Goal: Task Accomplishment & Management: Manage account settings

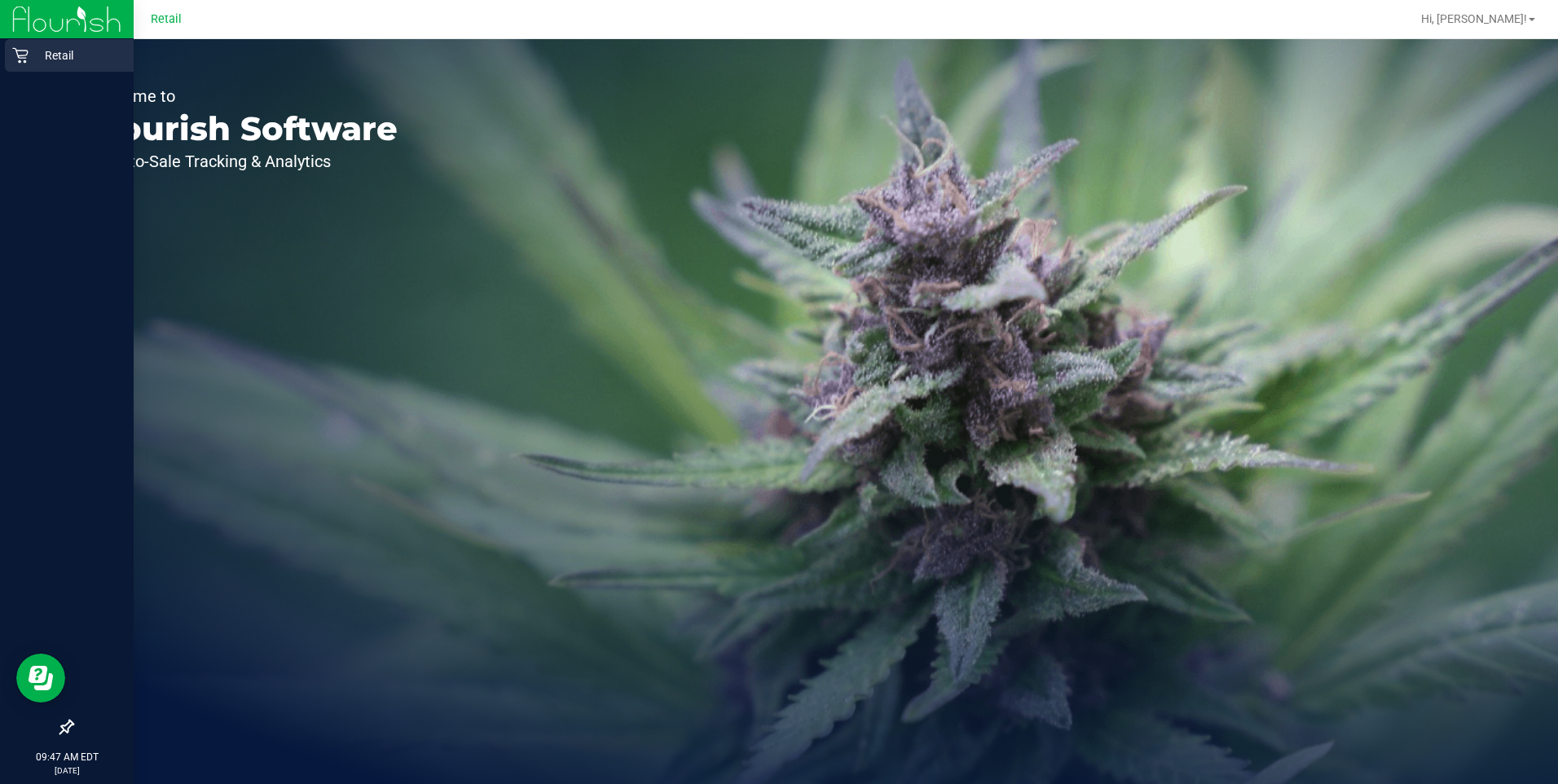
click at [32, 57] on p "Retail" at bounding box center [77, 55] width 97 height 19
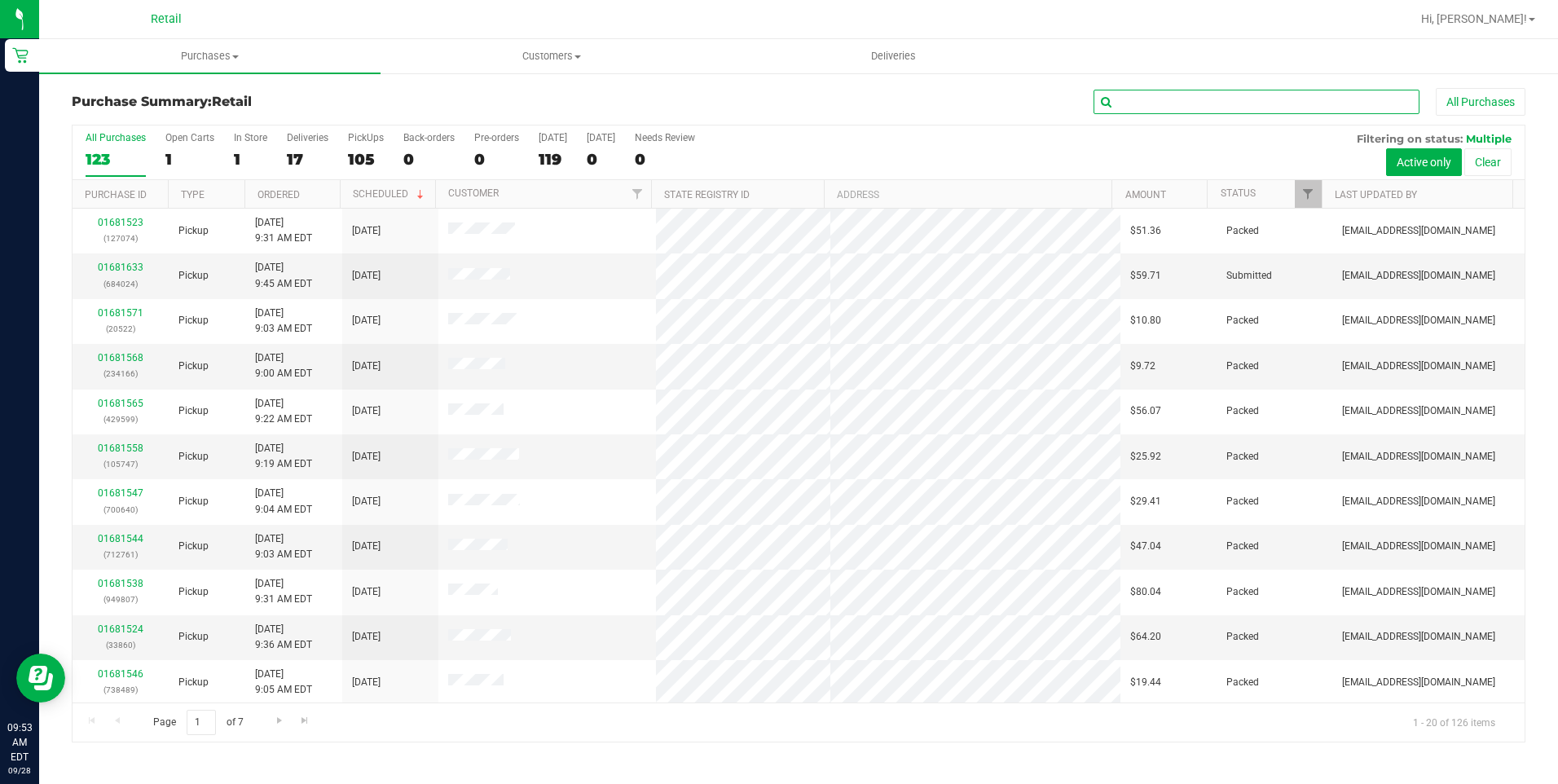
click at [1272, 91] on input "text" at bounding box center [1257, 102] width 326 height 24
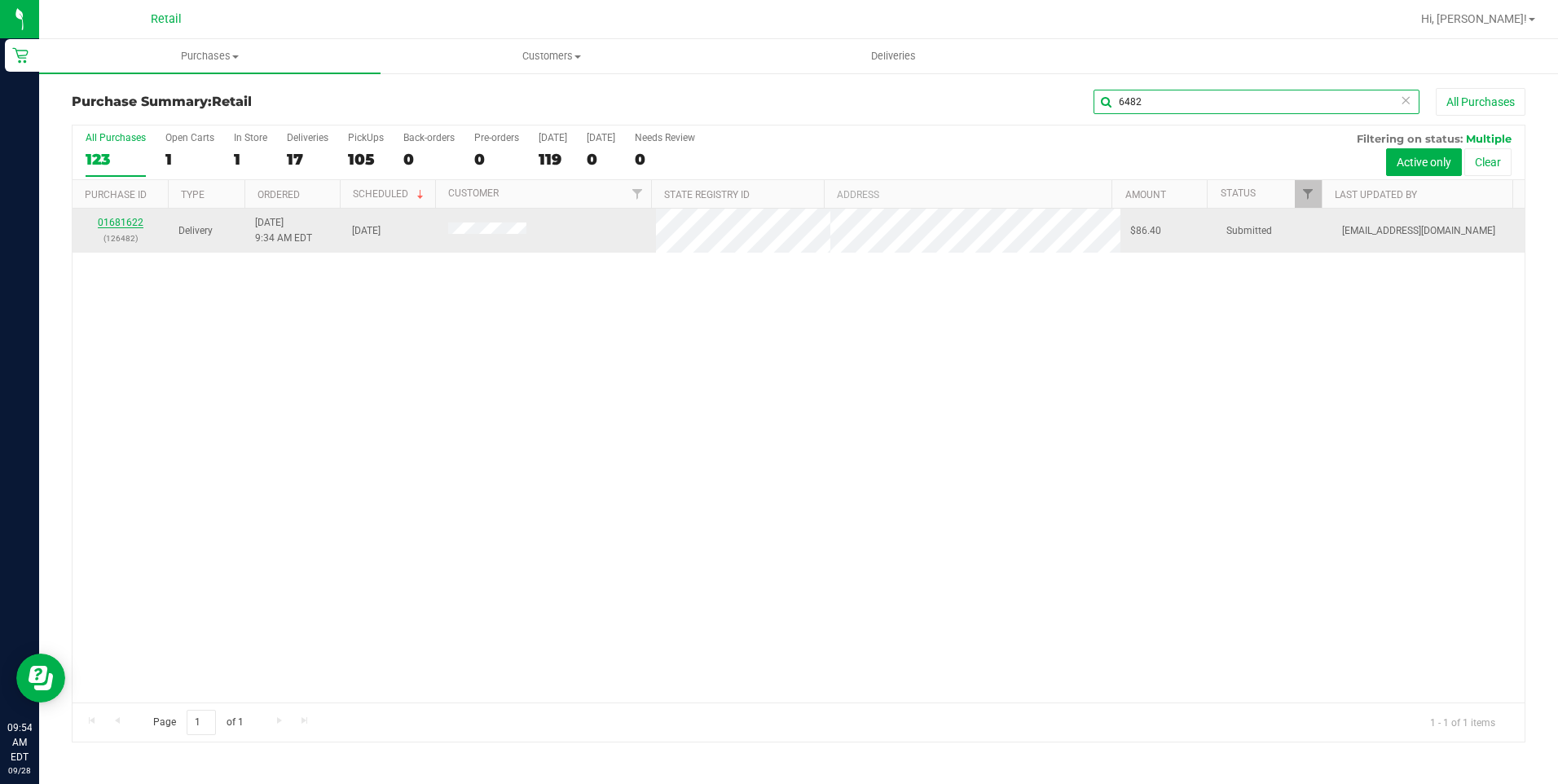
type input "6482"
click at [118, 222] on link "01681622" at bounding box center [120, 222] width 45 height 11
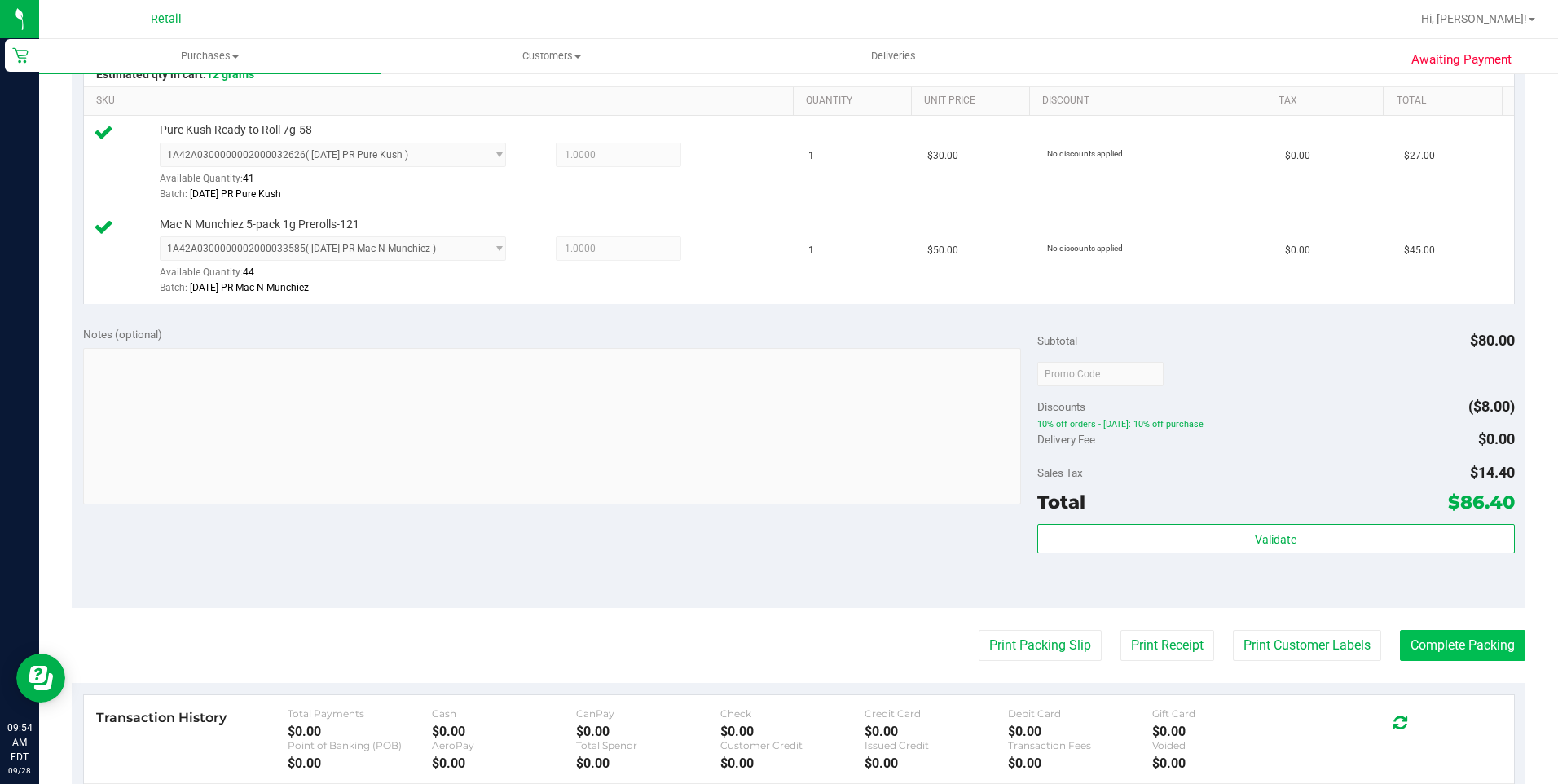
scroll to position [407, 0]
click at [1413, 655] on button "Complete Packing" at bounding box center [1462, 644] width 125 height 31
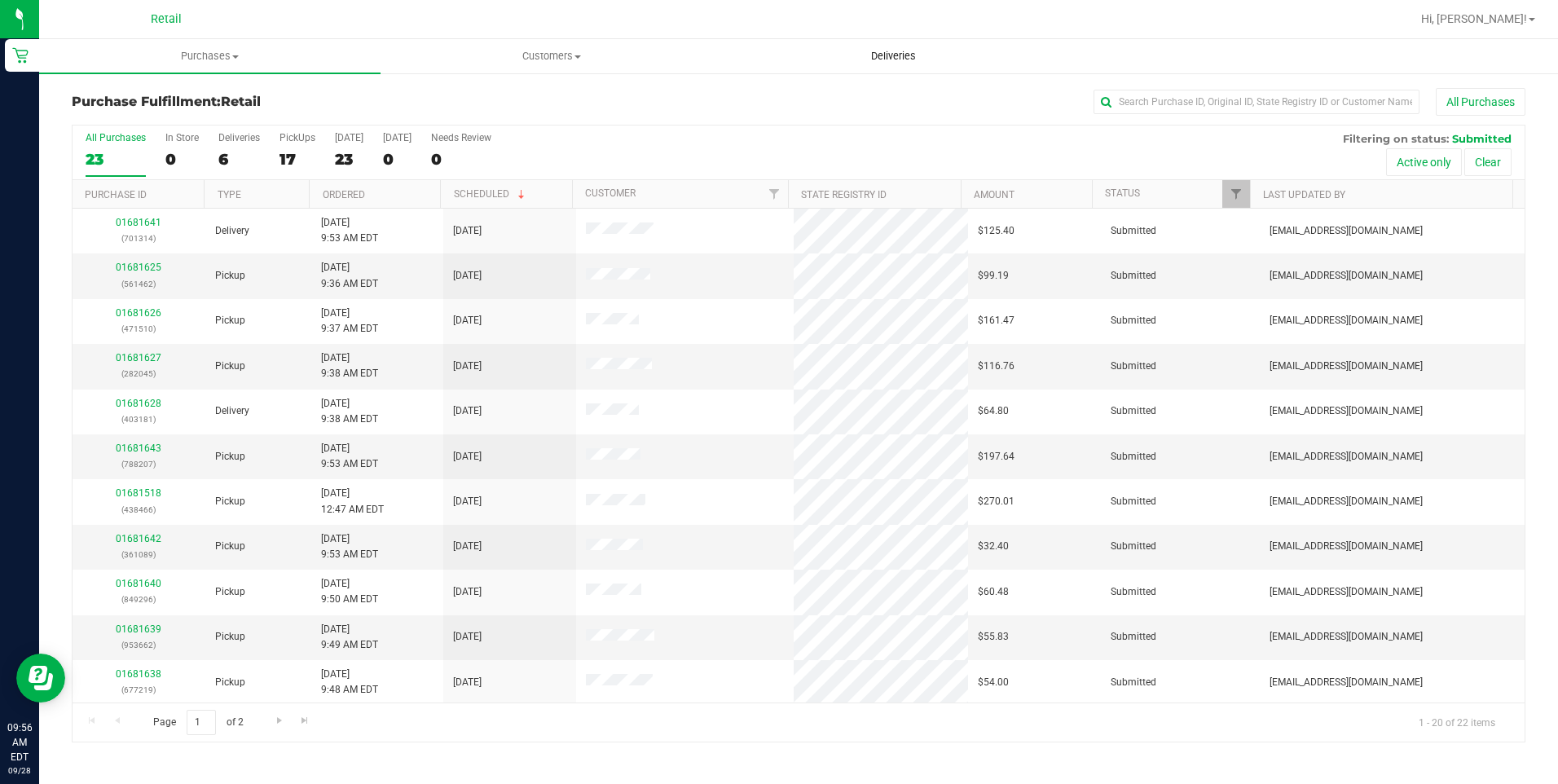
click at [897, 59] on span "Deliveries" at bounding box center [893, 57] width 89 height 15
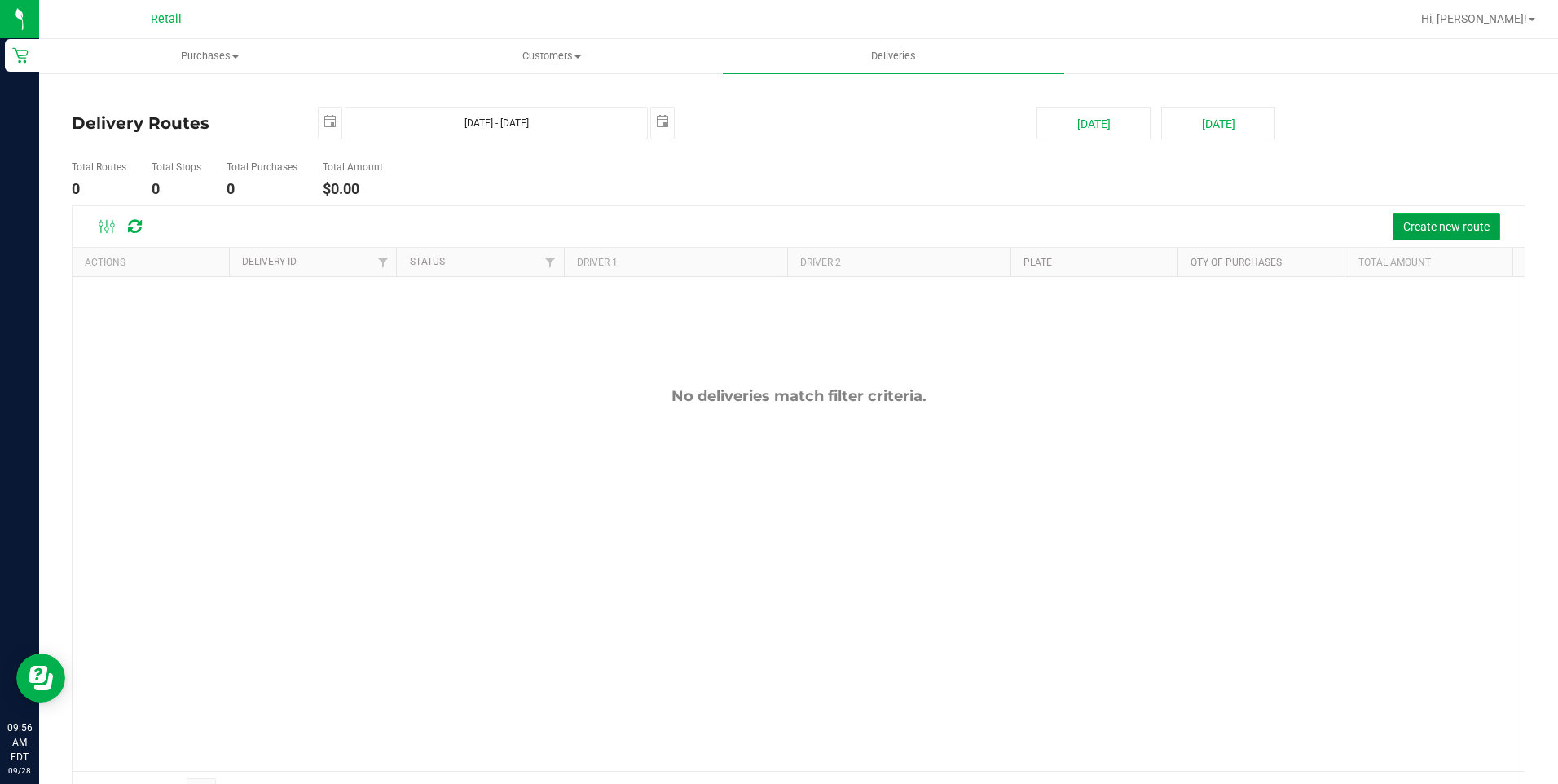
click at [1425, 232] on span "Create new route" at bounding box center [1446, 226] width 86 height 13
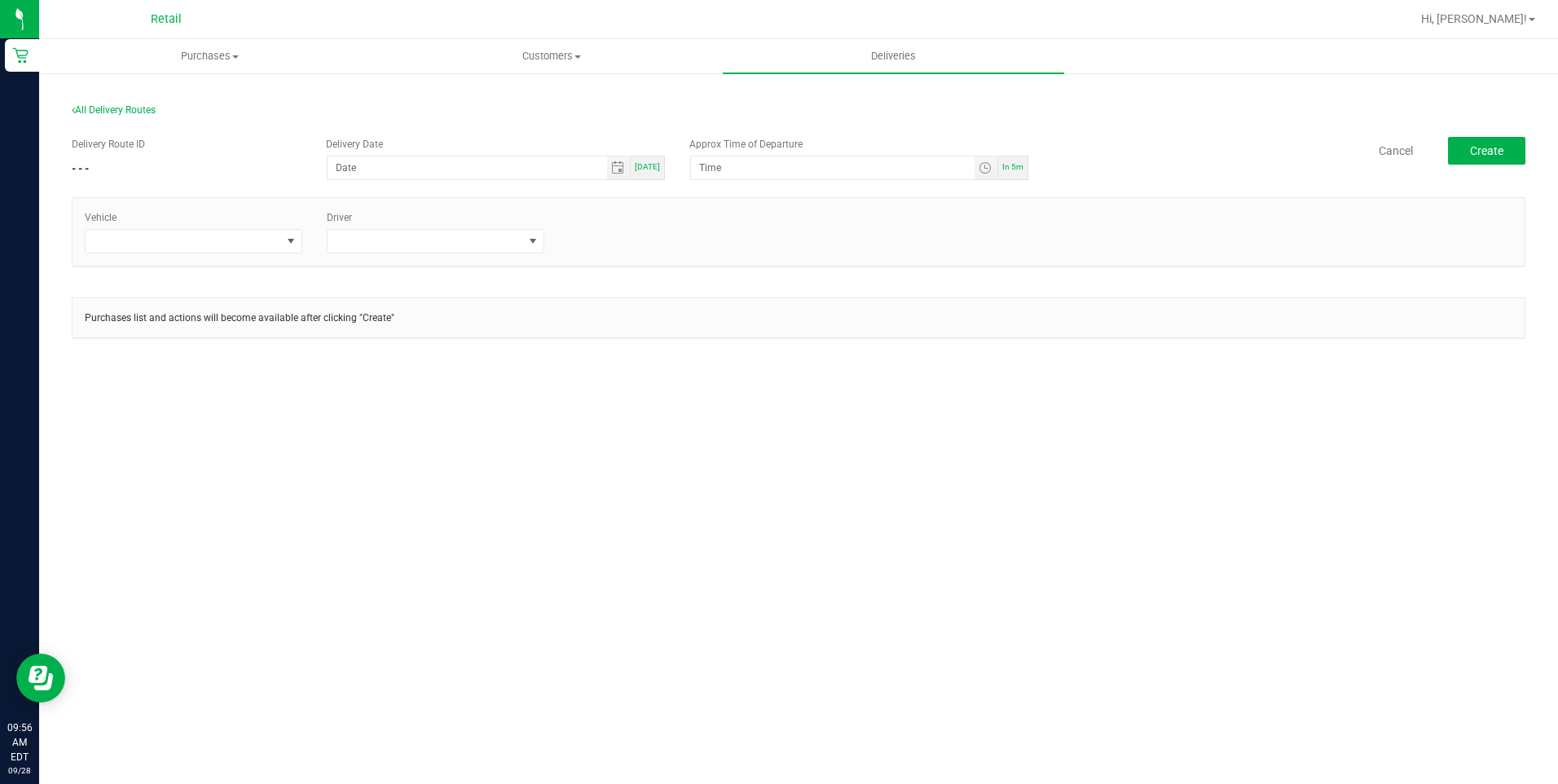
click at [653, 172] on div "[DATE]" at bounding box center [647, 168] width 34 height 24
type input "[DATE]"
click at [1026, 165] on div "In 5m" at bounding box center [1013, 168] width 31 height 24
type input "10:01 AM"
click at [247, 239] on span at bounding box center [183, 241] width 196 height 23
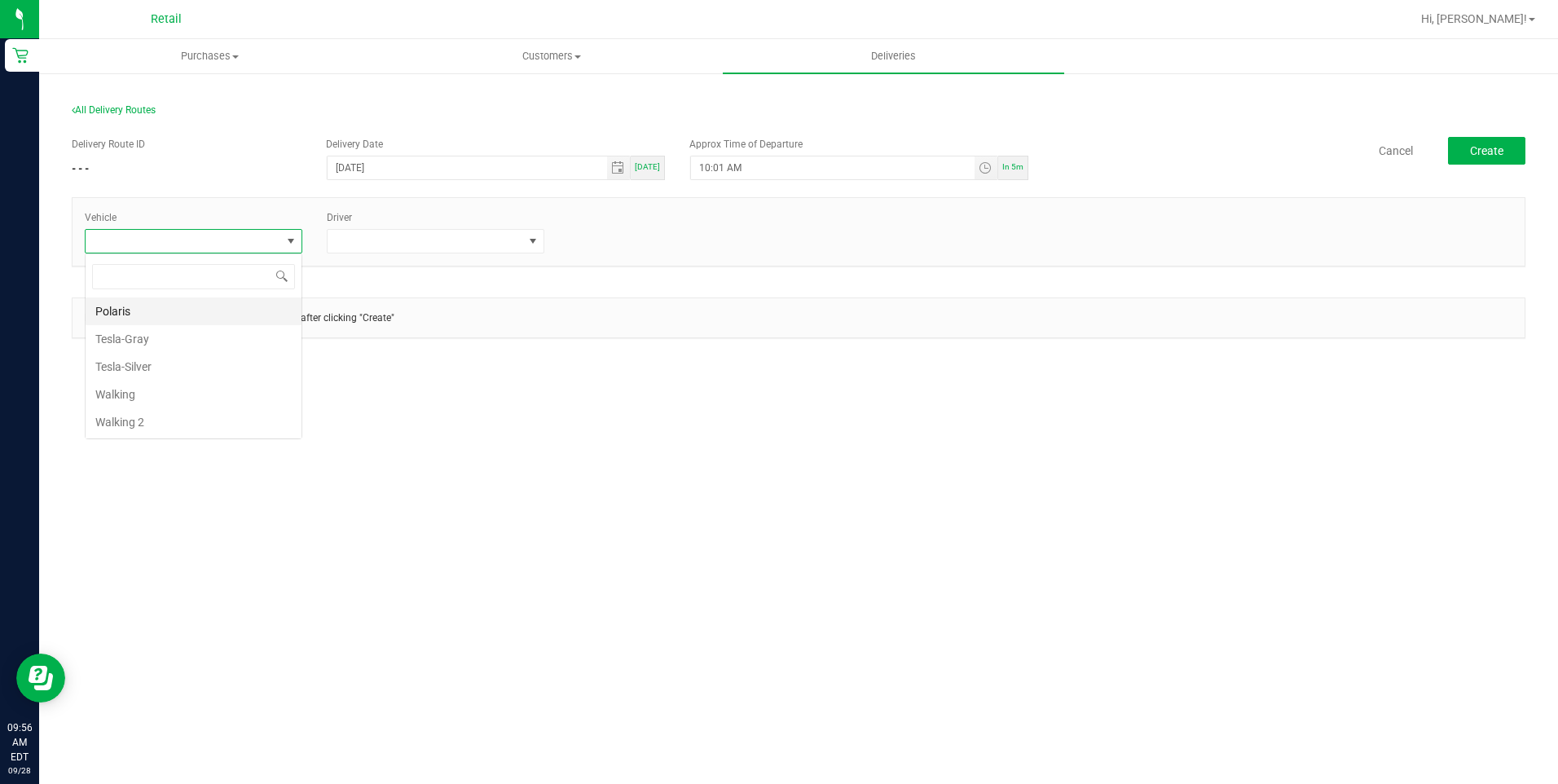
scroll to position [24, 218]
click at [171, 345] on li "Tesla-Gray" at bounding box center [193, 339] width 216 height 28
click at [473, 242] on span at bounding box center [424, 241] width 196 height 23
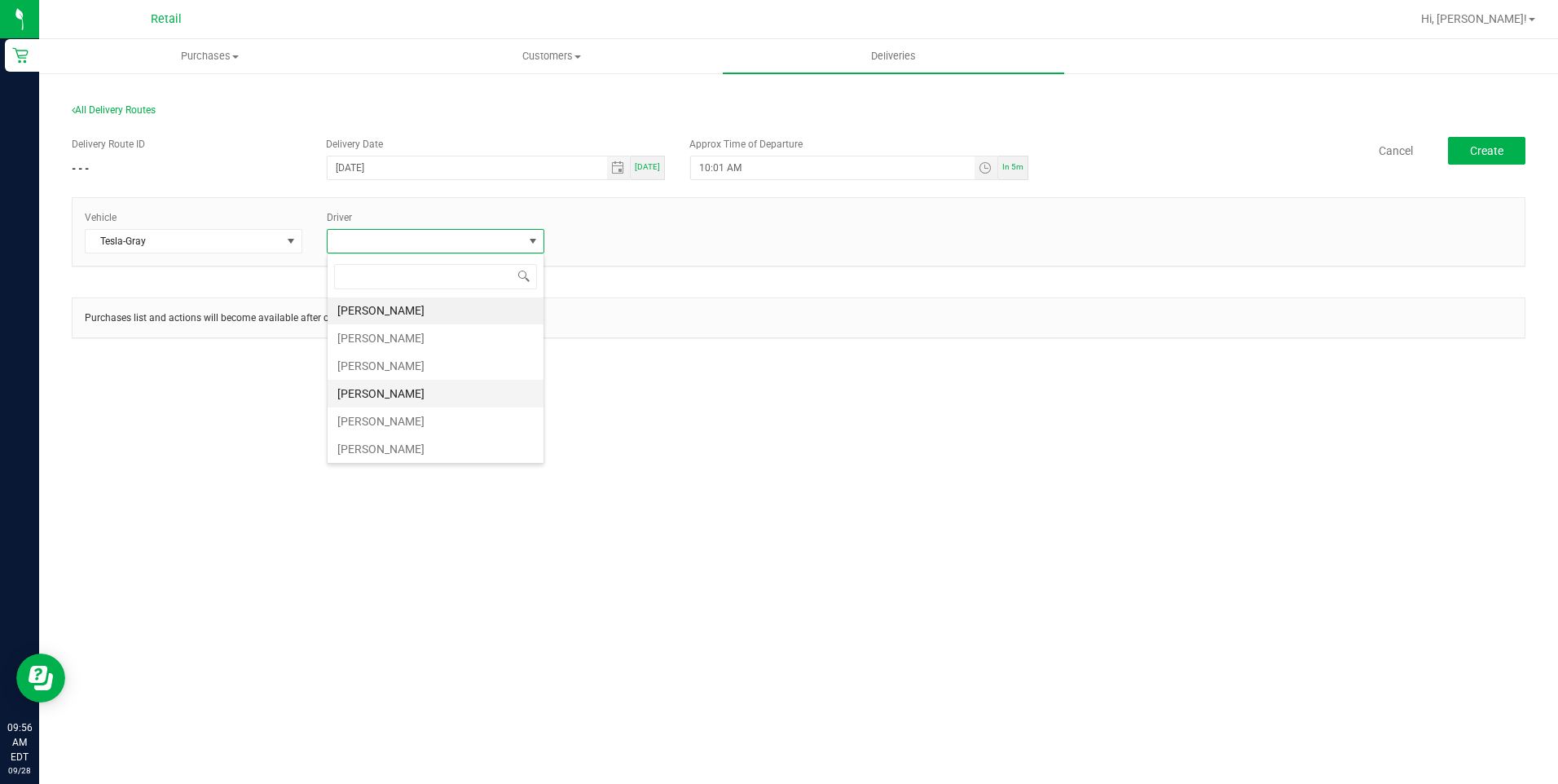
scroll to position [0, 0]
click at [450, 306] on li "[PERSON_NAME]" at bounding box center [435, 311] width 216 height 28
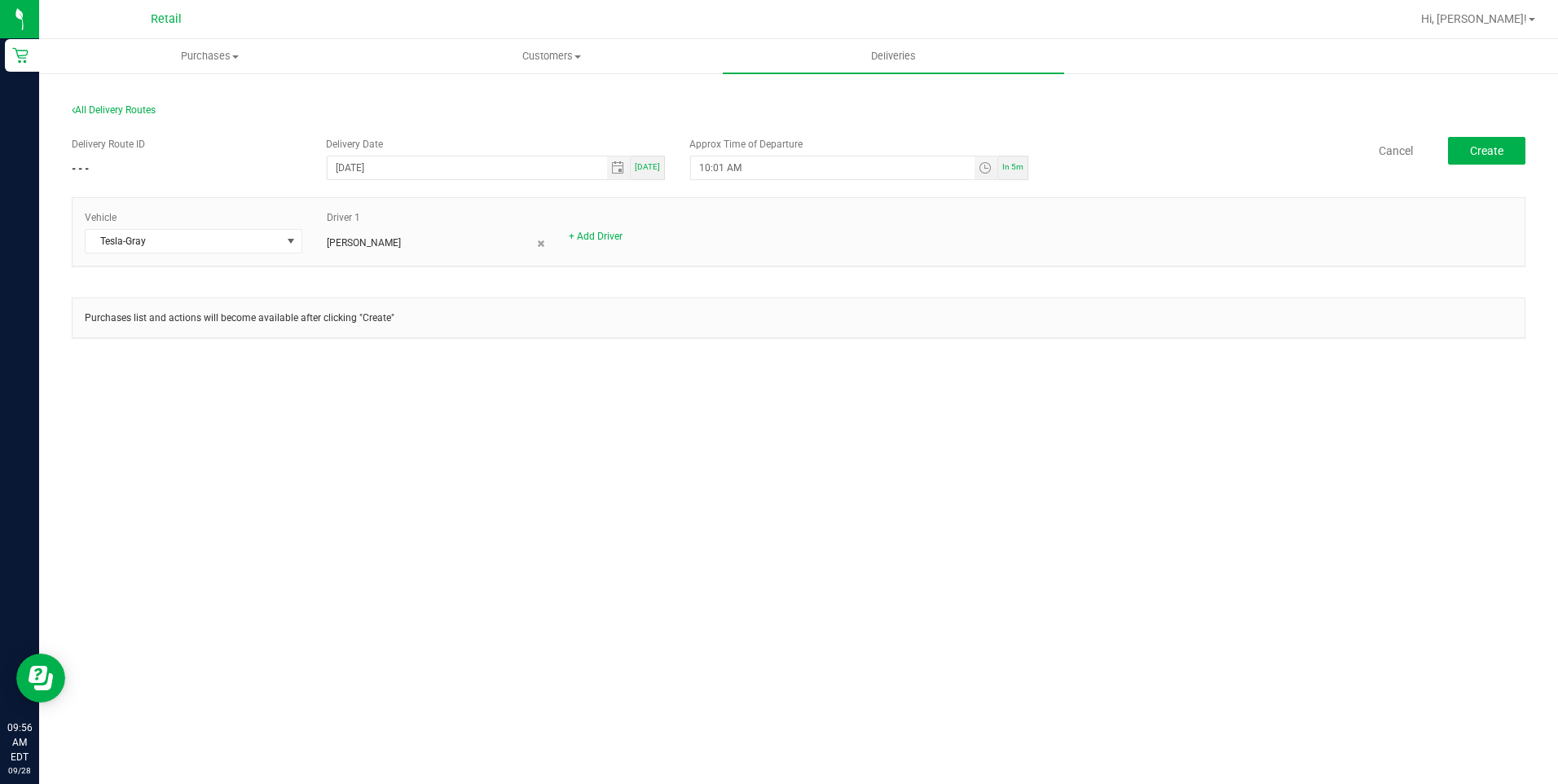
click at [1062, 502] on div "Purchases Summary of purchases Fulfillment All purchases Customers All customer…" at bounding box center [798, 411] width 1518 height 744
click at [1503, 145] on button "Create" at bounding box center [1487, 151] width 78 height 28
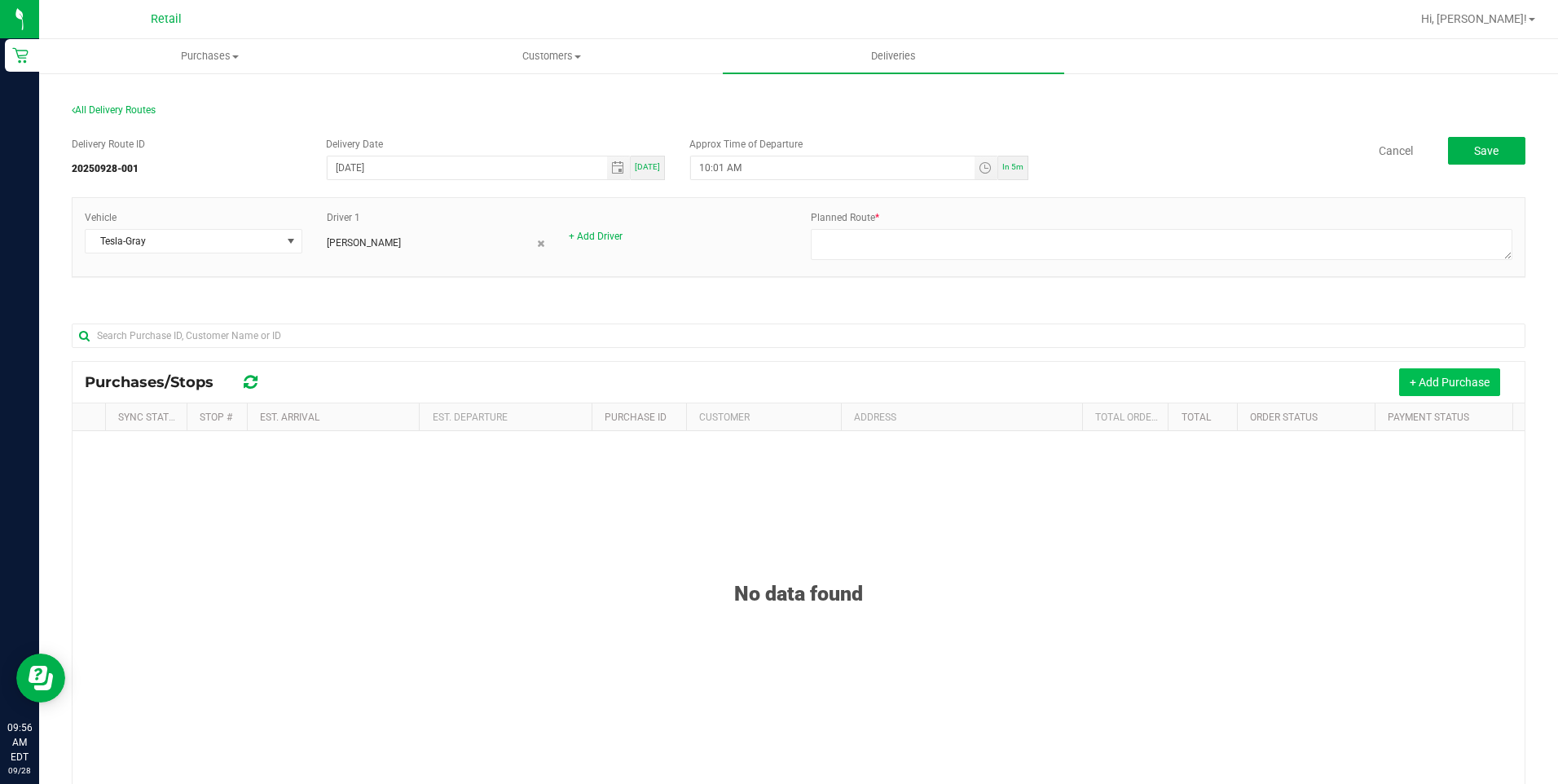
click at [1405, 377] on button "+ Add Purchase" at bounding box center [1449, 382] width 101 height 28
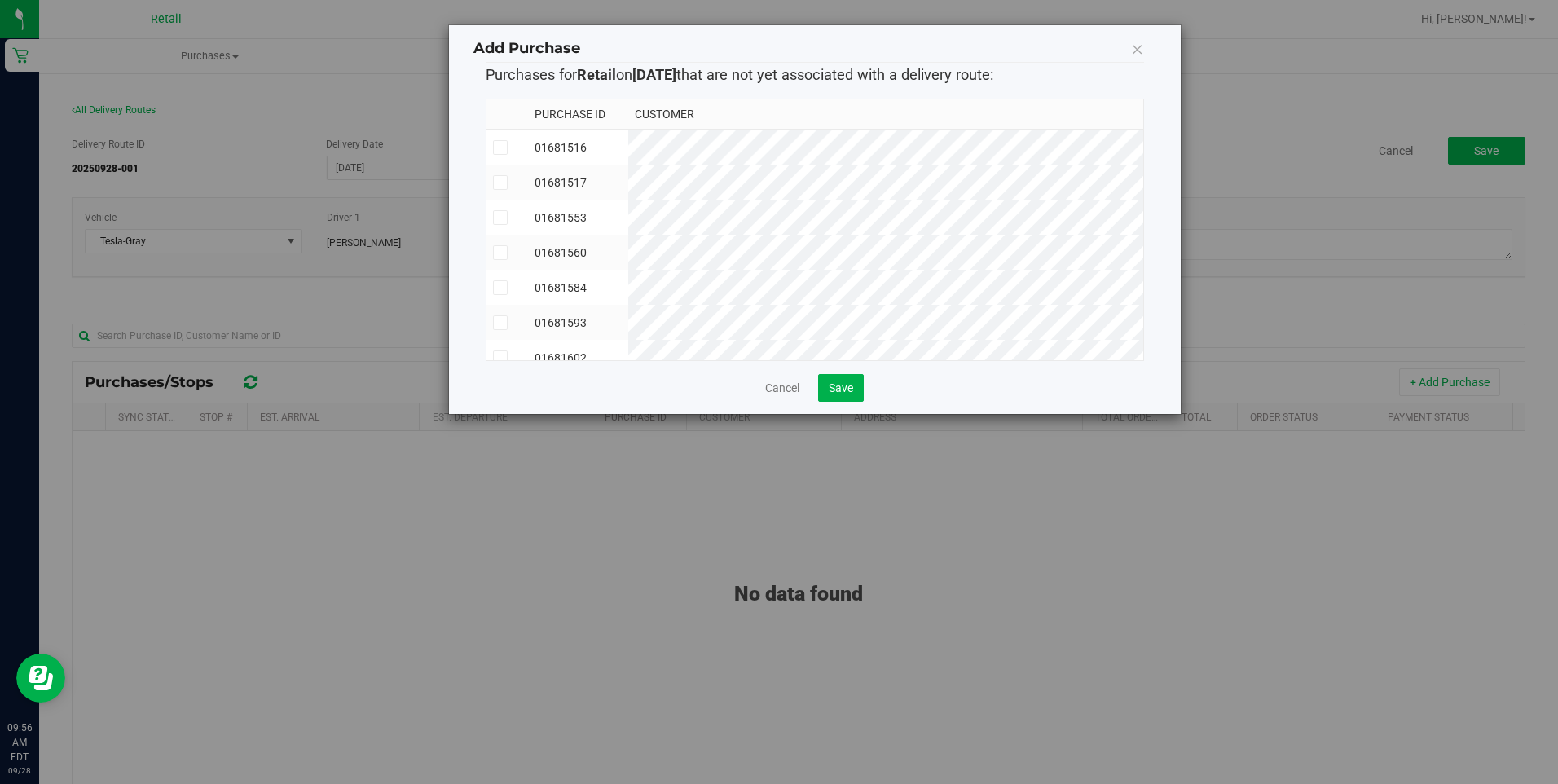
click at [513, 149] on label at bounding box center [507, 147] width 29 height 15
click at [0, 0] on input "checkbox" at bounding box center [0, 0] width 0 height 0
click at [502, 183] on icon at bounding box center [500, 183] width 10 height 0
click at [0, 0] on input "checkbox" at bounding box center [0, 0] width 0 height 0
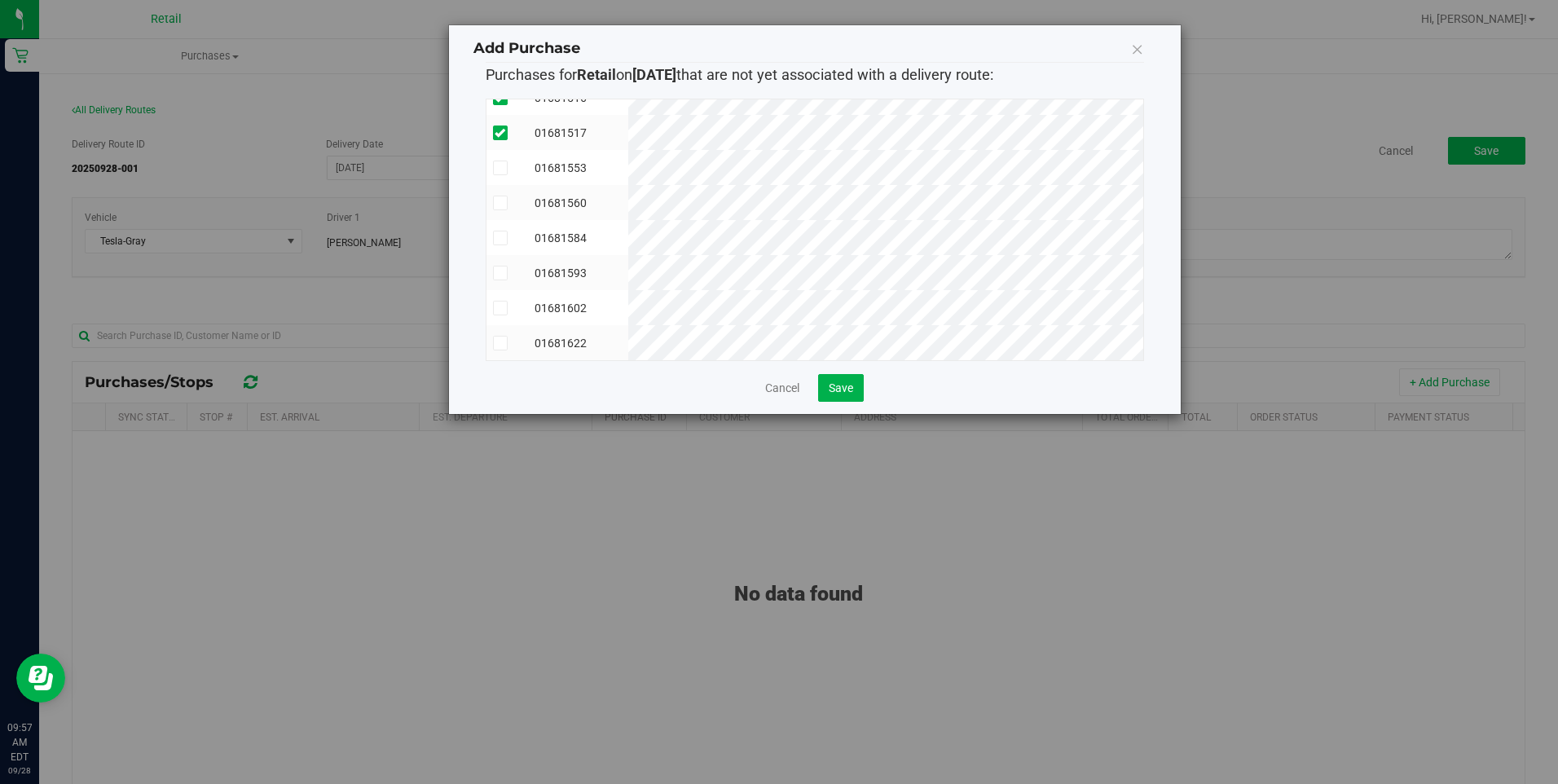
click at [503, 238] on icon at bounding box center [500, 238] width 10 height 0
click at [0, 0] on input "checkbox" at bounding box center [0, 0] width 0 height 0
click at [511, 335] on label at bounding box center [507, 343] width 29 height 15
click at [0, 0] on input "checkbox" at bounding box center [0, 0] width 0 height 0
click at [842, 398] on button "Save" at bounding box center [840, 387] width 45 height 28
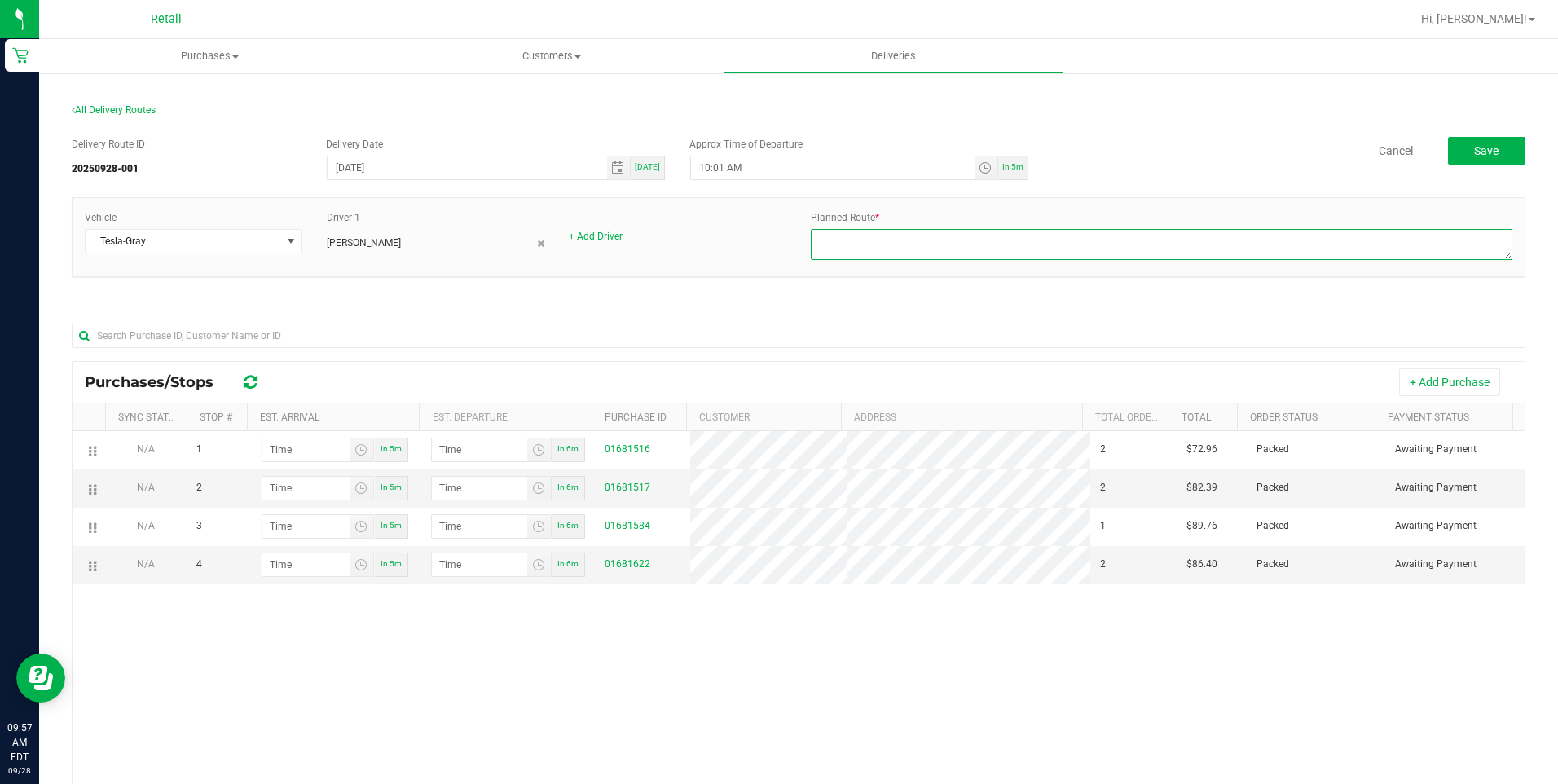
click at [923, 246] on textarea at bounding box center [1161, 244] width 702 height 31
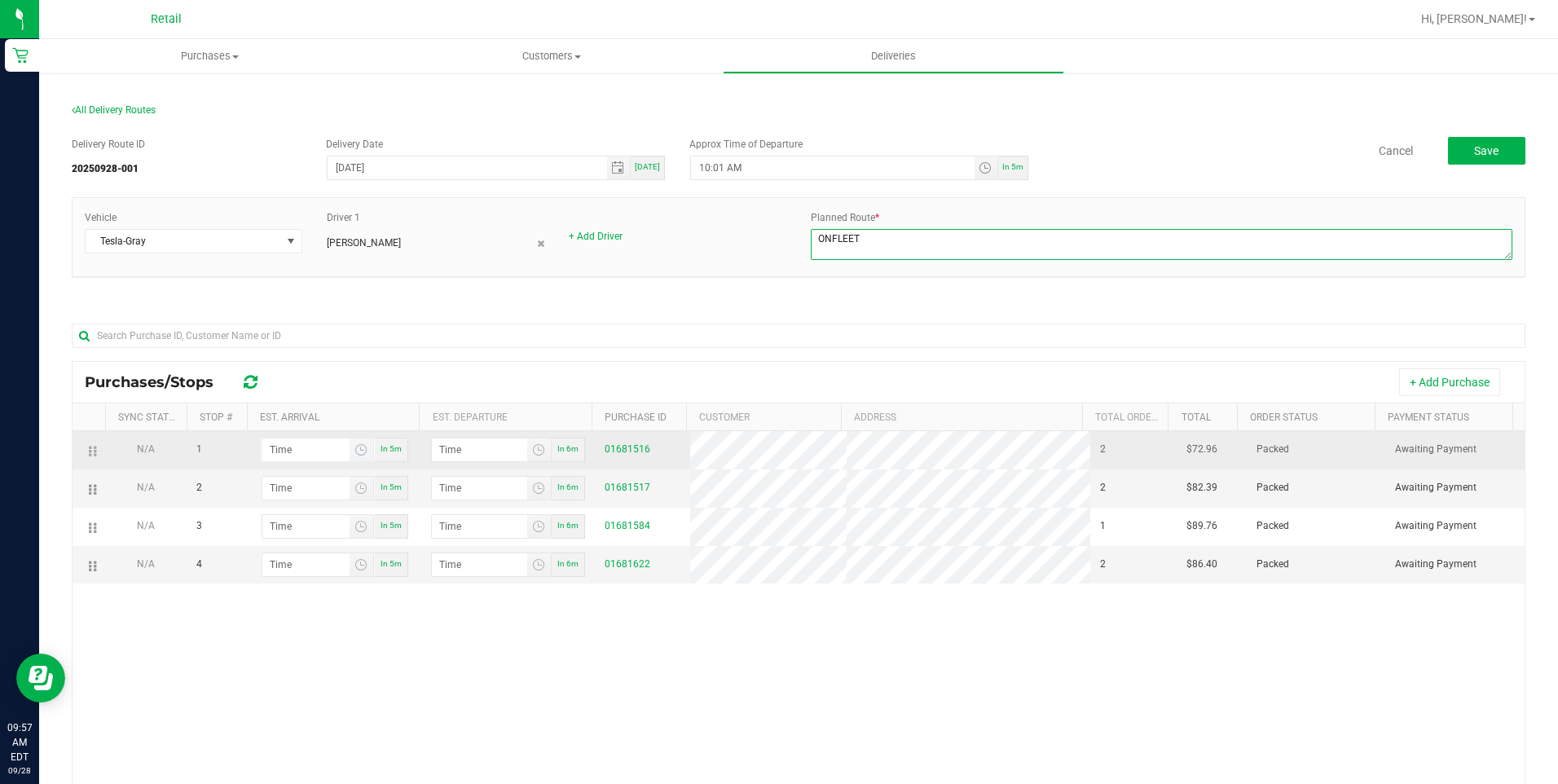
type textarea "ONFLEET"
click at [288, 453] on input "hour:minute AM" at bounding box center [306, 449] width 87 height 23
type input "10:01 AM"
type input "10:02 AM"
type input "10:14 AM"
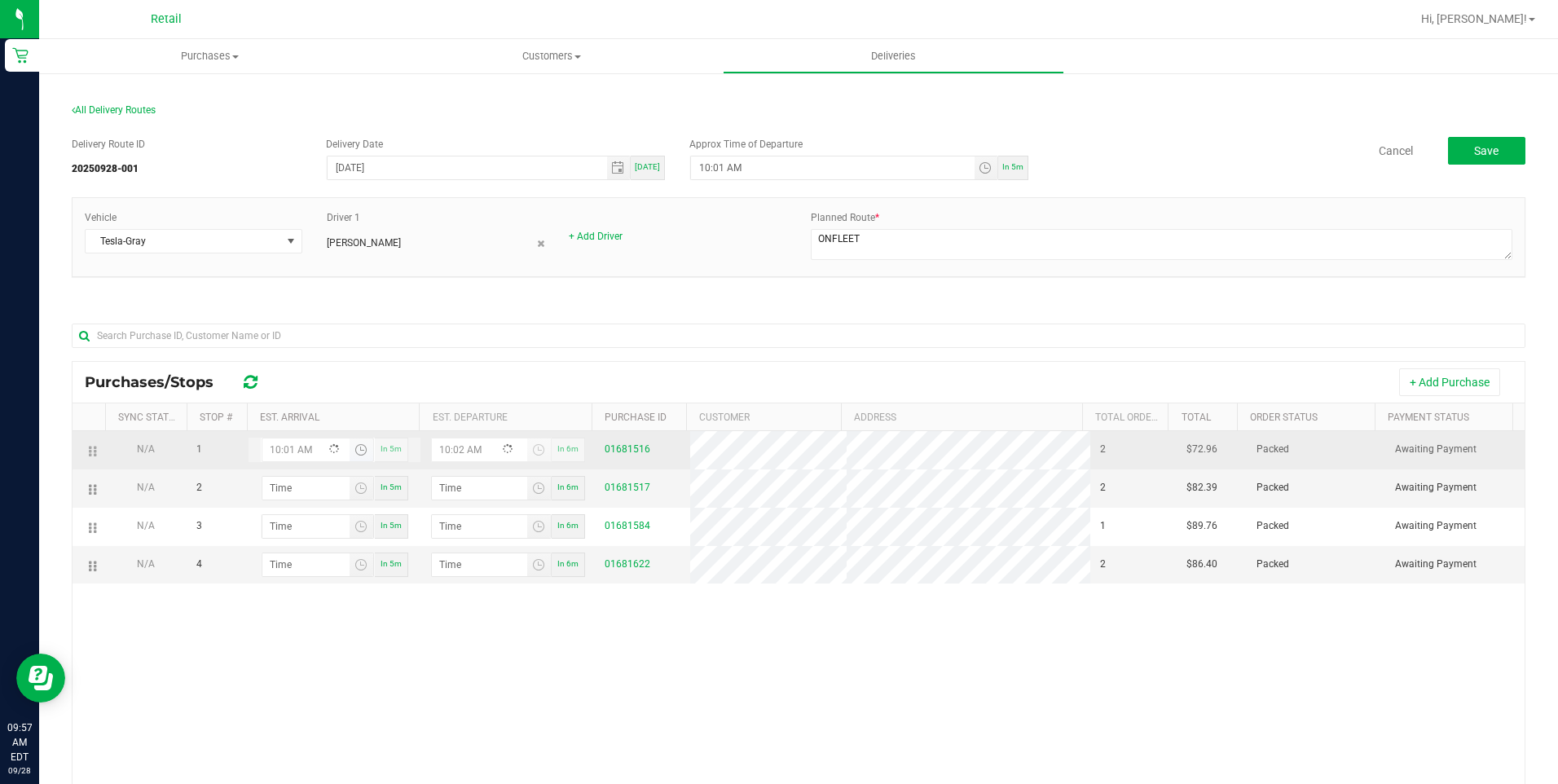
type input "10:15 AM"
type input "10:14 AM"
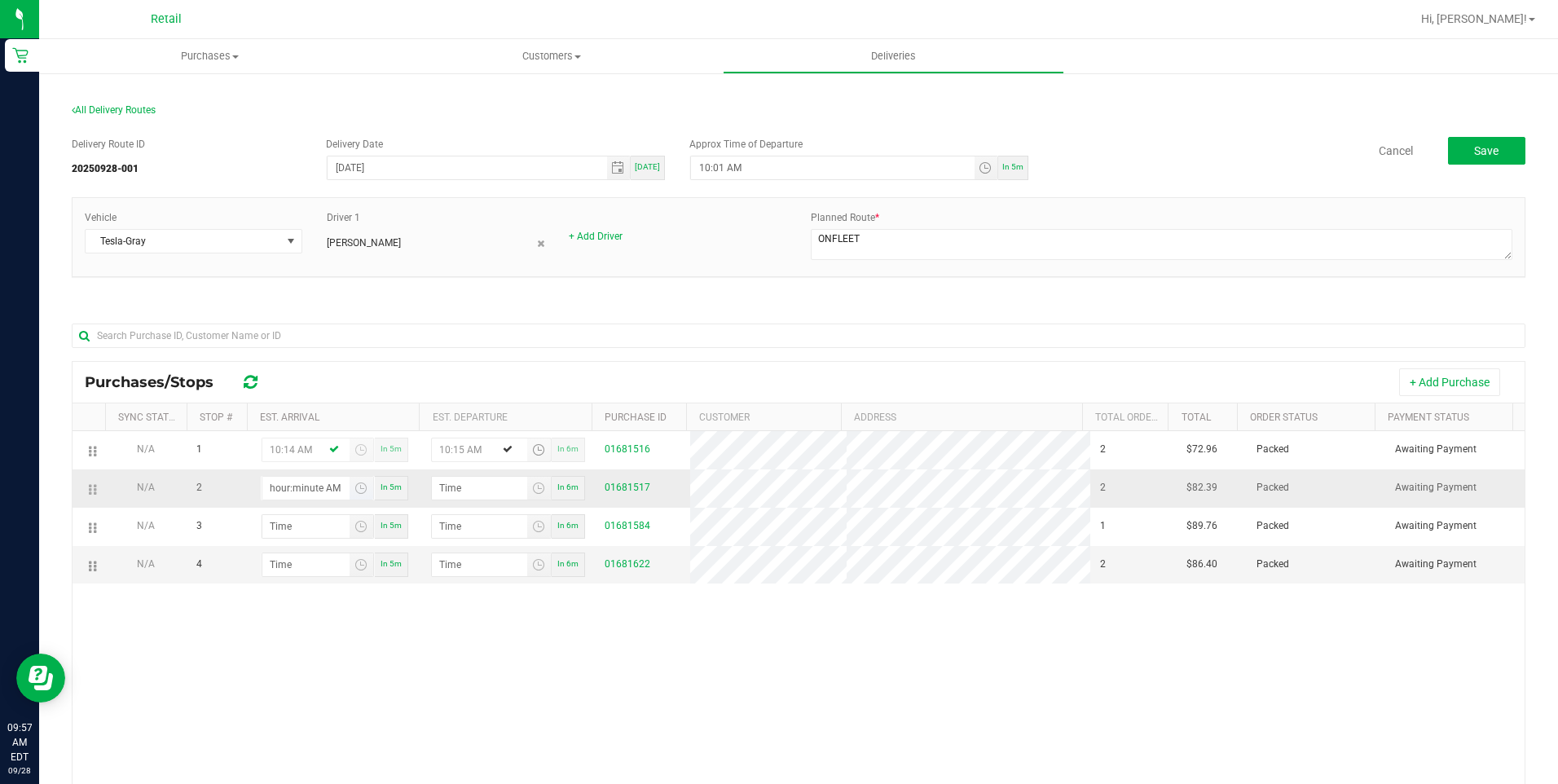
click at [272, 490] on input "hour:minute AM" at bounding box center [306, 487] width 87 height 23
type input "10:03 AM"
type input "10:04 AM"
type input "10:34 AM"
type input "10:35 AM"
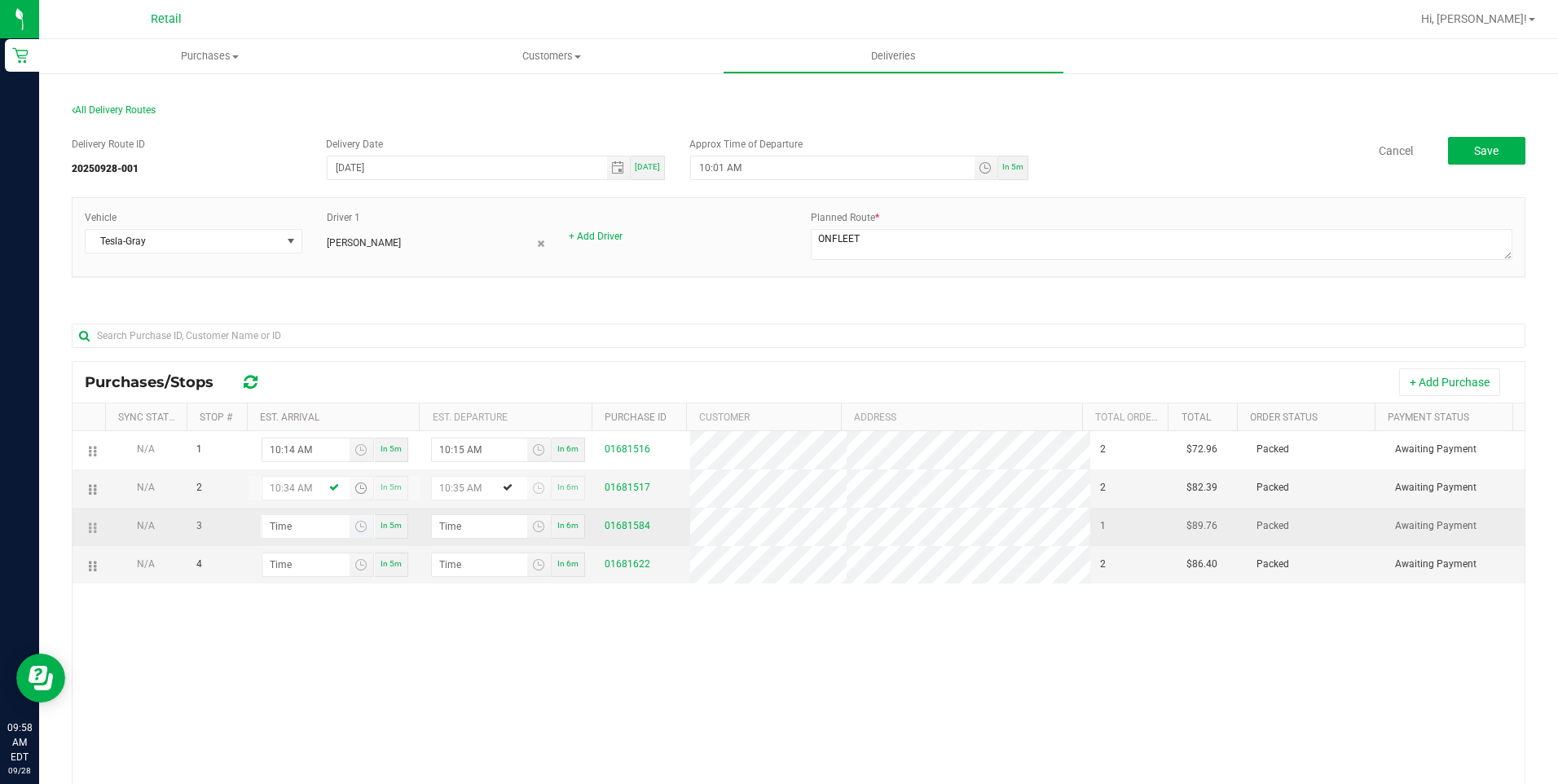
type input "10:34 AM"
click at [272, 522] on input "hour:minute AM" at bounding box center [306, 526] width 87 height 23
type input "10:05 AM"
type input "10:06 AM"
type input "10:56 AM"
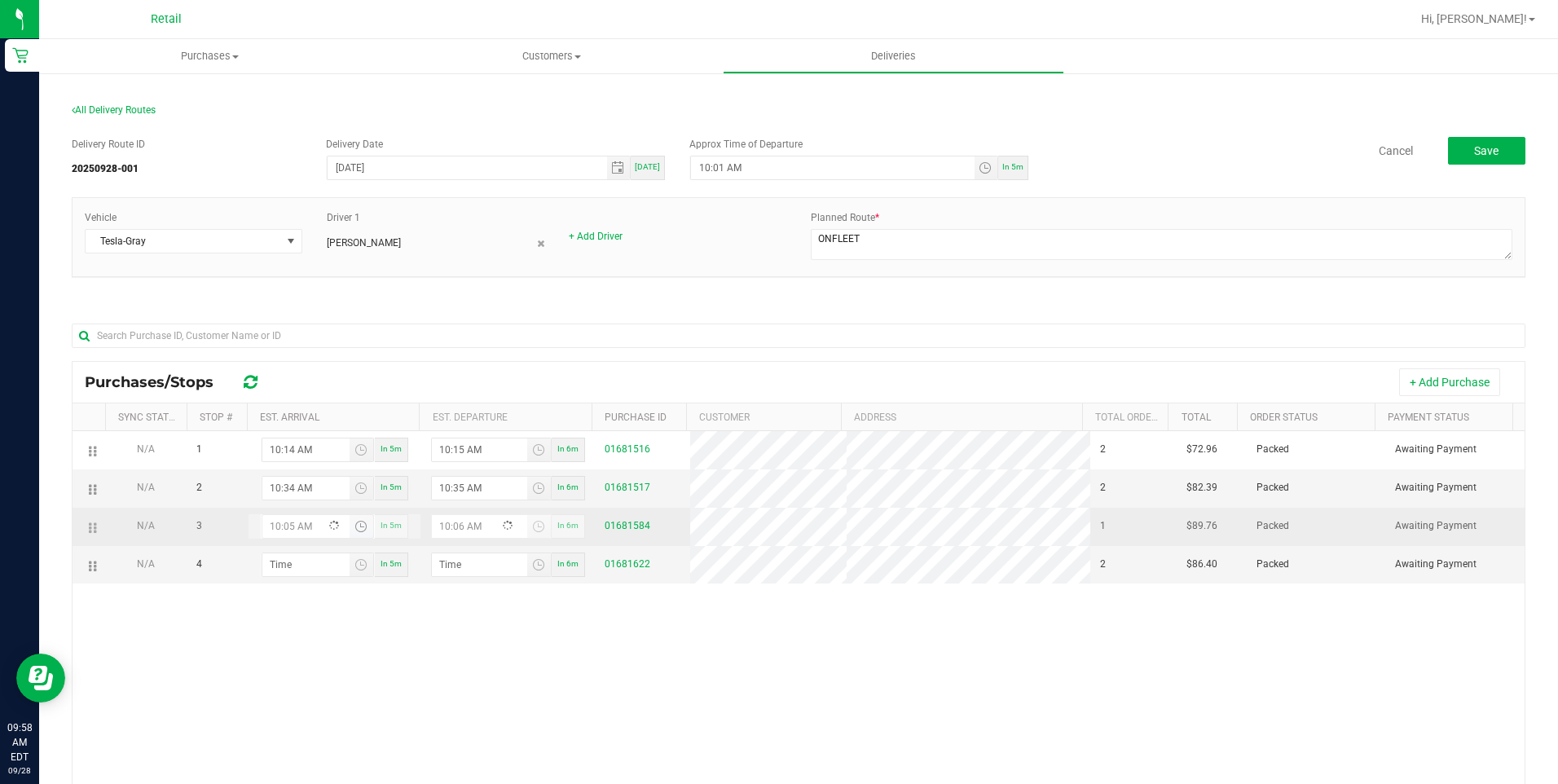
type input "10:57 AM"
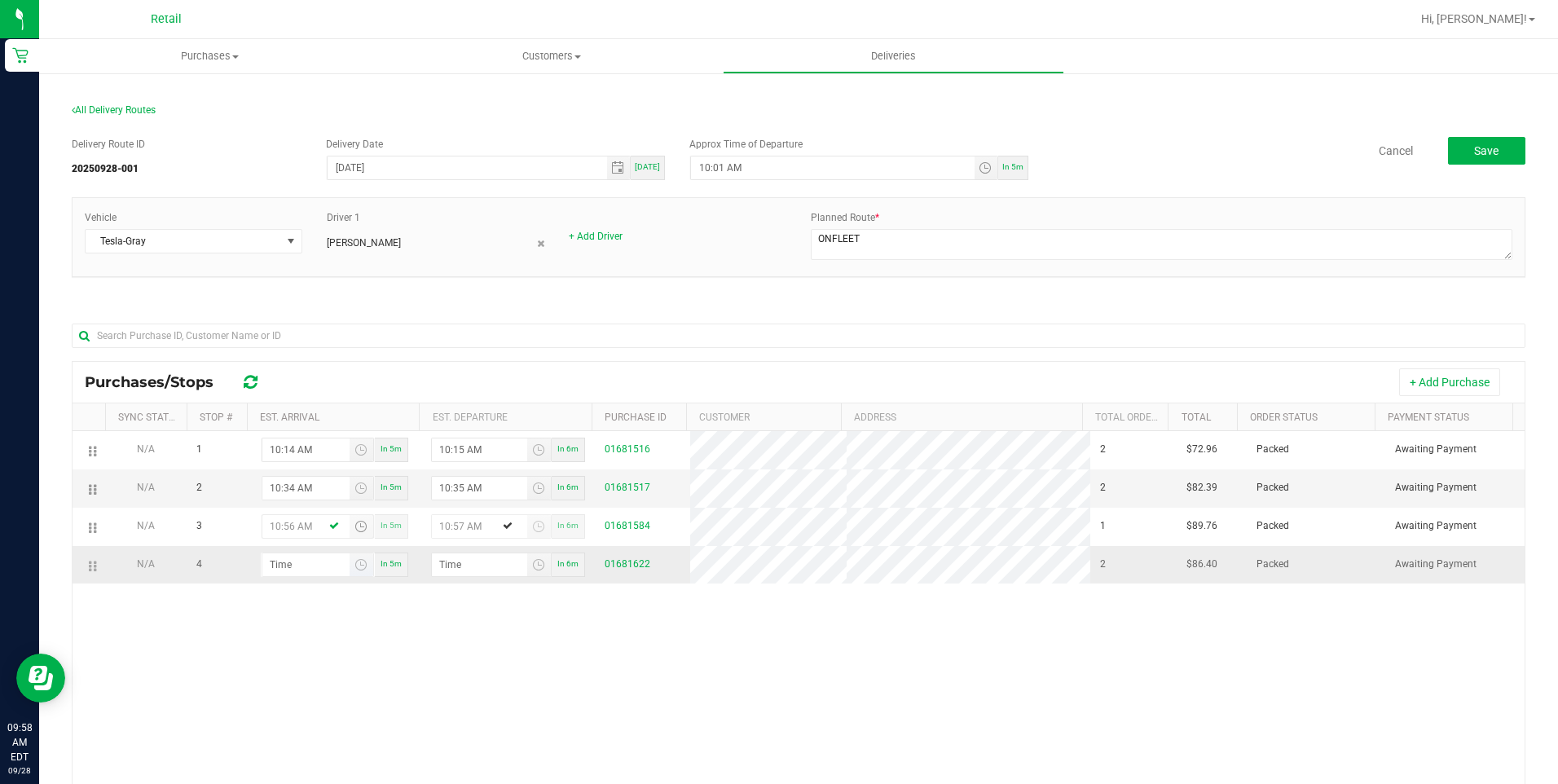
type input "10:56 AM"
click at [270, 575] on input "hour:minute AM" at bounding box center [306, 564] width 87 height 23
type input "11:00 AM"
type input "11:01 AM"
type input "11:04 AM"
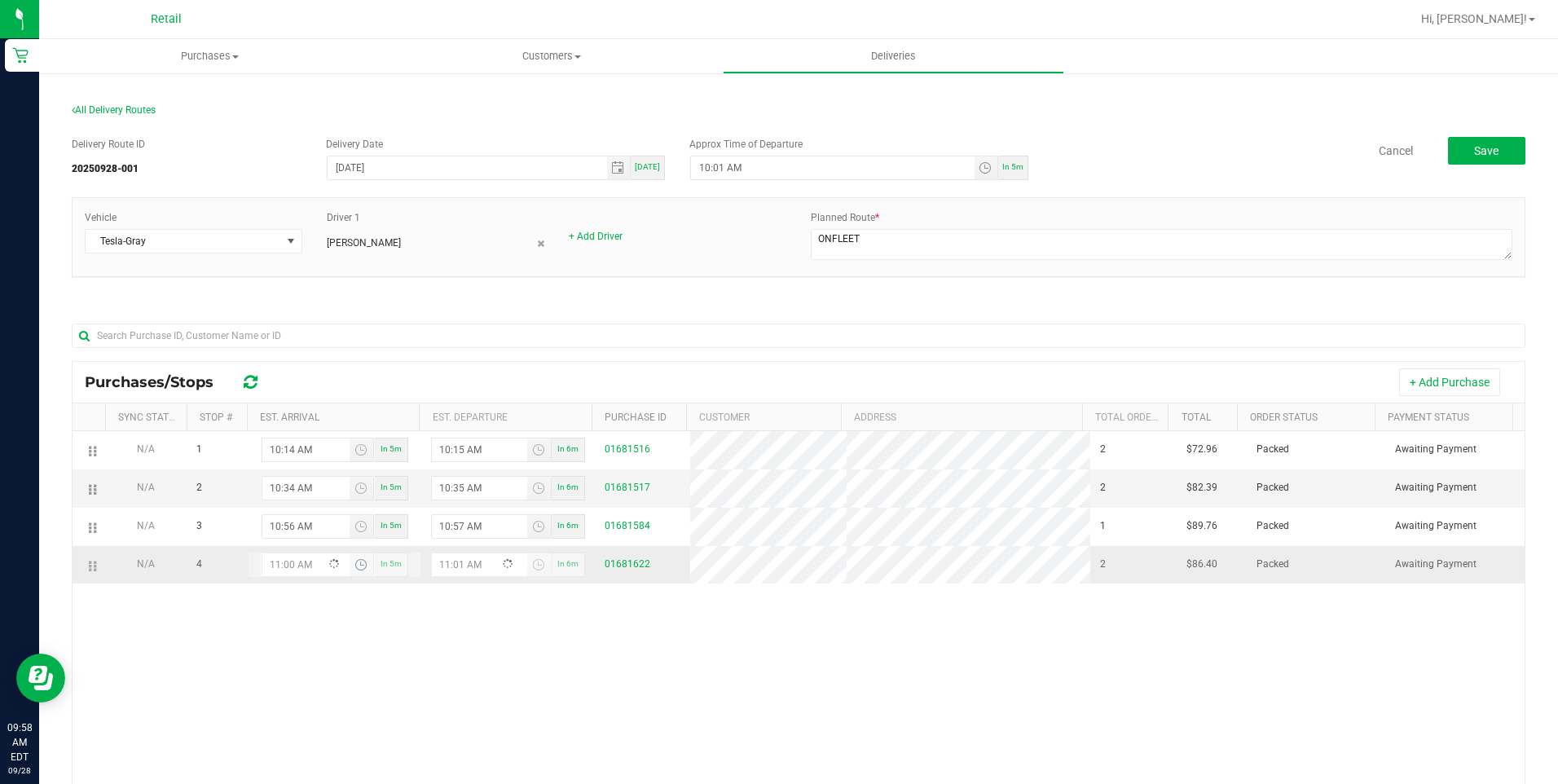
type input "11:05 AM"
type input "11:04 AM"
click at [450, 639] on div "N/A 1 10:14 AM In 5m 10:15 AM In 6m 01681516 2 $72.96 Packed Awaiting Payment N…" at bounding box center [798, 677] width 1451 height 494
click at [1484, 151] on span "Save" at bounding box center [1486, 151] width 24 height 13
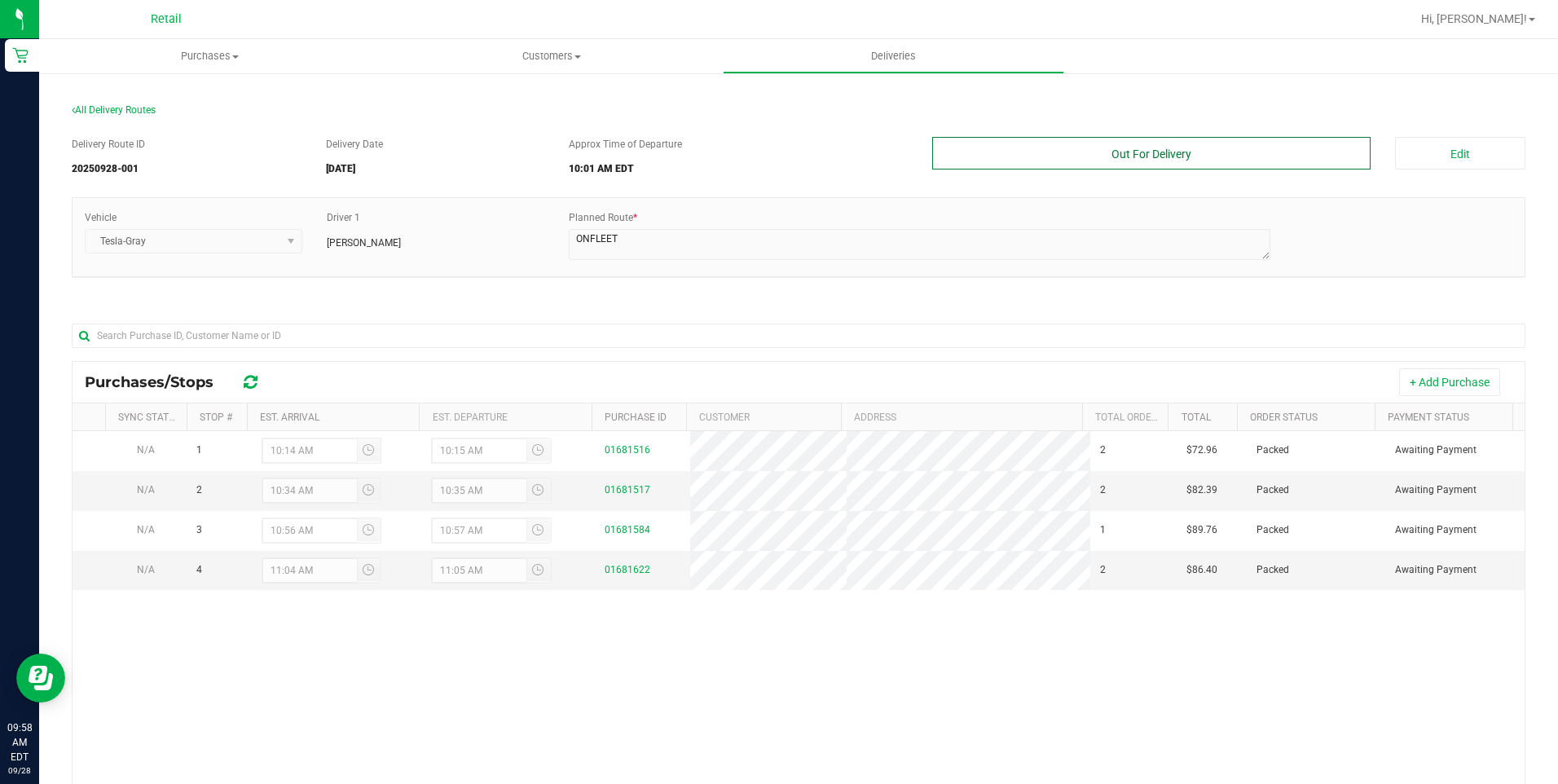
click at [1073, 151] on button "Out For Delivery" at bounding box center [1152, 153] width 439 height 32
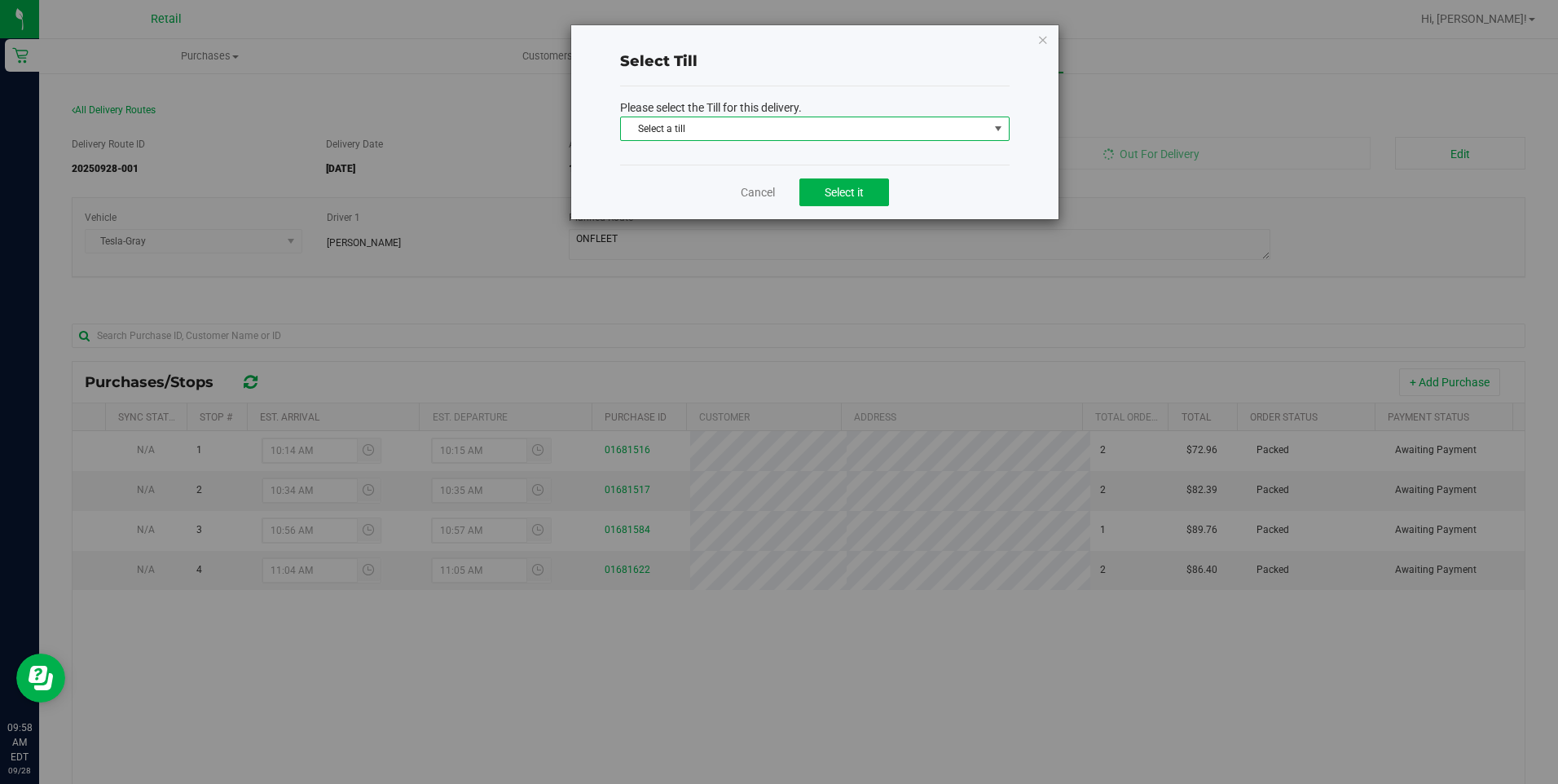
click at [805, 131] on span "Select a till" at bounding box center [804, 129] width 367 height 23
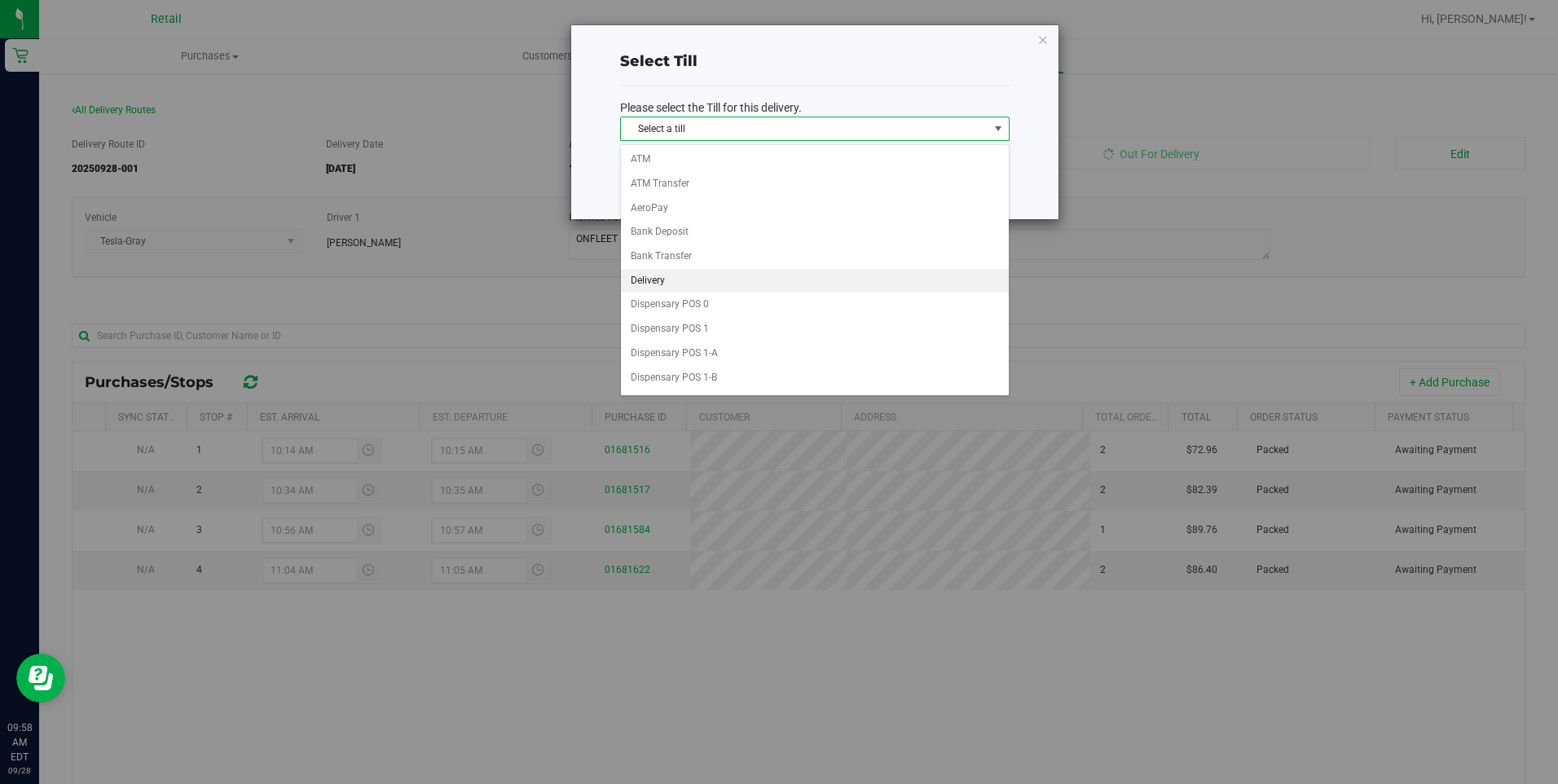
click at [709, 274] on li "Delivery" at bounding box center [815, 281] width 387 height 24
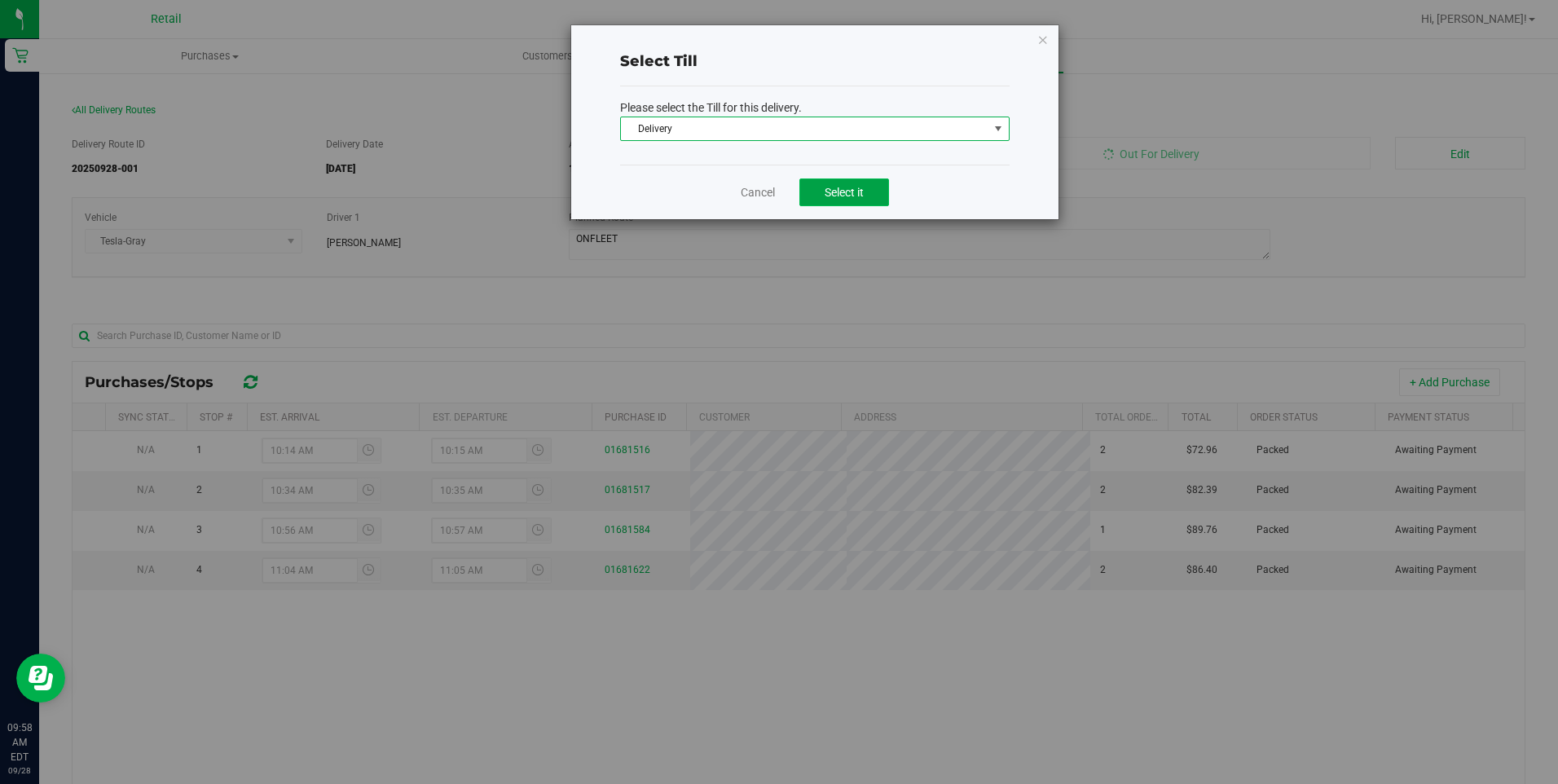
click at [884, 185] on button "Select it" at bounding box center [843, 192] width 90 height 28
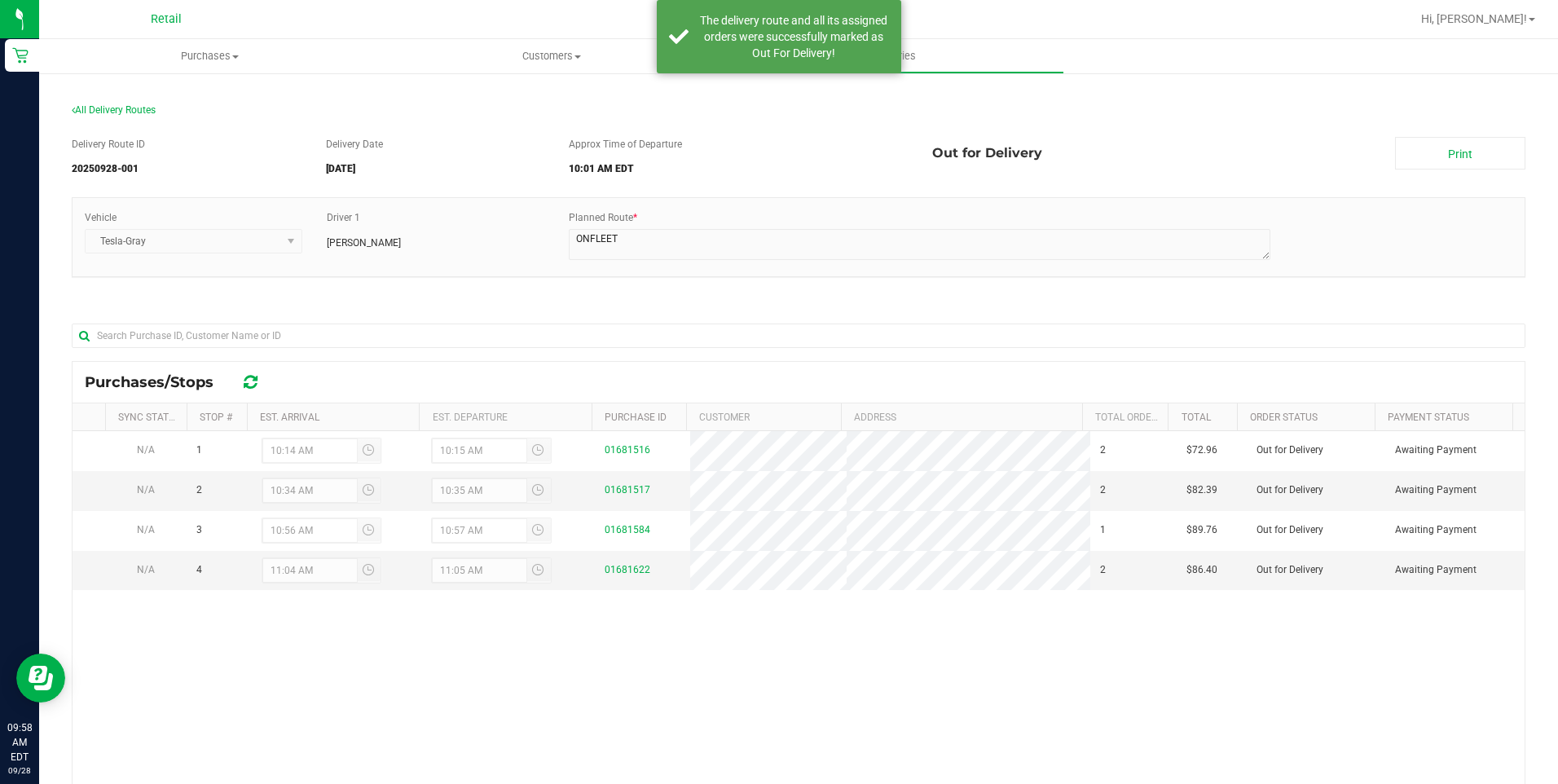
click at [1383, 150] on div "Print" at bounding box center [1460, 153] width 155 height 32
click at [1410, 148] on link "Print" at bounding box center [1460, 153] width 131 height 32
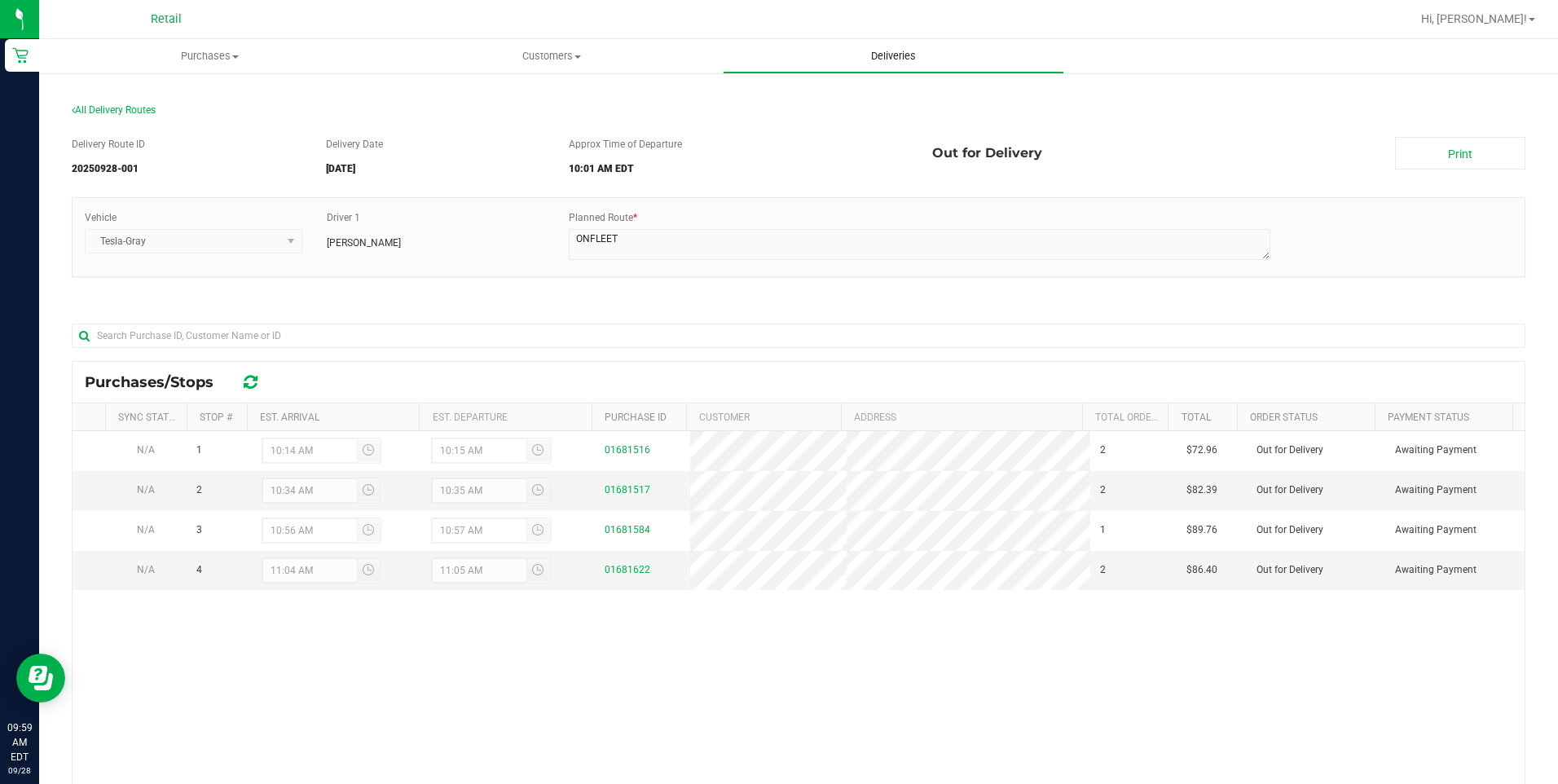
click at [882, 50] on span "Deliveries" at bounding box center [893, 57] width 89 height 15
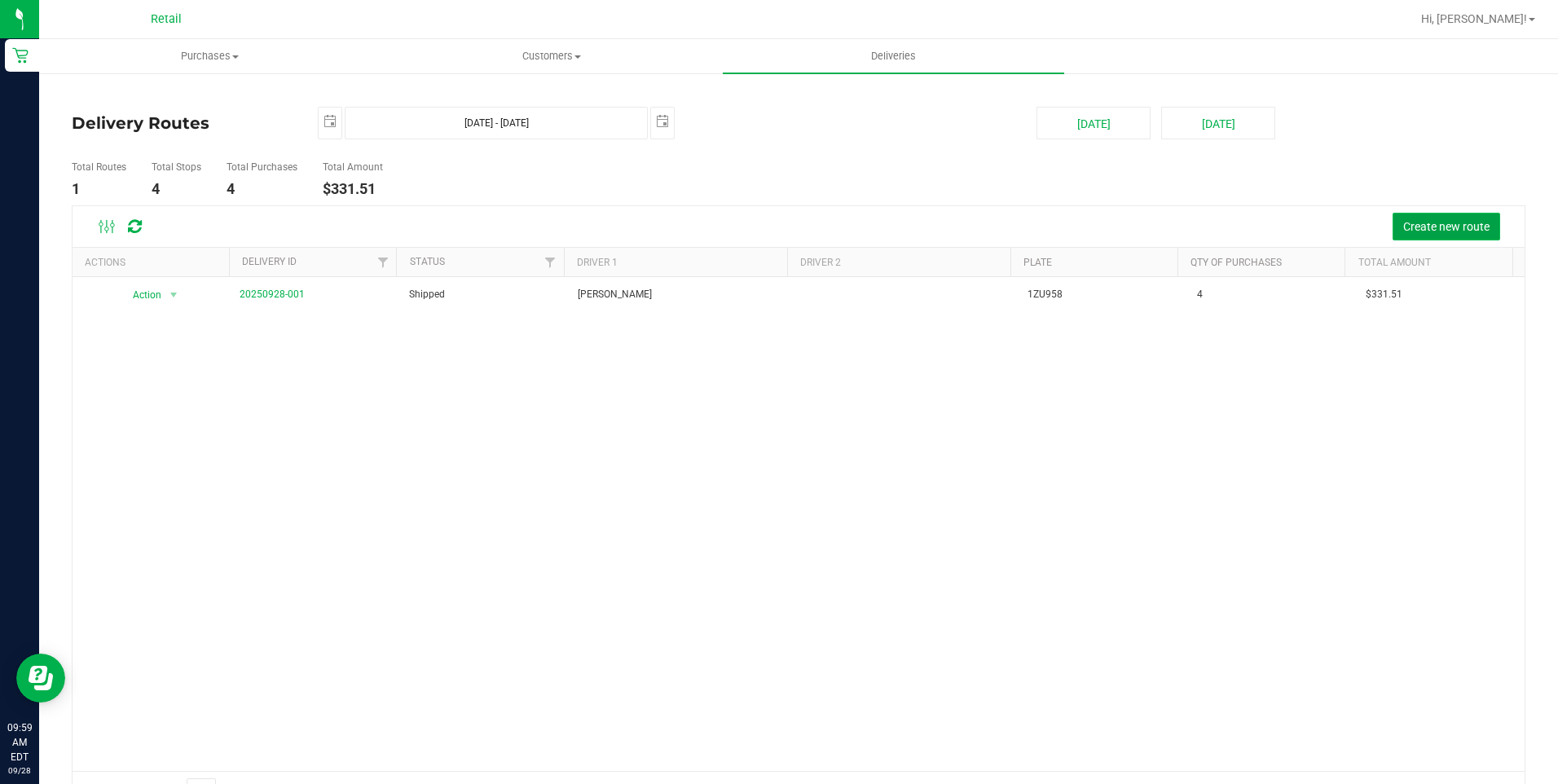
click at [1423, 218] on button "Create new route" at bounding box center [1446, 226] width 108 height 28
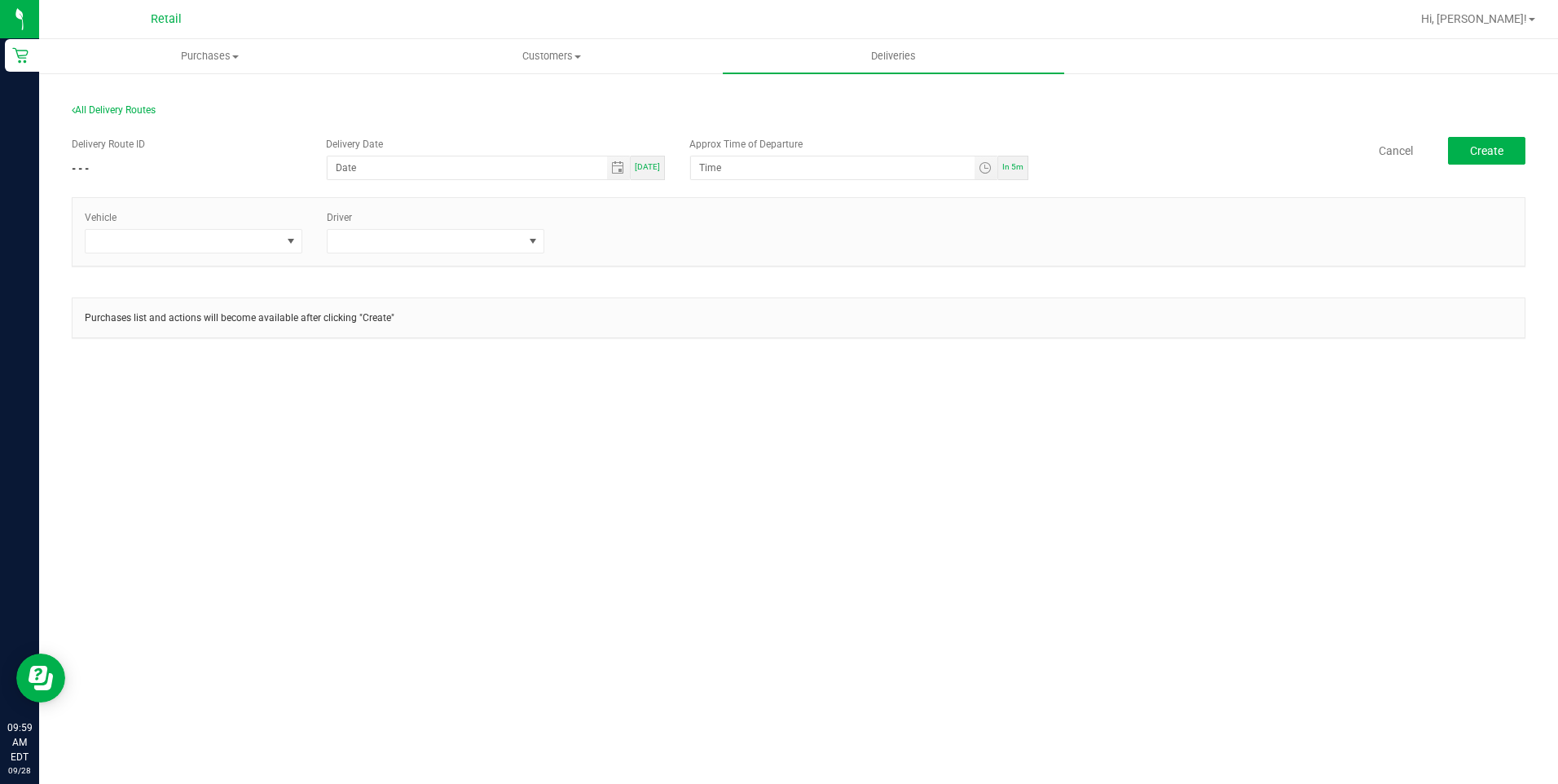
click at [651, 170] on span "Today" at bounding box center [647, 167] width 25 height 9
type input "[DATE]"
click at [1024, 171] on div "In 5m" at bounding box center [1013, 168] width 31 height 24
type input "10:04 AM"
click at [299, 233] on span at bounding box center [291, 241] width 20 height 23
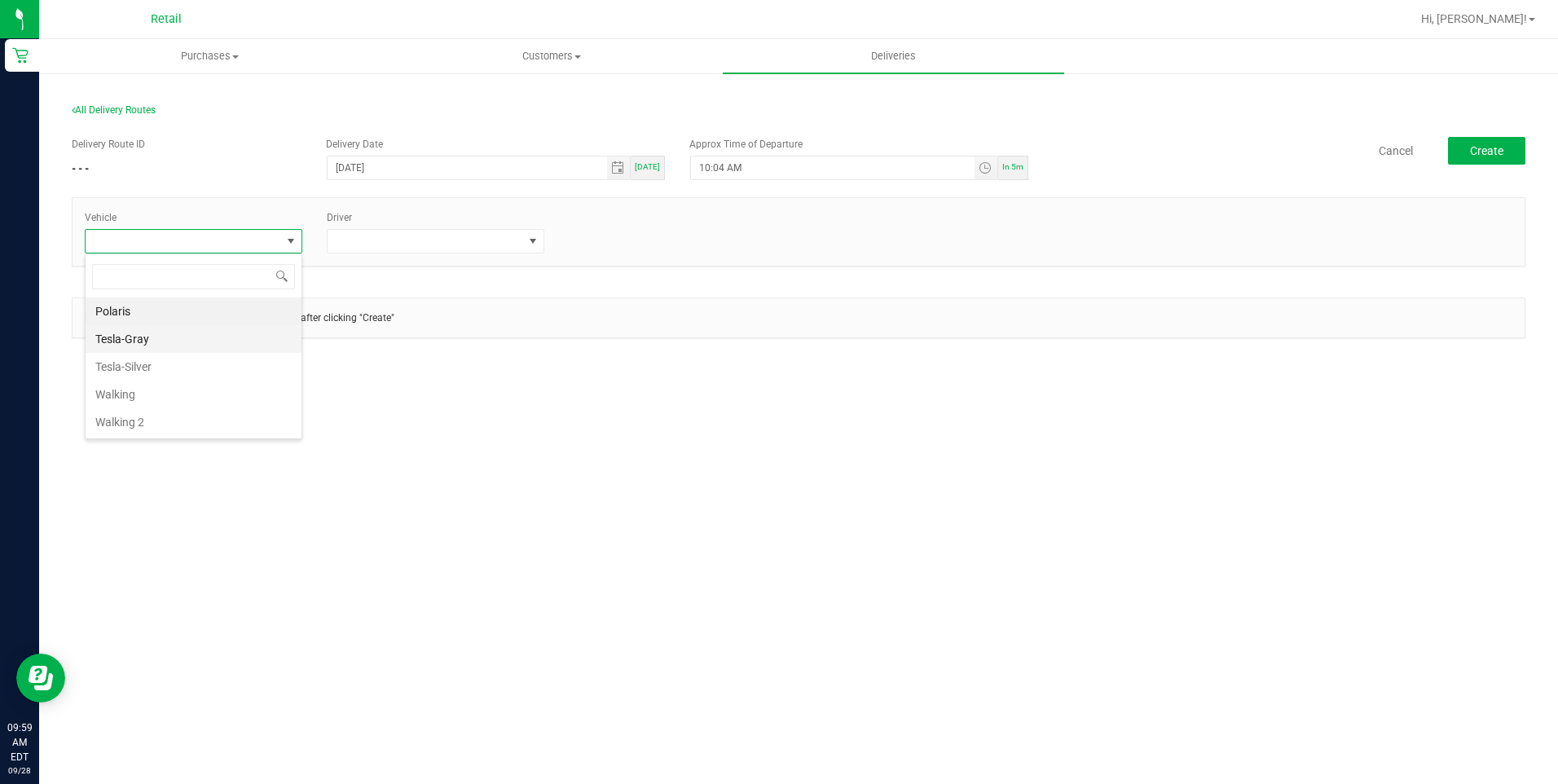
scroll to position [24, 218]
click at [188, 363] on li "Tesla-Silver" at bounding box center [193, 367] width 216 height 28
click at [545, 237] on div "Driver" at bounding box center [435, 232] width 242 height 44
drag, startPoint x: 542, startPoint y: 237, endPoint x: 534, endPoint y: 241, distance: 8.9
click at [539, 239] on span at bounding box center [533, 241] width 20 height 23
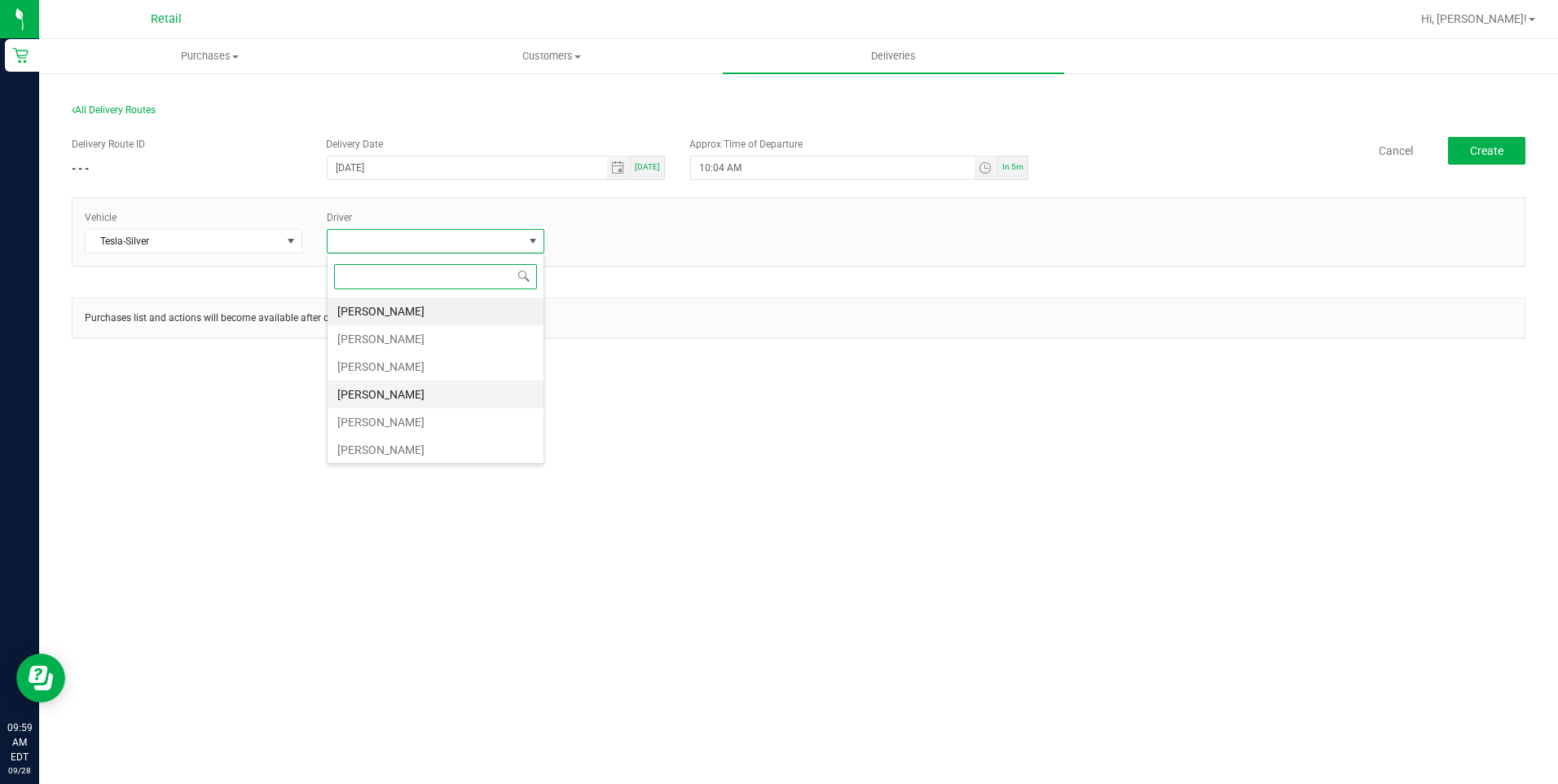
click at [449, 391] on li "Freddy Espinal" at bounding box center [435, 394] width 216 height 28
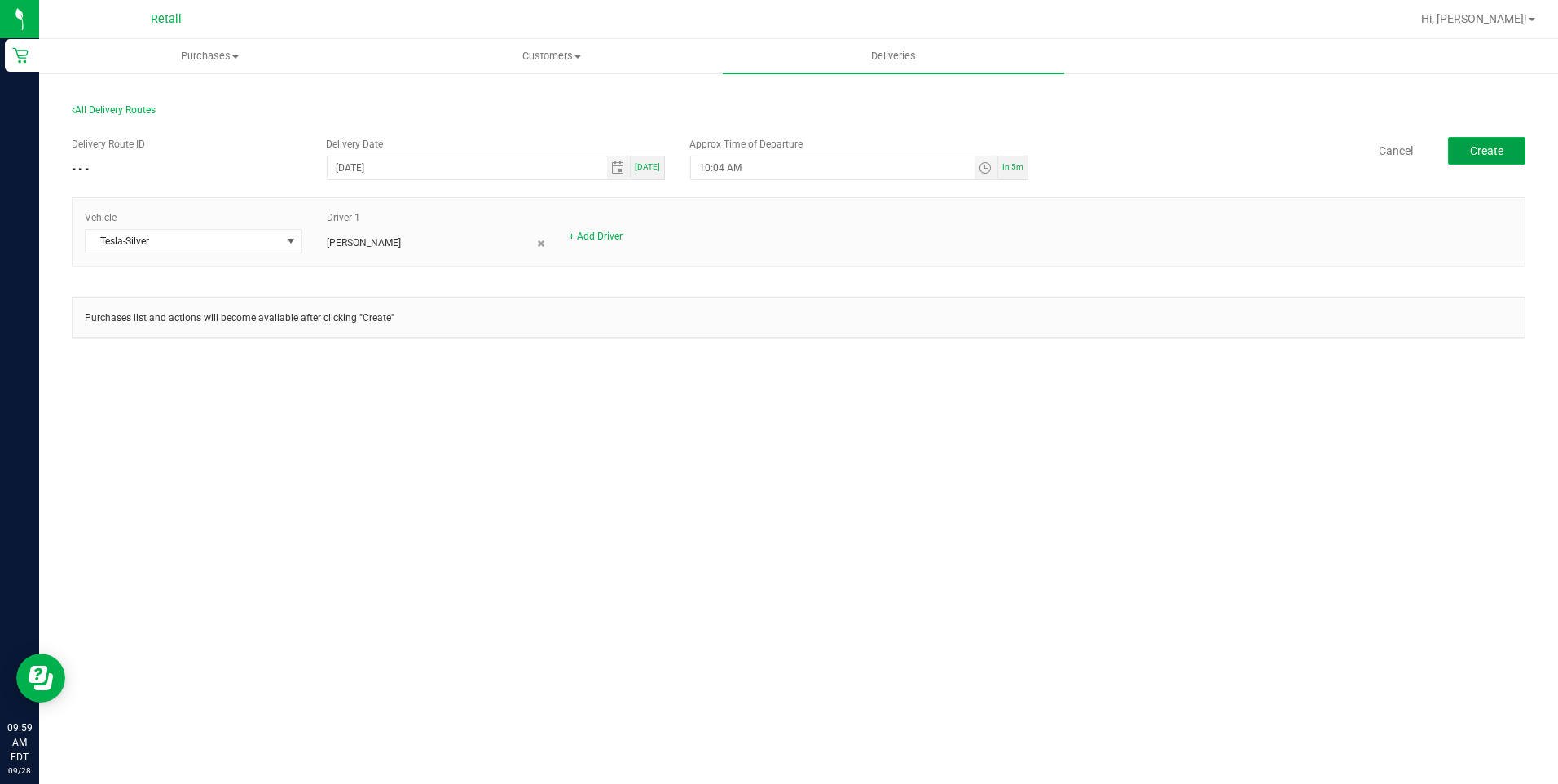
click at [1501, 142] on button "Create" at bounding box center [1487, 151] width 78 height 28
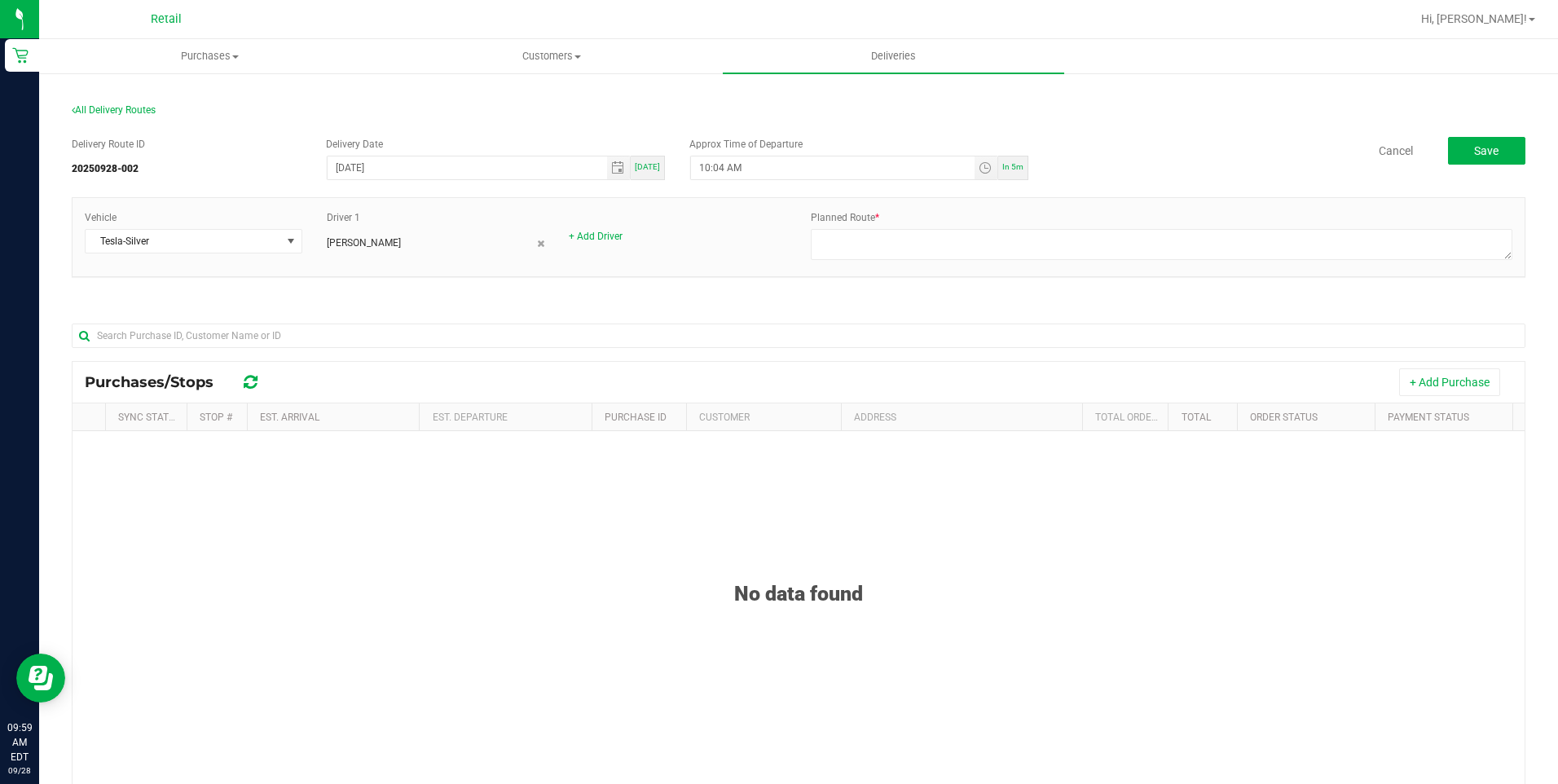
click at [922, 272] on div "Vehicle Tesla-Silver Driver 1 Freddy Espinal + Add Driver Planned Route *" at bounding box center [798, 237] width 1451 height 78
click at [935, 242] on textarea at bounding box center [1161, 244] width 702 height 31
type textarea "ONFLEET"
click at [1477, 146] on span "Save" at bounding box center [1486, 151] width 24 height 13
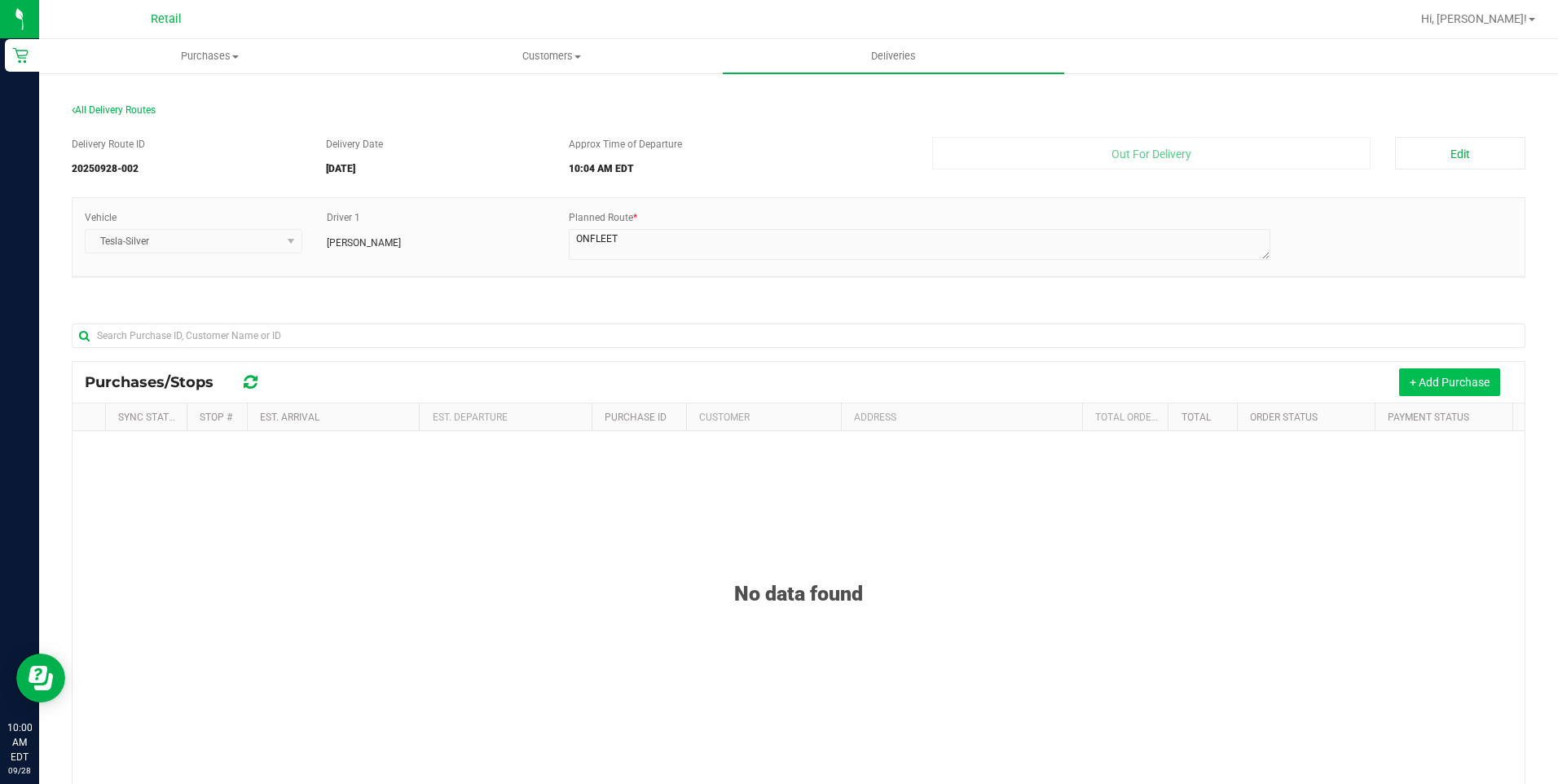
click at [1416, 382] on button "+ Add Purchase" at bounding box center [1449, 382] width 101 height 28
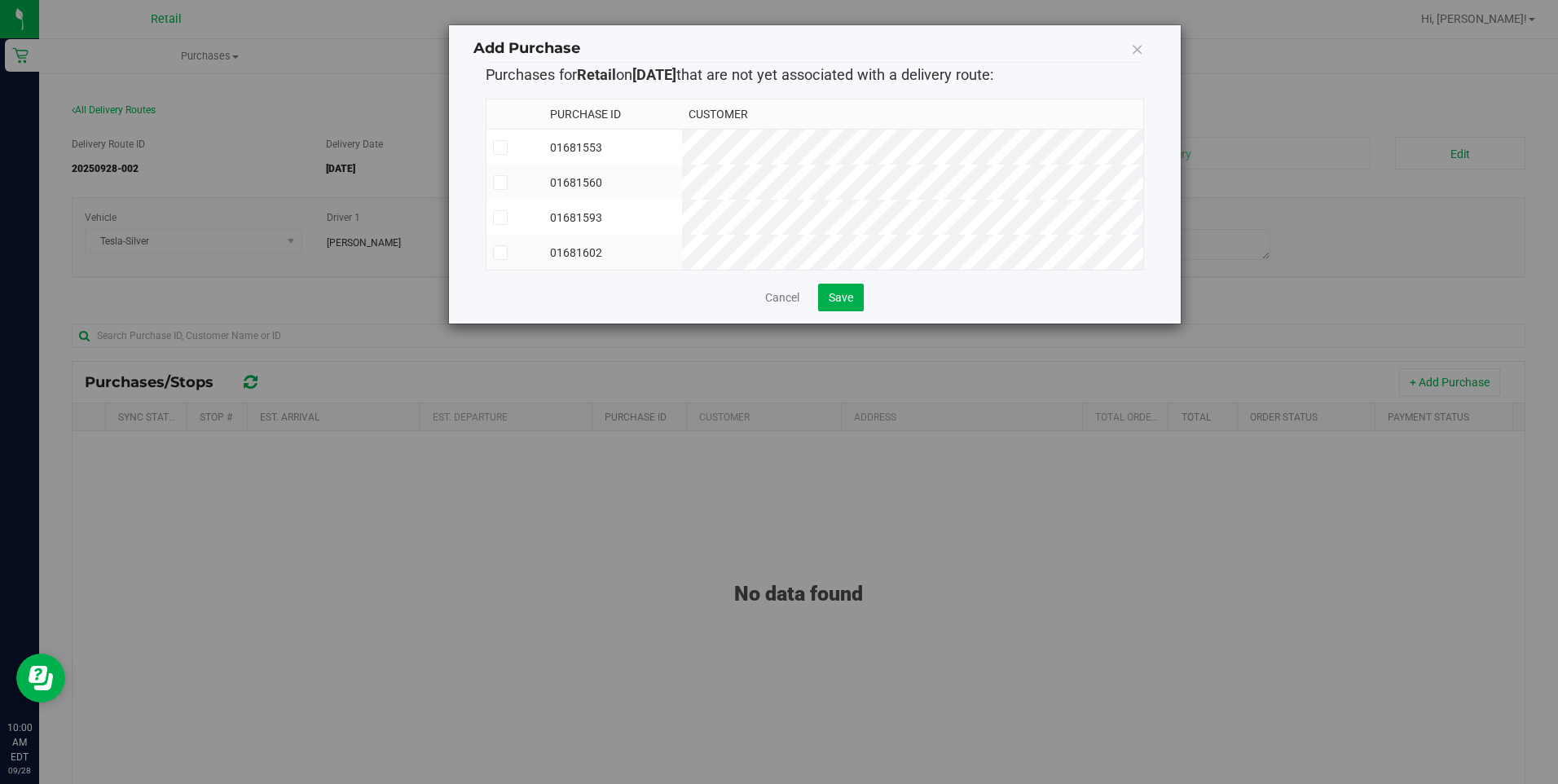
click at [500, 223] on span at bounding box center [500, 218] width 15 height 15
click at [0, 0] on input "checkbox" at bounding box center [0, 0] width 0 height 0
click at [496, 252] on icon at bounding box center [500, 252] width 10 height 0
click at [0, 0] on input "checkbox" at bounding box center [0, 0] width 0 height 0
click at [857, 308] on button "Save" at bounding box center [840, 297] width 45 height 28
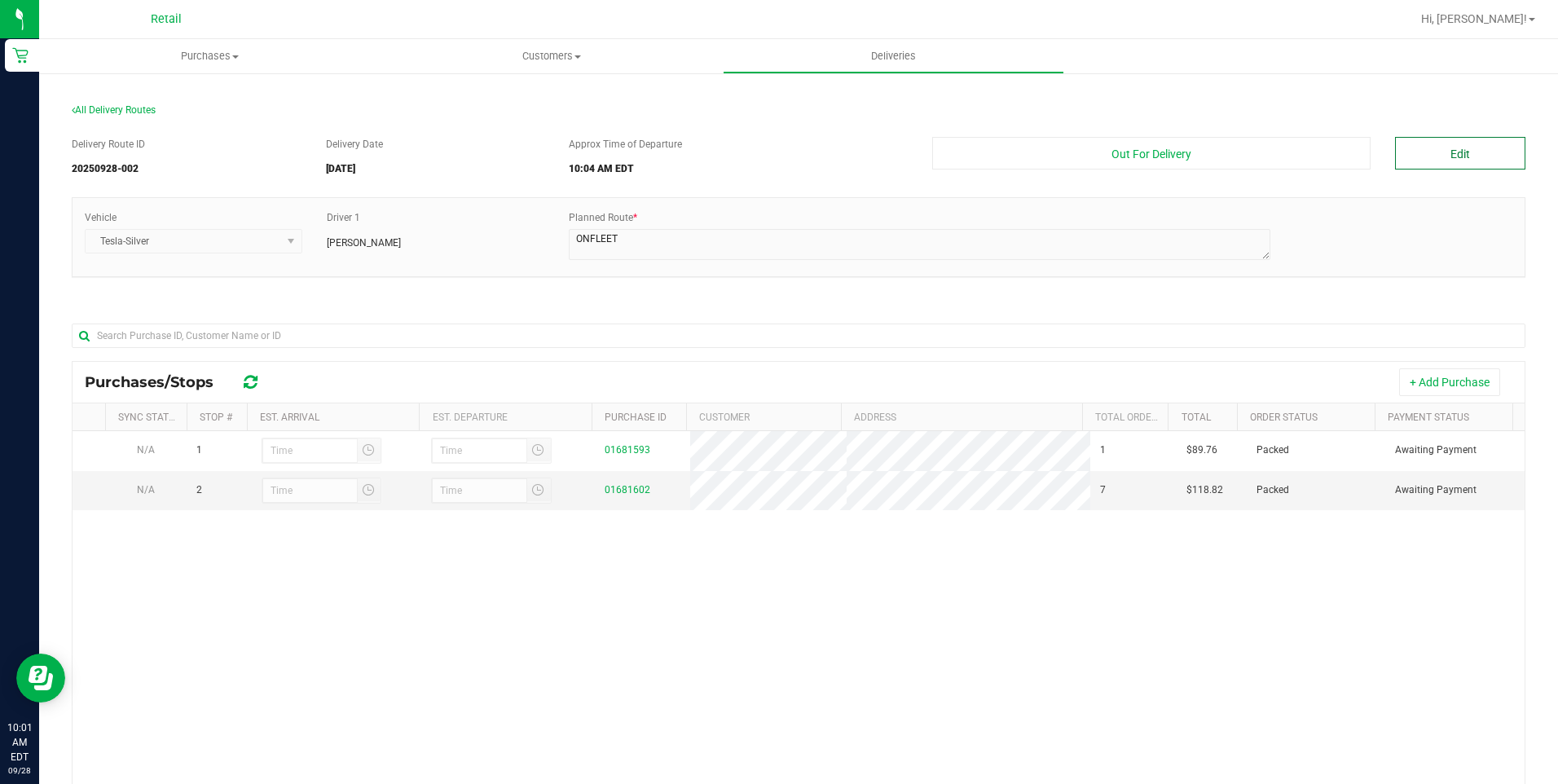
click at [1450, 153] on button "Edit" at bounding box center [1460, 153] width 131 height 32
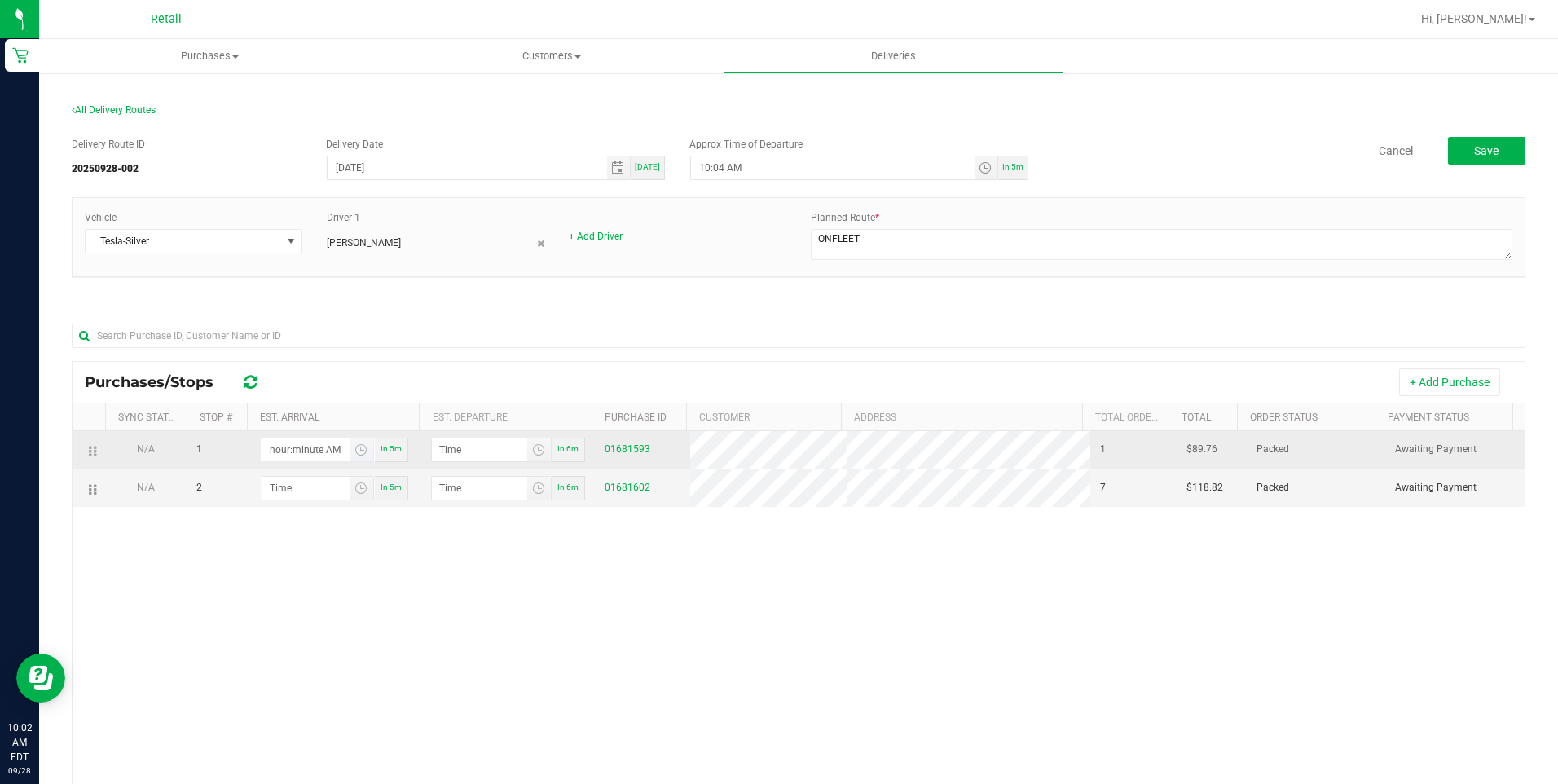
click at [293, 455] on input "hour:minute AM" at bounding box center [306, 449] width 87 height 23
type input "10:01 AM"
type input "10:02 AM"
type input "10:11 AM"
type input "10:12 AM"
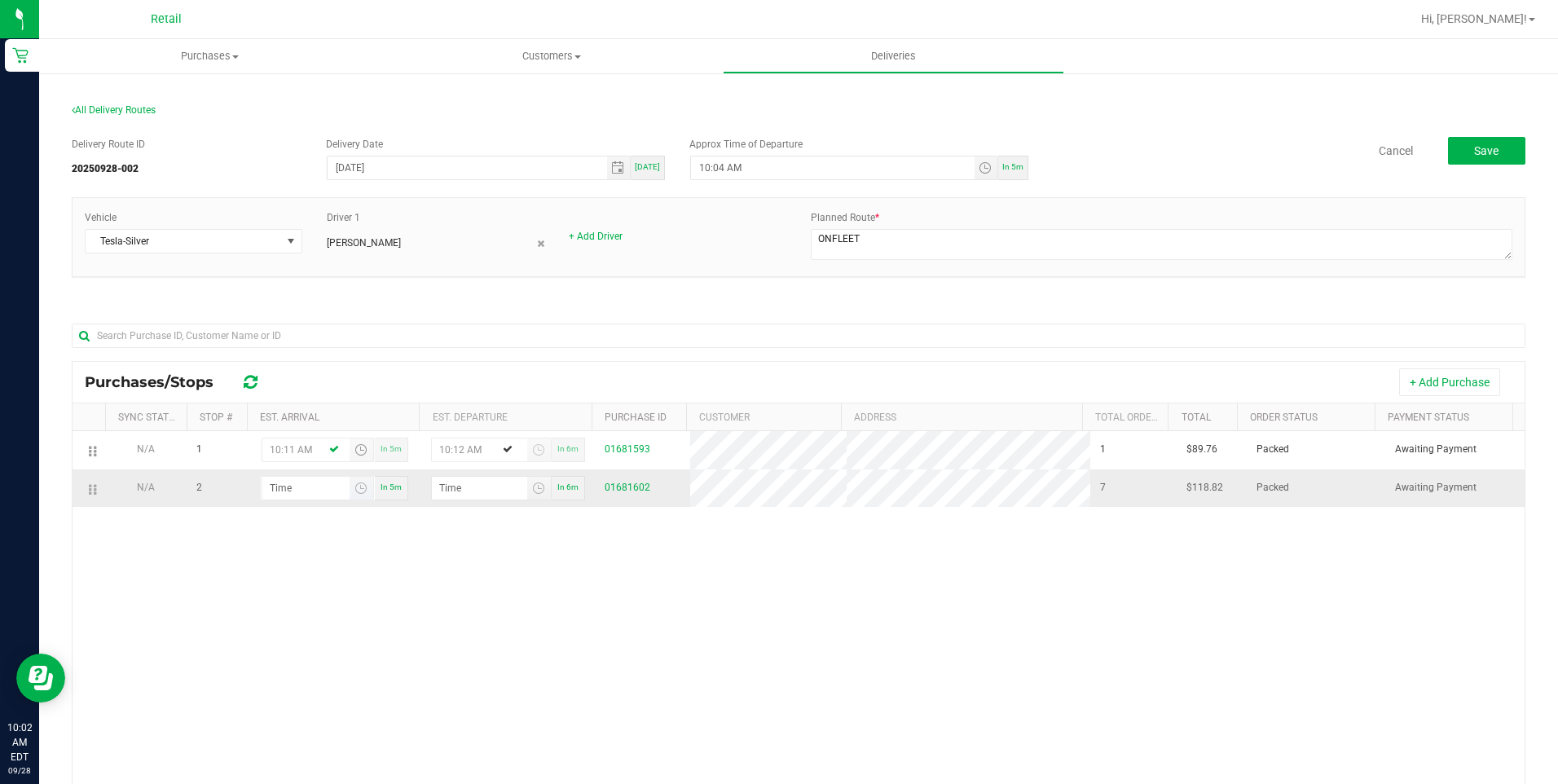
type input "10:11 AM"
click at [281, 488] on input "hour:minute AM" at bounding box center [306, 487] width 87 height 23
type input "10:02 AM"
type input "10:03 AM"
type input "10:20 AM"
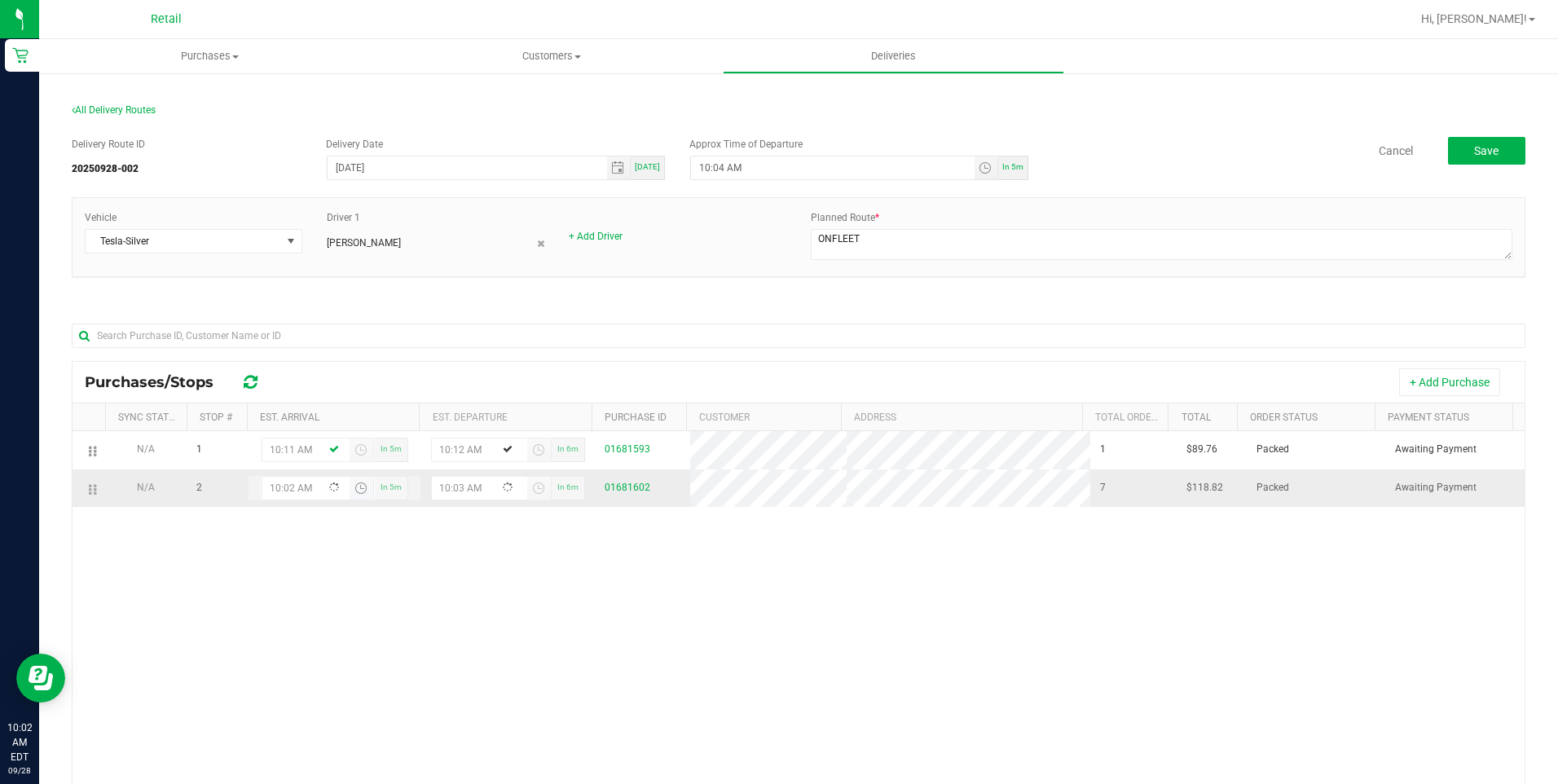
type input "10:21 AM"
type input "10:20 AM"
click at [511, 559] on div "N/A 1 10:11 AM In 5m 10:12 AM In 6m 01681593 1 $89.76 Packed Awaiting Payment N…" at bounding box center [798, 677] width 1451 height 494
click at [1477, 148] on span "Save" at bounding box center [1486, 151] width 24 height 13
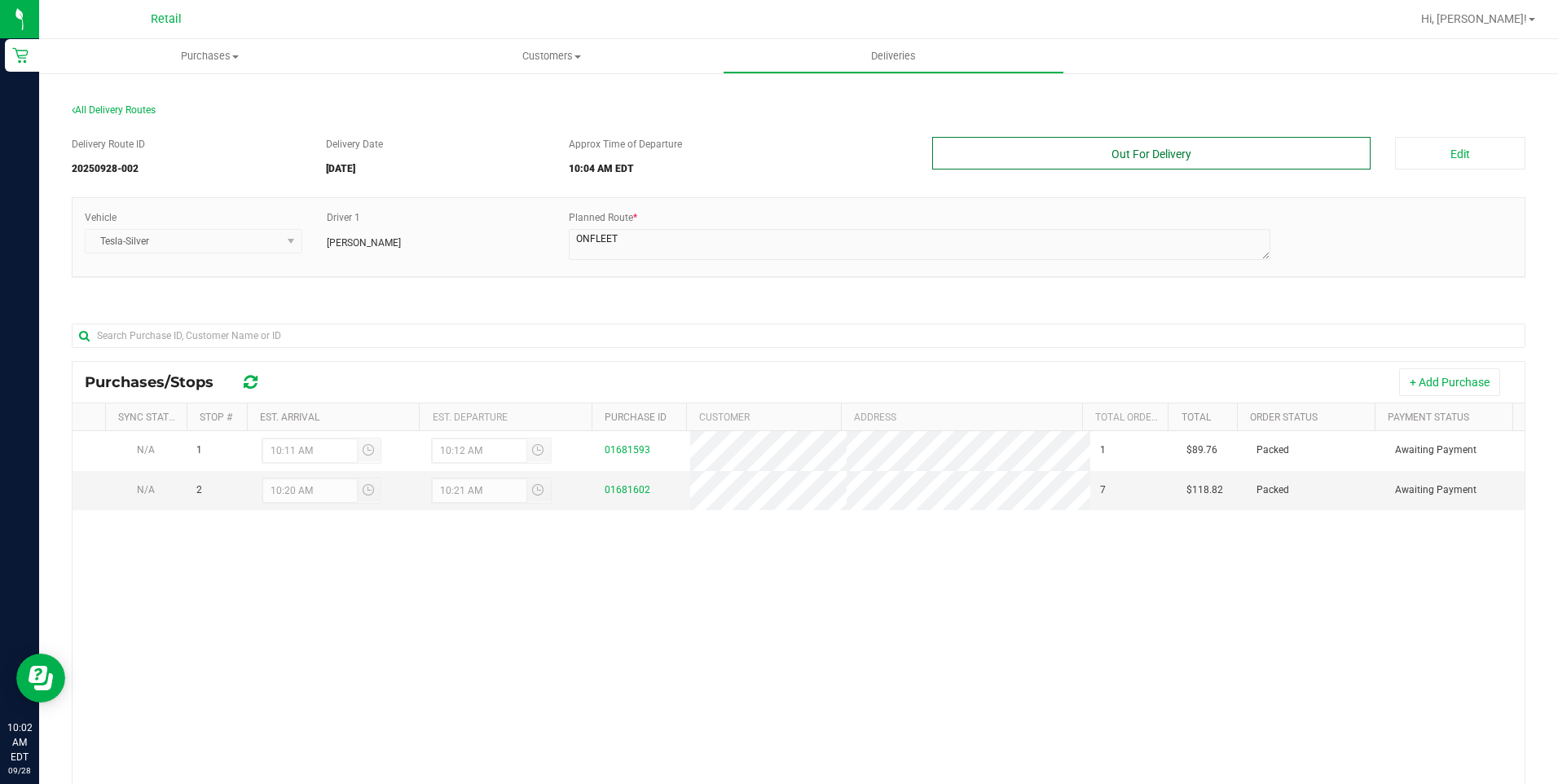
click at [995, 166] on button "Out For Delivery" at bounding box center [1152, 153] width 439 height 32
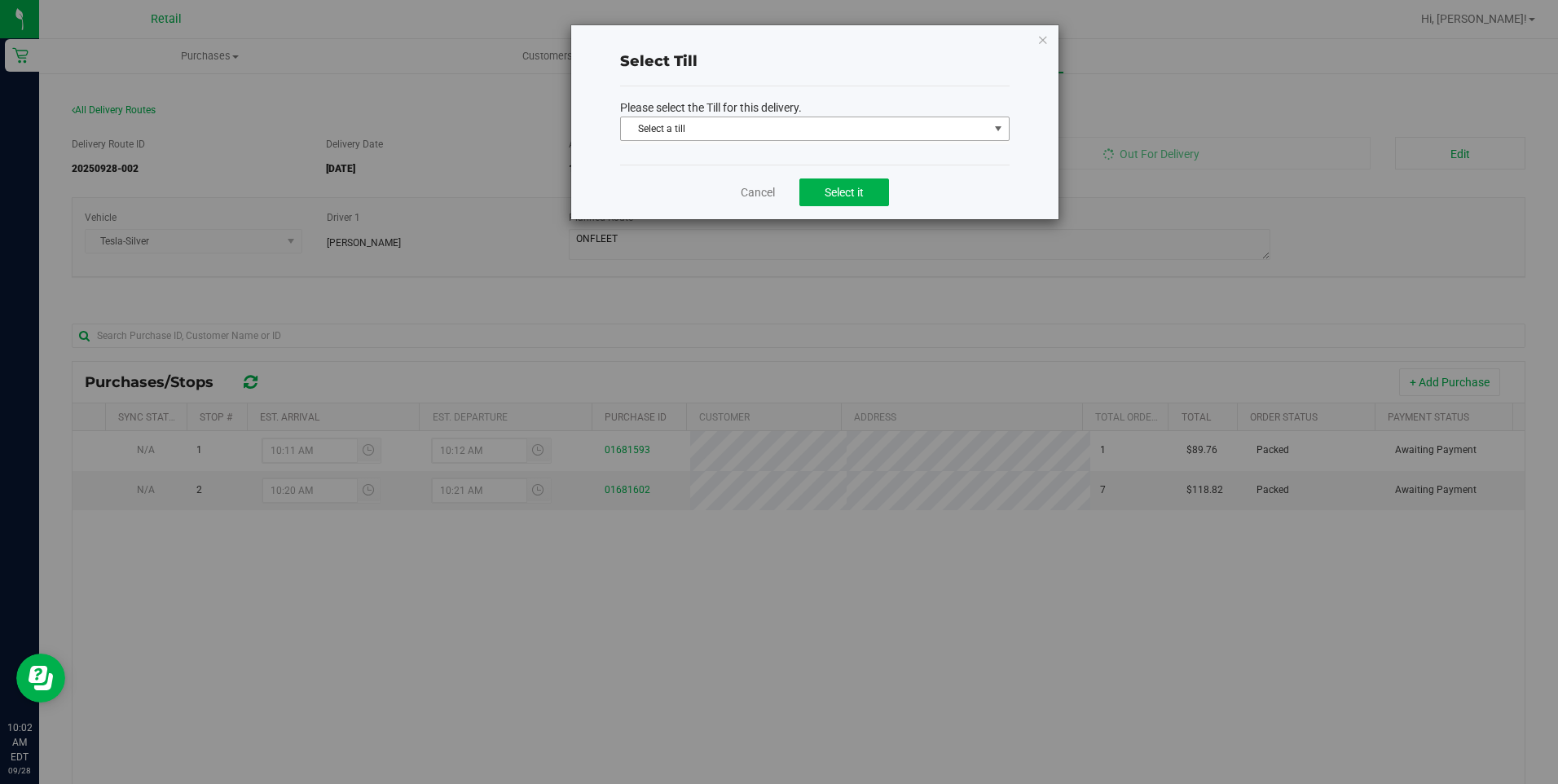
click at [779, 139] on span "Select a till" at bounding box center [804, 129] width 367 height 23
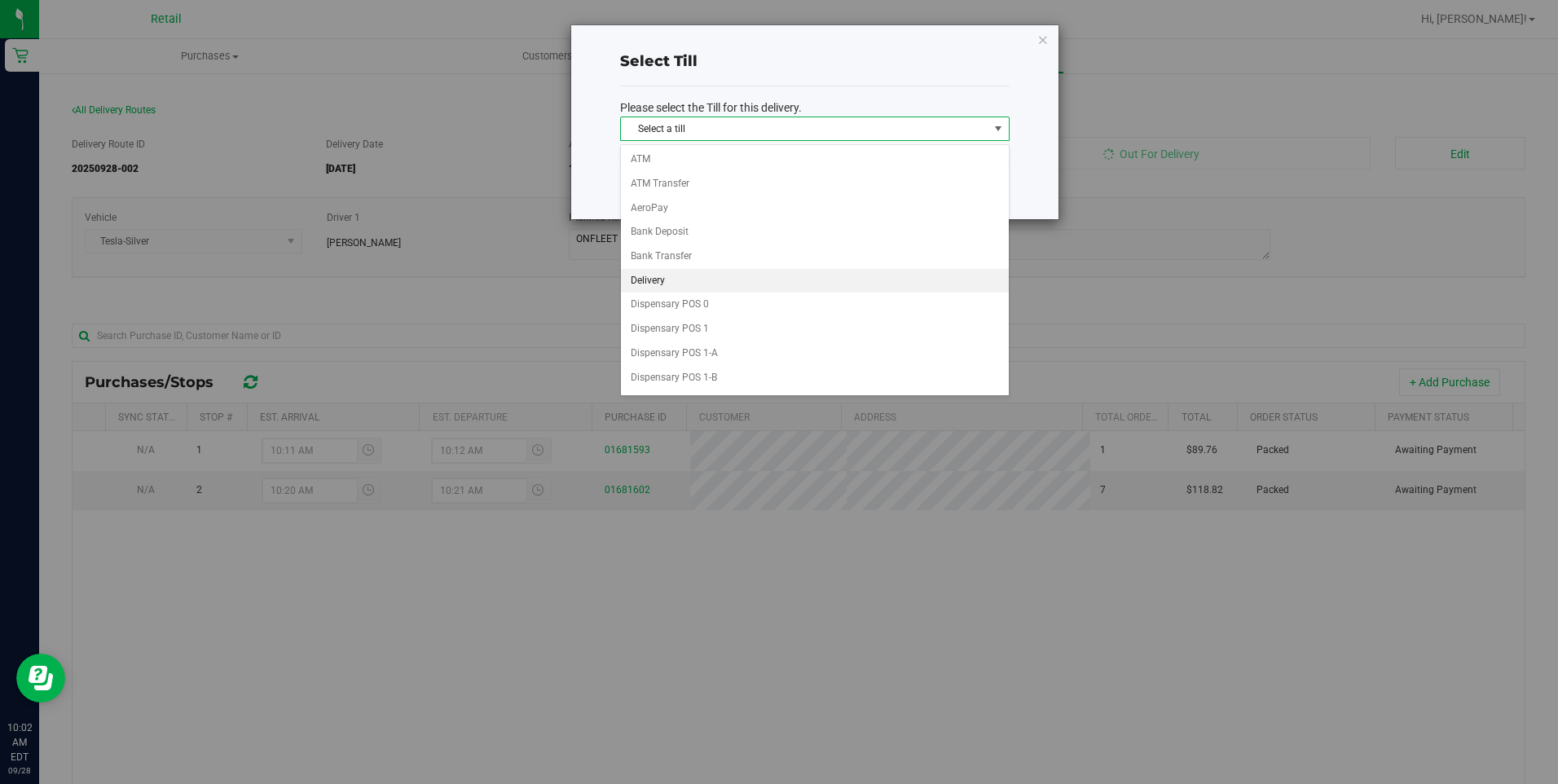
click at [705, 272] on li "Delivery" at bounding box center [815, 281] width 387 height 24
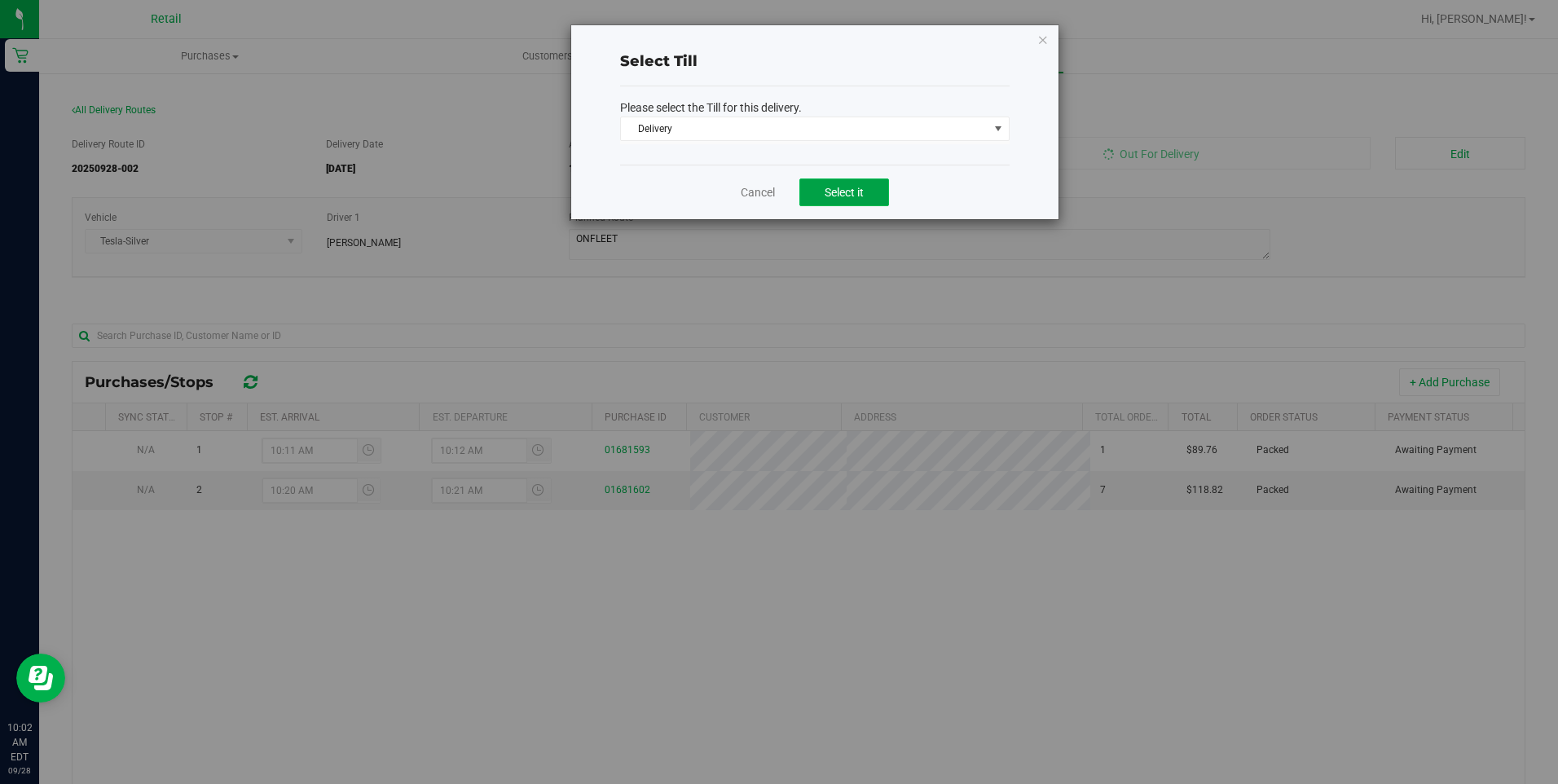
click at [865, 193] on button "Select it" at bounding box center [843, 192] width 90 height 28
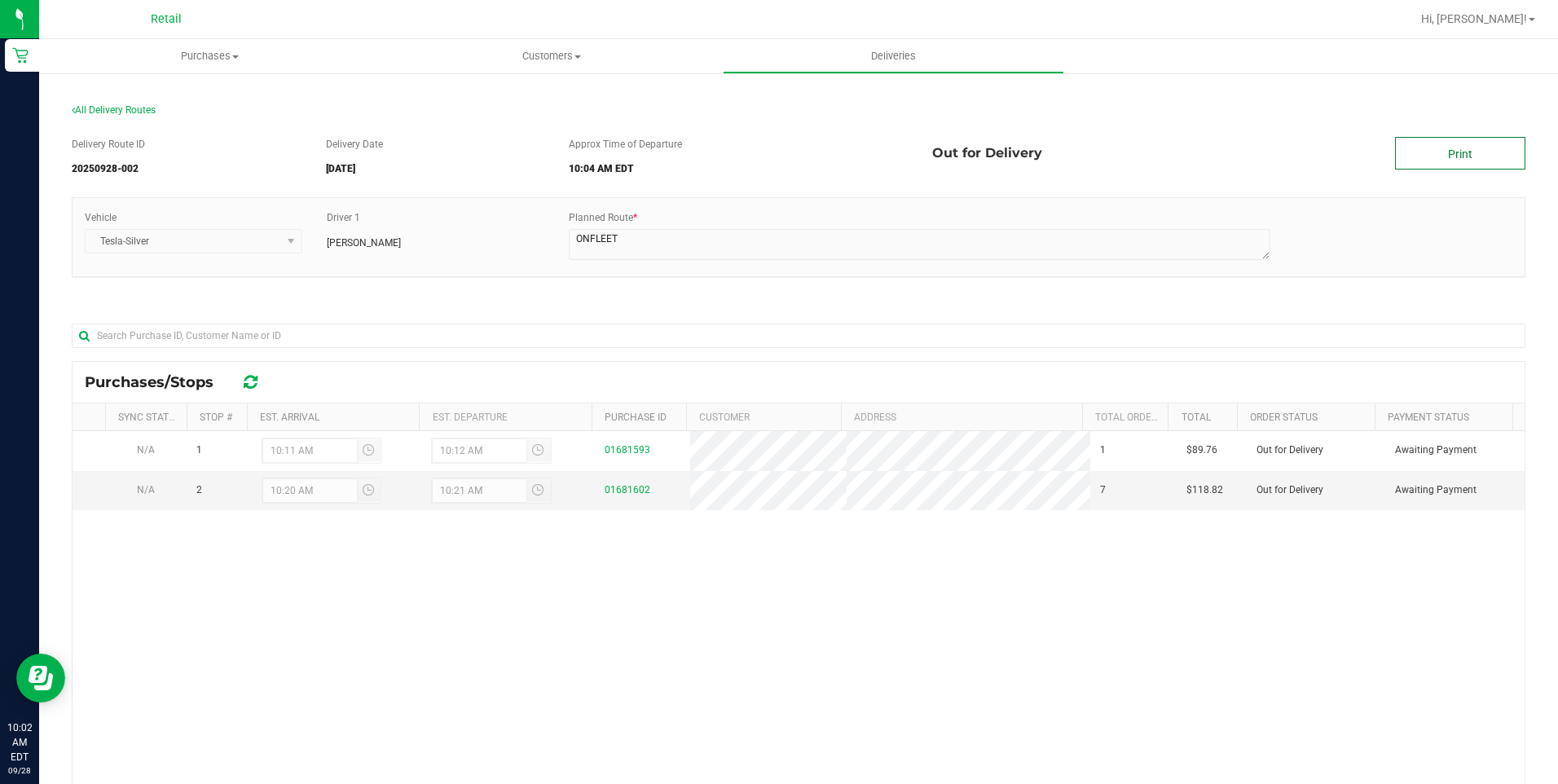
click at [1417, 158] on link "Print" at bounding box center [1460, 153] width 131 height 32
click at [899, 71] on link "Deliveries" at bounding box center [893, 56] width 341 height 34
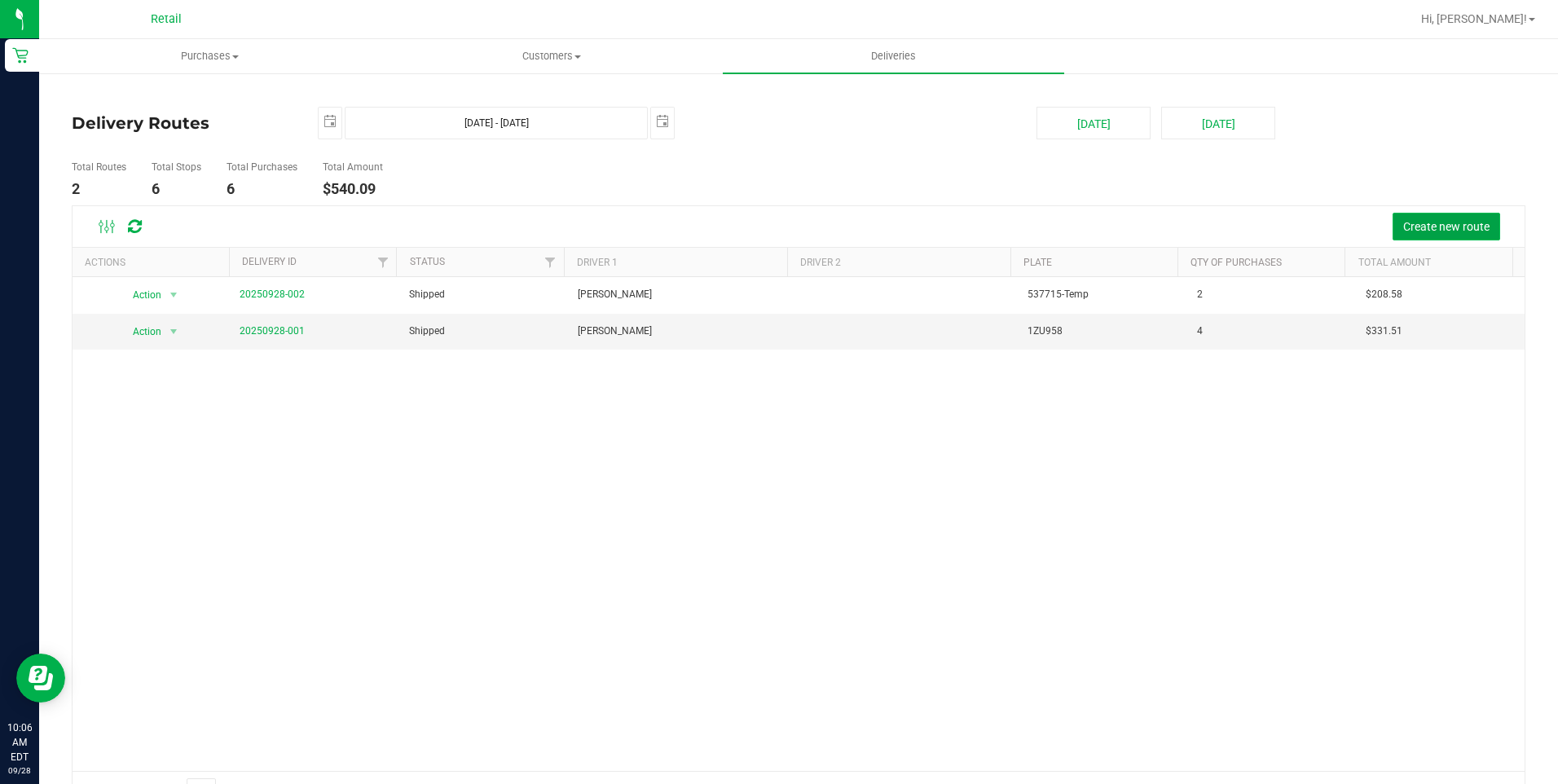
click at [1462, 228] on span "Create new route" at bounding box center [1446, 226] width 86 height 13
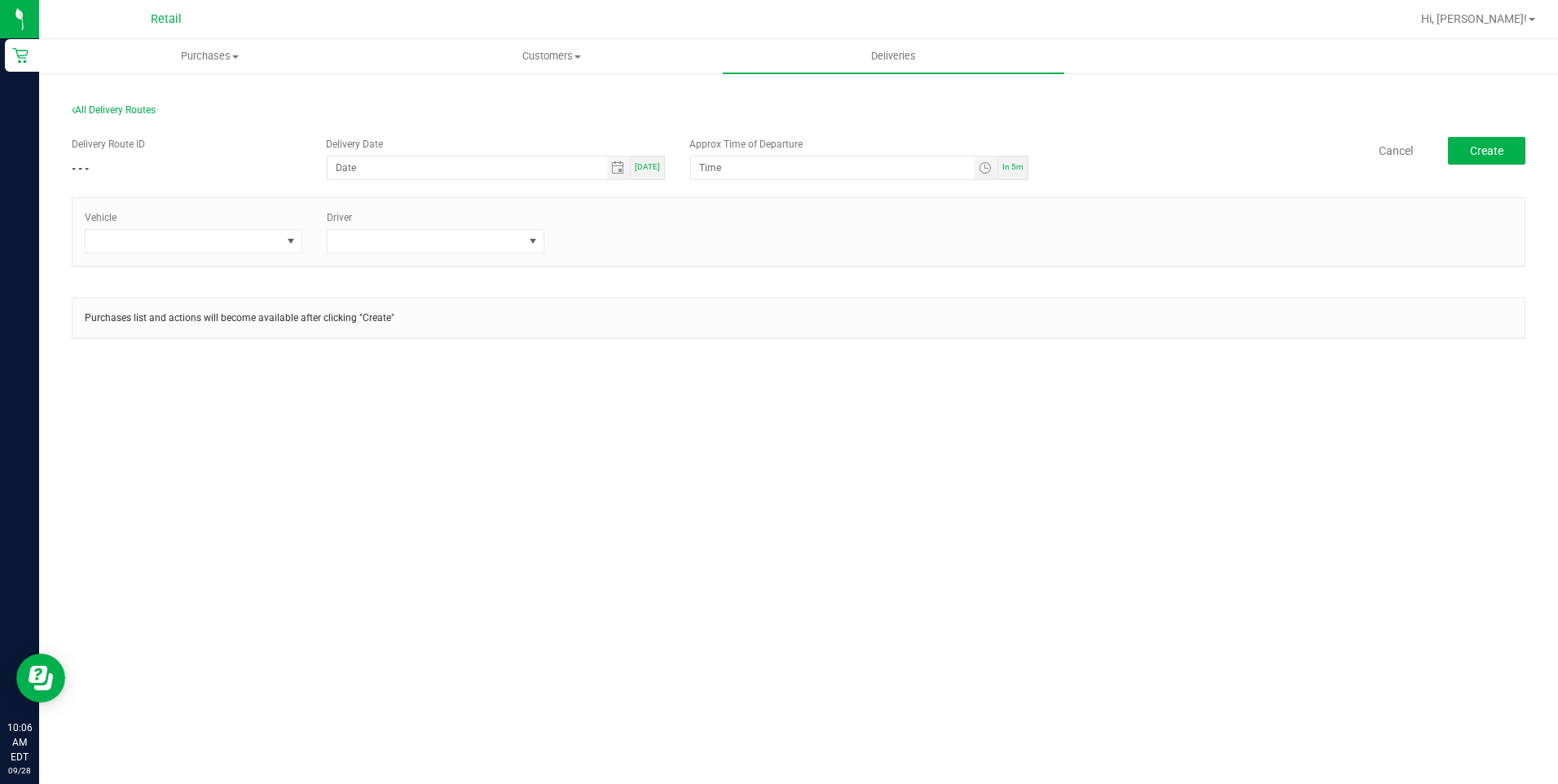
click at [645, 168] on span "Today" at bounding box center [647, 167] width 25 height 9
type input "[DATE]"
click at [1019, 171] on span "In 5m" at bounding box center [1012, 167] width 21 height 9
type input "10:11 AM"
click at [260, 254] on div "Vehicle Driver" at bounding box center [798, 232] width 1451 height 68
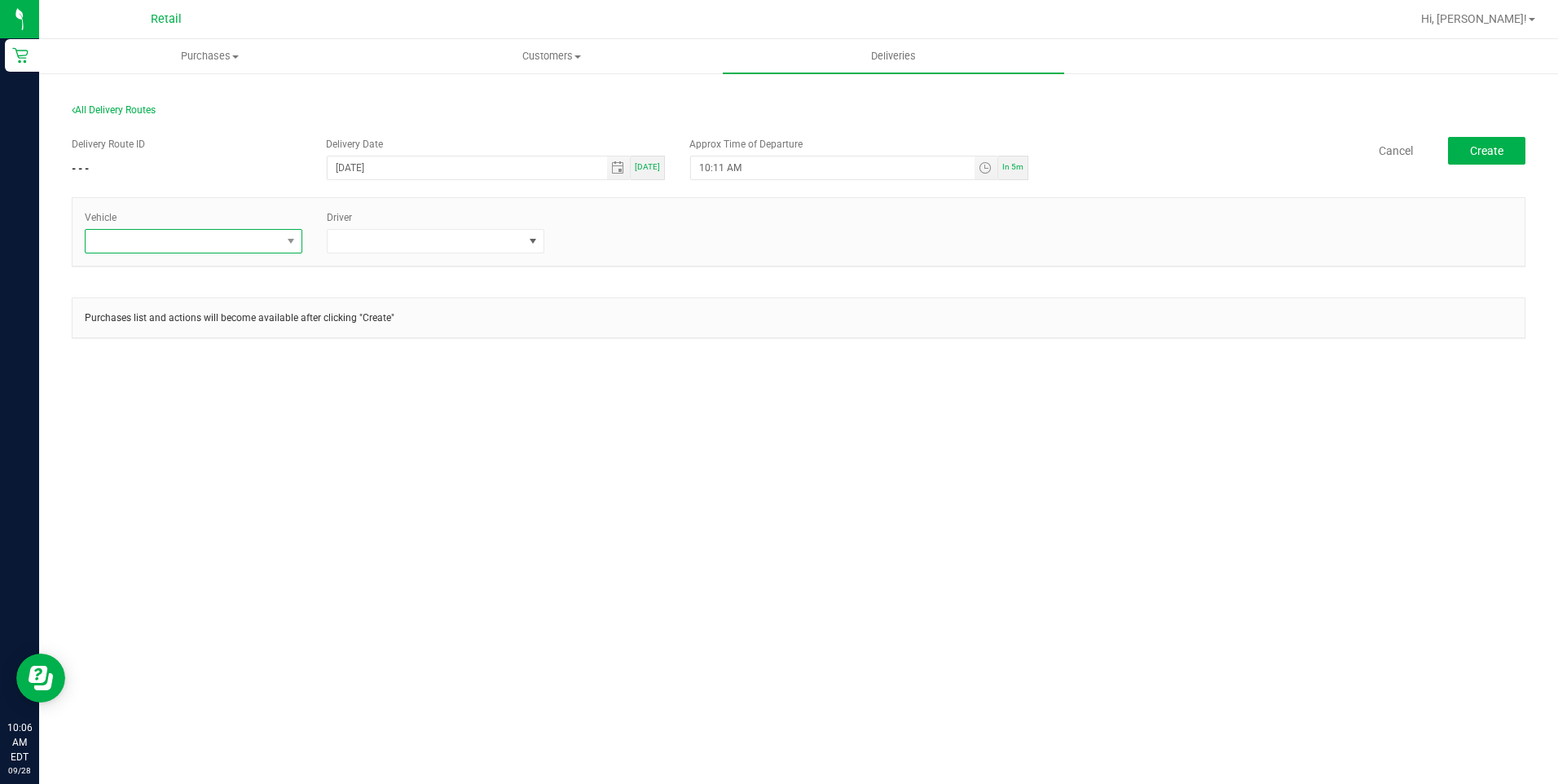
click at [260, 251] on span at bounding box center [183, 241] width 196 height 23
click at [214, 371] on li "Tesla-Silver" at bounding box center [193, 367] width 216 height 28
click at [465, 248] on span at bounding box center [424, 241] width 196 height 23
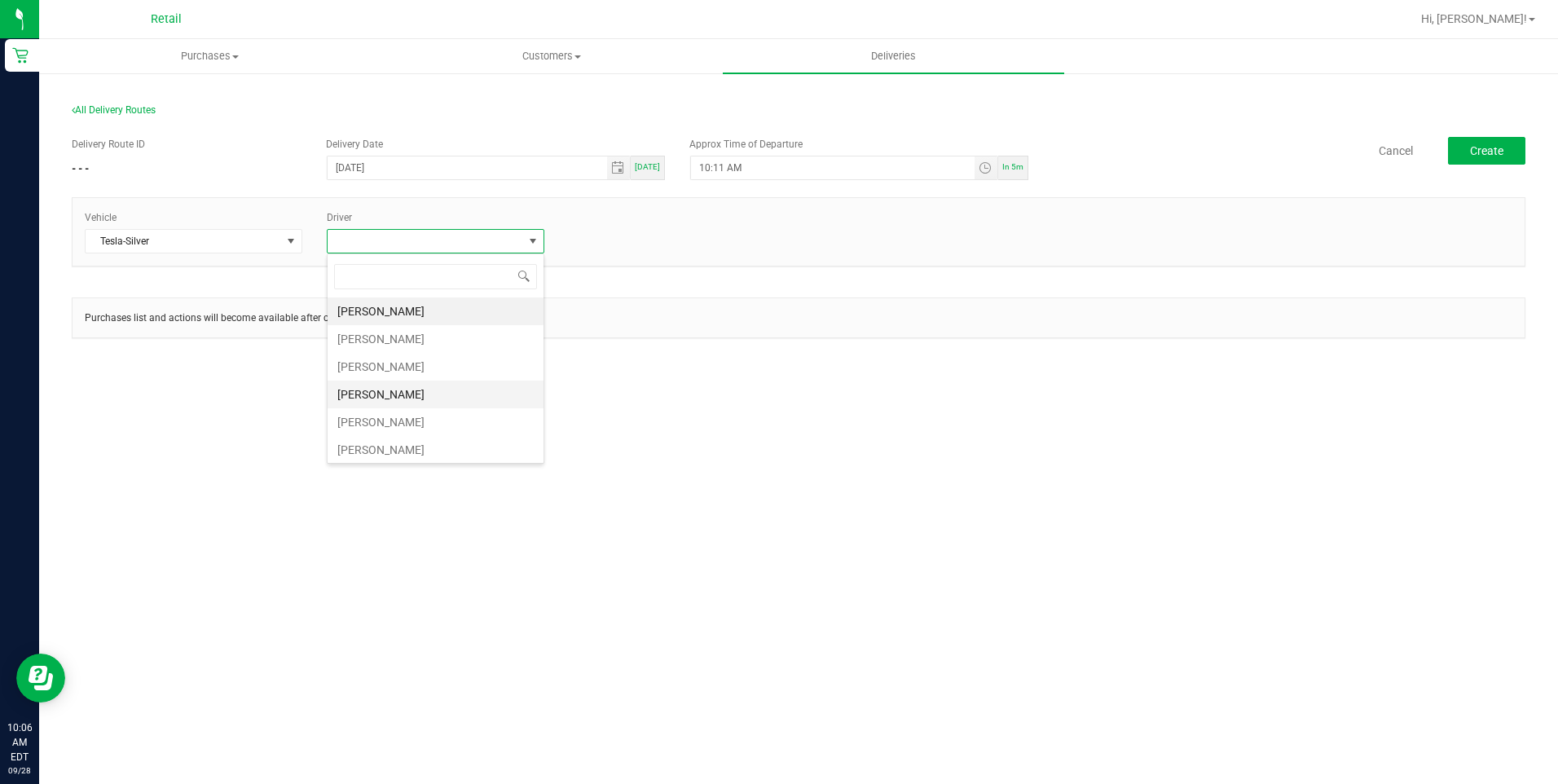
click at [396, 399] on li "Freddy Espinal" at bounding box center [435, 394] width 216 height 28
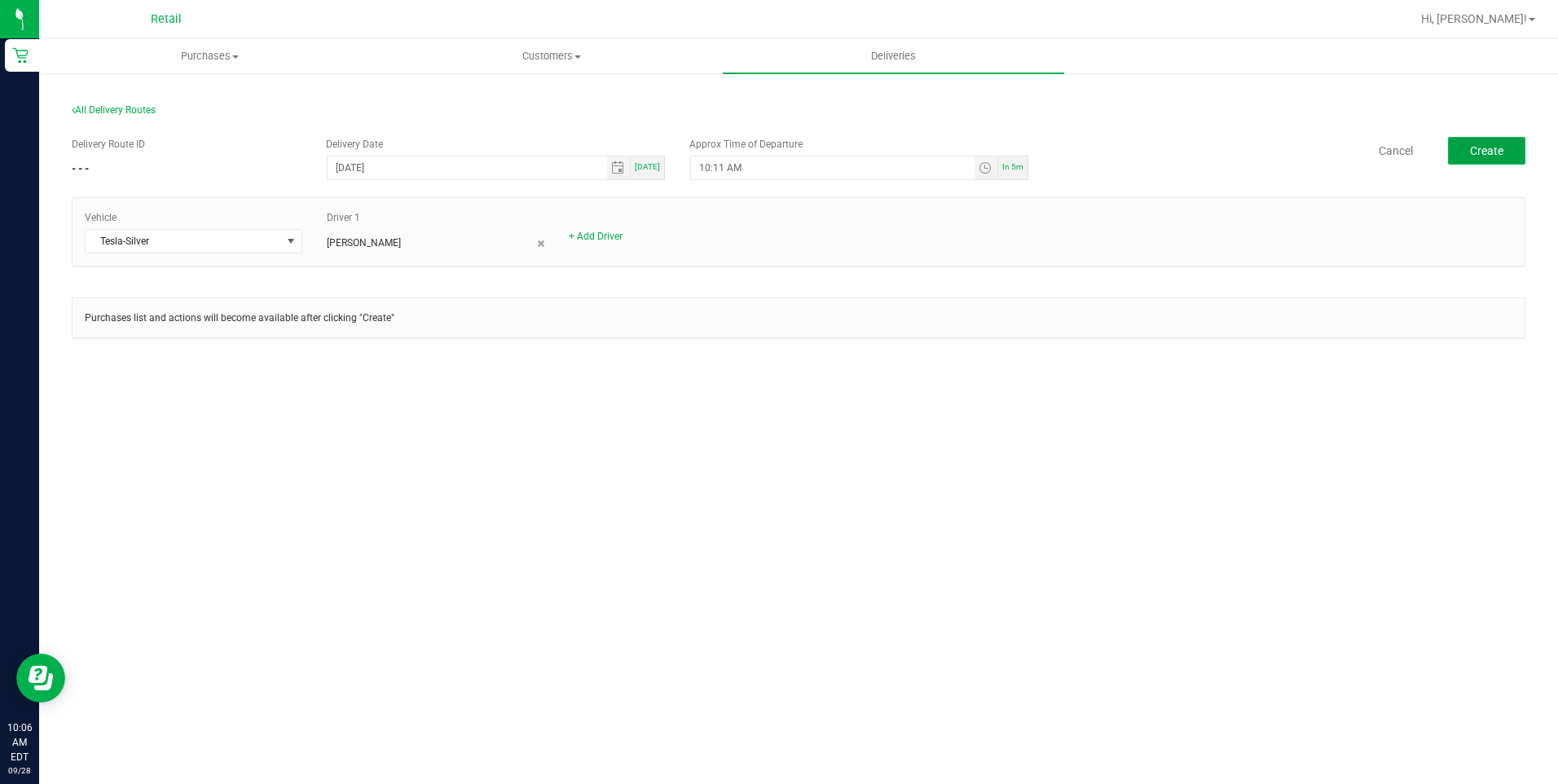
click at [1489, 151] on span "Create" at bounding box center [1487, 151] width 33 height 13
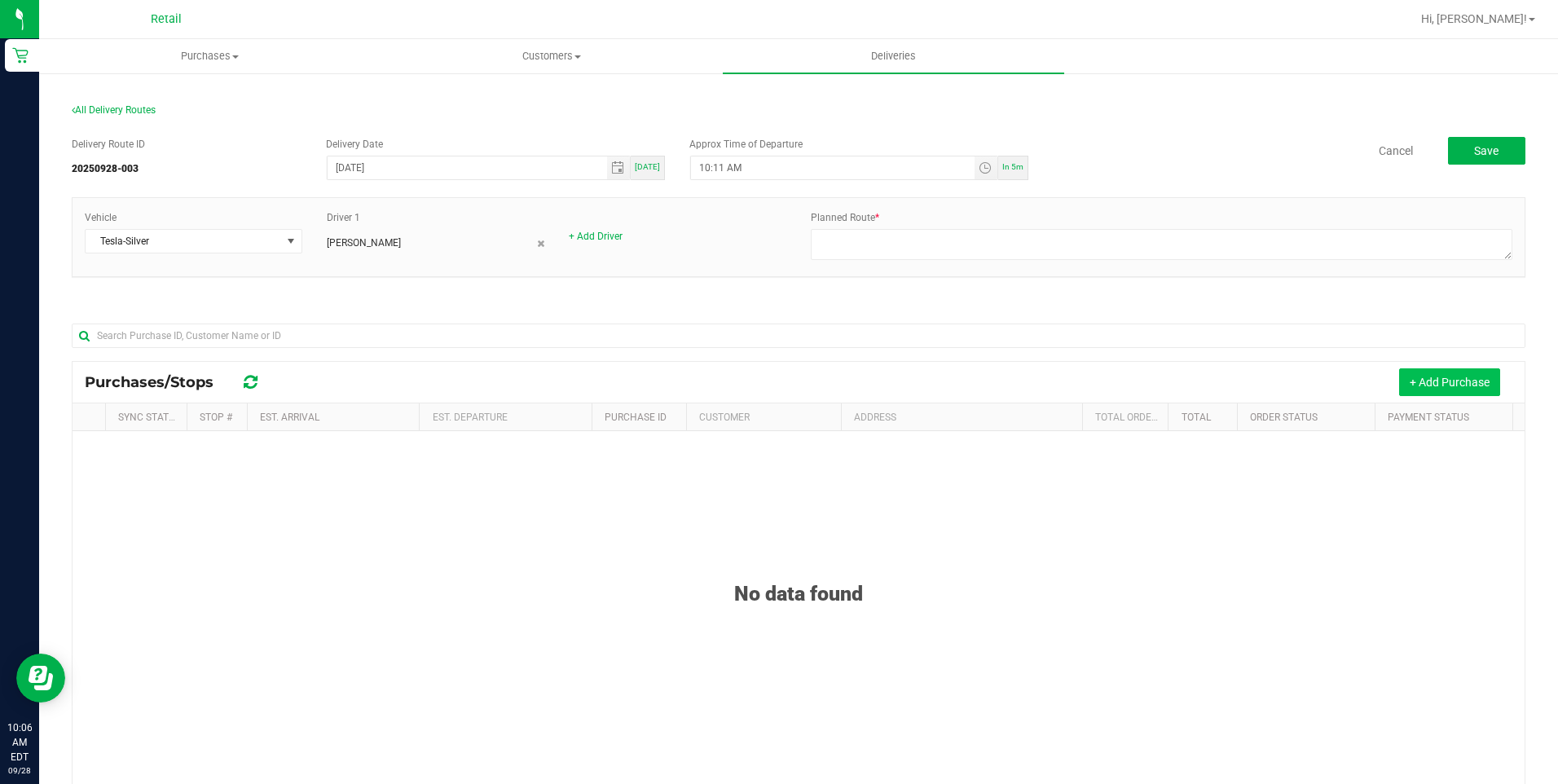
click at [1450, 378] on button "+ Add Purchase" at bounding box center [1449, 382] width 101 height 28
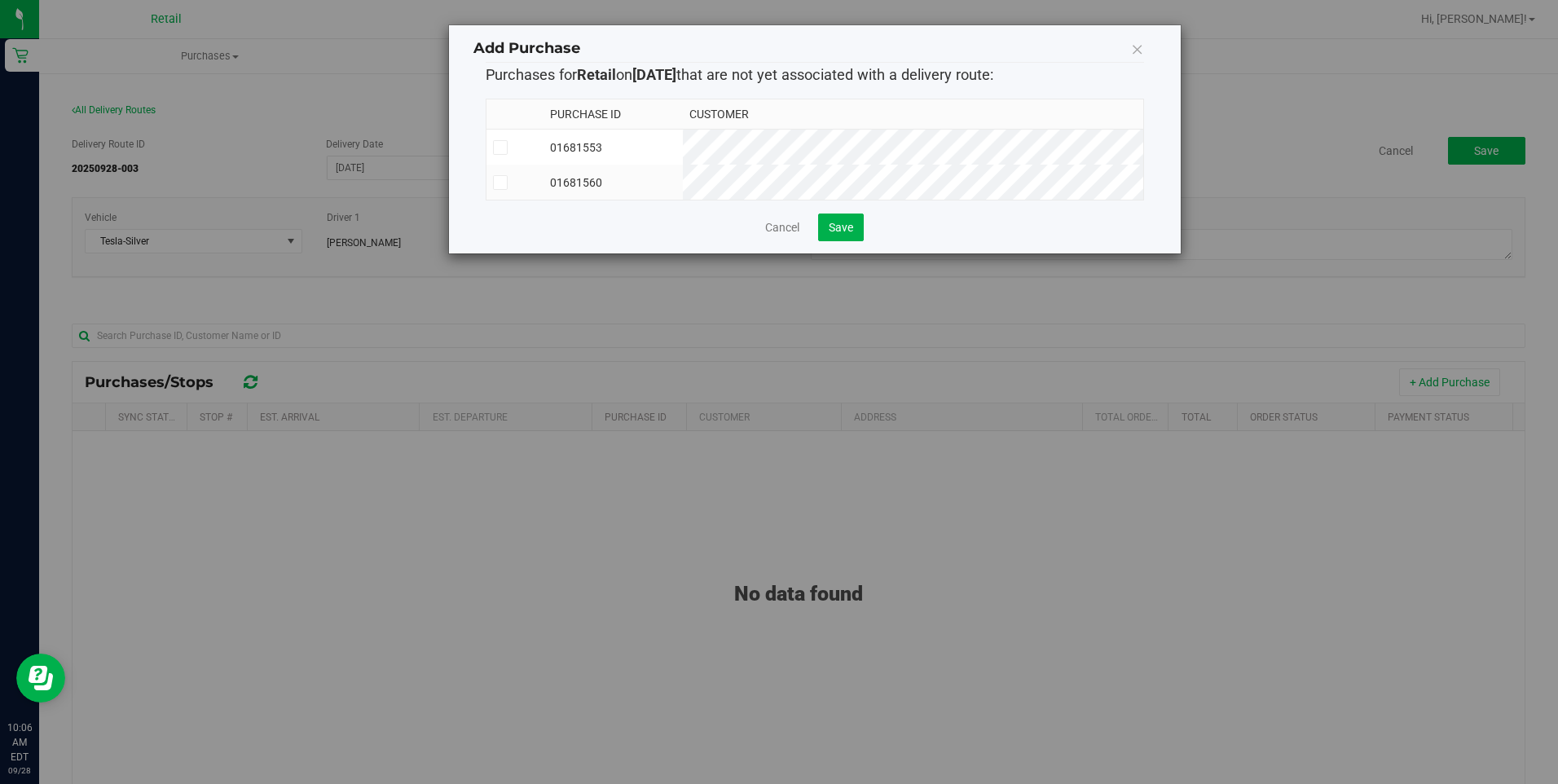
click at [1139, 44] on icon at bounding box center [1137, 48] width 13 height 23
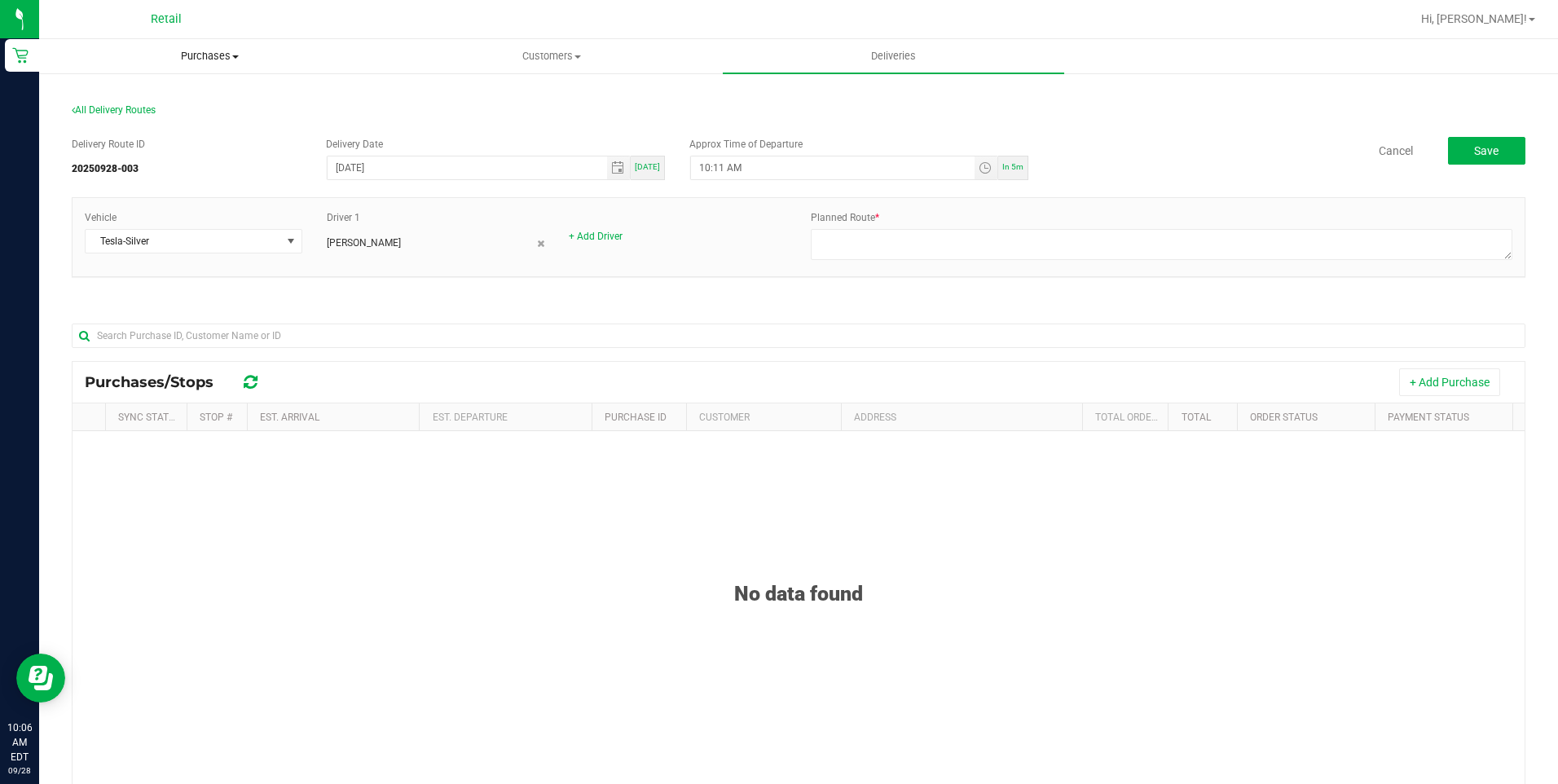
click at [233, 58] on span "Purchases" at bounding box center [209, 57] width 340 height 15
click at [181, 94] on span "Summary of purchases" at bounding box center [122, 97] width 167 height 14
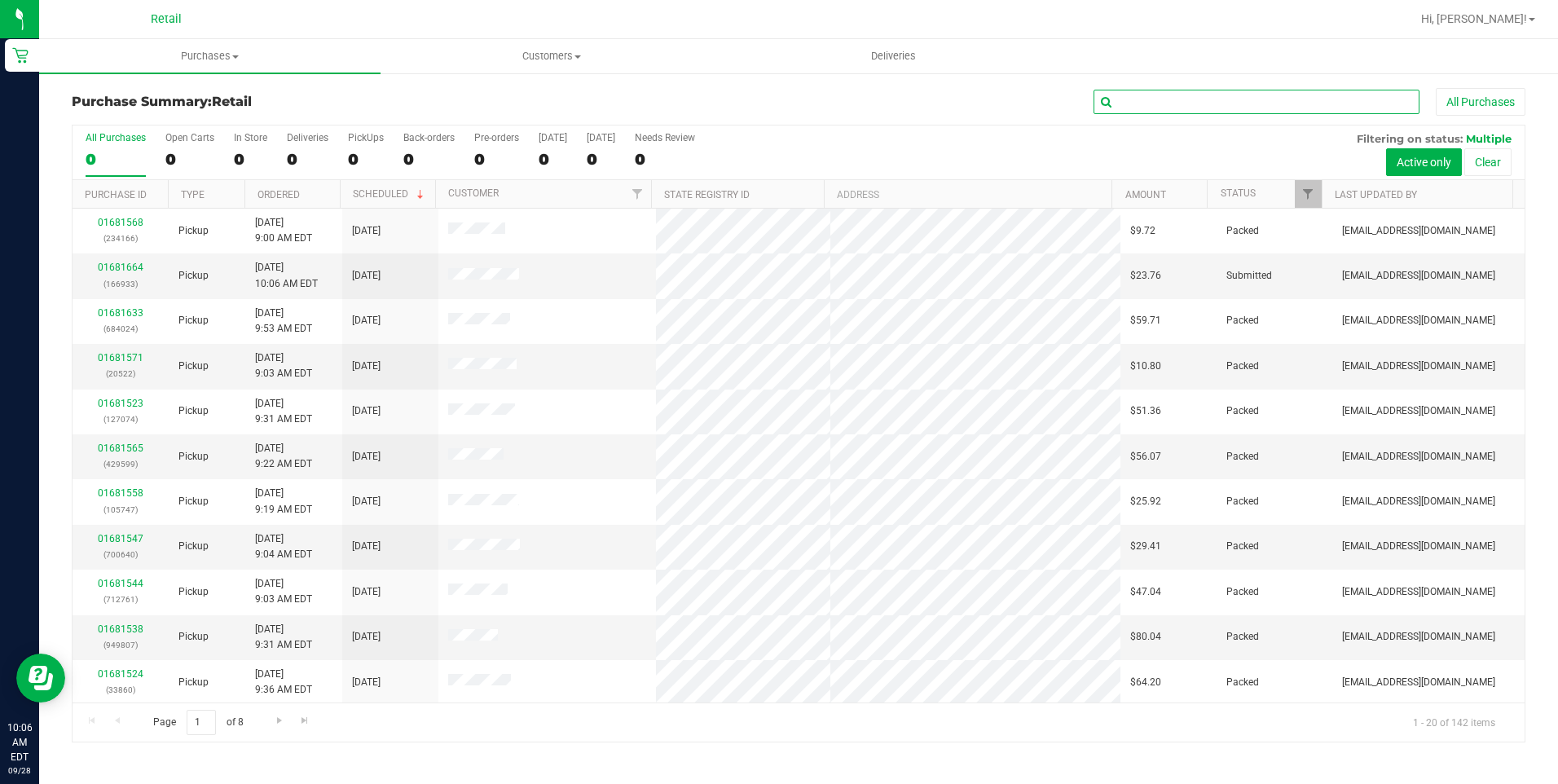
click at [1160, 97] on input "text" at bounding box center [1257, 102] width 326 height 24
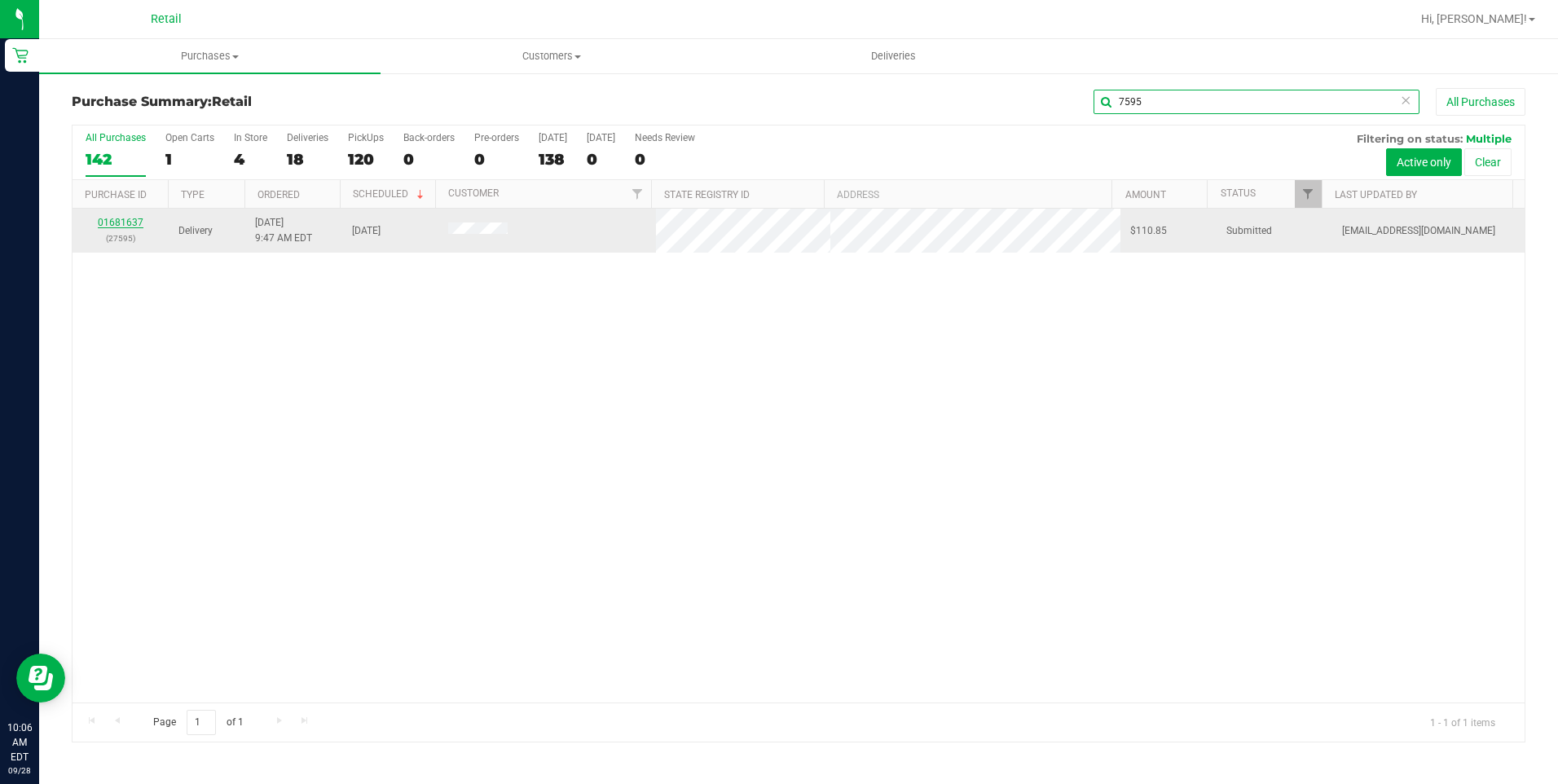
type input "7595"
click at [132, 221] on link "01681637" at bounding box center [120, 222] width 45 height 11
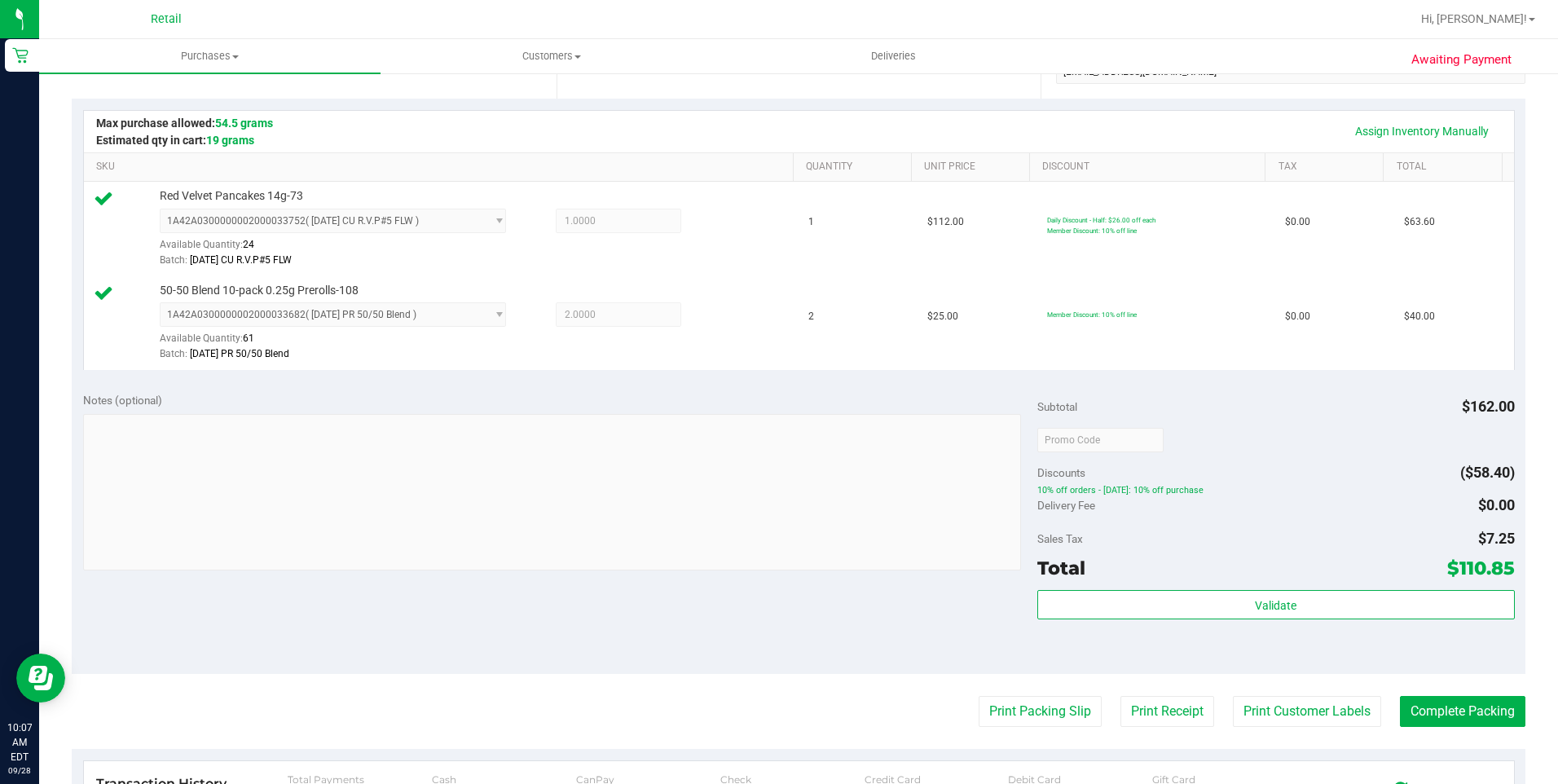
scroll to position [407, 0]
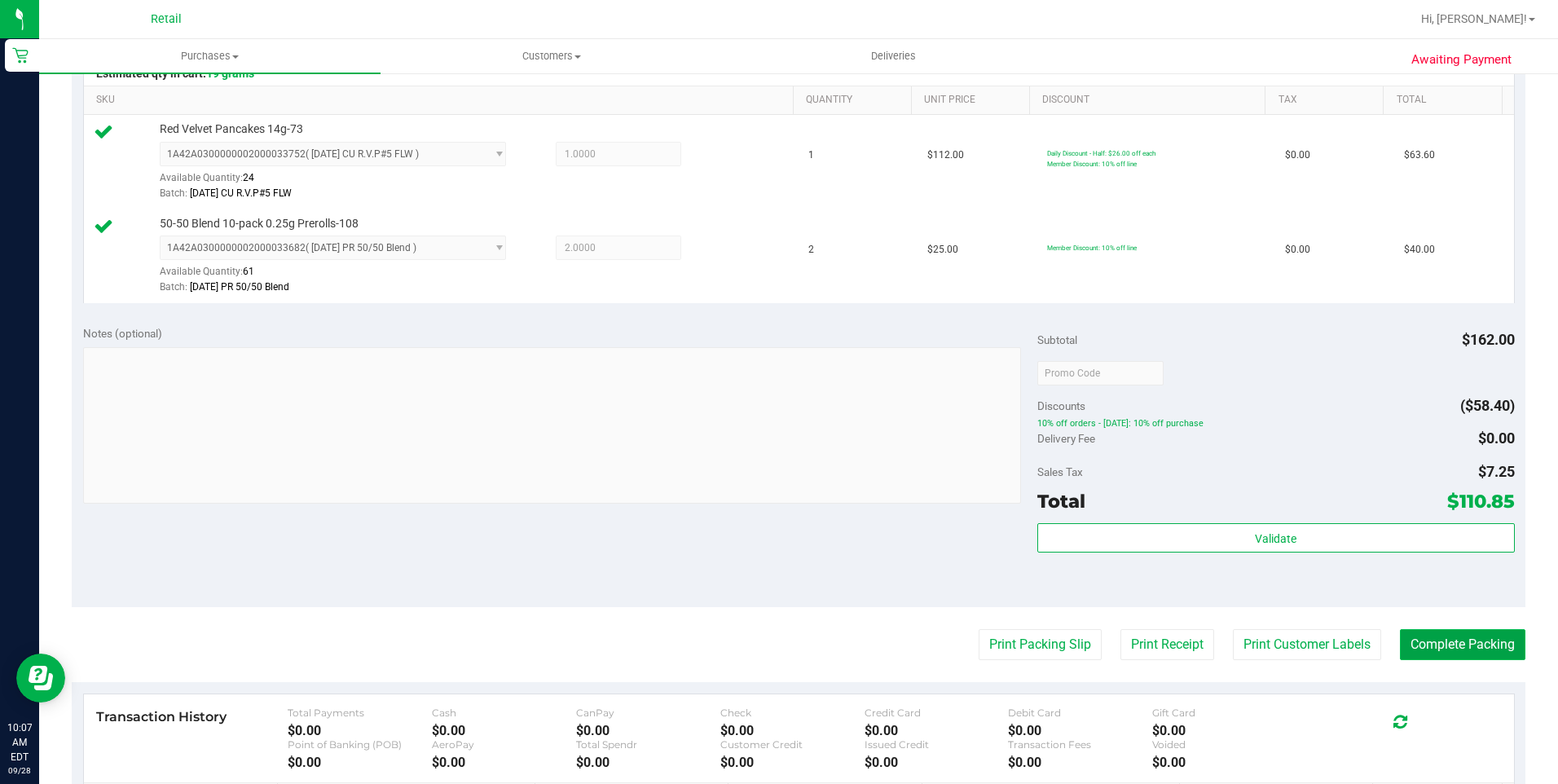
click at [1457, 644] on button "Complete Packing" at bounding box center [1462, 644] width 125 height 31
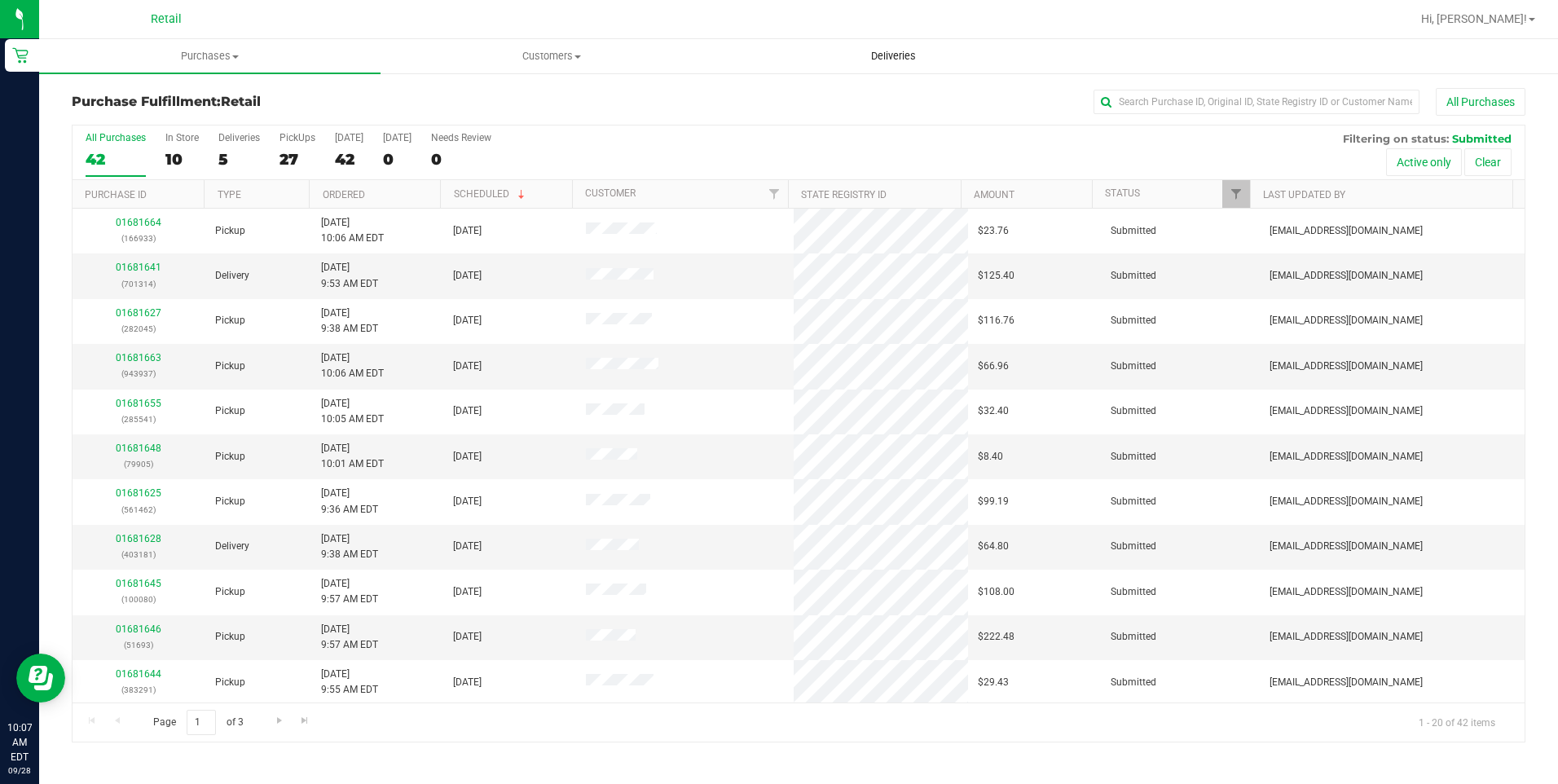
click at [906, 57] on span "Deliveries" at bounding box center [893, 57] width 89 height 15
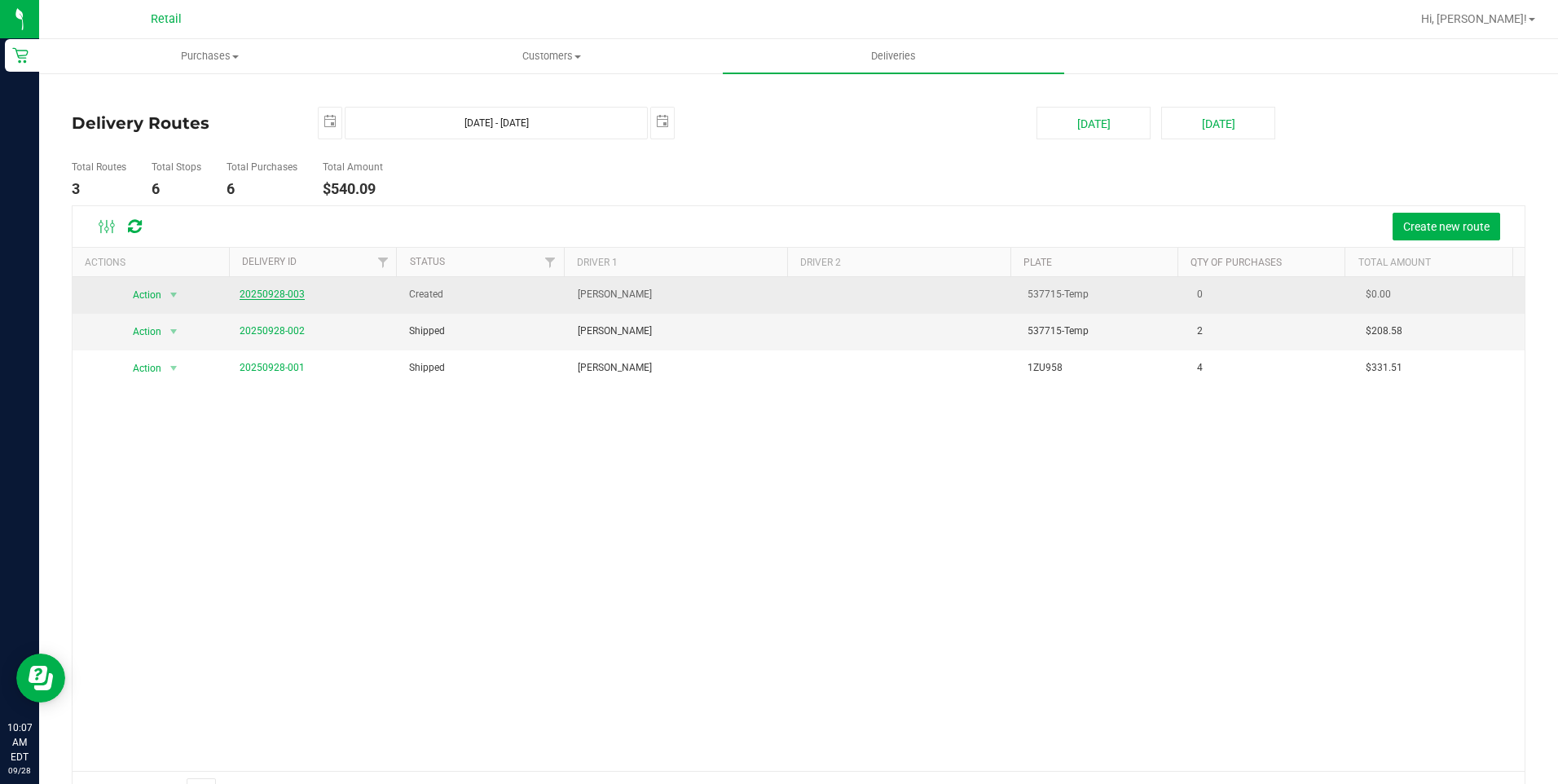
click at [266, 292] on link "20250928-003" at bounding box center [272, 294] width 65 height 11
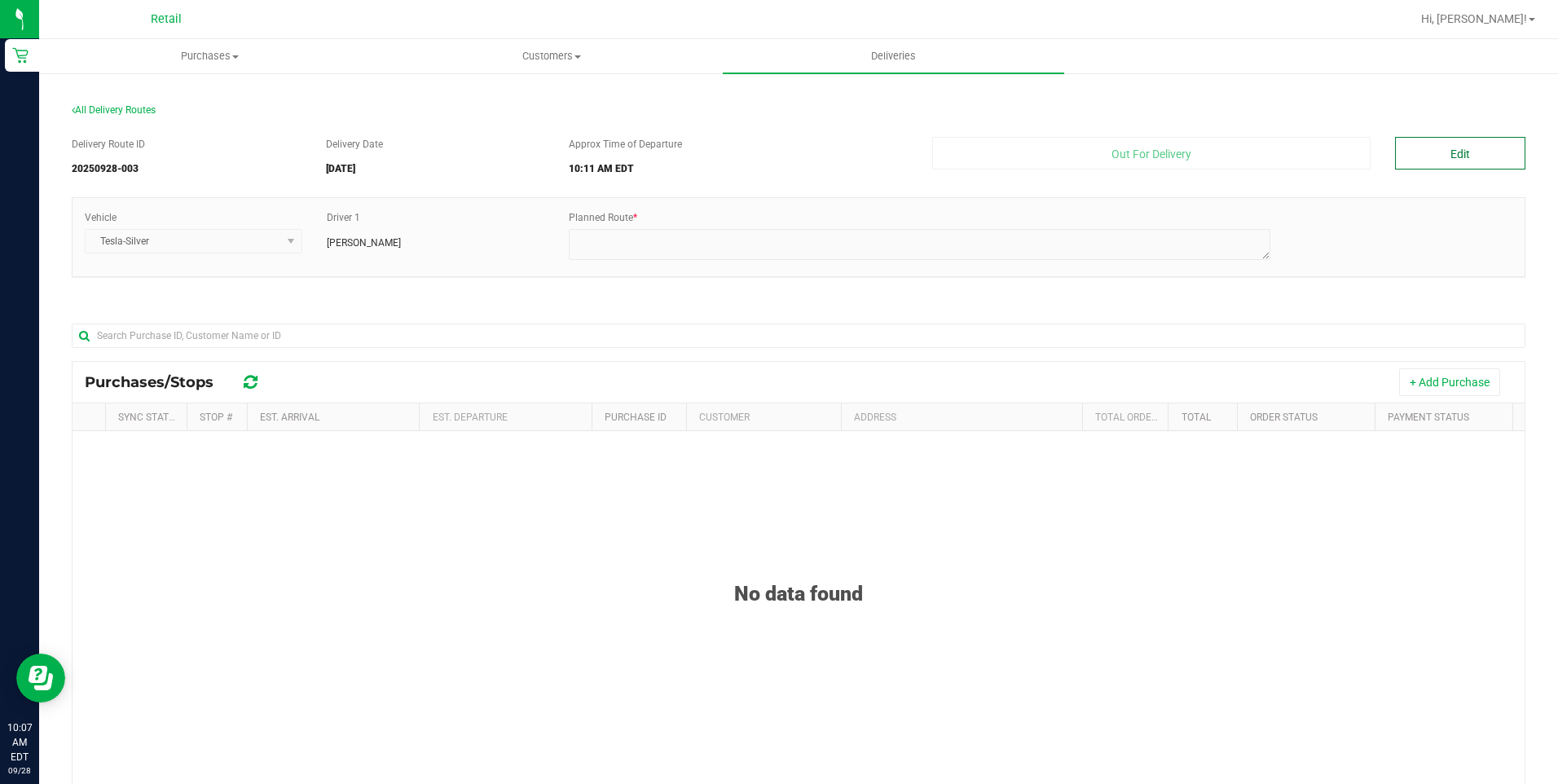
click at [1436, 155] on button "Edit" at bounding box center [1460, 153] width 131 height 32
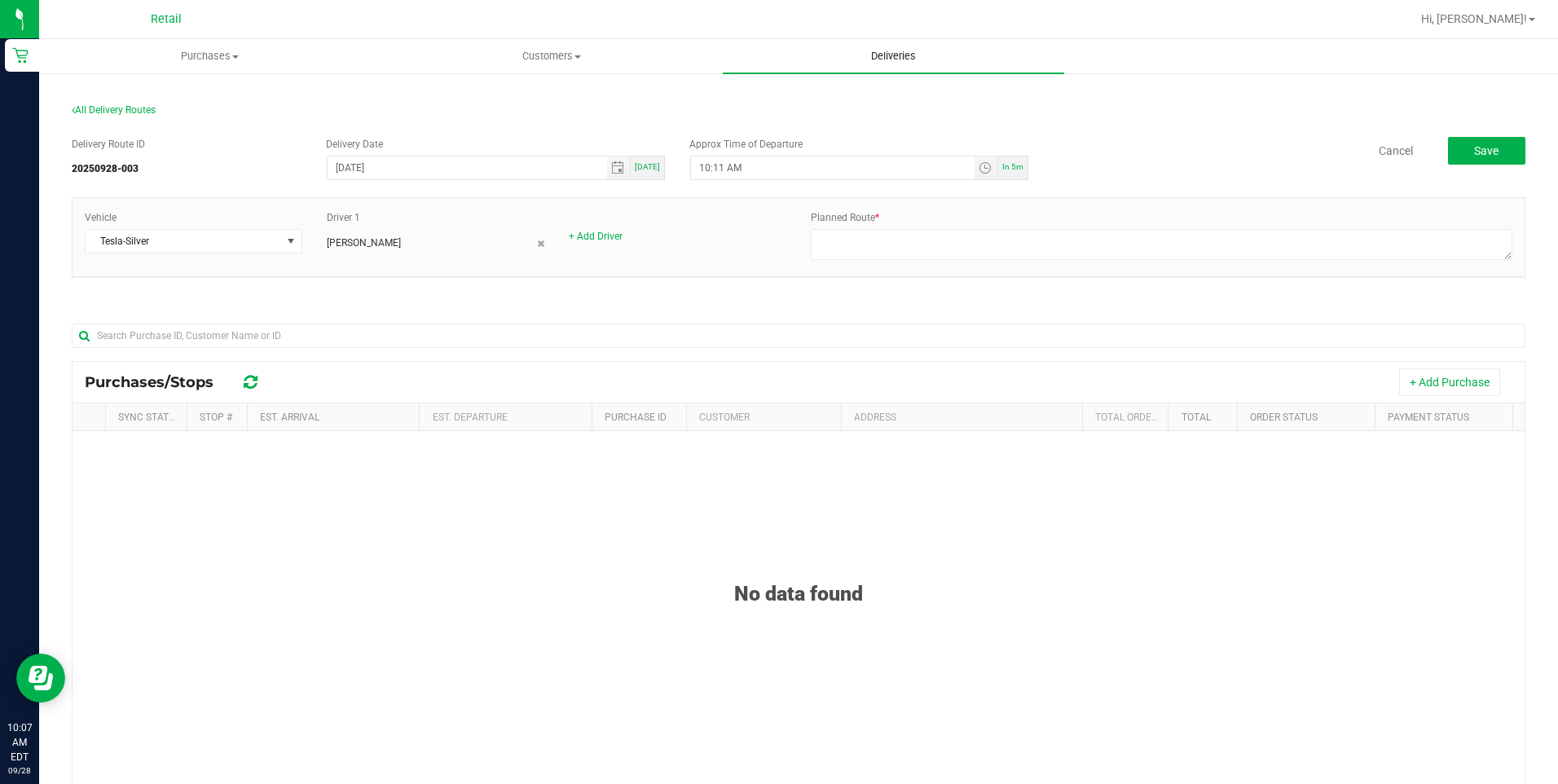
click at [879, 70] on uib-tab-heading "Deliveries" at bounding box center [893, 56] width 341 height 34
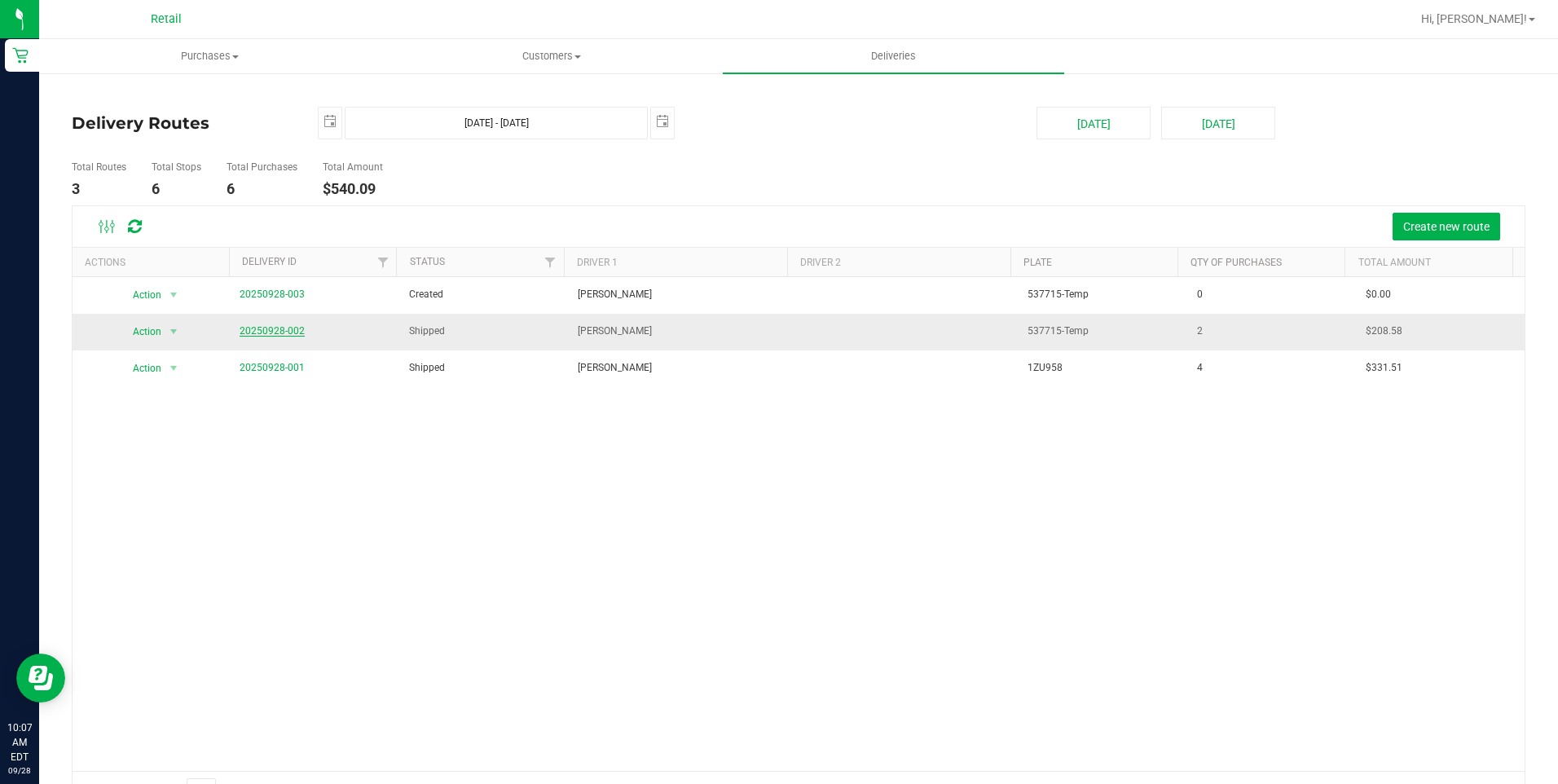
click at [247, 332] on link "20250928-002" at bounding box center [272, 331] width 65 height 11
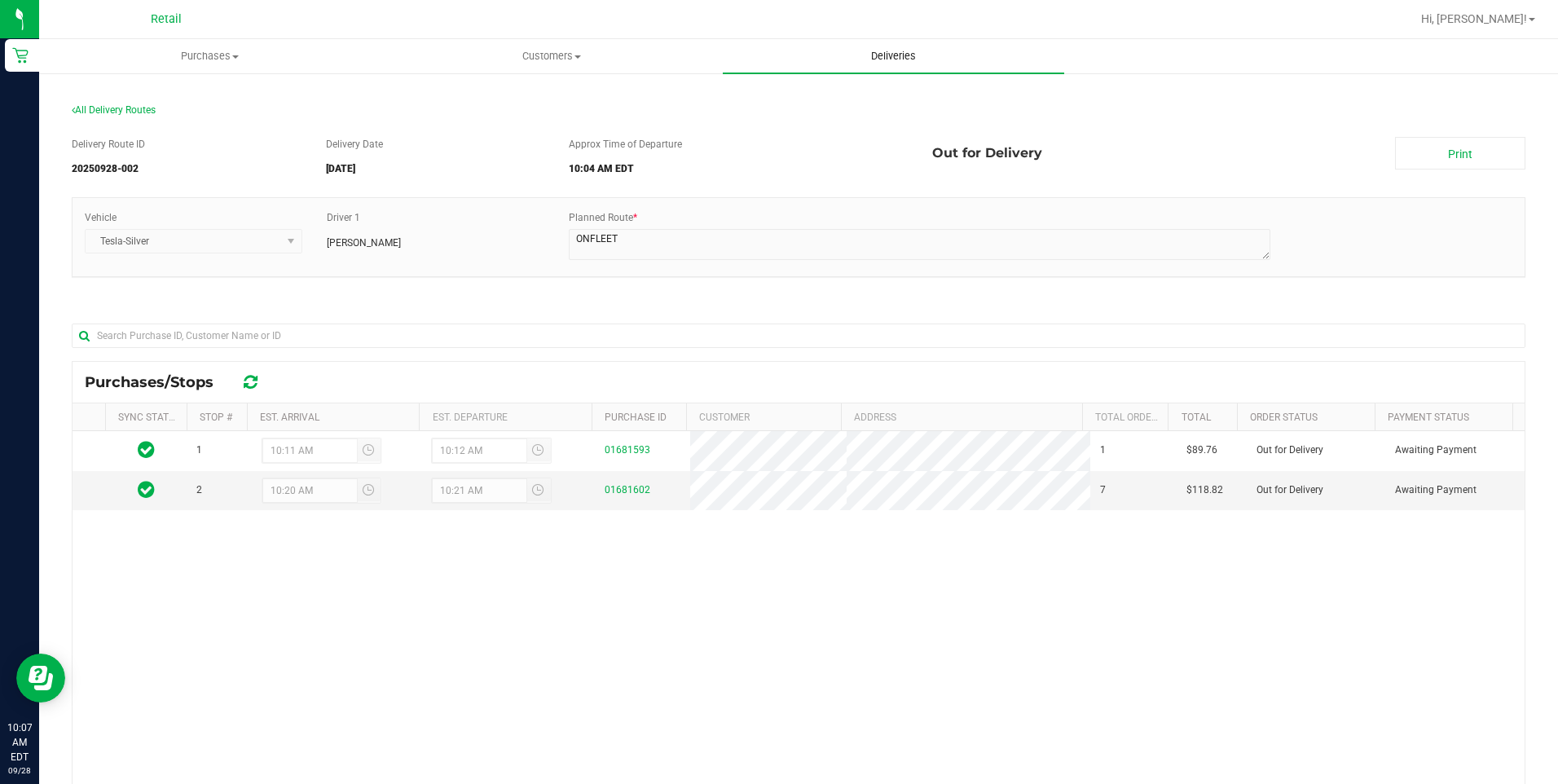
click at [869, 59] on span "Deliveries" at bounding box center [893, 57] width 89 height 15
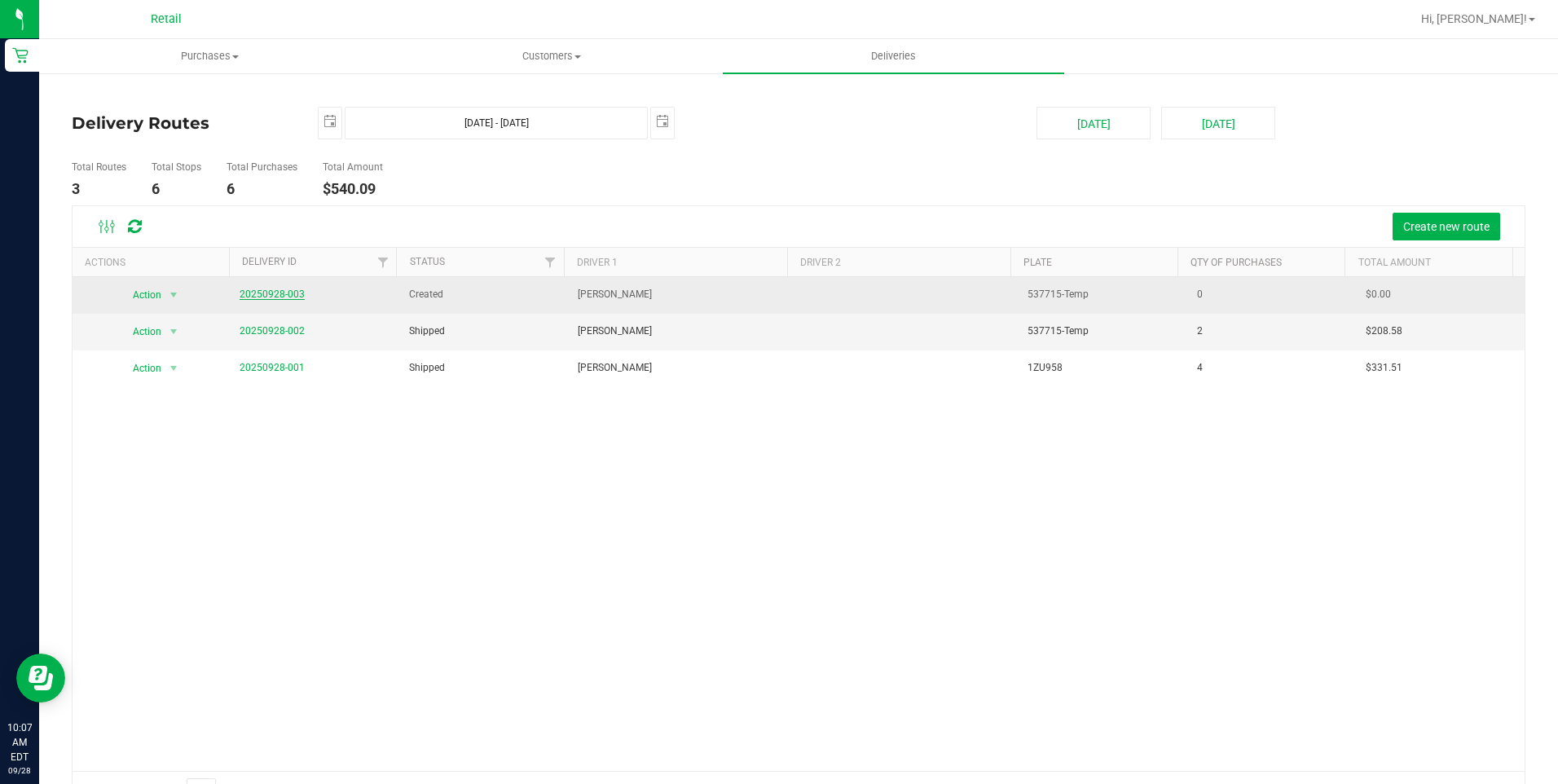
click at [279, 293] on link "20250928-003" at bounding box center [272, 294] width 65 height 11
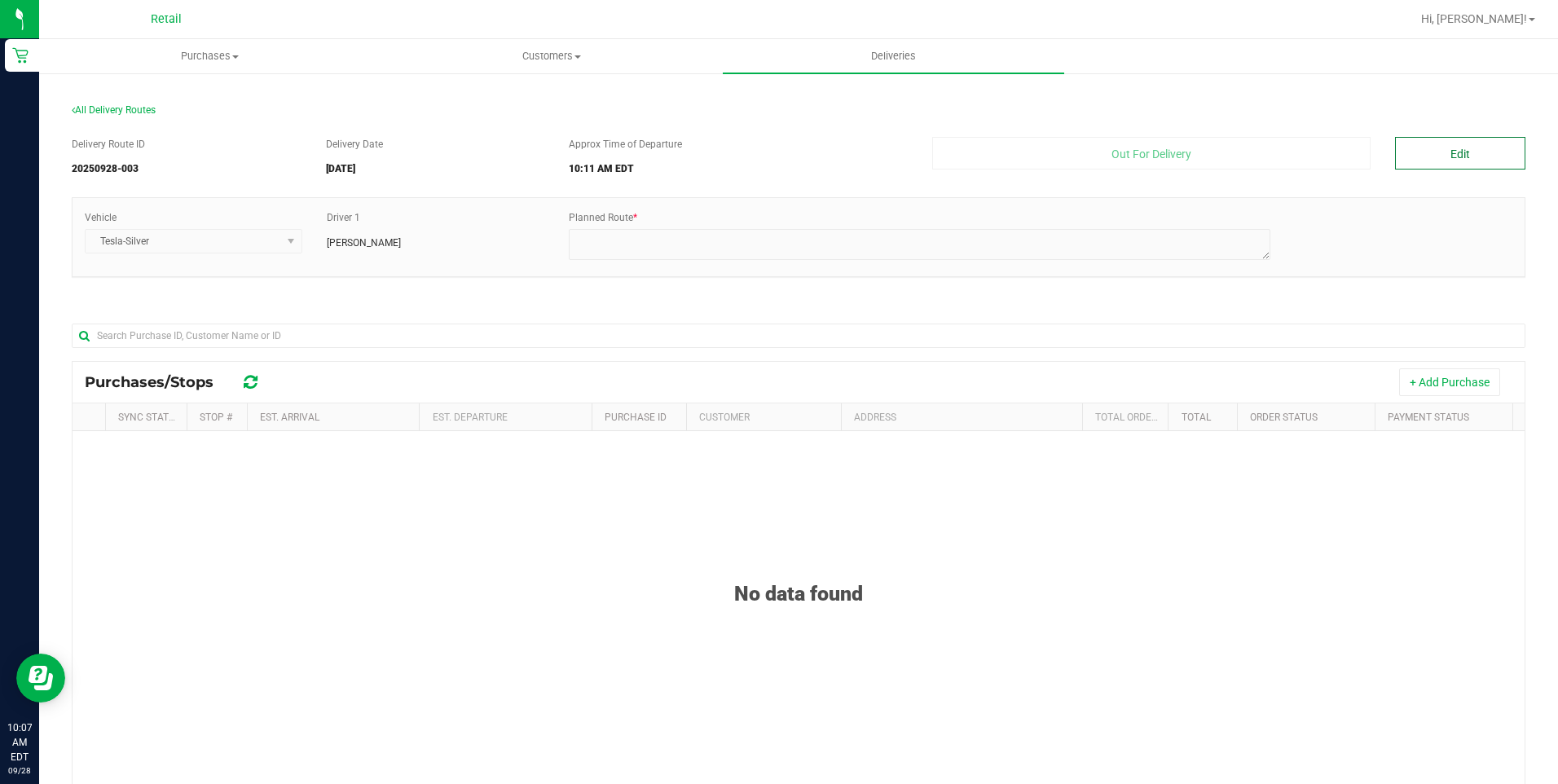
click at [1400, 166] on button "Edit" at bounding box center [1460, 153] width 131 height 32
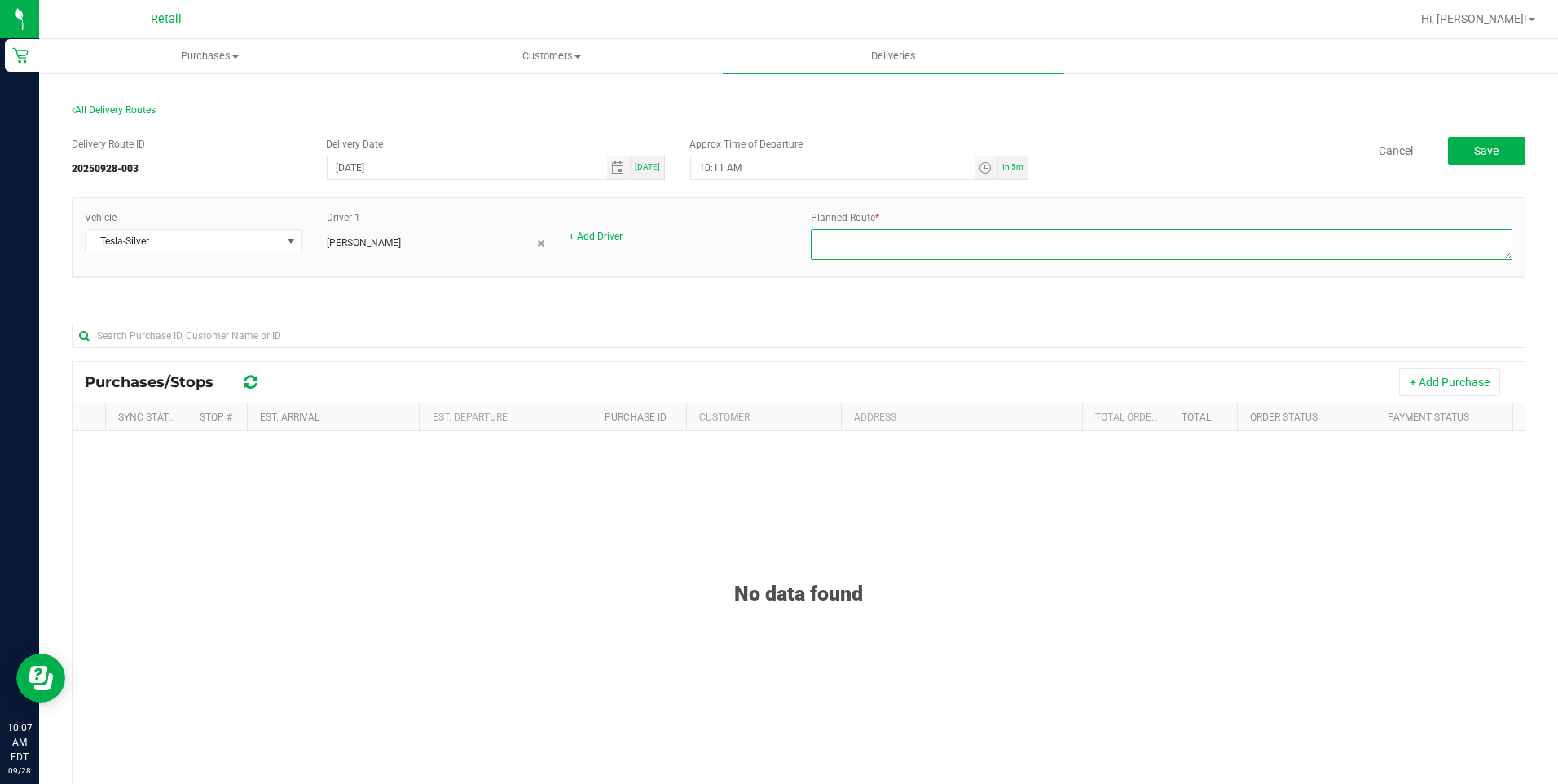
drag, startPoint x: 1171, startPoint y: 246, endPoint x: 1159, endPoint y: 259, distance: 17.7
click at [1159, 259] on textarea at bounding box center [1161, 244] width 702 height 31
type textarea "ONFLEET"
click at [1399, 381] on button "+ Add Purchase" at bounding box center [1449, 382] width 101 height 28
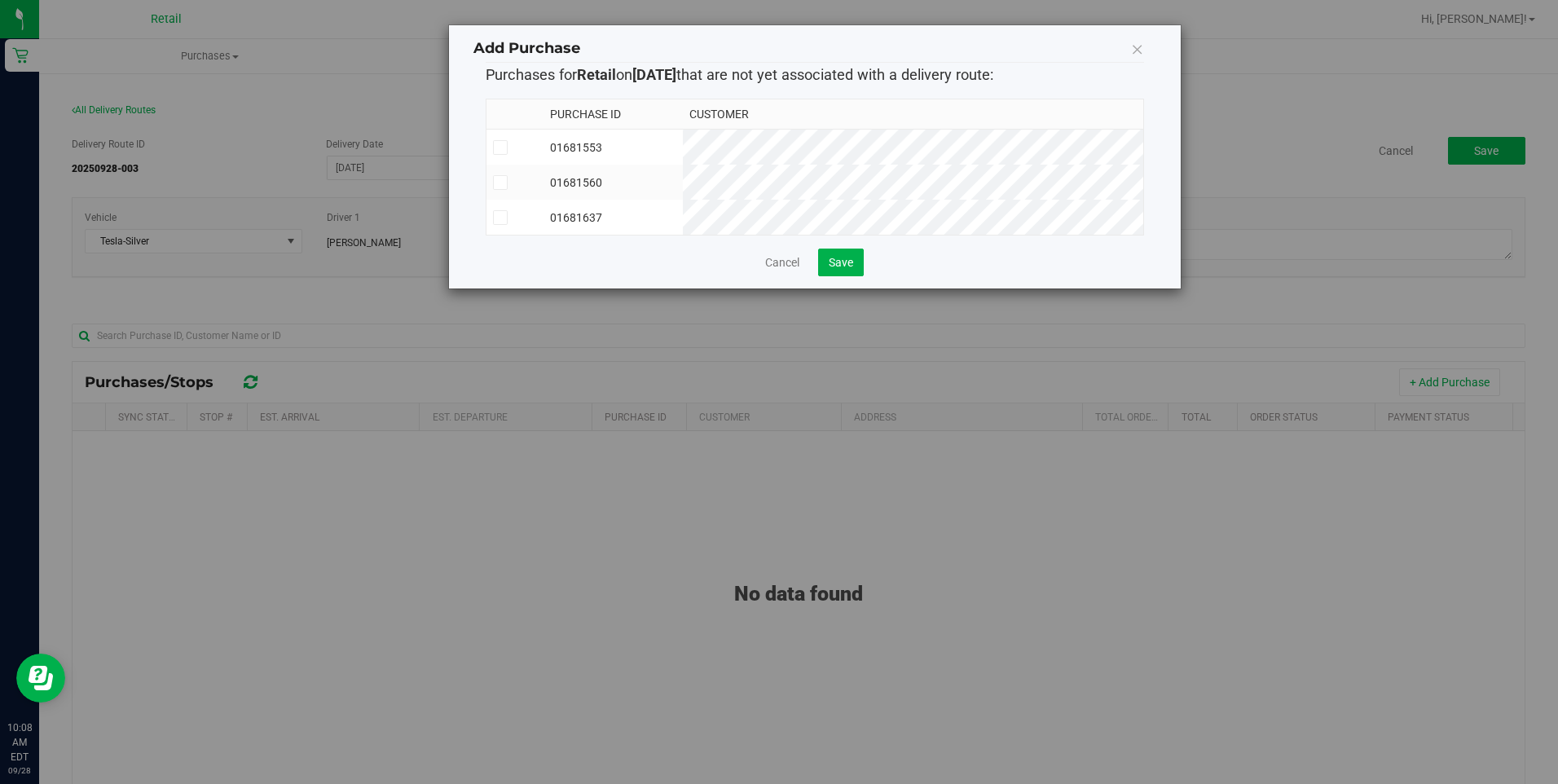
click at [508, 222] on label at bounding box center [515, 218] width 44 height 15
click at [0, 0] on input "checkbox" at bounding box center [0, 0] width 0 height 0
click at [863, 273] on button "Save" at bounding box center [840, 262] width 45 height 28
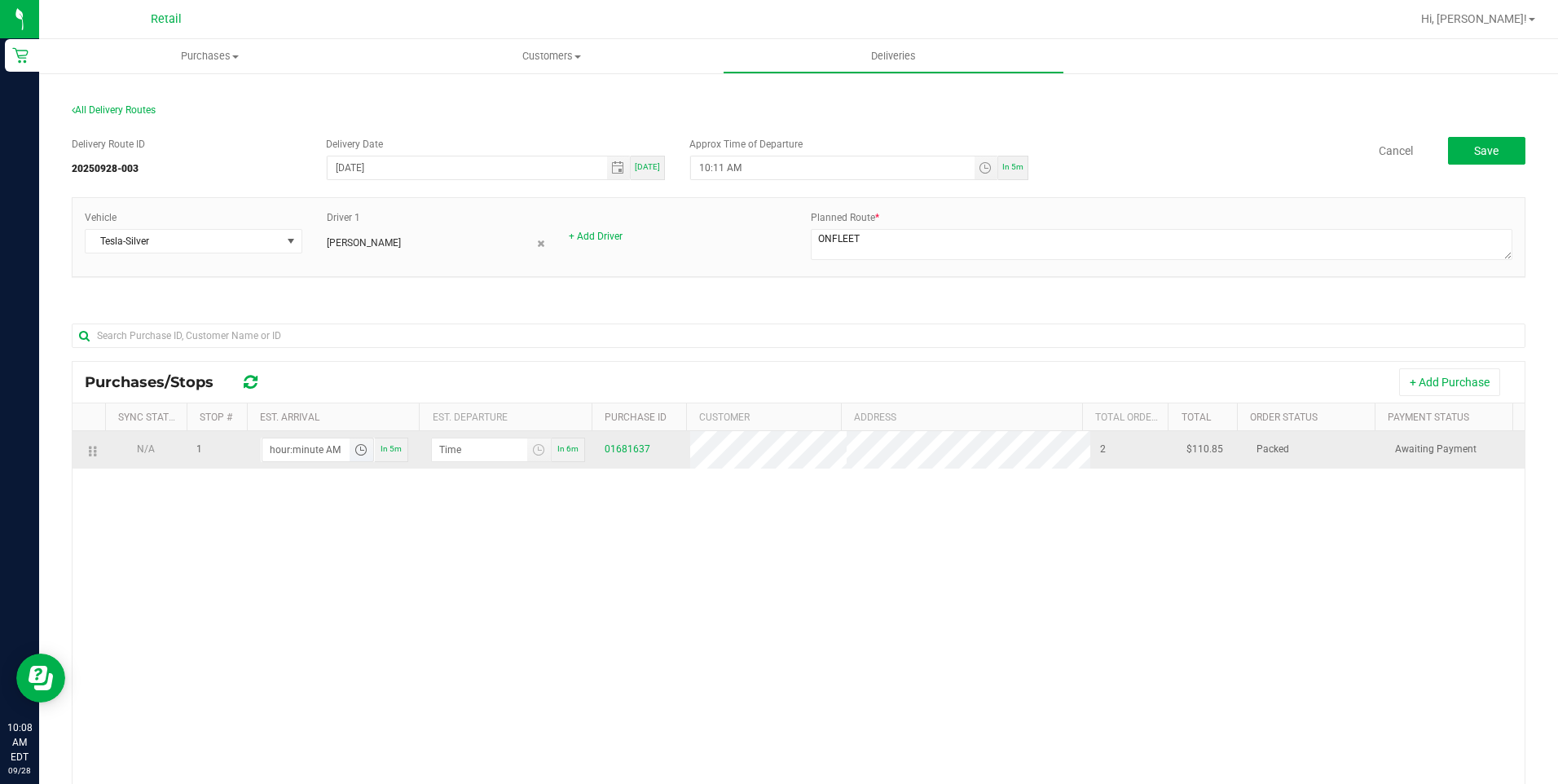
click at [306, 452] on input "hour:minute AM" at bounding box center [306, 449] width 87 height 23
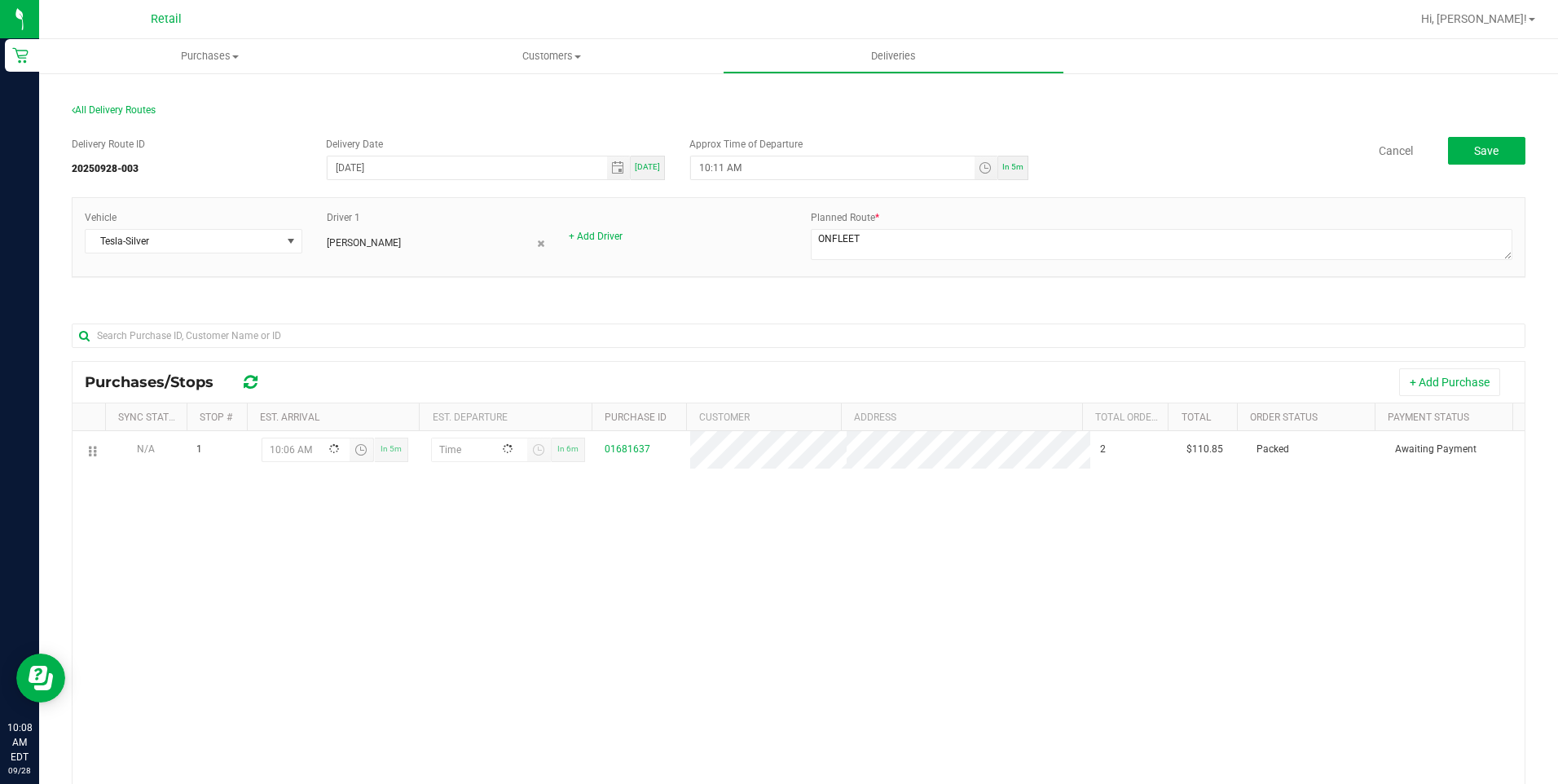
type input "10:06 AM"
type input "10:07 AM"
type input "10:50 AM"
type input "10:51 AM"
type input "10:50 AM"
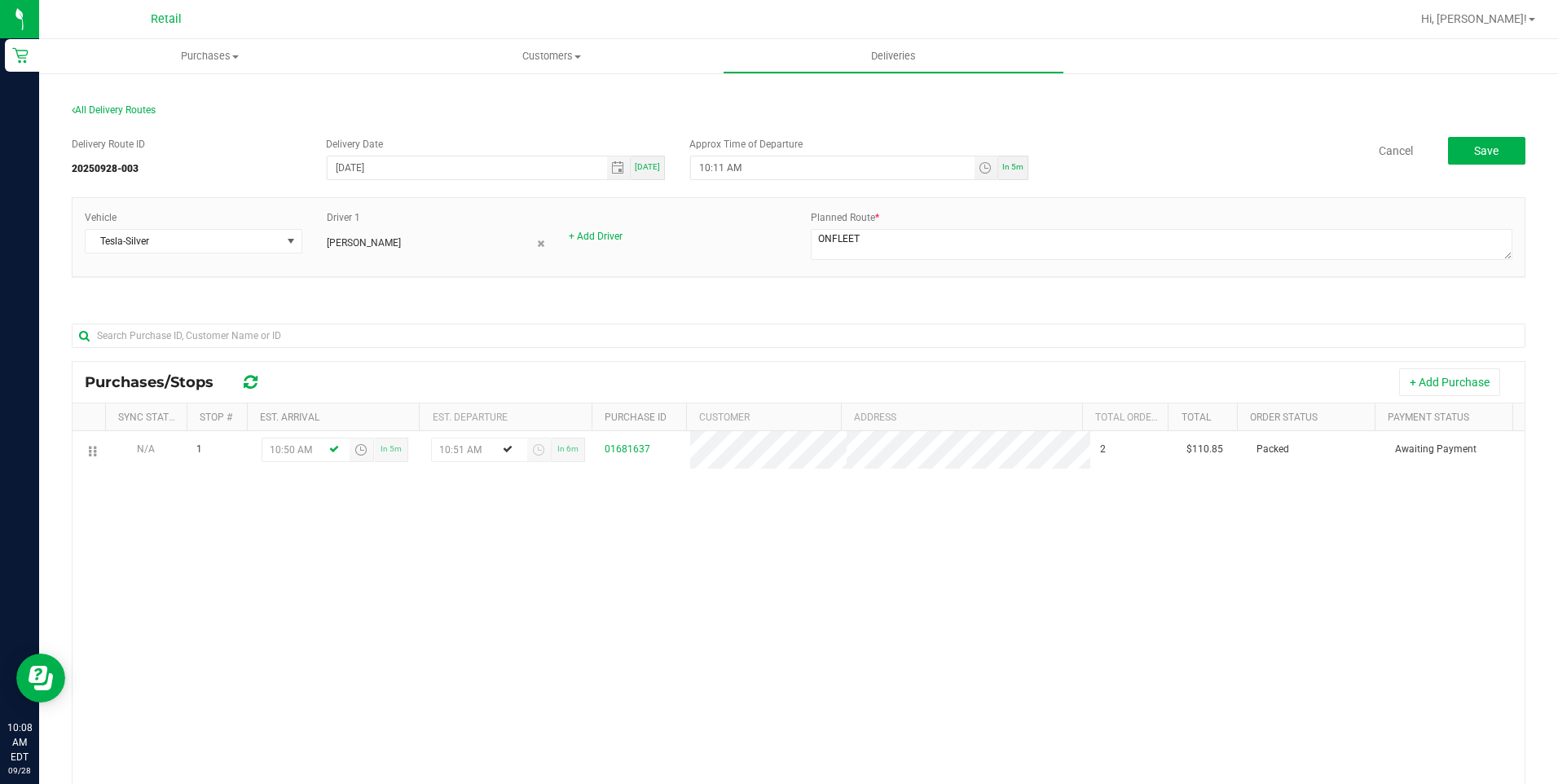
drag, startPoint x: 1073, startPoint y: 551, endPoint x: 1533, endPoint y: 250, distance: 549.7
click at [1163, 507] on div "N/A 1 10:50 AM In 5m 10:51 AM In 6m 01681637 2 $110.85 Packed Awaiting Payment" at bounding box center [798, 677] width 1451 height 494
click at [1446, 133] on div "Delivery Route ID 20250928-003 Delivery Date 09/28/2025 Today Approx Time of De…" at bounding box center [798, 550] width 1453 height 852
click at [1457, 140] on button "Save" at bounding box center [1487, 151] width 78 height 28
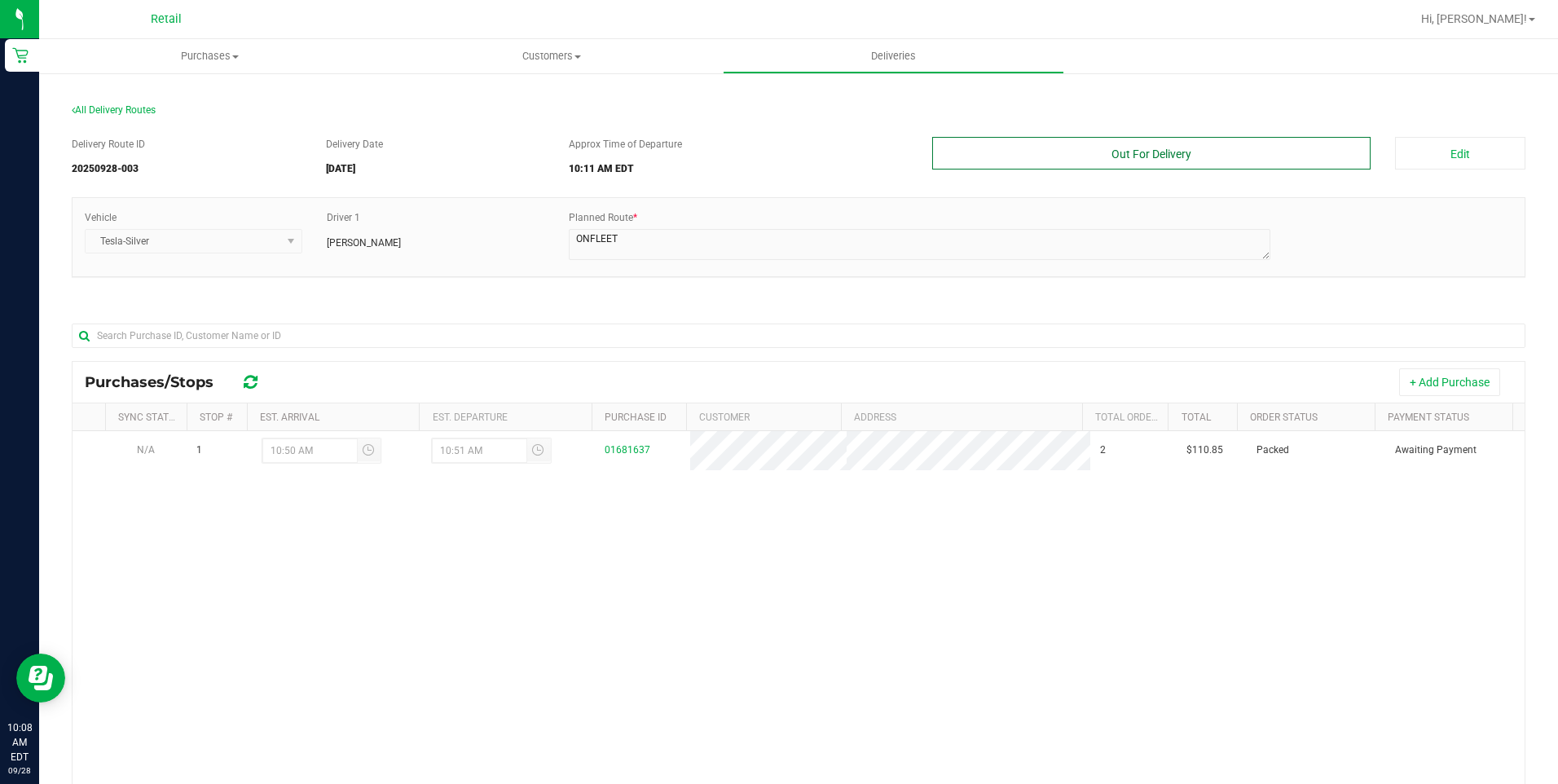
click at [1162, 157] on button "Out For Delivery" at bounding box center [1152, 153] width 439 height 32
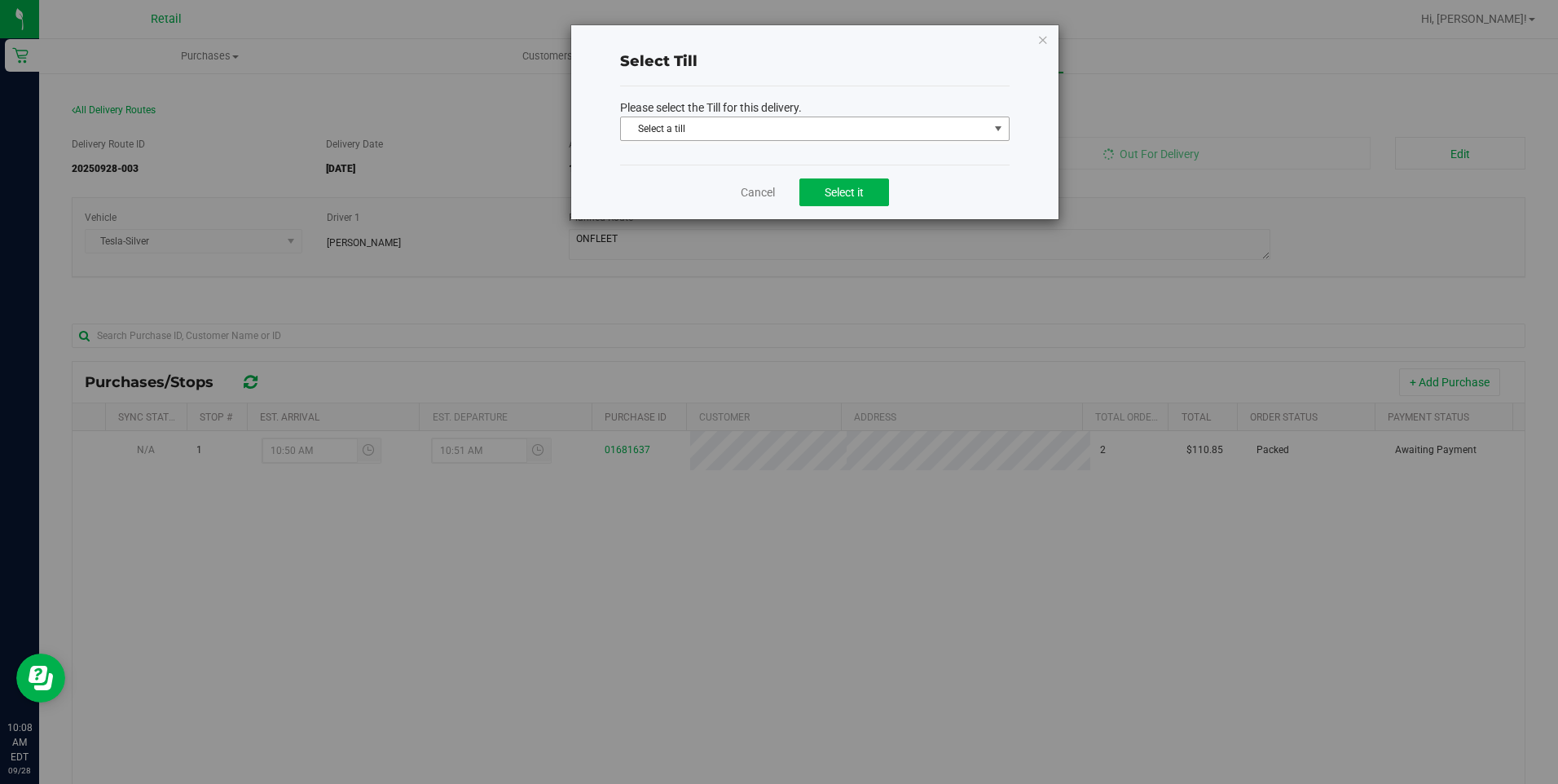
click at [835, 138] on span "Select a till" at bounding box center [804, 129] width 367 height 23
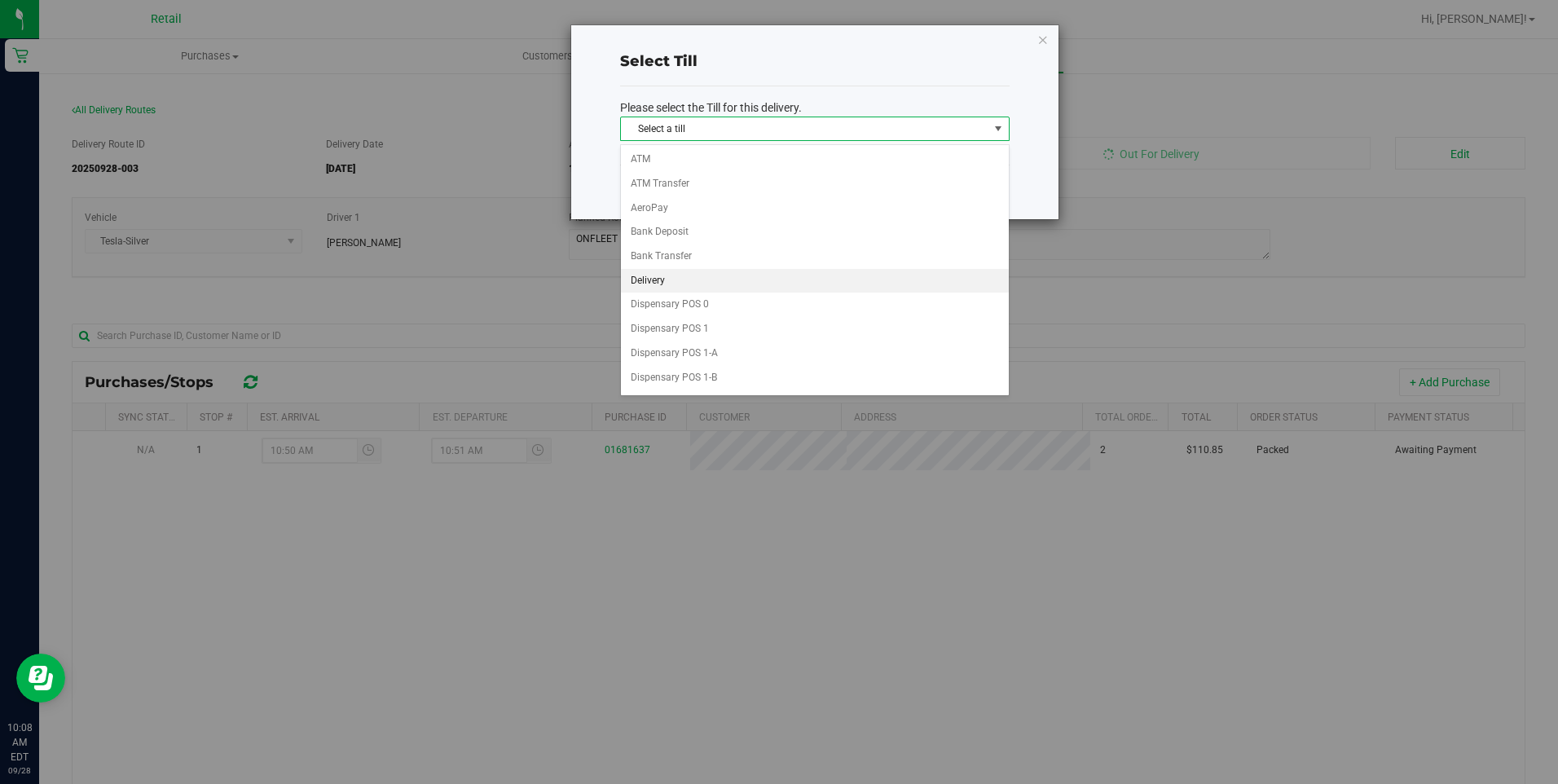
click at [695, 272] on li "Delivery" at bounding box center [815, 281] width 387 height 24
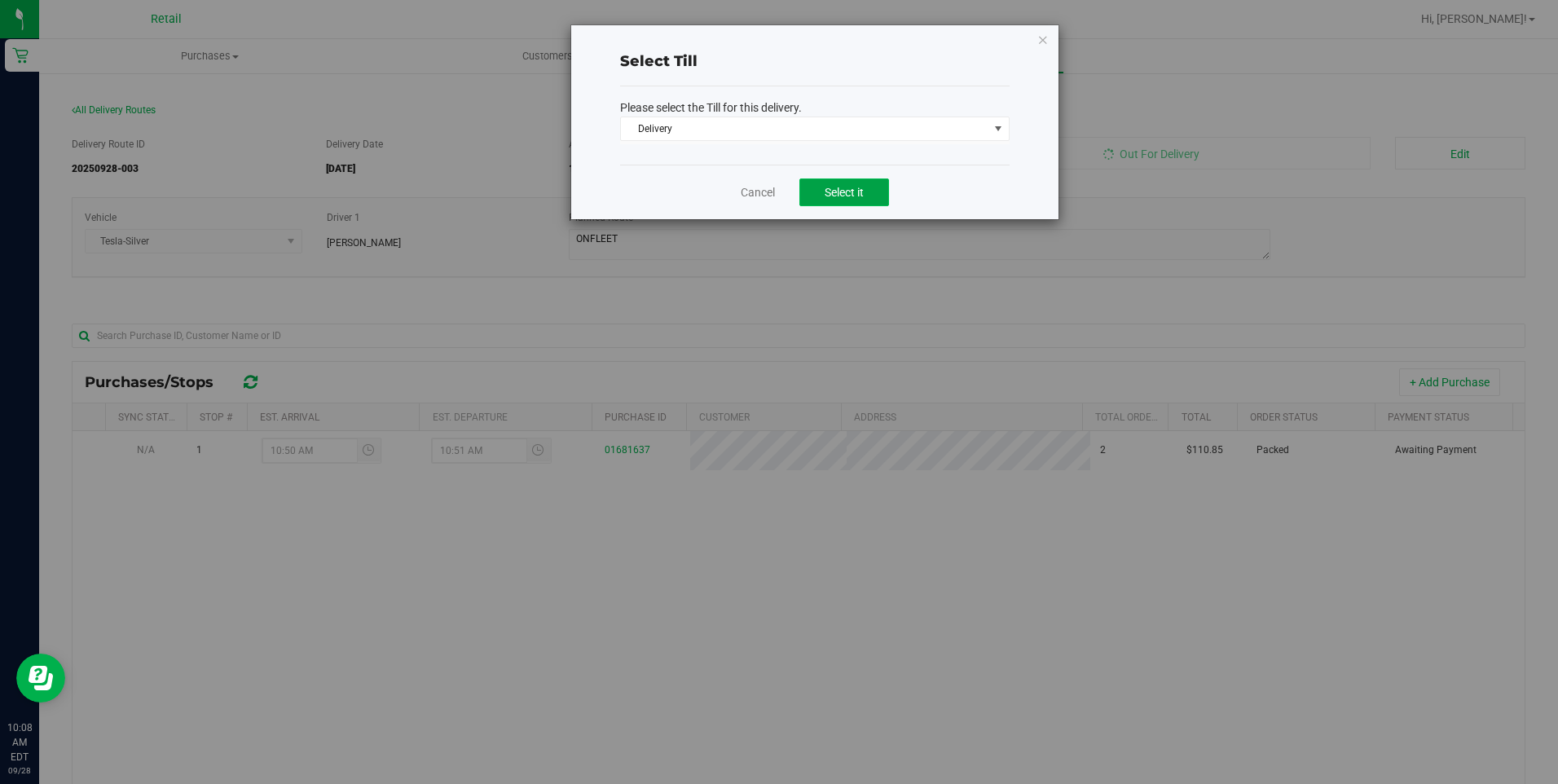
click at [868, 199] on button "Select it" at bounding box center [843, 192] width 90 height 28
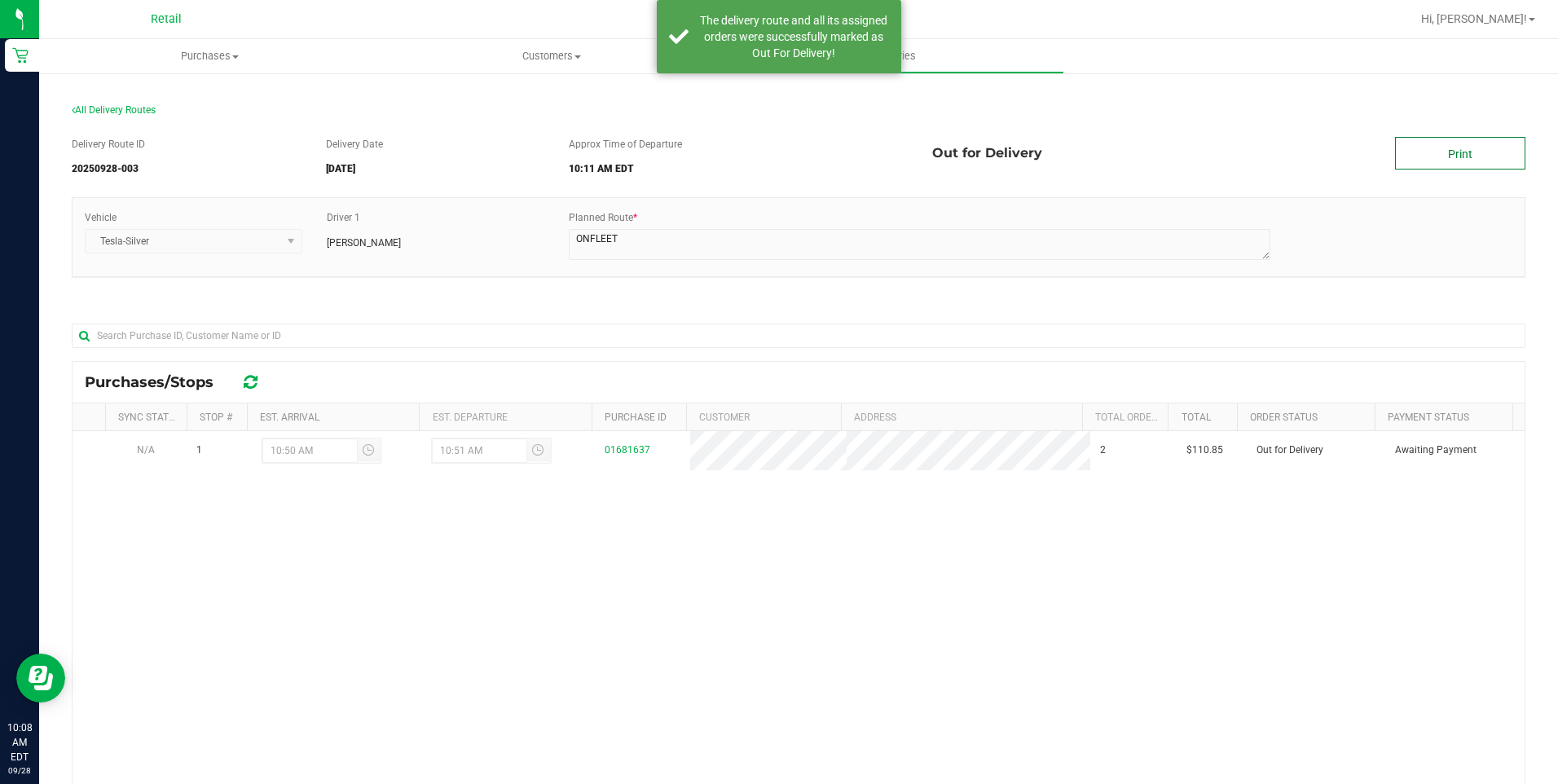
click at [1415, 161] on link "Print" at bounding box center [1460, 153] width 131 height 32
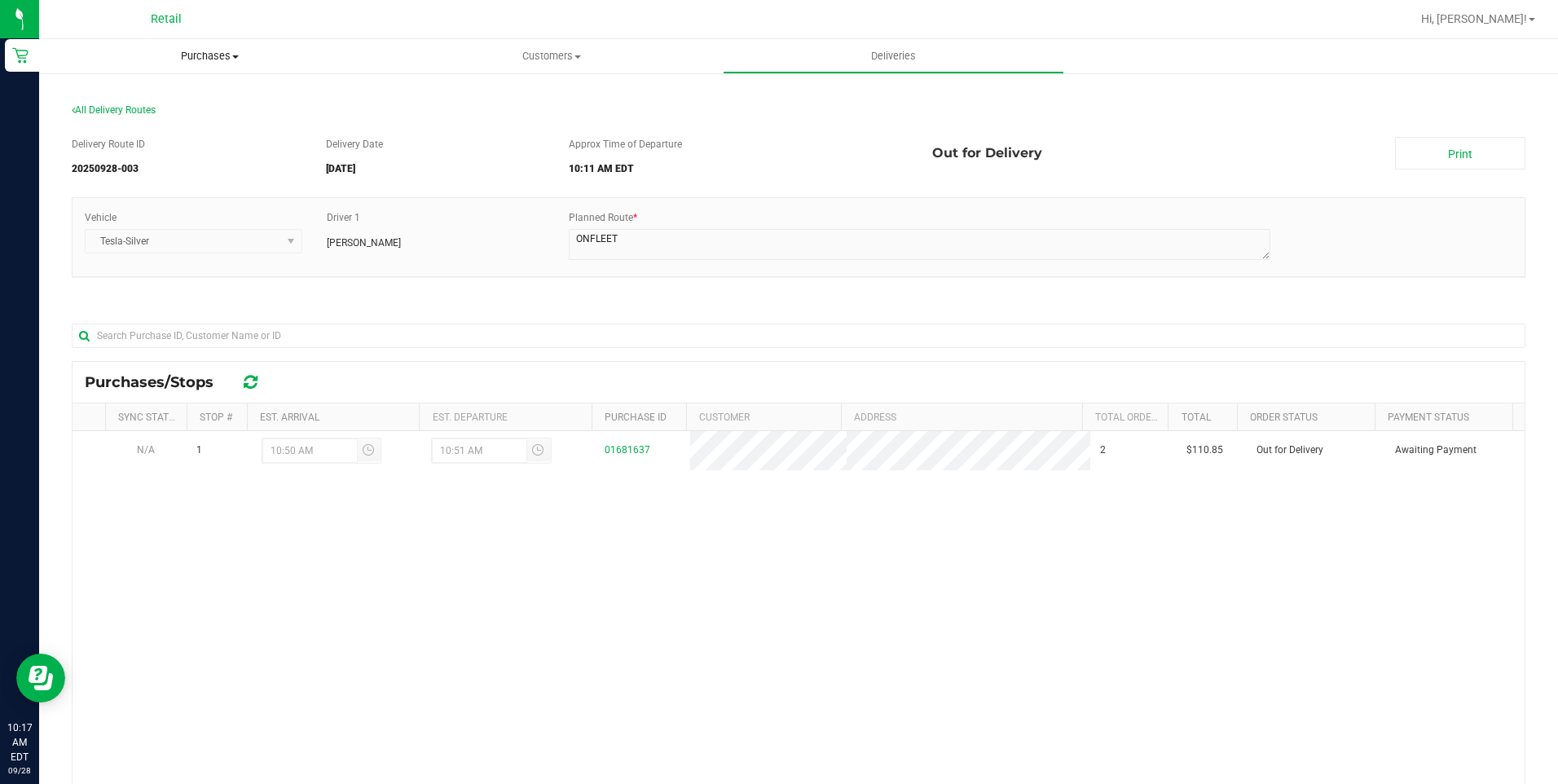
click at [230, 59] on span "Purchases" at bounding box center [209, 57] width 341 height 15
click at [166, 99] on span "Summary of purchases" at bounding box center [122, 97] width 167 height 14
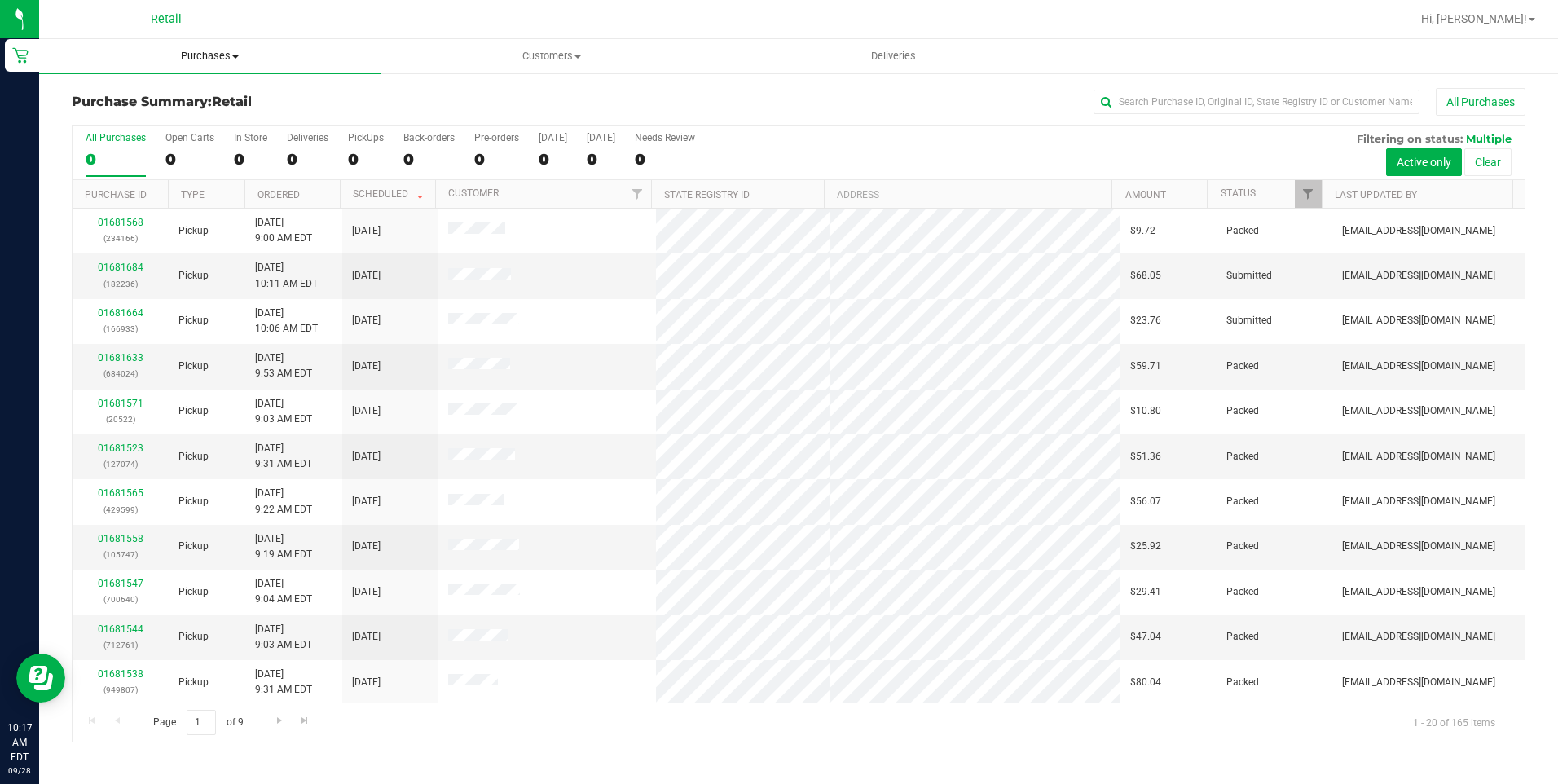
click at [255, 64] on uib-tab-heading "Purchases Summary of purchases Fulfillment All purchases" at bounding box center [209, 56] width 341 height 34
click at [131, 122] on span "Fulfillment" at bounding box center [89, 118] width 101 height 14
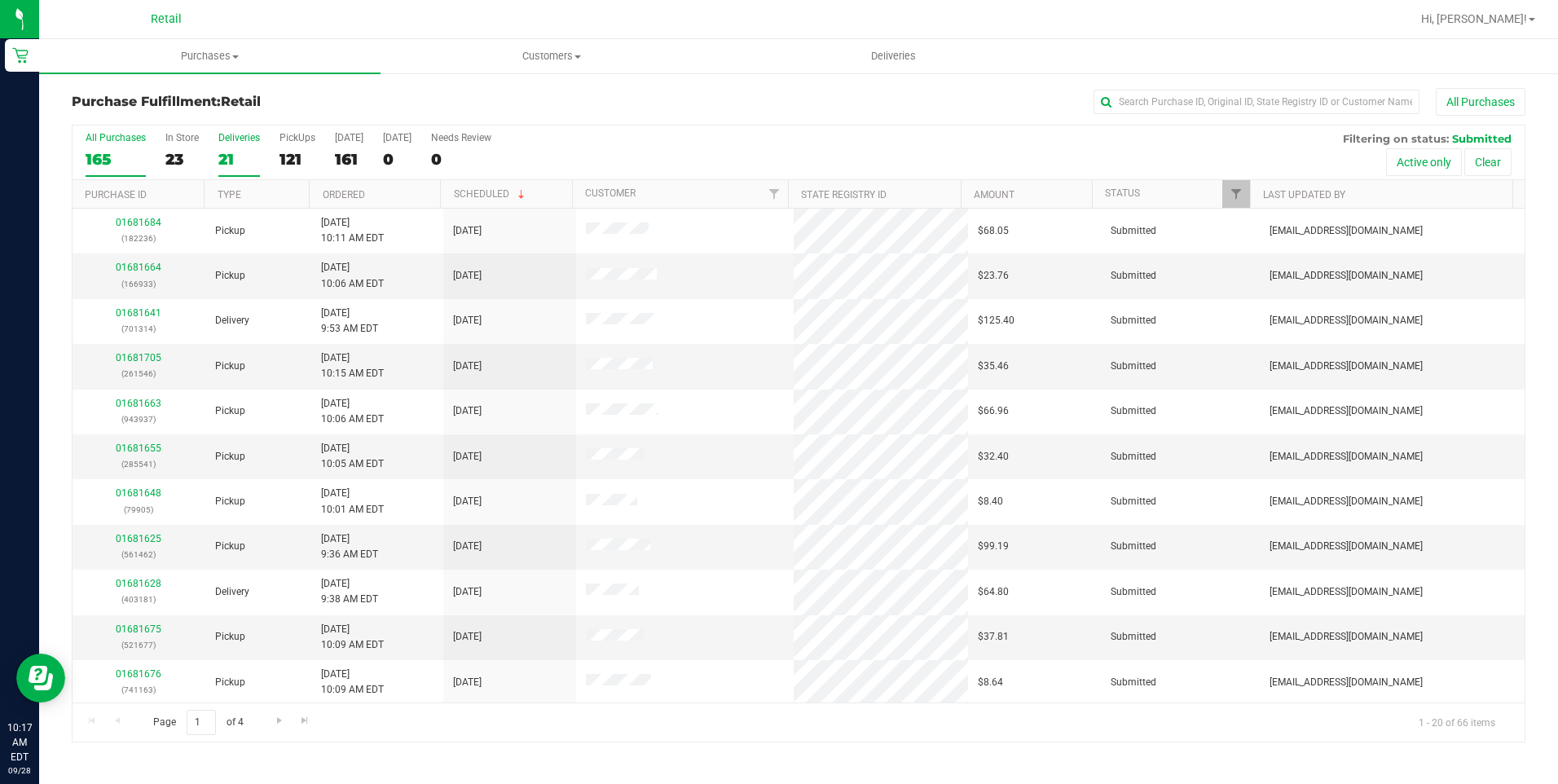
click at [241, 160] on div "21" at bounding box center [239, 159] width 42 height 19
click at [0, 0] on input "Deliveries 21" at bounding box center [0, 0] width 0 height 0
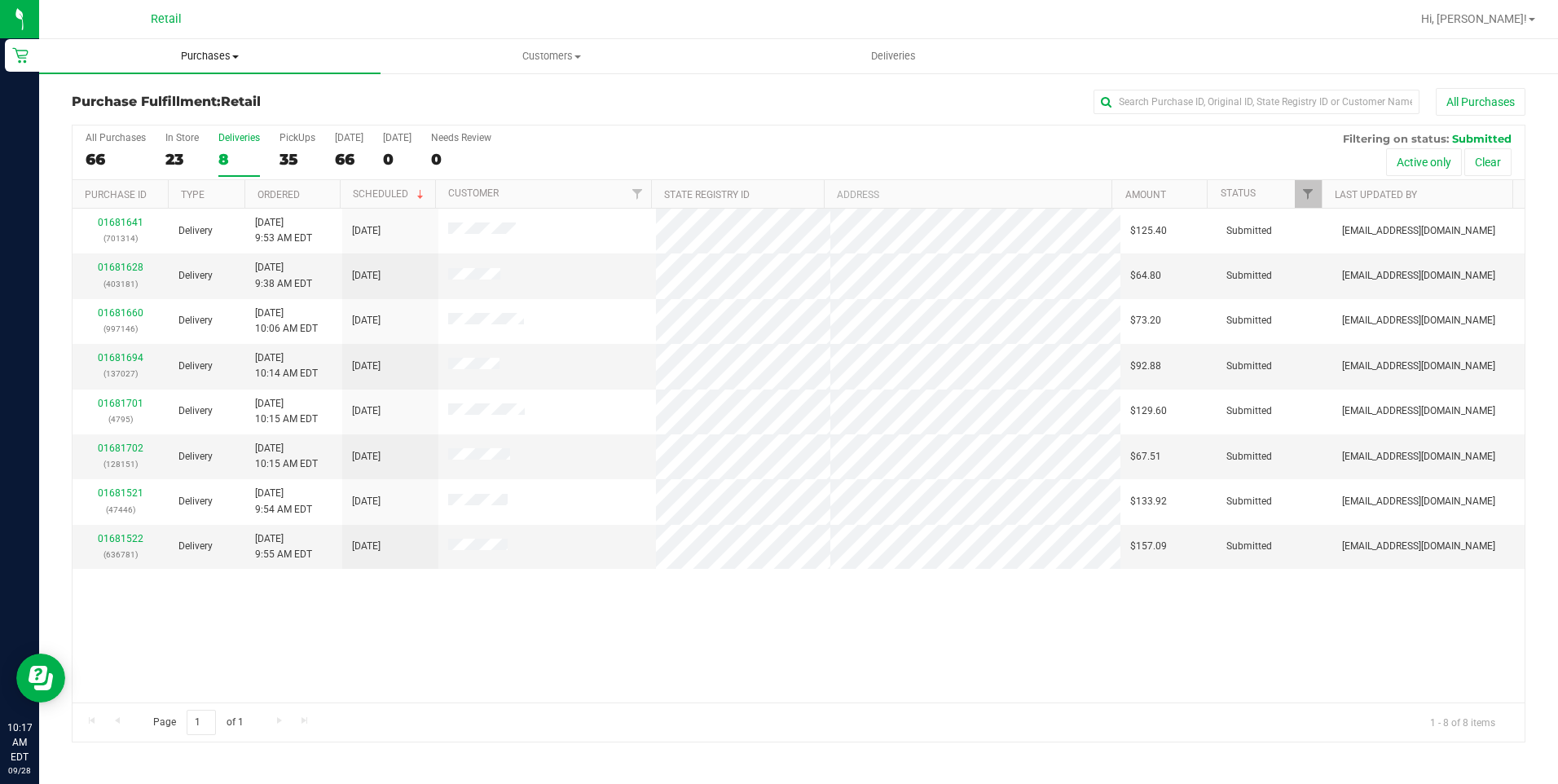
click at [228, 64] on uib-tab-heading "Purchases Summary of purchases Fulfillment All purchases" at bounding box center [209, 56] width 341 height 34
click at [193, 97] on span "Summary of purchases" at bounding box center [122, 97] width 167 height 14
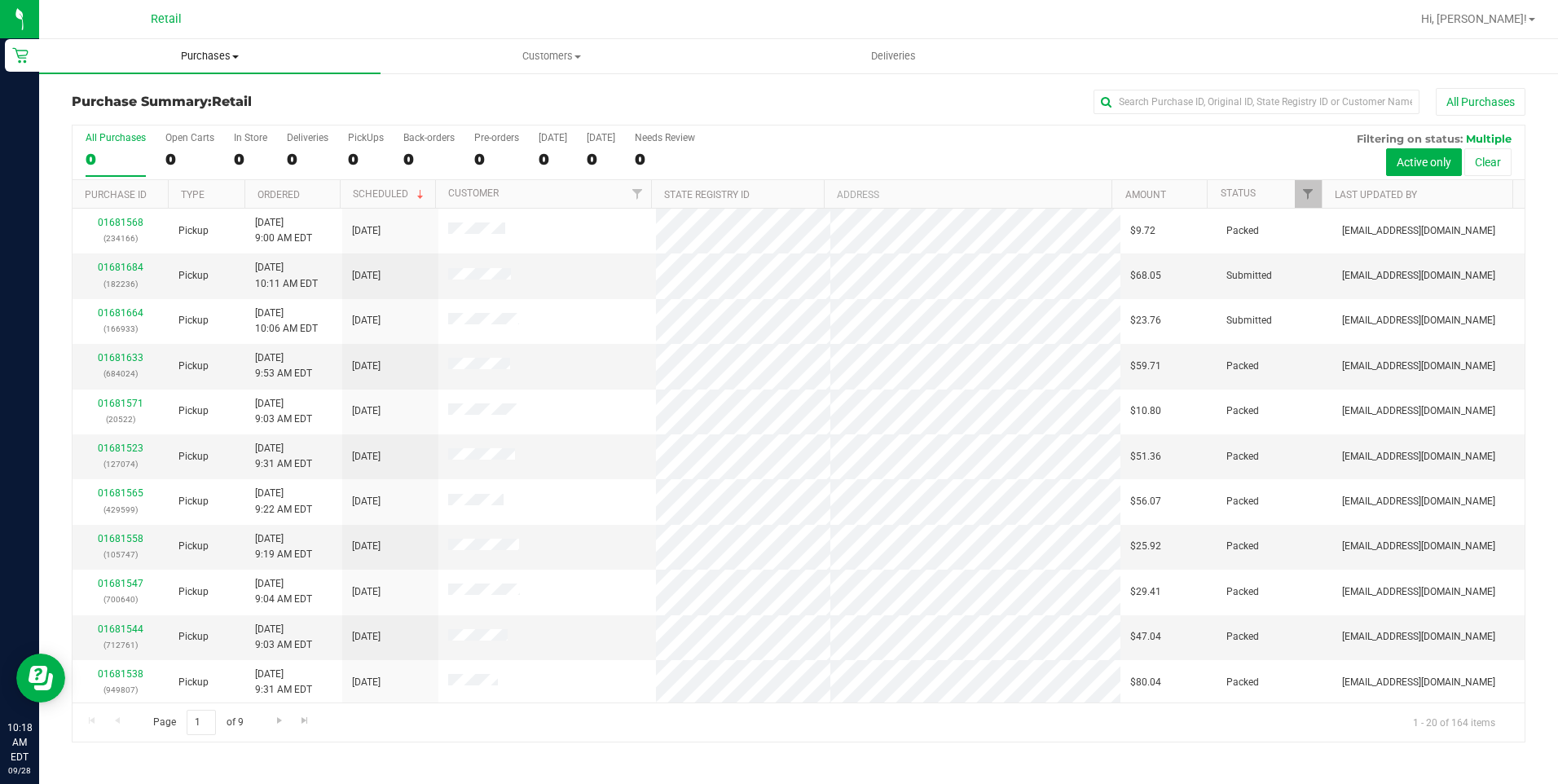
click at [233, 57] on span at bounding box center [235, 57] width 6 height 4
click at [163, 104] on span "Summary of purchases" at bounding box center [122, 97] width 167 height 14
click at [1196, 105] on input "text" at bounding box center [1257, 102] width 326 height 24
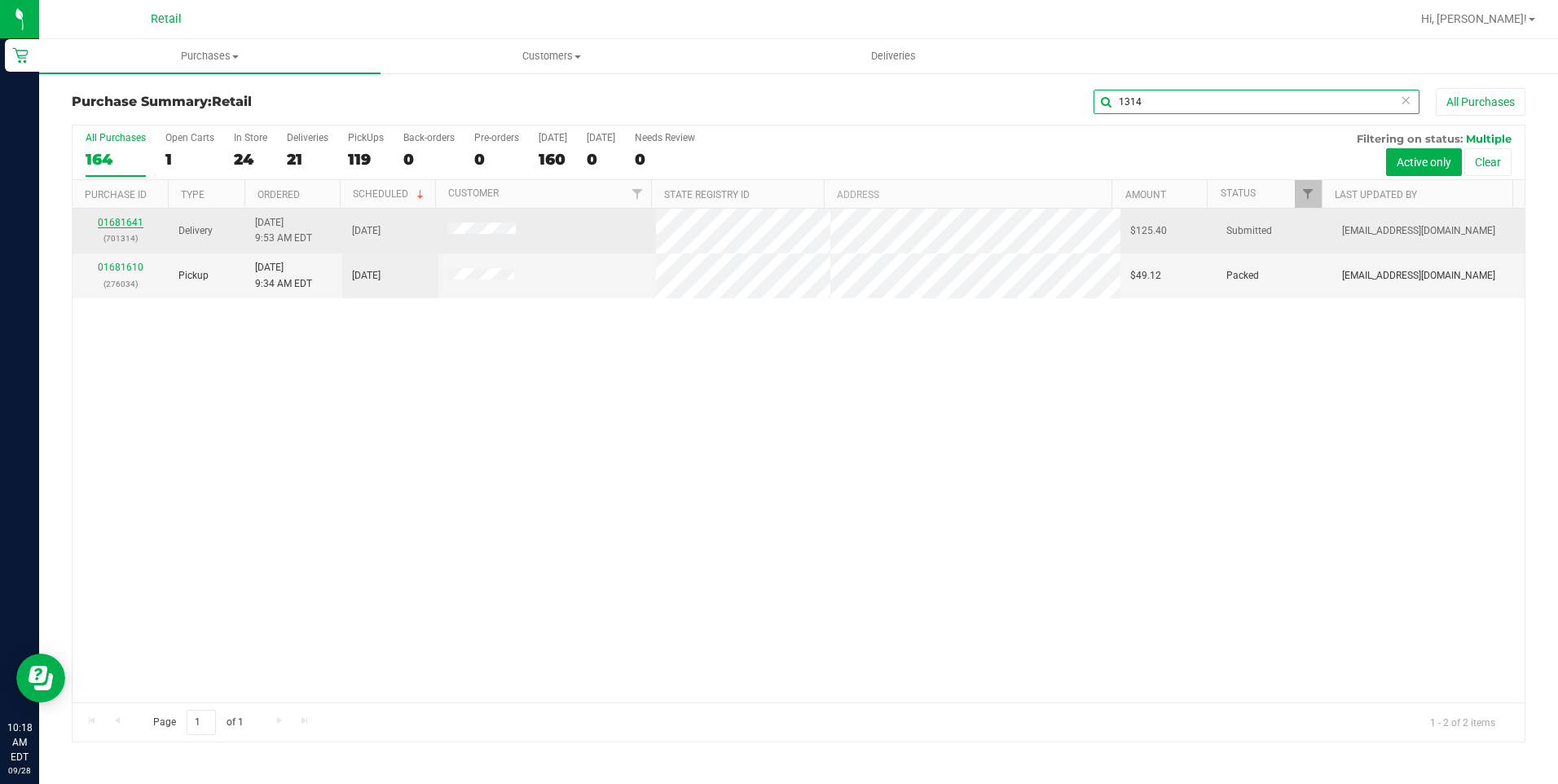
type input "1314"
click at [122, 217] on link "01681641" at bounding box center [120, 222] width 45 height 11
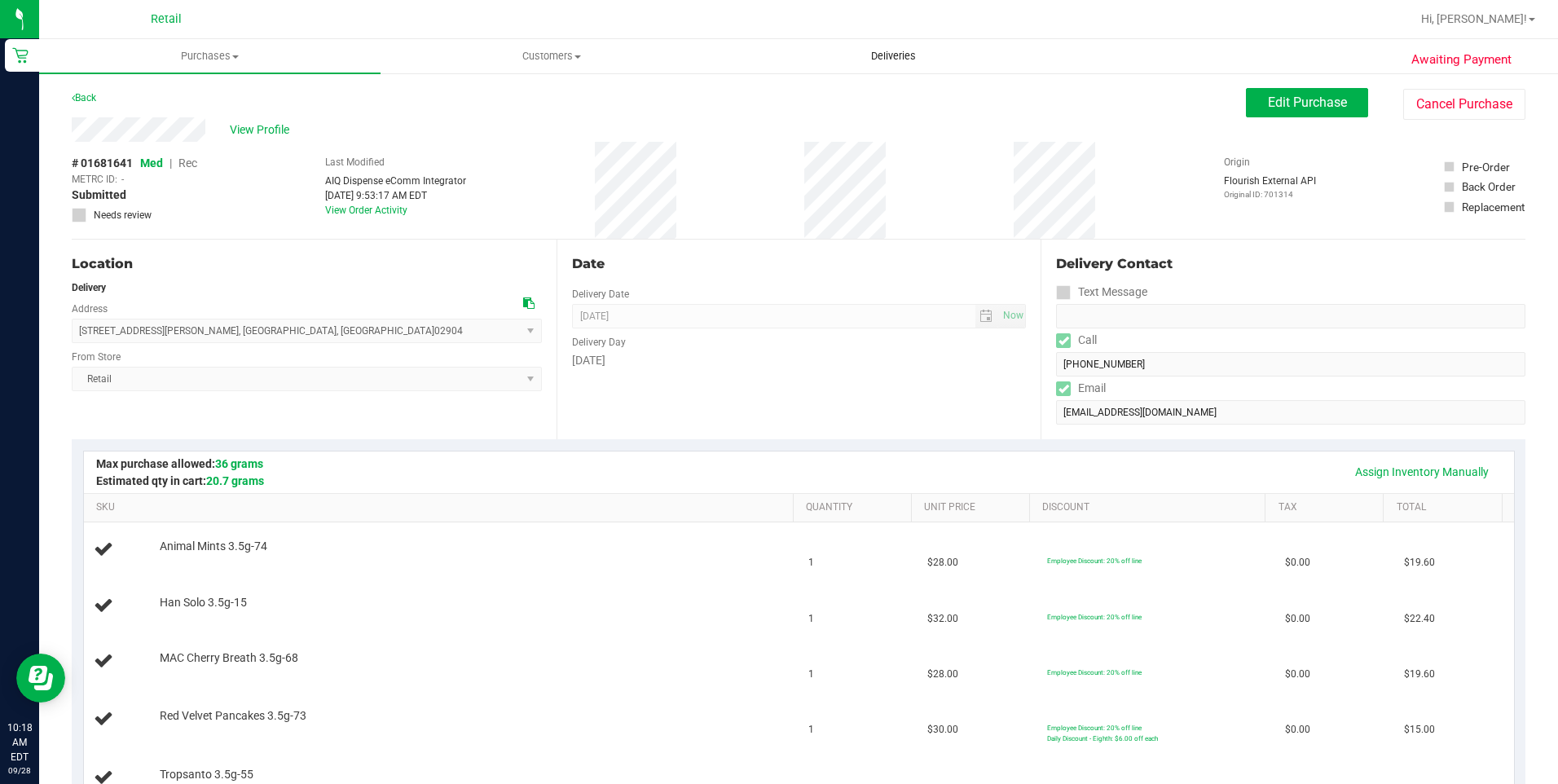
click at [901, 67] on uib-tab-heading "Deliveries" at bounding box center [893, 56] width 340 height 32
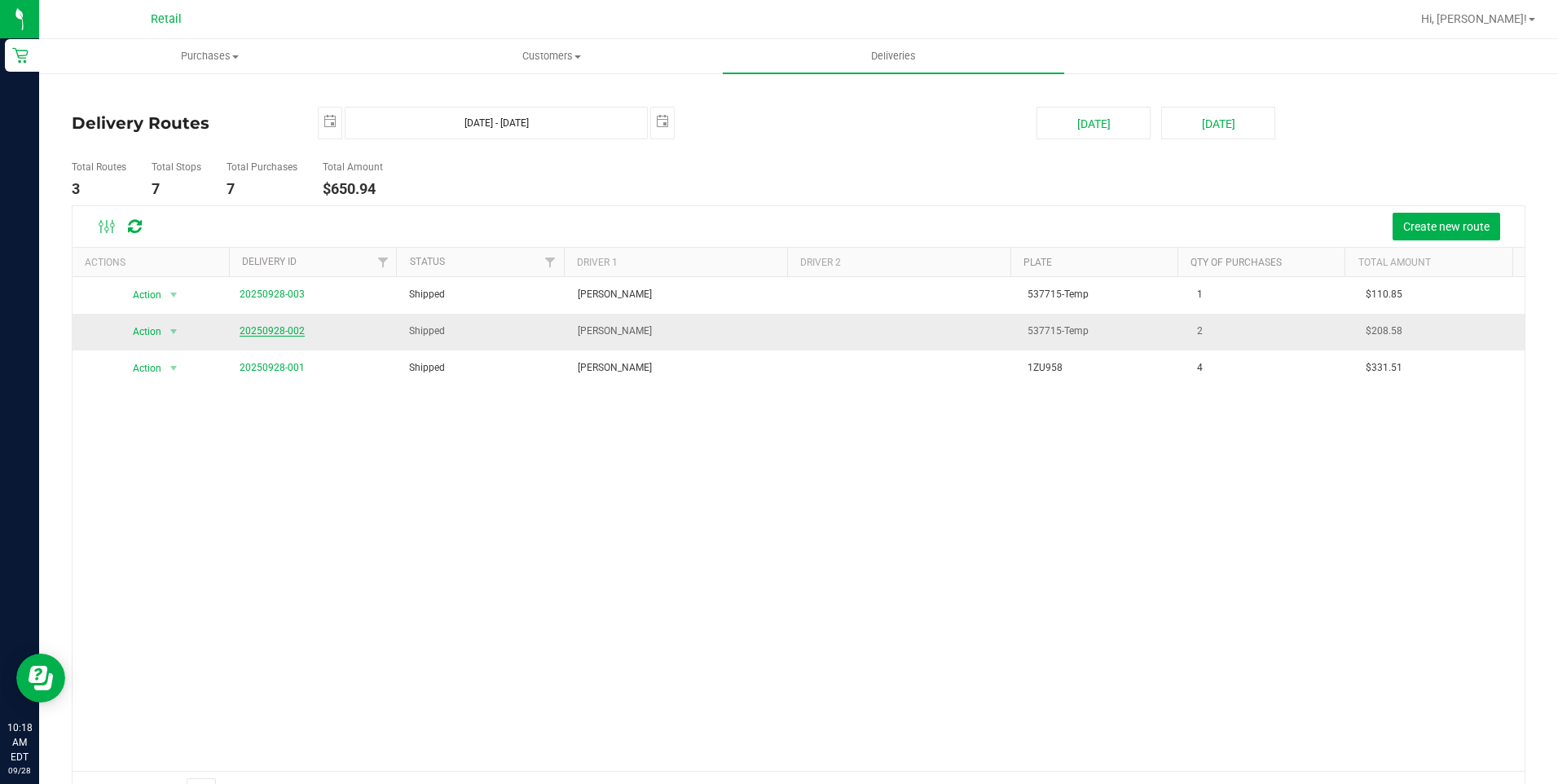
click at [251, 335] on link "20250928-002" at bounding box center [272, 331] width 65 height 11
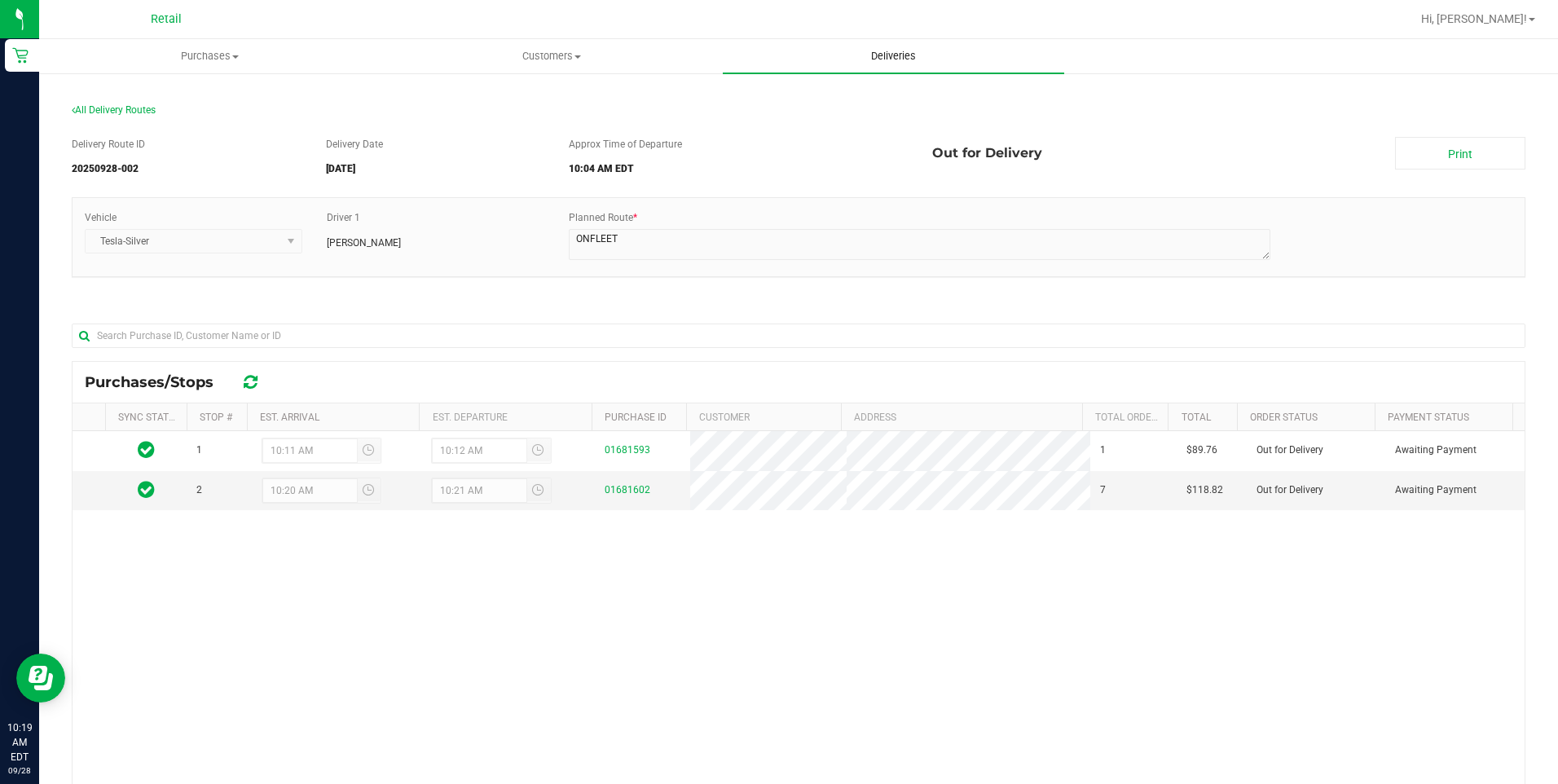
click at [881, 51] on span "Deliveries" at bounding box center [893, 57] width 89 height 15
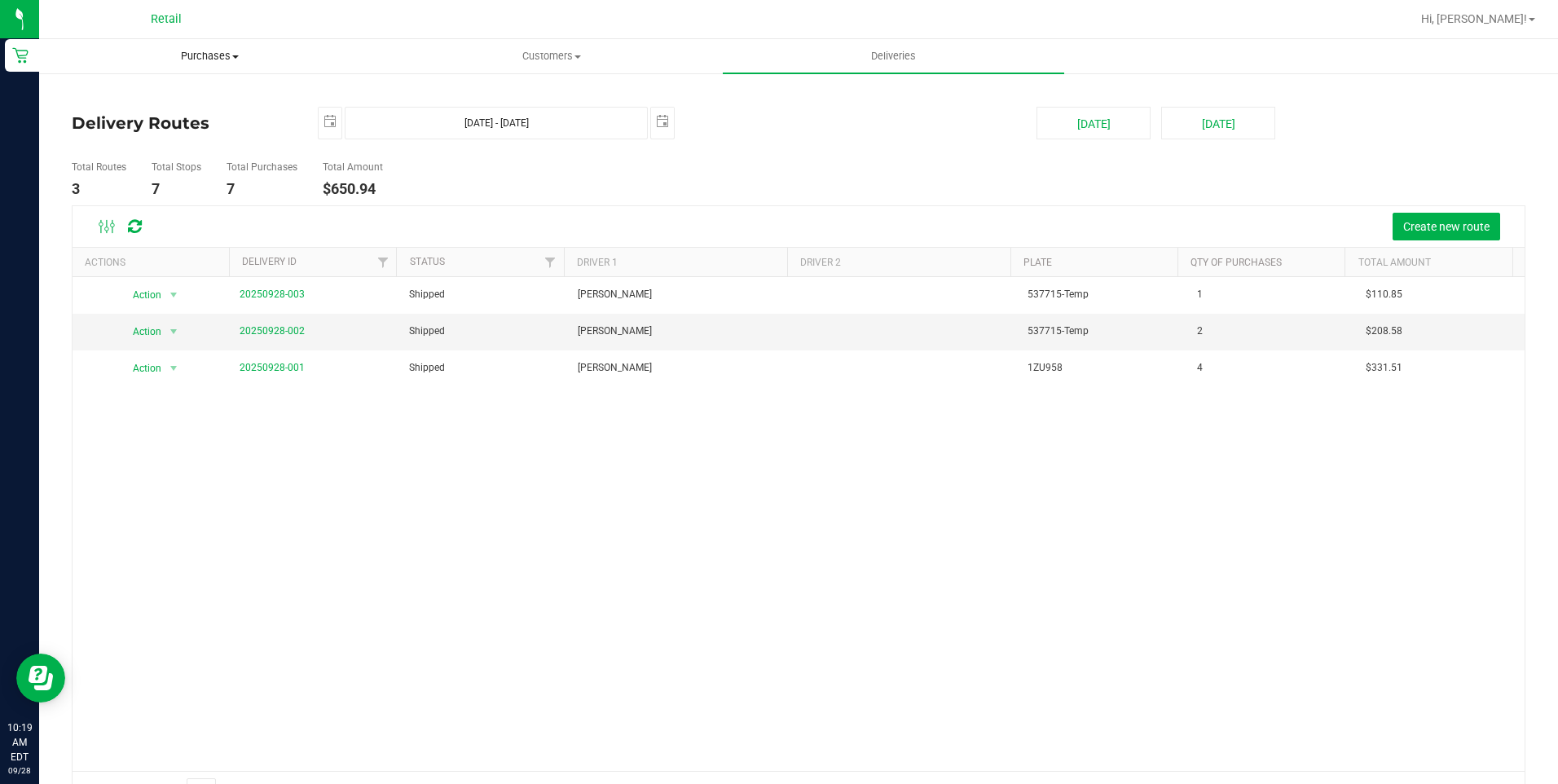
click at [234, 48] on uib-tab-heading "Purchases Summary of purchases Fulfillment All purchases" at bounding box center [209, 56] width 340 height 32
click at [162, 101] on span "Summary of purchases" at bounding box center [122, 97] width 167 height 14
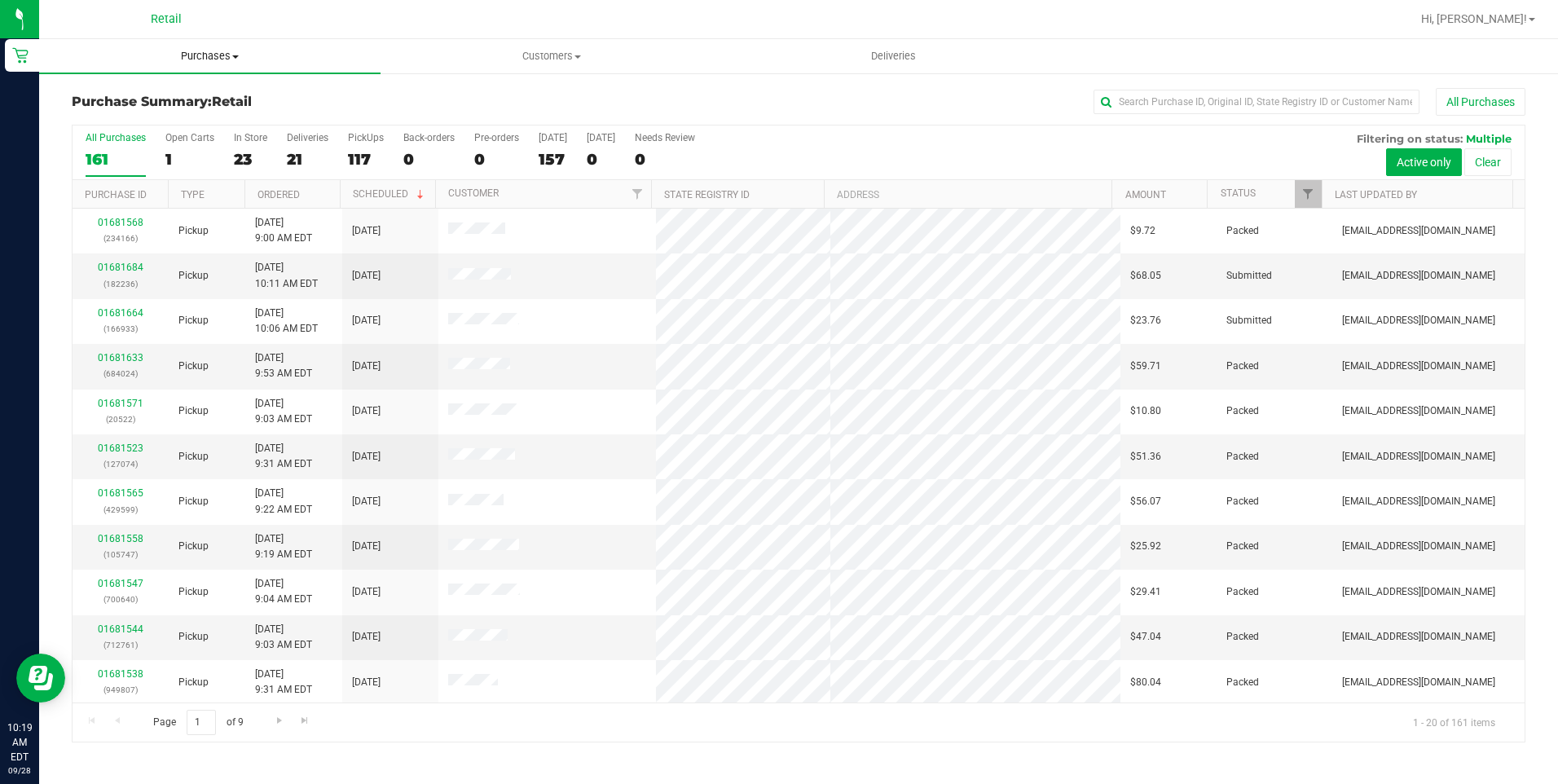
click at [212, 62] on span "Purchases" at bounding box center [209, 57] width 341 height 15
click at [171, 101] on span "Summary of purchases" at bounding box center [122, 97] width 167 height 14
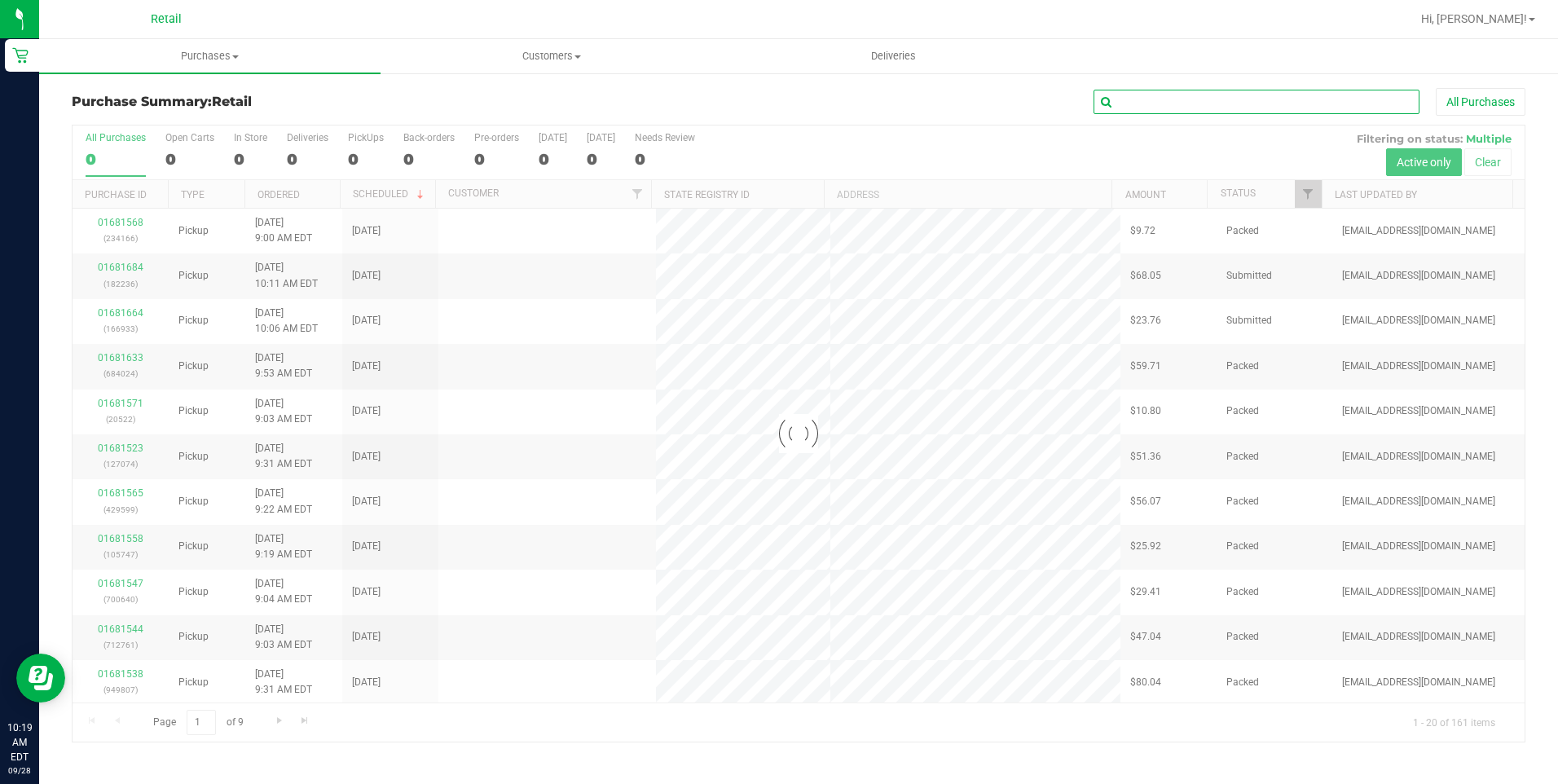
click at [1227, 101] on input "text" at bounding box center [1257, 102] width 326 height 24
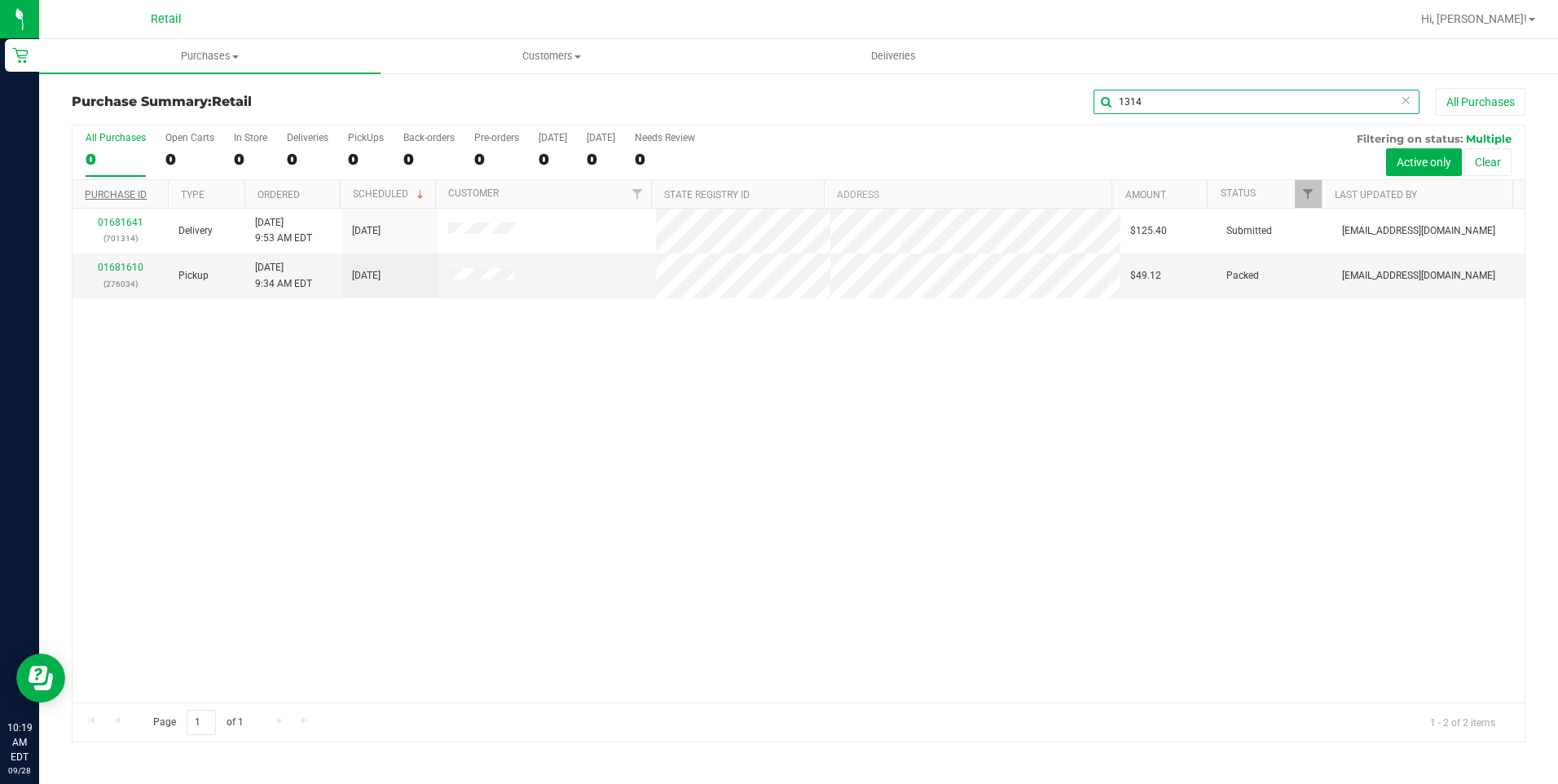
type input "1314"
click at [85, 197] on link "Purchase ID" at bounding box center [115, 195] width 62 height 11
click at [127, 191] on link "Purchase ID" at bounding box center [124, 194] width 81 height 11
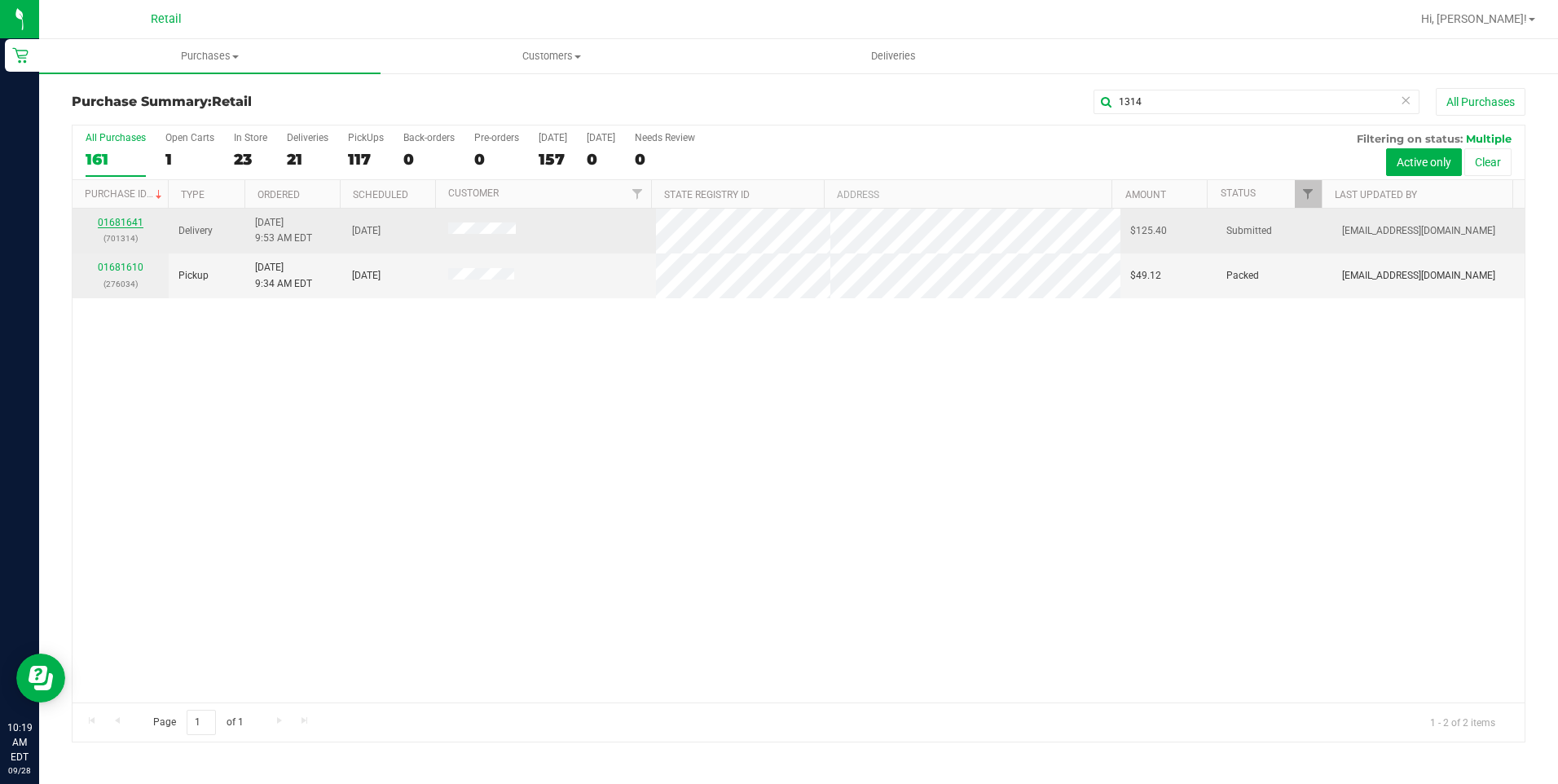
click at [130, 221] on link "01681641" at bounding box center [120, 222] width 45 height 11
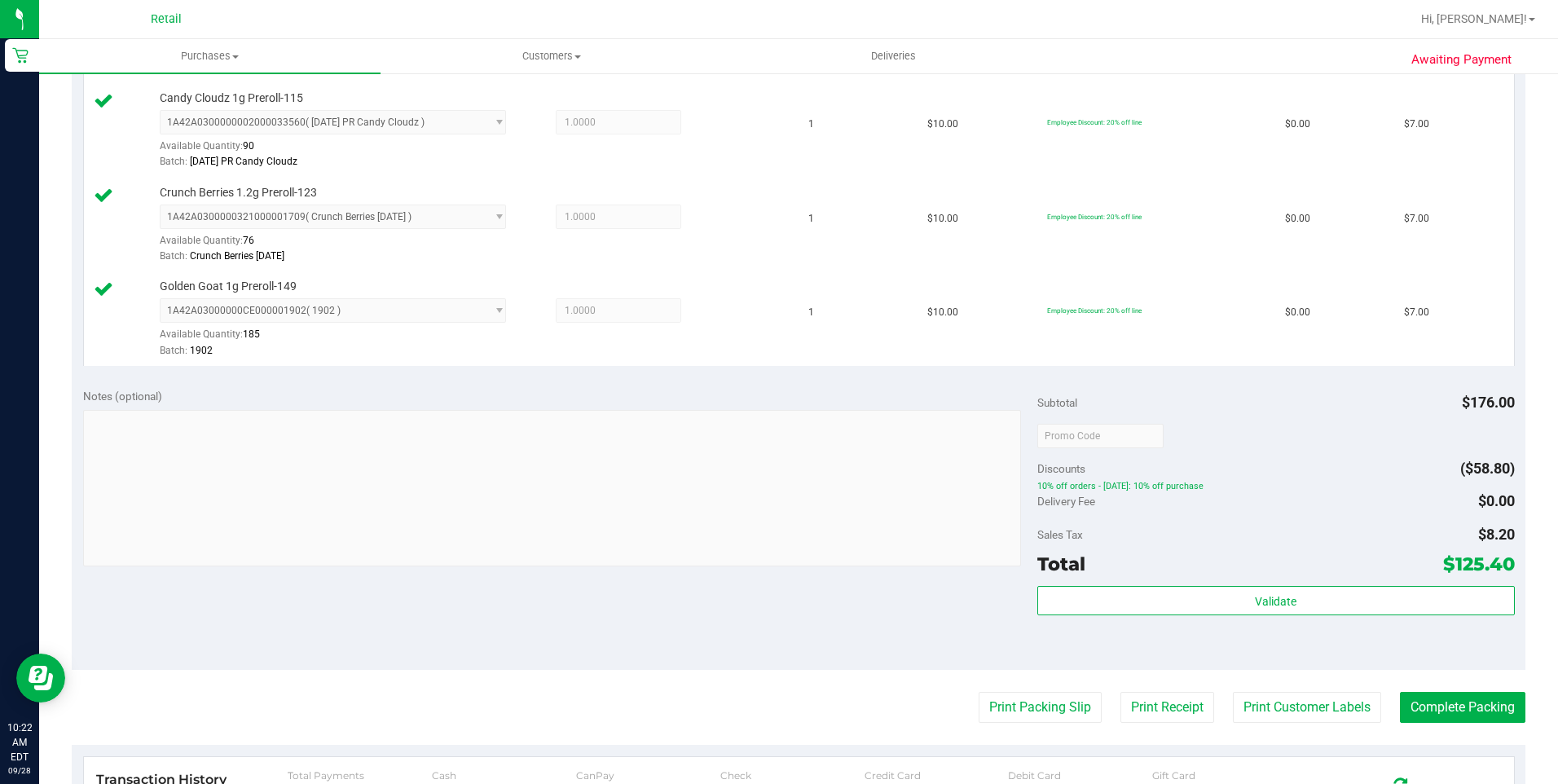
scroll to position [978, 0]
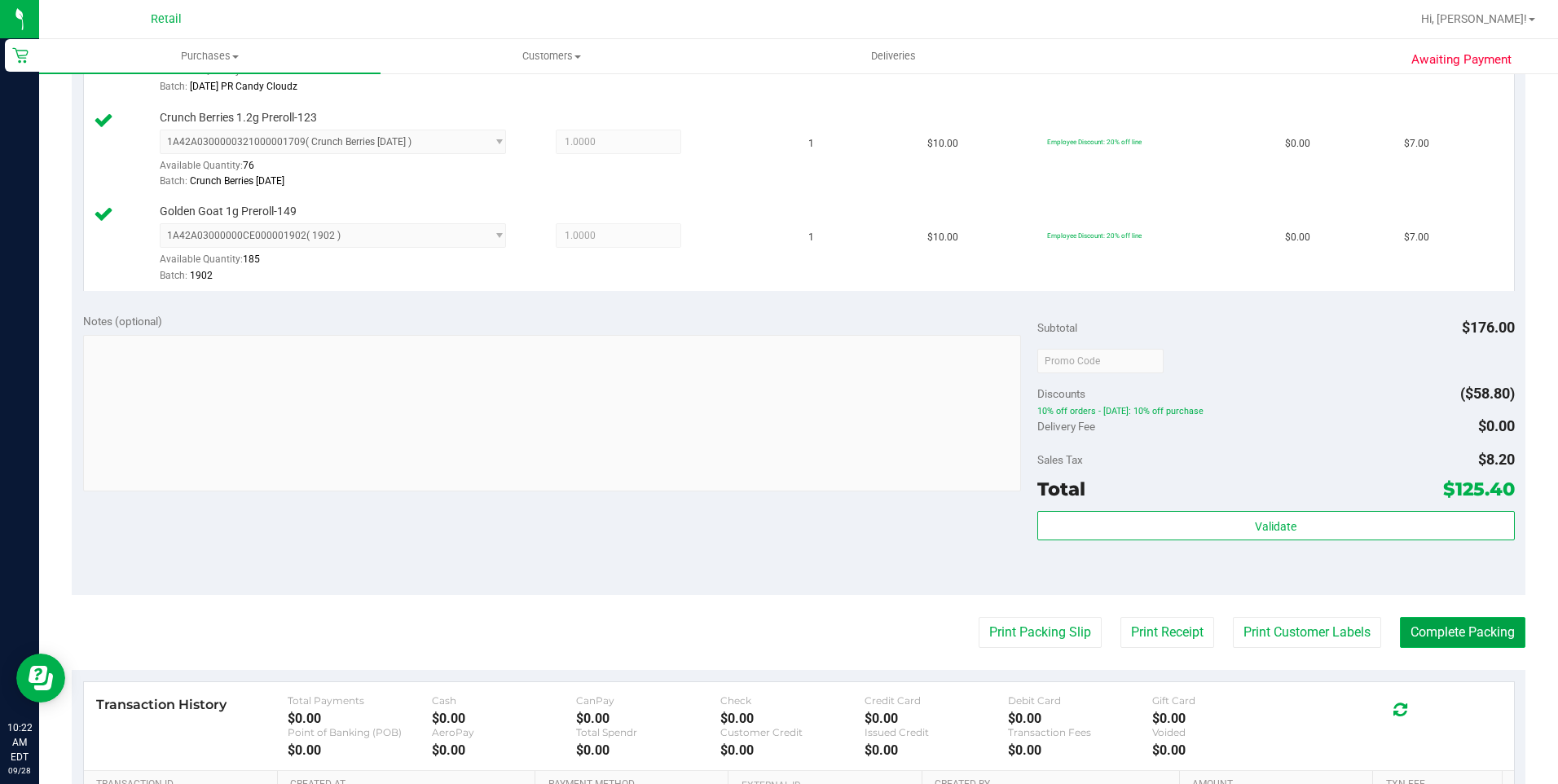
click at [1429, 623] on button "Complete Packing" at bounding box center [1462, 631] width 125 height 31
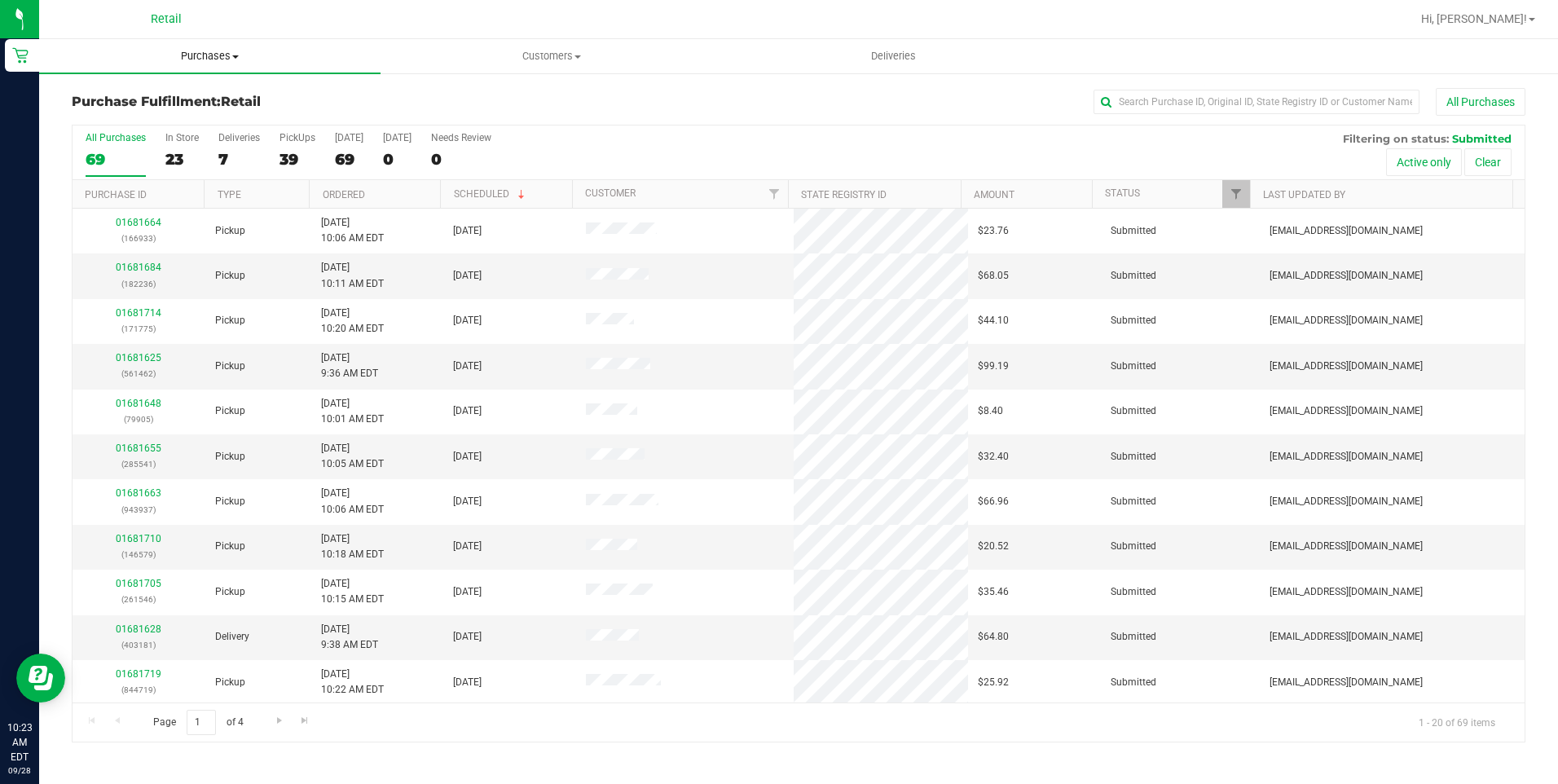
click at [225, 53] on span "Purchases" at bounding box center [209, 57] width 341 height 15
click at [165, 95] on span "Summary of purchases" at bounding box center [122, 97] width 167 height 14
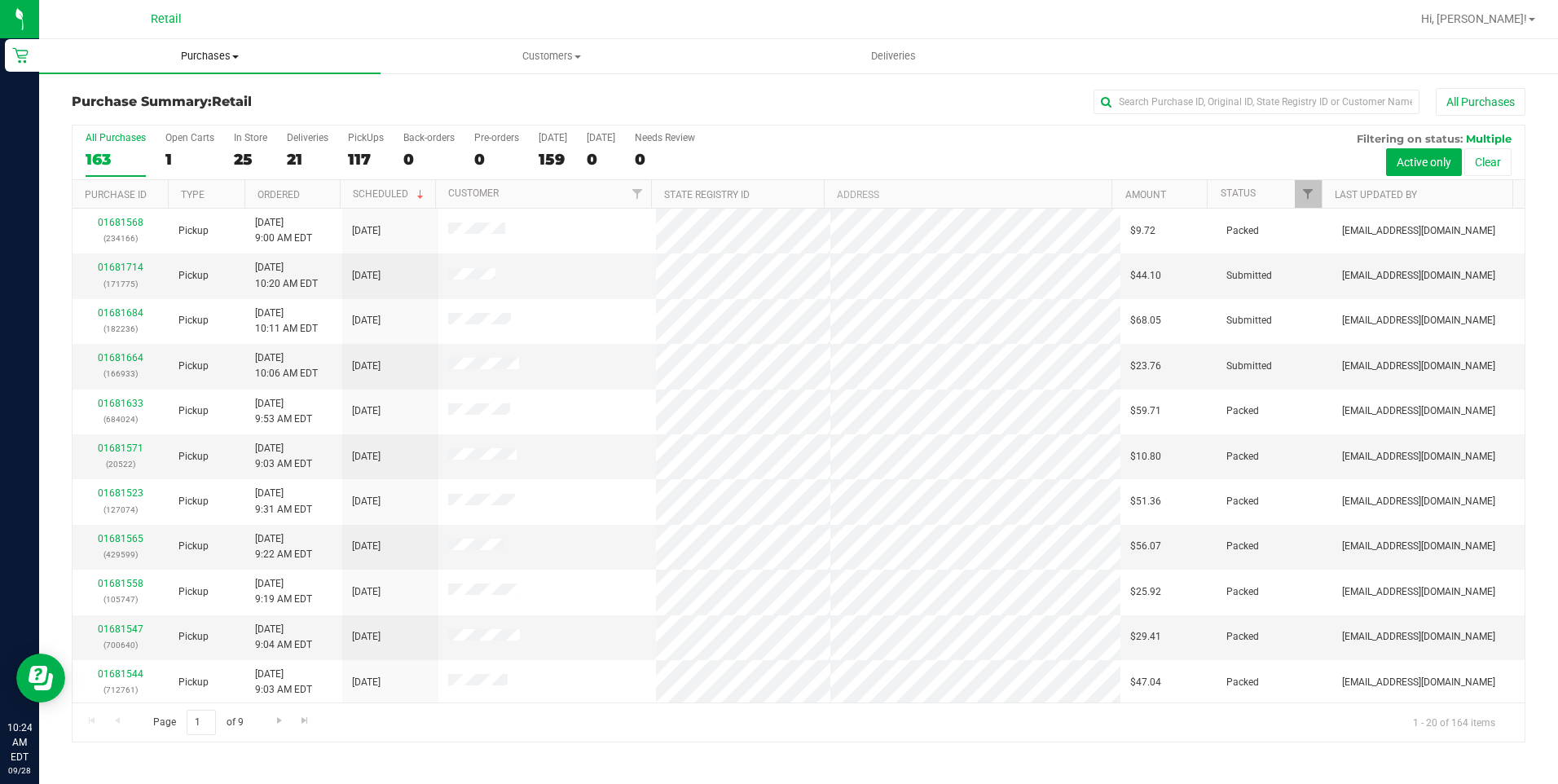
click at [245, 59] on span "Purchases" at bounding box center [209, 57] width 341 height 15
click at [208, 94] on li "Summary of purchases" at bounding box center [209, 98] width 341 height 19
click at [1314, 110] on input "text" at bounding box center [1257, 102] width 326 height 24
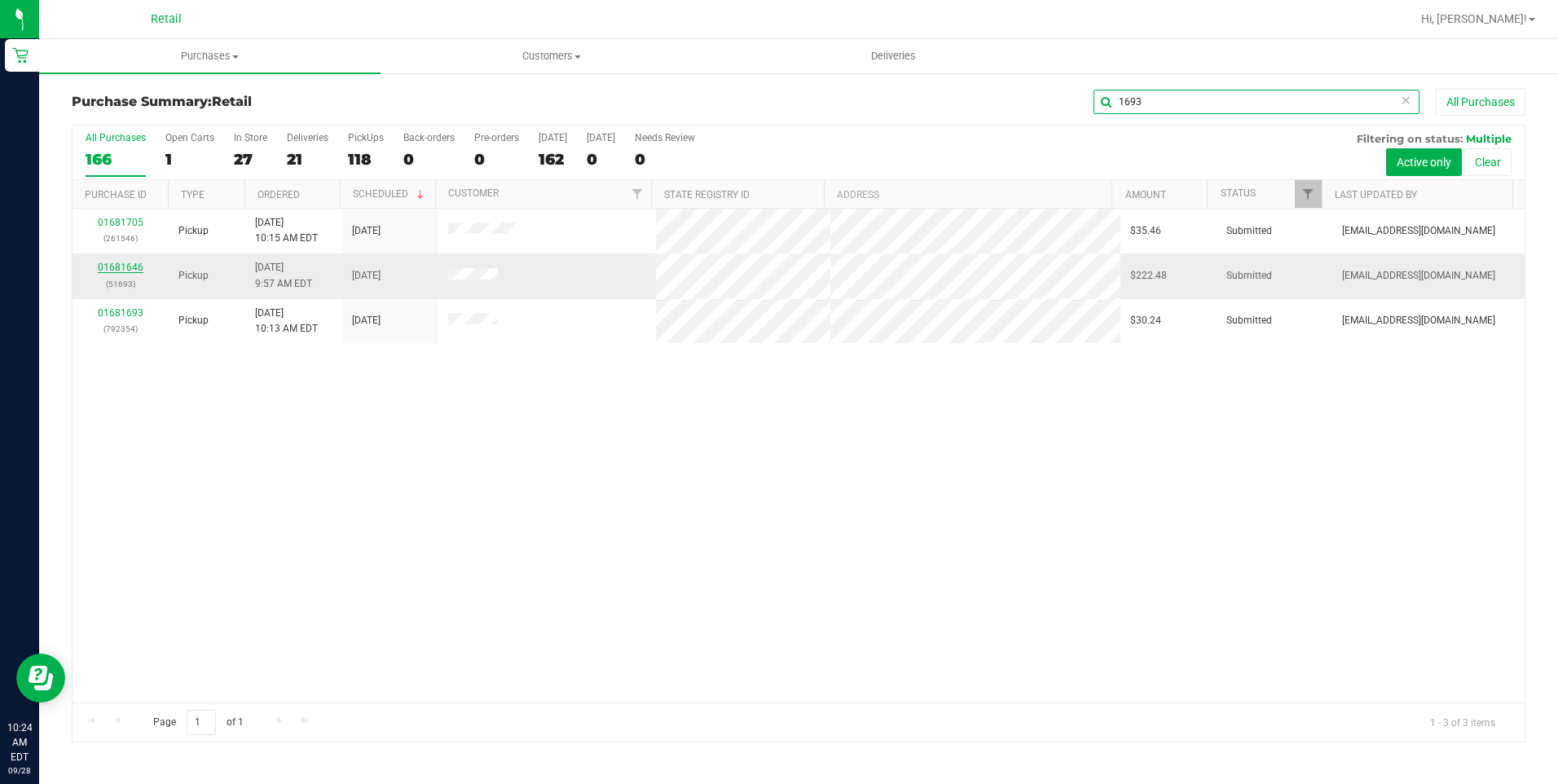
type input "1693"
click at [123, 272] on link "01681646" at bounding box center [120, 267] width 45 height 11
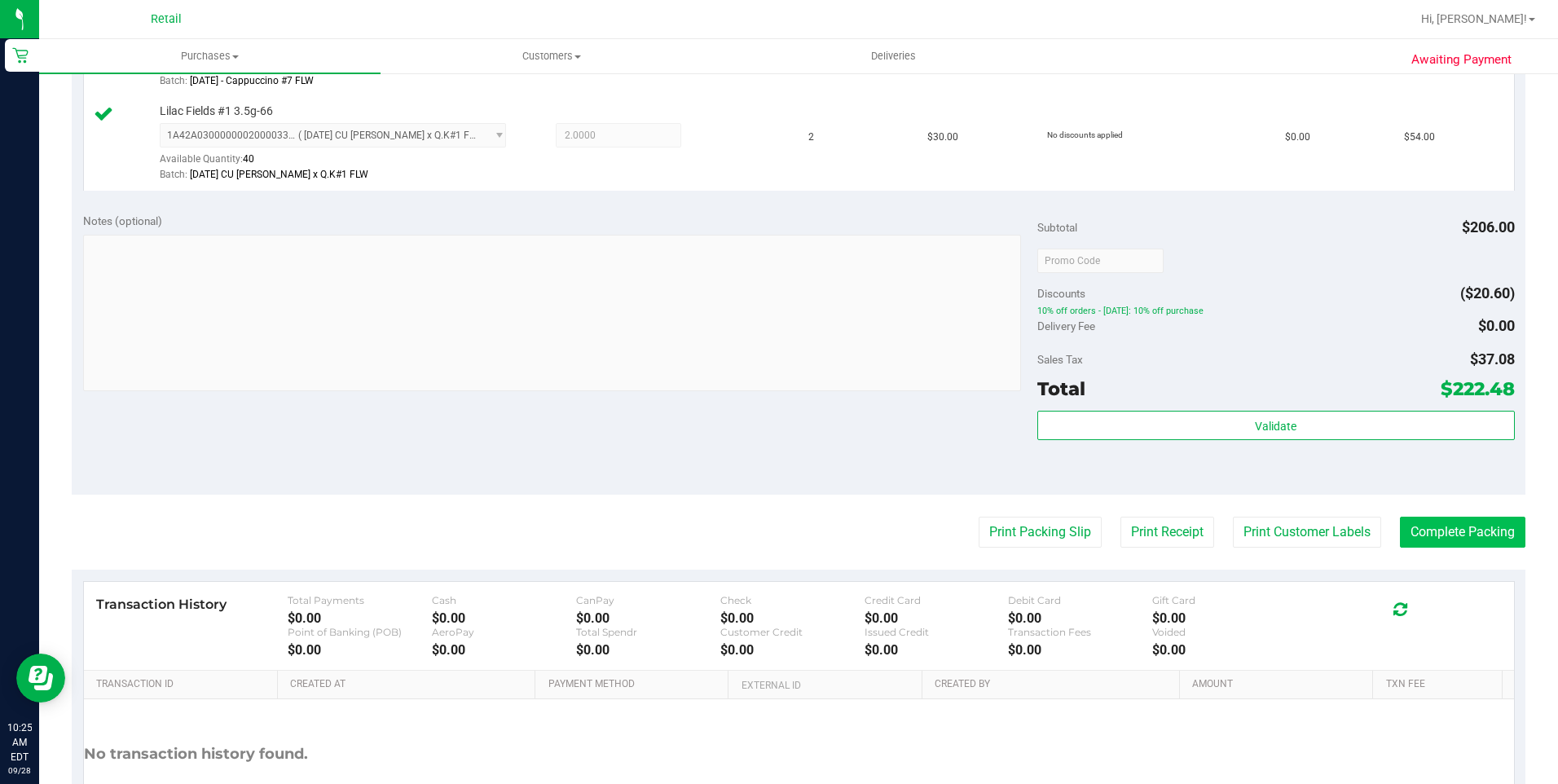
scroll to position [733, 0]
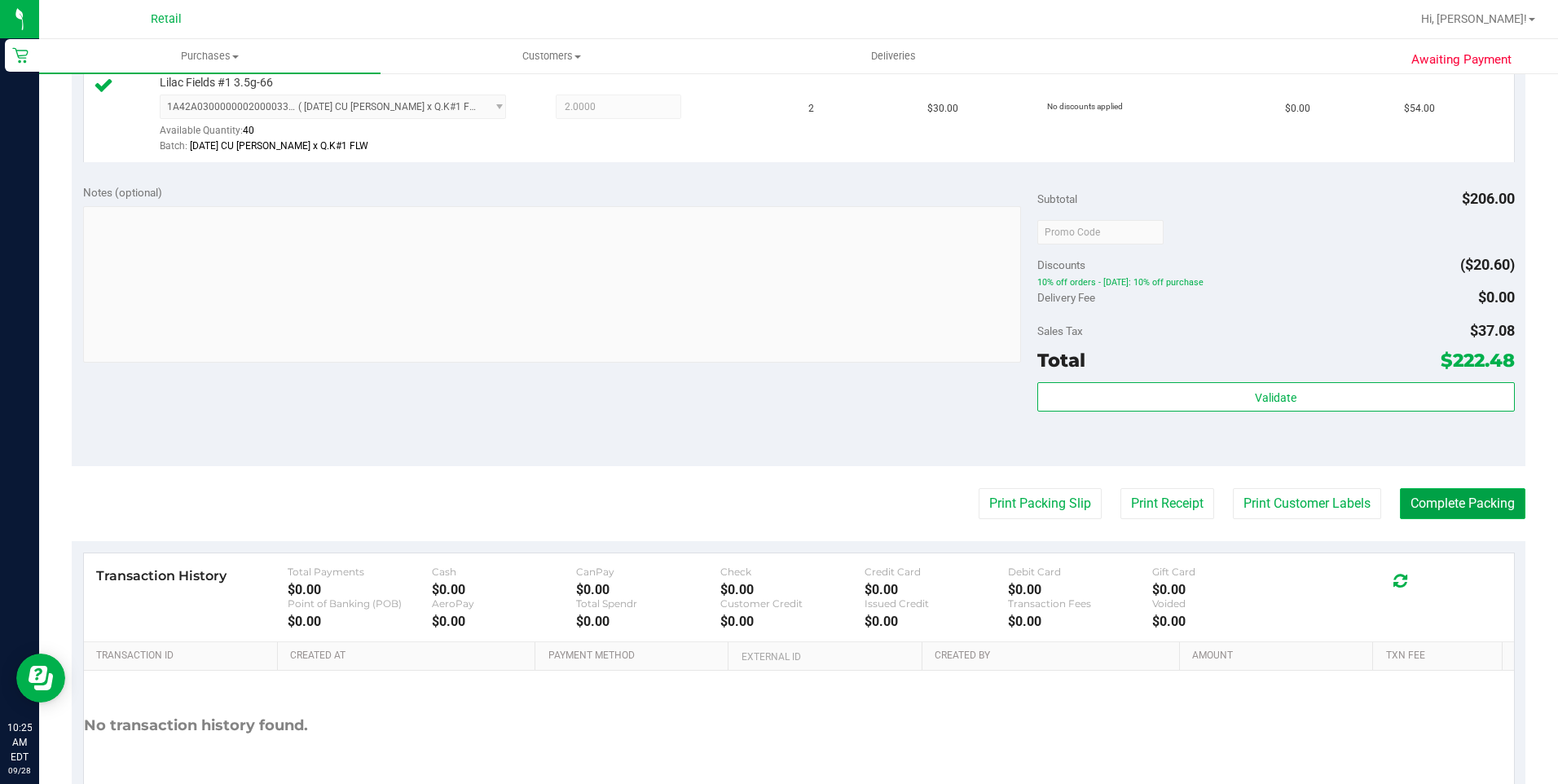
click at [1416, 501] on button "Complete Packing" at bounding box center [1462, 503] width 125 height 31
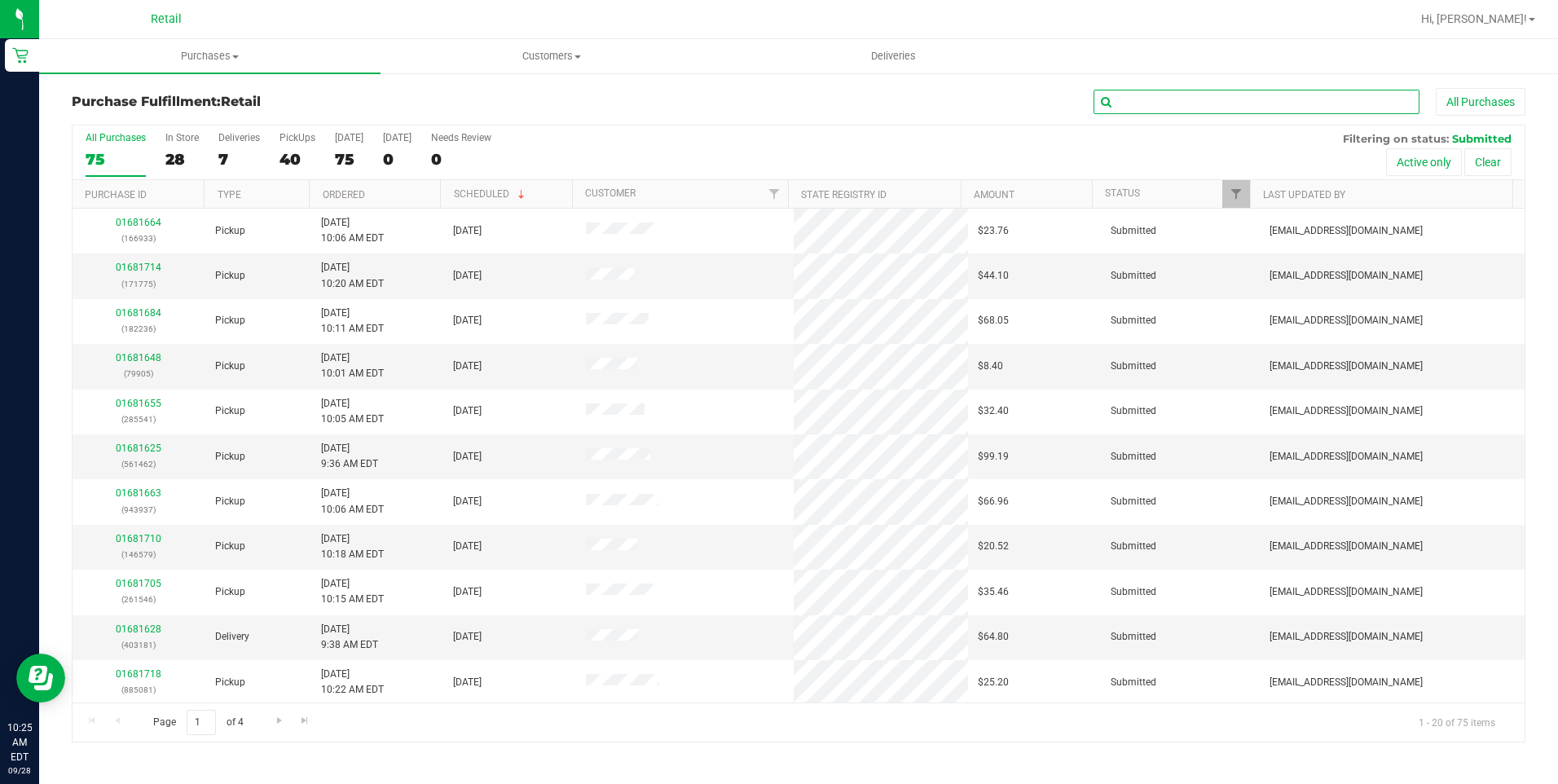
click at [1199, 91] on input "text" at bounding box center [1257, 102] width 326 height 24
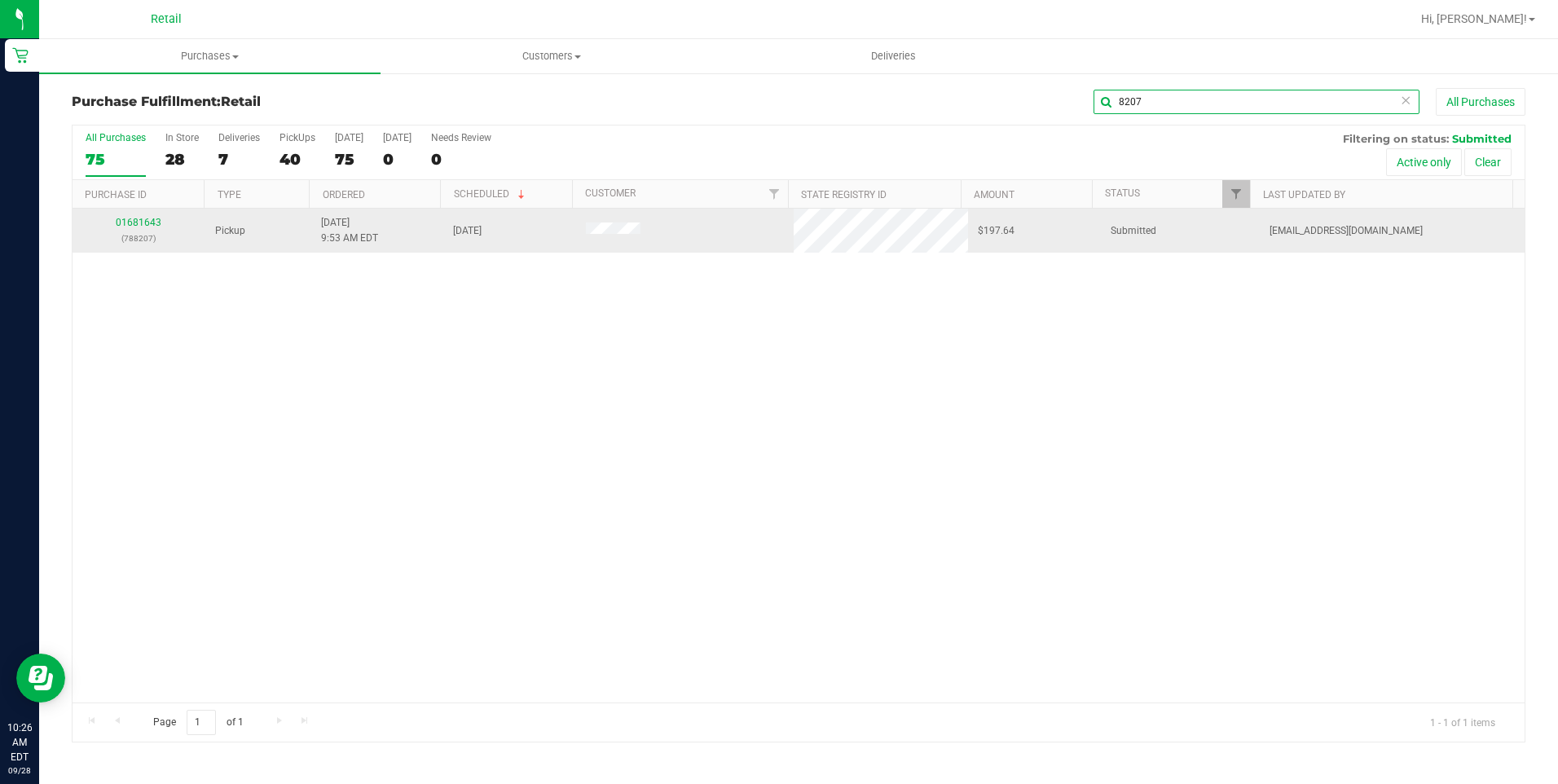
type input "8207"
click at [150, 215] on div "01681643 (788207)" at bounding box center [139, 230] width 113 height 31
click at [150, 219] on link "01681643" at bounding box center [138, 222] width 45 height 11
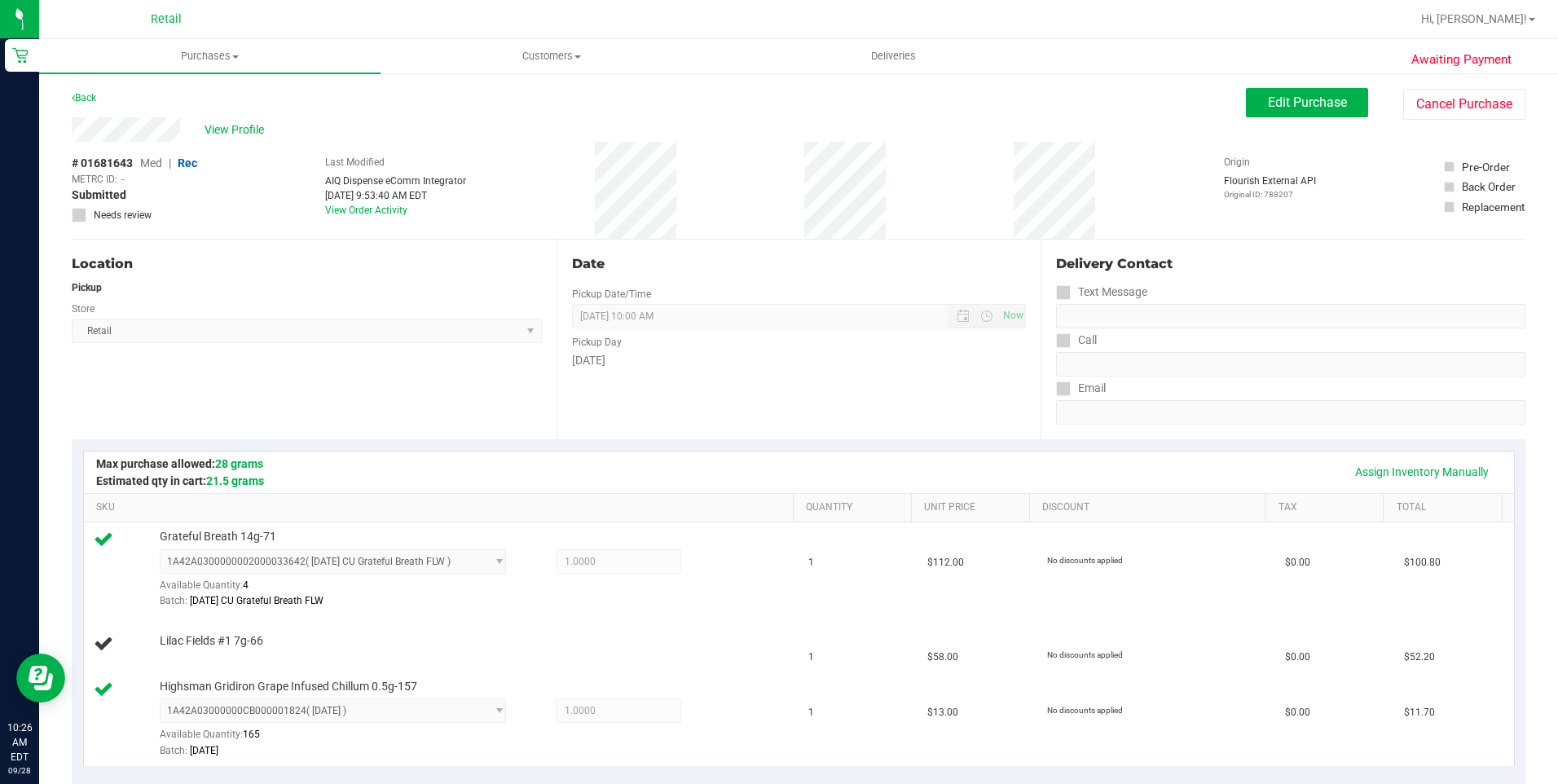
click at [737, 407] on div "Date Pickup Date/Time 09/28/2025 Now 09/28/2025 10:00 AM Now Pickup Day Sunday" at bounding box center [798, 338] width 485 height 199
click at [585, 375] on div "Date Pickup Date/Time 09/28/2025 Now 09/28/2025 10:00 AM Now Pickup Day Sunday" at bounding box center [798, 338] width 485 height 199
click at [492, 437] on div "Location Pickup Store Retail Select Store Retail" at bounding box center [313, 338] width 485 height 199
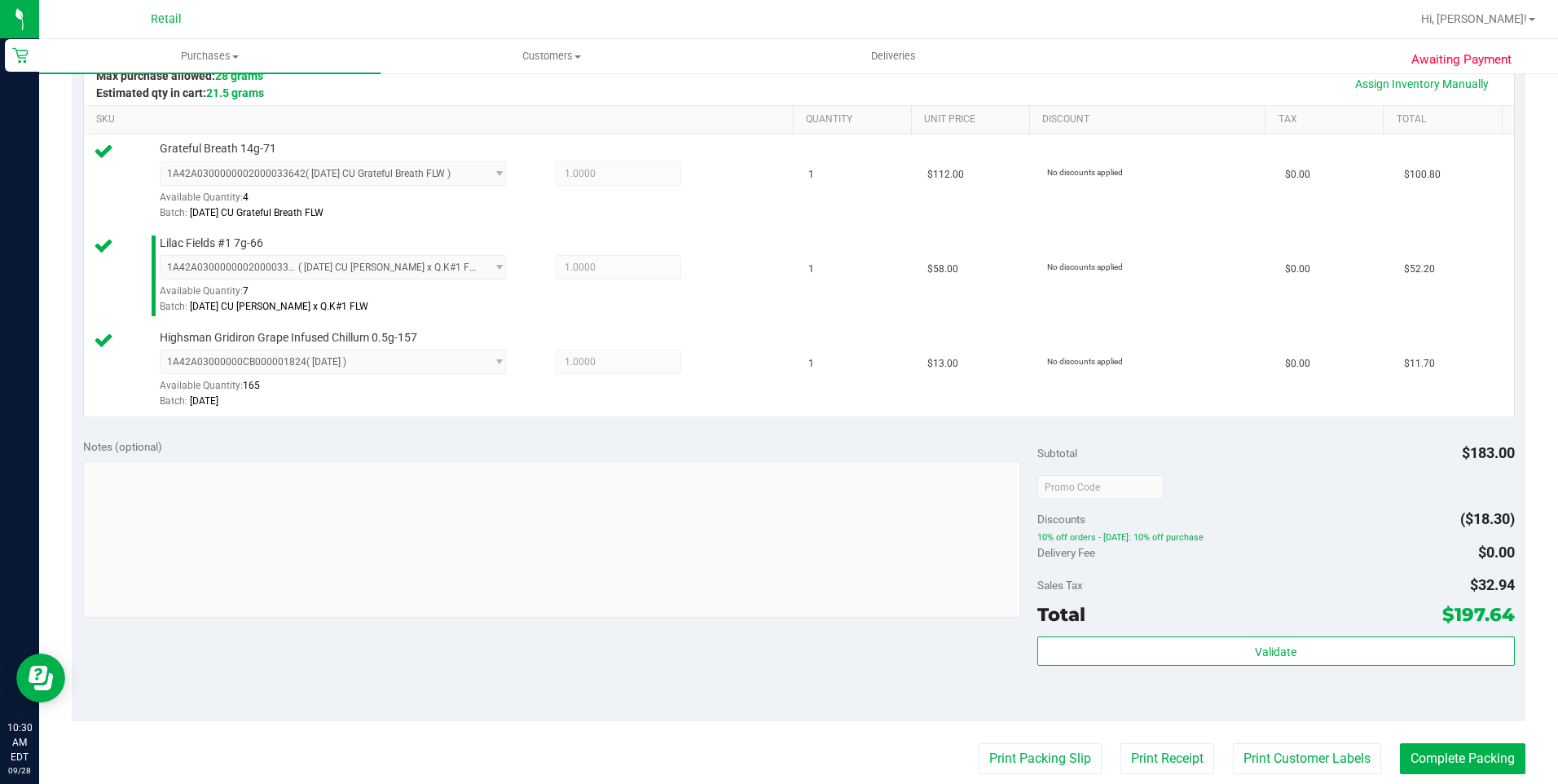
scroll to position [570, 0]
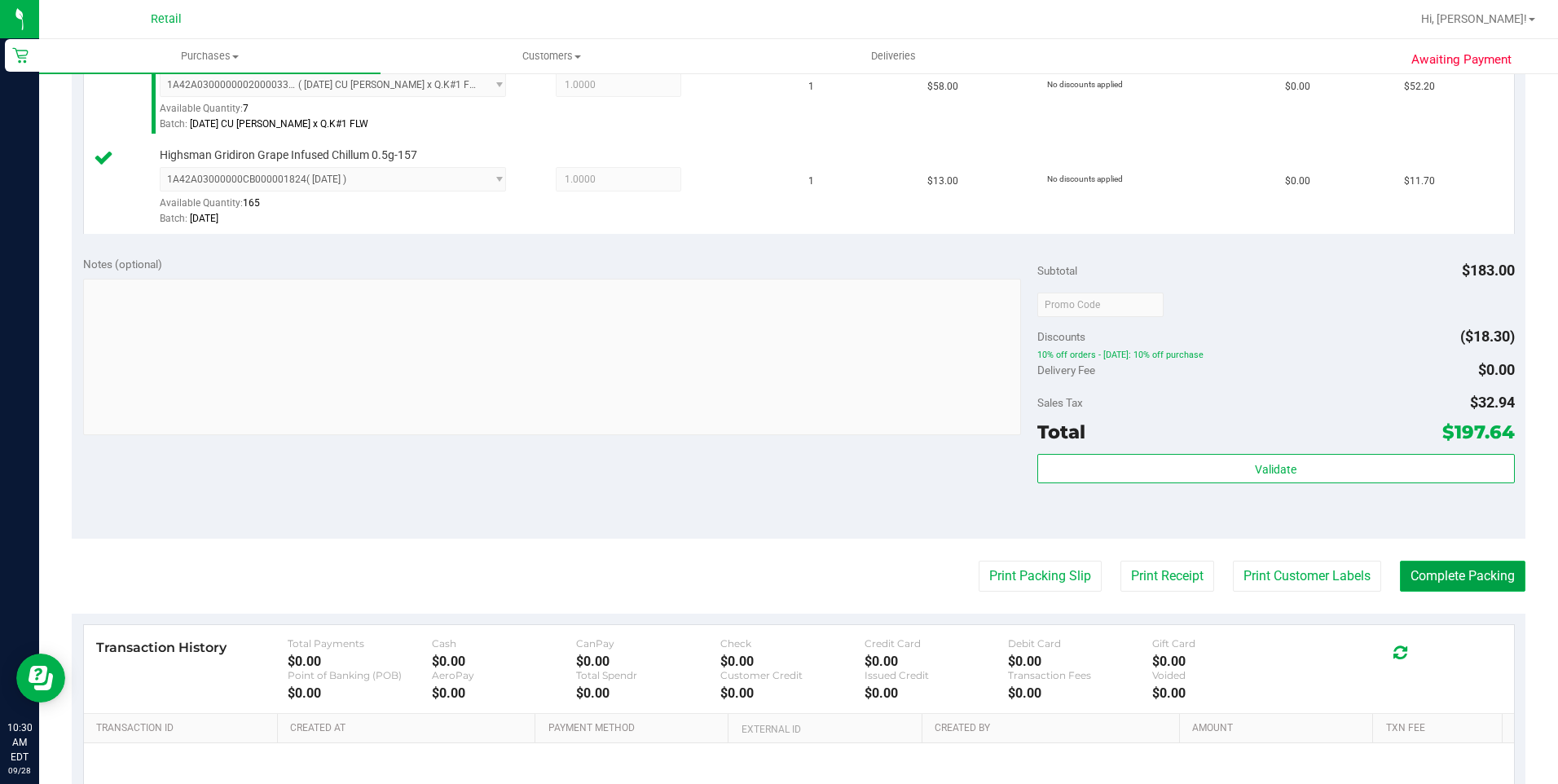
click at [1441, 581] on button "Complete Packing" at bounding box center [1462, 575] width 125 height 31
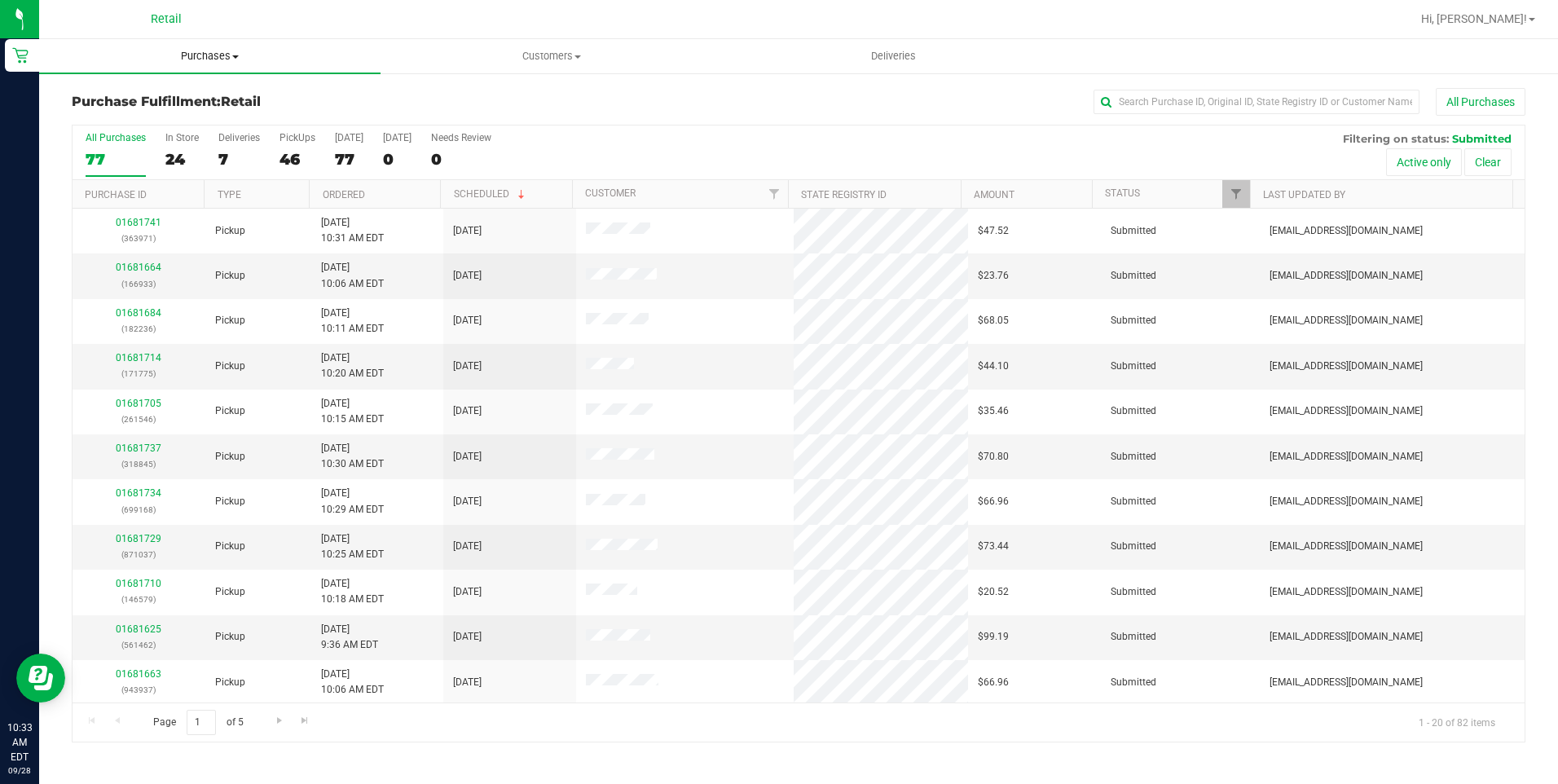
click at [208, 57] on span "Purchases" at bounding box center [209, 57] width 341 height 15
click at [165, 96] on span "Summary of purchases" at bounding box center [122, 97] width 167 height 14
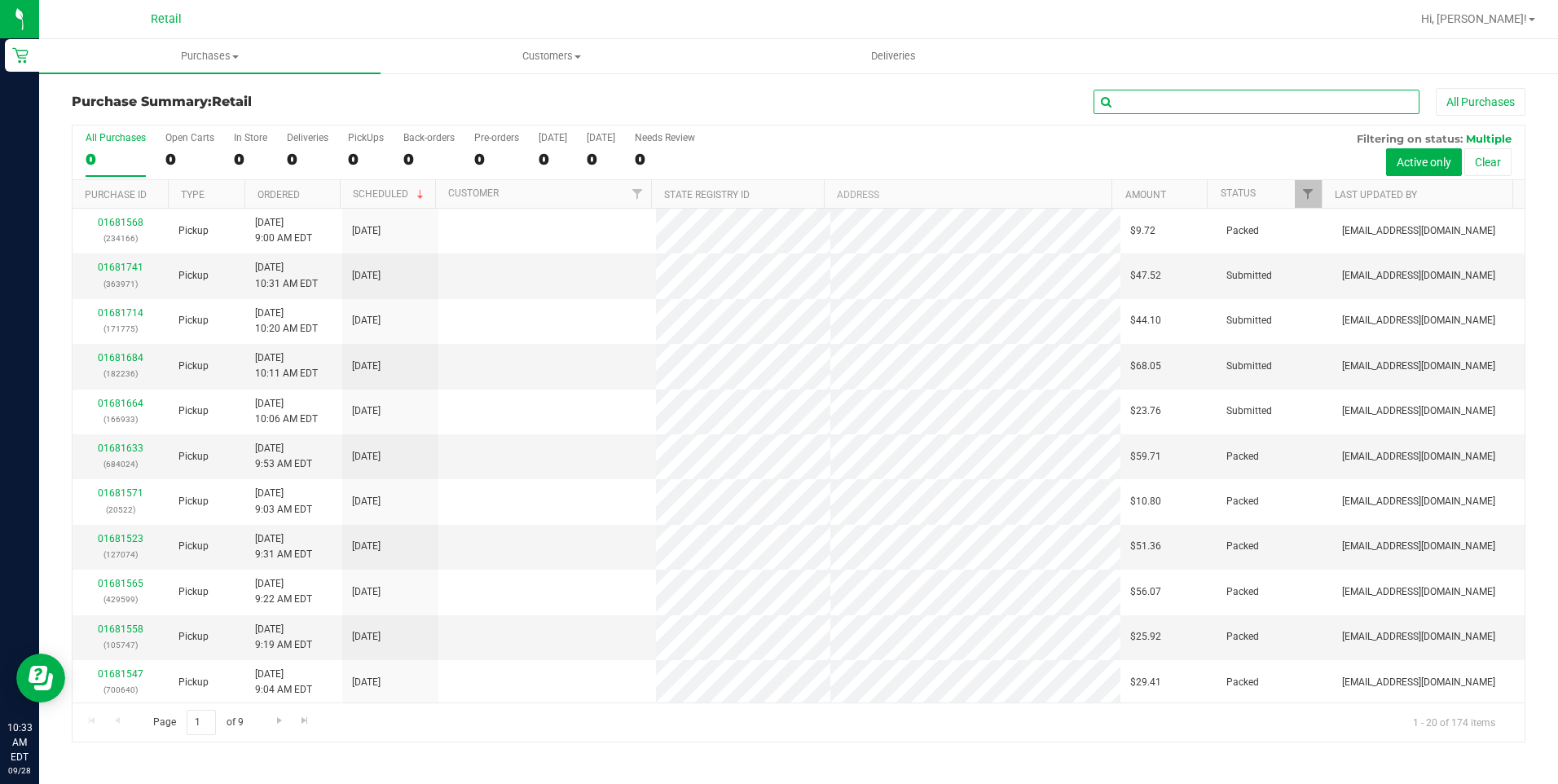
click at [1224, 105] on input "text" at bounding box center [1257, 102] width 326 height 24
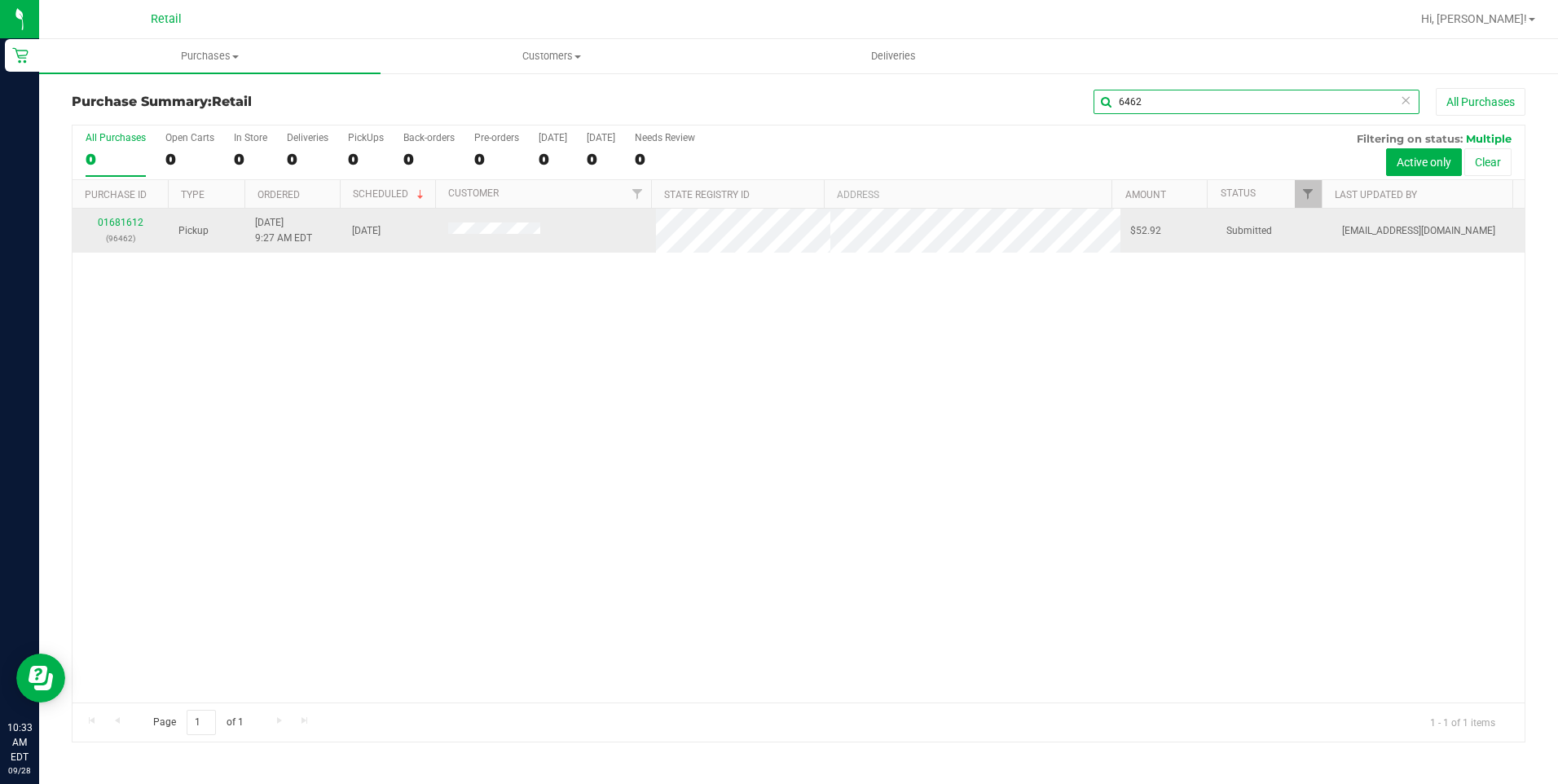
type input "6462"
click at [115, 216] on div "01681612 (96462)" at bounding box center [120, 230] width 77 height 31
click at [118, 219] on link "01681612" at bounding box center [120, 222] width 45 height 11
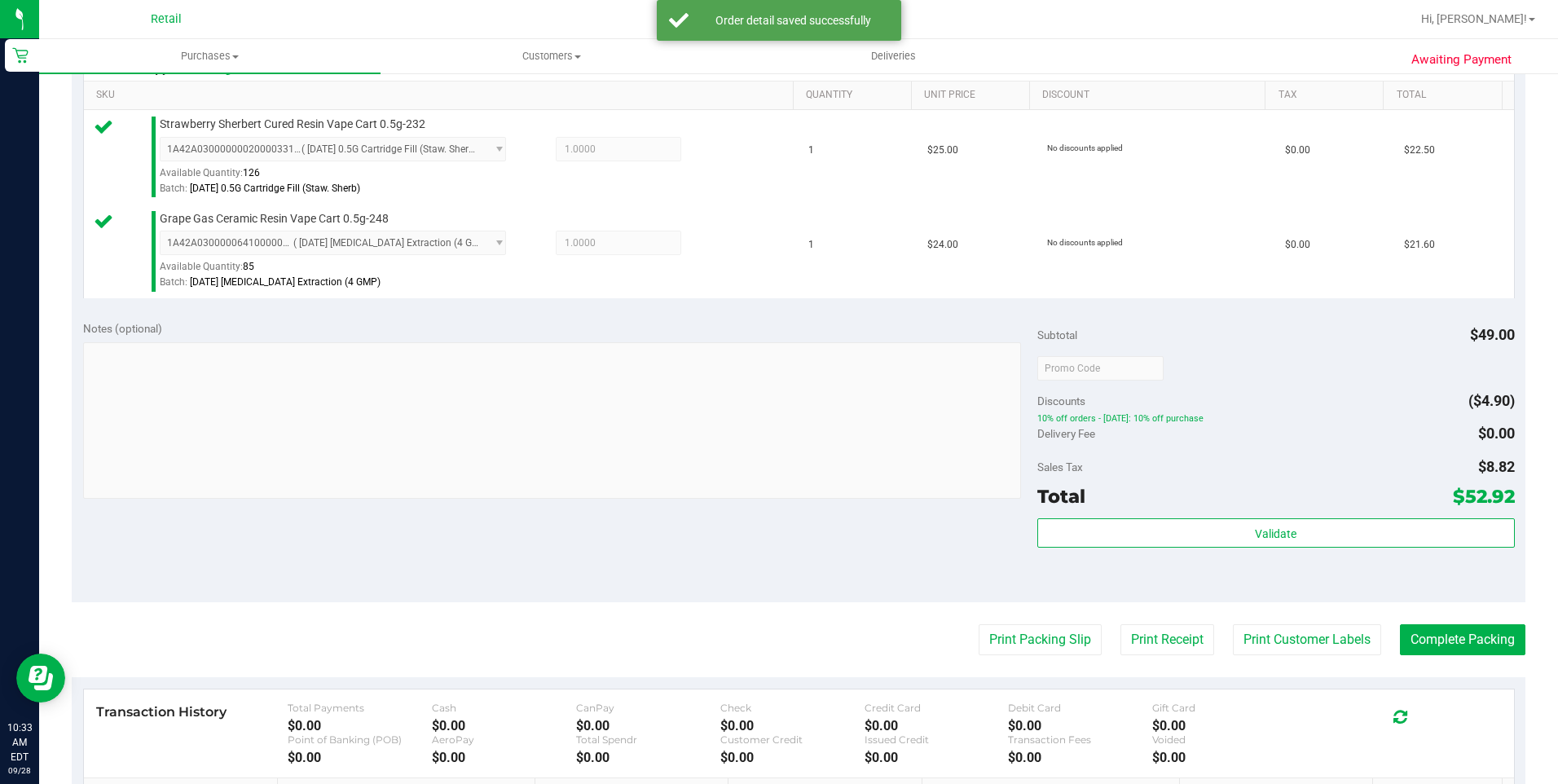
scroll to position [570, 0]
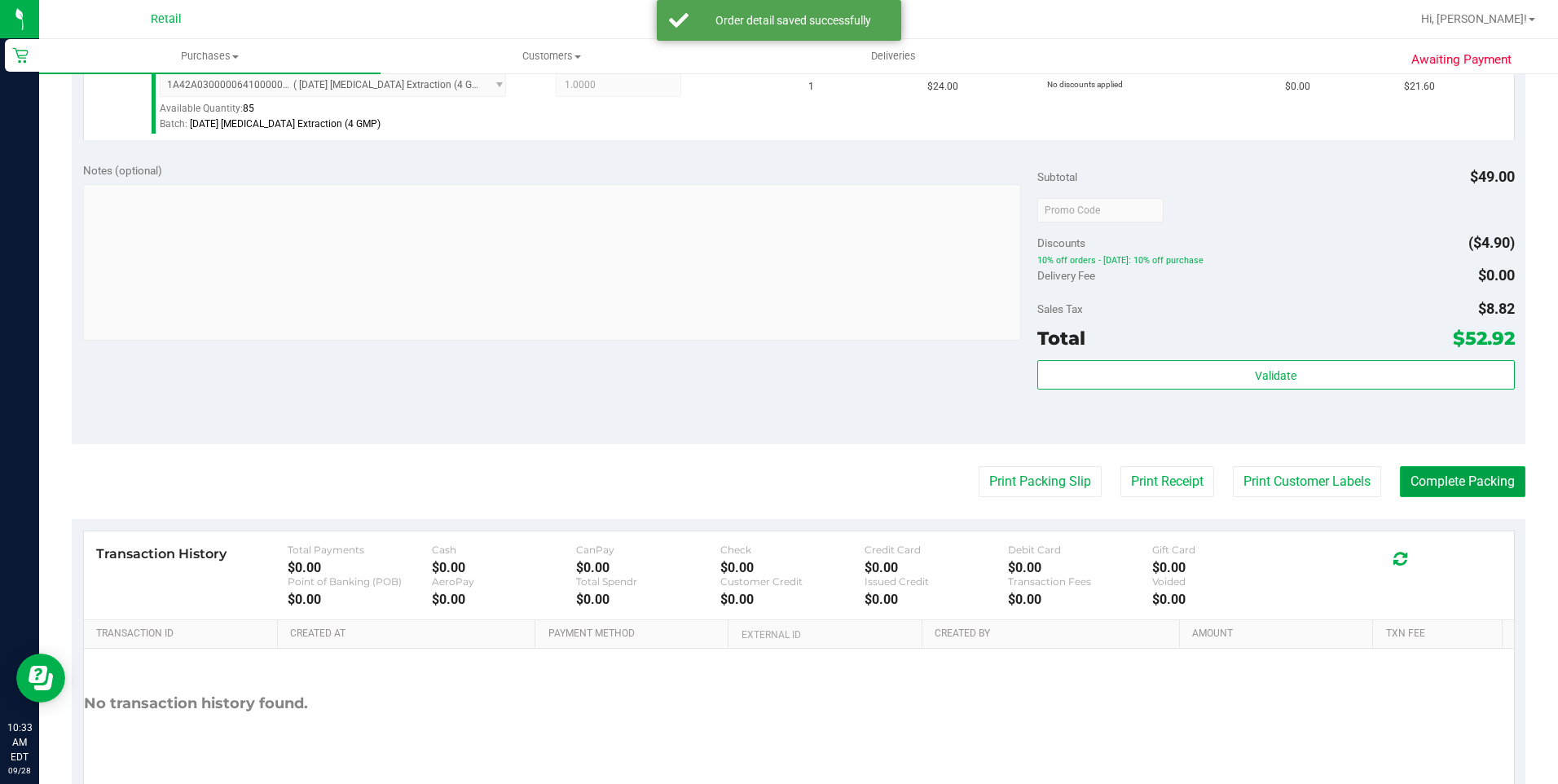
click at [1465, 494] on button "Complete Packing" at bounding box center [1462, 481] width 125 height 31
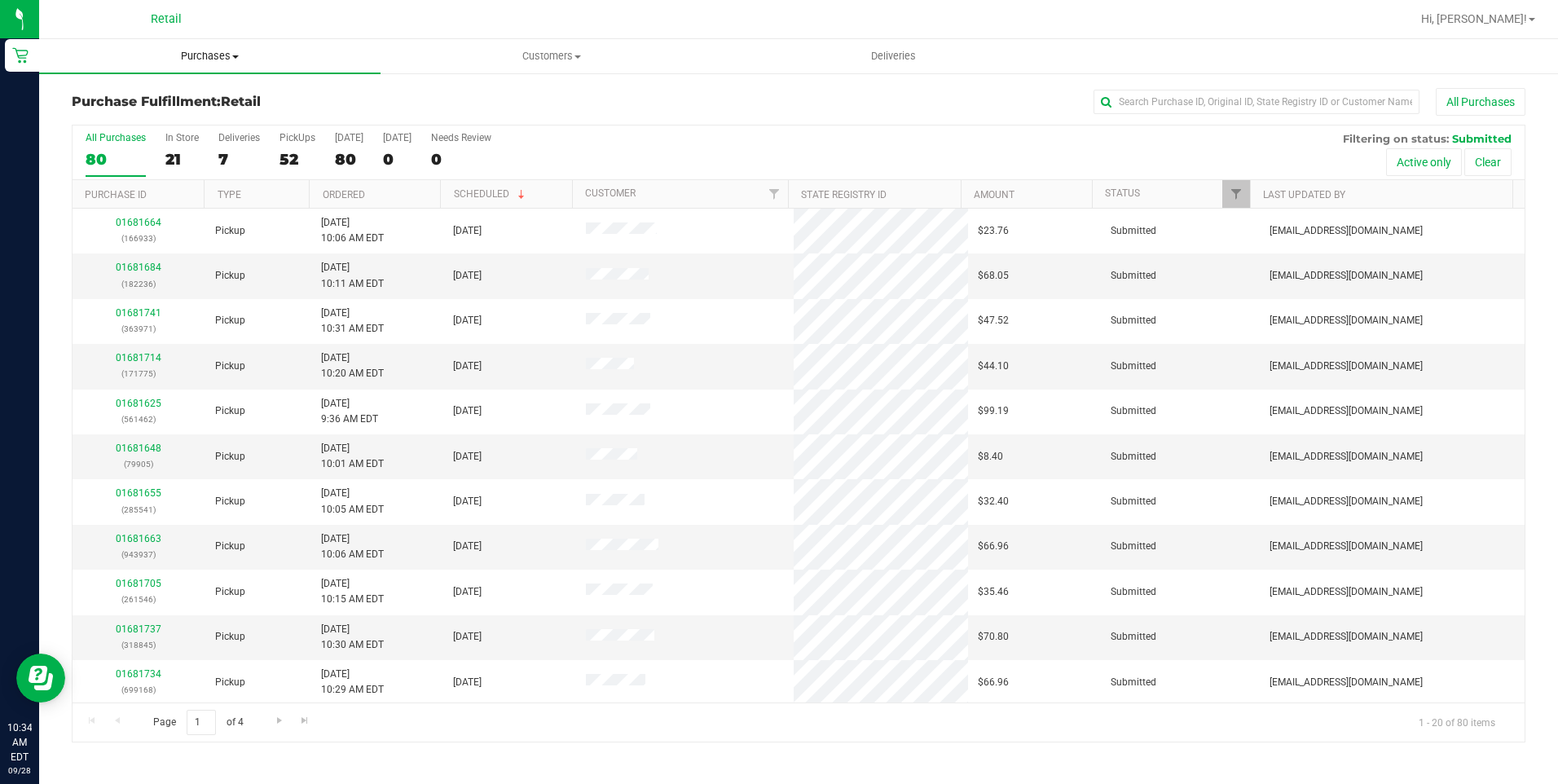
click at [238, 57] on span at bounding box center [235, 57] width 6 height 4
click at [187, 105] on span "Summary of purchases" at bounding box center [122, 97] width 167 height 14
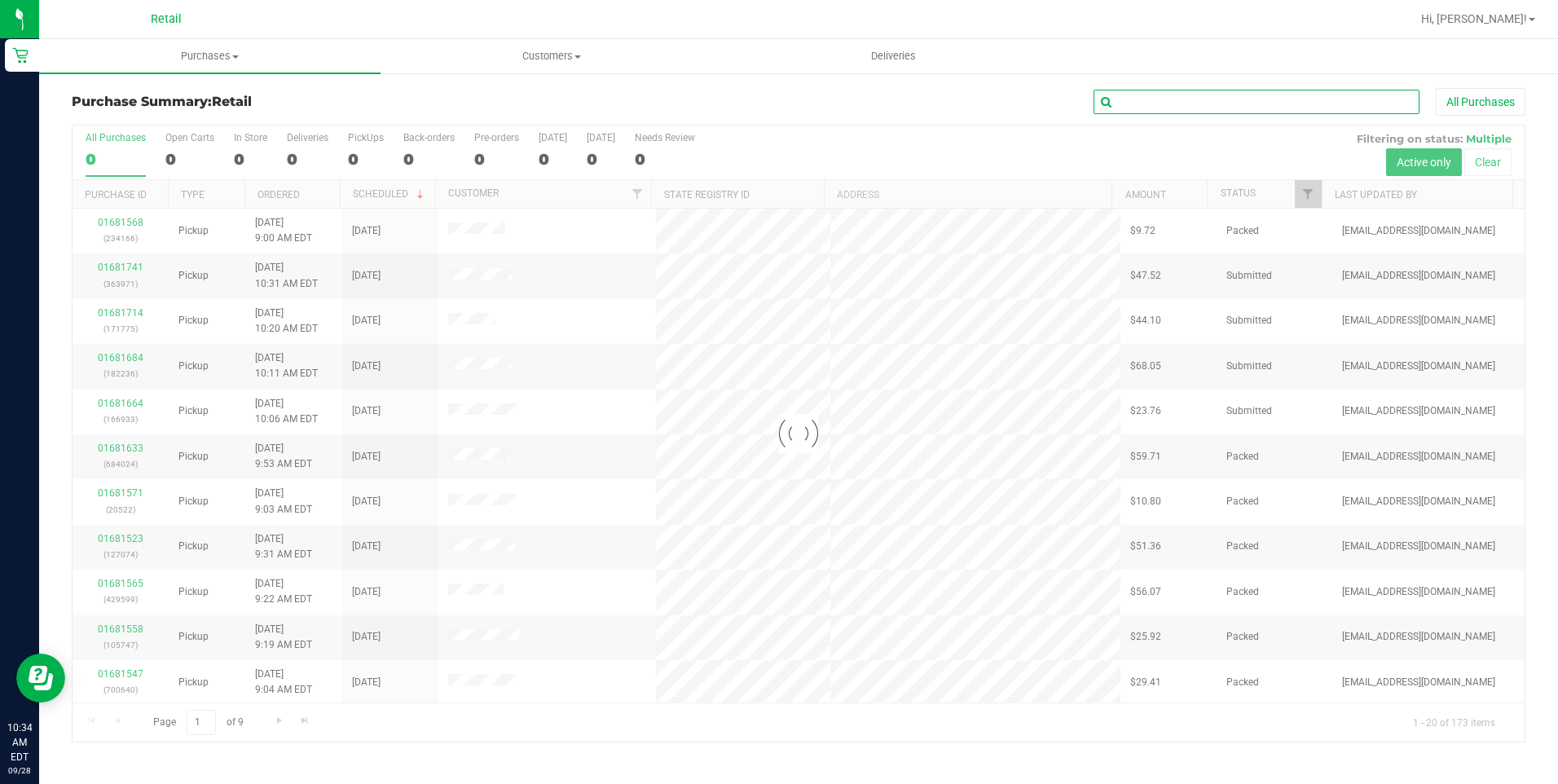
click at [1281, 107] on input "text" at bounding box center [1257, 102] width 326 height 24
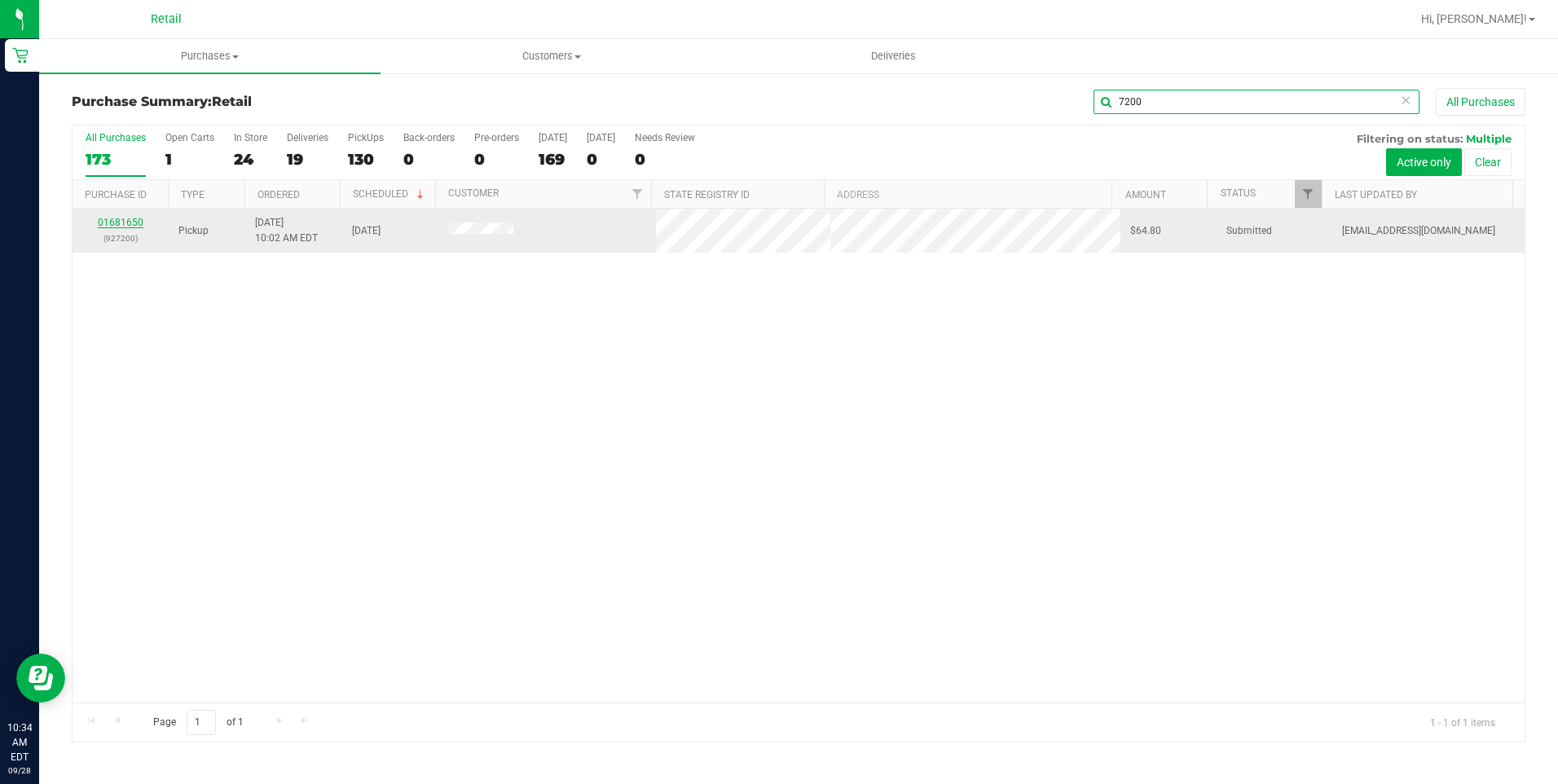
type input "7200"
click at [132, 222] on link "01681650" at bounding box center [120, 222] width 45 height 11
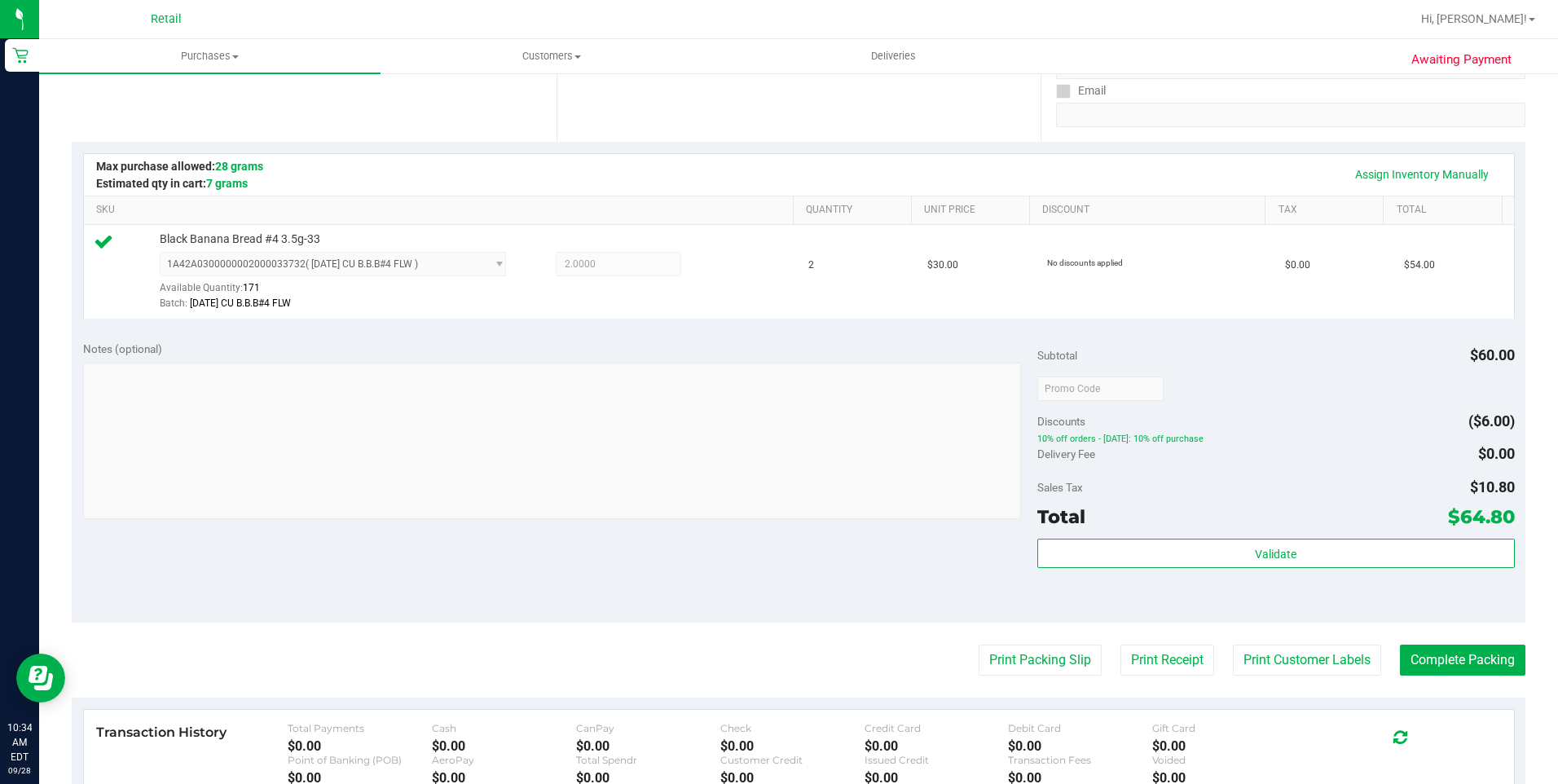
scroll to position [326, 0]
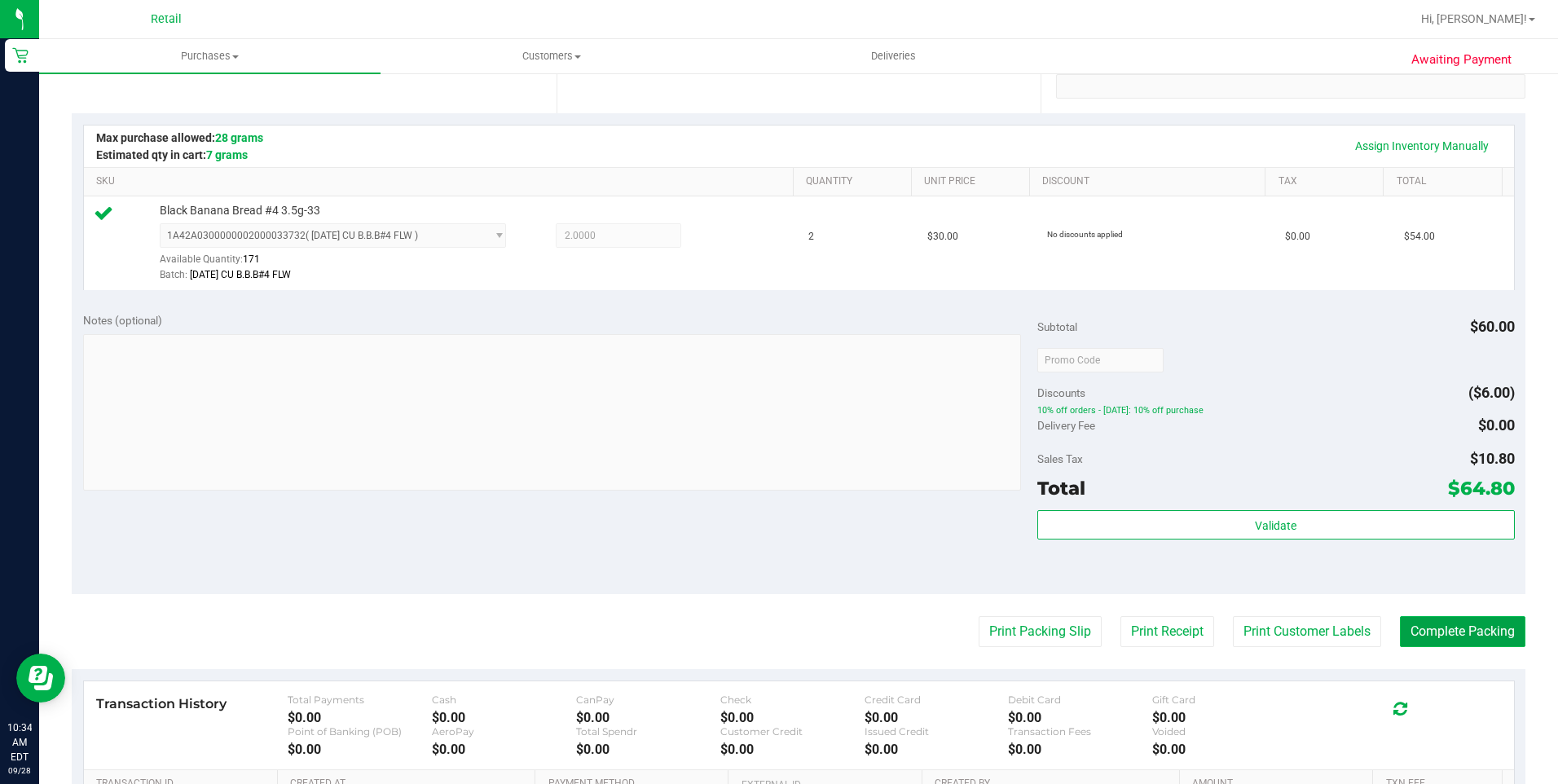
click at [1425, 639] on button "Complete Packing" at bounding box center [1462, 631] width 125 height 31
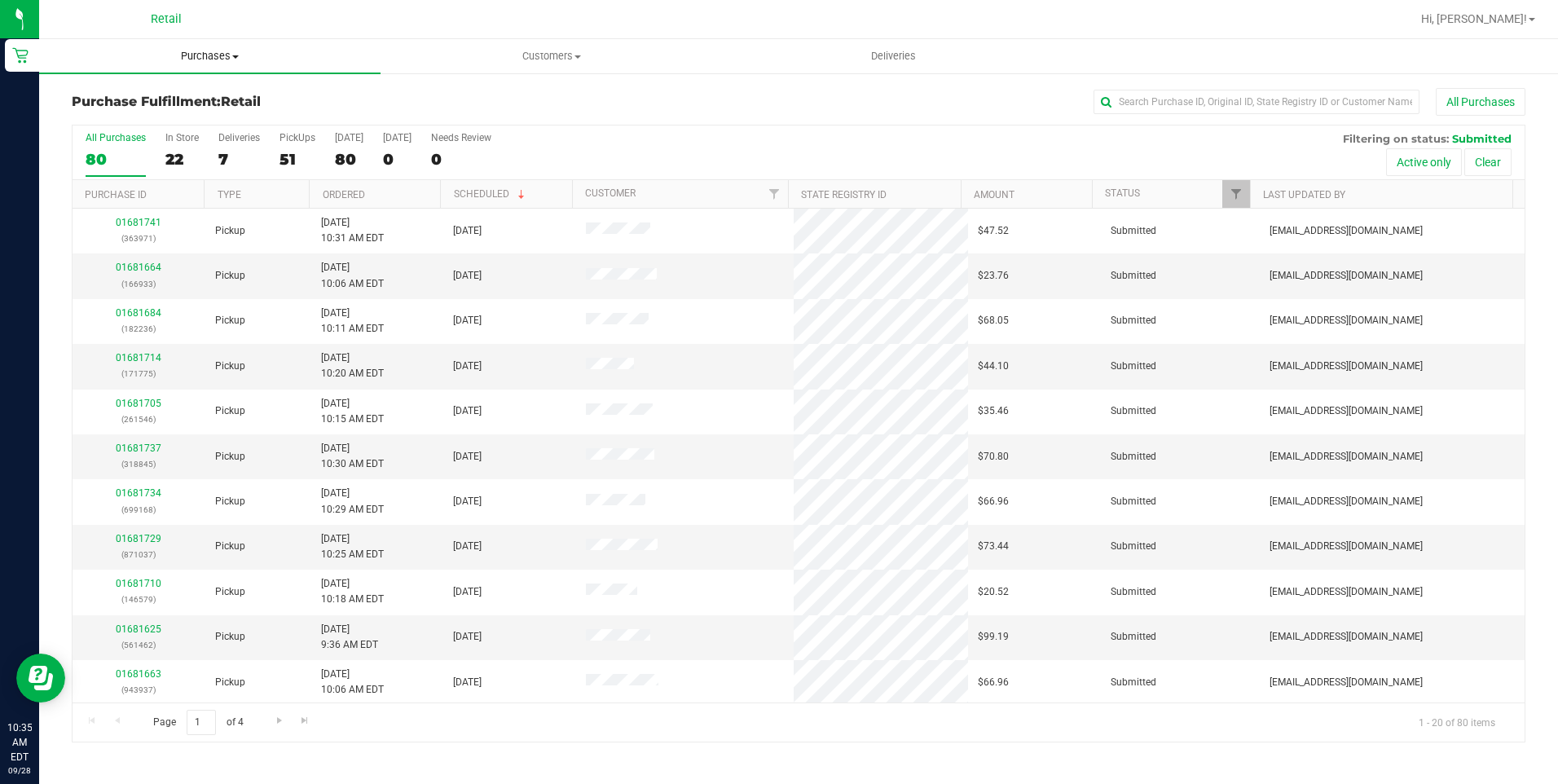
click at [233, 53] on span "Purchases" at bounding box center [209, 57] width 341 height 15
click at [183, 91] on span "Summary of purchases" at bounding box center [122, 97] width 167 height 14
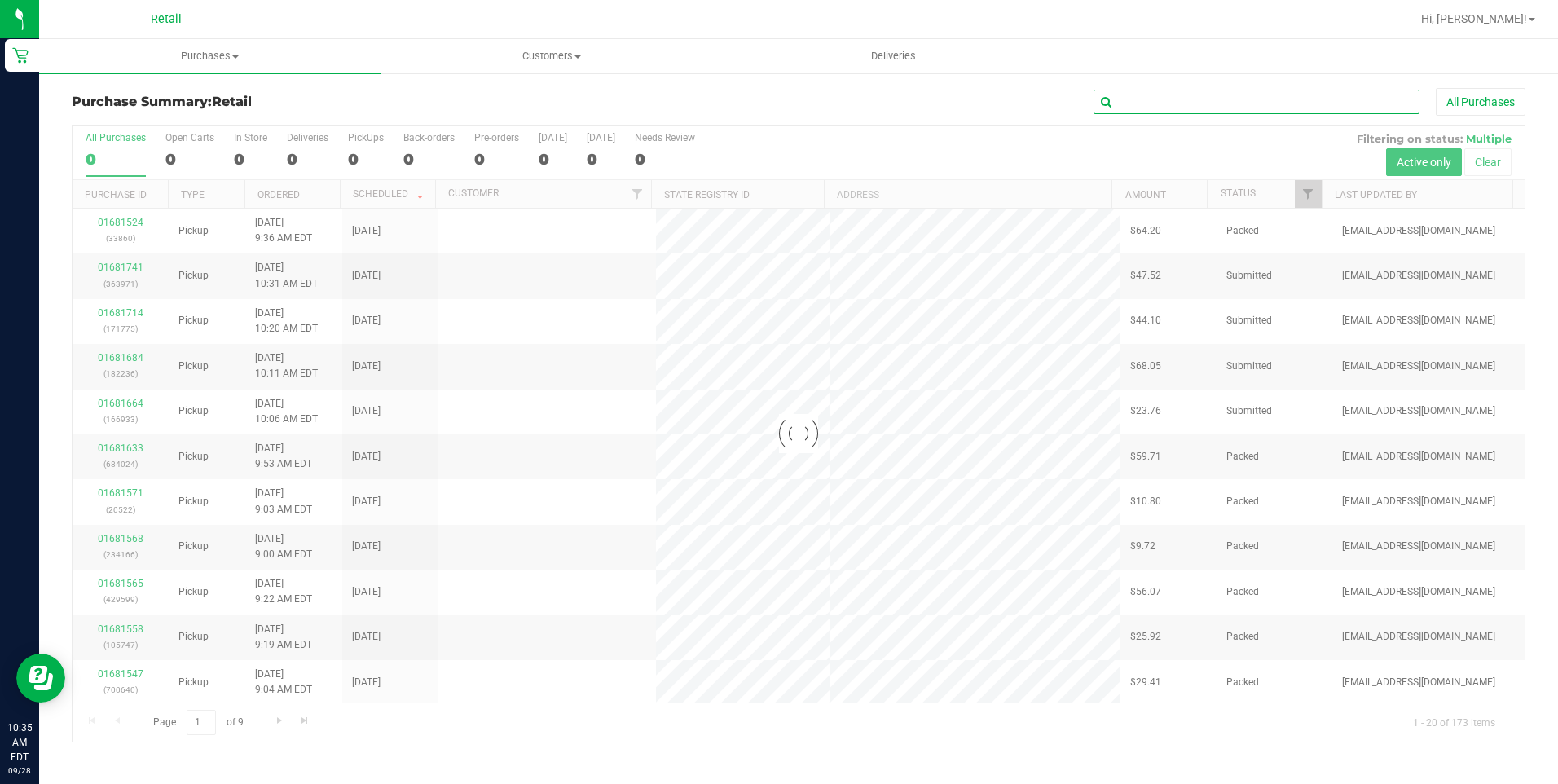
click at [1159, 100] on input "text" at bounding box center [1257, 102] width 326 height 24
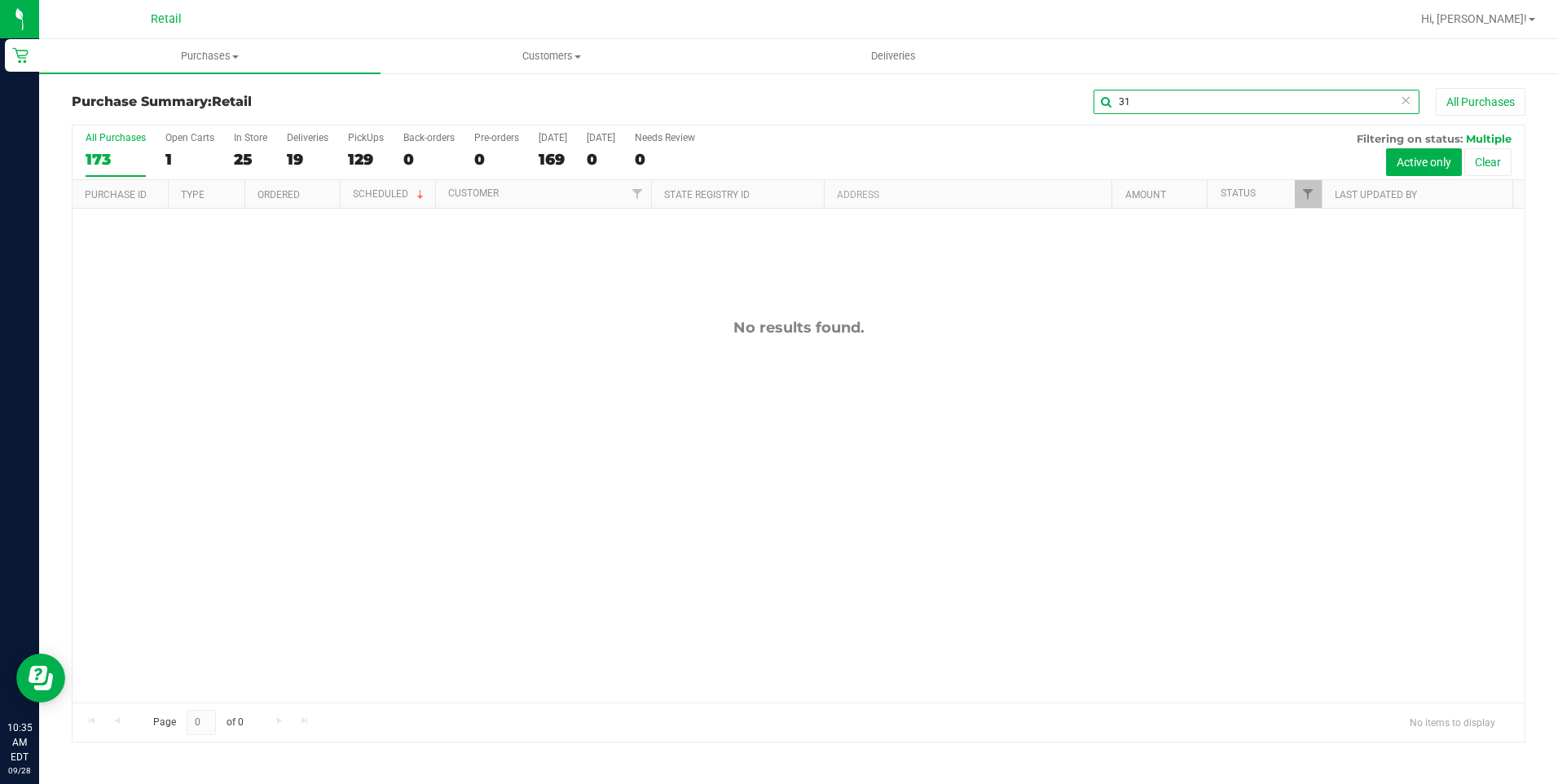
type input "3"
click at [252, 57] on span "Purchases" at bounding box center [209, 57] width 341 height 15
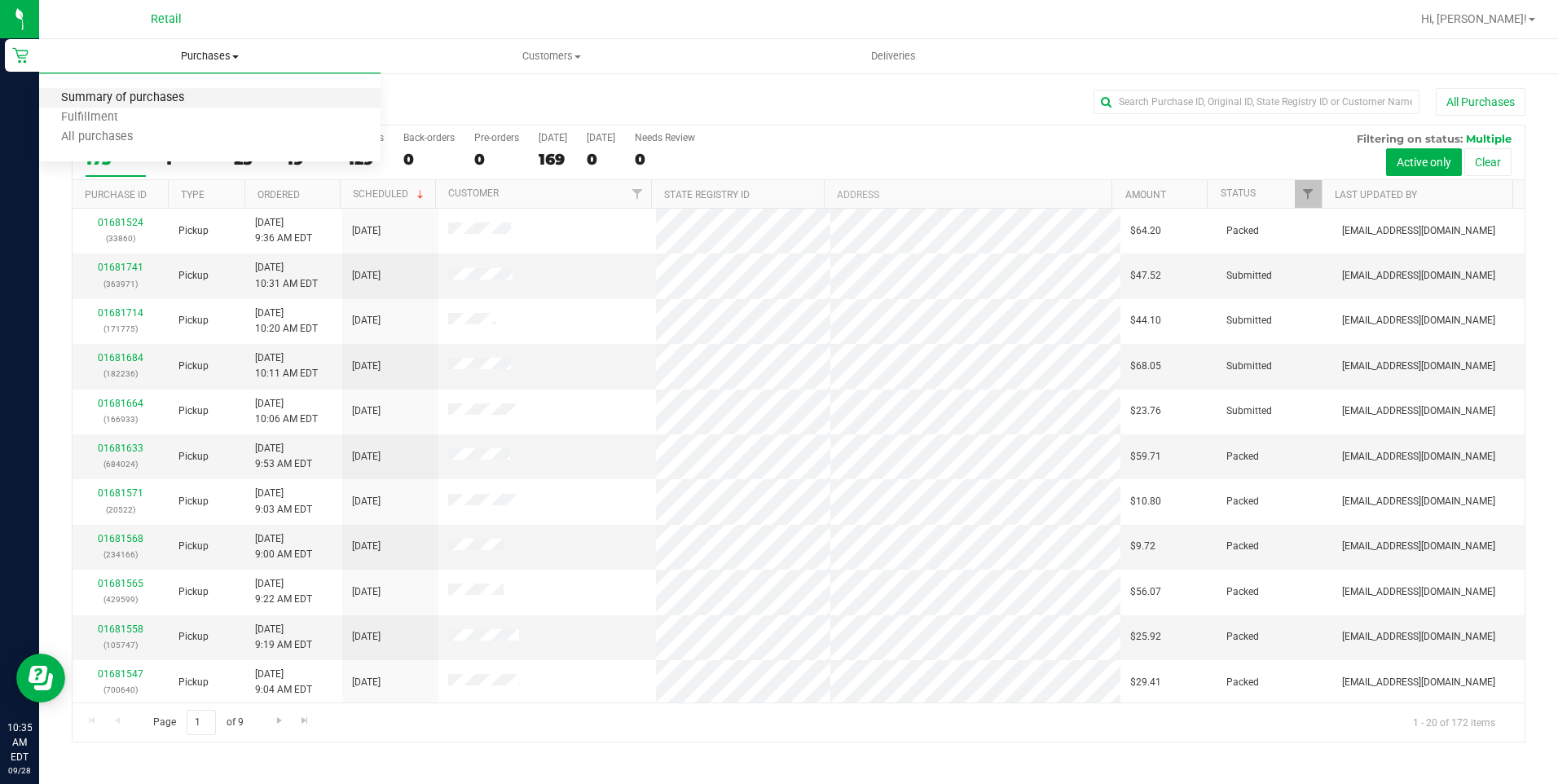
click at [198, 95] on span "Summary of purchases" at bounding box center [122, 97] width 167 height 14
click at [1200, 117] on div "Purchase Summary: Retail All Purchases" at bounding box center [798, 106] width 1453 height 36
click at [1212, 96] on input "text" at bounding box center [1257, 102] width 326 height 24
click at [313, 150] on div "19" at bounding box center [307, 159] width 42 height 19
click at [0, 0] on input "Deliveries 19" at bounding box center [0, 0] width 0 height 0
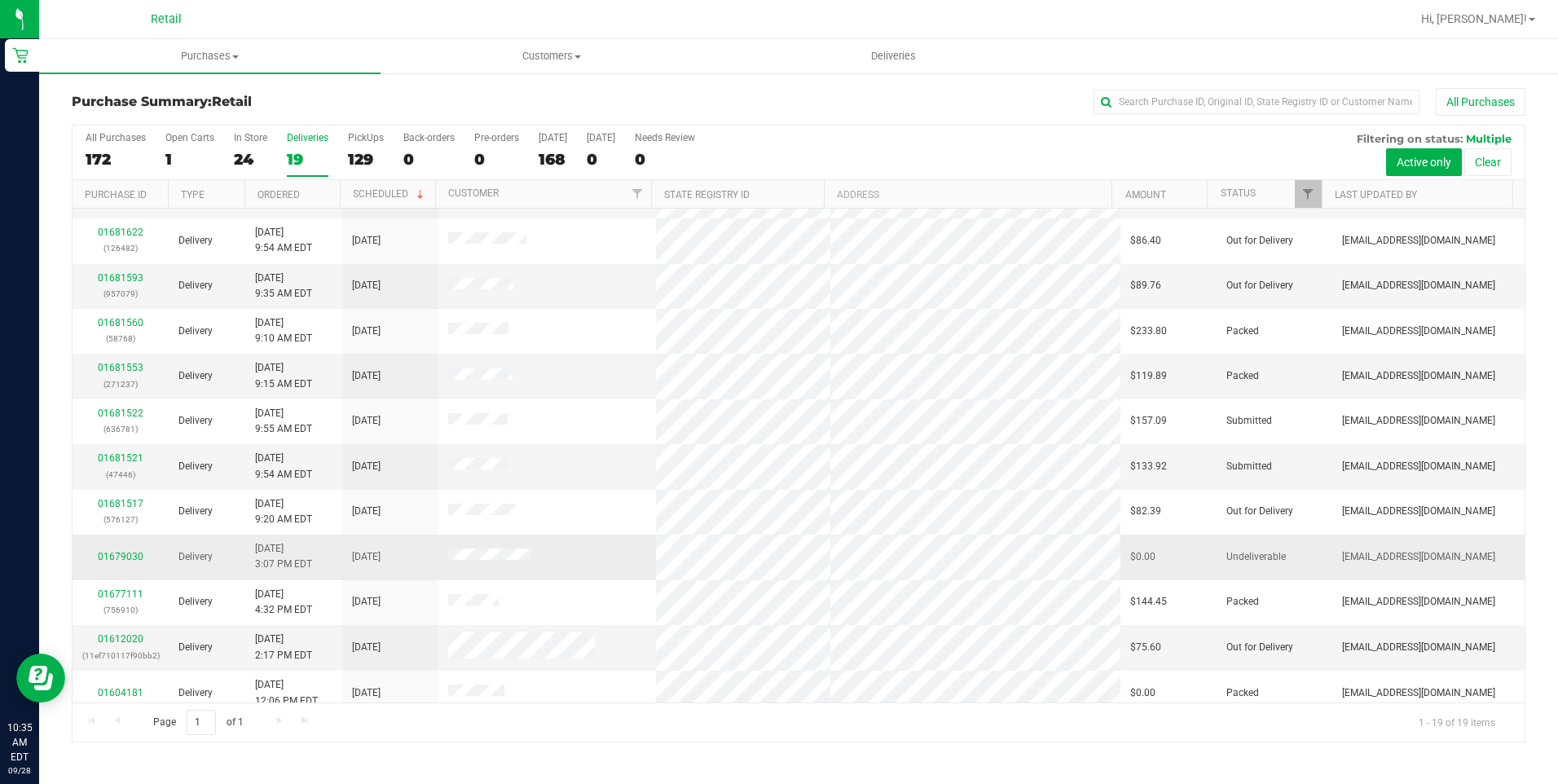
scroll to position [363, 0]
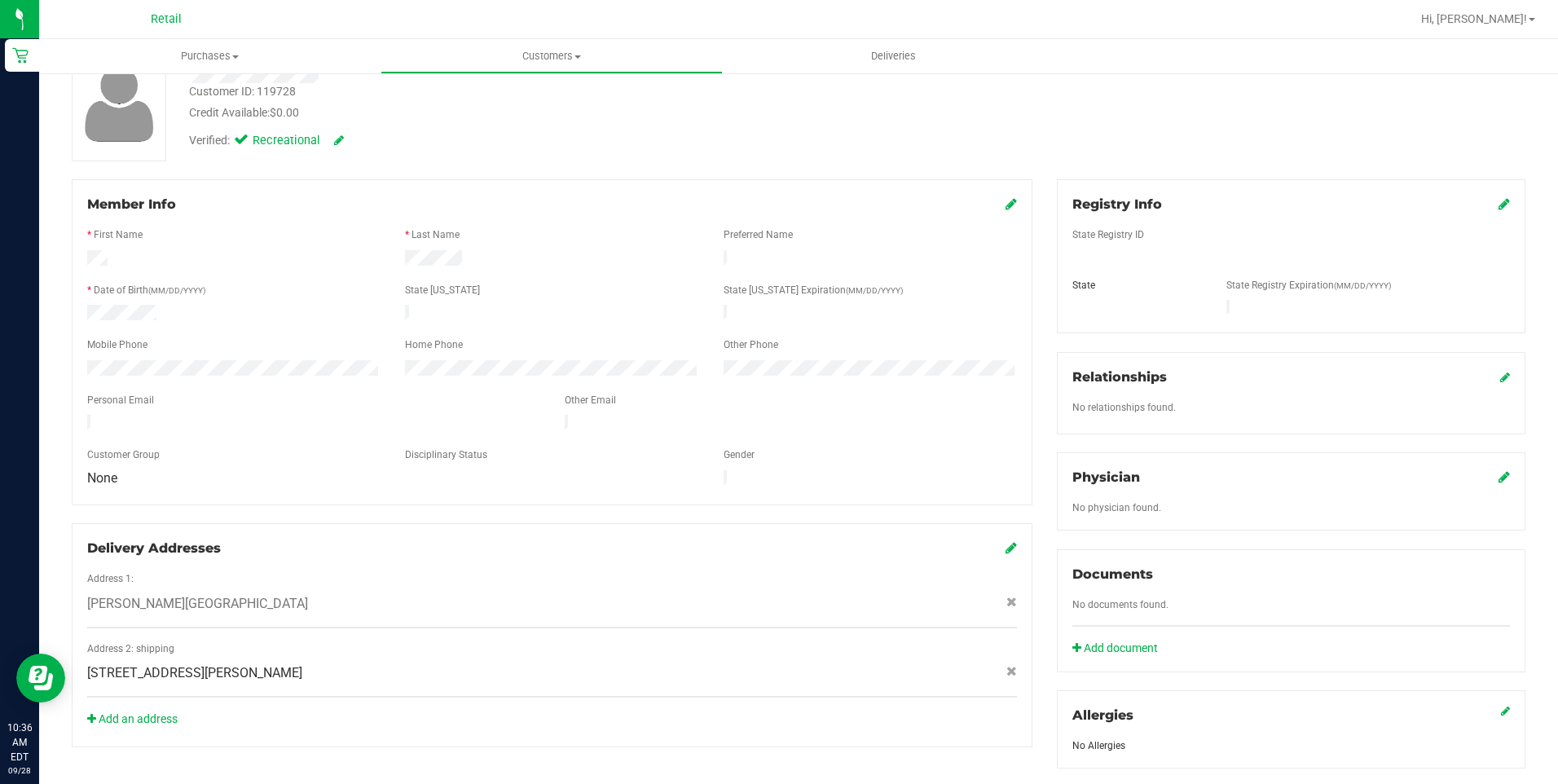
scroll to position [245, 0]
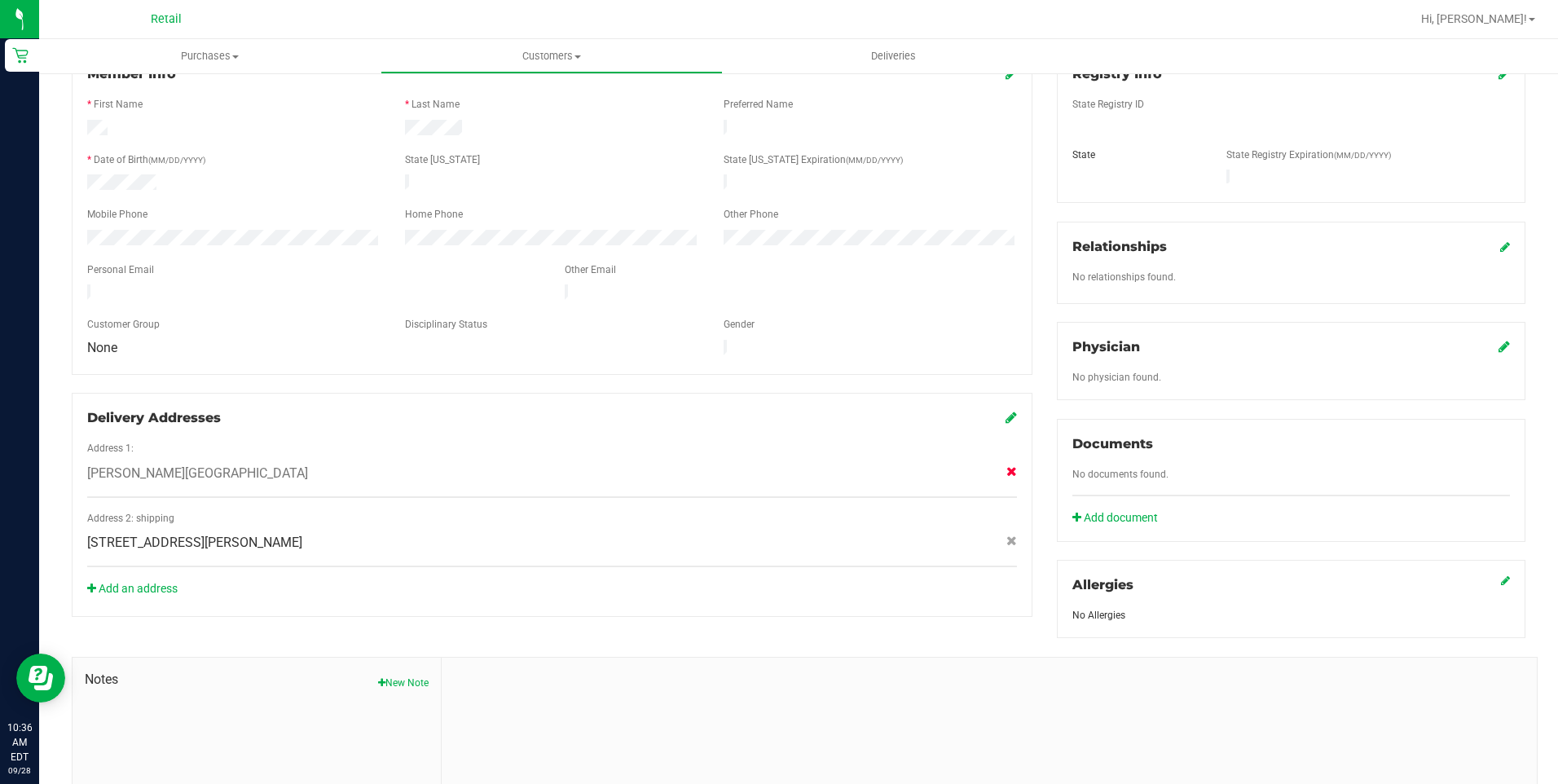
click at [1007, 466] on icon at bounding box center [1011, 471] width 10 height 10
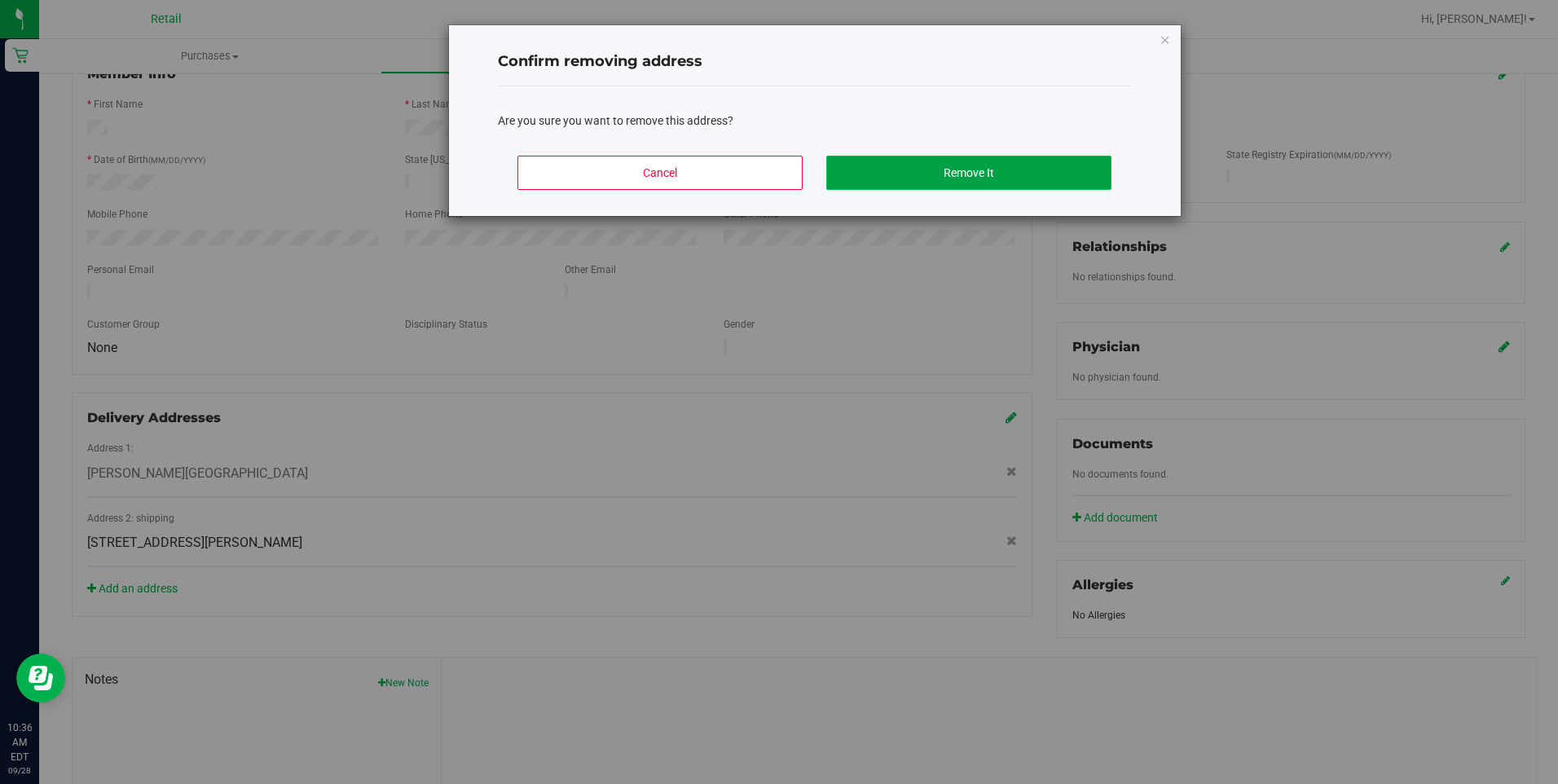
click at [862, 165] on button "Remove It" at bounding box center [969, 172] width 285 height 34
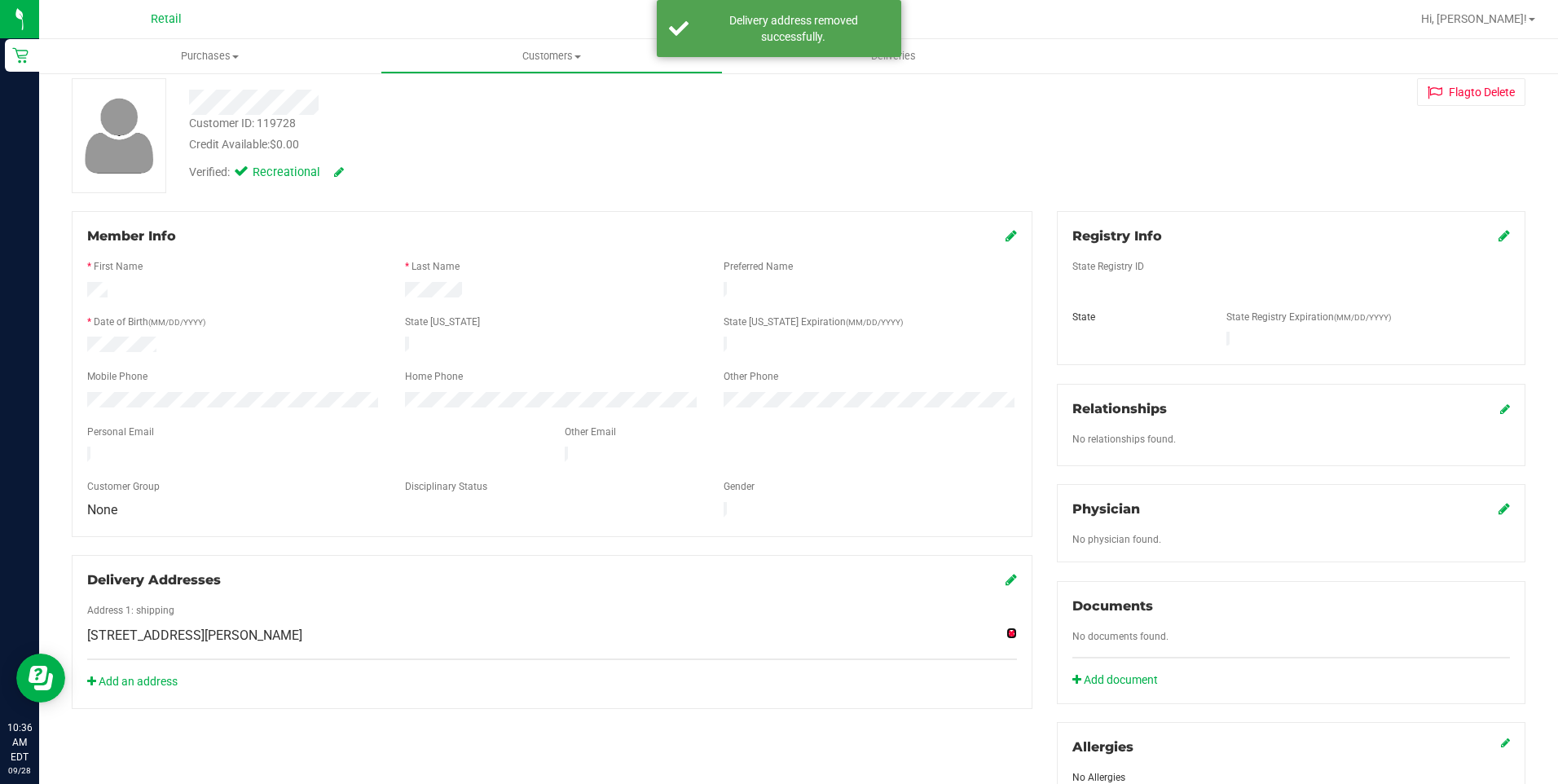
scroll to position [82, 0]
click at [906, 752] on div "Member Info * First Name * Last Name Preferred Name * Date of Birth (MM/DD/YYYY…" at bounding box center [798, 626] width 1477 height 828
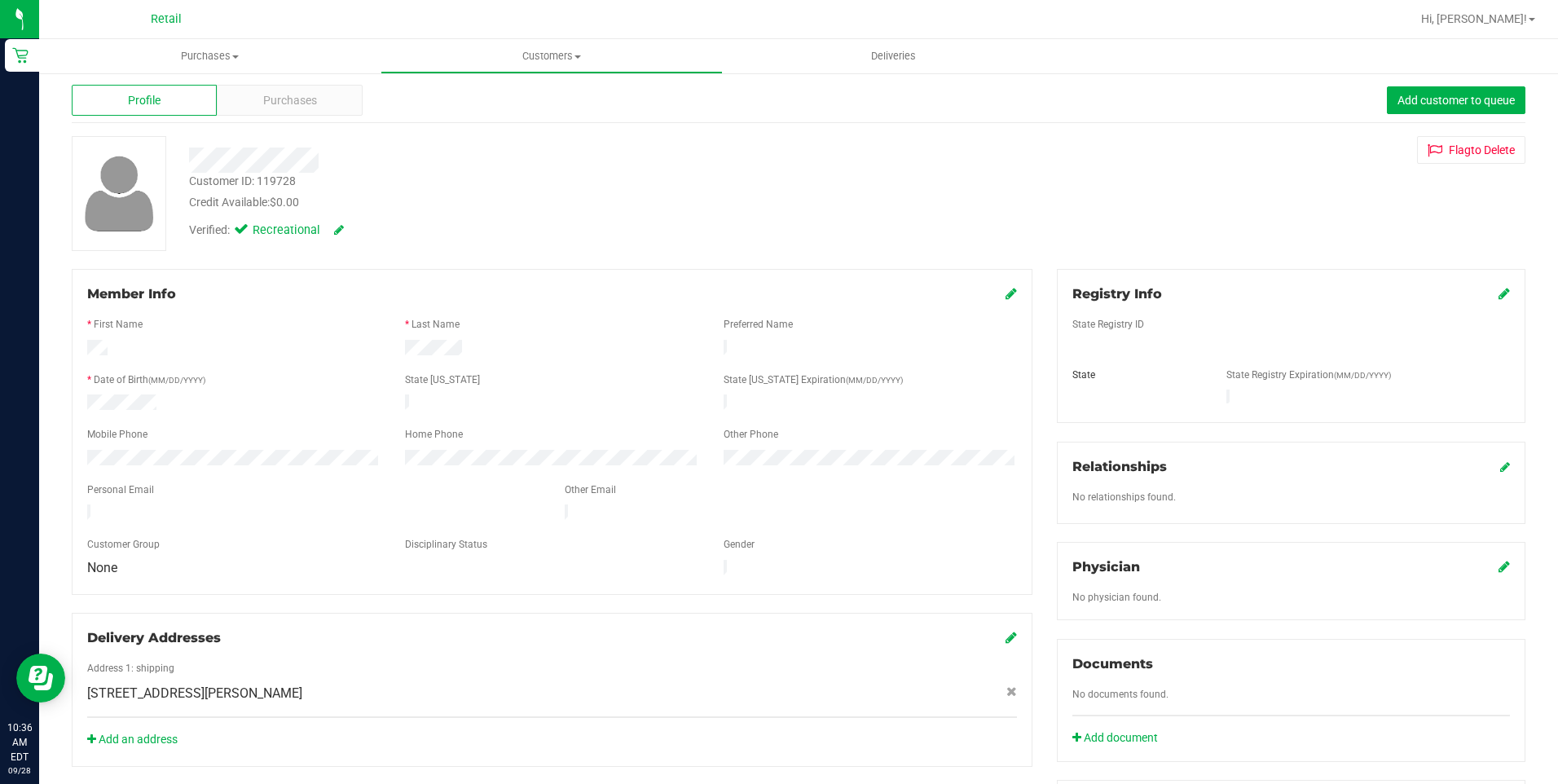
scroll to position [0, 0]
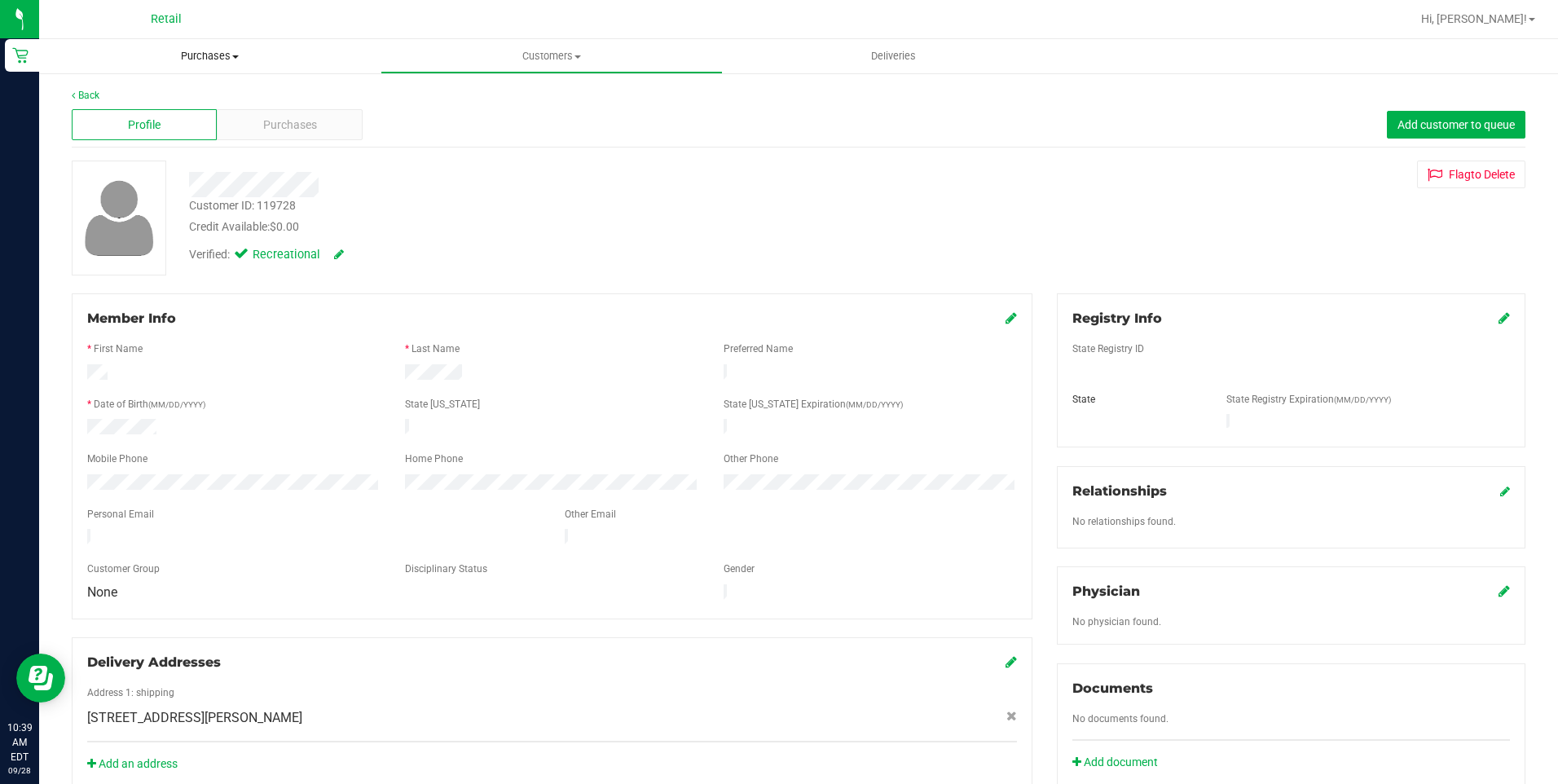
click at [226, 54] on span "Purchases" at bounding box center [209, 57] width 341 height 15
click at [183, 92] on span "Summary of purchases" at bounding box center [122, 97] width 167 height 14
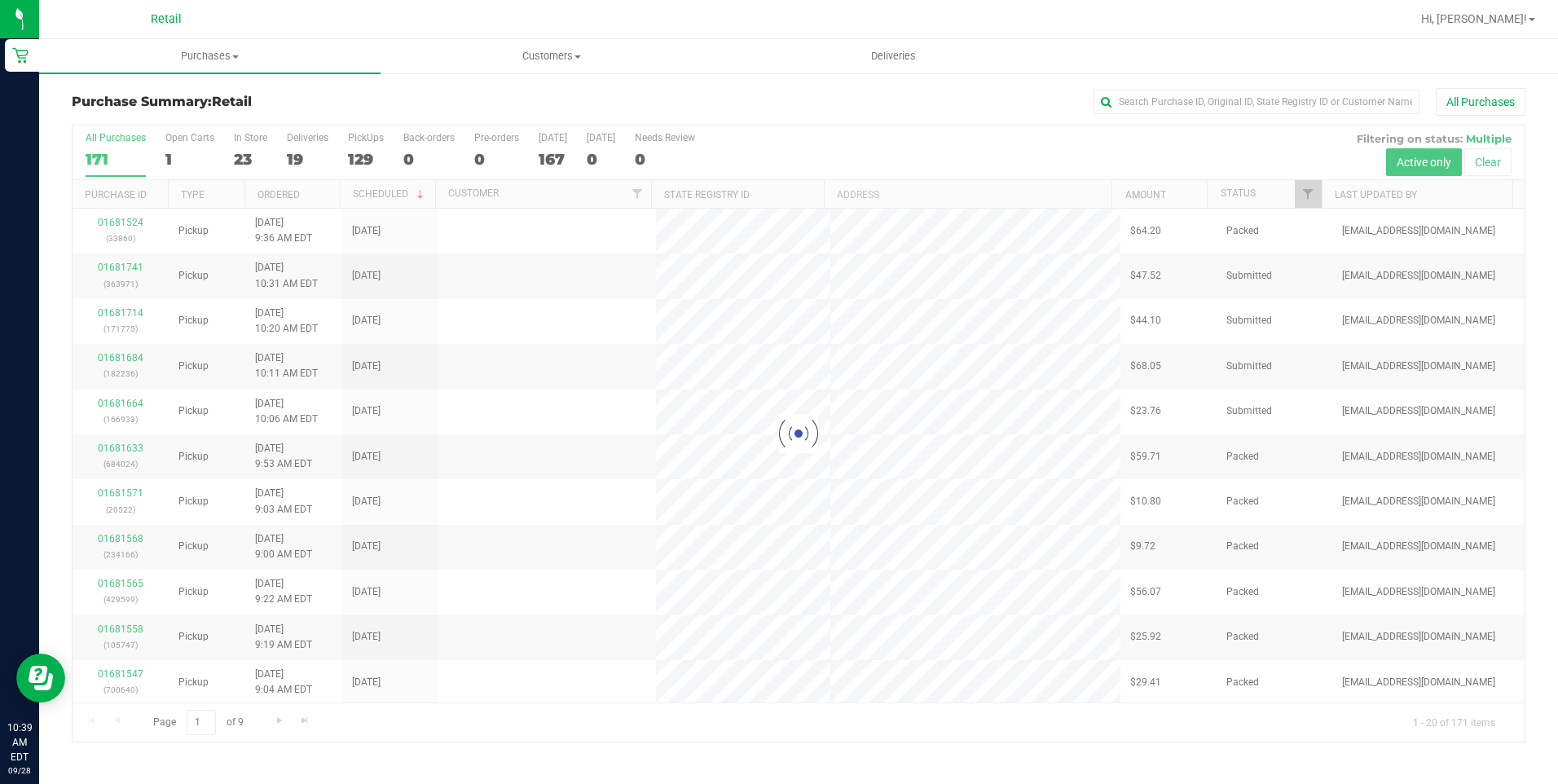
drag, startPoint x: 1274, startPoint y: 120, endPoint x: 1266, endPoint y: 114, distance: 10.0
click at [1273, 120] on div "Purchase Summary: Retail All Purchases" at bounding box center [798, 106] width 1453 height 36
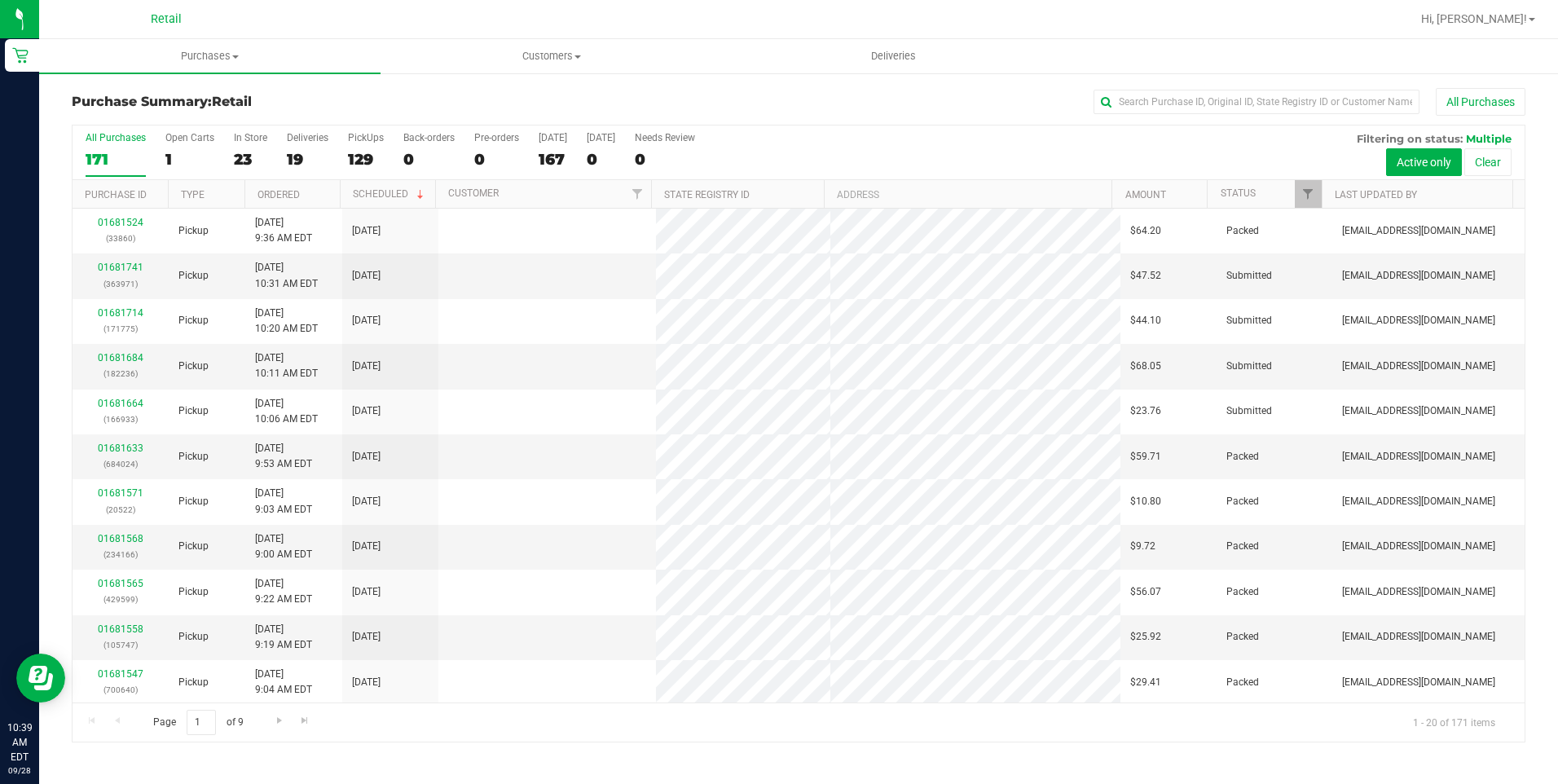
click at [1266, 114] on div "All Purchases" at bounding box center [1040, 102] width 969 height 28
click at [1275, 109] on input "text" at bounding box center [1257, 102] width 326 height 24
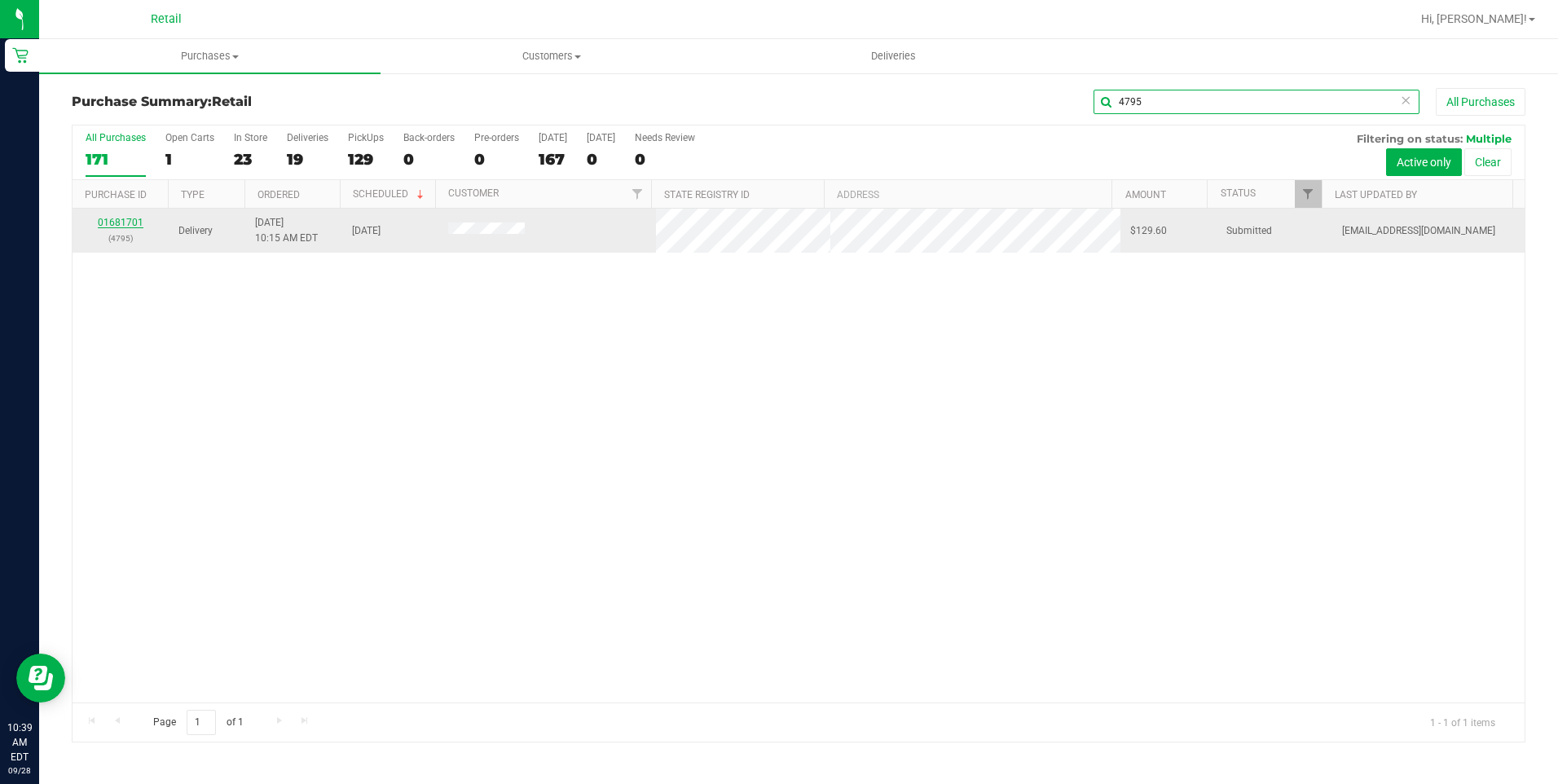
type input "4795"
click at [105, 222] on link "01681701" at bounding box center [120, 222] width 45 height 11
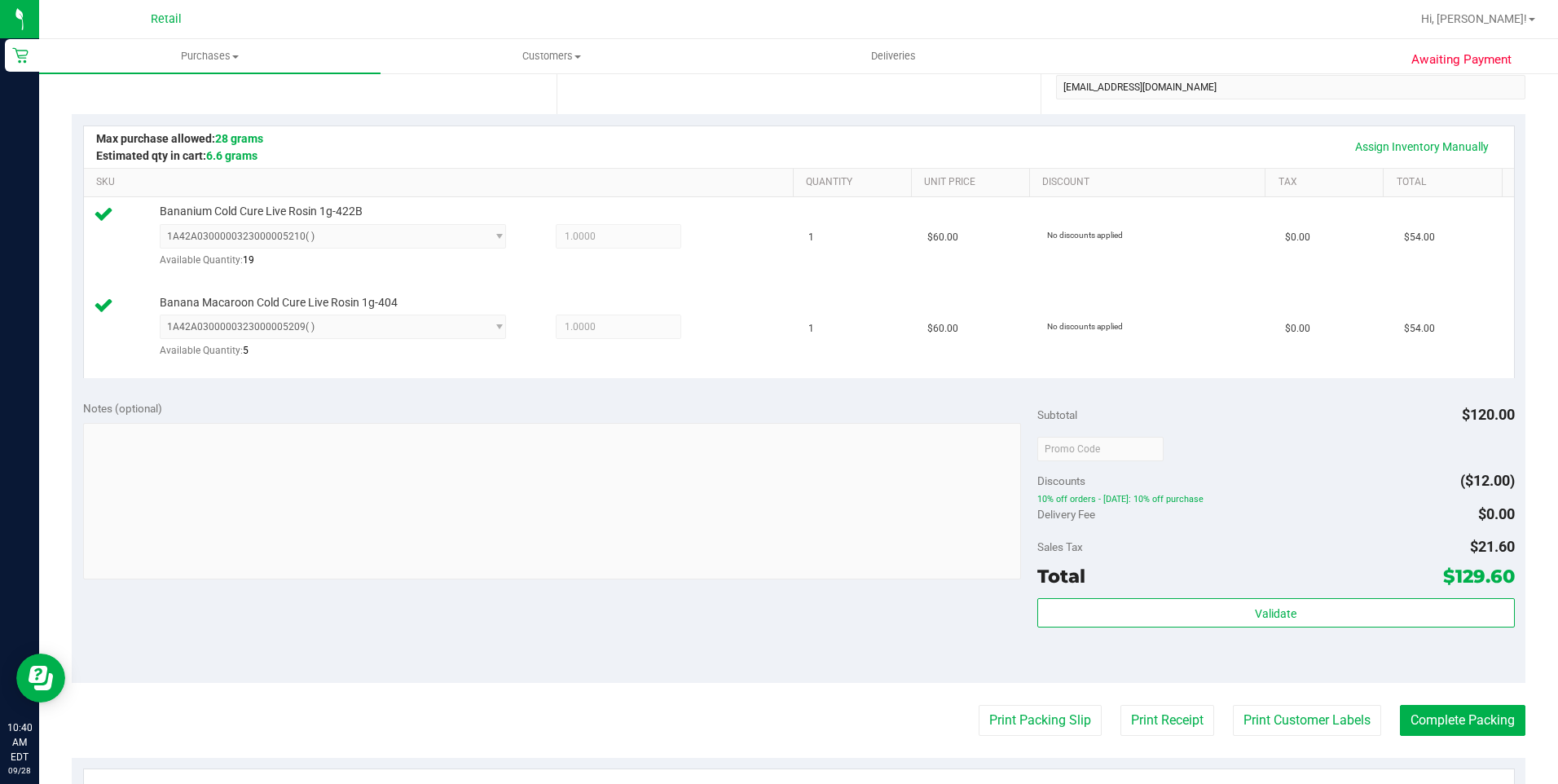
scroll to position [326, 0]
click at [1463, 724] on button "Complete Packing" at bounding box center [1462, 718] width 125 height 31
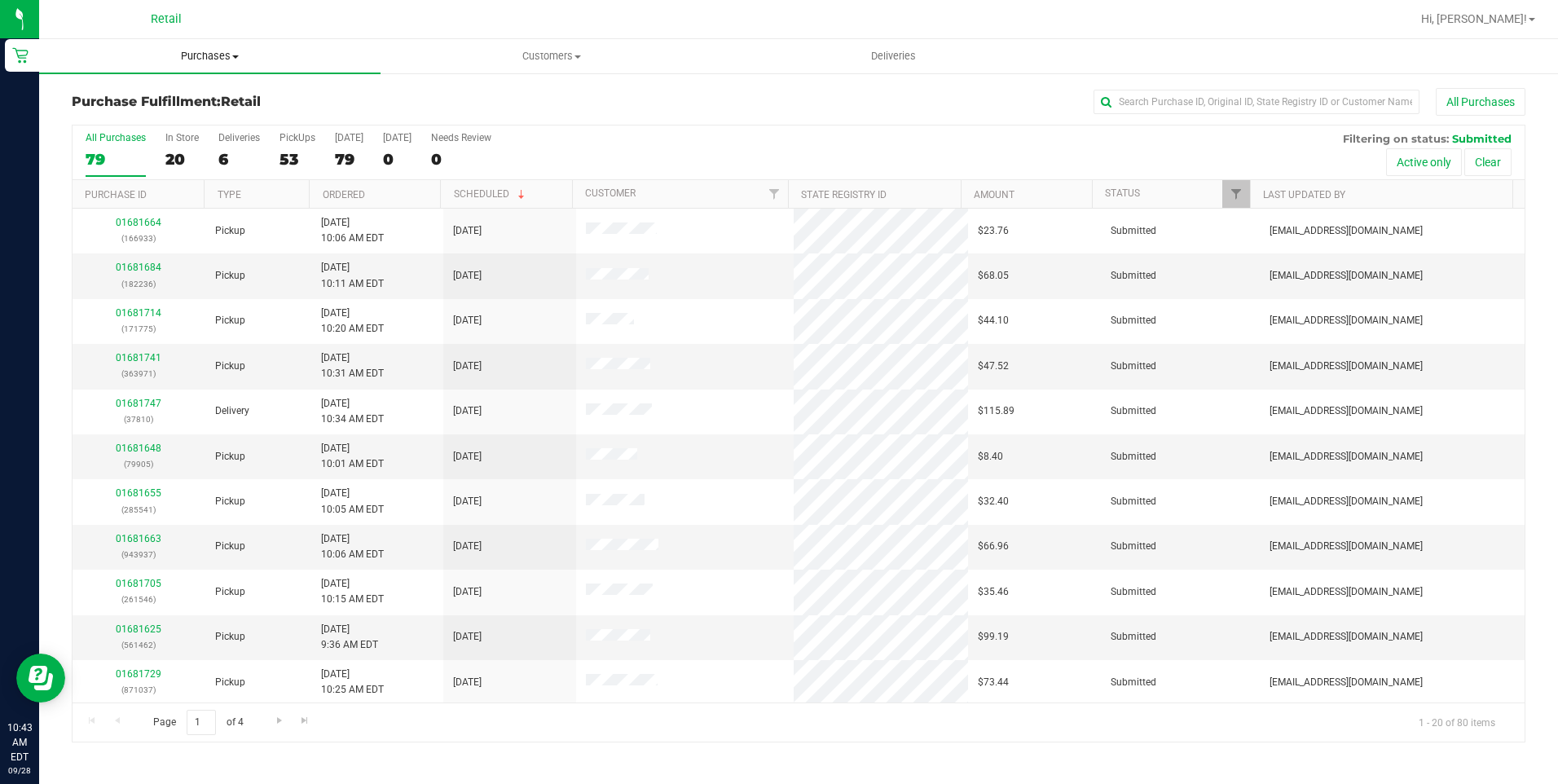
drag, startPoint x: 241, startPoint y: 44, endPoint x: 197, endPoint y: 74, distance: 53.3
click at [239, 44] on uib-tab-heading "Purchases Summary of purchases Fulfillment All purchases" at bounding box center [209, 56] width 341 height 34
click at [220, 58] on span "Purchases" at bounding box center [209, 57] width 341 height 15
click at [218, 64] on uib-tab-heading "Purchases Summary of purchases Fulfillment All purchases" at bounding box center [209, 56] width 341 height 34
click at [135, 102] on span "Summary of purchases" at bounding box center [122, 97] width 167 height 14
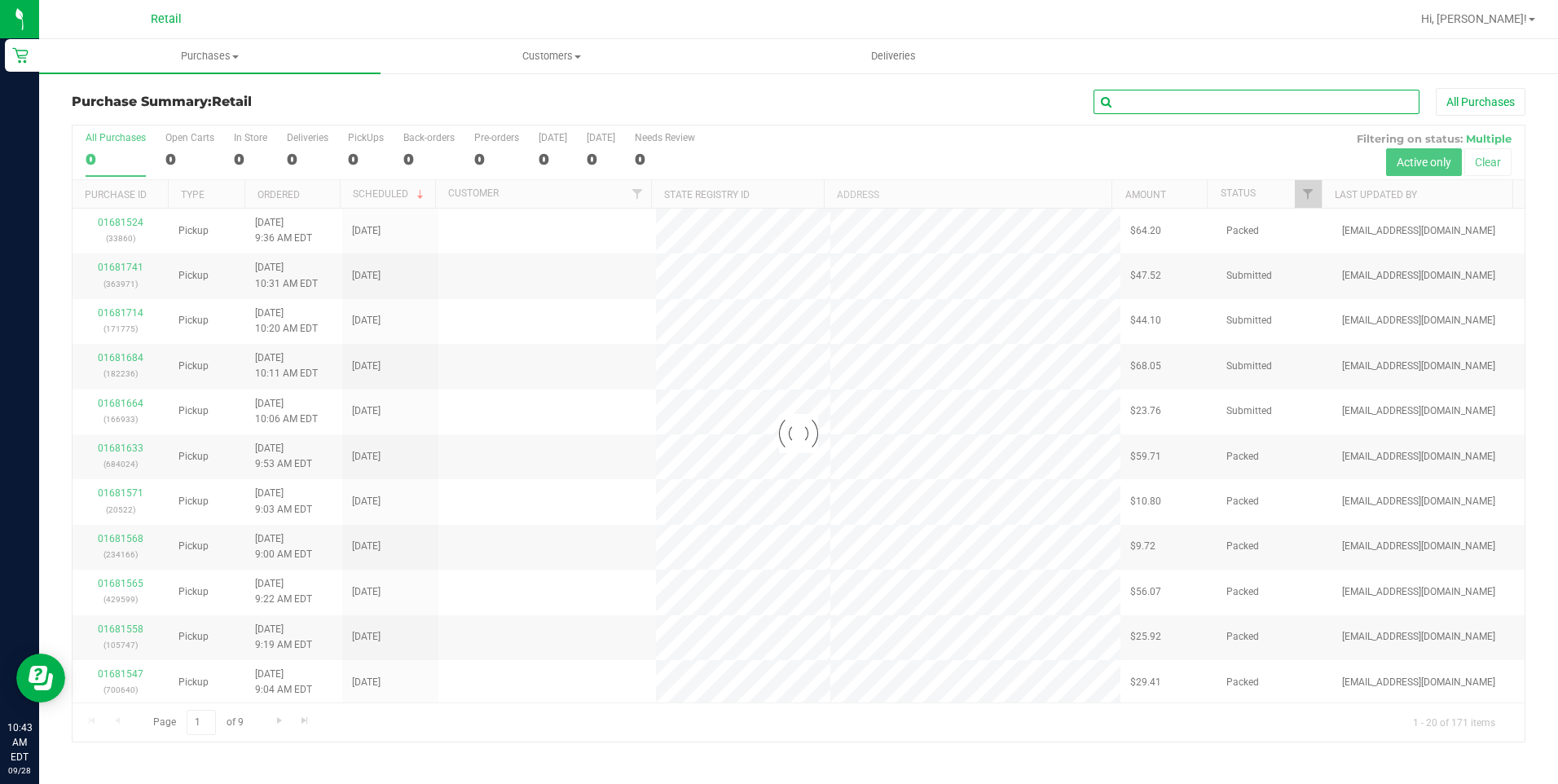
click at [1197, 99] on input "text" at bounding box center [1257, 102] width 326 height 24
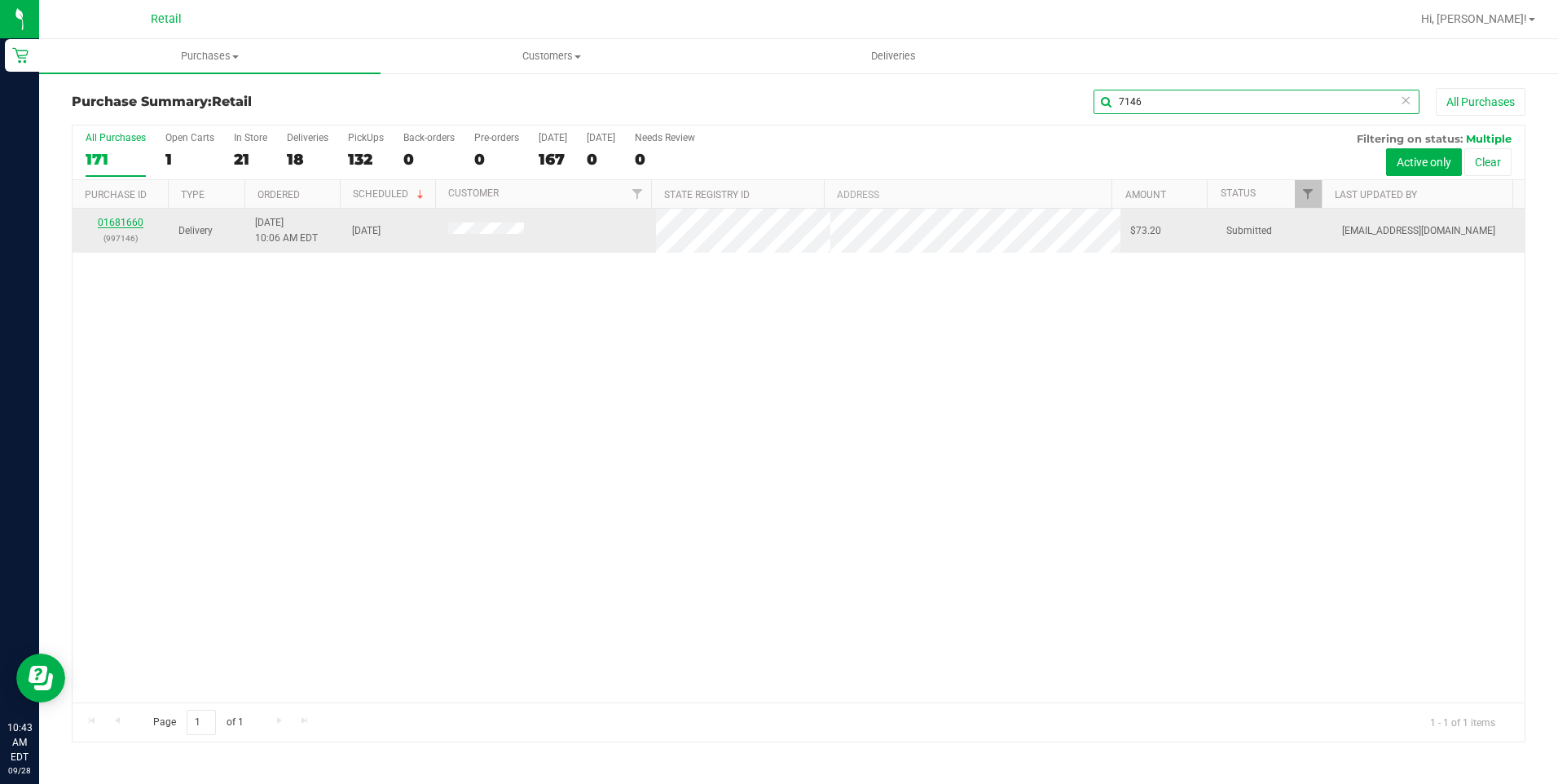
type input "7146"
click at [134, 225] on link "01681660" at bounding box center [120, 222] width 45 height 11
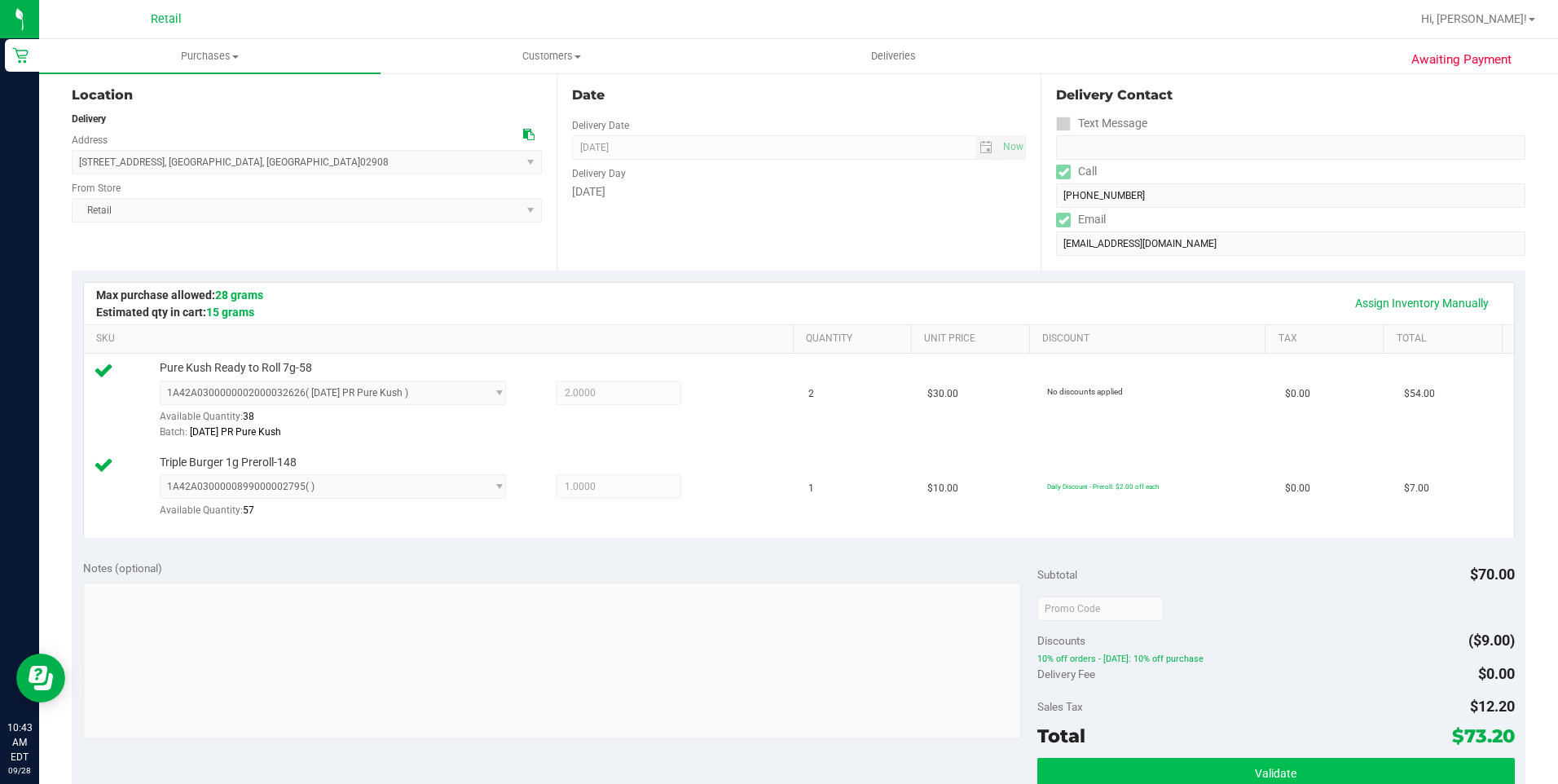
scroll to position [326, 0]
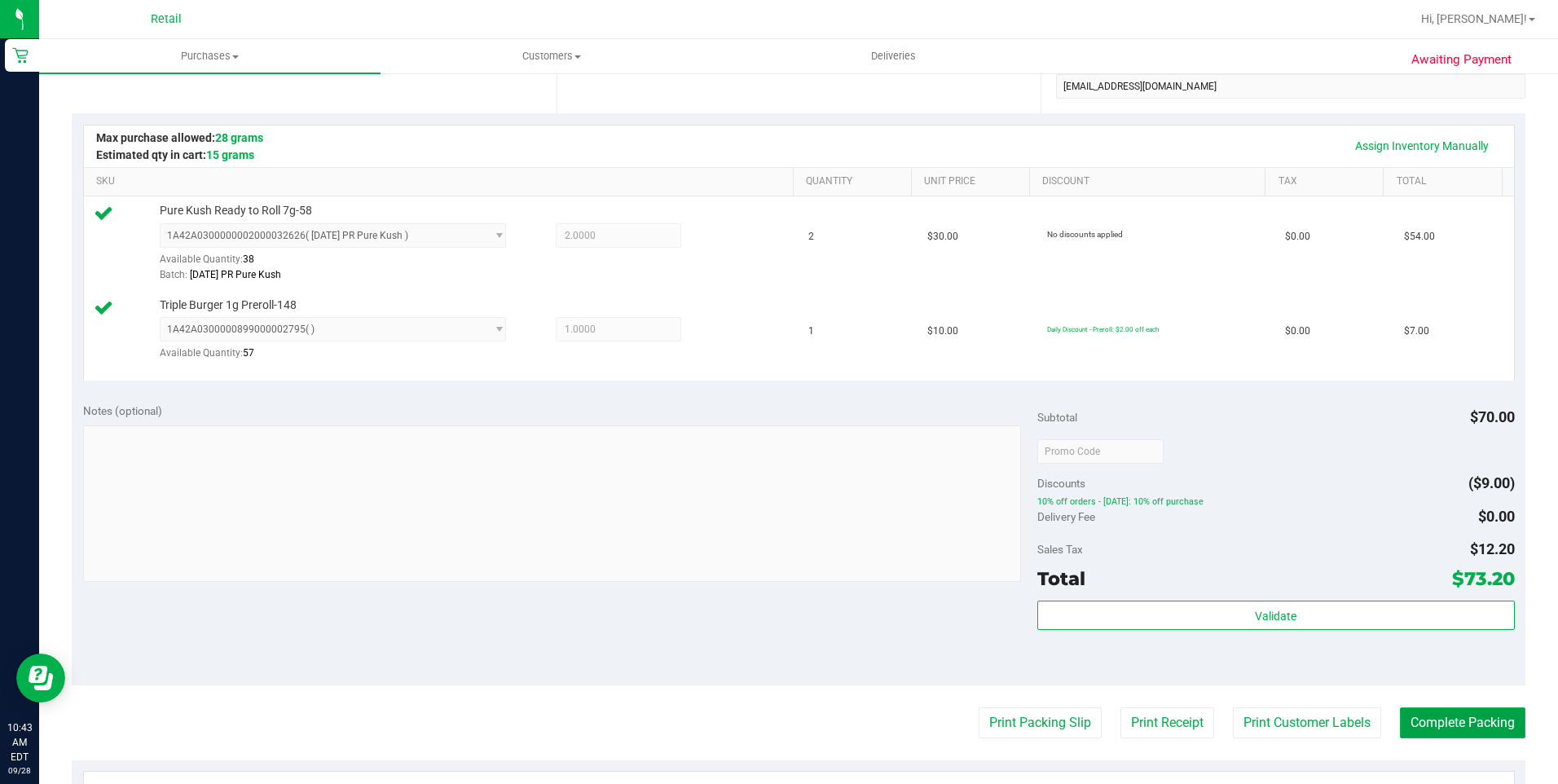
click at [1432, 723] on button "Complete Packing" at bounding box center [1462, 722] width 125 height 31
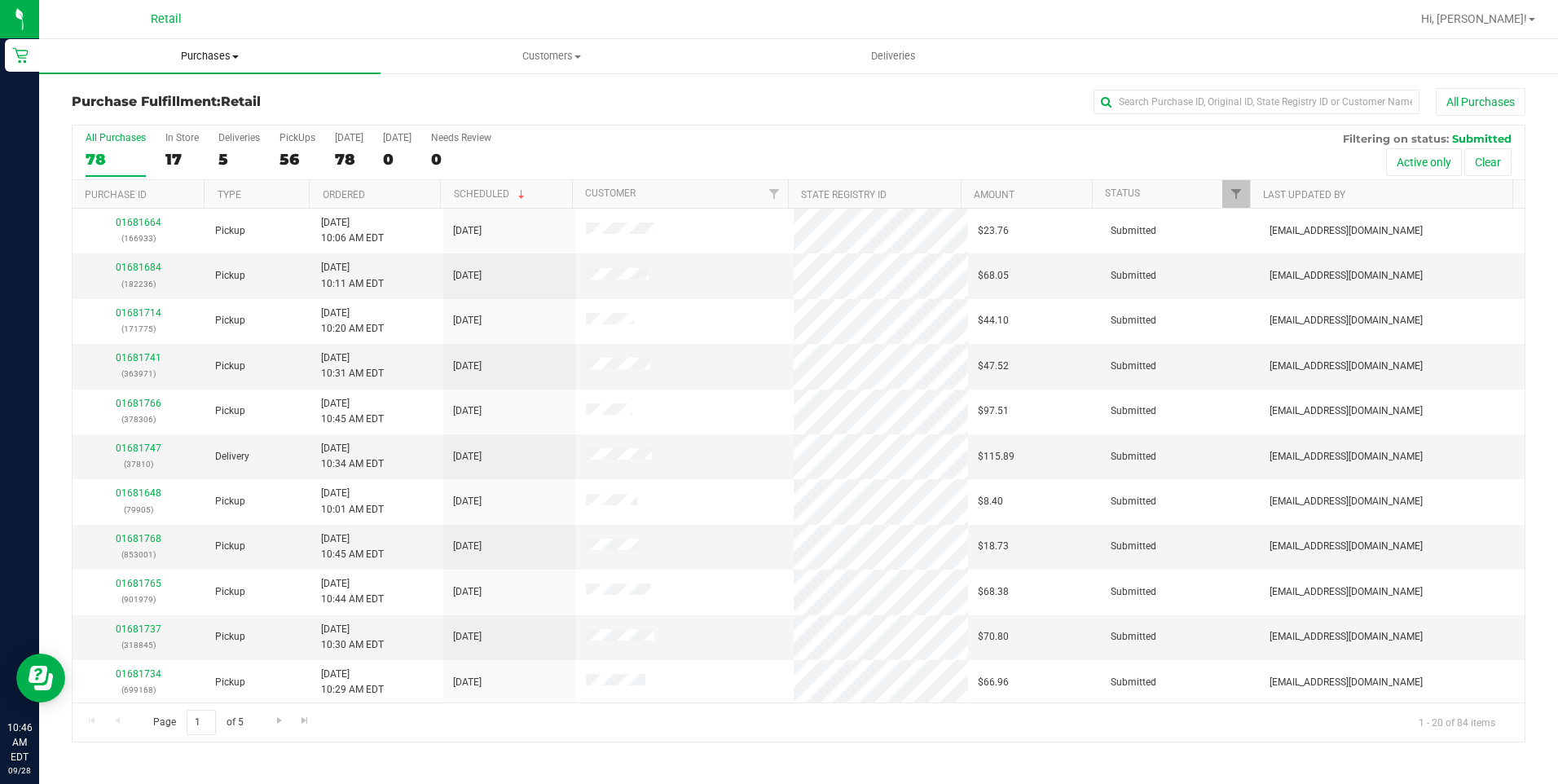
click at [199, 59] on span "Purchases" at bounding box center [209, 57] width 341 height 15
click at [171, 92] on span "Summary of purchases" at bounding box center [122, 97] width 167 height 14
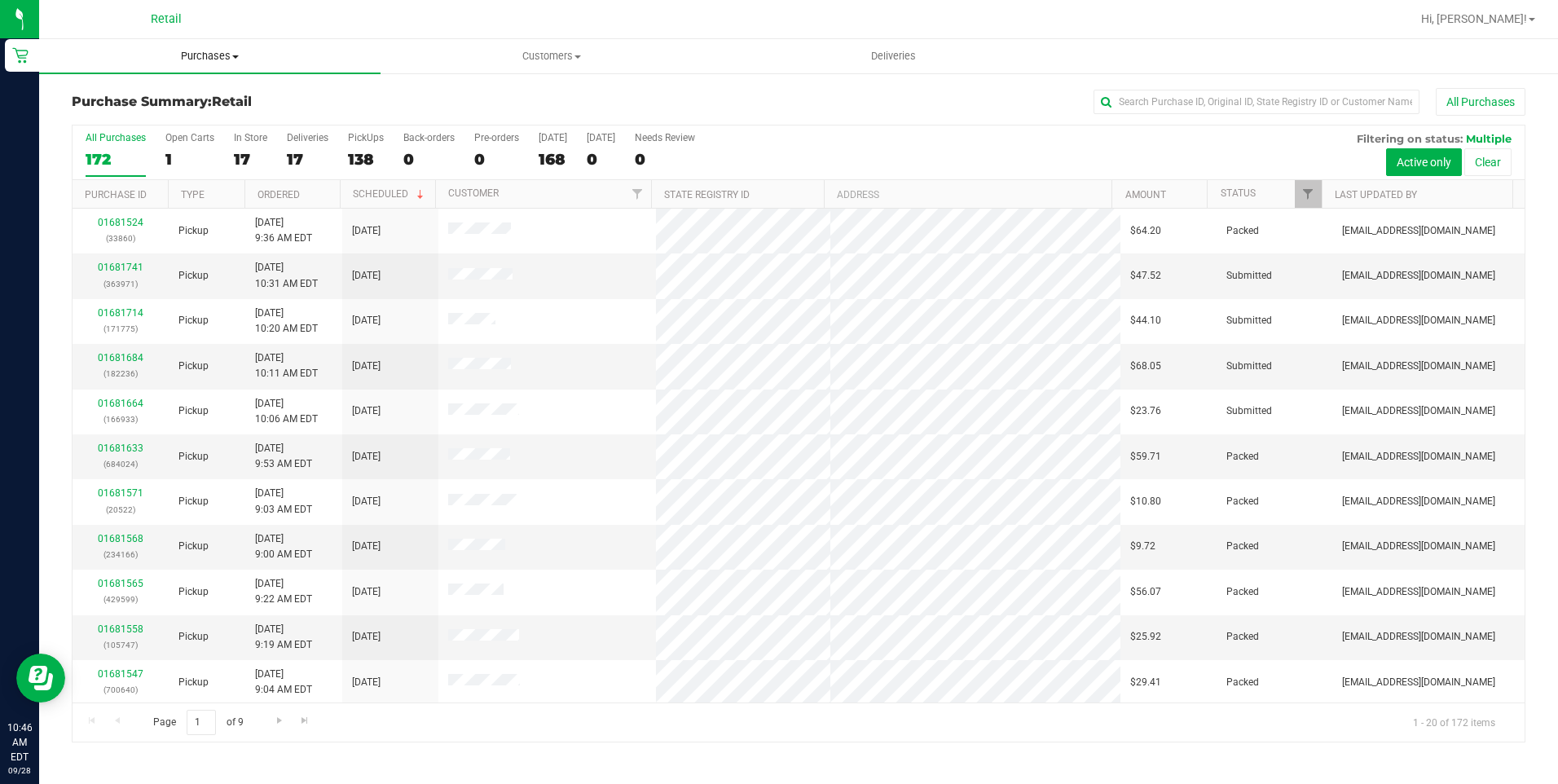
click at [226, 57] on span "Purchases" at bounding box center [209, 57] width 341 height 15
click at [138, 98] on span "Summary of purchases" at bounding box center [122, 97] width 167 height 14
click at [1237, 86] on div "Purchase Summary: Retail All Purchases All Purchases 0 Open Carts 0 In Store 0 …" at bounding box center [798, 414] width 1518 height 687
click at [1236, 103] on input "text" at bounding box center [1257, 102] width 326 height 24
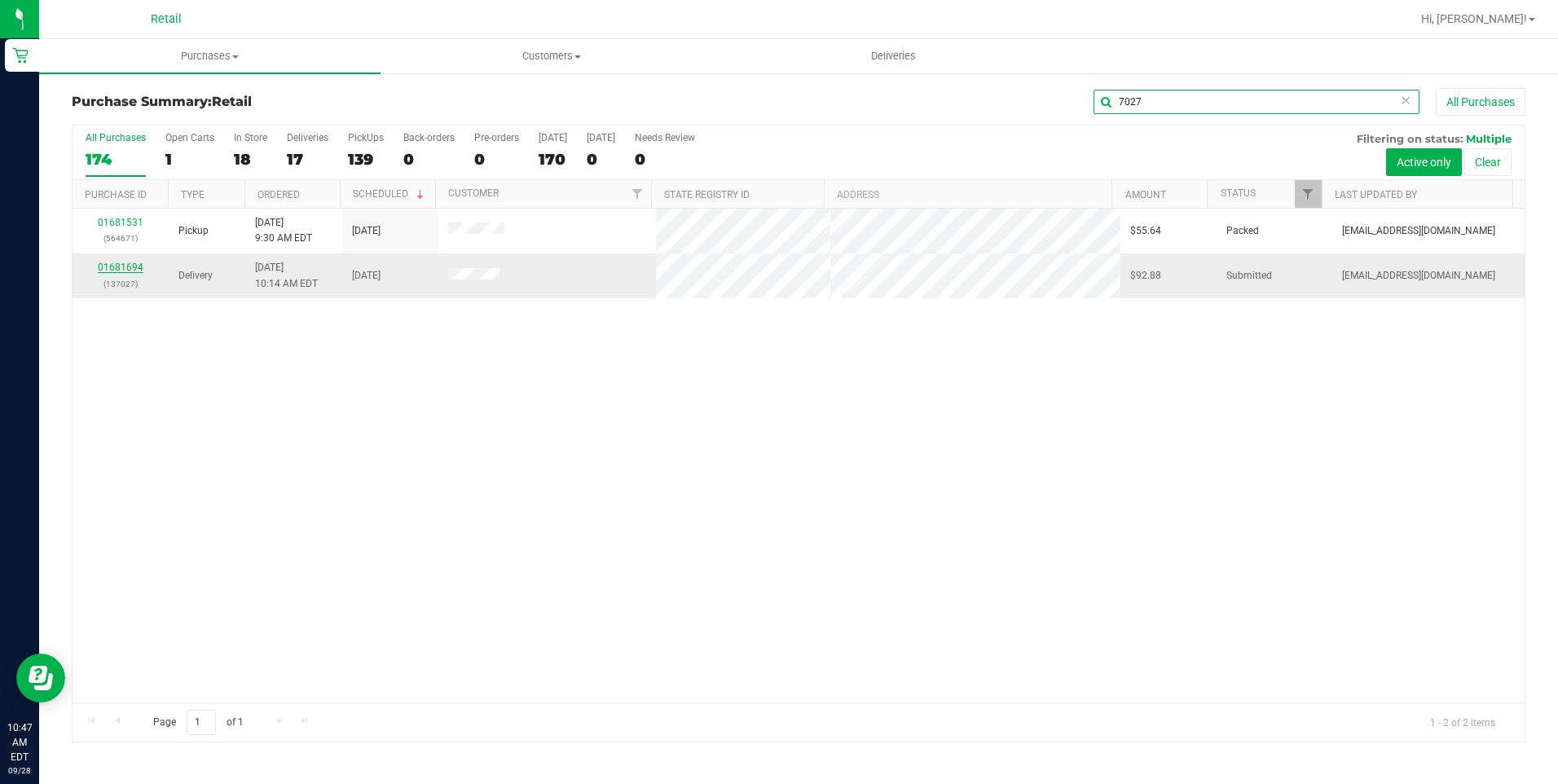
type input "7027"
click at [110, 265] on link "01681694" at bounding box center [120, 267] width 45 height 11
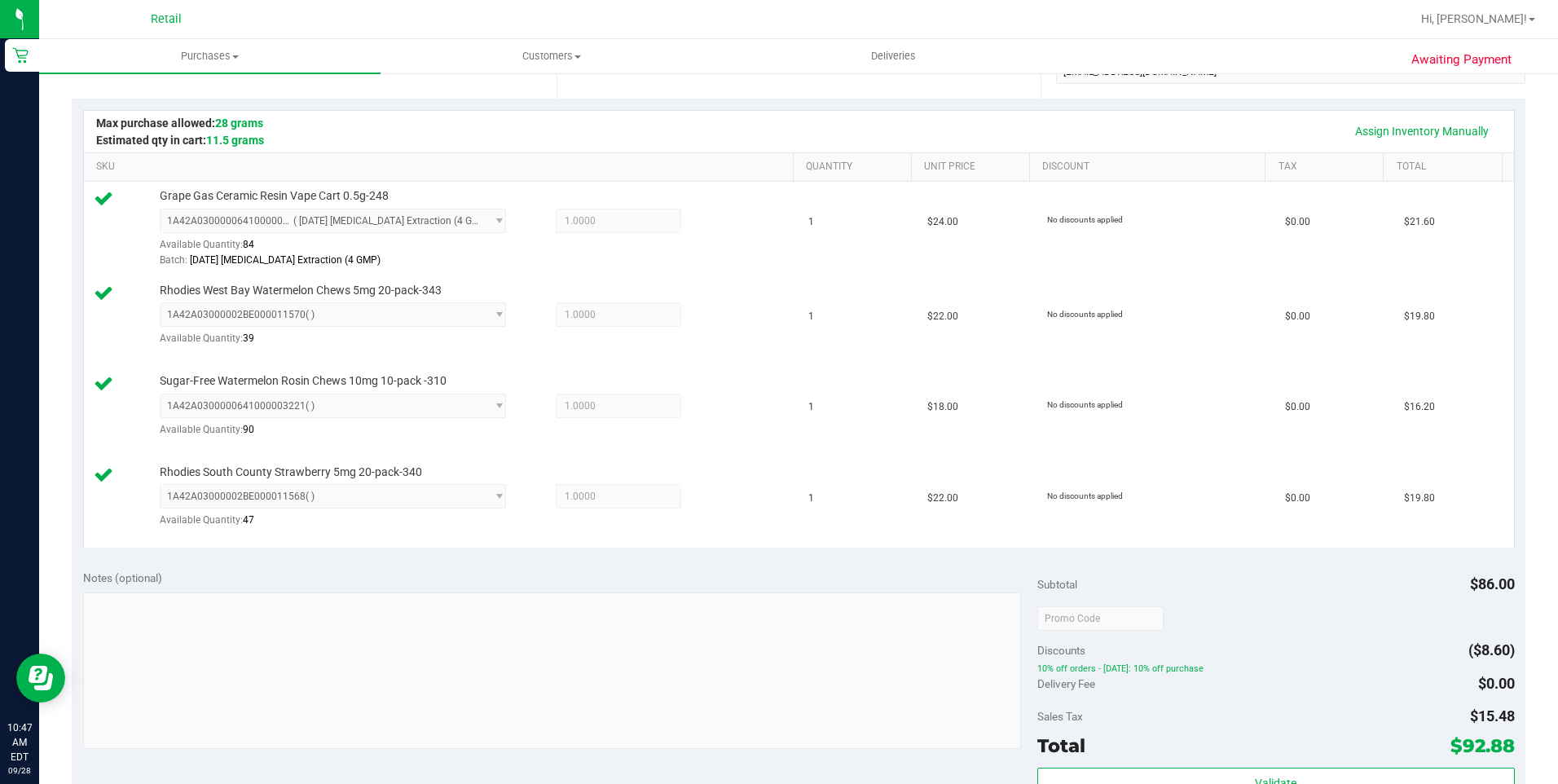
scroll to position [488, 0]
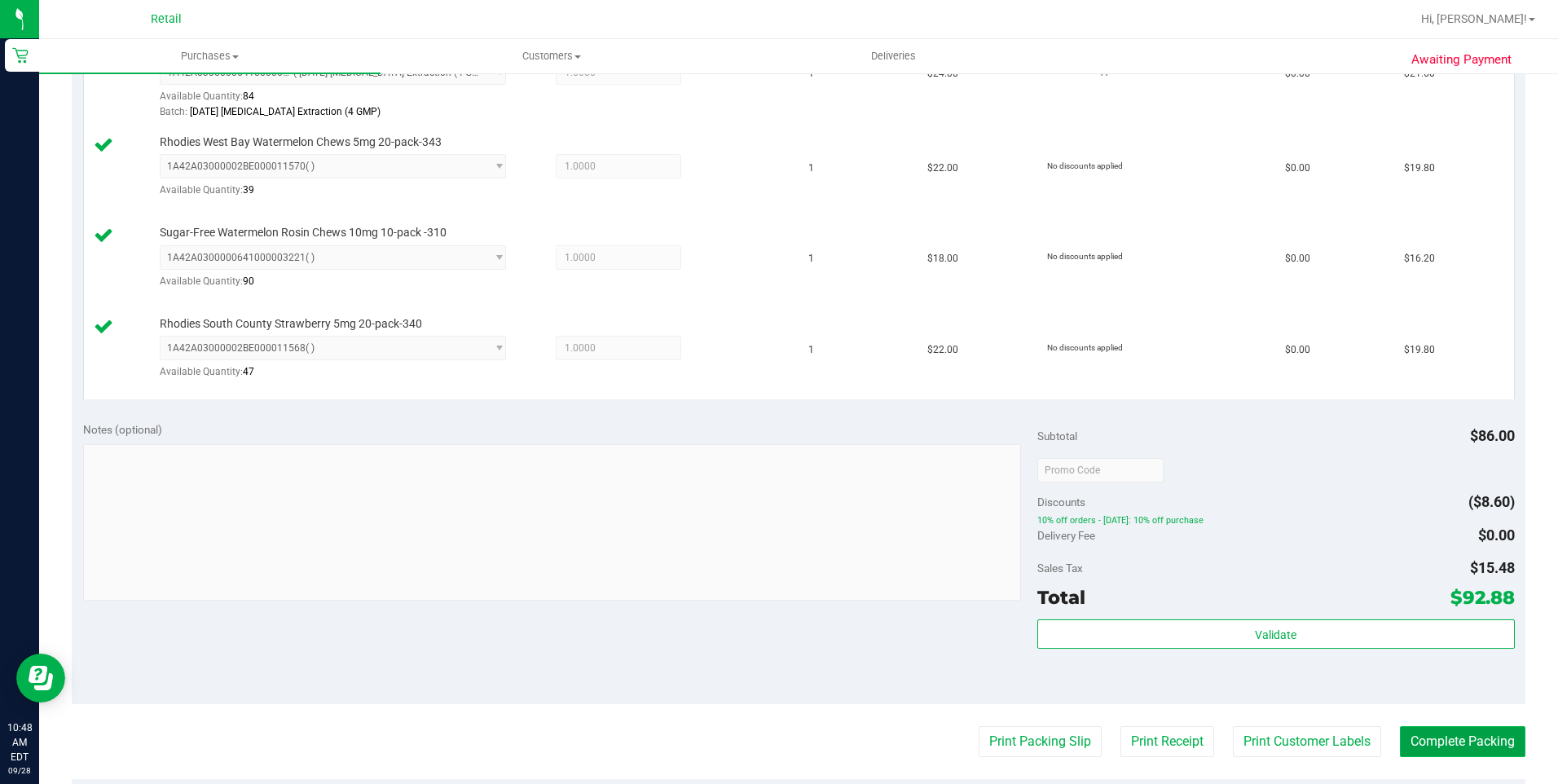
click at [1449, 727] on button "Complete Packing" at bounding box center [1462, 740] width 125 height 31
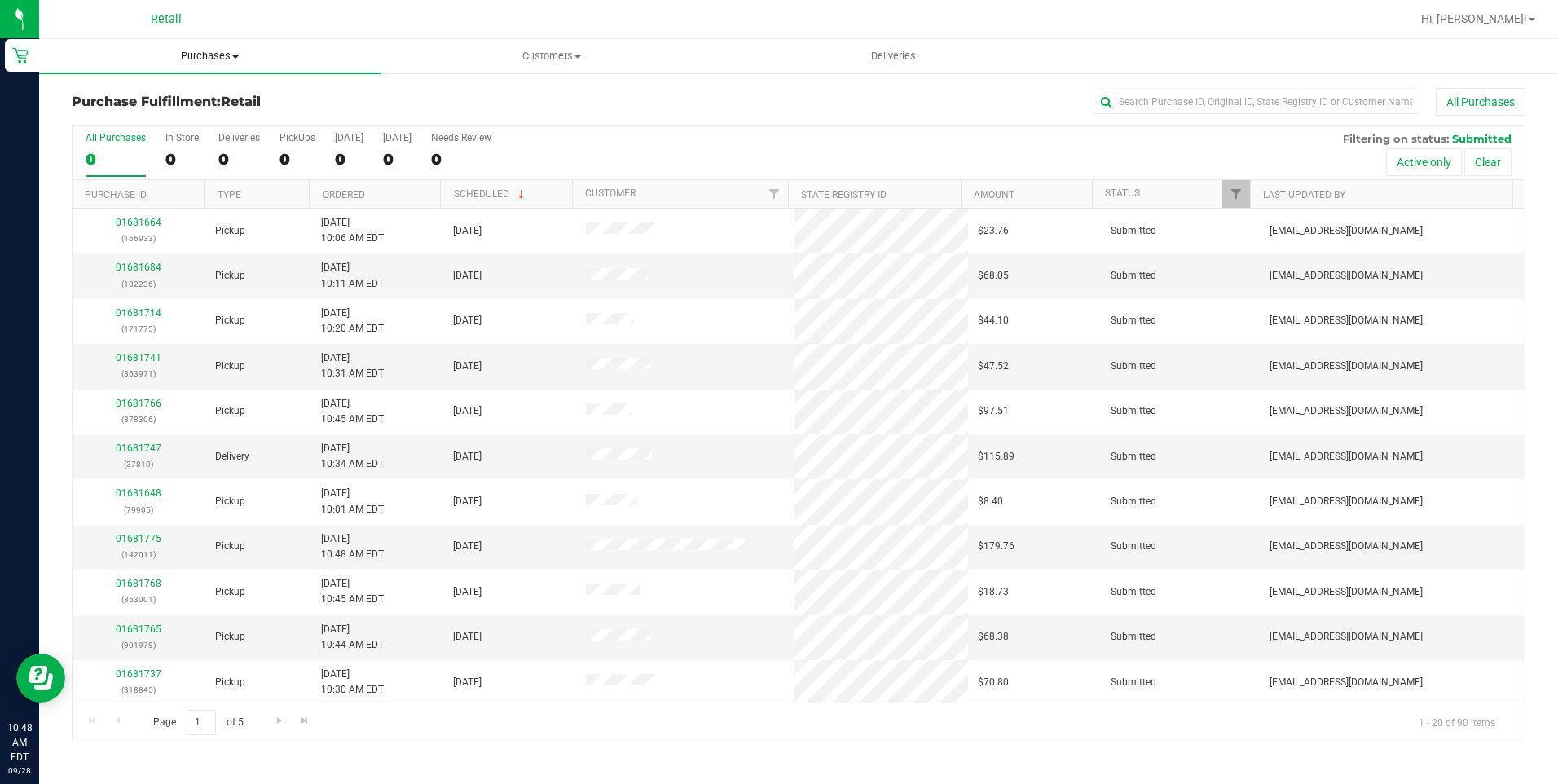
click at [233, 54] on span "Purchases" at bounding box center [209, 57] width 341 height 15
click at [190, 93] on span "Summary of purchases" at bounding box center [122, 97] width 167 height 14
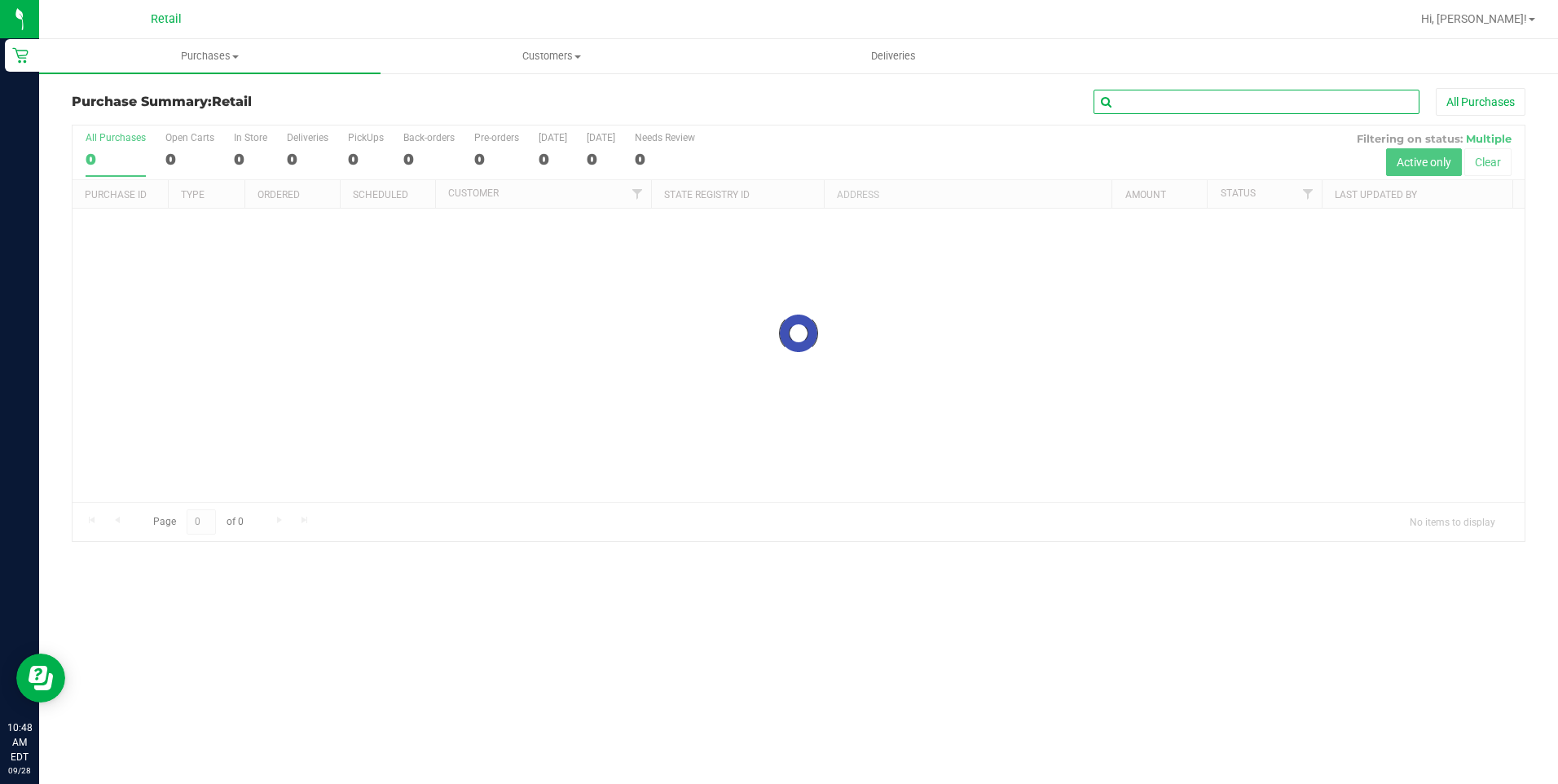
click at [1222, 97] on input "text" at bounding box center [1257, 102] width 326 height 24
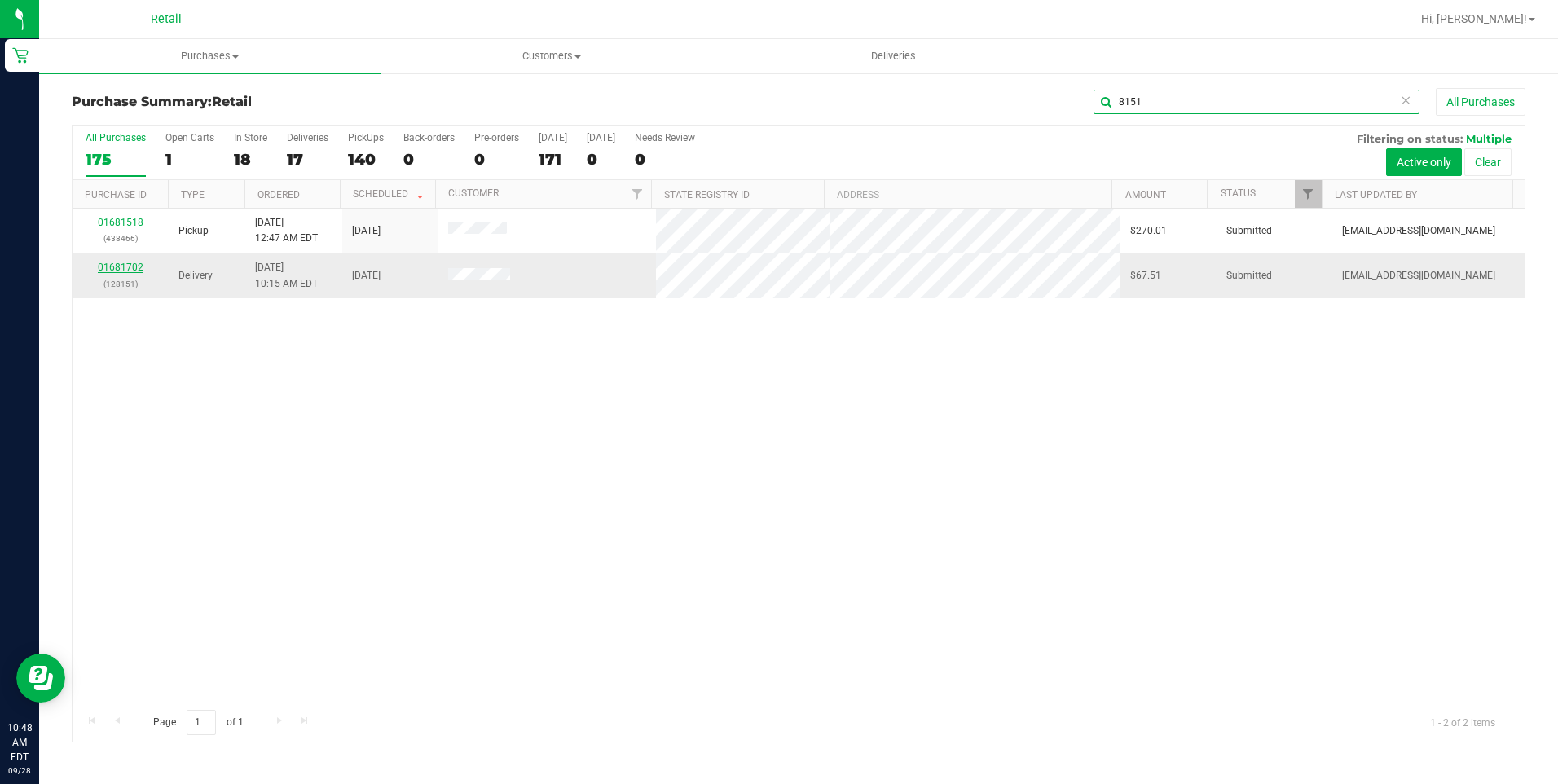
type input "8151"
click at [107, 264] on link "01681702" at bounding box center [120, 267] width 45 height 11
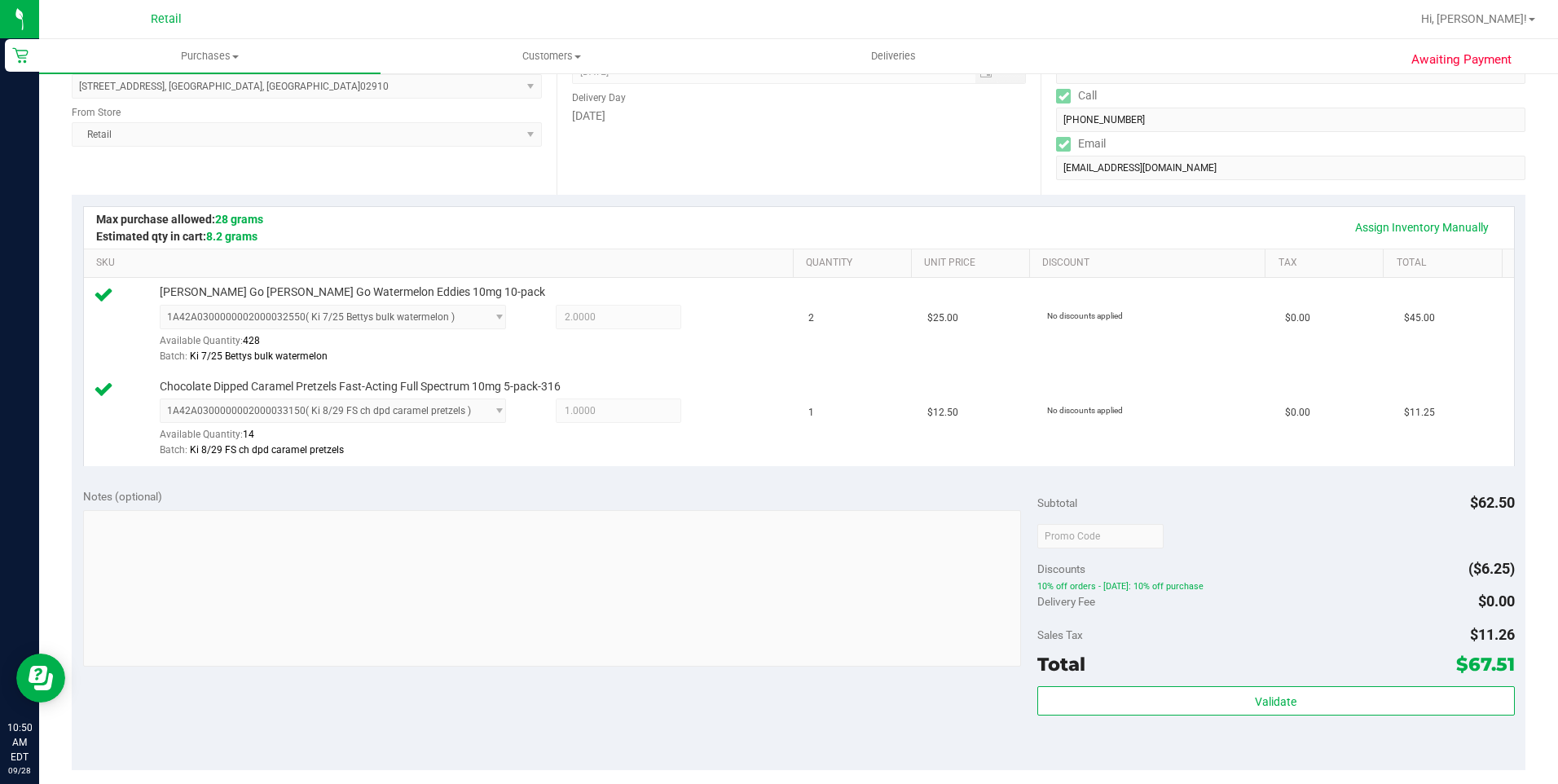
scroll to position [407, 0]
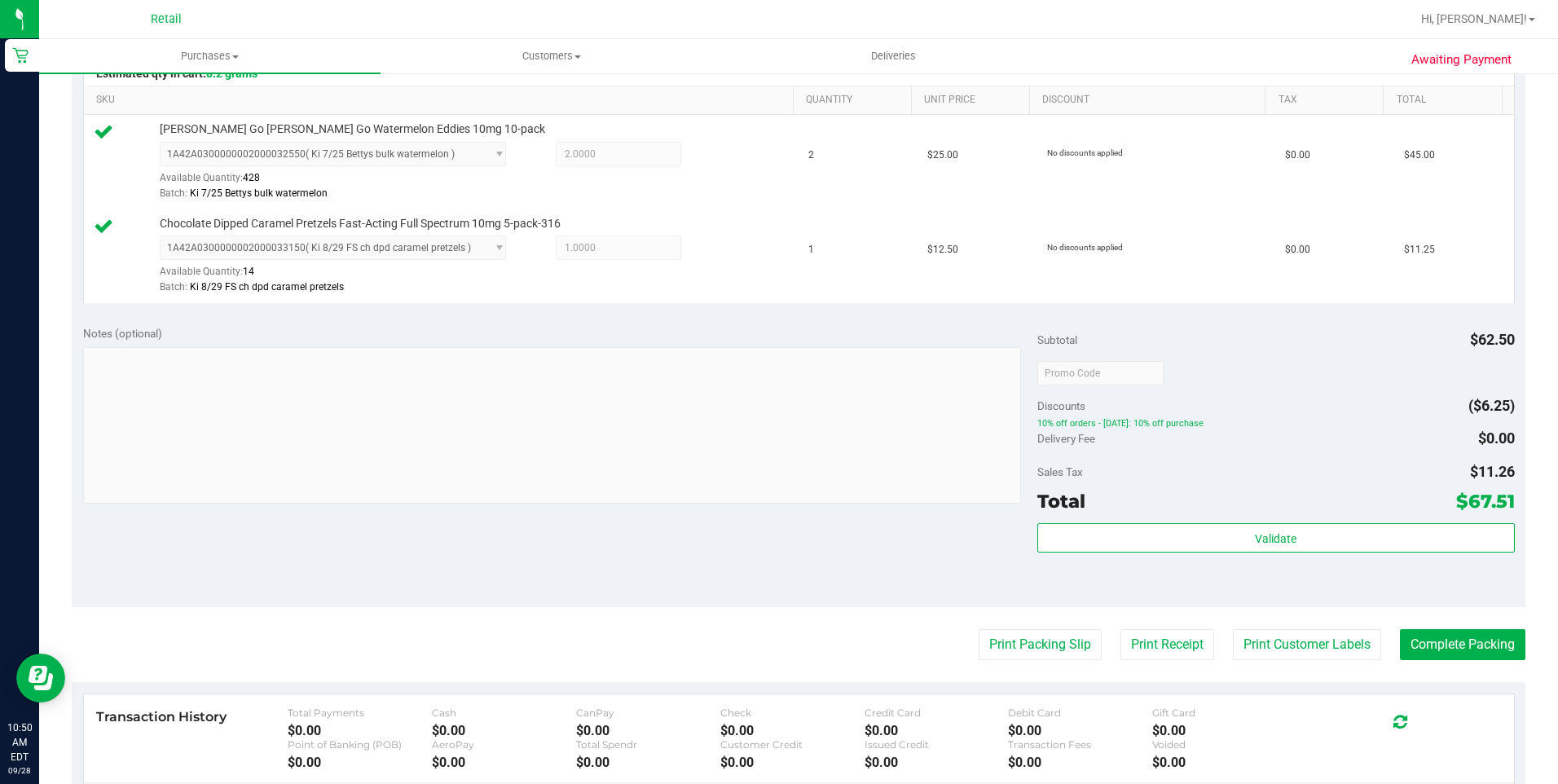
click at [1439, 647] on button "Complete Packing" at bounding box center [1462, 644] width 125 height 31
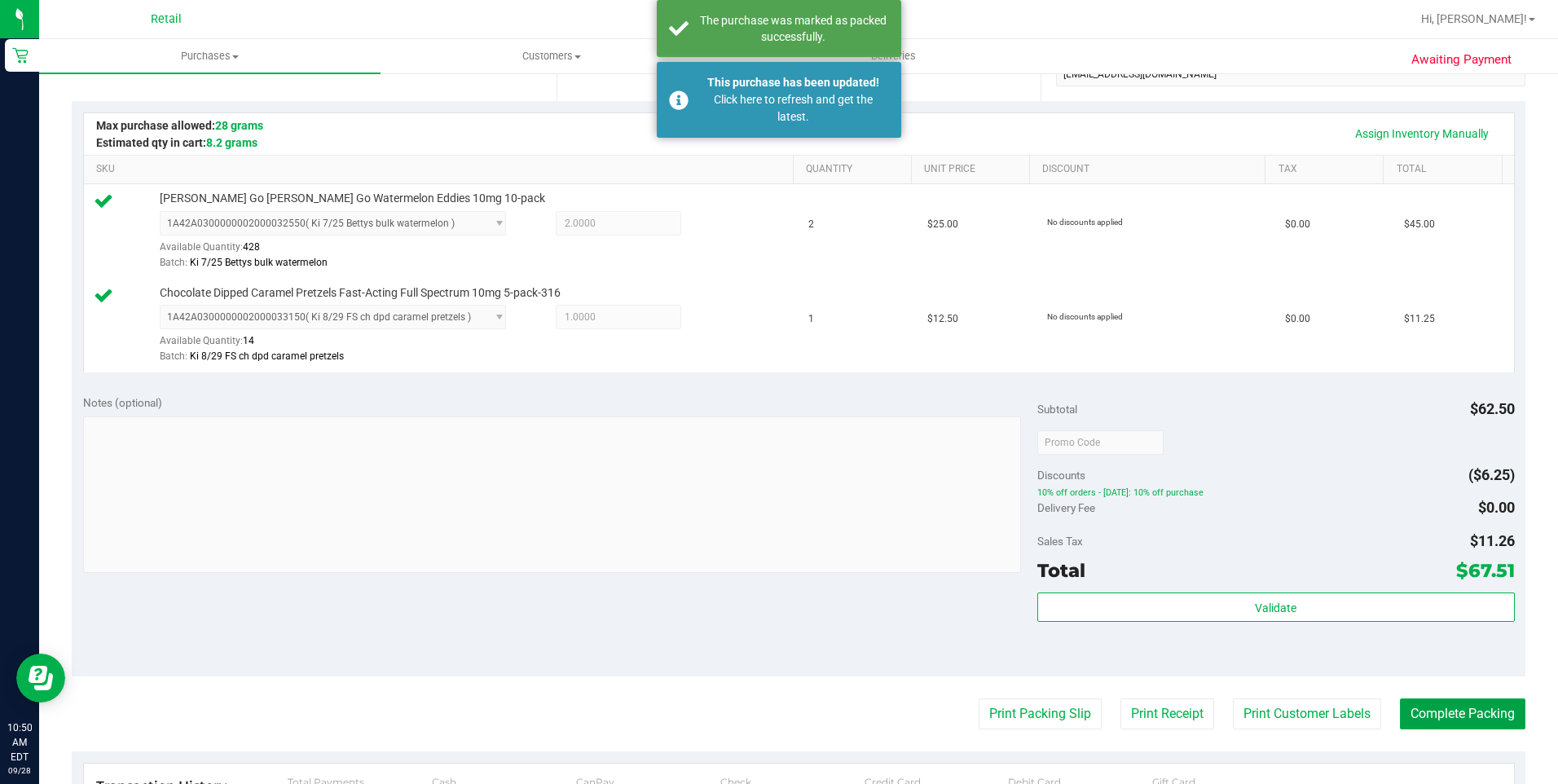
scroll to position [163, 0]
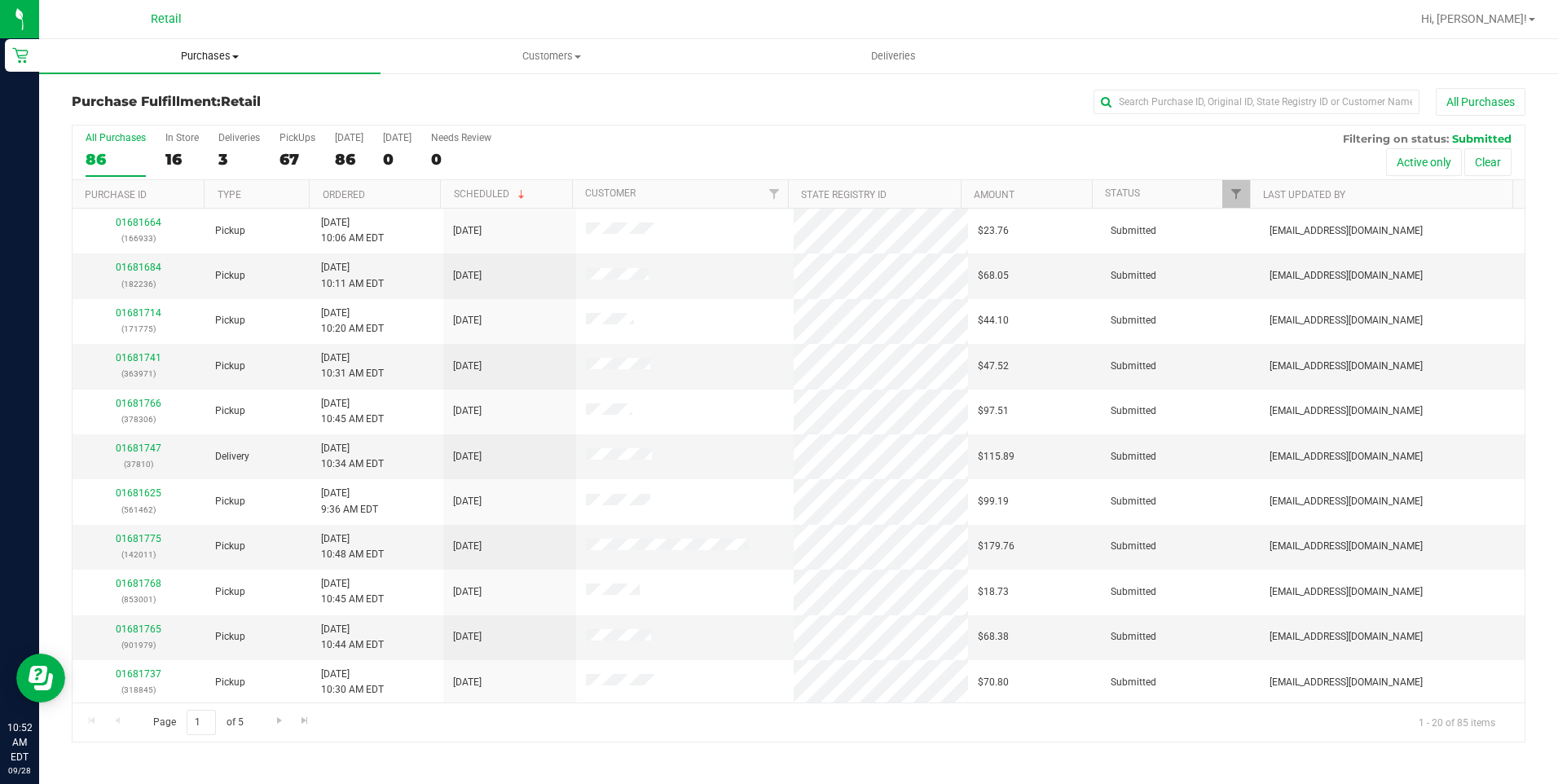
click at [233, 56] on span at bounding box center [235, 57] width 6 height 4
click at [124, 99] on span "Summary of purchases" at bounding box center [122, 97] width 167 height 14
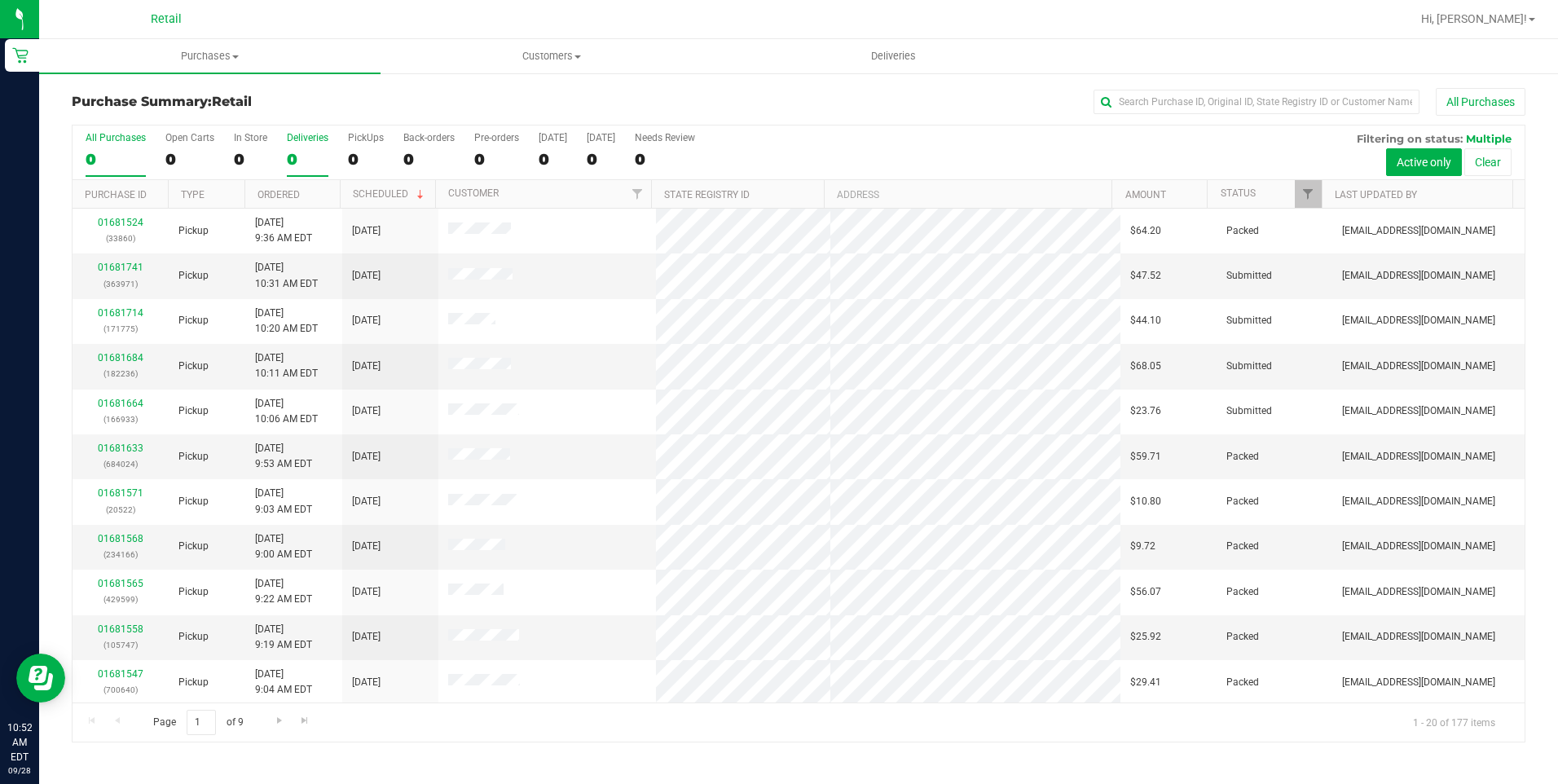
click at [305, 145] on label "Deliveries 0" at bounding box center [307, 154] width 42 height 44
click at [0, 0] on input "Deliveries 0" at bounding box center [0, 0] width 0 height 0
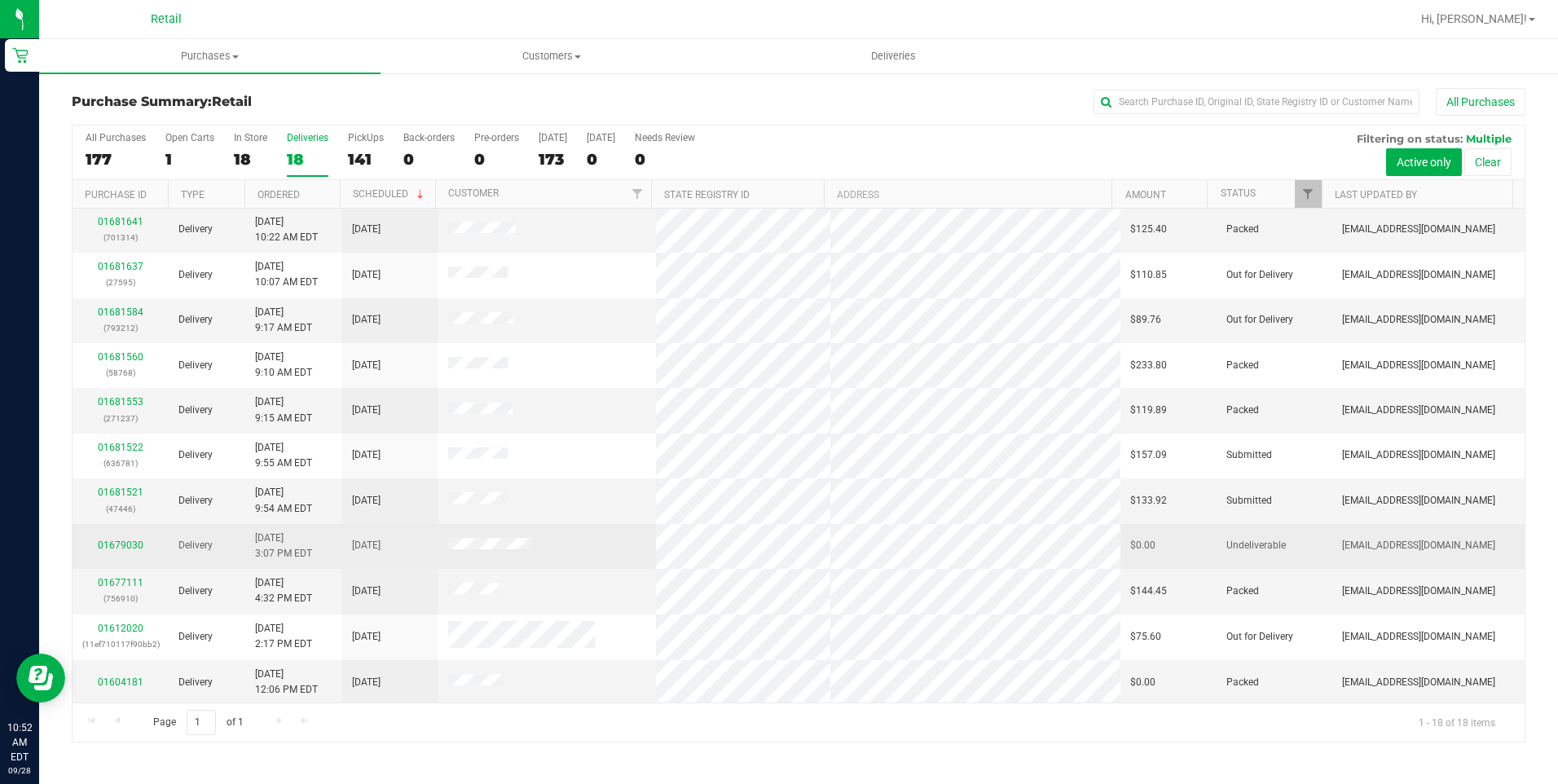
scroll to position [318, 0]
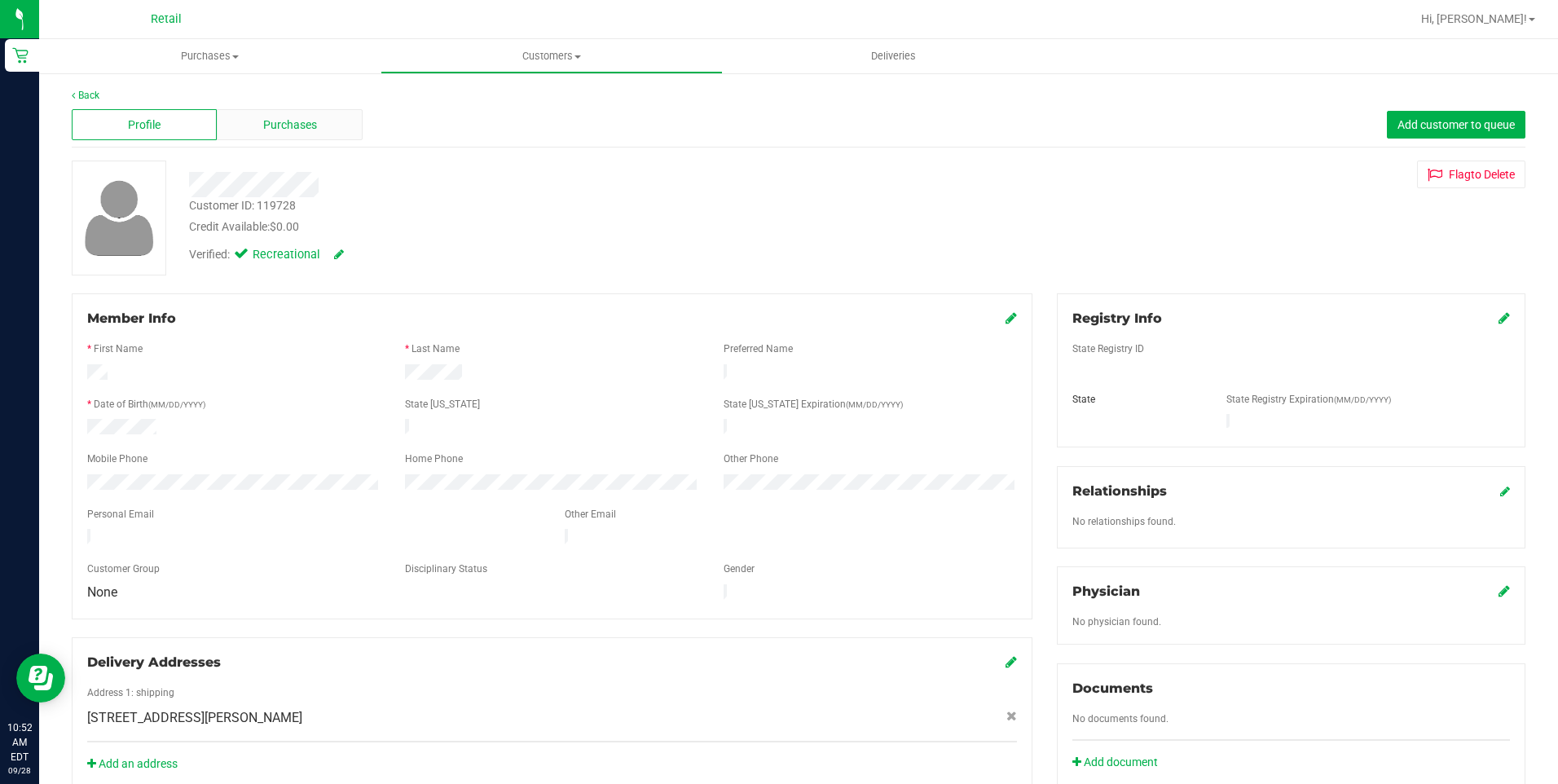
click at [292, 111] on div "Purchases" at bounding box center [289, 124] width 145 height 31
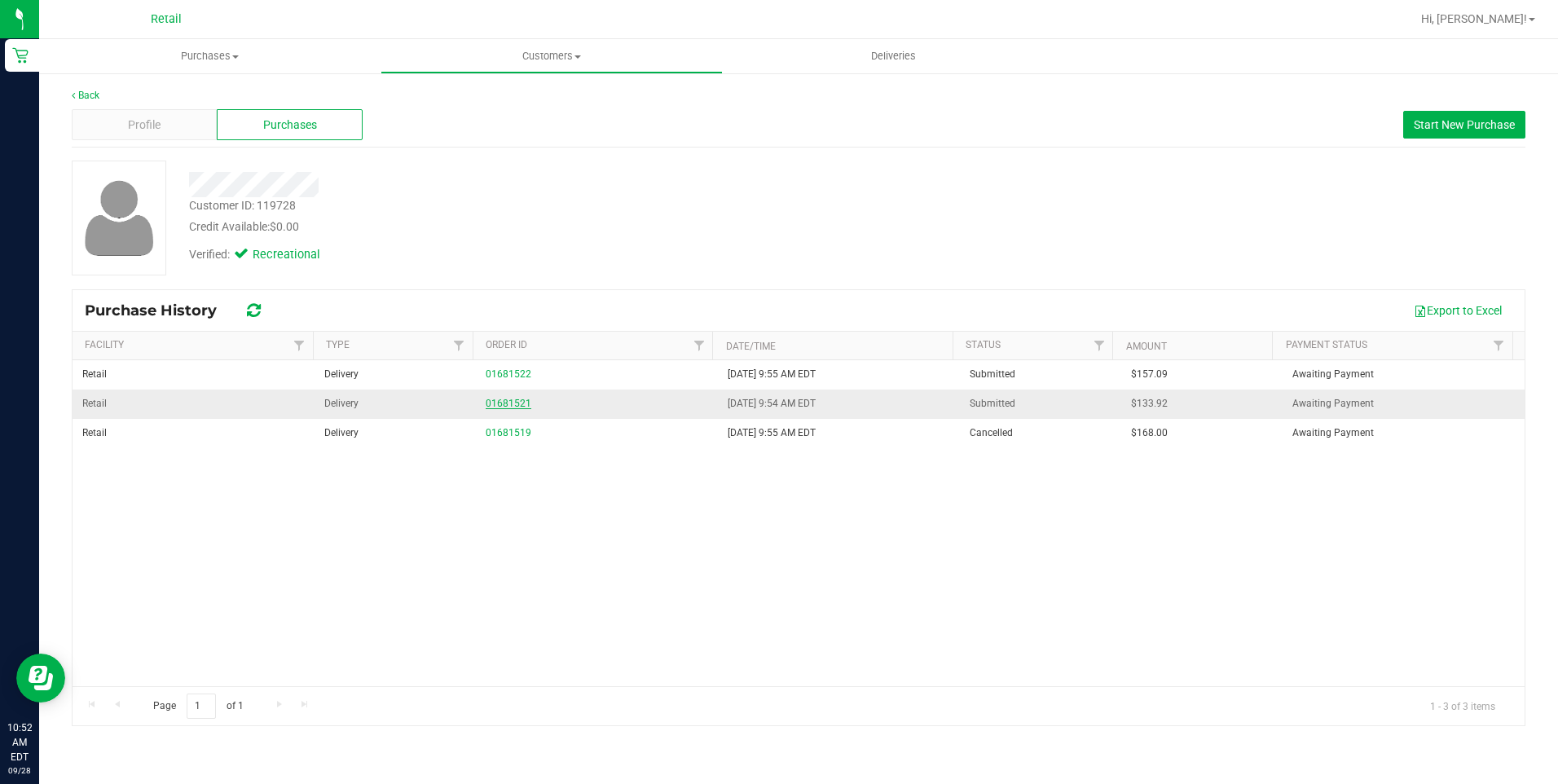
click at [510, 400] on link "01681521" at bounding box center [508, 403] width 45 height 11
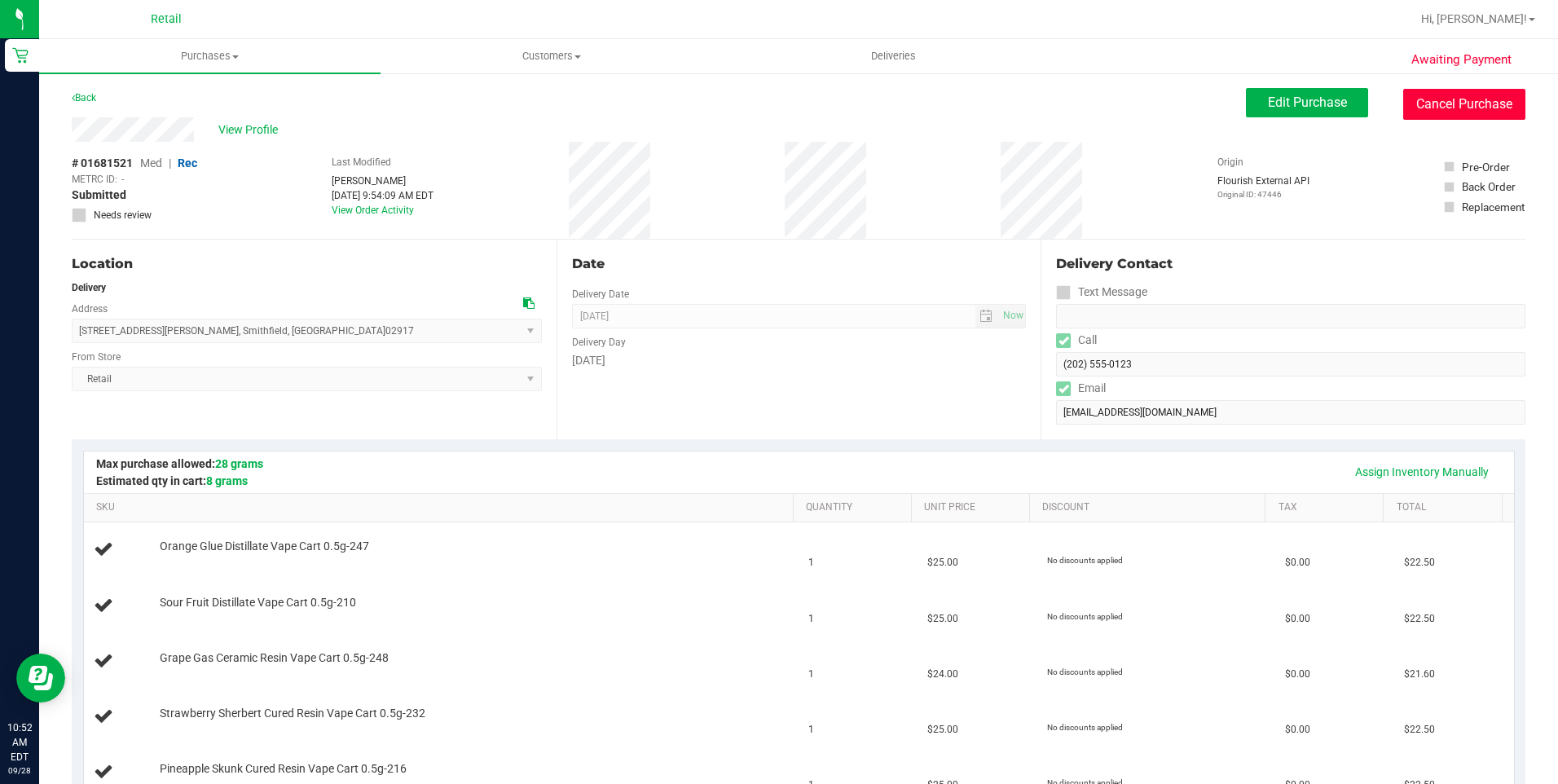
click at [1464, 98] on button "Cancel Purchase" at bounding box center [1464, 104] width 122 height 31
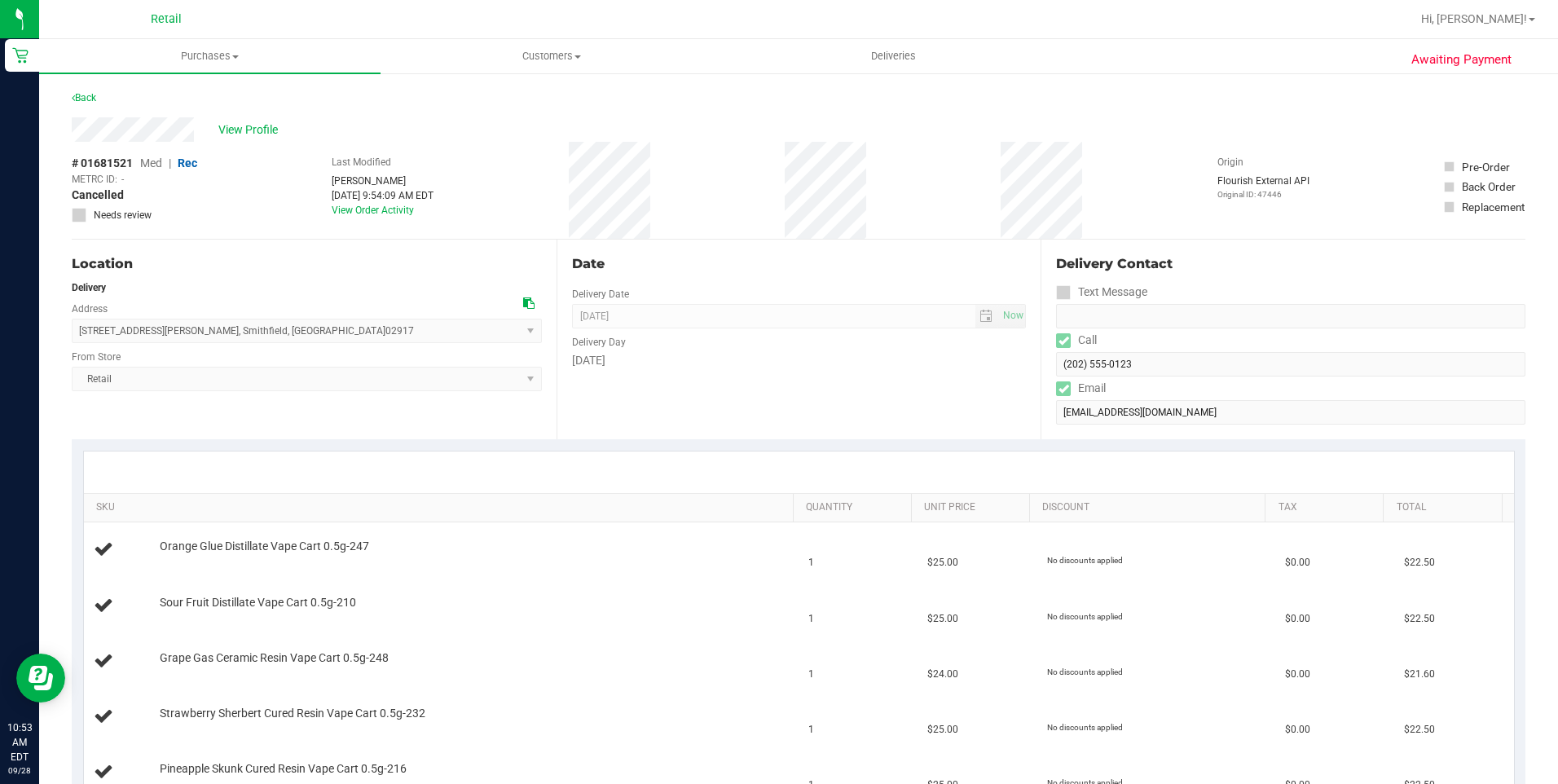
click at [70, 140] on div "Awaiting Payment Back View Profile # 01681521 Med | Rec METRC ID: - Cancelled N…" at bounding box center [798, 793] width 1518 height 1444
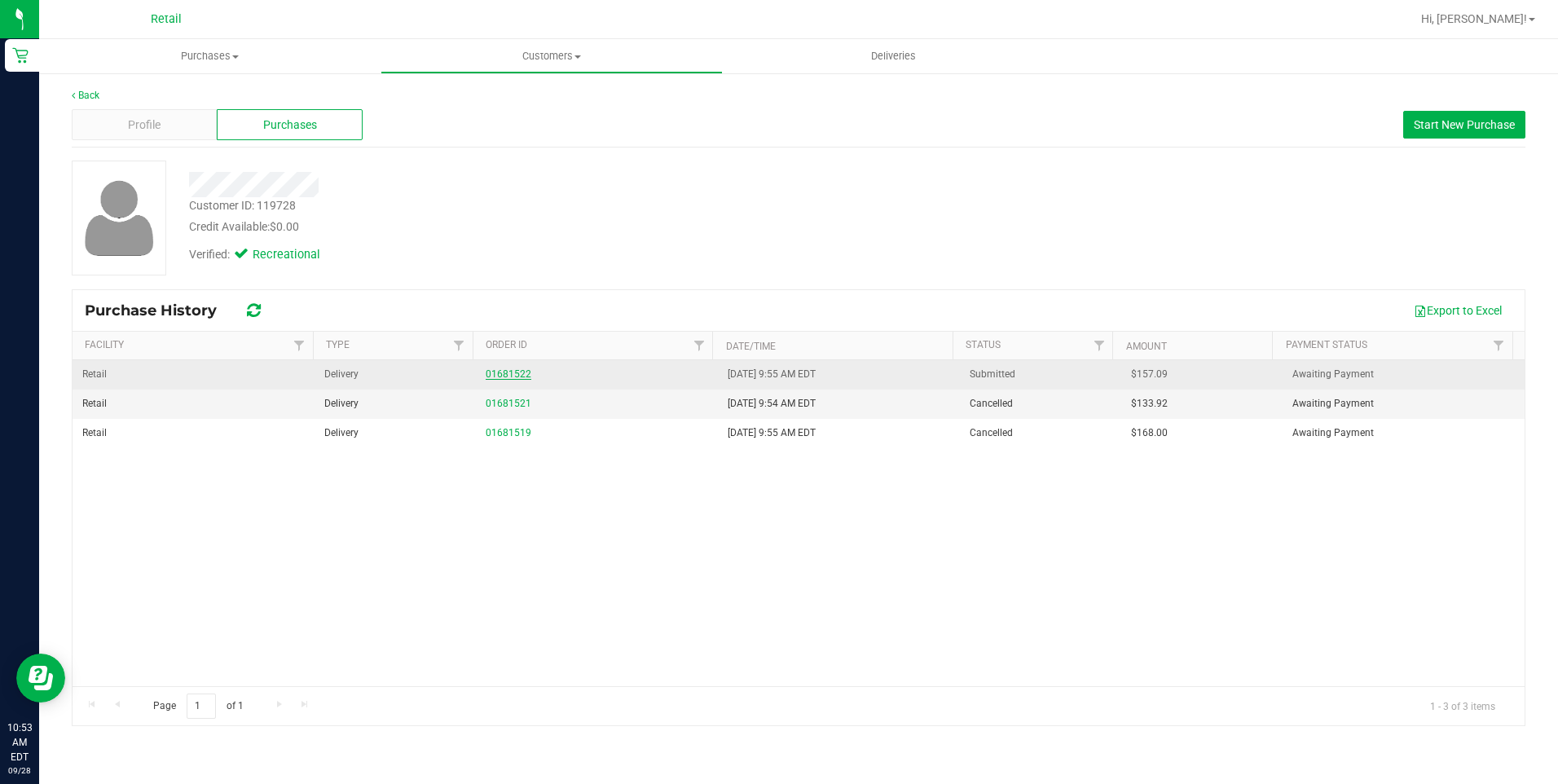
click at [517, 375] on link "01681522" at bounding box center [508, 373] width 45 height 11
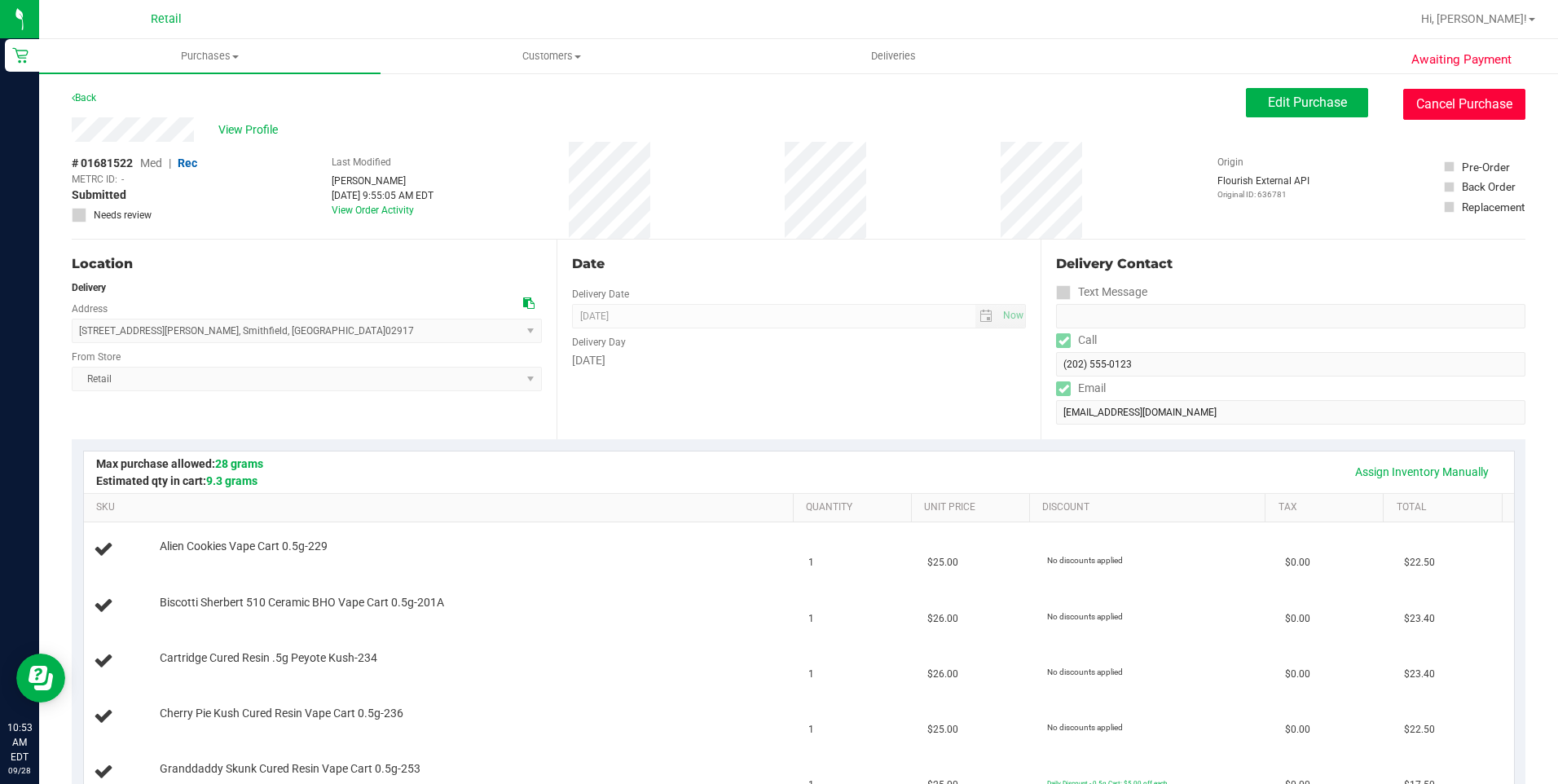
click at [1451, 97] on button "Cancel Purchase" at bounding box center [1464, 104] width 122 height 31
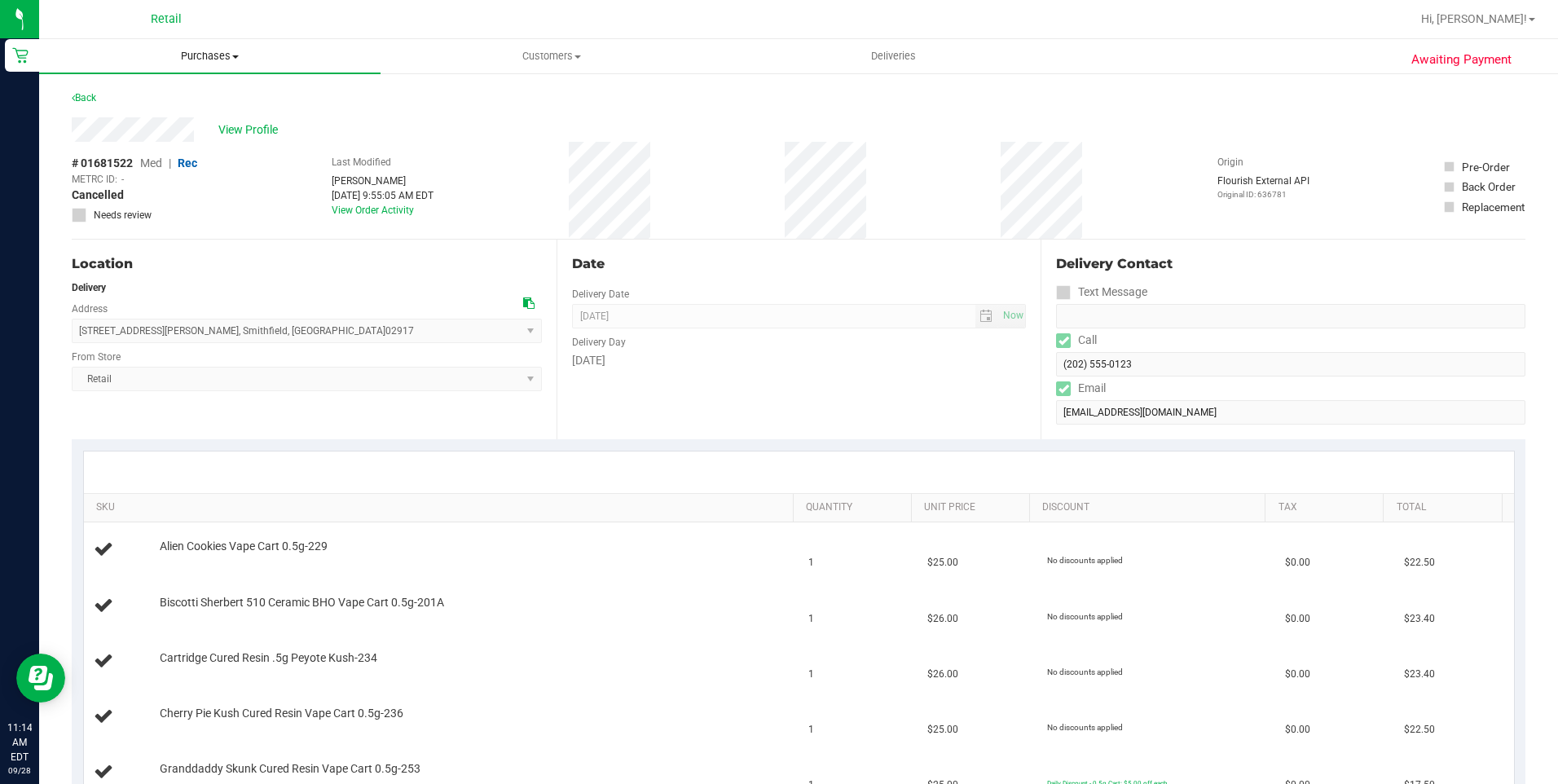
click at [234, 56] on span at bounding box center [235, 57] width 6 height 4
click at [105, 105] on span "Summary of purchases" at bounding box center [122, 97] width 167 height 14
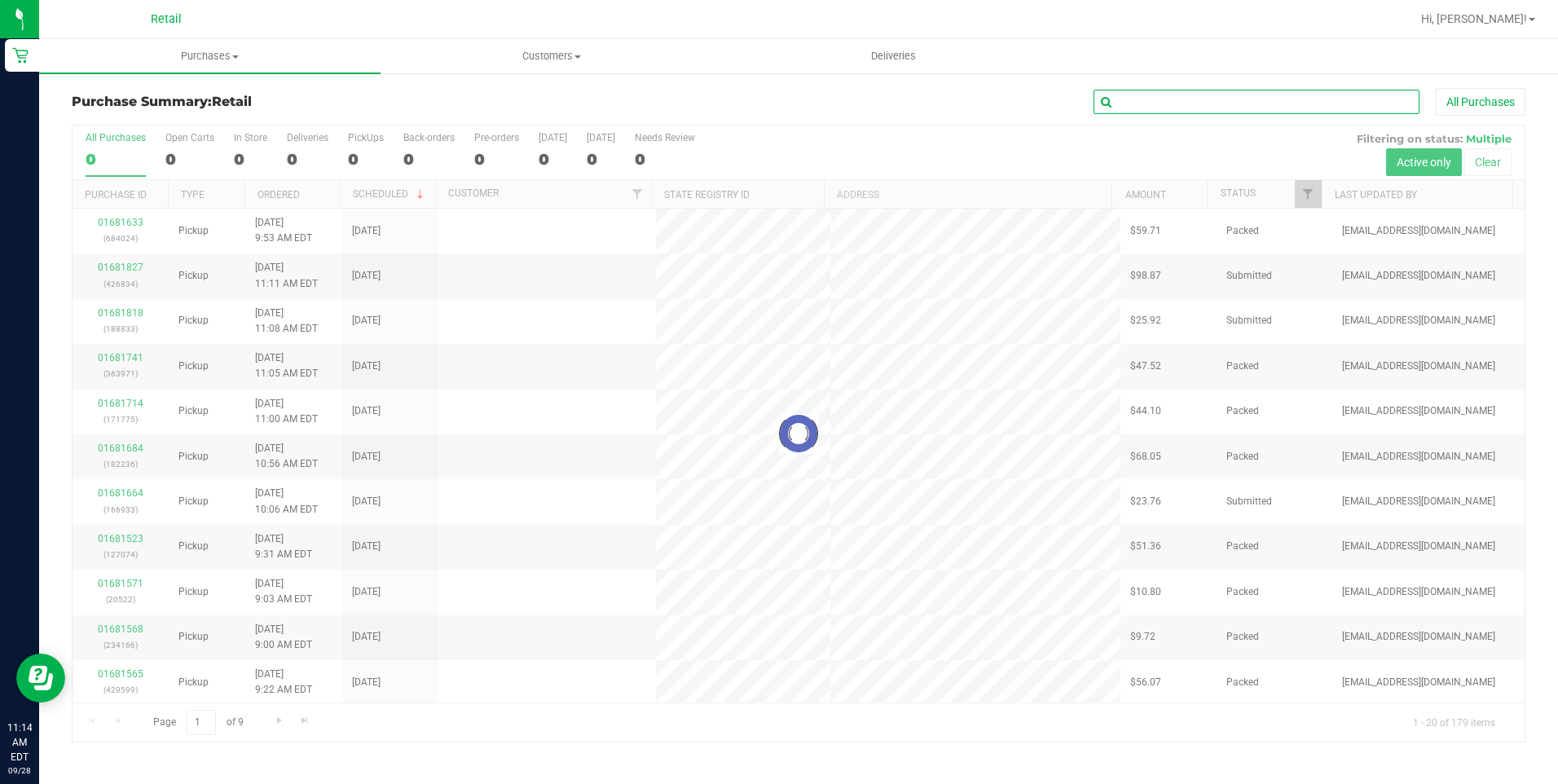
click at [1272, 102] on input "text" at bounding box center [1257, 102] width 326 height 24
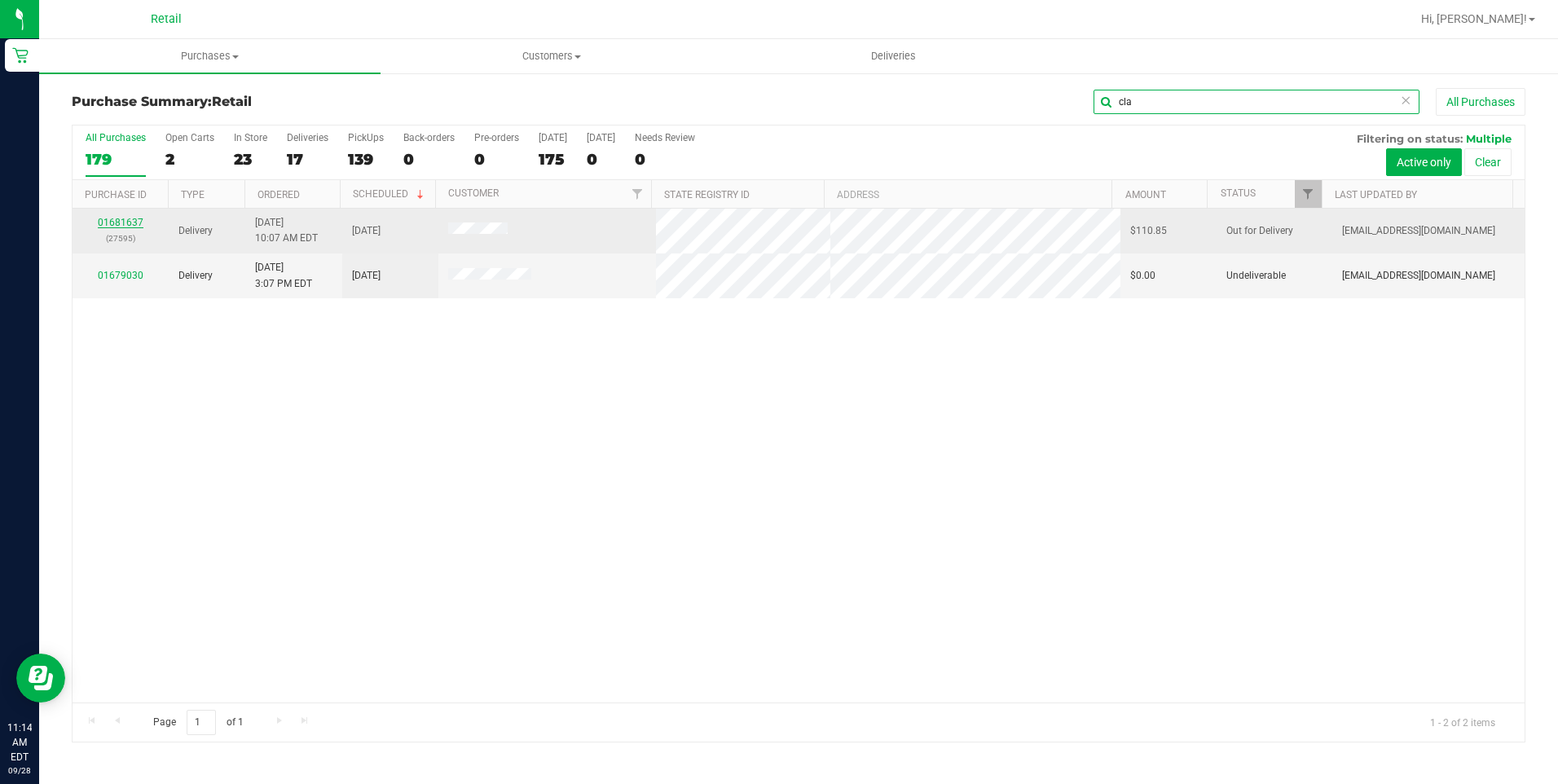
type input "cla"
click at [120, 219] on link "01681637" at bounding box center [120, 222] width 45 height 11
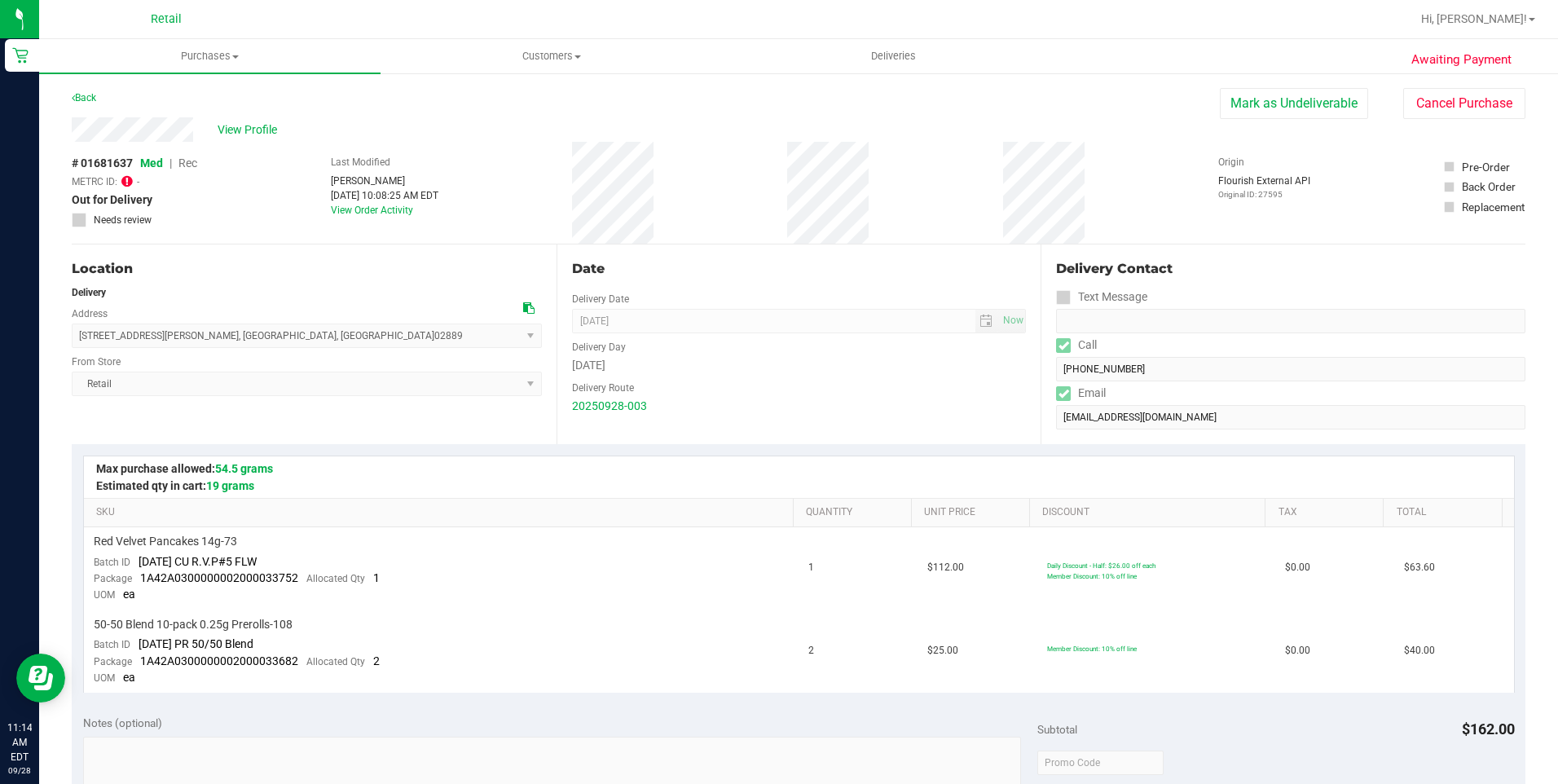
click at [131, 178] on icon at bounding box center [127, 181] width 11 height 13
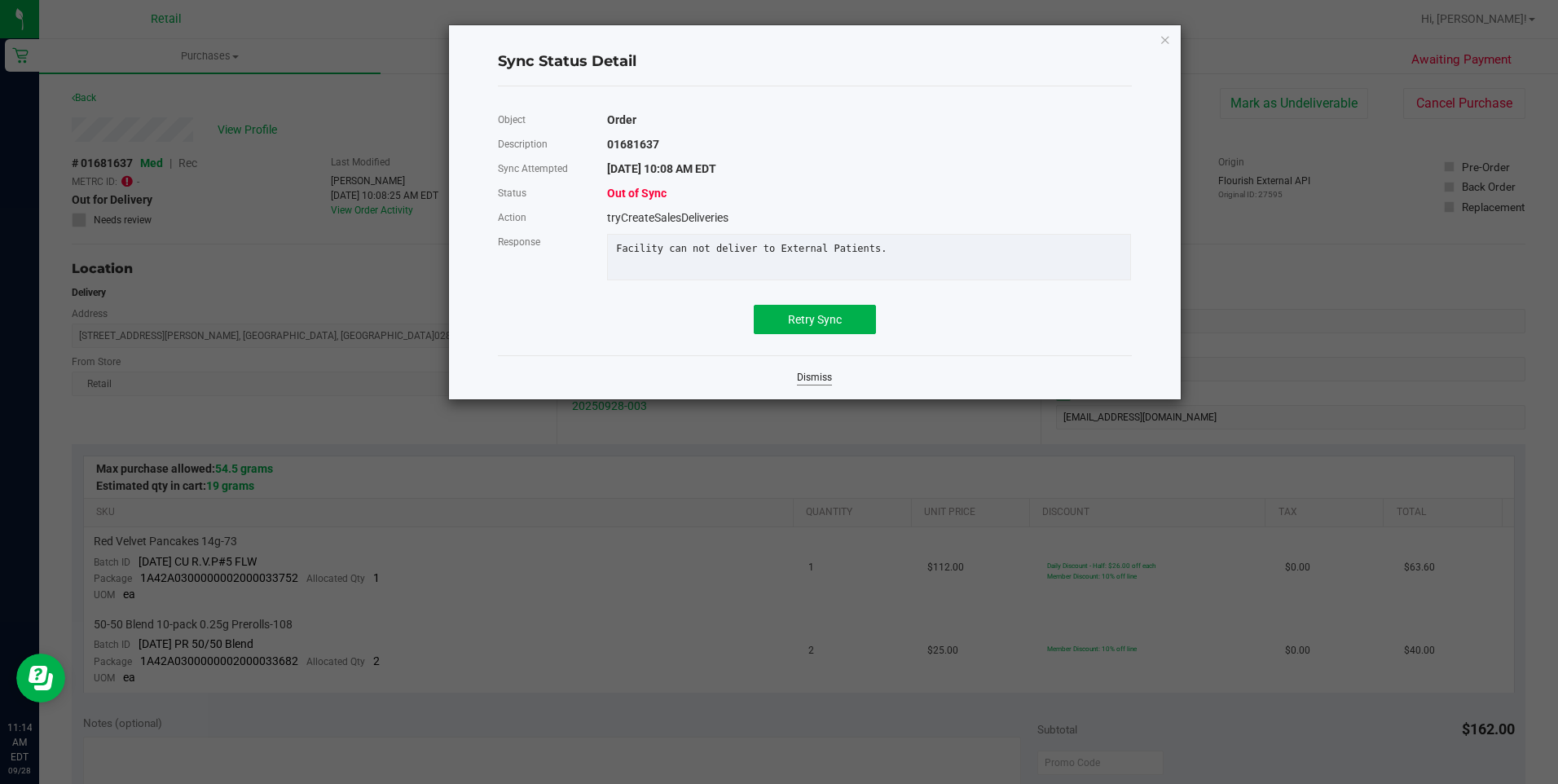
click at [809, 385] on link "Dismiss" at bounding box center [815, 377] width 35 height 14
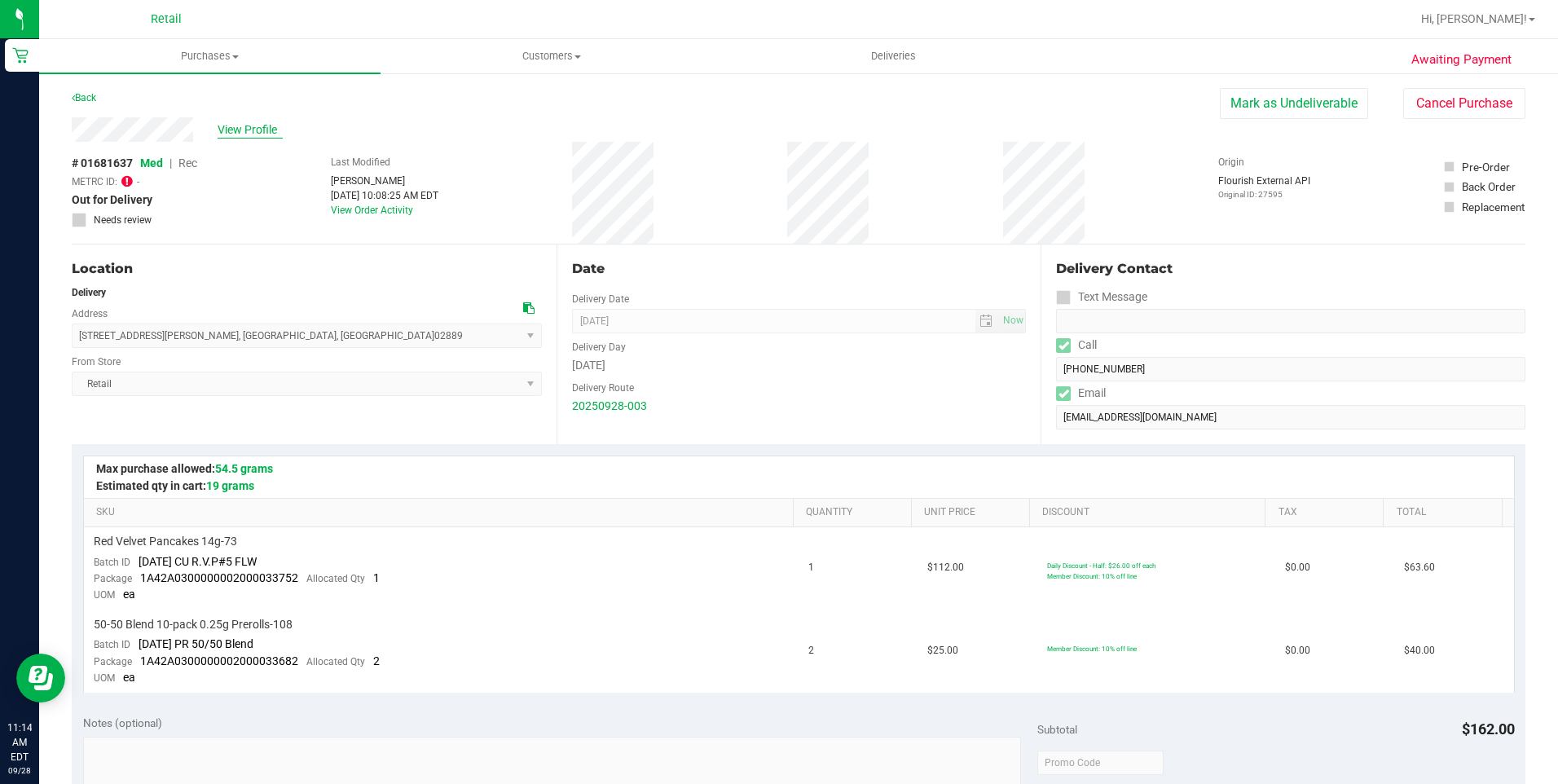
click at [273, 133] on span "View Profile" at bounding box center [250, 130] width 65 height 17
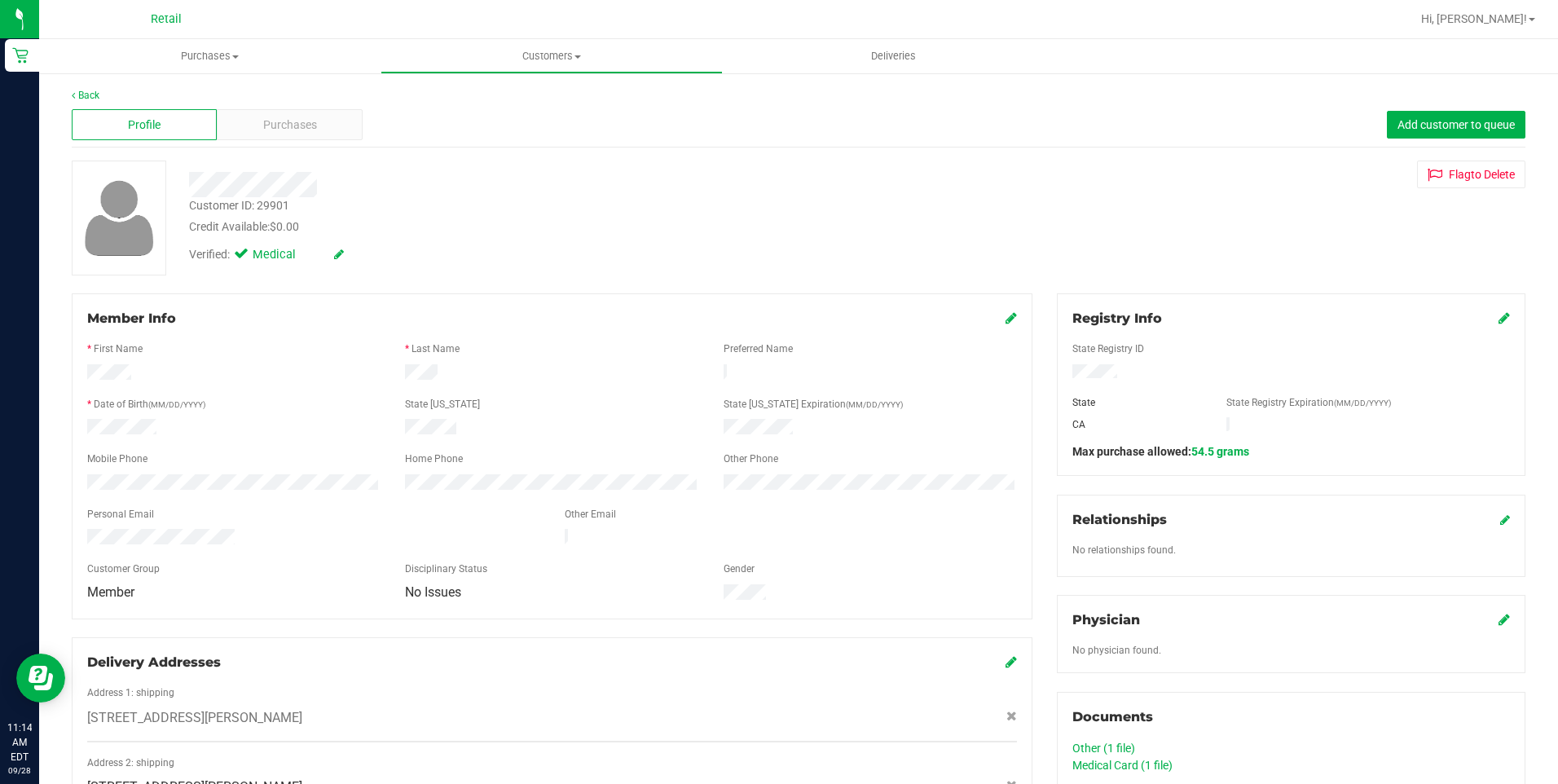
click at [1498, 321] on icon at bounding box center [1503, 318] width 11 height 13
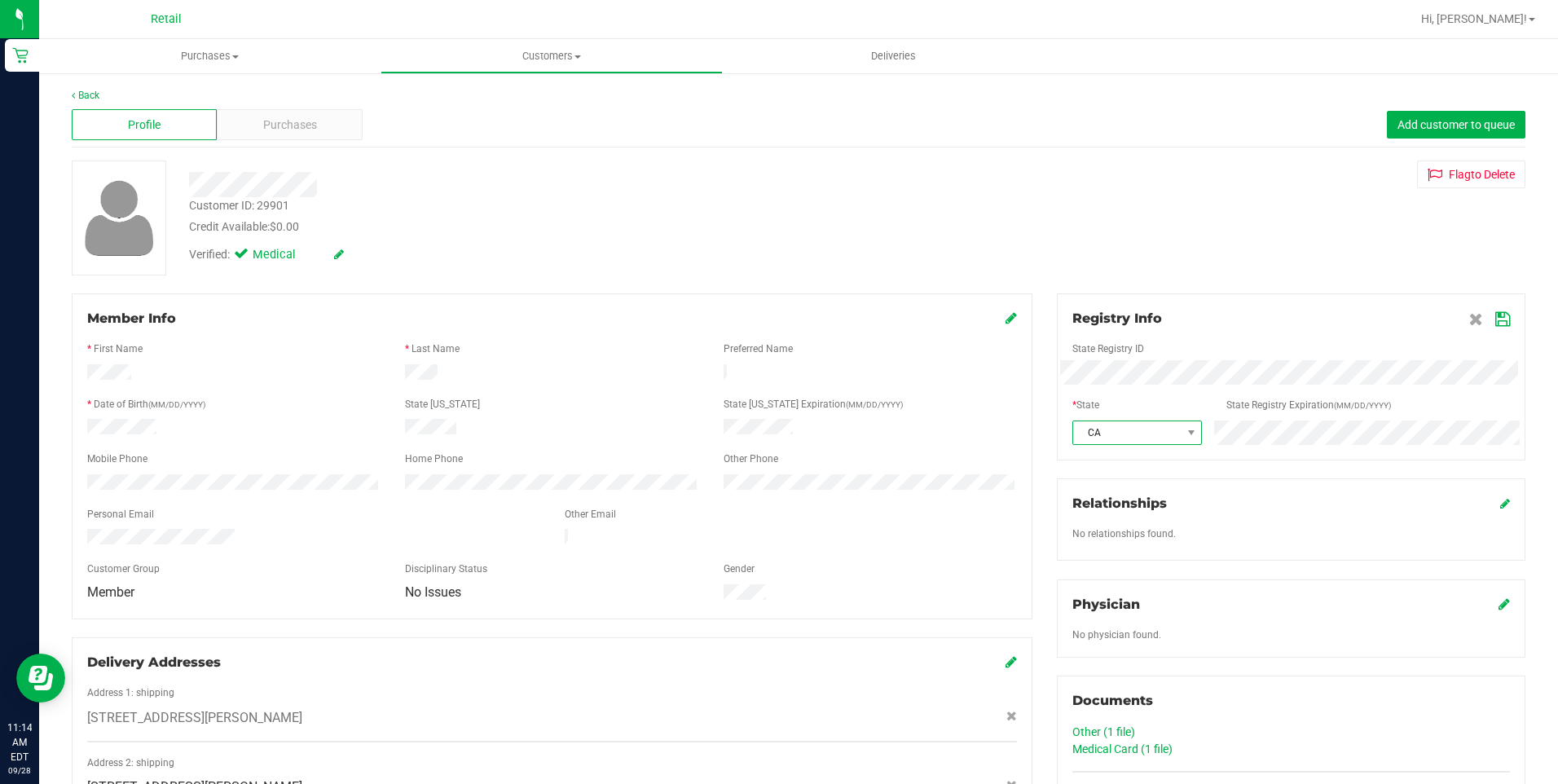
click at [1108, 437] on span "CA" at bounding box center [1127, 432] width 108 height 23
click at [1096, 673] on li "RI" at bounding box center [1128, 674] width 126 height 28
click at [1495, 323] on icon at bounding box center [1502, 320] width 15 height 13
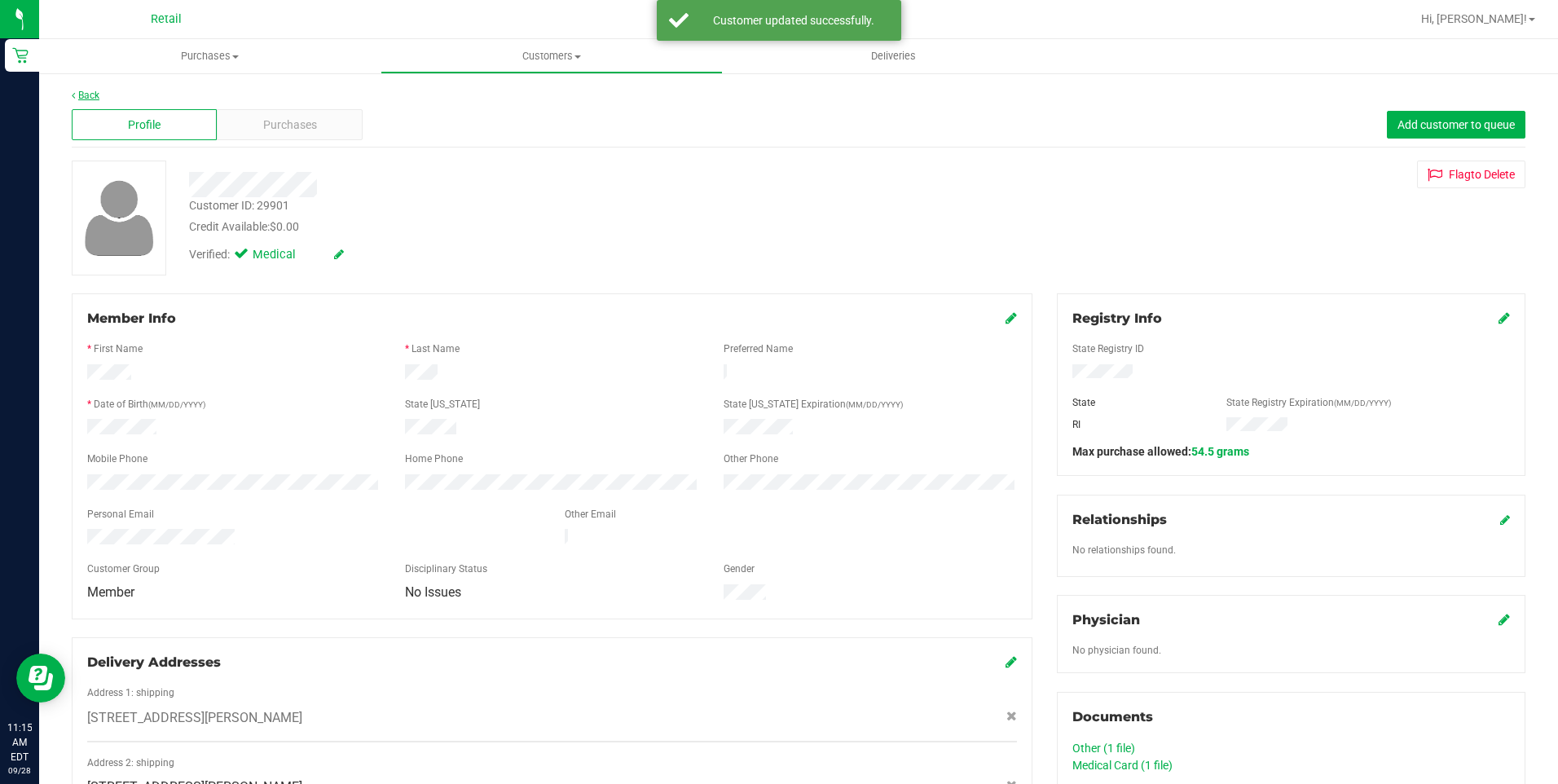
click at [82, 91] on link "Back" at bounding box center [85, 95] width 28 height 11
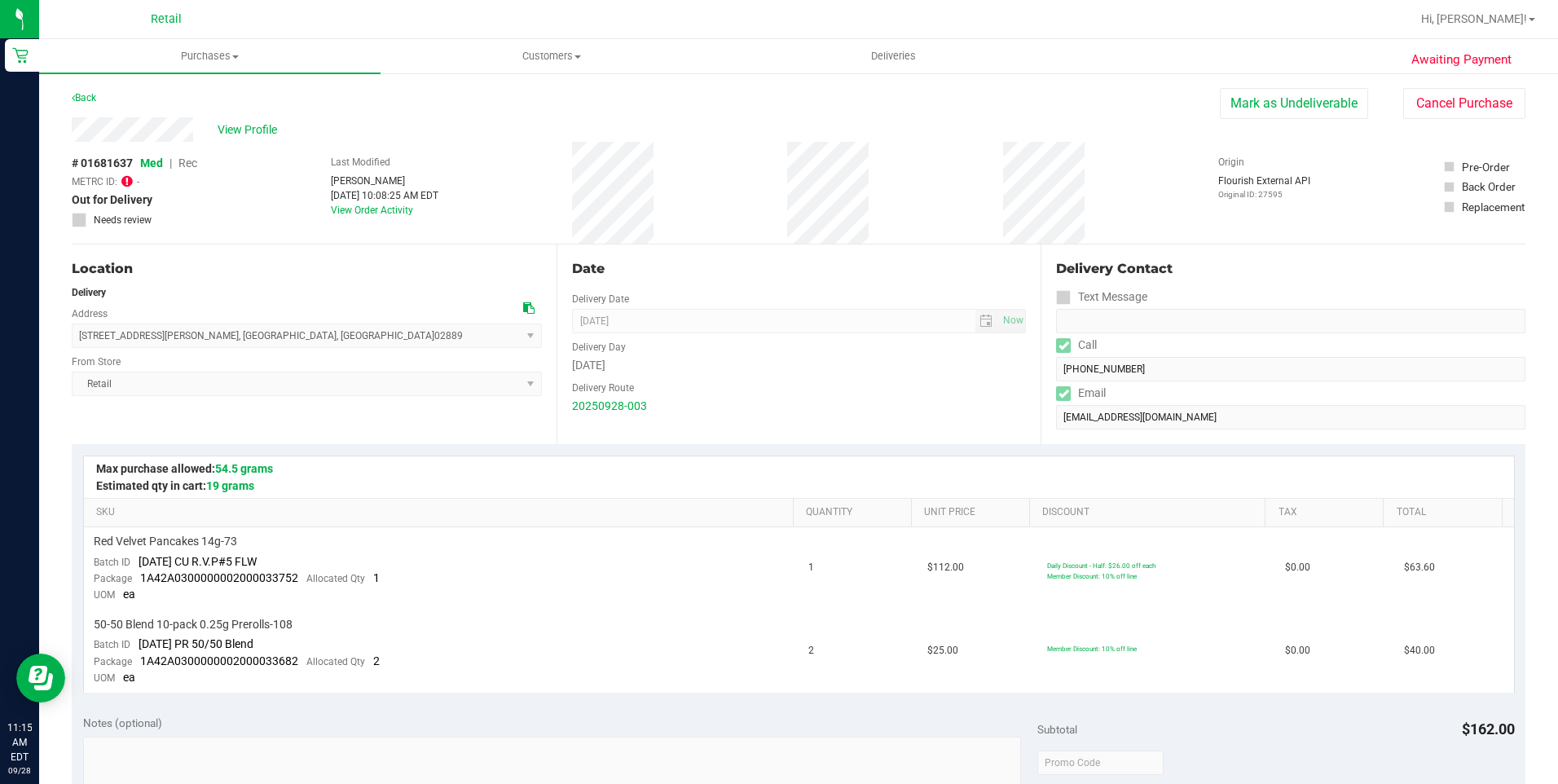
click at [127, 179] on icon at bounding box center [127, 181] width 11 height 13
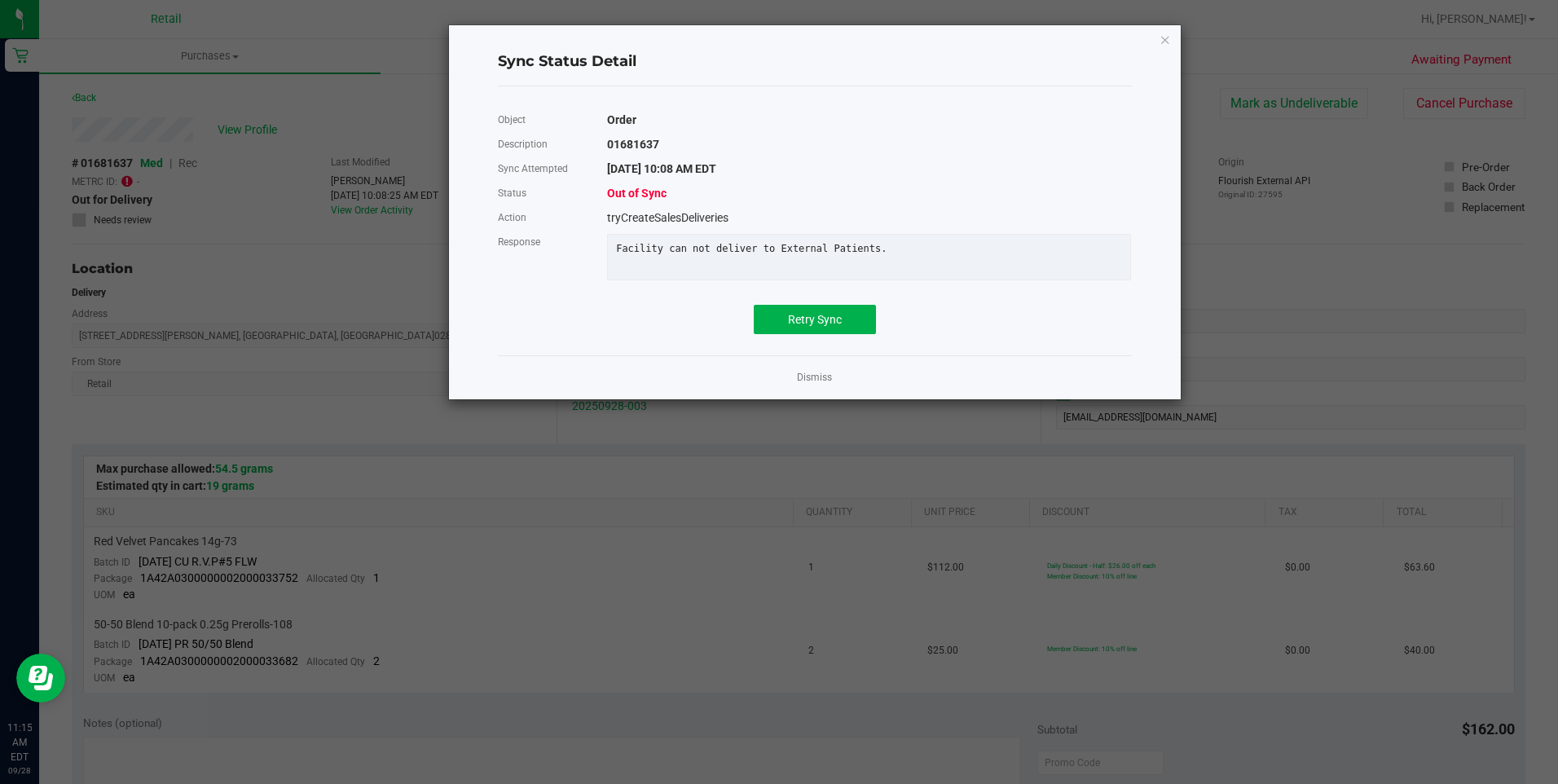
click at [771, 313] on div "Object Order Description 01681637 Sync Attempted 9/28/2025 10:08 AM EDT Status …" at bounding box center [815, 221] width 634 height 226
click at [779, 324] on button "Retry Sync" at bounding box center [815, 320] width 122 height 30
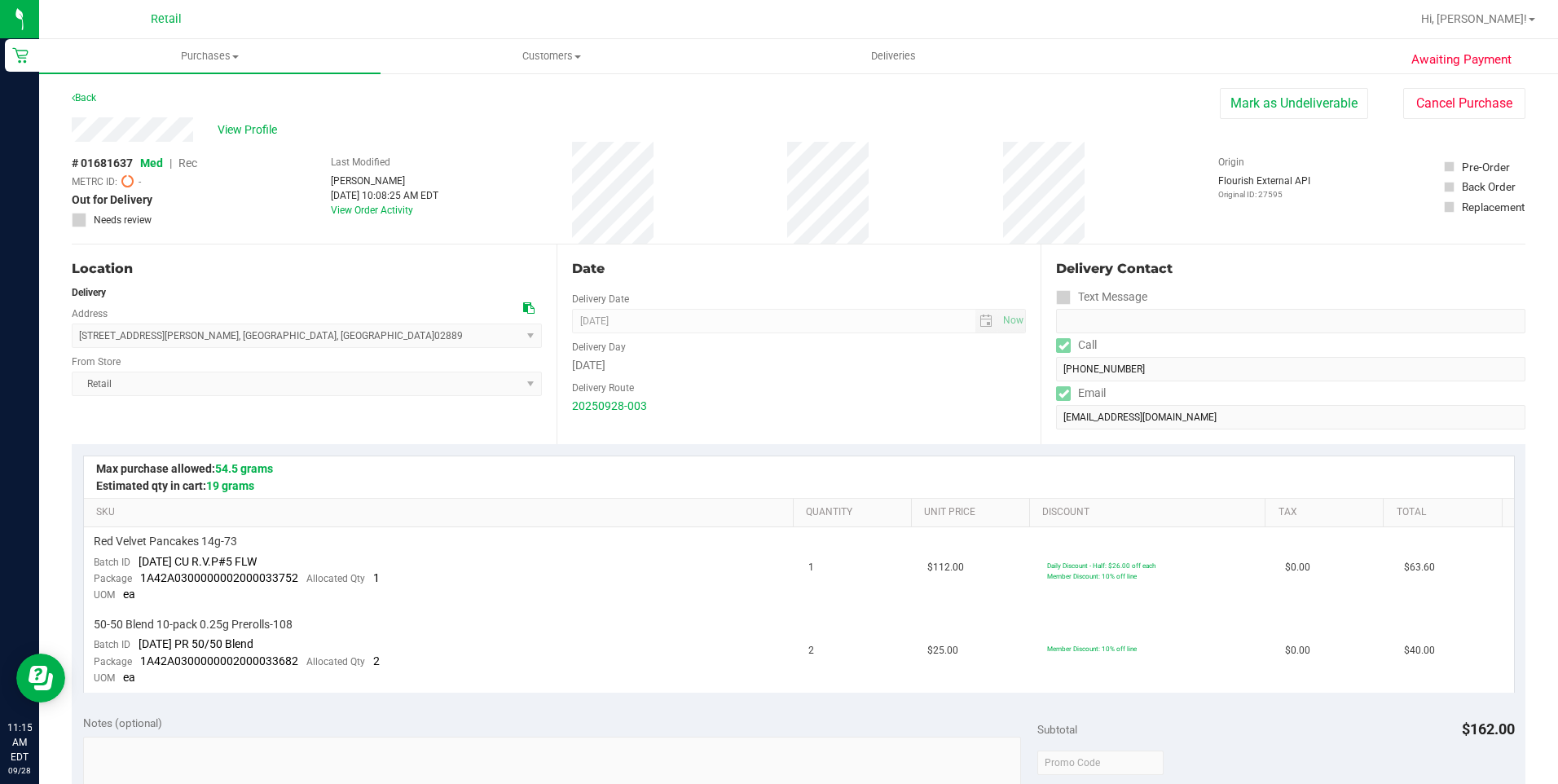
click at [121, 182] on icon at bounding box center [128, 181] width 13 height 13
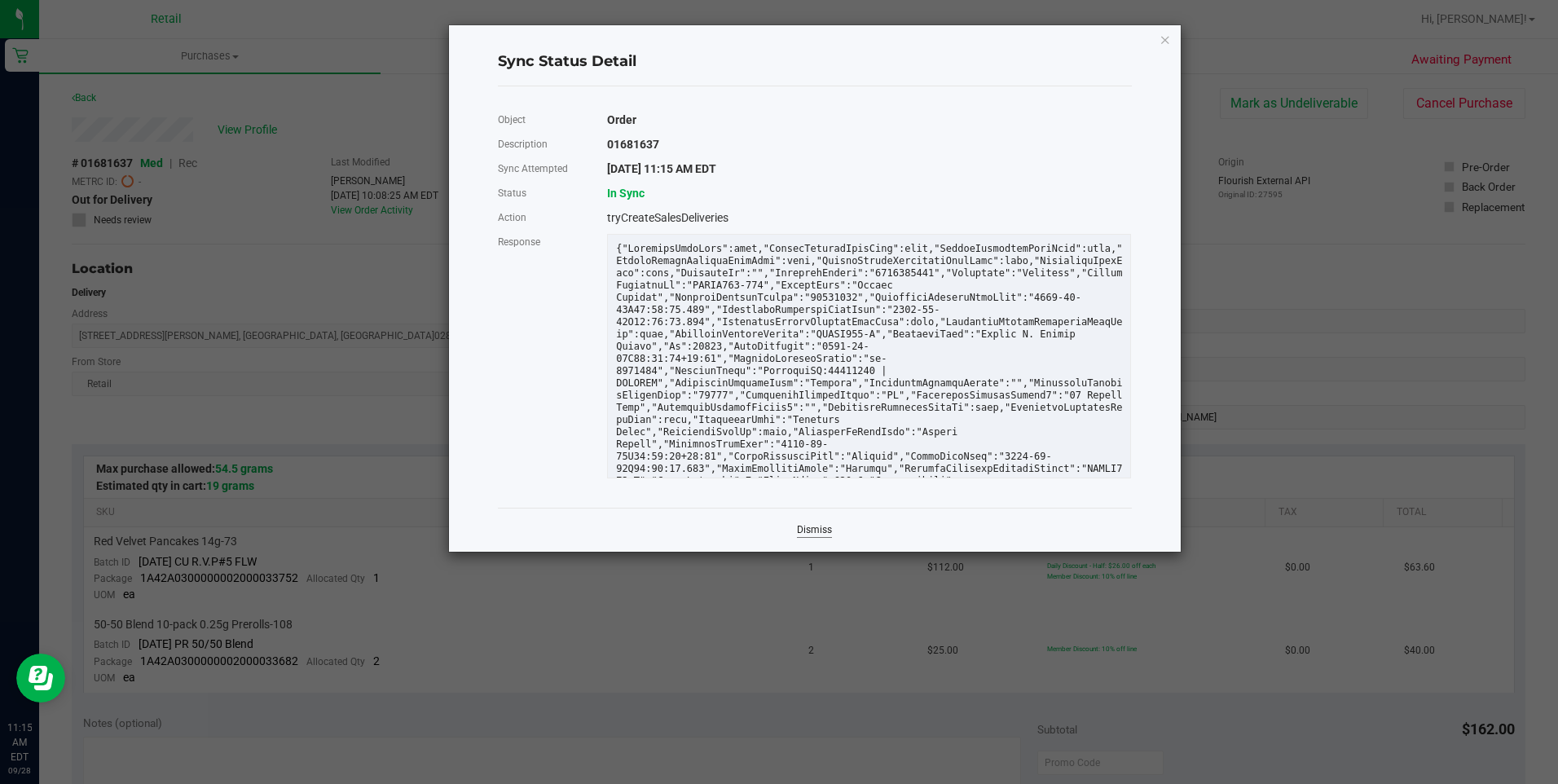
click at [805, 525] on link "Dismiss" at bounding box center [815, 529] width 35 height 14
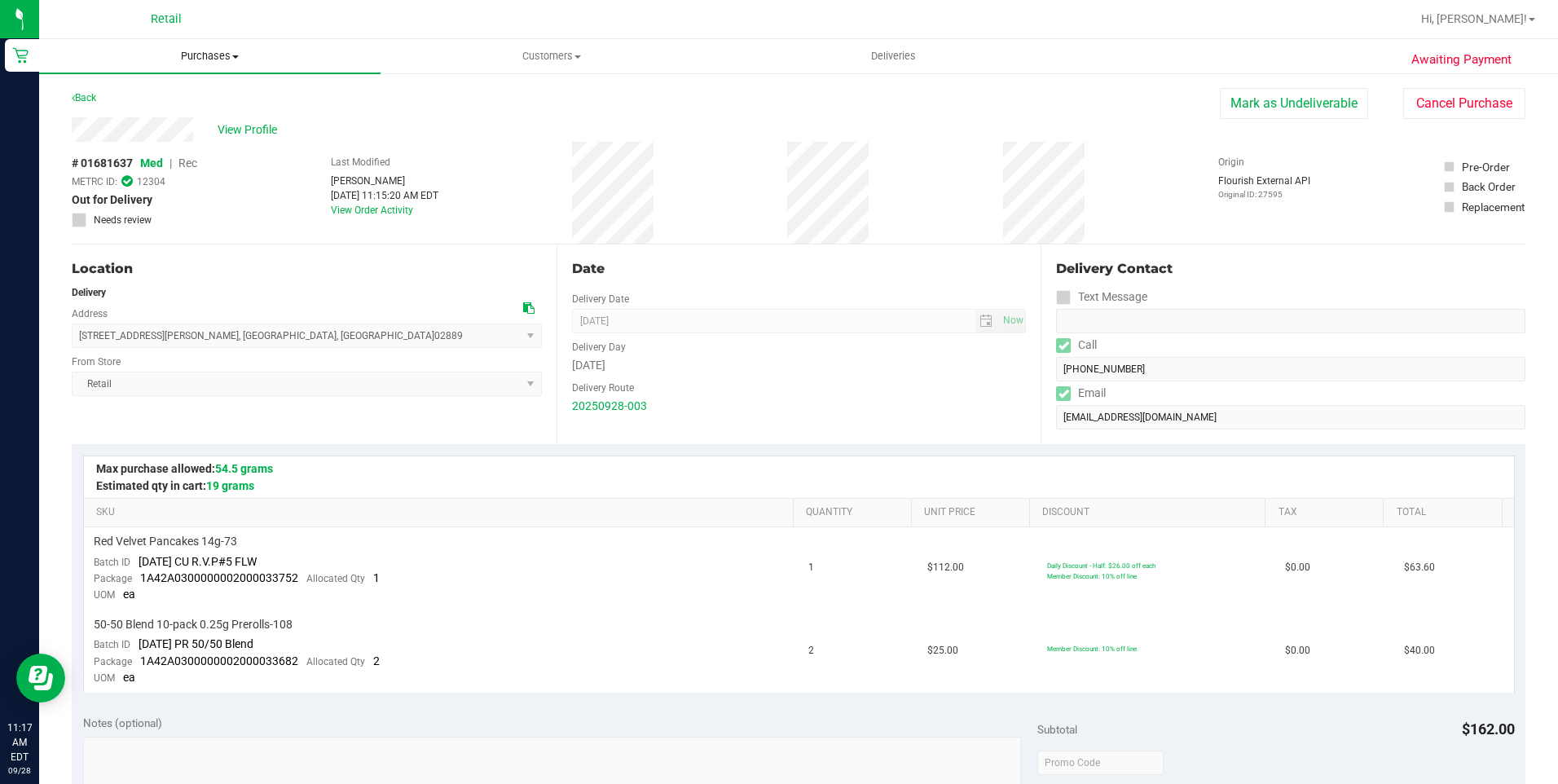
click at [219, 63] on span "Purchases" at bounding box center [209, 57] width 341 height 15
click at [150, 92] on span "Summary of purchases" at bounding box center [122, 97] width 167 height 14
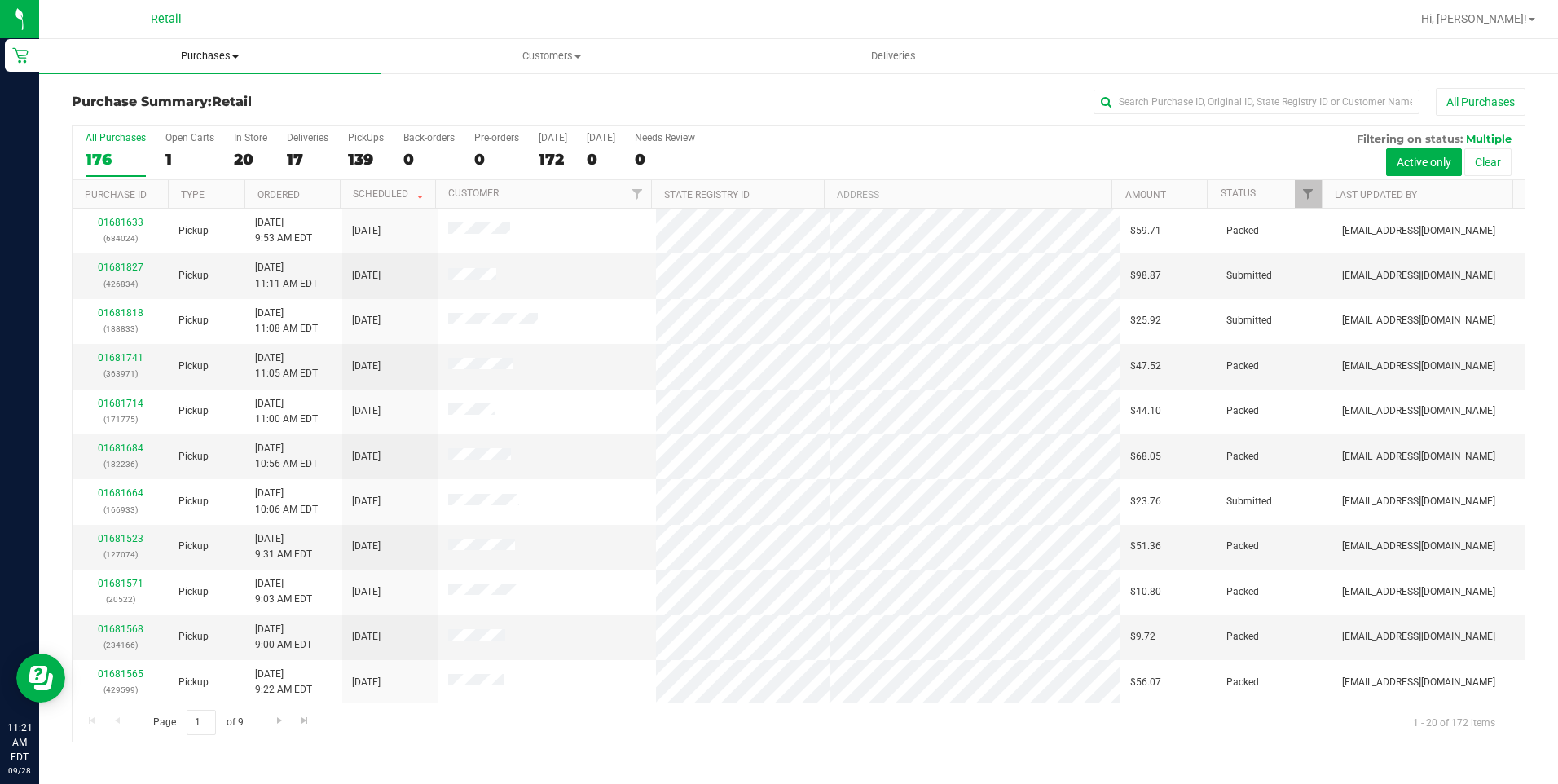
click at [211, 60] on span "Purchases" at bounding box center [209, 57] width 341 height 15
click at [178, 92] on span "Summary of purchases" at bounding box center [122, 97] width 167 height 14
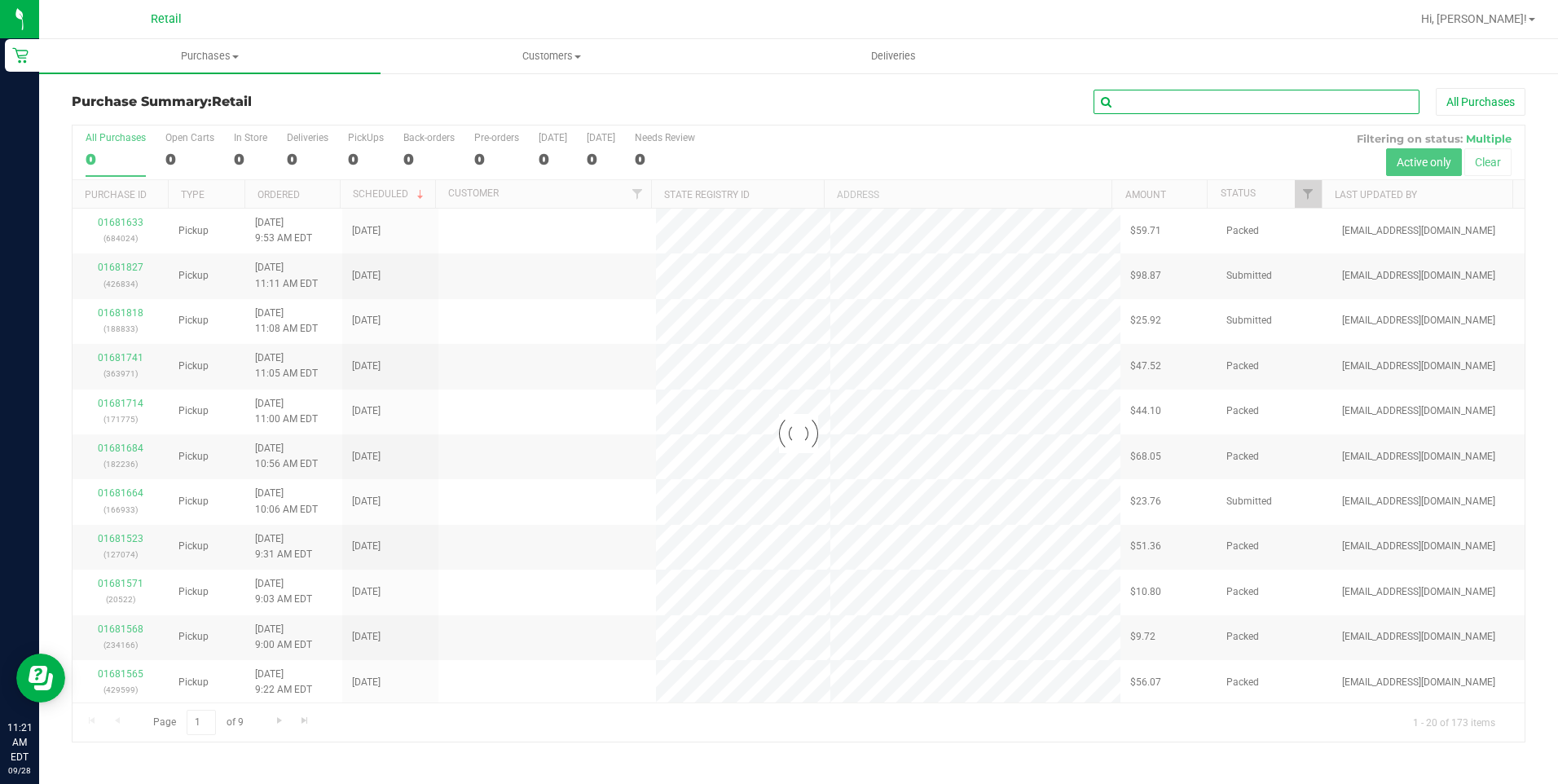
click at [1147, 100] on input "text" at bounding box center [1257, 102] width 326 height 24
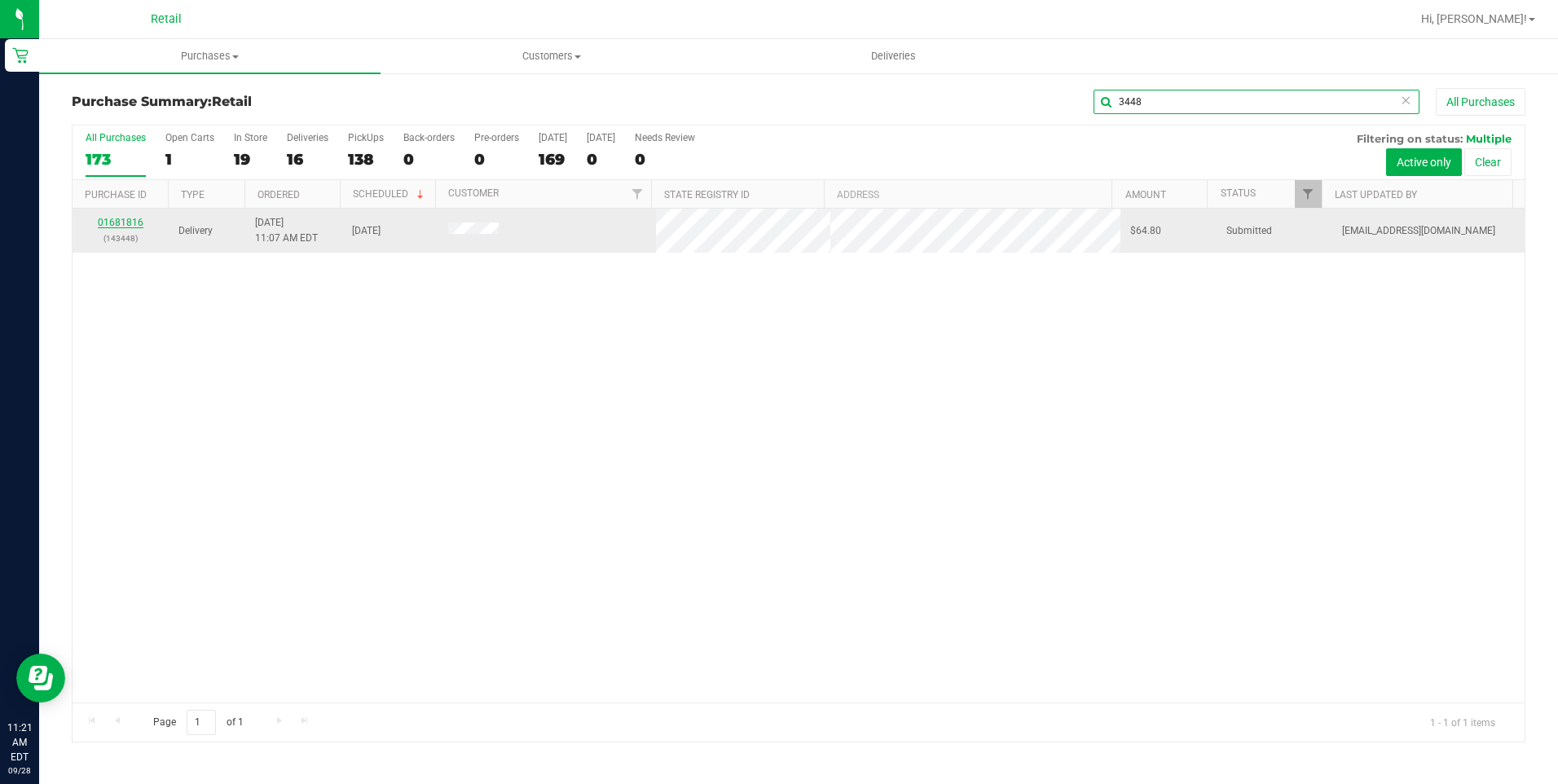
type input "3448"
click at [124, 224] on link "01681816" at bounding box center [120, 222] width 45 height 11
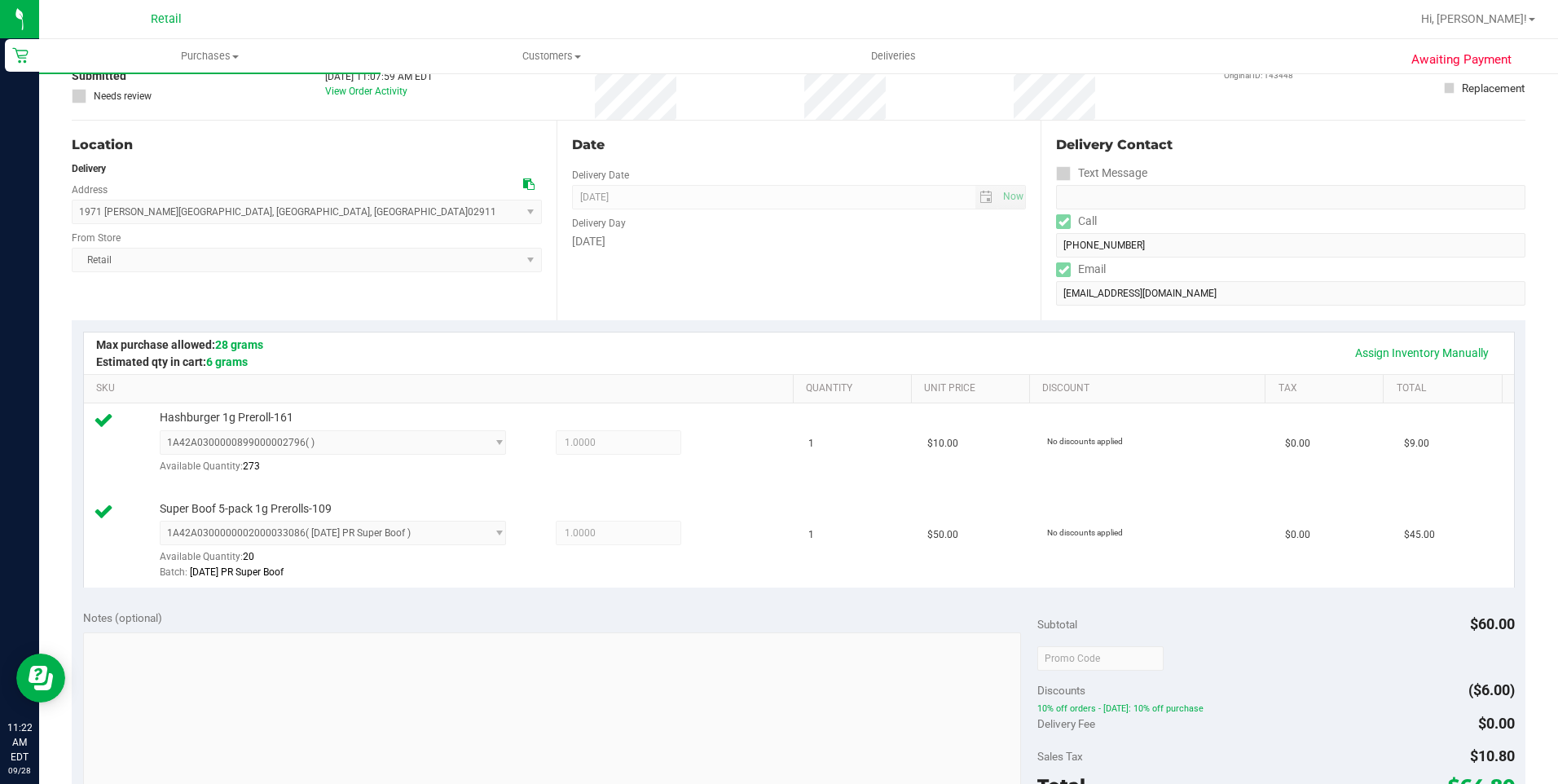
scroll to position [488, 0]
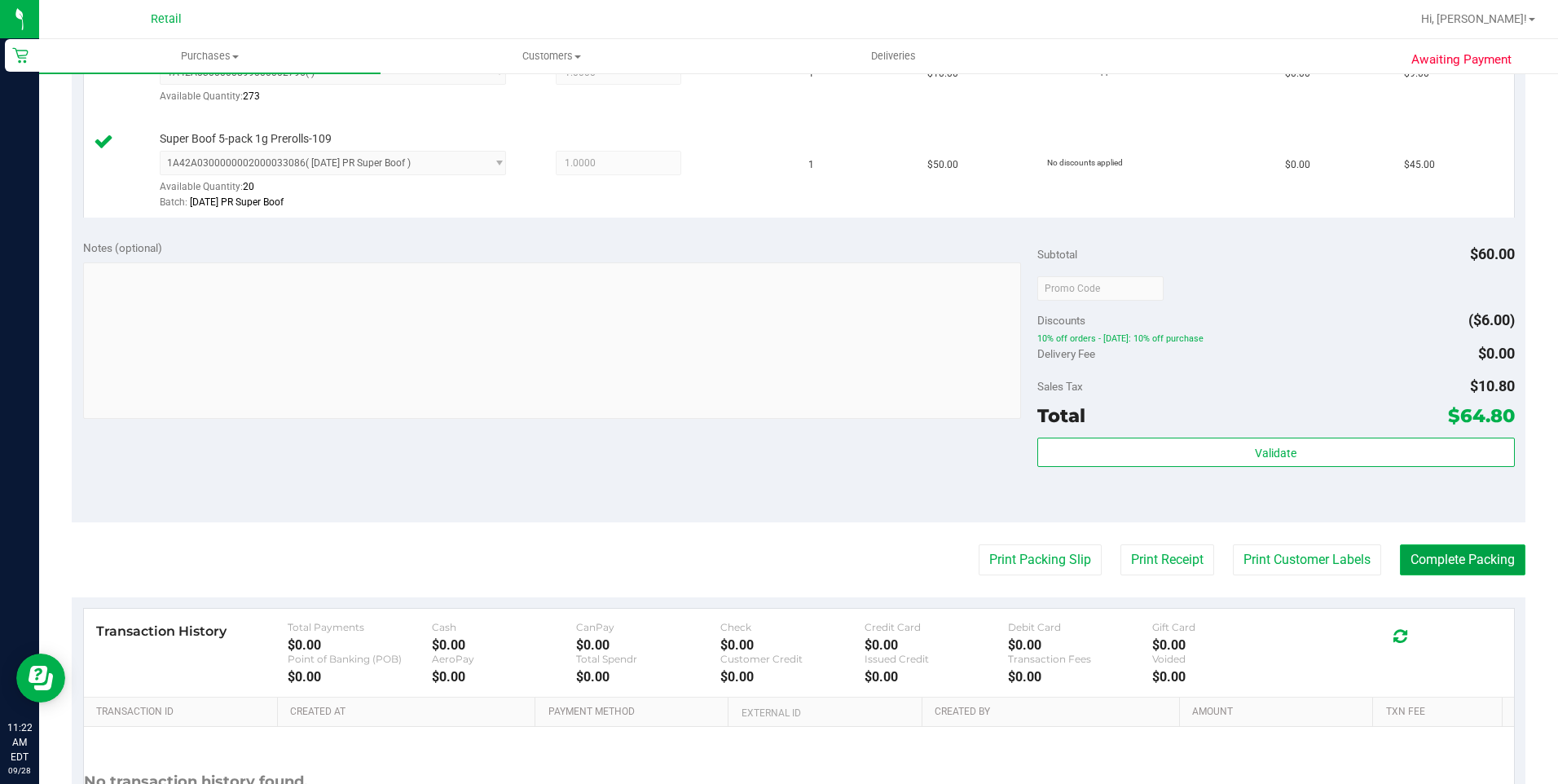
click at [1460, 564] on button "Complete Packing" at bounding box center [1462, 559] width 125 height 31
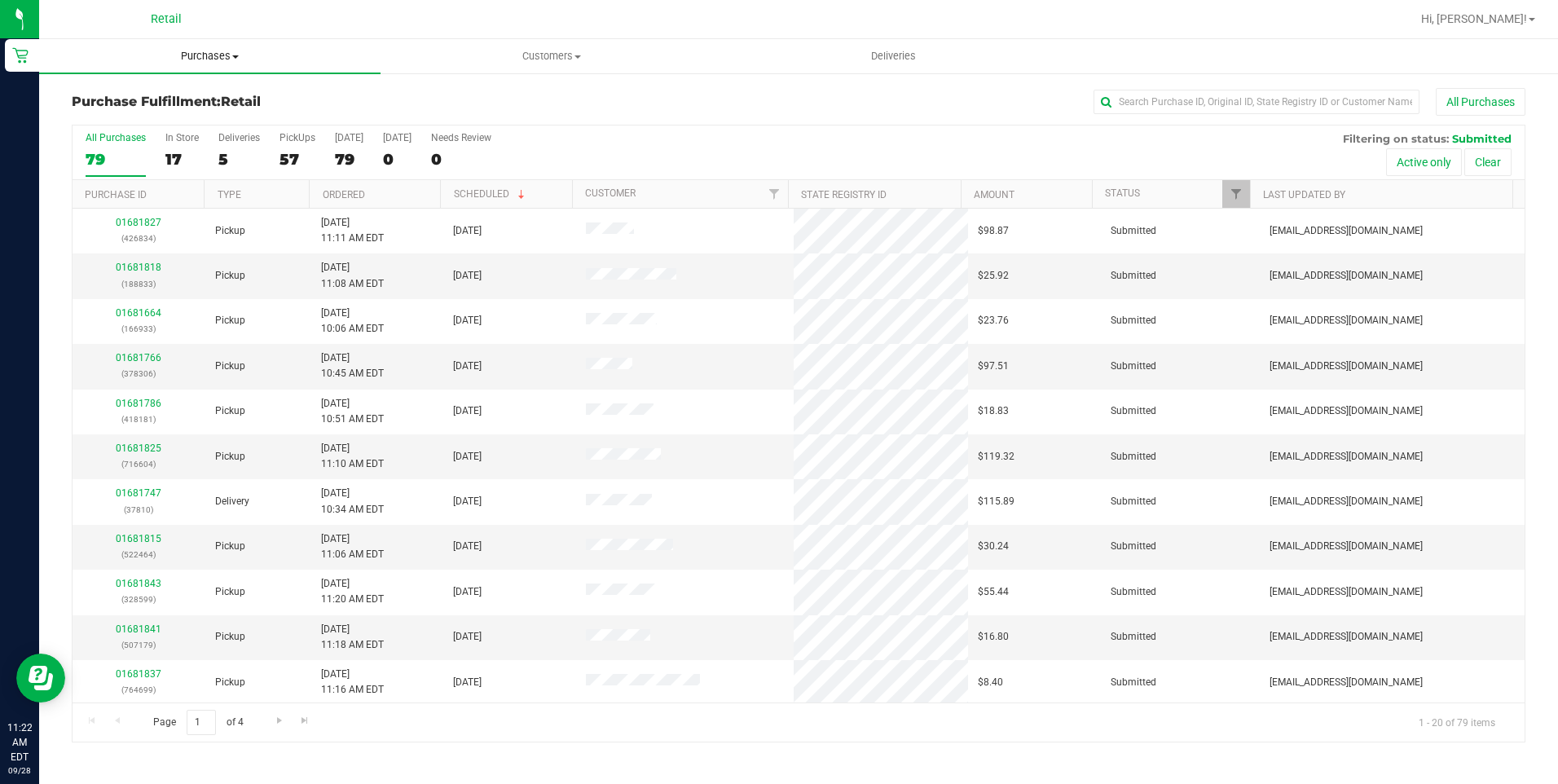
click at [219, 55] on span "Purchases" at bounding box center [209, 57] width 341 height 15
click at [198, 90] on li "Summary of purchases" at bounding box center [209, 98] width 341 height 19
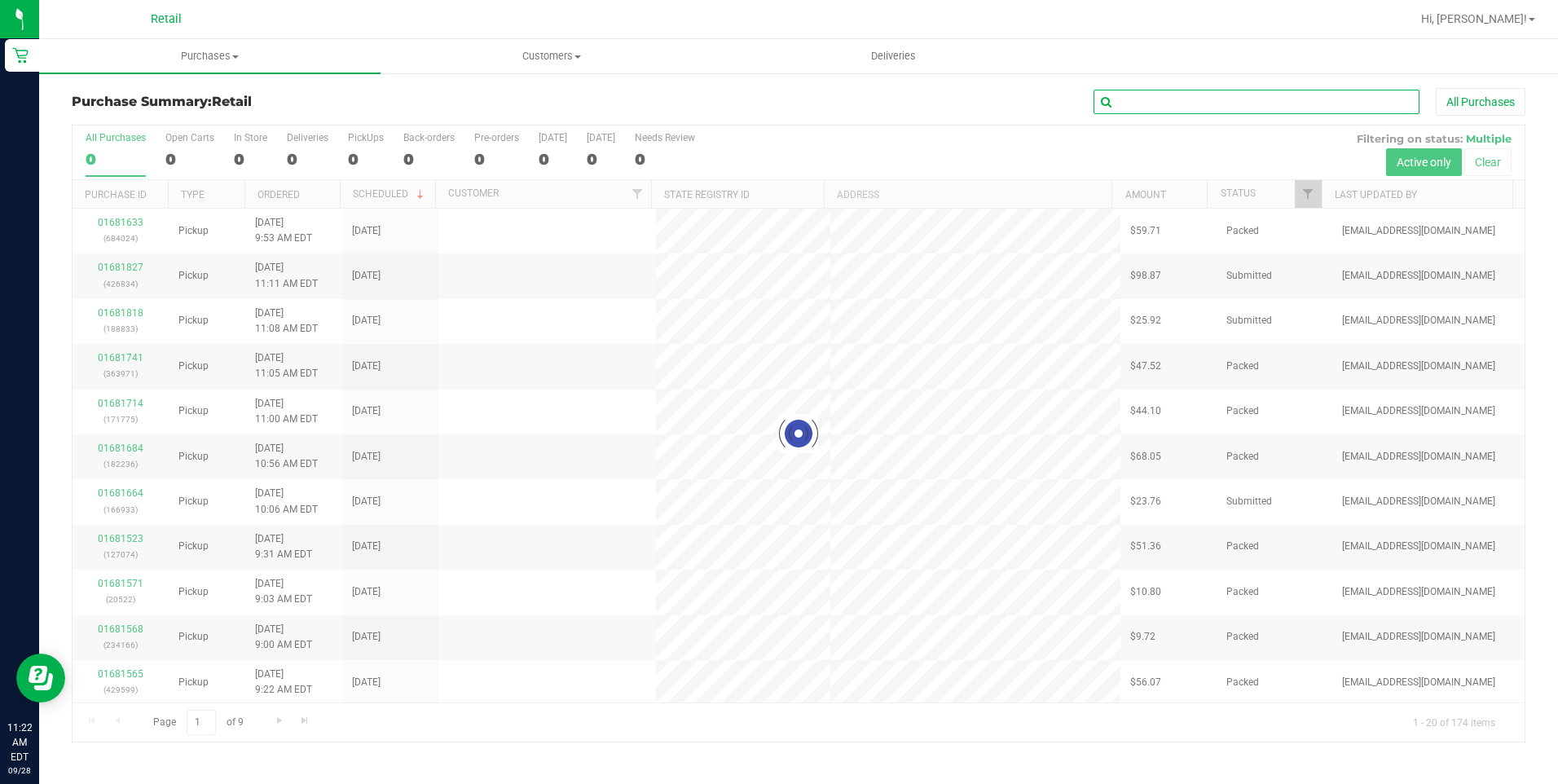
click at [1195, 105] on input "text" at bounding box center [1257, 102] width 326 height 24
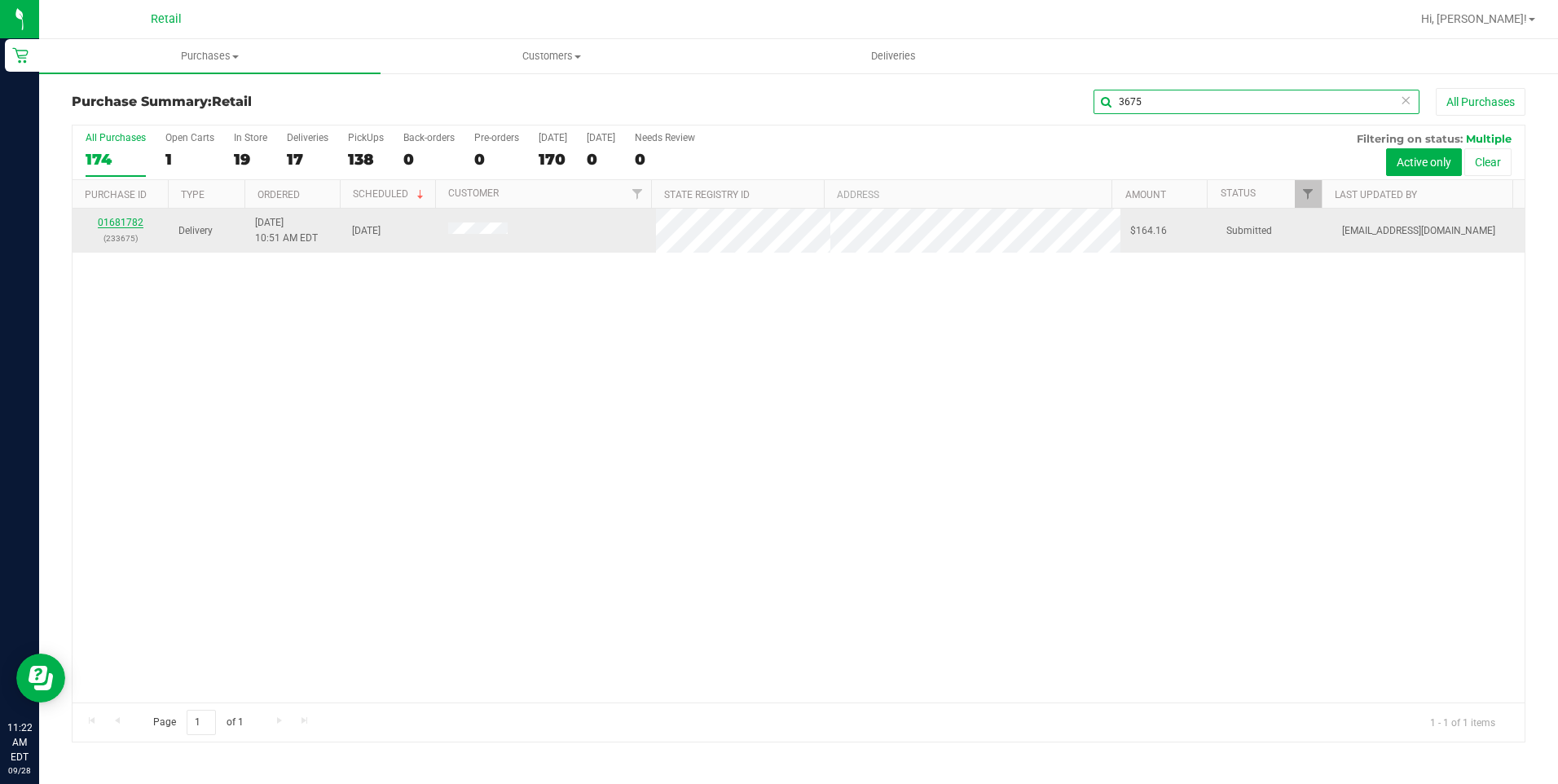
type input "3675"
click at [108, 217] on link "01681782" at bounding box center [120, 222] width 45 height 11
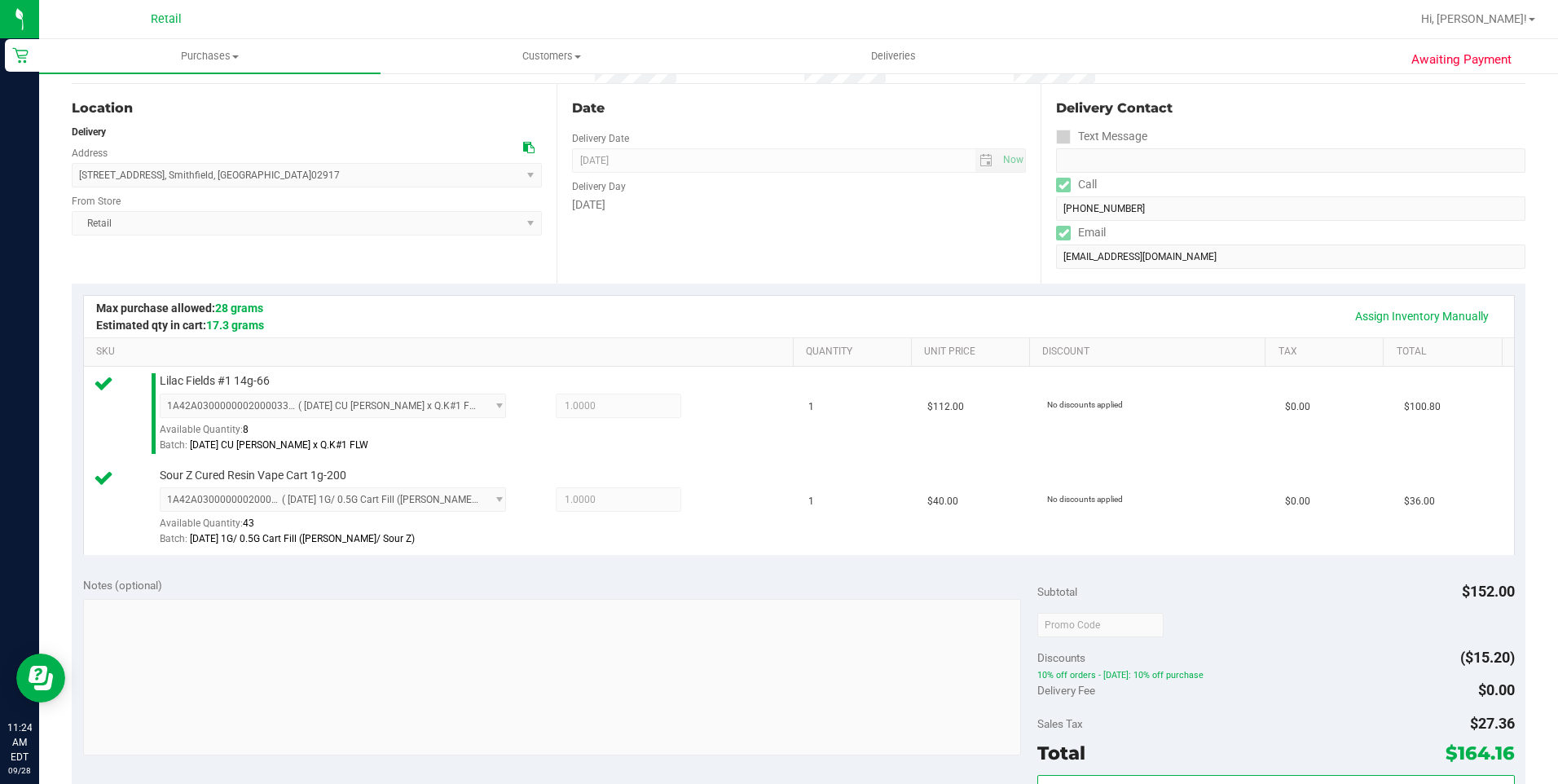
scroll to position [407, 0]
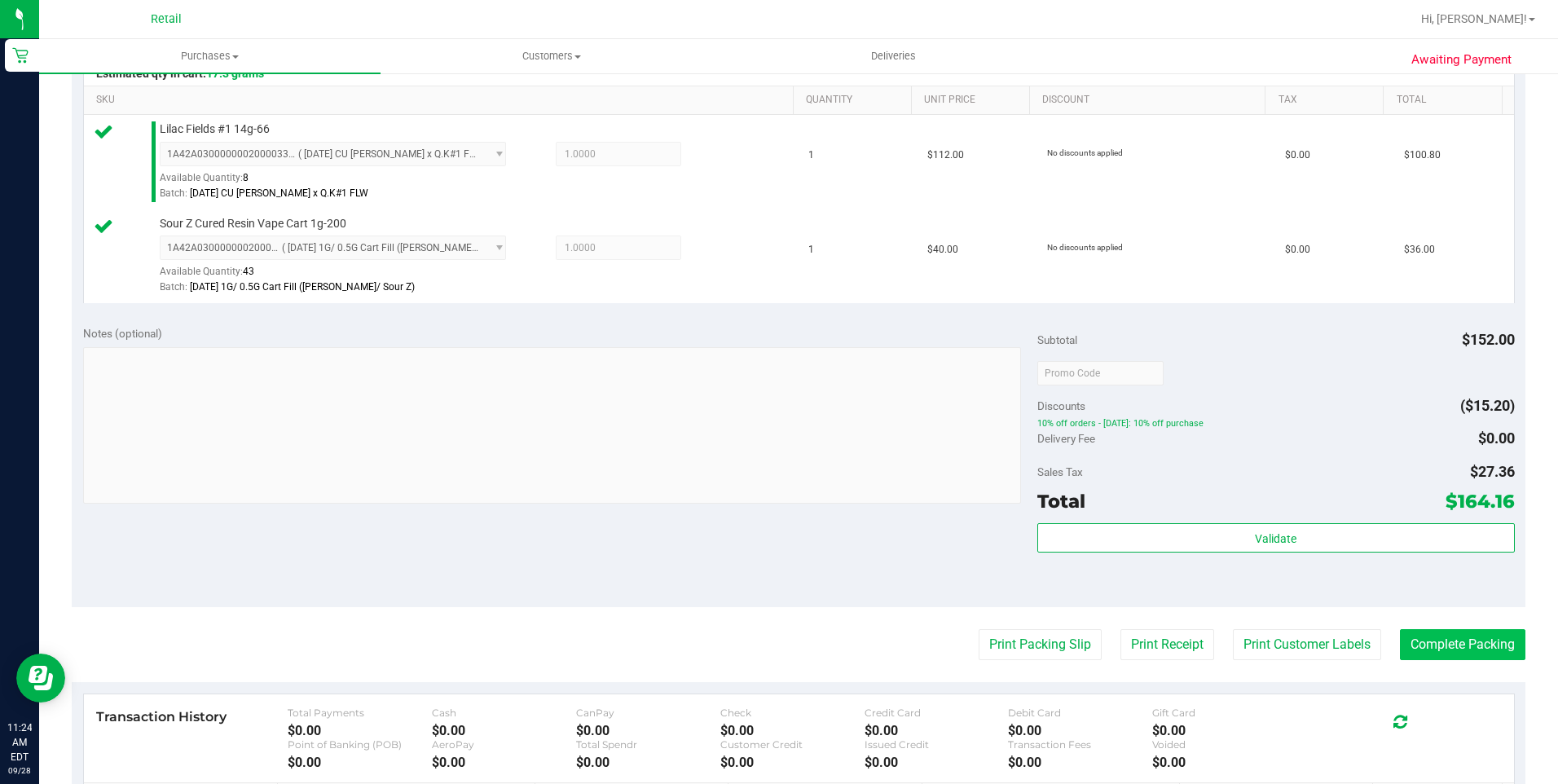
click at [1457, 664] on purchase-details "Back Edit Purchase Cancel Purchase View Profile # 01681782 Med | Rec METRC ID: …" at bounding box center [798, 333] width 1453 height 1306
click at [1466, 627] on purchase-details "Back Edit Purchase Cancel Purchase View Profile # 01681782 Med | Rec METRC ID: …" at bounding box center [798, 333] width 1453 height 1306
click at [1452, 639] on button "Complete Packing" at bounding box center [1462, 644] width 125 height 31
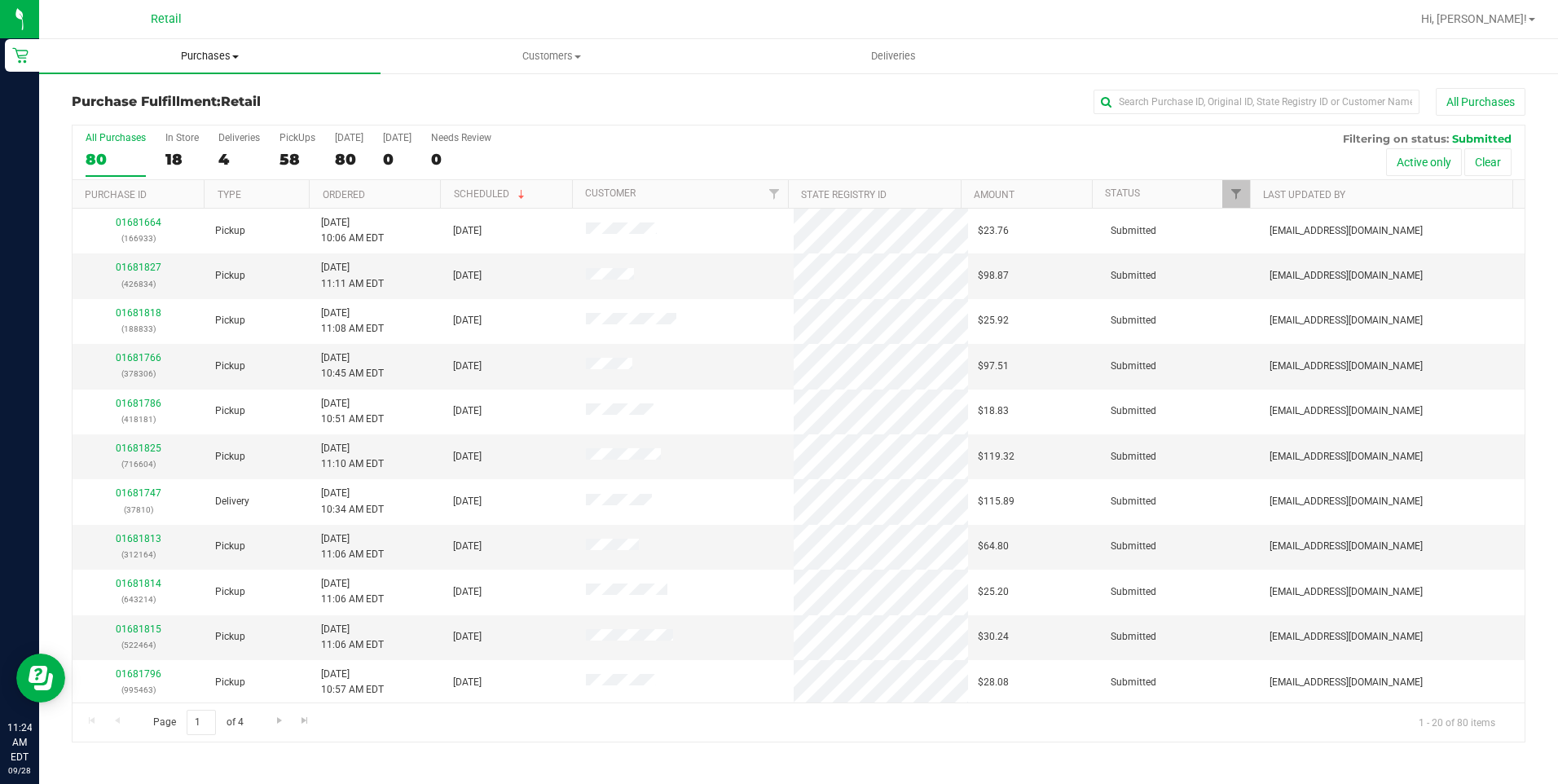
click at [225, 61] on span "Purchases" at bounding box center [209, 57] width 341 height 15
click at [181, 100] on span "Summary of purchases" at bounding box center [122, 97] width 167 height 14
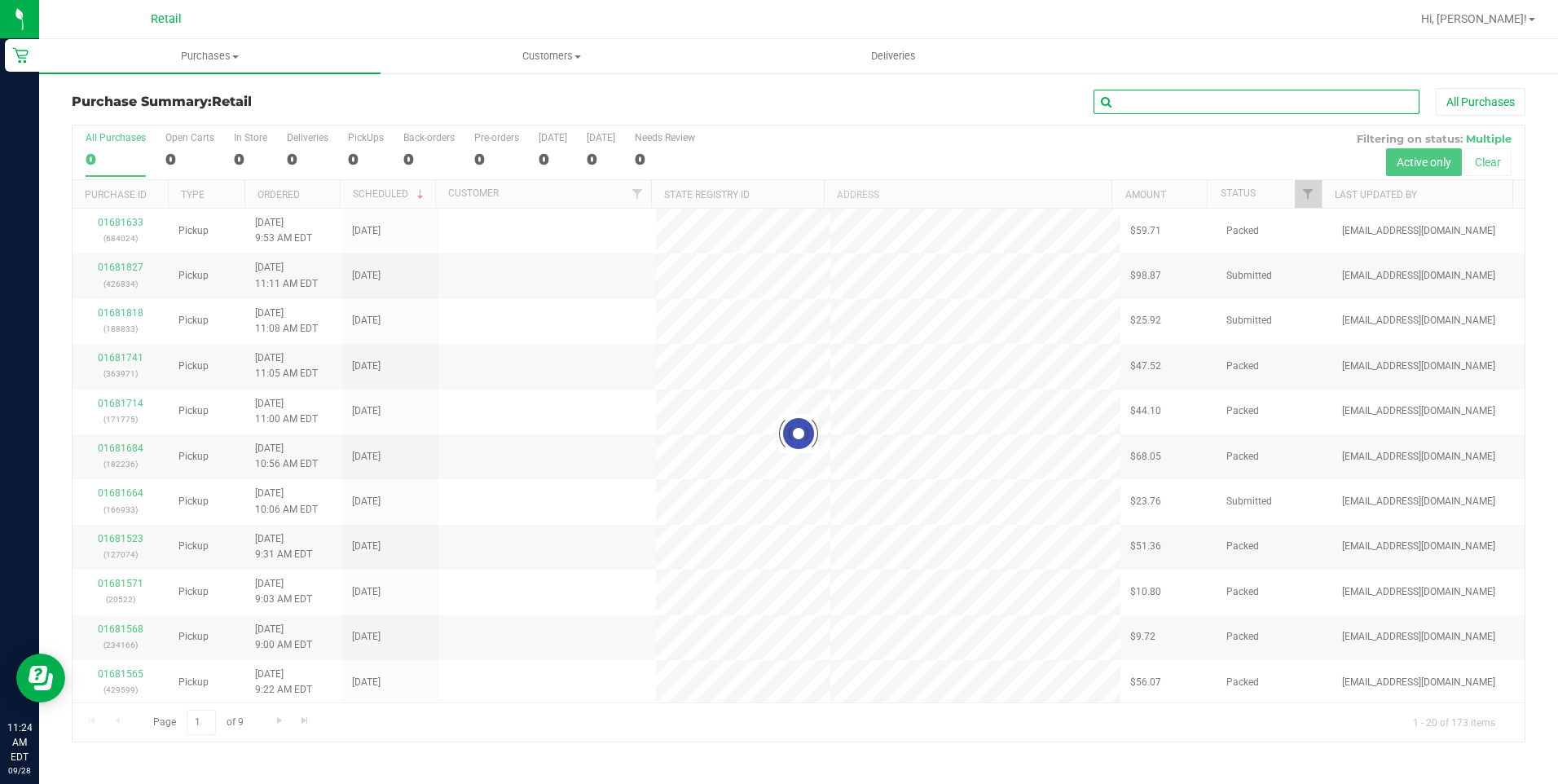
click at [1192, 104] on input "text" at bounding box center [1257, 102] width 326 height 24
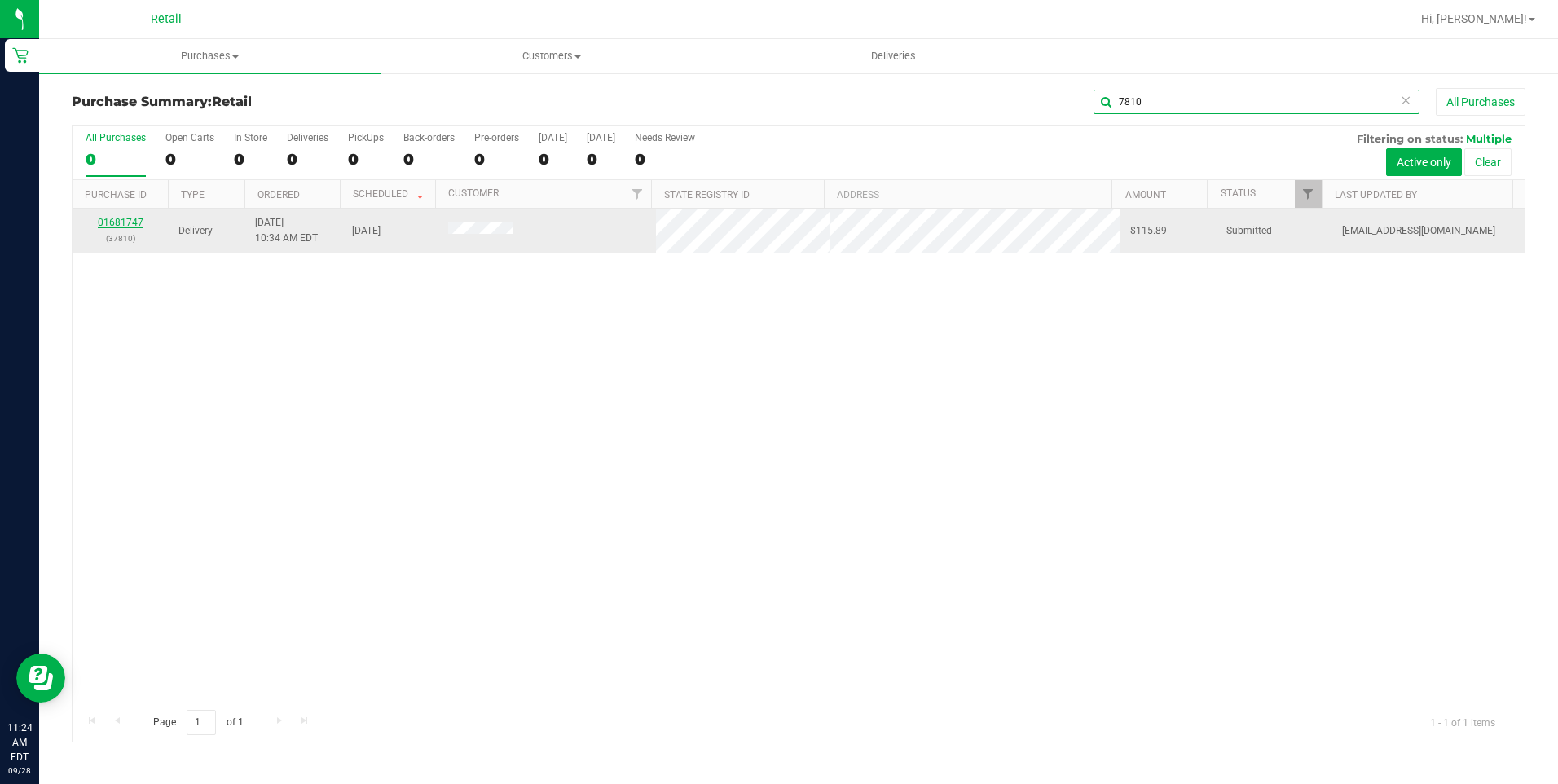
type input "7810"
click at [110, 218] on link "01681747" at bounding box center [120, 222] width 45 height 11
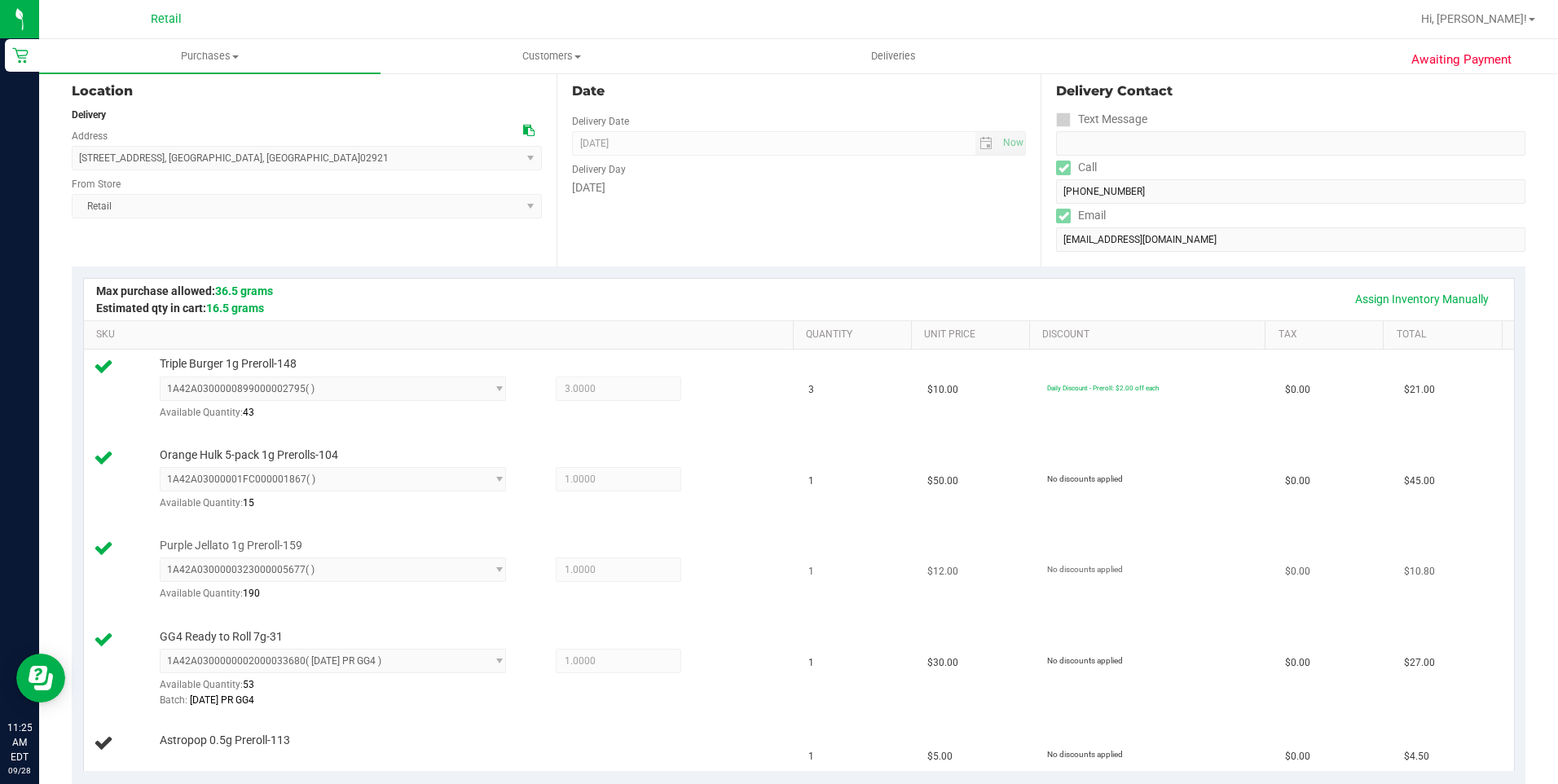
scroll to position [326, 0]
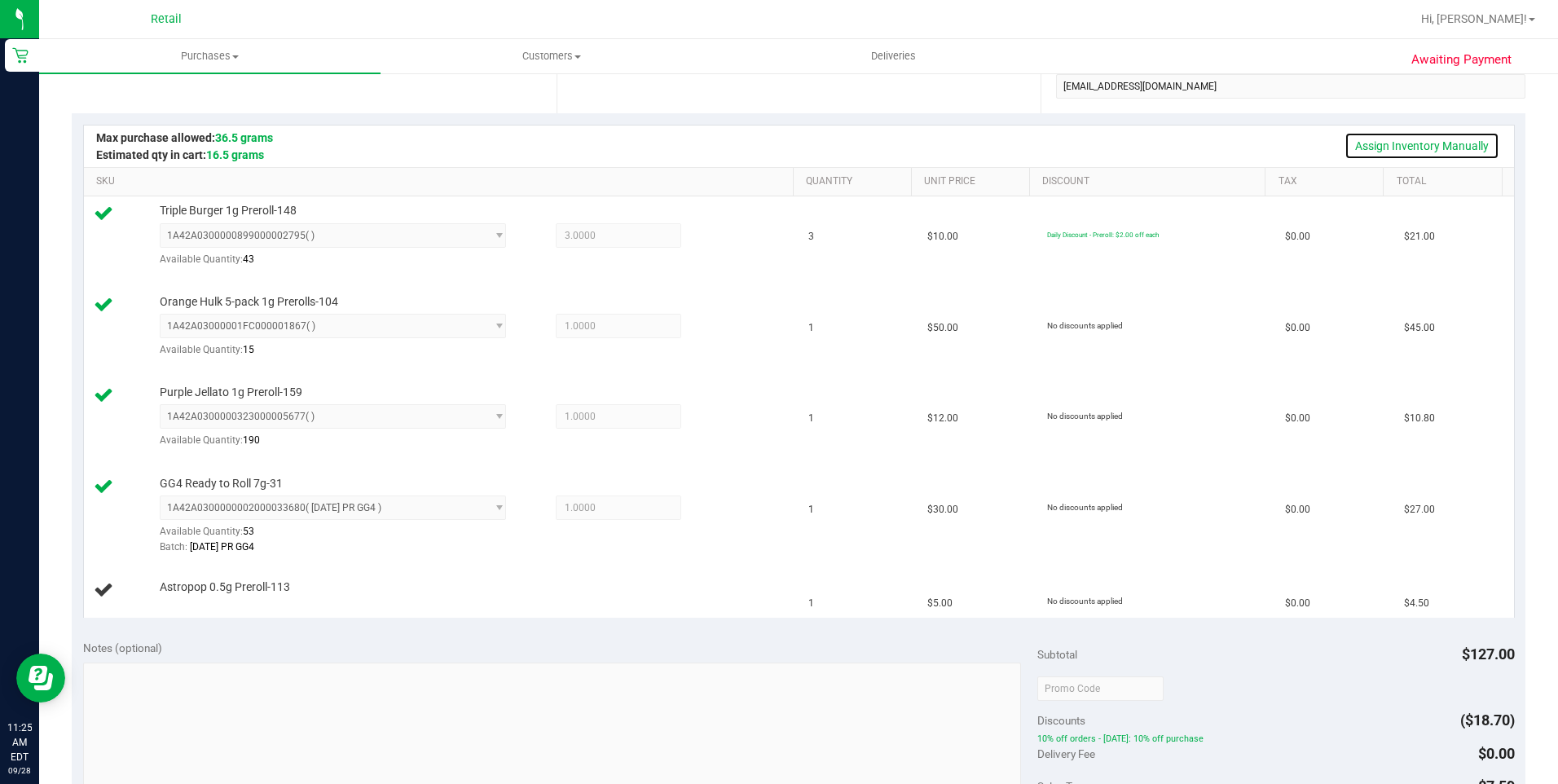
click at [1423, 142] on link "Assign Inventory Manually" at bounding box center [1421, 145] width 155 height 28
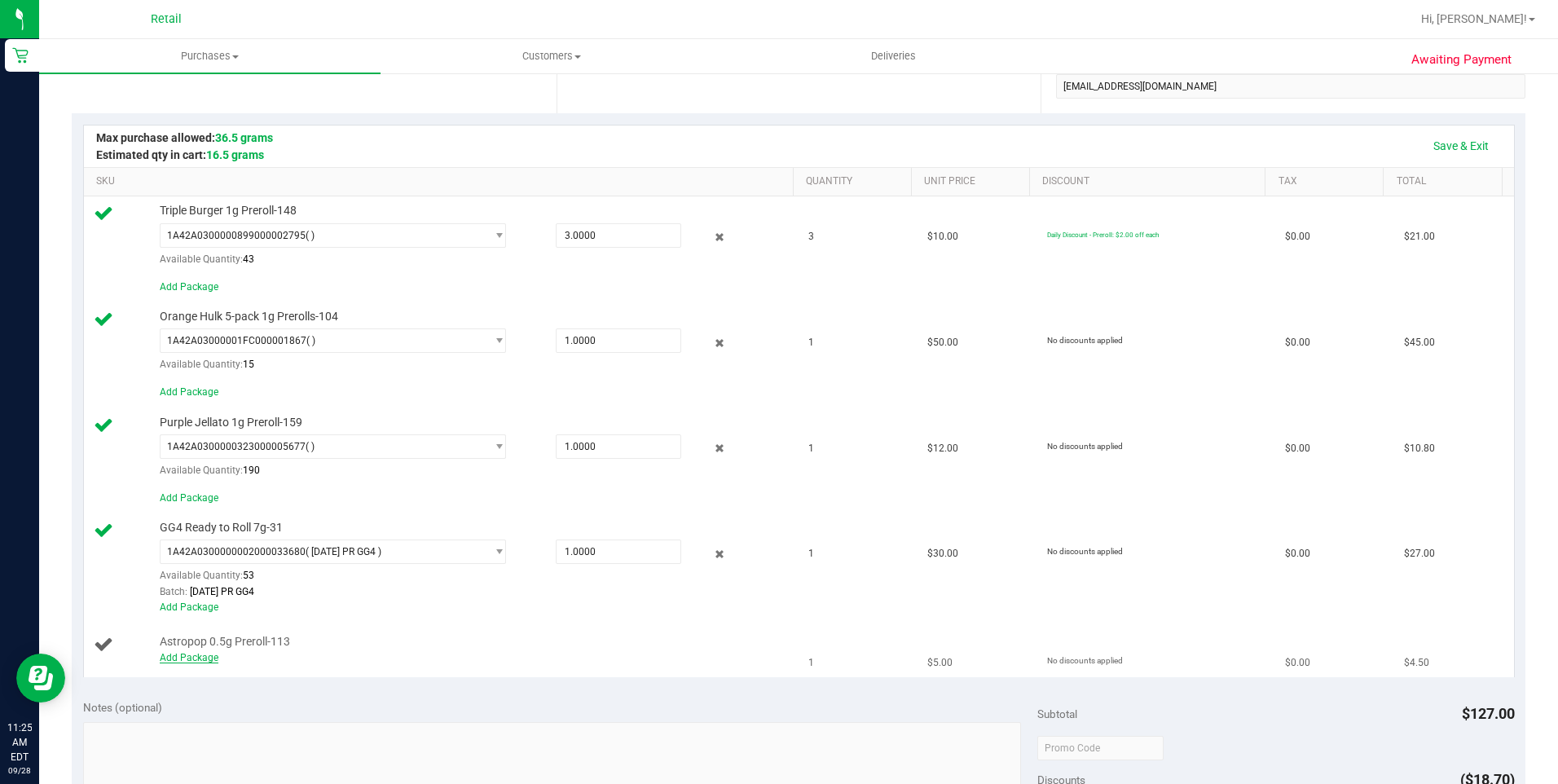
click at [198, 661] on link "Add Package" at bounding box center [188, 657] width 58 height 11
click at [288, 699] on div "Notes (optional)" at bounding box center [560, 790] width 954 height 183
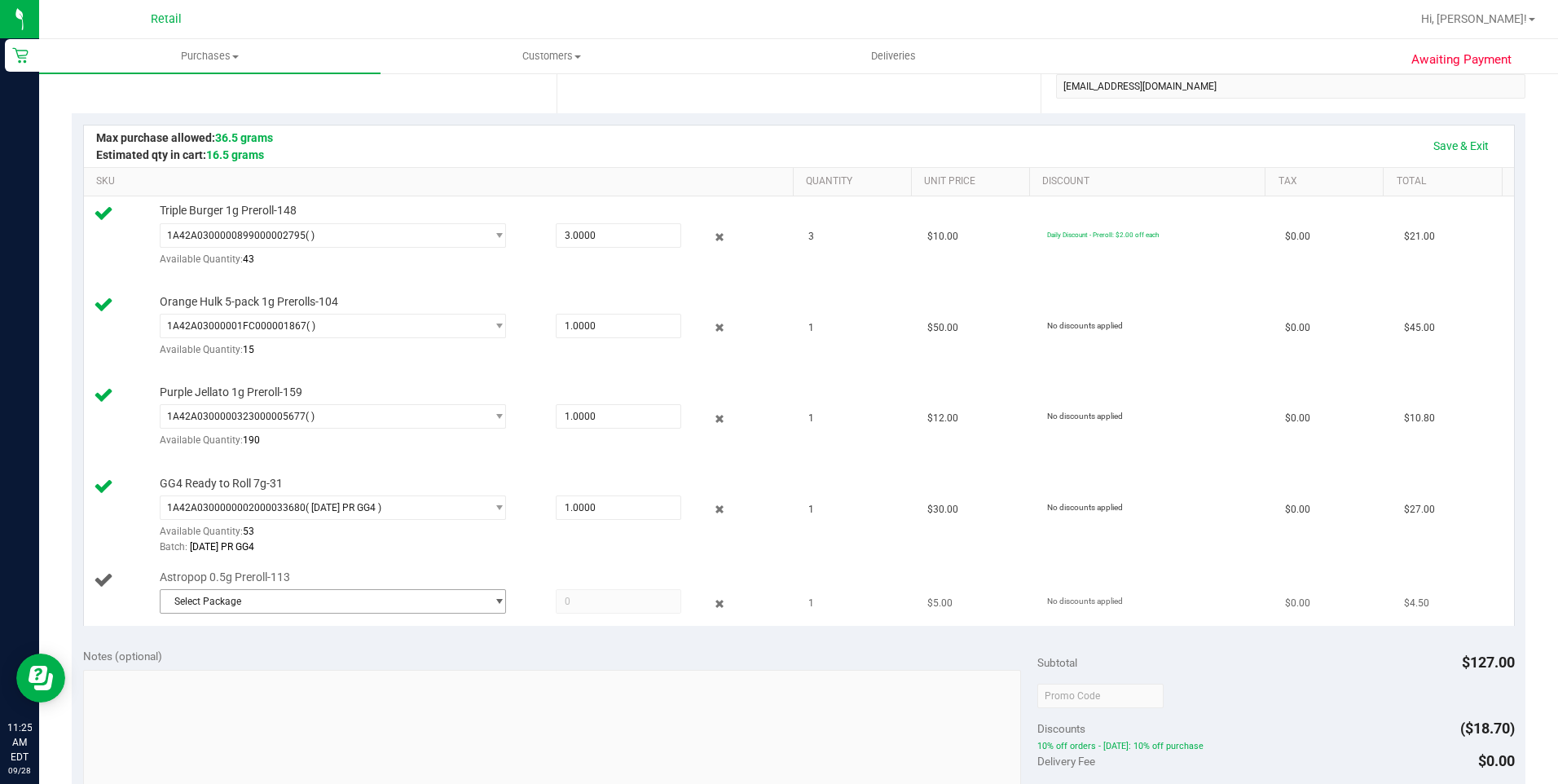
click at [285, 602] on span "Select Package" at bounding box center [323, 601] width 325 height 23
click at [266, 677] on li "1A42A0300000002000033503 ( 8.28.25 PR Astropop )" at bounding box center [328, 668] width 339 height 23
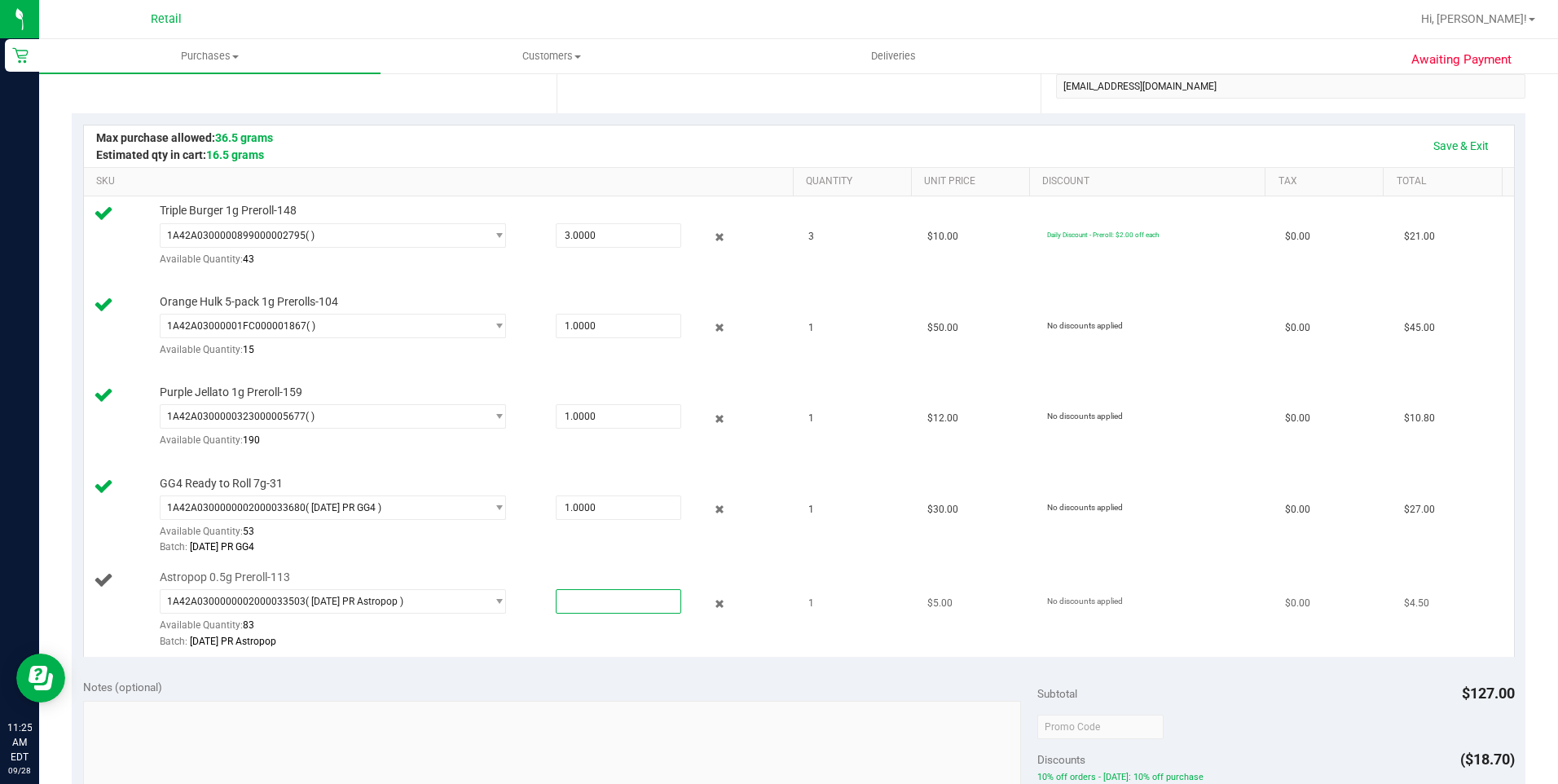
click at [602, 607] on span at bounding box center [617, 601] width 125 height 24
type input "1"
type input "1.0000"
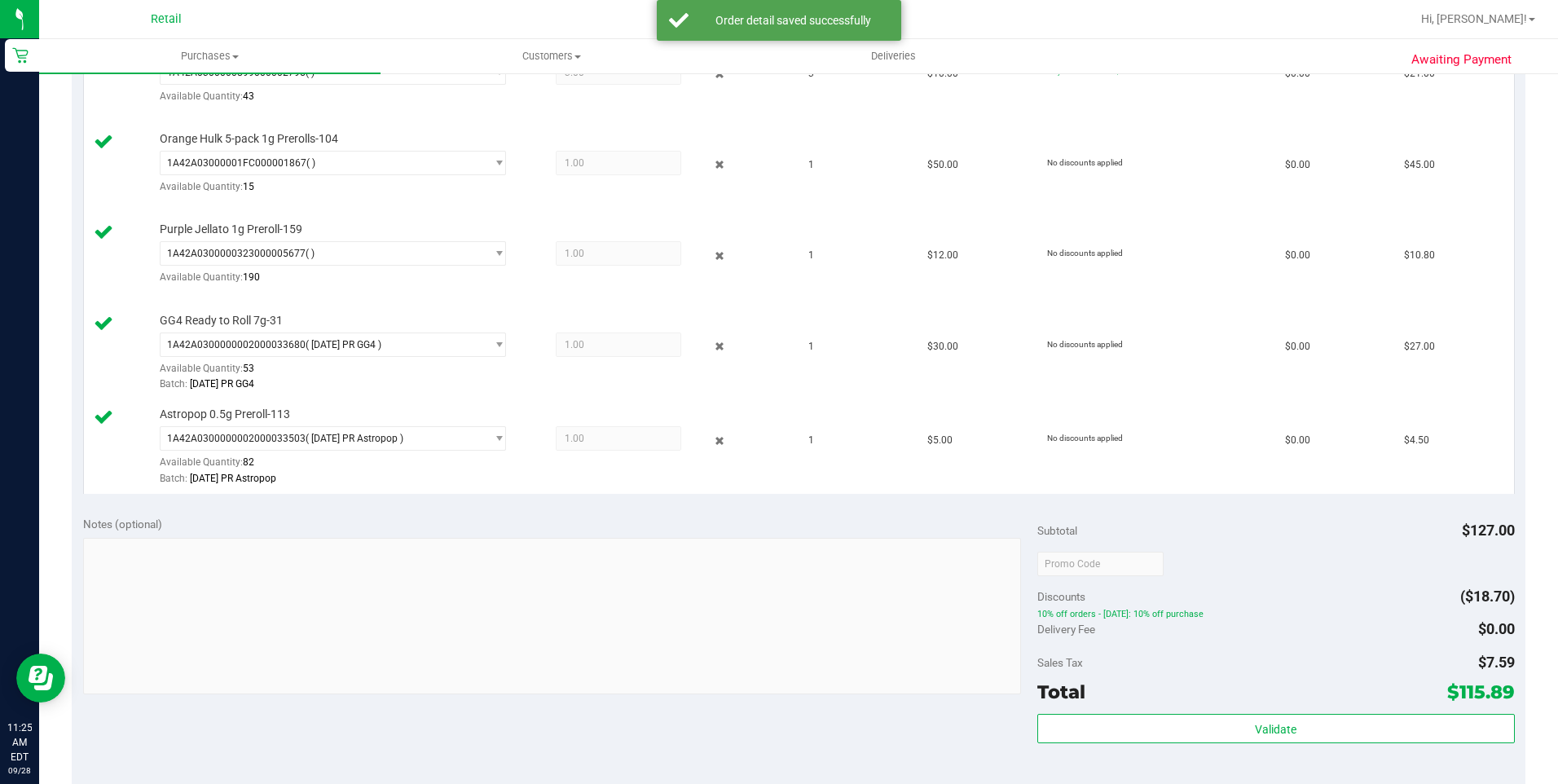
scroll to position [651, 0]
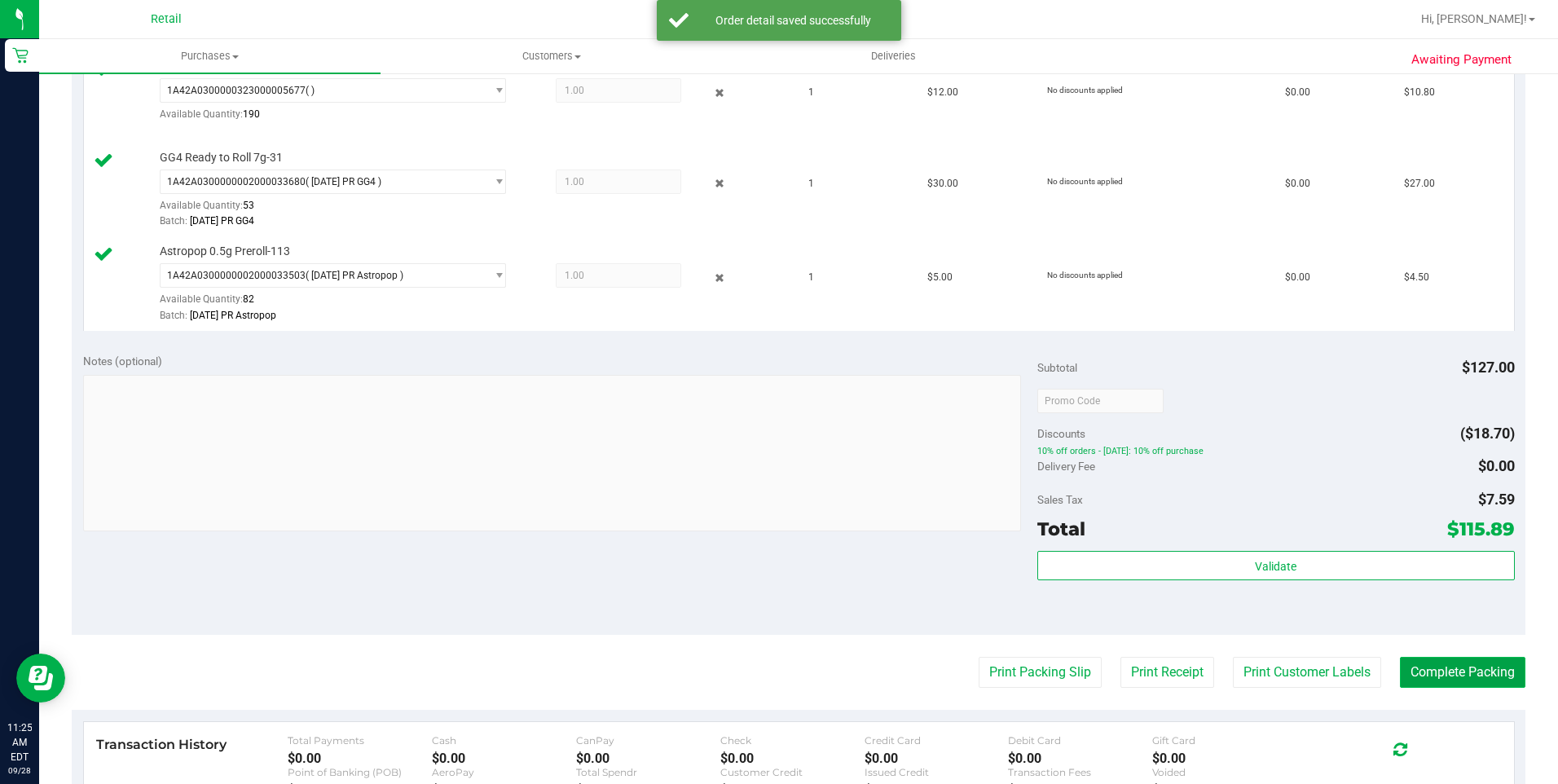
click at [1436, 663] on button "Complete Packing" at bounding box center [1462, 671] width 125 height 31
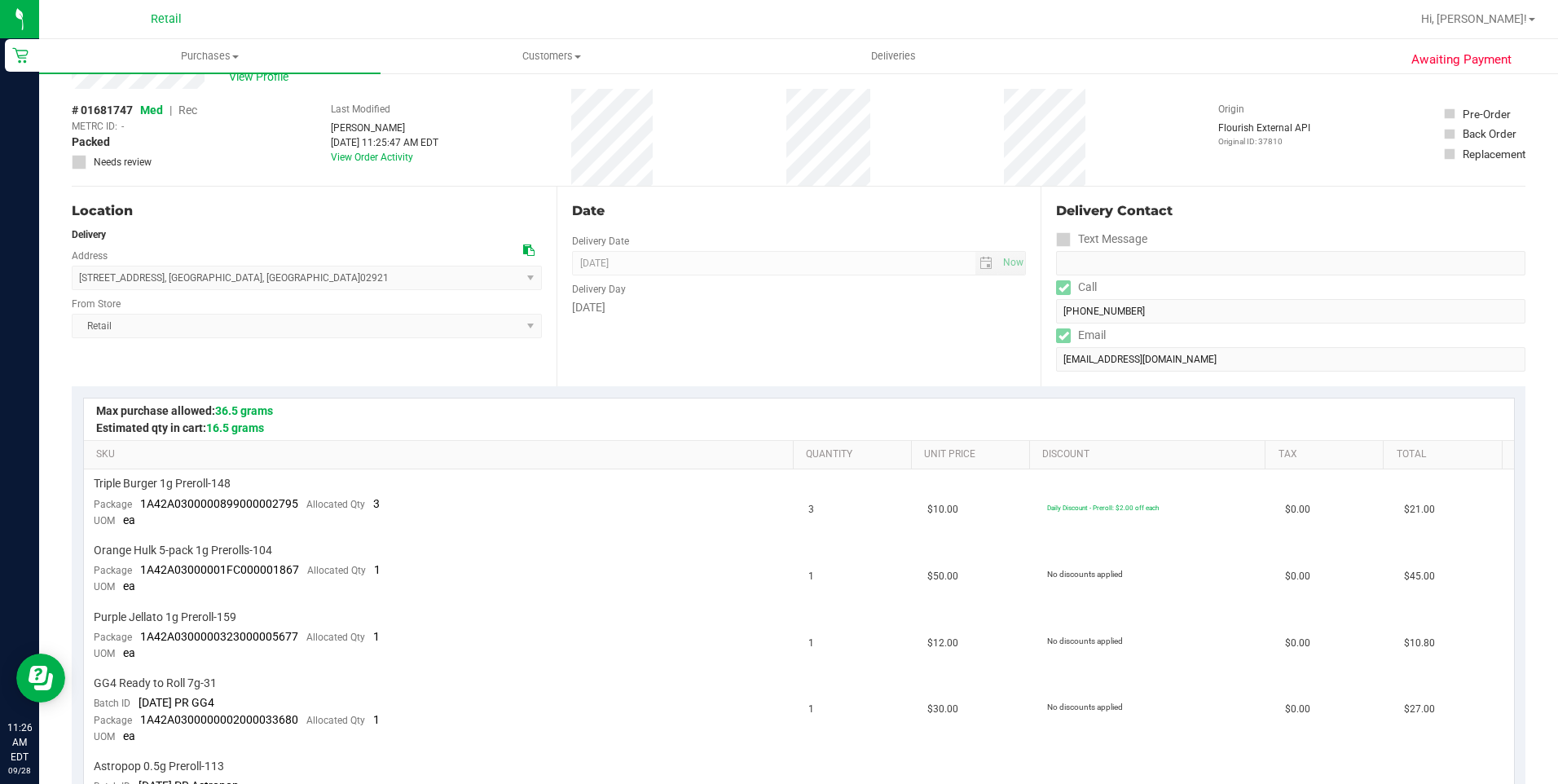
scroll to position [82, 0]
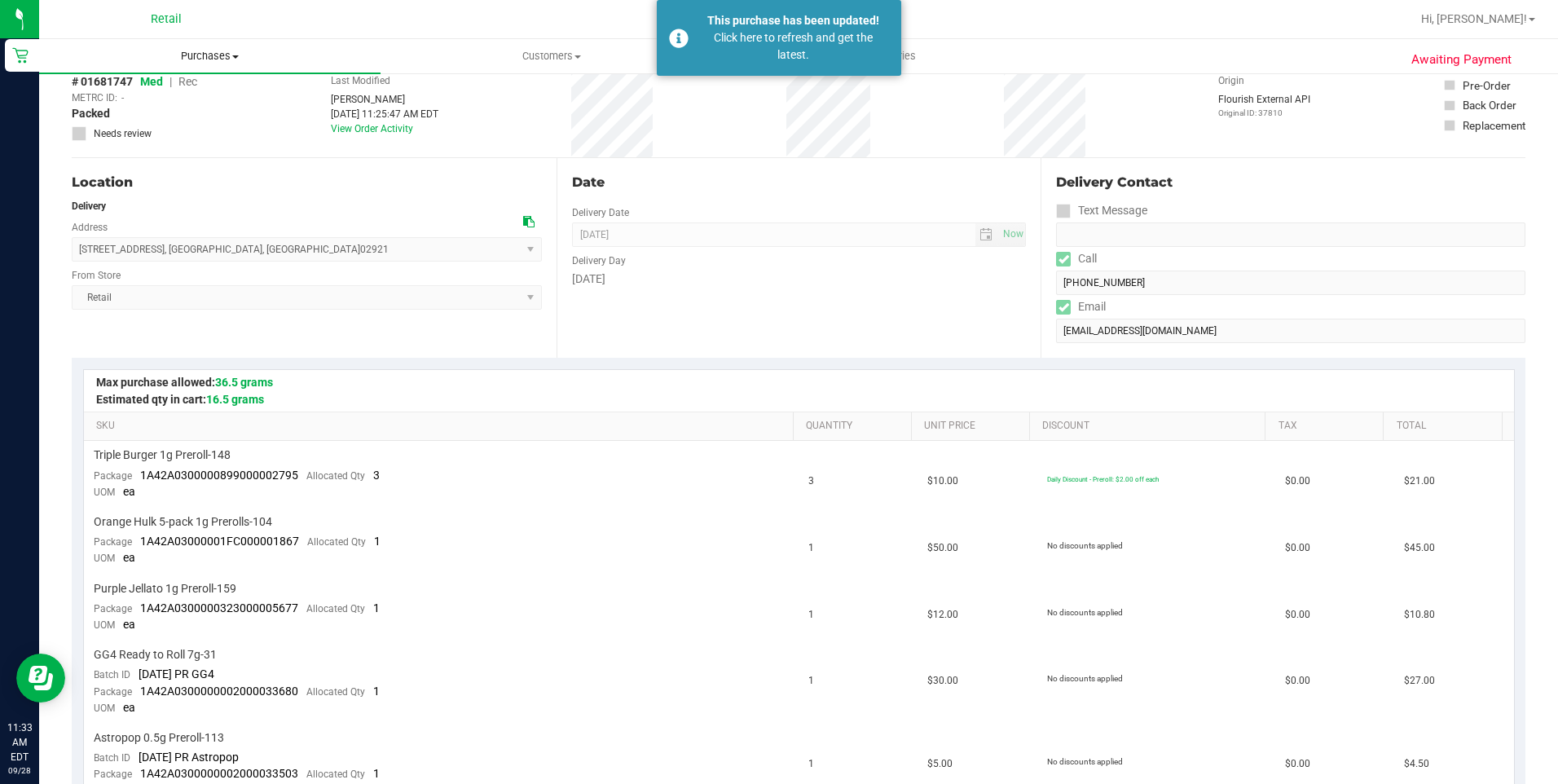
click at [212, 63] on span "Purchases" at bounding box center [209, 57] width 341 height 15
click at [186, 97] on span "Summary of purchases" at bounding box center [122, 97] width 167 height 14
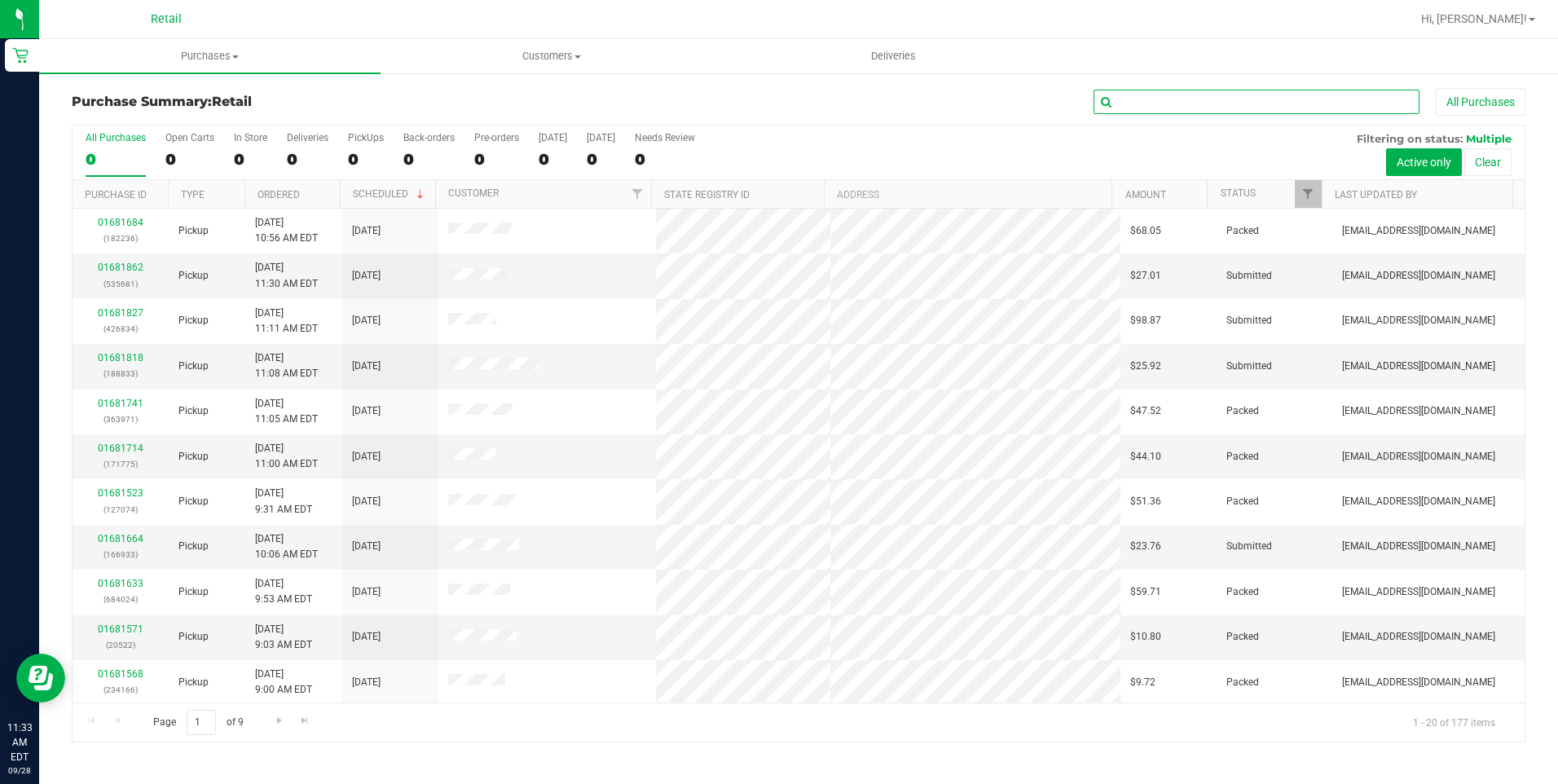
click at [1145, 102] on input "text" at bounding box center [1257, 102] width 326 height 24
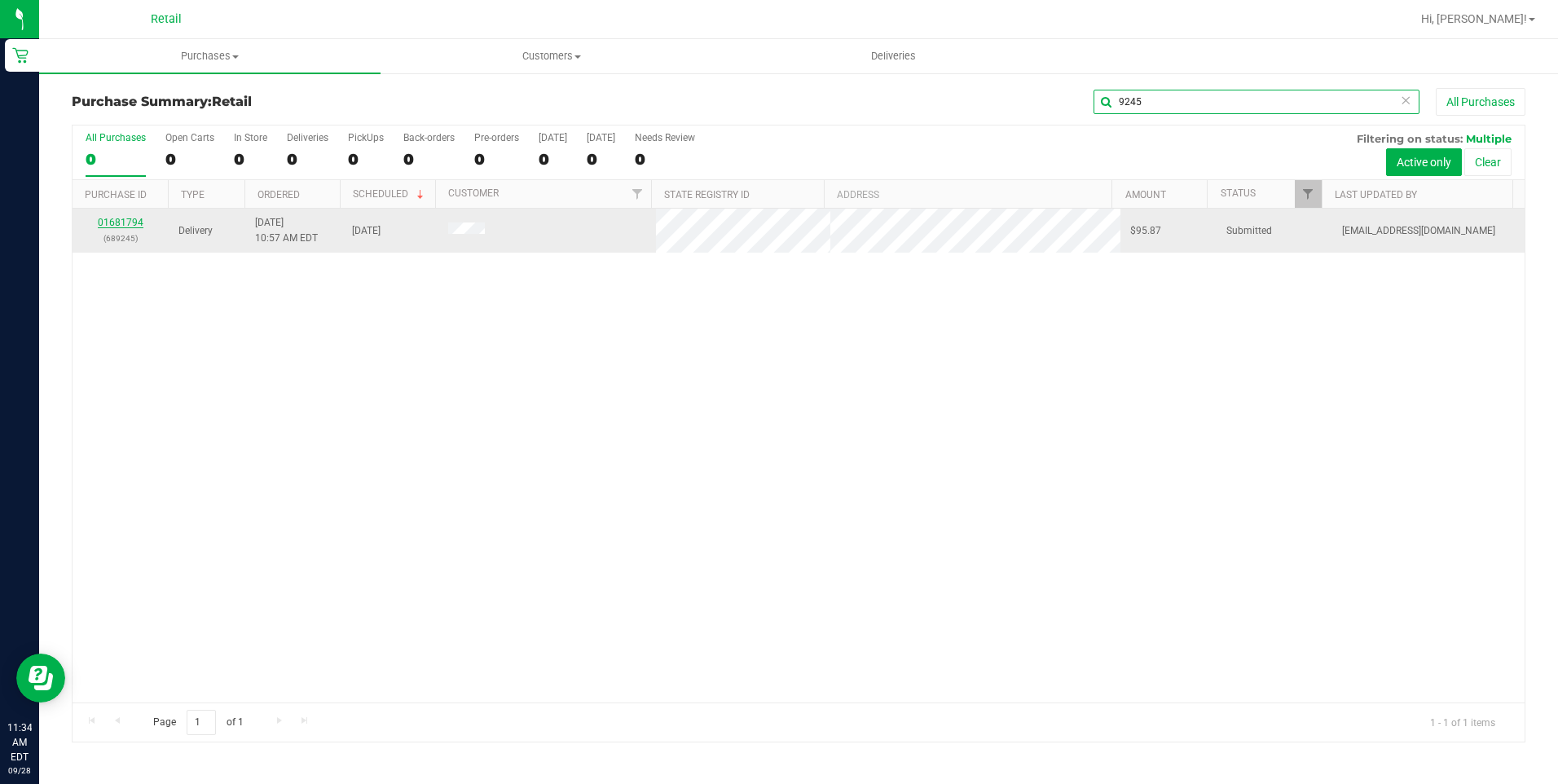
type input "9245"
click at [120, 221] on link "01681794" at bounding box center [120, 222] width 45 height 11
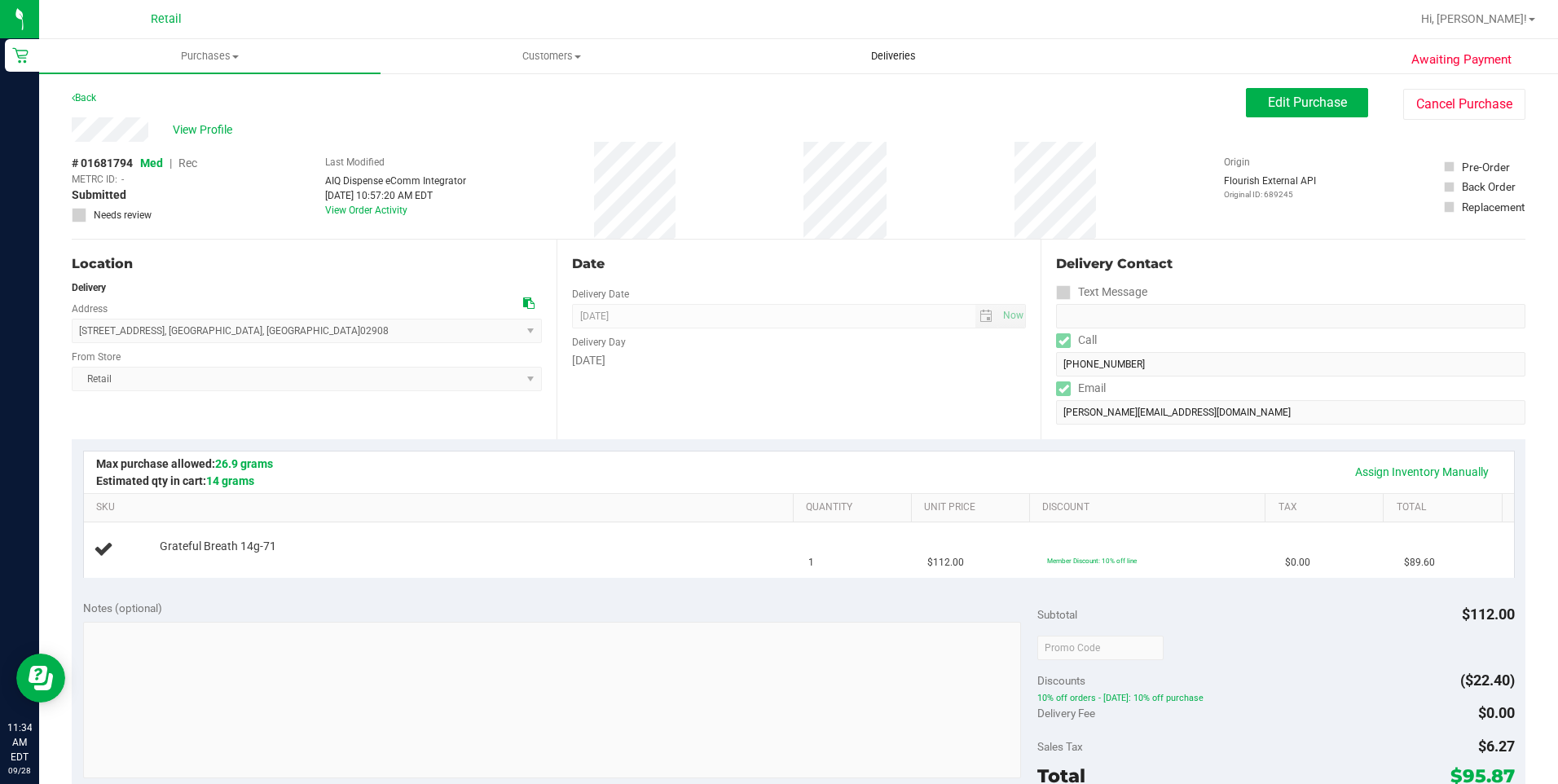
click at [906, 57] on span "Deliveries" at bounding box center [893, 57] width 89 height 15
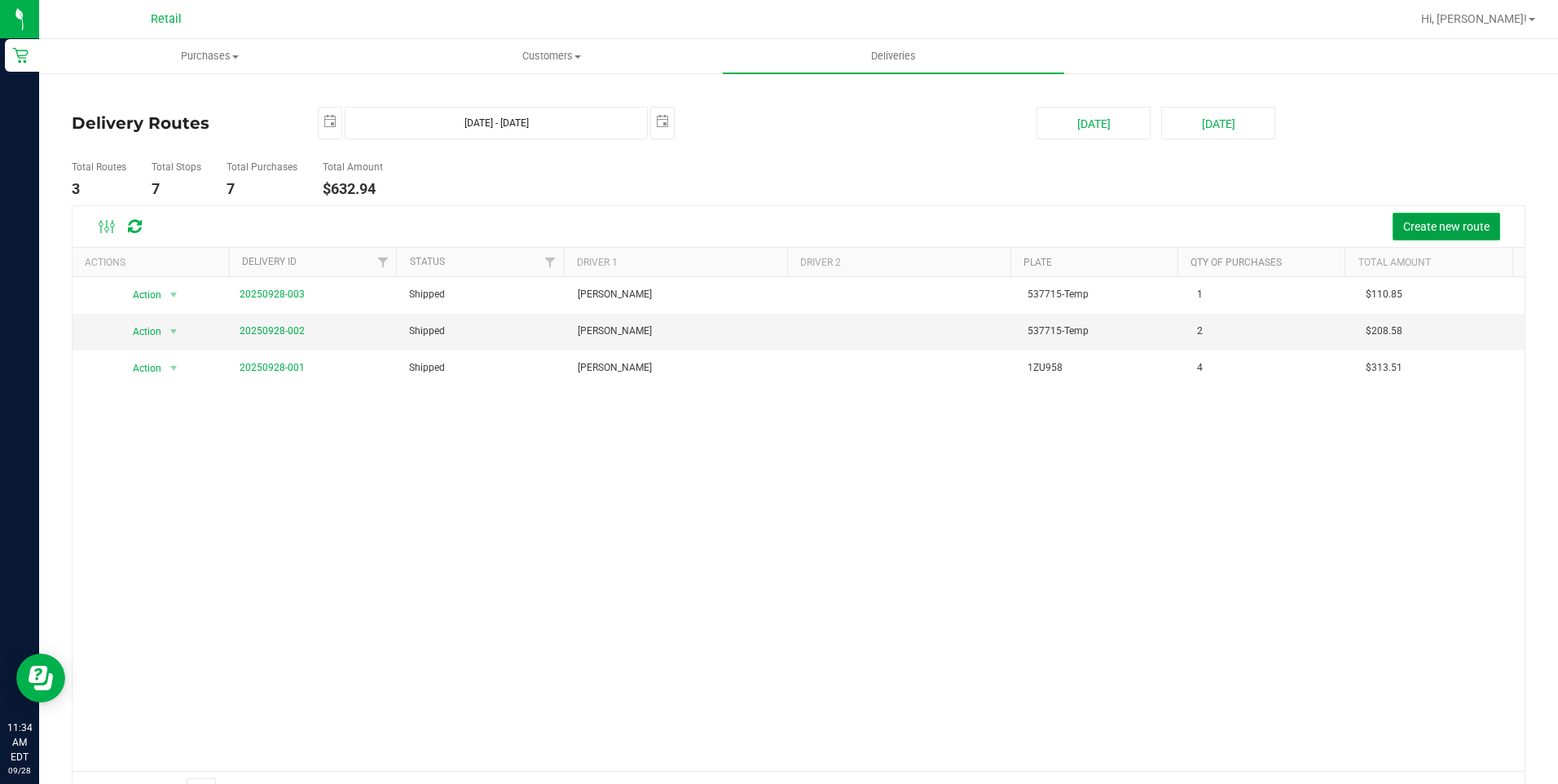
click at [1419, 221] on span "Create new route" at bounding box center [1446, 226] width 86 height 13
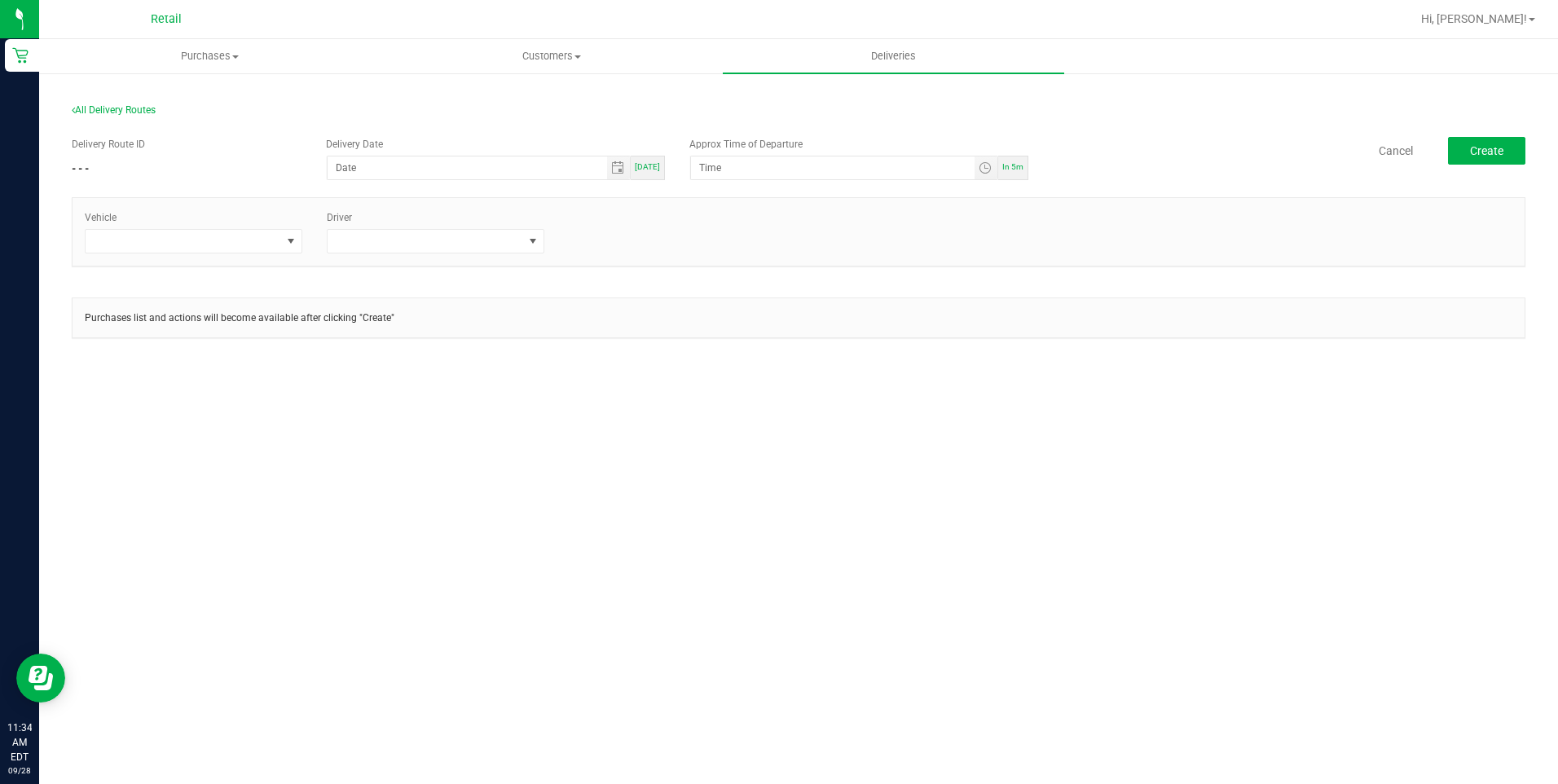
click at [662, 171] on div "Today" at bounding box center [647, 168] width 34 height 24
type input "[DATE]"
click at [1008, 168] on span "In 5m" at bounding box center [1012, 167] width 21 height 9
type input "11:39 AM"
click at [243, 244] on span at bounding box center [183, 241] width 196 height 23
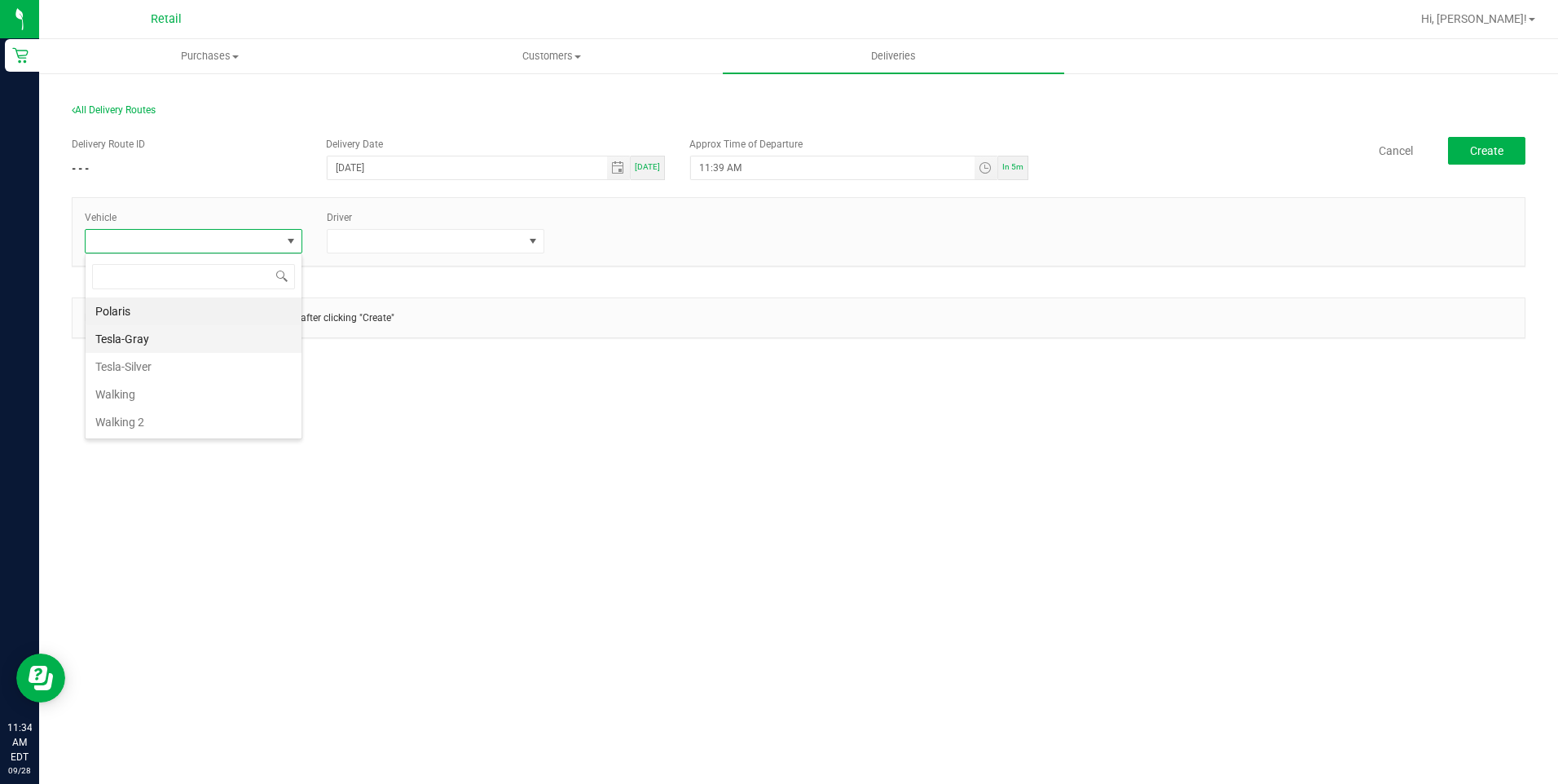
scroll to position [24, 218]
click at [206, 348] on li "Tesla-Gray" at bounding box center [193, 339] width 216 height 28
click at [502, 239] on span at bounding box center [424, 241] width 196 height 23
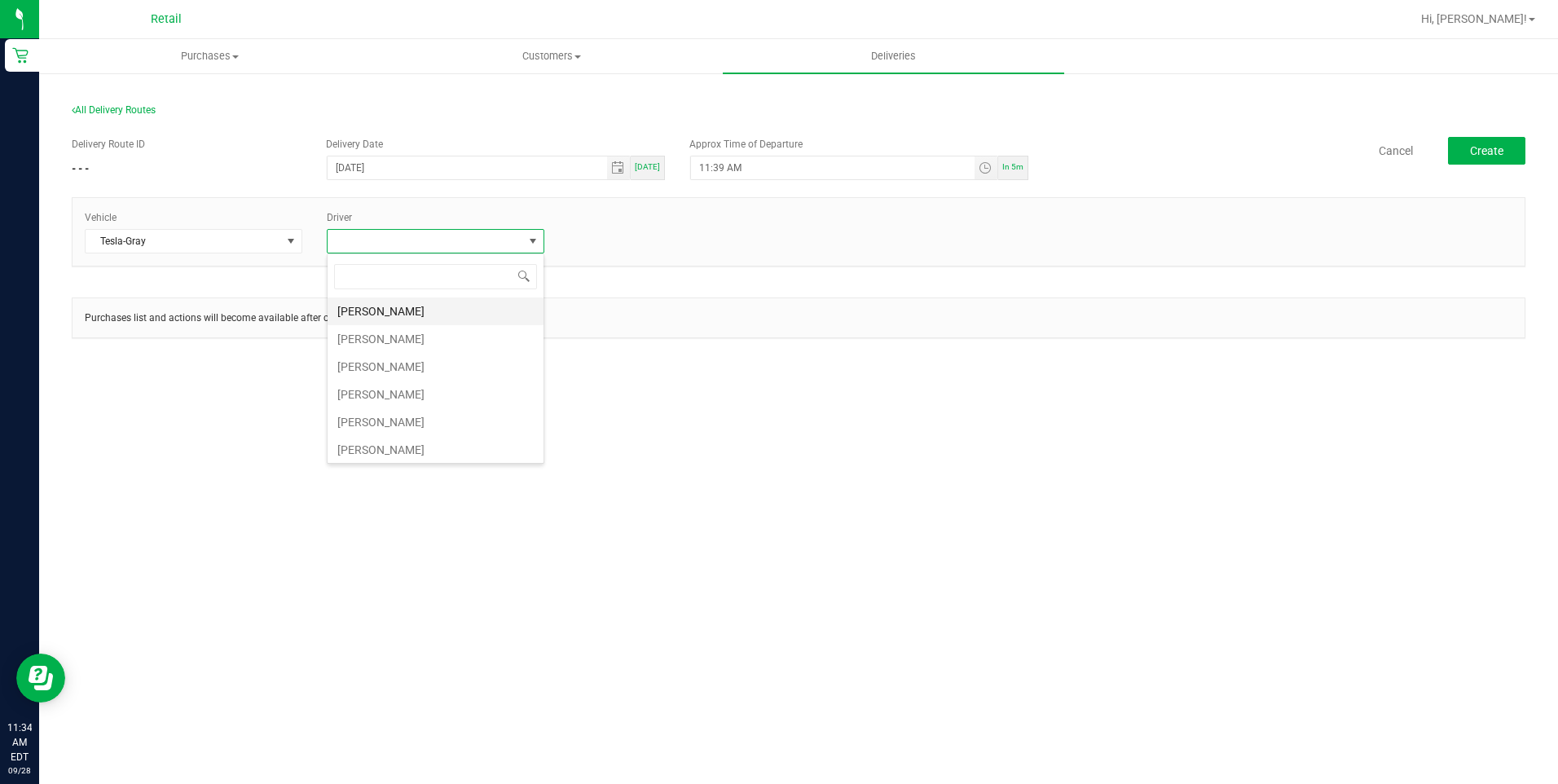
click at [458, 312] on li "Alexander Lopes" at bounding box center [435, 311] width 216 height 28
click at [1474, 156] on span "Create" at bounding box center [1487, 151] width 33 height 13
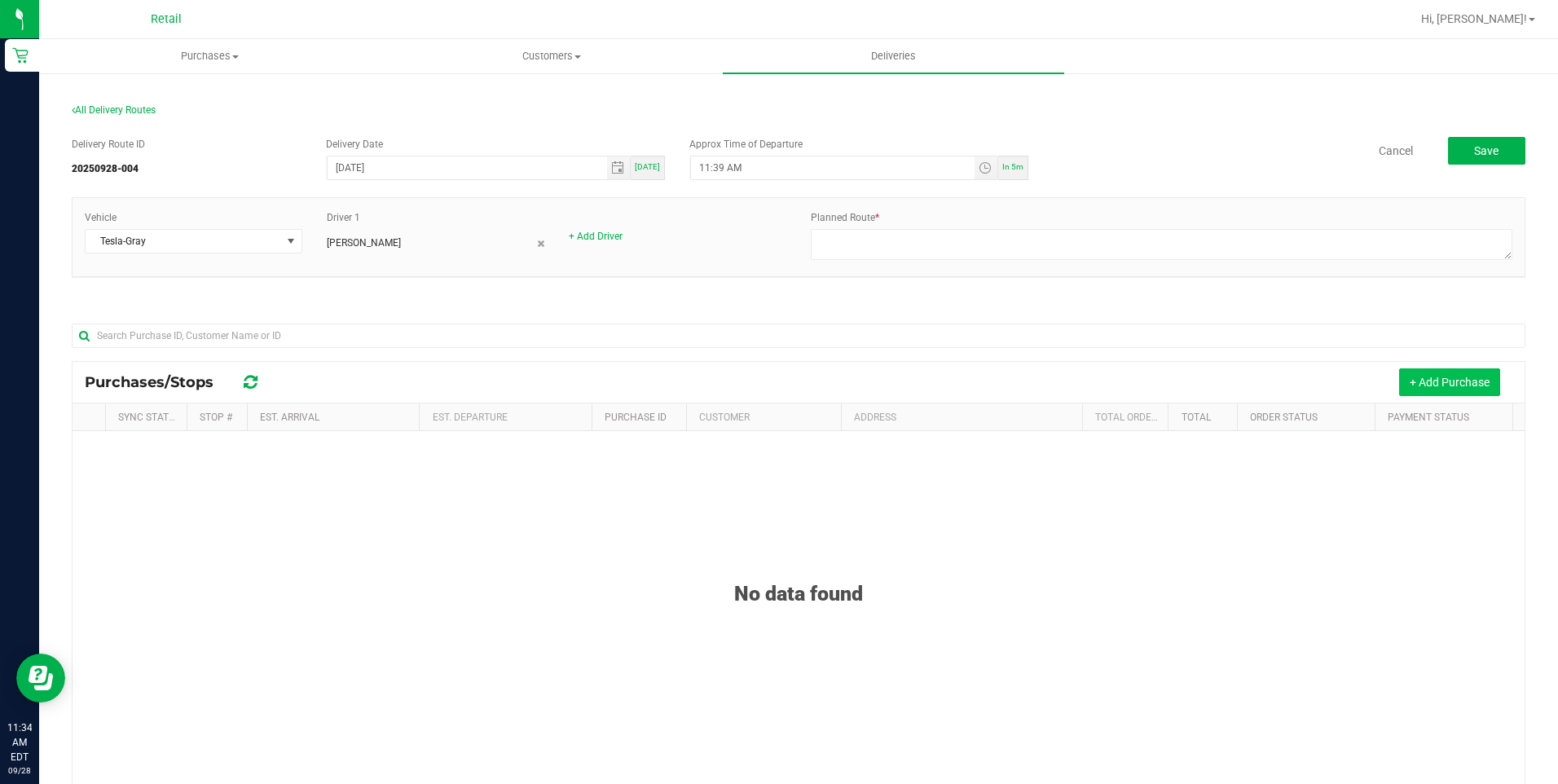
click at [1446, 375] on button "+ Add Purchase" at bounding box center [1449, 382] width 101 height 28
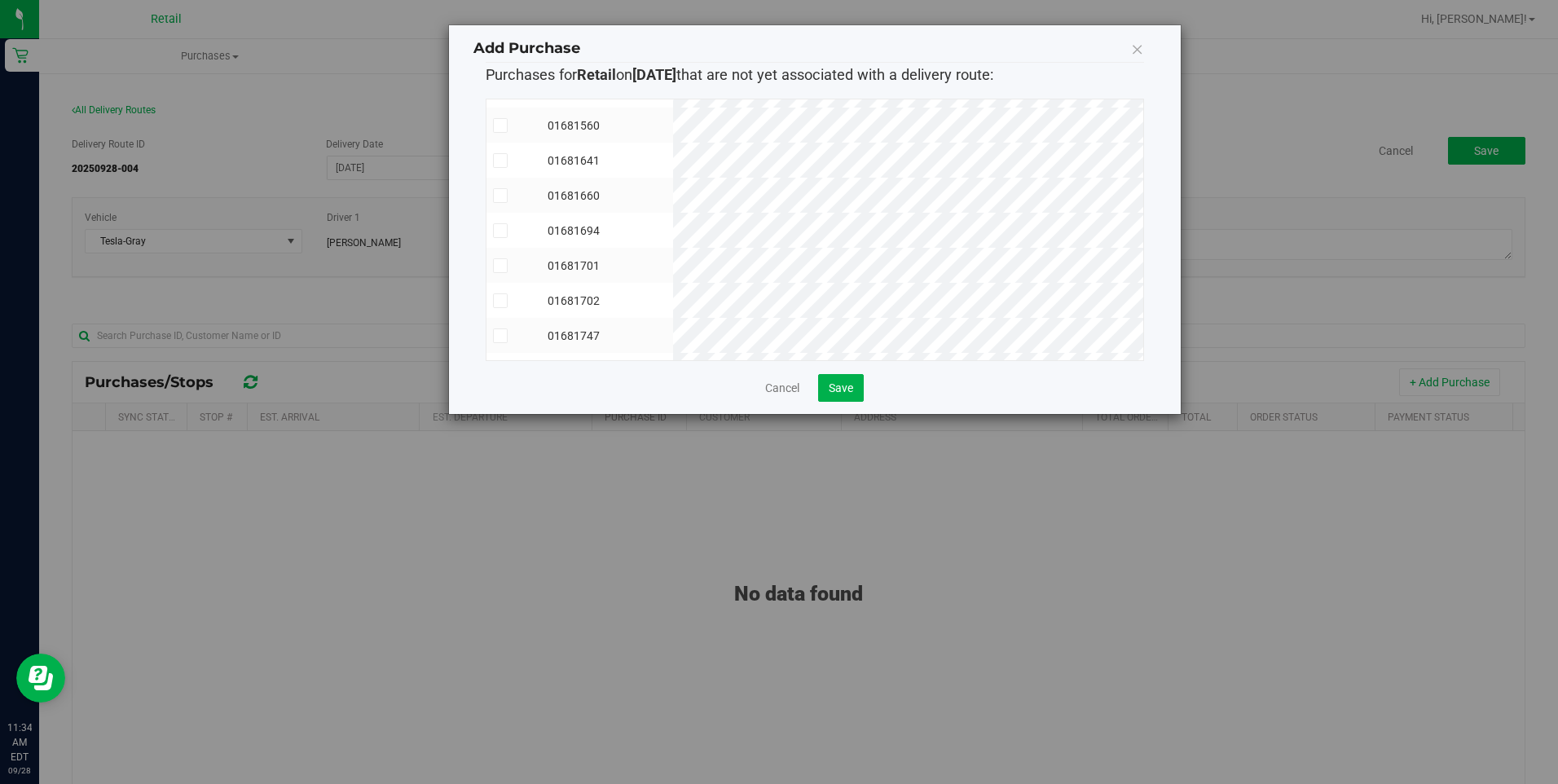
scroll to position [132, 0]
click at [502, 233] on span at bounding box center [500, 238] width 15 height 15
click at [0, 0] on input "checkbox" at bounding box center [0, 0] width 0 height 0
click at [504, 133] on icon at bounding box center [500, 133] width 10 height 0
click at [0, 0] on input "checkbox" at bounding box center [0, 0] width 0 height 0
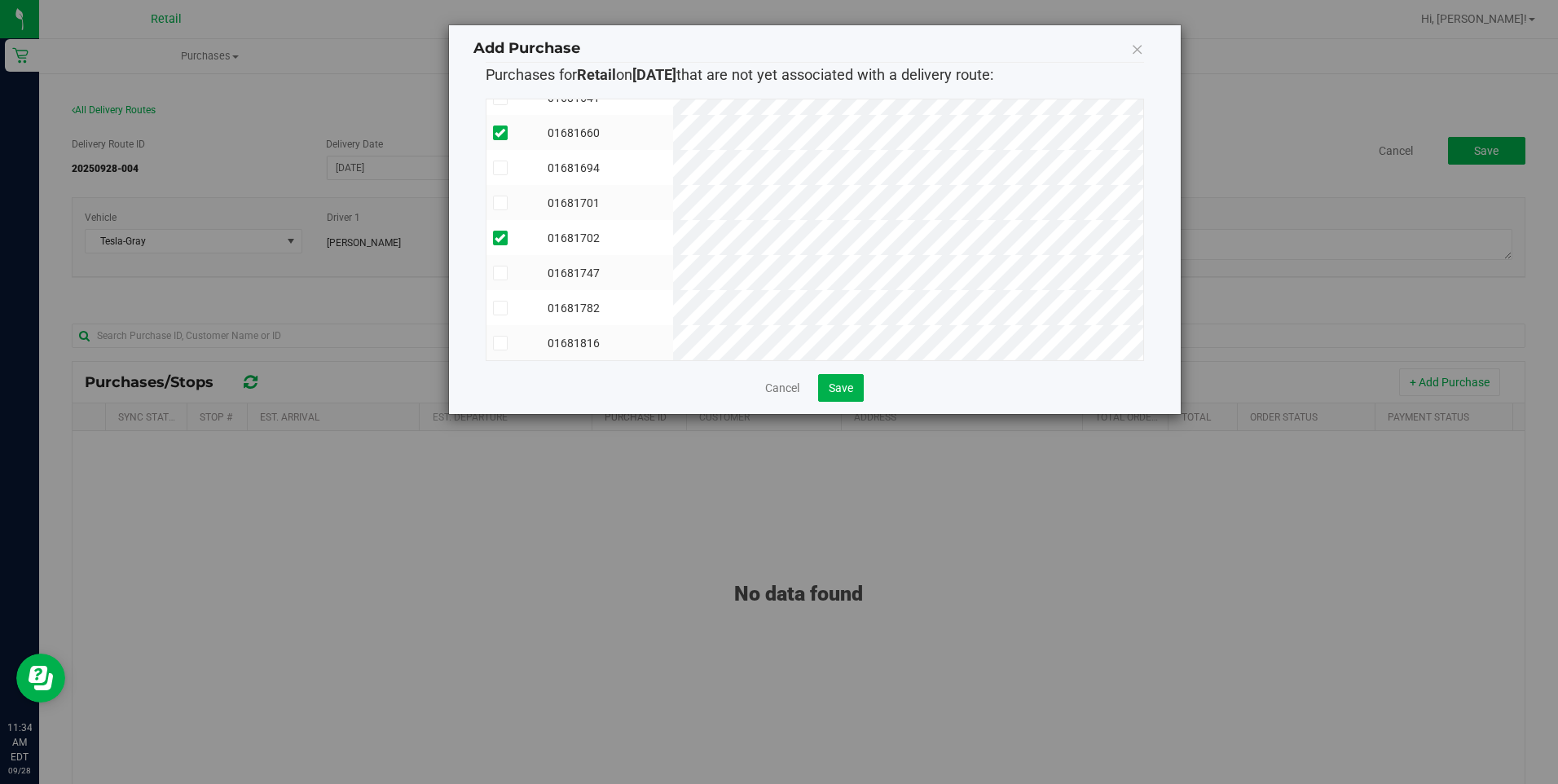
click at [504, 168] on icon at bounding box center [500, 168] width 10 height 0
click at [0, 0] on input "checkbox" at bounding box center [0, 0] width 0 height 0
click at [839, 386] on span "Save" at bounding box center [841, 387] width 24 height 13
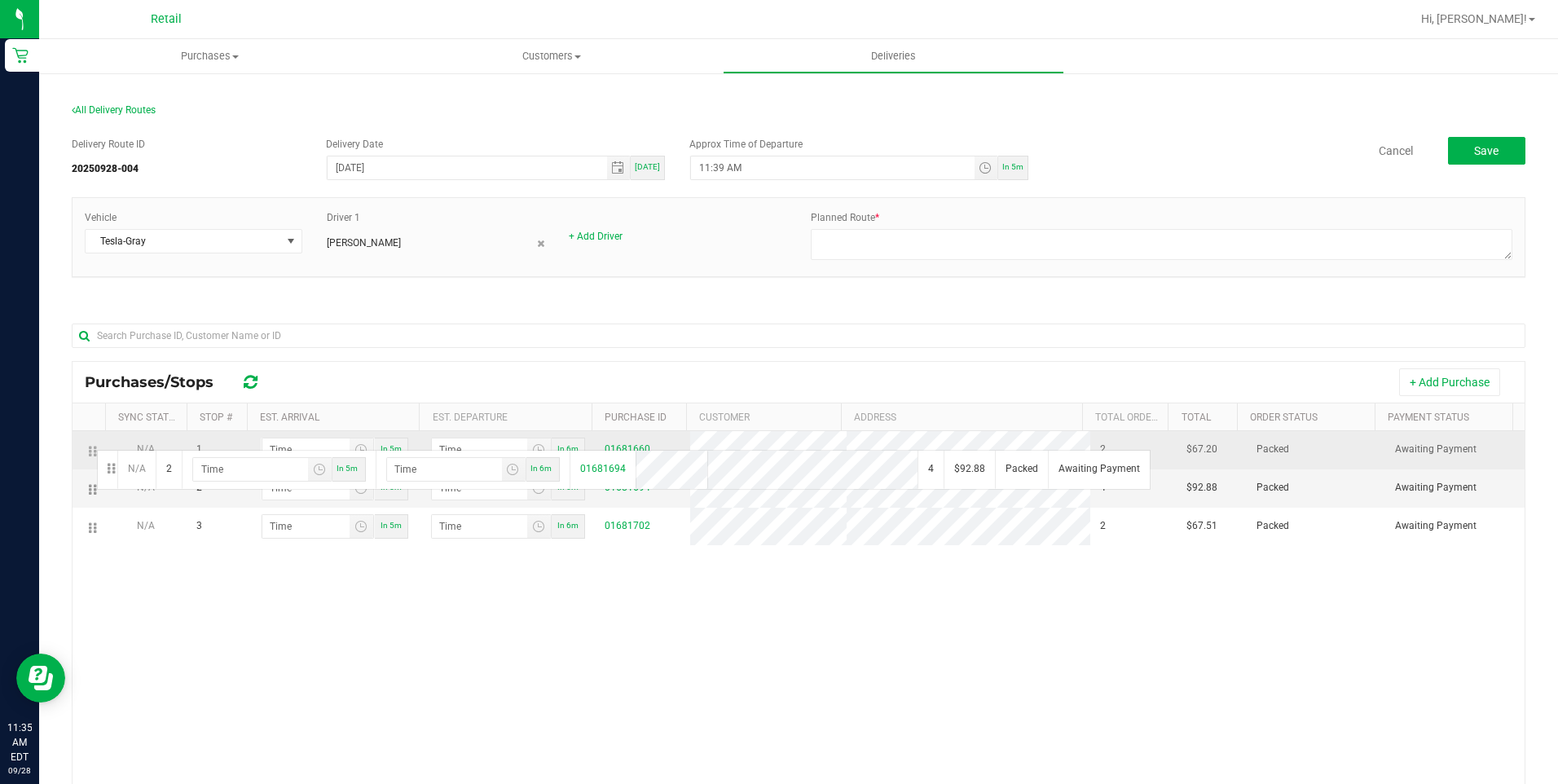
drag, startPoint x: 92, startPoint y: 490, endPoint x: 95, endPoint y: 448, distance: 42.1
click at [295, 441] on input "hour:minute AM" at bounding box center [306, 449] width 87 height 23
type input "5:05 AM"
type input "5:06 AM"
type input "11:05 AM"
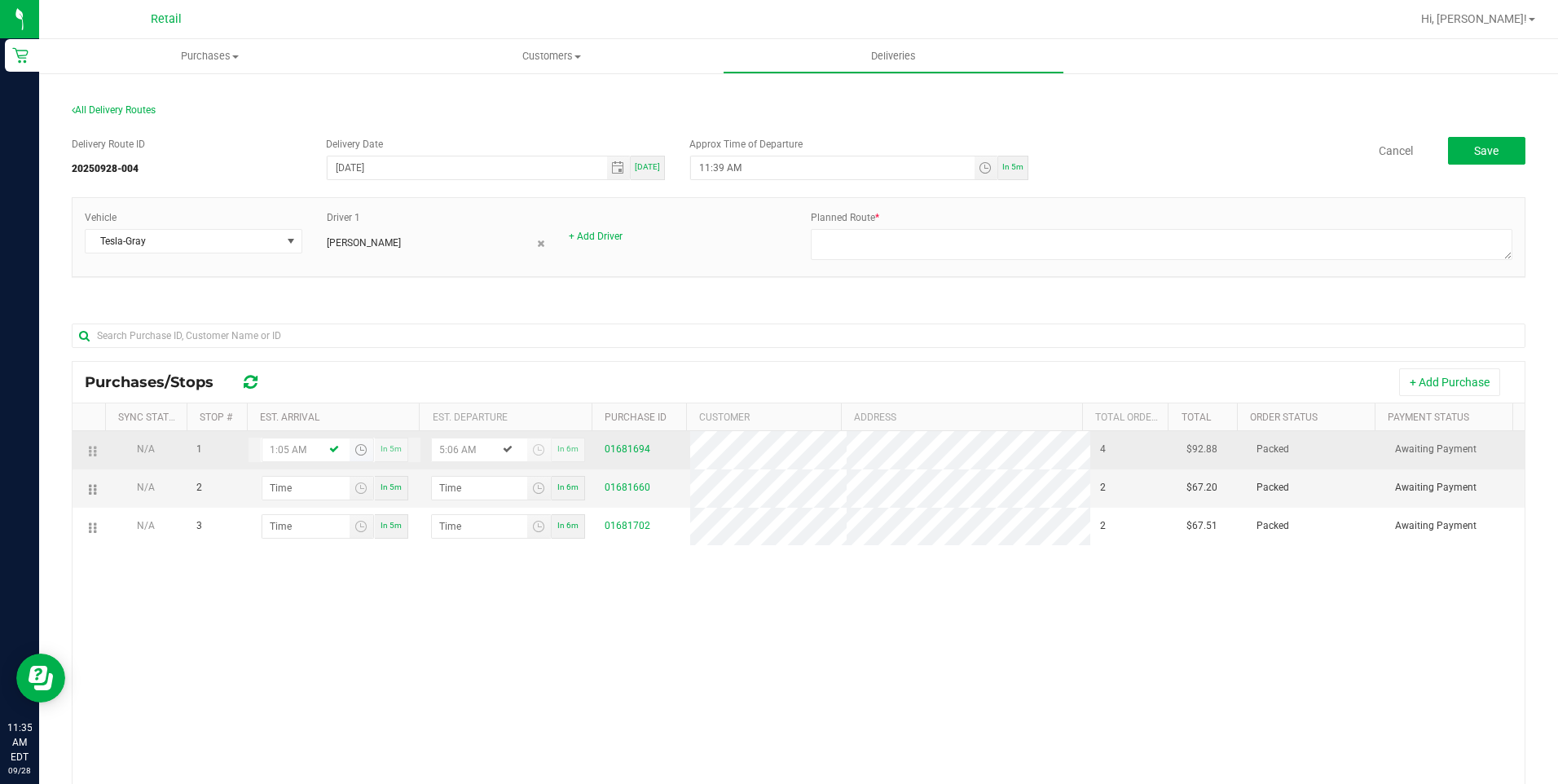
type input "11:06 AM"
type input "11:55 AM"
type input "11:56 AM"
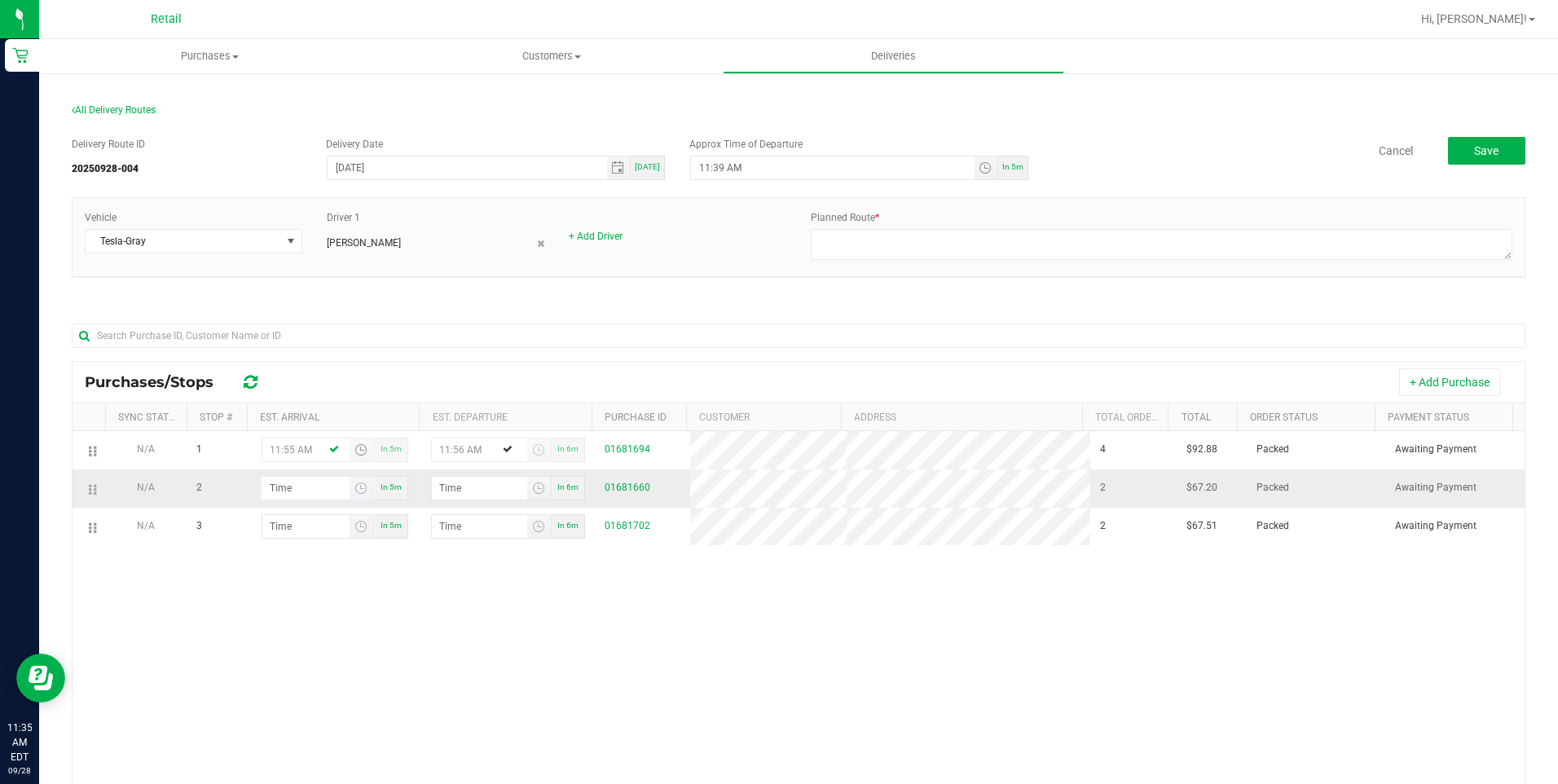
type input "11:55 AM"
click at [274, 485] on input "hour:minute AM" at bounding box center [306, 487] width 87 height 23
type input "12:00 AM"
type input "12:01 AM"
type input "12:09 AM"
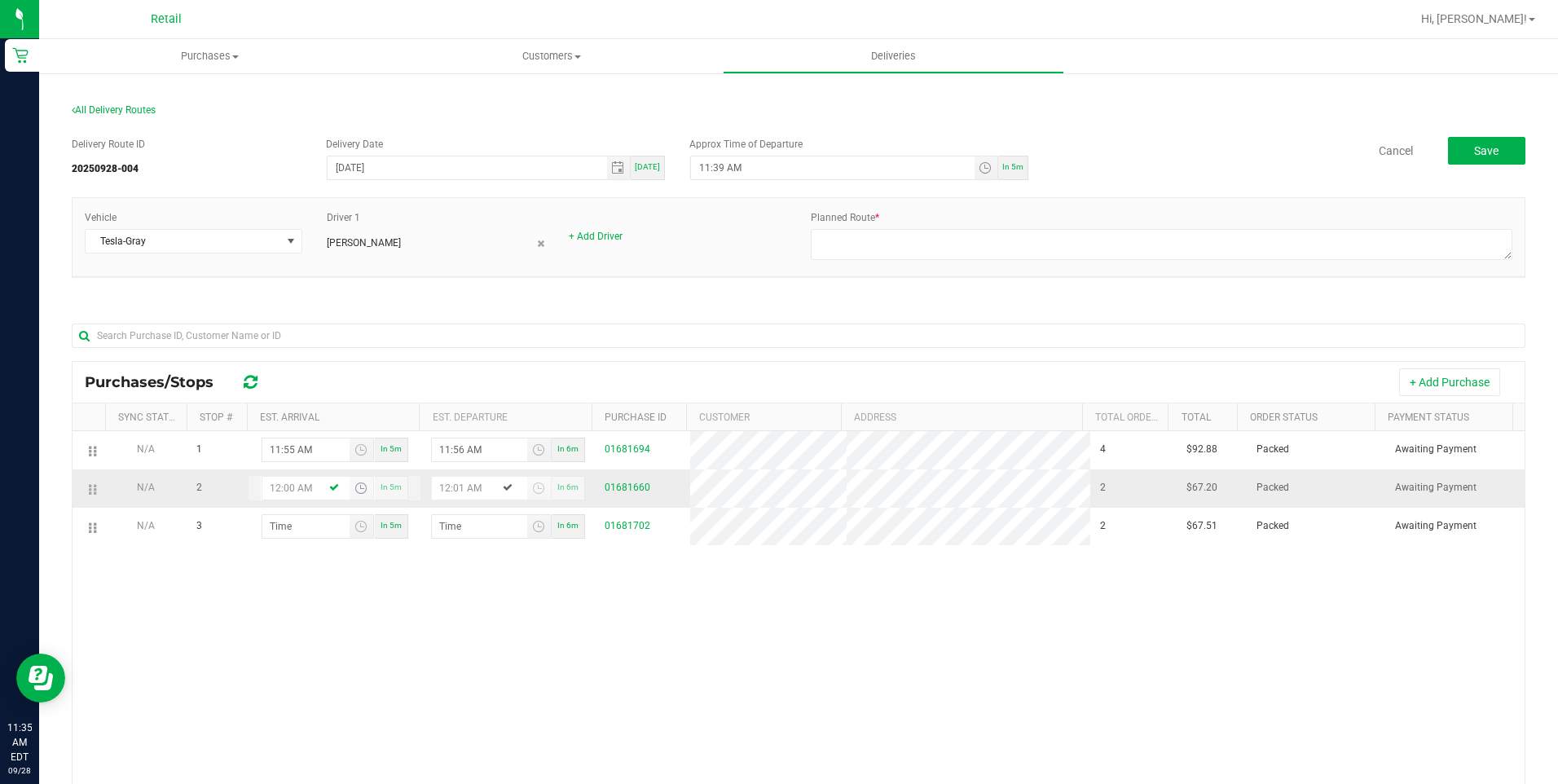
type input "12:10 AM"
type input "12:09 PM"
type input "12:10 PM"
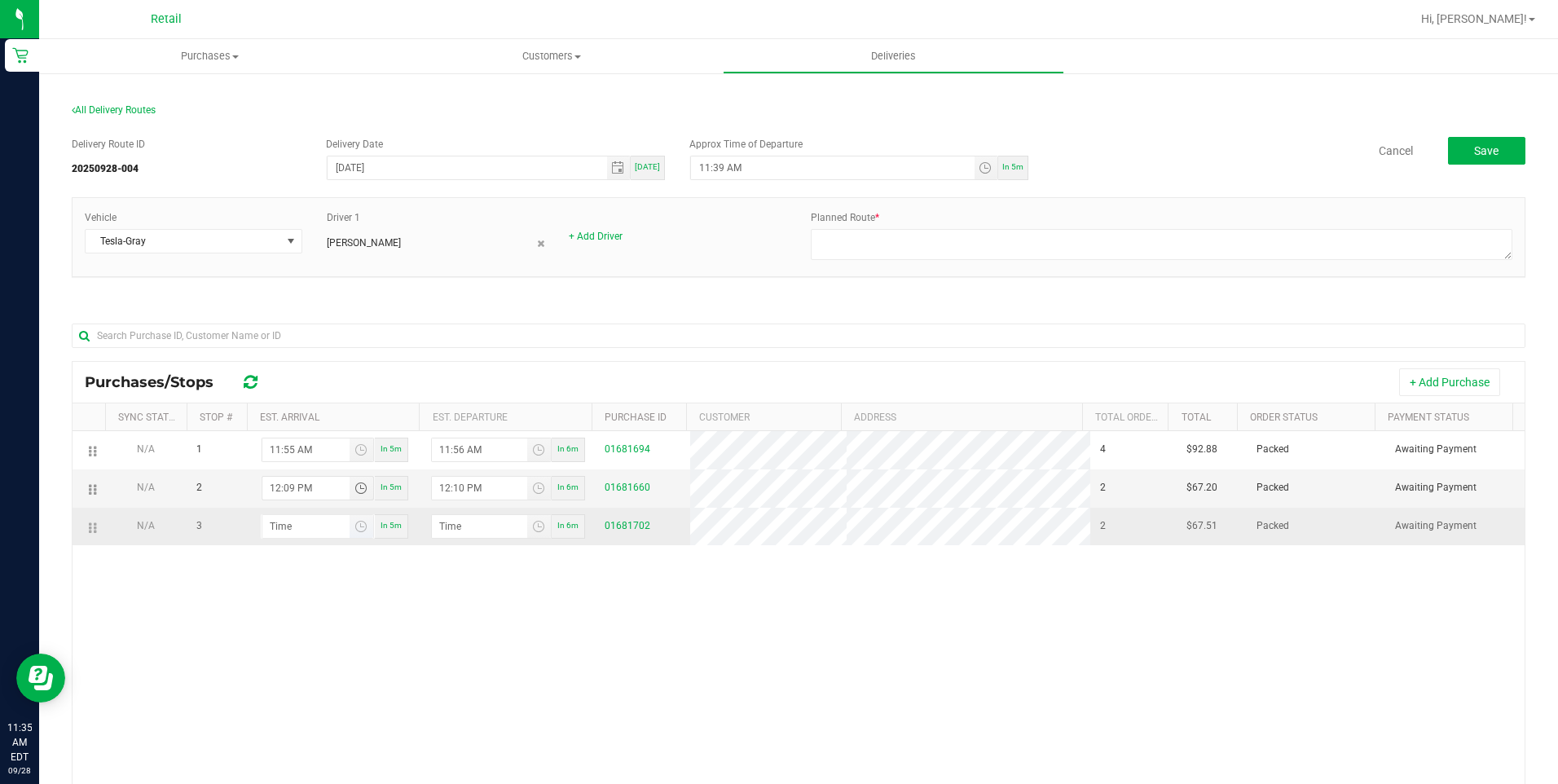
type input "12:09 PM"
click at [285, 528] on input "hour:minute AM" at bounding box center [306, 526] width 87 height 23
type input "12:03 AM"
type input "12:04 AM"
type input "12:31 AM"
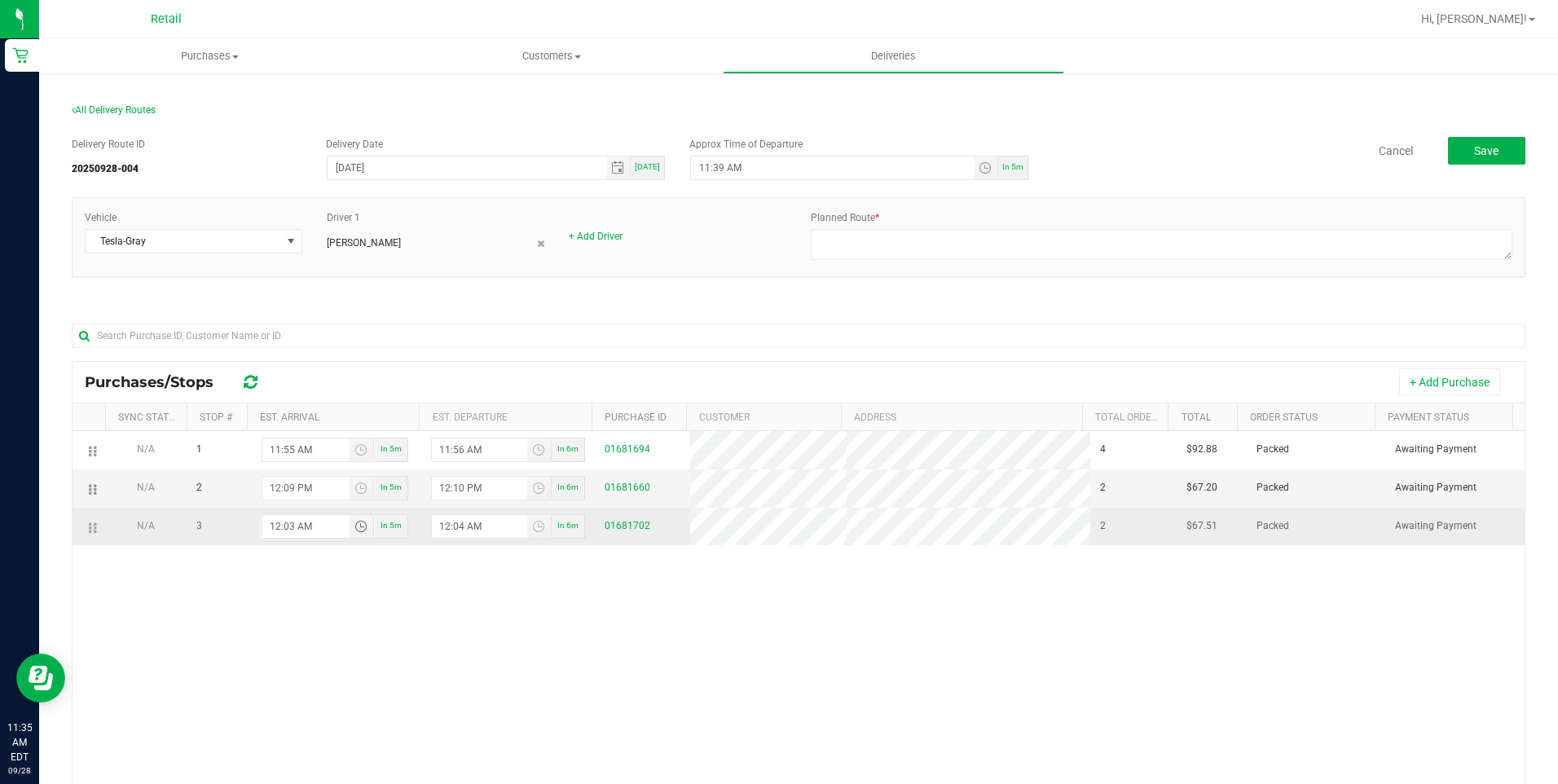
type input "12:32 AM"
type input "12:31 PM"
type input "12:32 PM"
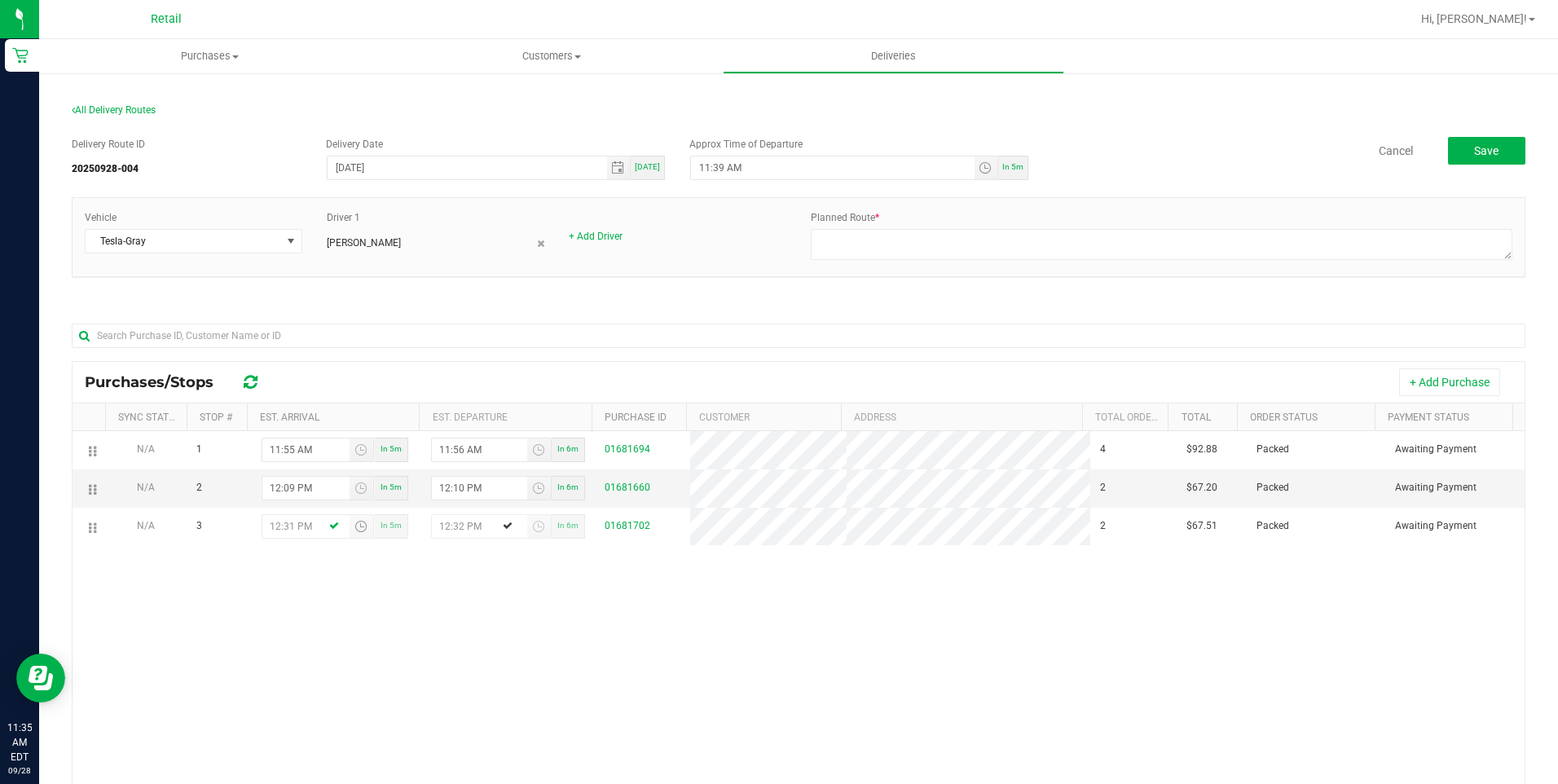
type input "12:31 PM"
click at [452, 619] on div "N/A 1 11:55 AM In 5m 11:56 AM In 6m 01681694 4 $92.88 Packed Awaiting Payment N…" at bounding box center [798, 677] width 1451 height 494
click at [853, 246] on textarea at bounding box center [1161, 244] width 702 height 31
type textarea "ON FLEET"
click at [1457, 156] on button "Save" at bounding box center [1487, 151] width 78 height 28
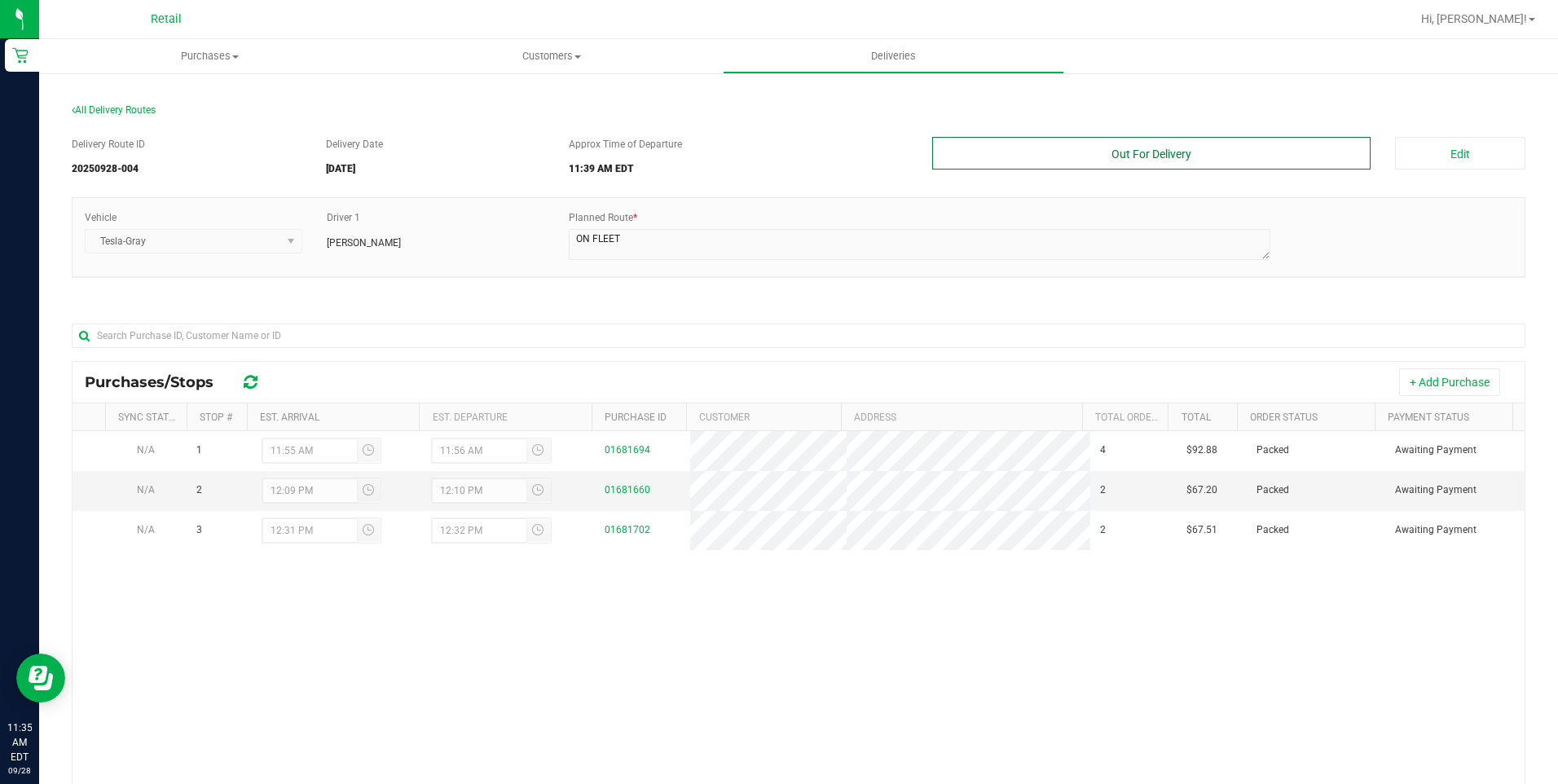
click at [1142, 165] on button "Out For Delivery" at bounding box center [1152, 153] width 439 height 32
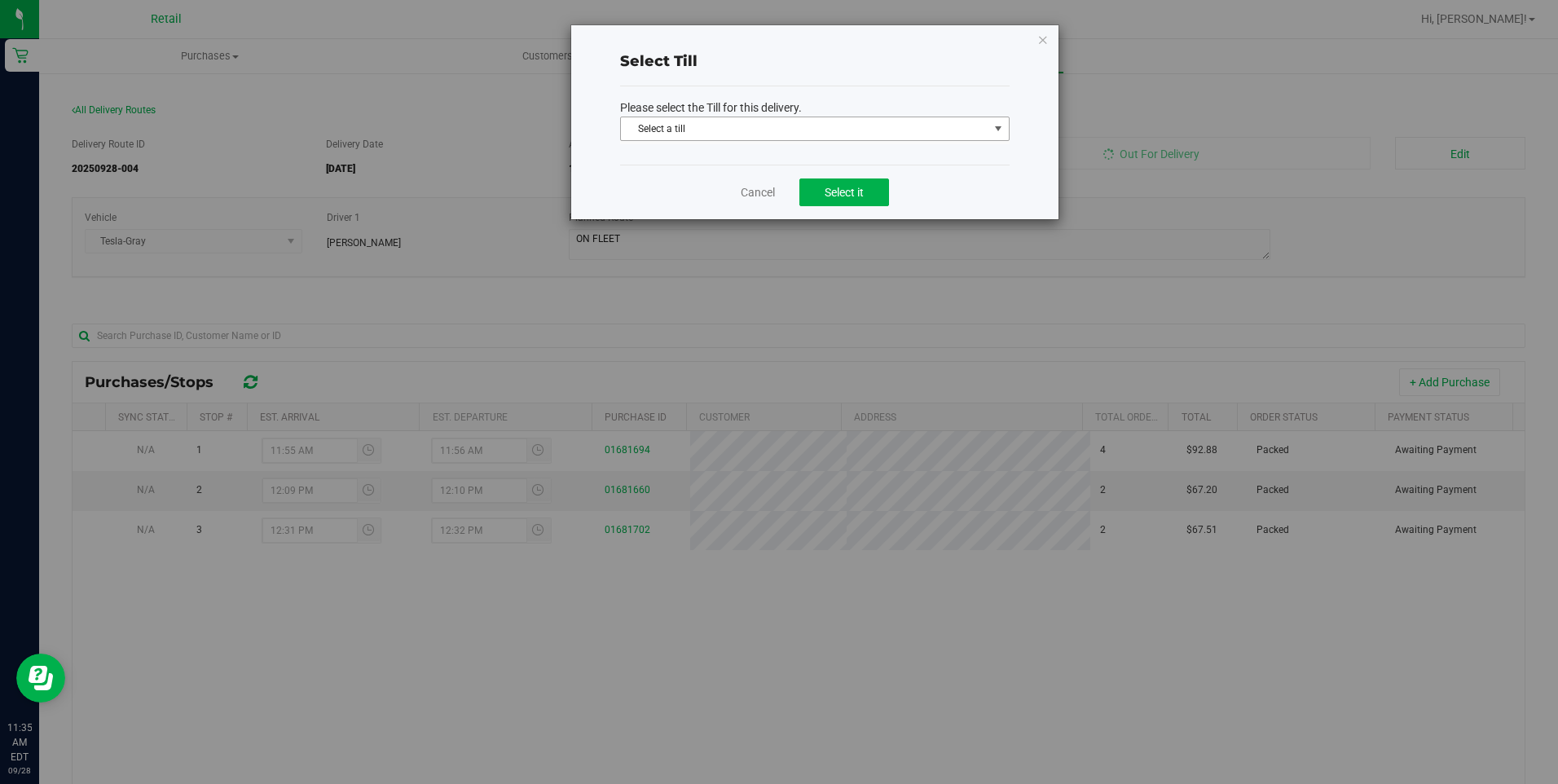
click at [857, 138] on span "Select a till" at bounding box center [804, 129] width 367 height 23
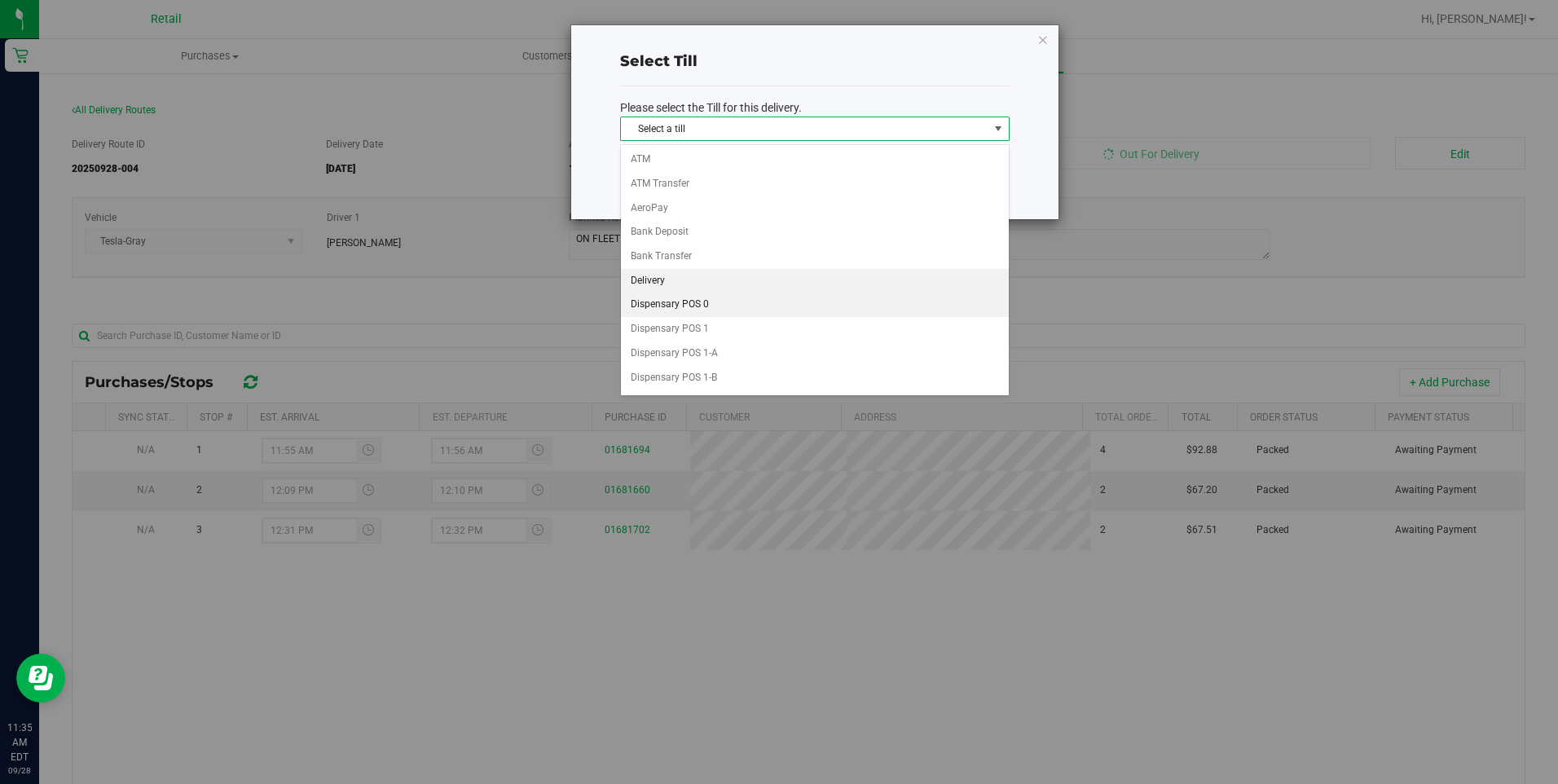
click at [698, 285] on li "Delivery" at bounding box center [815, 281] width 387 height 24
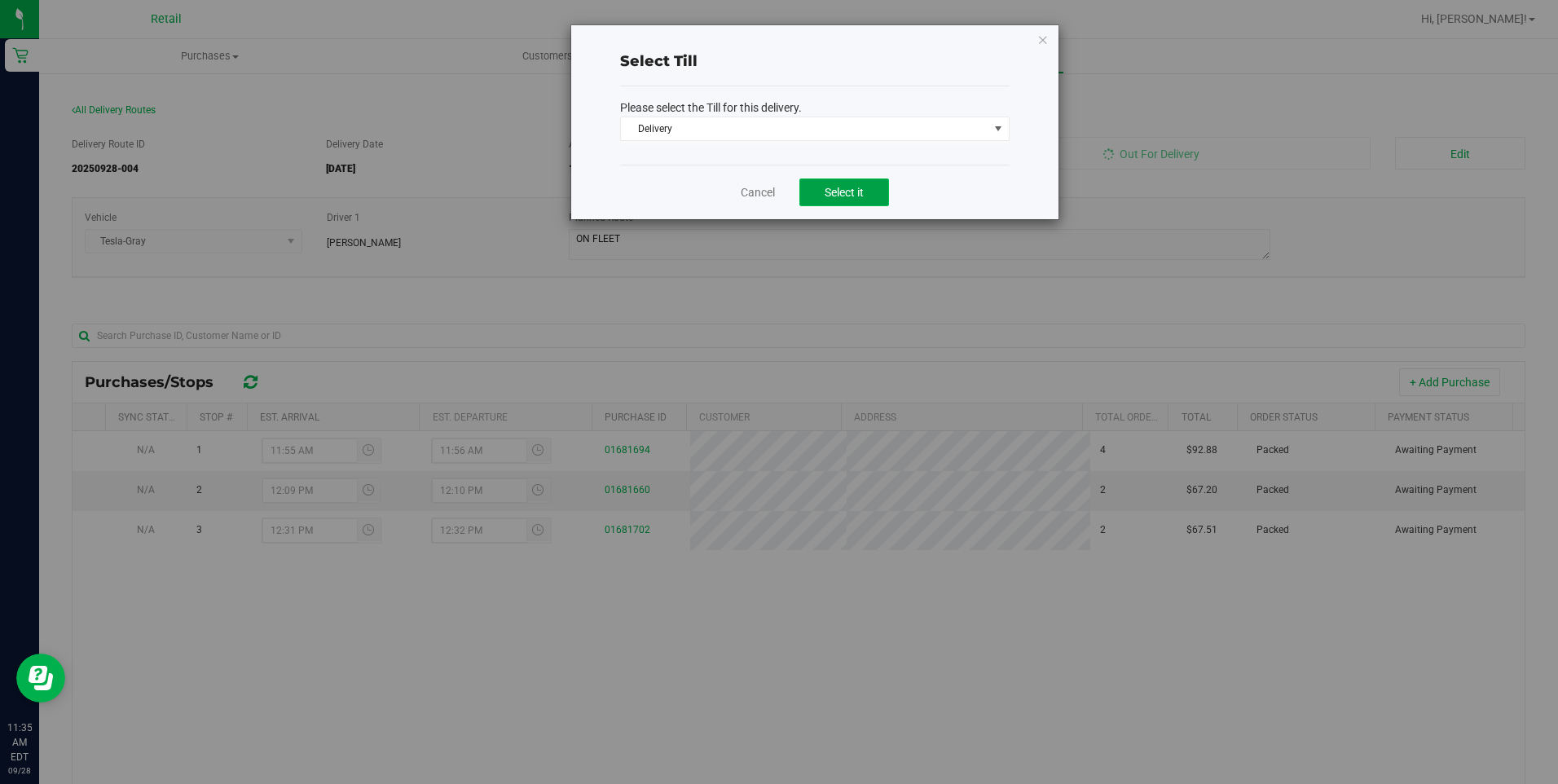
click at [859, 186] on span "Select it" at bounding box center [844, 192] width 39 height 13
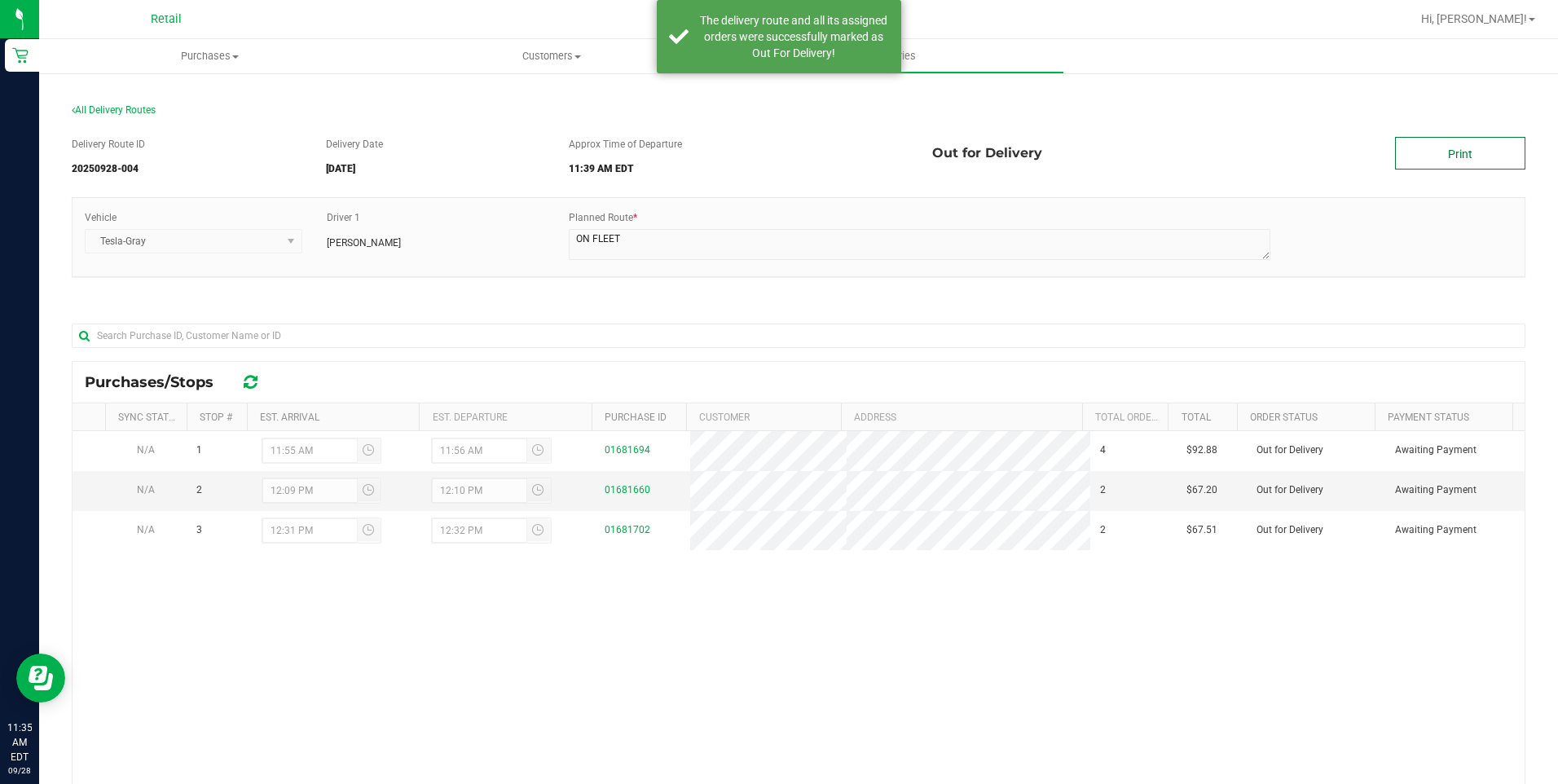
click at [1469, 152] on link "Print" at bounding box center [1460, 153] width 131 height 32
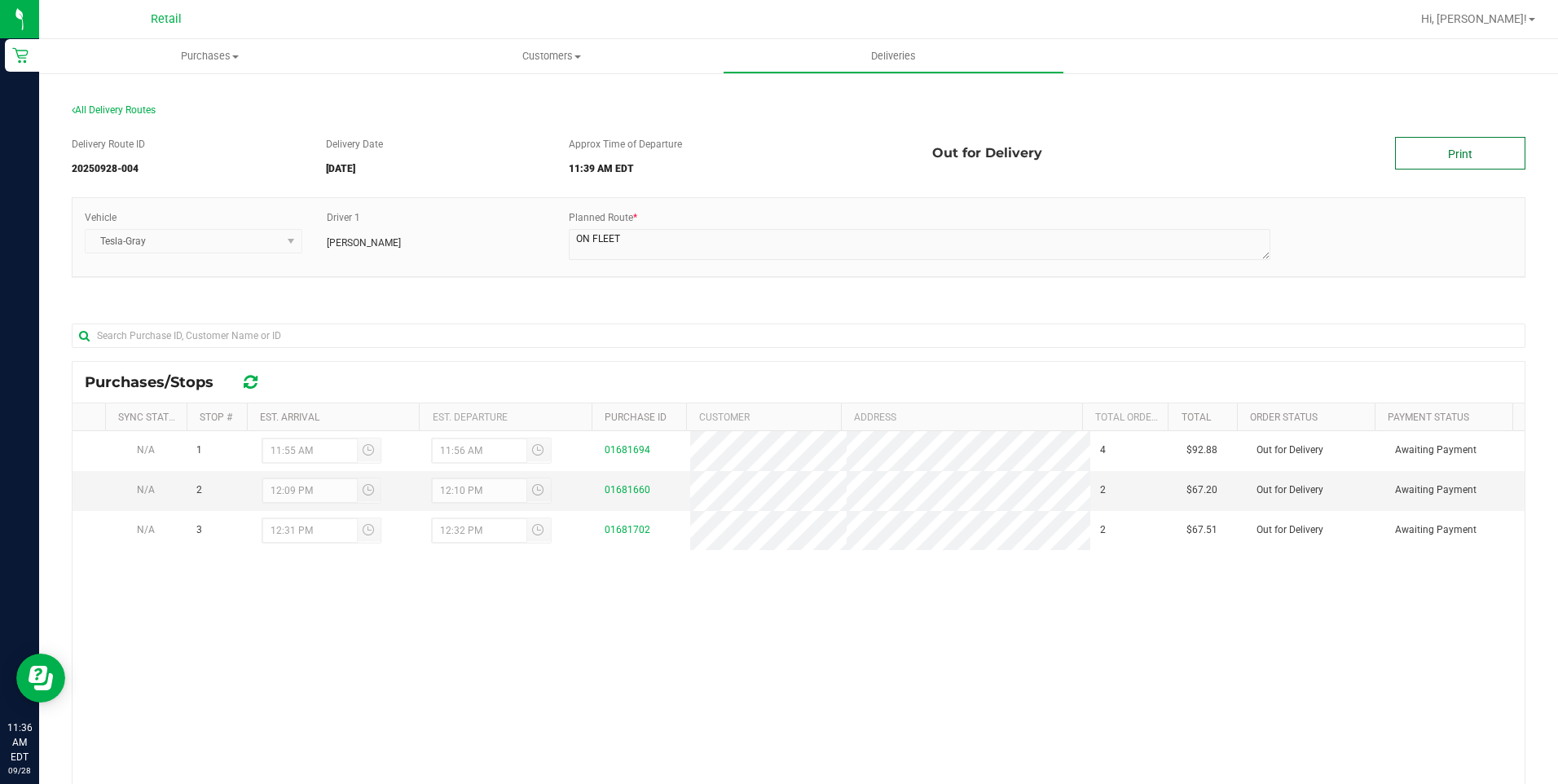
click at [1412, 156] on link "Print" at bounding box center [1460, 153] width 131 height 32
click at [213, 50] on span "Purchases" at bounding box center [209, 57] width 341 height 15
click at [162, 98] on span "Summary of purchases" at bounding box center [122, 97] width 167 height 14
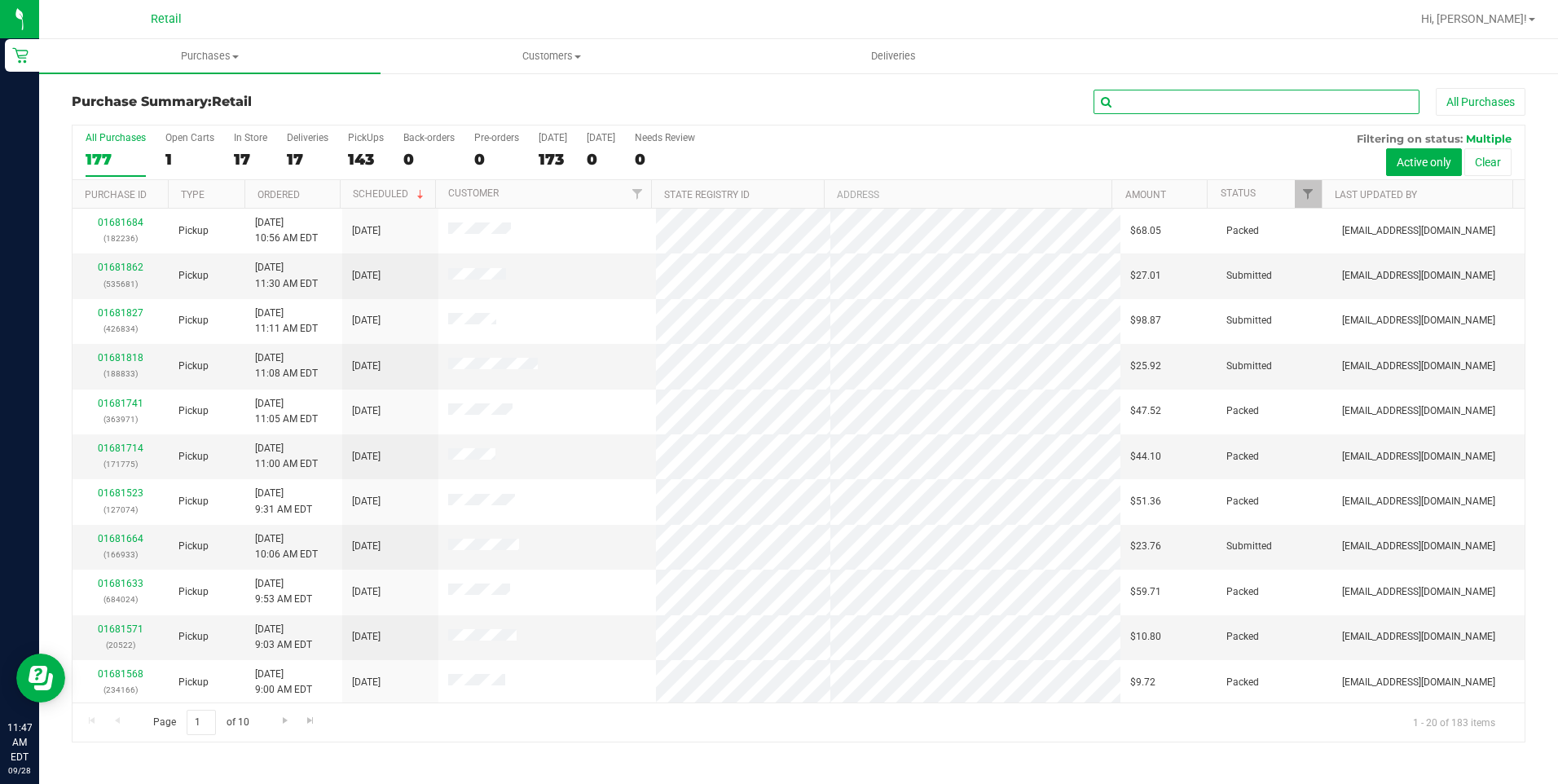
click at [1220, 106] on input "text" at bounding box center [1257, 102] width 326 height 24
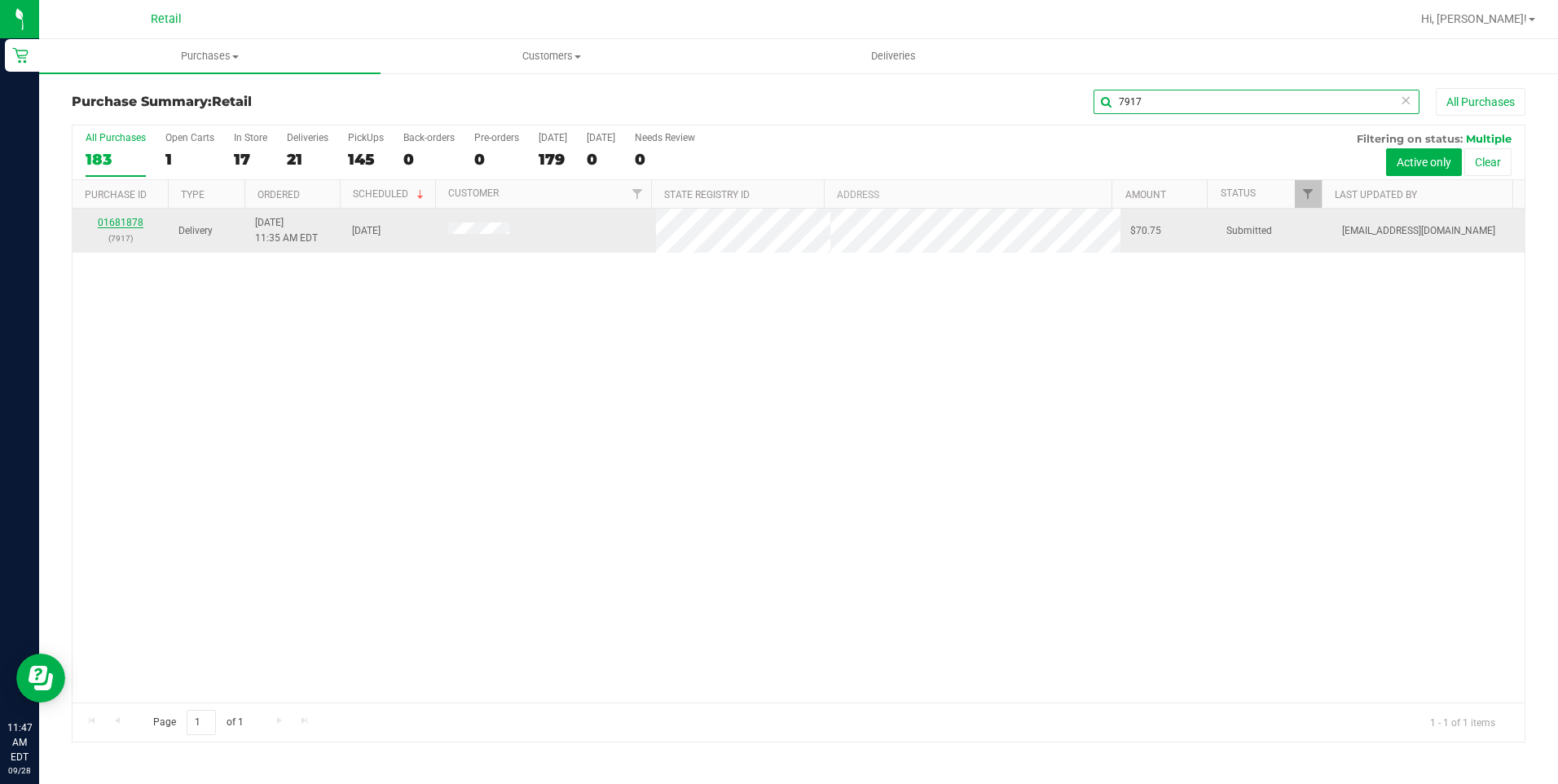
type input "7917"
click at [132, 223] on link "01681878" at bounding box center [120, 222] width 45 height 11
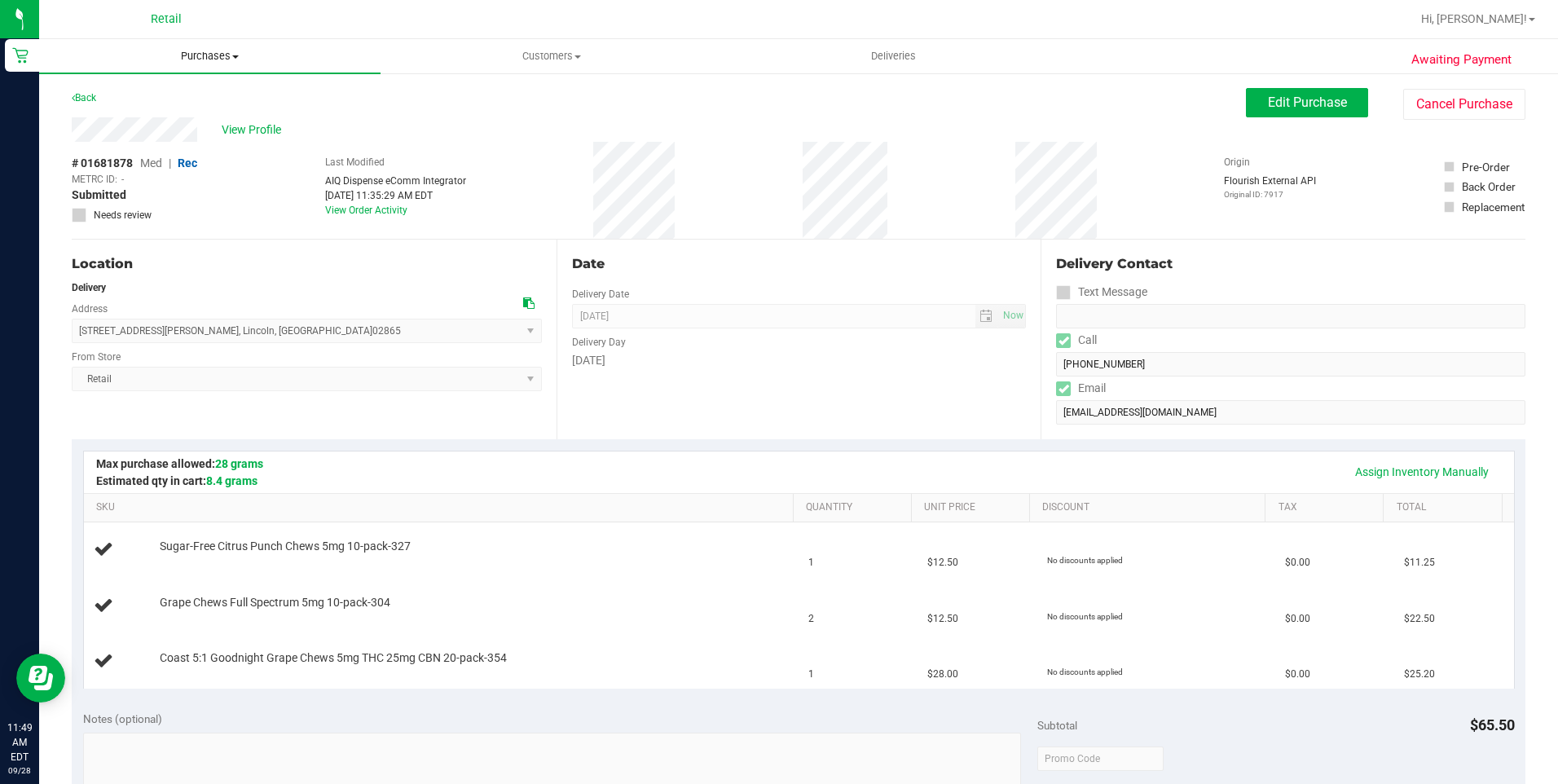
click at [202, 61] on span "Purchases" at bounding box center [209, 57] width 341 height 15
click at [191, 92] on span "Summary of purchases" at bounding box center [122, 97] width 167 height 14
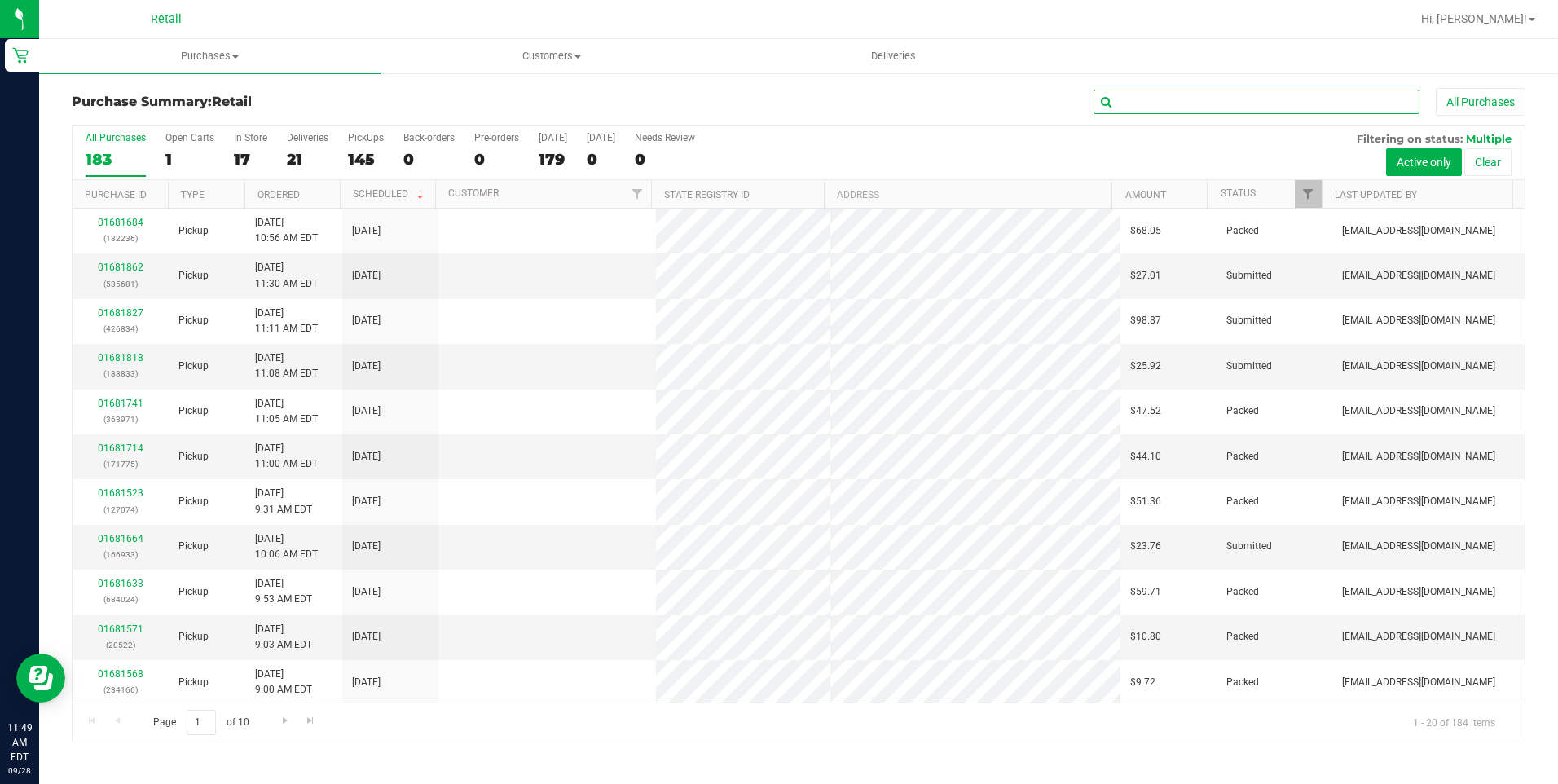
click at [1353, 96] on input "text" at bounding box center [1257, 102] width 326 height 24
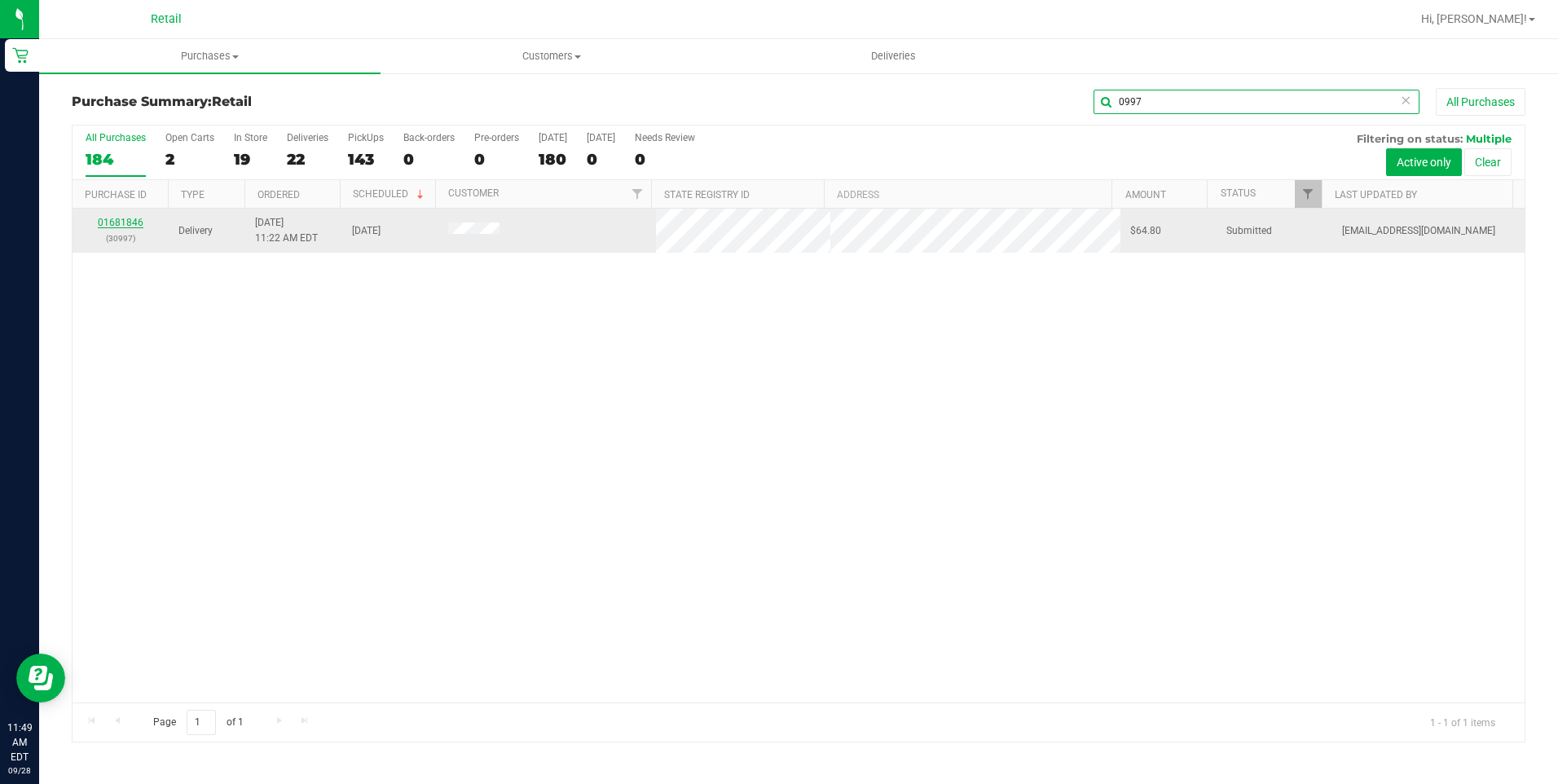
type input "0997"
click at [139, 220] on link "01681846" at bounding box center [120, 222] width 45 height 11
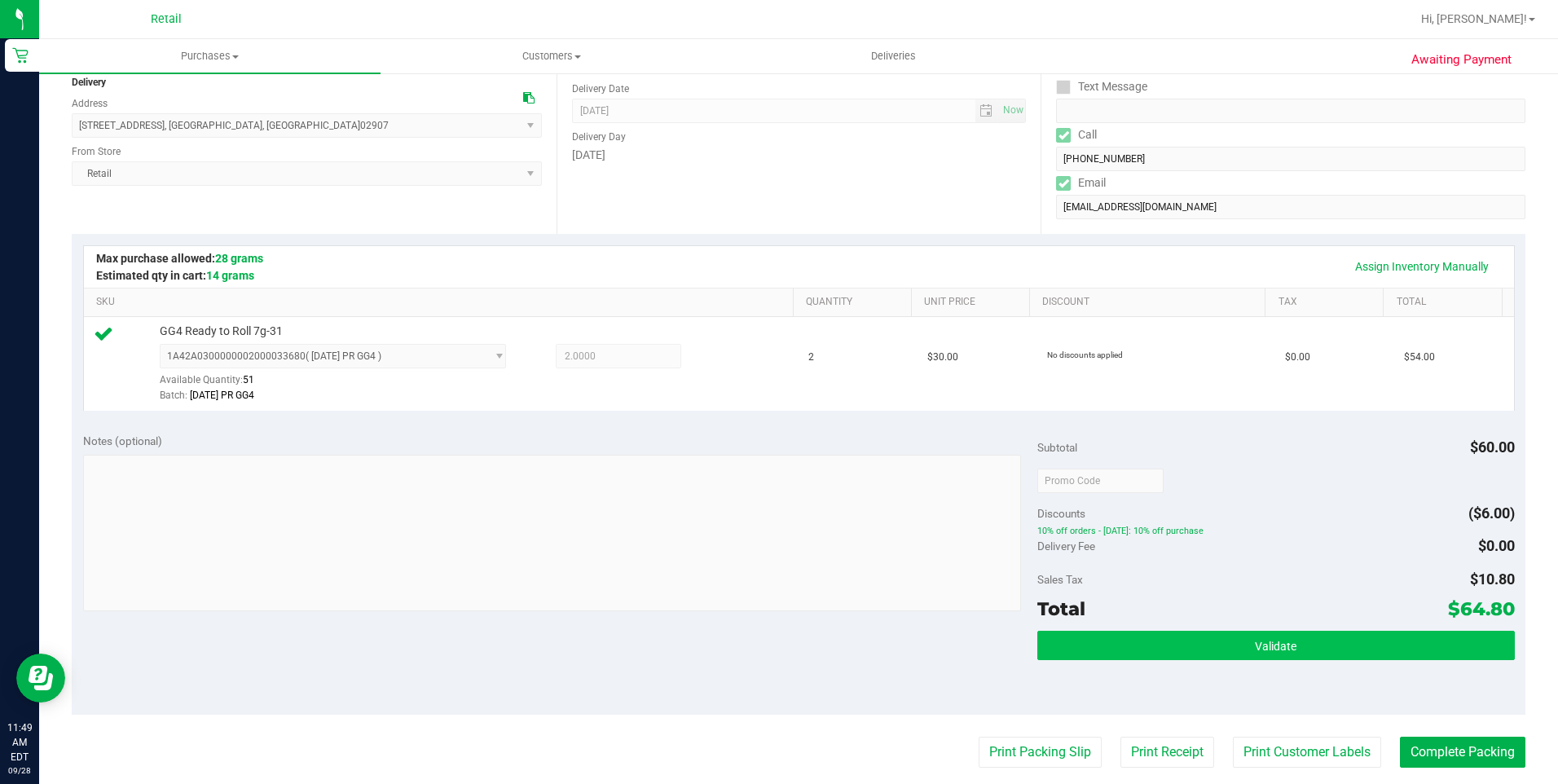
scroll to position [326, 0]
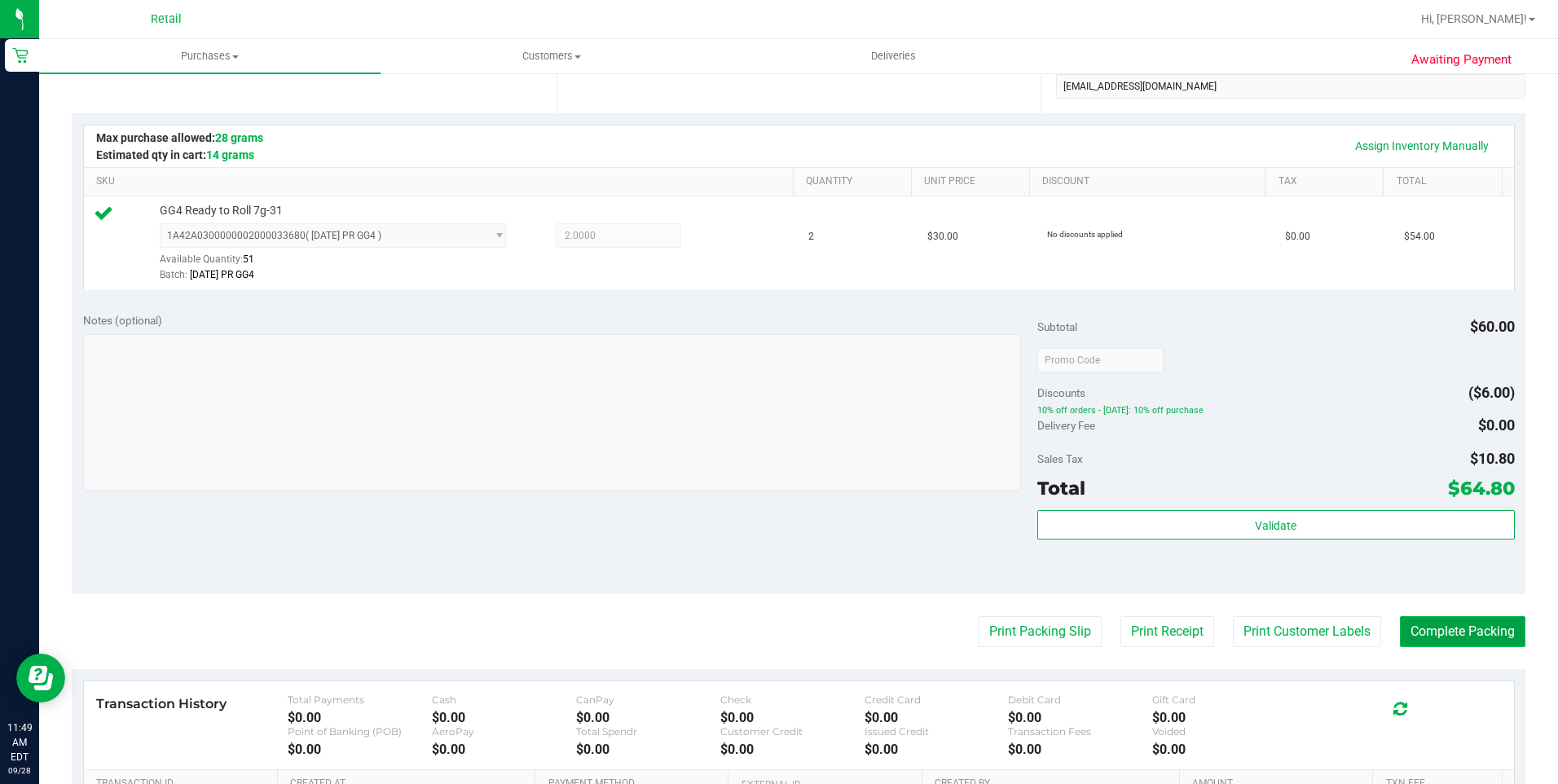
click at [1426, 641] on button "Complete Packing" at bounding box center [1462, 631] width 125 height 31
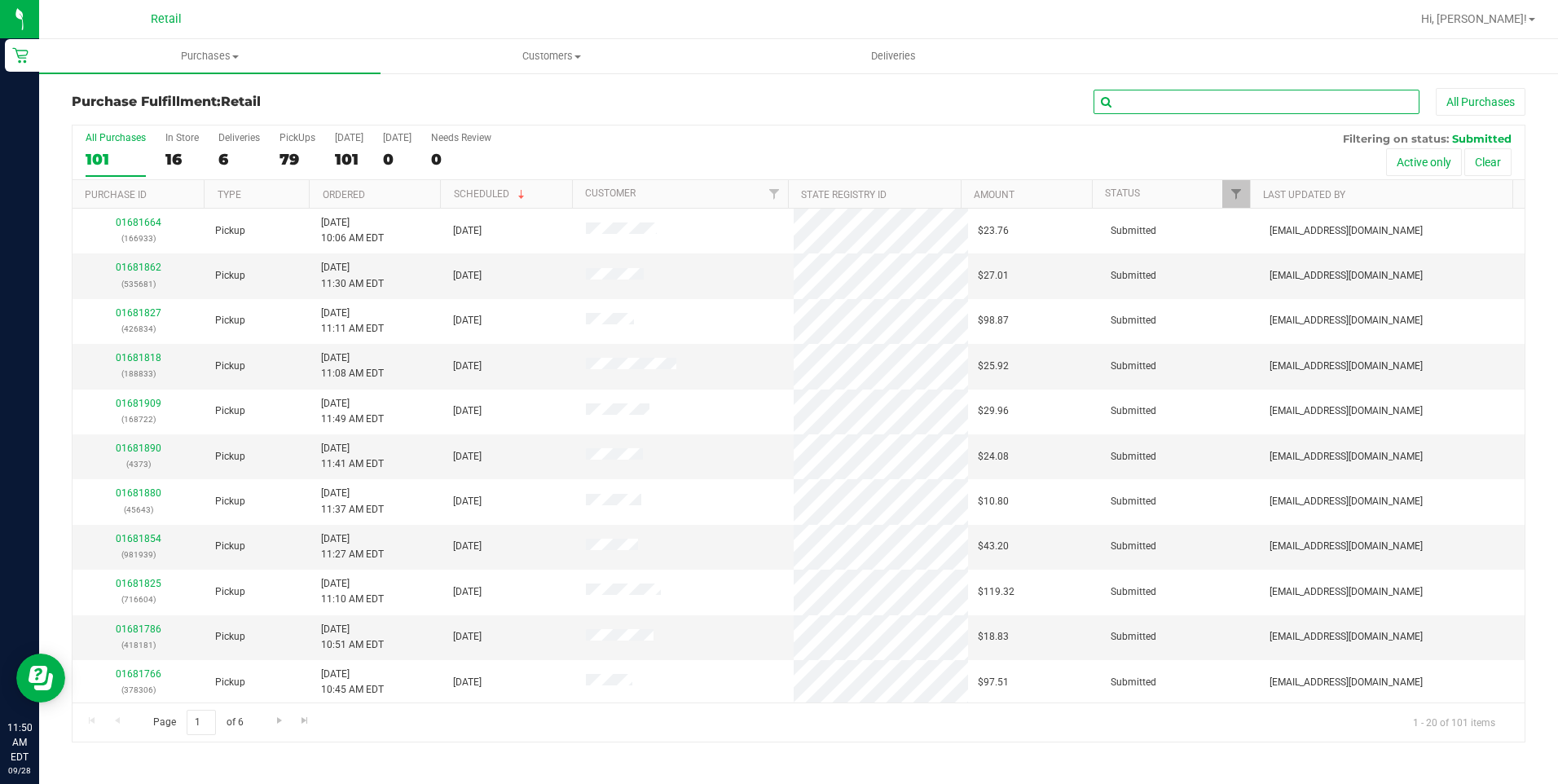
click at [1227, 103] on input "text" at bounding box center [1257, 102] width 326 height 24
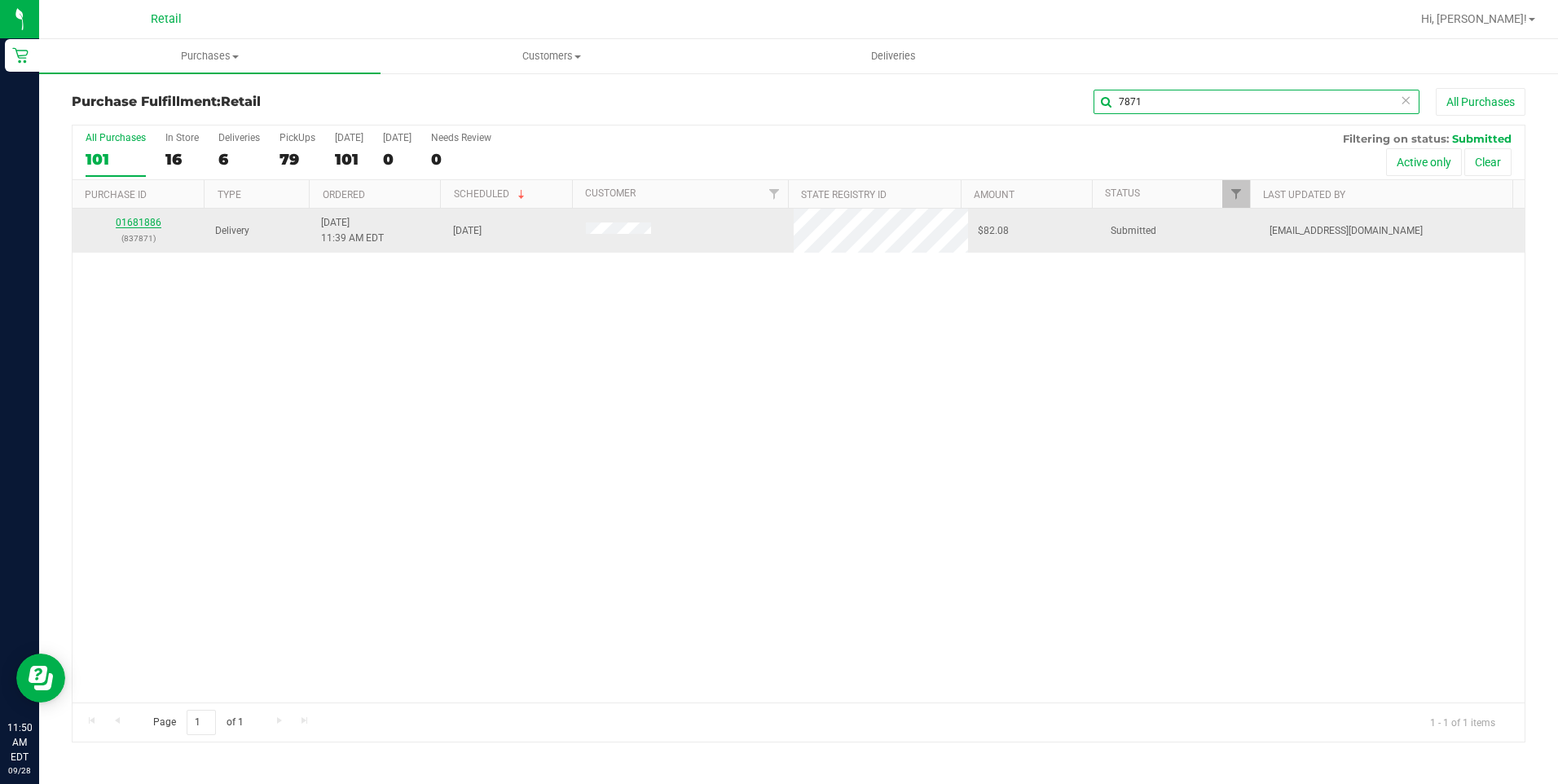
type input "7871"
click at [144, 225] on link "01681886" at bounding box center [138, 222] width 45 height 11
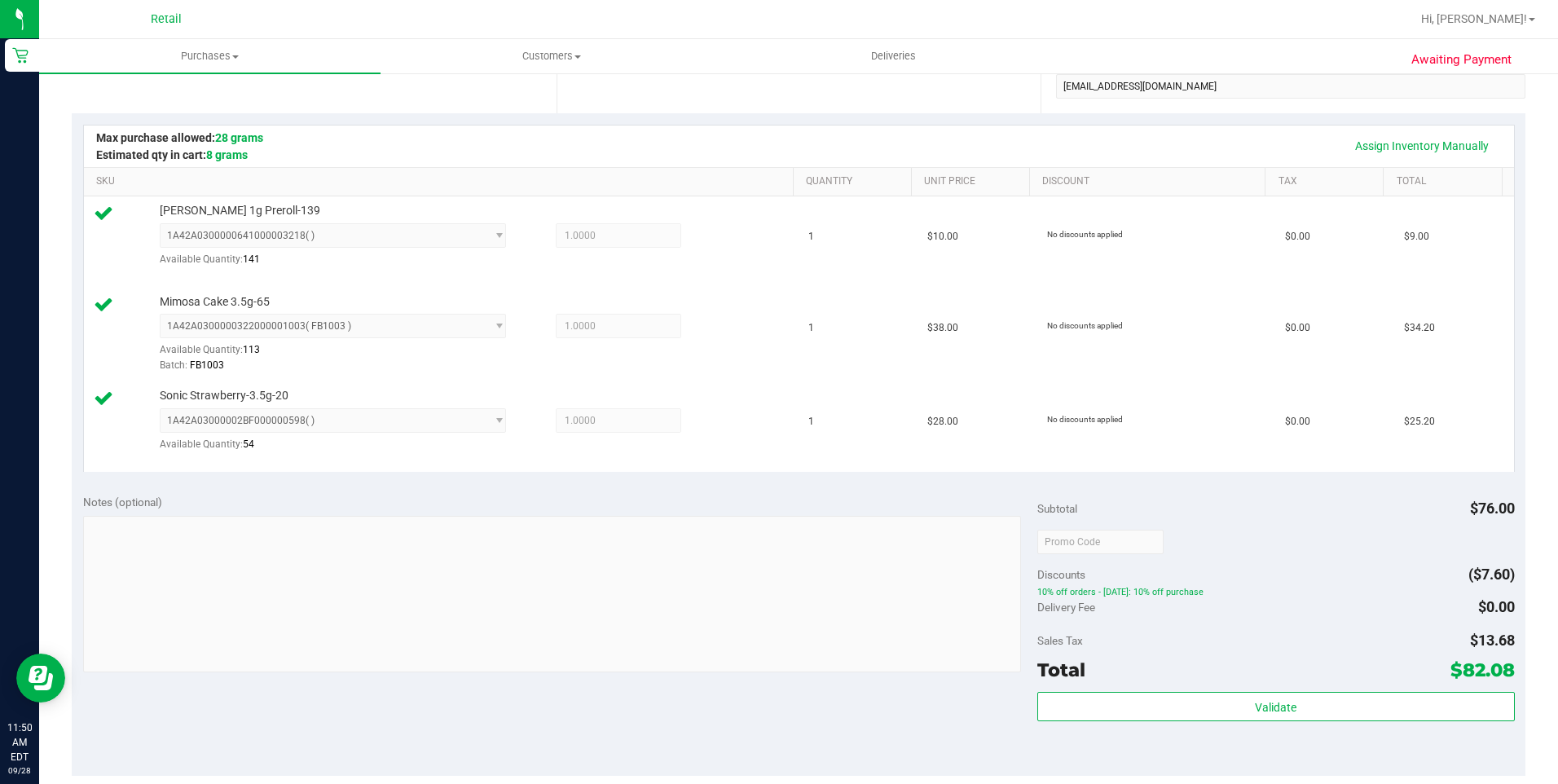
scroll to position [407, 0]
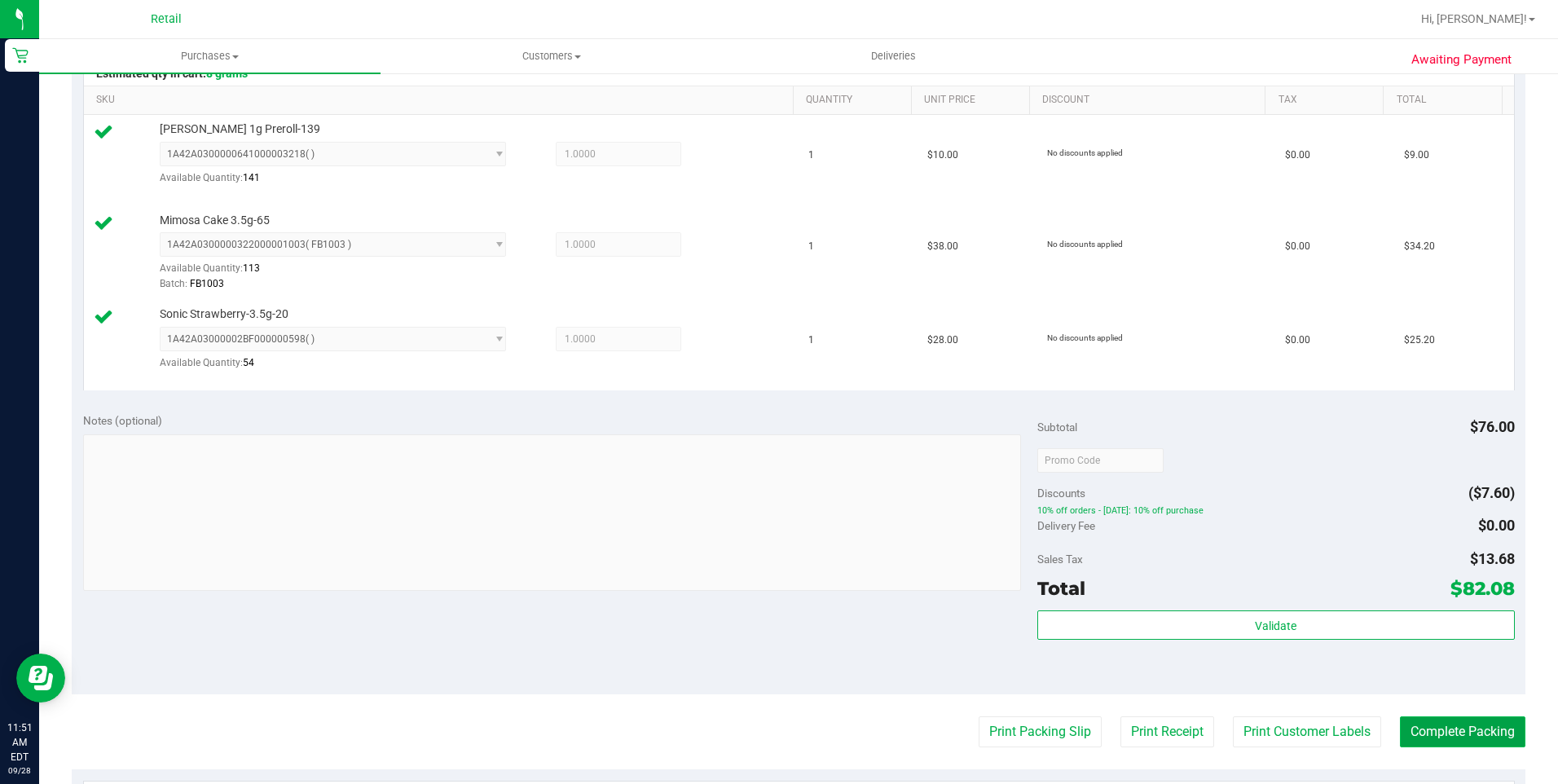
click at [1490, 738] on button "Complete Packing" at bounding box center [1462, 731] width 125 height 31
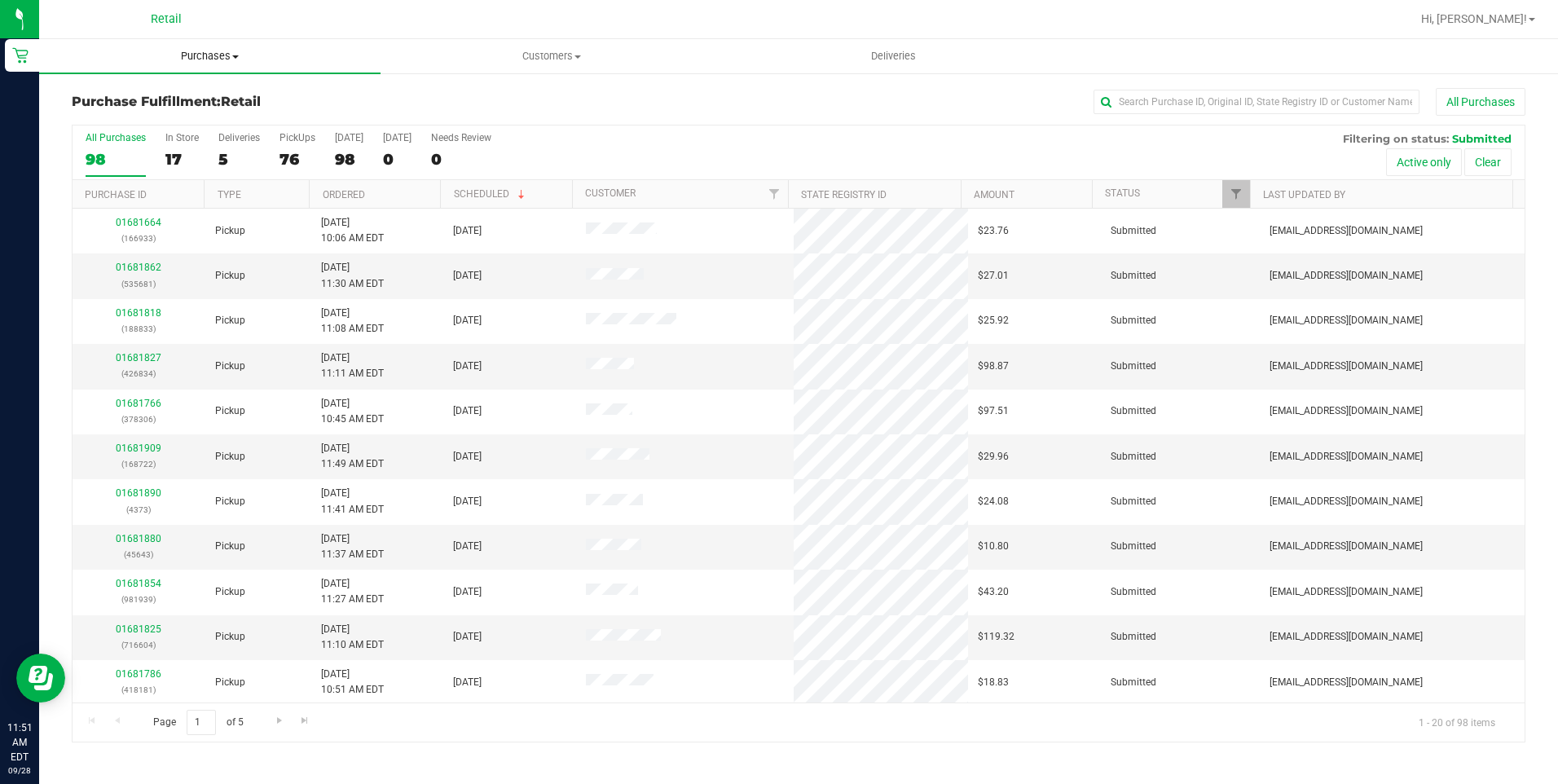
click at [219, 61] on span "Purchases" at bounding box center [209, 57] width 341 height 15
click at [206, 93] on li "Summary of purchases" at bounding box center [209, 98] width 341 height 19
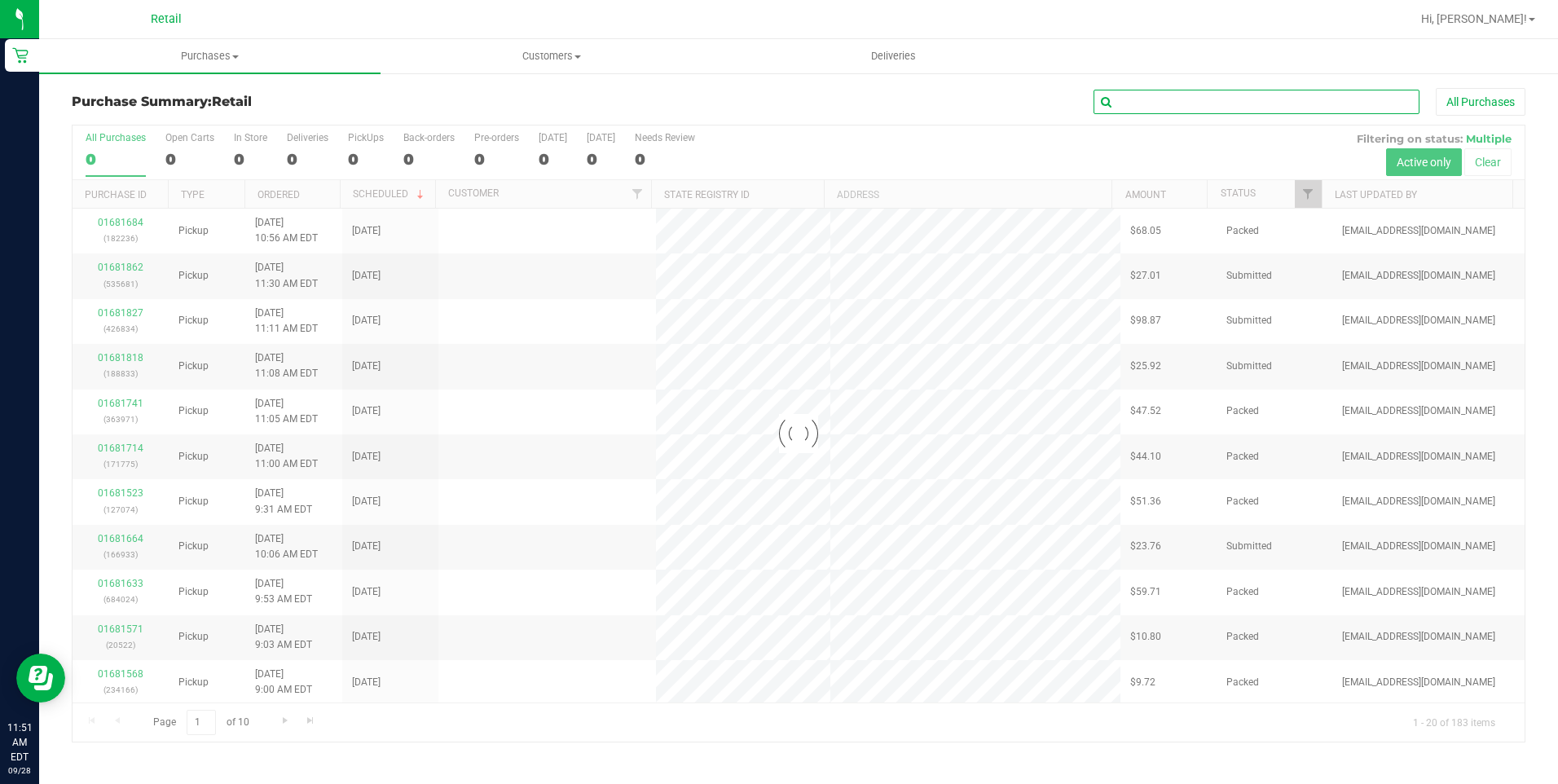
click at [1215, 102] on input "text" at bounding box center [1257, 102] width 326 height 24
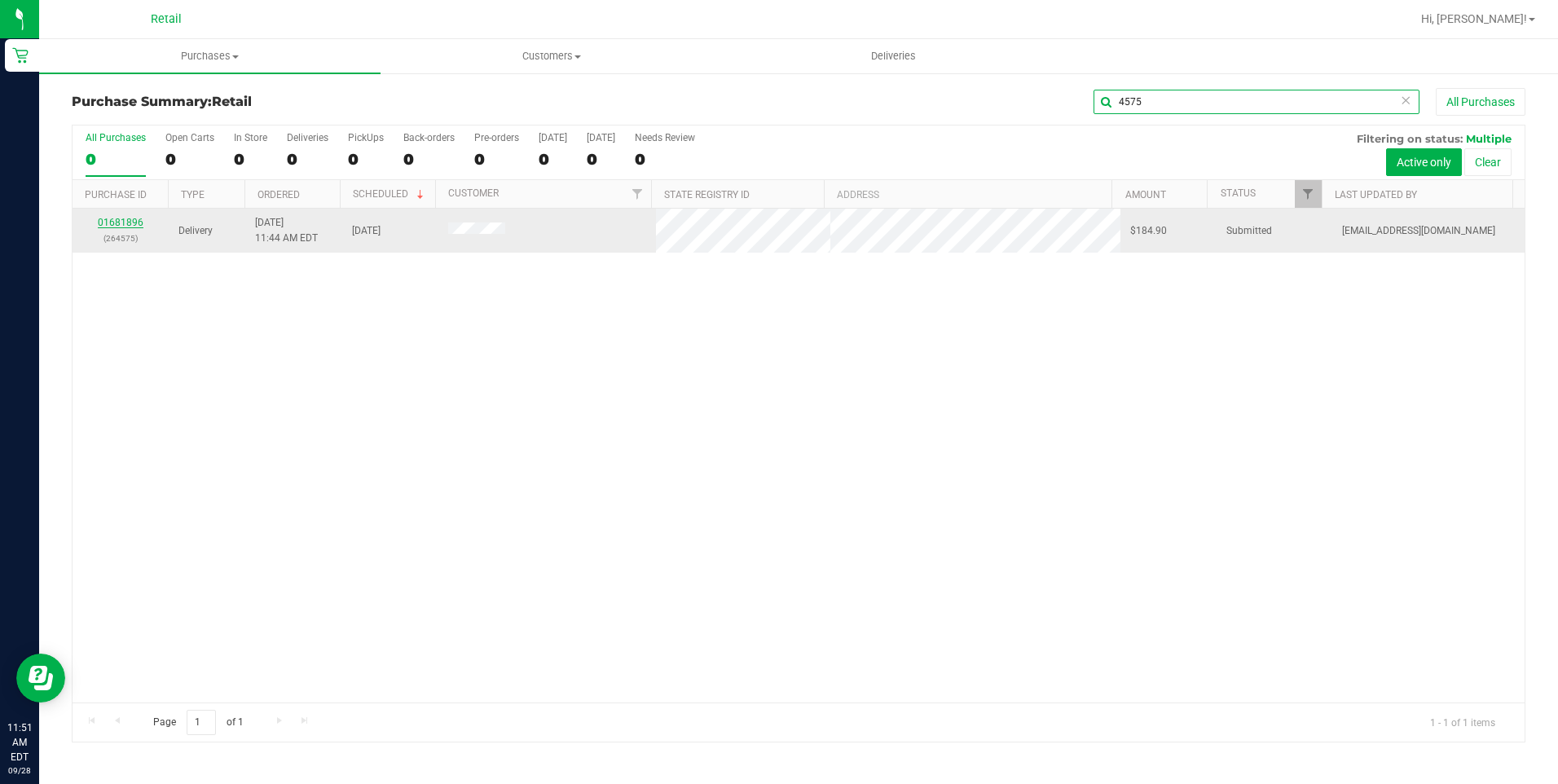
type input "4575"
click at [138, 225] on link "01681896" at bounding box center [120, 222] width 45 height 11
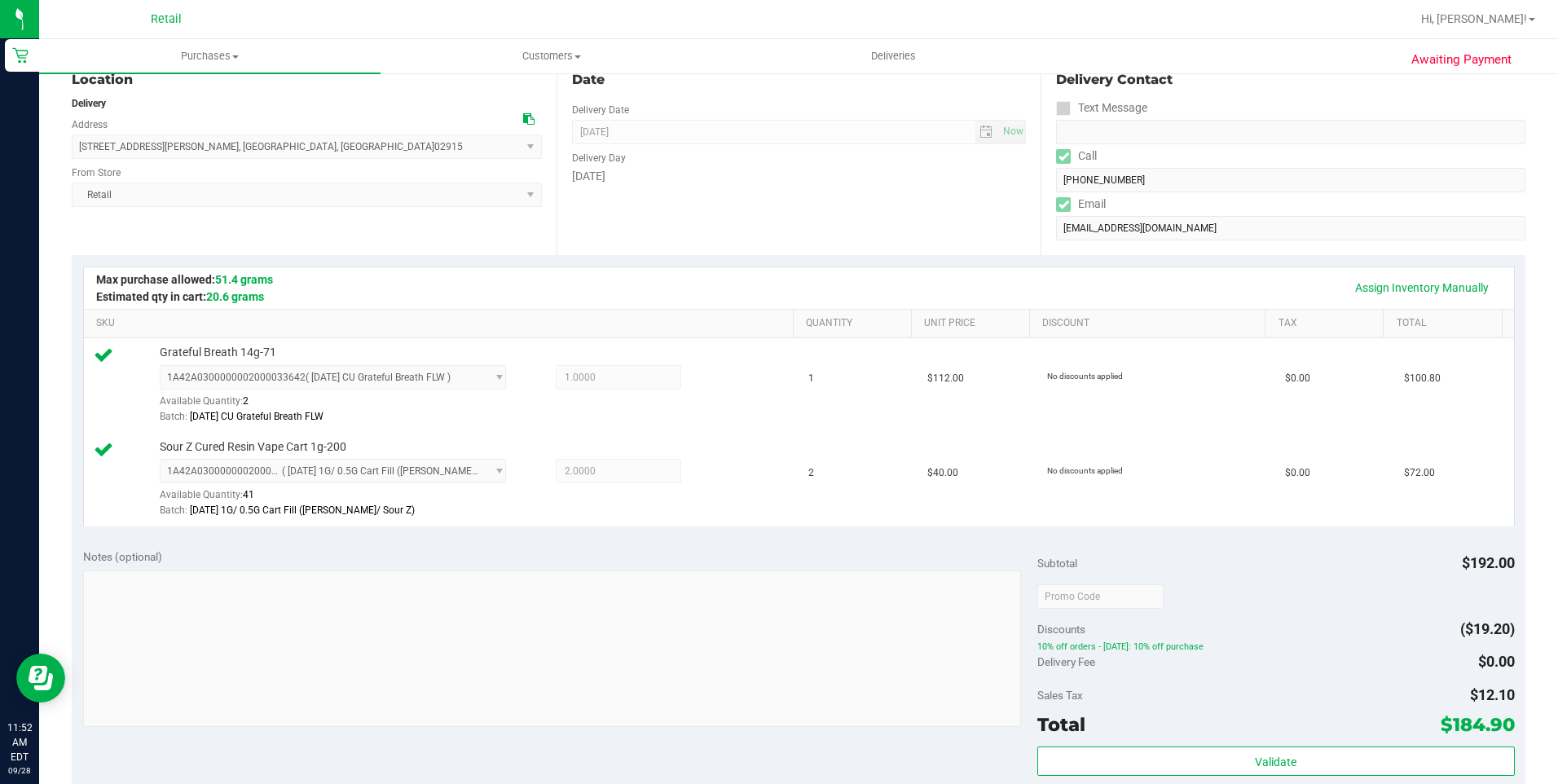
scroll to position [326, 0]
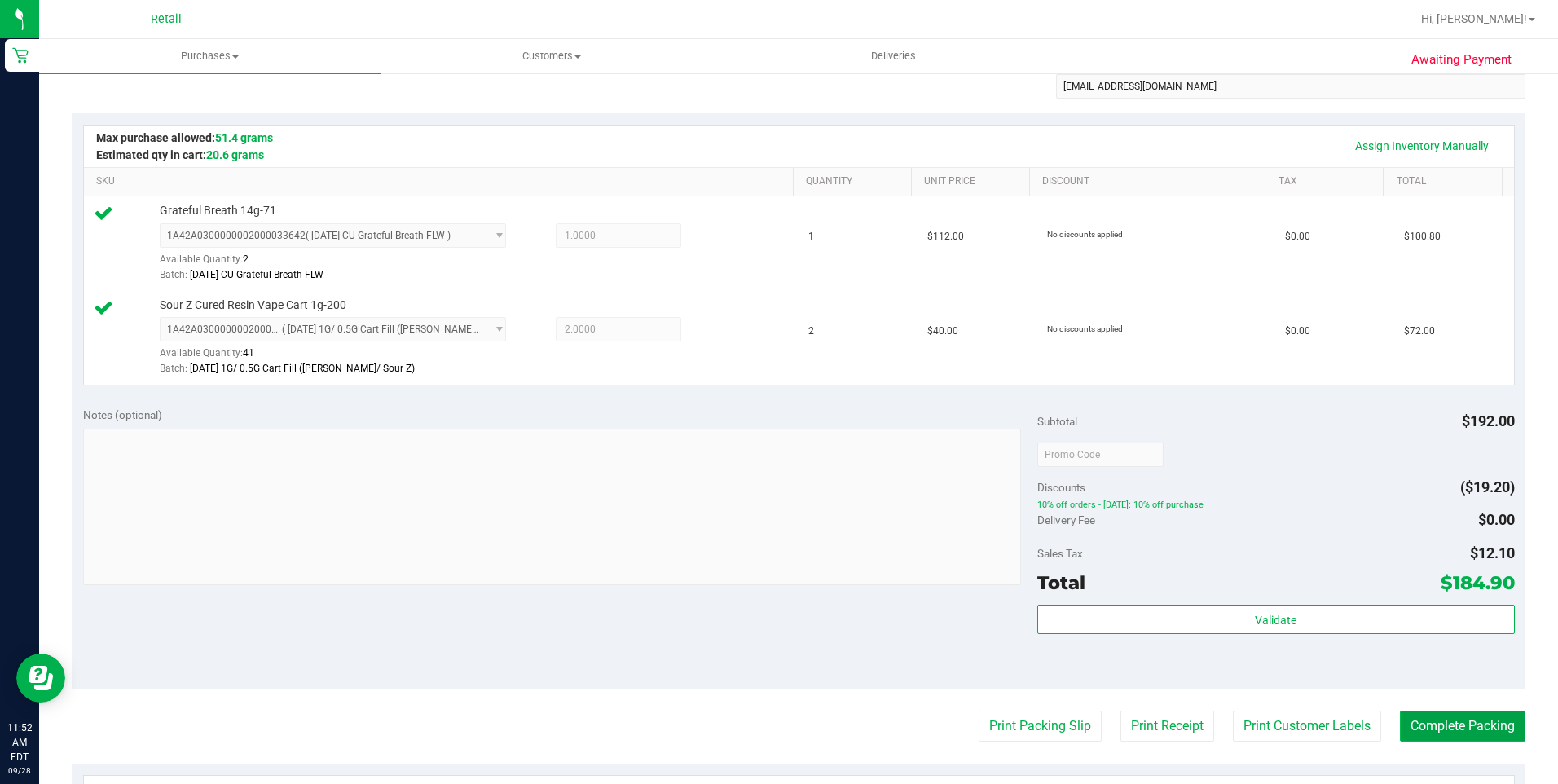
click at [1444, 721] on button "Complete Packing" at bounding box center [1462, 725] width 125 height 31
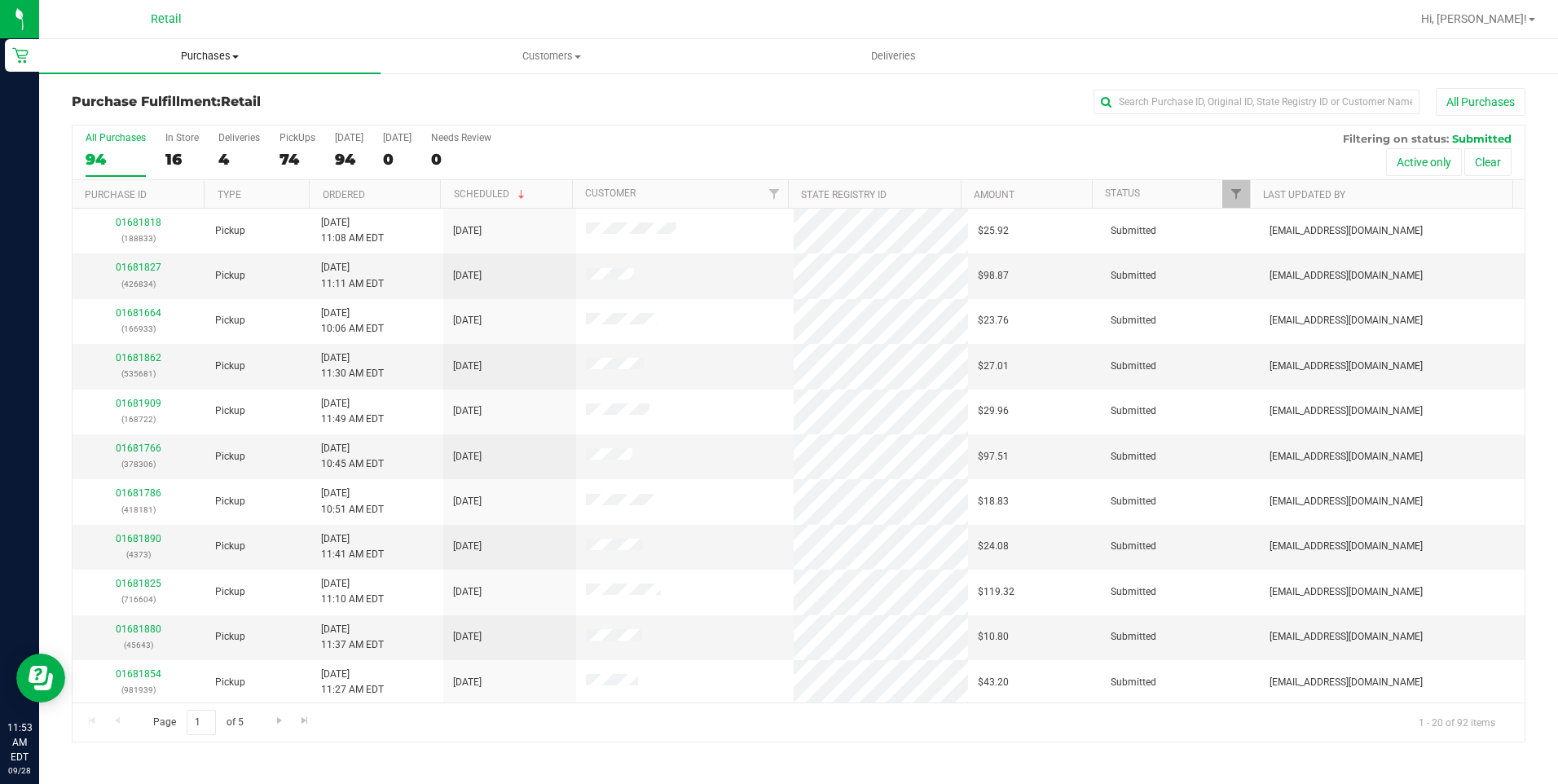
click at [219, 57] on span "Purchases" at bounding box center [209, 57] width 341 height 15
click at [205, 105] on li "Summary of purchases" at bounding box center [209, 98] width 341 height 19
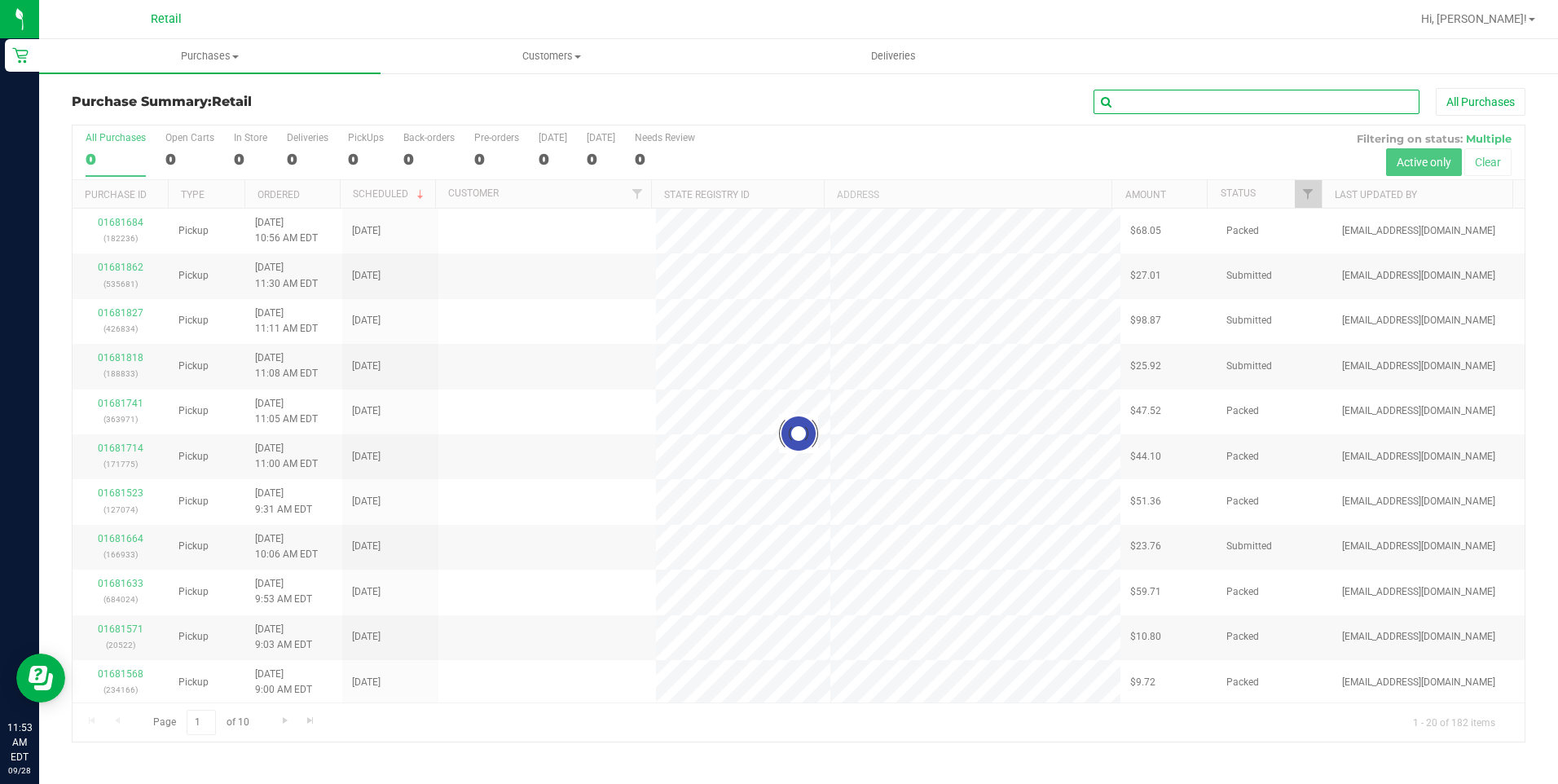
click at [1184, 97] on input "text" at bounding box center [1257, 102] width 326 height 24
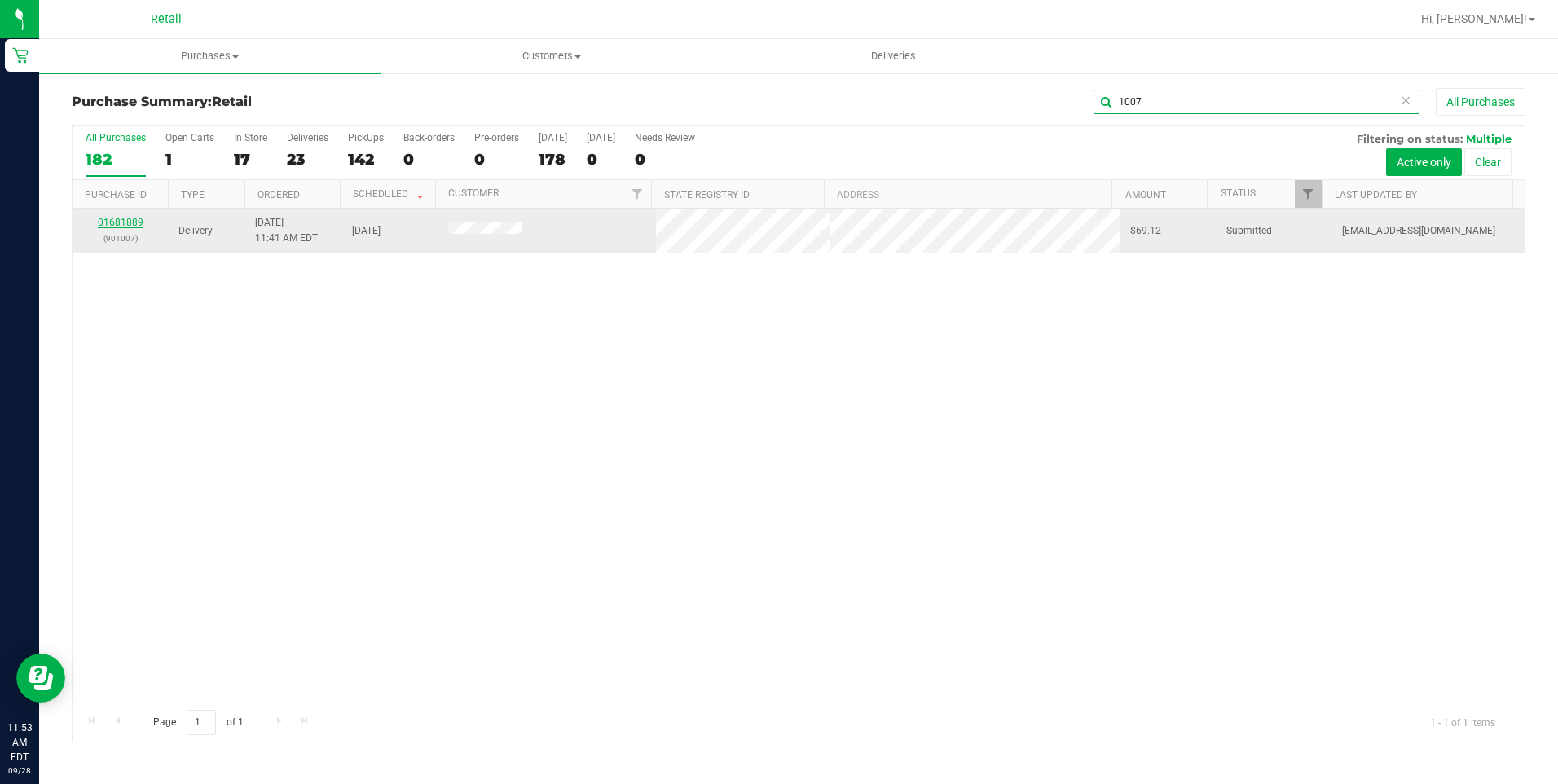
type input "1007"
click at [104, 219] on link "01681889" at bounding box center [120, 222] width 45 height 11
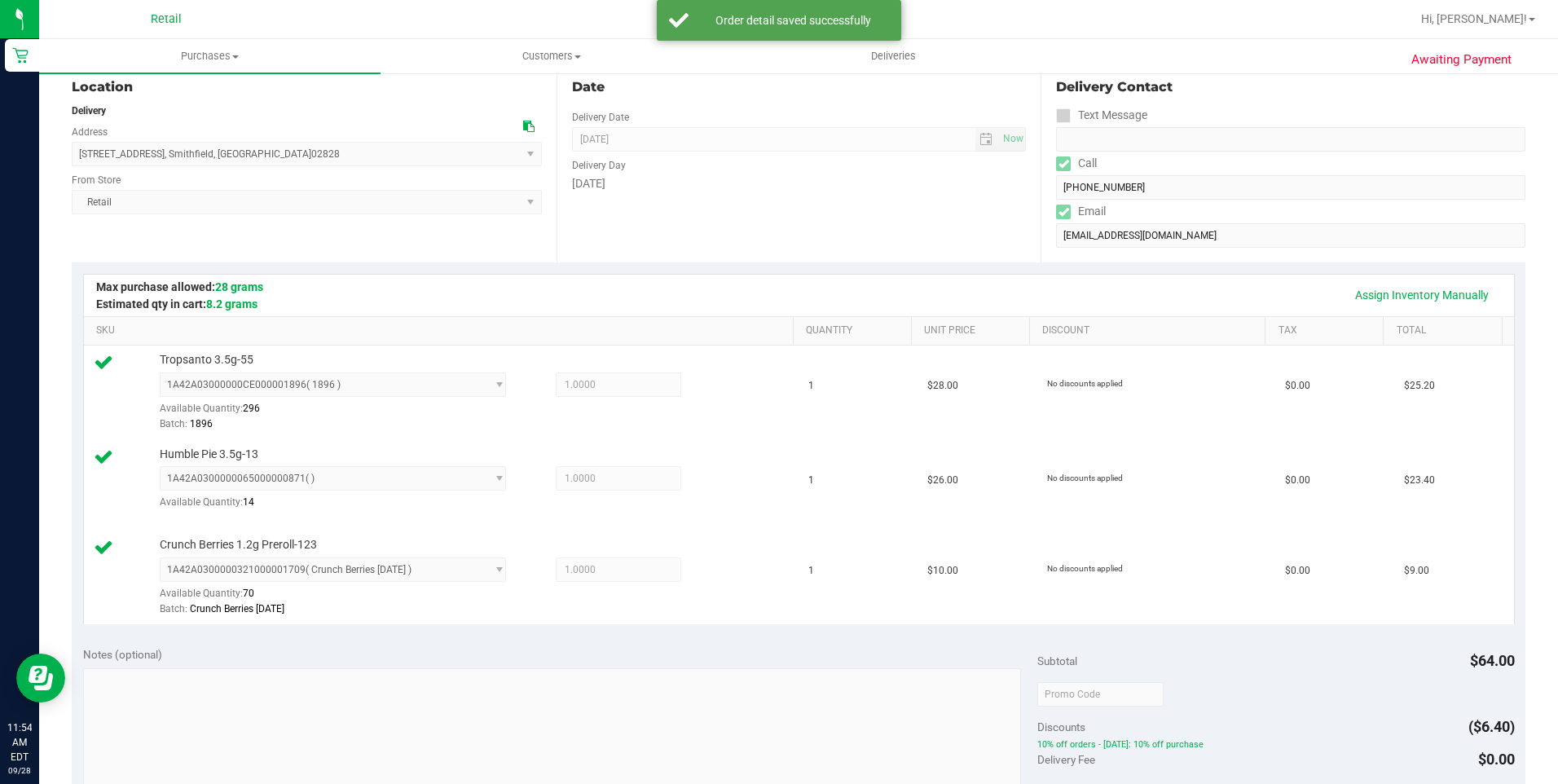
scroll to position [407, 0]
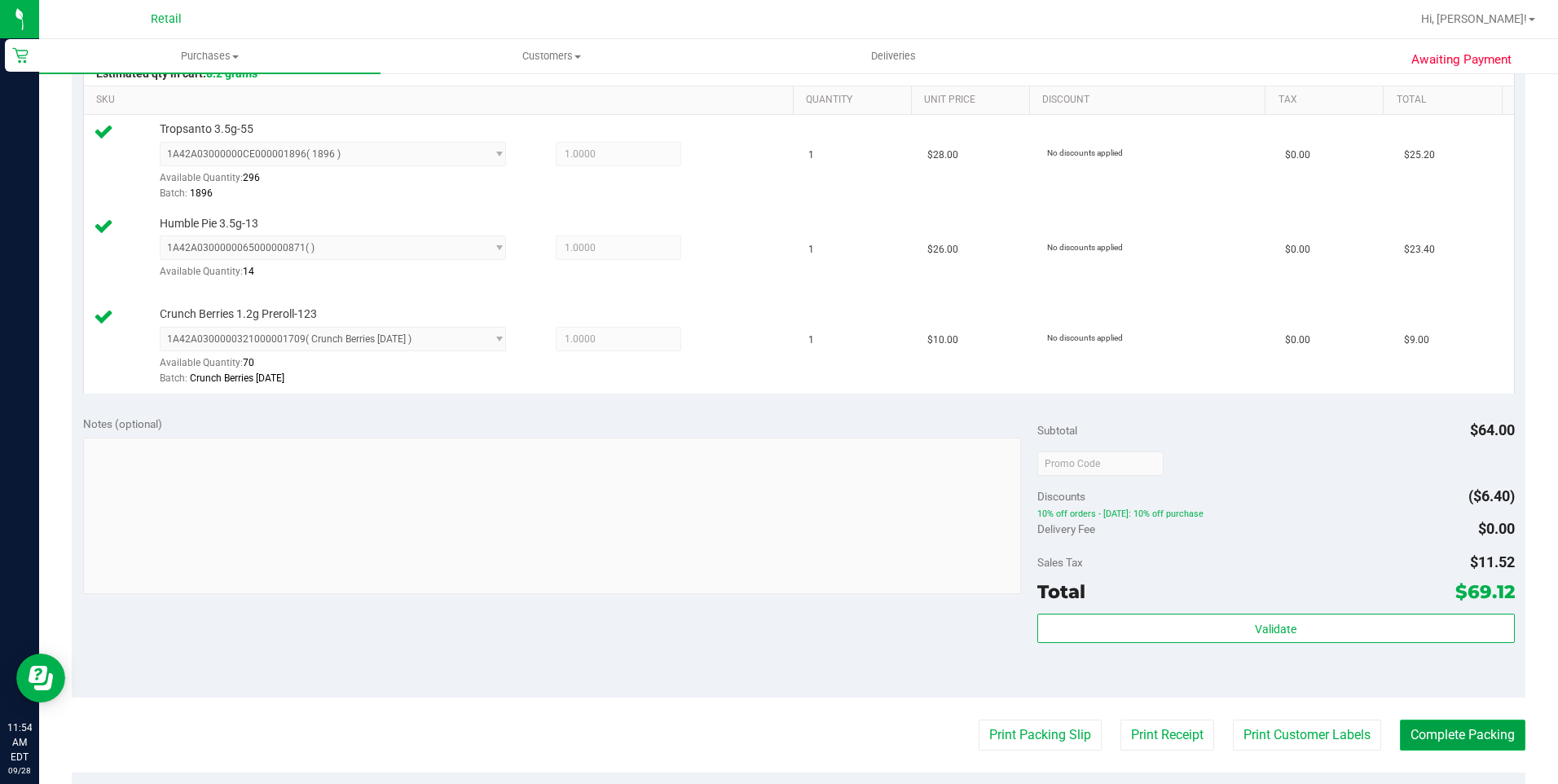
click at [1441, 730] on button "Complete Packing" at bounding box center [1462, 734] width 125 height 31
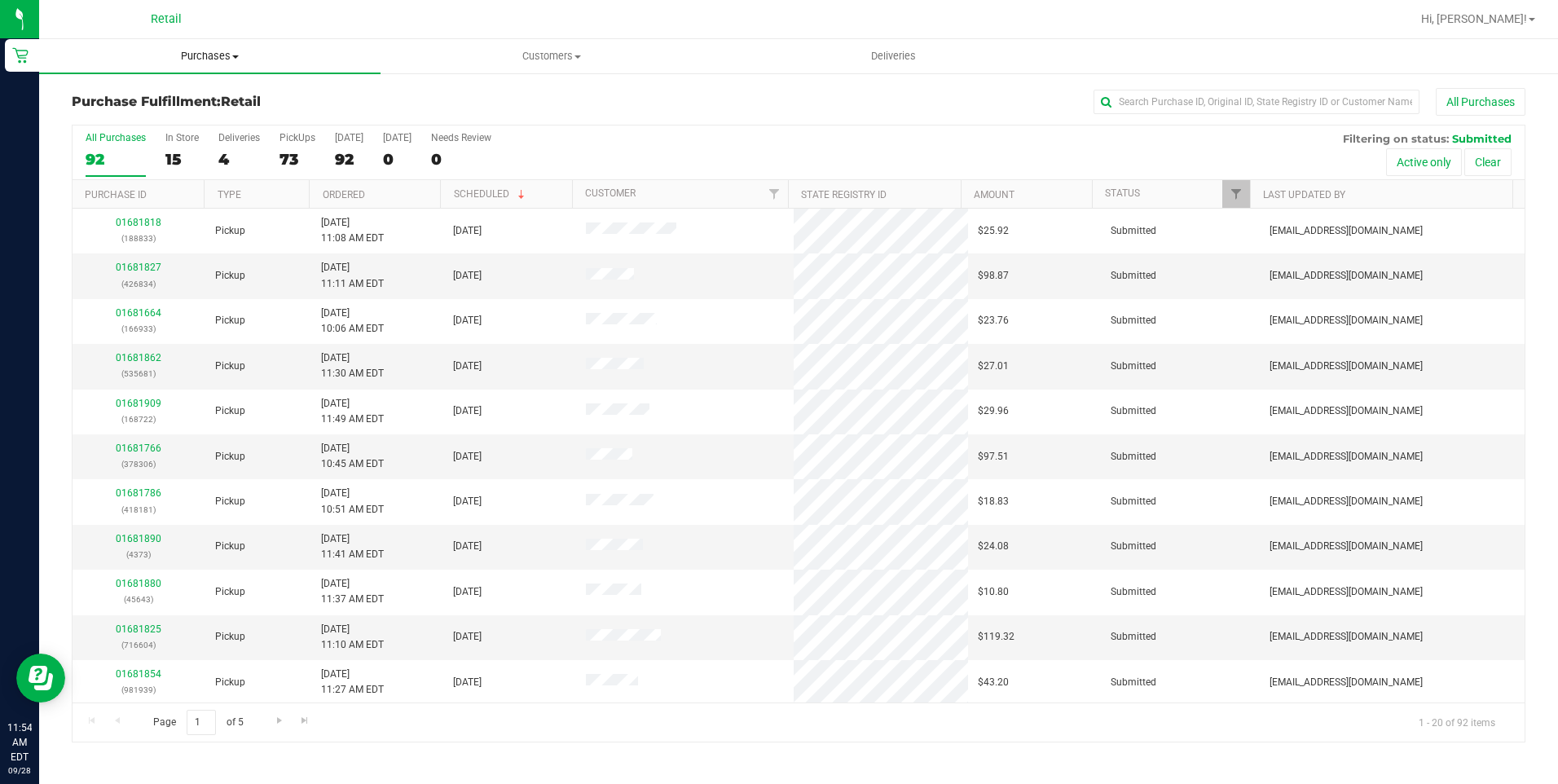
drag, startPoint x: 210, startPoint y: 57, endPoint x: 208, endPoint y: 84, distance: 27.1
click at [210, 57] on span "Purchases" at bounding box center [209, 57] width 341 height 15
click at [199, 102] on span "Summary of purchases" at bounding box center [122, 97] width 167 height 14
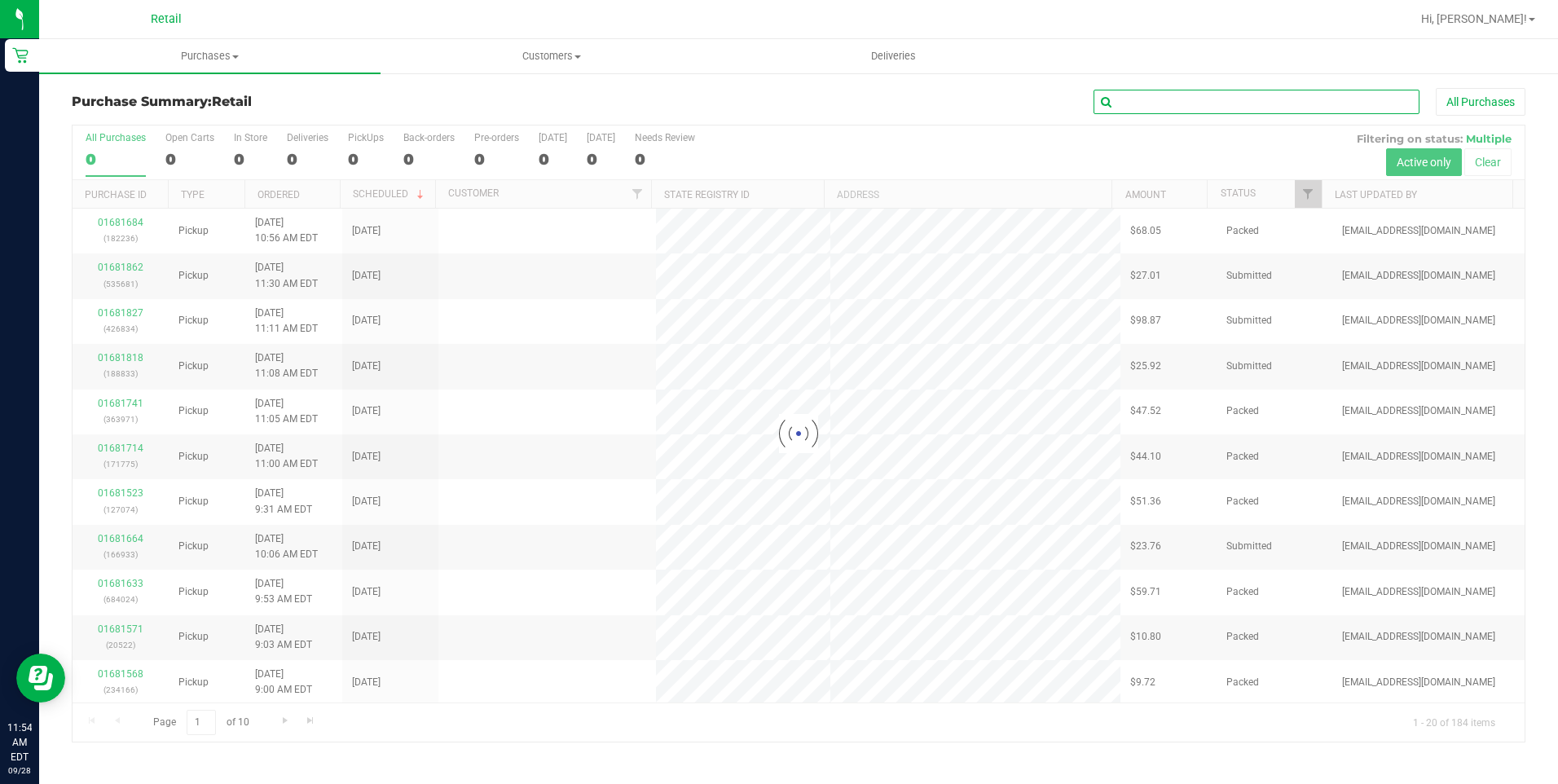
click at [1222, 107] on input "text" at bounding box center [1257, 102] width 326 height 24
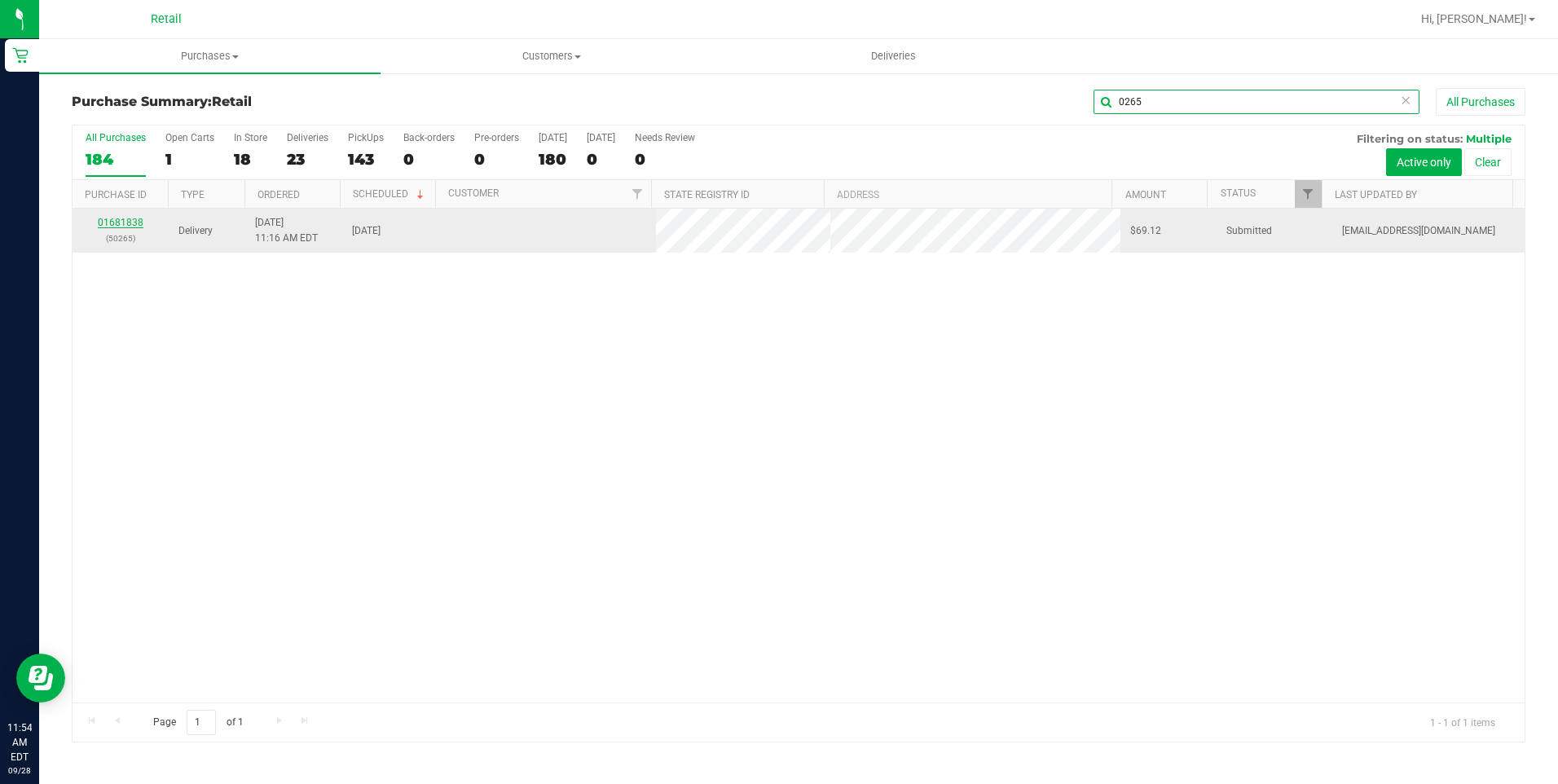
type input "0265"
click at [124, 225] on link "01681838" at bounding box center [120, 222] width 45 height 11
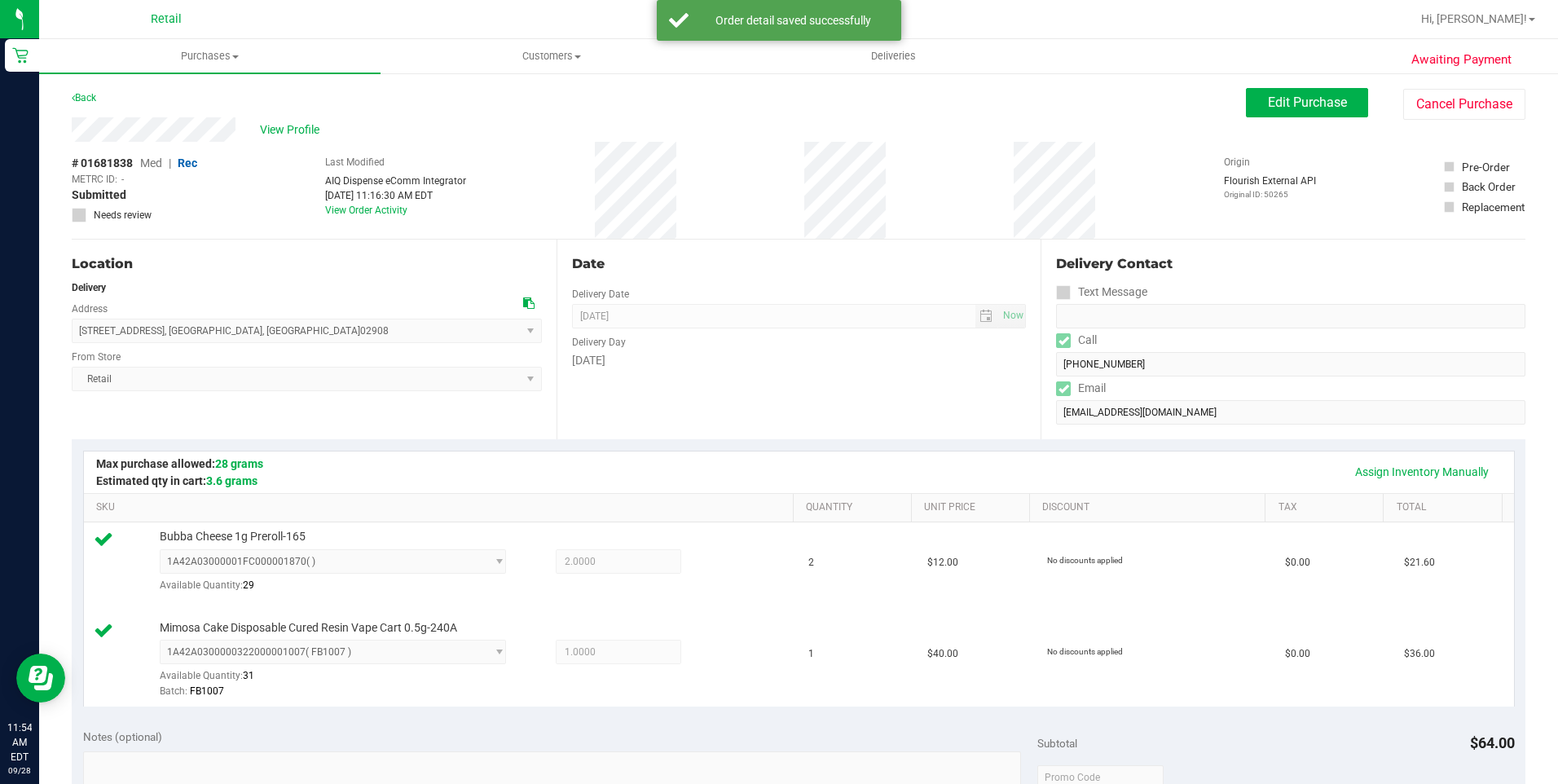
scroll to position [488, 0]
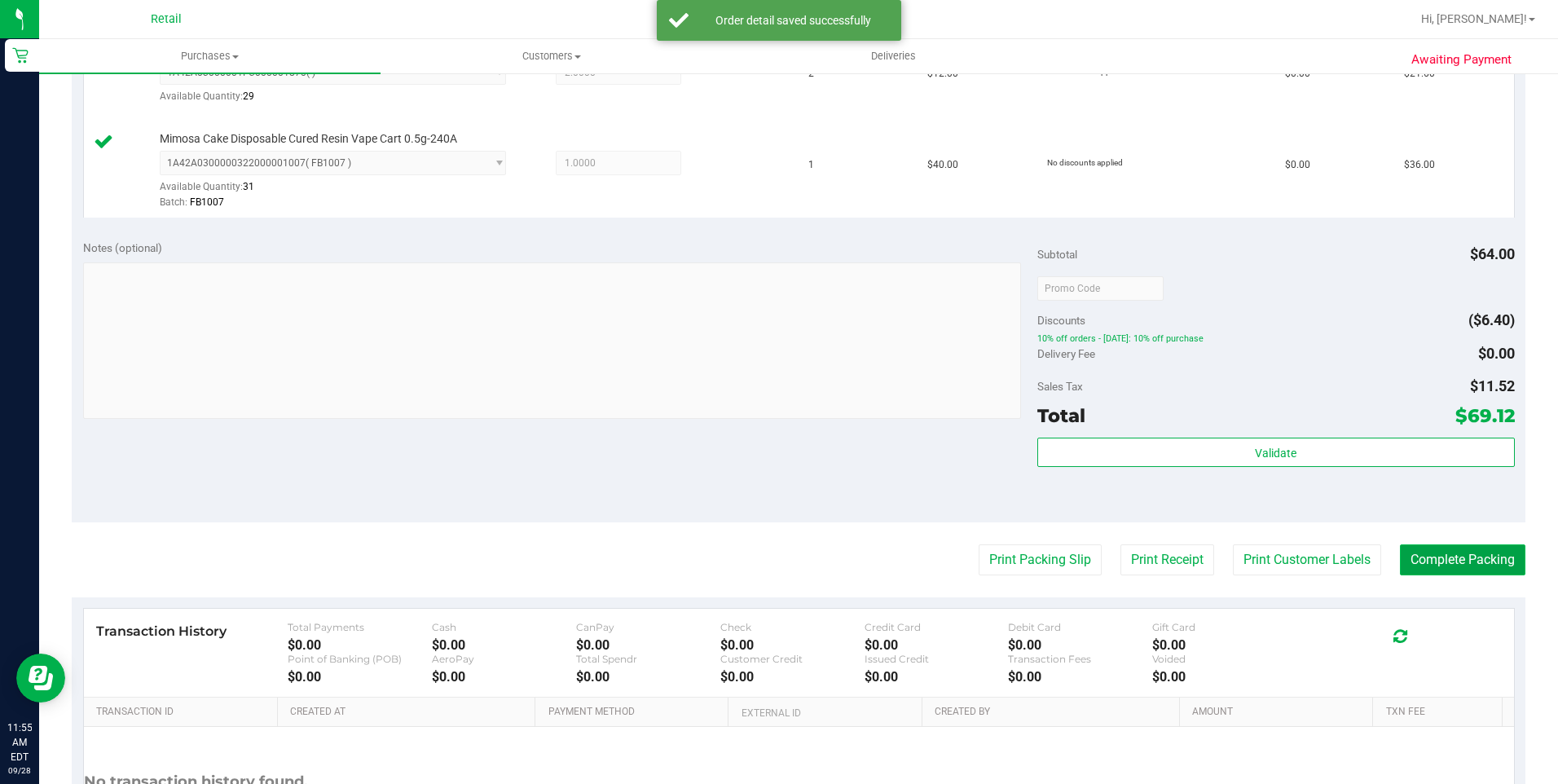
click at [1463, 570] on button "Complete Packing" at bounding box center [1462, 559] width 125 height 31
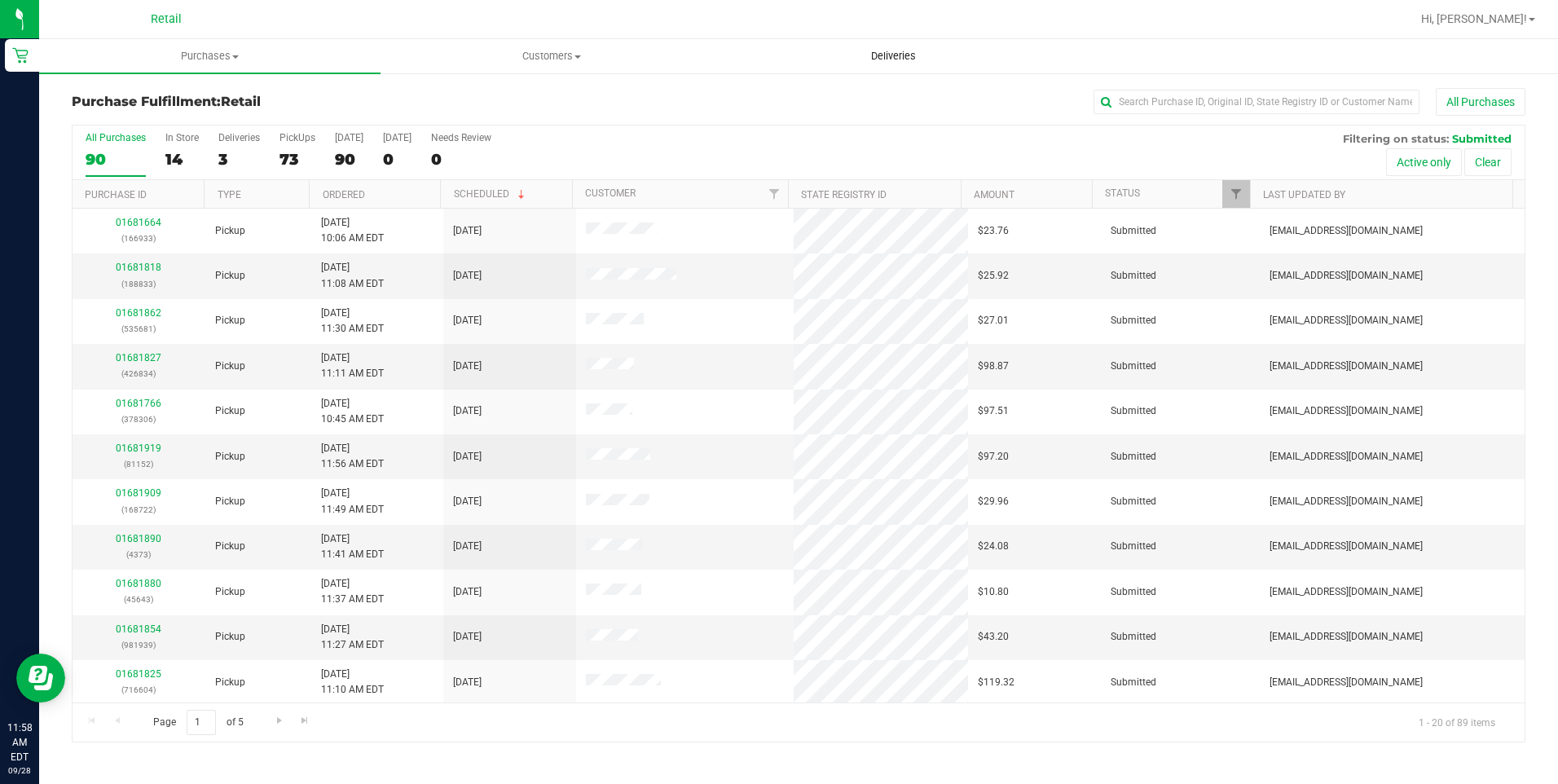
click at [894, 50] on span "Deliveries" at bounding box center [893, 57] width 89 height 15
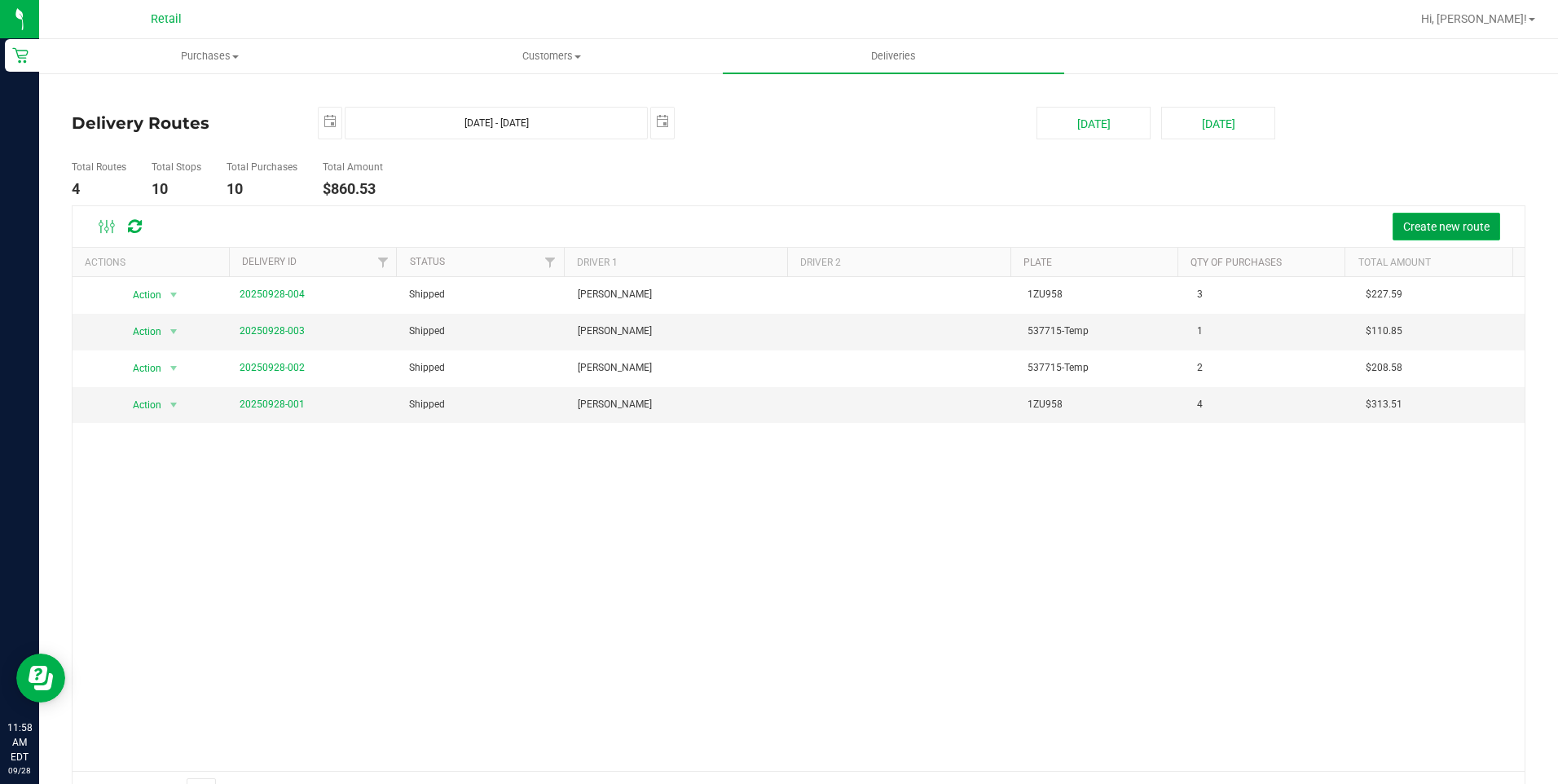
click at [1431, 217] on button "Create new route" at bounding box center [1446, 226] width 108 height 28
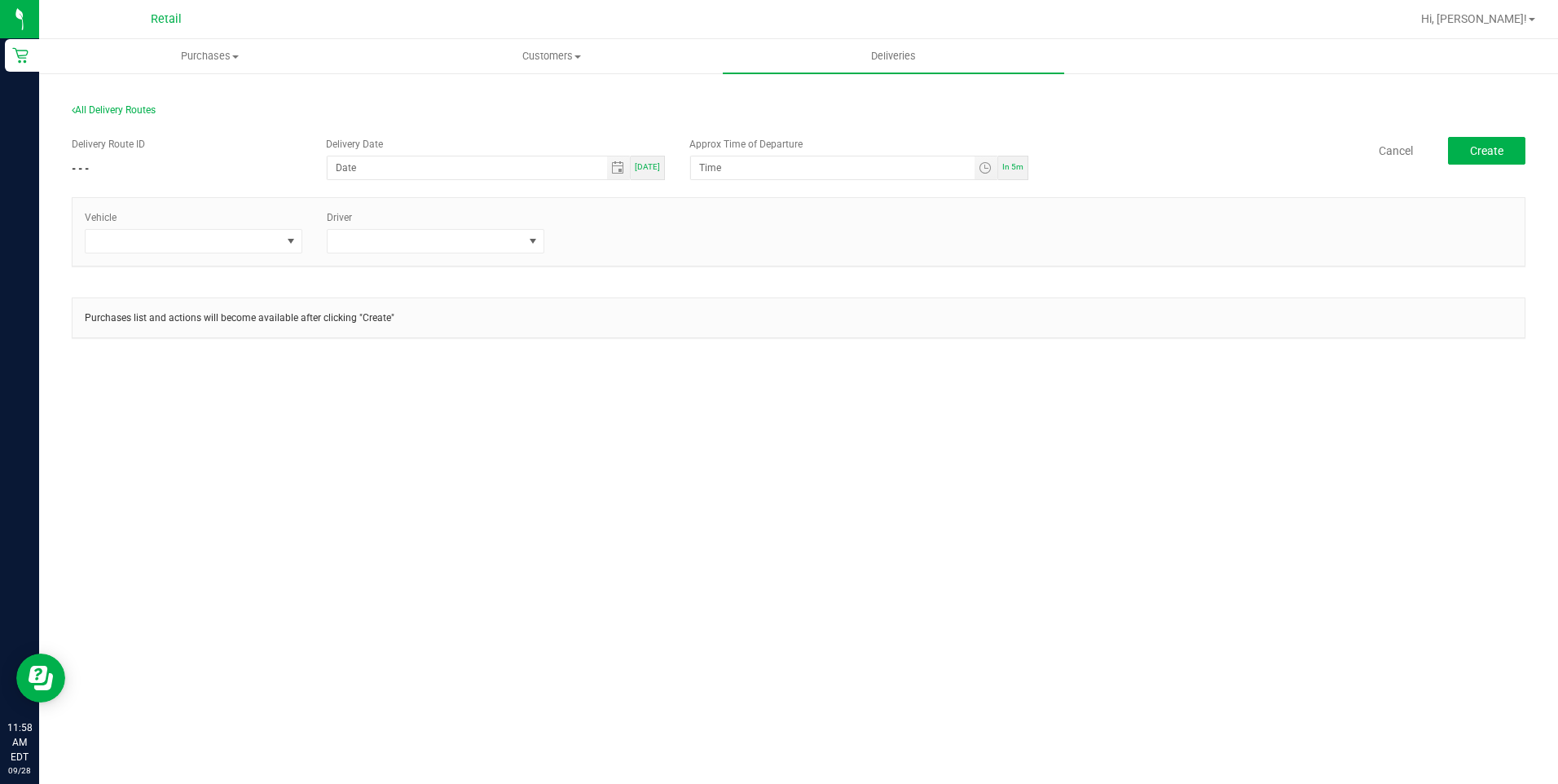
click at [646, 162] on span "Today" at bounding box center [647, 167] width 25 height 9
type input "[DATE]"
click at [1008, 165] on span "In 5m" at bounding box center [1012, 167] width 21 height 9
type input "12:03 PM"
click at [261, 235] on span at bounding box center [183, 241] width 196 height 23
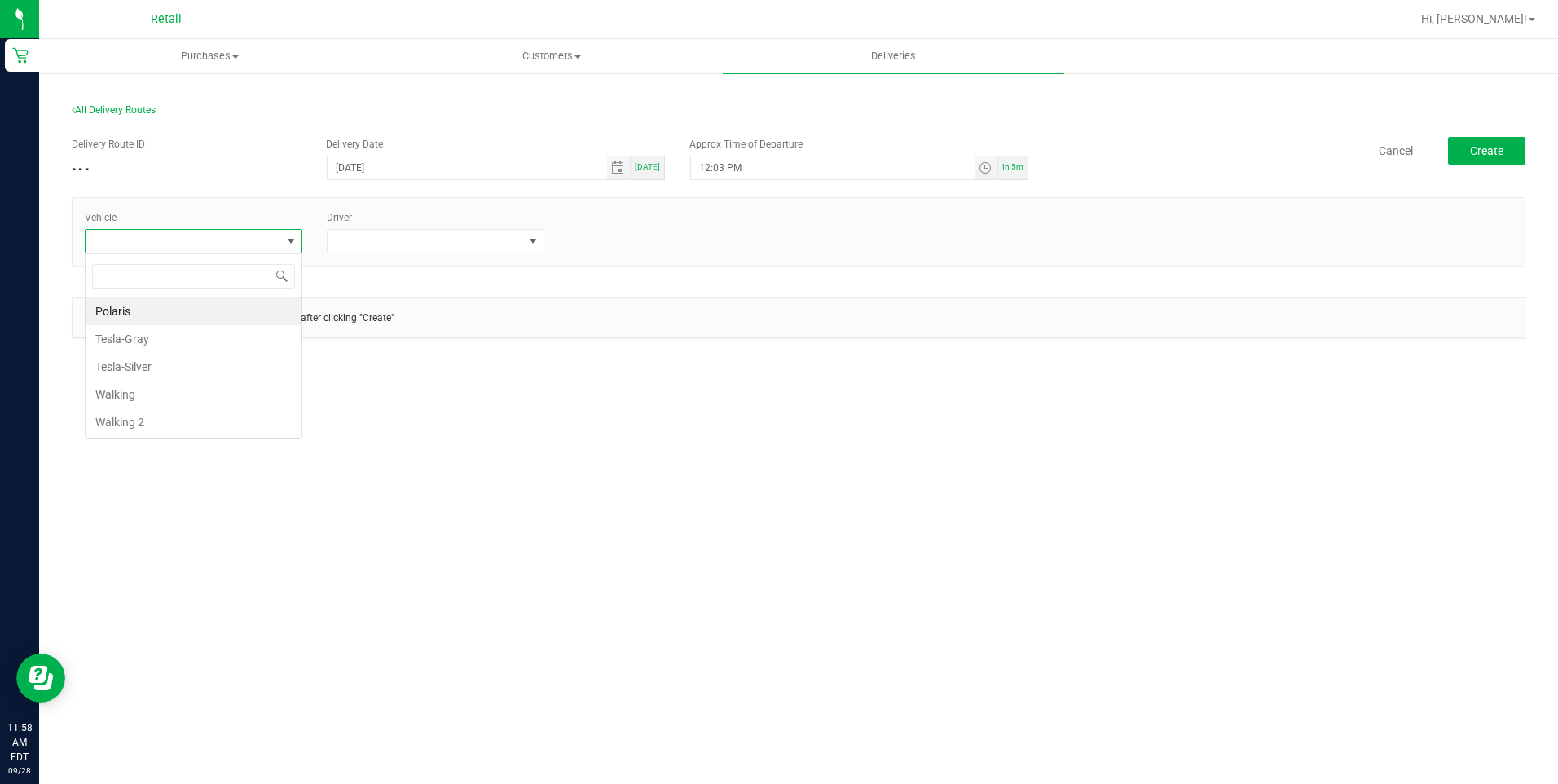
scroll to position [24, 218]
click at [888, 55] on span "Deliveries" at bounding box center [893, 57] width 89 height 15
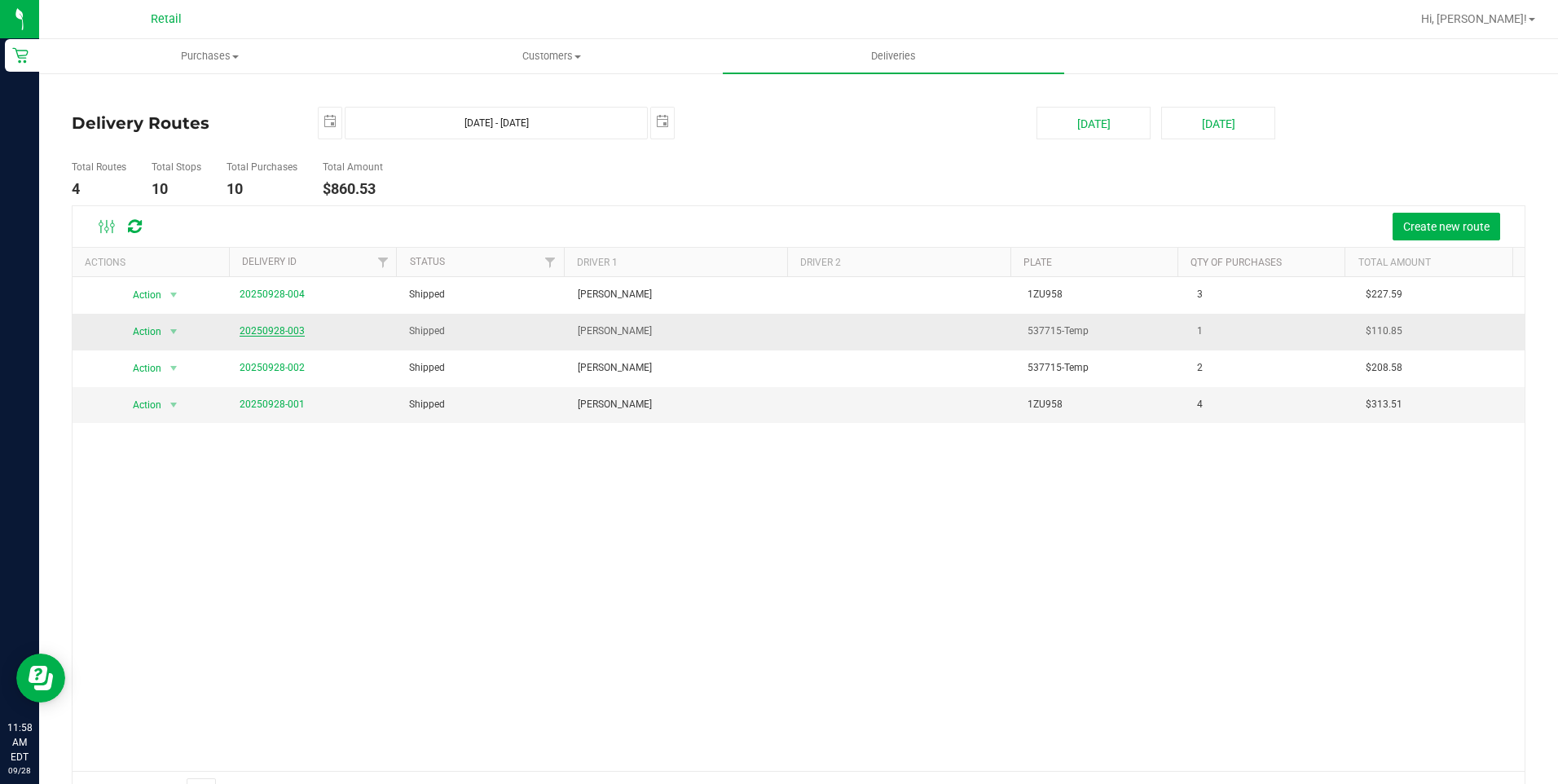
click at [272, 332] on link "20250928-003" at bounding box center [272, 331] width 65 height 11
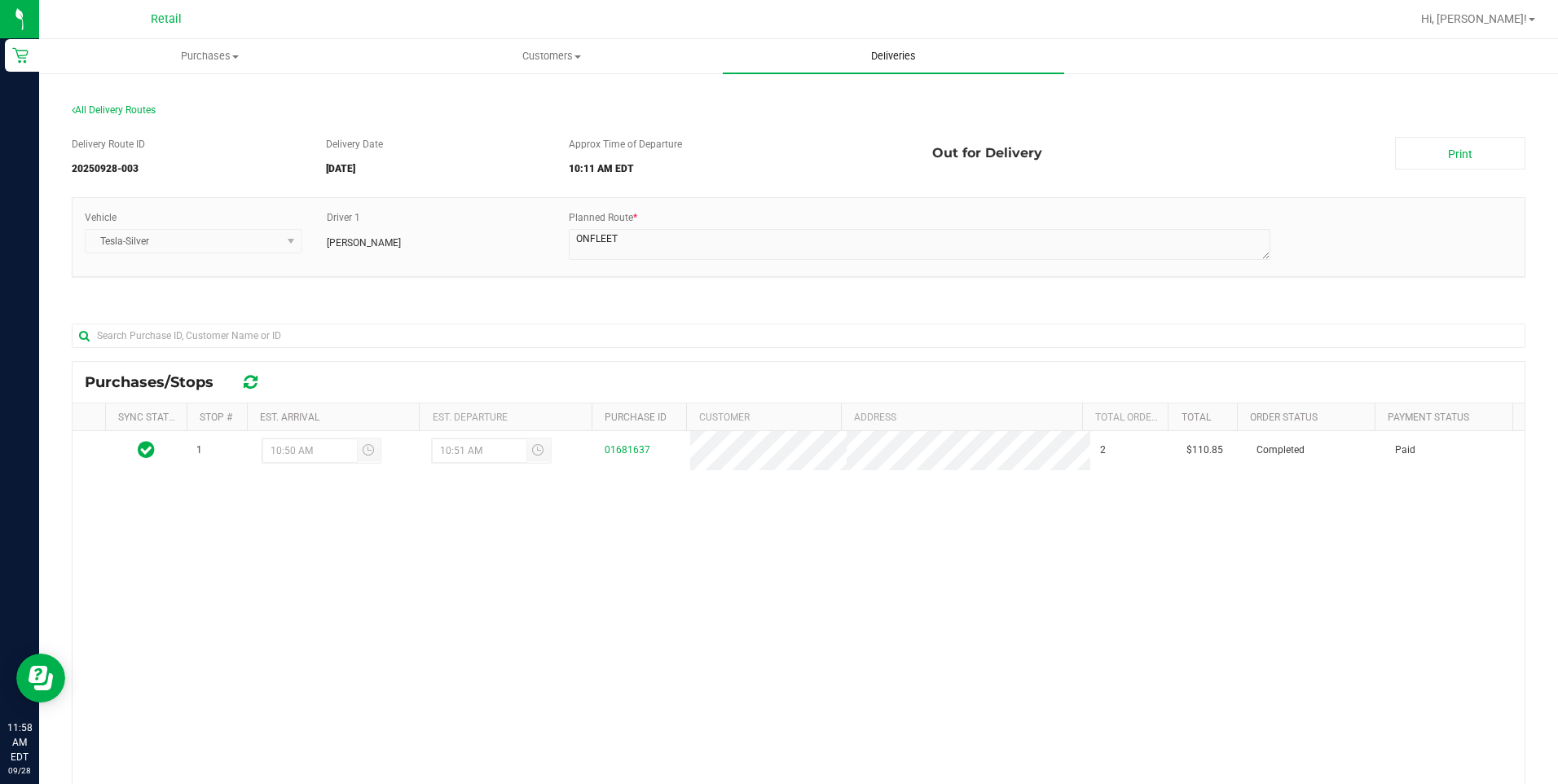
click at [900, 53] on span "Deliveries" at bounding box center [893, 57] width 89 height 15
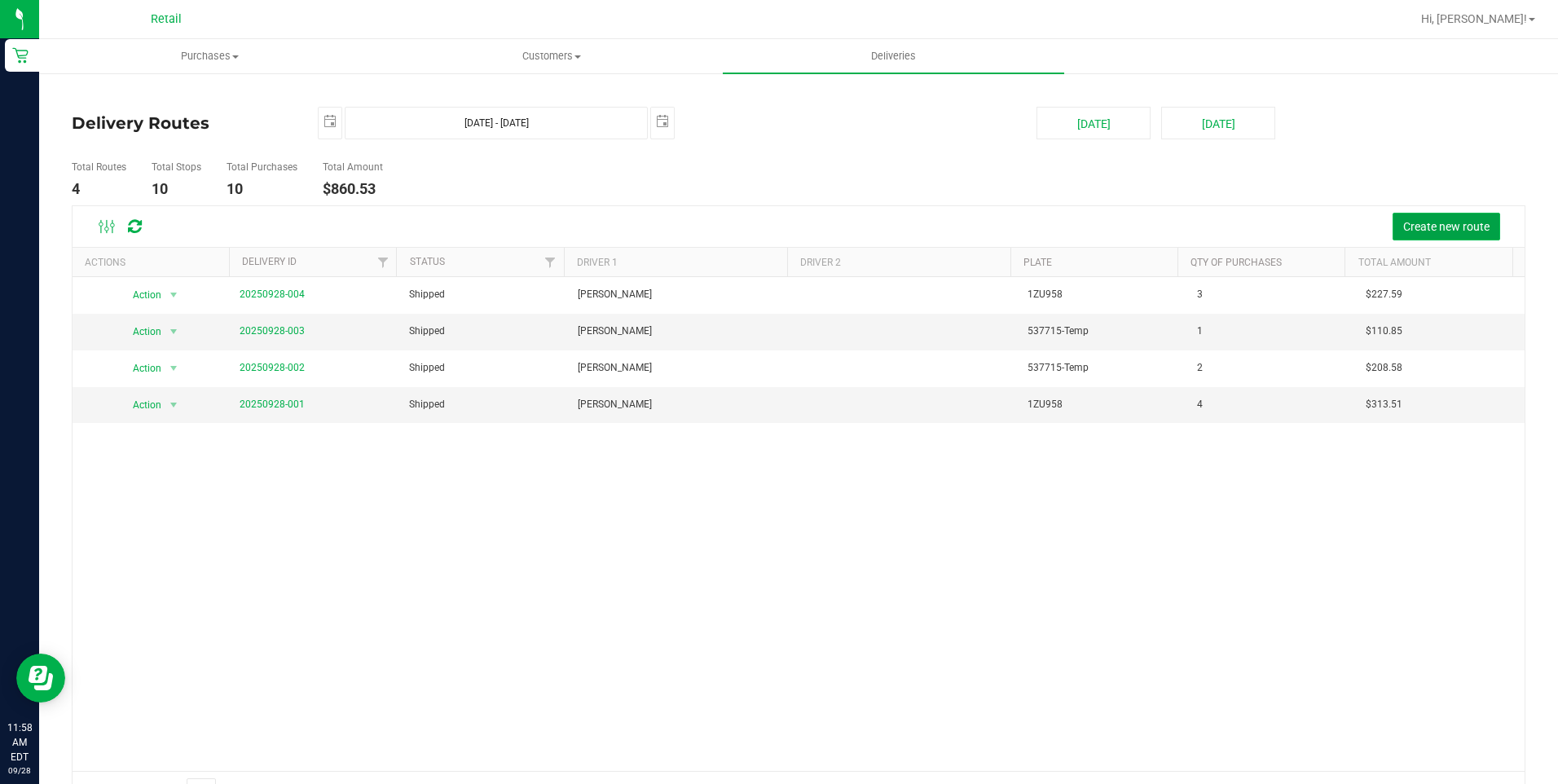
click at [1392, 227] on button "Create new route" at bounding box center [1446, 226] width 108 height 28
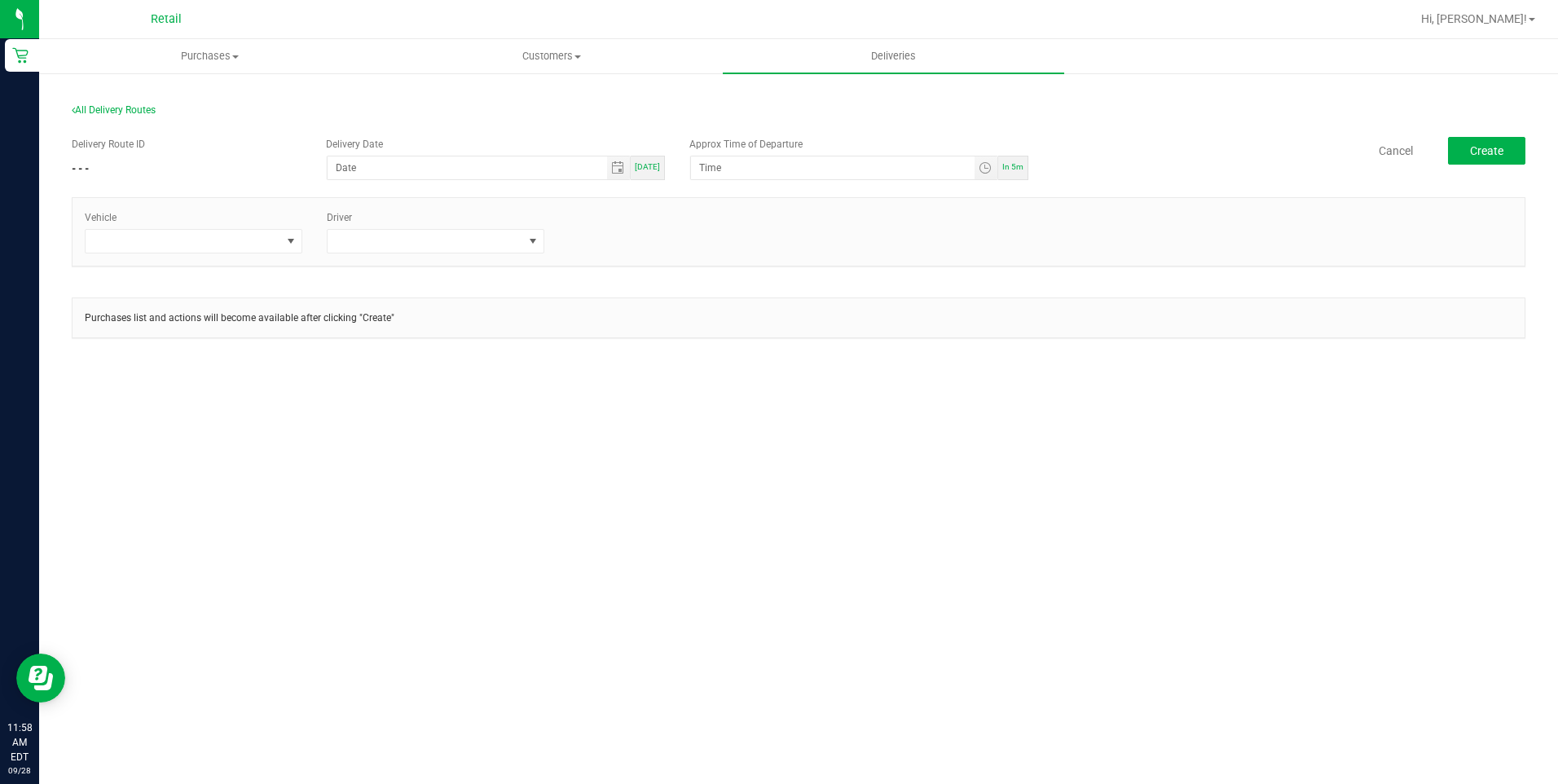
click at [660, 163] on span "Today" at bounding box center [647, 167] width 25 height 9
type input "[DATE]"
click at [1028, 171] on div "In 5m" at bounding box center [1013, 168] width 31 height 24
type input "12:04 PM"
click at [261, 243] on span at bounding box center [183, 241] width 196 height 23
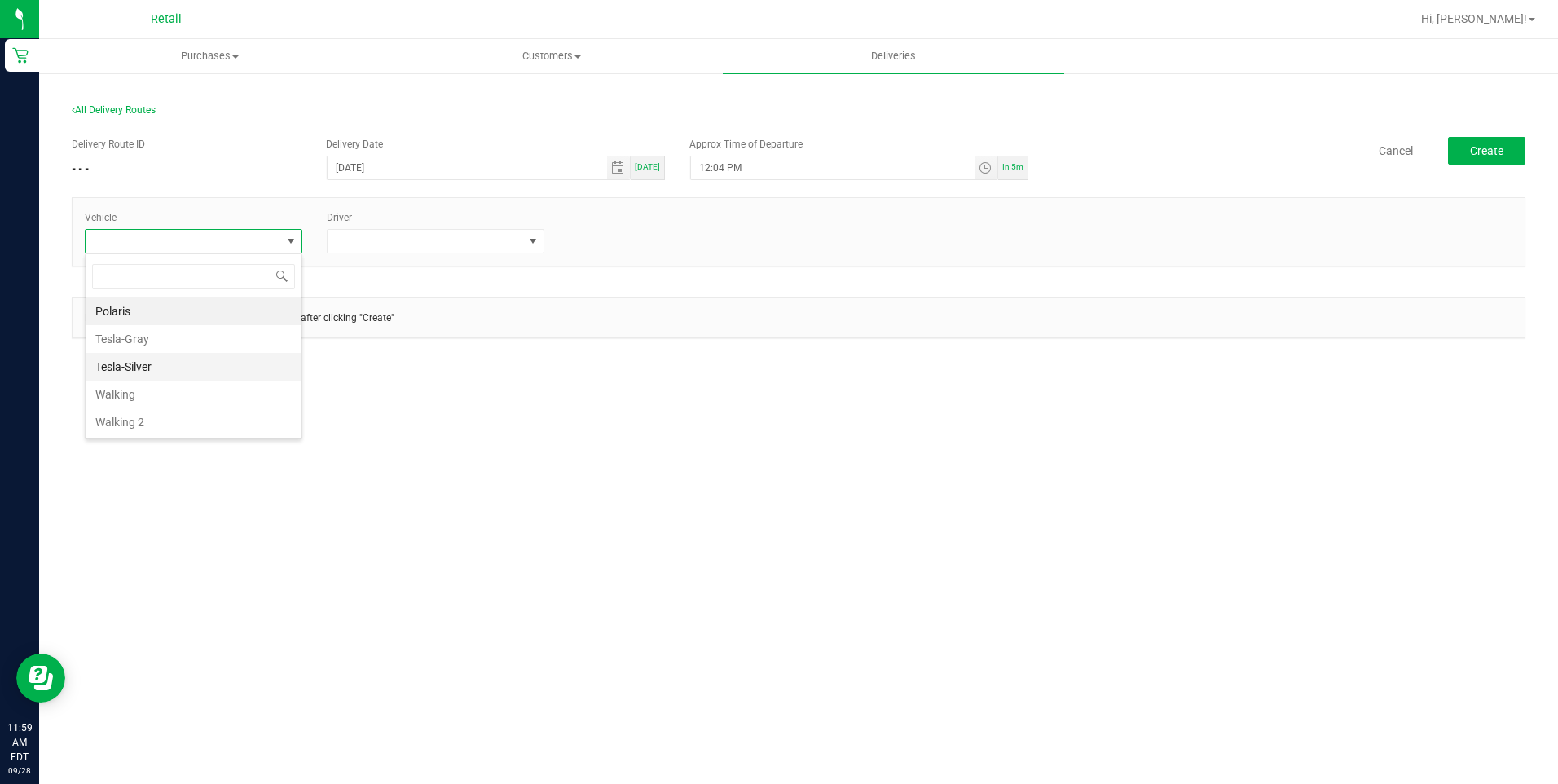
scroll to position [24, 218]
click at [193, 353] on li "Tesla-Silver" at bounding box center [193, 367] width 216 height 28
click at [416, 258] on div "Vehicle Tesla-Silver Driver" at bounding box center [798, 232] width 1451 height 68
click at [477, 242] on span at bounding box center [424, 241] width 196 height 23
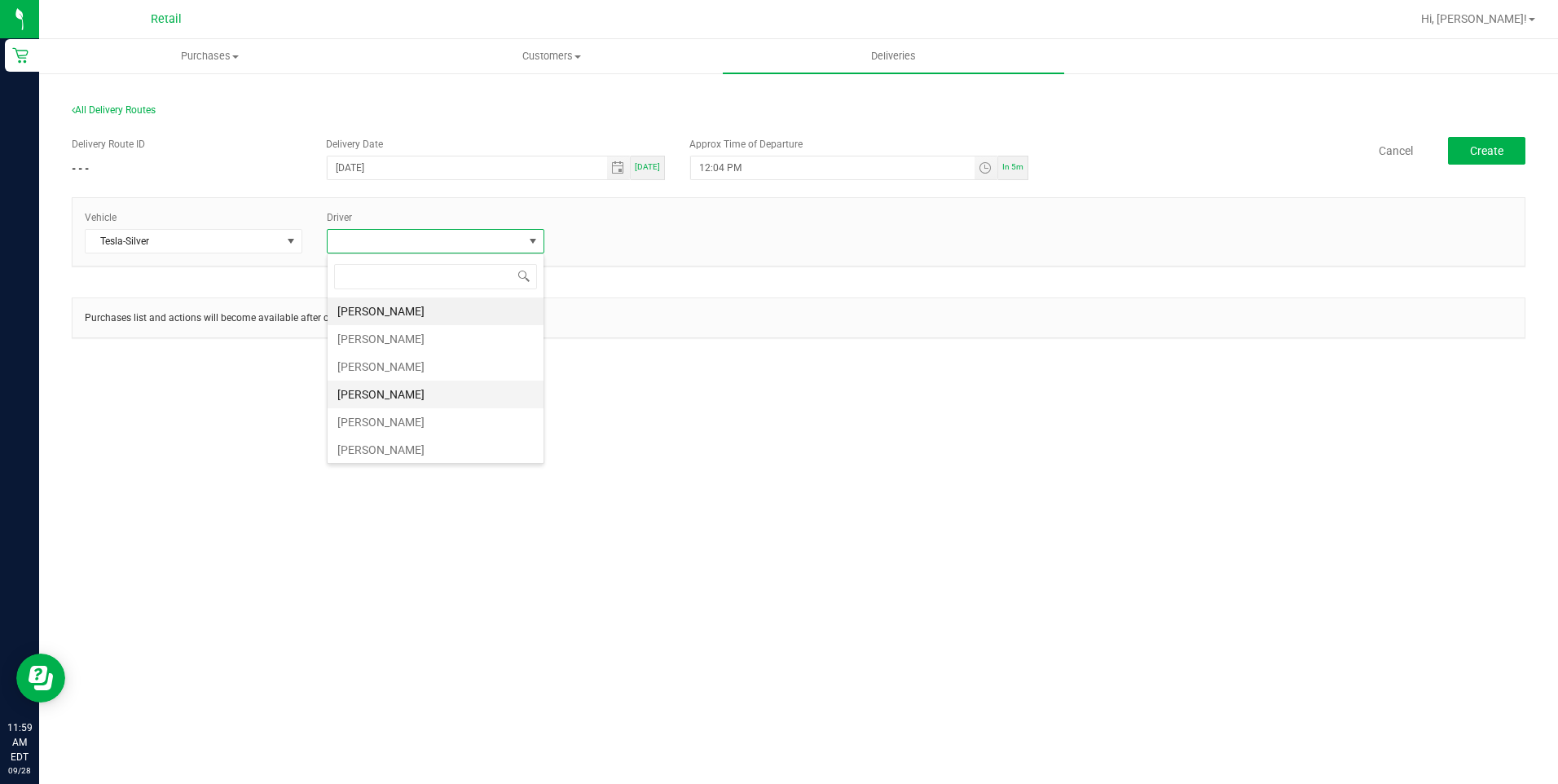
click at [419, 386] on li "Freddy Espinal" at bounding box center [435, 394] width 216 height 28
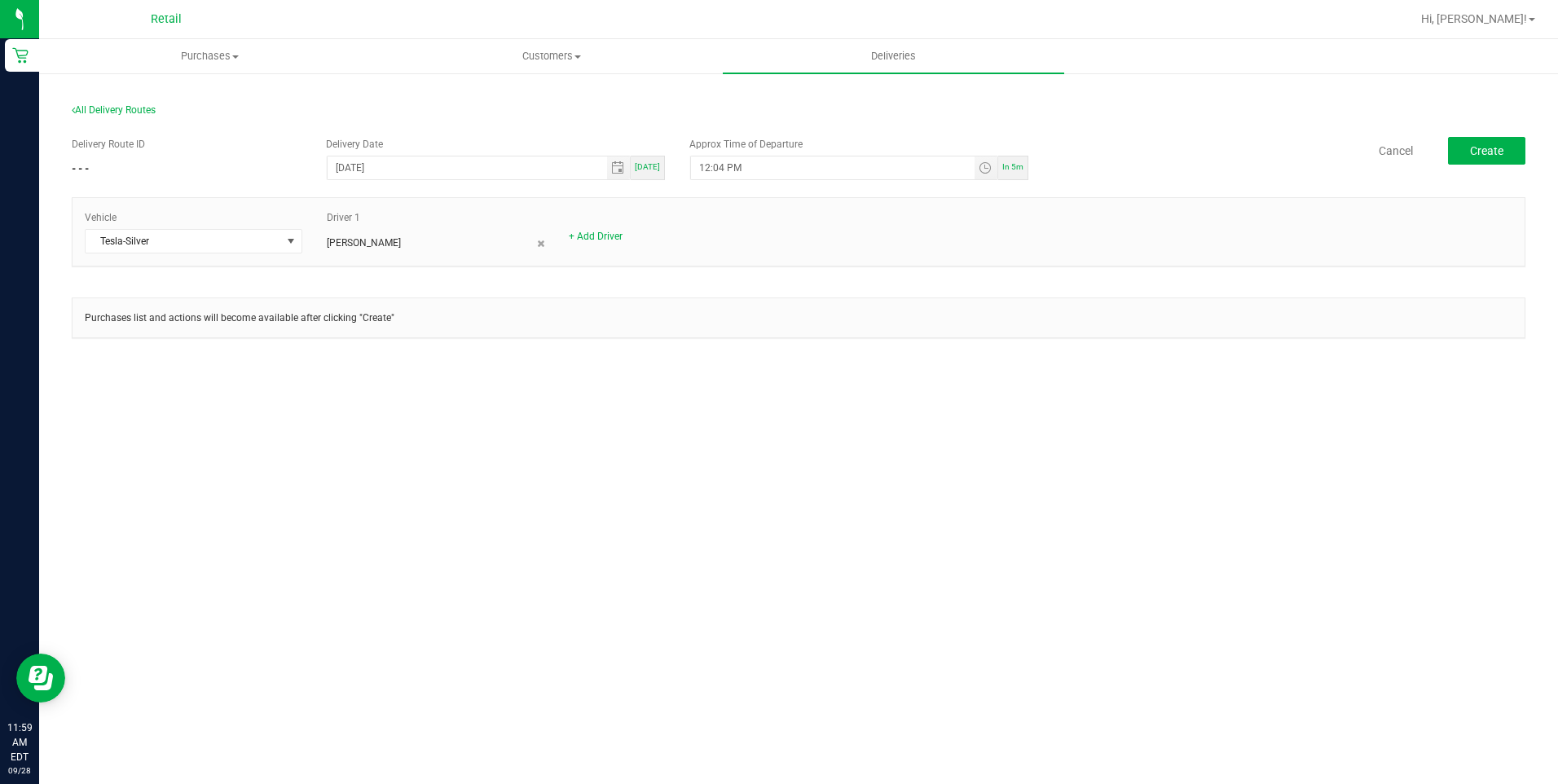
click at [737, 383] on div "All Delivery Routes Delivery Route ID - - - Delivery Date 09/28/2025 Today Appr…" at bounding box center [798, 234] width 1518 height 326
click at [1504, 139] on button "Create" at bounding box center [1487, 151] width 78 height 28
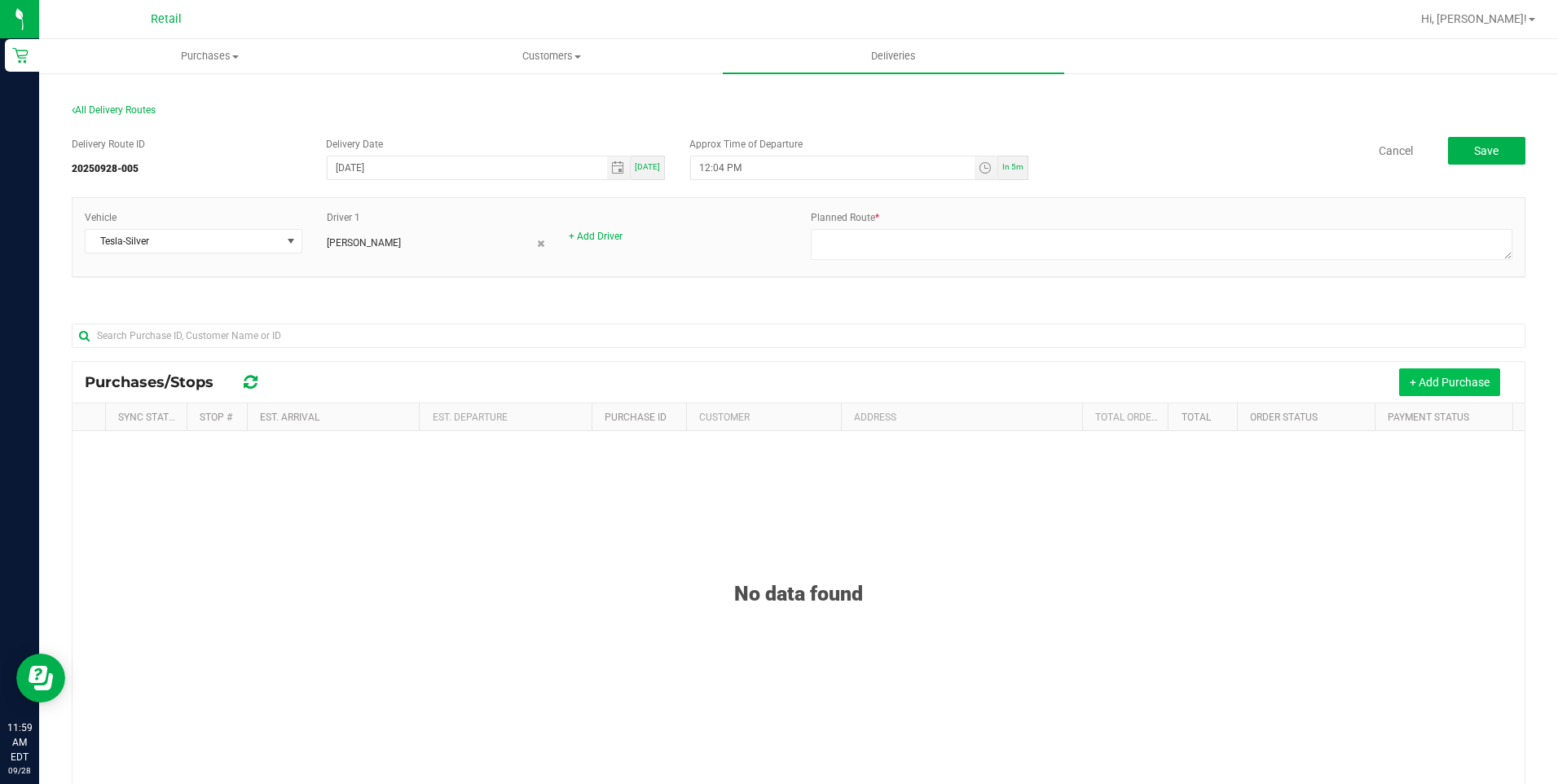
click at [1435, 373] on button "+ Add Purchase" at bounding box center [1449, 382] width 101 height 28
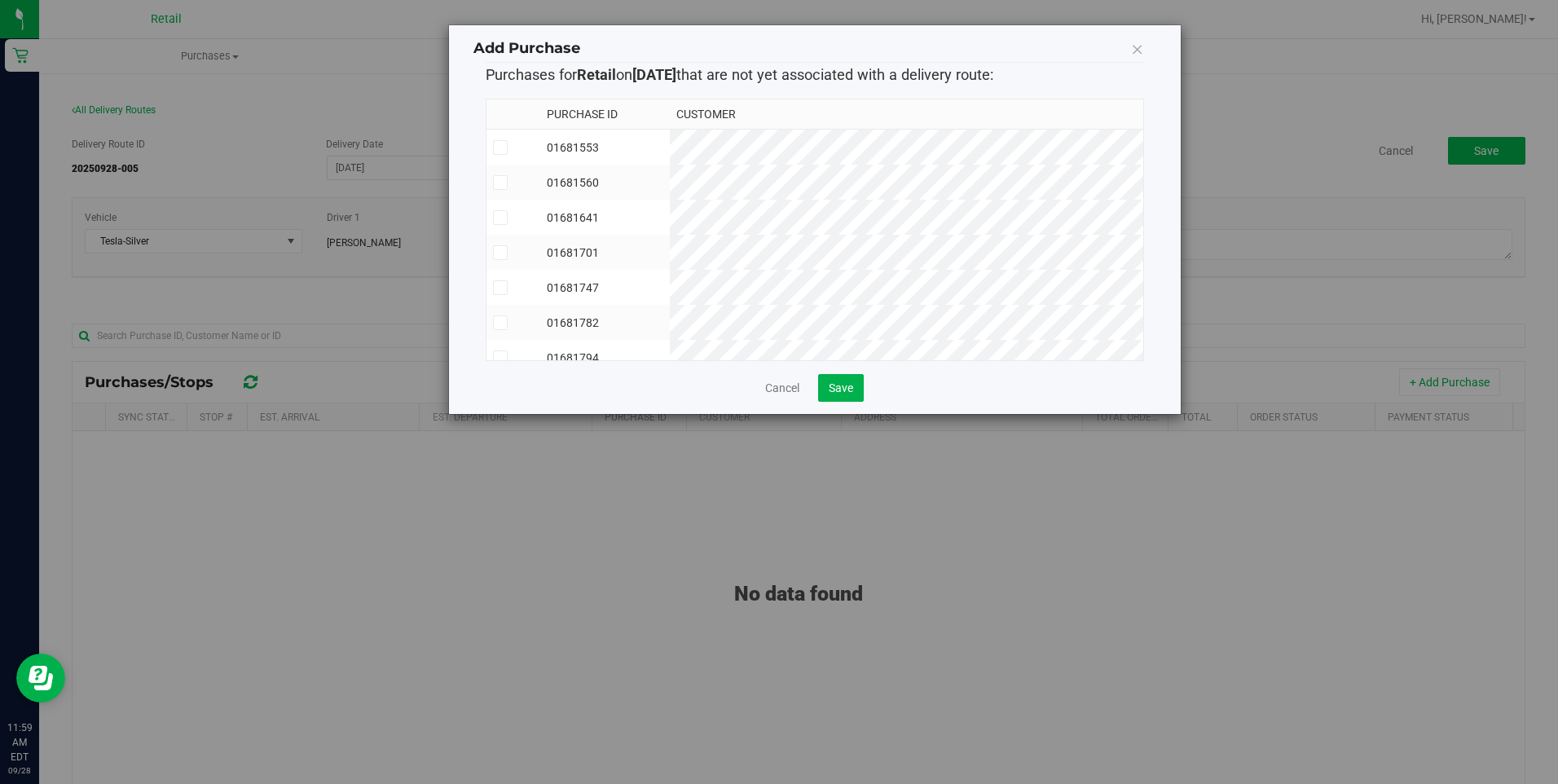
click at [515, 178] on label at bounding box center [513, 183] width 41 height 15
click at [0, 0] on input "checkbox" at bounding box center [0, 0] width 0 height 0
click at [495, 147] on icon at bounding box center [500, 147] width 10 height 0
click at [0, 0] on input "checkbox" at bounding box center [0, 0] width 0 height 0
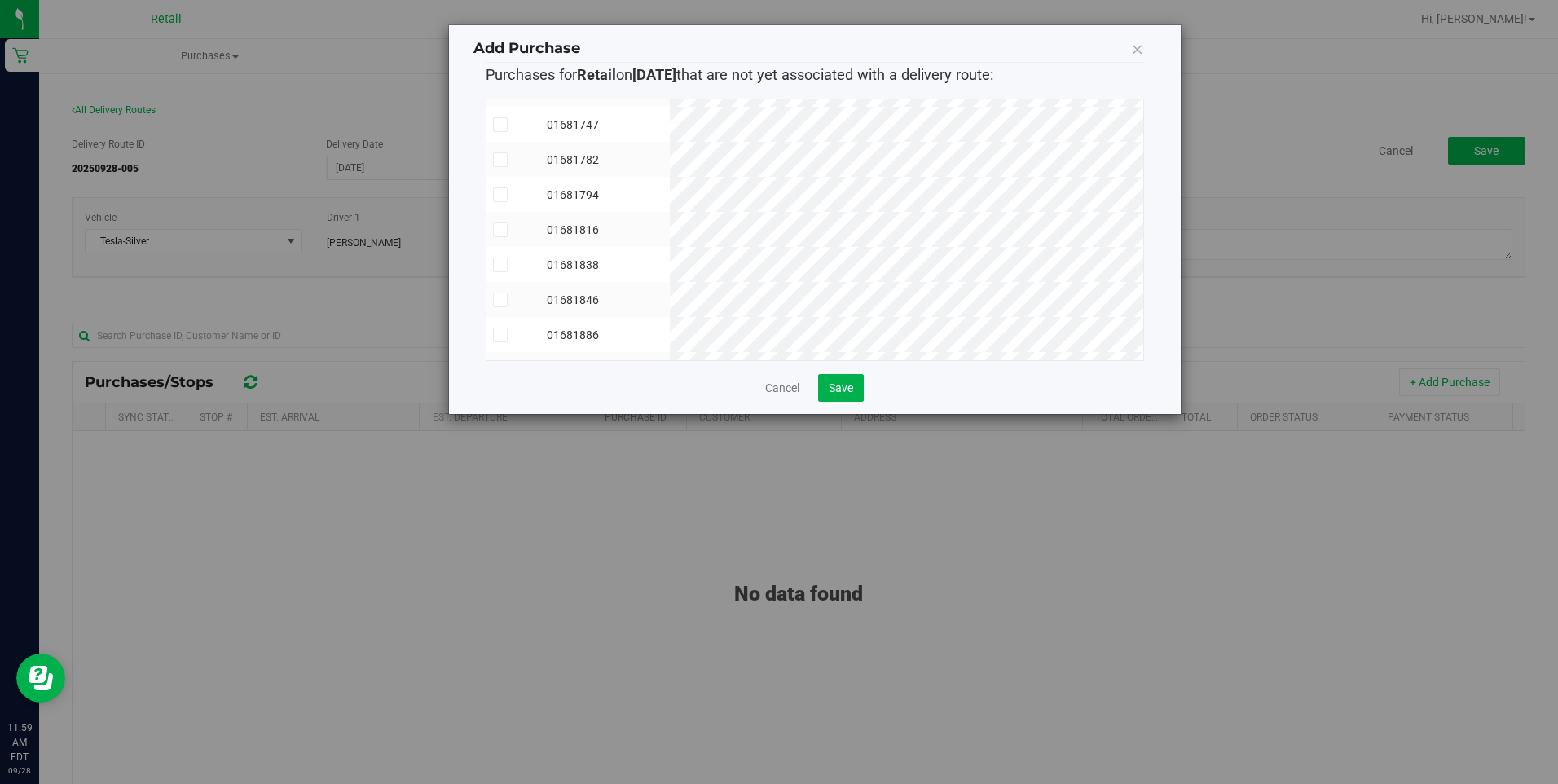
click at [505, 162] on span at bounding box center [500, 159] width 15 height 15
click at [0, 0] on input "checkbox" at bounding box center [0, 0] width 0 height 0
click at [501, 252] on icon at bounding box center [500, 252] width 10 height 0
click at [0, 0] on input "checkbox" at bounding box center [0, 0] width 0 height 0
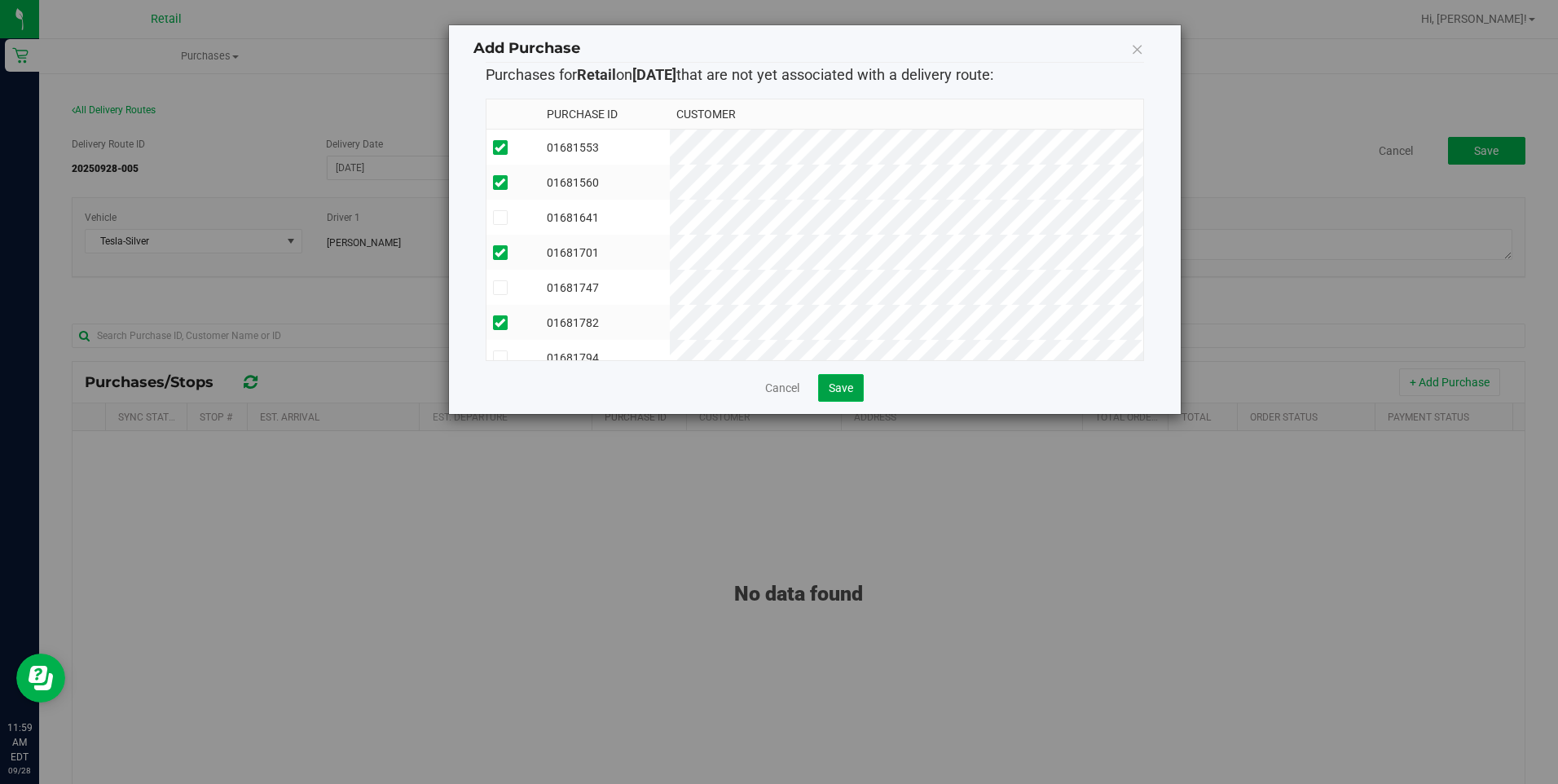
click at [858, 396] on button "Save" at bounding box center [840, 387] width 45 height 28
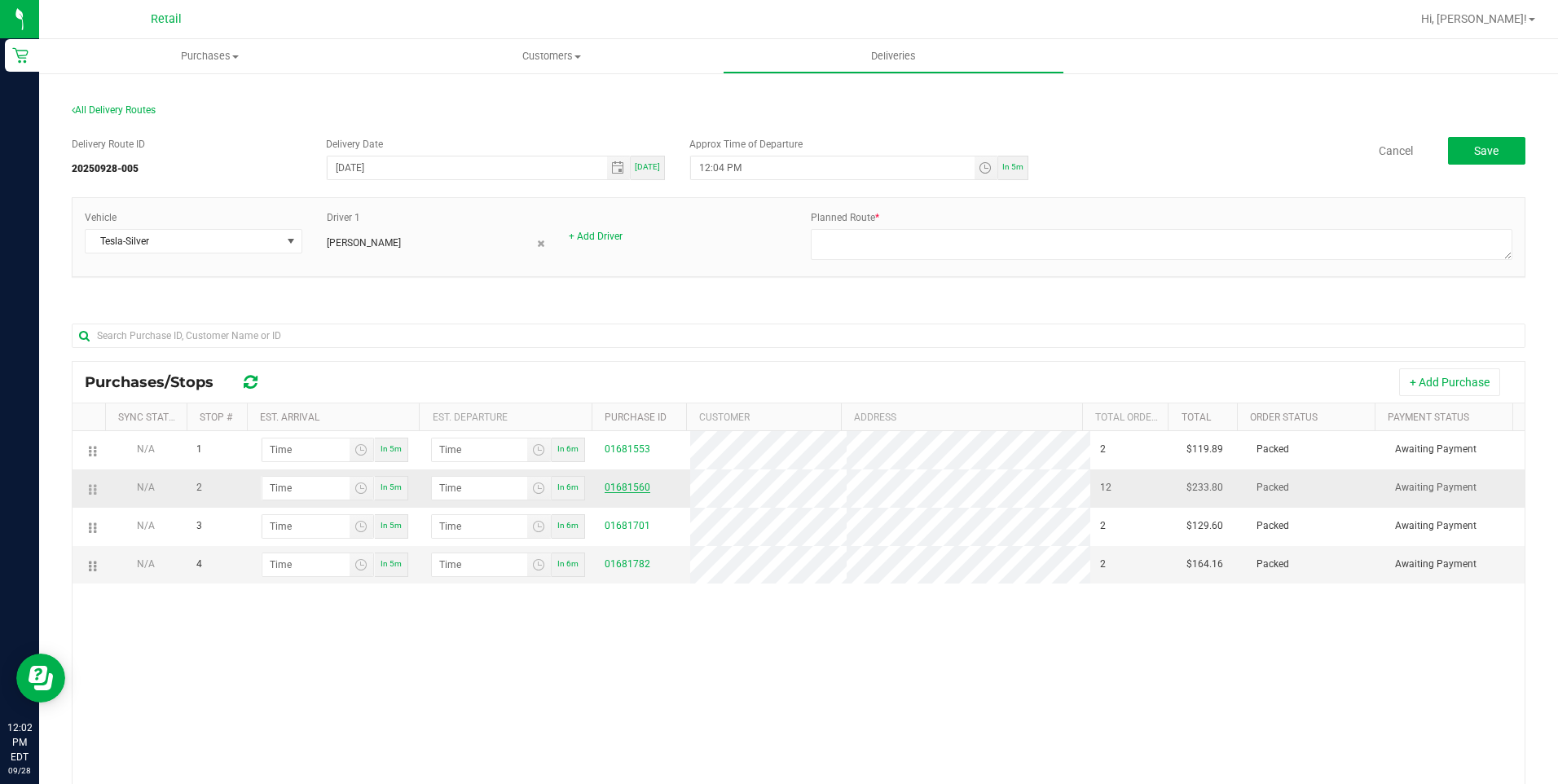
click at [626, 489] on link "01681560" at bounding box center [627, 487] width 45 height 11
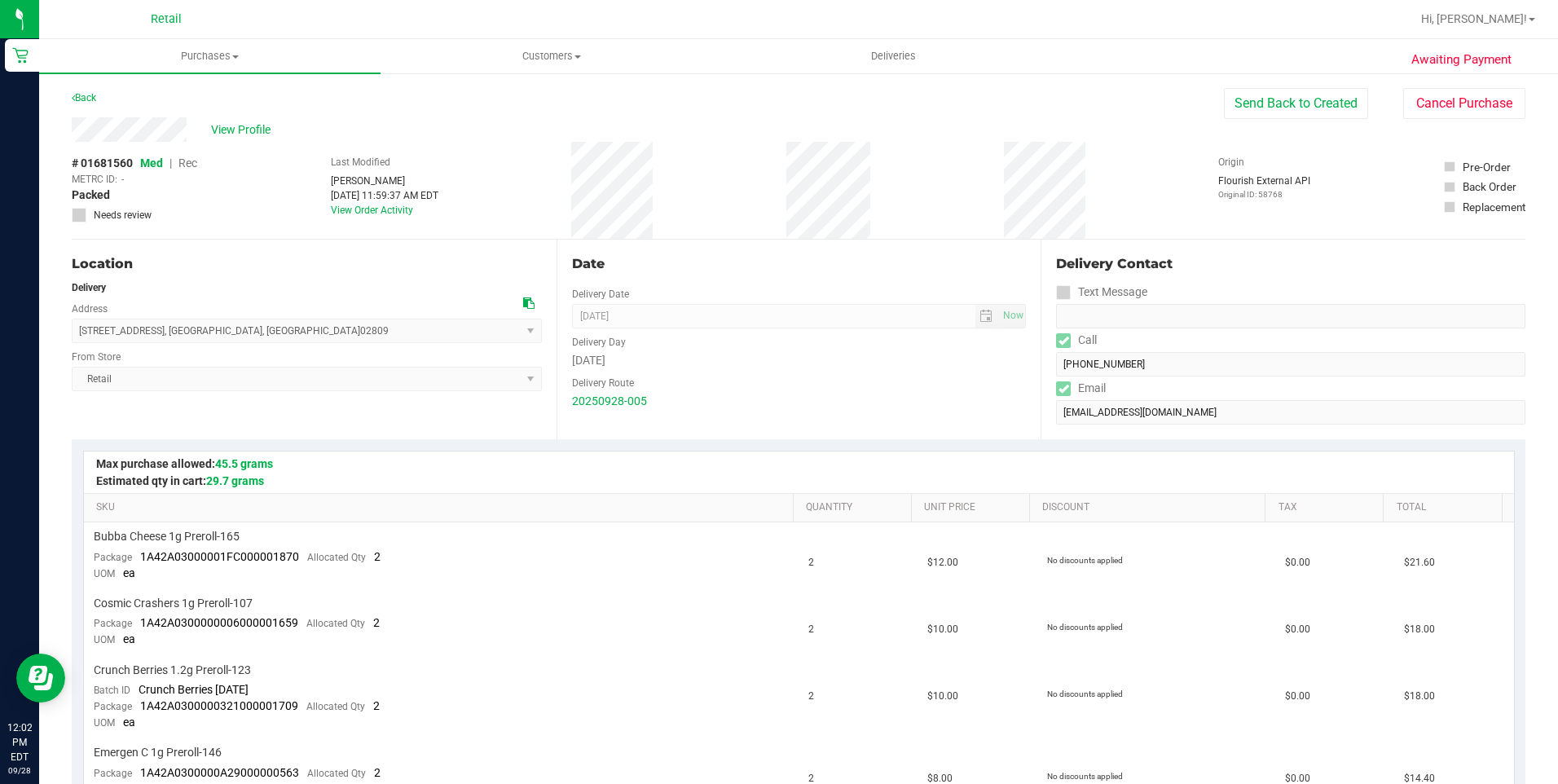
drag, startPoint x: 1128, startPoint y: 378, endPoint x: 1072, endPoint y: 380, distance: 56.0
click at [1072, 380] on div "Email" at bounding box center [1290, 387] width 469 height 23
click at [1056, 386] on form "Delivery Contact Text Message Call (917) 566-9764 Email mamacassata@gmail.com" at bounding box center [1290, 339] width 469 height 171
click at [1056, 386] on span at bounding box center [1063, 388] width 15 height 15
click at [884, 56] on span "Deliveries" at bounding box center [893, 57] width 89 height 15
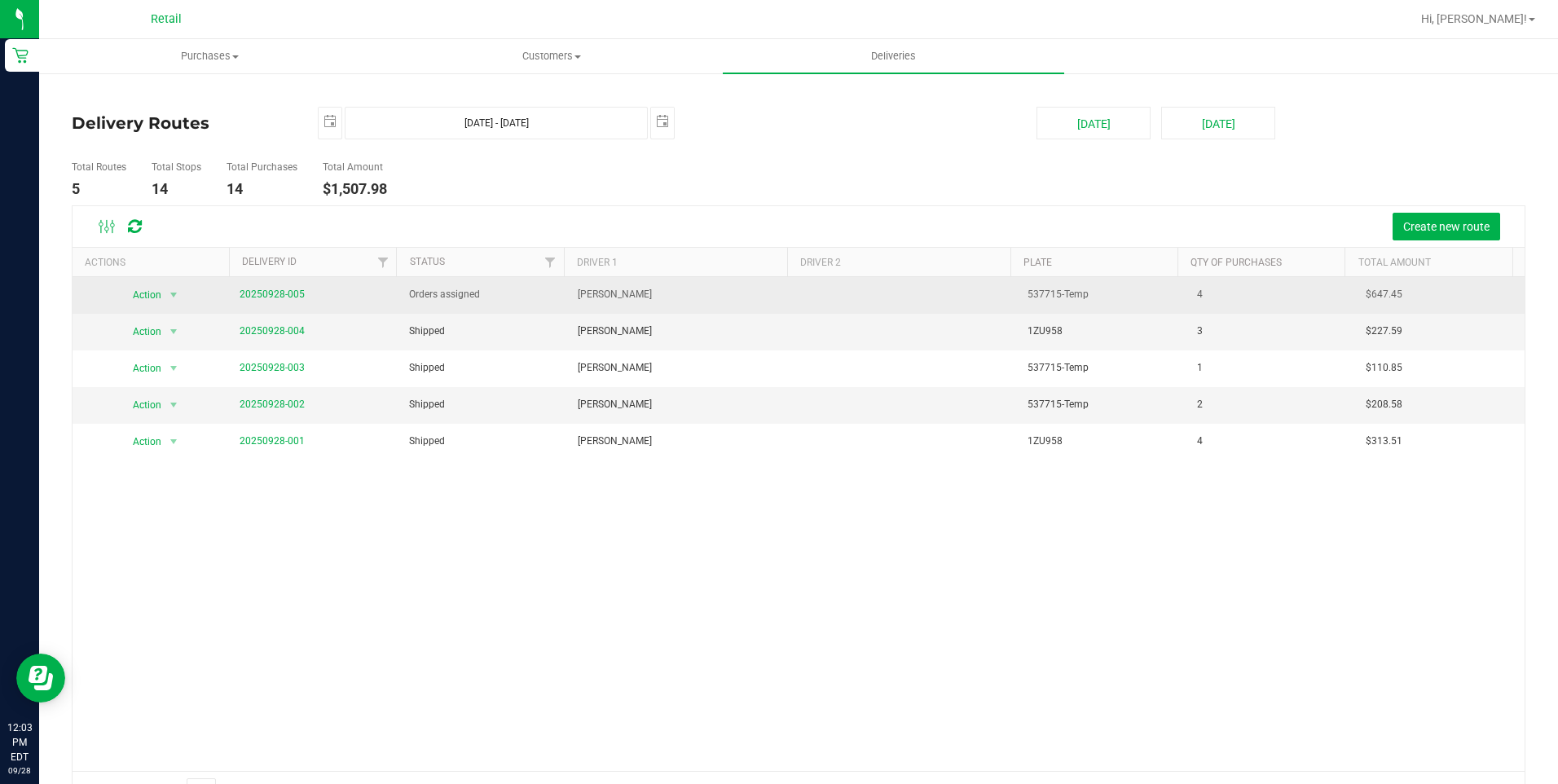
click at [243, 301] on span "20250928-005" at bounding box center [272, 294] width 65 height 16
click at [270, 295] on link "20250928-005" at bounding box center [272, 294] width 65 height 11
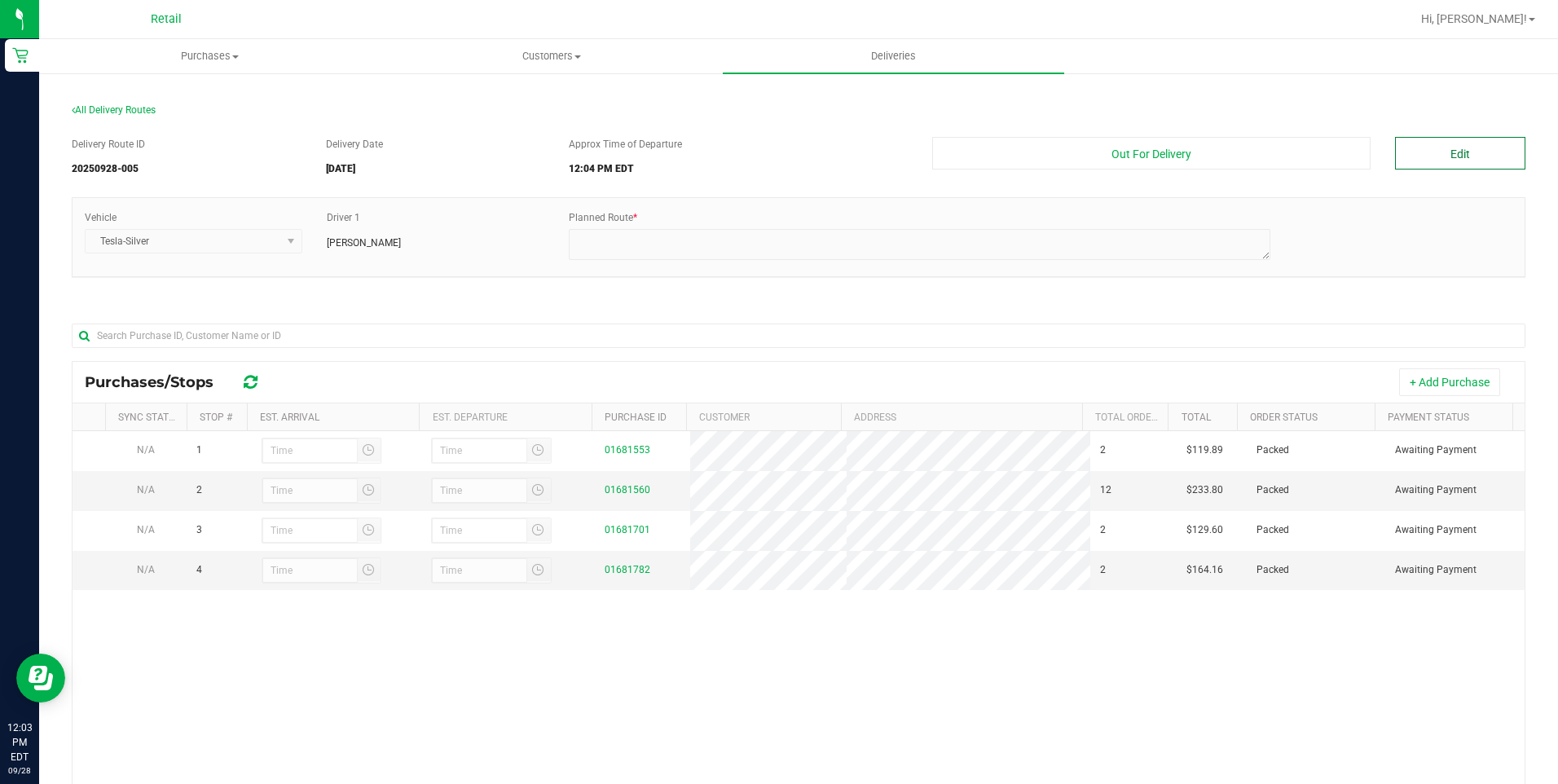
click at [1458, 160] on button "Edit" at bounding box center [1460, 153] width 131 height 32
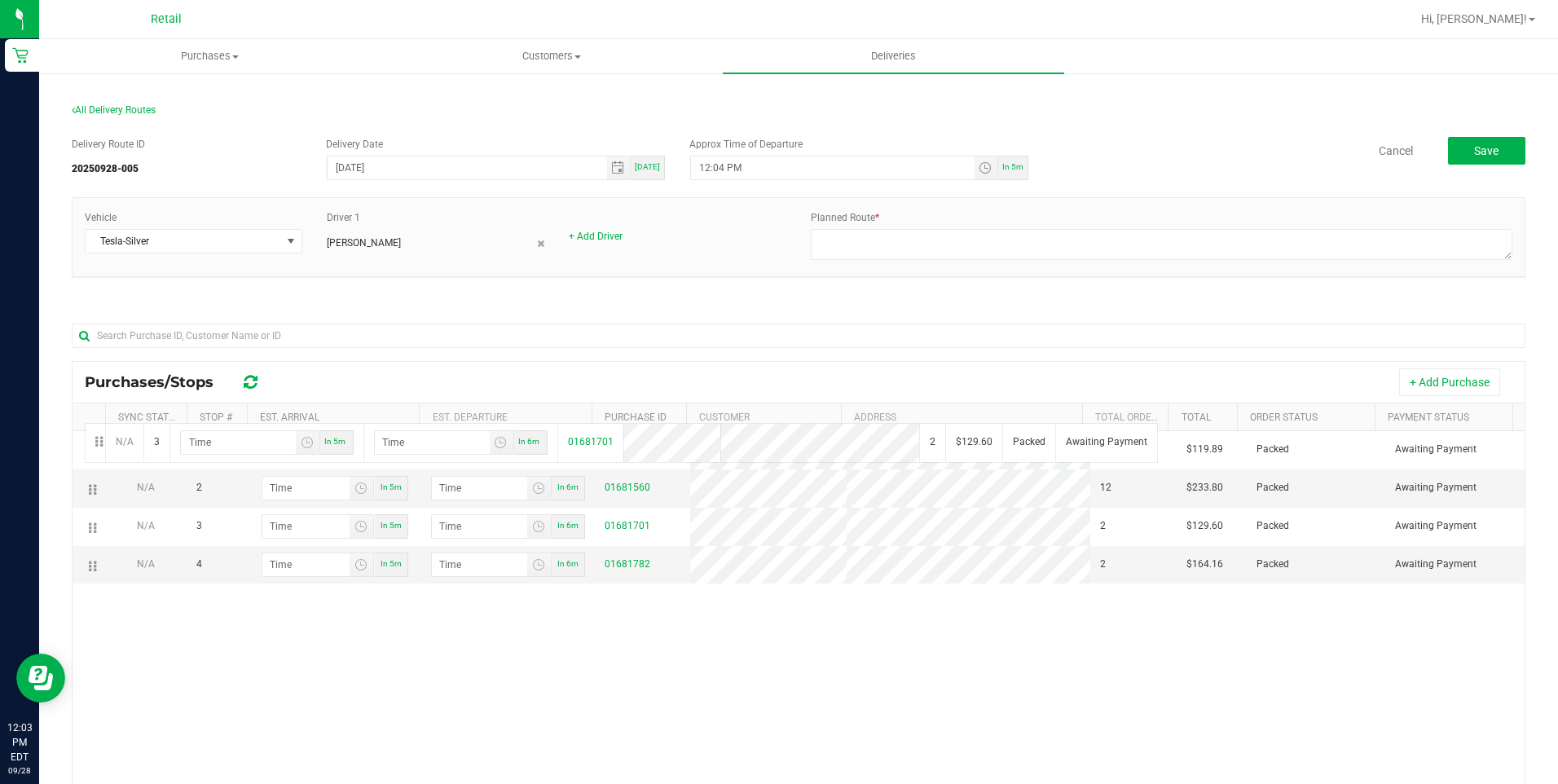
drag, startPoint x: 96, startPoint y: 522, endPoint x: 82, endPoint y: 421, distance: 102.0
click at [82, 421] on div "Purchases/Stops + Add Purchase Sync Status Stop # Est. Arrival Est. Departure P…" at bounding box center [798, 662] width 1453 height 603
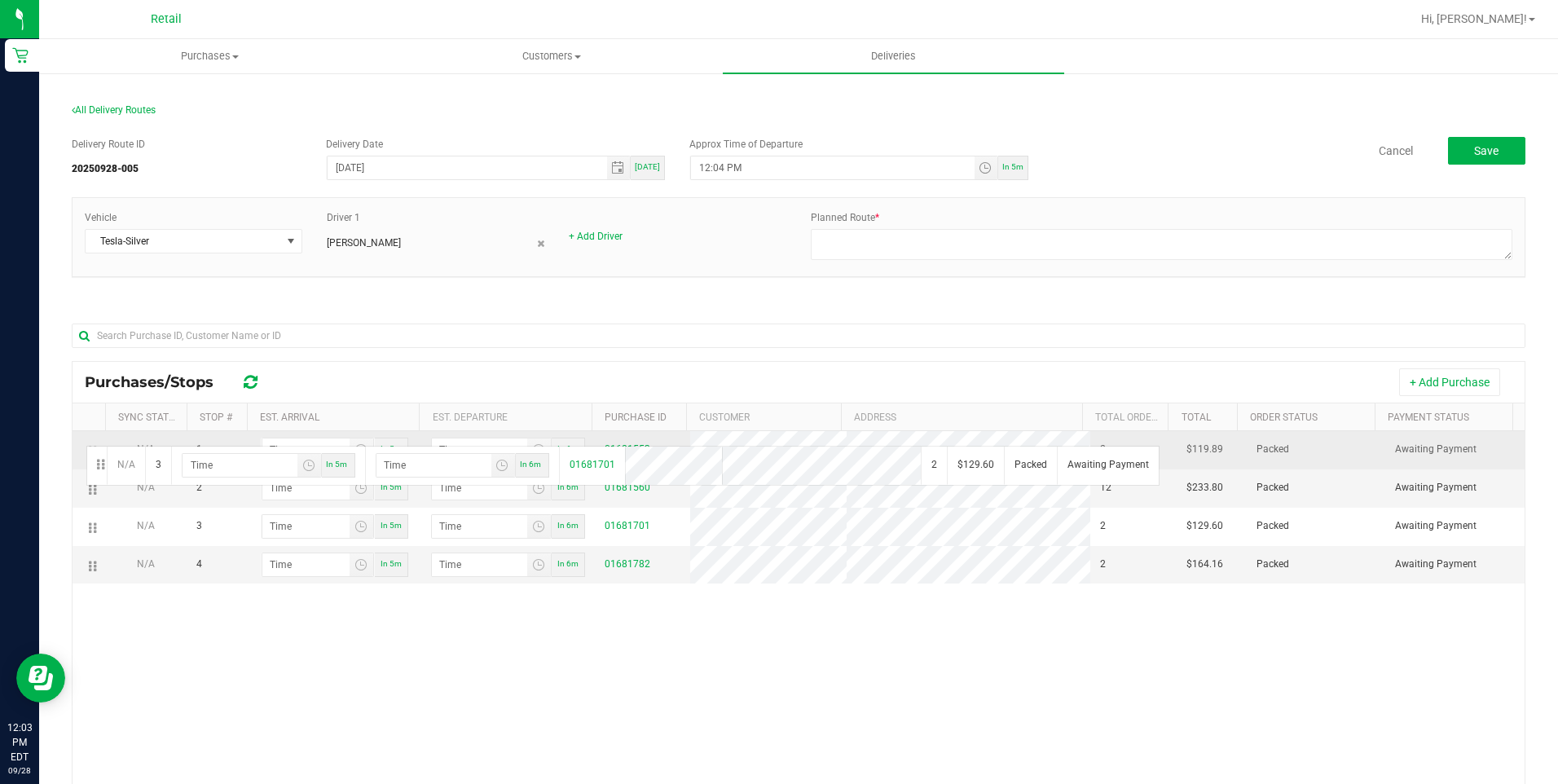
drag, startPoint x: 94, startPoint y: 530, endPoint x: 84, endPoint y: 444, distance: 86.6
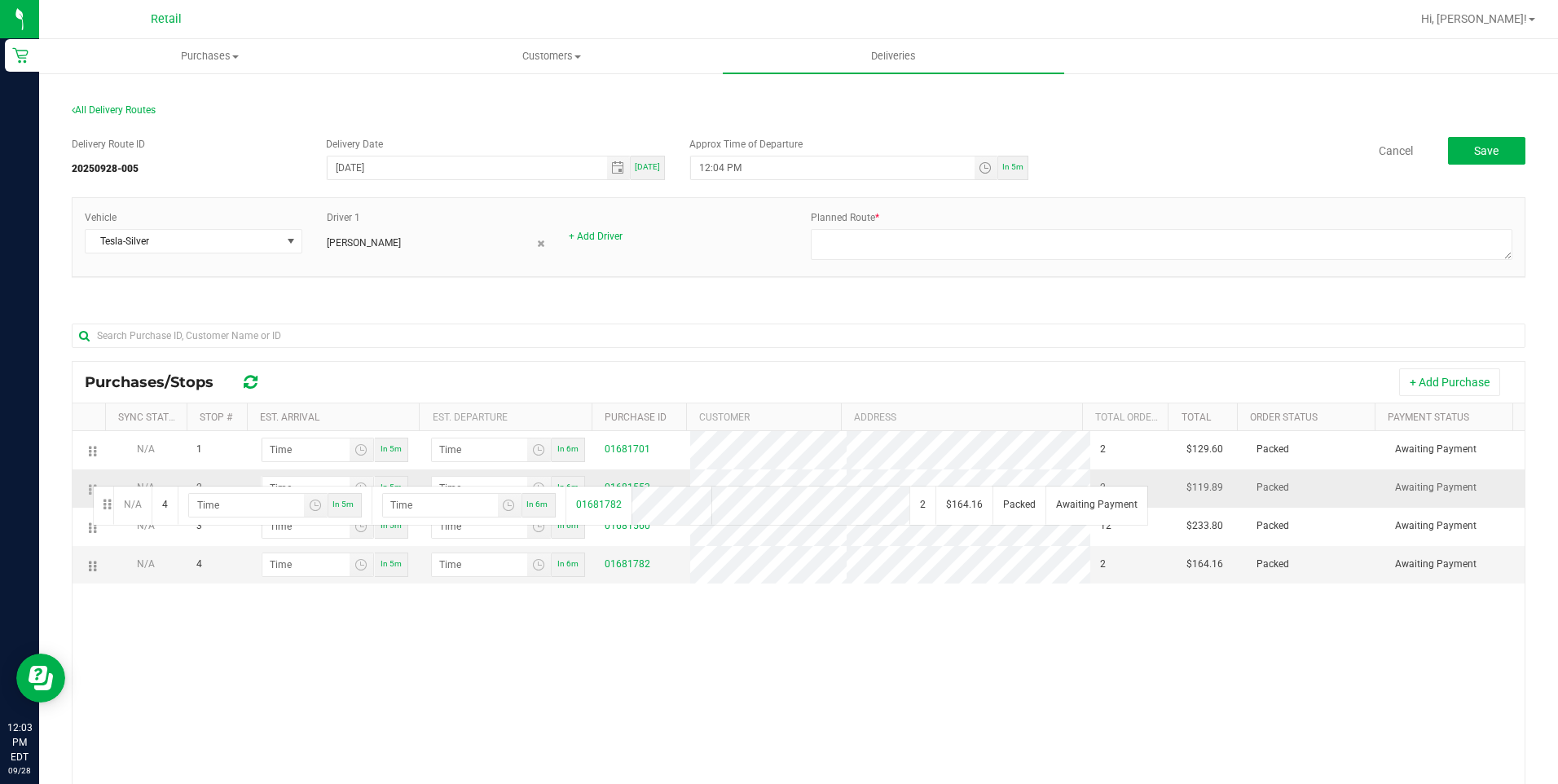
drag, startPoint x: 90, startPoint y: 562, endPoint x: 91, endPoint y: 481, distance: 81.0
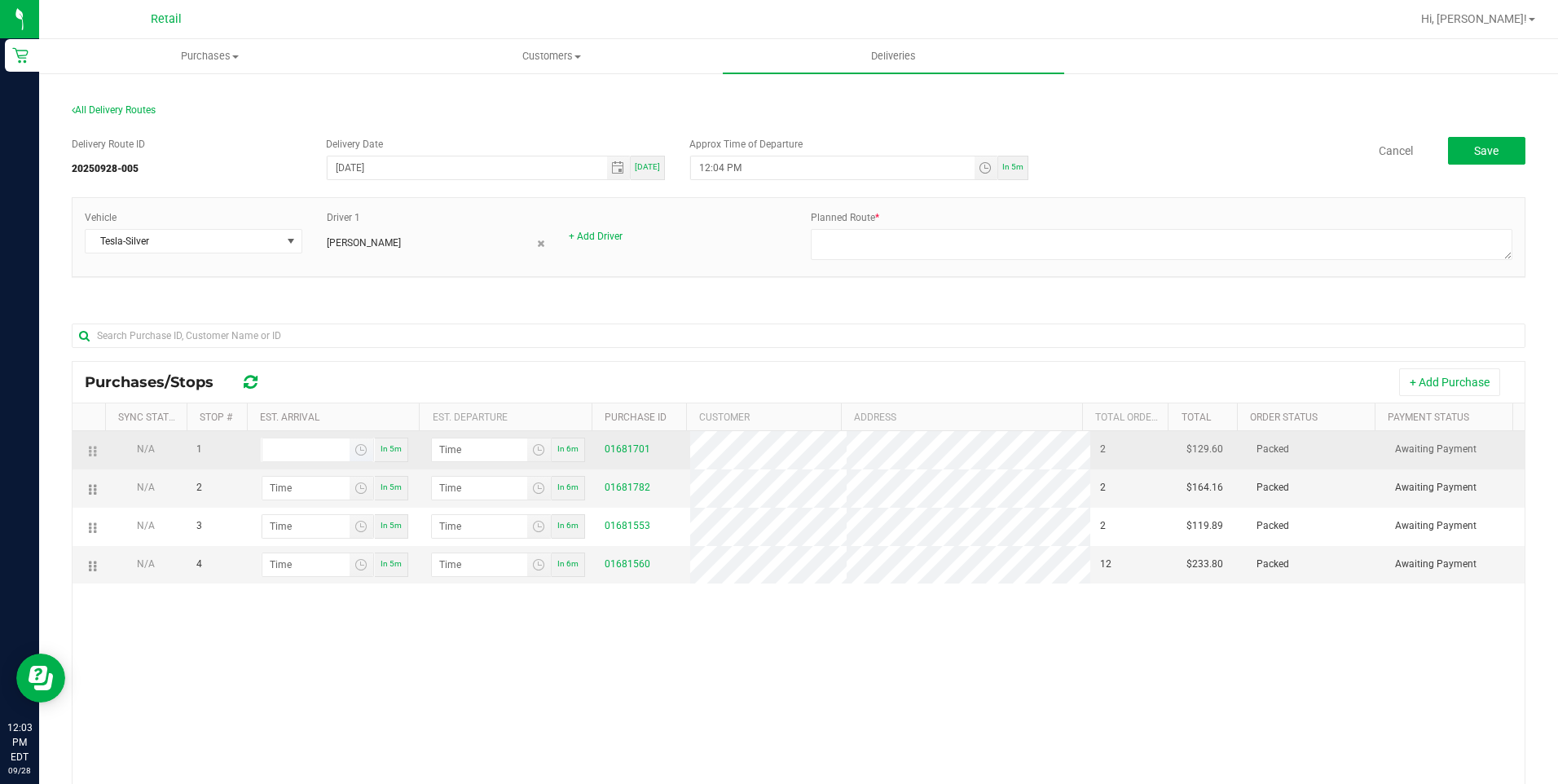
type input "hour:minute AM"
click at [286, 458] on input "hour:minute AM" at bounding box center [306, 449] width 87 height 23
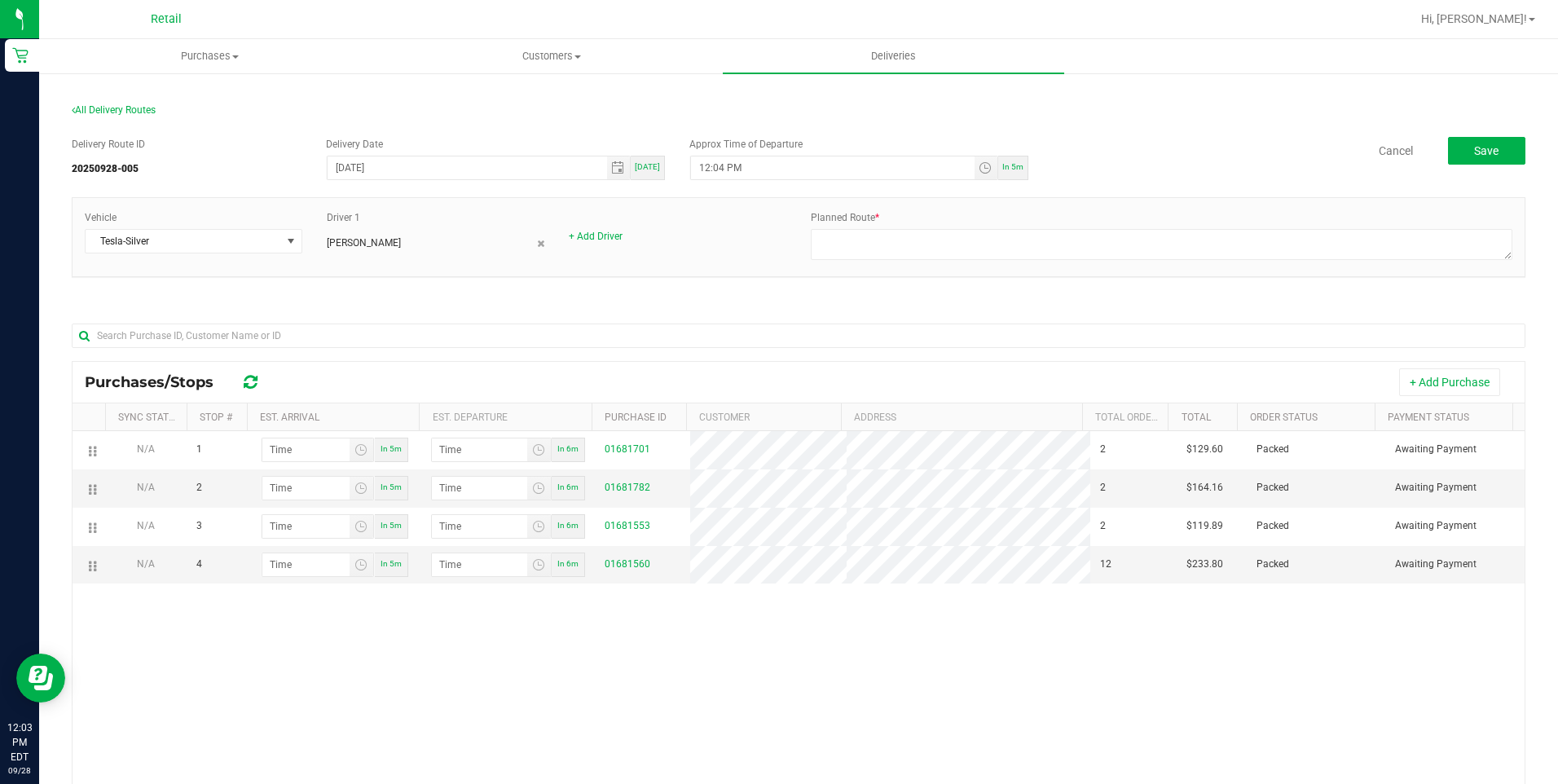
click at [640, 703] on div "N/A 1 In 5m In 6m 01681701 2 $129.60 Packed Awaiting Payment N/A 2 In 5m In 6m …" at bounding box center [798, 677] width 1451 height 494
drag, startPoint x: 918, startPoint y: 243, endPoint x: 915, endPoint y: 211, distance: 32.1
click at [918, 241] on textarea at bounding box center [1161, 244] width 702 height 31
type textarea "ONFLEET"
click at [838, 298] on div "Delivery Route ID 20250928-005 Delivery Date 09/28/2025 Today Approx Time of De…" at bounding box center [798, 550] width 1453 height 852
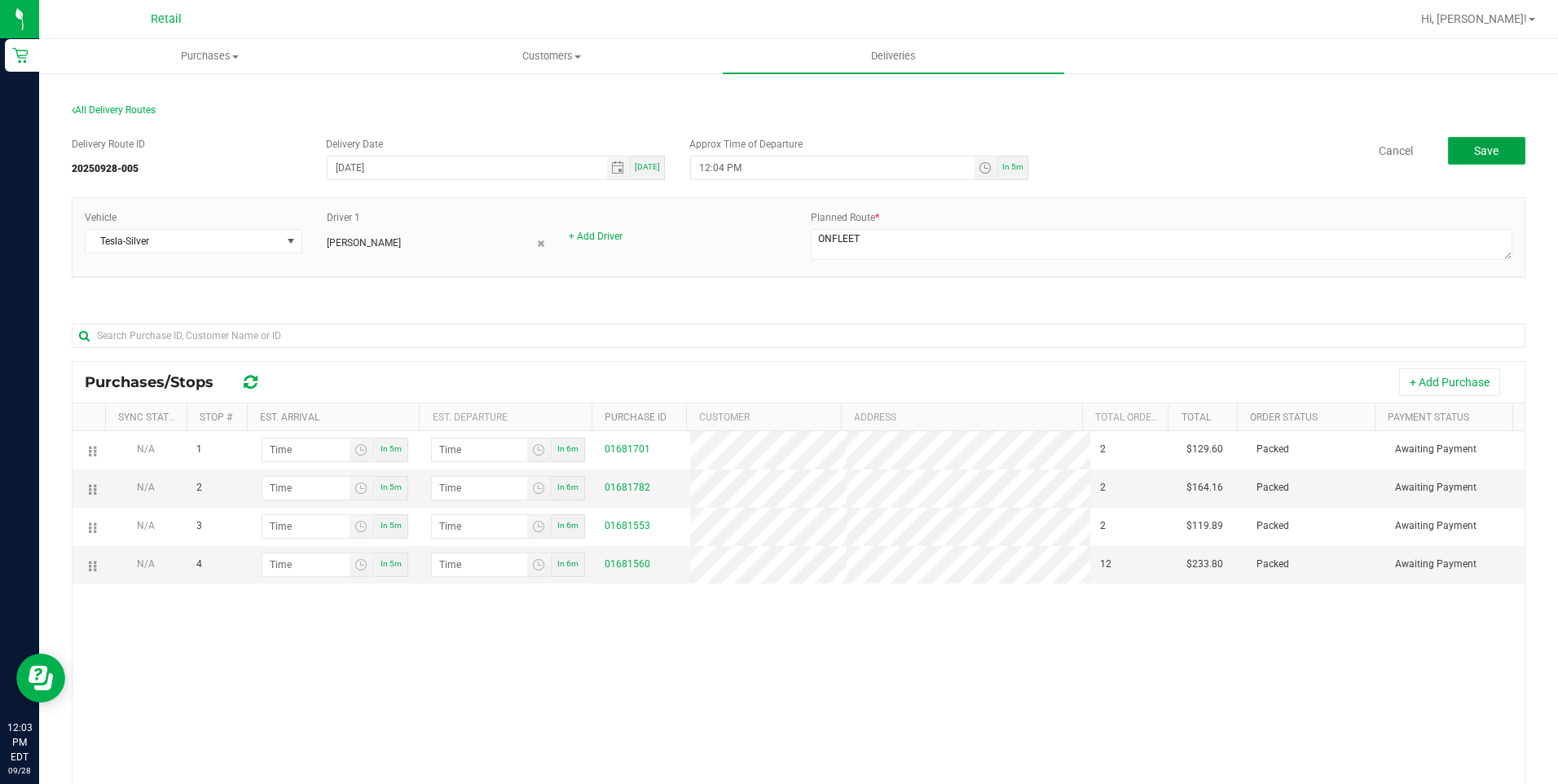
click at [1448, 139] on button "Save" at bounding box center [1487, 151] width 78 height 28
click at [953, 93] on section "All Delivery Routes Delivery Route ID 20250928-005 Delivery Date 09/28/2025 Tod…" at bounding box center [798, 539] width 1453 height 904
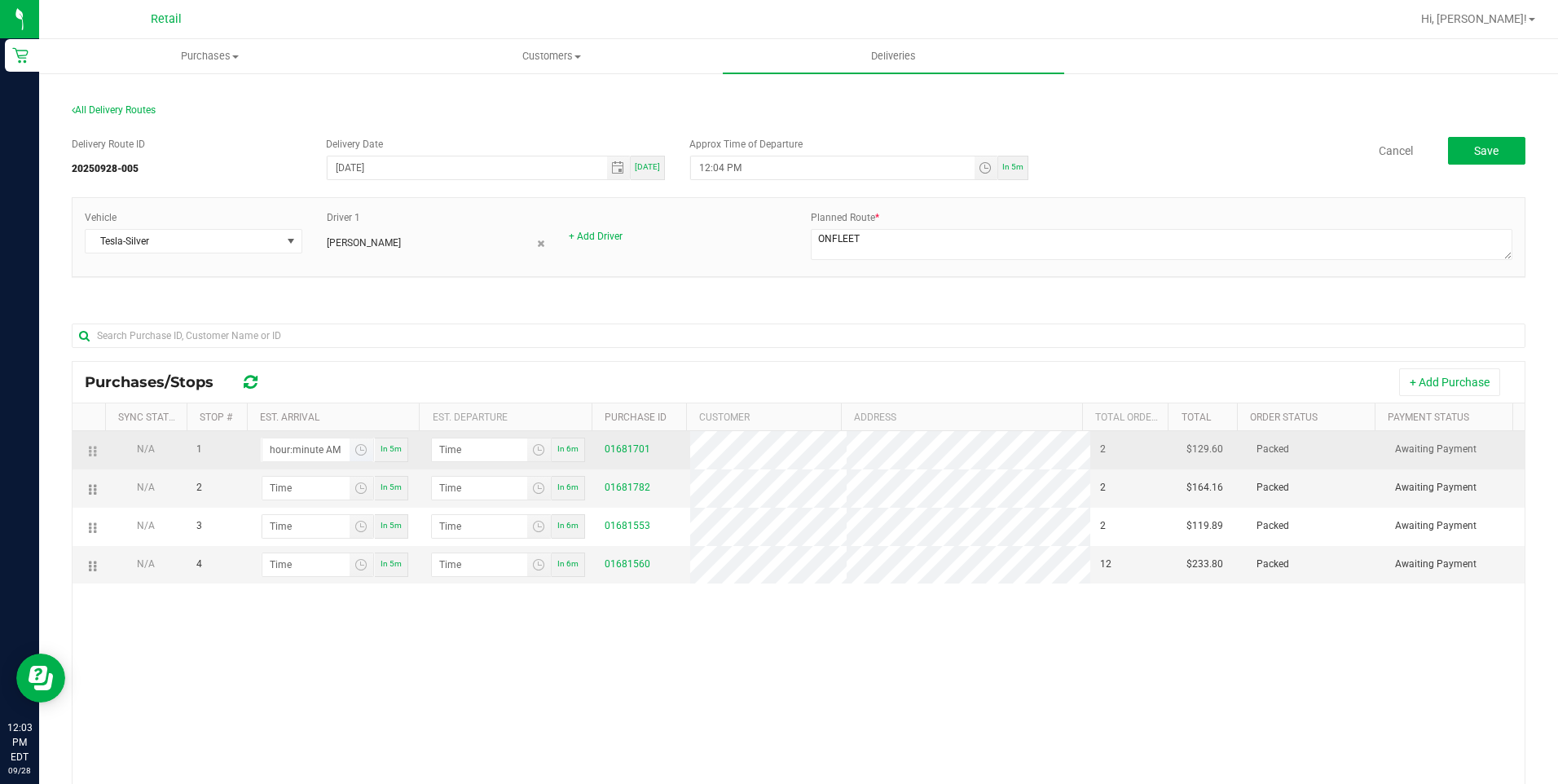
click at [314, 456] on input "hour:minute AM" at bounding box center [306, 449] width 87 height 23
type input "12:02 AM"
type input "12:03 AM"
type input "12:28 AM"
type input "12:29 AM"
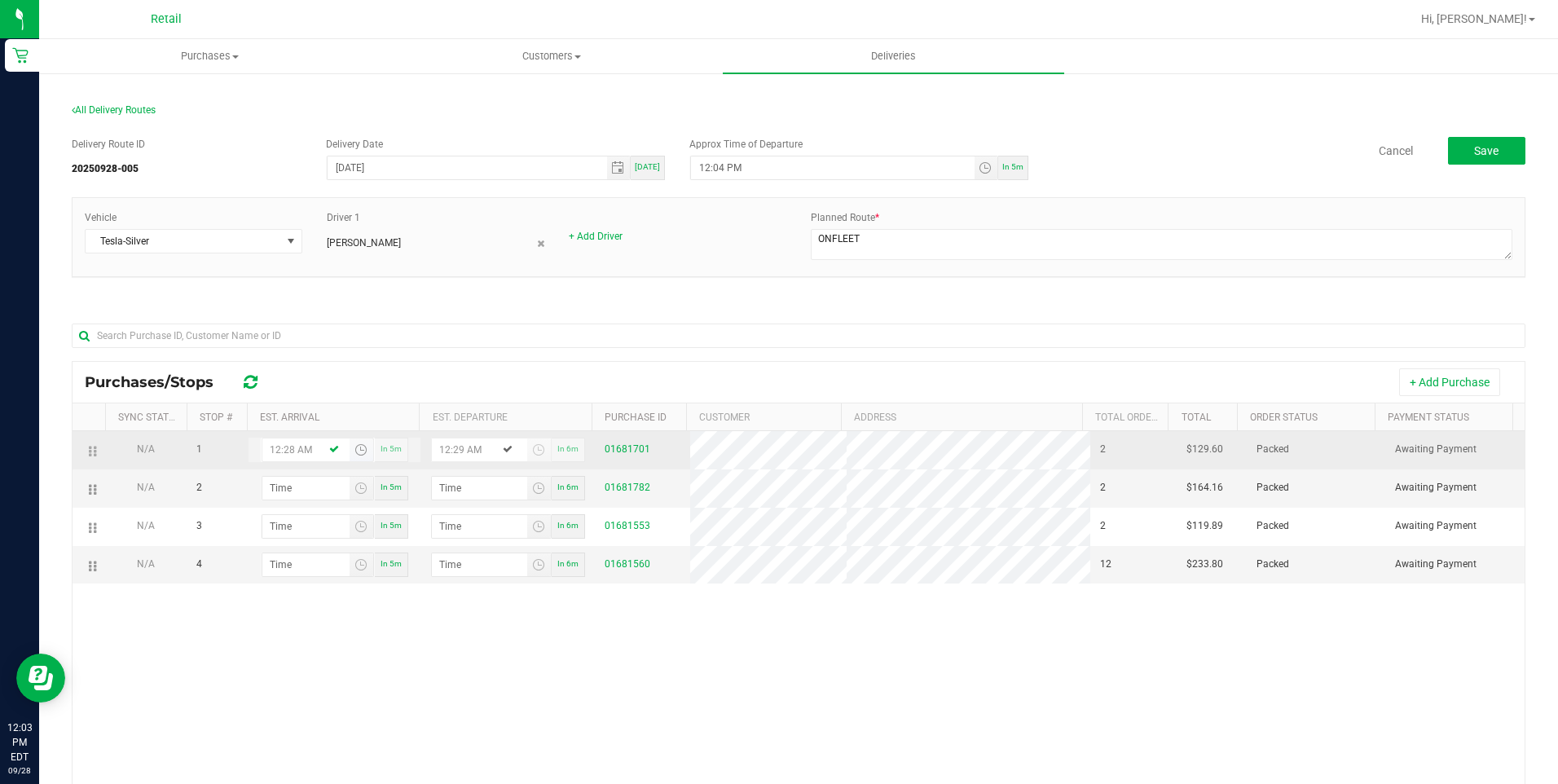
type input "12:28 PM"
type input "12:29 PM"
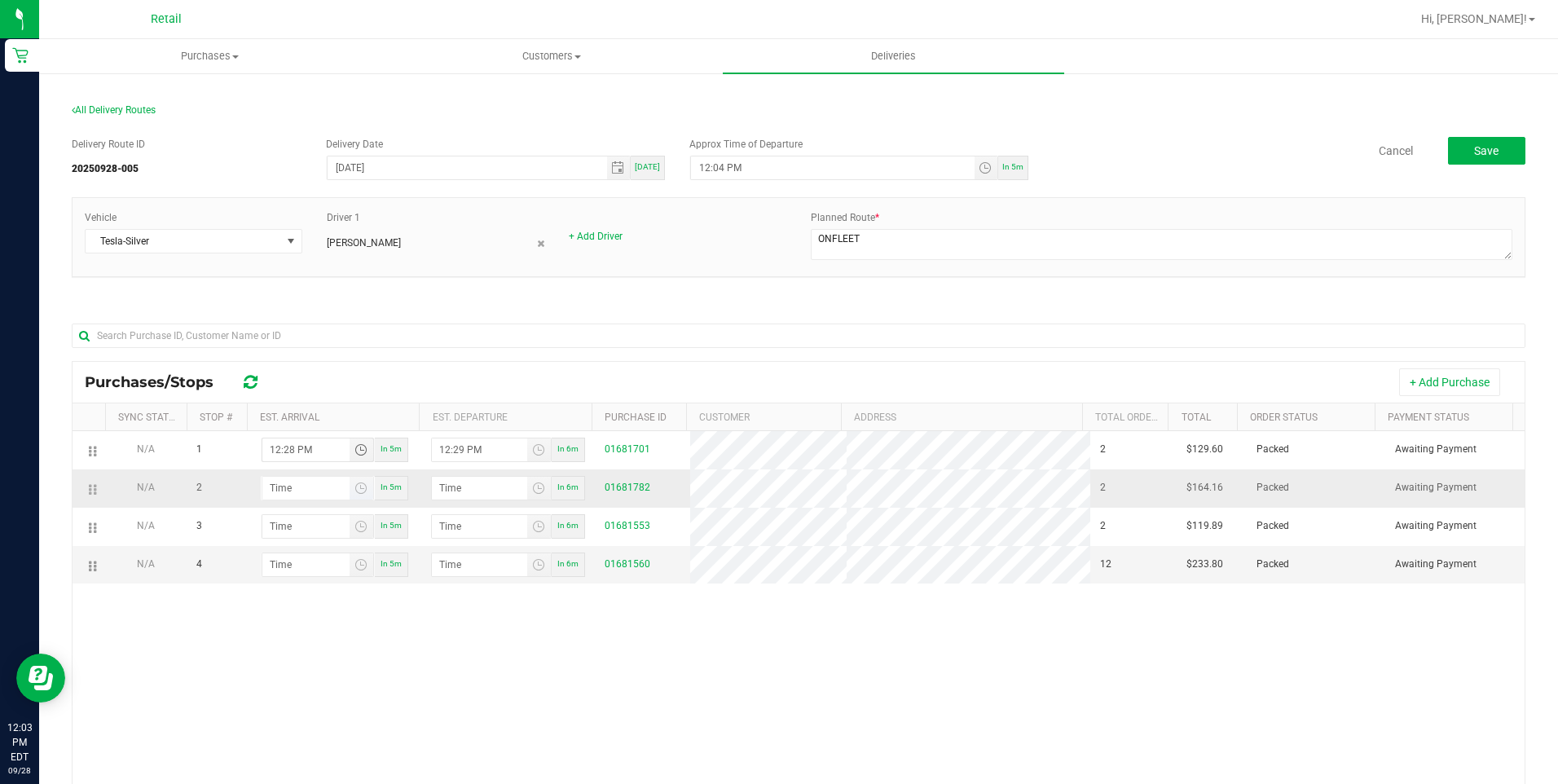
type input "12:28 PM"
click at [282, 483] on input "hour:minute AM" at bounding box center [306, 487] width 87 height 23
type input "2:05 AM"
type input "2:06 AM"
type input "2:55 AM"
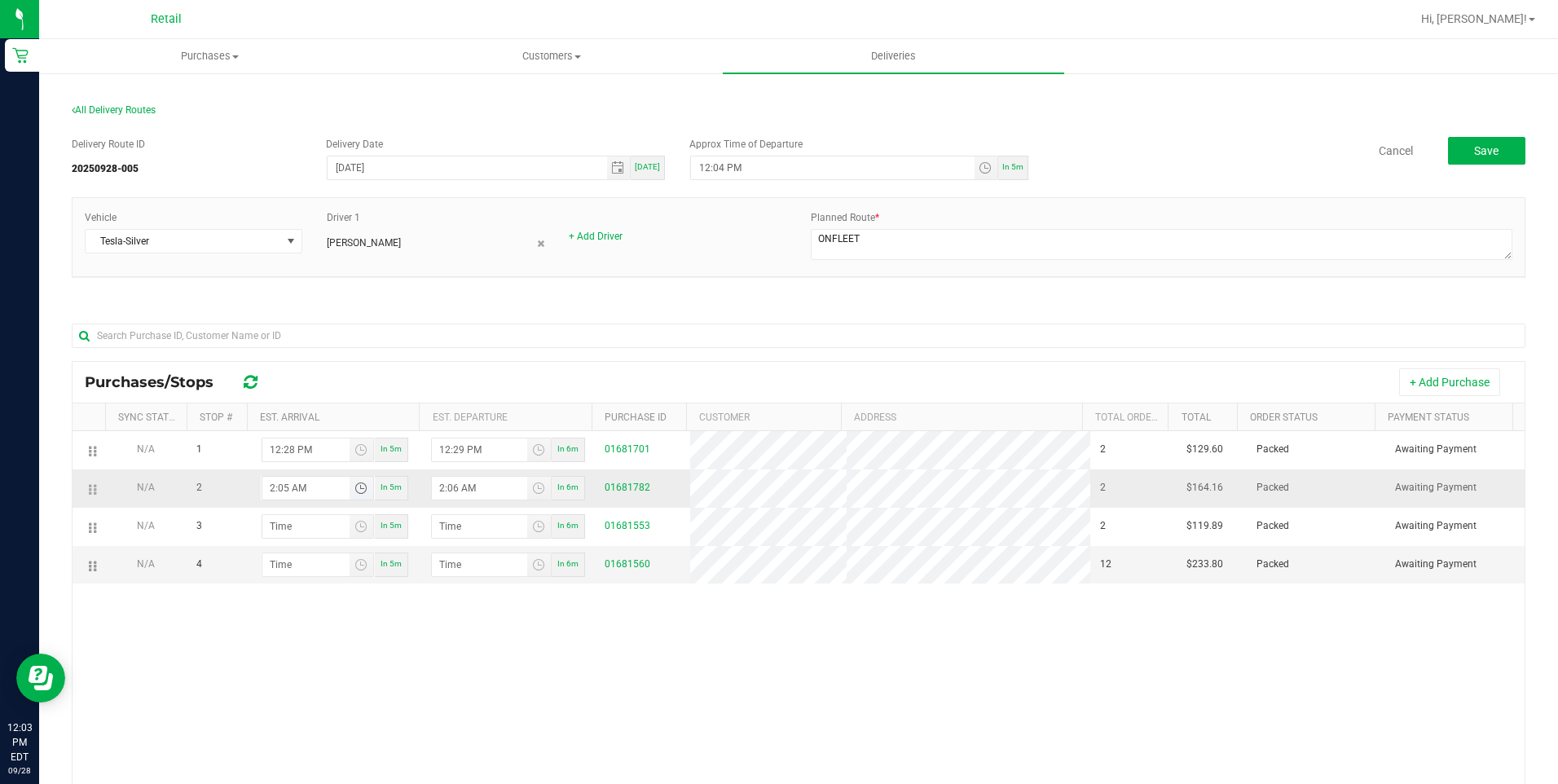
type input "2:56 AM"
type input "2:55 PM"
type input "2:56 PM"
click at [259, 485] on div "2:55 PM In 5m" at bounding box center [334, 487] width 171 height 24
click at [268, 482] on input "2:55 PM" at bounding box center [306, 487] width 87 height 23
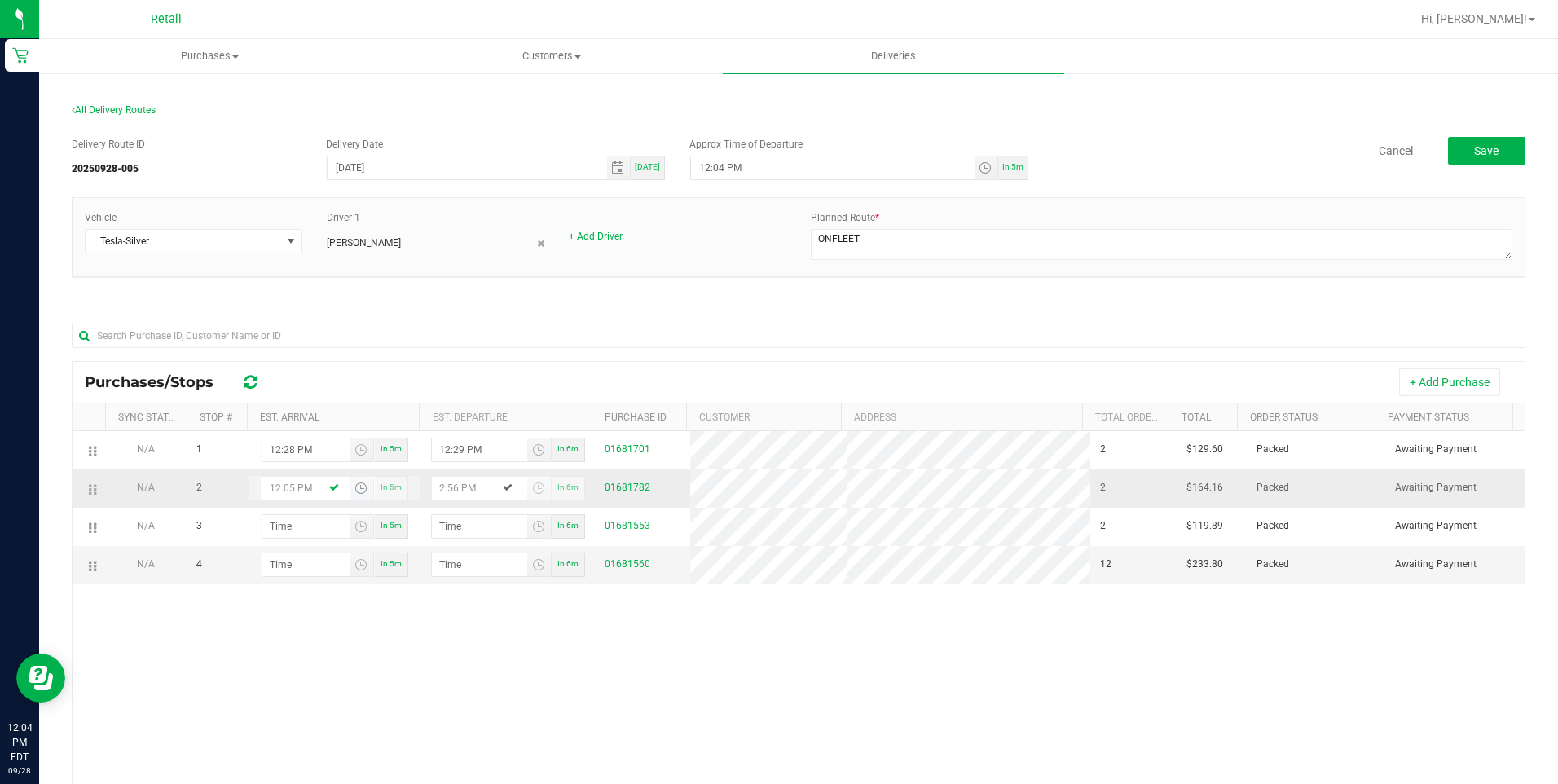
type input "12:55 PM"
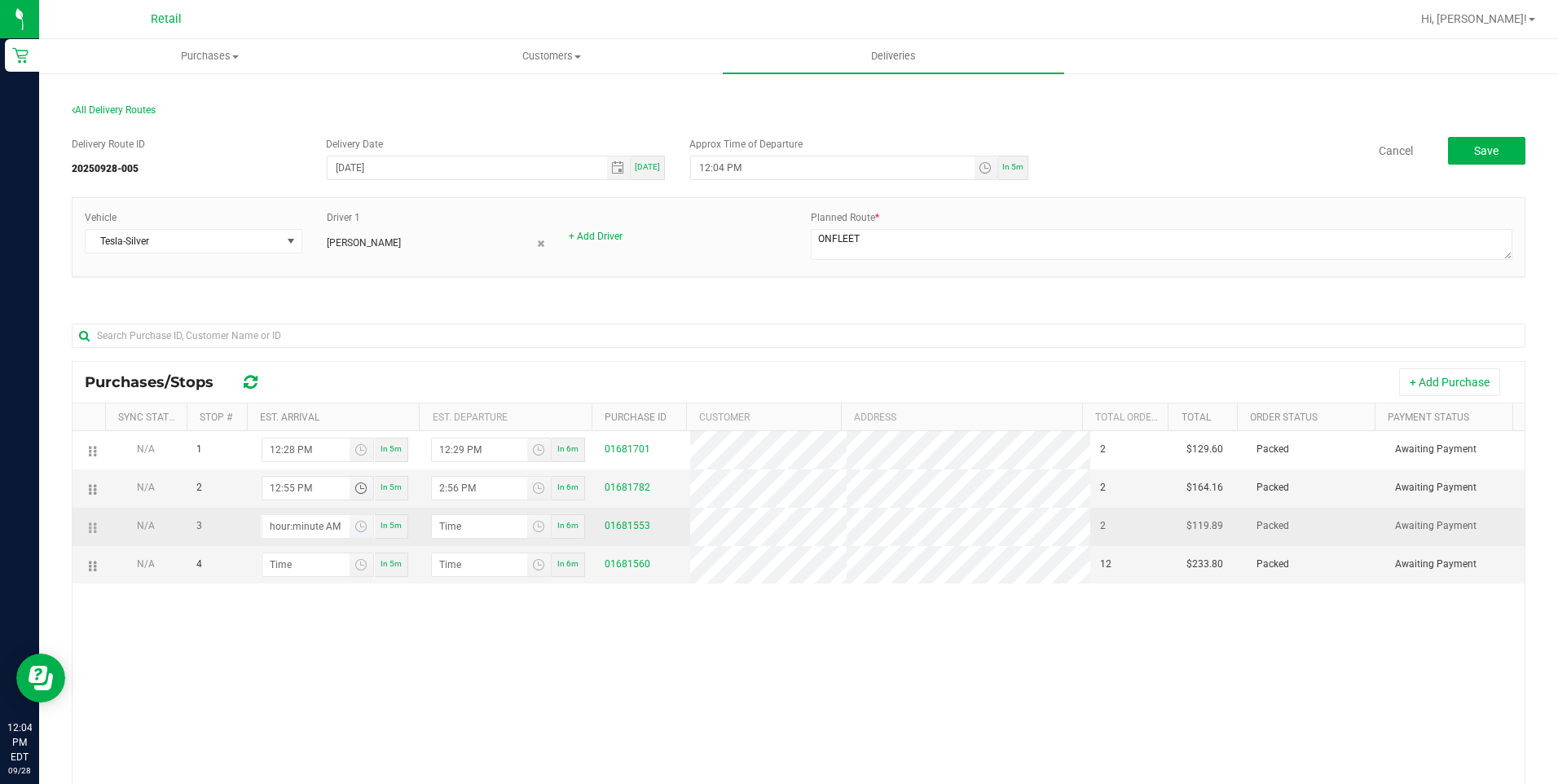
click at [272, 526] on input "hour:minute AM" at bounding box center [306, 526] width 87 height 23
type input "11:05 AM"
type input "11:06 AM"
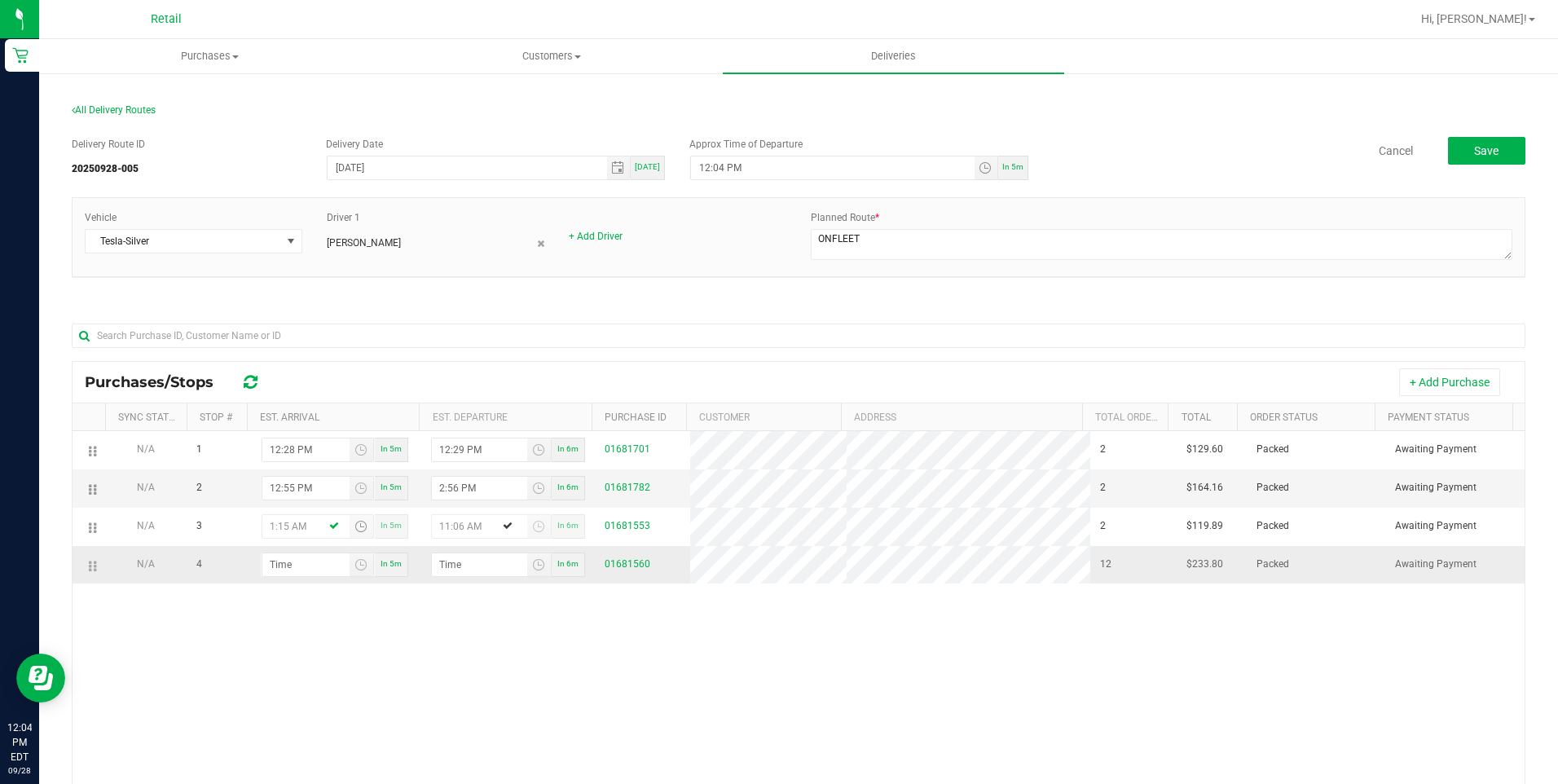
type input "1:15 PM"
type input "1:16 PM"
type input "1:15 PM"
click at [272, 575] on input "hour:minute AM" at bounding box center [306, 564] width 87 height 23
type input "5:00 AM"
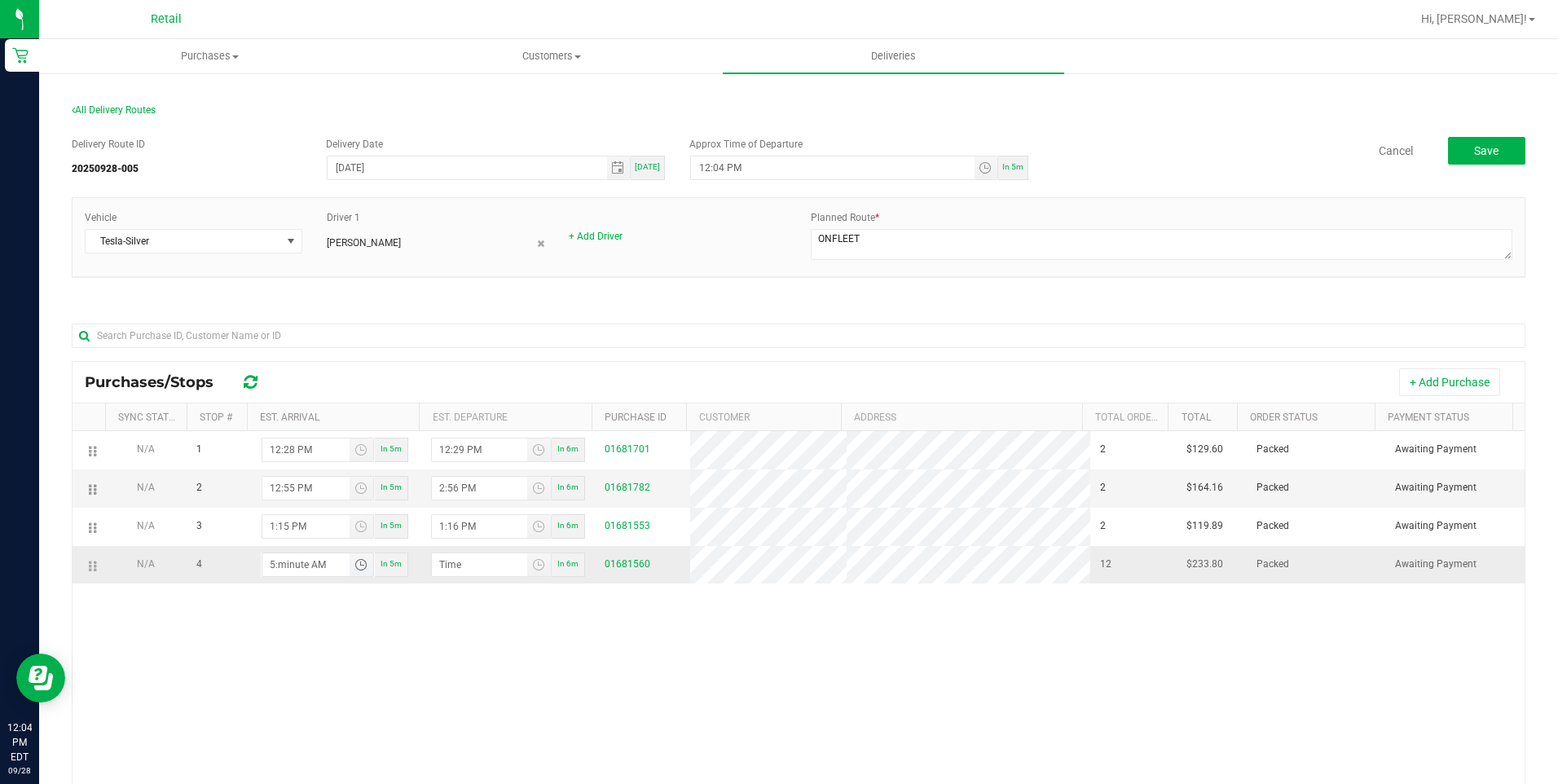
type input "5:01 AM"
type input "1:50 PM"
type input "1:51 PM"
type input "1:50 PM"
click at [550, 633] on div "N/A 1 12:28 PM In 5m 12:29 PM In 6m 01681701 2 $129.60 Packed Awaiting Payment …" at bounding box center [798, 677] width 1451 height 494
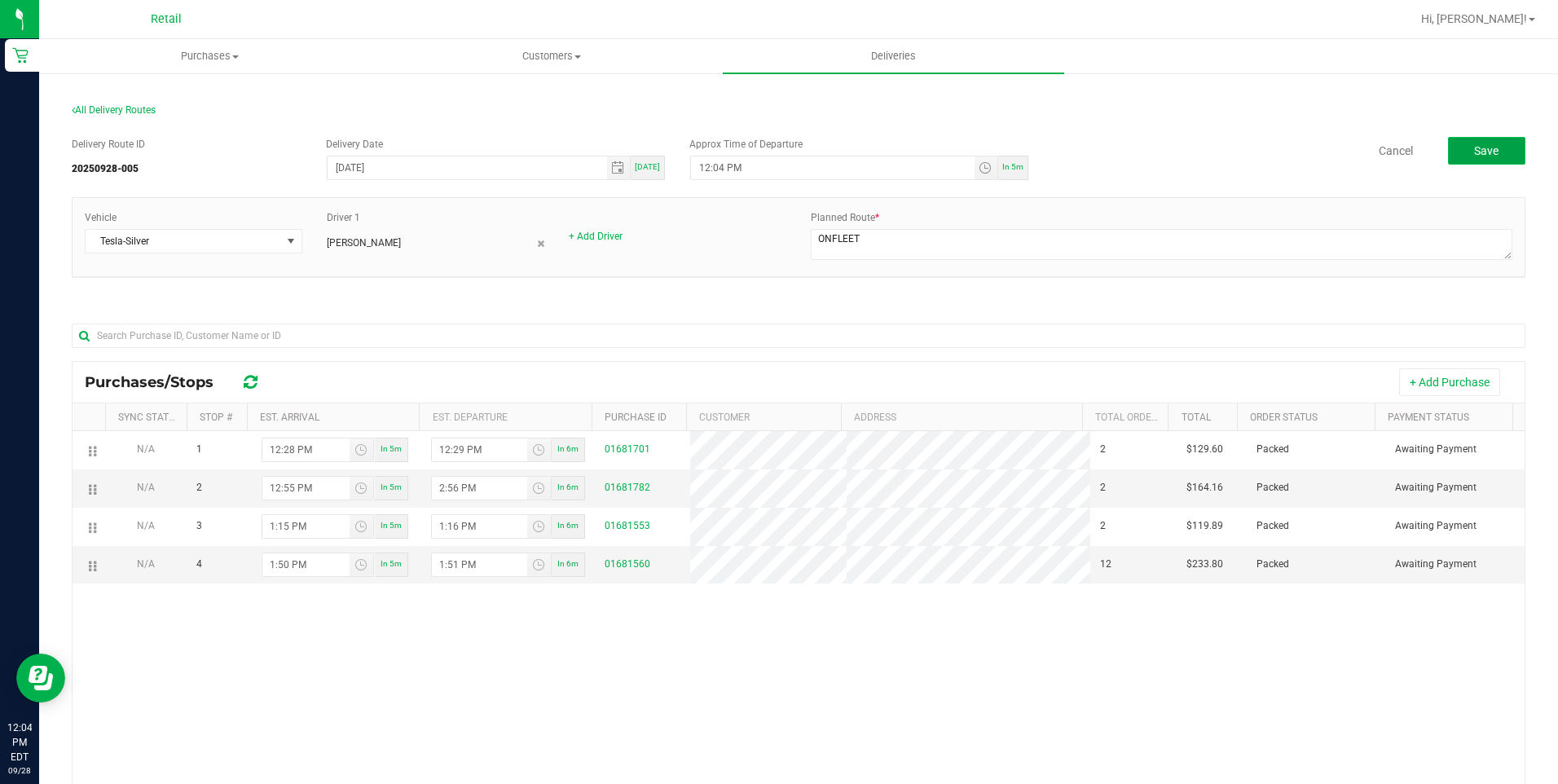
click at [1464, 159] on button "Save" at bounding box center [1487, 151] width 78 height 28
click at [1016, 158] on div "In 5m" at bounding box center [1013, 168] width 31 height 24
type input "12:09 PM"
click at [1016, 158] on div "In 5m" at bounding box center [1013, 168] width 31 height 24
click at [1487, 150] on button "Save" at bounding box center [1487, 151] width 78 height 28
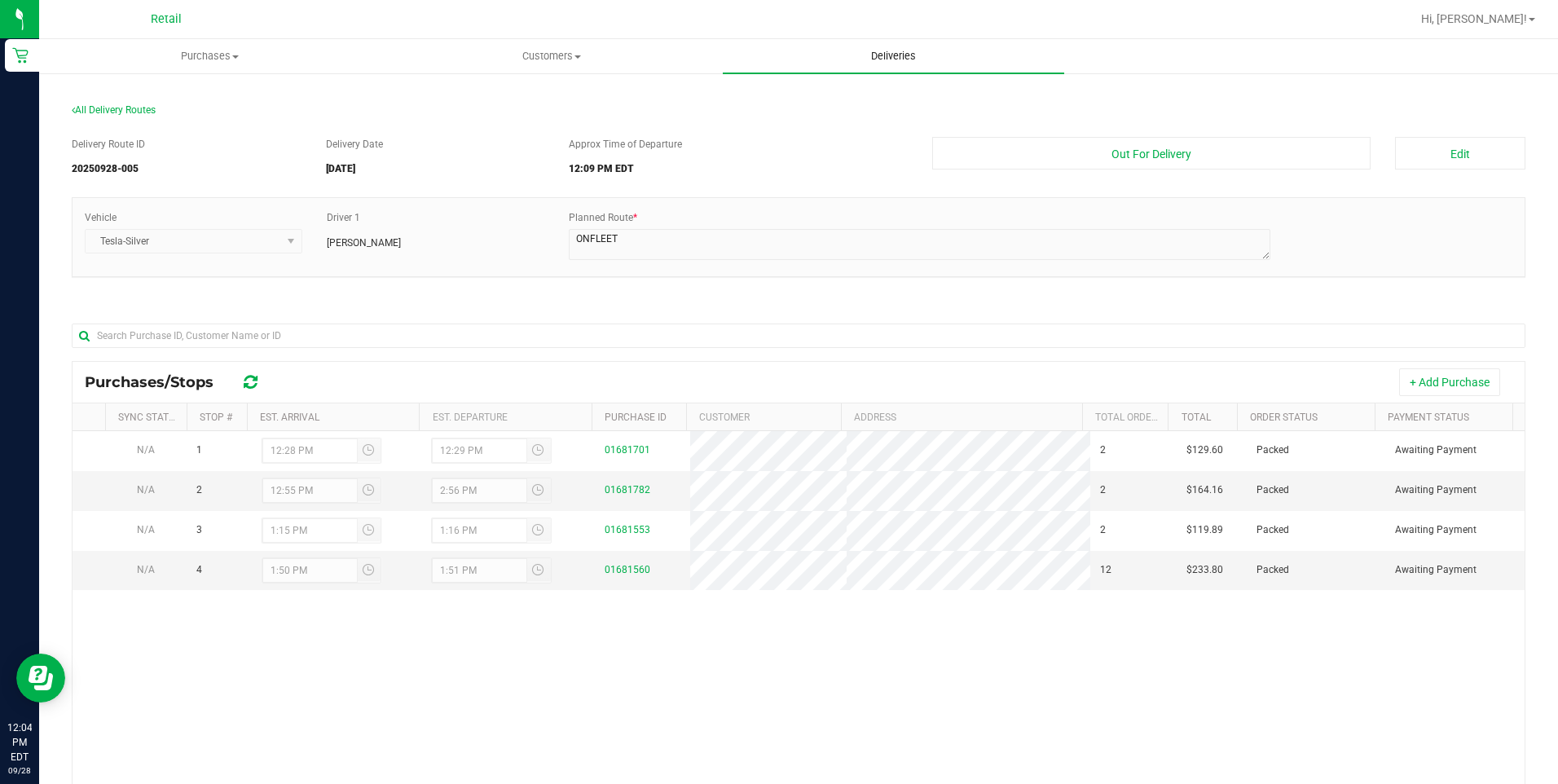
click at [921, 49] on span "Deliveries" at bounding box center [893, 57] width 89 height 15
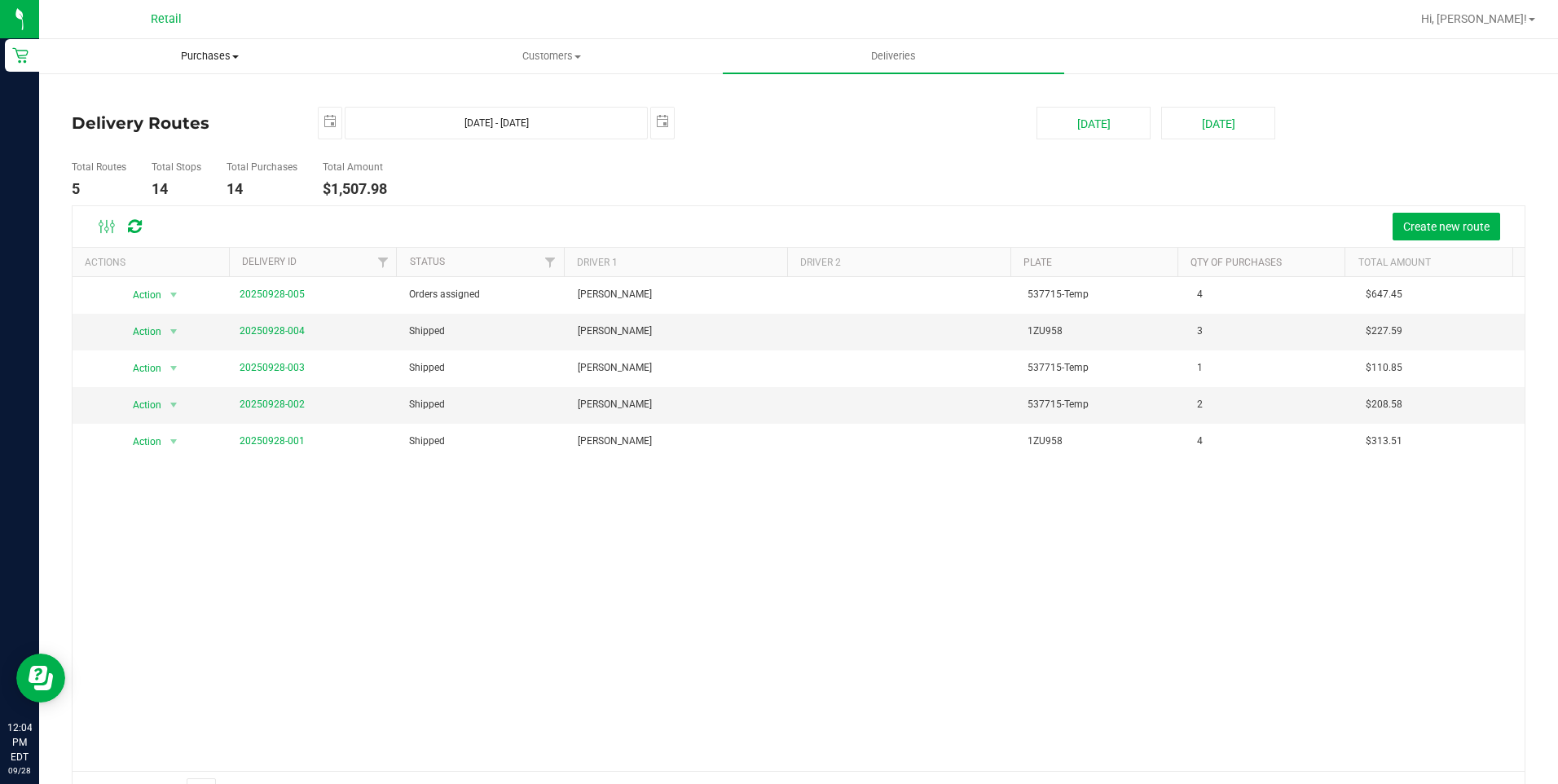
click at [231, 67] on uib-tab-heading "Purchases Summary of purchases Fulfillment All purchases" at bounding box center [209, 56] width 340 height 32
click at [156, 91] on span "Summary of purchases" at bounding box center [122, 97] width 167 height 14
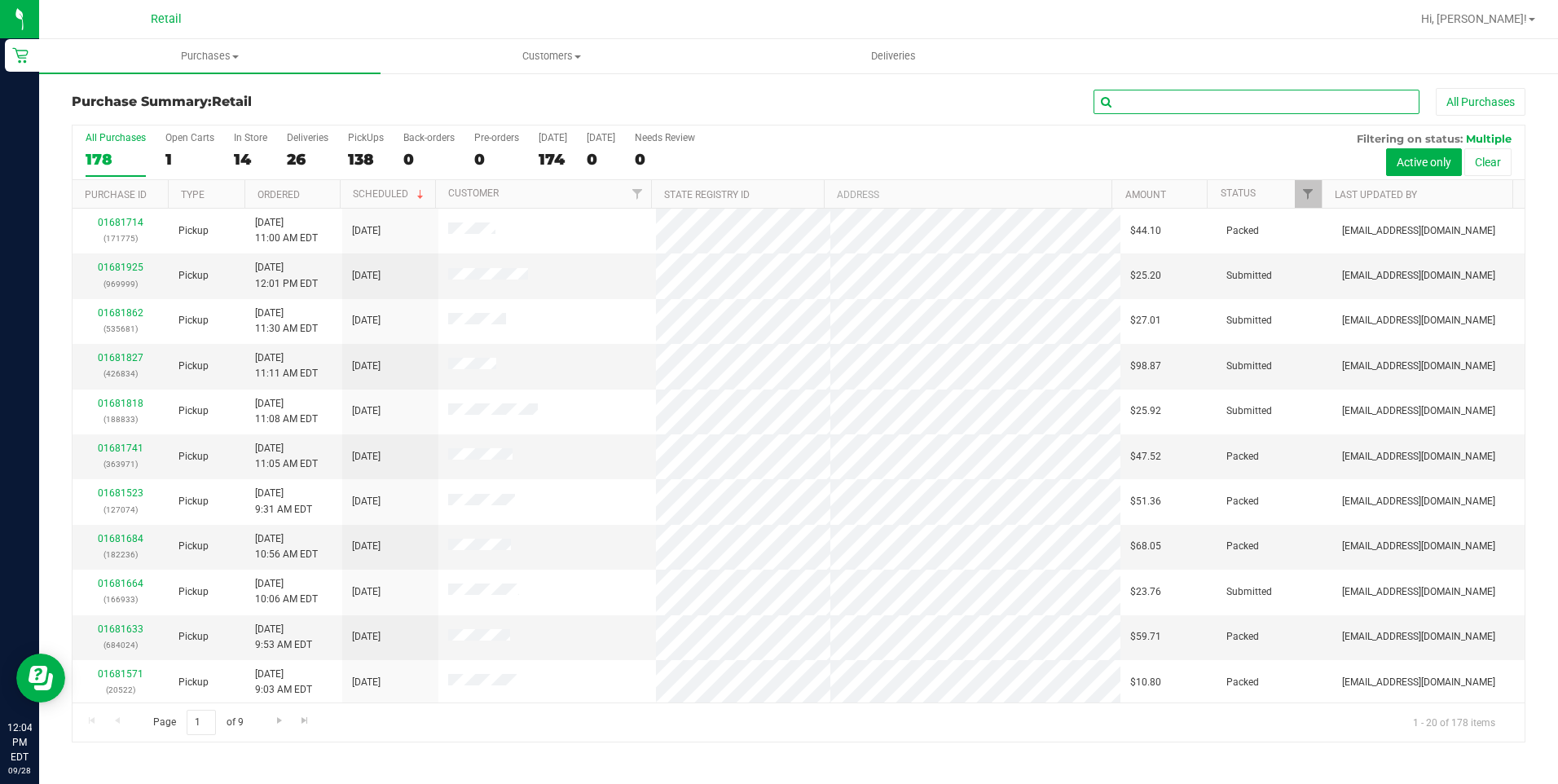
click at [1273, 97] on input "text" at bounding box center [1257, 102] width 326 height 24
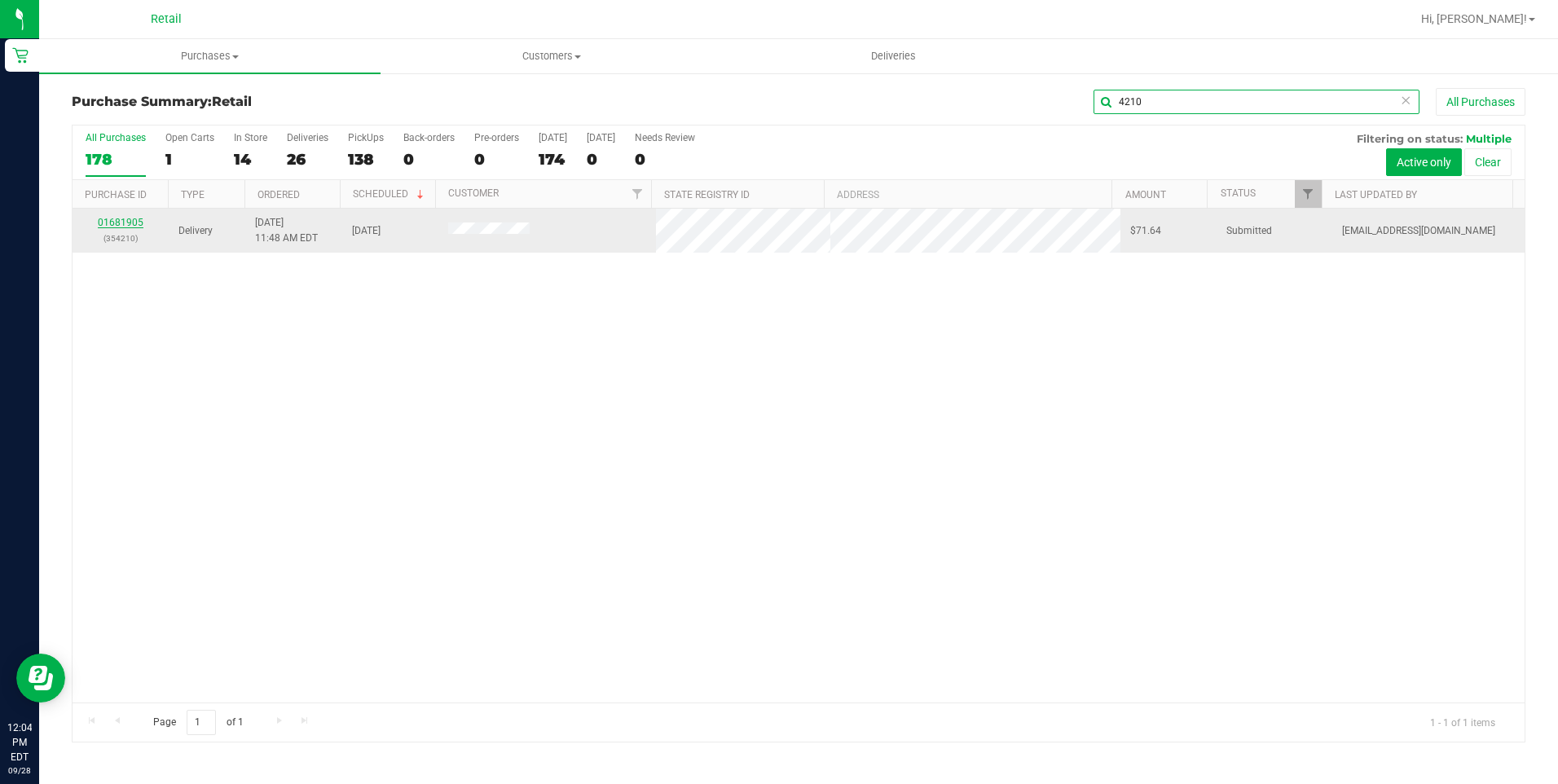
type input "4210"
click at [123, 221] on link "01681905" at bounding box center [120, 222] width 45 height 11
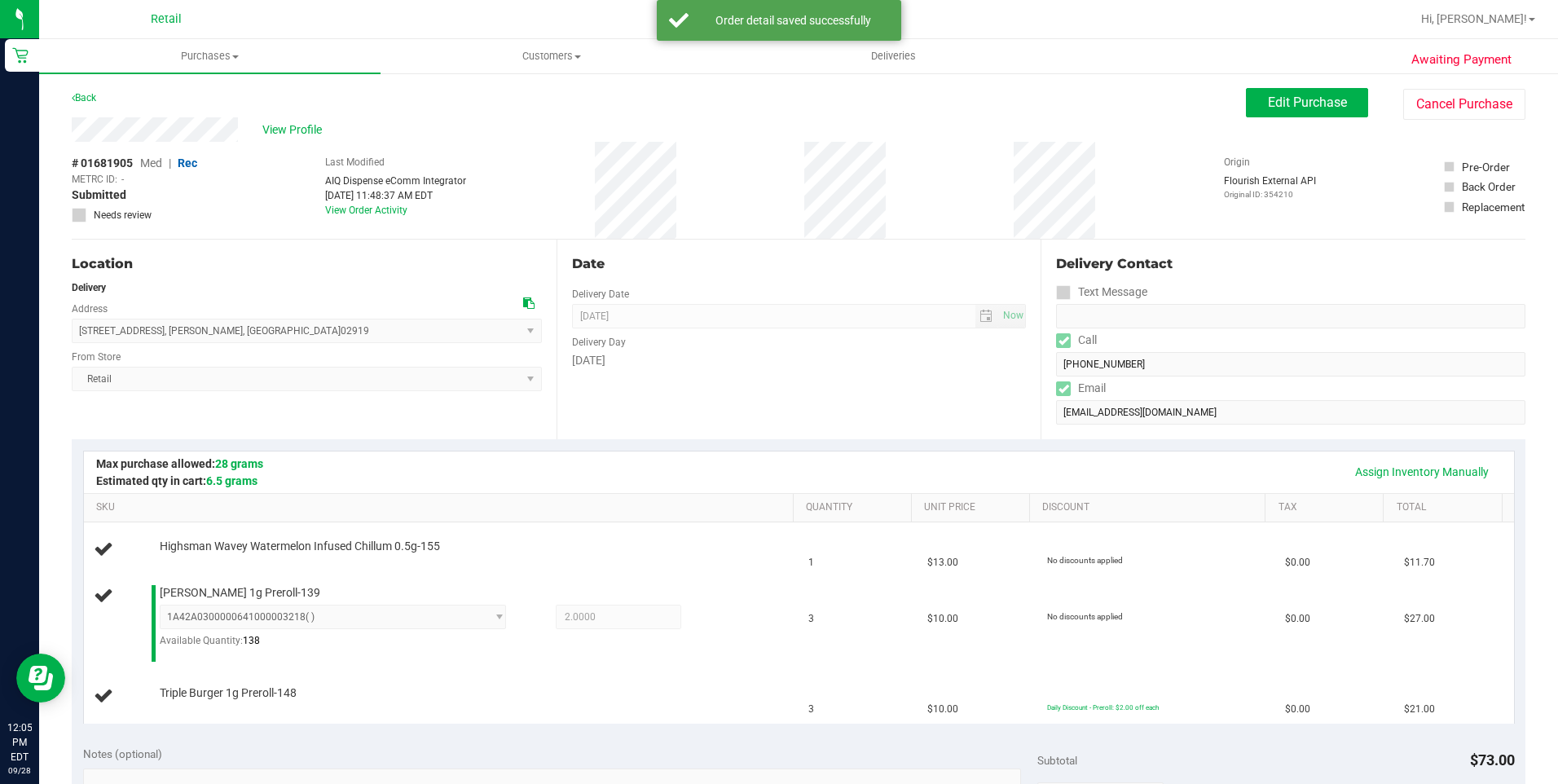
drag, startPoint x: 474, startPoint y: 410, endPoint x: 411, endPoint y: 418, distance: 63.5
click at [411, 418] on div "Location Delivery Address 1329 Central Avenue , Johnston , RI 02919 Select addr…" at bounding box center [313, 338] width 485 height 199
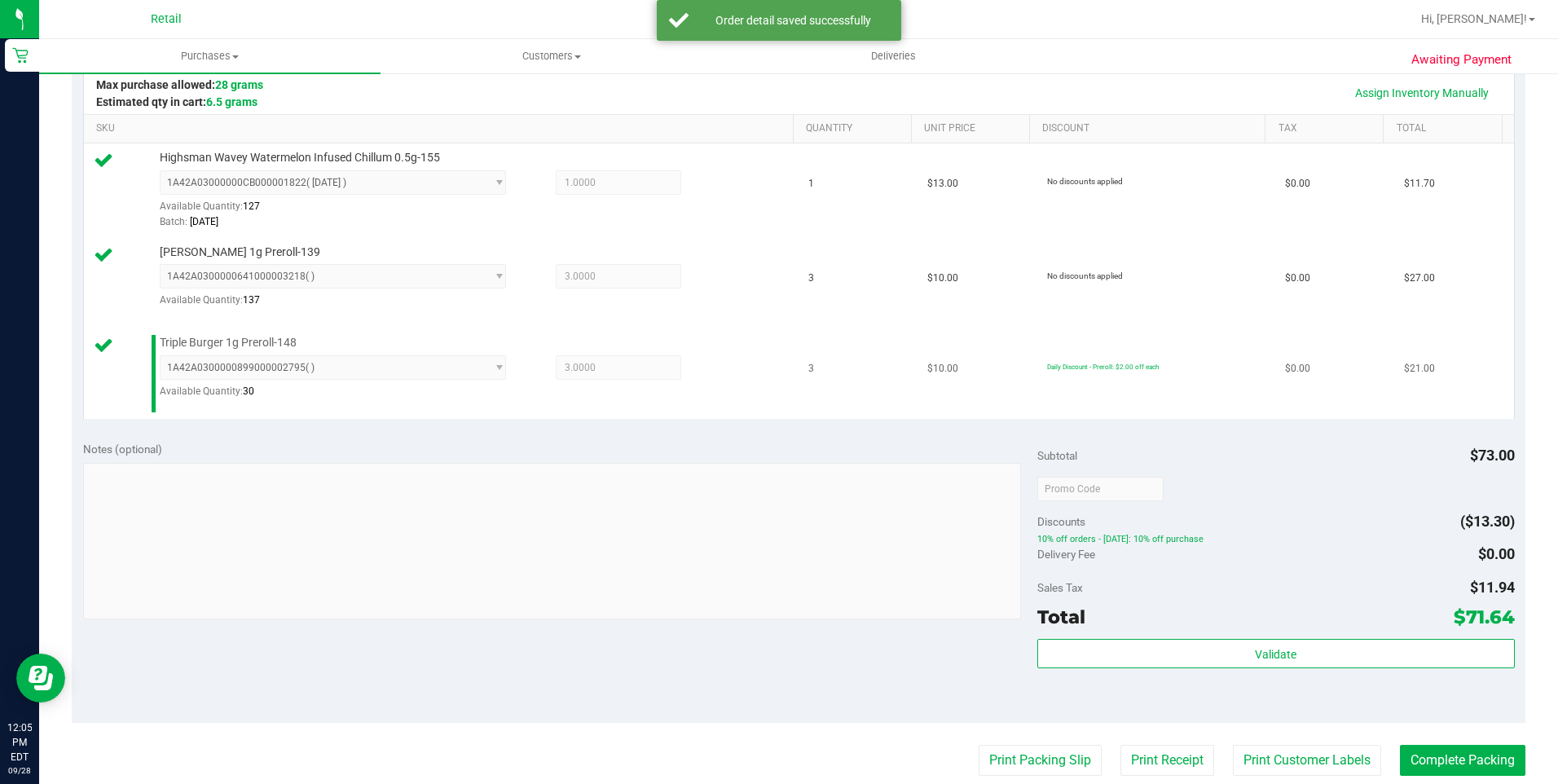
scroll to position [407, 0]
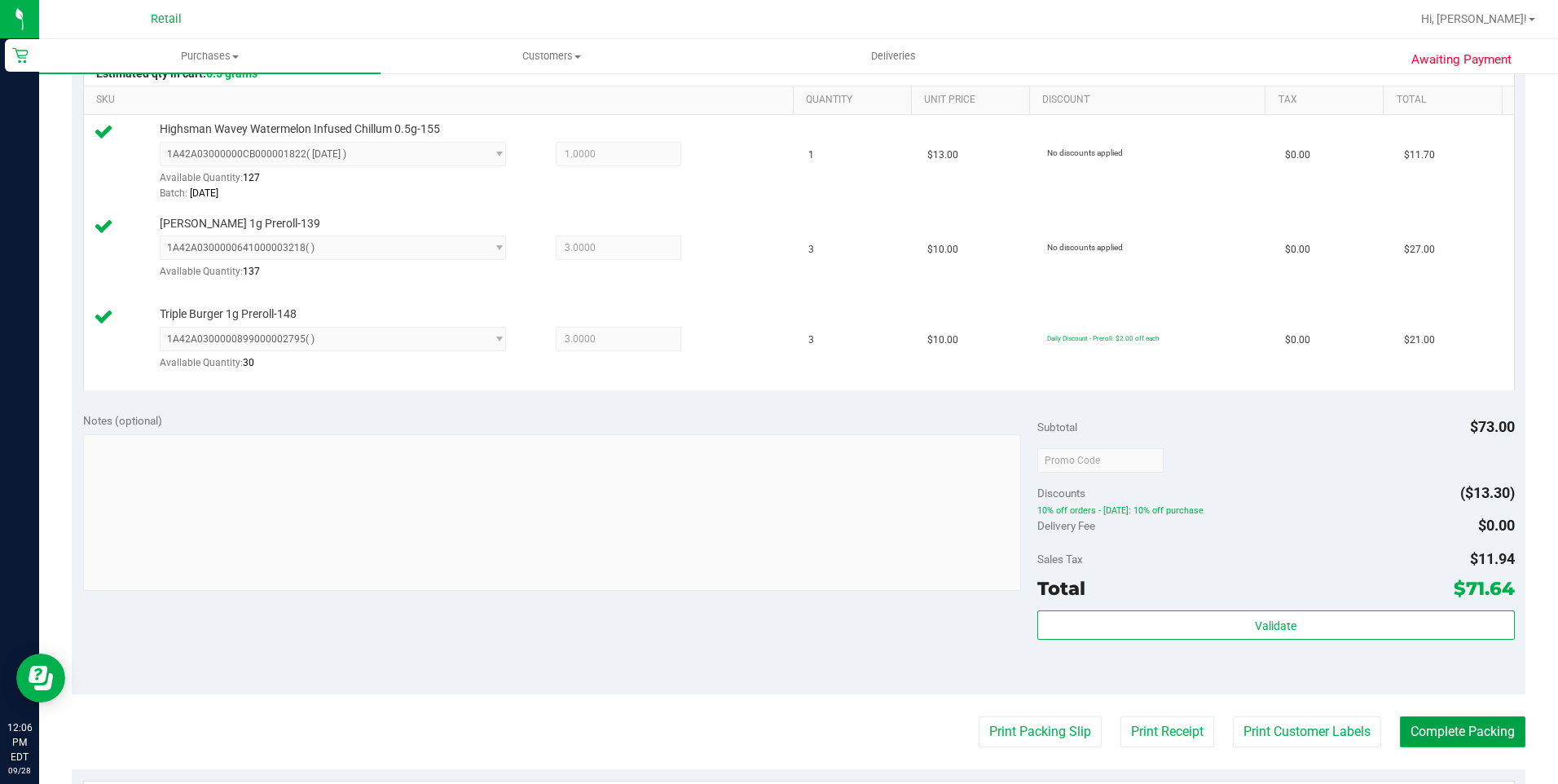
click at [1411, 735] on button "Complete Packing" at bounding box center [1462, 731] width 125 height 31
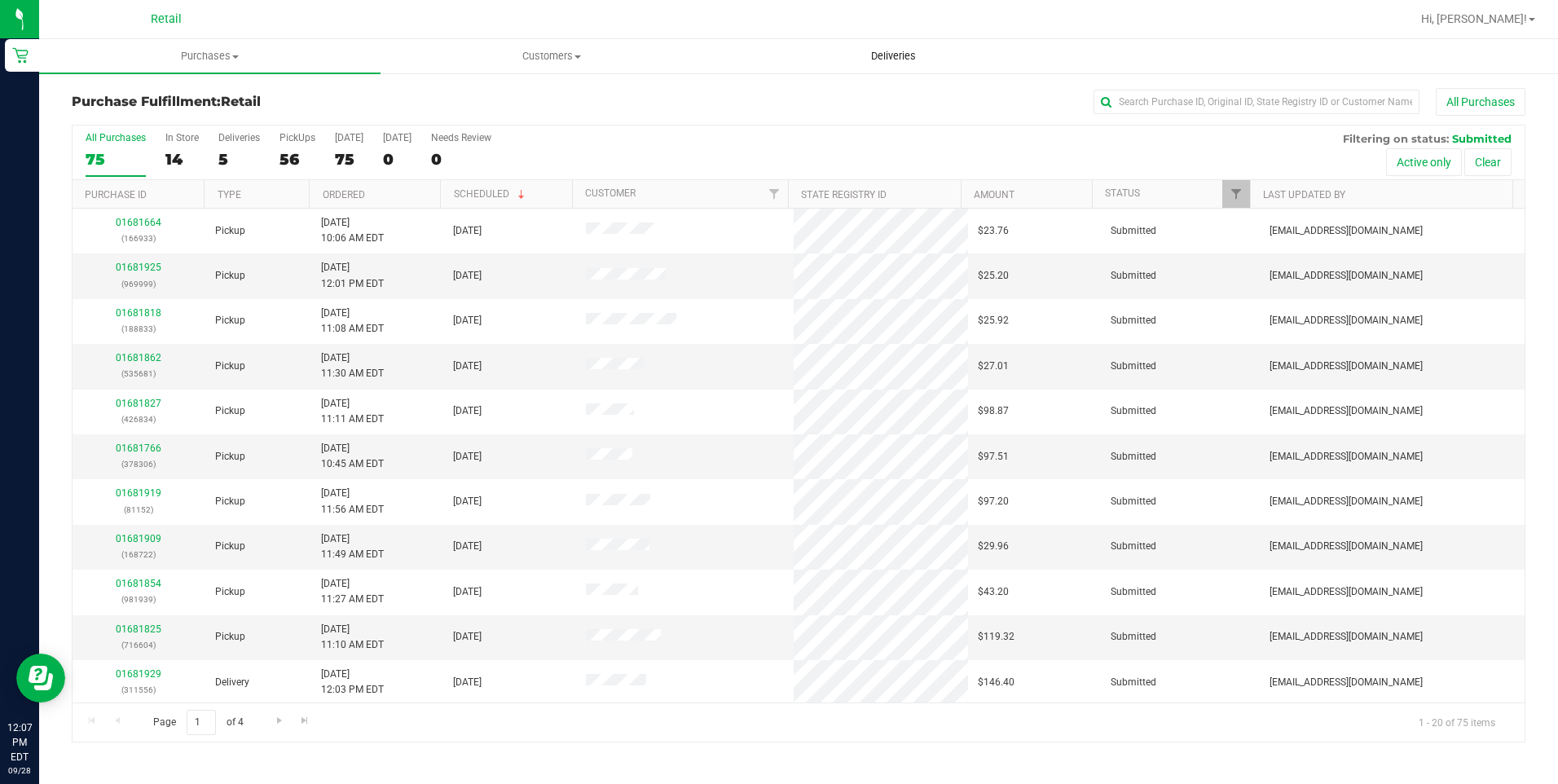
click at [893, 55] on span "Deliveries" at bounding box center [893, 57] width 89 height 15
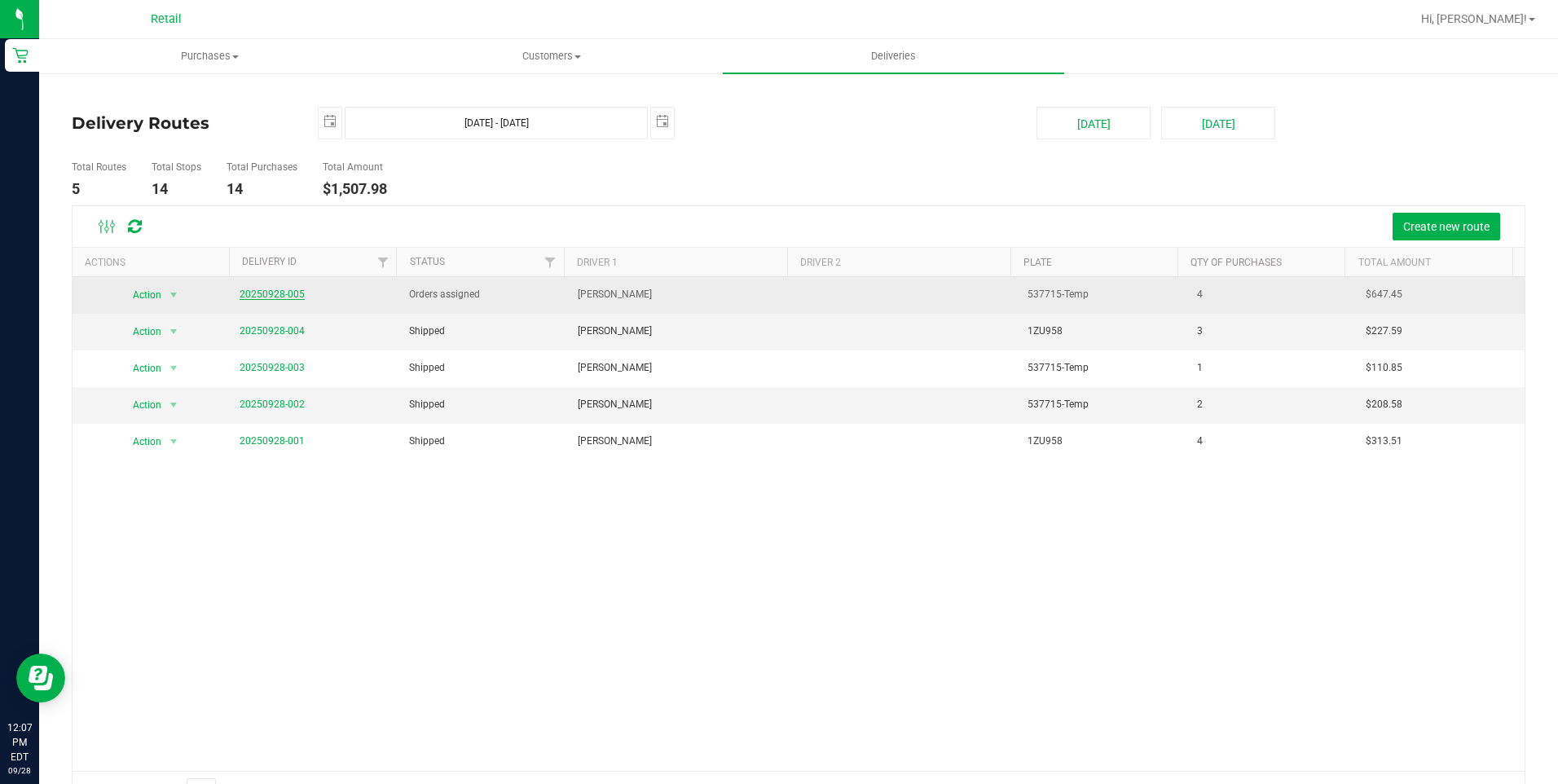
click at [258, 295] on link "20250928-005" at bounding box center [272, 294] width 65 height 11
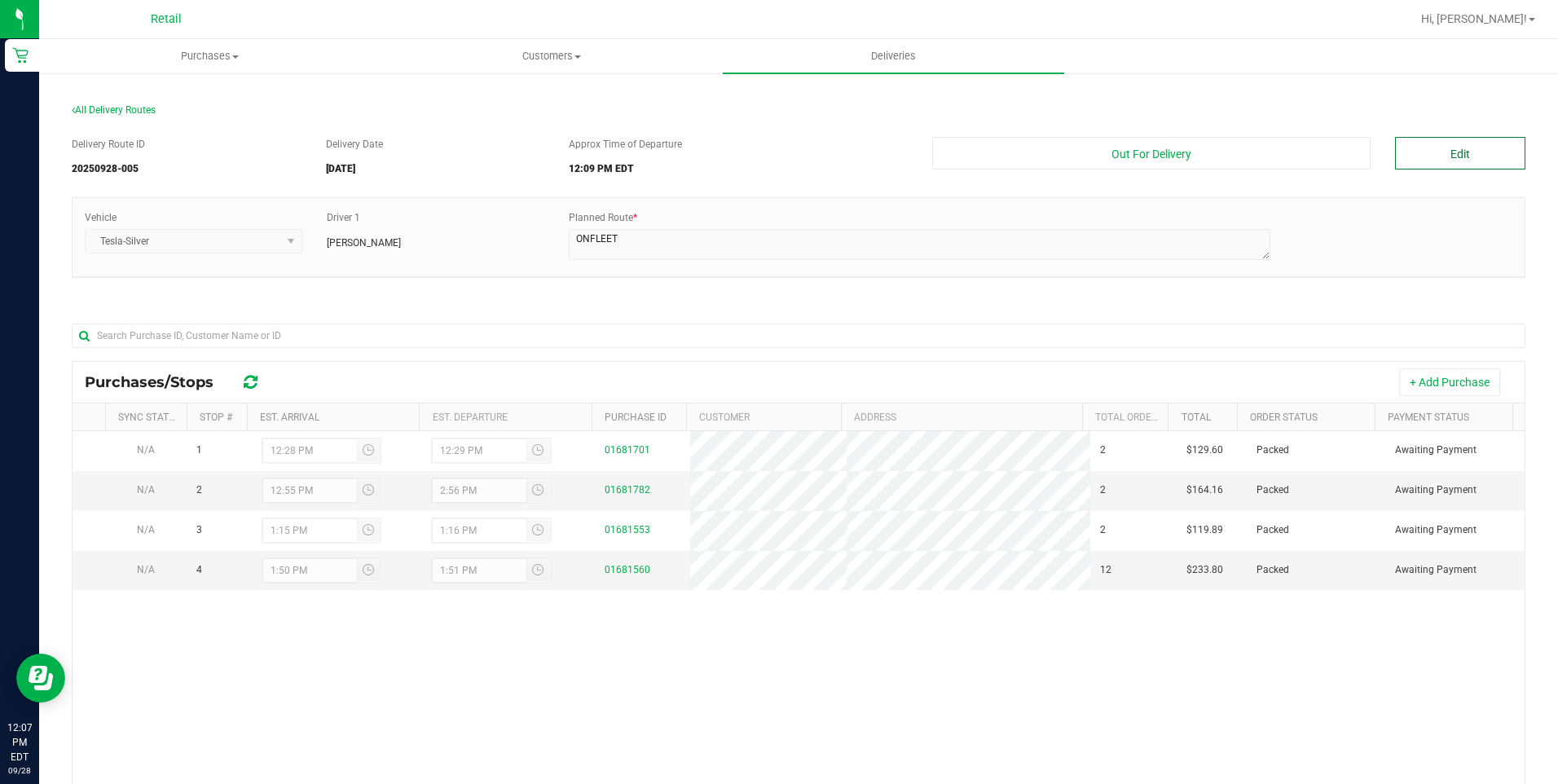
click at [1411, 148] on button "Edit" at bounding box center [1460, 153] width 131 height 32
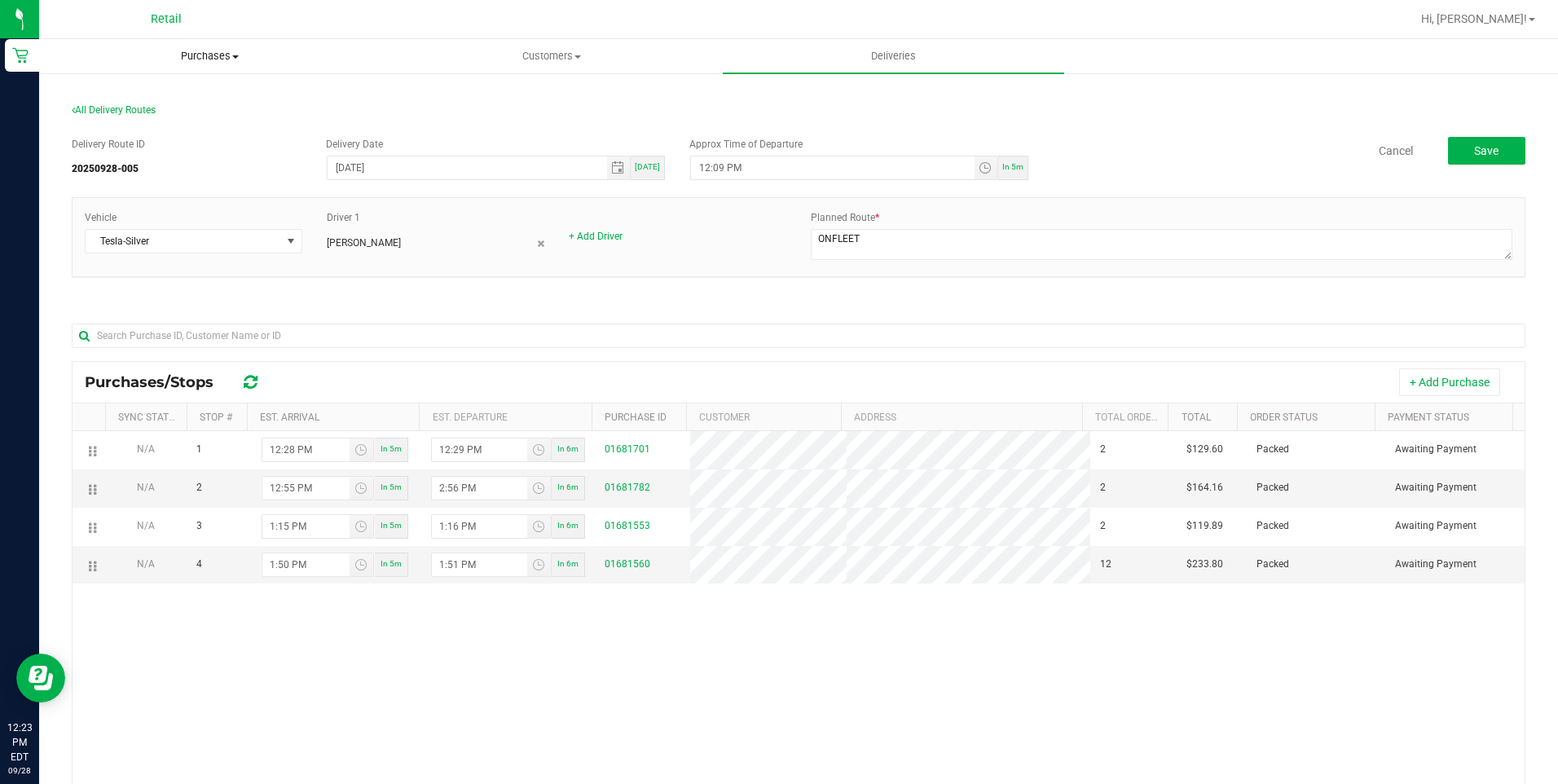
click at [197, 44] on uib-tab-heading "Purchases Summary of purchases Fulfillment All purchases" at bounding box center [209, 56] width 340 height 32
click at [189, 91] on span "Summary of purchases" at bounding box center [122, 97] width 167 height 14
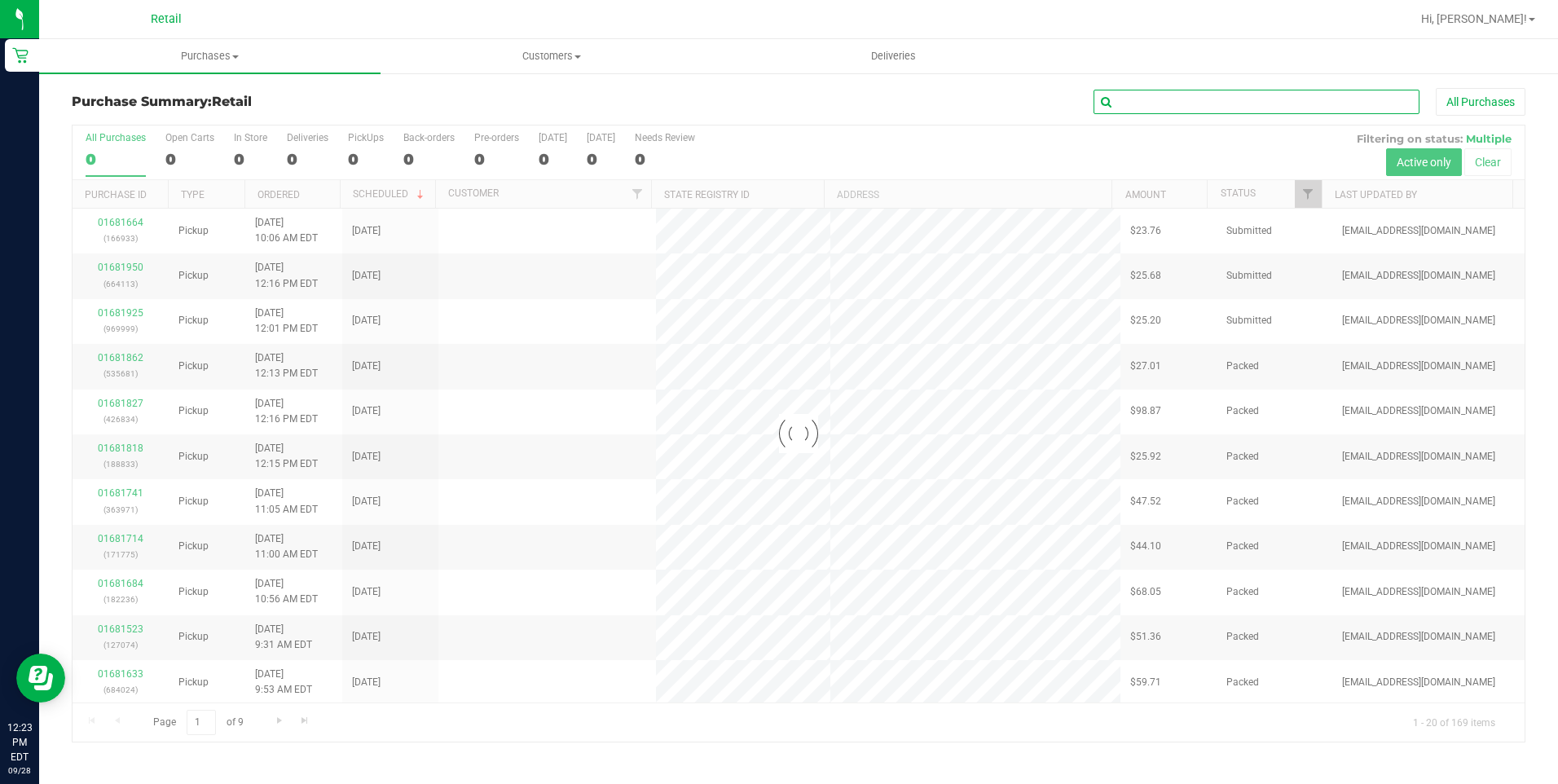
click at [1229, 101] on input "text" at bounding box center [1257, 102] width 326 height 24
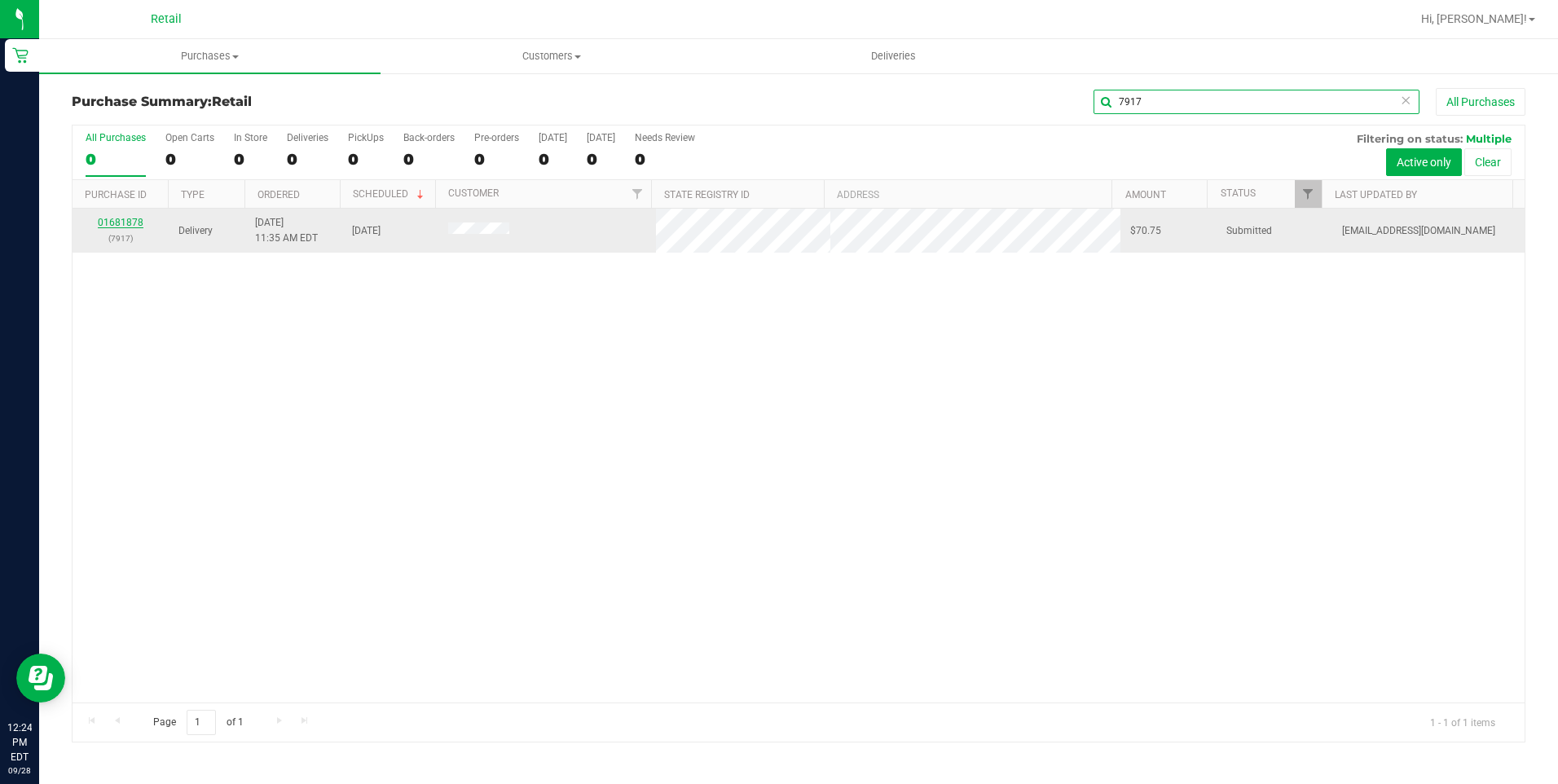
type input "7917"
click at [124, 220] on link "01681878" at bounding box center [120, 222] width 45 height 11
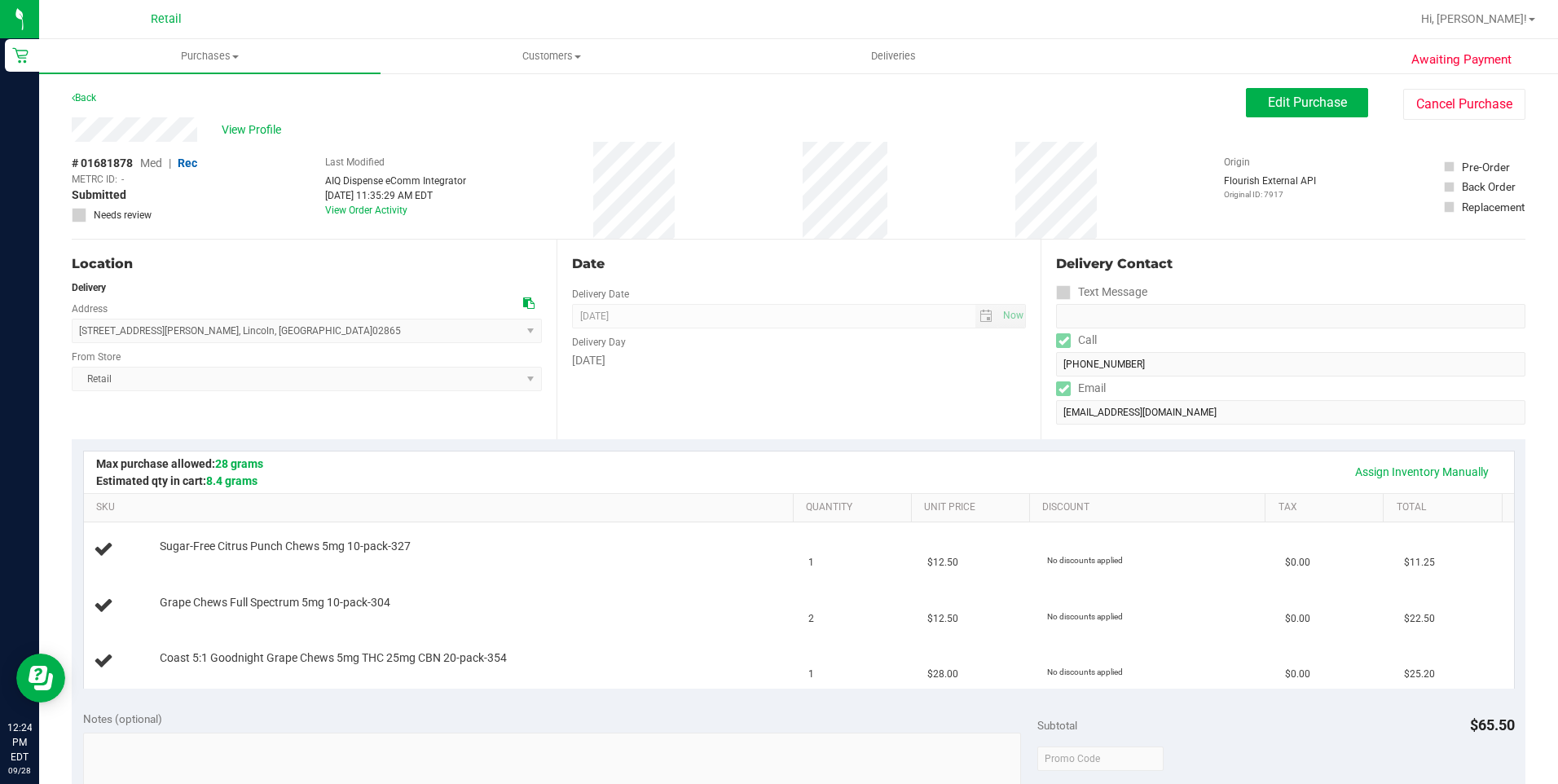
click at [728, 454] on div "Assign Inventory Manually" at bounding box center [799, 472] width 1430 height 42
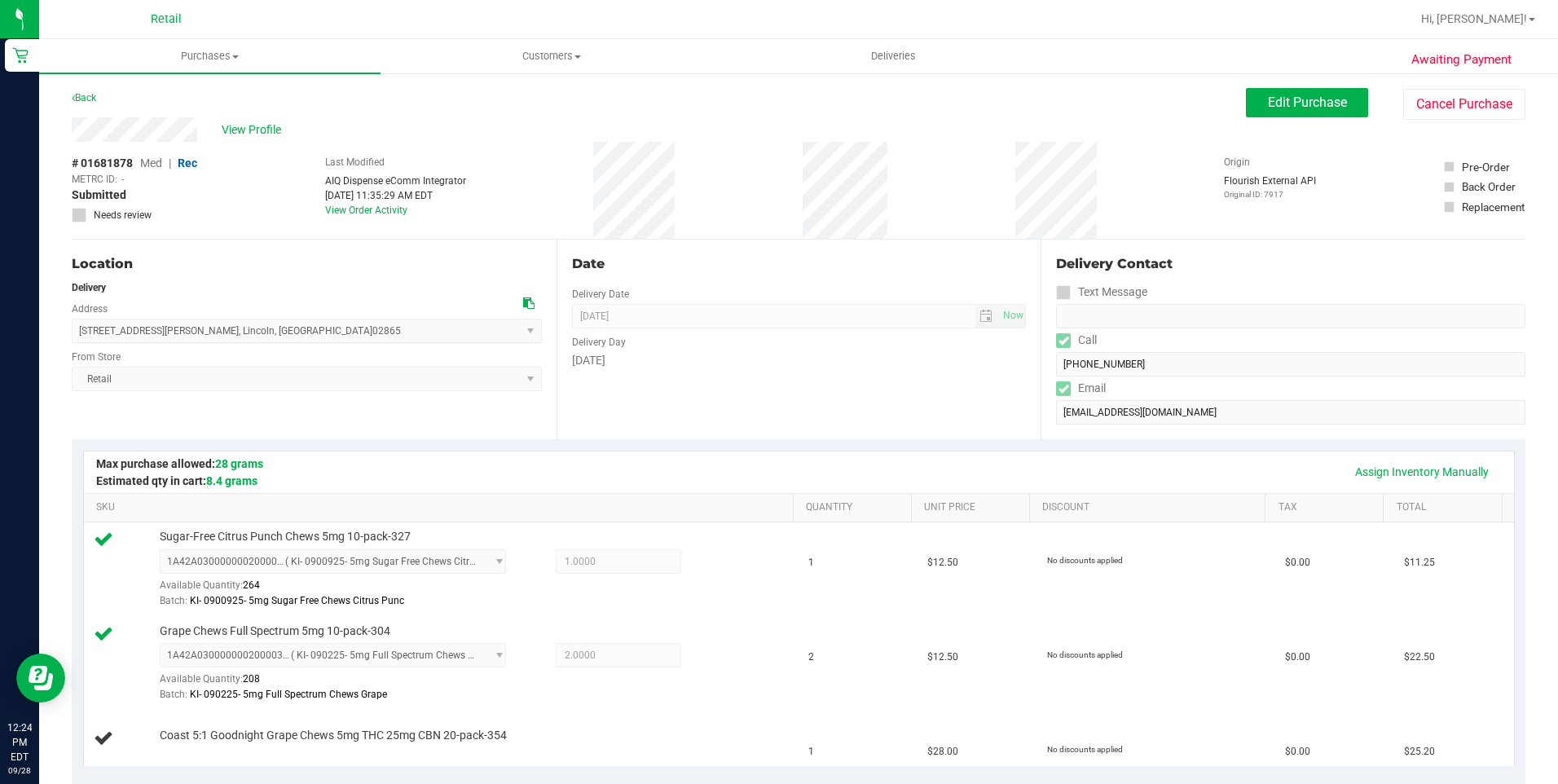
click at [772, 425] on div "Date Delivery Date 09/28/2025 Now 09/28/2025 12:00 PM Now Delivery Day Sunday" at bounding box center [798, 338] width 485 height 199
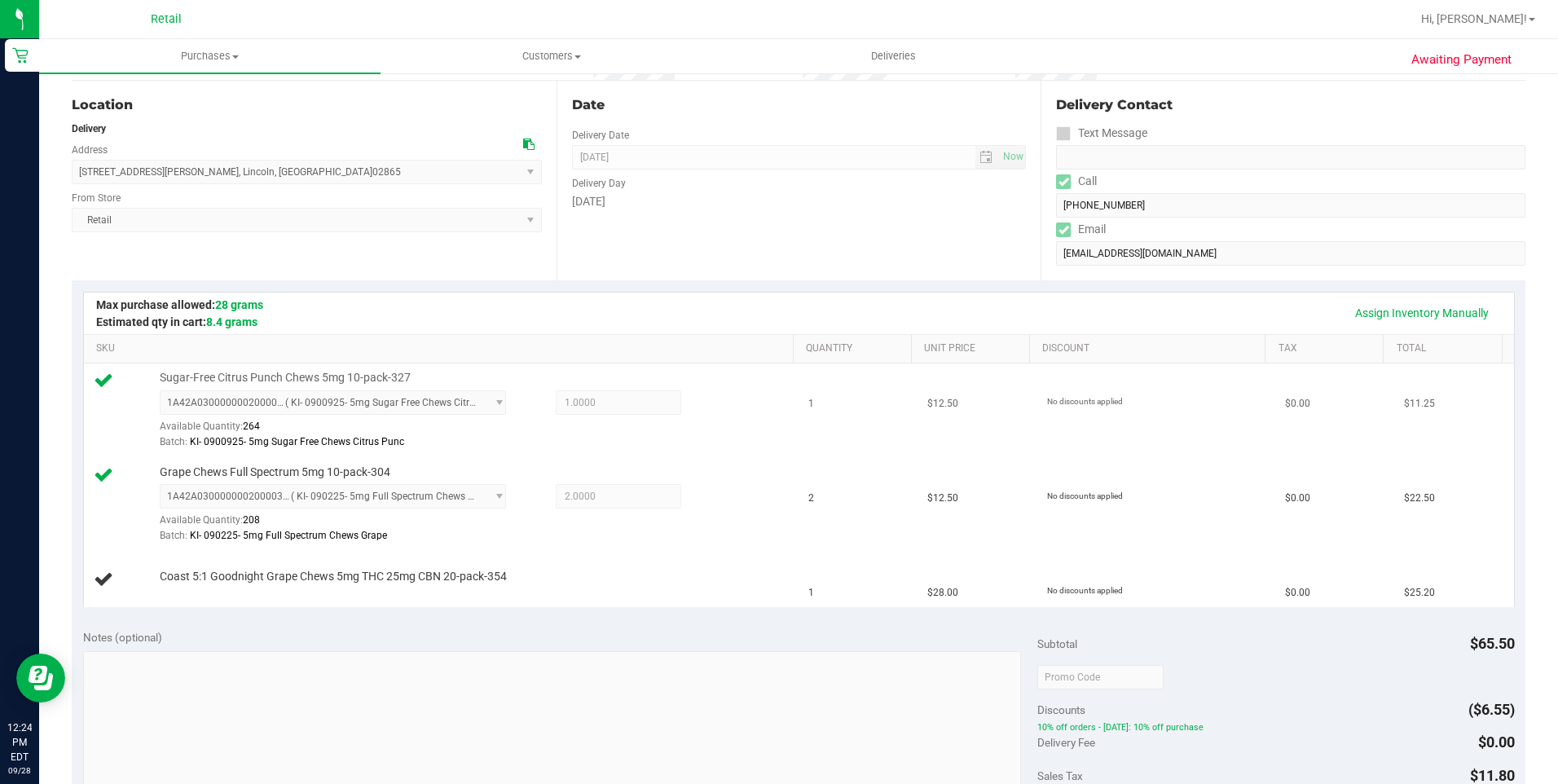
scroll to position [163, 0]
click at [1376, 297] on link "Assign Inventory Manually" at bounding box center [1421, 309] width 155 height 28
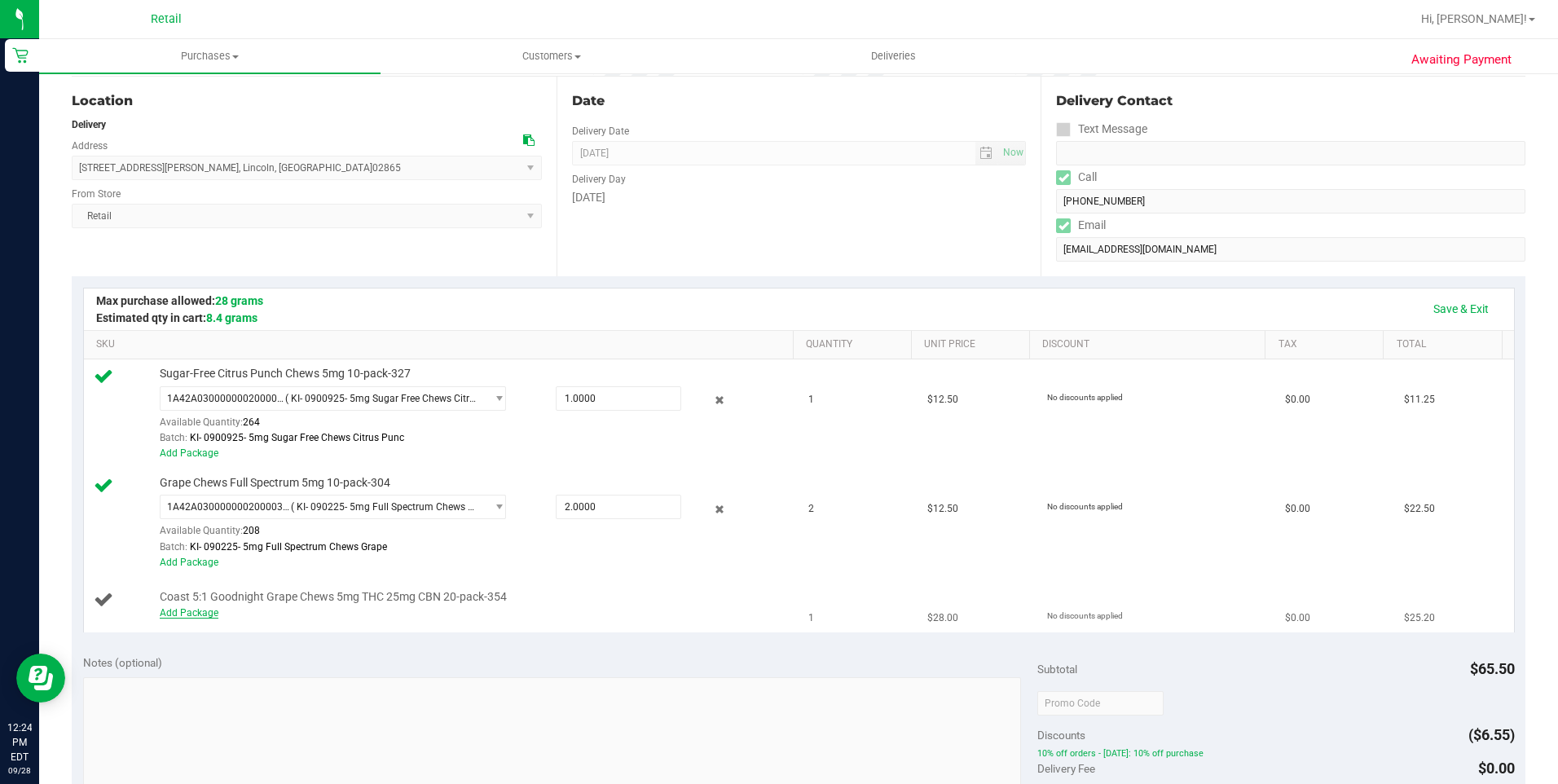
click at [197, 615] on link "Add Package" at bounding box center [188, 613] width 58 height 11
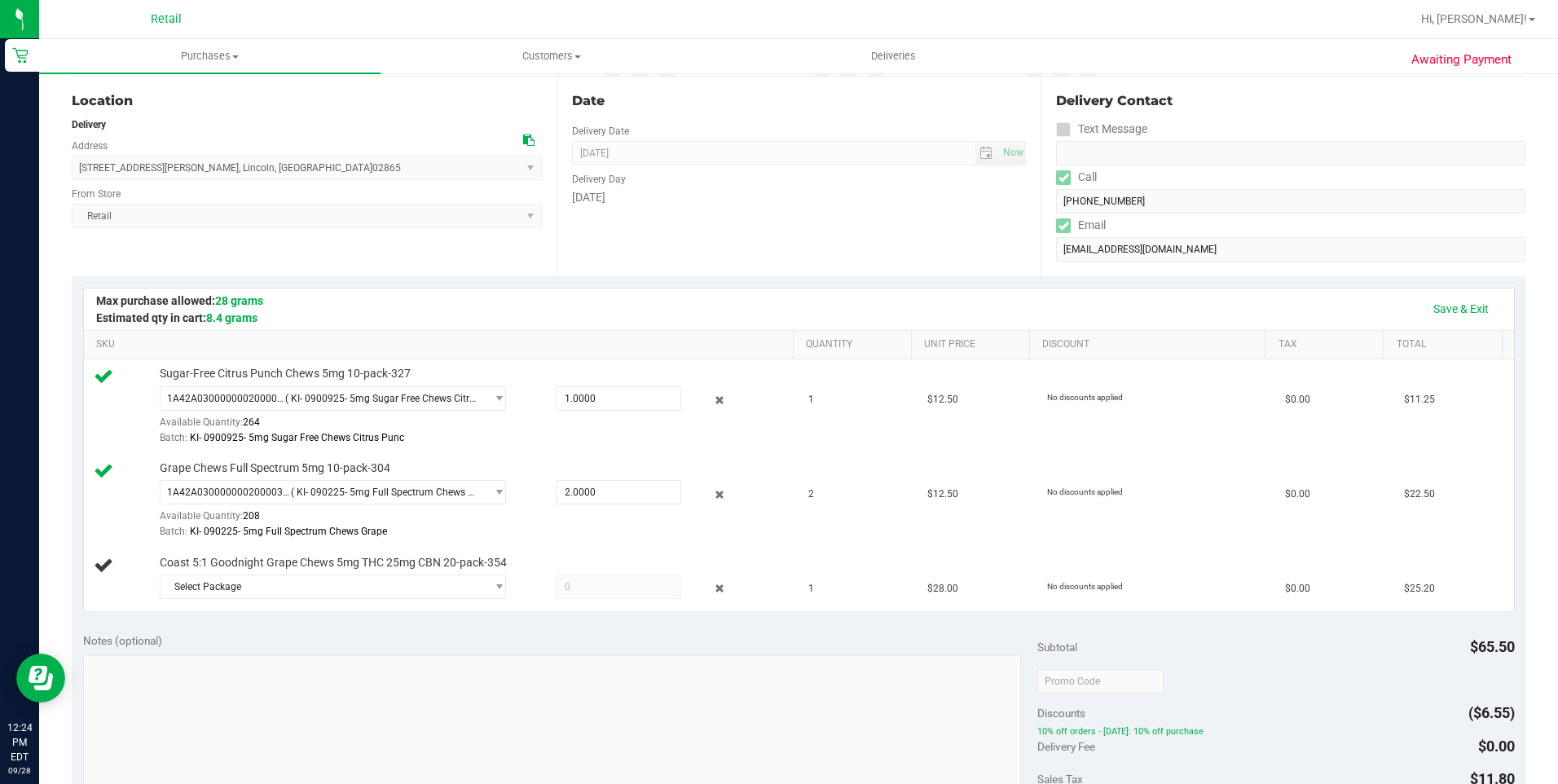
click at [252, 609] on td "Coast 5:1 Goodnight Grape Chews 5mg THC 25mg CBN 20-pack-354 Select Package 1A4…" at bounding box center [442, 580] width 716 height 63
click at [272, 594] on span "Select Package" at bounding box center [323, 587] width 325 height 23
click at [247, 647] on li "1A42A03000002BE000011572 ( )" at bounding box center [328, 653] width 339 height 23
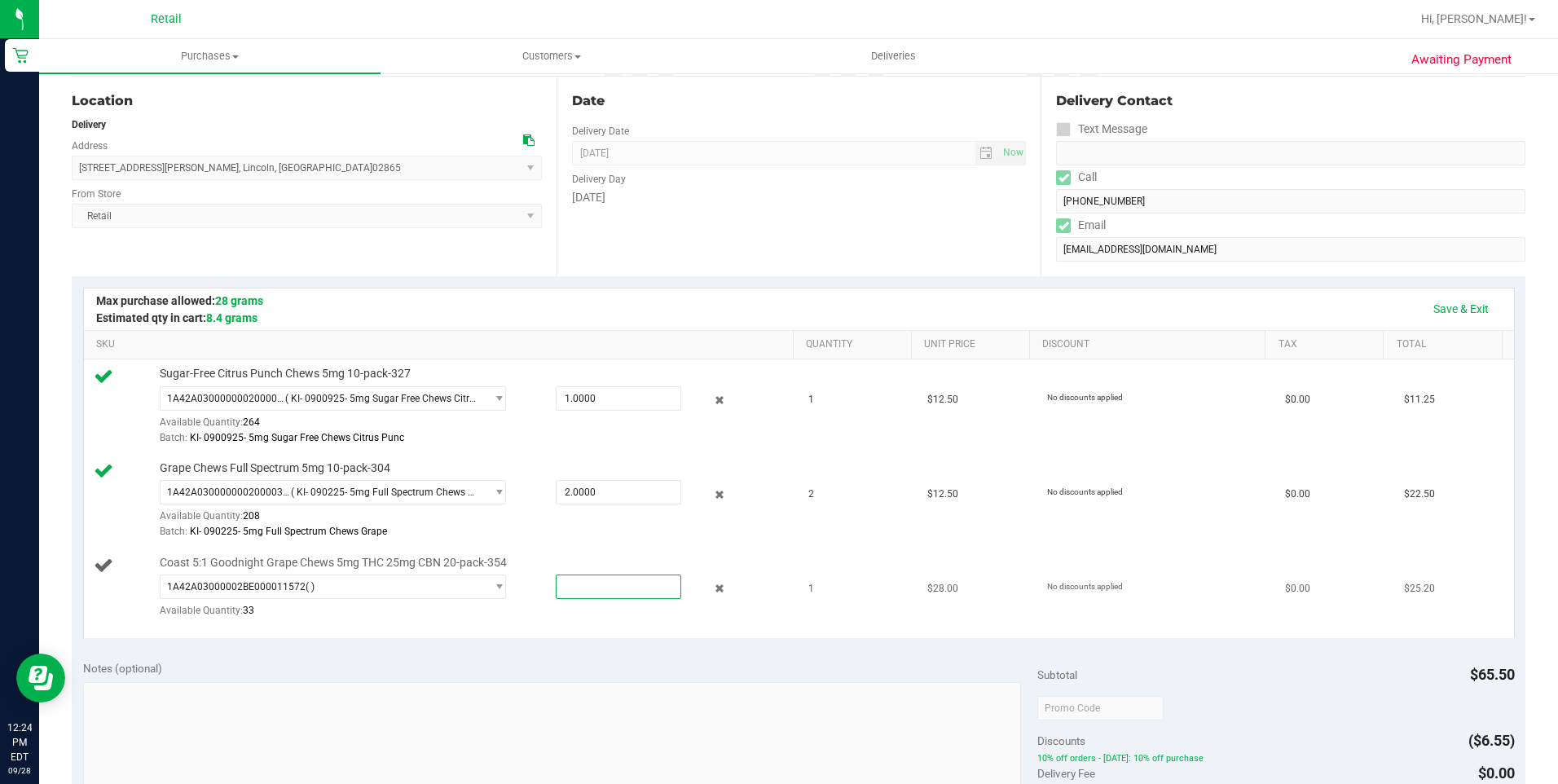
click at [577, 589] on span at bounding box center [617, 587] width 125 height 24
type input "1"
type input "1.0000"
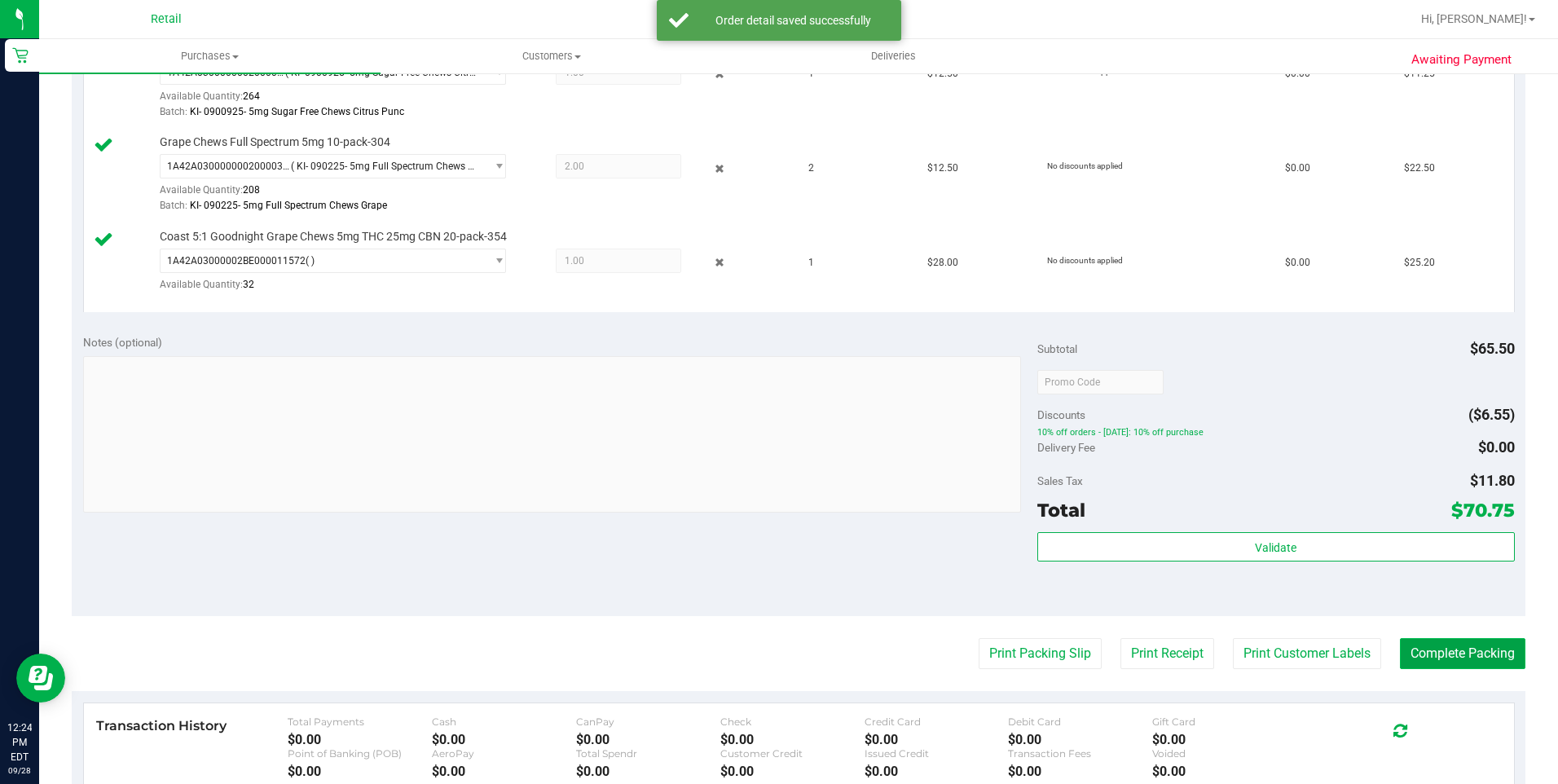
click at [1442, 645] on button "Complete Packing" at bounding box center [1462, 652] width 125 height 31
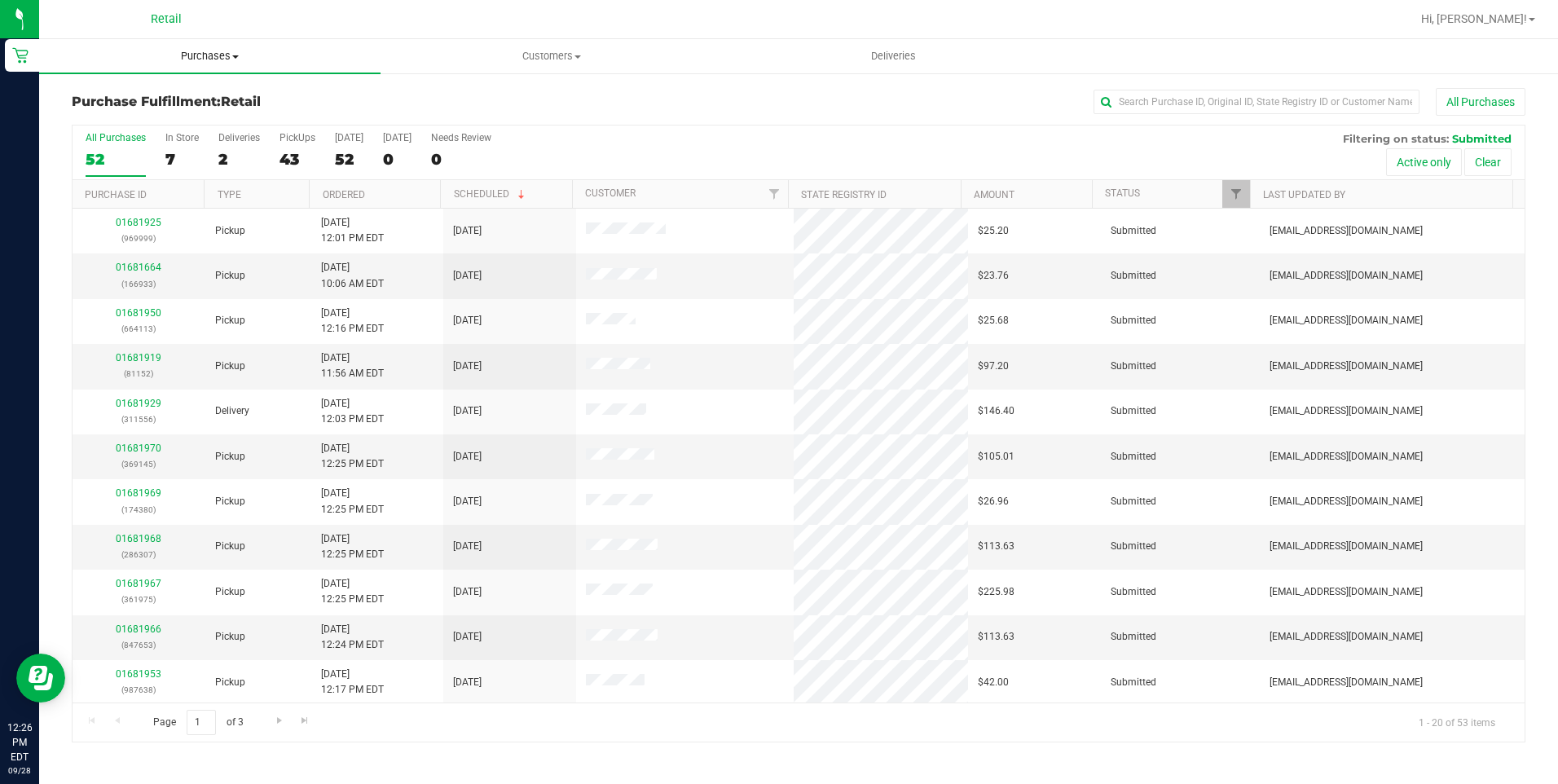
click at [232, 62] on span "Purchases" at bounding box center [209, 57] width 341 height 15
click at [155, 97] on span "Summary of purchases" at bounding box center [122, 97] width 167 height 14
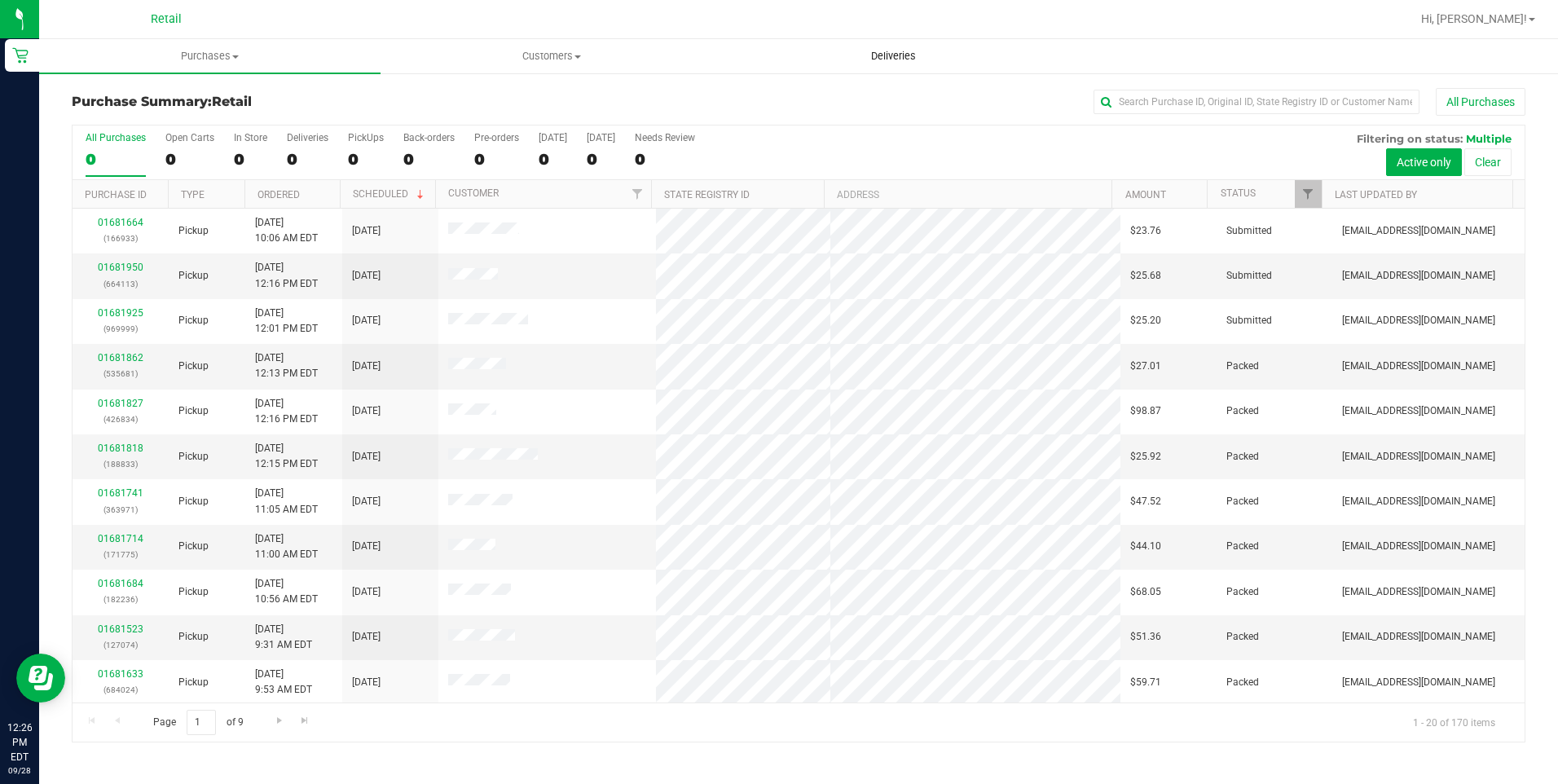
click at [942, 64] on uib-tab-heading "Deliveries" at bounding box center [893, 56] width 340 height 32
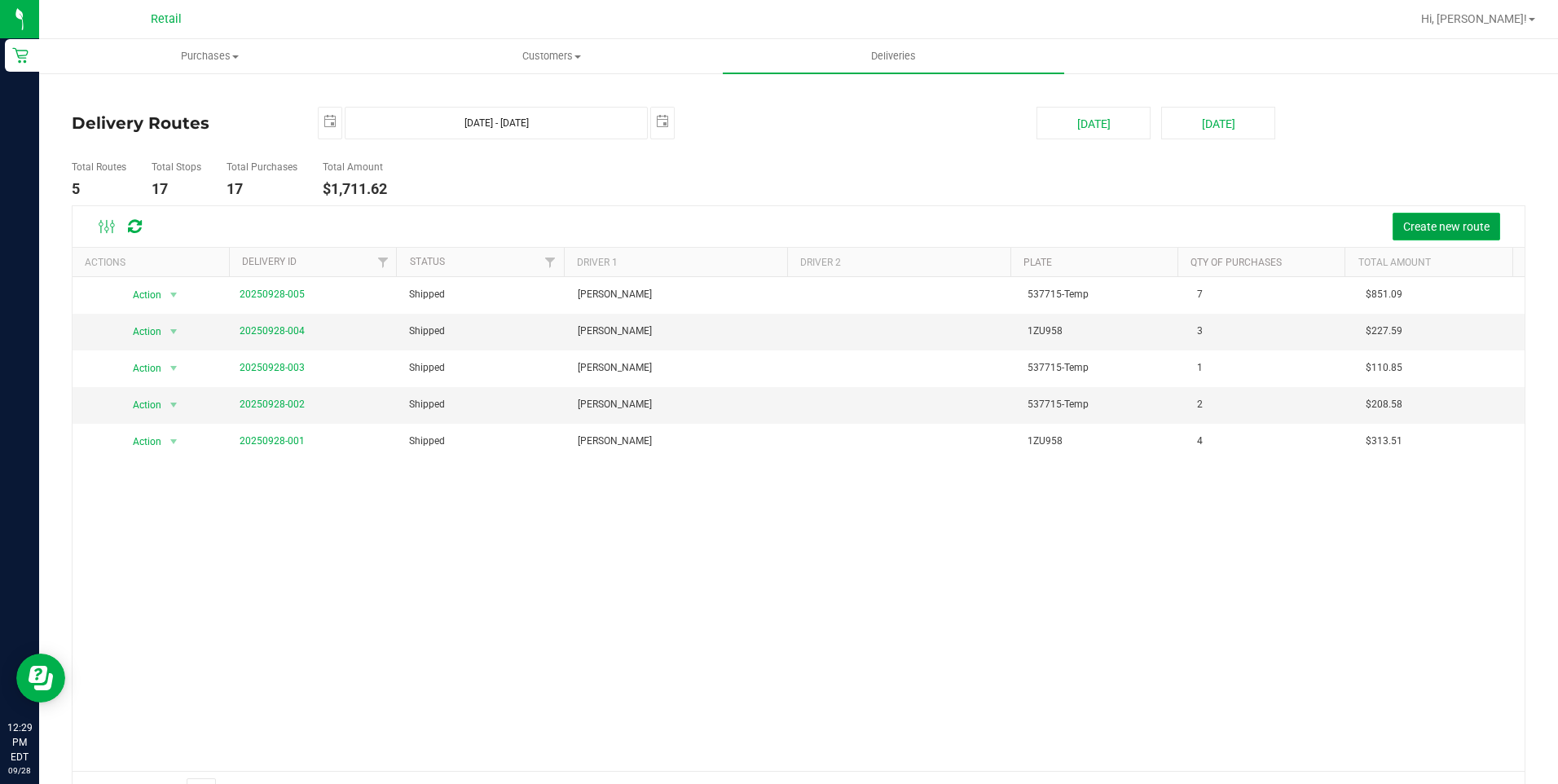
click at [1427, 223] on span "Create new route" at bounding box center [1446, 226] width 86 height 13
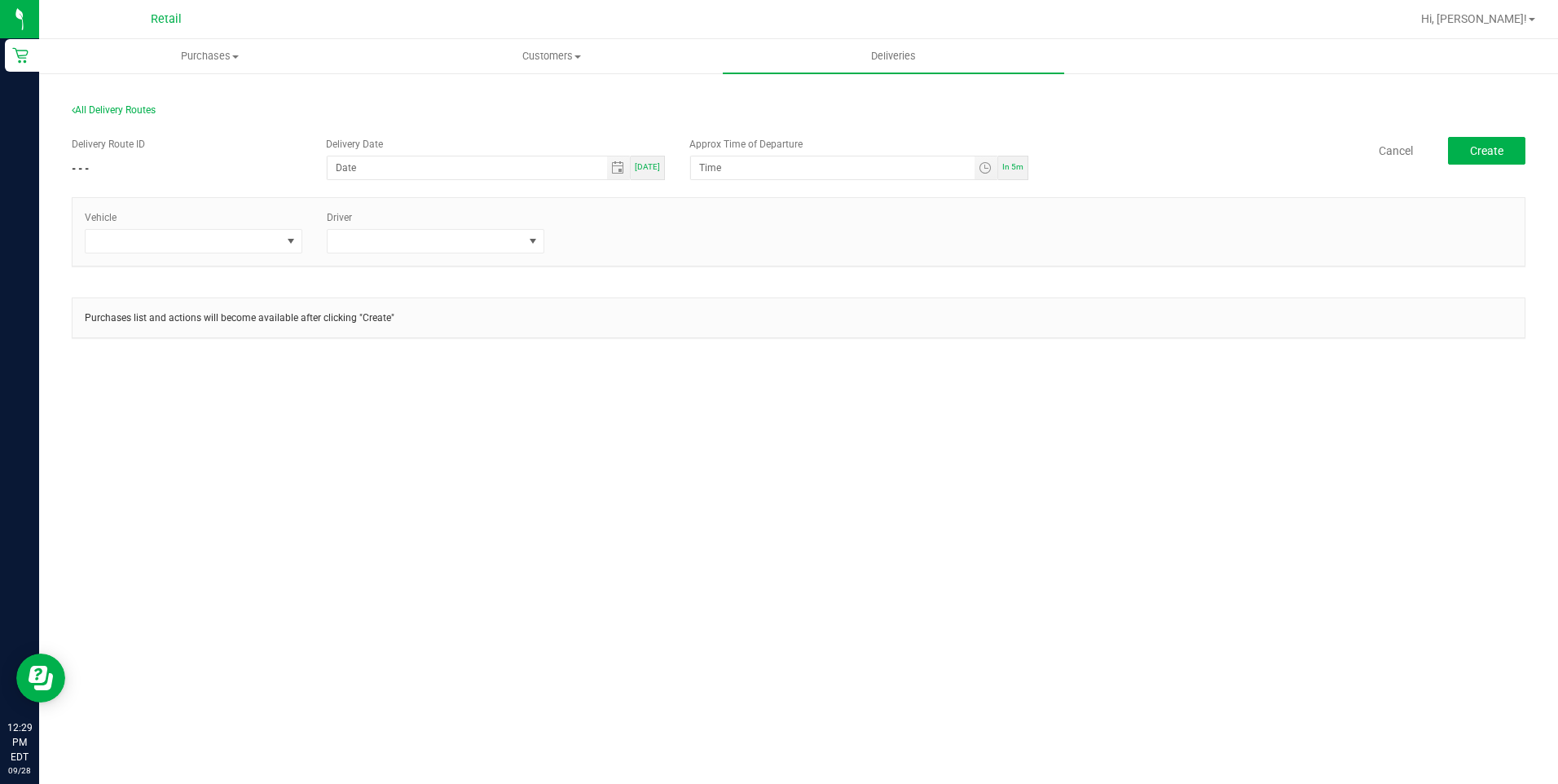
click at [648, 164] on span "Today" at bounding box center [647, 167] width 25 height 9
type input "[DATE]"
click at [1008, 158] on div "In 5m" at bounding box center [1013, 168] width 31 height 24
click at [663, 166] on div "Today" at bounding box center [647, 168] width 34 height 24
click at [1020, 170] on span "In 5m" at bounding box center [1012, 167] width 21 height 9
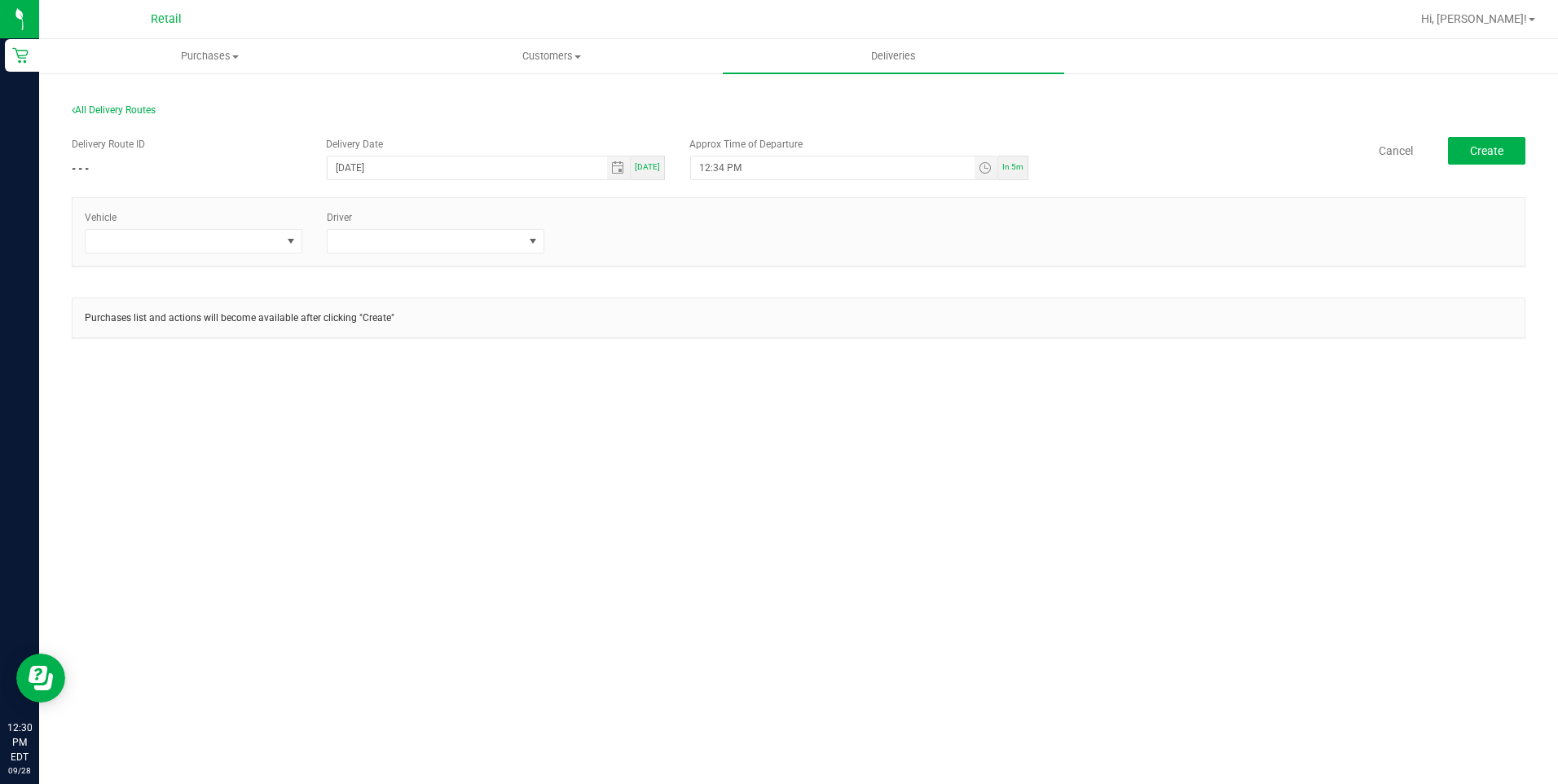
type input "12:35 PM"
click at [273, 236] on span at bounding box center [183, 241] width 196 height 23
click at [201, 341] on li "Tesla-Gray" at bounding box center [193, 339] width 216 height 28
click at [389, 243] on span at bounding box center [424, 241] width 196 height 23
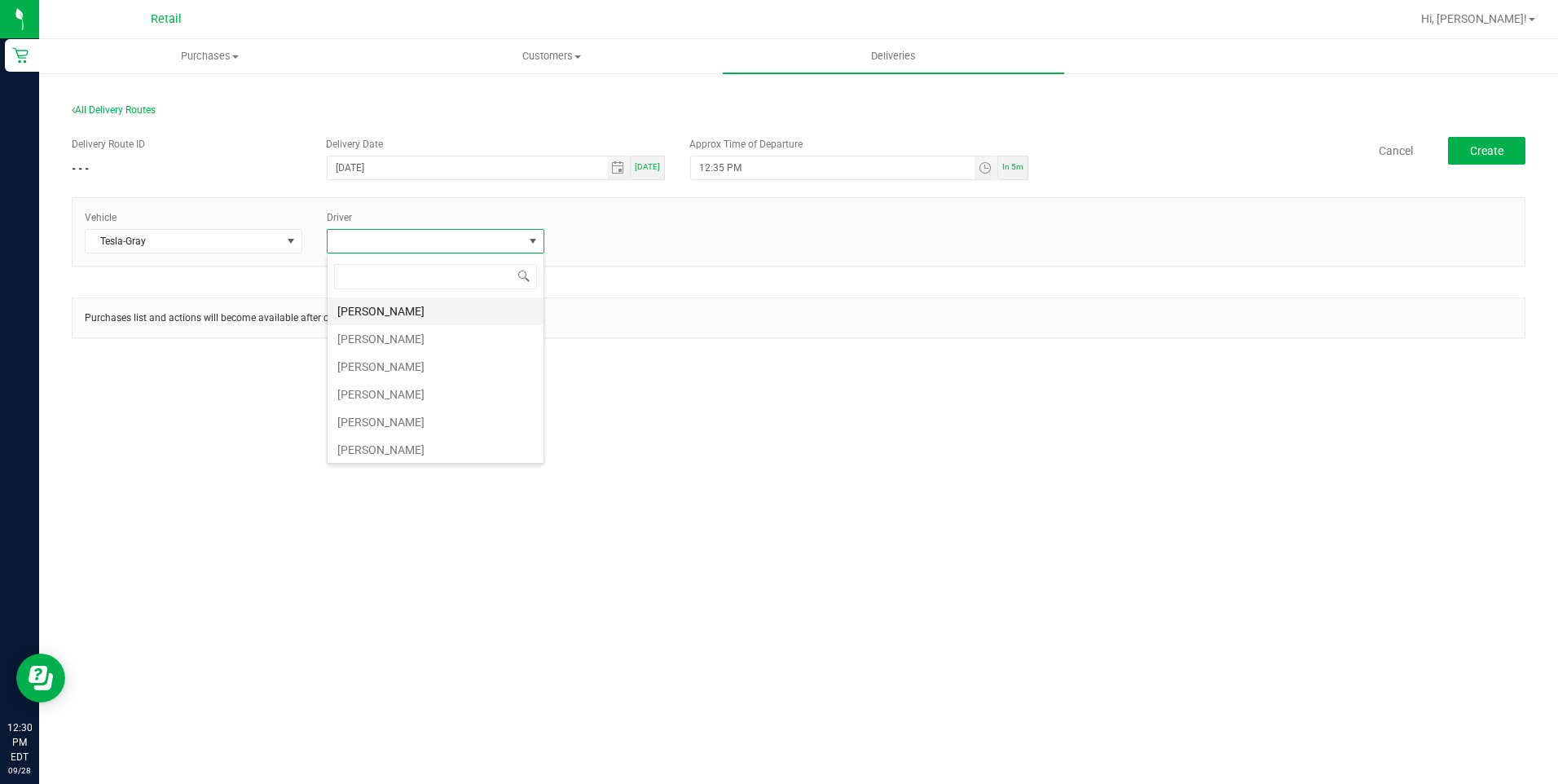
click at [402, 311] on li "Alexander Lopes" at bounding box center [435, 311] width 216 height 28
click at [1104, 306] on div "Purchases list and actions will become available after clicking "Create"" at bounding box center [798, 318] width 1451 height 39
click at [1500, 147] on span "Create" at bounding box center [1487, 151] width 33 height 13
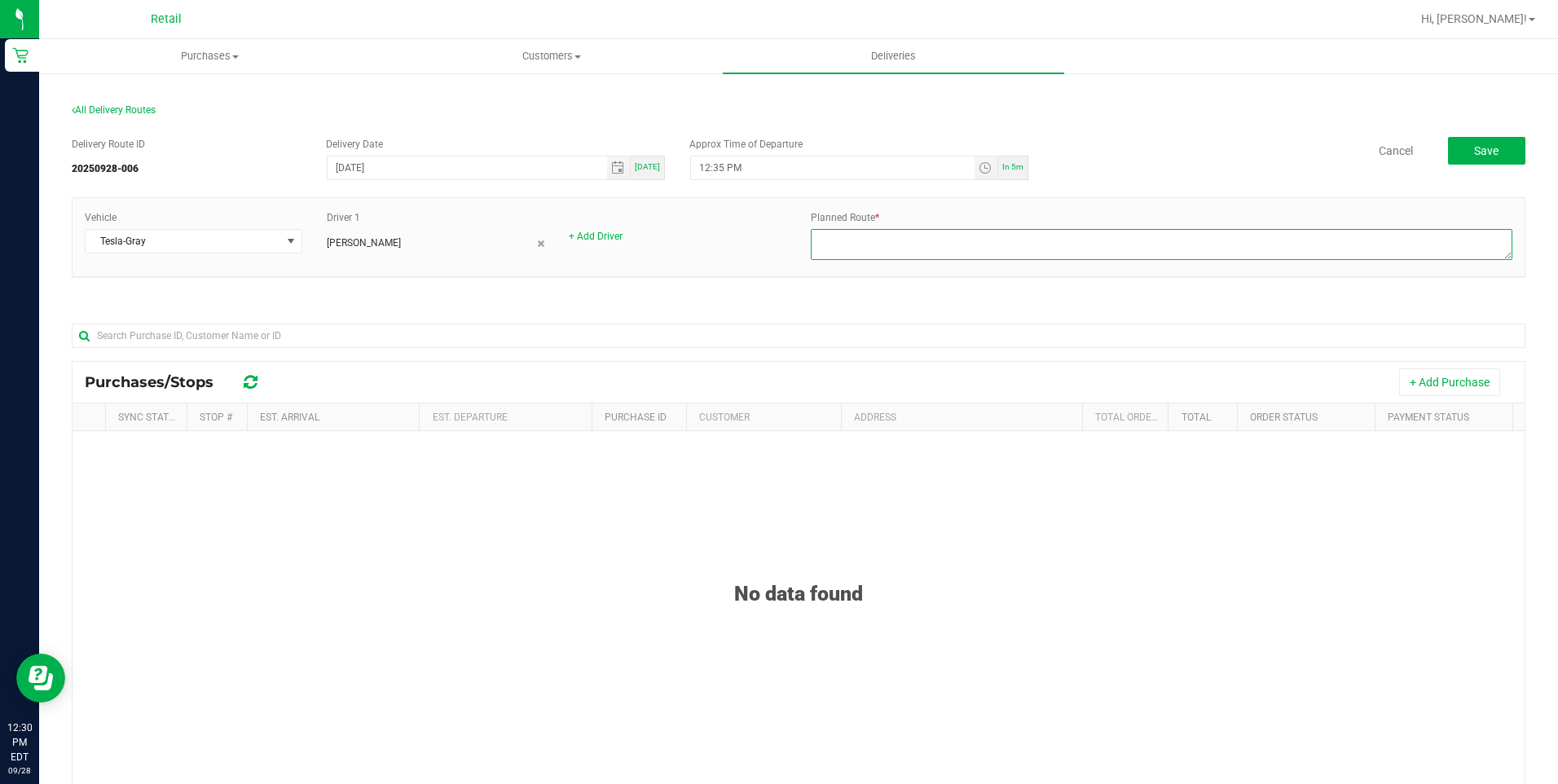
drag, startPoint x: 1111, startPoint y: 245, endPoint x: 1091, endPoint y: 258, distance: 23.9
click at [1101, 252] on textarea at bounding box center [1161, 244] width 702 height 31
type textarea "onfleet"
click at [1490, 161] on button "Save" at bounding box center [1487, 151] width 78 height 28
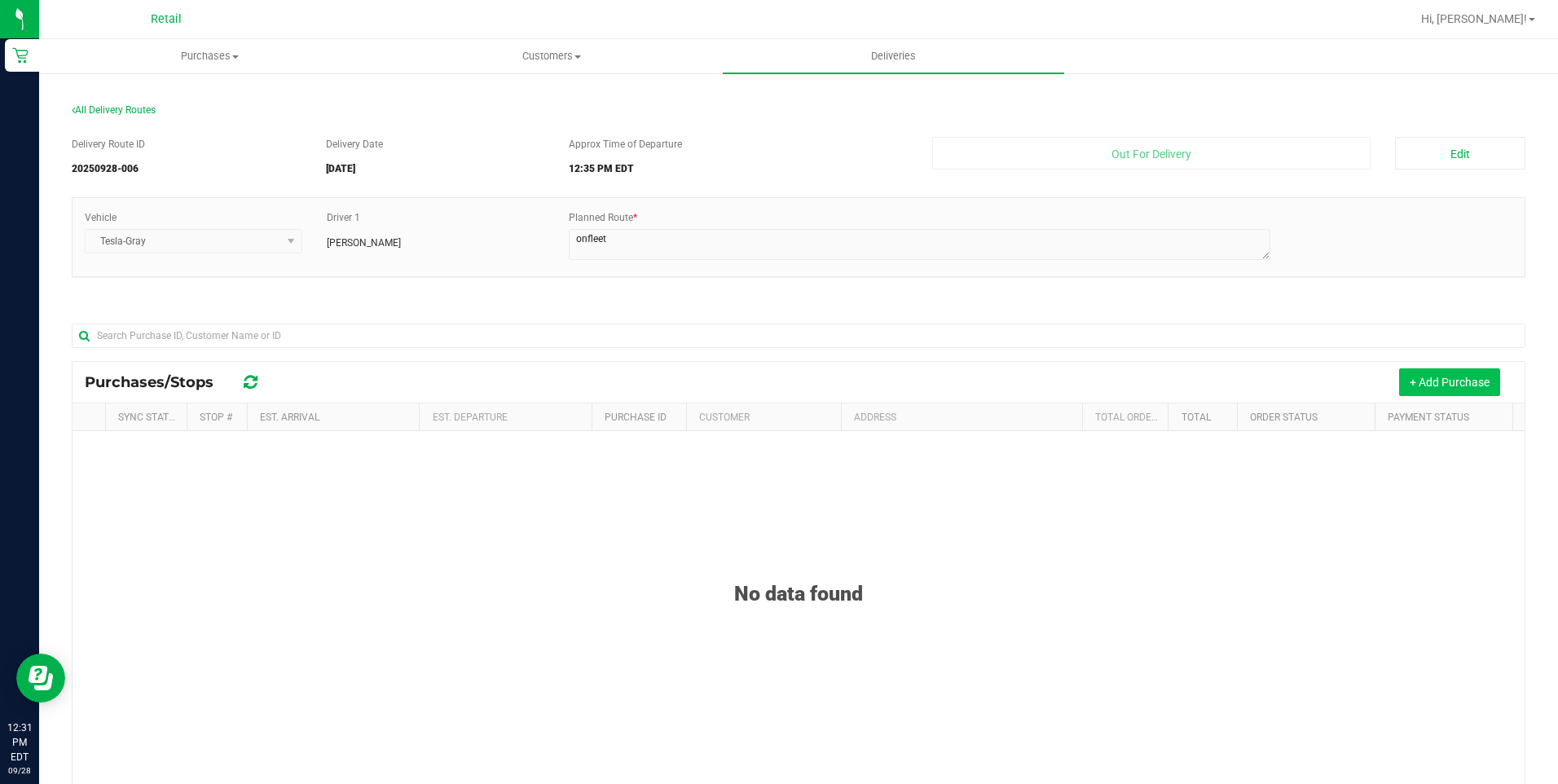
click at [1430, 386] on button "+ Add Purchase" at bounding box center [1449, 382] width 101 height 28
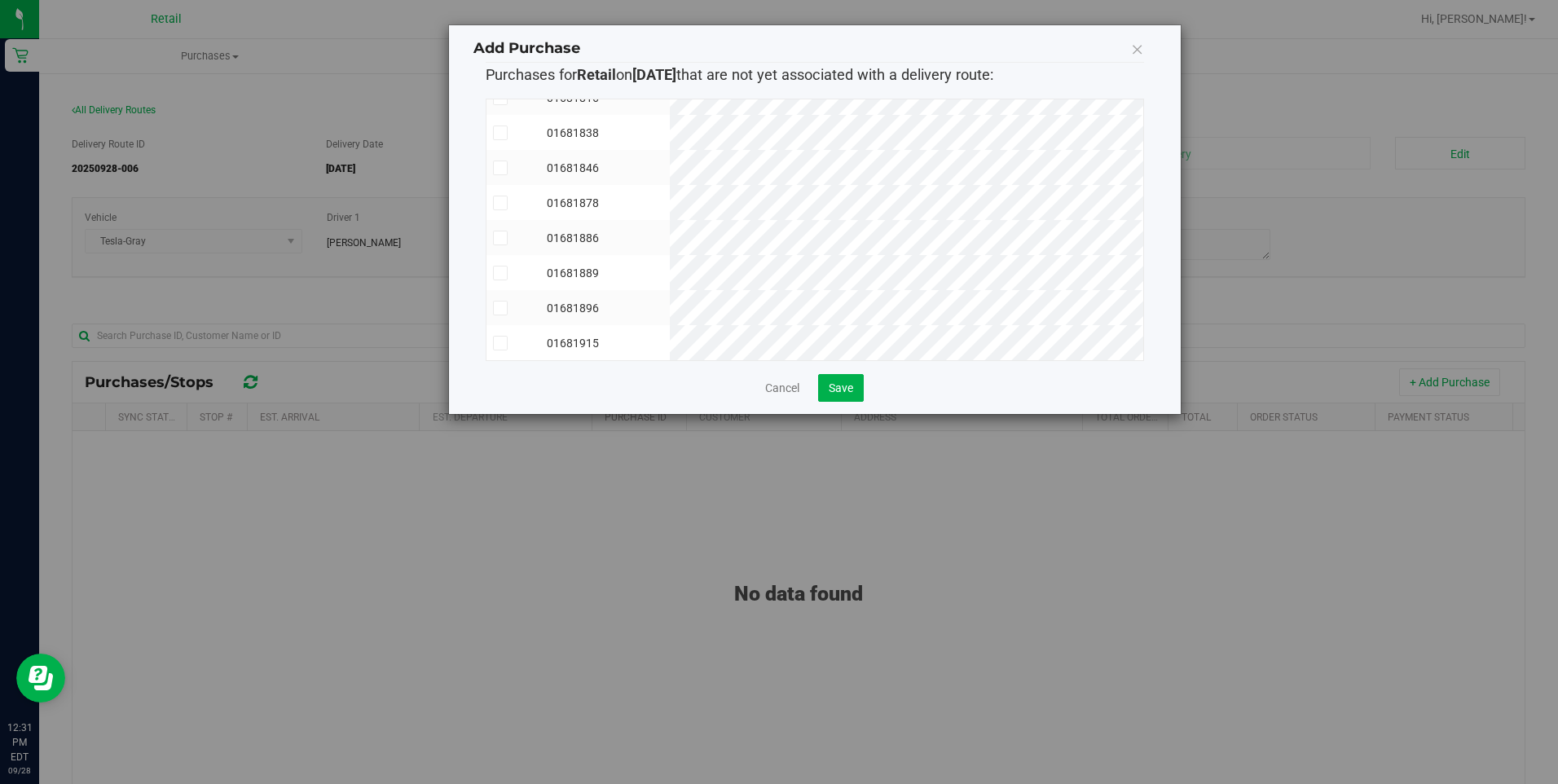
scroll to position [167, 0]
click at [499, 203] on icon at bounding box center [500, 203] width 10 height 0
click at [0, 0] on input "checkbox" at bounding box center [0, 0] width 0 height 0
click at [502, 272] on icon at bounding box center [500, 272] width 10 height 0
click at [0, 0] on input "checkbox" at bounding box center [0, 0] width 0 height 0
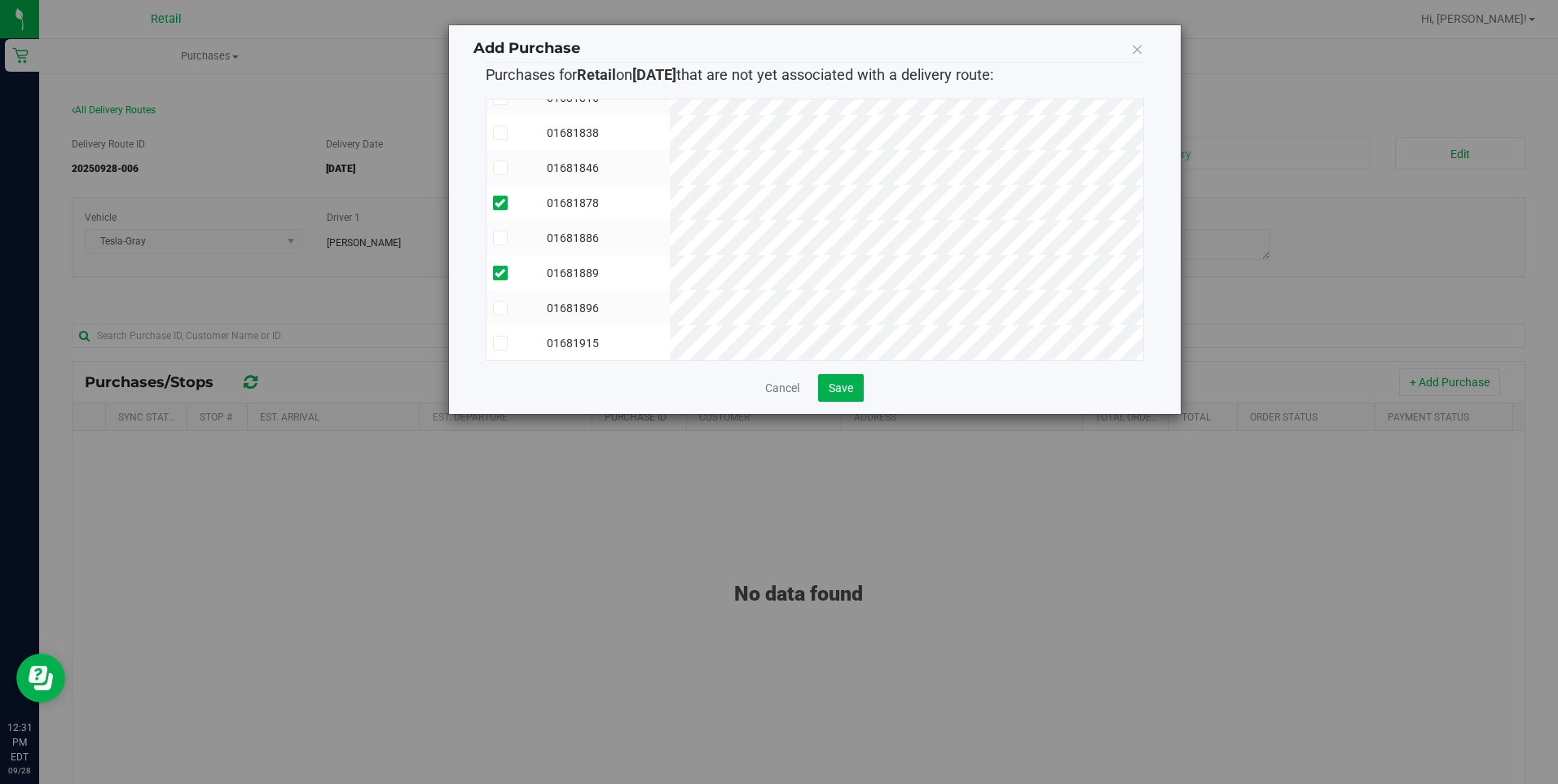
click at [504, 238] on icon at bounding box center [500, 238] width 10 height 0
click at [0, 0] on input "checkbox" at bounding box center [0, 0] width 0 height 0
click at [490, 251] on td at bounding box center [513, 252] width 54 height 35
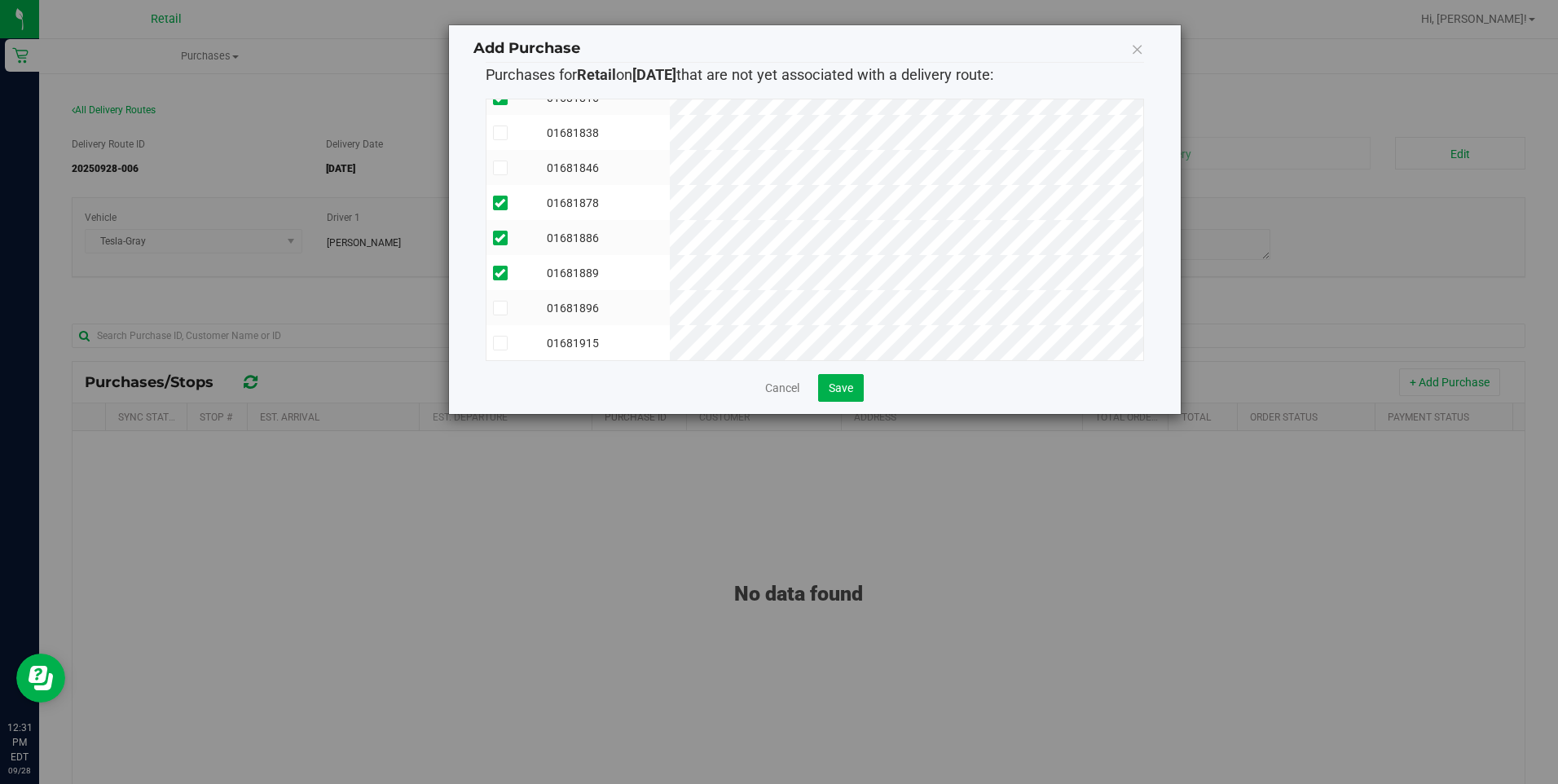
click at [500, 168] on icon at bounding box center [500, 168] width 10 height 0
click at [0, 0] on input "checkbox" at bounding box center [0, 0] width 0 height 0
click at [495, 343] on icon at bounding box center [500, 343] width 10 height 0
click at [0, 0] on input "checkbox" at bounding box center [0, 0] width 0 height 0
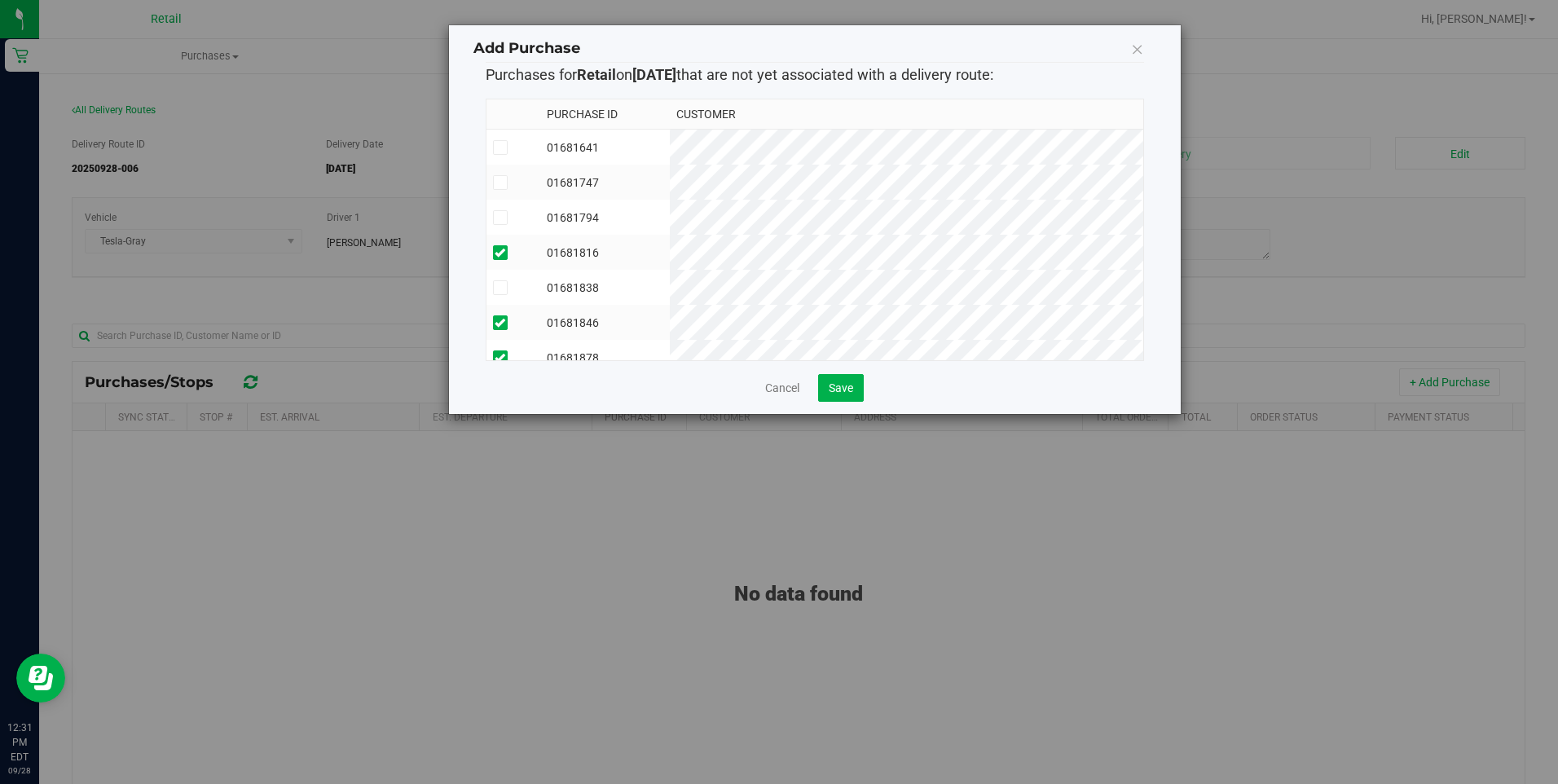
click at [508, 219] on label at bounding box center [513, 218] width 41 height 15
click at [0, 0] on input "checkbox" at bounding box center [0, 0] width 0 height 0
click at [513, 293] on label at bounding box center [513, 287] width 41 height 15
click at [0, 0] on input "checkbox" at bounding box center [0, 0] width 0 height 0
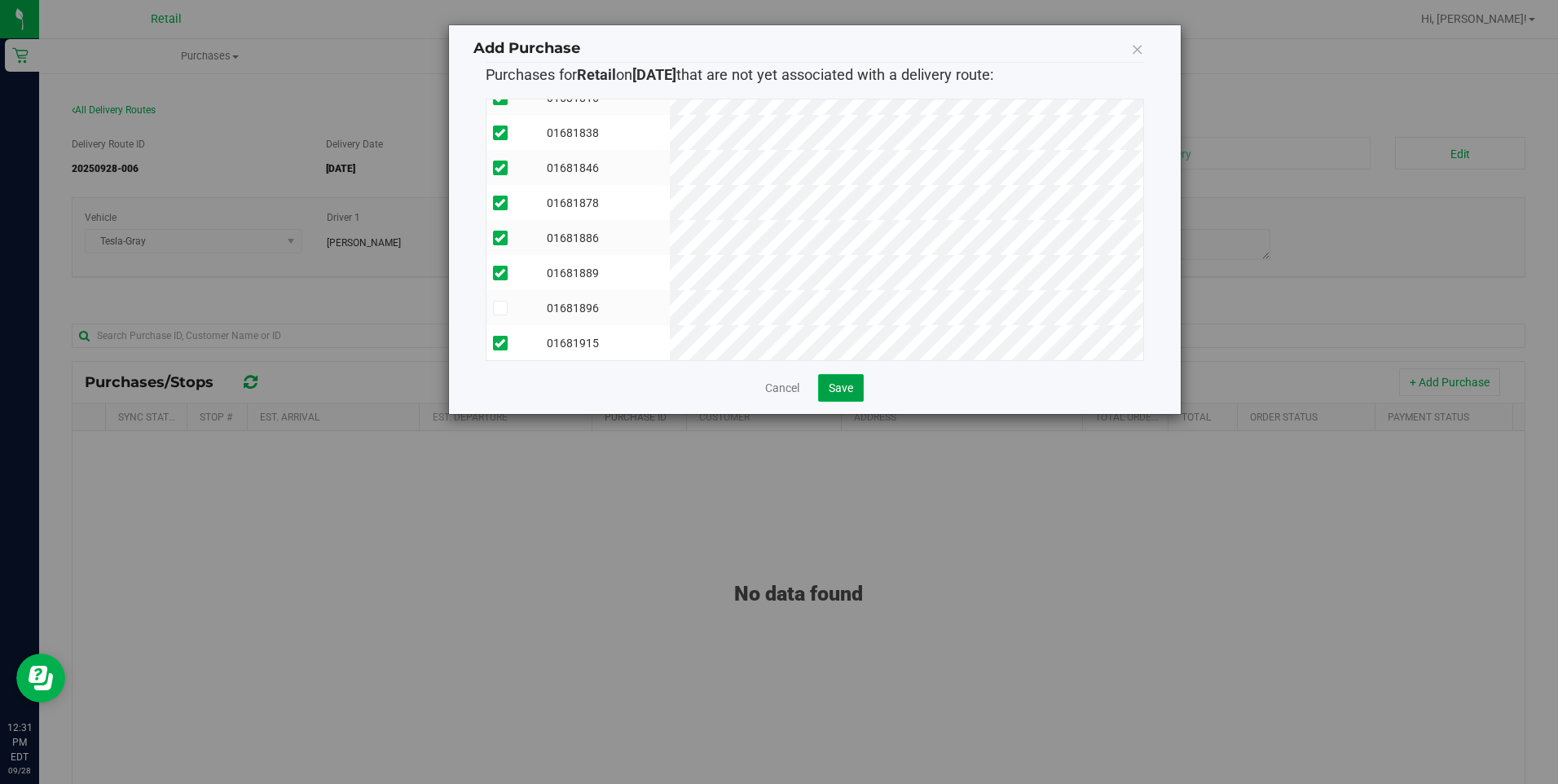
click at [852, 385] on span "Save" at bounding box center [841, 387] width 24 height 13
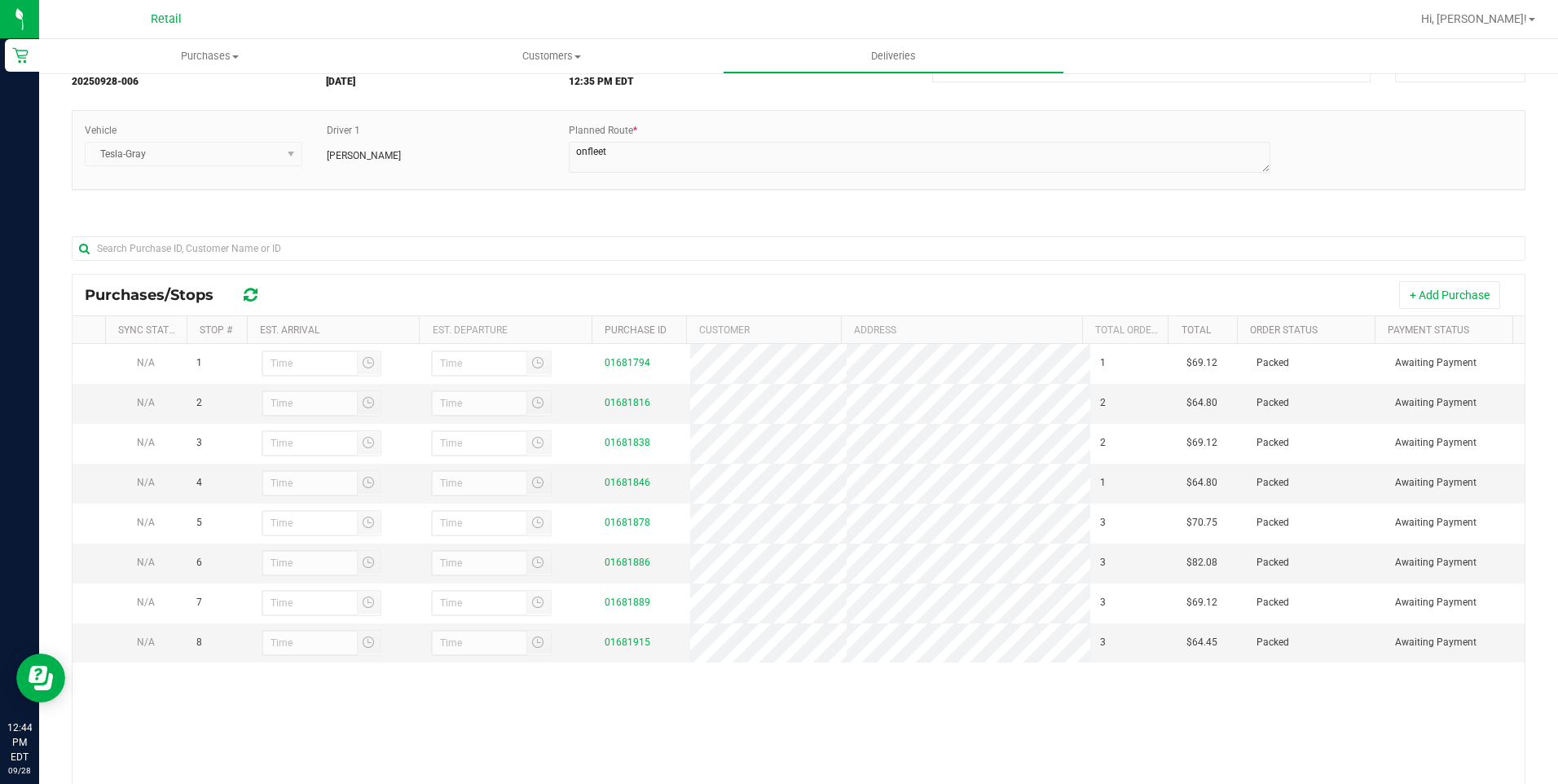
scroll to position [61, 0]
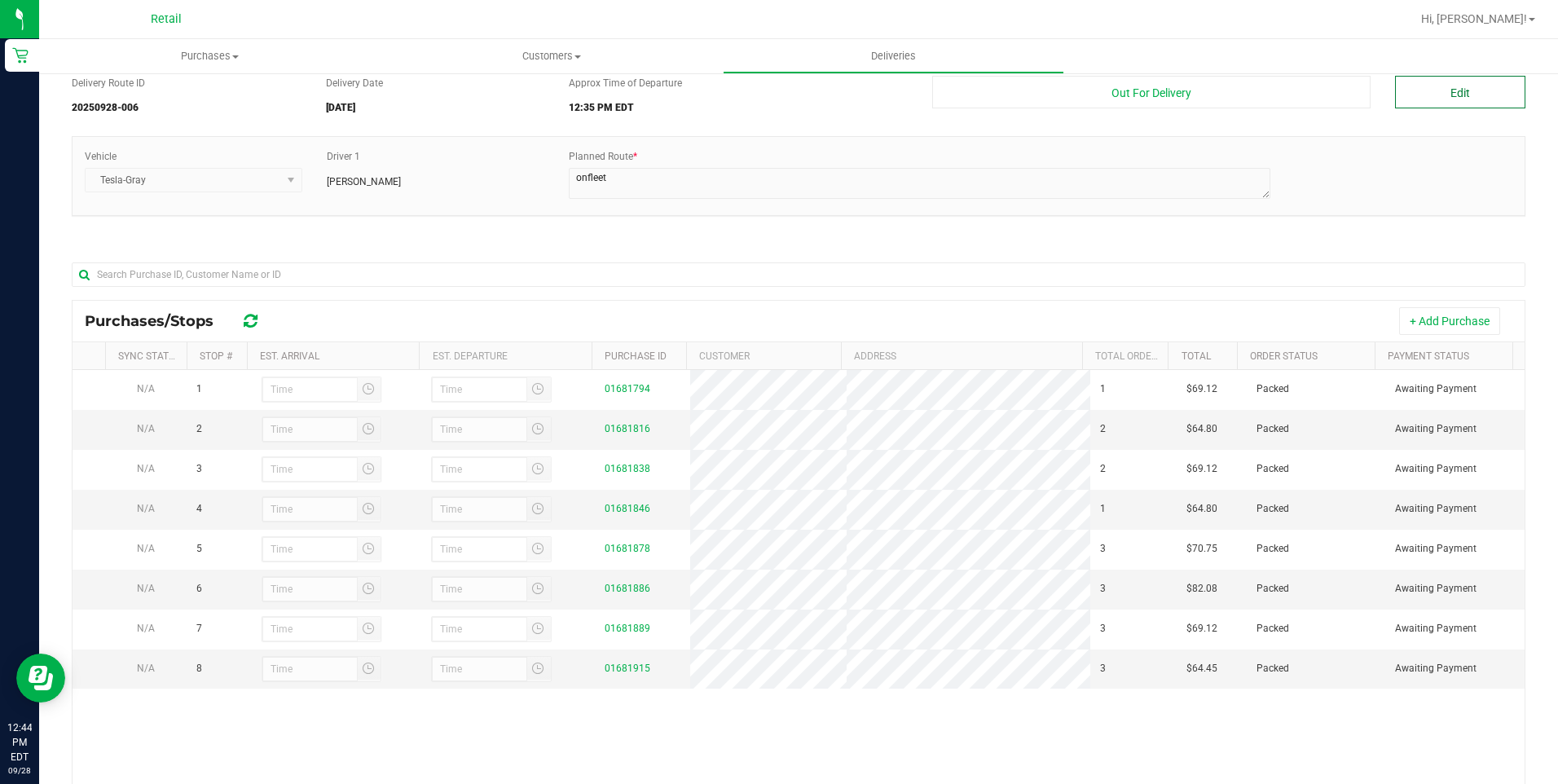
click at [1449, 94] on button "Edit" at bounding box center [1460, 92] width 131 height 32
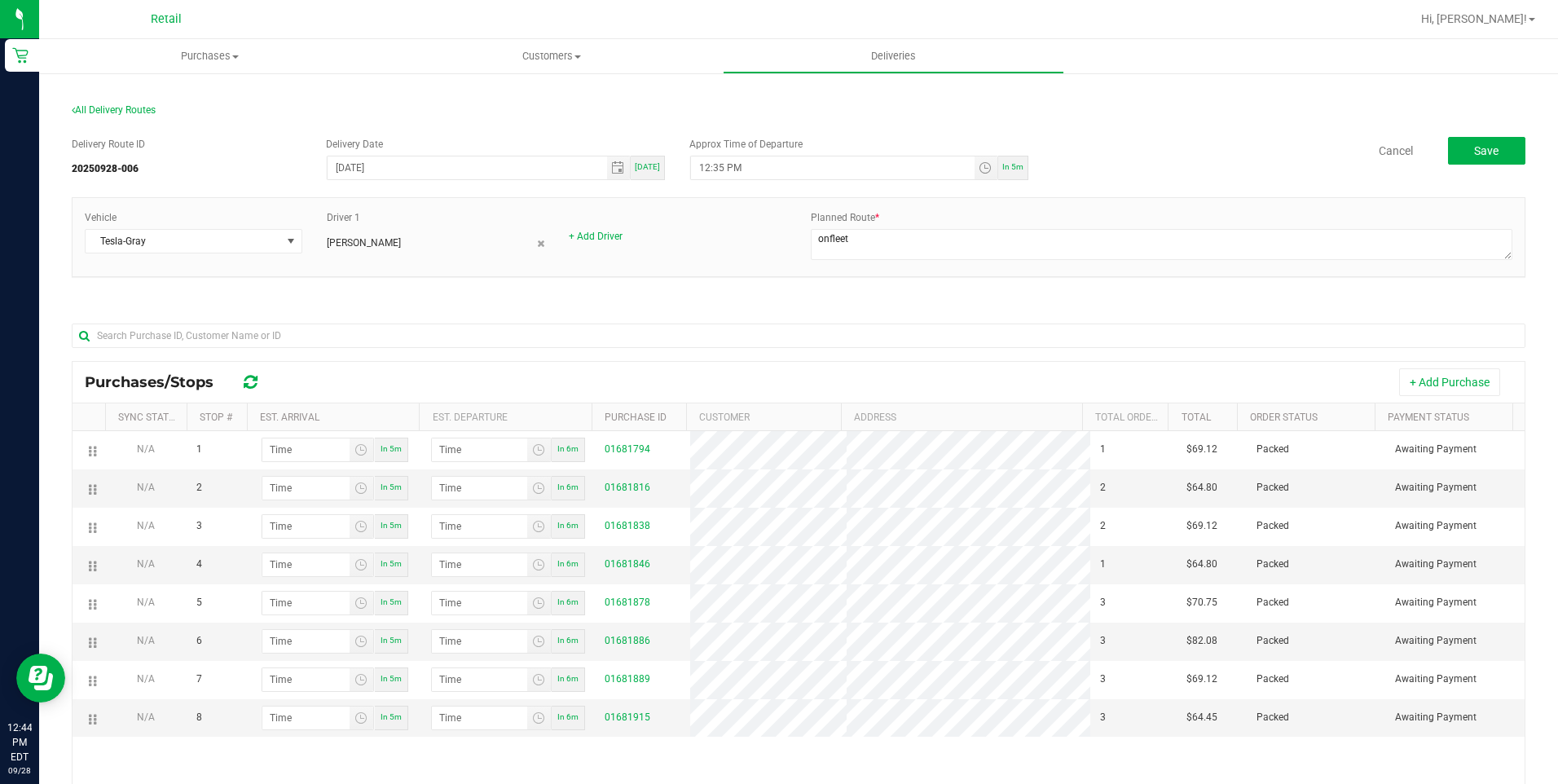
scroll to position [82, 0]
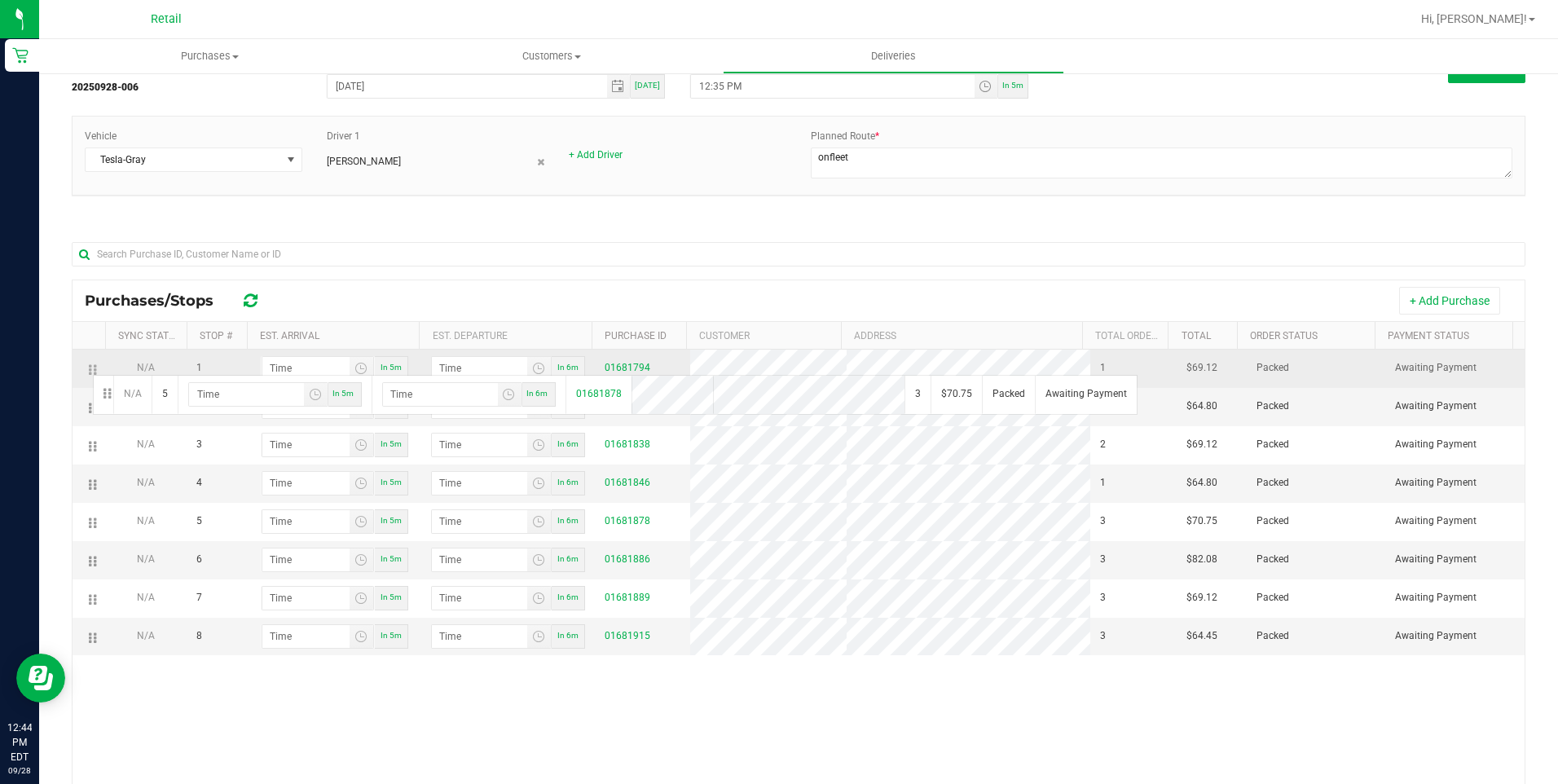
drag, startPoint x: 96, startPoint y: 524, endPoint x: 91, endPoint y: 360, distance: 164.1
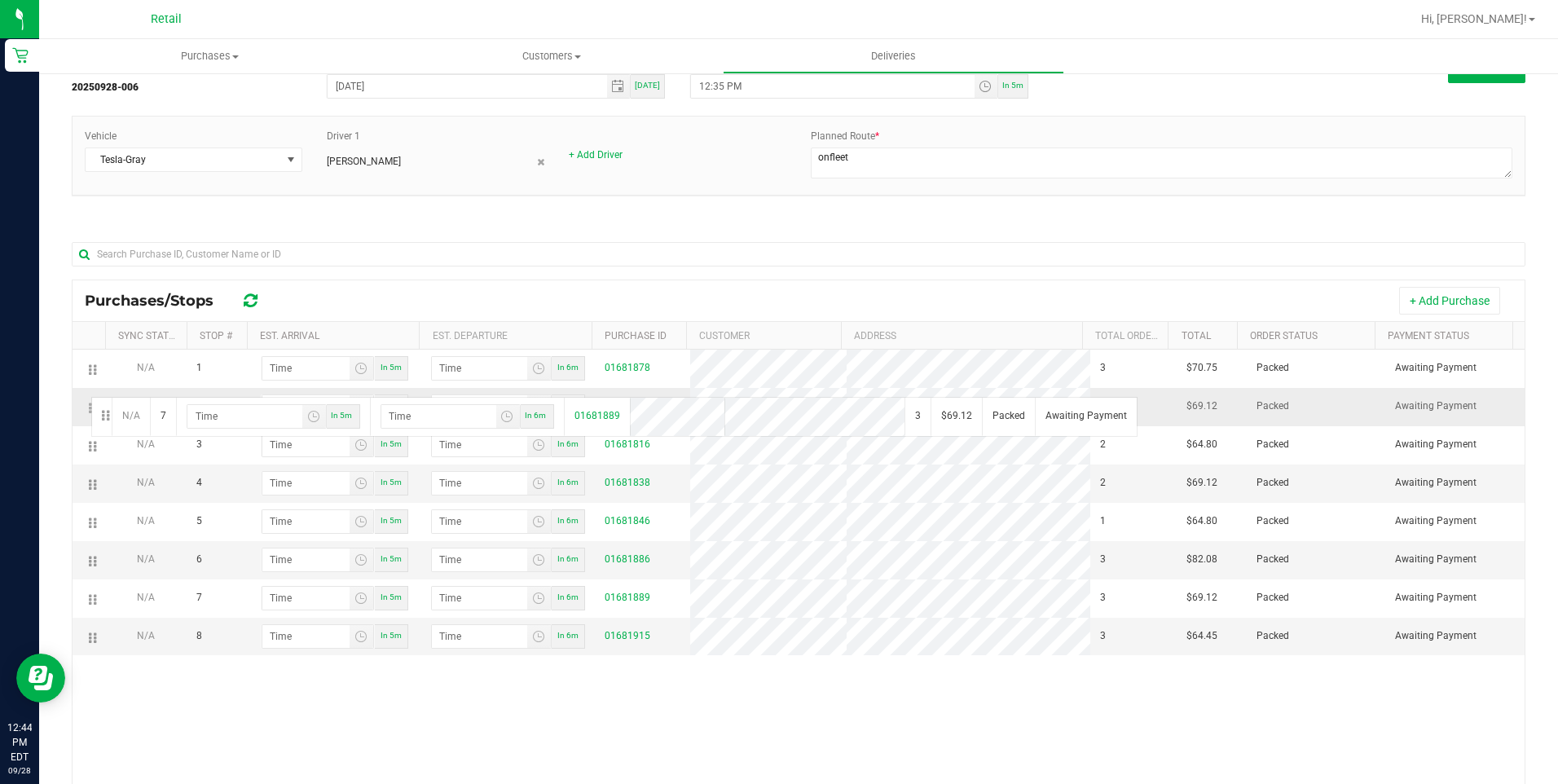
drag, startPoint x: 95, startPoint y: 596, endPoint x: 89, endPoint y: 395, distance: 201.1
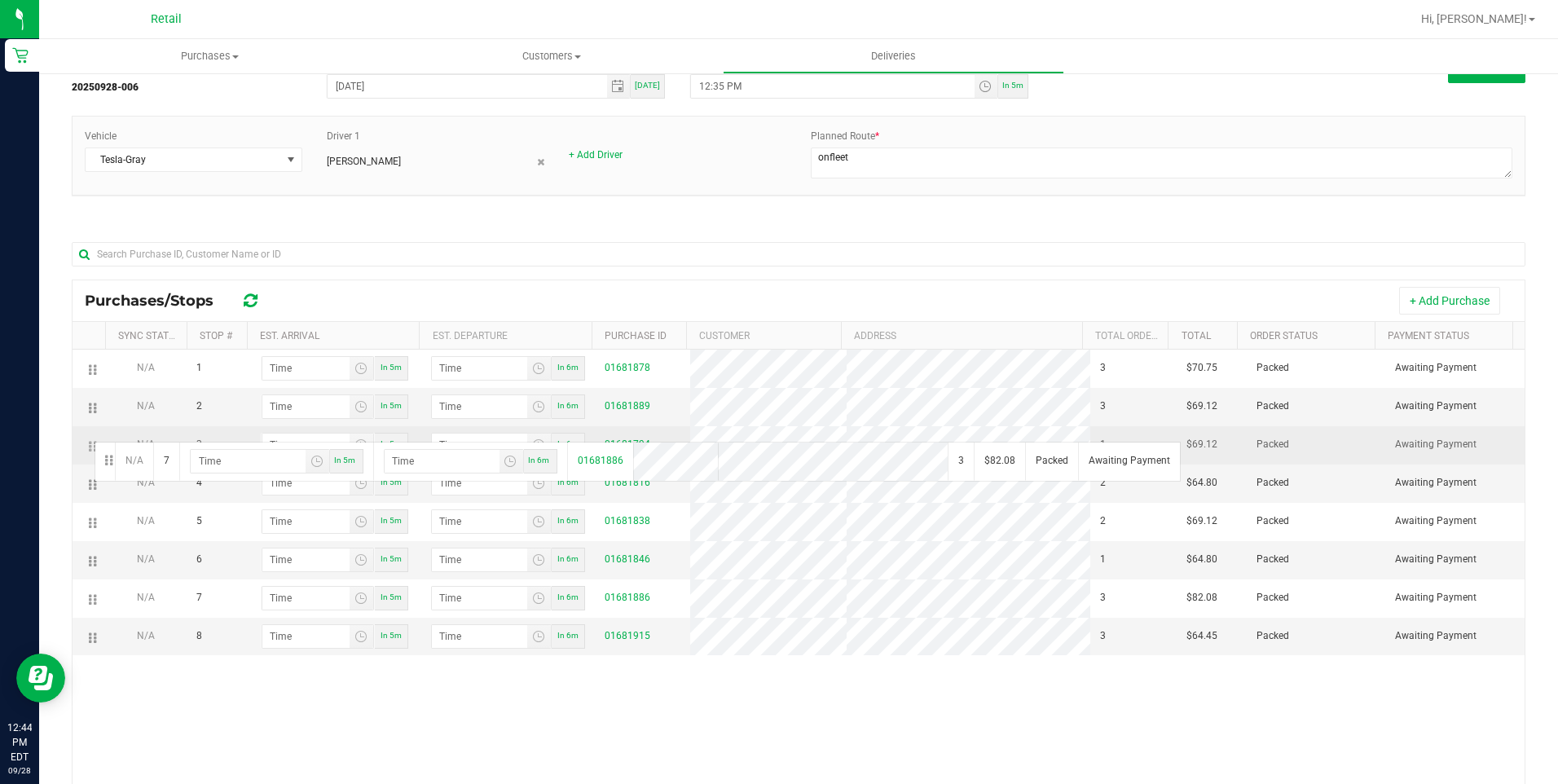
drag, startPoint x: 93, startPoint y: 602, endPoint x: 92, endPoint y: 440, distance: 162.0
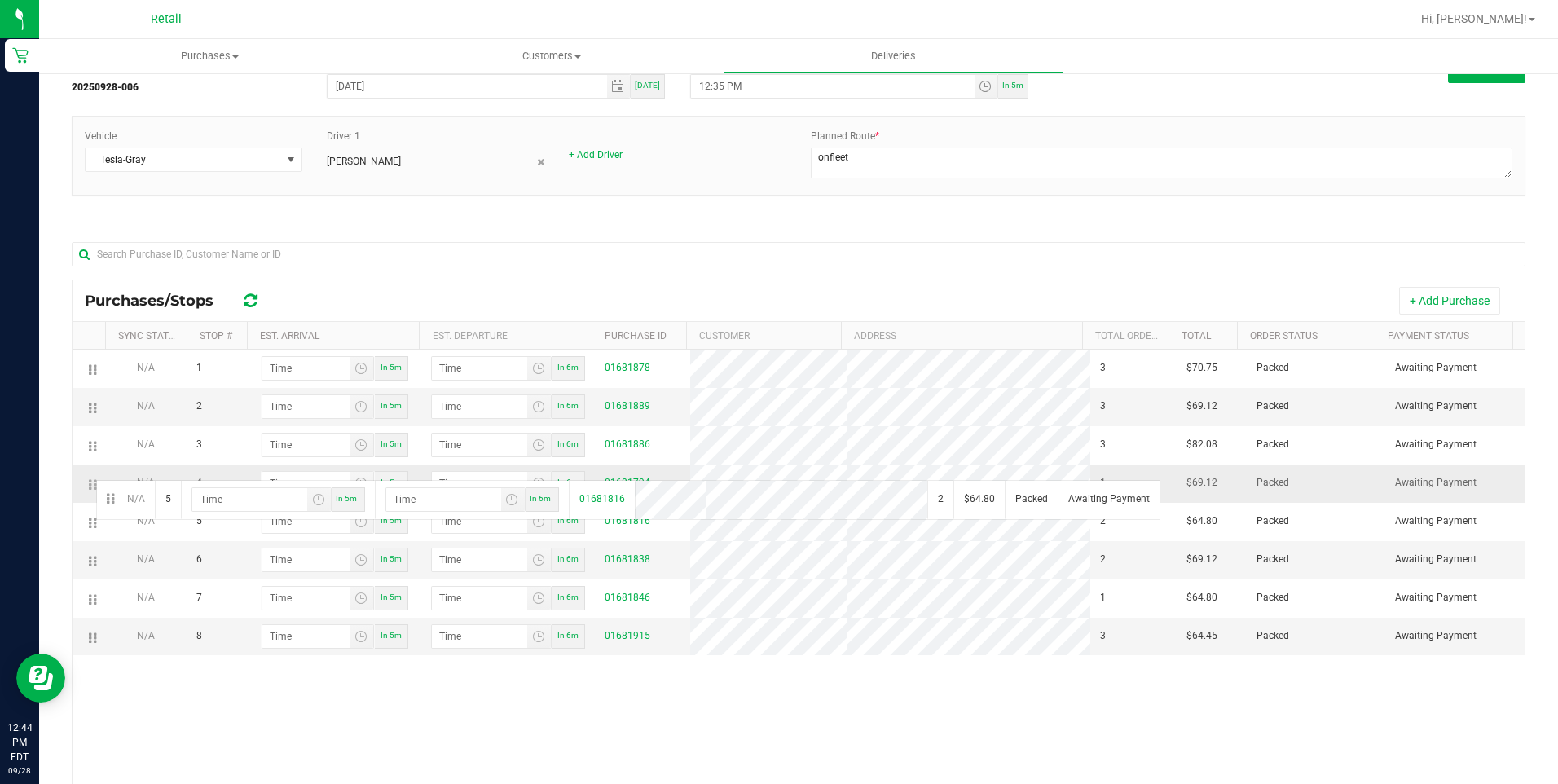
drag, startPoint x: 94, startPoint y: 525, endPoint x: 94, endPoint y: 474, distance: 51.0
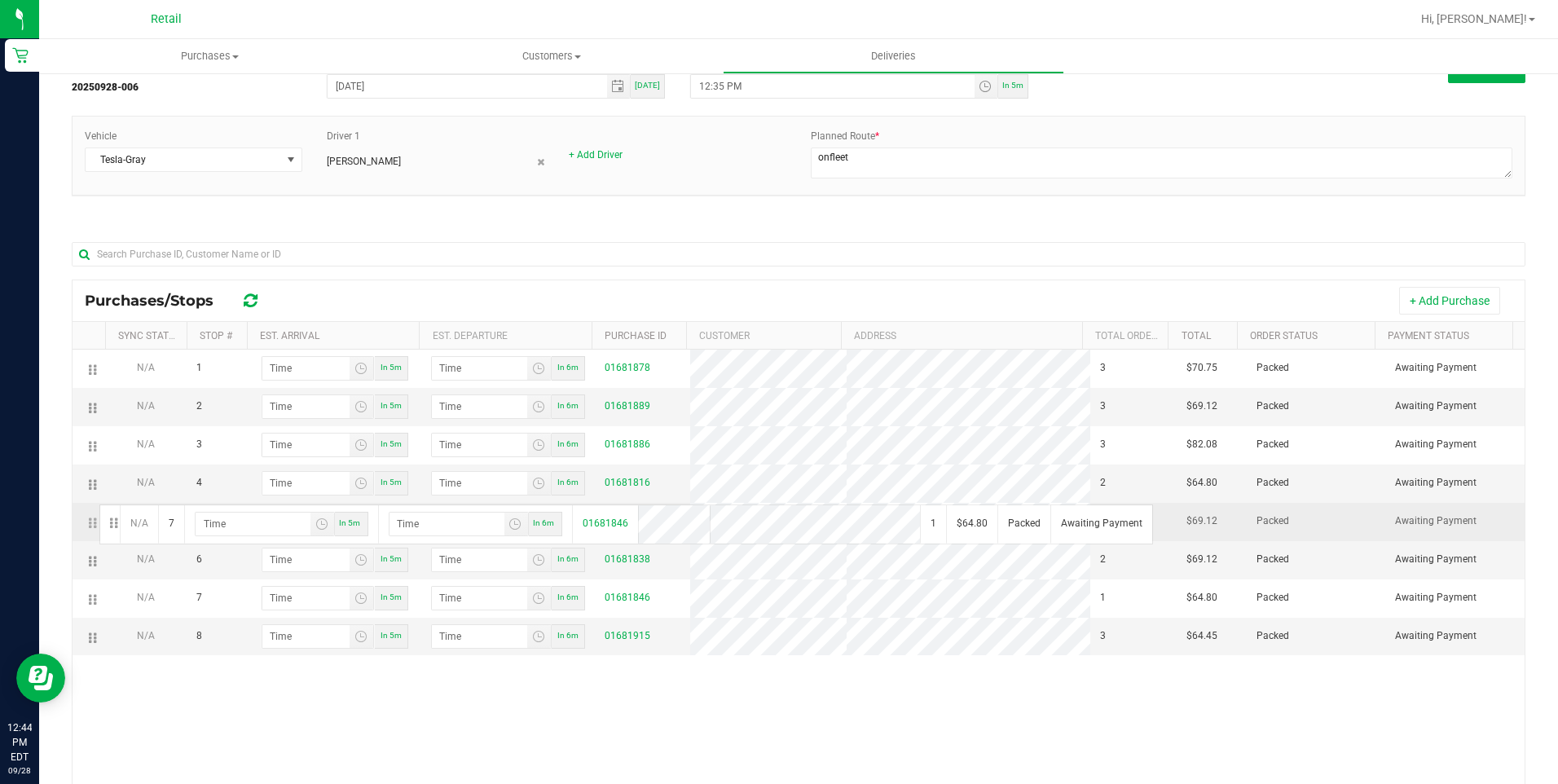
drag, startPoint x: 91, startPoint y: 596, endPoint x: 97, endPoint y: 502, distance: 94.2
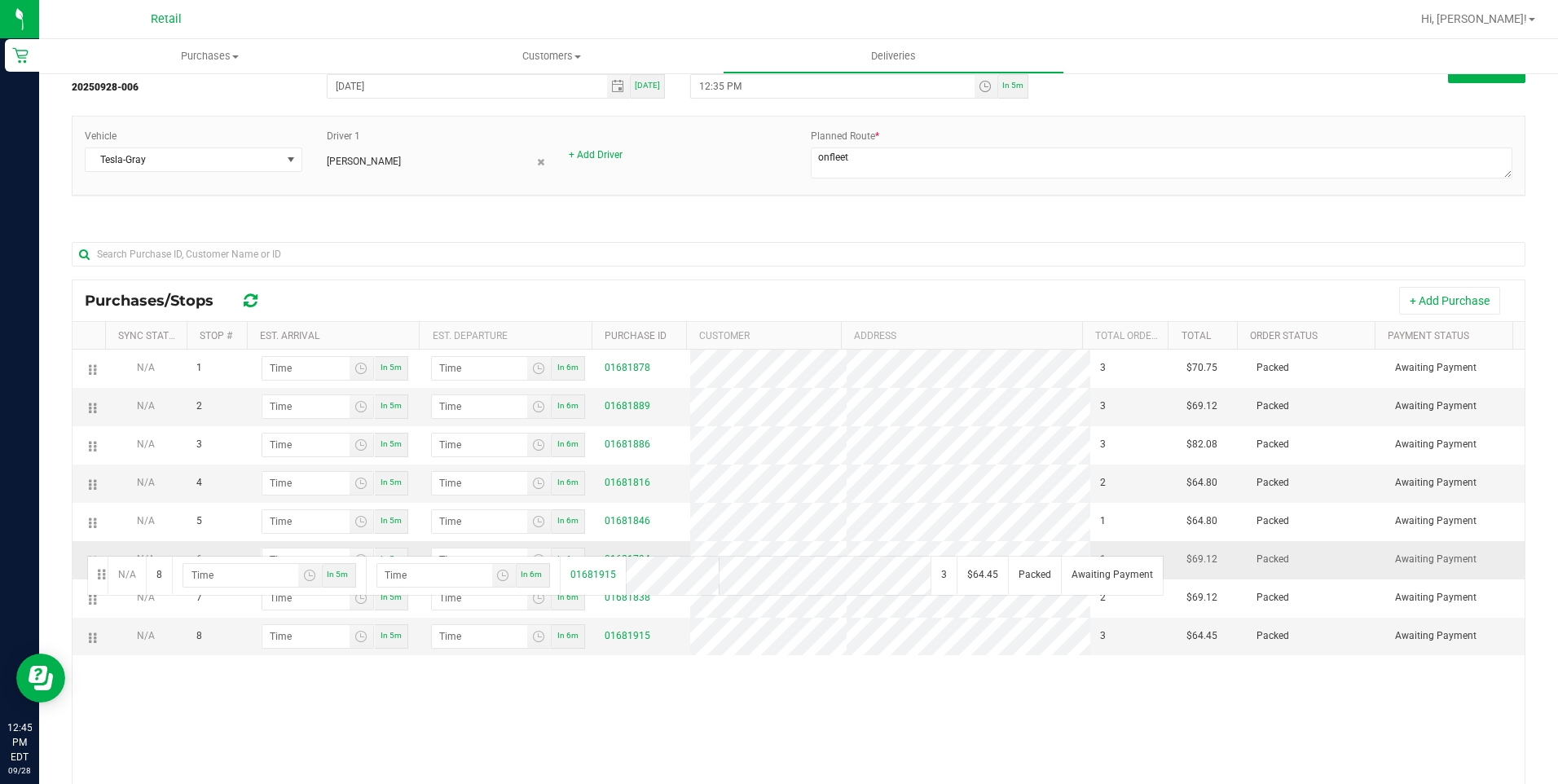
drag, startPoint x: 92, startPoint y: 637, endPoint x: 84, endPoint y: 554, distance: 83.4
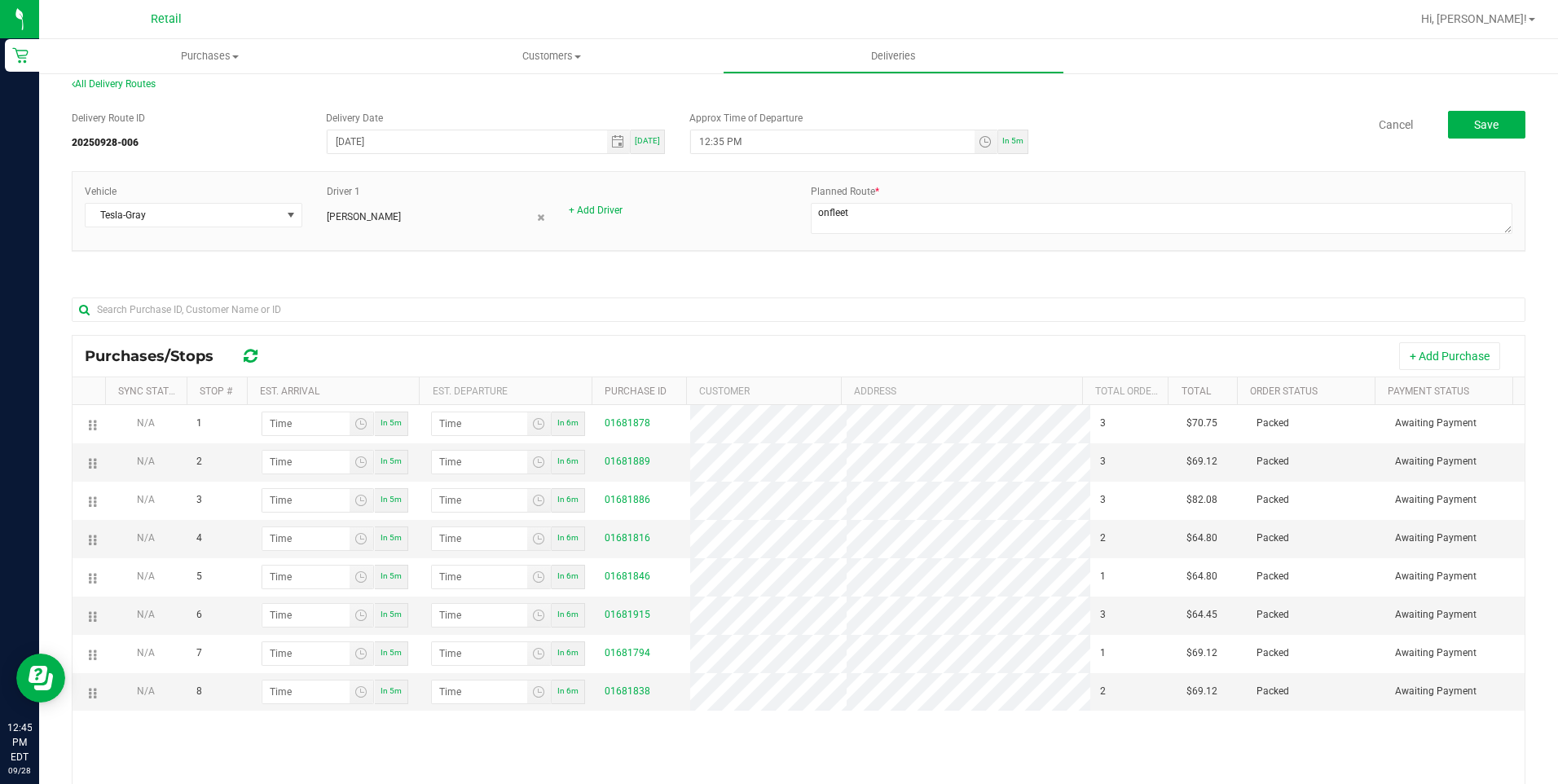
scroll to position [0, 0]
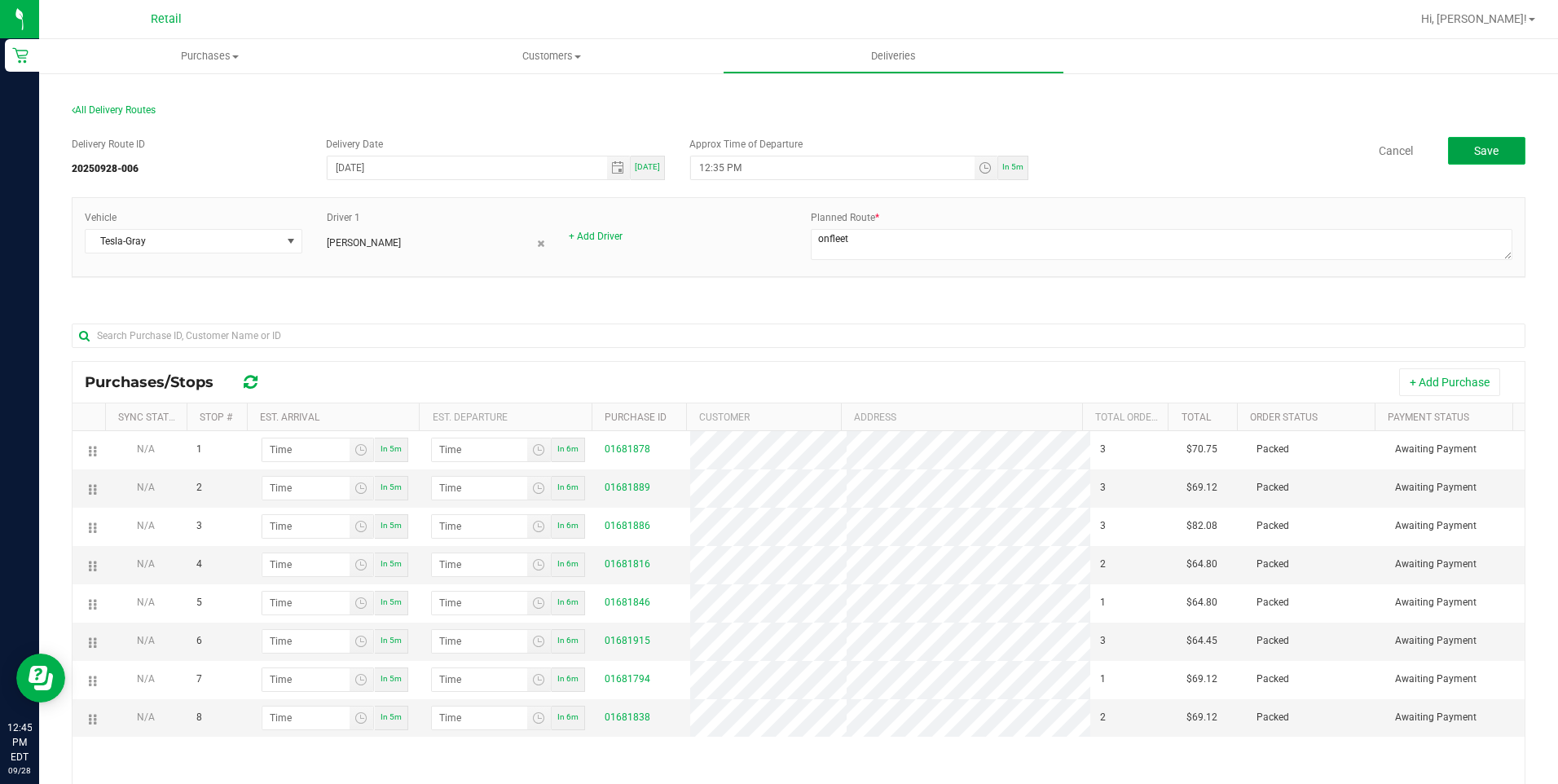
click at [1478, 151] on span "Save" at bounding box center [1486, 151] width 24 height 13
click at [824, 98] on section "All Delivery Routes Delivery Route ID 20250928-006 Delivery Date 09/28/2025 Tod…" at bounding box center [798, 539] width 1453 height 904
click at [926, 58] on span "Deliveries" at bounding box center [893, 57] width 89 height 15
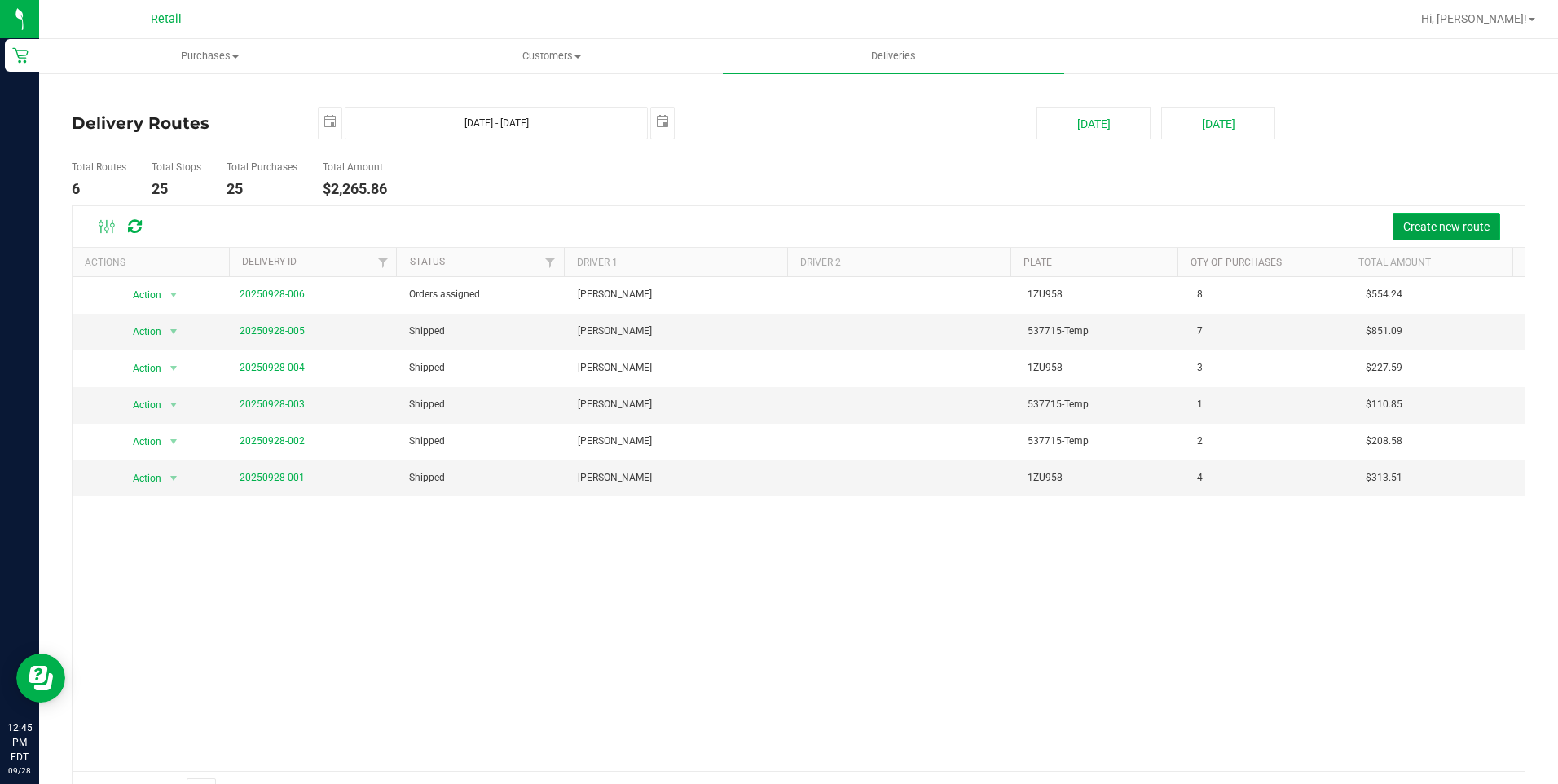
click at [1426, 225] on span "Create new route" at bounding box center [1446, 226] width 86 height 13
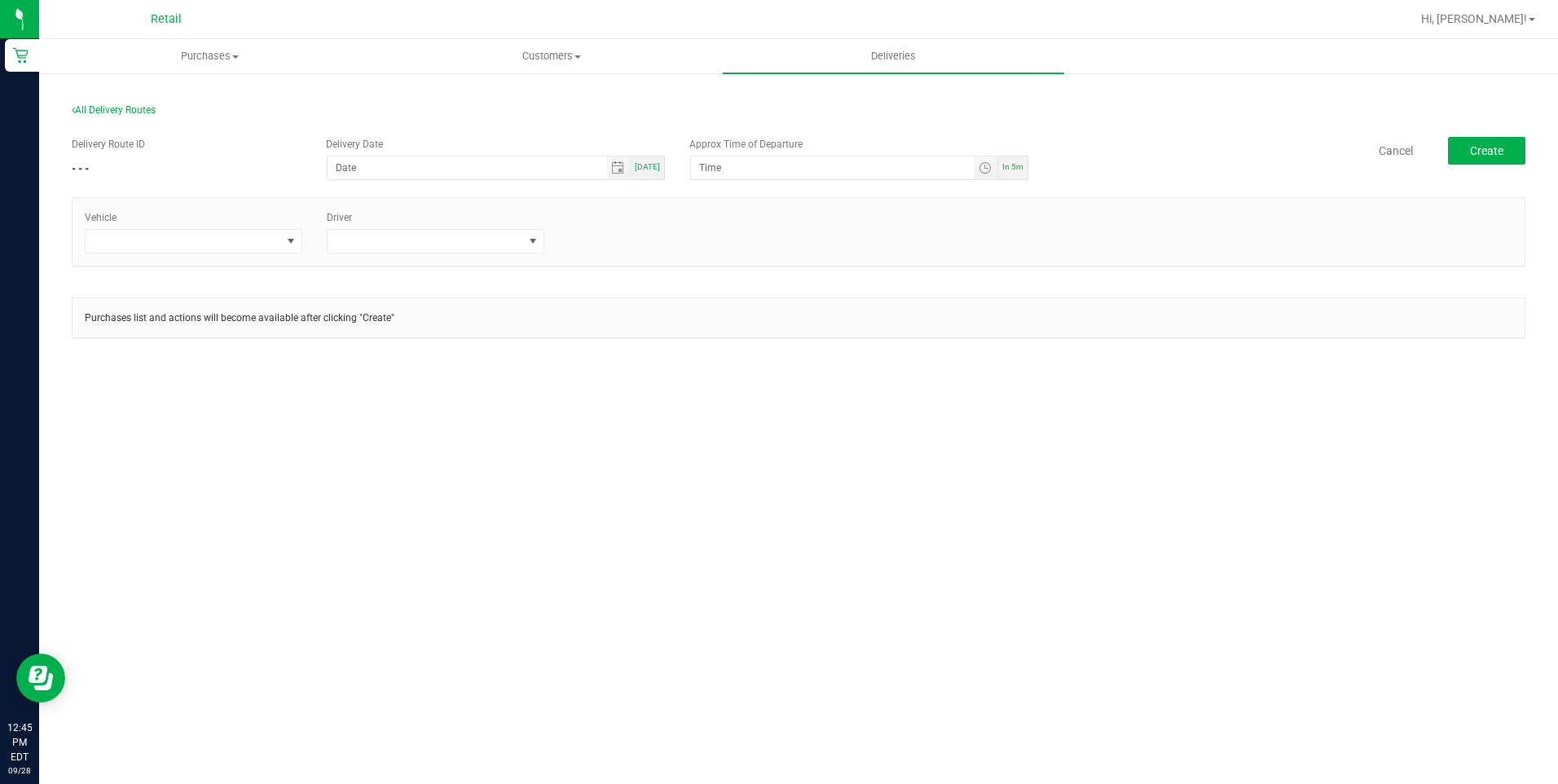
click at [654, 165] on span "Today" at bounding box center [647, 167] width 25 height 9
type input "[DATE]"
click at [1025, 165] on div "In 5m" at bounding box center [1013, 168] width 31 height 24
type input "12:50 PM"
click at [295, 242] on span at bounding box center [291, 241] width 13 height 13
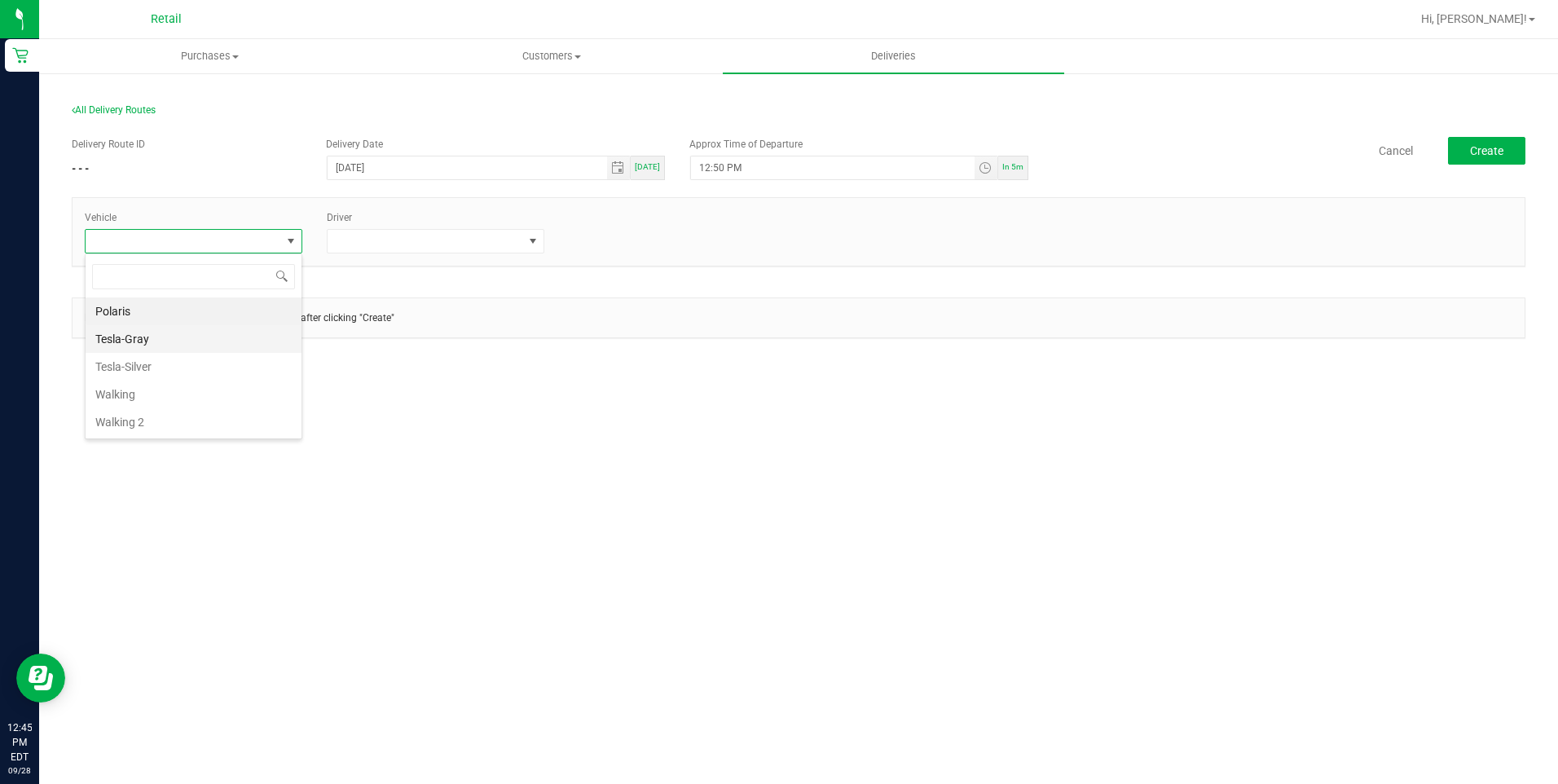
scroll to position [24, 218]
click at [218, 375] on li "Tesla-Silver" at bounding box center [193, 367] width 216 height 28
click at [437, 234] on span at bounding box center [424, 241] width 196 height 23
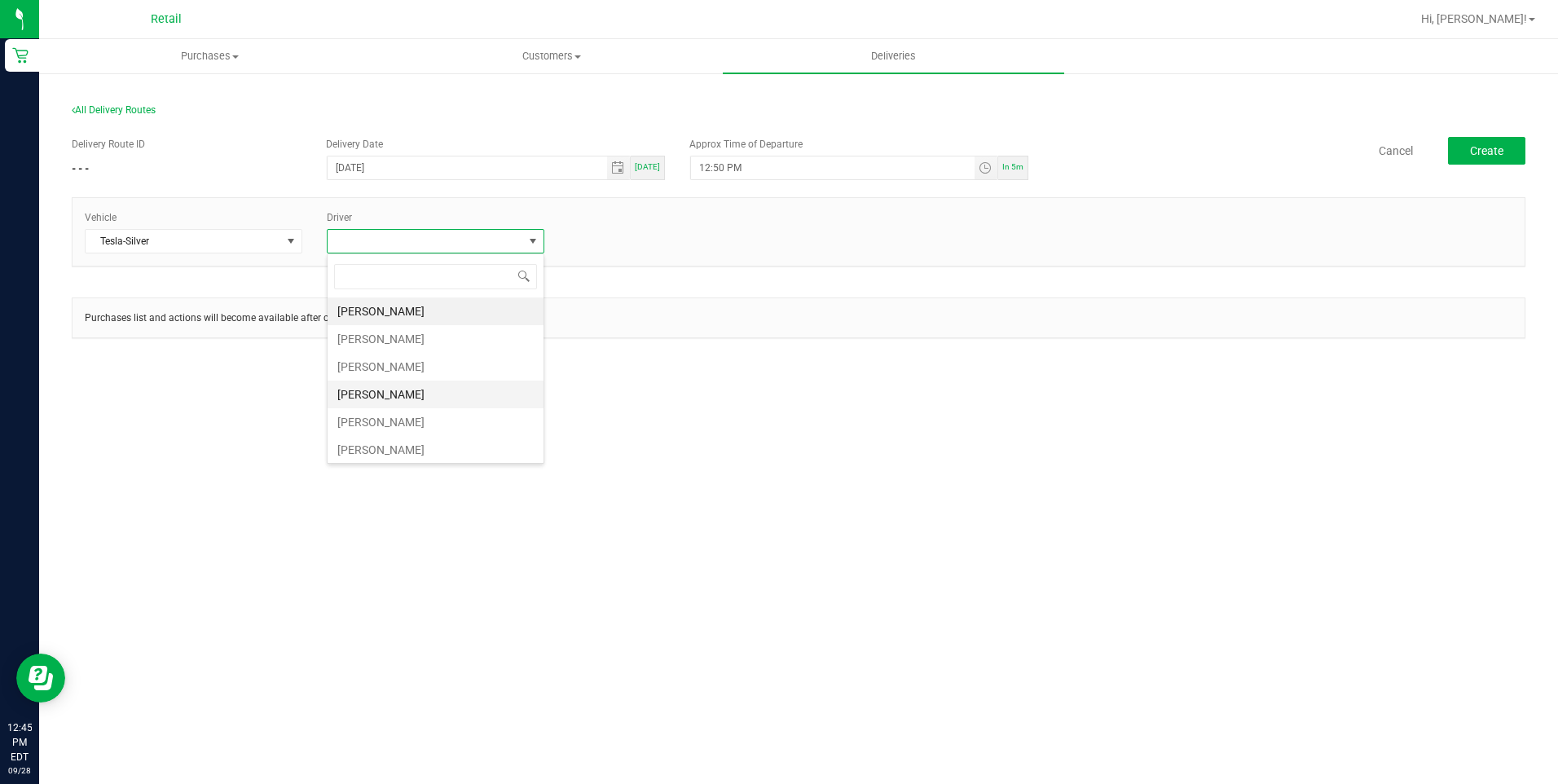
click at [421, 398] on li "Freddy Espinal" at bounding box center [435, 394] width 216 height 28
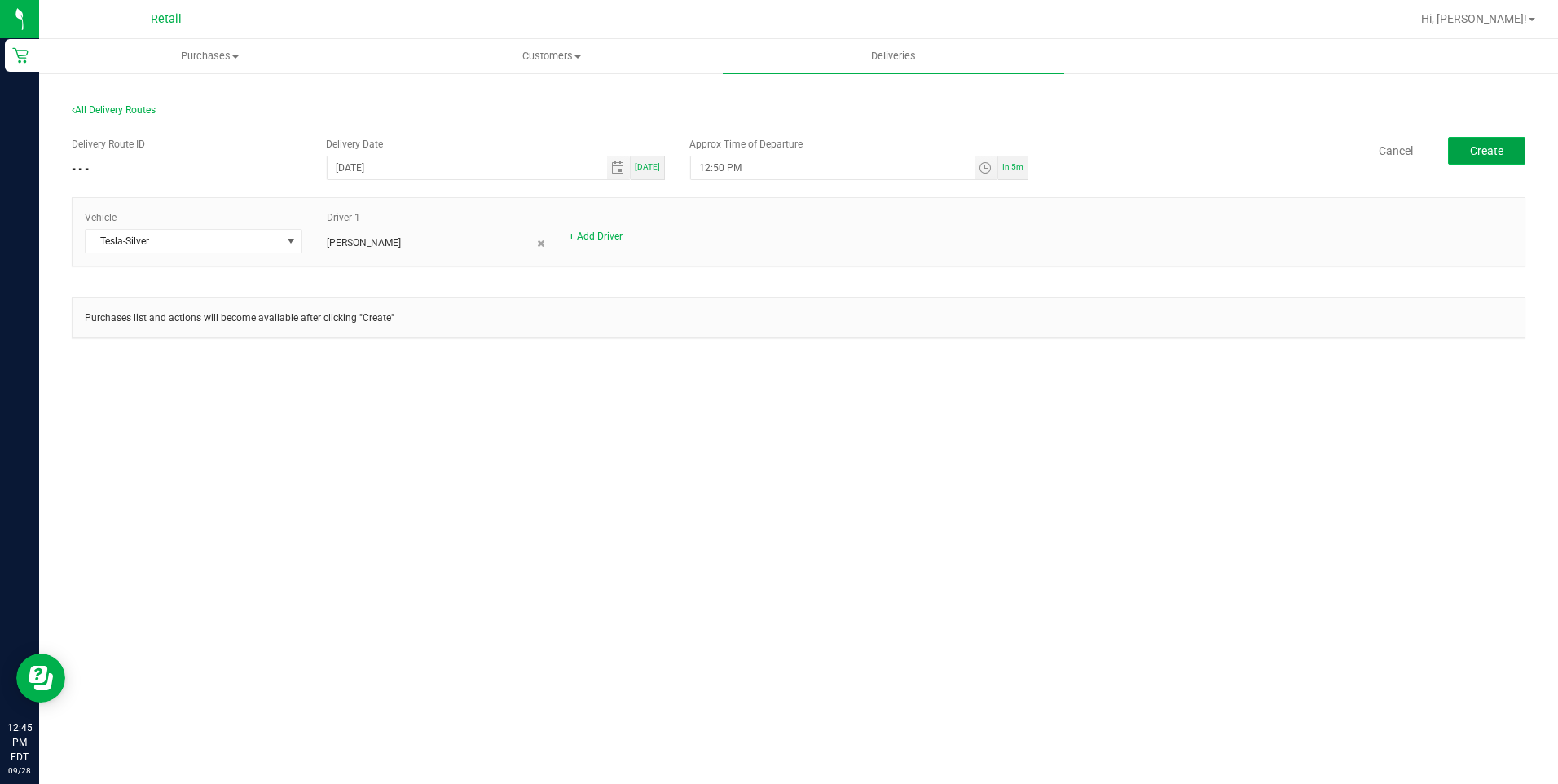
click at [1486, 150] on span "Create" at bounding box center [1487, 151] width 33 height 13
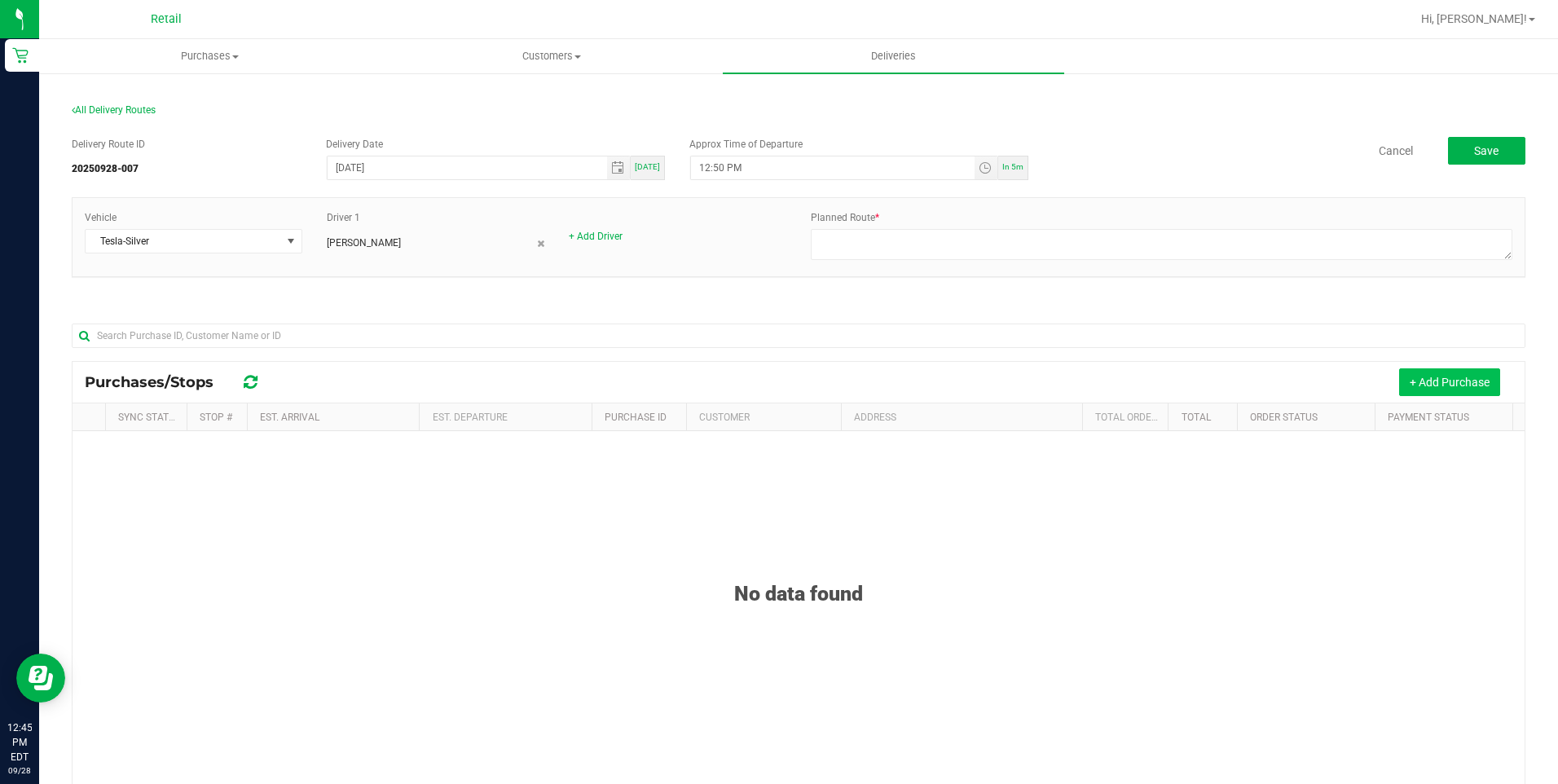
click at [1450, 379] on button "+ Add Purchase" at bounding box center [1449, 382] width 101 height 28
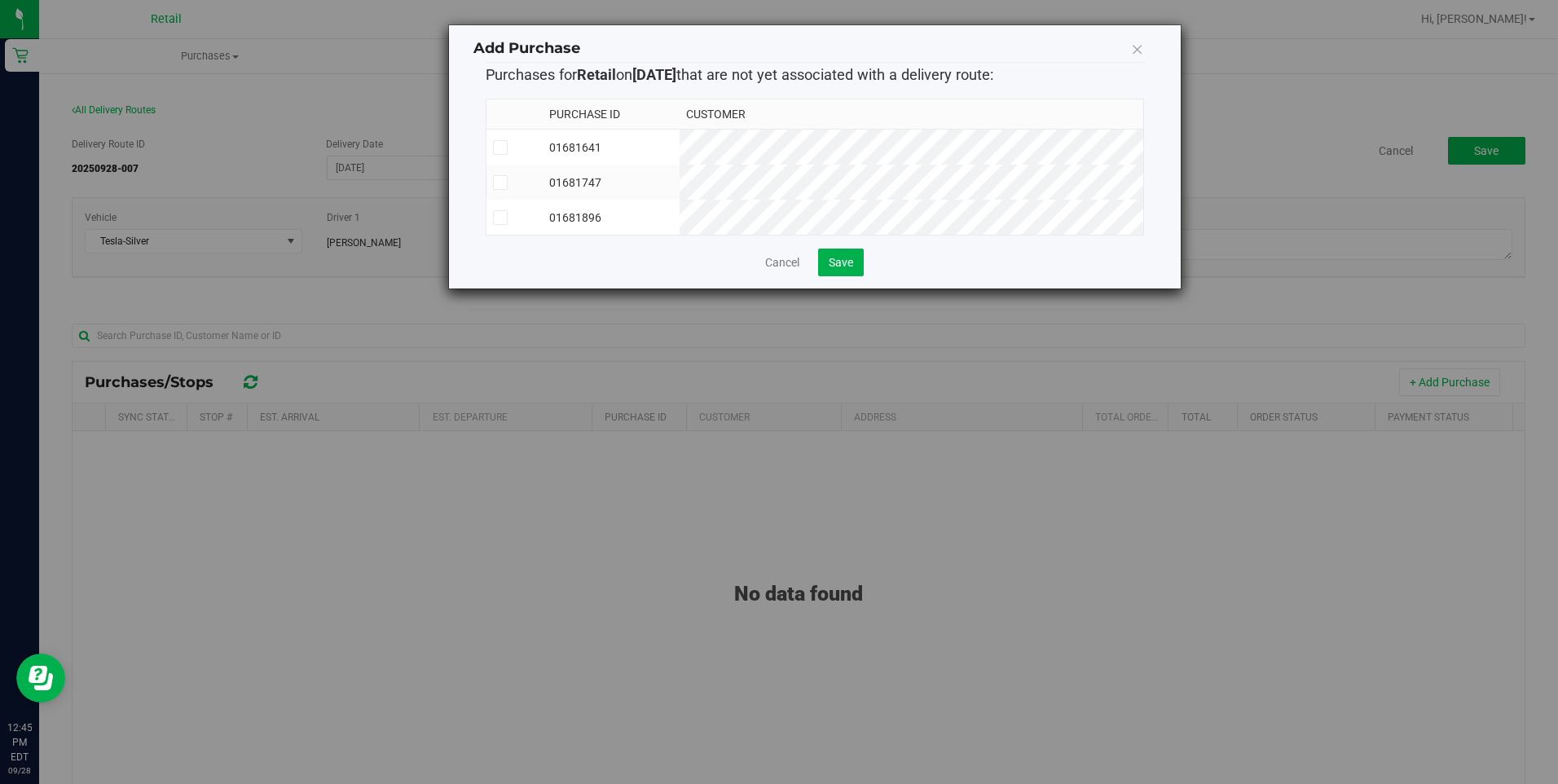
click at [1135, 53] on icon at bounding box center [1137, 48] width 13 height 23
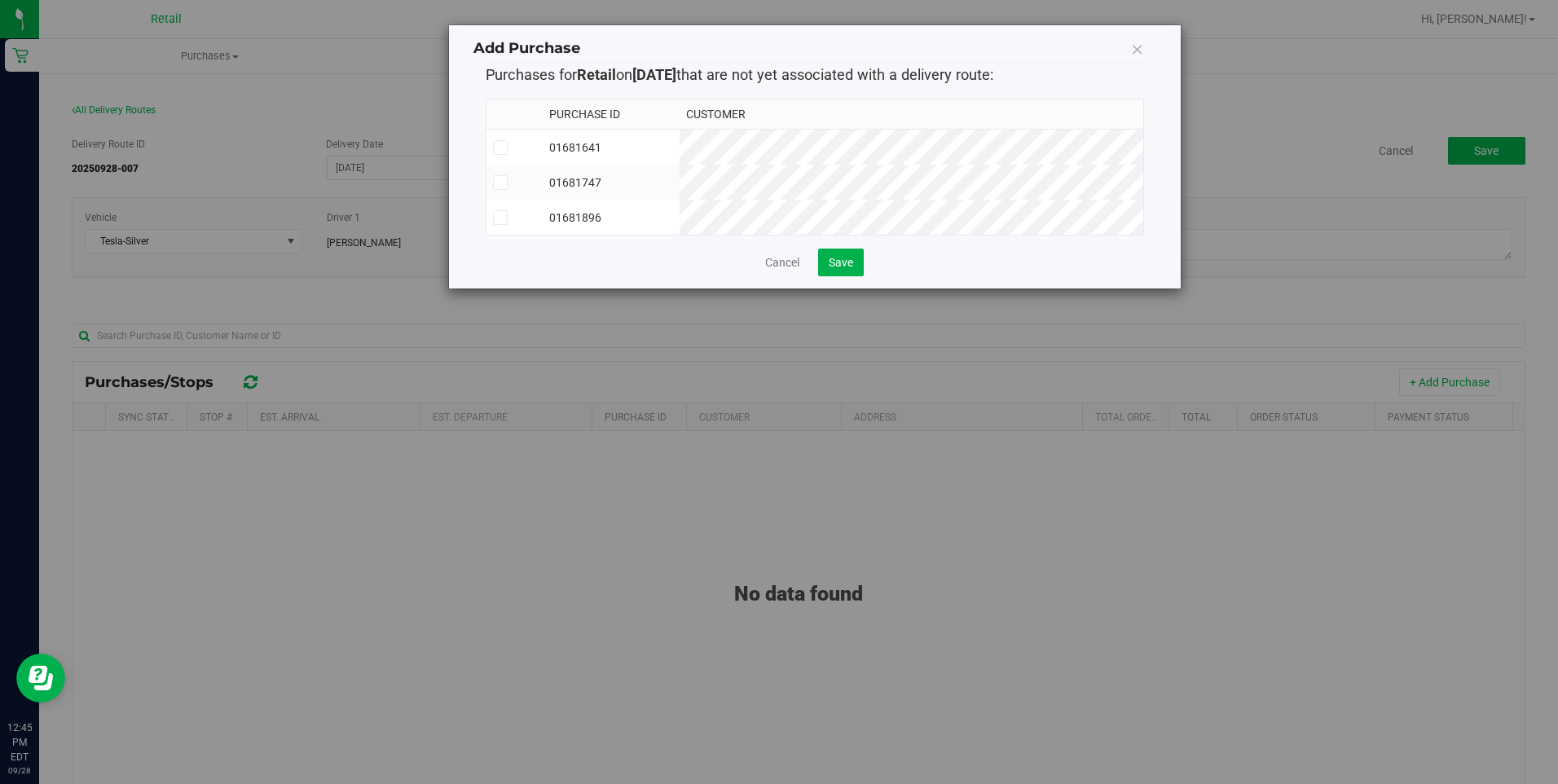
click at [172, 62] on div "Add Purchase Purchases for Retail on 9/28/2025 that are not yet associated with…" at bounding box center [785, 392] width 1570 height 784
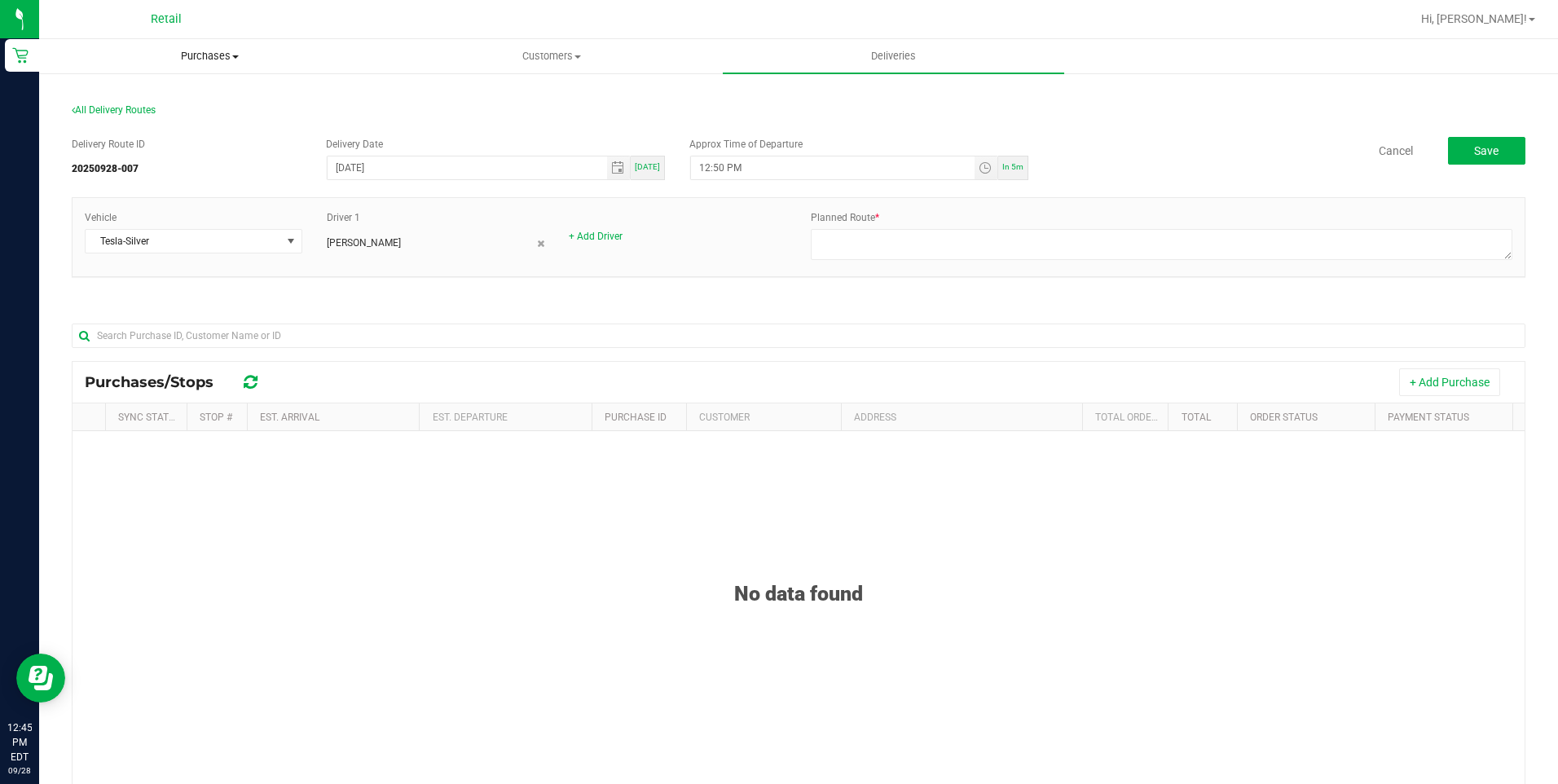
click at [239, 58] on span "Purchases" at bounding box center [209, 57] width 340 height 15
click at [201, 89] on li "Summary of purchases" at bounding box center [209, 98] width 341 height 19
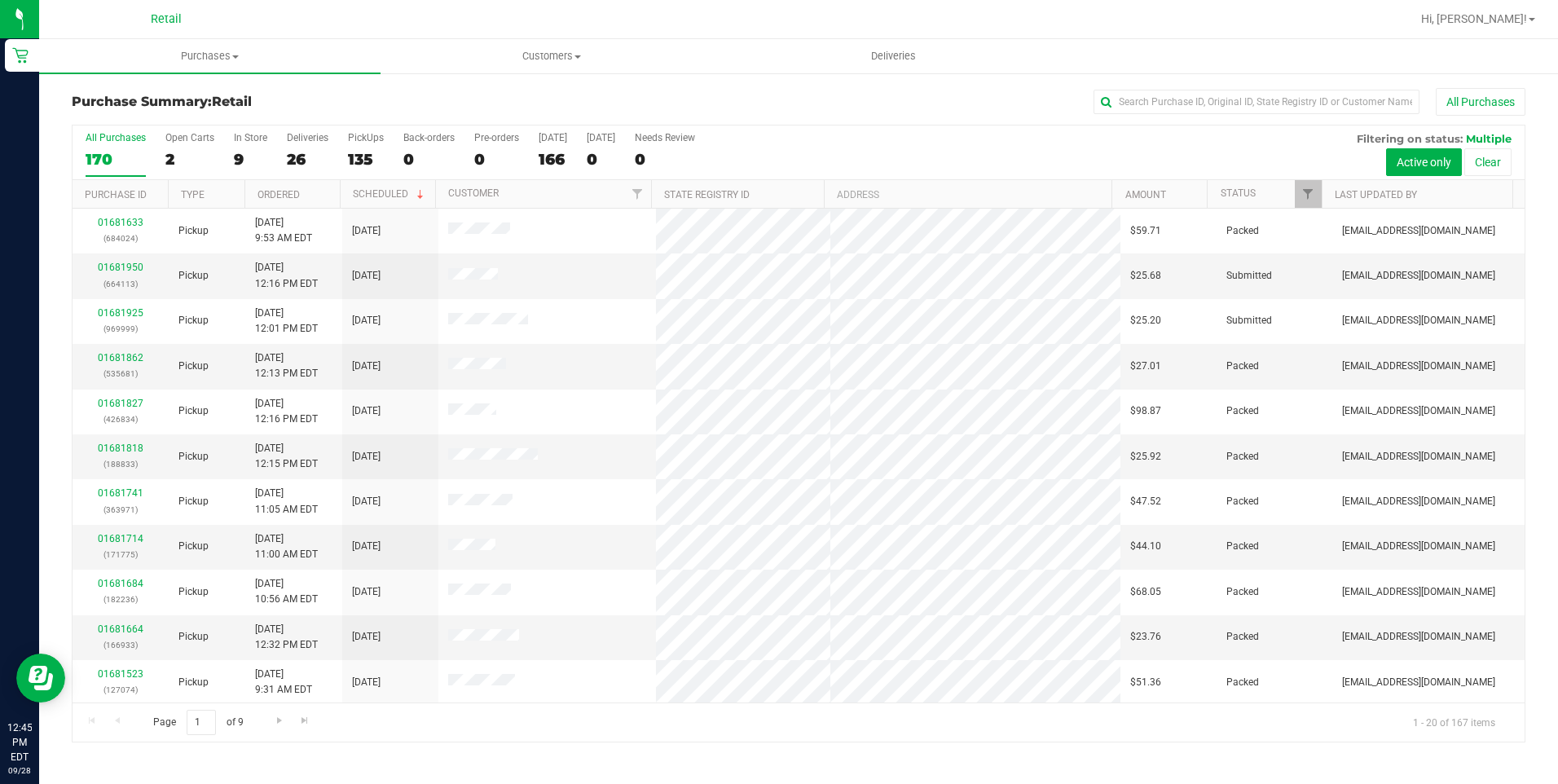
click at [1210, 88] on div "All Purchases" at bounding box center [1040, 102] width 969 height 28
click at [1205, 96] on input "text" at bounding box center [1257, 102] width 326 height 24
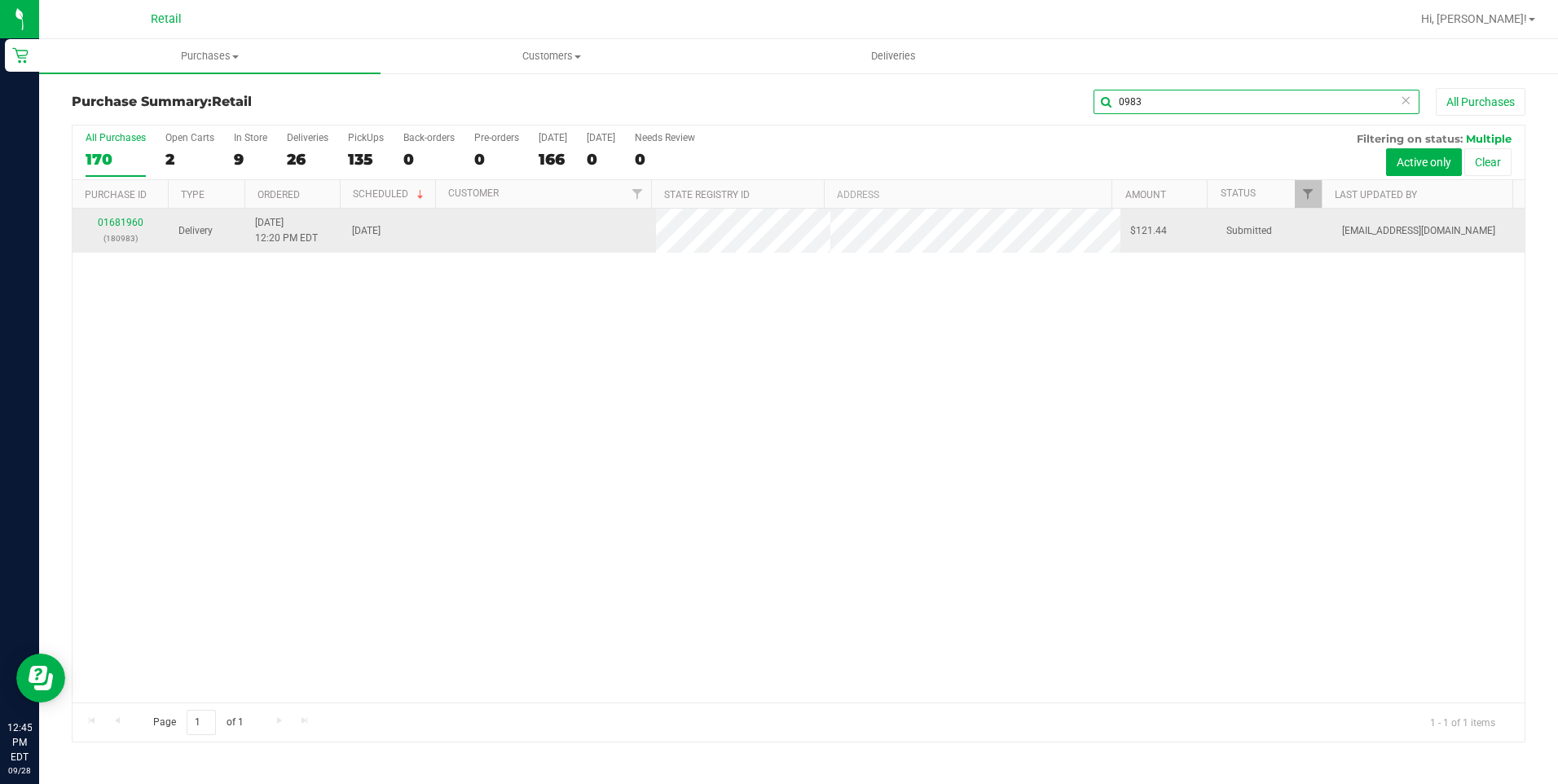
type input "0983"
click at [125, 216] on div "01681960 (180983)" at bounding box center [120, 230] width 77 height 31
click at [124, 221] on link "01681960" at bounding box center [120, 222] width 45 height 11
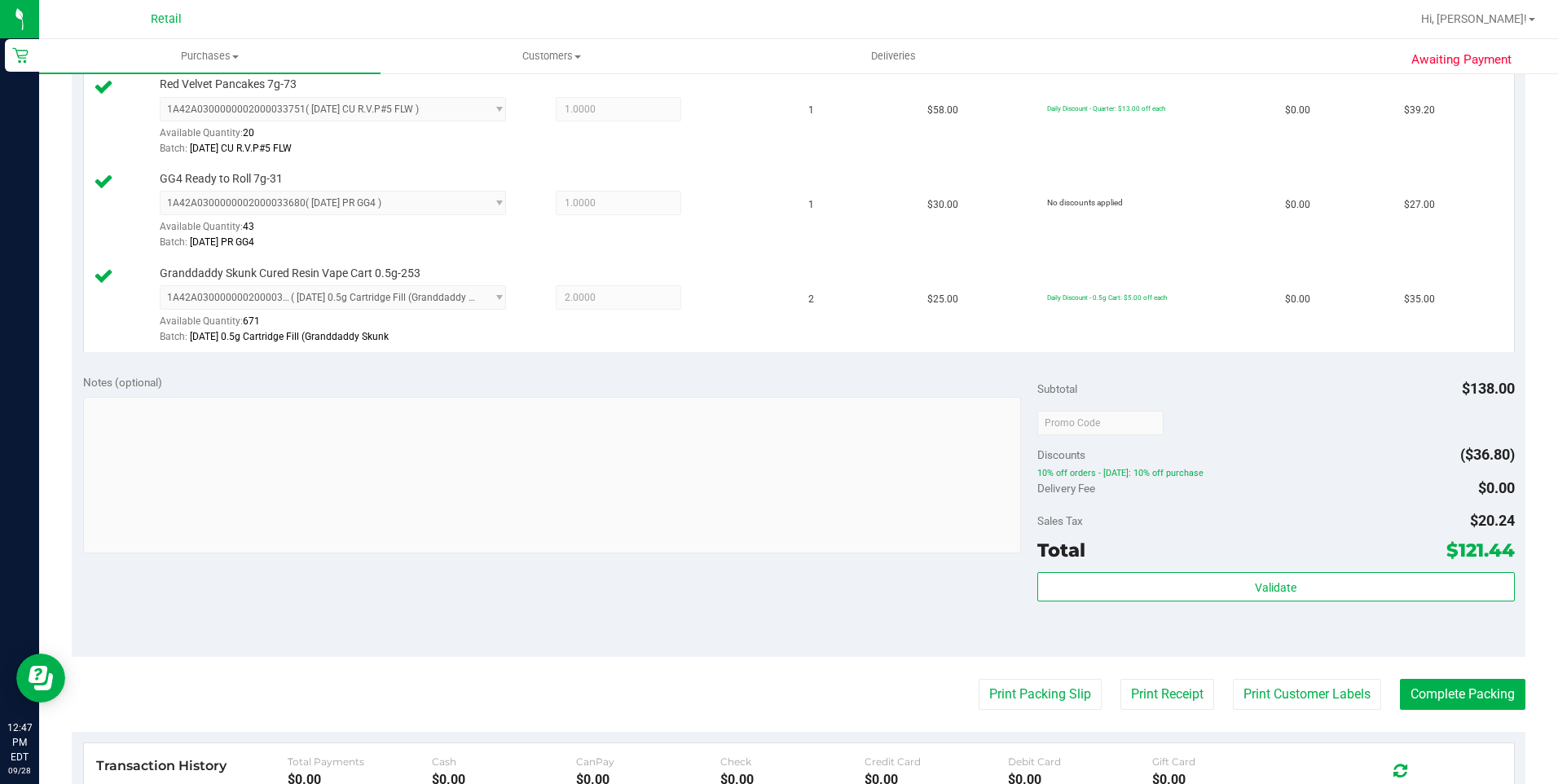
scroll to position [570, 0]
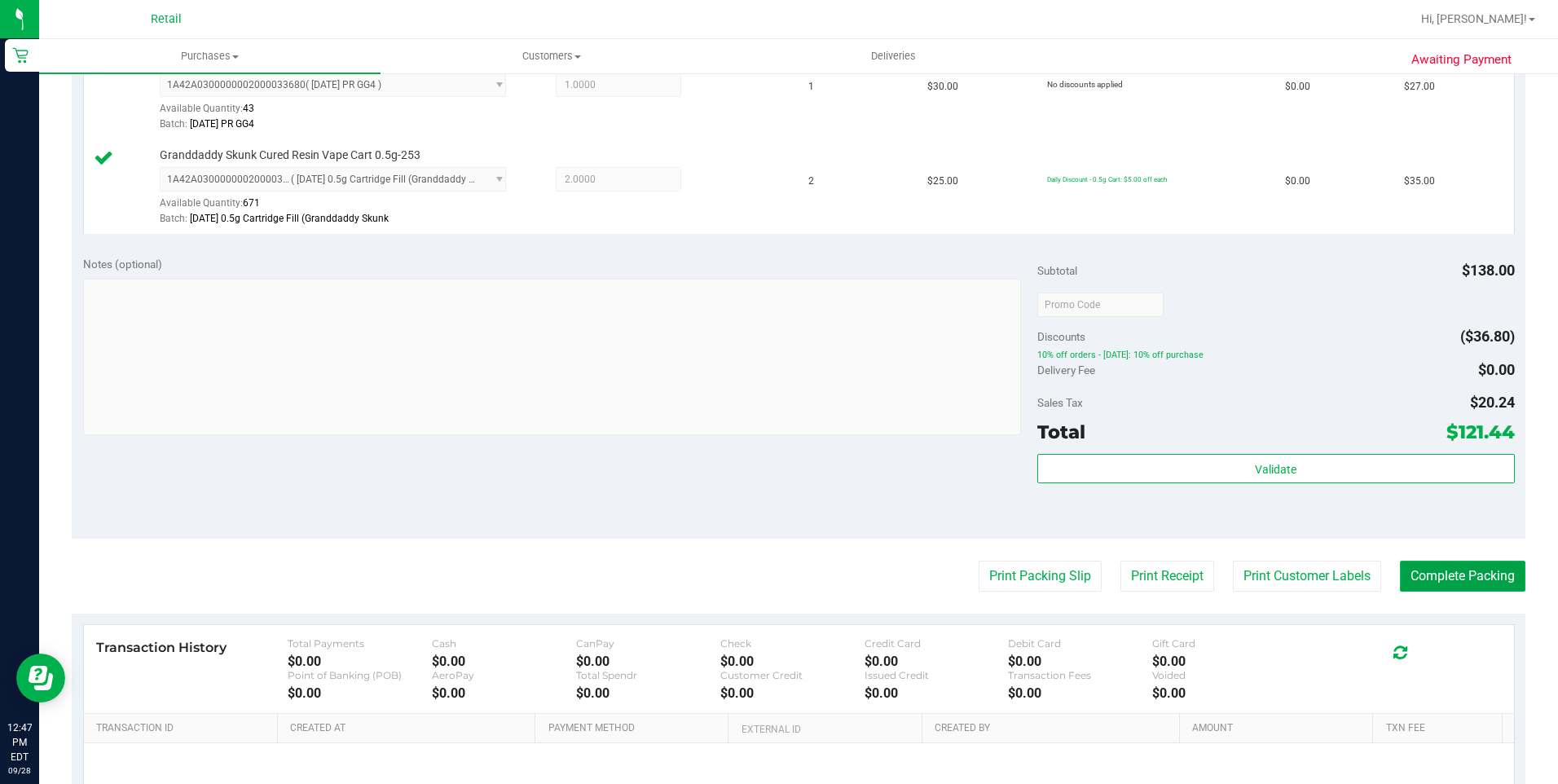
click at [1431, 575] on button "Complete Packing" at bounding box center [1462, 575] width 125 height 31
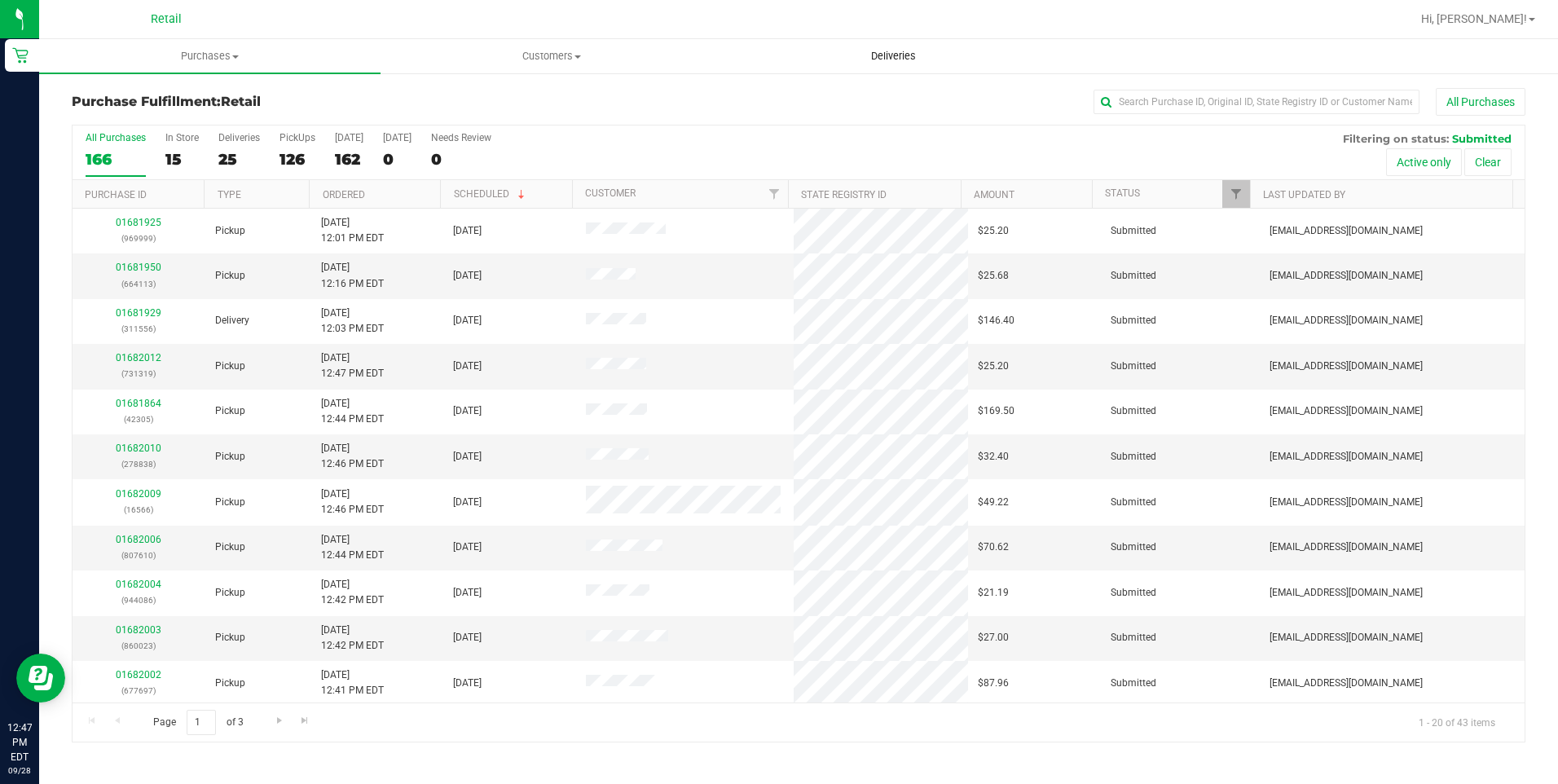
click at [916, 56] on span "Deliveries" at bounding box center [893, 57] width 89 height 15
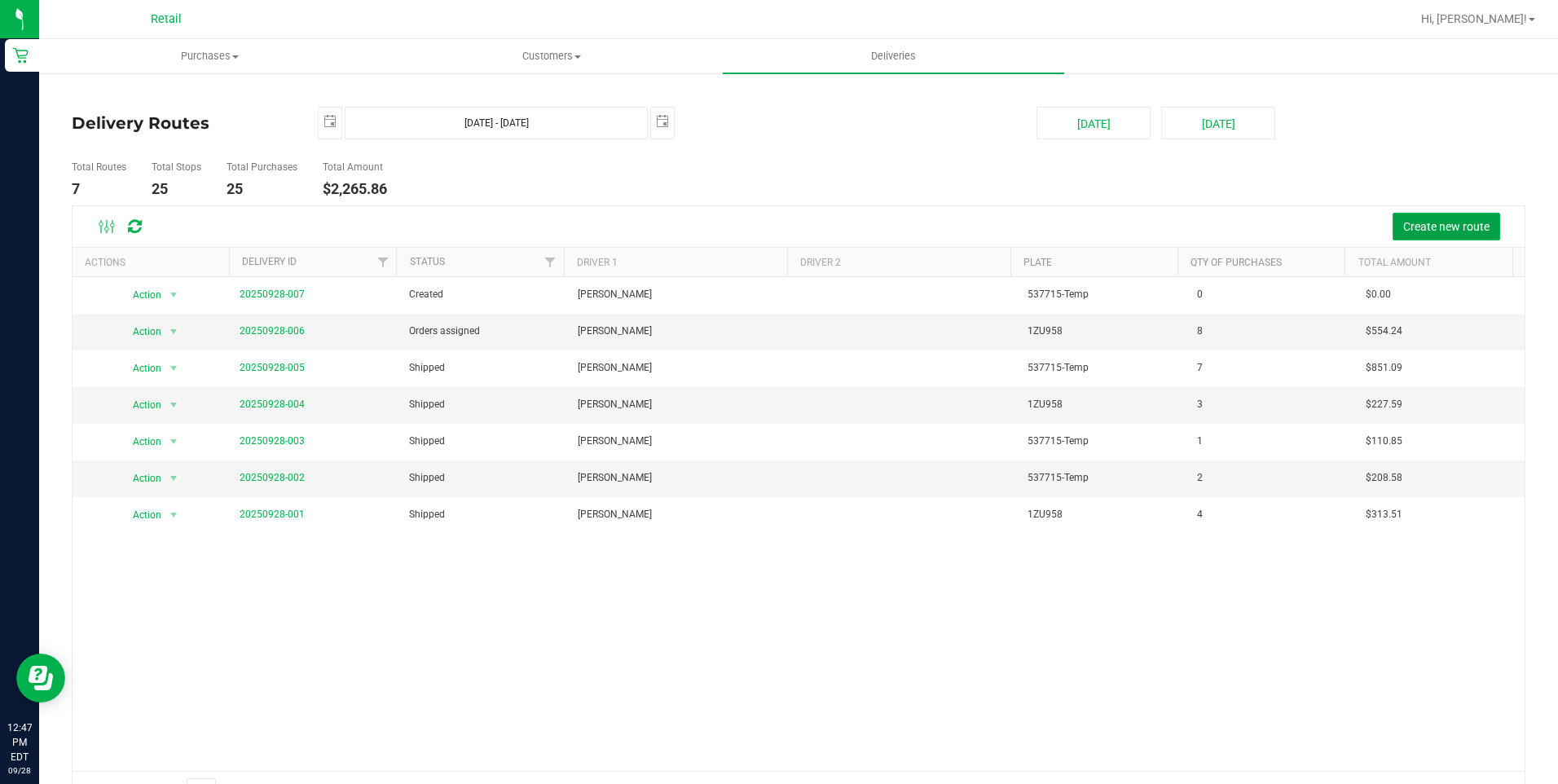
click at [1432, 221] on span "Create new route" at bounding box center [1446, 226] width 86 height 13
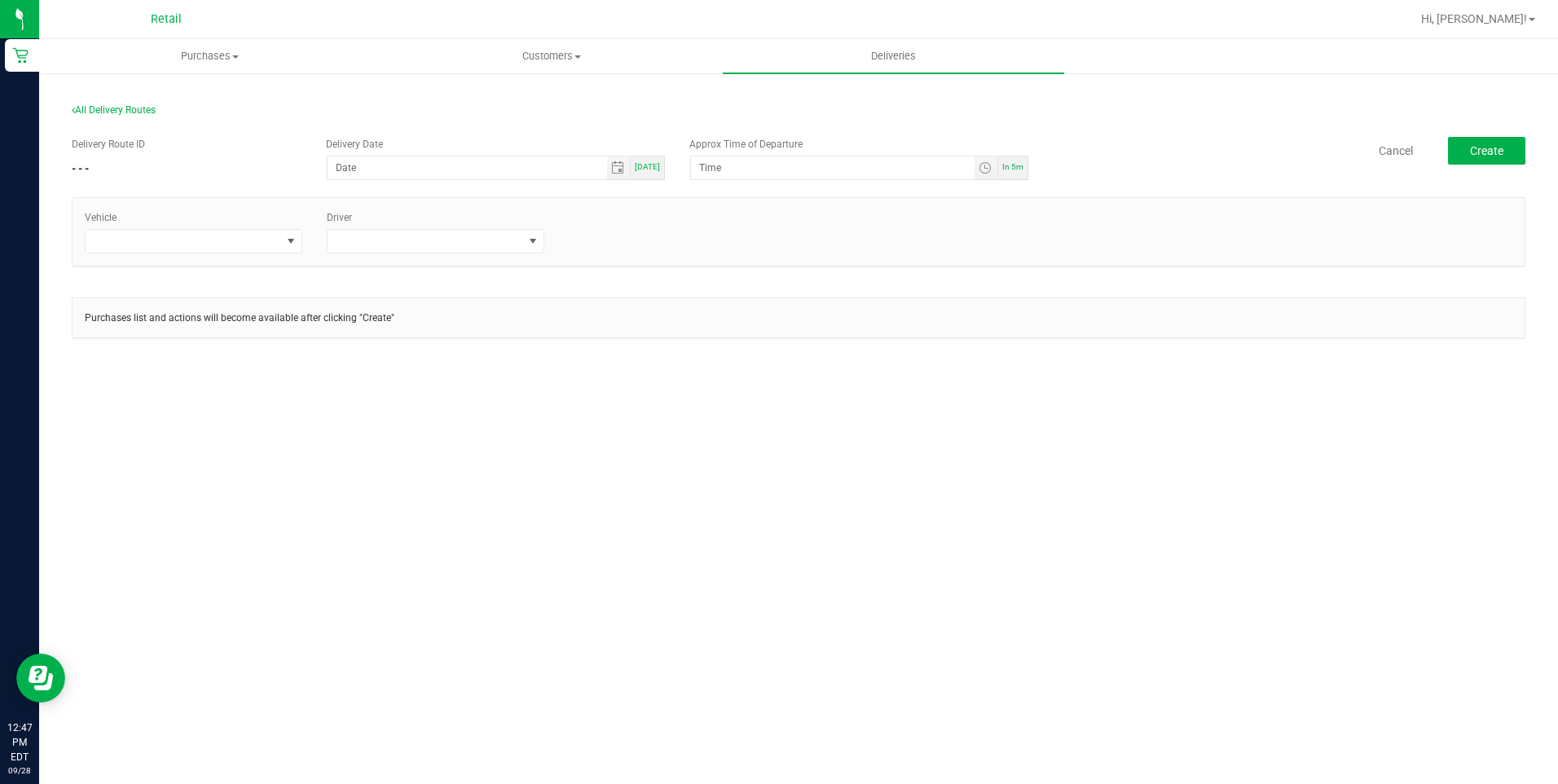
click at [656, 170] on span "Today" at bounding box center [647, 167] width 25 height 9
type input "[DATE]"
click at [1007, 169] on span "In 5m" at bounding box center [1012, 167] width 21 height 9
type input "12:52 PM"
click at [247, 246] on span at bounding box center [183, 241] width 196 height 23
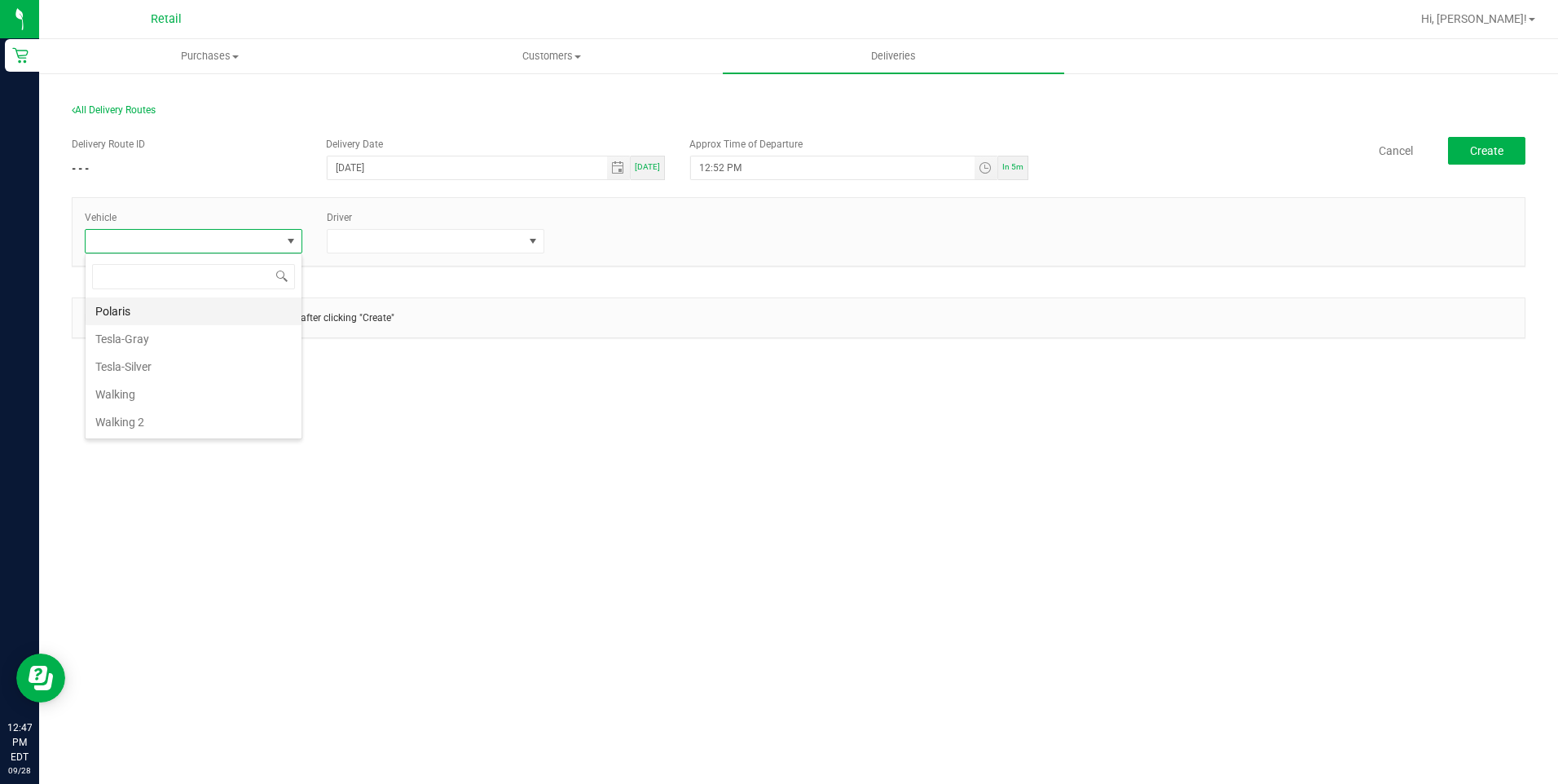
scroll to position [24, 218]
click at [172, 366] on li "Tesla-Silver" at bounding box center [193, 367] width 216 height 28
click at [398, 242] on span at bounding box center [424, 241] width 196 height 23
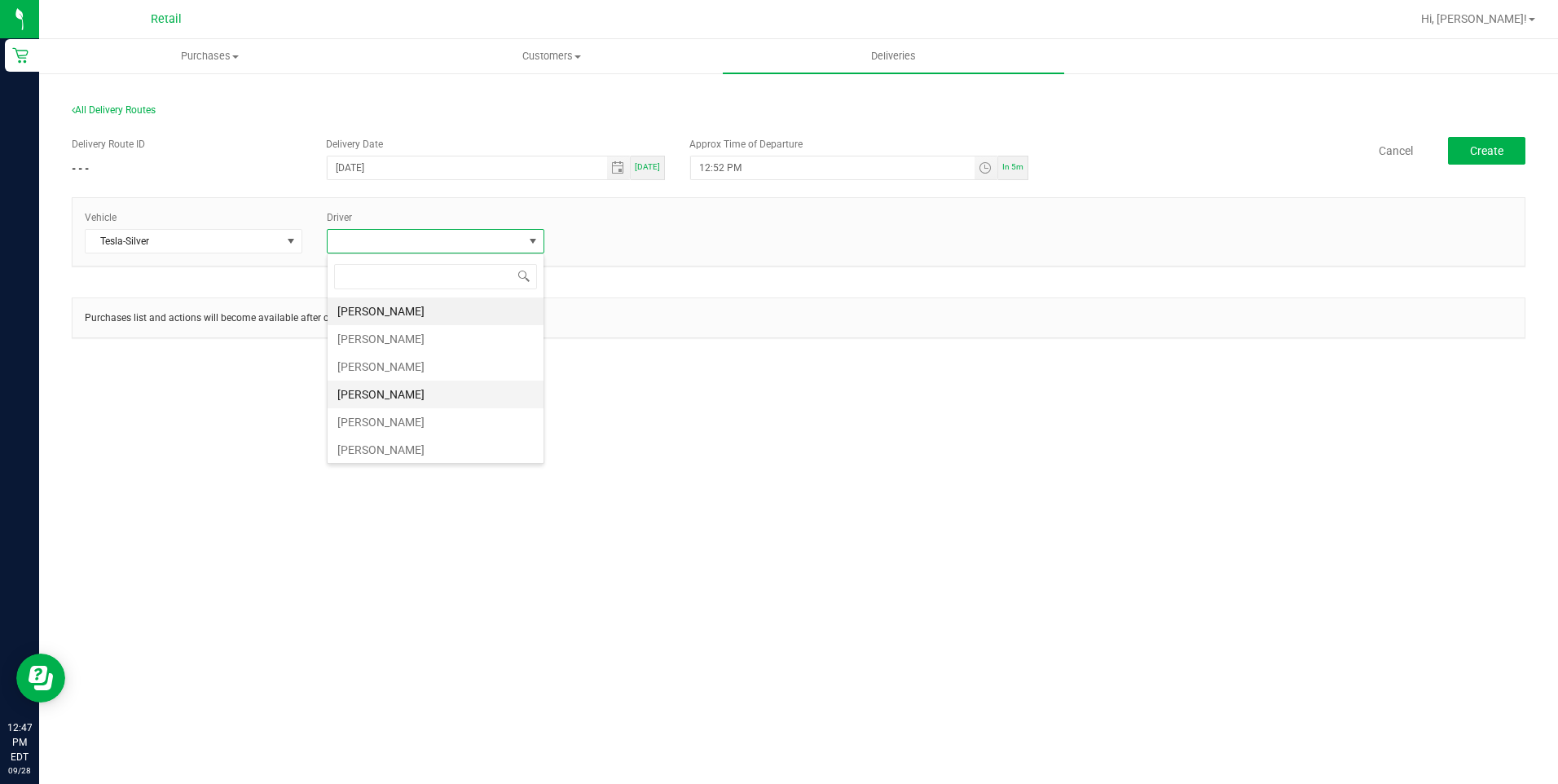
click at [384, 398] on li "Freddy Espinal" at bounding box center [435, 394] width 216 height 28
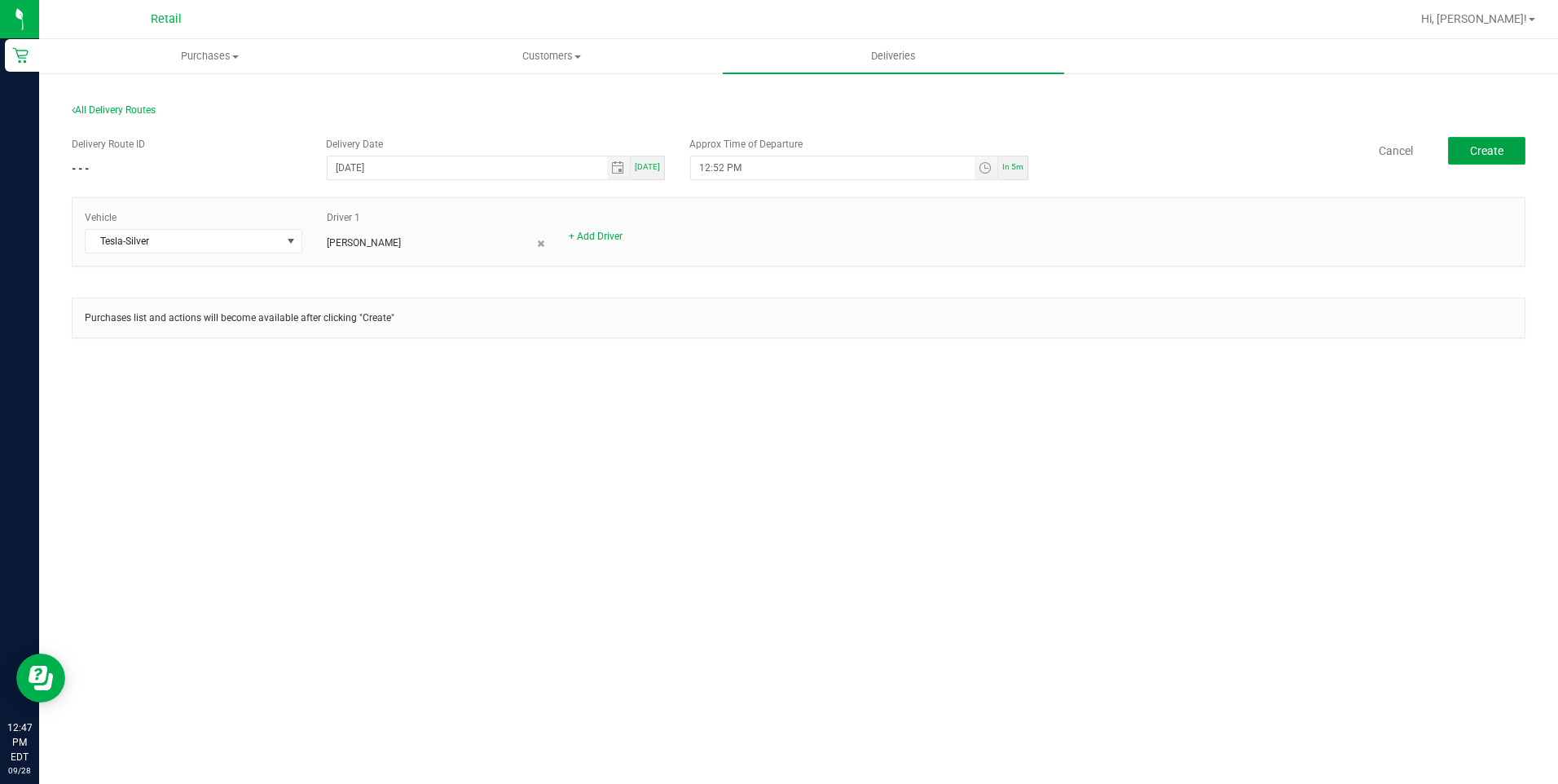
click at [1491, 145] on span "Create" at bounding box center [1487, 151] width 33 height 13
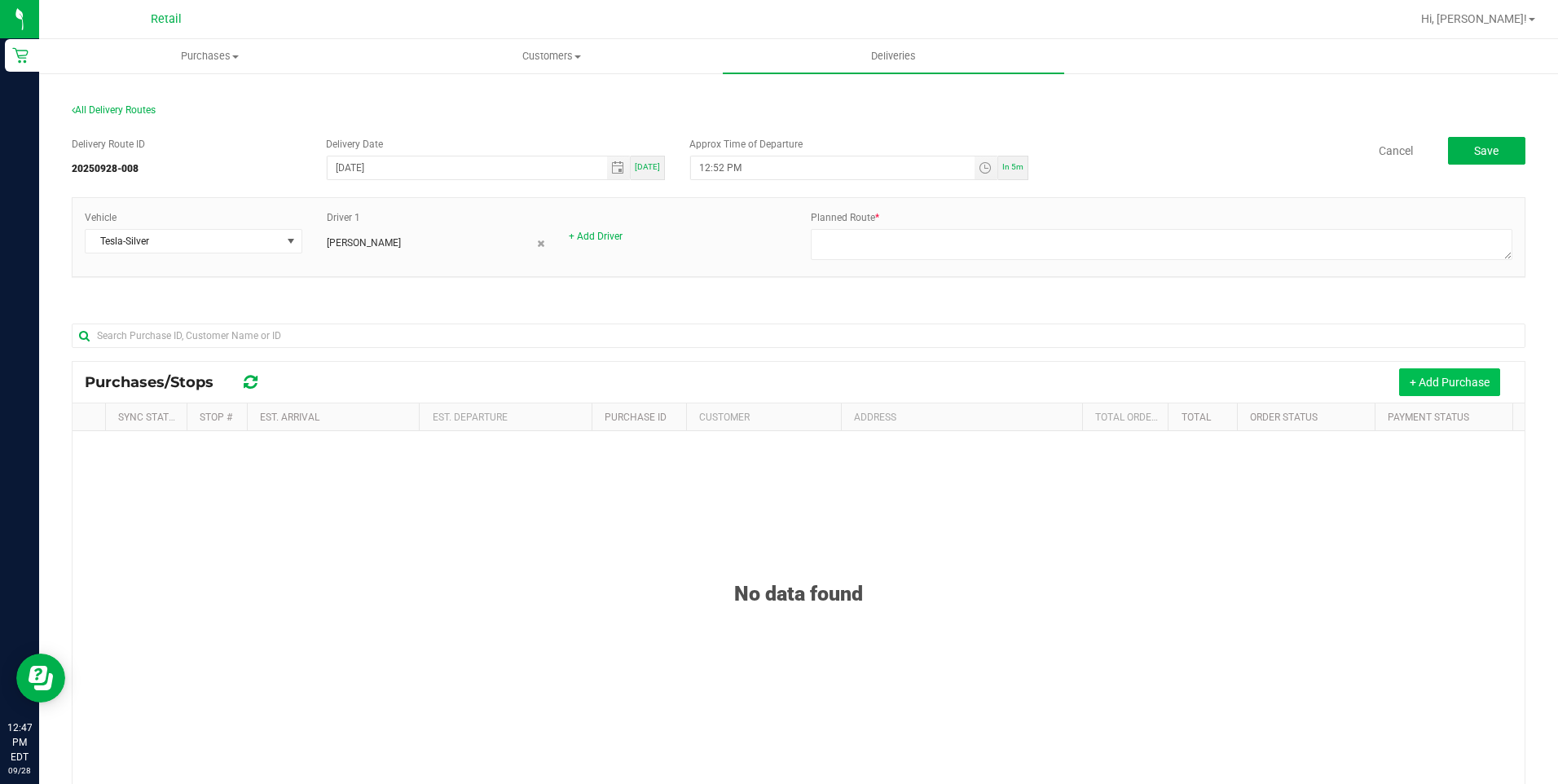
click at [1411, 368] on div "Purchases/Stops + Add Purchase" at bounding box center [798, 382] width 1451 height 41
click at [1423, 380] on button "+ Add Purchase" at bounding box center [1449, 382] width 101 height 28
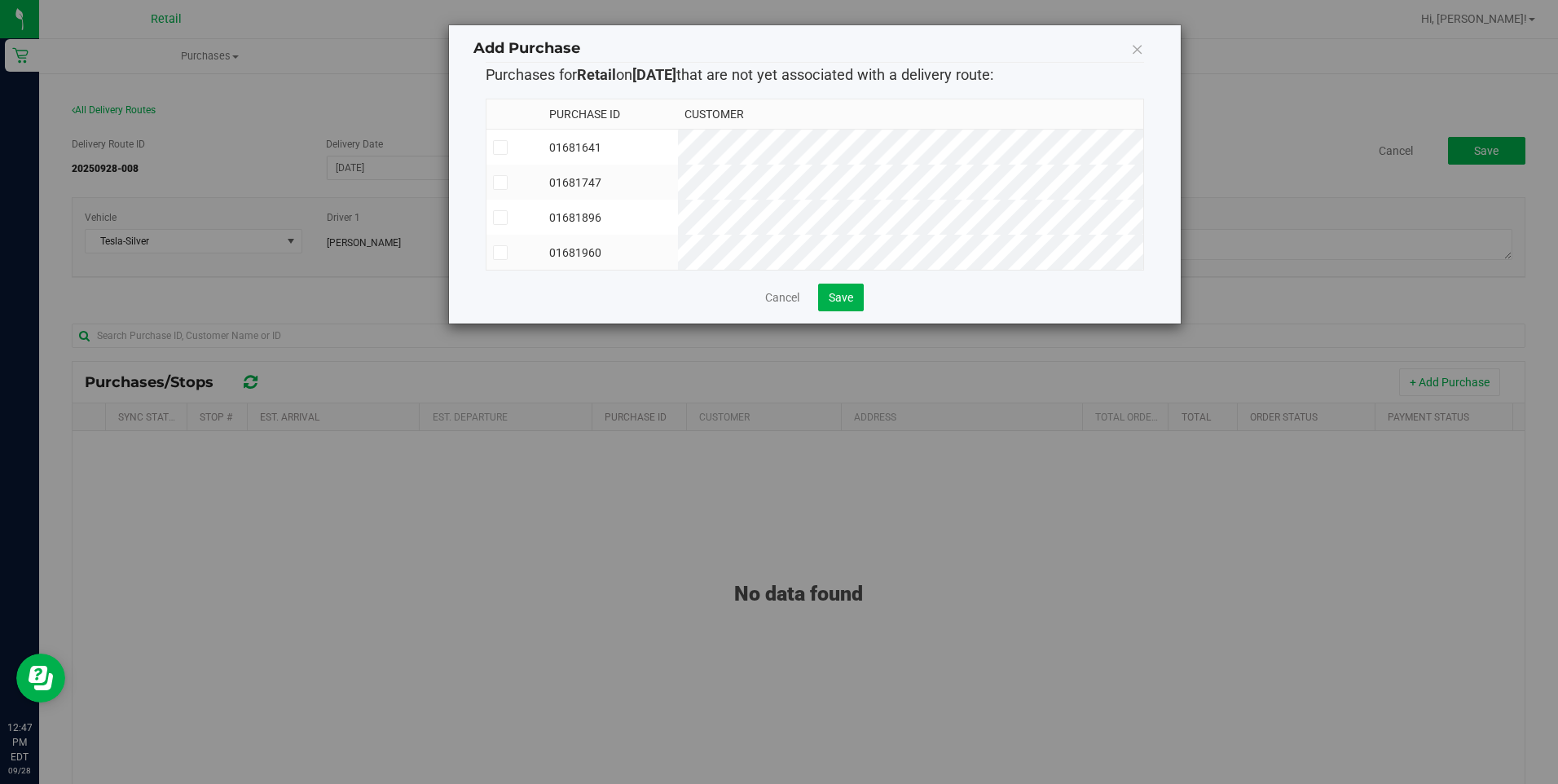
click at [506, 255] on span at bounding box center [500, 253] width 15 height 15
click at [0, 0] on input "checkbox" at bounding box center [0, 0] width 0 height 0
drag, startPoint x: 812, startPoint y: 306, endPoint x: 848, endPoint y: 310, distance: 36.2
click at [812, 303] on cancel-button "Cancel" at bounding box center [791, 297] width 53 height 13
click at [848, 304] on span "Save" at bounding box center [841, 297] width 24 height 13
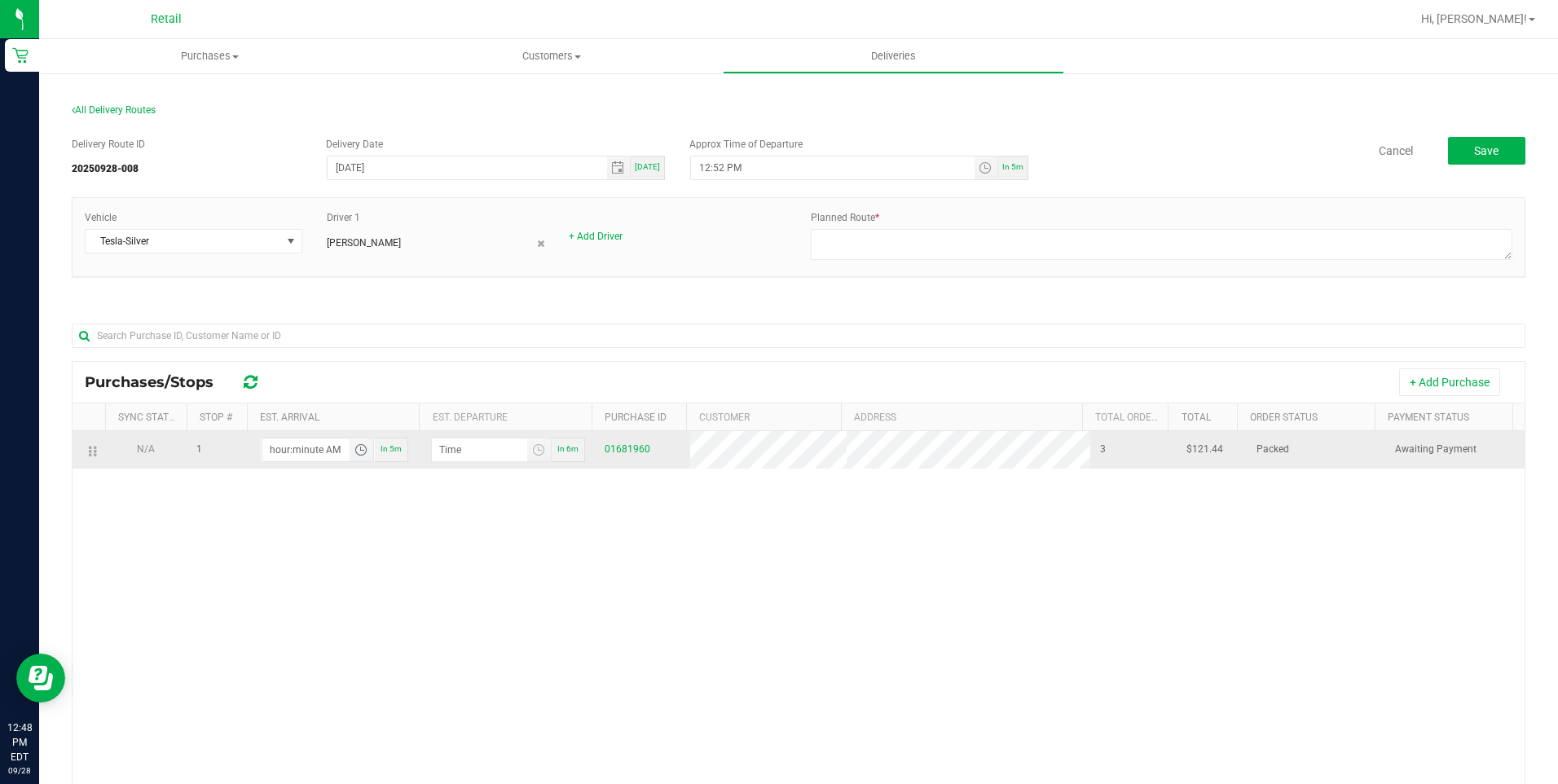
click at [276, 443] on input "hour:minute AM" at bounding box center [306, 449] width 87 height 23
type input "2:04 AM"
type input "2:05 AM"
type input "2:42 AM"
type input "2:43 AM"
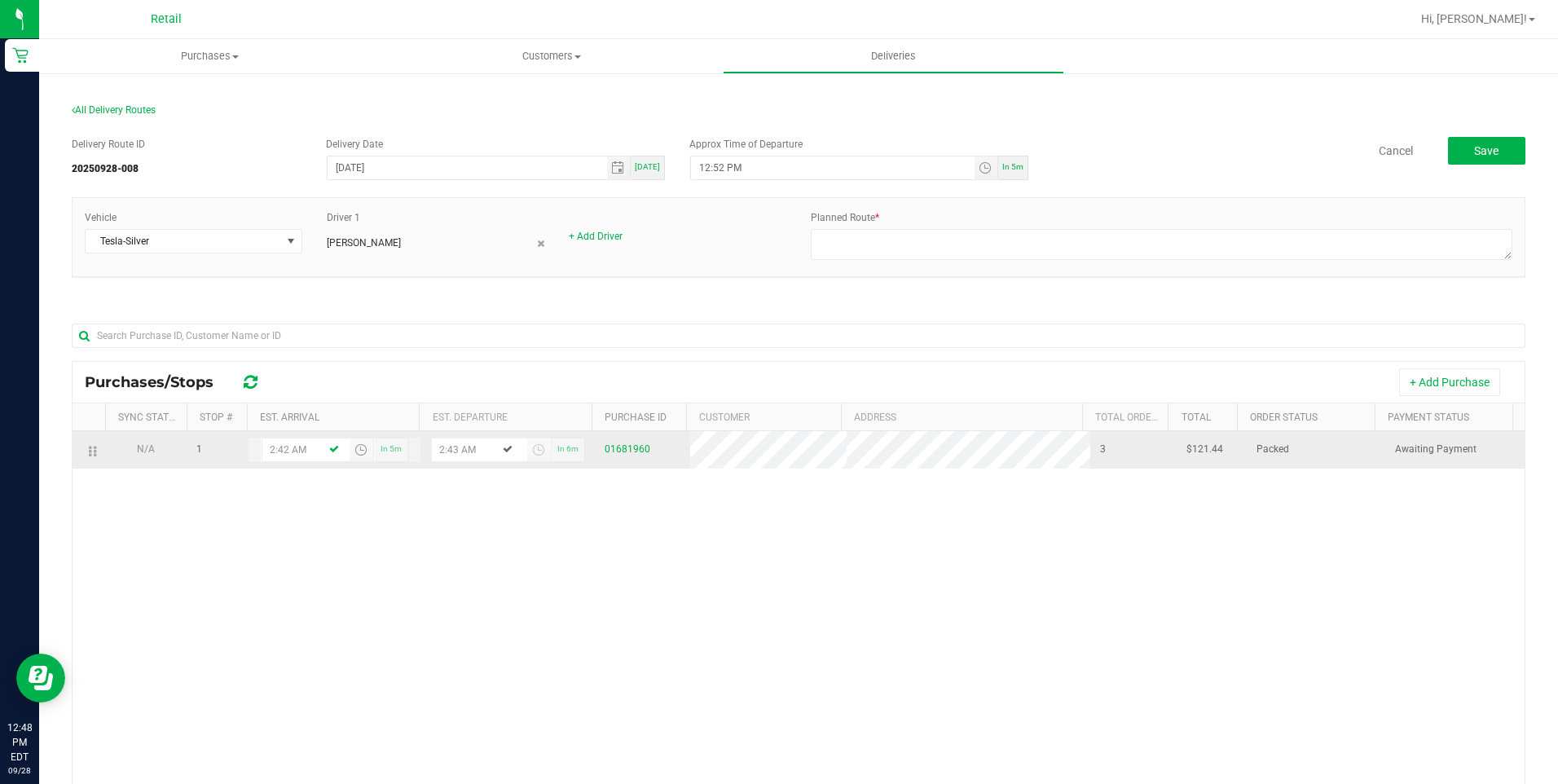
type input "2:42 PM"
type input "2:43 PM"
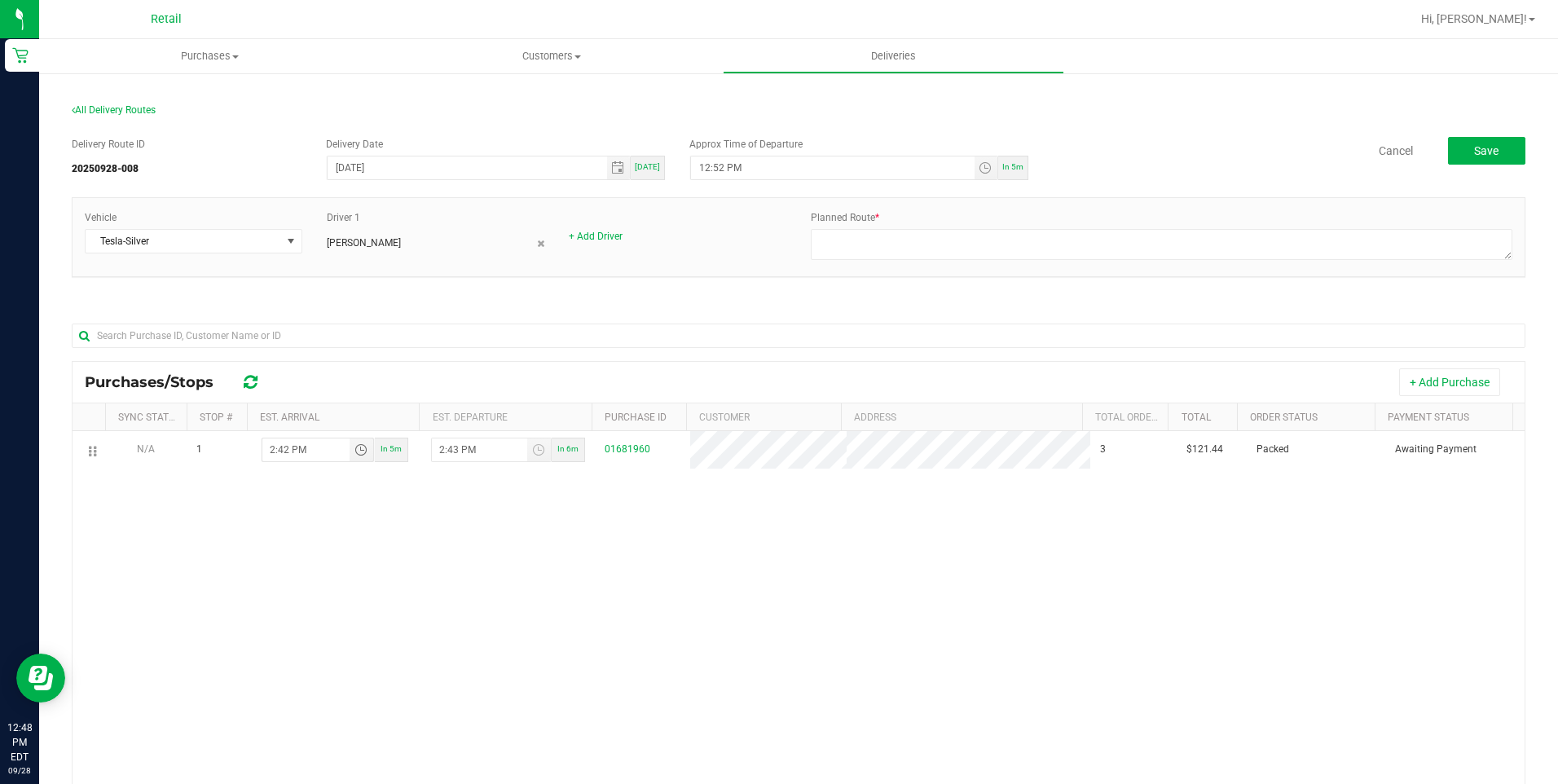
type input "2:42 PM"
click at [629, 582] on div "N/A 1 2:42 PM In 5m 2:43 PM In 6m 01681960 3 $121.44 Packed Awaiting Payment" at bounding box center [798, 677] width 1451 height 494
drag, startPoint x: 1221, startPoint y: 247, endPoint x: 1230, endPoint y: 256, distance: 12.7
click at [1220, 247] on textarea at bounding box center [1161, 244] width 702 height 31
type textarea "on fleet"
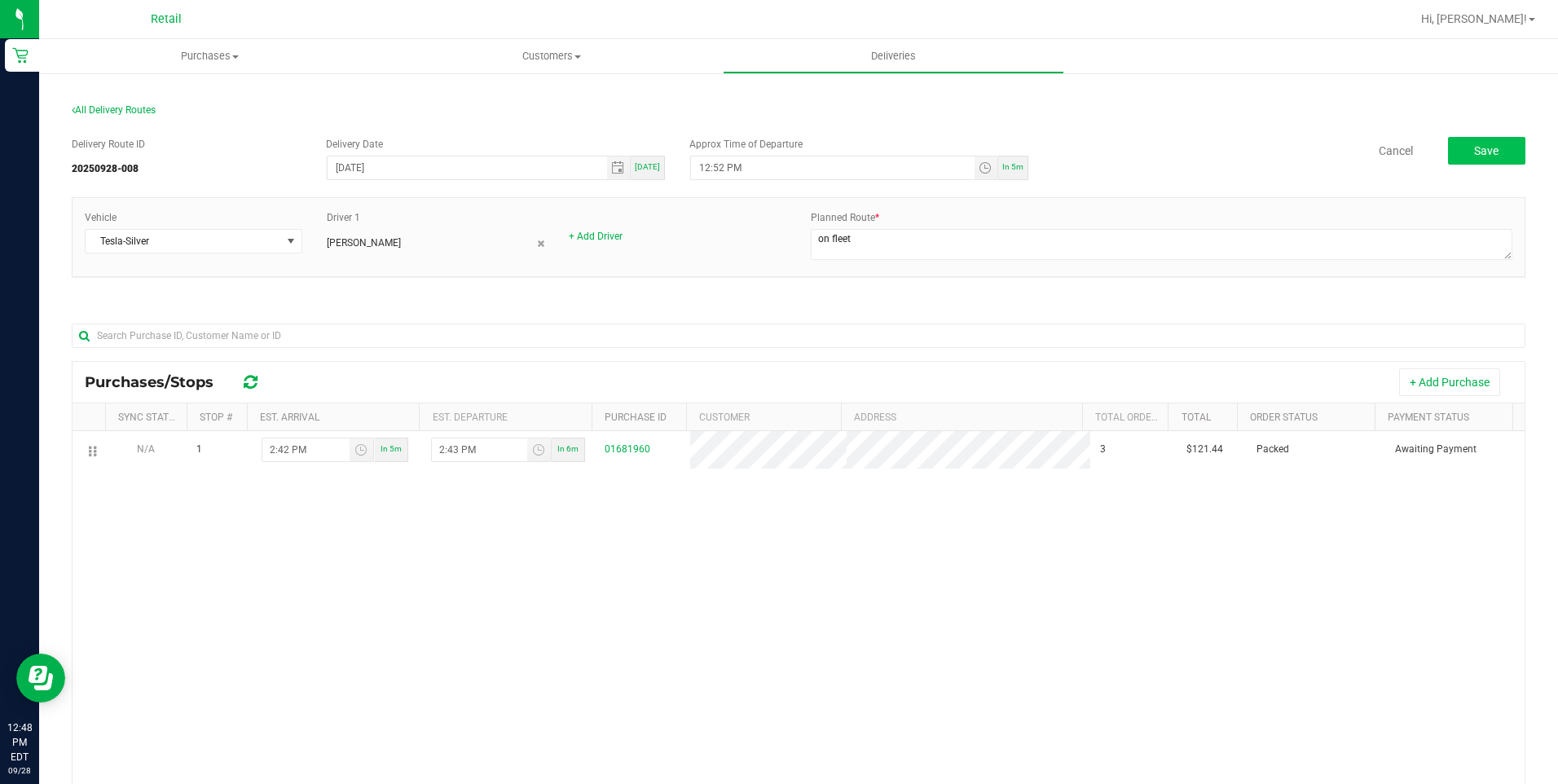
click at [1489, 136] on div "Delivery Route ID 20250928-008 Delivery Date 09/28/2025 Today Approx Time of De…" at bounding box center [798, 550] width 1453 height 852
click at [1477, 148] on span "Save" at bounding box center [1486, 151] width 24 height 13
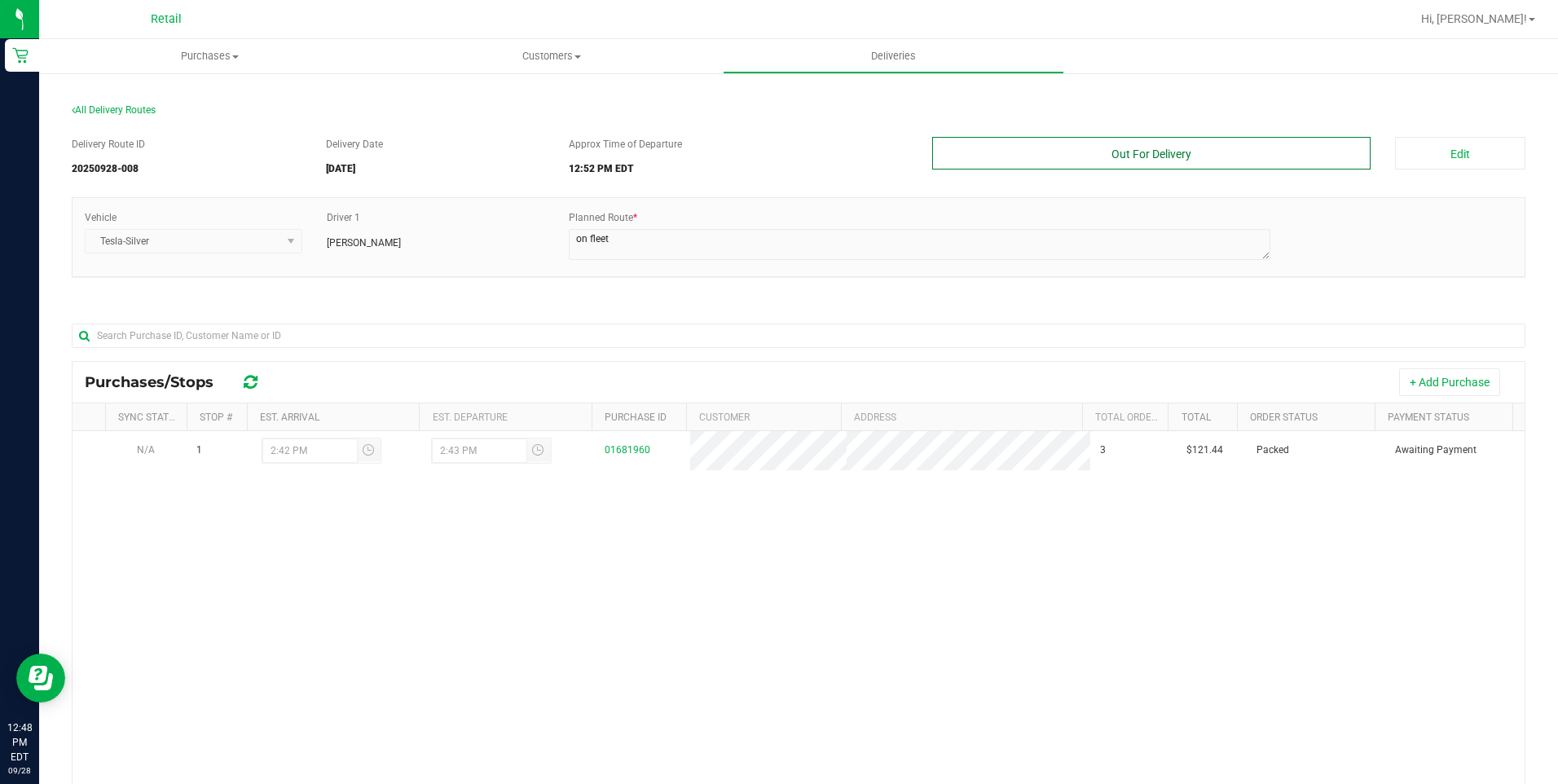
click at [1118, 149] on button "Out For Delivery" at bounding box center [1152, 153] width 439 height 32
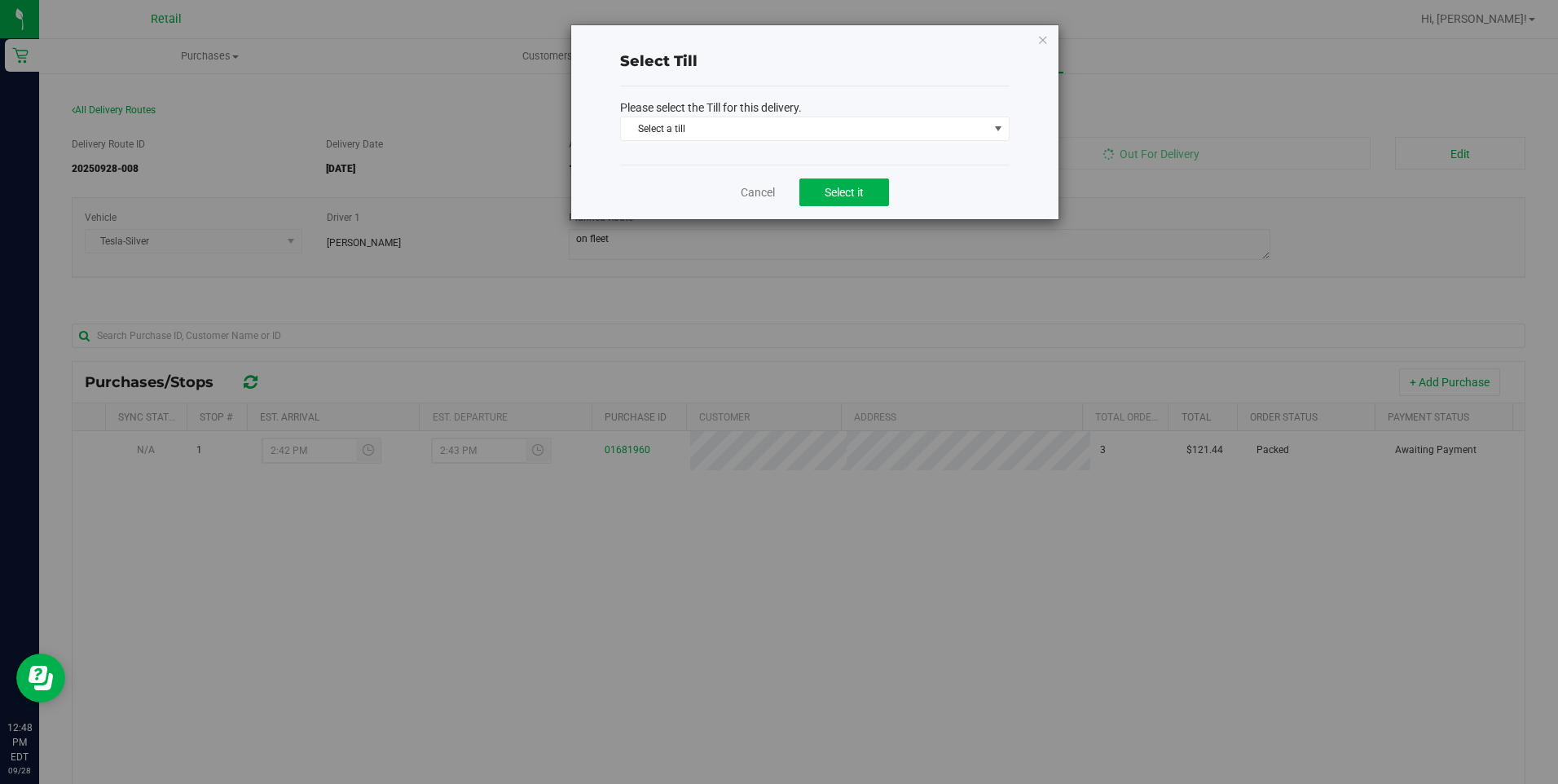
click at [779, 158] on div "Please select the Till for this delivery. Select a till Select a till ATM ATM T…" at bounding box center [815, 125] width 389 height 78
click at [793, 141] on span "Select a till Select a till ATM ATM Transfer AeroPay Bank Deposit Bank Transfer…" at bounding box center [815, 131] width 389 height 28
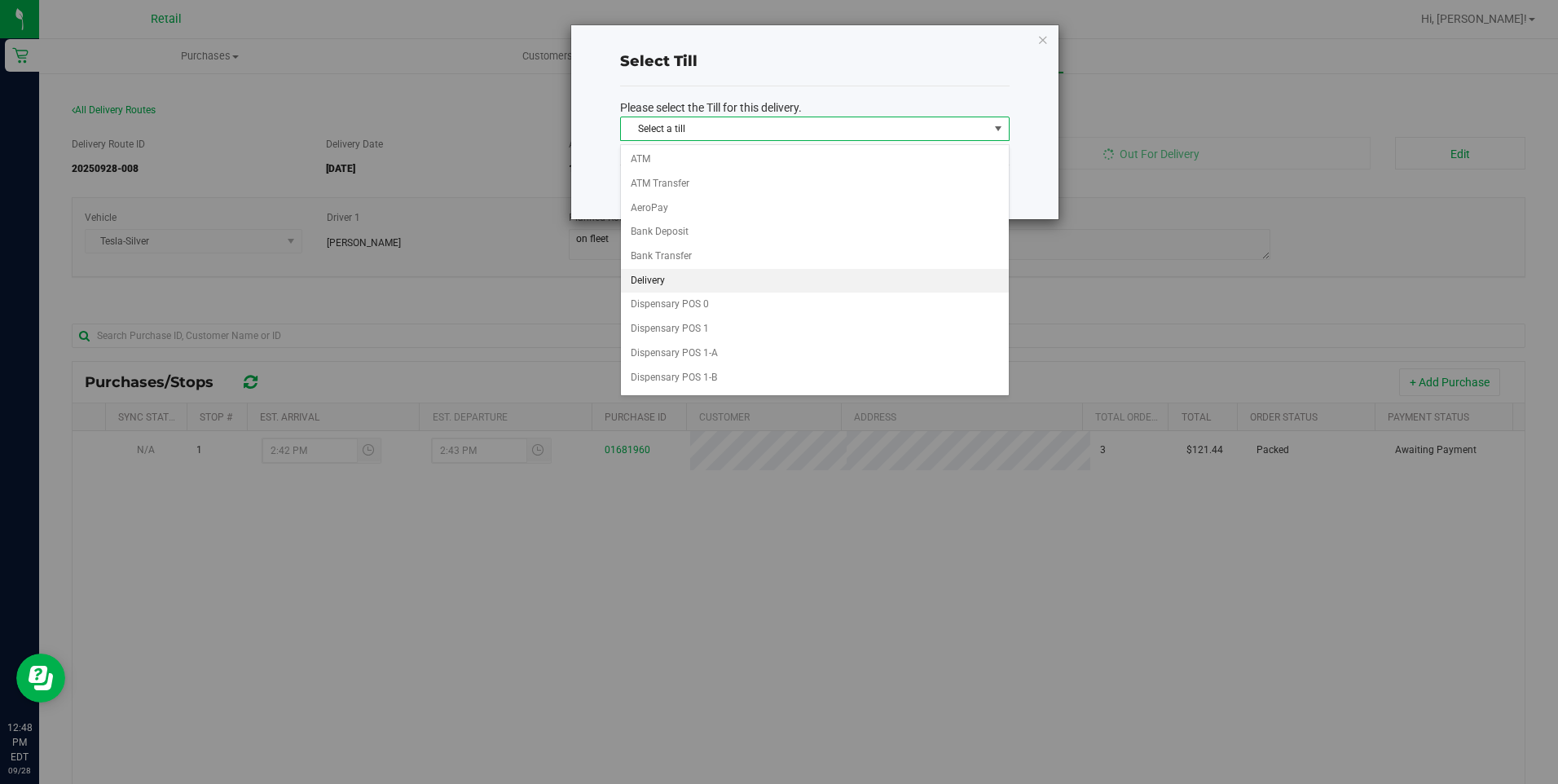
click at [685, 285] on li "Delivery" at bounding box center [815, 281] width 387 height 24
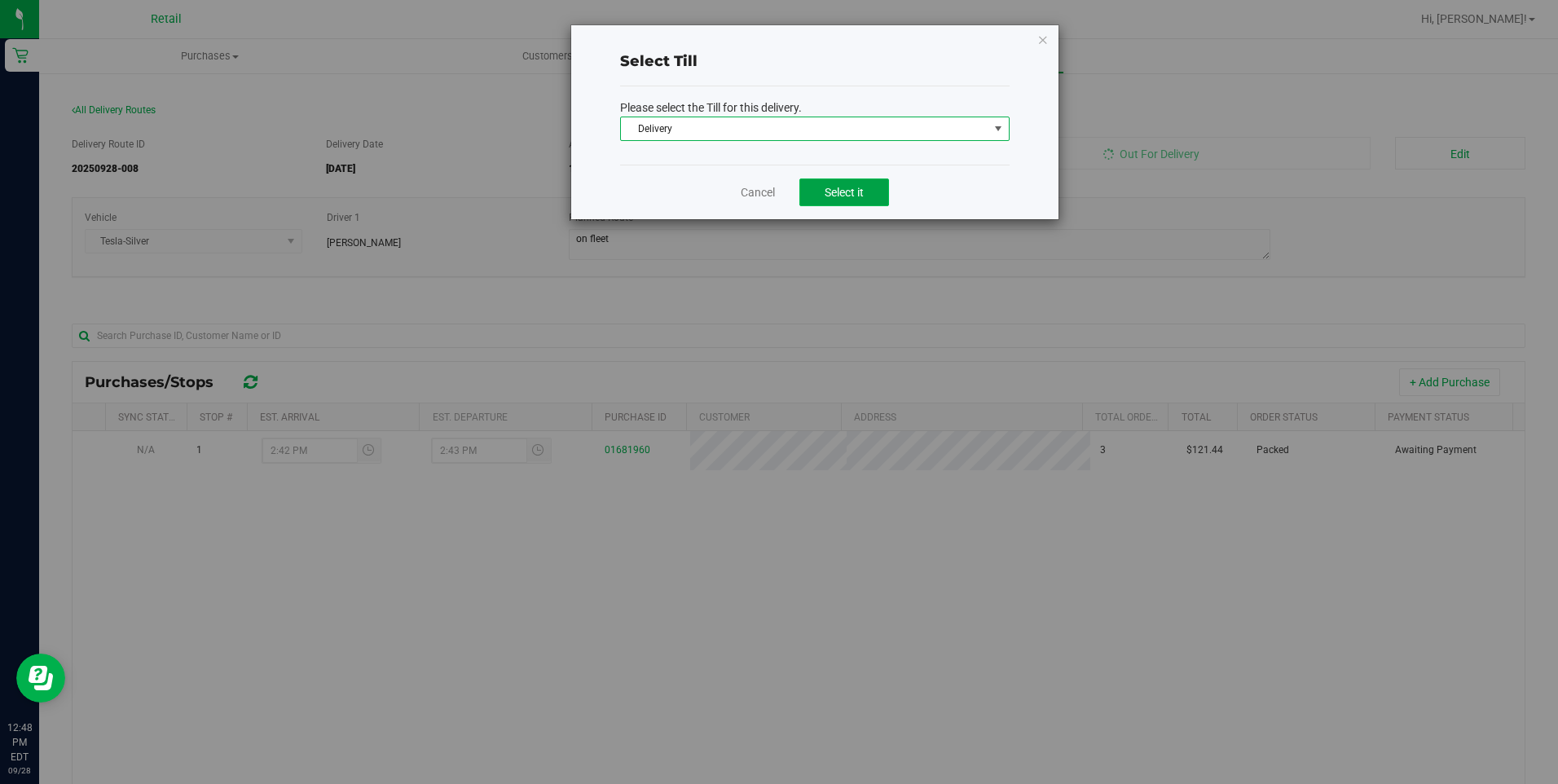
click at [845, 190] on span "Select it" at bounding box center [844, 192] width 39 height 13
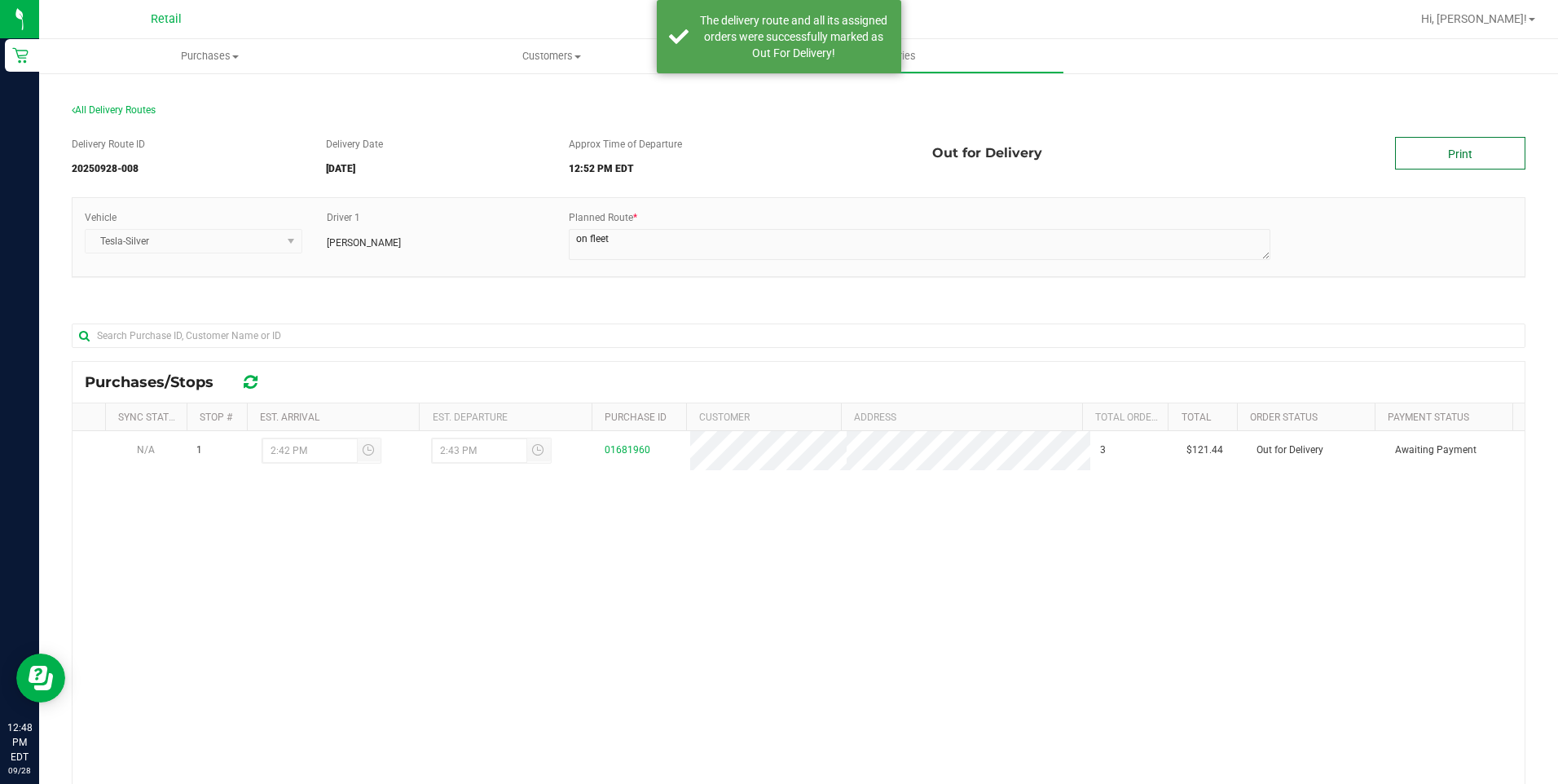
click at [1445, 169] on link "Print" at bounding box center [1460, 153] width 131 height 32
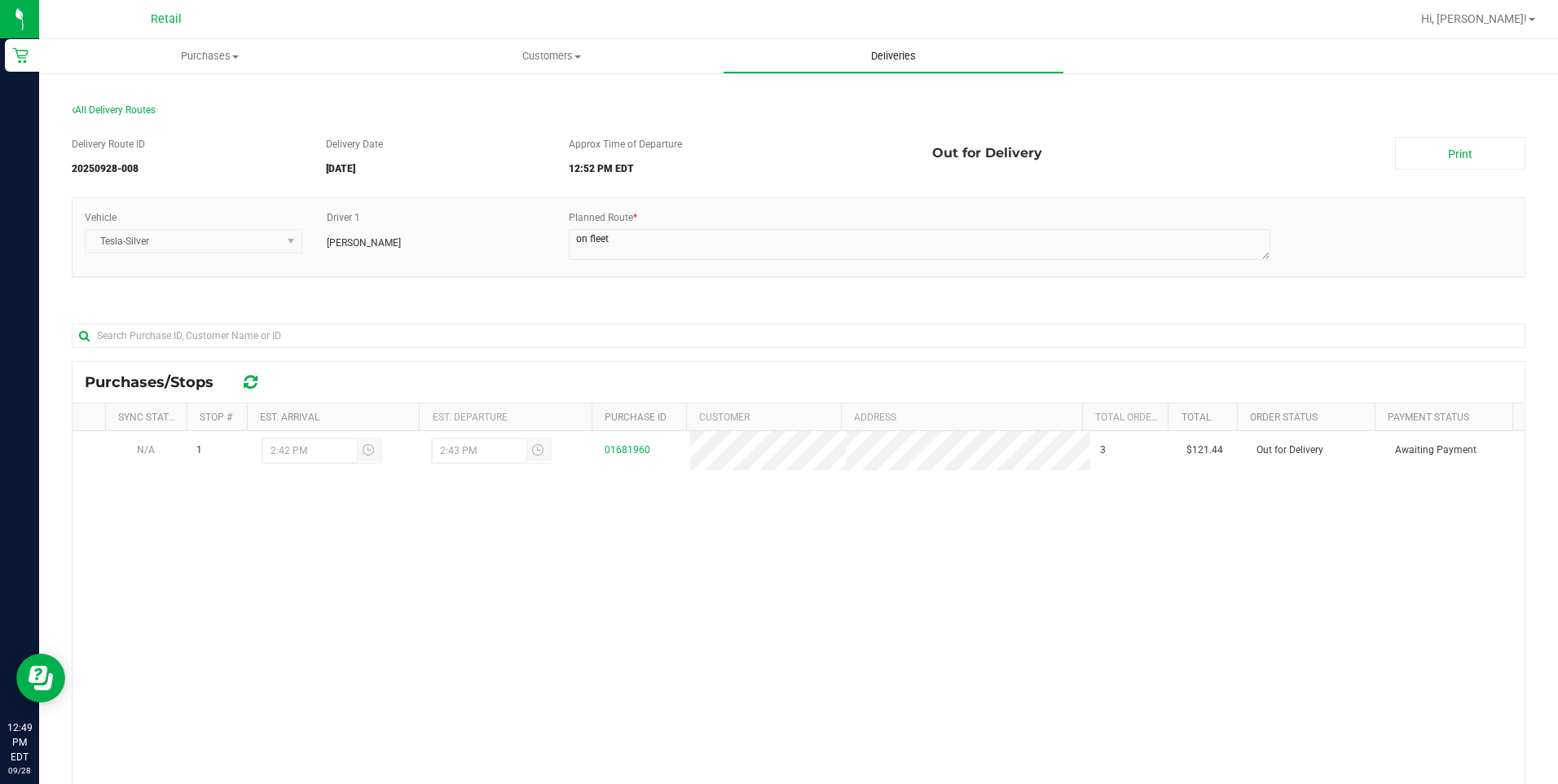
click at [909, 54] on span "Deliveries" at bounding box center [893, 57] width 89 height 15
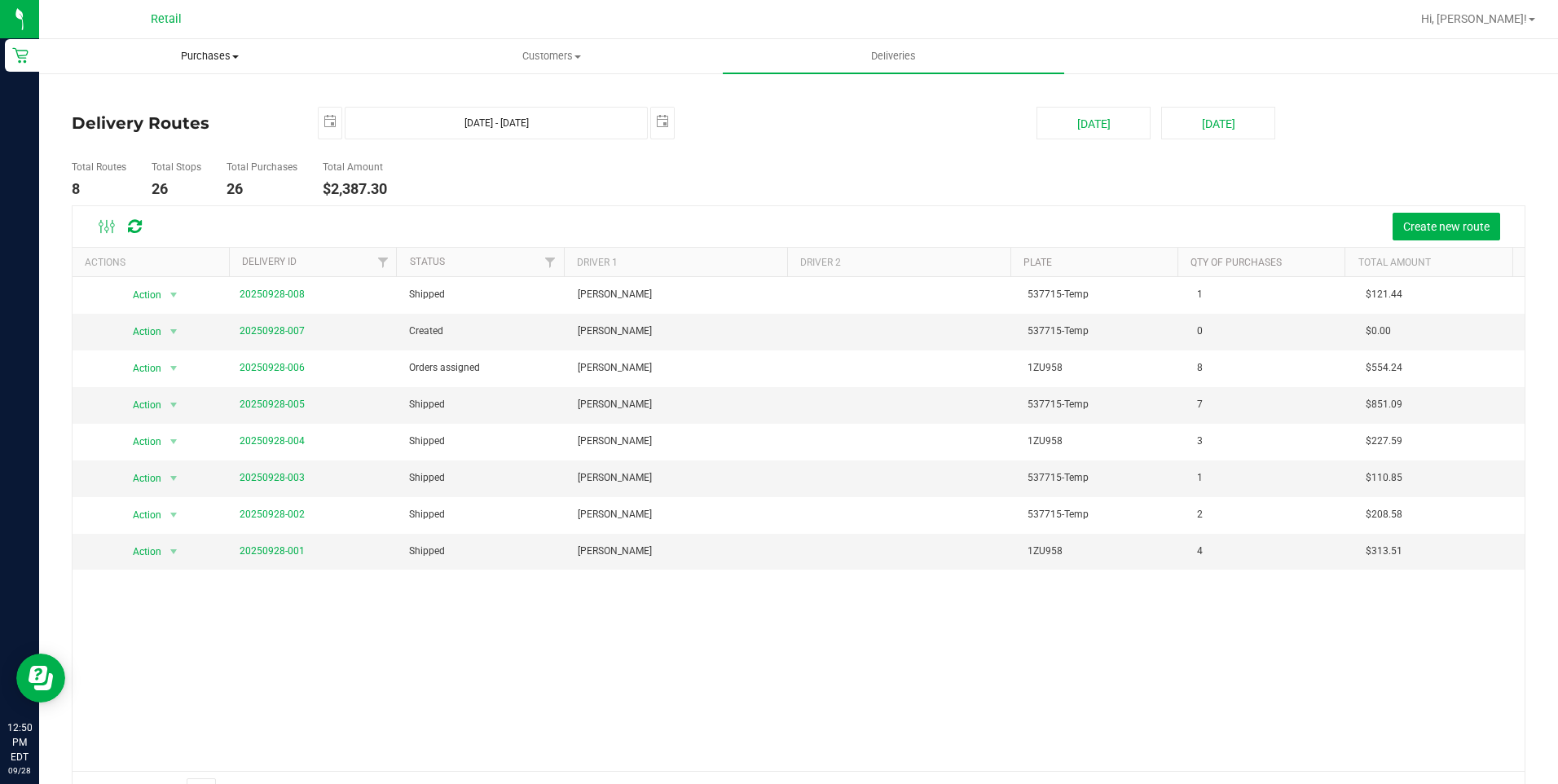
click at [217, 44] on uib-tab-heading "Purchases Summary of purchases Fulfillment All purchases" at bounding box center [209, 56] width 340 height 32
click at [237, 50] on span "Purchases" at bounding box center [209, 57] width 341 height 15
click at [179, 85] on ul "Summary of purchases Fulfillment All purchases" at bounding box center [209, 118] width 341 height 88
click at [173, 93] on span "Summary of purchases" at bounding box center [122, 97] width 167 height 14
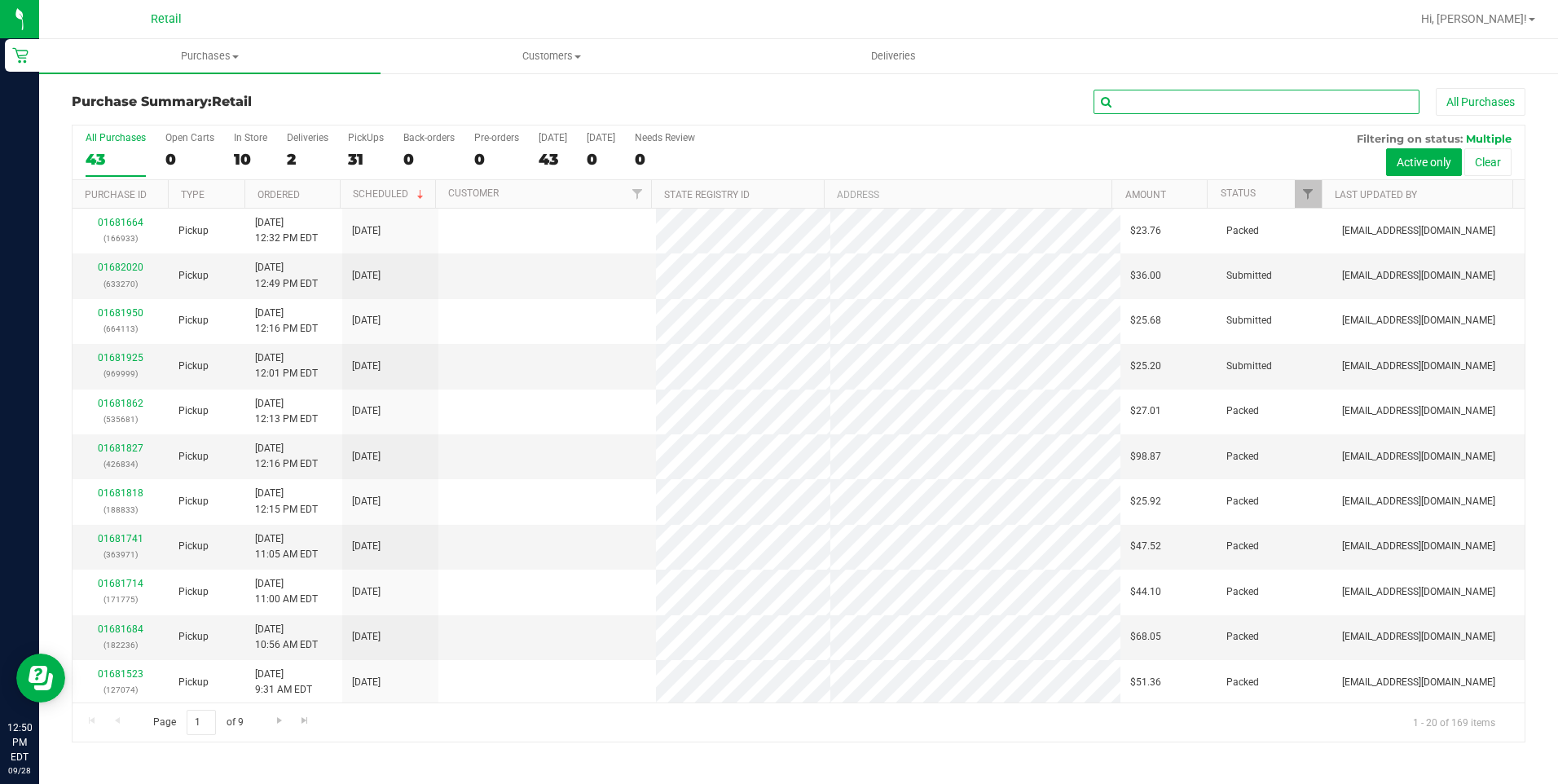
click at [1259, 108] on input "text" at bounding box center [1257, 102] width 326 height 24
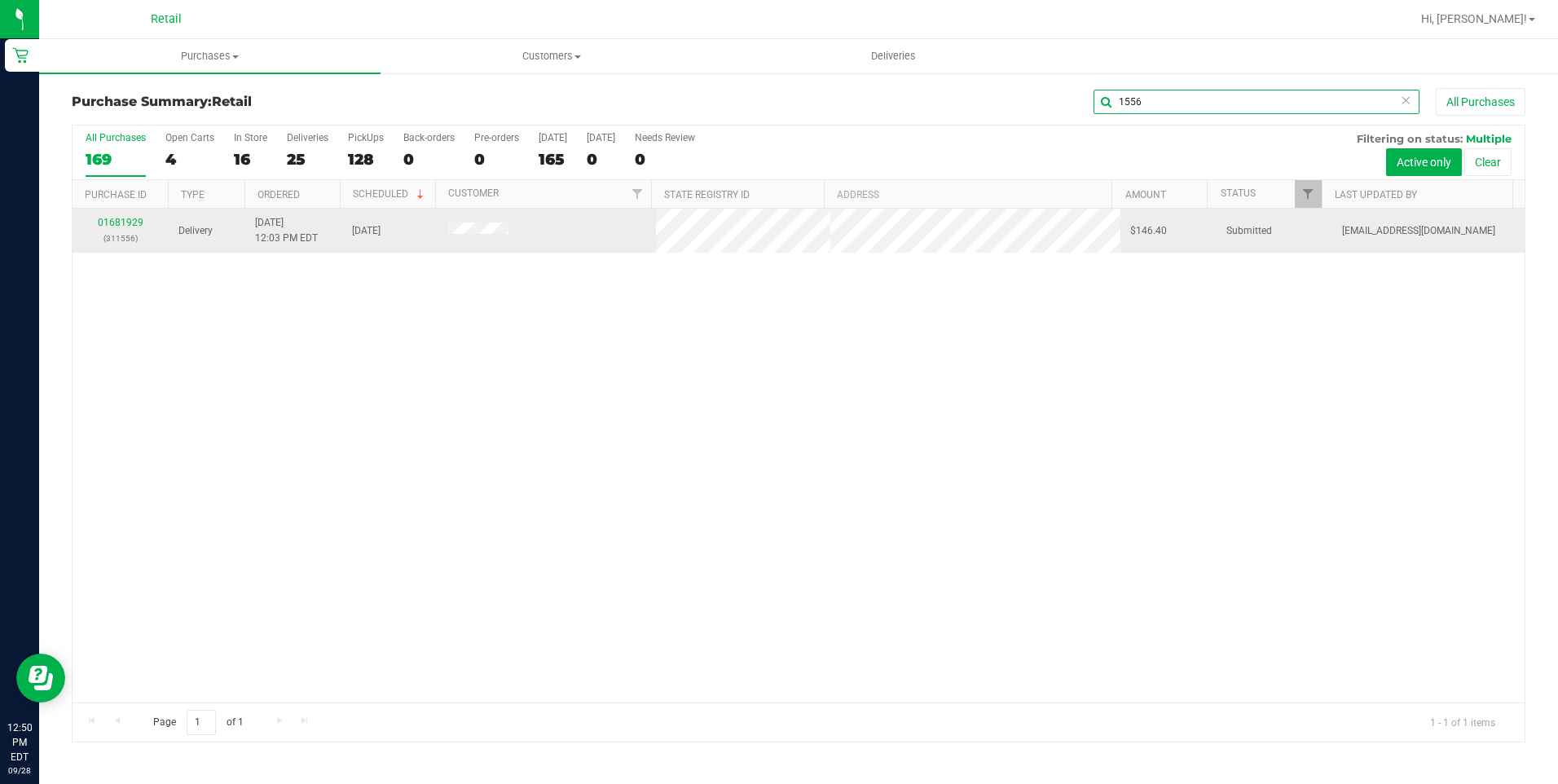
type input "1556"
click at [144, 221] on div "01681929 (311556)" at bounding box center [120, 230] width 77 height 31
click at [136, 221] on link "01681929" at bounding box center [120, 222] width 45 height 11
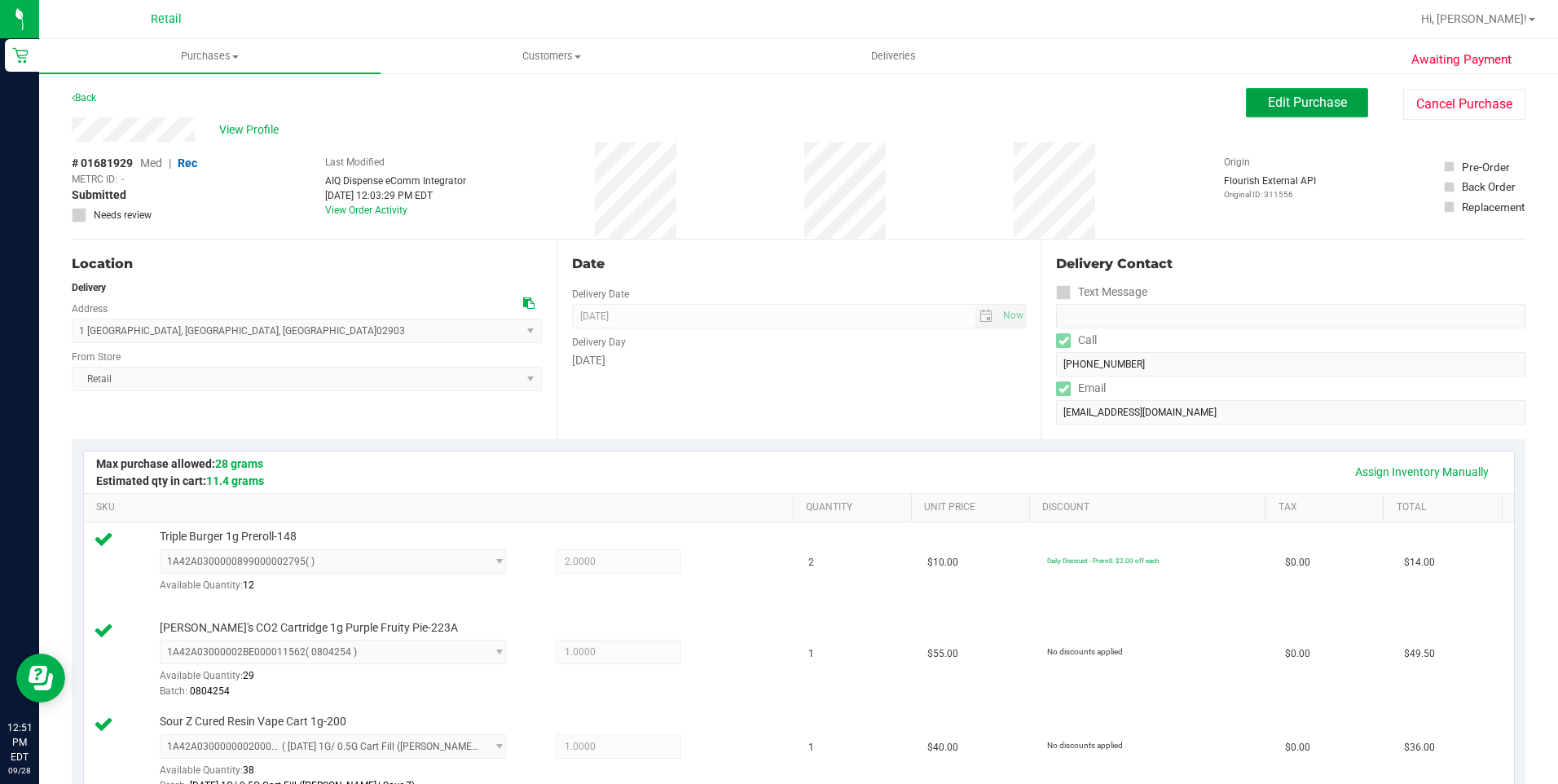
click at [1274, 97] on span "Edit Purchase" at bounding box center [1307, 102] width 79 height 16
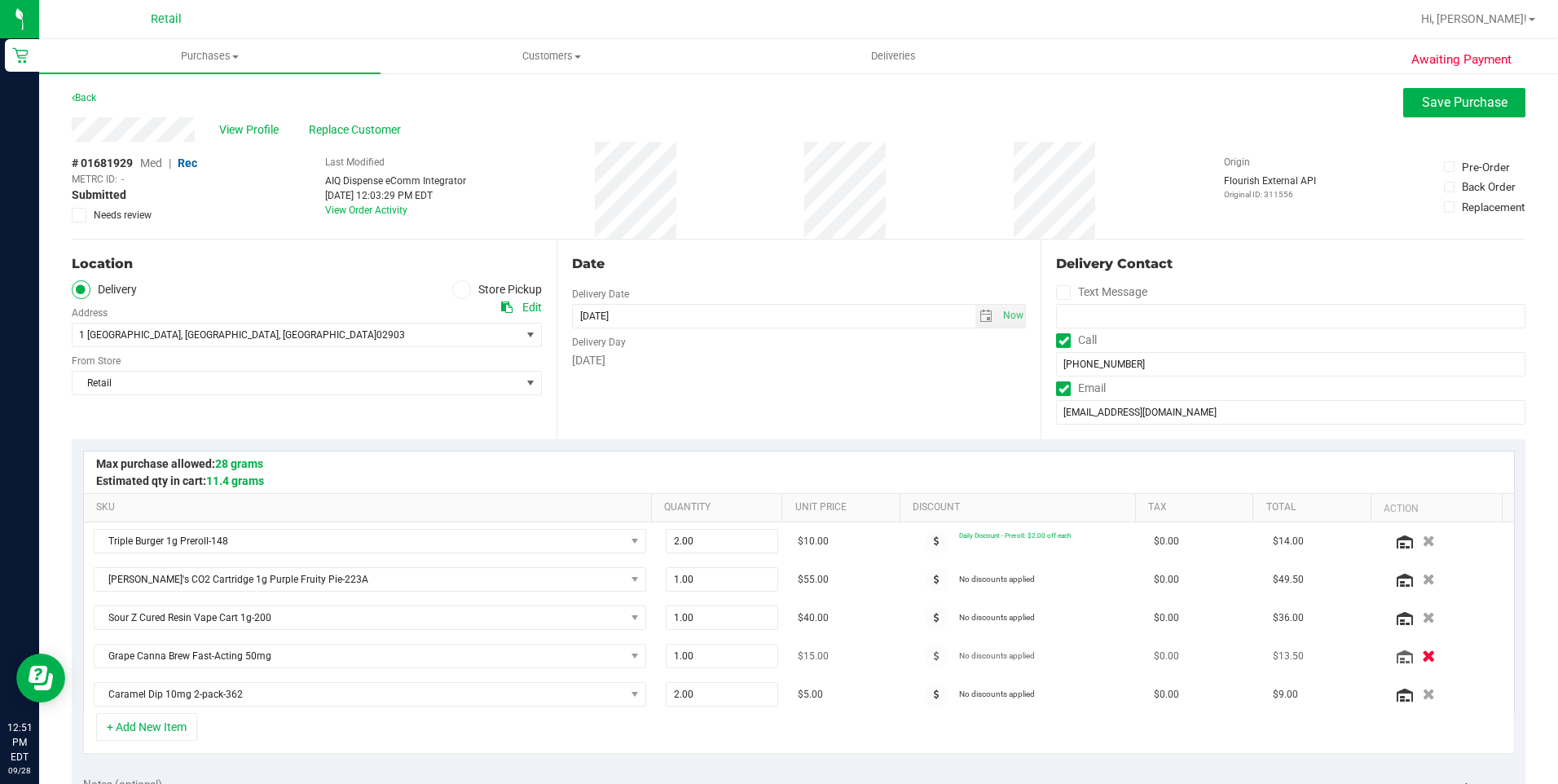
click at [1422, 660] on icon "button" at bounding box center [1428, 655] width 14 height 12
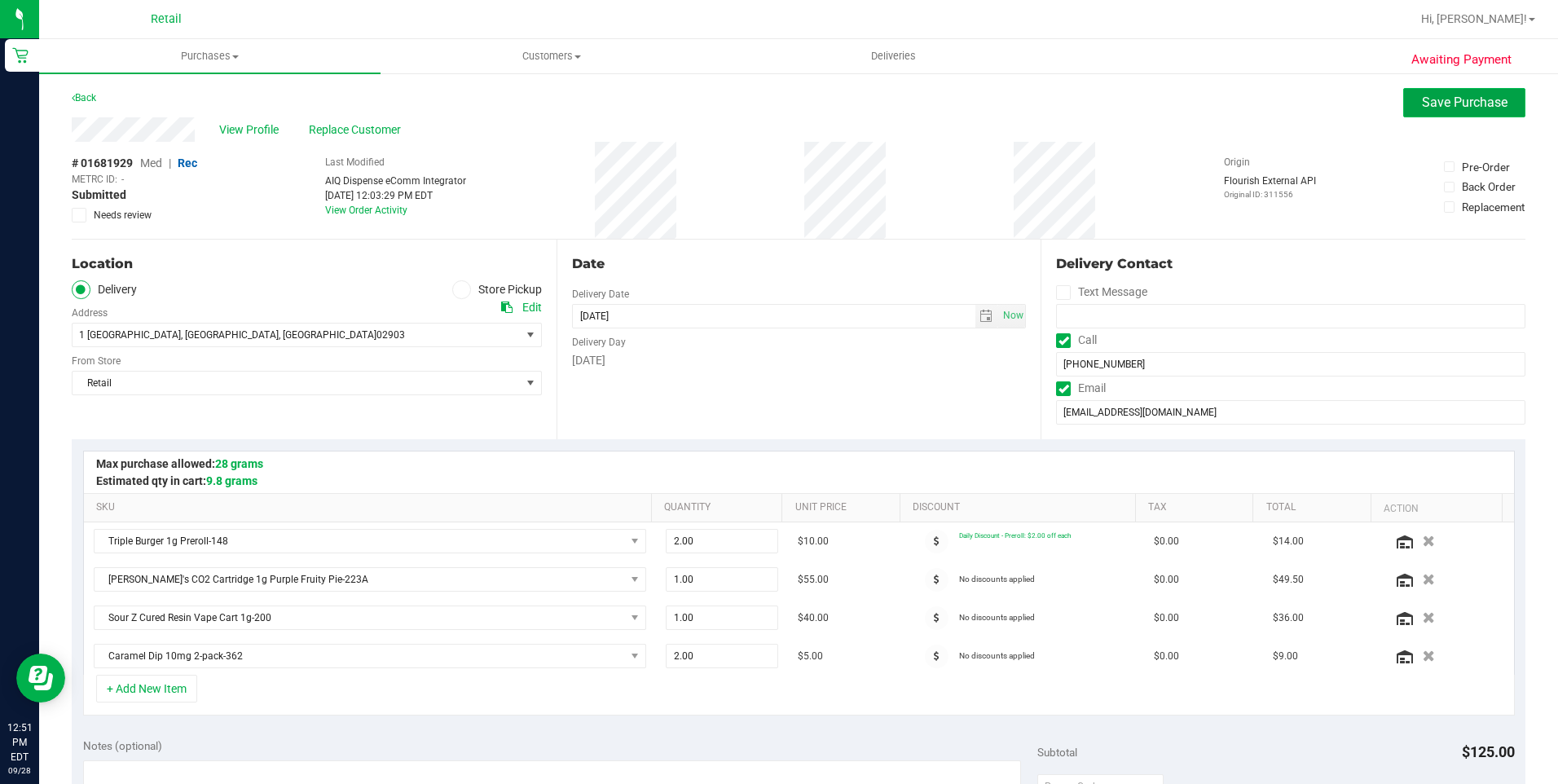
click at [1443, 94] on button "Save Purchase" at bounding box center [1464, 103] width 122 height 30
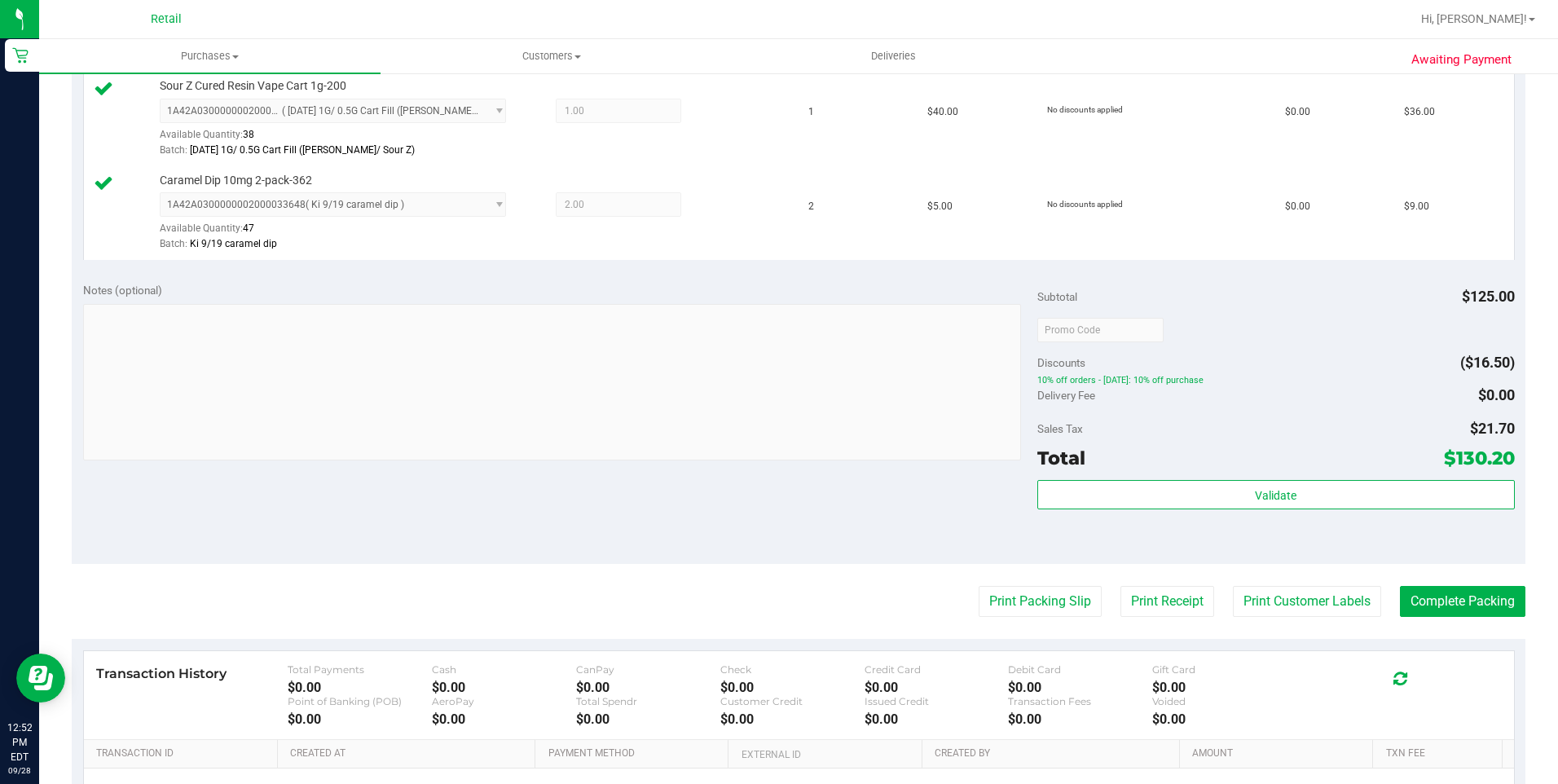
scroll to position [651, 0]
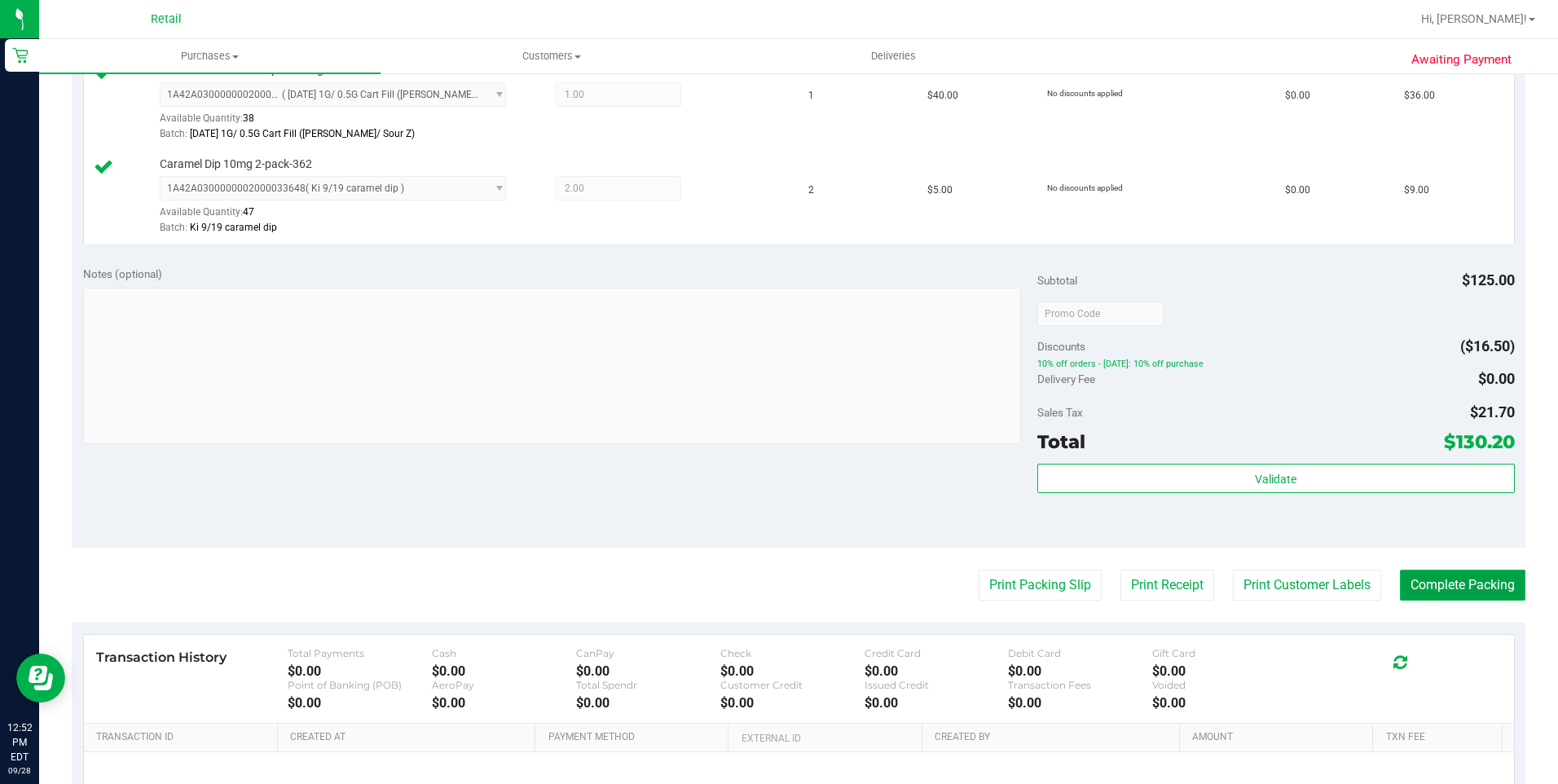
click at [1439, 595] on button "Complete Packing" at bounding box center [1462, 584] width 125 height 31
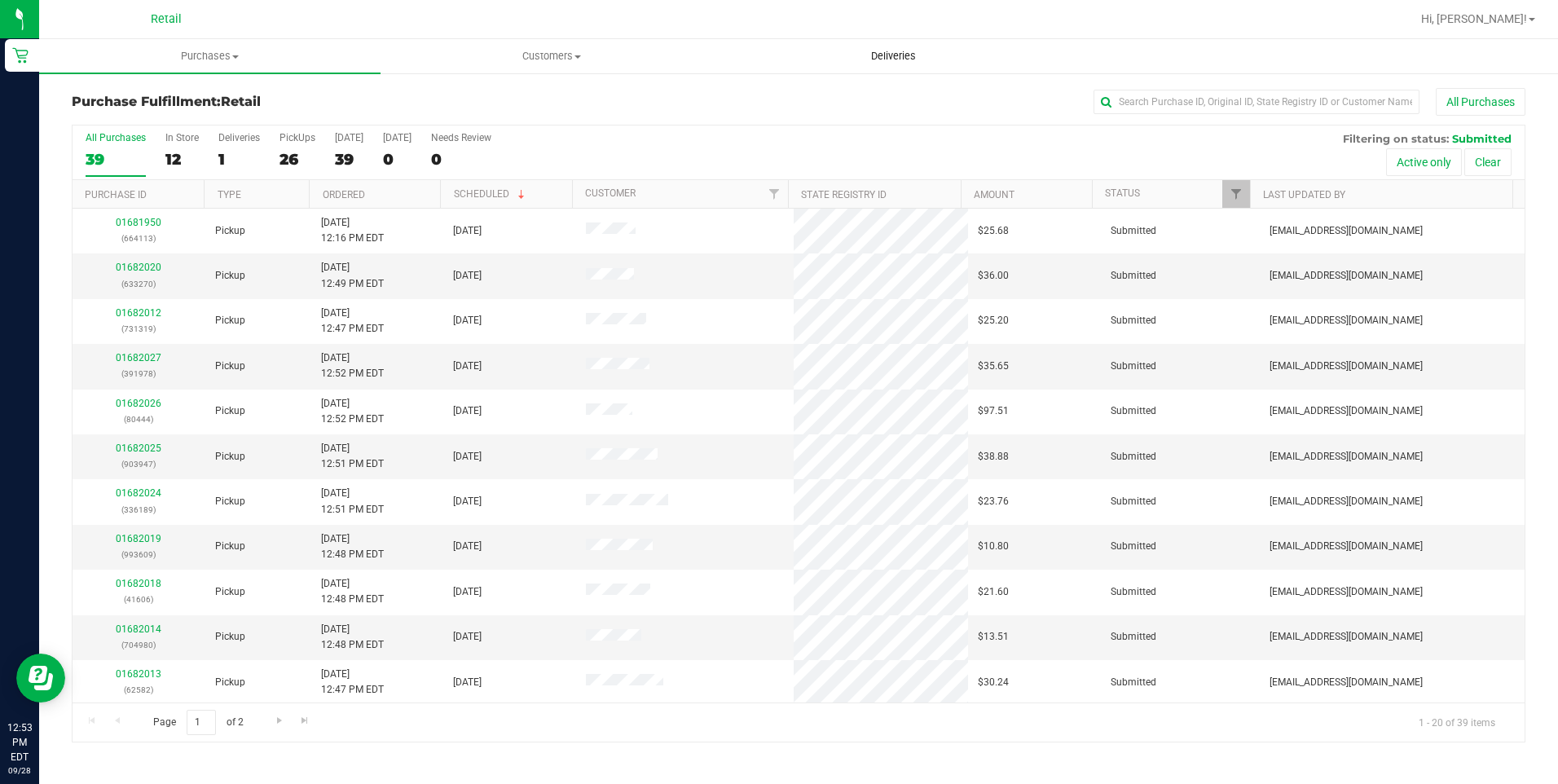
click at [906, 55] on span "Deliveries" at bounding box center [893, 57] width 89 height 15
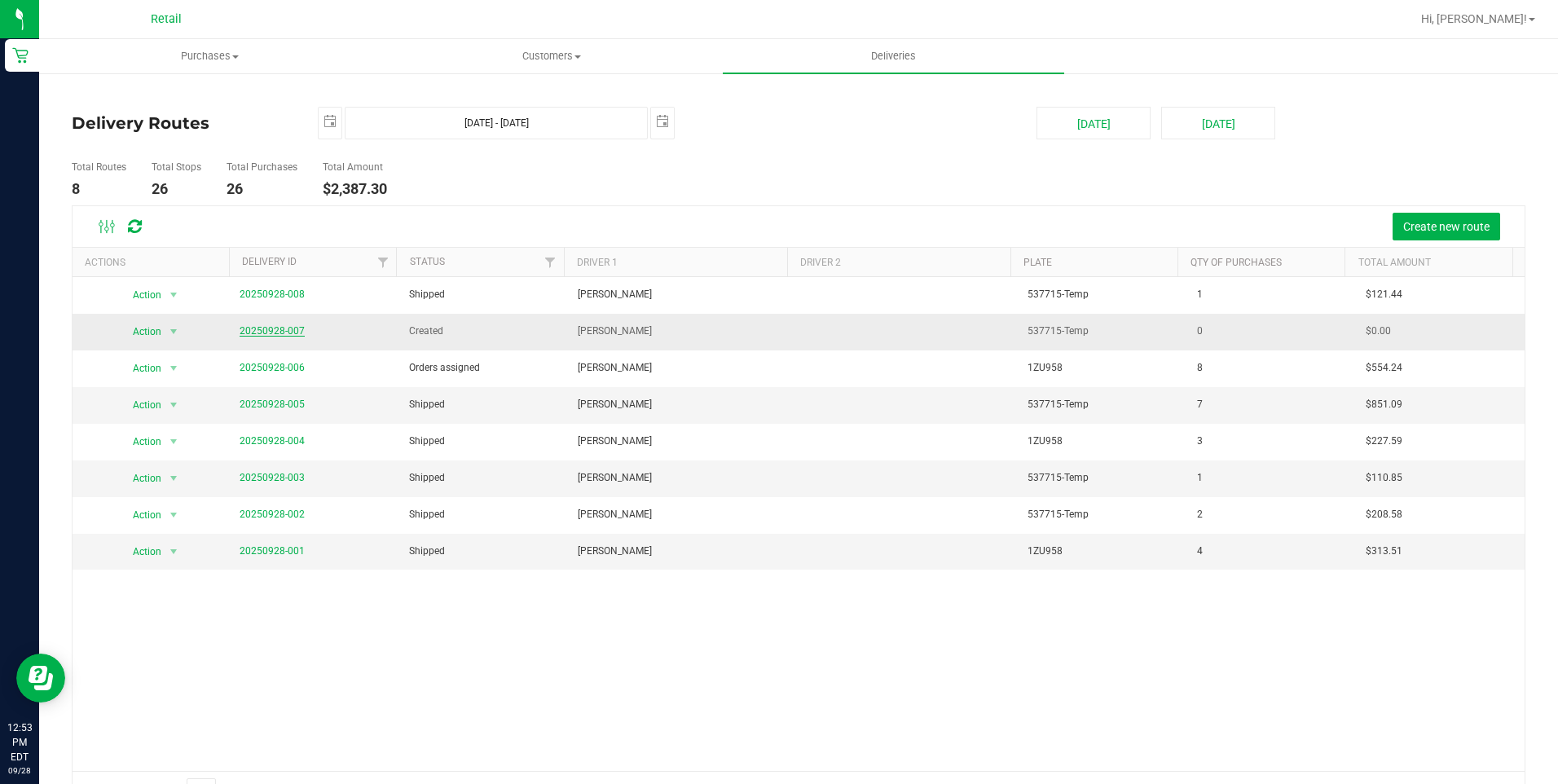
click at [285, 329] on link "20250928-007" at bounding box center [272, 331] width 65 height 11
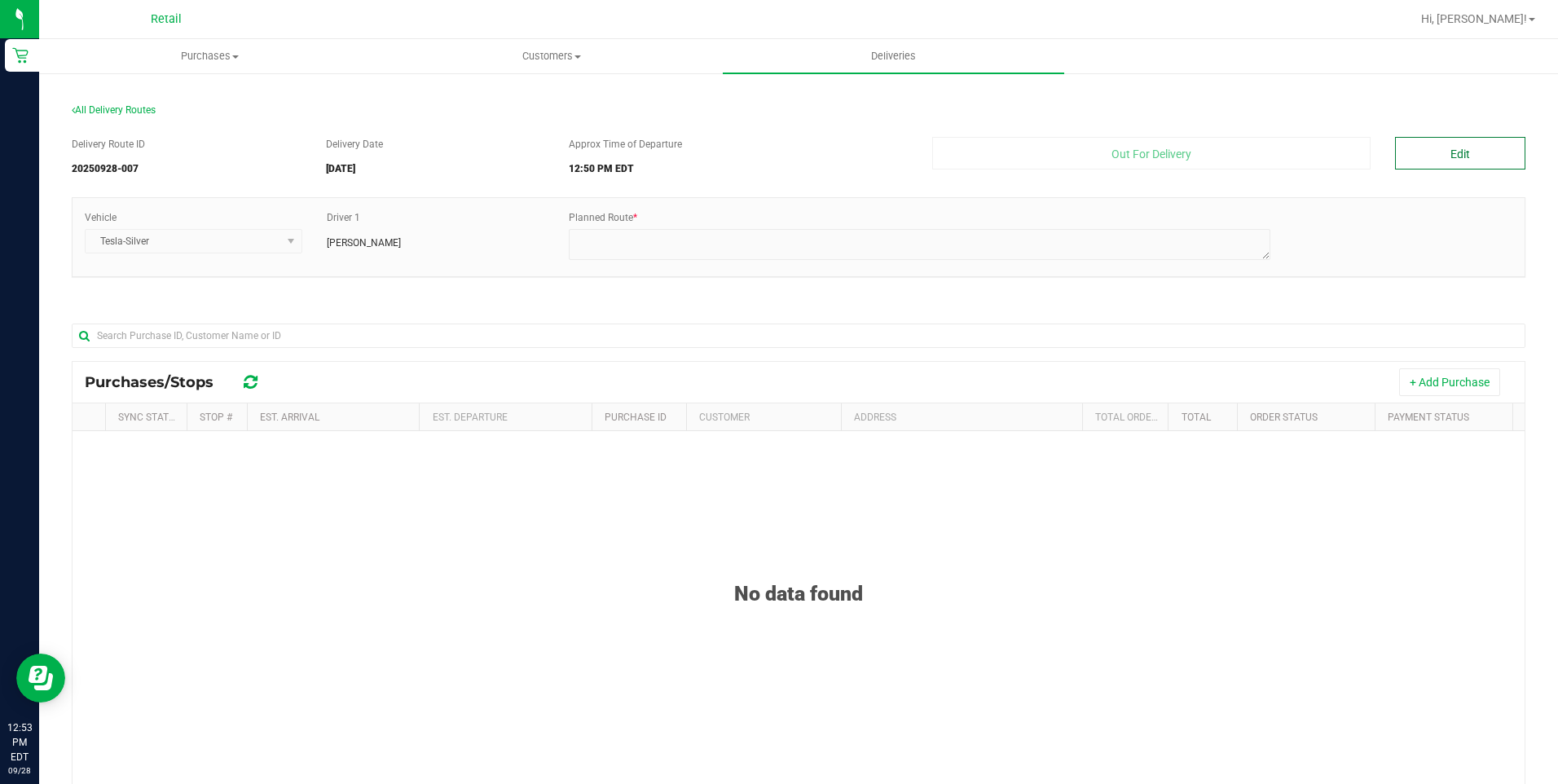
click at [1431, 152] on button "Edit" at bounding box center [1460, 153] width 131 height 32
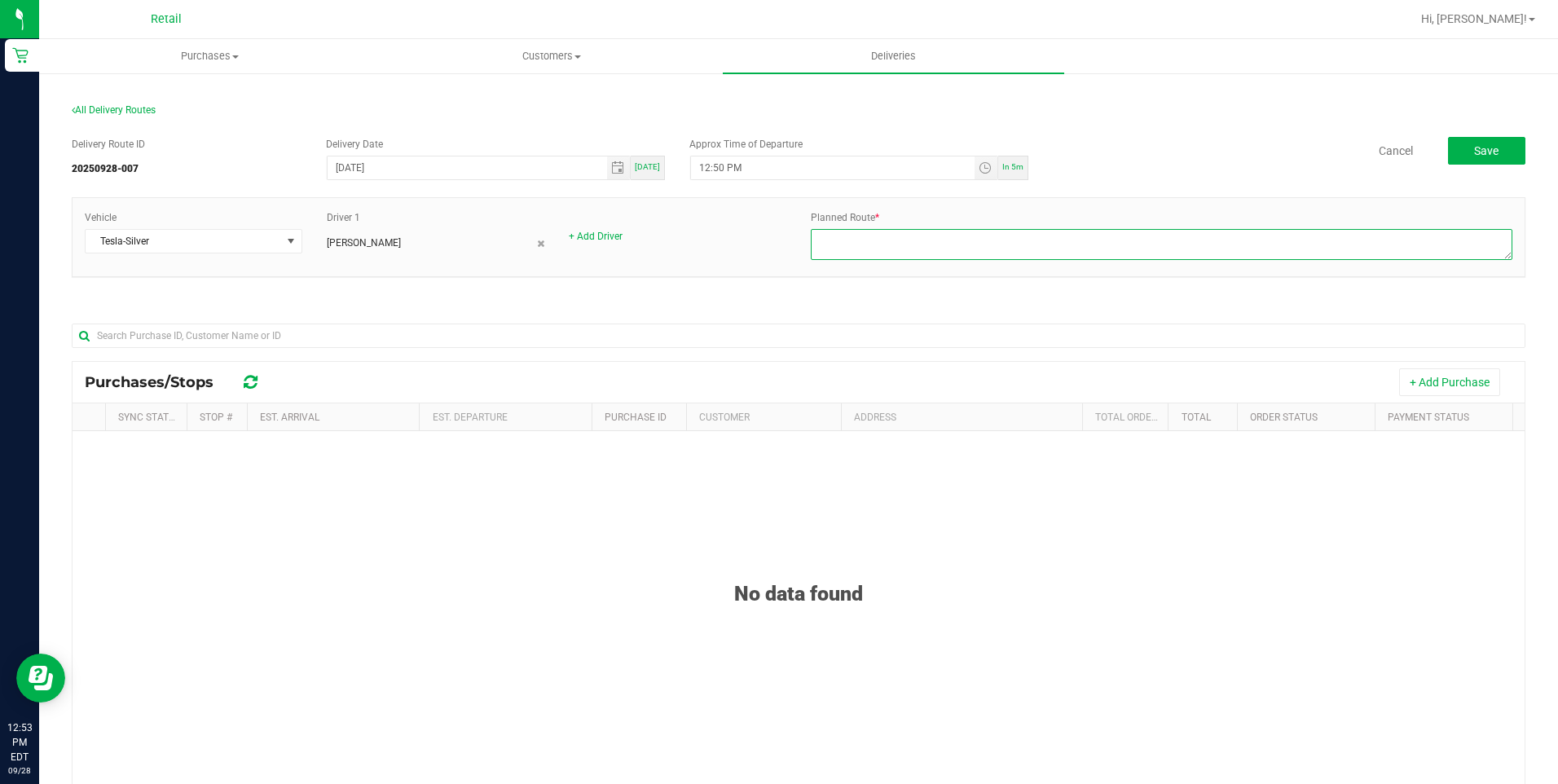
click at [870, 243] on textarea at bounding box center [1161, 244] width 702 height 31
type textarea "ONFLEET"
click at [1011, 170] on span "In 5m" at bounding box center [1012, 167] width 21 height 9
type input "12:58 PM"
click at [879, 50] on span "Deliveries" at bounding box center [893, 57] width 89 height 15
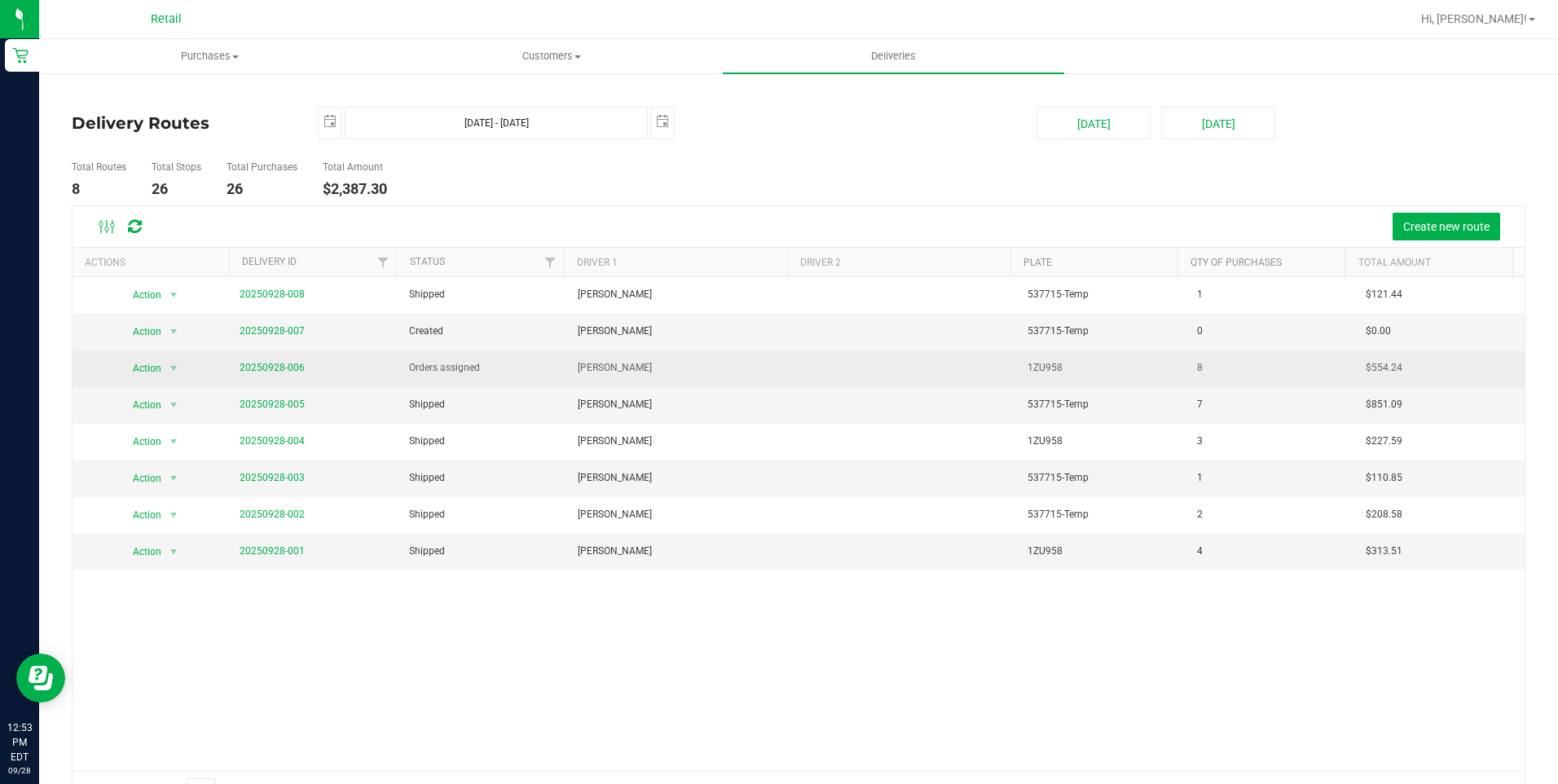
click at [250, 360] on span "20250928-006" at bounding box center [272, 368] width 65 height 16
click at [258, 360] on span "20250928-006" at bounding box center [272, 368] width 65 height 16
click at [273, 360] on span "20250928-006" at bounding box center [272, 368] width 65 height 16
click at [272, 360] on span "20250928-006" at bounding box center [272, 368] width 65 height 16
drag, startPoint x: 272, startPoint y: 360, endPoint x: 276, endPoint y: 368, distance: 8.9
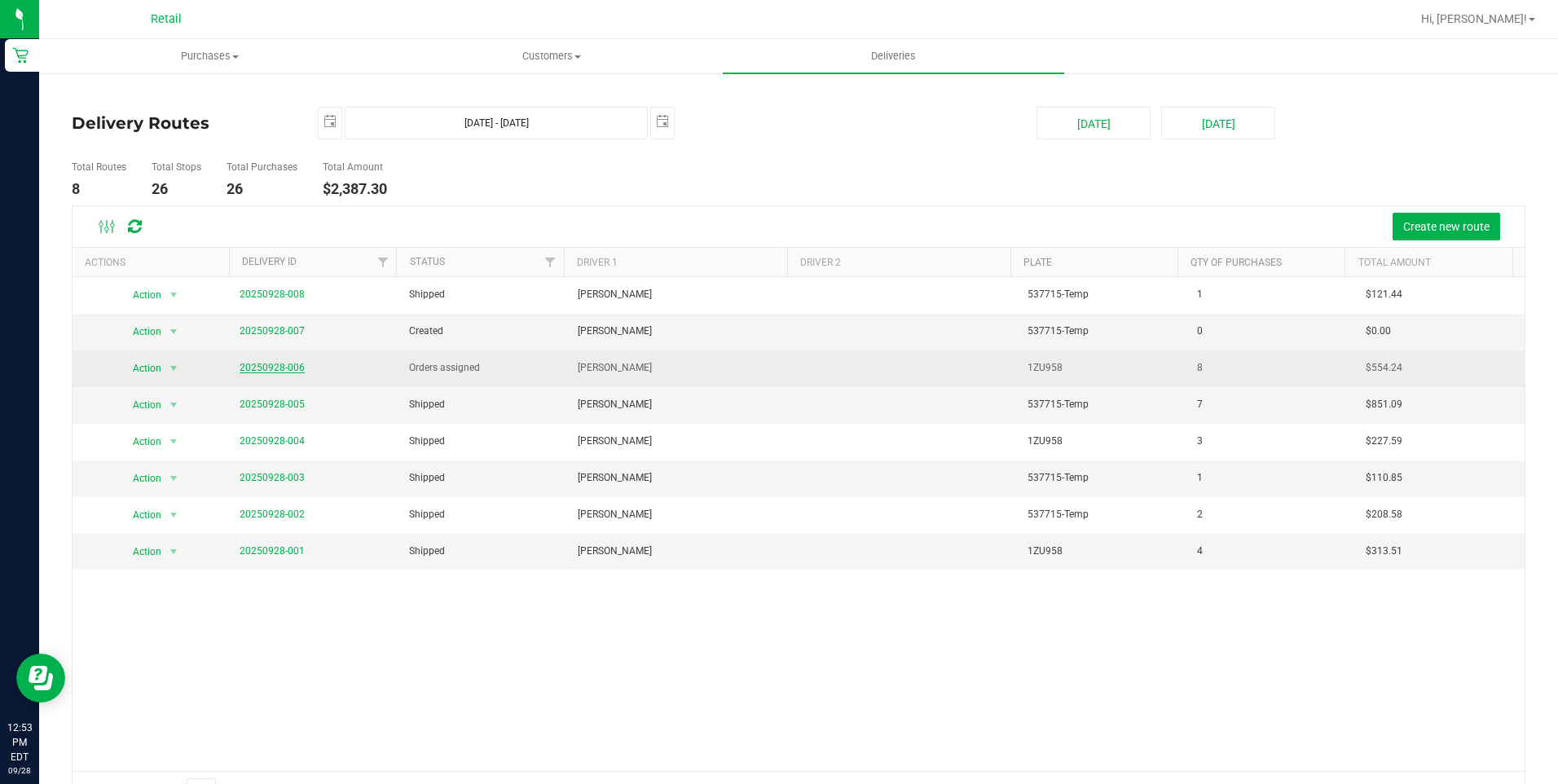
click at [276, 368] on link "20250928-006" at bounding box center [272, 367] width 65 height 11
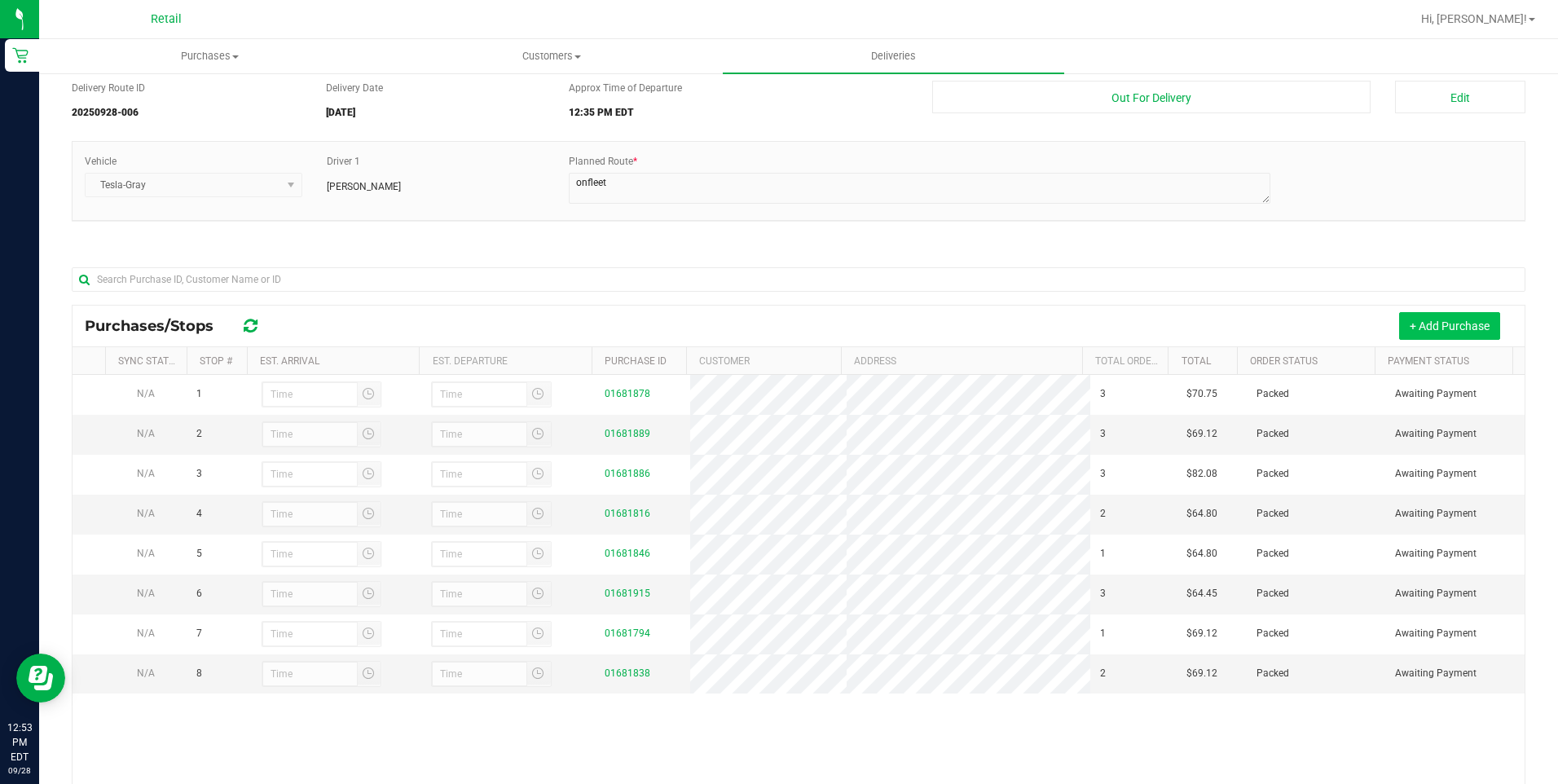
scroll to position [82, 0]
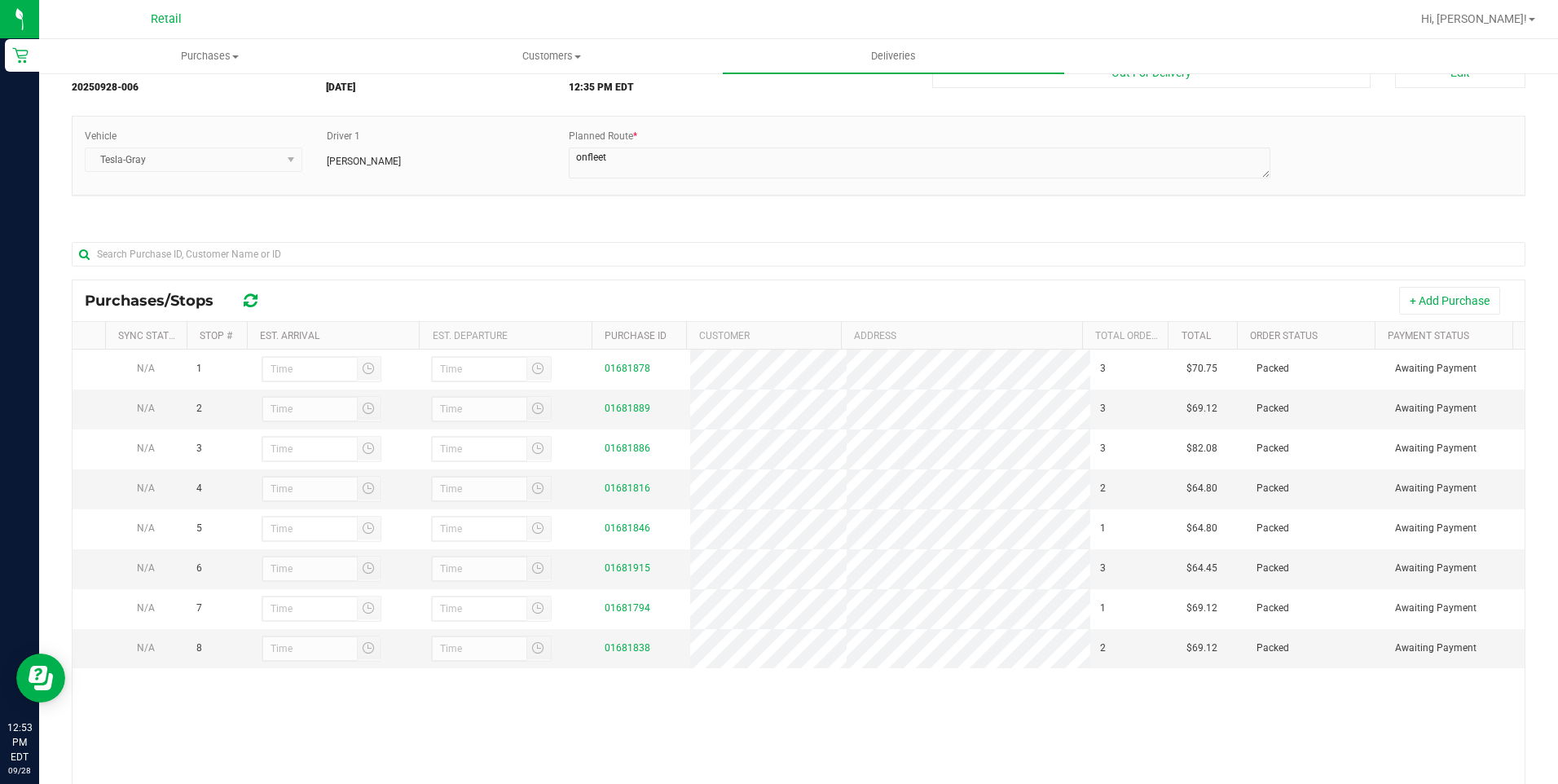
click at [1423, 285] on div "Purchases/Stops + Add Purchase" at bounding box center [798, 300] width 1451 height 41
click at [1416, 293] on button "+ Add Purchase" at bounding box center [1449, 300] width 101 height 28
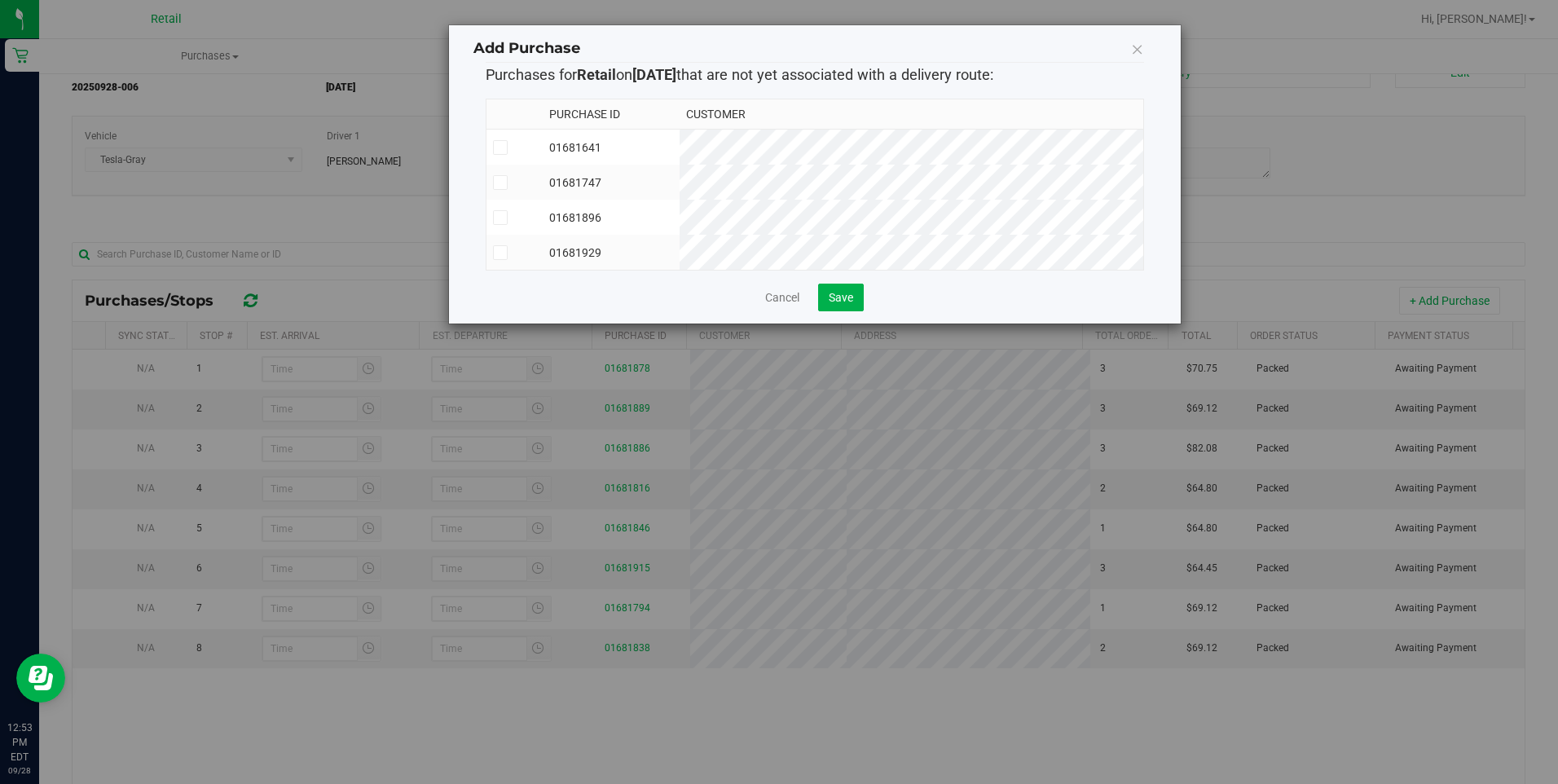
click at [500, 244] on td at bounding box center [515, 252] width 57 height 35
click at [842, 304] on span "Save" at bounding box center [841, 297] width 24 height 13
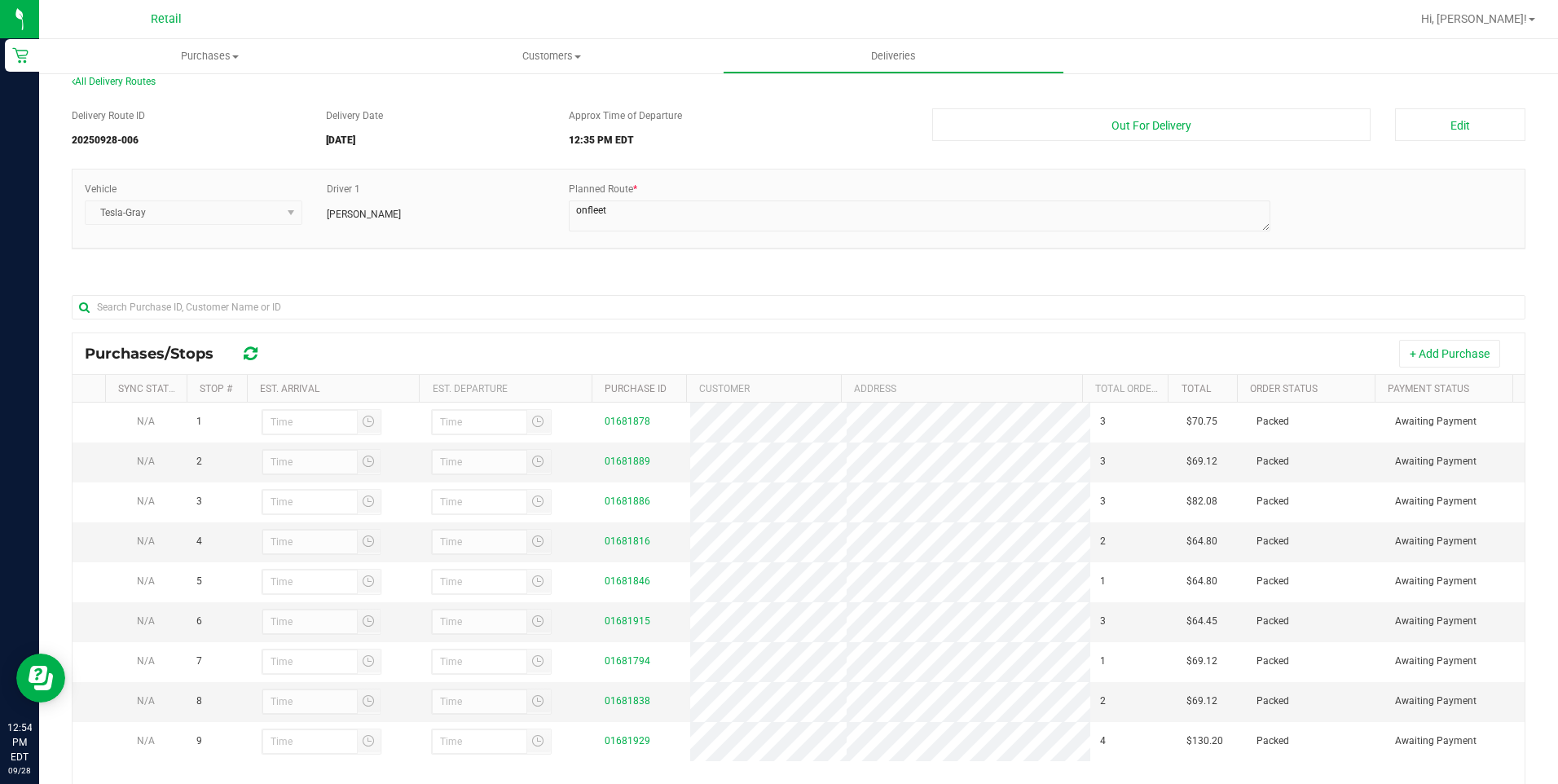
scroll to position [0, 0]
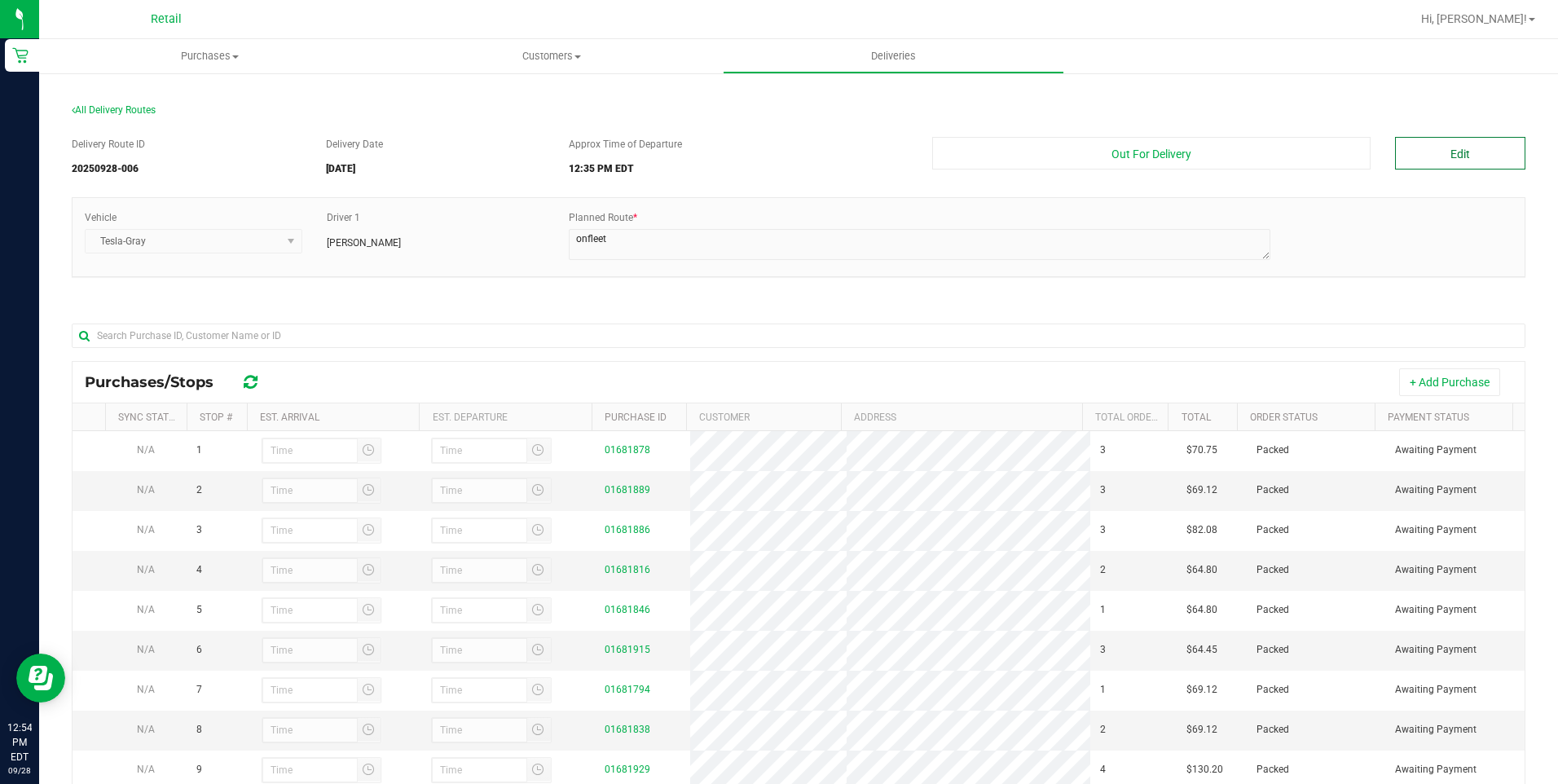
click at [1461, 153] on button "Edit" at bounding box center [1460, 153] width 131 height 32
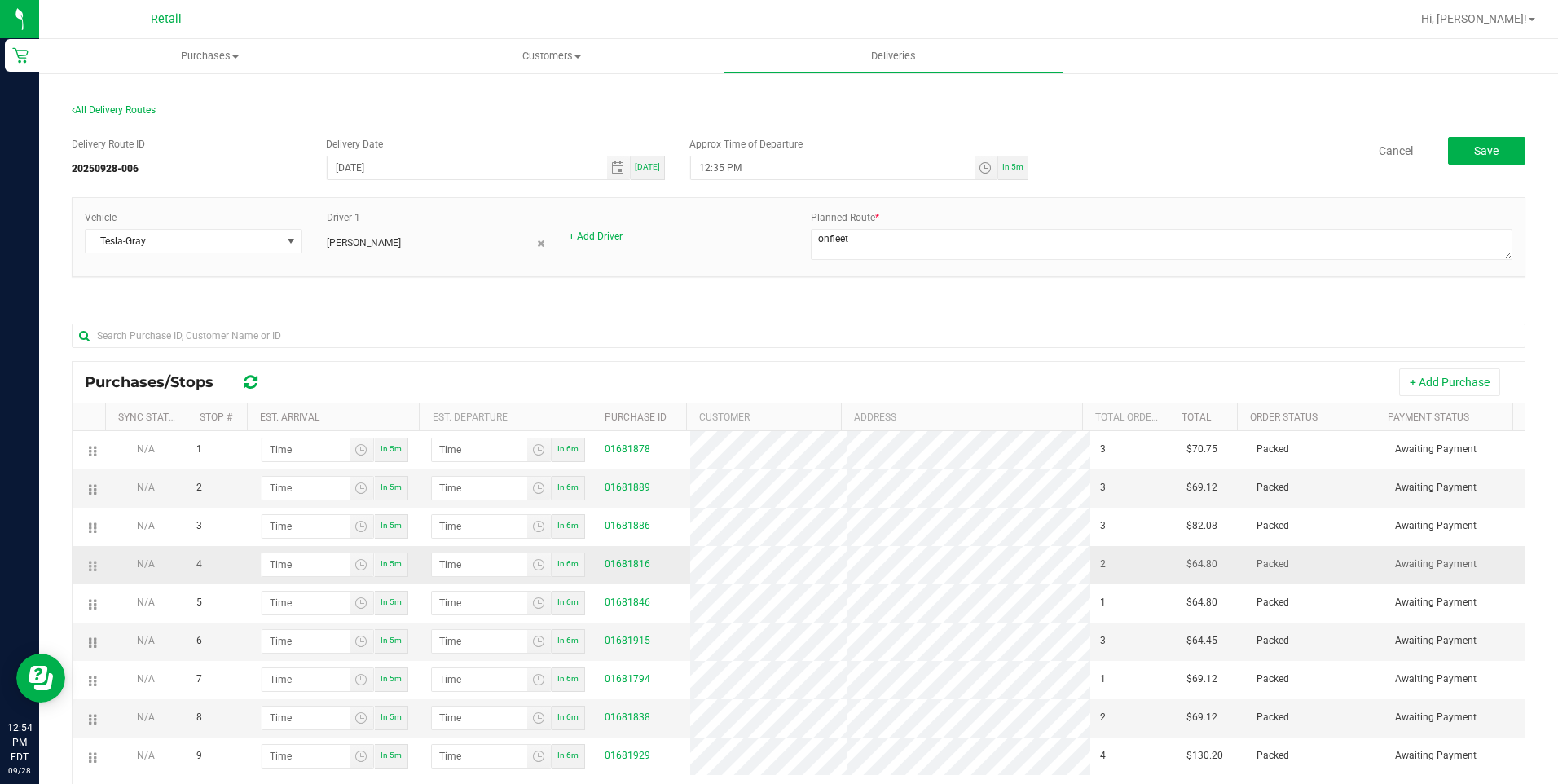
scroll to position [82, 0]
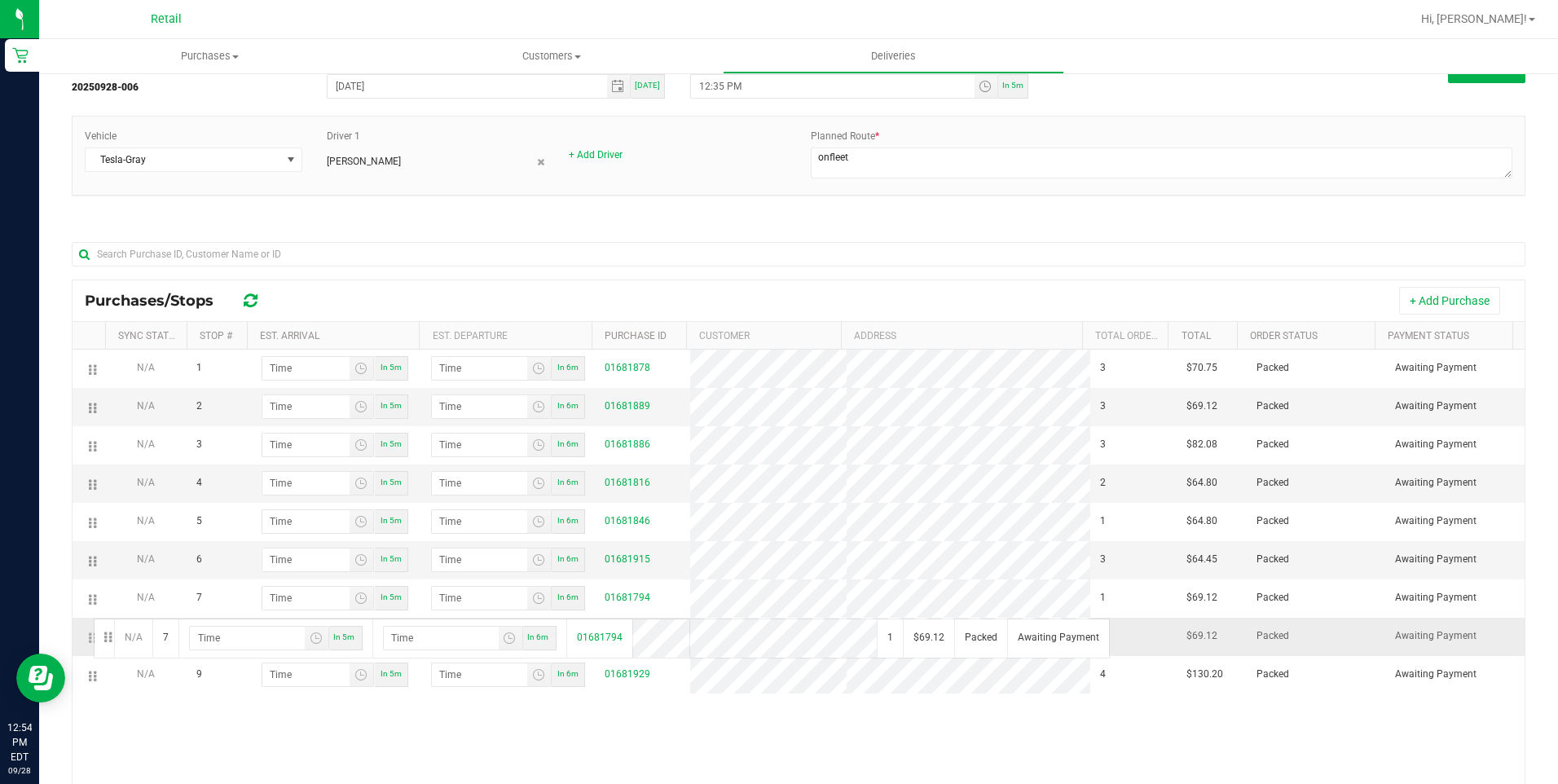
drag, startPoint x: 88, startPoint y: 596, endPoint x: 91, endPoint y: 616, distance: 20.2
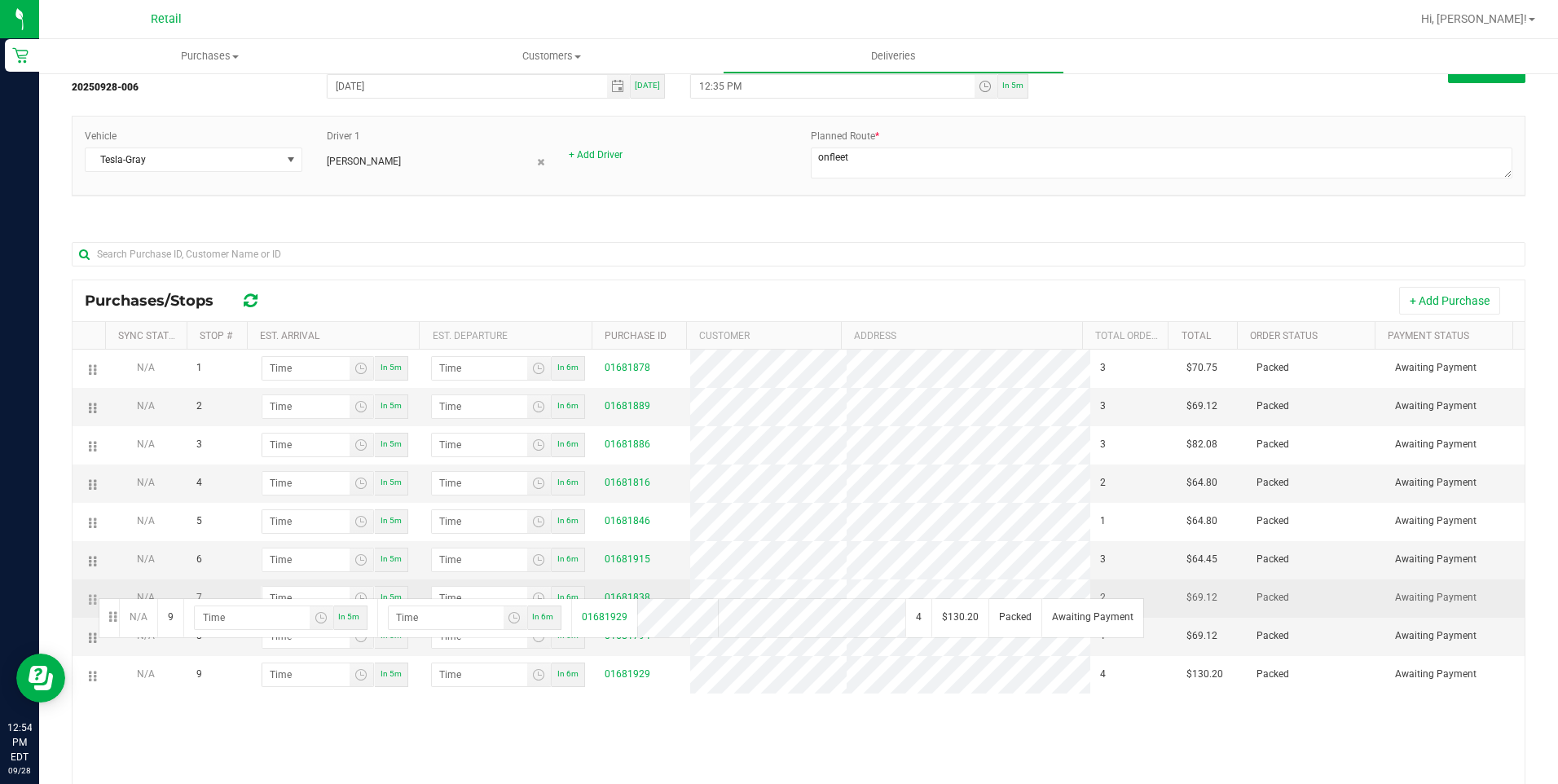
drag, startPoint x: 90, startPoint y: 673, endPoint x: 96, endPoint y: 596, distance: 77.2
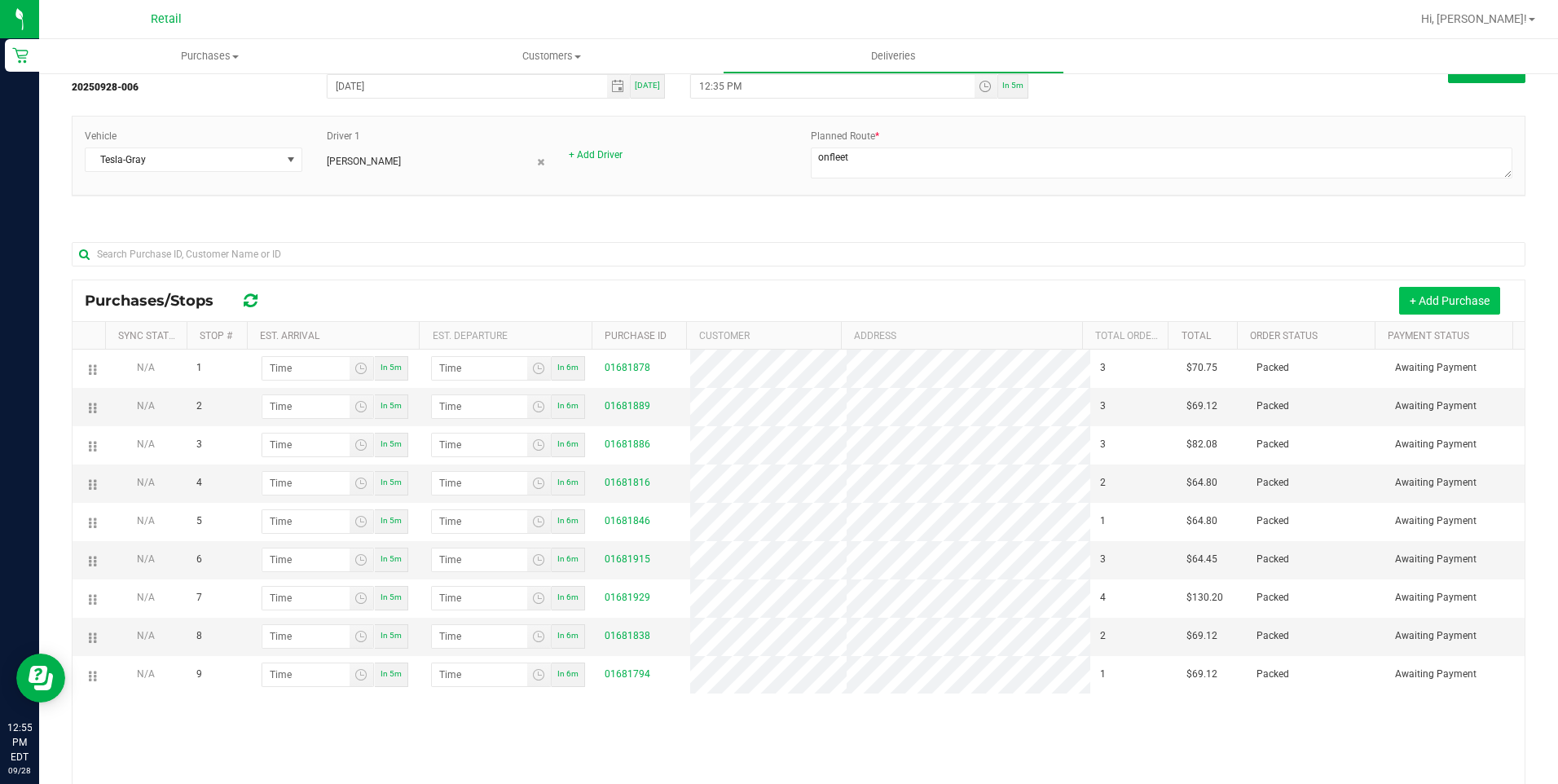
click at [1446, 310] on button "+ Add Purchase" at bounding box center [1449, 300] width 101 height 28
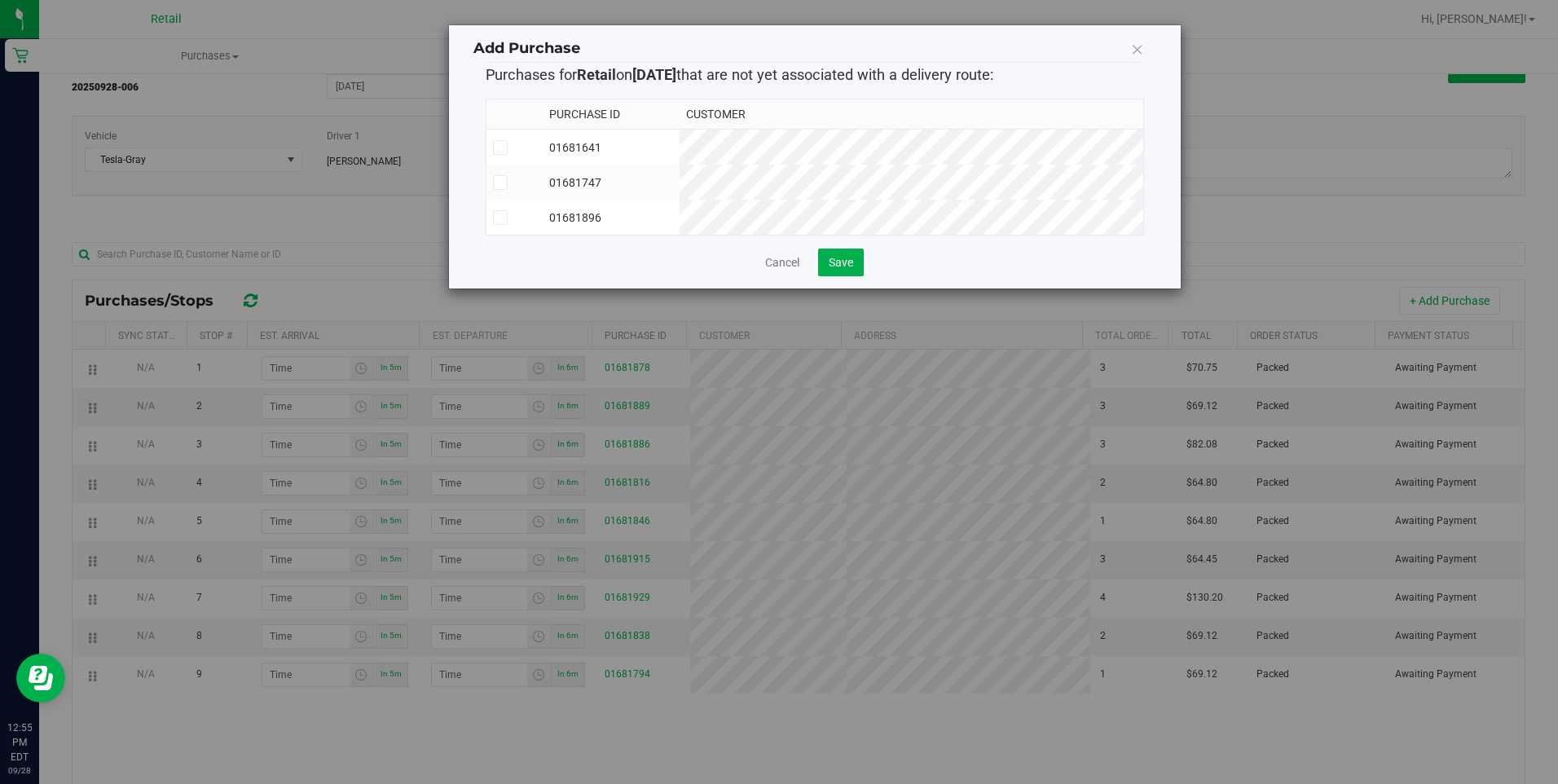
click at [501, 147] on icon at bounding box center [500, 147] width 10 height 0
click at [0, 0] on input "checkbox" at bounding box center [0, 0] width 0 height 0
click at [498, 195] on td at bounding box center [515, 183] width 57 height 35
click at [499, 218] on icon at bounding box center [500, 218] width 10 height 0
click at [0, 0] on input "checkbox" at bounding box center [0, 0] width 0 height 0
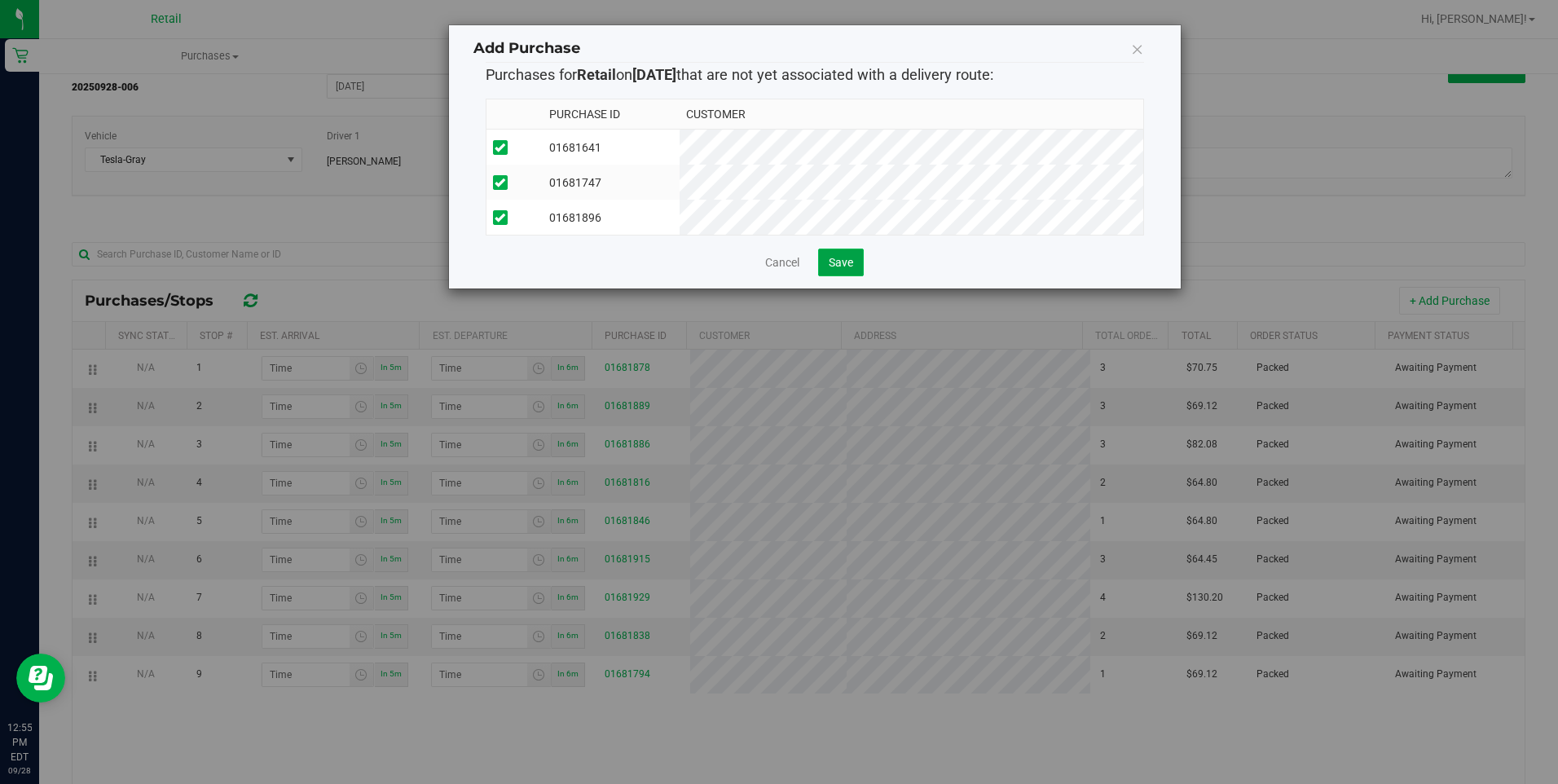
click at [849, 268] on span "Save" at bounding box center [841, 262] width 24 height 13
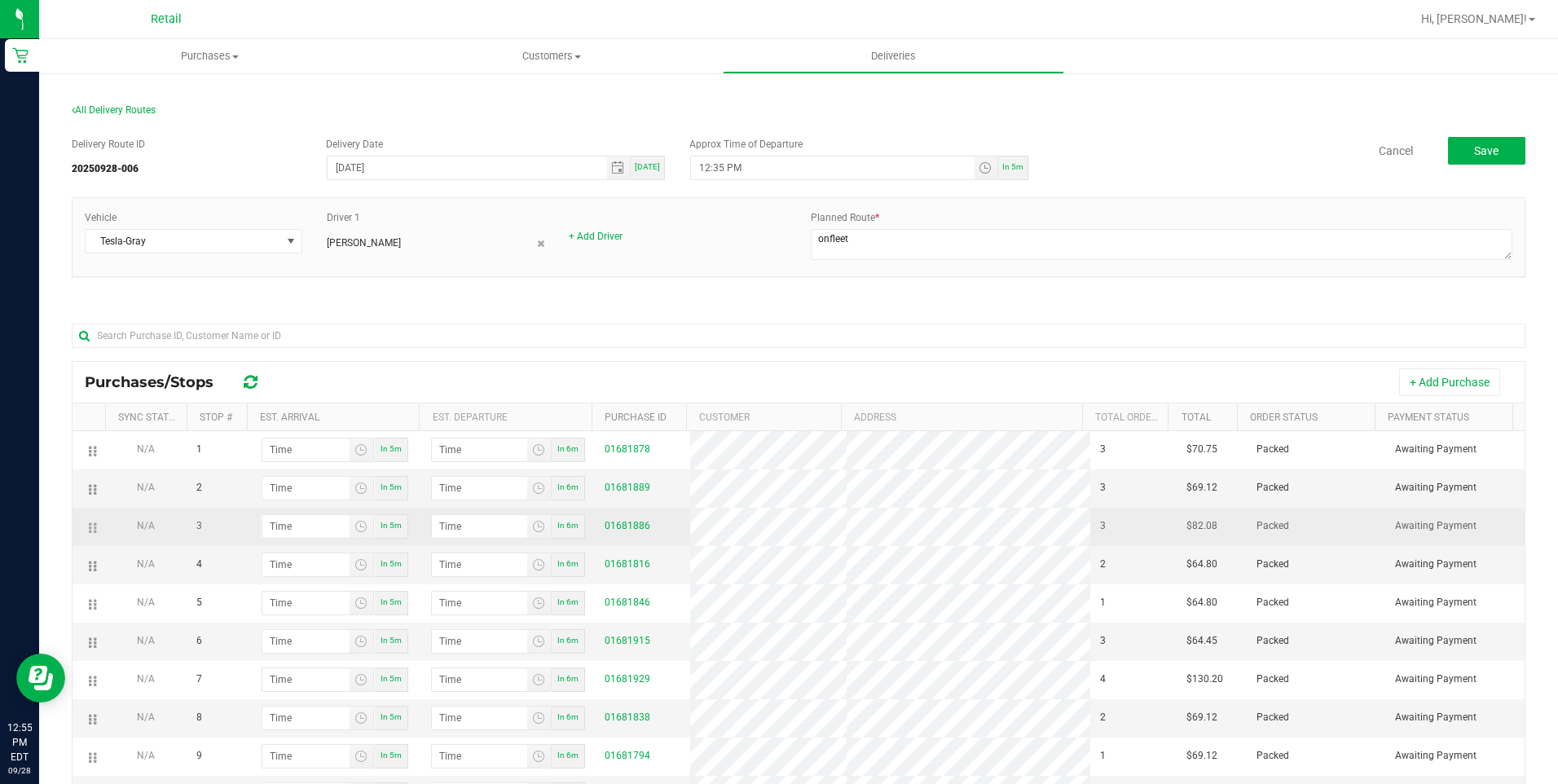
scroll to position [224, 0]
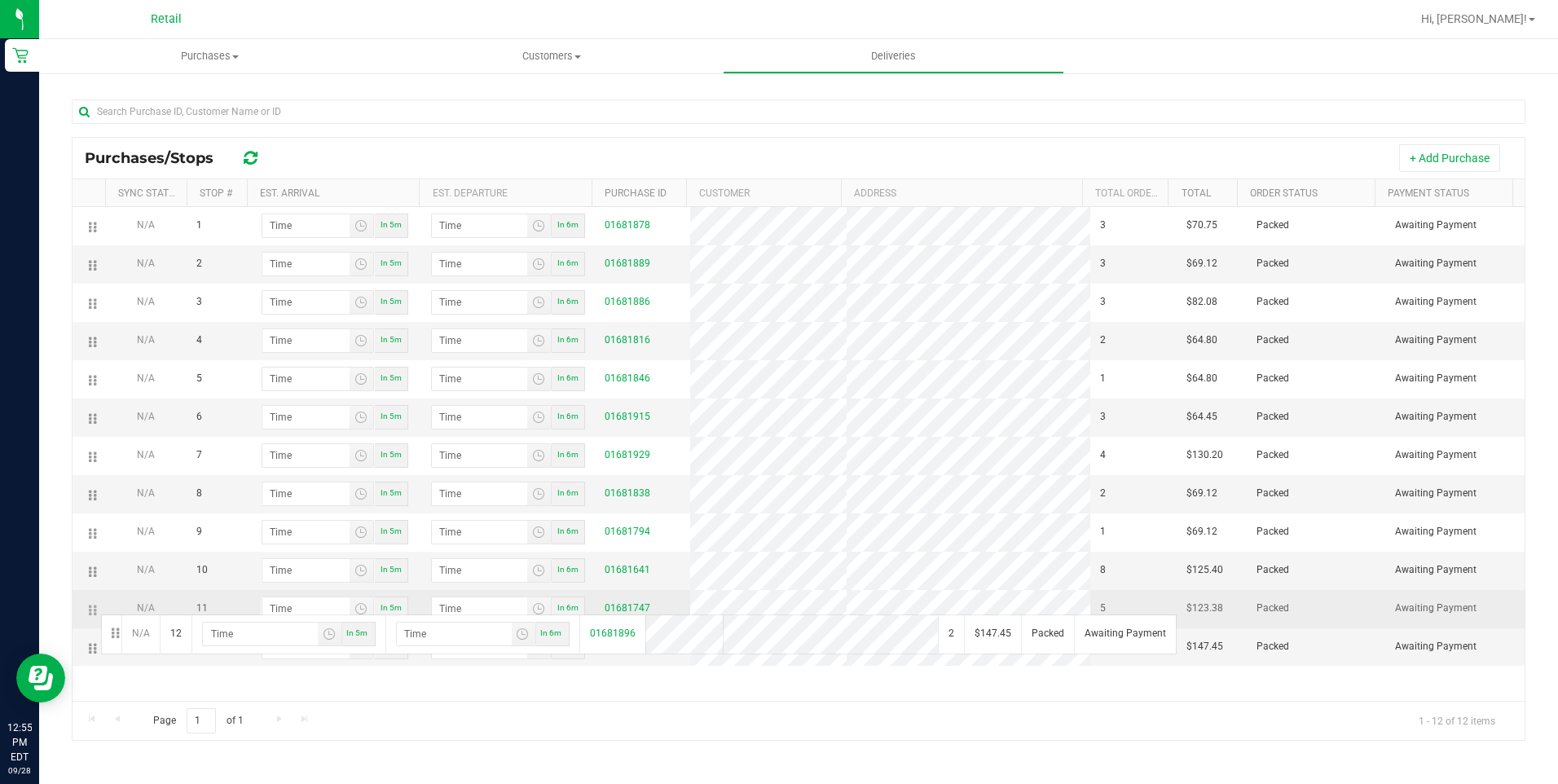
drag, startPoint x: 94, startPoint y: 647, endPoint x: 98, endPoint y: 613, distance: 34.2
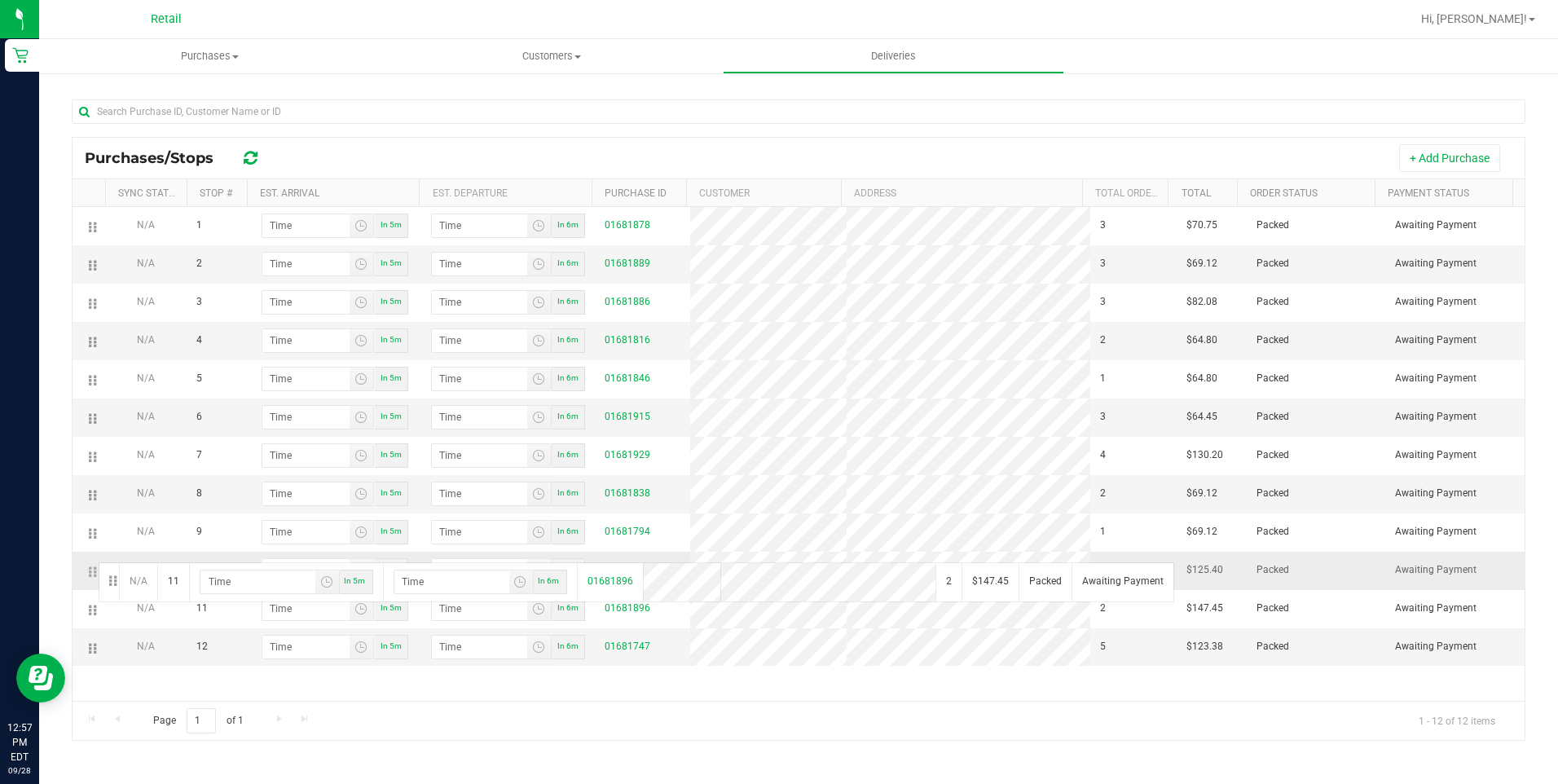
drag, startPoint x: 90, startPoint y: 606, endPoint x: 96, endPoint y: 561, distance: 45.4
drag, startPoint x: 89, startPoint y: 606, endPoint x: 88, endPoint y: 560, distance: 46.0
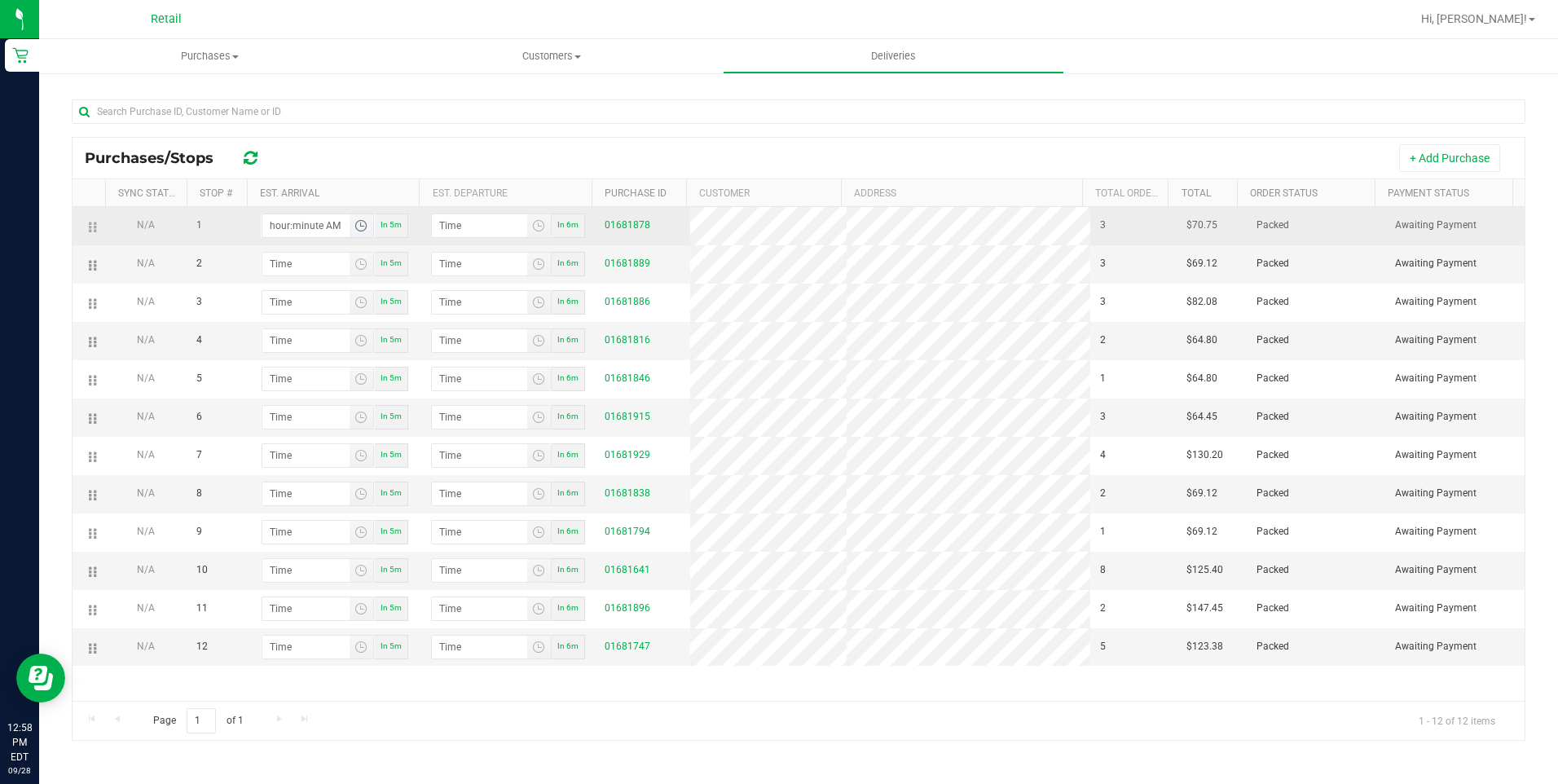
click at [279, 221] on input "hour:minute AM" at bounding box center [306, 225] width 87 height 23
type input "12:00 AM"
type input "12:01 AM"
type input "1:00 AM"
type input "1:01 AM"
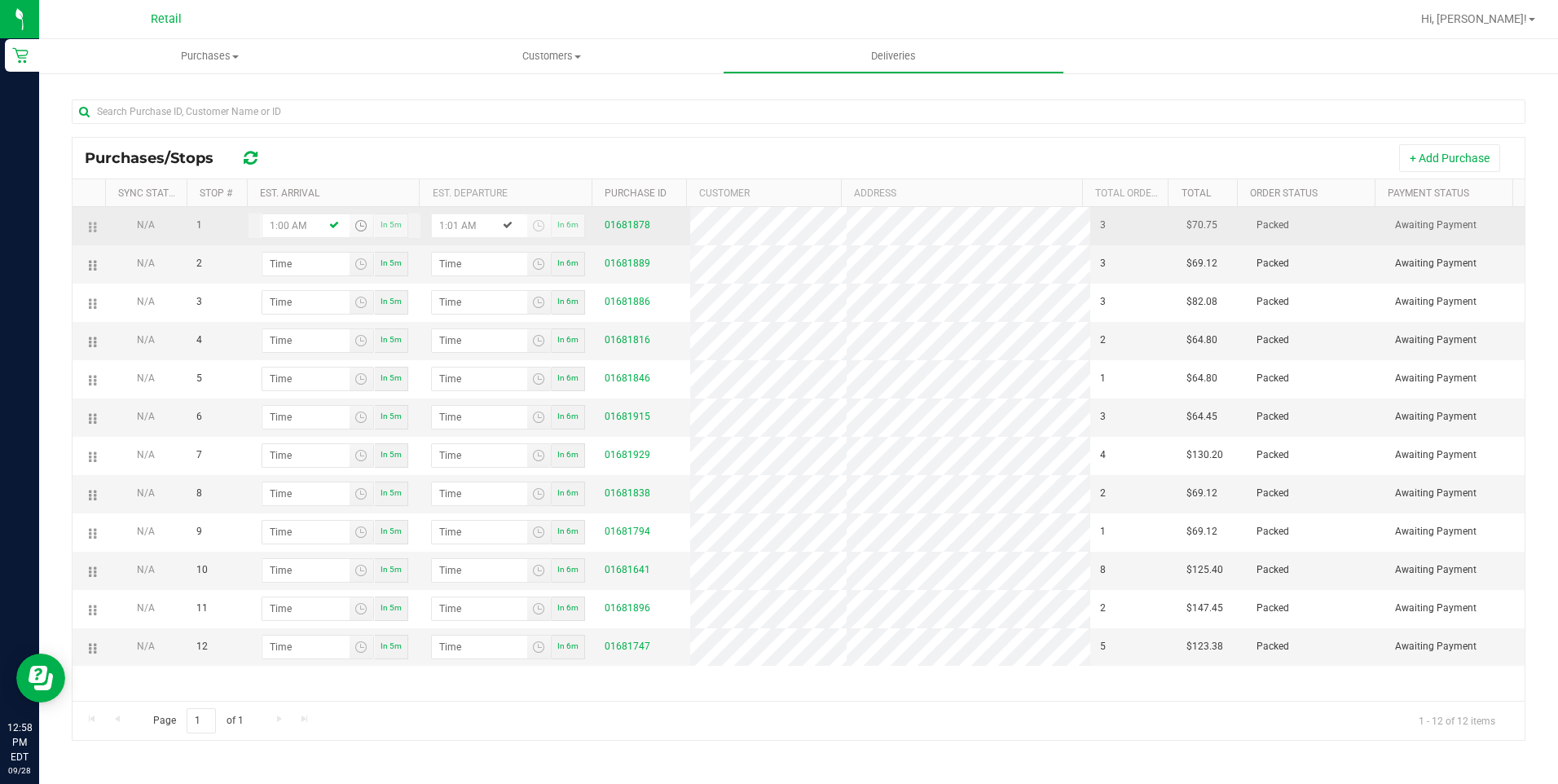
type input "1:02 AM"
type input "1:03 AM"
type input "1:20 AM"
type input "1:21 AM"
type input "1:20 PM"
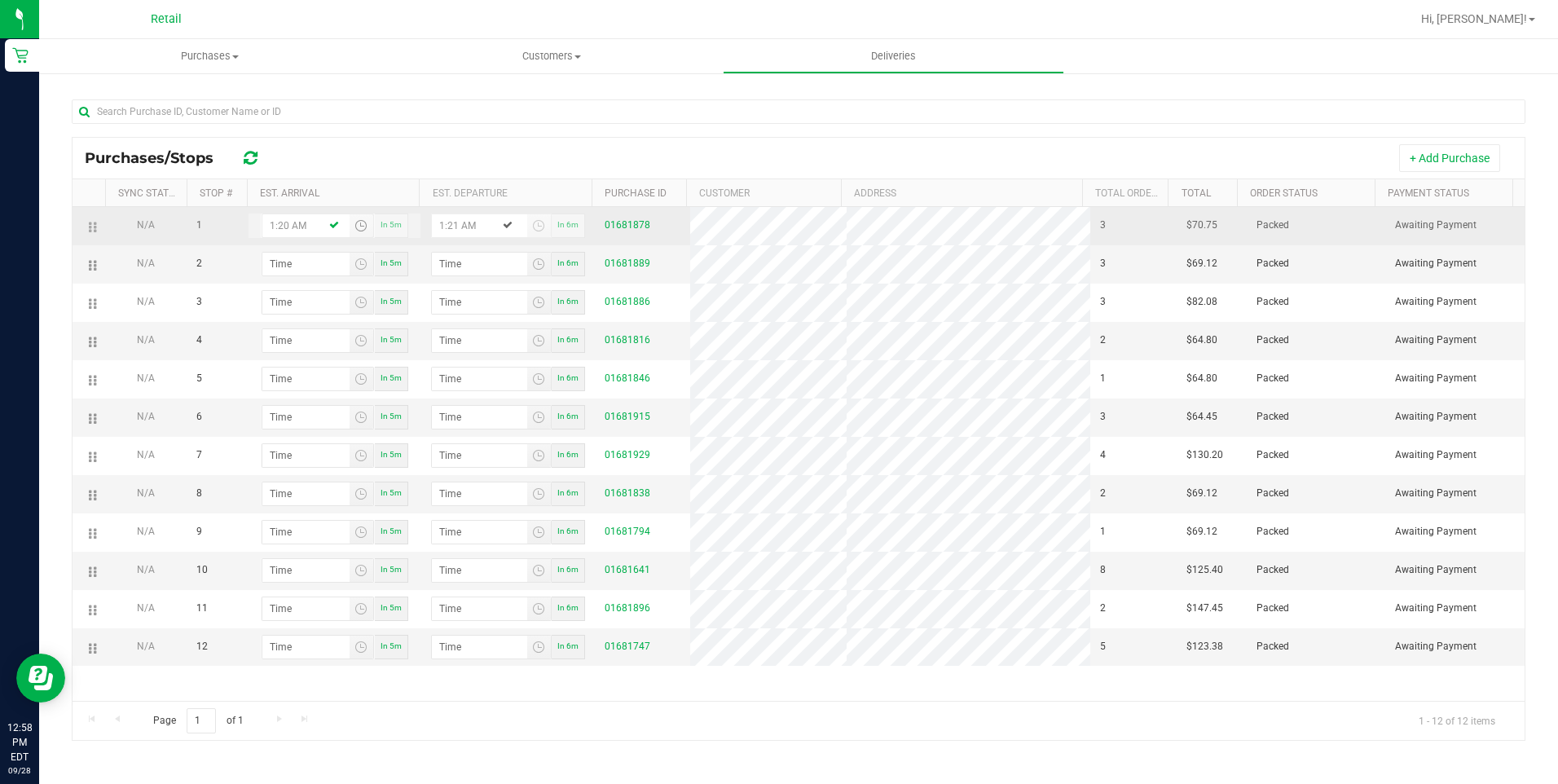
type input "1:21 PM"
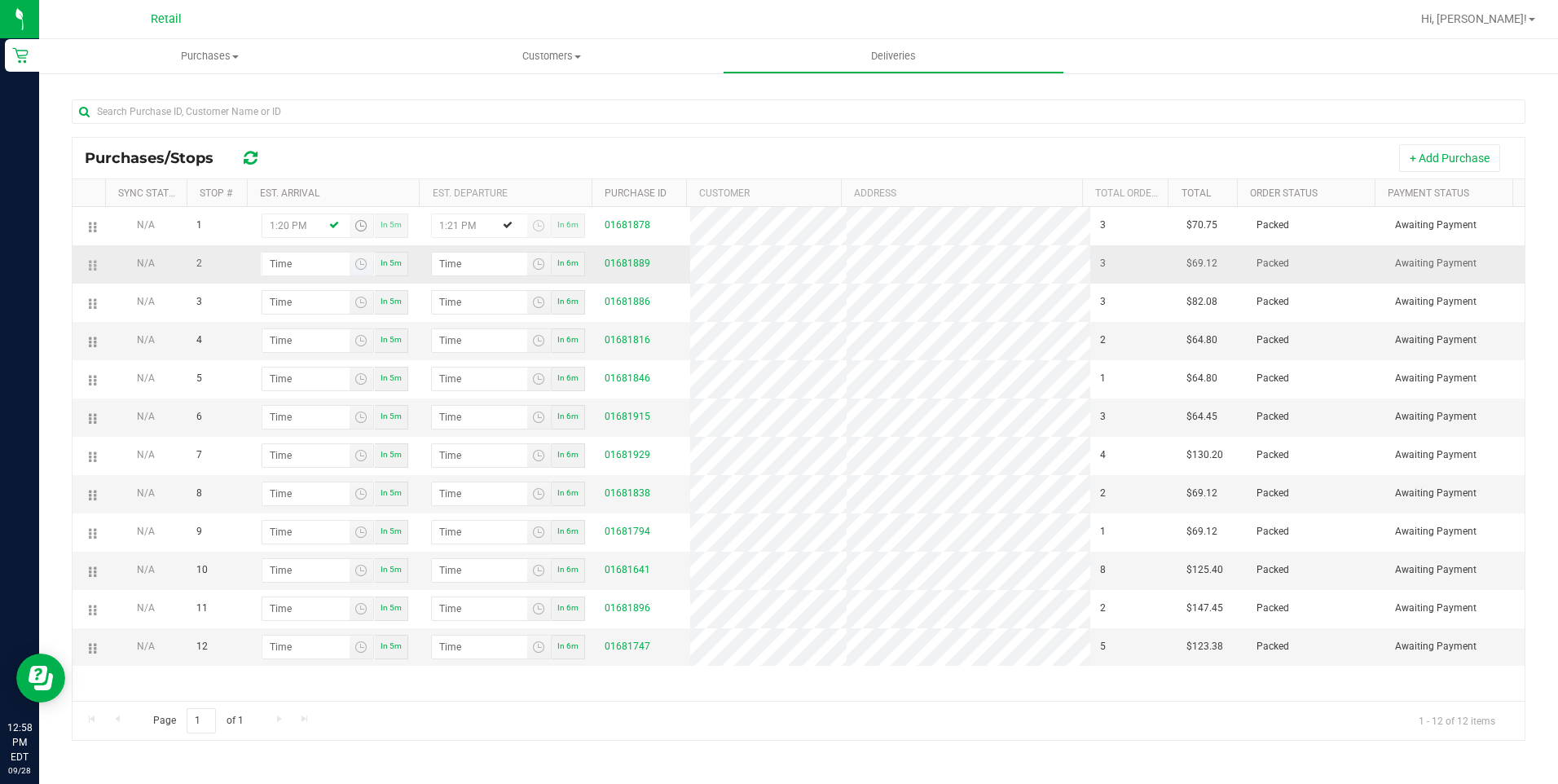
type input "1:20 PM"
click at [298, 260] on input "hour:minute AM" at bounding box center [306, 263] width 87 height 23
type input "4:04 AM"
type input "4:05 AM"
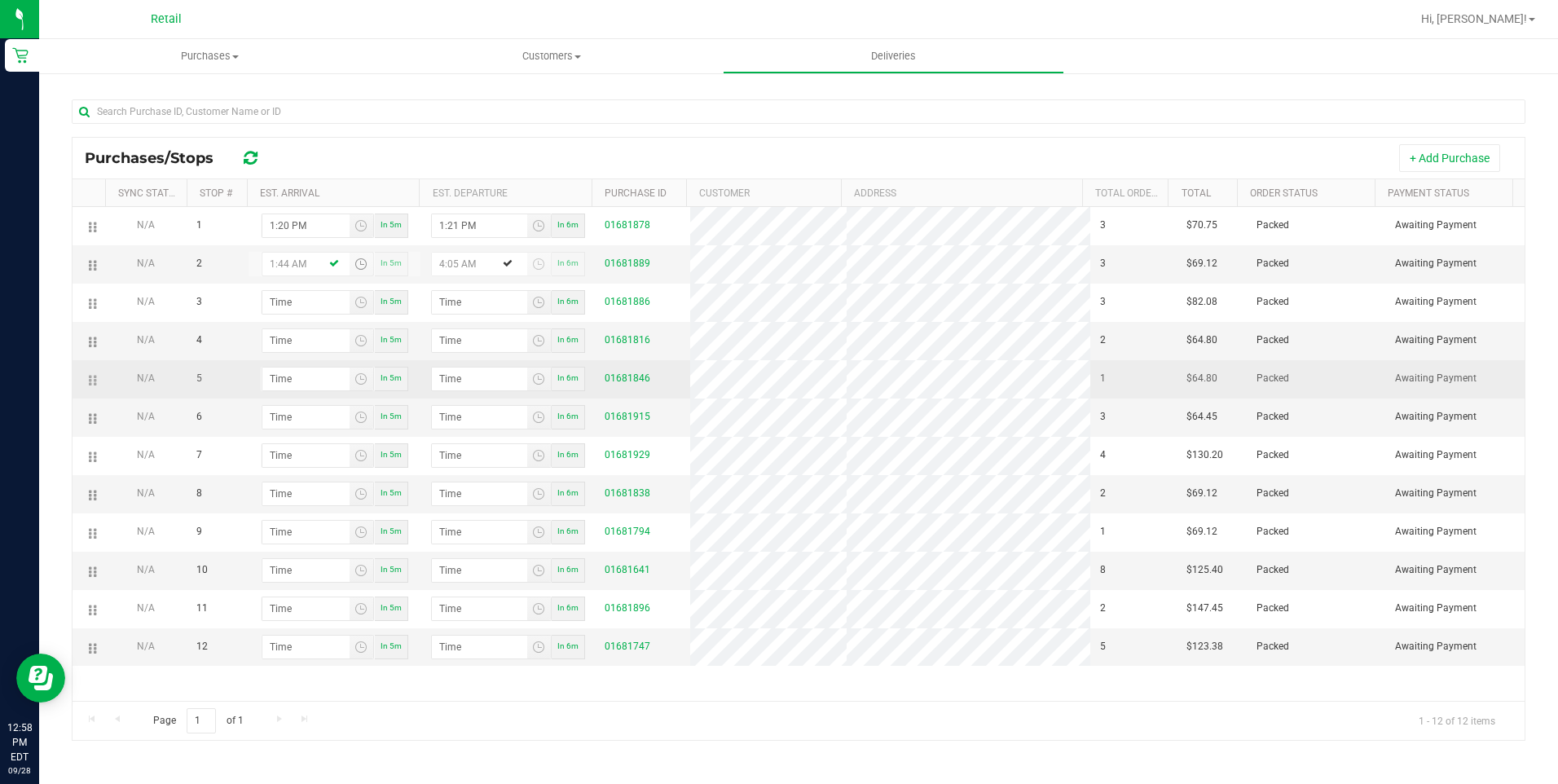
type input "1:44 PM"
type input "1:45 PM"
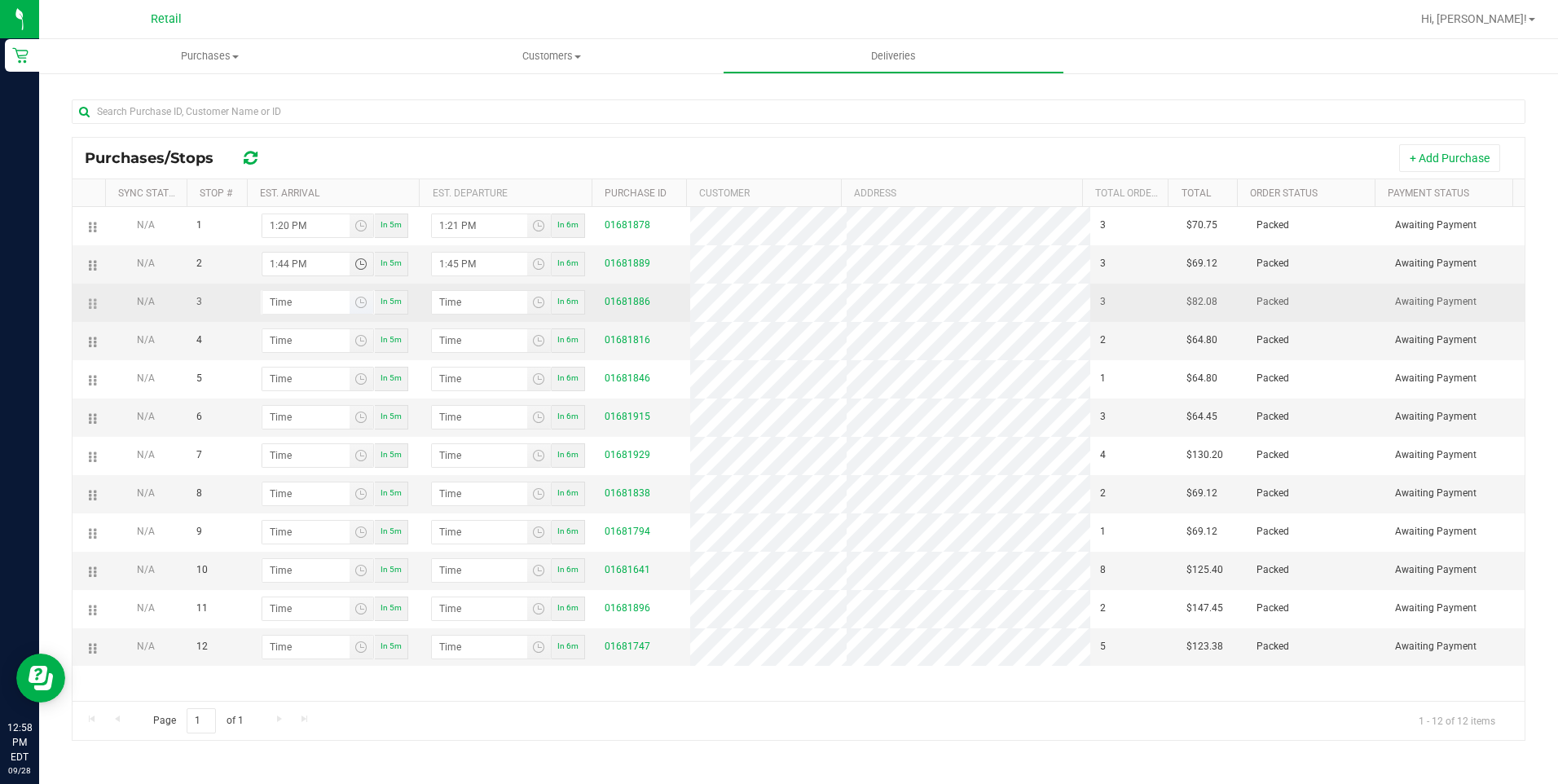
type input "1:44 PM"
click at [277, 300] on input "hour:minute AM" at bounding box center [306, 302] width 87 height 23
type input "2:00 AM"
type input "2:01 AM"
type input "2:01 PM"
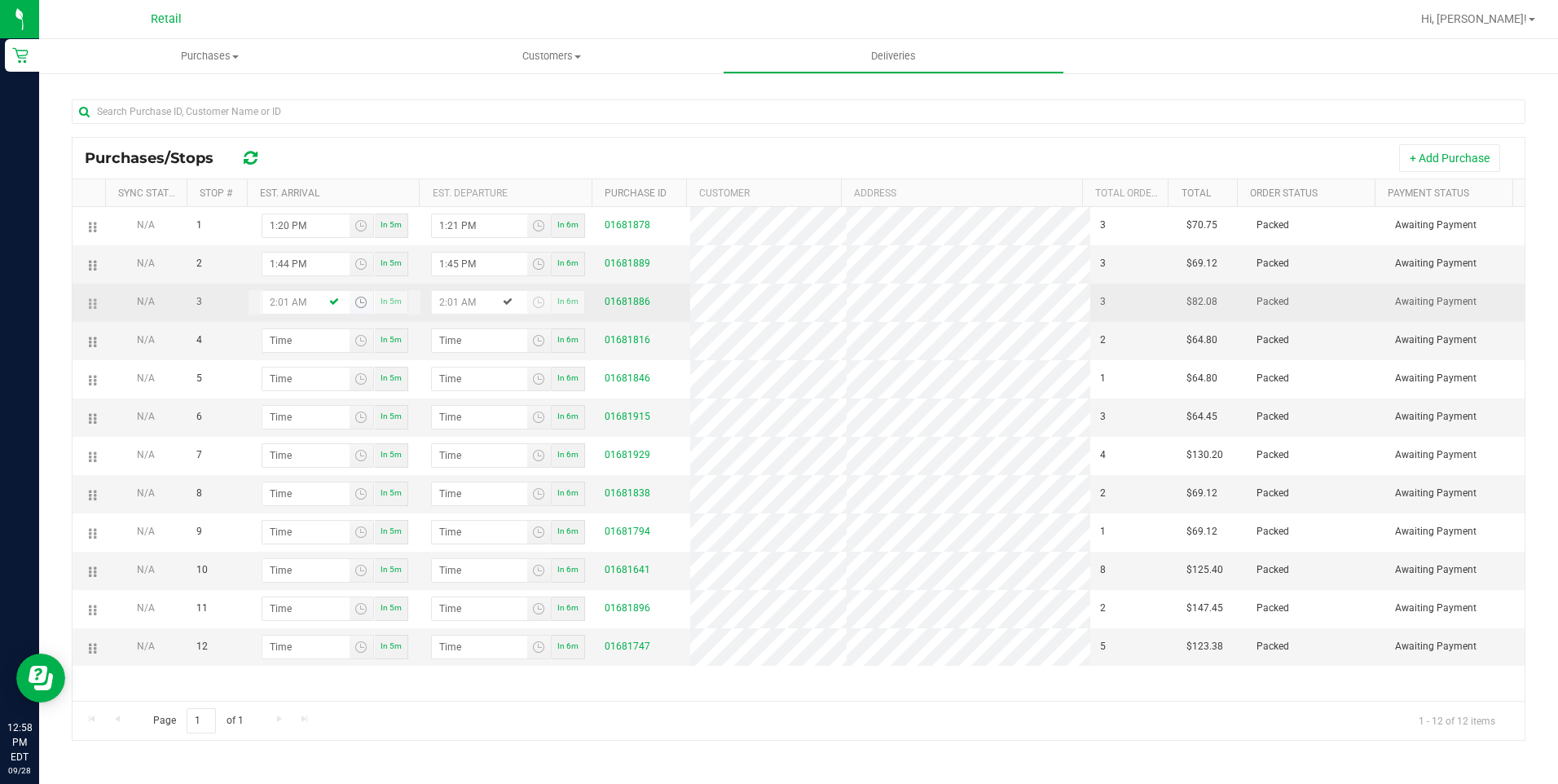
type input "2:02 PM"
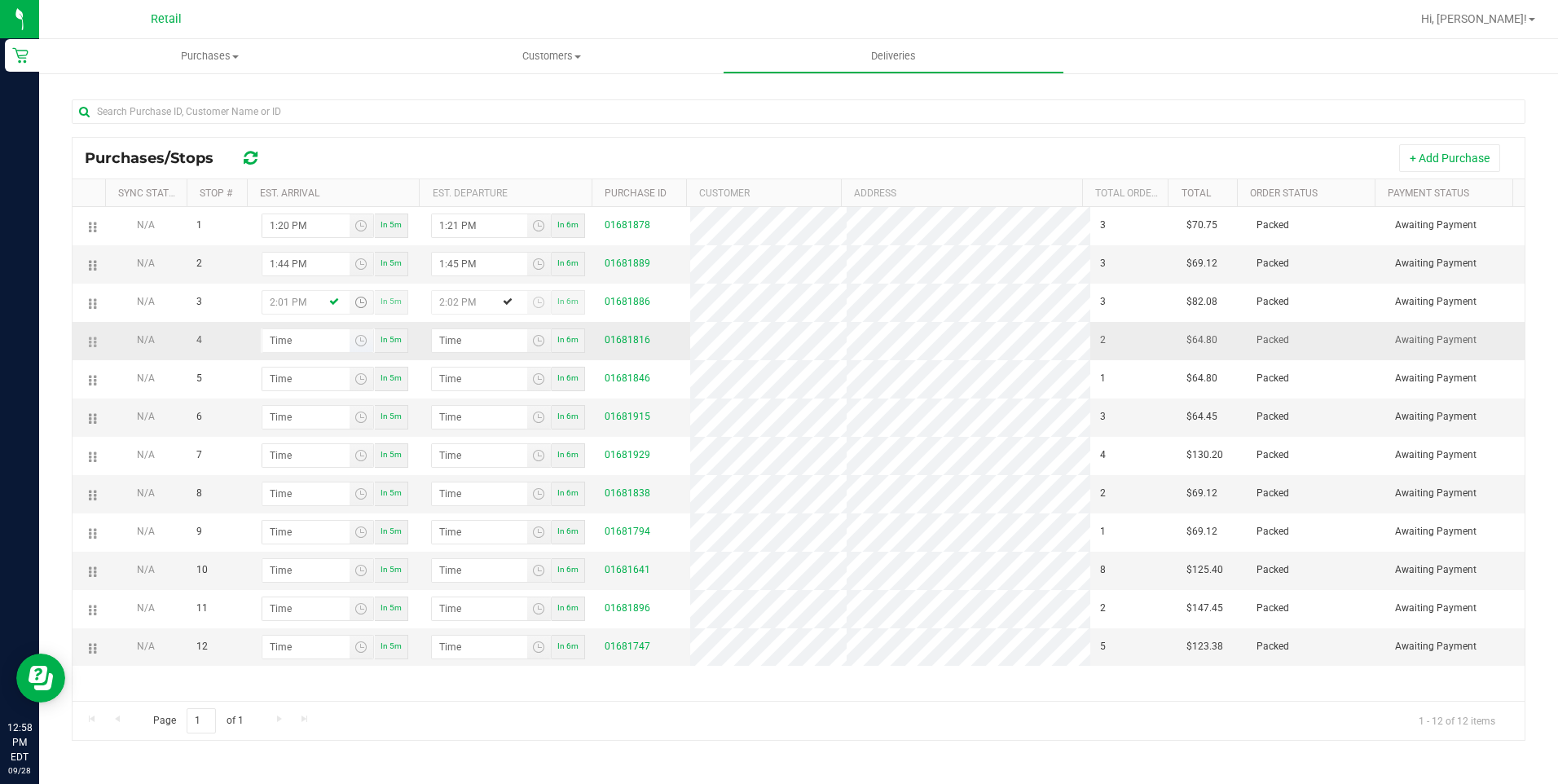
type input "2:01 PM"
click at [278, 330] on input "hour:minute AM" at bounding box center [306, 340] width 87 height 23
type input "2:00 AM"
type input "2:01 AM"
type input "2:07 AM"
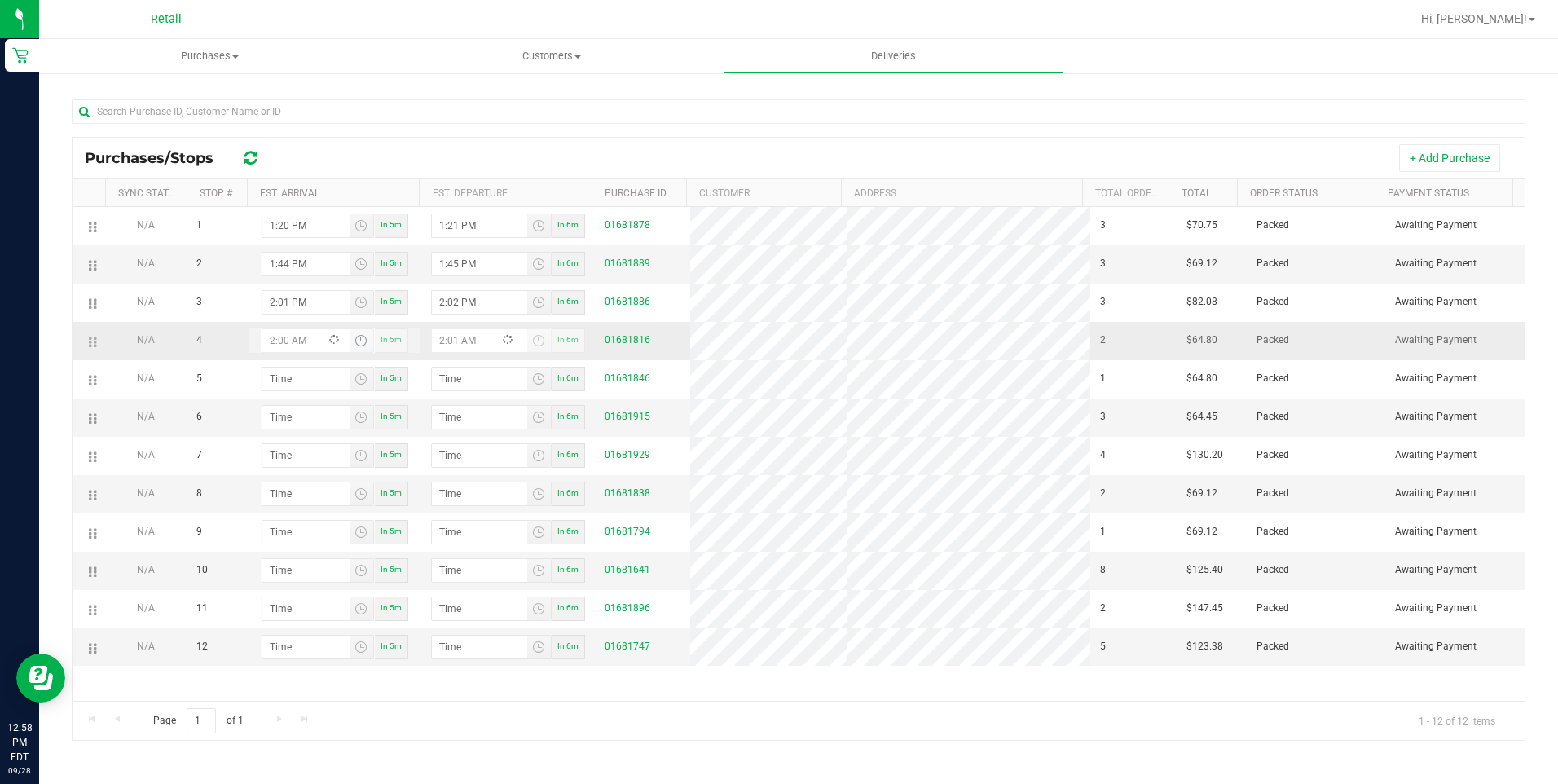
type input "2:08 AM"
type input "2:07 PM"
type input "2:08 PM"
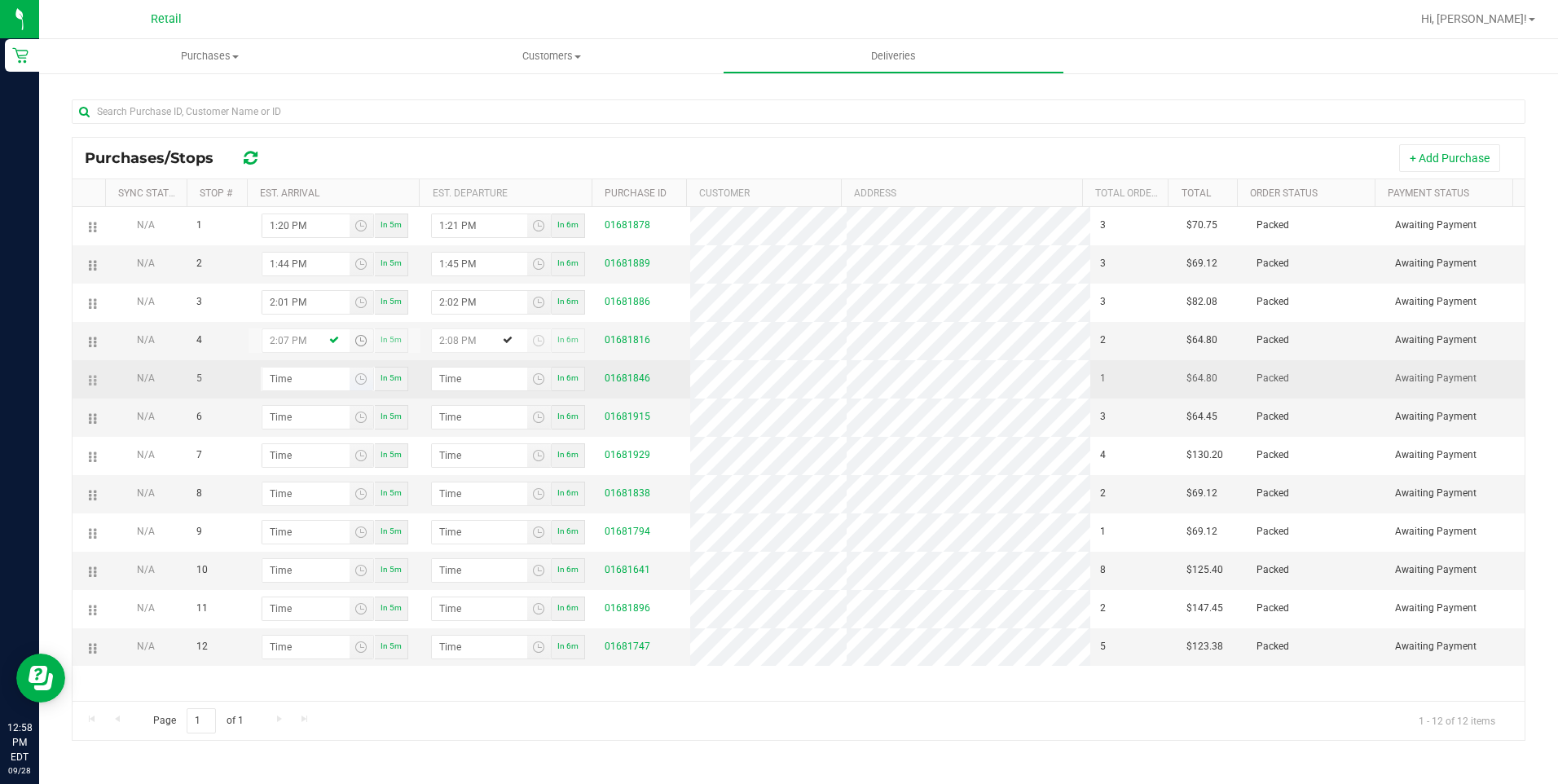
type input "2:07 PM"
click at [268, 373] on input "hour:minute AM" at bounding box center [306, 378] width 87 height 23
type input "2:02 AM"
type input "2:03 AM"
type input "2:29 AM"
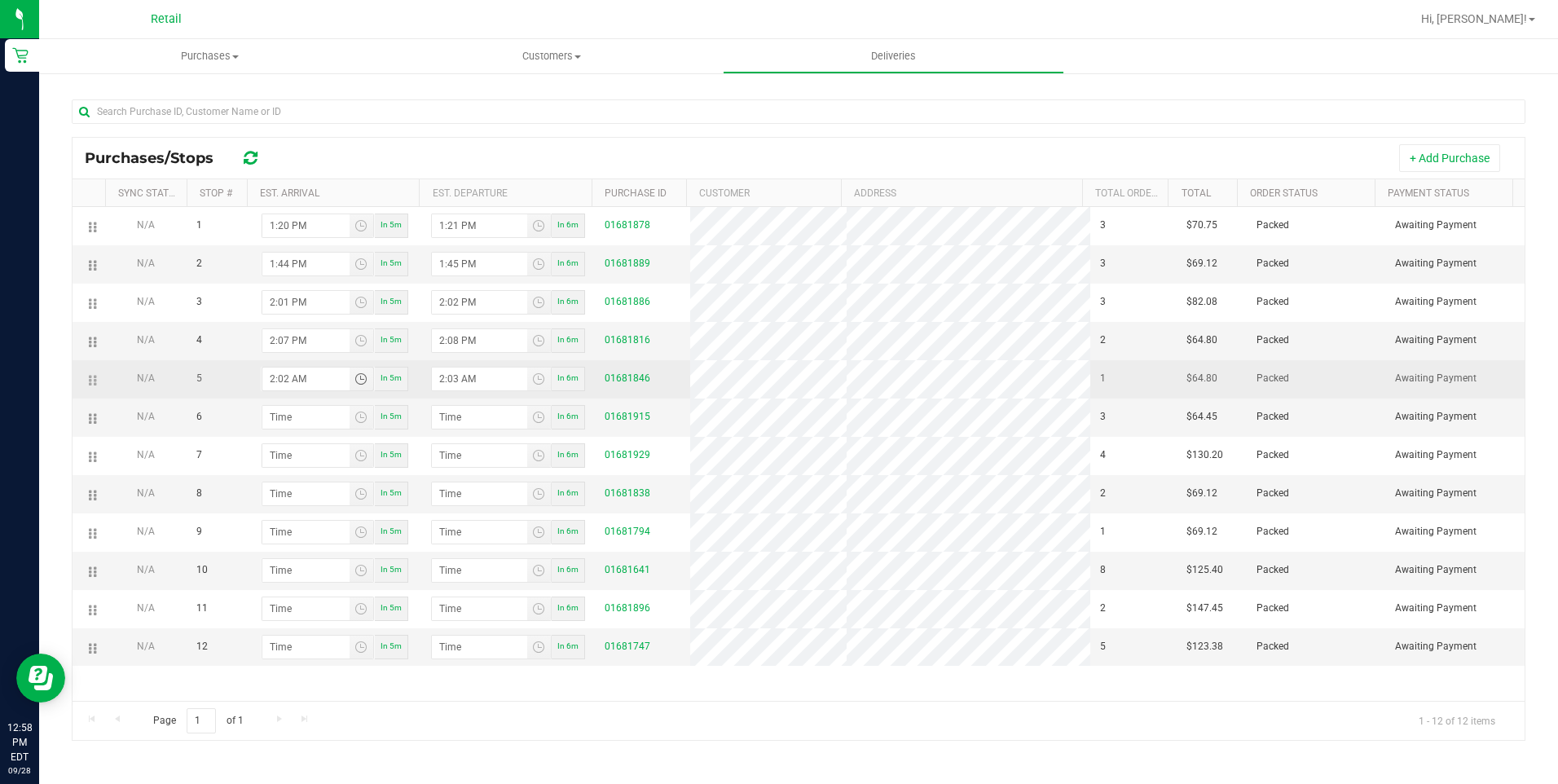
type input "2:30 AM"
type input "2:29 PM"
type input "2:30 PM"
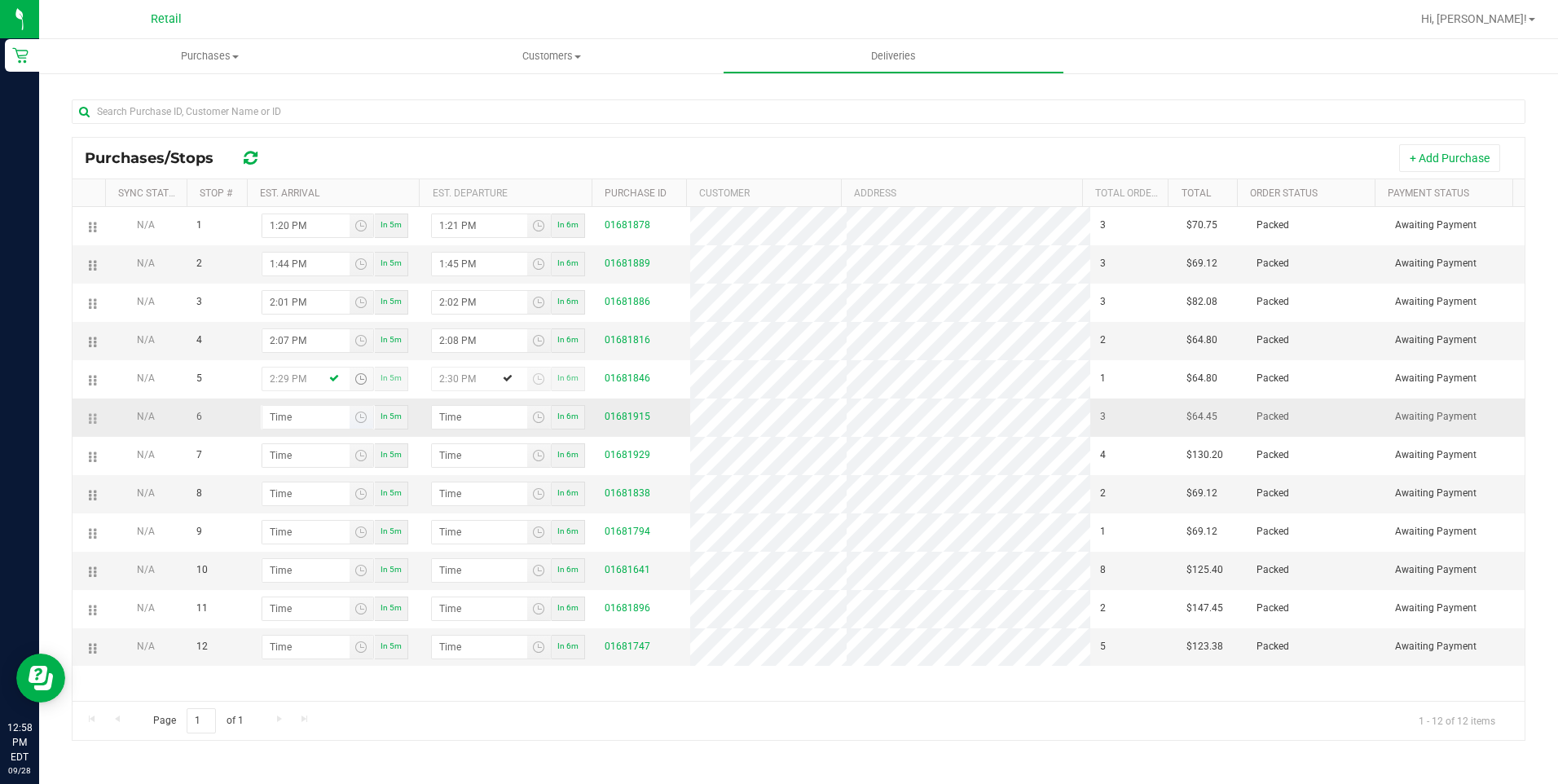
type input "2:29 PM"
click at [264, 418] on input "hour:minute AM" at bounding box center [306, 417] width 87 height 23
type input "2:03 AM"
type input "2:04 AM"
type input "2:39 AM"
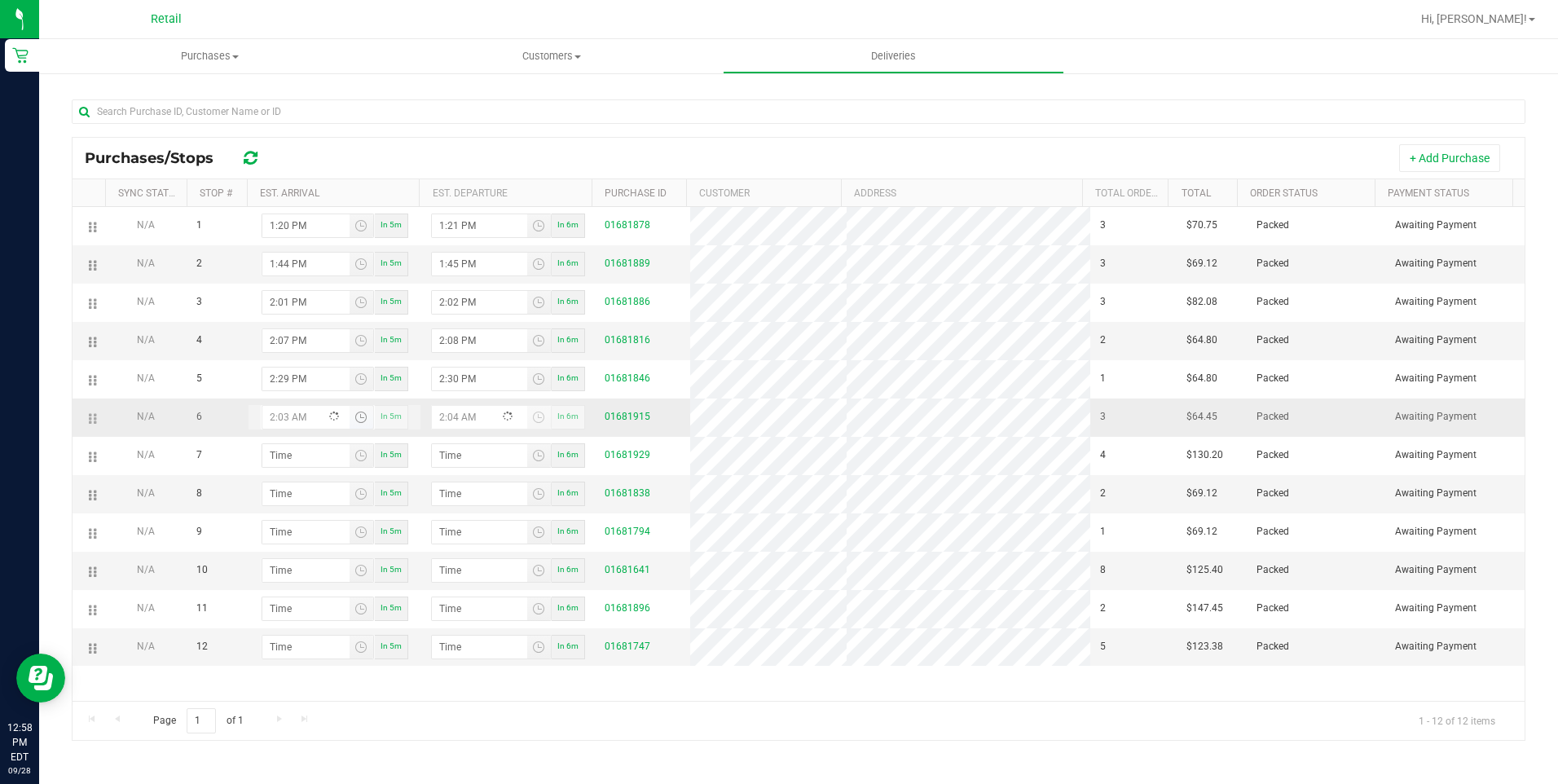
type input "2:40 AM"
type input "2:39 PM"
type input "2:40 PM"
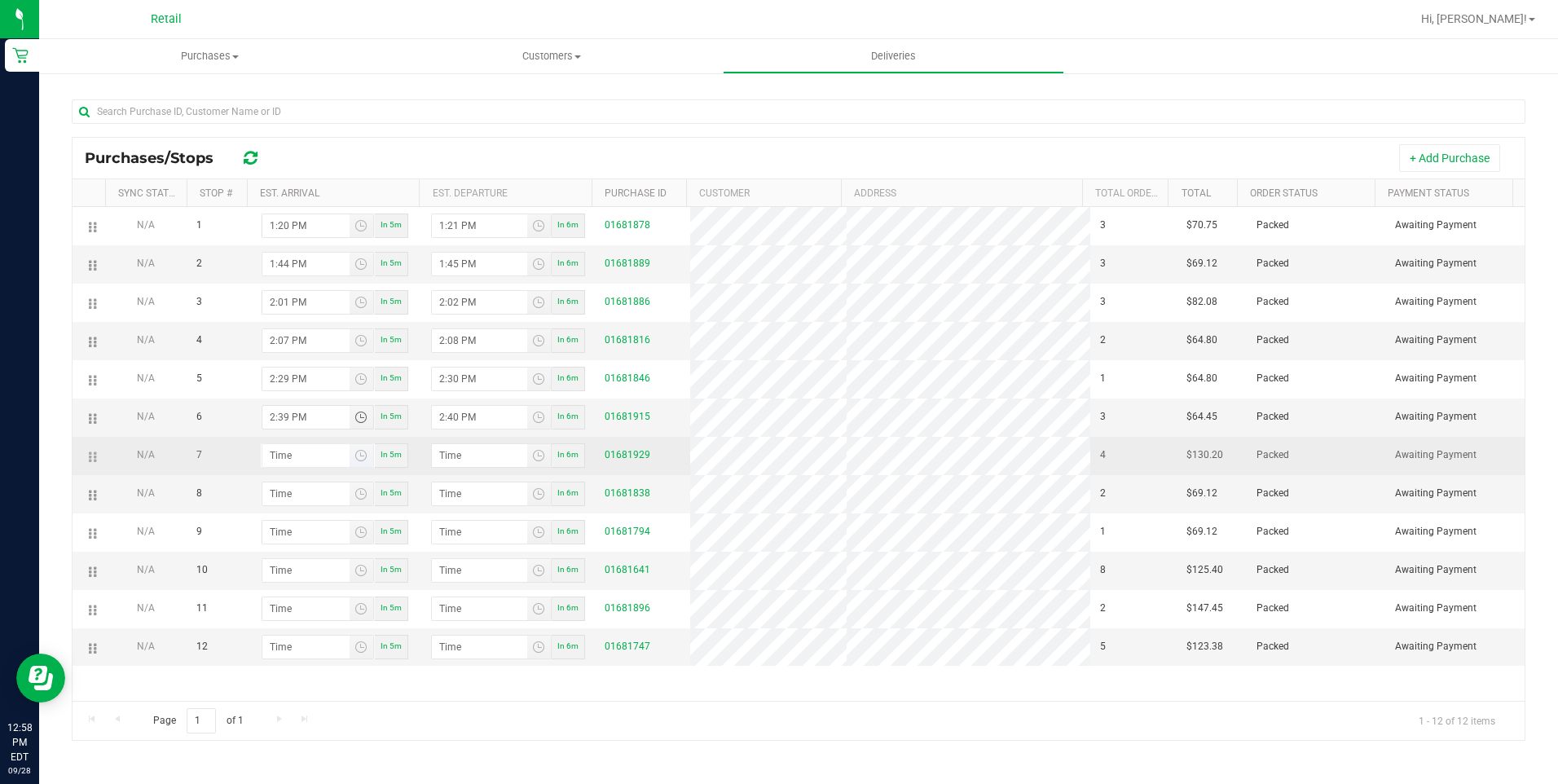
type input "2:39 PM"
click at [276, 457] on input "hour:minute AM" at bounding box center [306, 455] width 87 height 23
type input "2:05 AM"
type input "2:06 AM"
type input "2:55 AM"
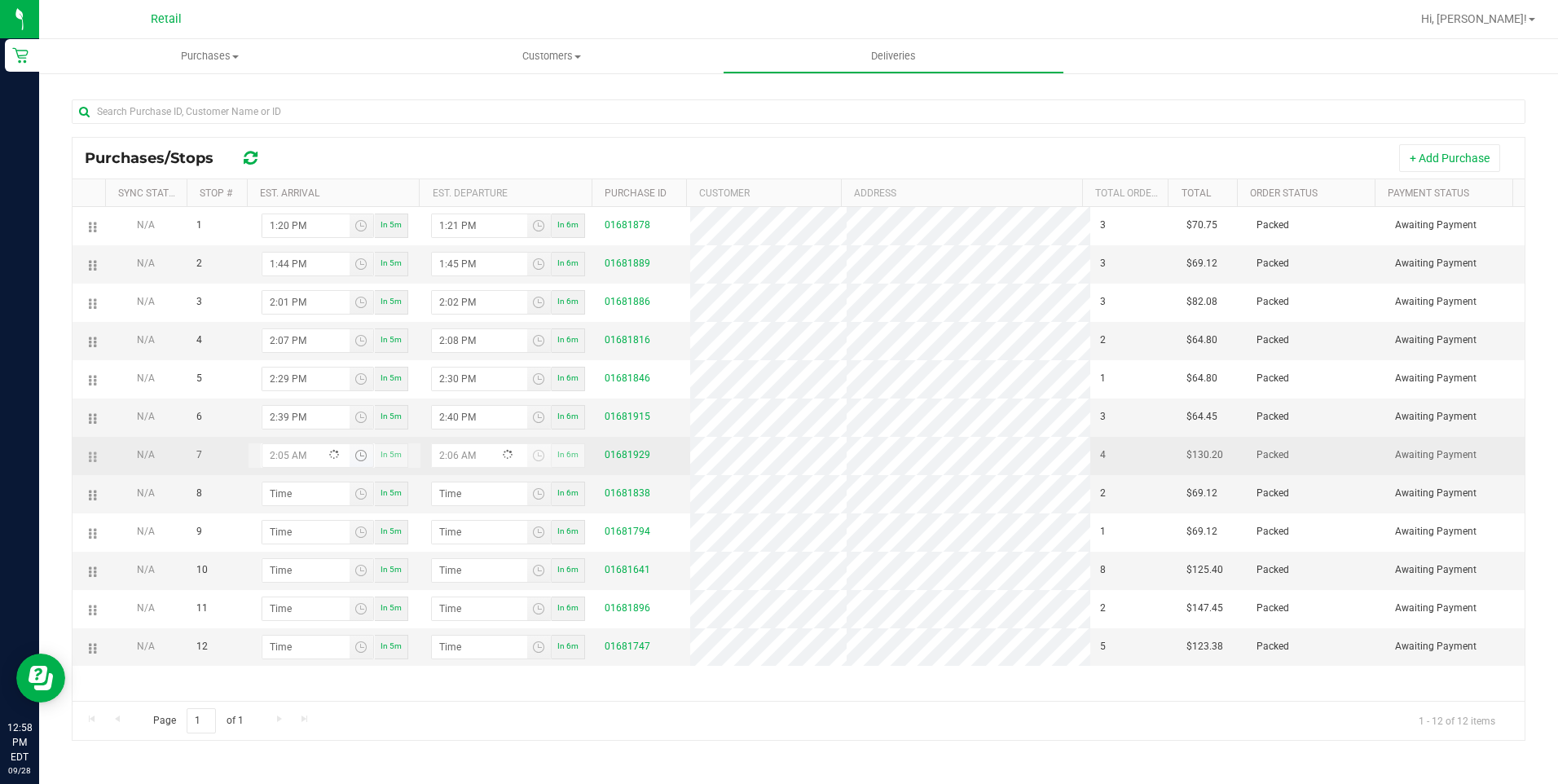
type input "2:56 AM"
type input "2:55 PM"
type input "2:56 PM"
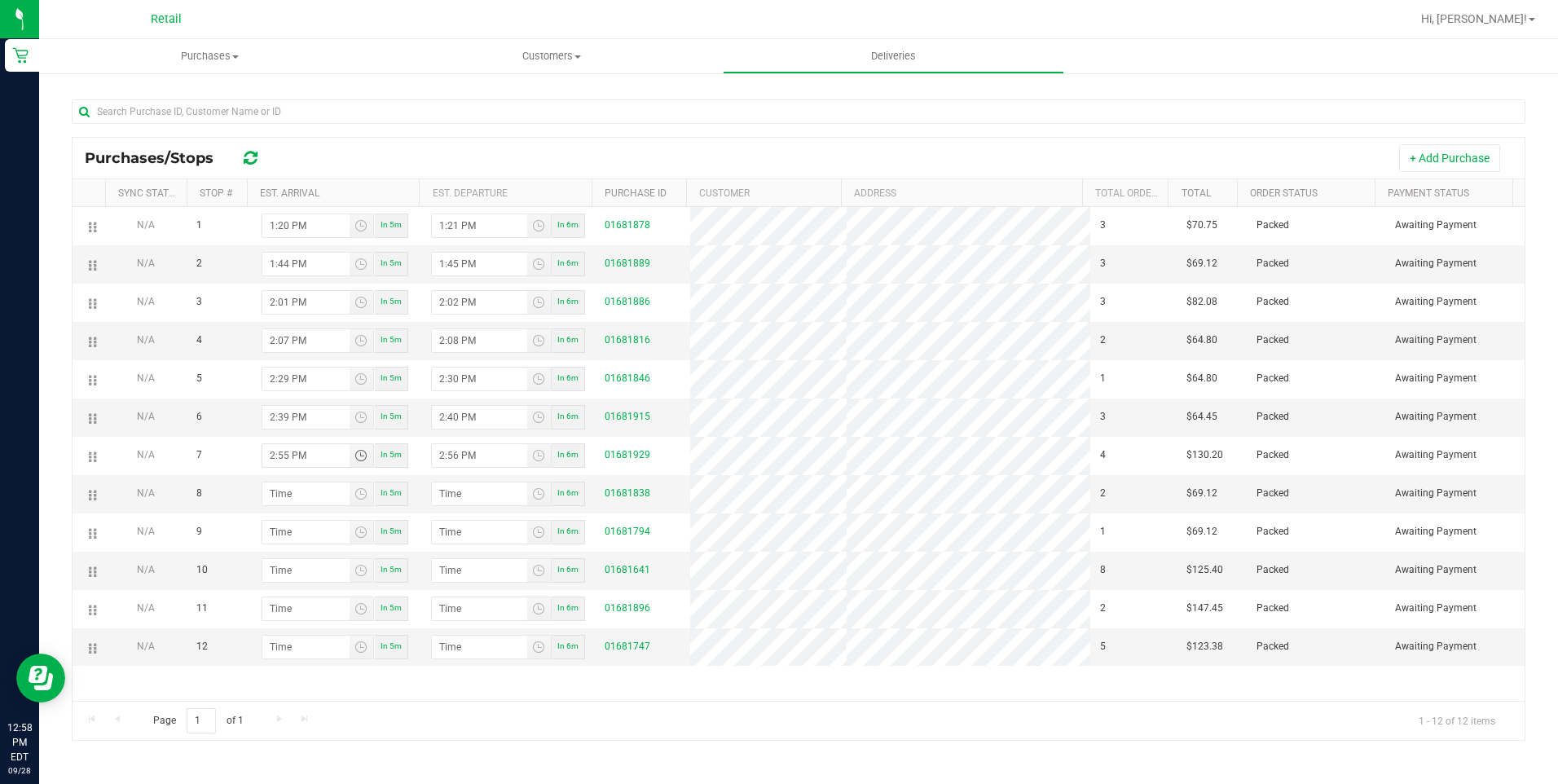
type input "2:55 PM"
click at [269, 499] on input at bounding box center [306, 493] width 87 height 23
type input "hour:minute AM"
drag, startPoint x: 95, startPoint y: 530, endPoint x: 101, endPoint y: 487, distance: 43.4
click at [273, 491] on input "hour:minute AM" at bounding box center [306, 493] width 87 height 23
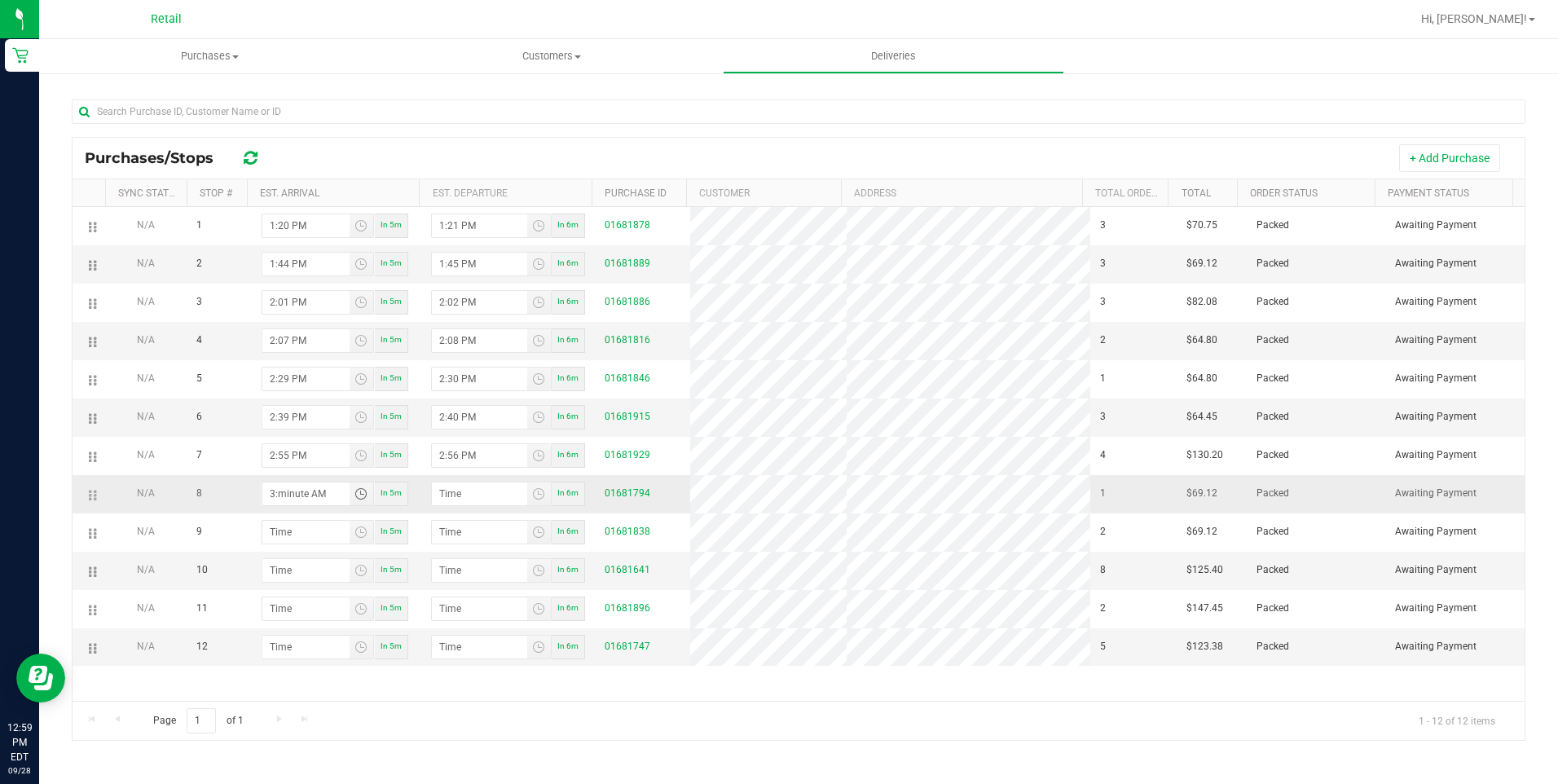
type input "3:00 AM"
type input "3:01 AM"
type input "3:04 AM"
type input "3:05 AM"
type input "3:04 PM"
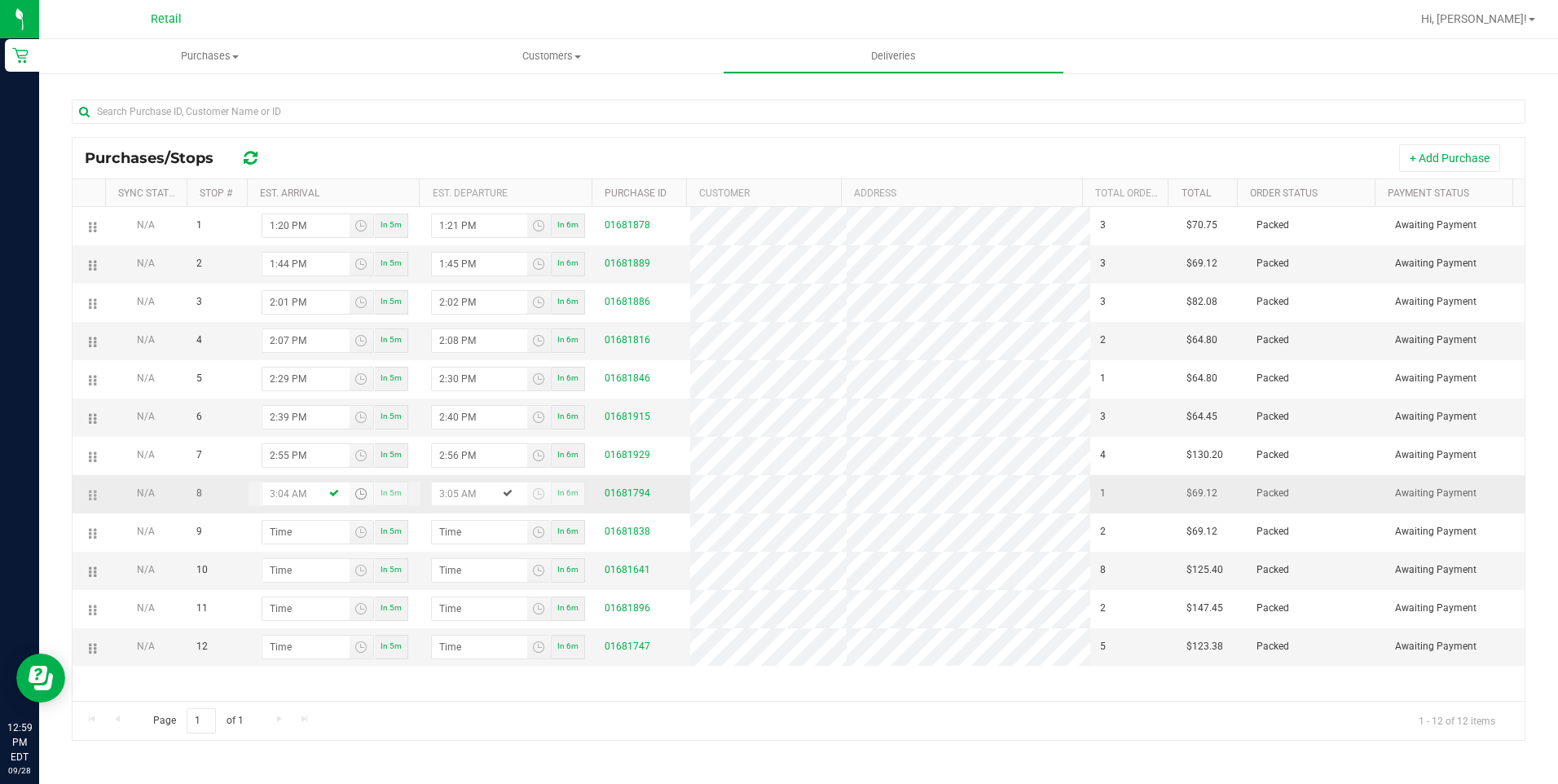
type input "3:05 PM"
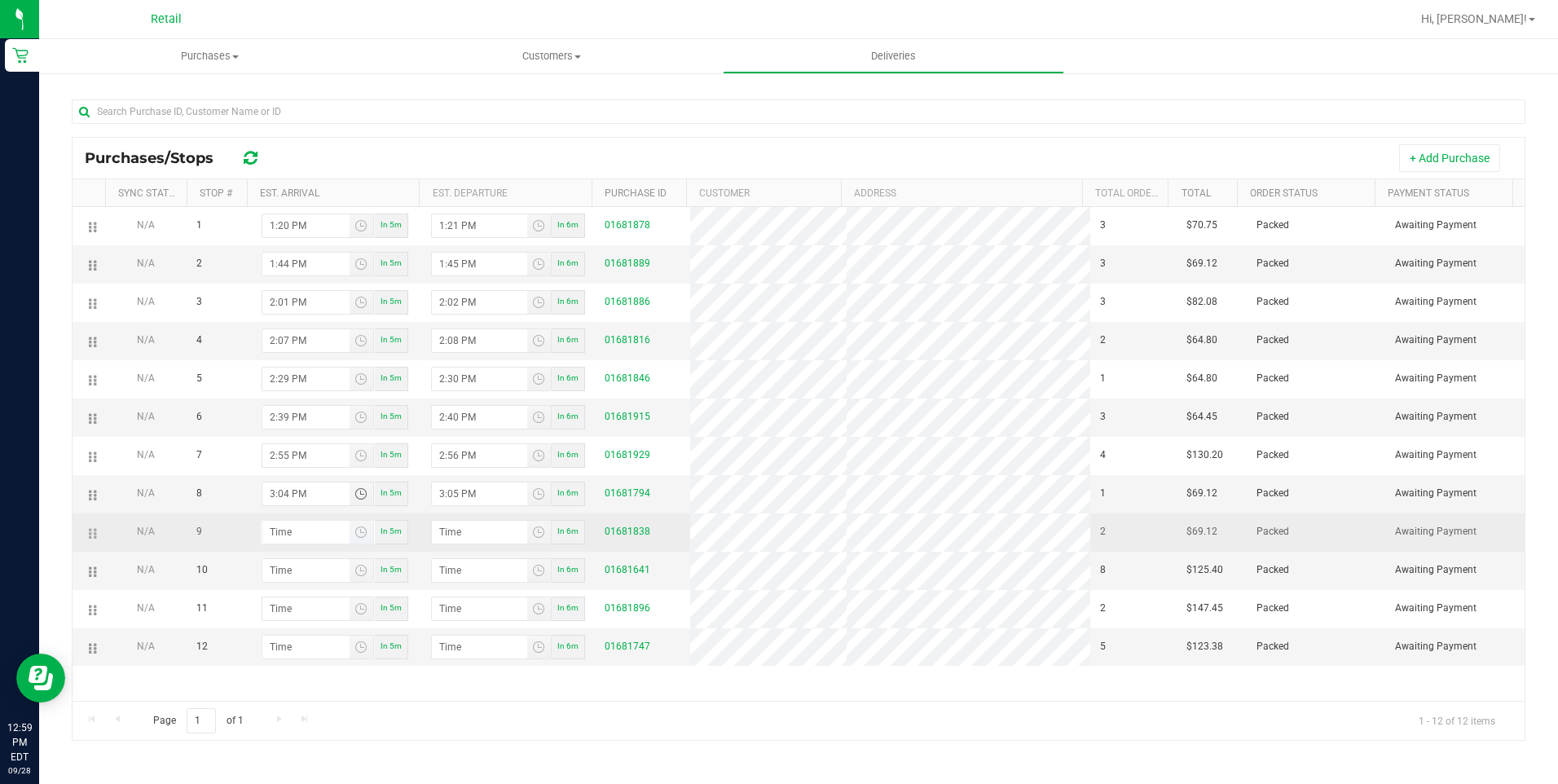
type input "3:04 PM"
click at [277, 533] on input "hour:minute AM" at bounding box center [306, 532] width 87 height 23
type input "3:01 AM"
type input "3:02 AM"
type input "3:12 AM"
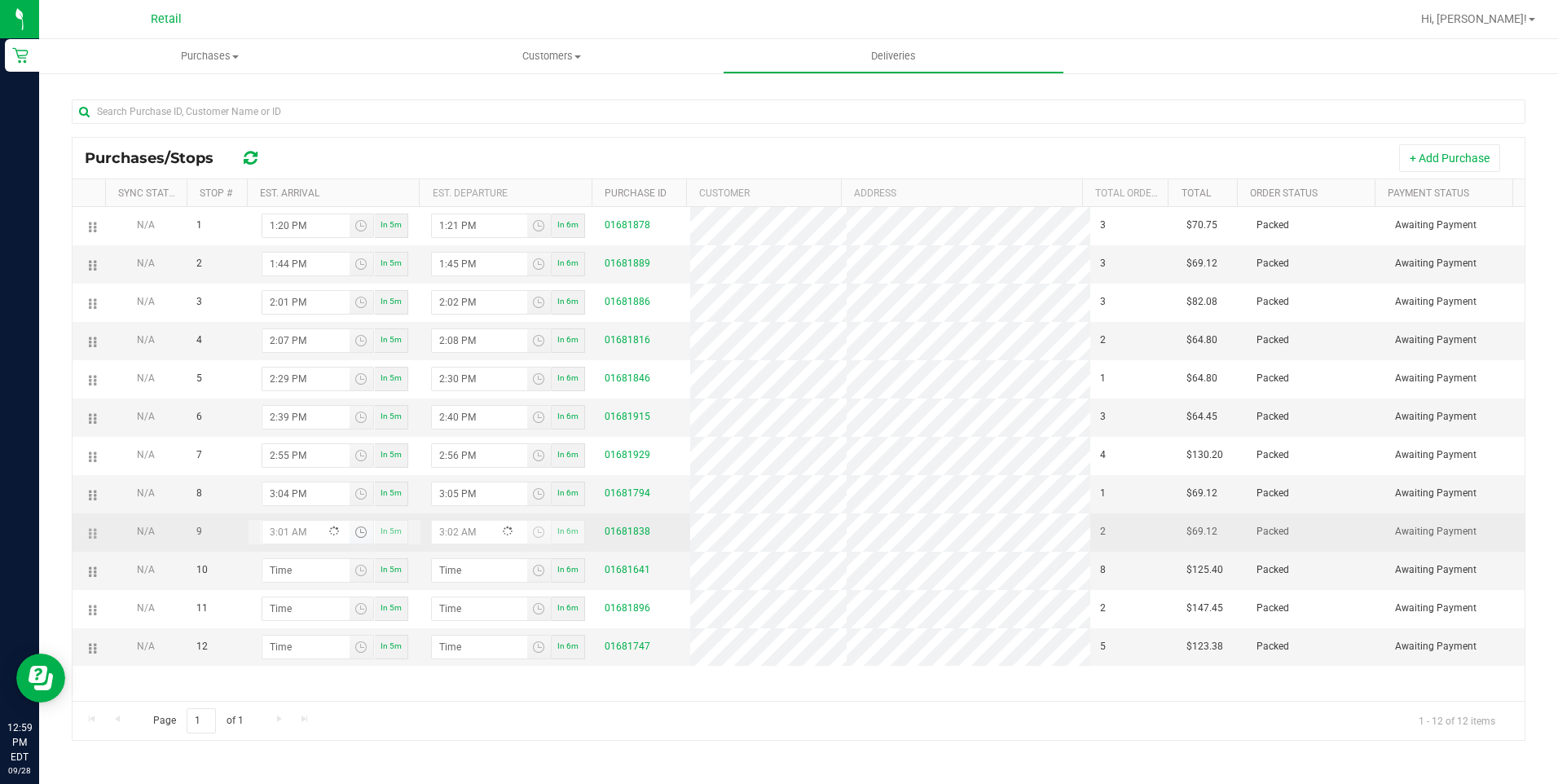
type input "3:13 AM"
type input "3:12 PM"
type input "3:13 PM"
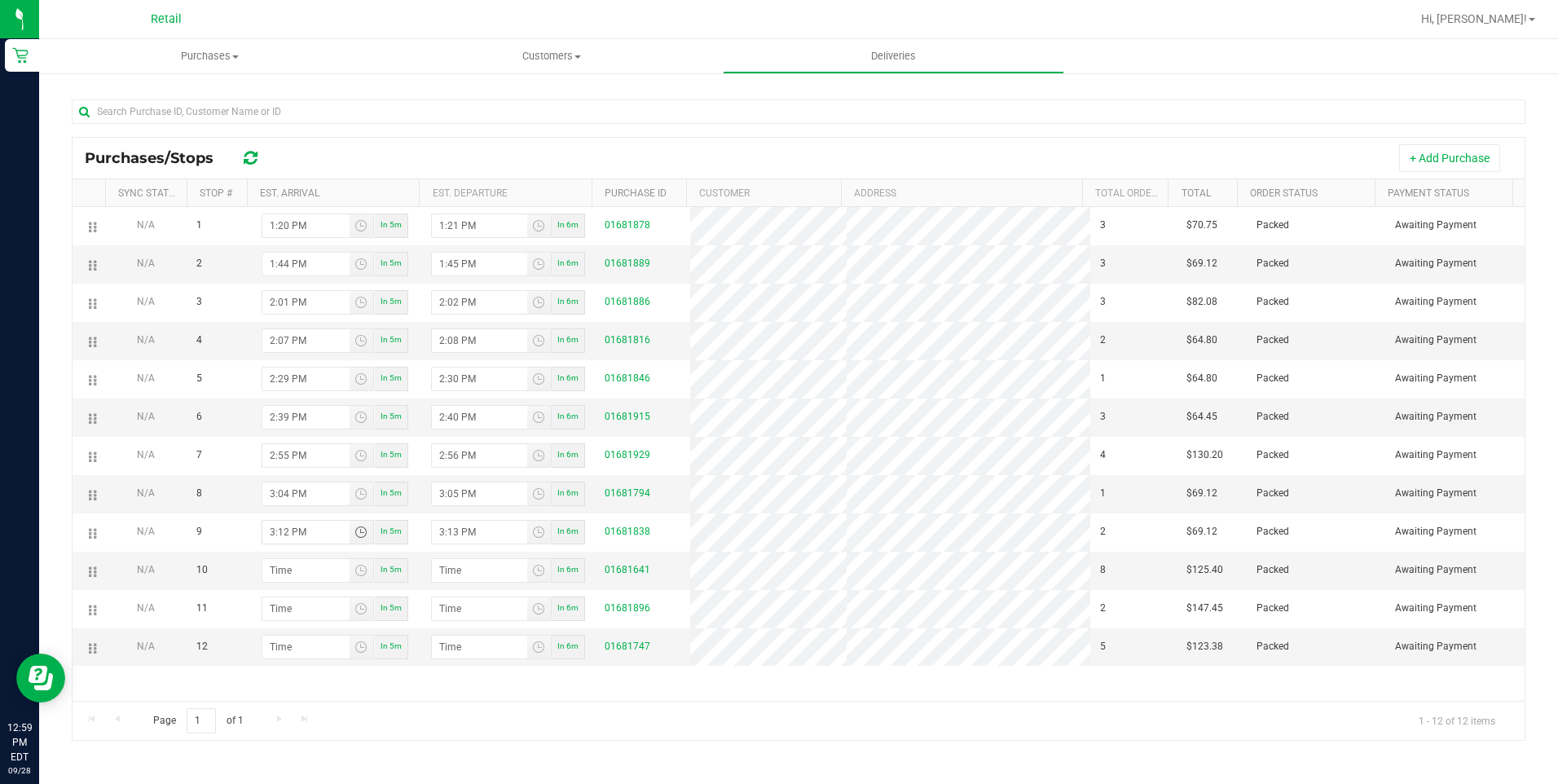
type input "3:12 PM"
click at [270, 566] on input at bounding box center [306, 570] width 87 height 23
type input "hour:minute AM"
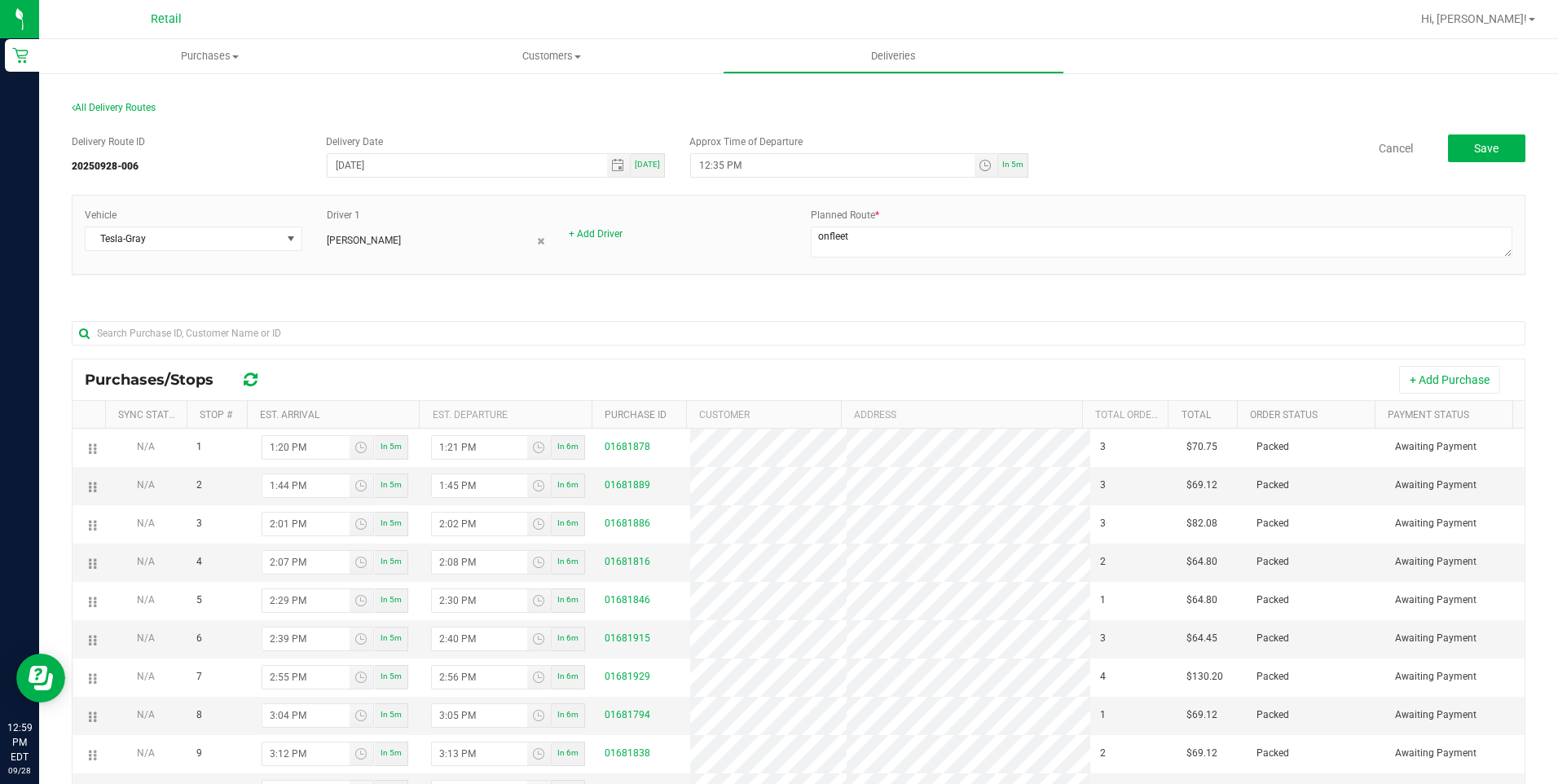
scroll to position [0, 0]
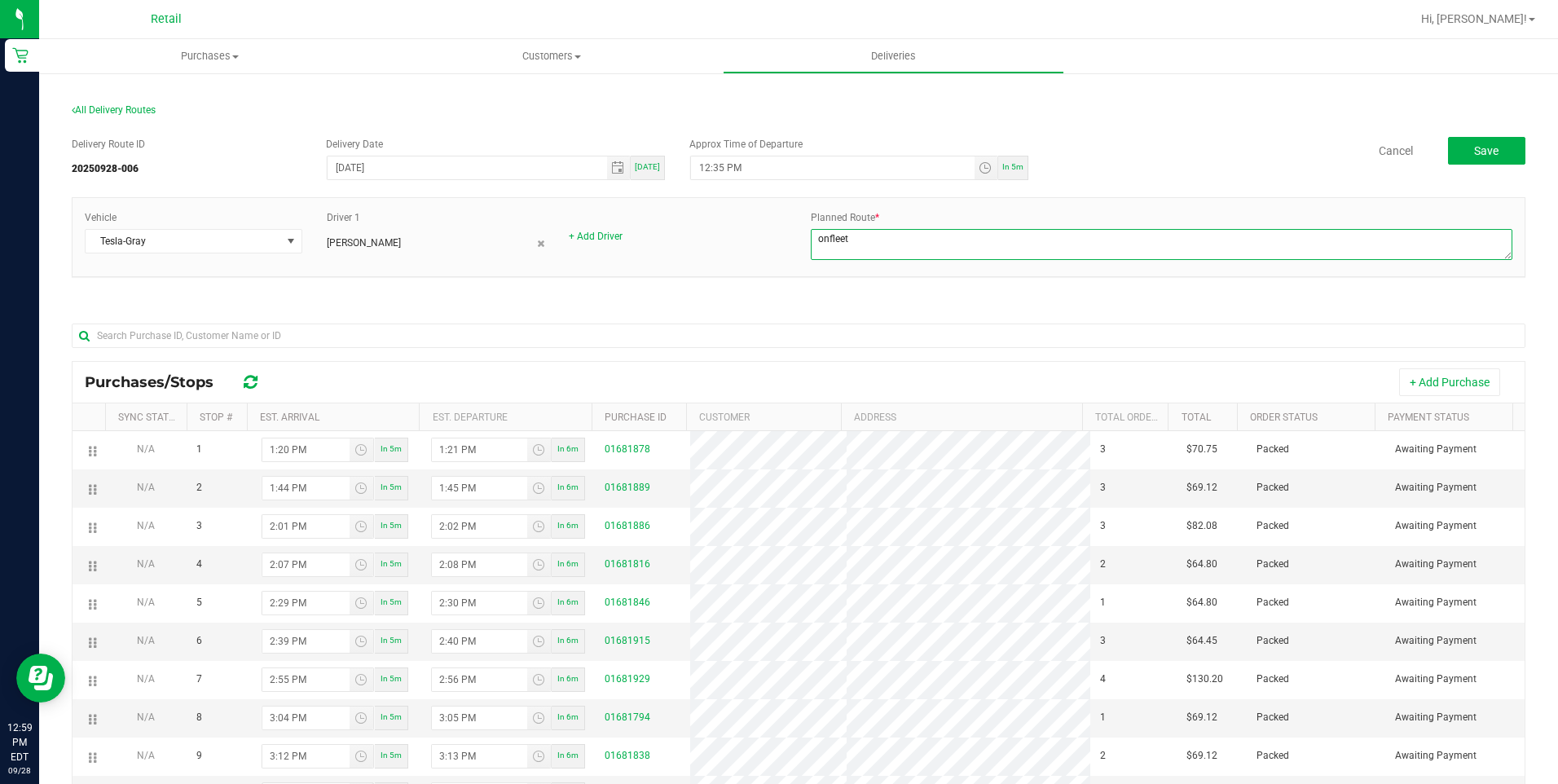
click at [927, 239] on textarea at bounding box center [1161, 244] width 702 height 31
type textarea "onfleet (PIZZA MAMMA 330PM)"
click at [774, 304] on div "Delivery Route ID 20250928-006 Delivery Date 09/28/2025 Today Approx Time of De…" at bounding box center [798, 550] width 1453 height 852
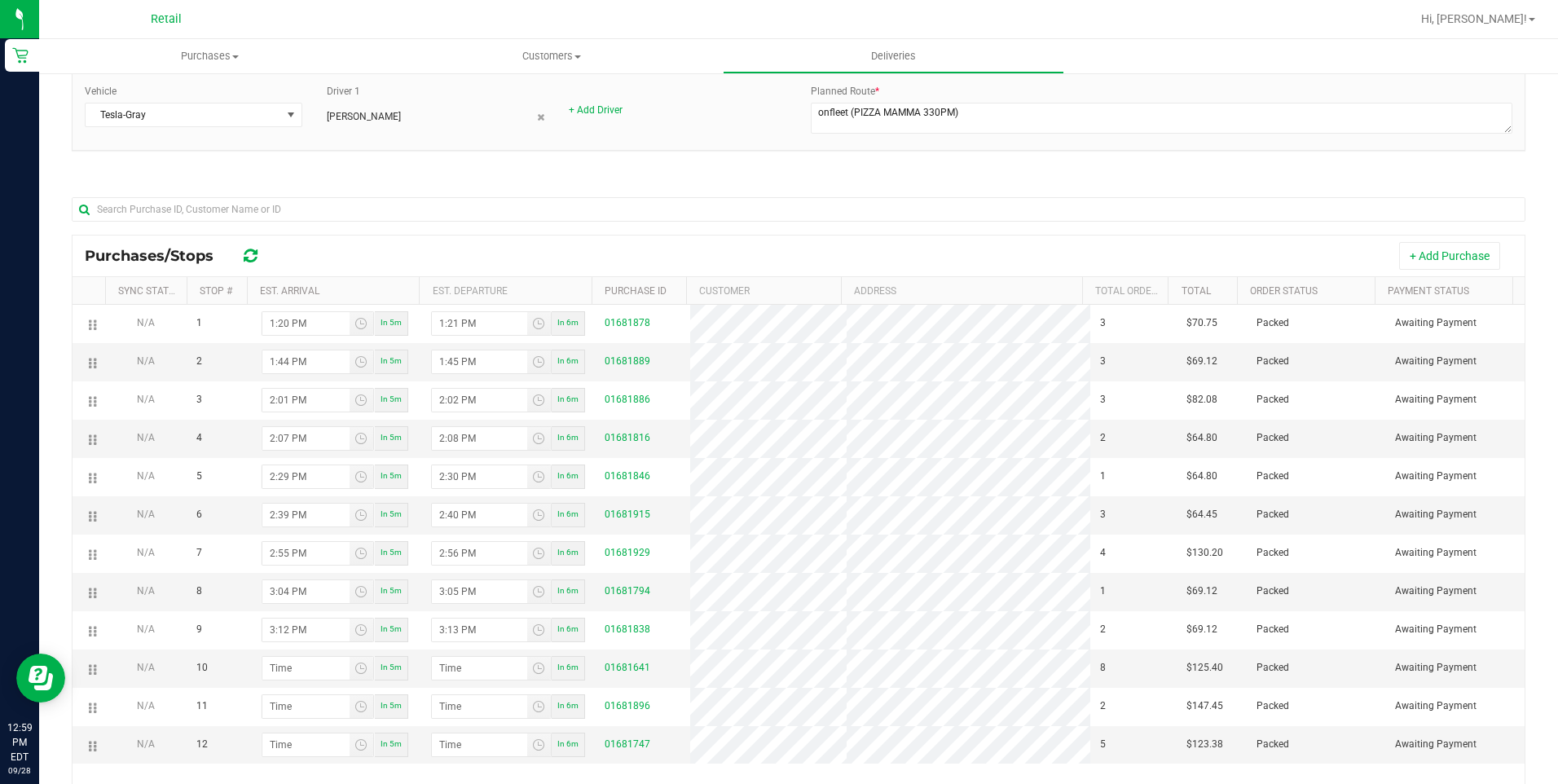
scroll to position [224, 0]
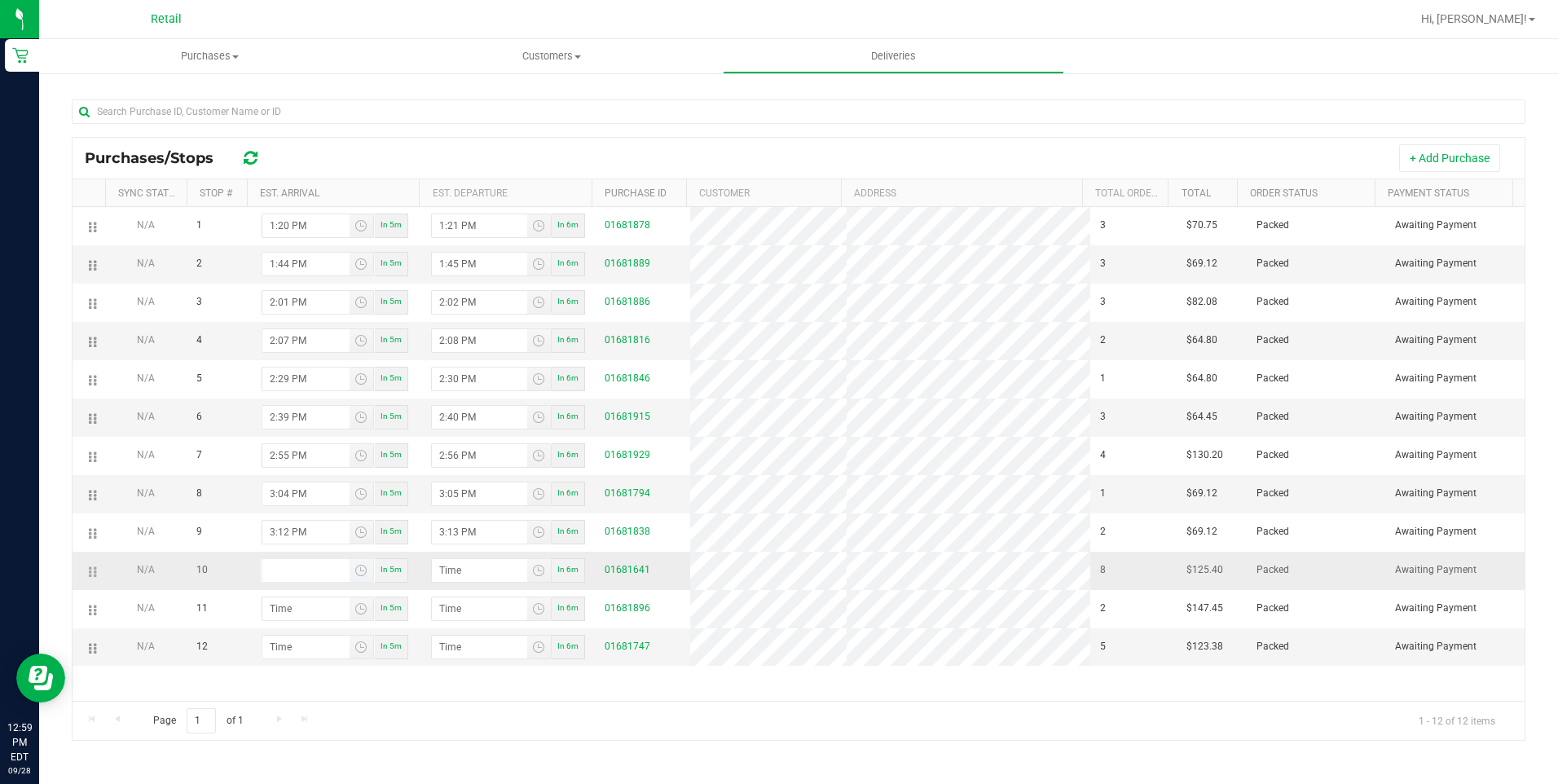
type input "hour:minute AM"
click at [266, 564] on input "hour:minute AM" at bounding box center [306, 570] width 87 height 23
click at [280, 575] on input "hour:minute AM" at bounding box center [306, 570] width 87 height 23
type input "3:05 AM"
type input "3:06 AM"
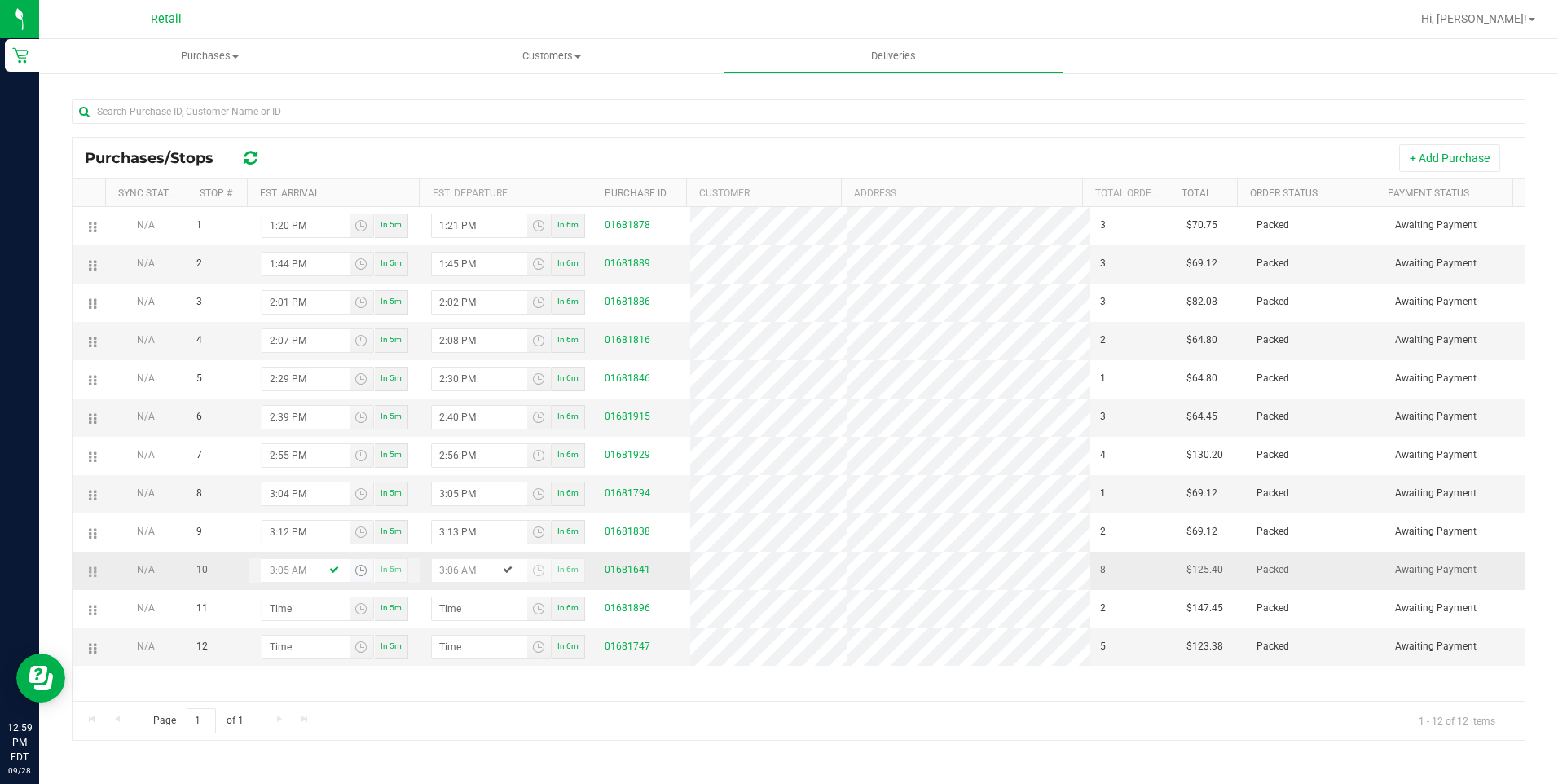
type input "3:50 AM"
type input "3:51 AM"
type input "3:50 PM"
type input "3:51 PM"
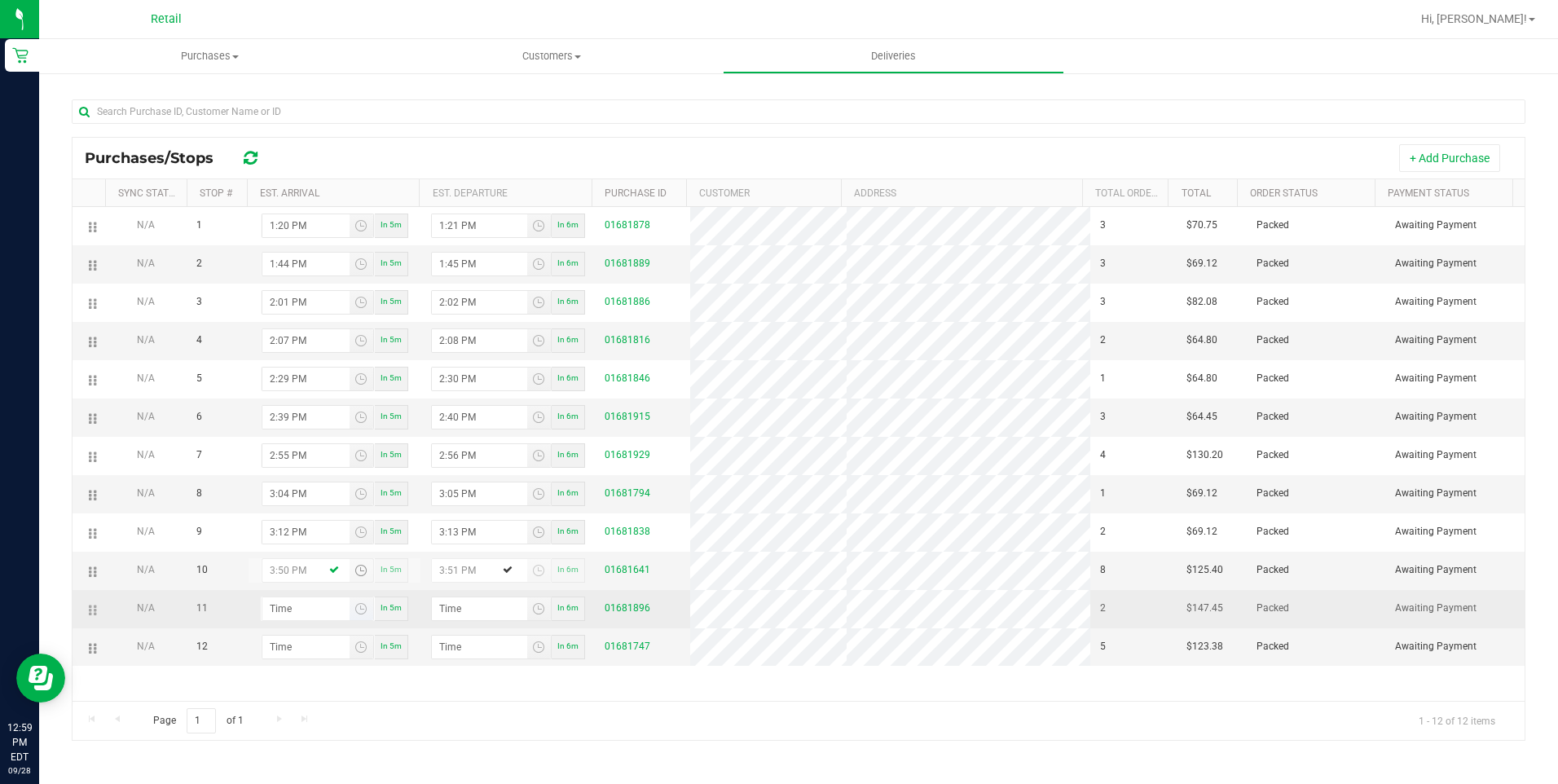
type input "3:50 PM"
click at [279, 610] on input "hour:minute AM" at bounding box center [306, 608] width 87 height 23
type input "4:01 AM"
type input "4:02 AM"
type input "4:14 AM"
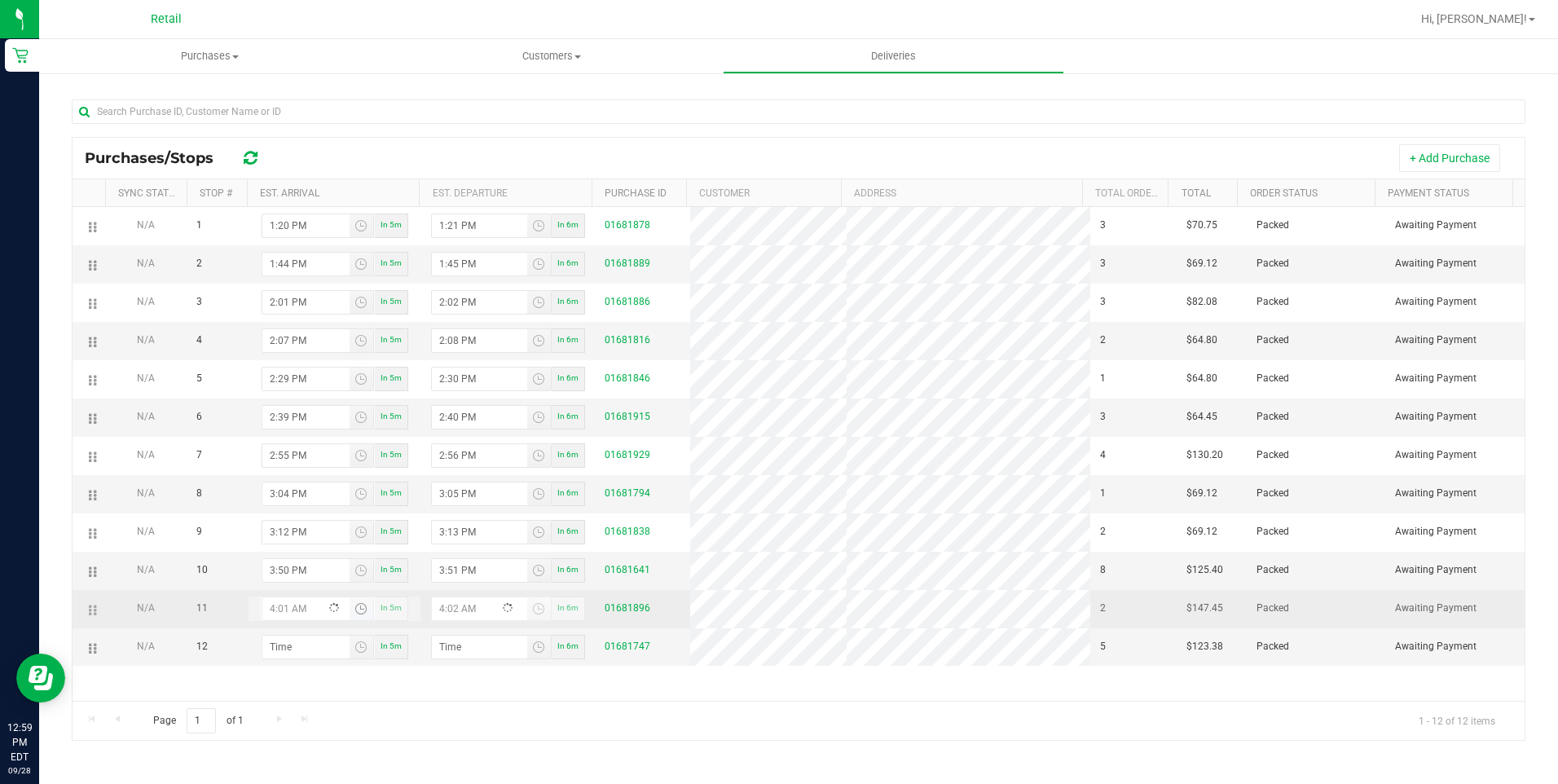
type input "4:15 AM"
type input "4:14 PM"
type input "4:15 PM"
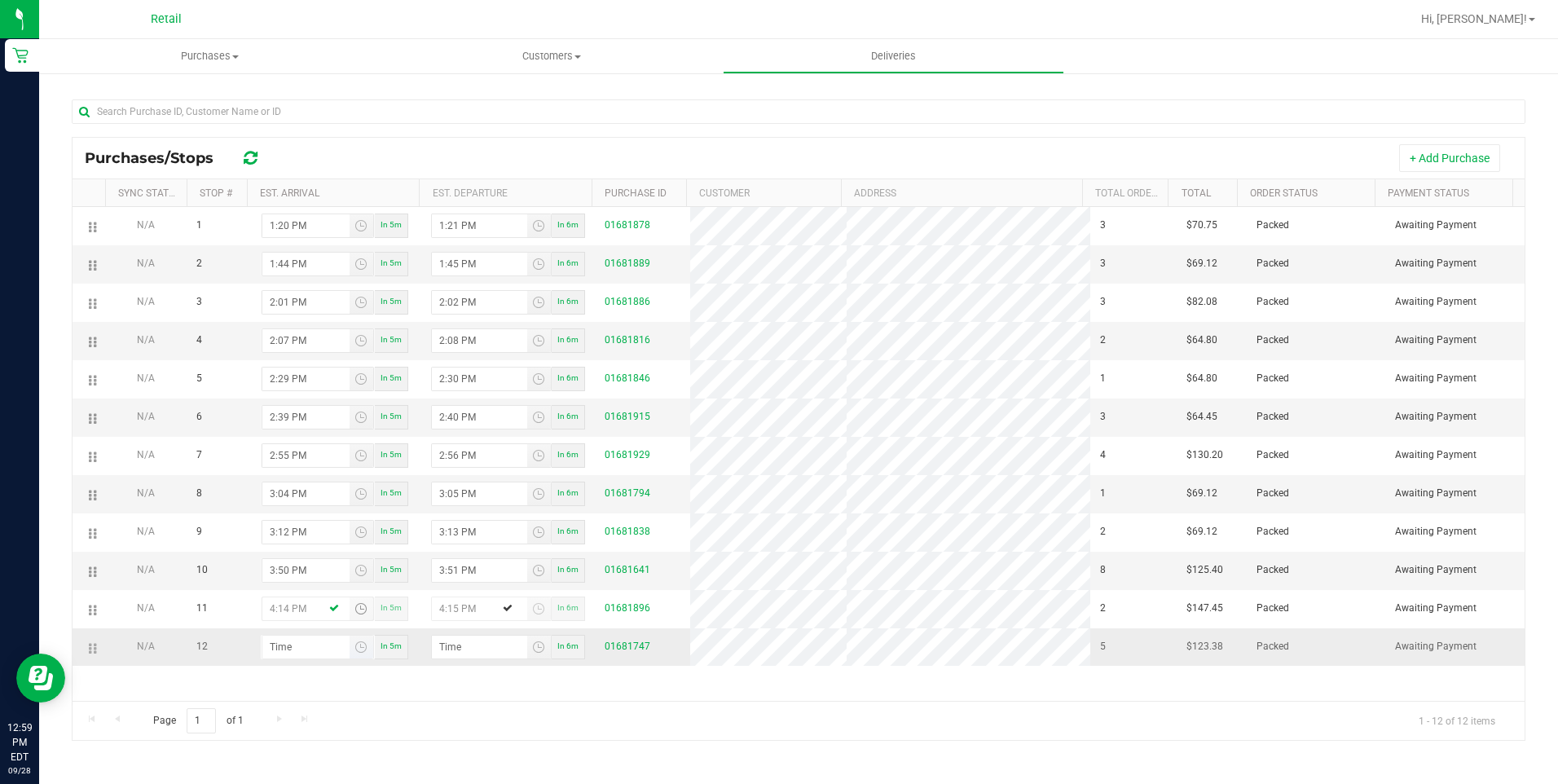
type input "4:14 PM"
click at [272, 654] on input "hour:minute AM" at bounding box center [306, 647] width 87 height 23
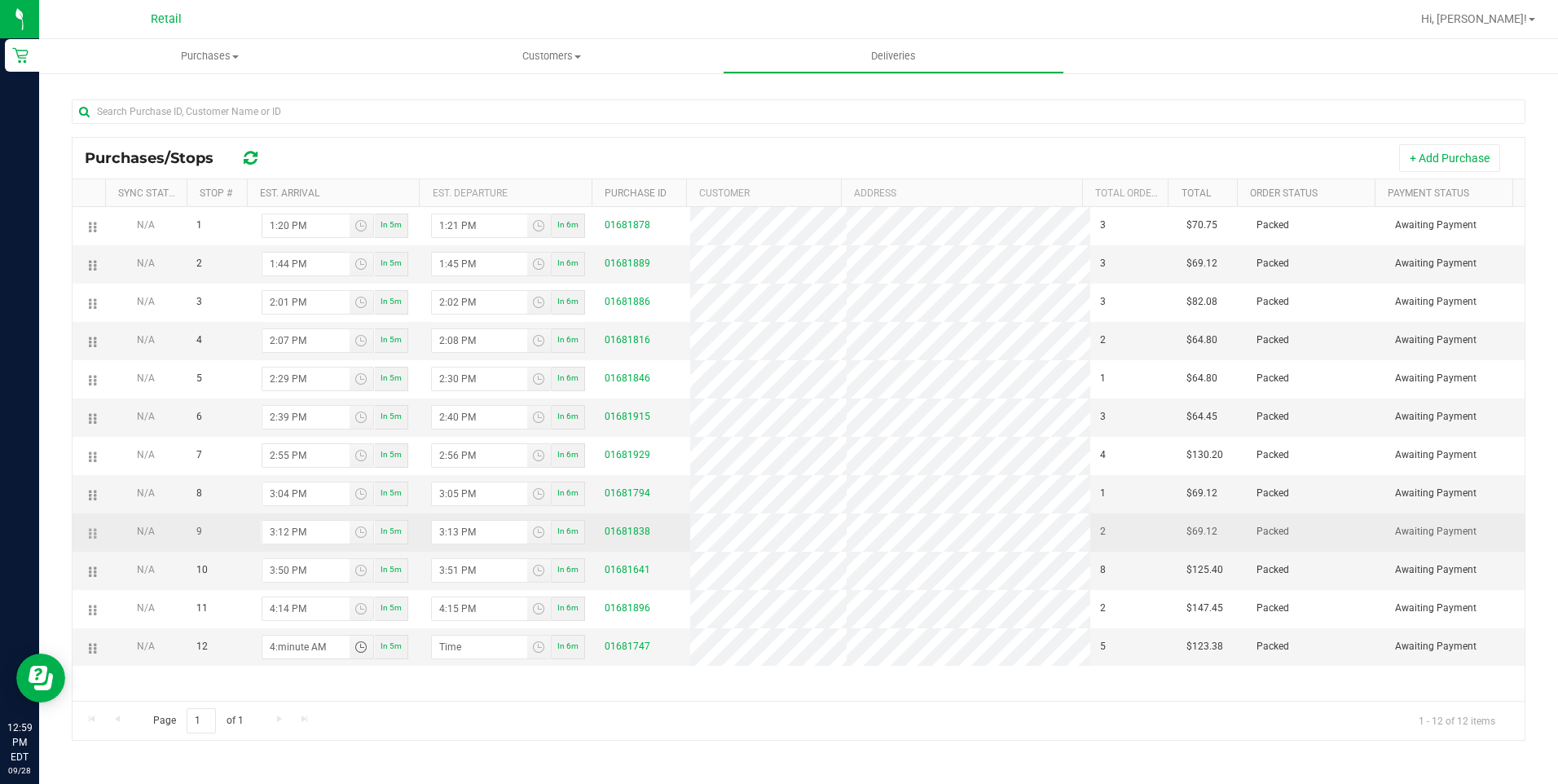
type input "4:04 AM"
type input "4:05 AM"
type input "4:41 AM"
type input "4:42 AM"
type input "4:41 PM"
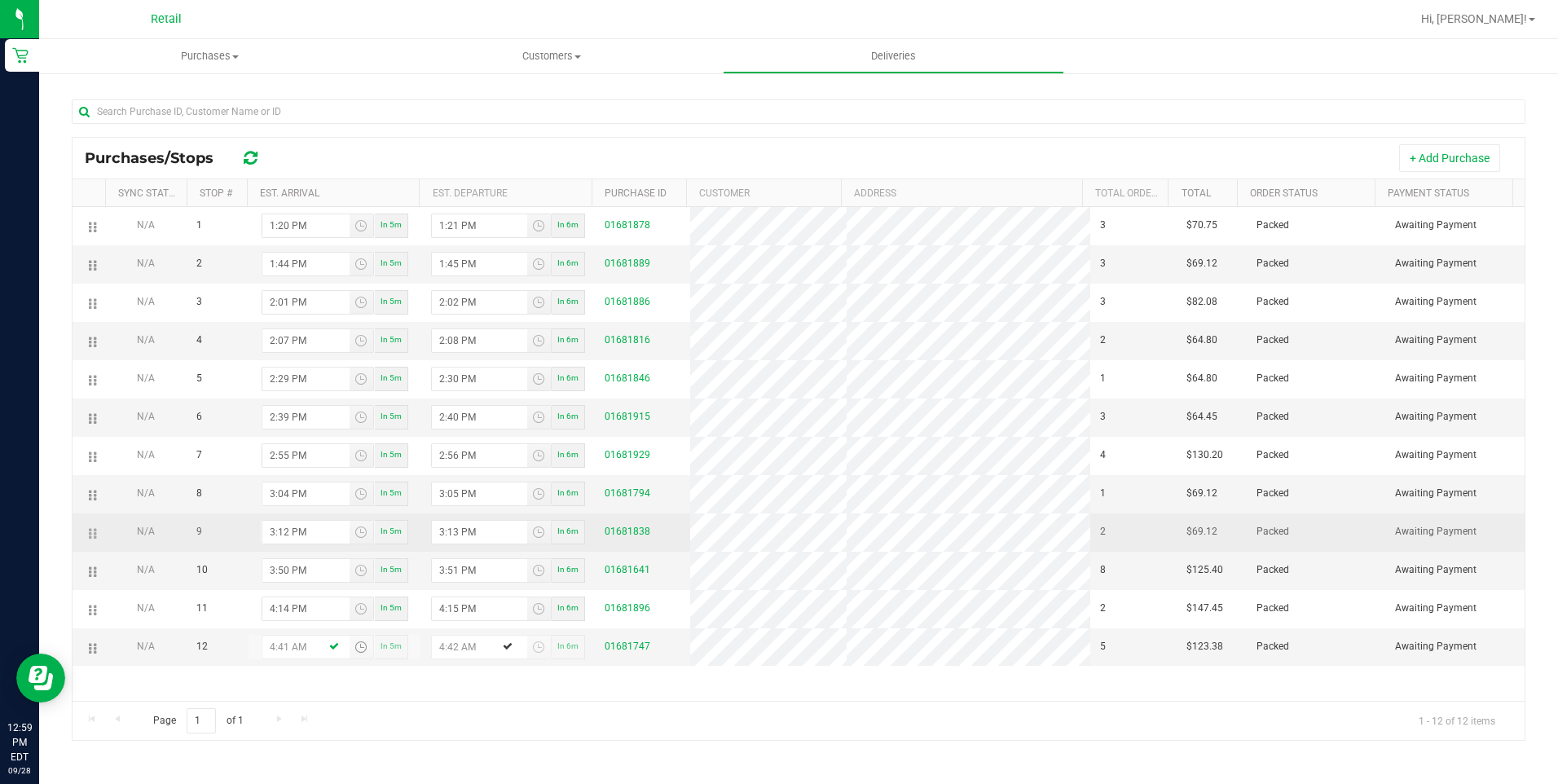
type input "4:42 PM"
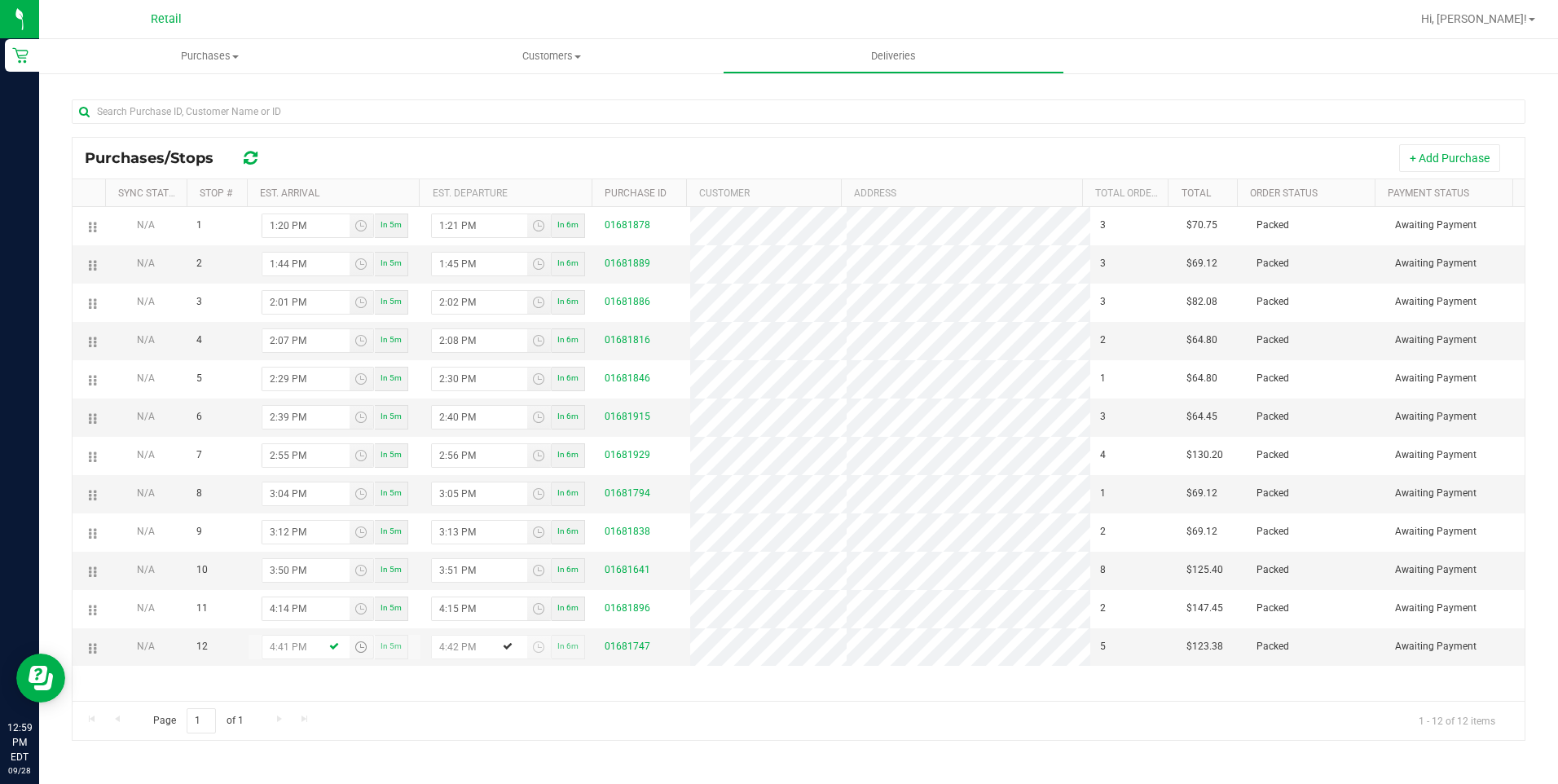
type input "4:41 PM"
click at [516, 714] on div "Page 1 of 1 1 - 12 of 12 items" at bounding box center [798, 720] width 1451 height 39
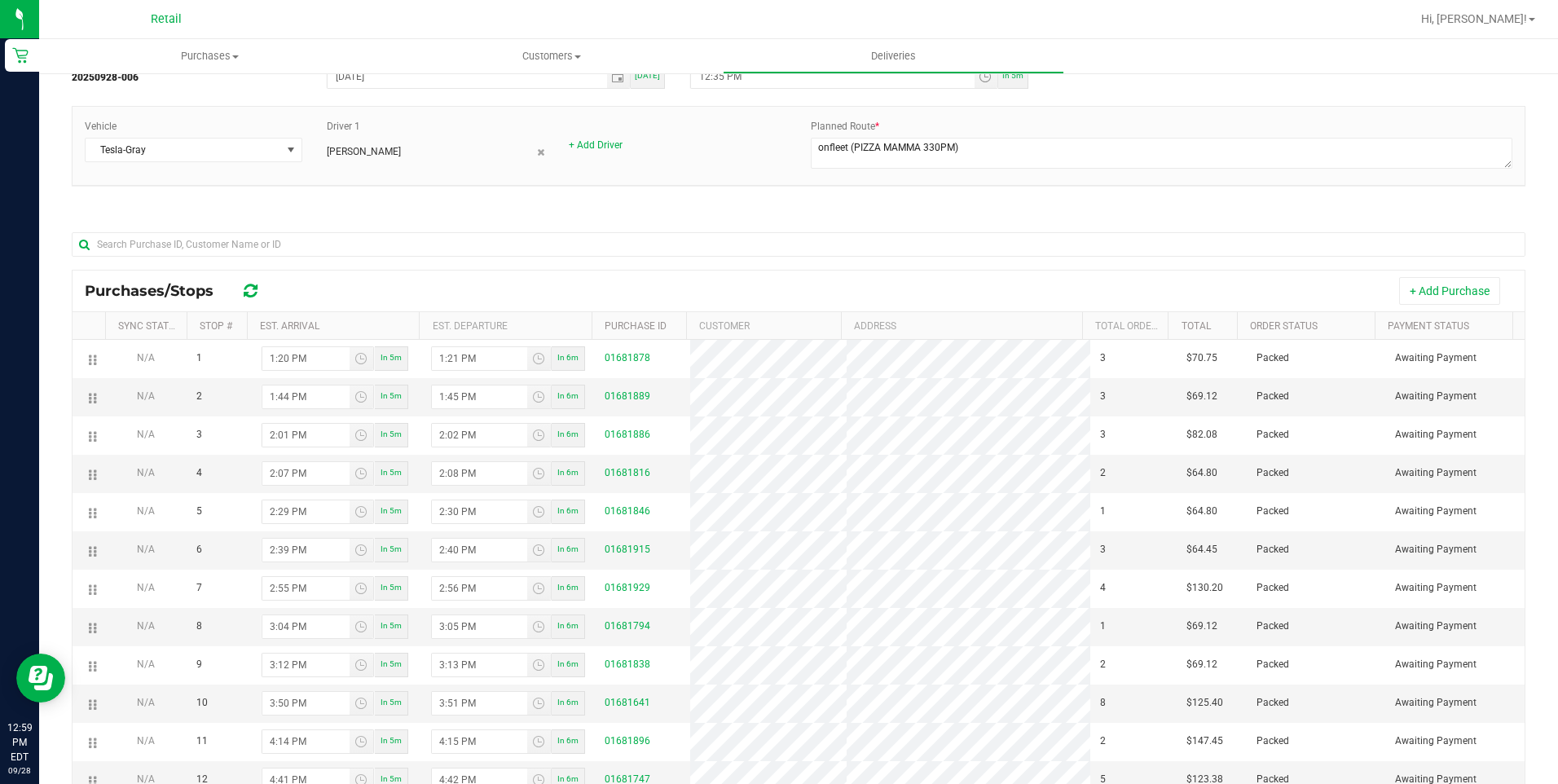
scroll to position [0, 0]
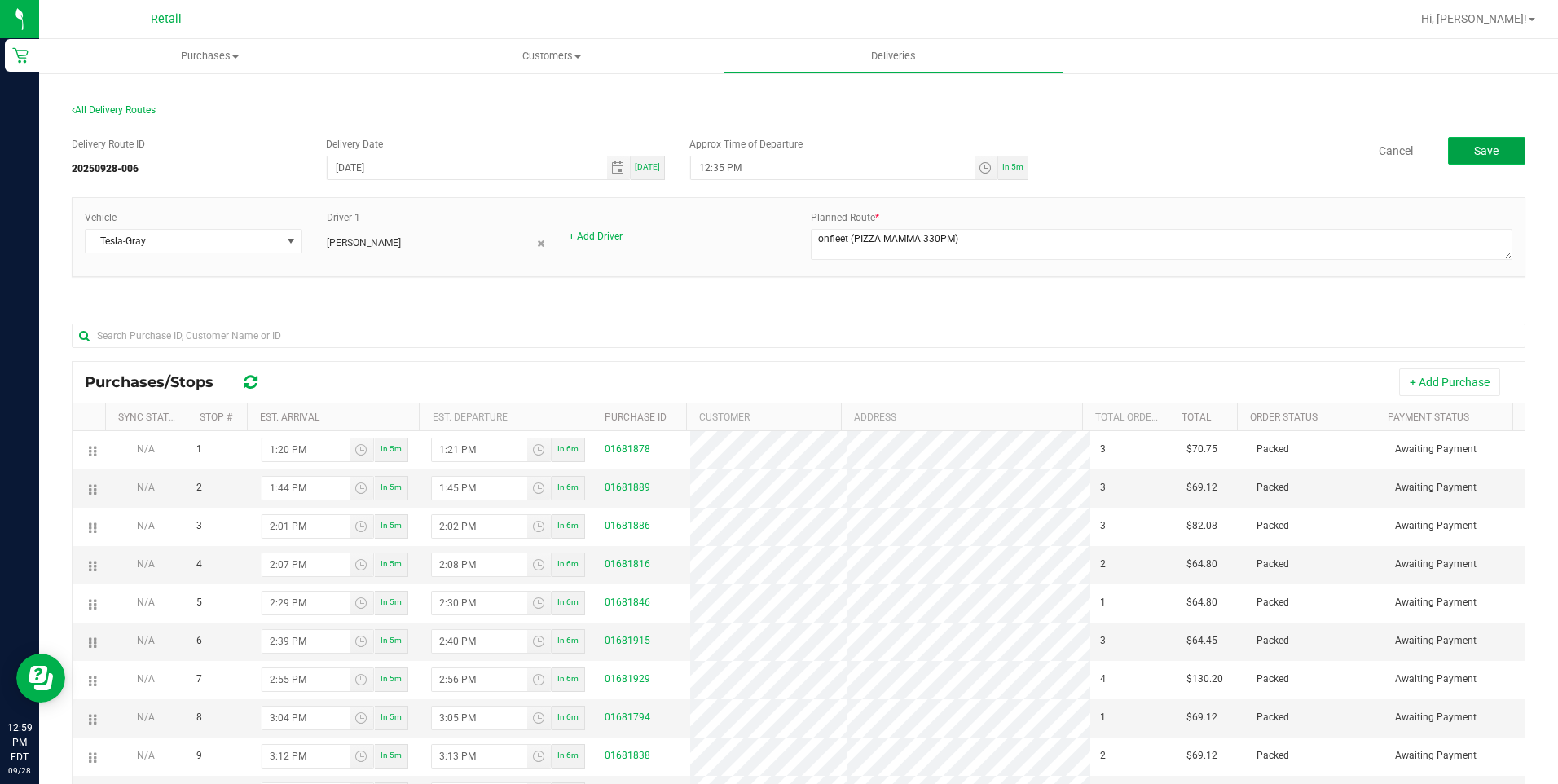
click at [1486, 145] on span "Save" at bounding box center [1486, 151] width 24 height 13
click at [1016, 172] on div "In 5m" at bounding box center [1013, 168] width 31 height 24
type input "1:04 PM"
click at [1479, 152] on span "Save" at bounding box center [1486, 151] width 24 height 13
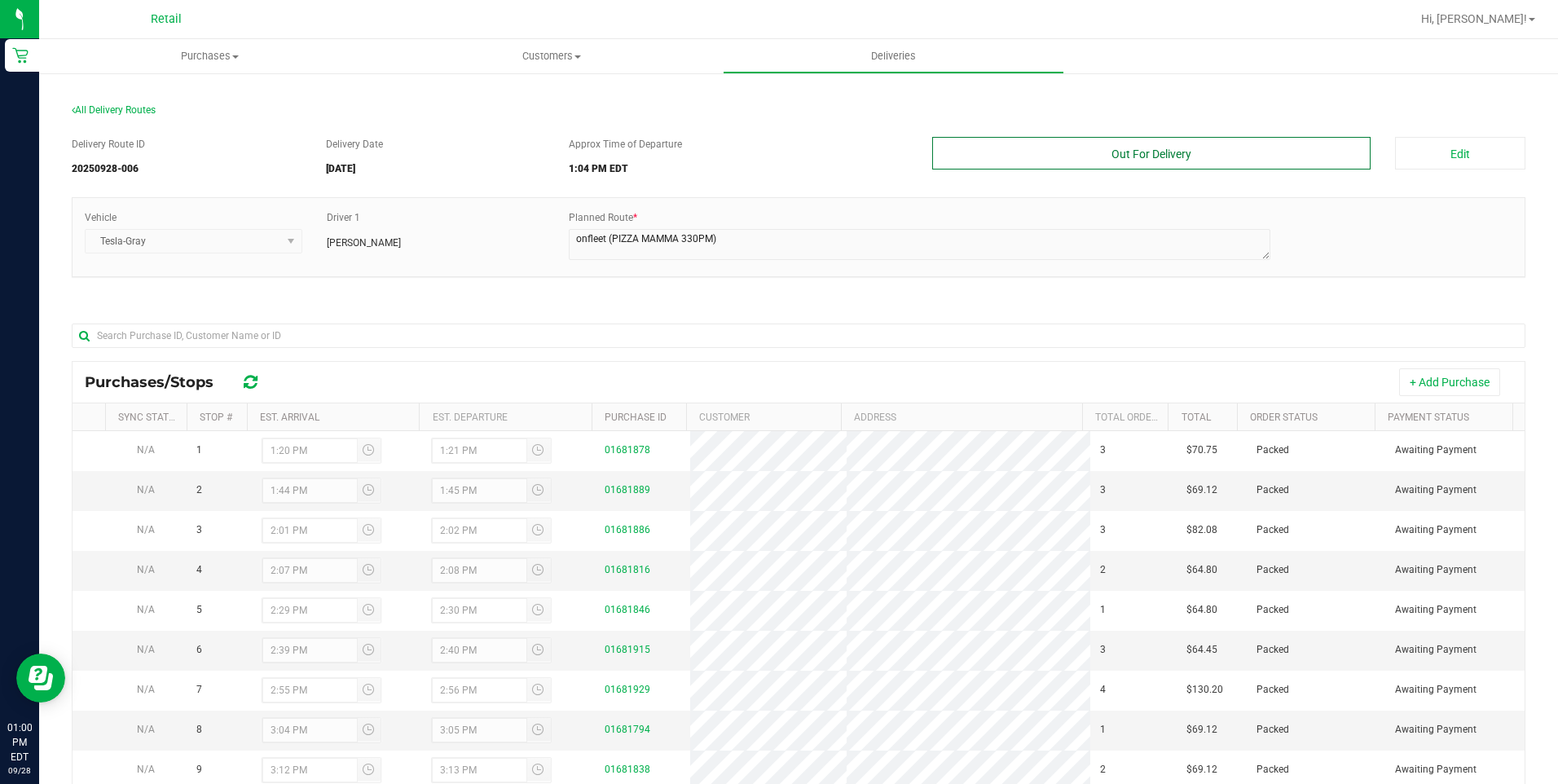
click at [1181, 142] on button "Out For Delivery" at bounding box center [1152, 153] width 439 height 32
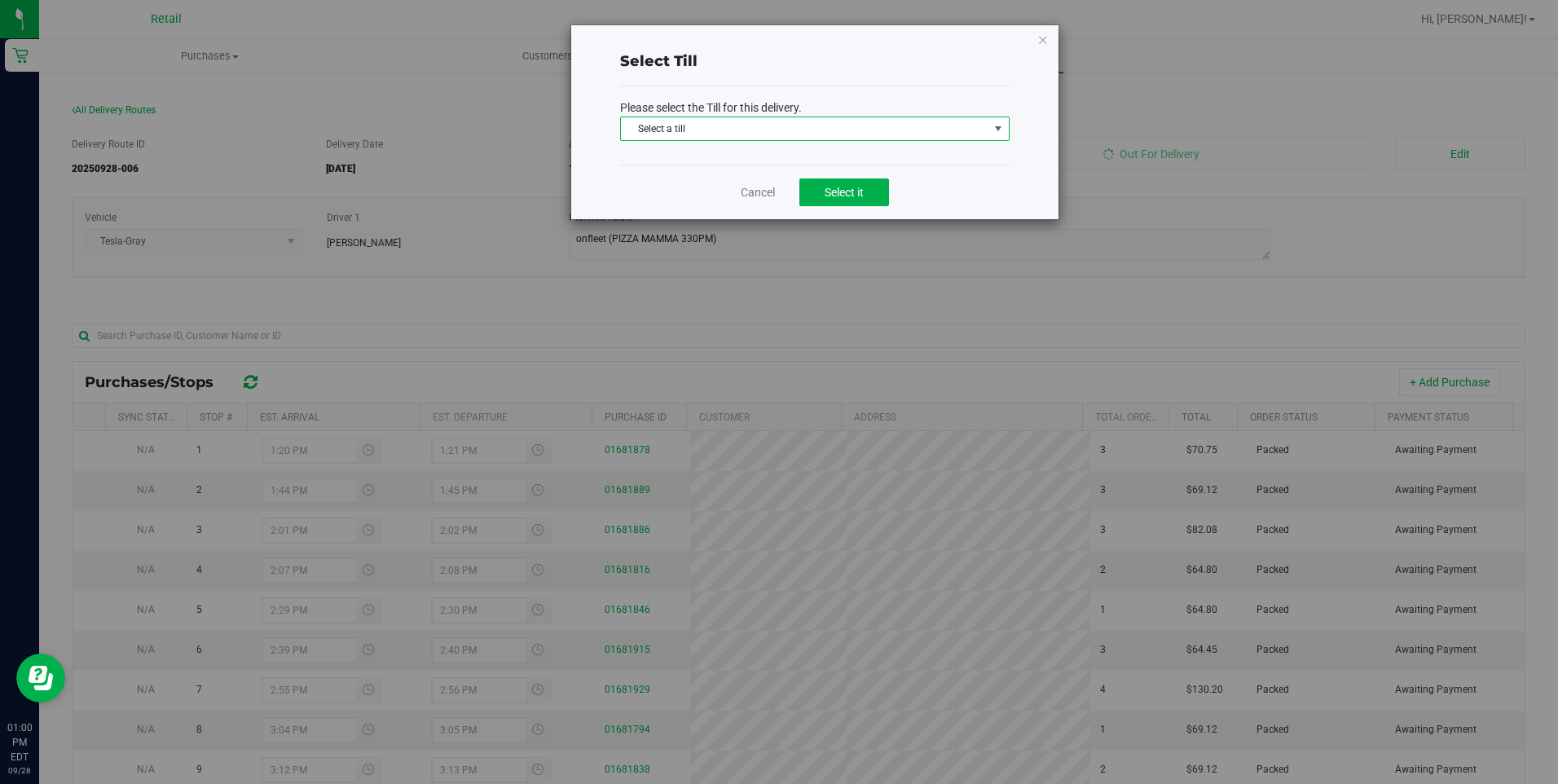
click at [830, 130] on span "Select a till" at bounding box center [804, 129] width 367 height 23
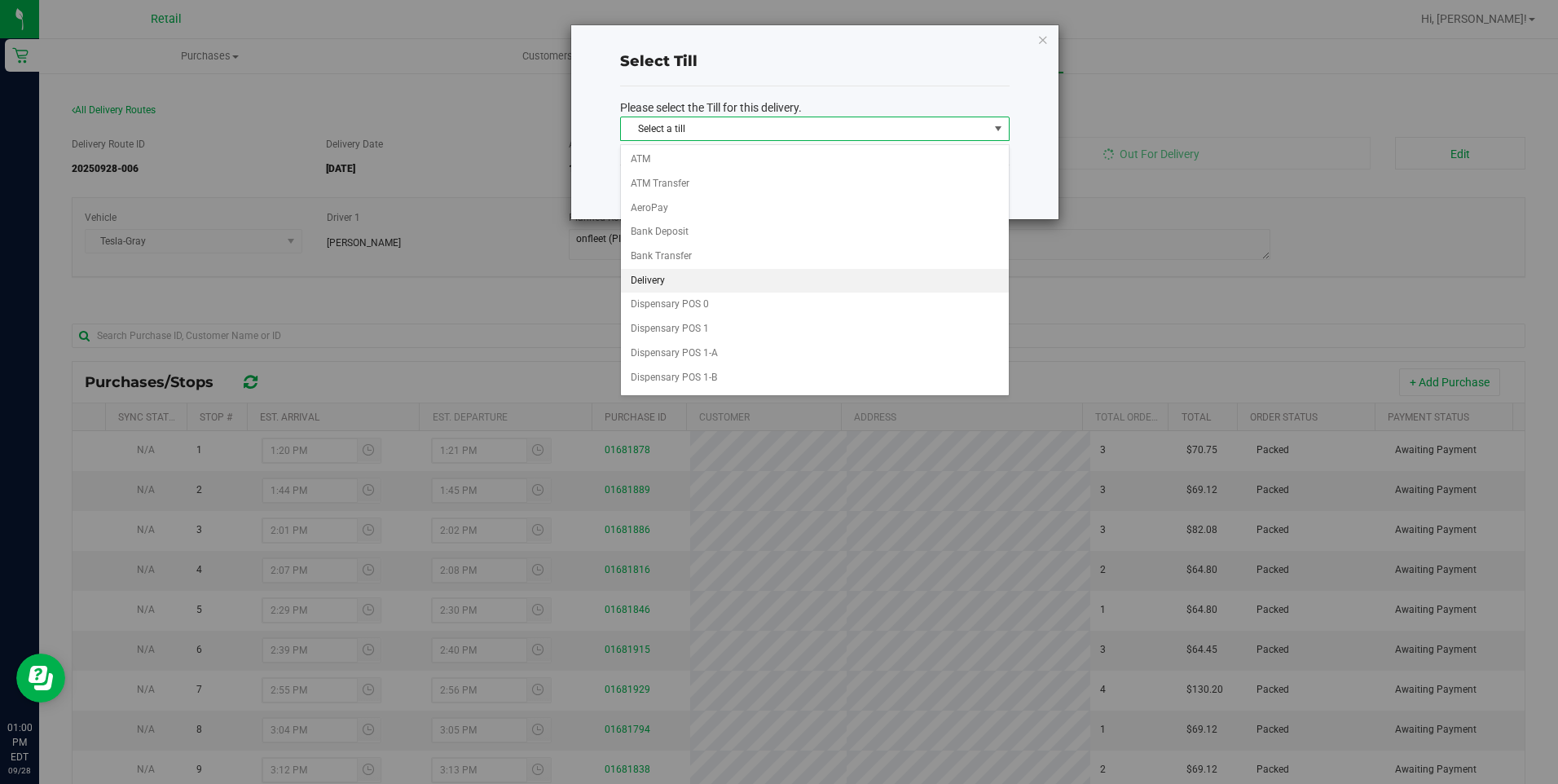
click at [710, 279] on li "Delivery" at bounding box center [815, 281] width 387 height 24
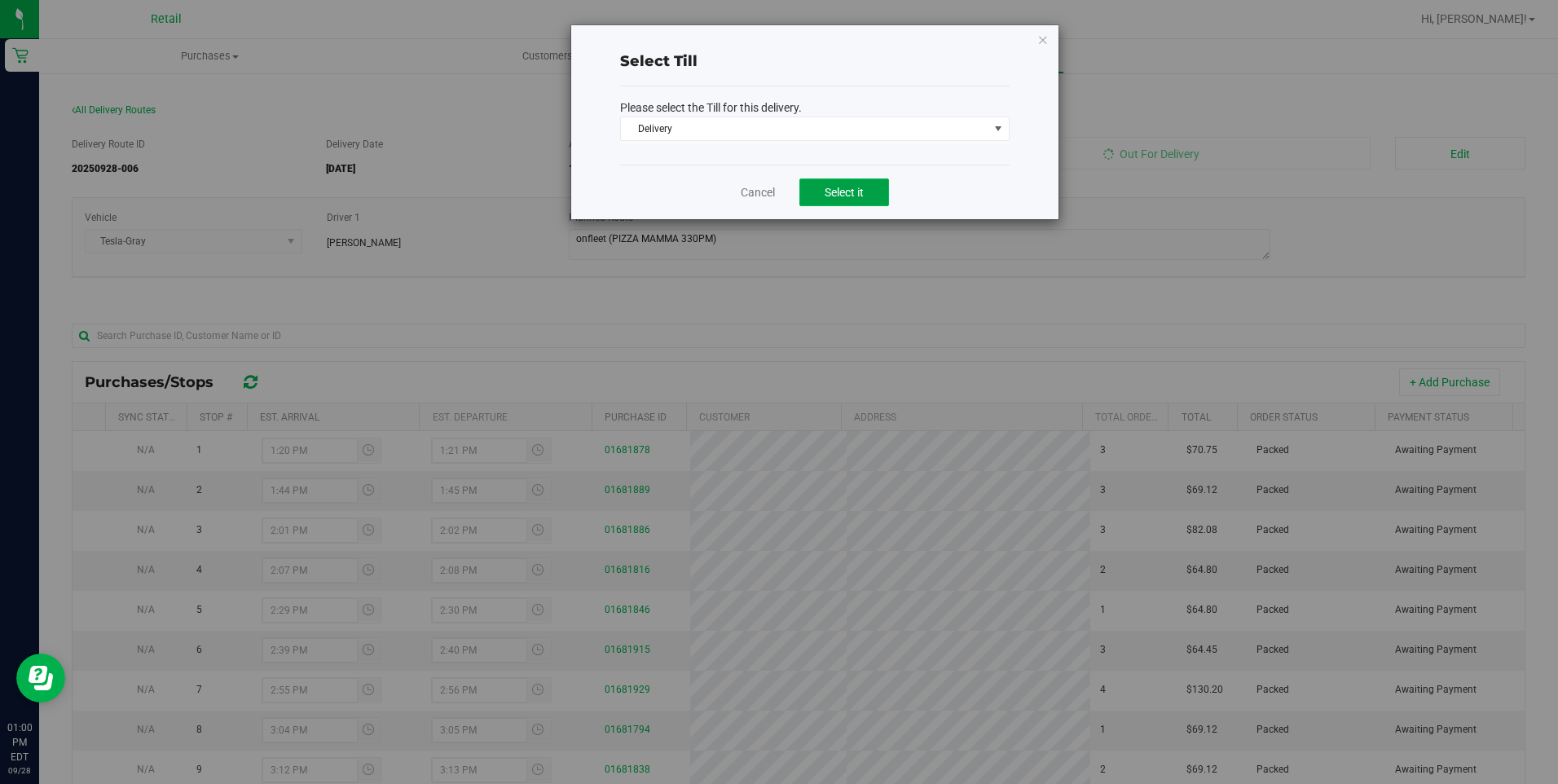
click at [834, 198] on span "Select it" at bounding box center [844, 192] width 39 height 13
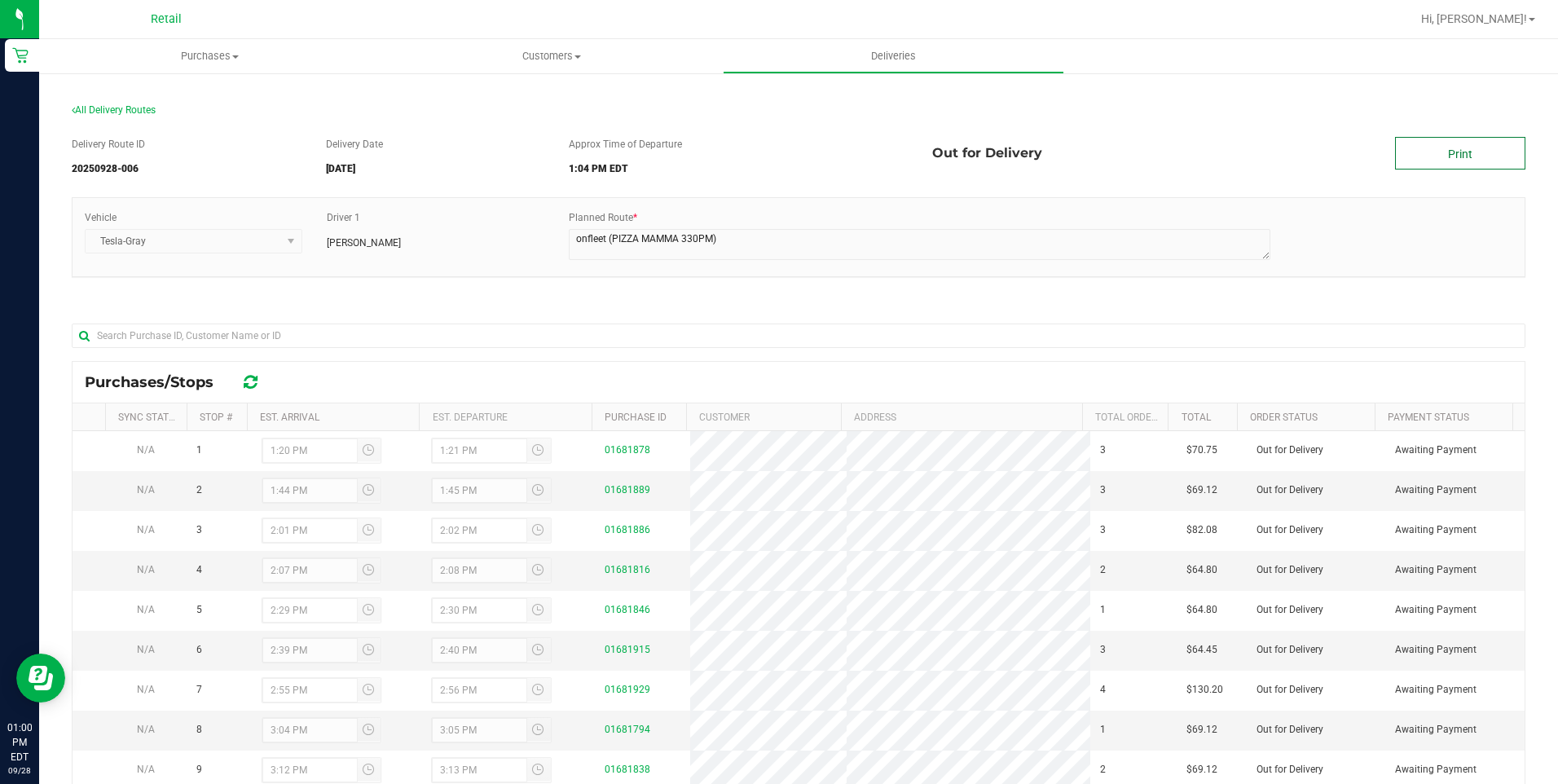
click at [1397, 157] on link "Print" at bounding box center [1460, 153] width 131 height 32
click at [865, 42] on uib-tab-heading "Deliveries" at bounding box center [893, 56] width 340 height 32
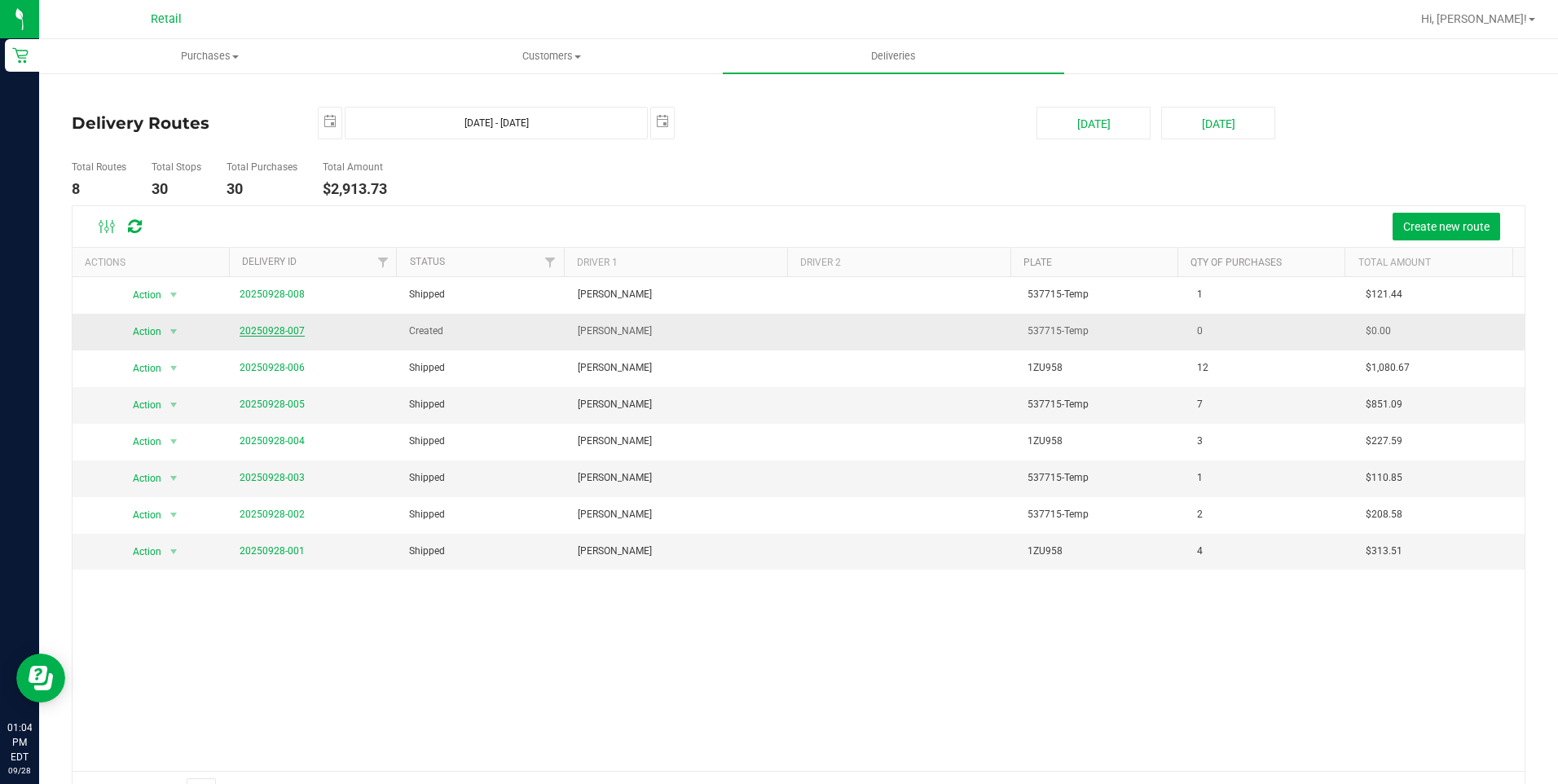
click at [272, 334] on link "20250928-007" at bounding box center [272, 331] width 65 height 11
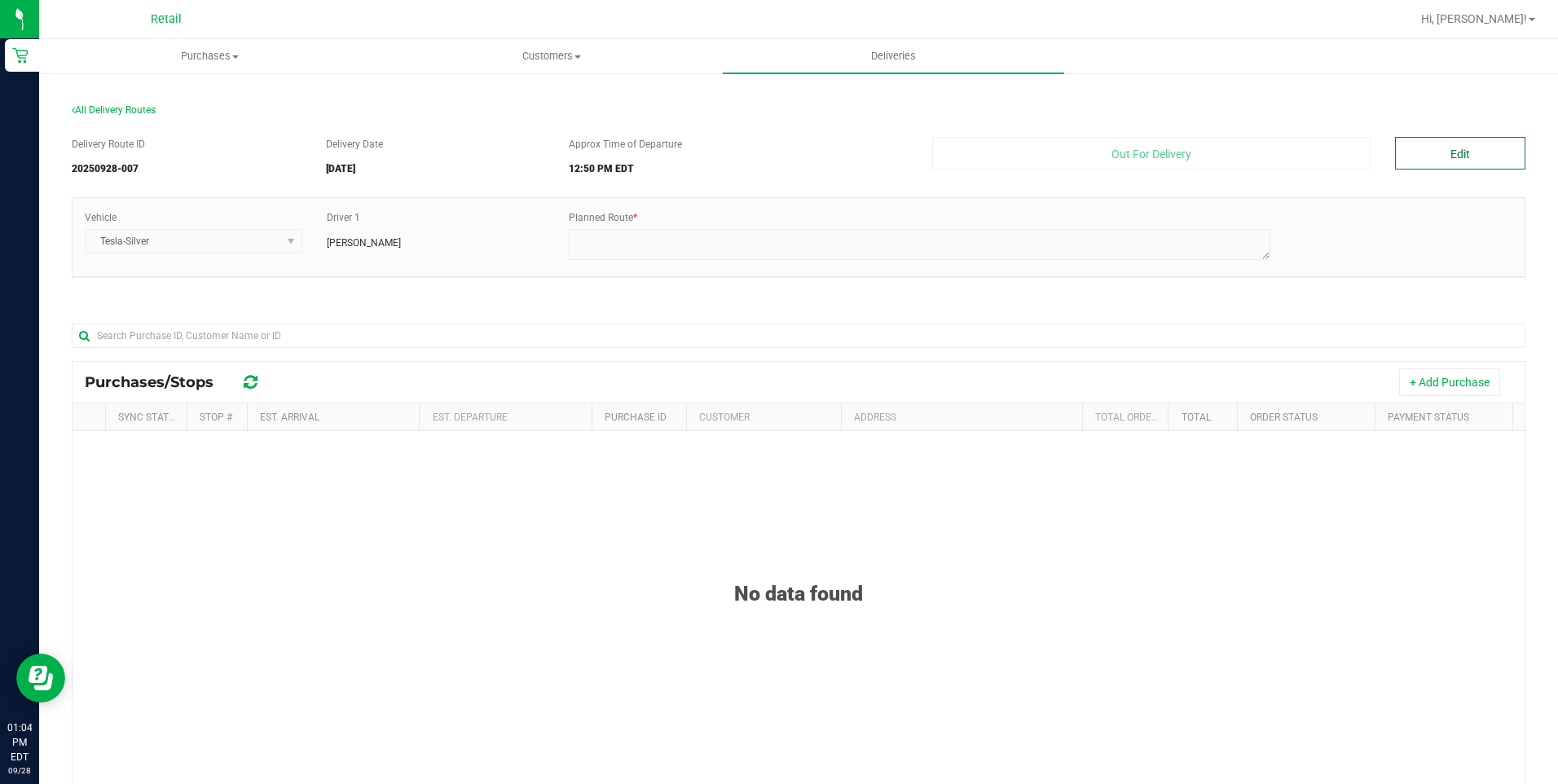
click at [1424, 145] on button "Edit" at bounding box center [1460, 153] width 131 height 32
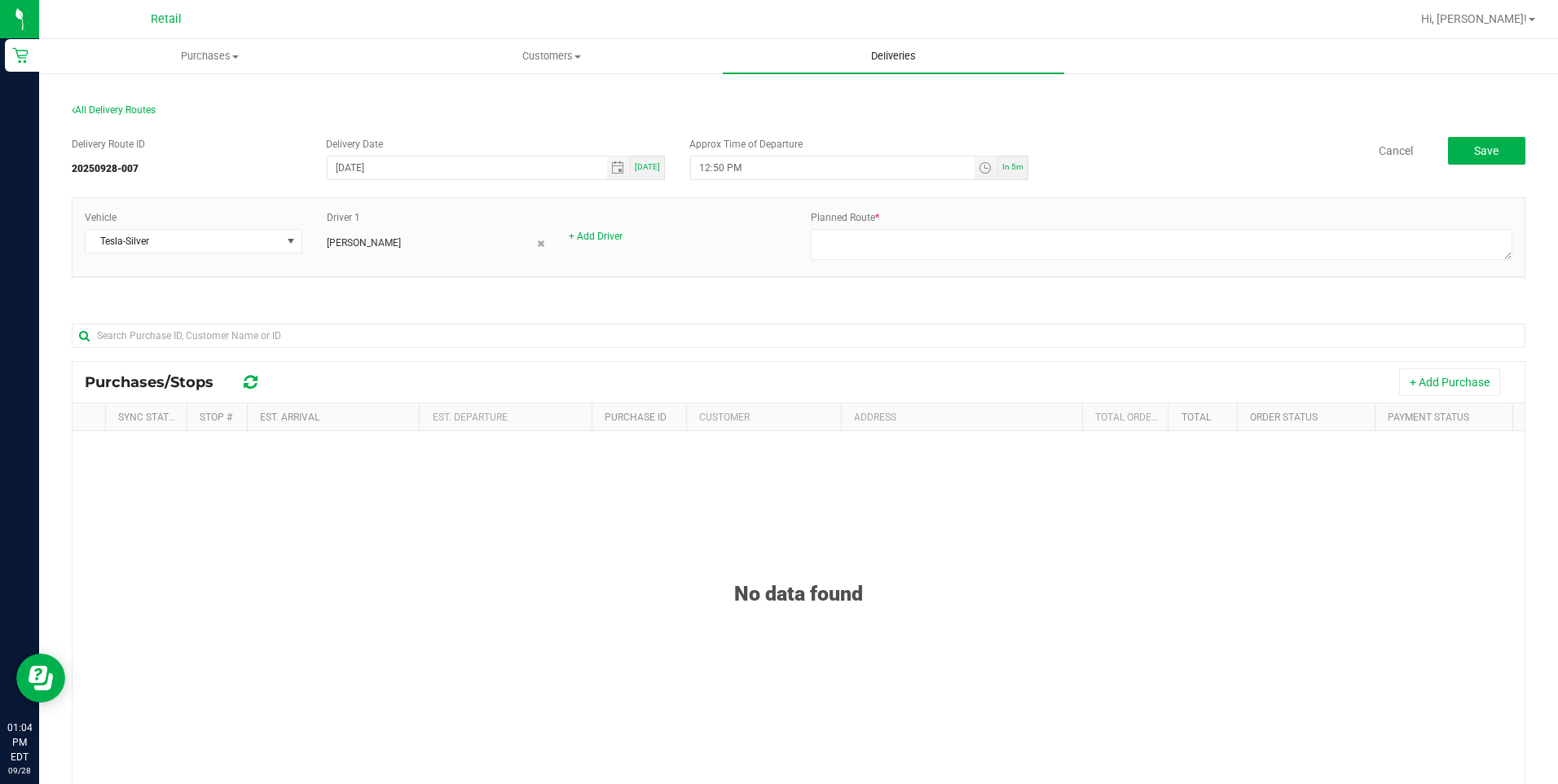
click at [862, 57] on span "Deliveries" at bounding box center [893, 57] width 89 height 15
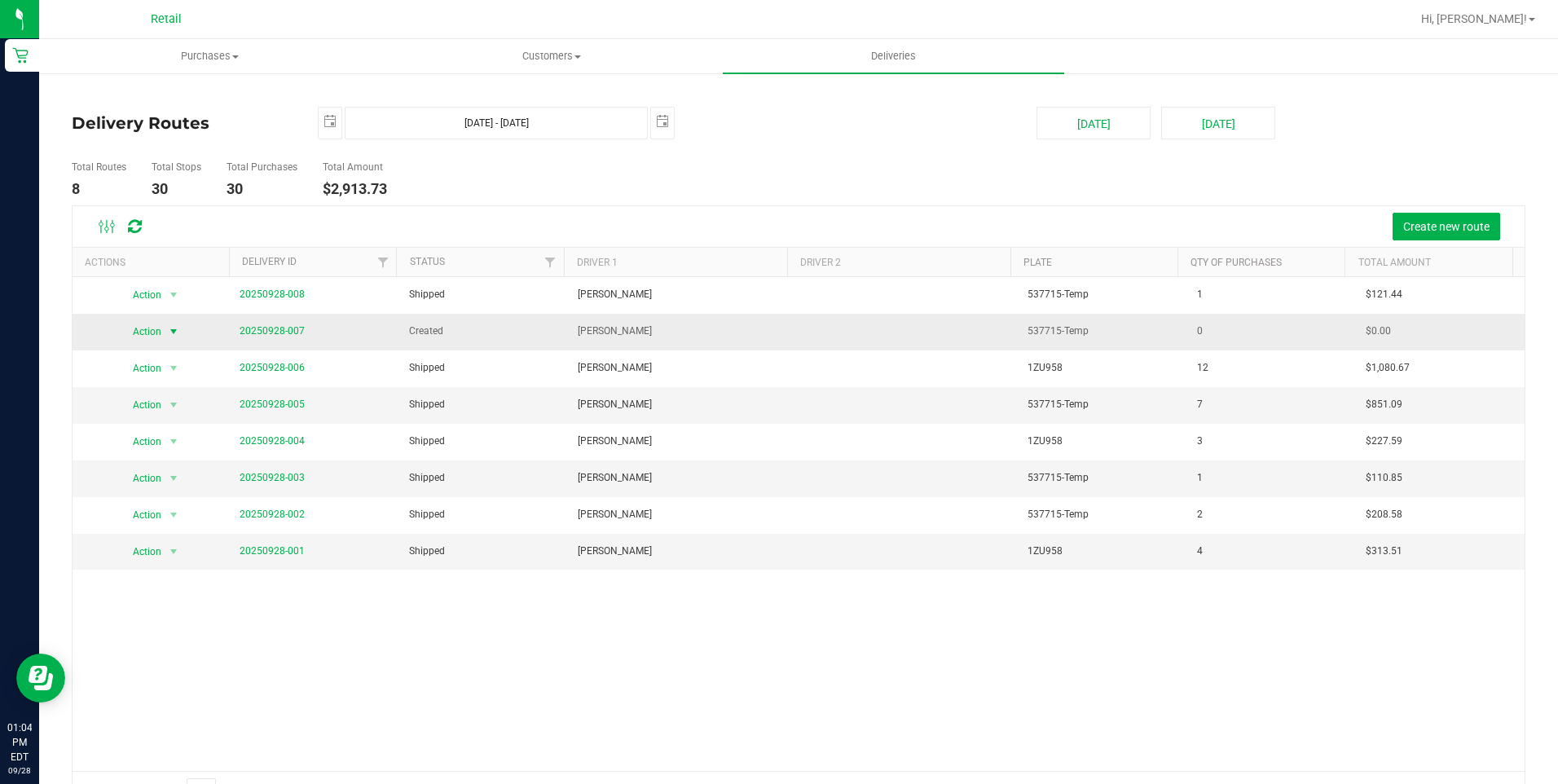
click at [167, 335] on span "select" at bounding box center [173, 332] width 13 height 13
click at [272, 333] on link "20250928-007" at bounding box center [272, 330] width 65 height 11
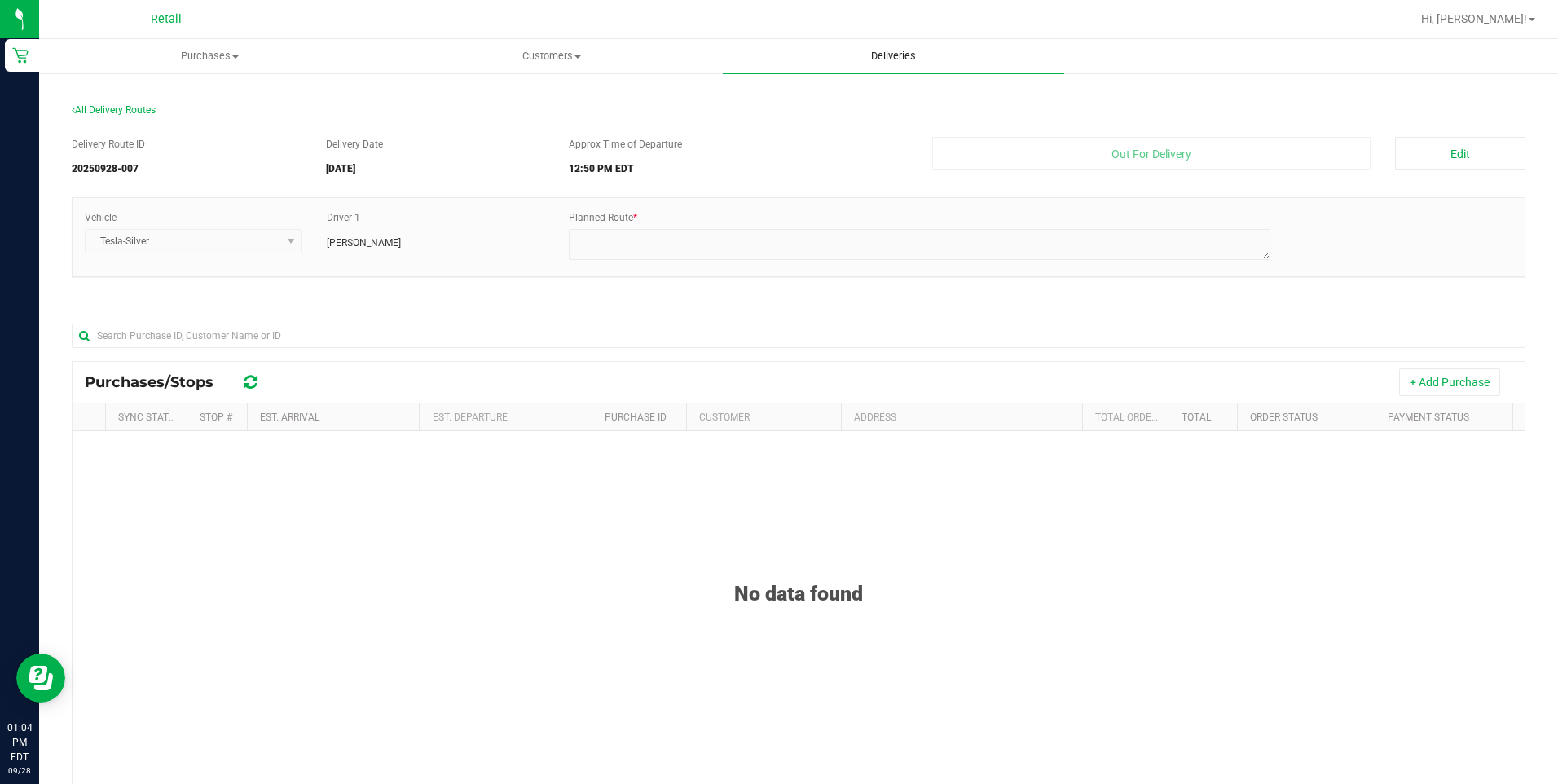
click at [879, 51] on span "Deliveries" at bounding box center [893, 57] width 89 height 15
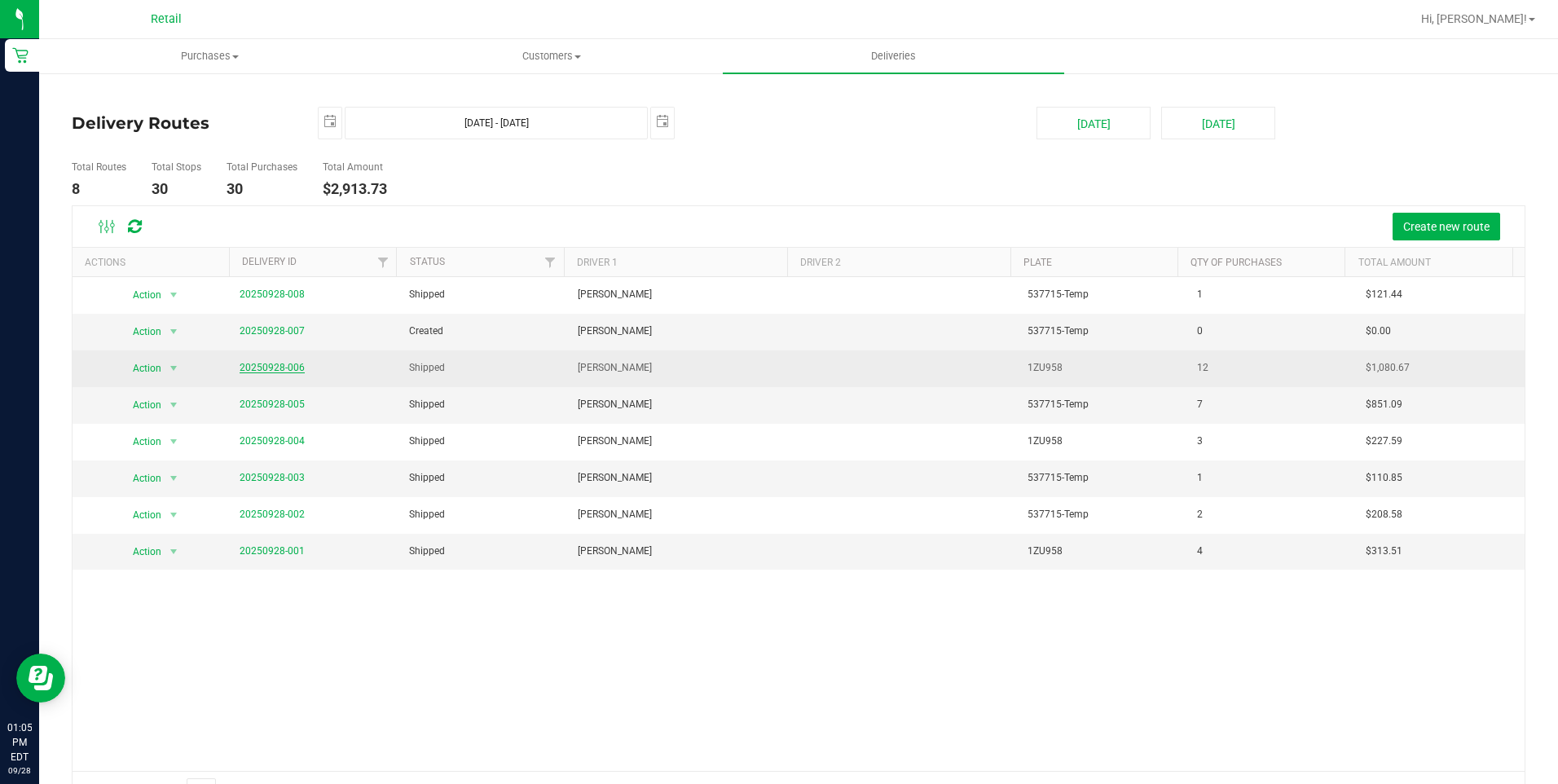
click at [272, 369] on link "20250928-006" at bounding box center [272, 367] width 65 height 11
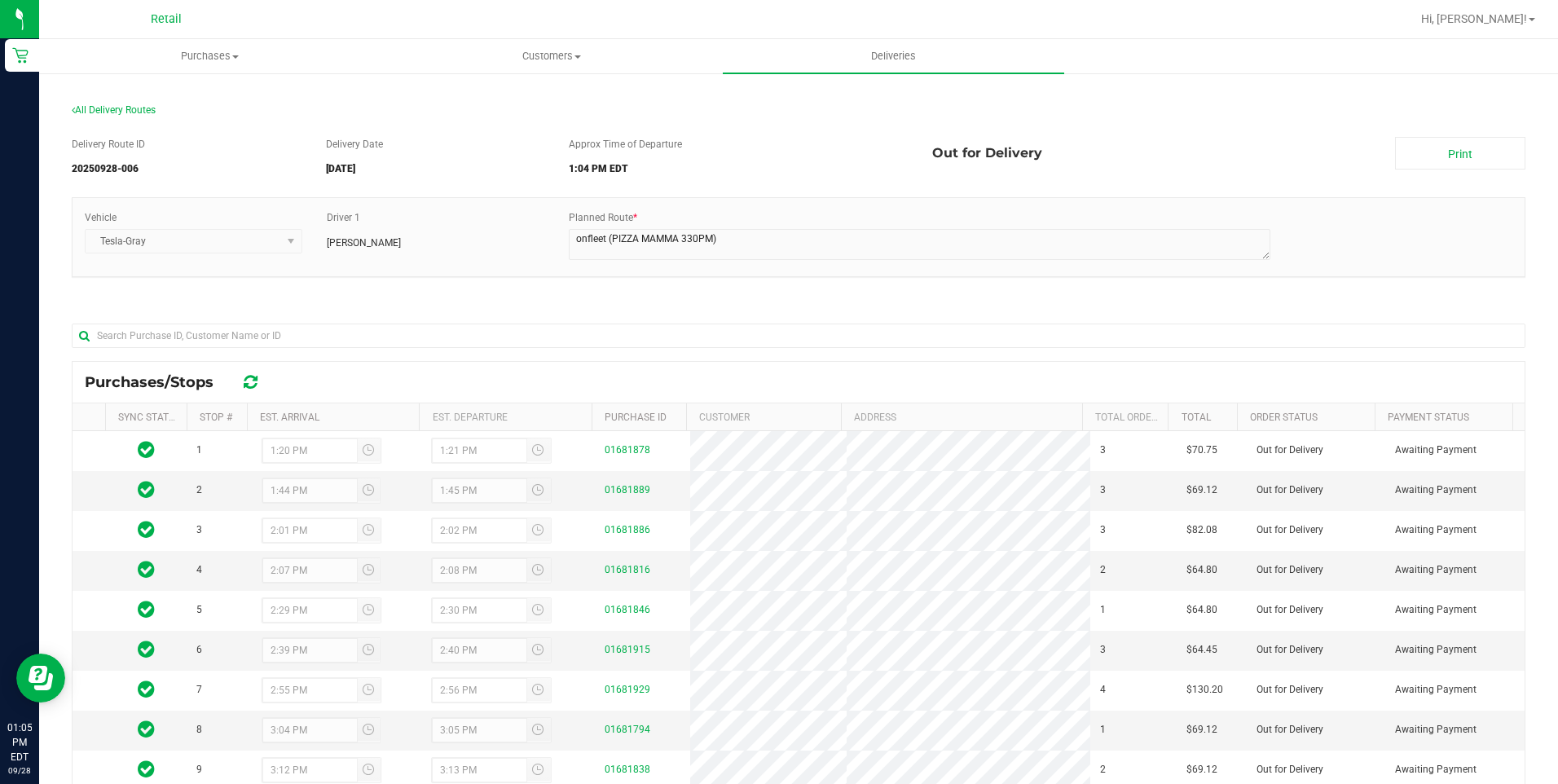
click at [899, 72] on link "Deliveries" at bounding box center [893, 56] width 341 height 34
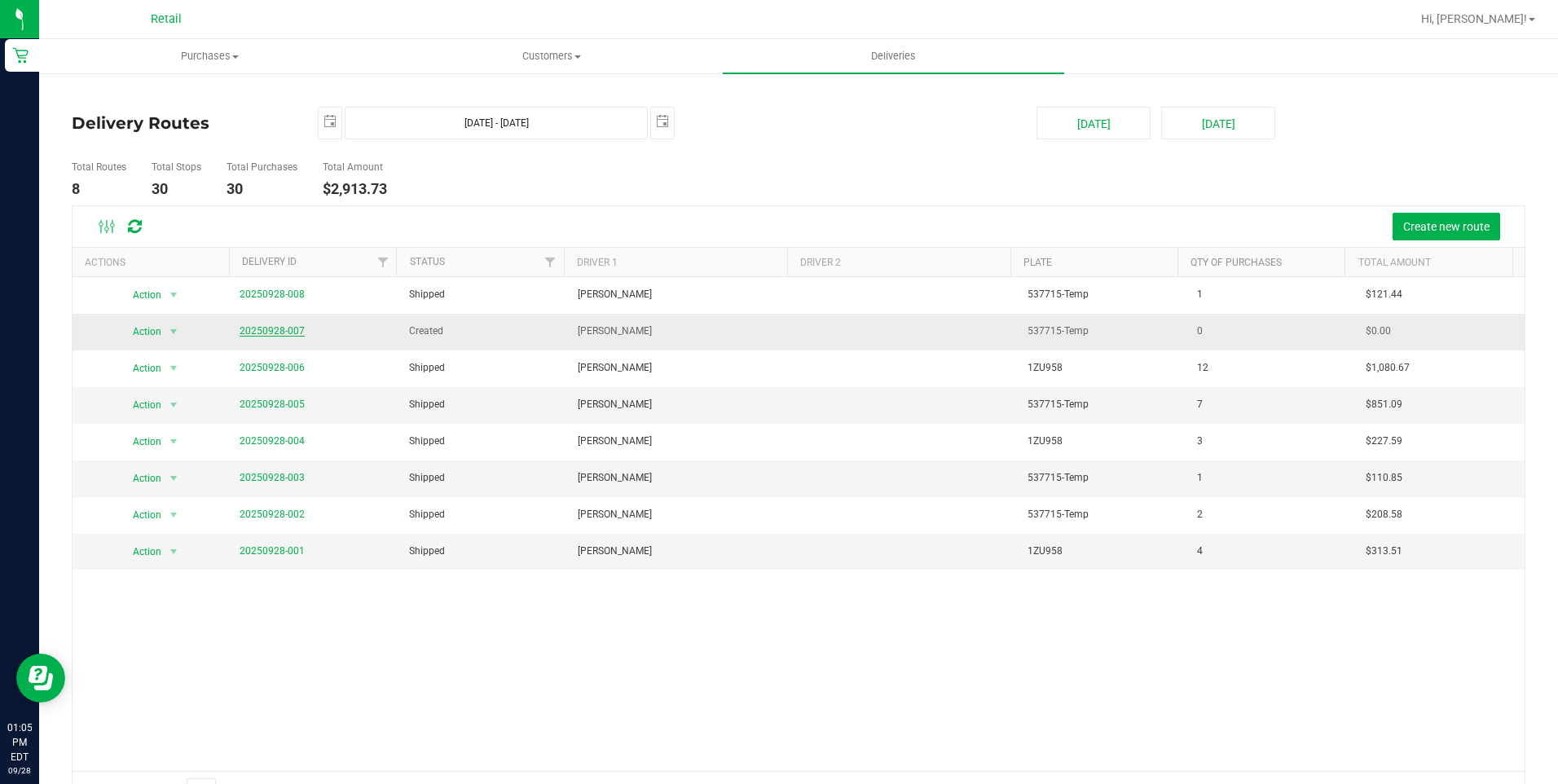
click at [280, 330] on link "20250928-007" at bounding box center [272, 331] width 65 height 11
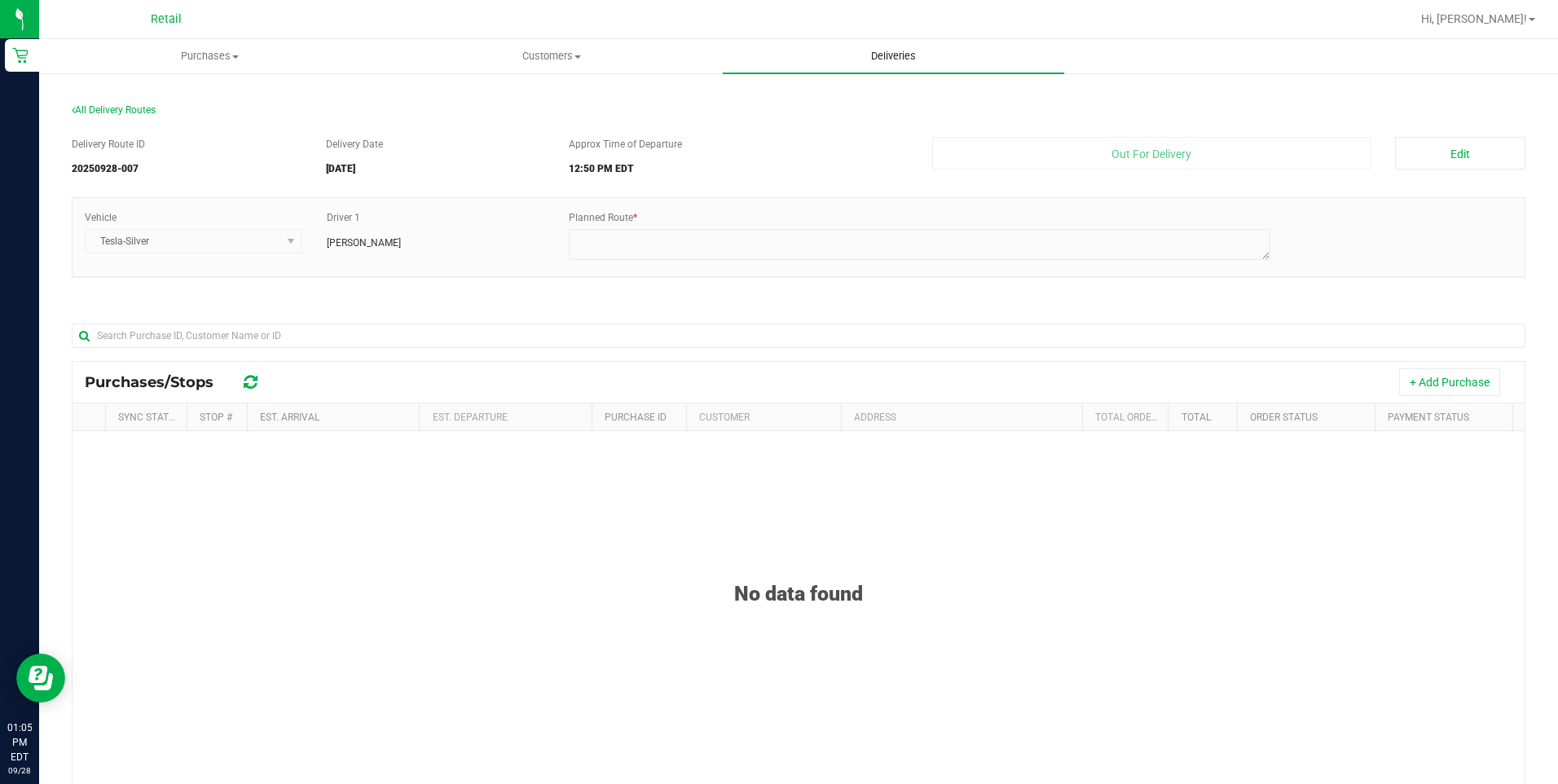
click at [903, 58] on span "Deliveries" at bounding box center [893, 57] width 89 height 15
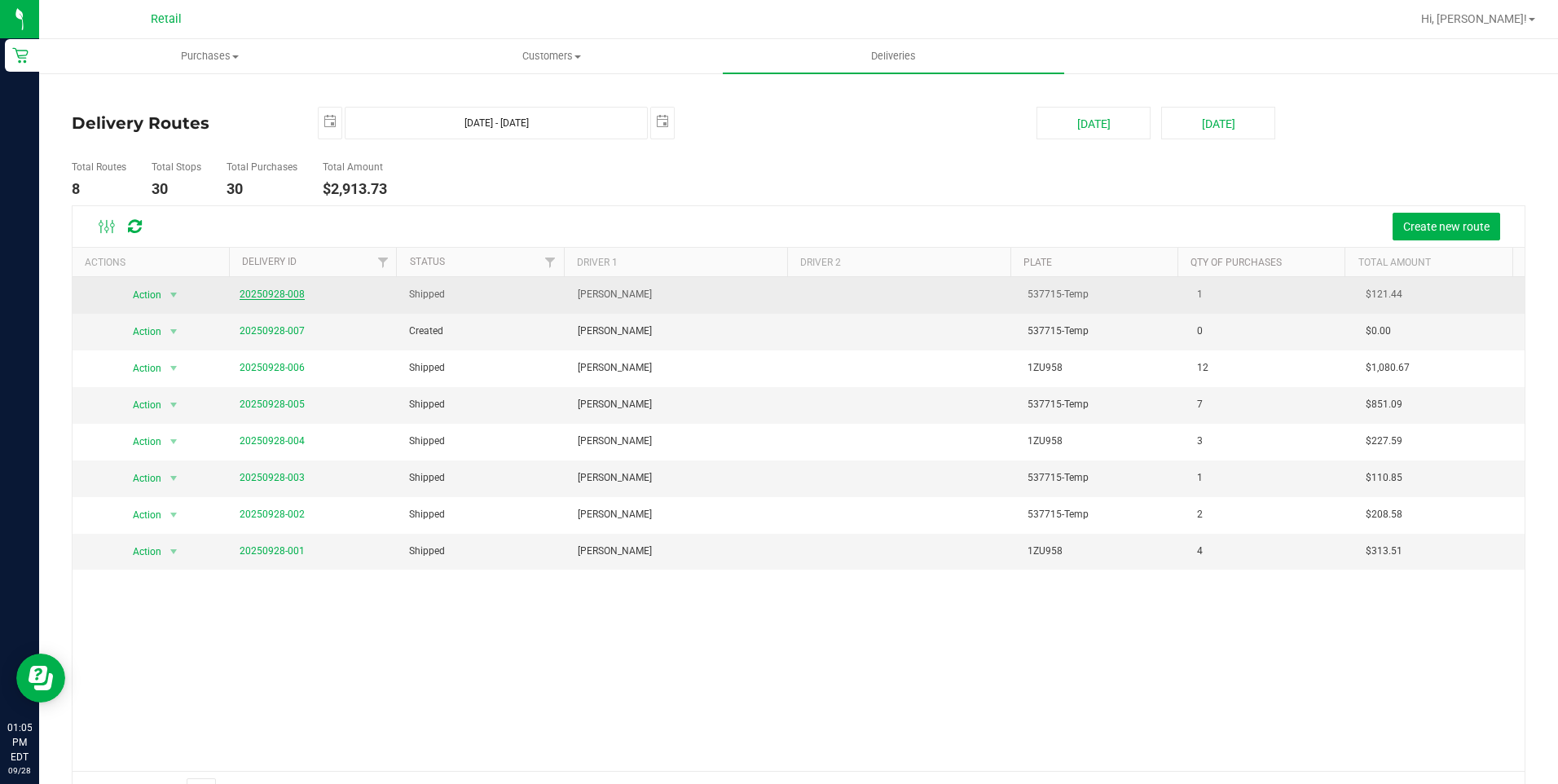
click at [271, 289] on link "20250928-008" at bounding box center [272, 294] width 65 height 11
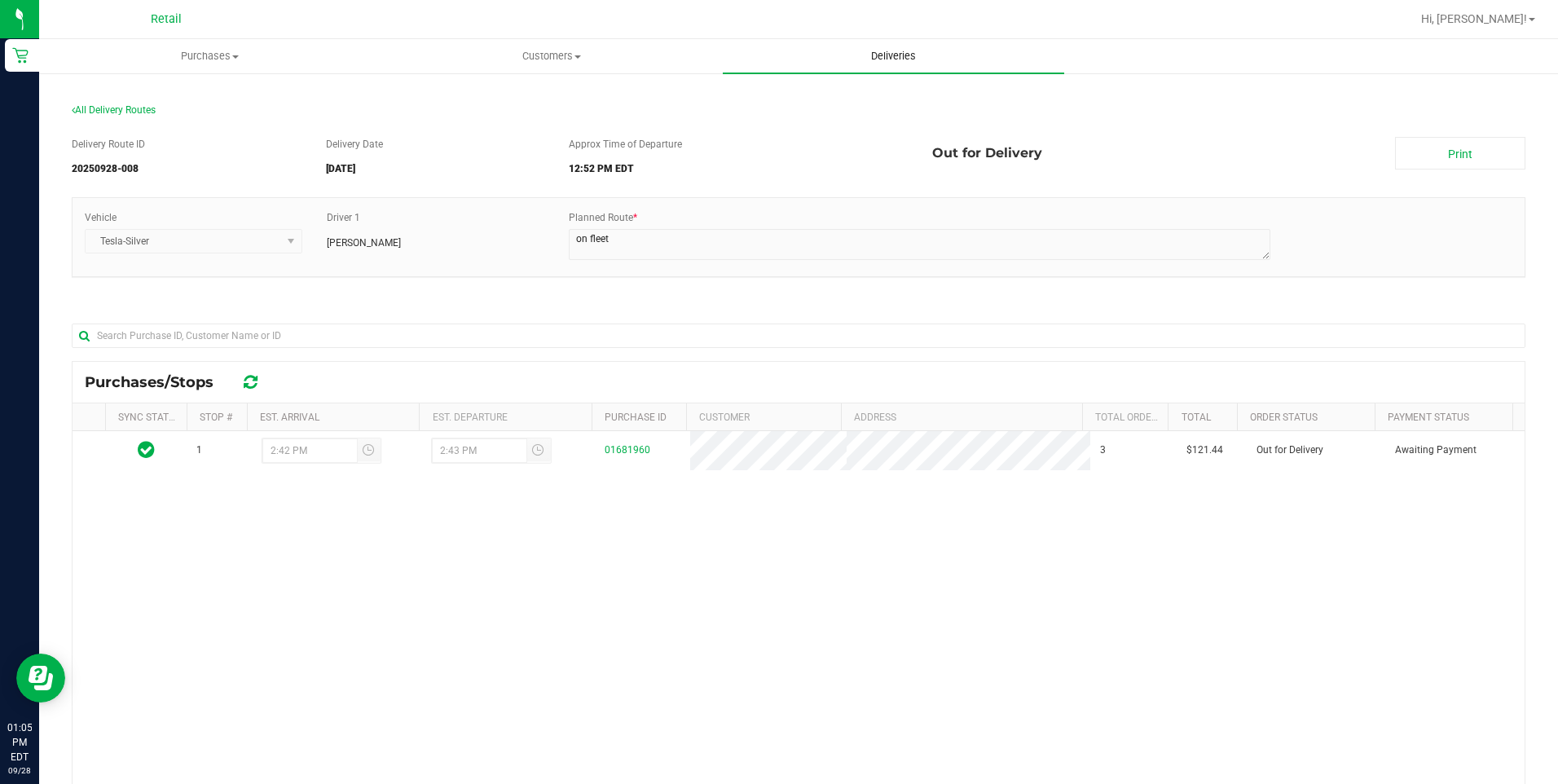
click at [884, 45] on uib-tab-heading "Deliveries" at bounding box center [893, 56] width 341 height 34
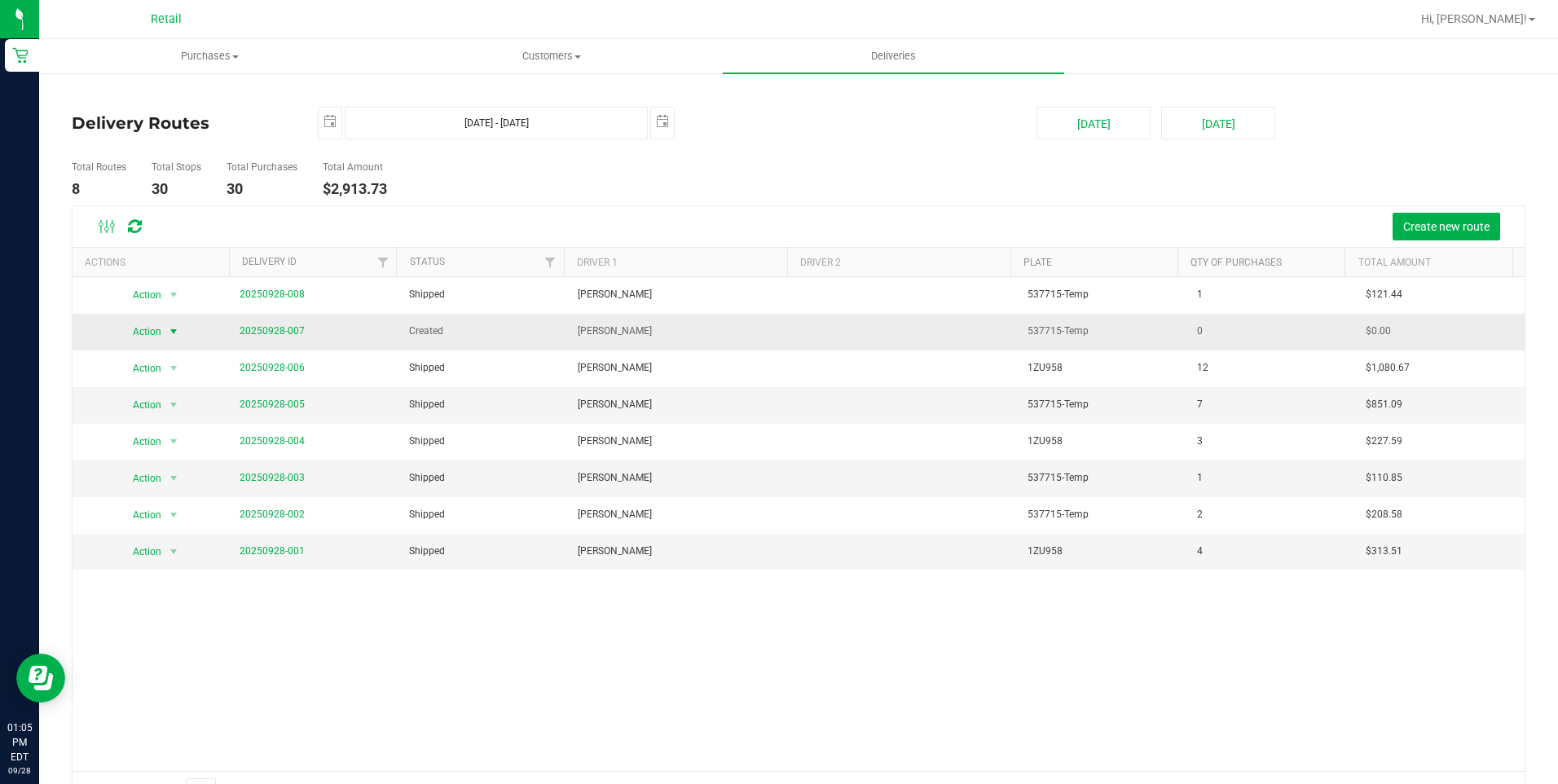
click at [156, 330] on span "Action" at bounding box center [140, 331] width 44 height 23
click at [184, 360] on li "Cancel Delivery" at bounding box center [160, 359] width 86 height 24
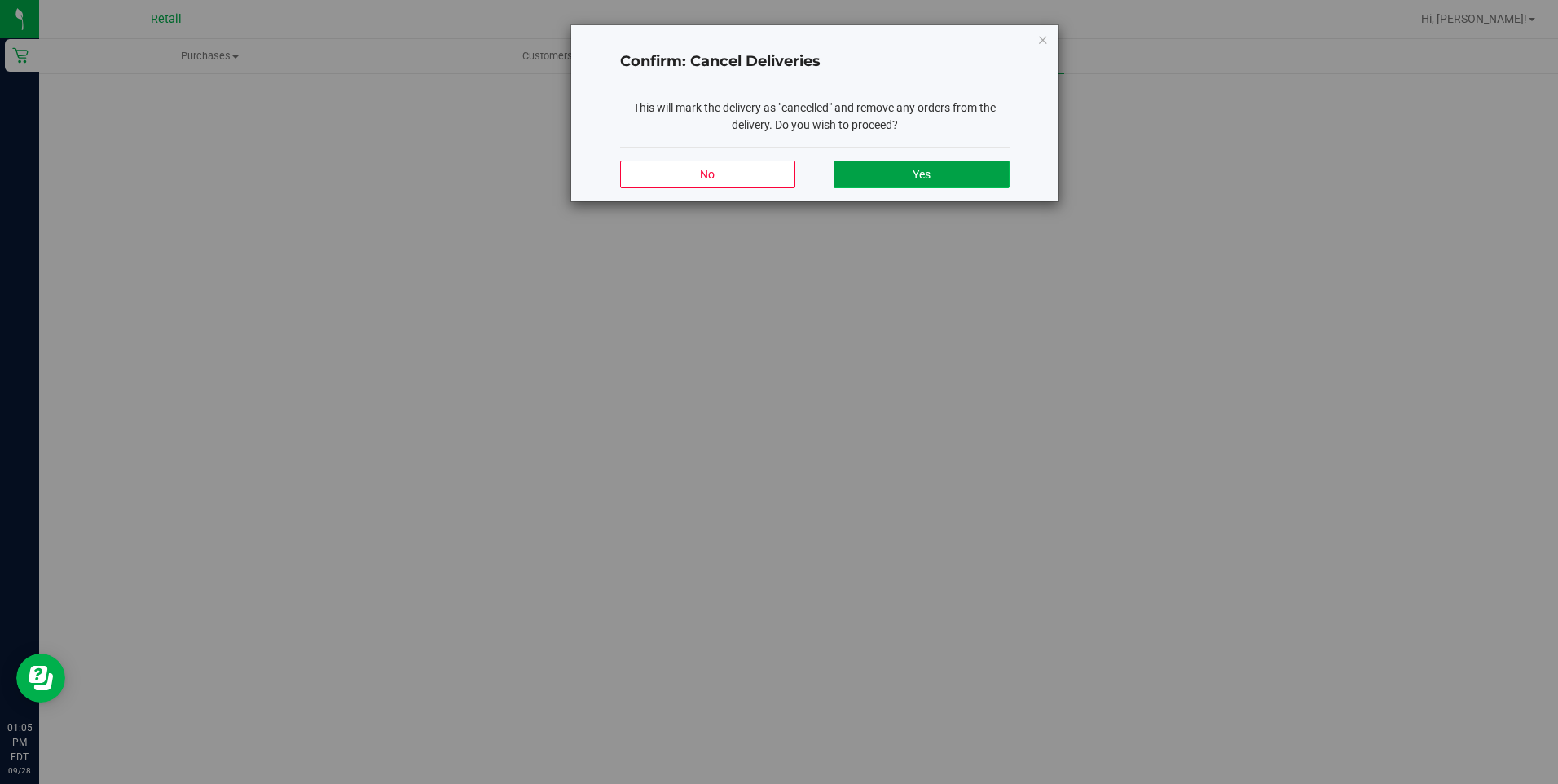
click at [926, 168] on span "Yes" at bounding box center [920, 174] width 18 height 13
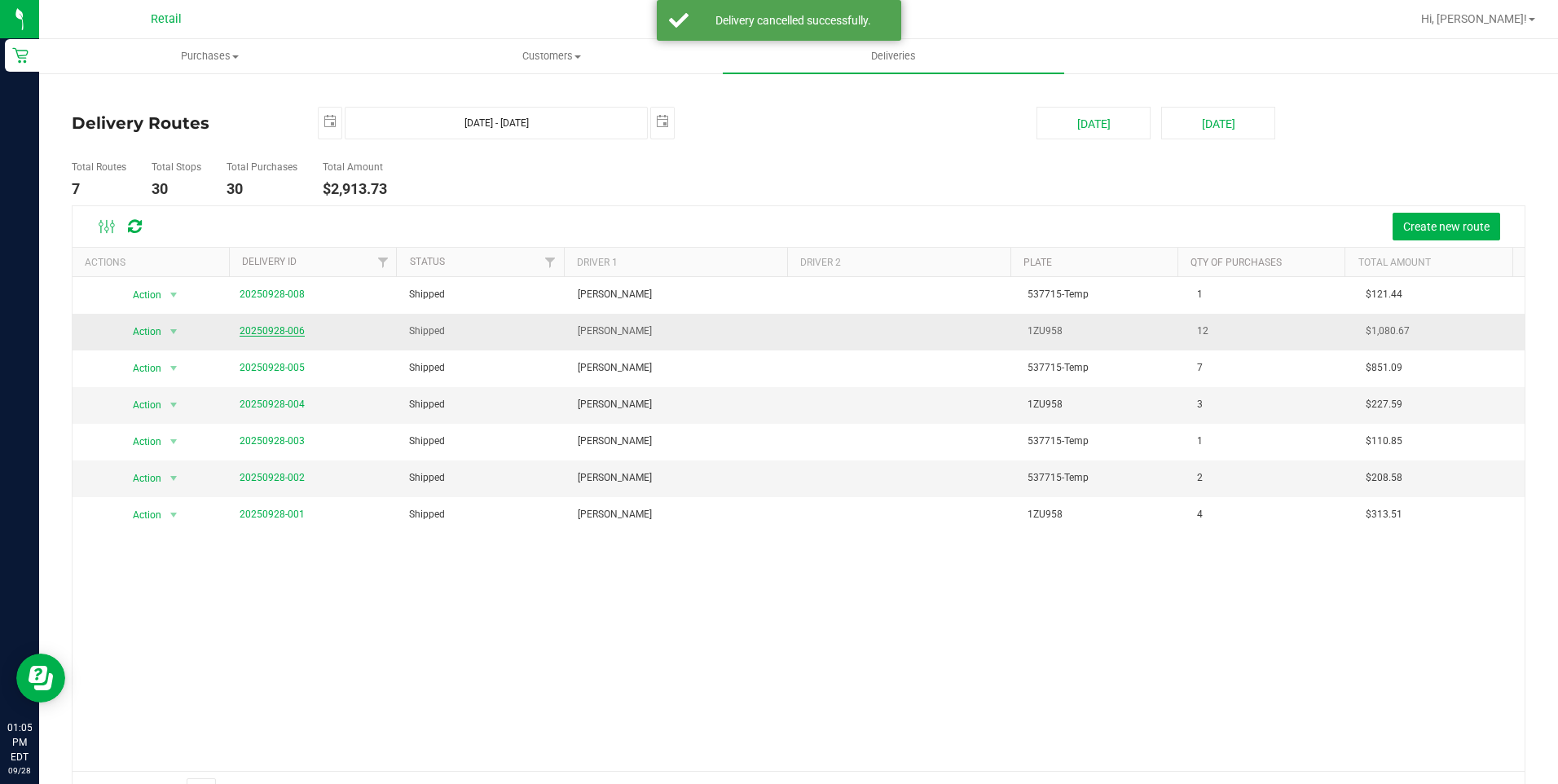
click at [285, 325] on link "20250928-006" at bounding box center [272, 331] width 65 height 11
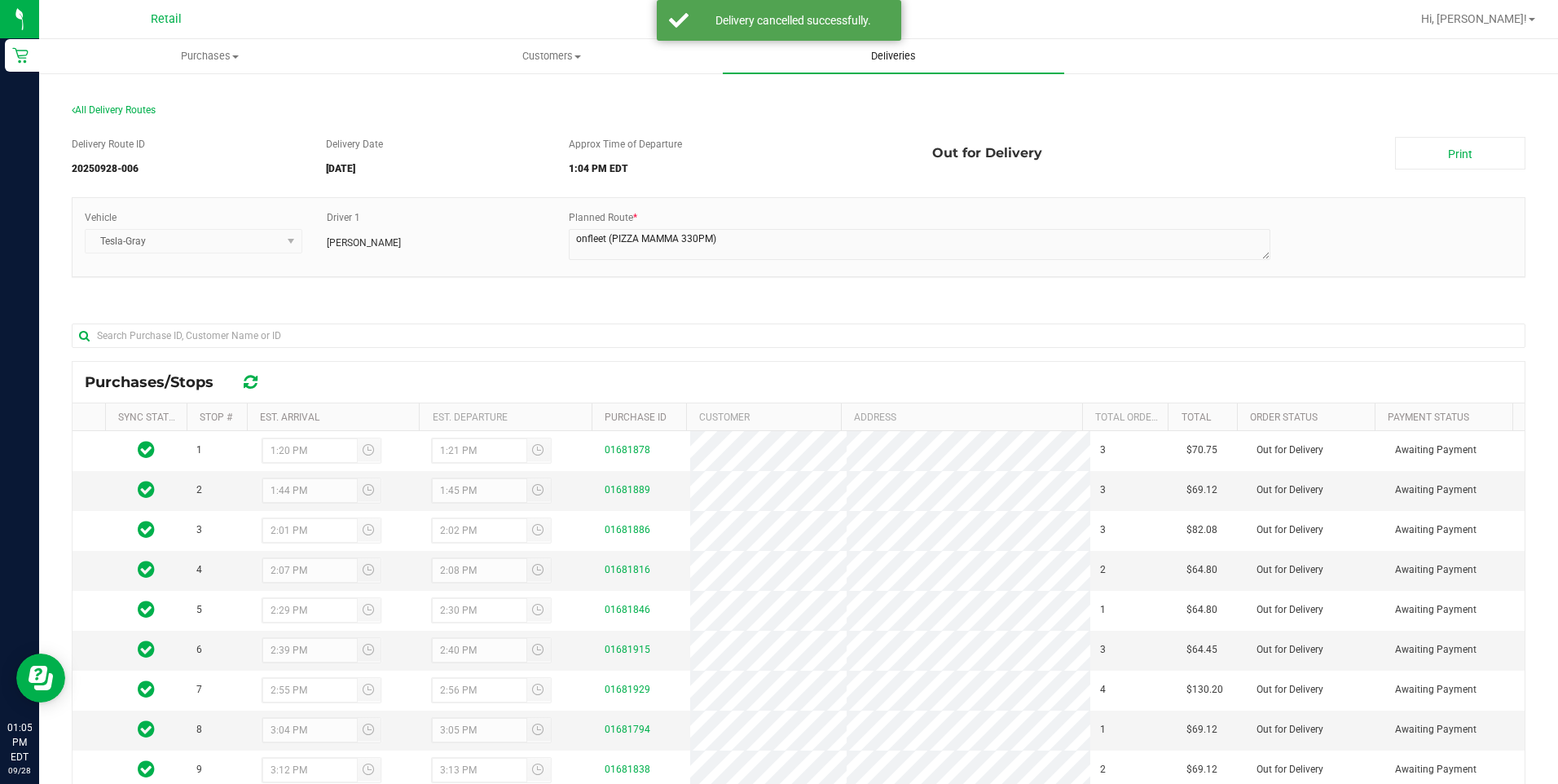
click at [895, 58] on span "Deliveries" at bounding box center [893, 57] width 89 height 15
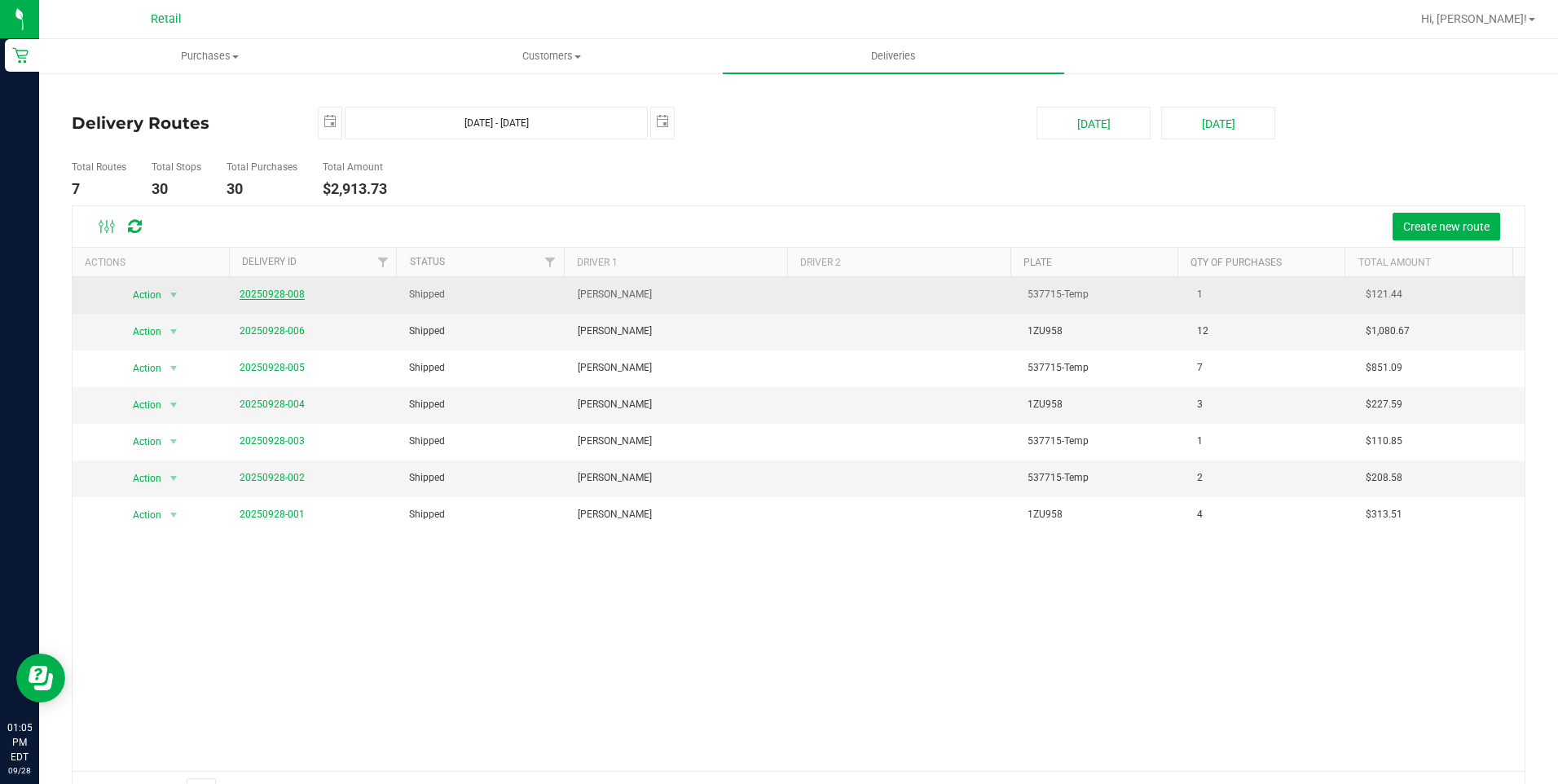
click at [278, 295] on link "20250928-008" at bounding box center [272, 294] width 65 height 11
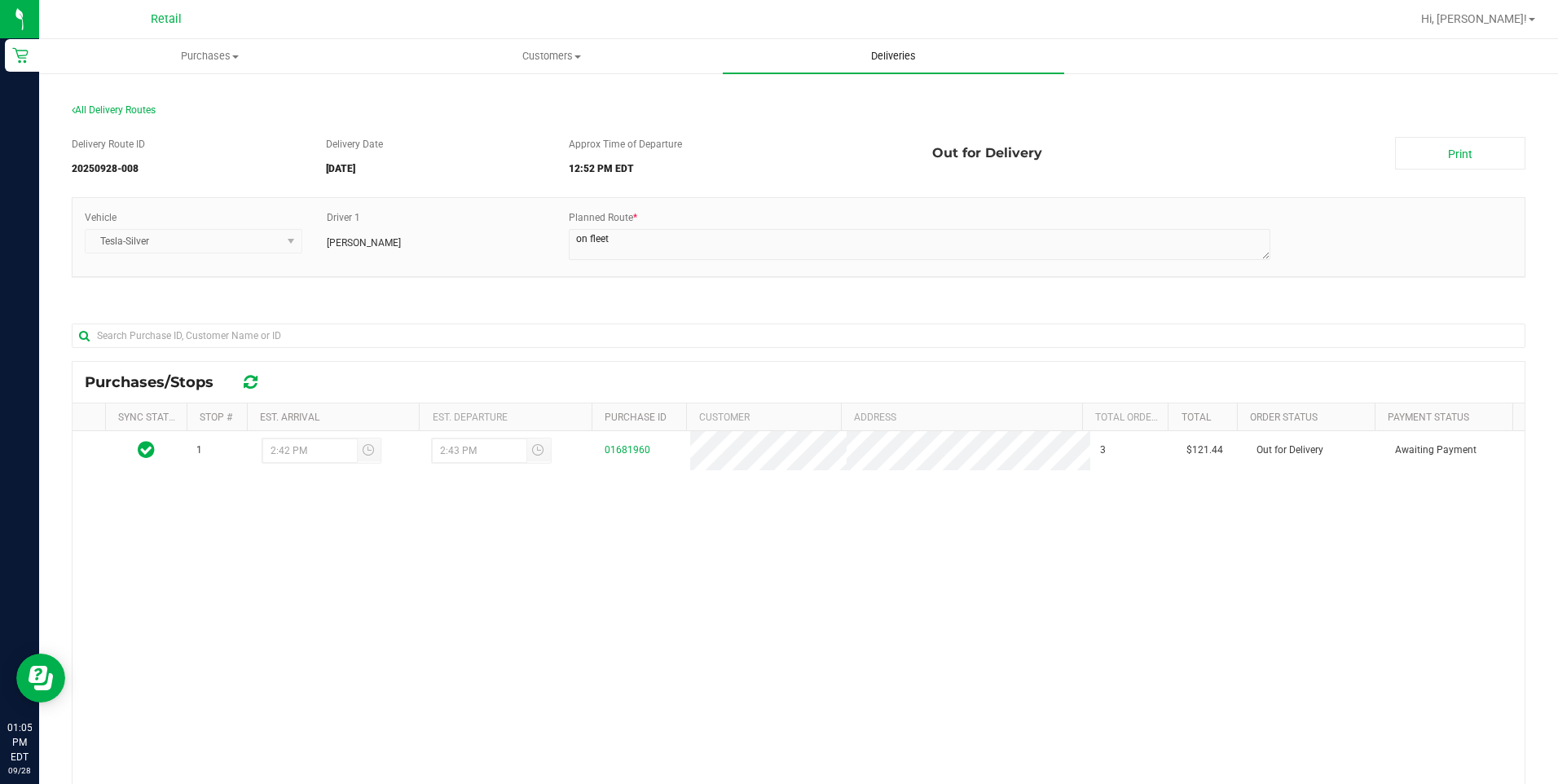
click at [906, 69] on uib-tab-heading "Deliveries" at bounding box center [893, 56] width 341 height 34
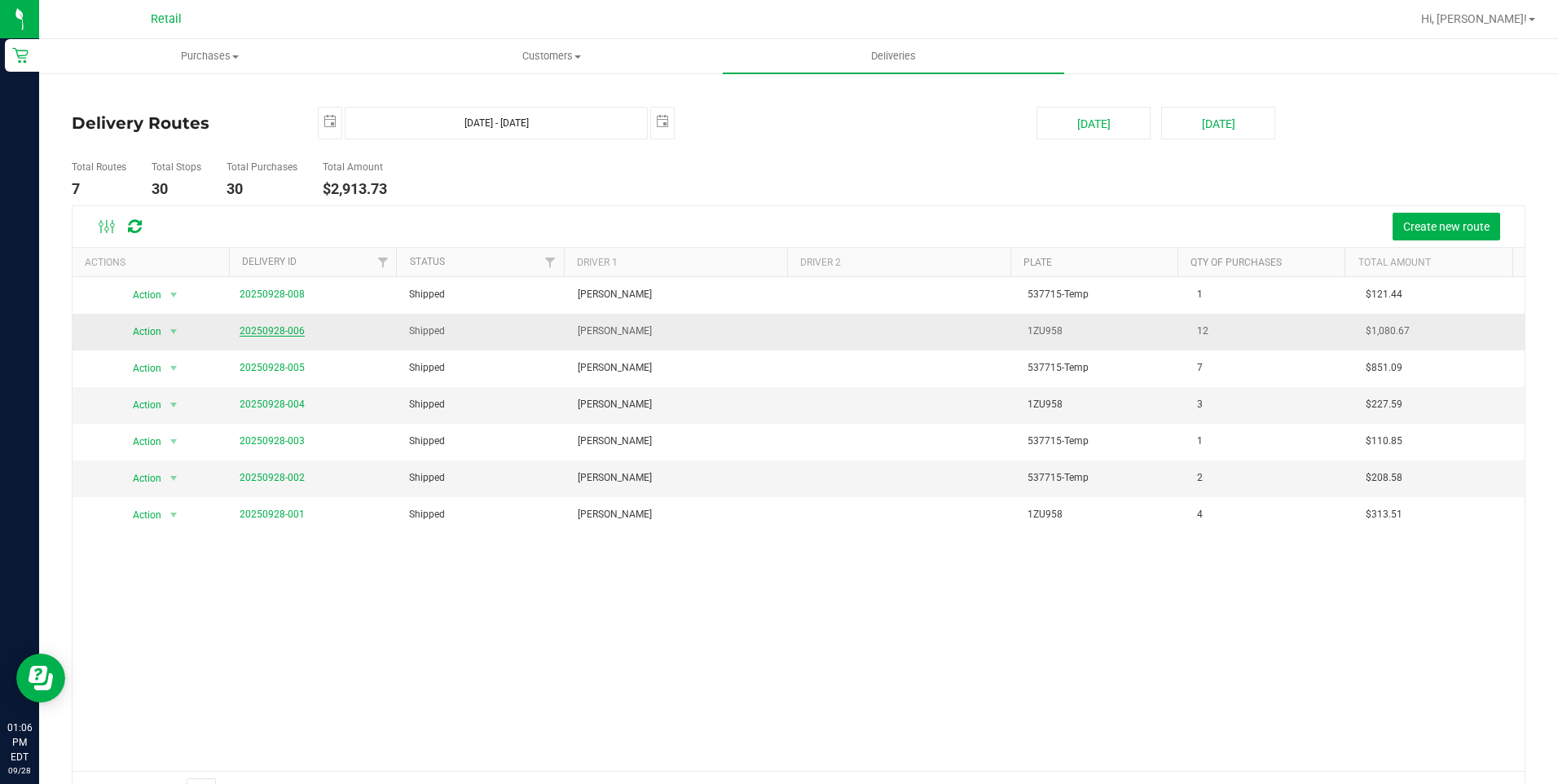
click at [276, 330] on link "20250928-006" at bounding box center [272, 331] width 65 height 11
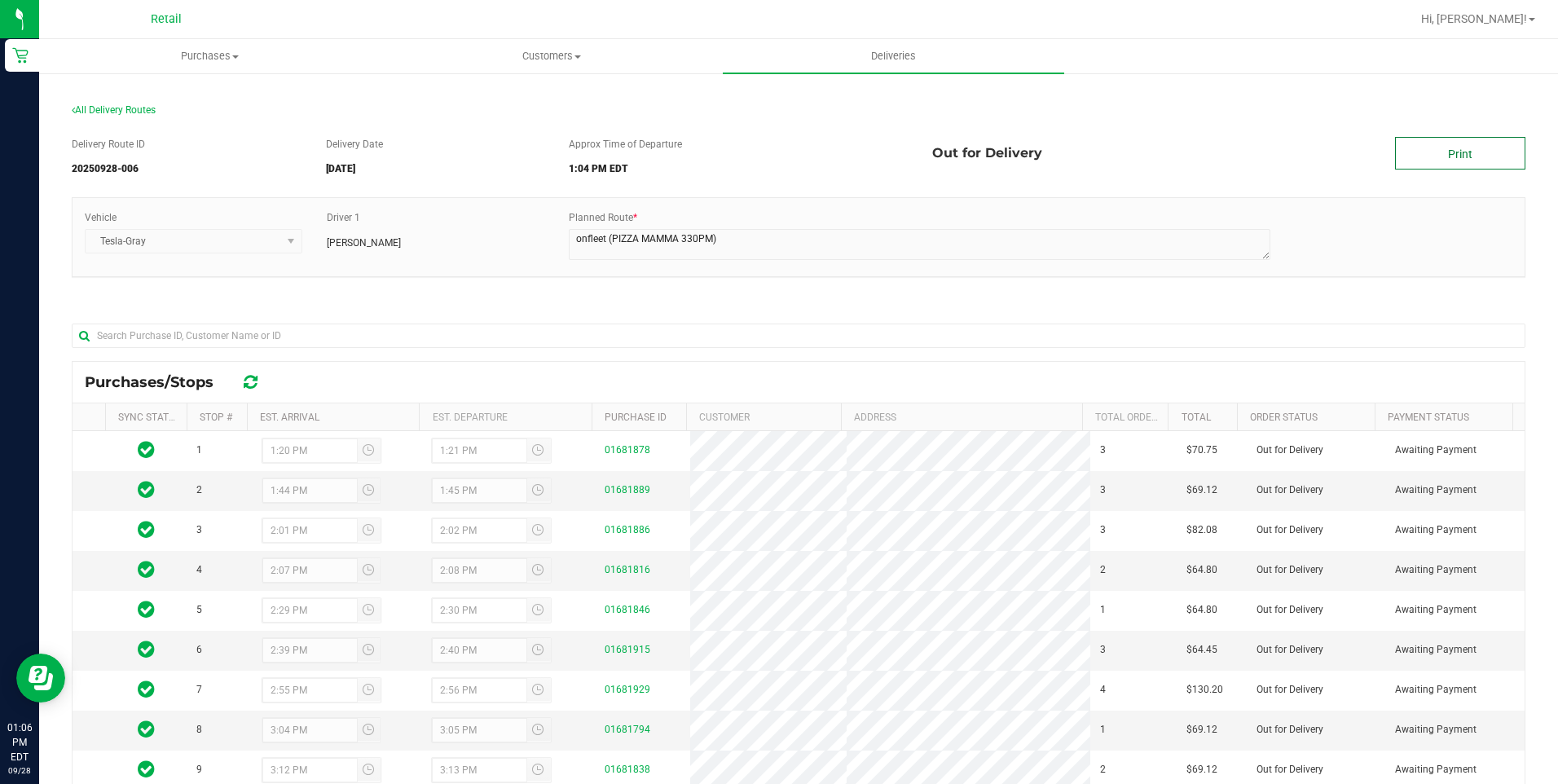
click at [1484, 158] on link "Print" at bounding box center [1460, 153] width 131 height 32
click at [904, 44] on uib-tab-heading "Deliveries" at bounding box center [893, 56] width 341 height 34
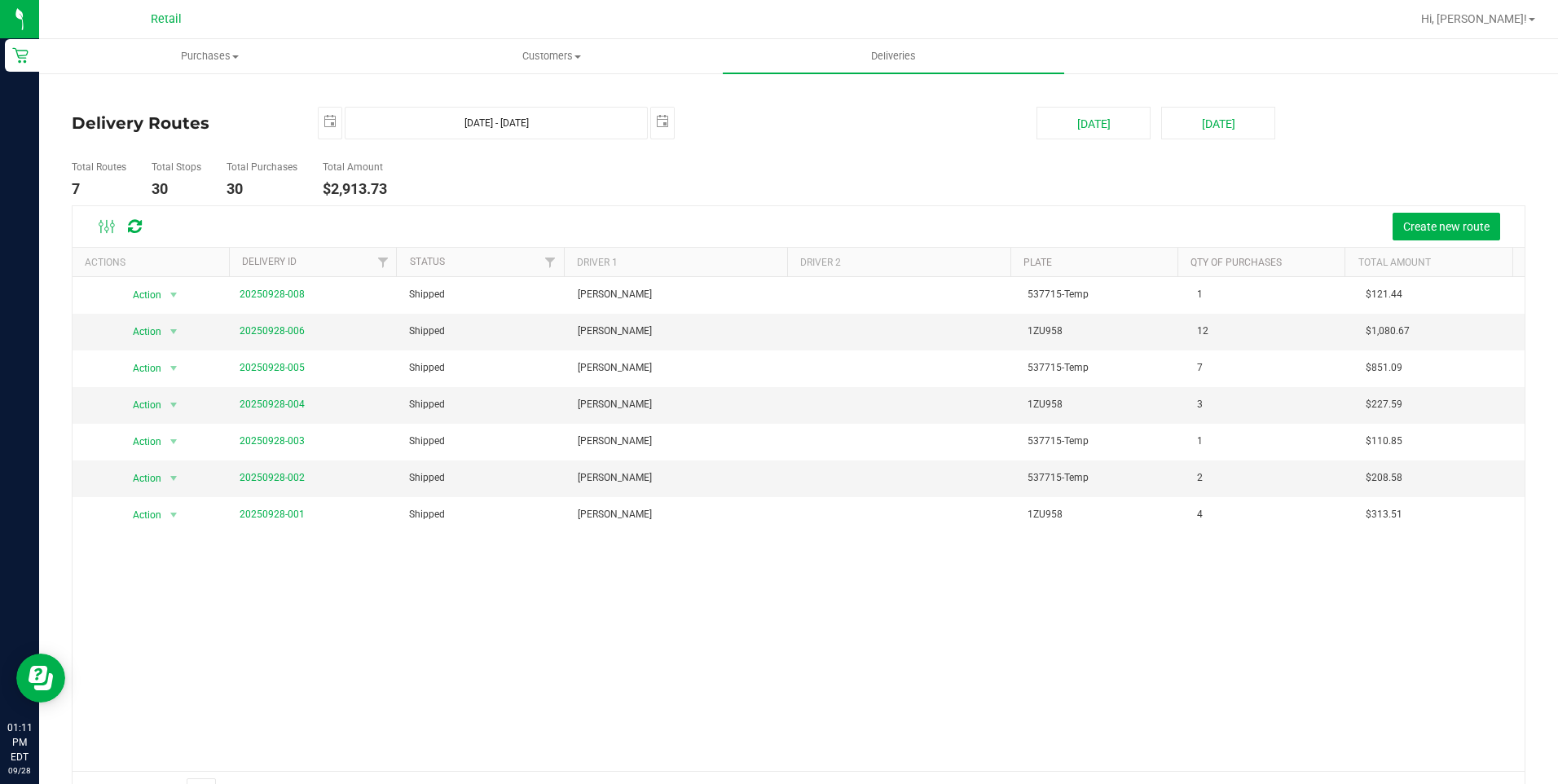
click at [756, 198] on ul "Total Routes 7 Total Stops 30 Total Purchases 30 Total Amount $2,913.73" at bounding box center [550, 179] width 965 height 51
drag, startPoint x: 1120, startPoint y: 360, endPoint x: 1060, endPoint y: 398, distance: 71.0
drag, startPoint x: 1060, startPoint y: 398, endPoint x: 943, endPoint y: 639, distance: 267.9
click at [894, 639] on div "Action Action View Delivery 20250928-008 Shipped Freddy Espinal 537715-Temp 1 $…" at bounding box center [798, 524] width 1451 height 494
click at [222, 62] on span "Purchases" at bounding box center [209, 57] width 340 height 15
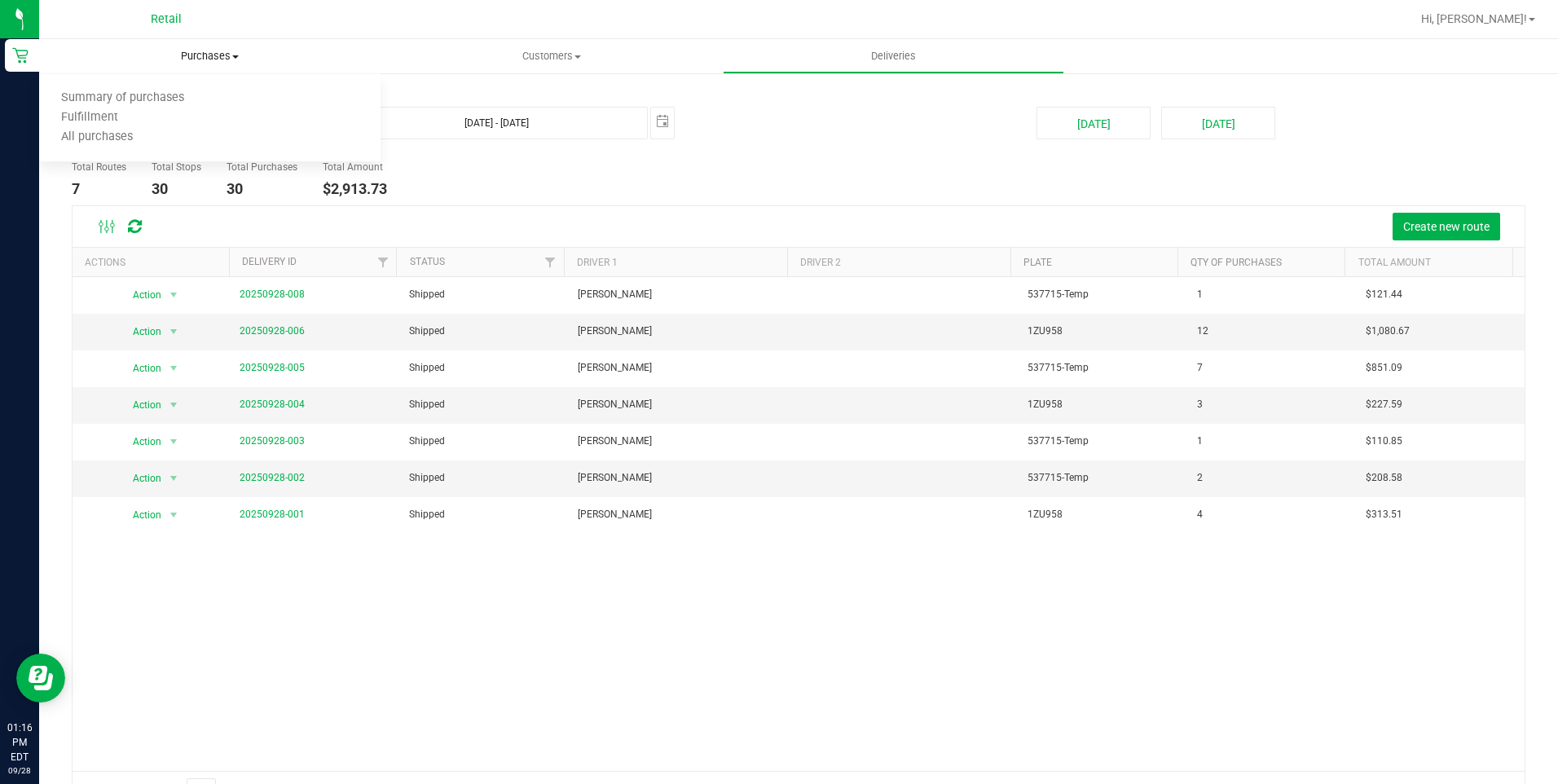
click at [198, 82] on ul "Summary of purchases Fulfillment All purchases" at bounding box center [209, 118] width 341 height 88
click at [168, 107] on li "Summary of purchases" at bounding box center [122, 98] width 167 height 19
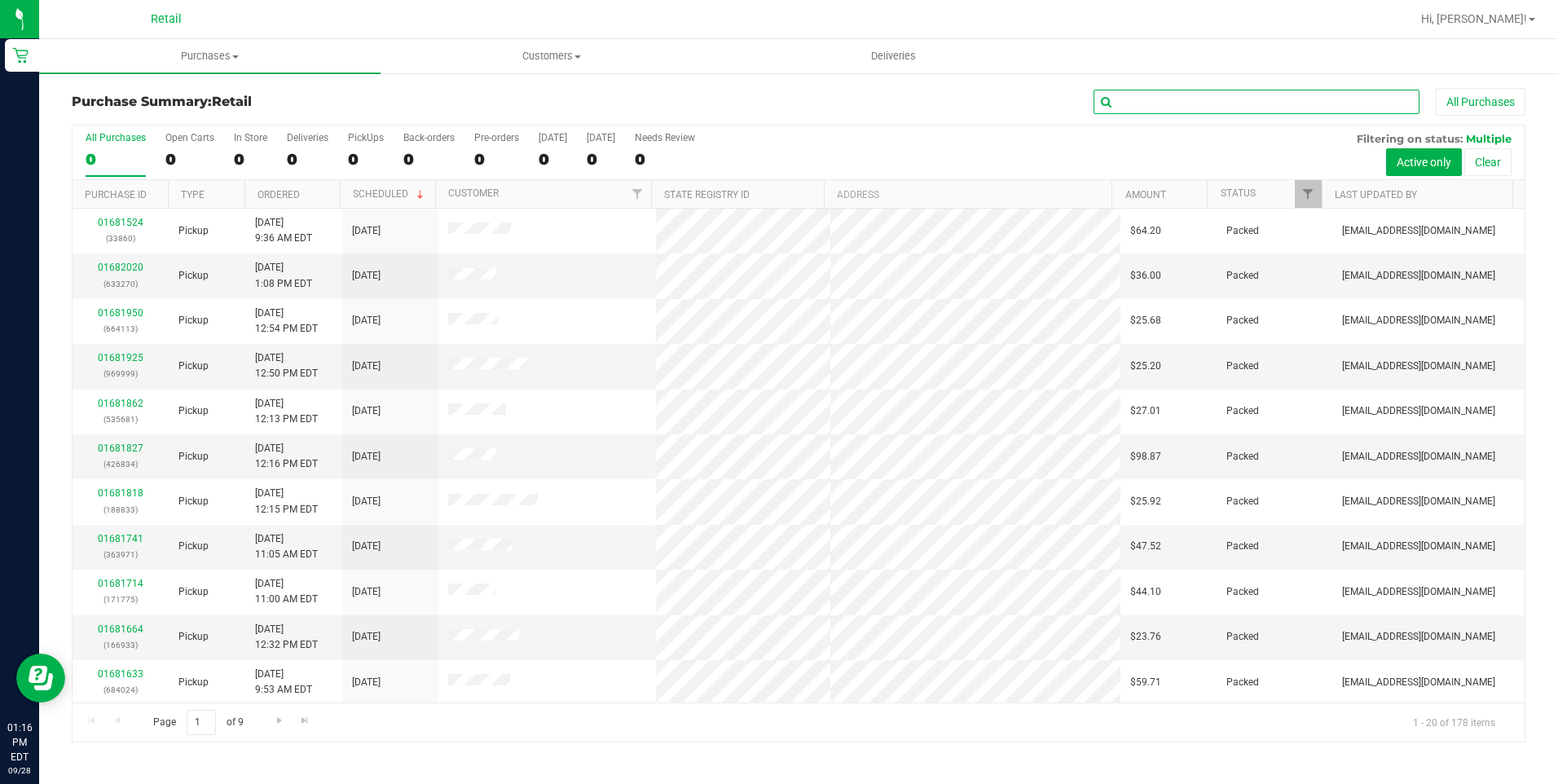
click at [1256, 104] on input "text" at bounding box center [1257, 102] width 326 height 24
type input "4"
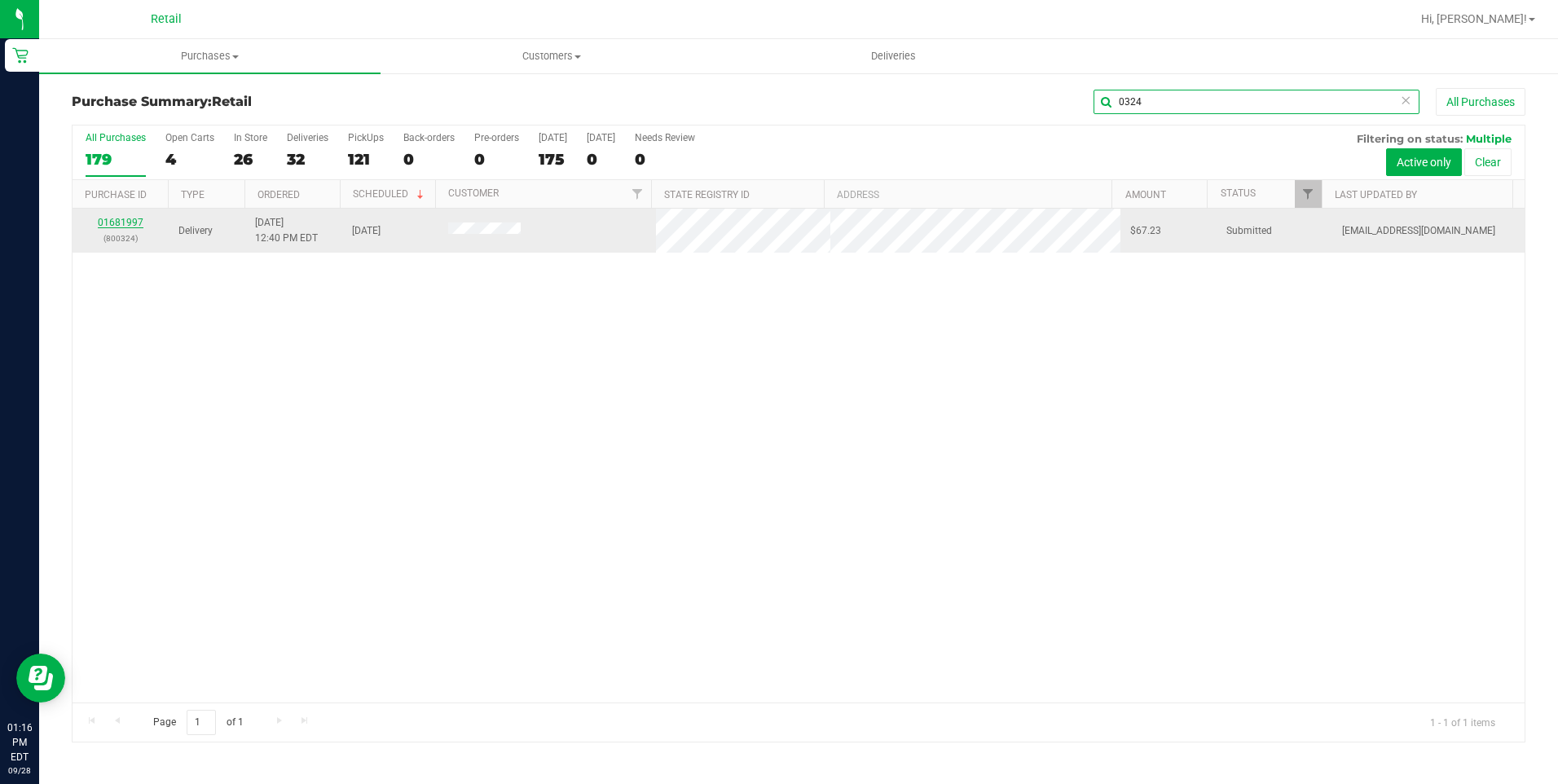
type input "0324"
click at [130, 219] on link "01681997" at bounding box center [120, 222] width 45 height 11
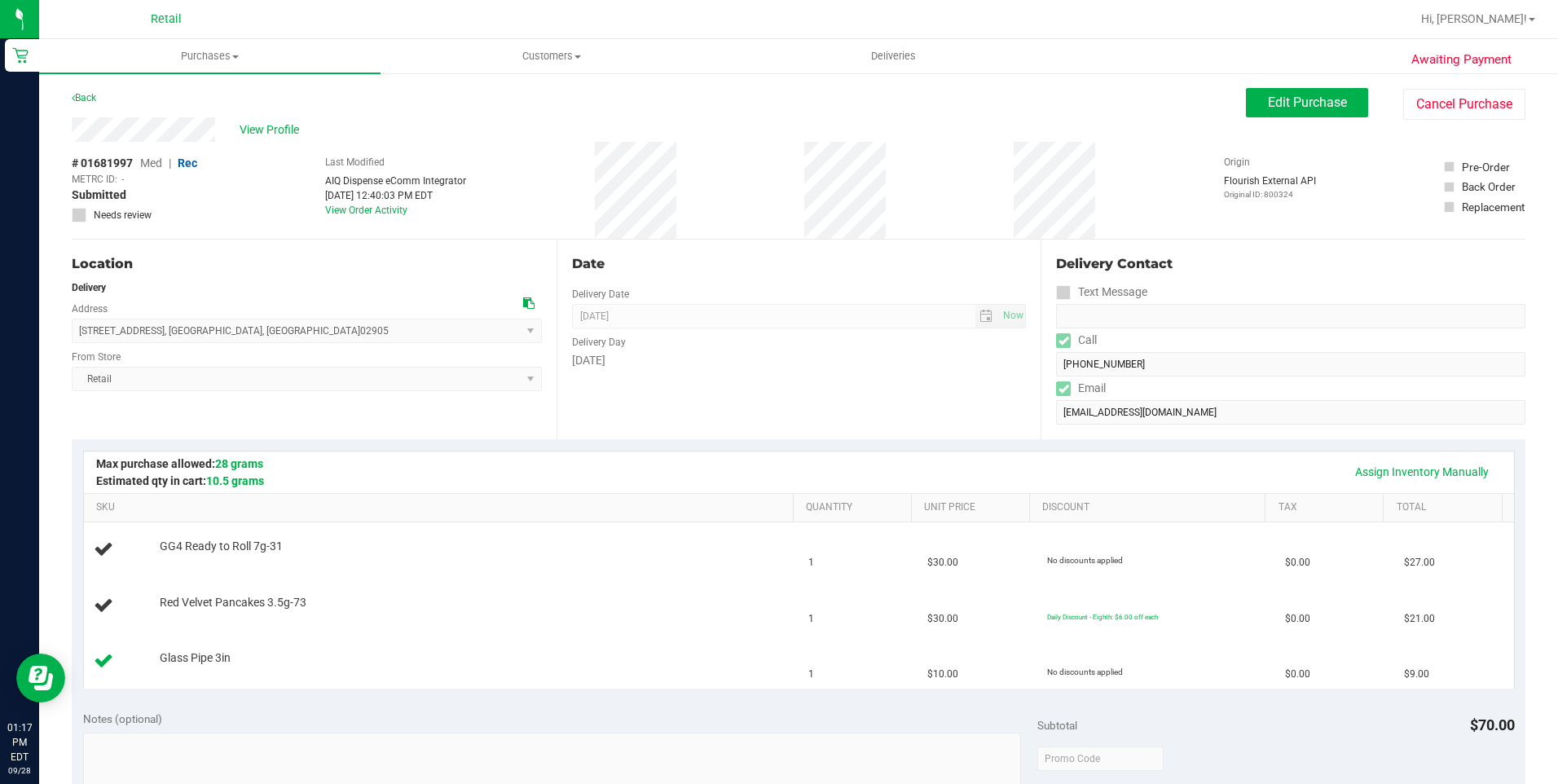
drag, startPoint x: 219, startPoint y: 124, endPoint x: 67, endPoint y: 122, distance: 152.0
click at [67, 122] on div "Awaiting Payment Back Edit Purchase Cancel Purchase View Profile # 01681997 Med…" at bounding box center [798, 738] width 1518 height 1333
drag, startPoint x: 1481, startPoint y: 107, endPoint x: 870, endPoint y: 101, distance: 611.0
click at [1480, 107] on button "Cancel Purchase" at bounding box center [1464, 104] width 122 height 31
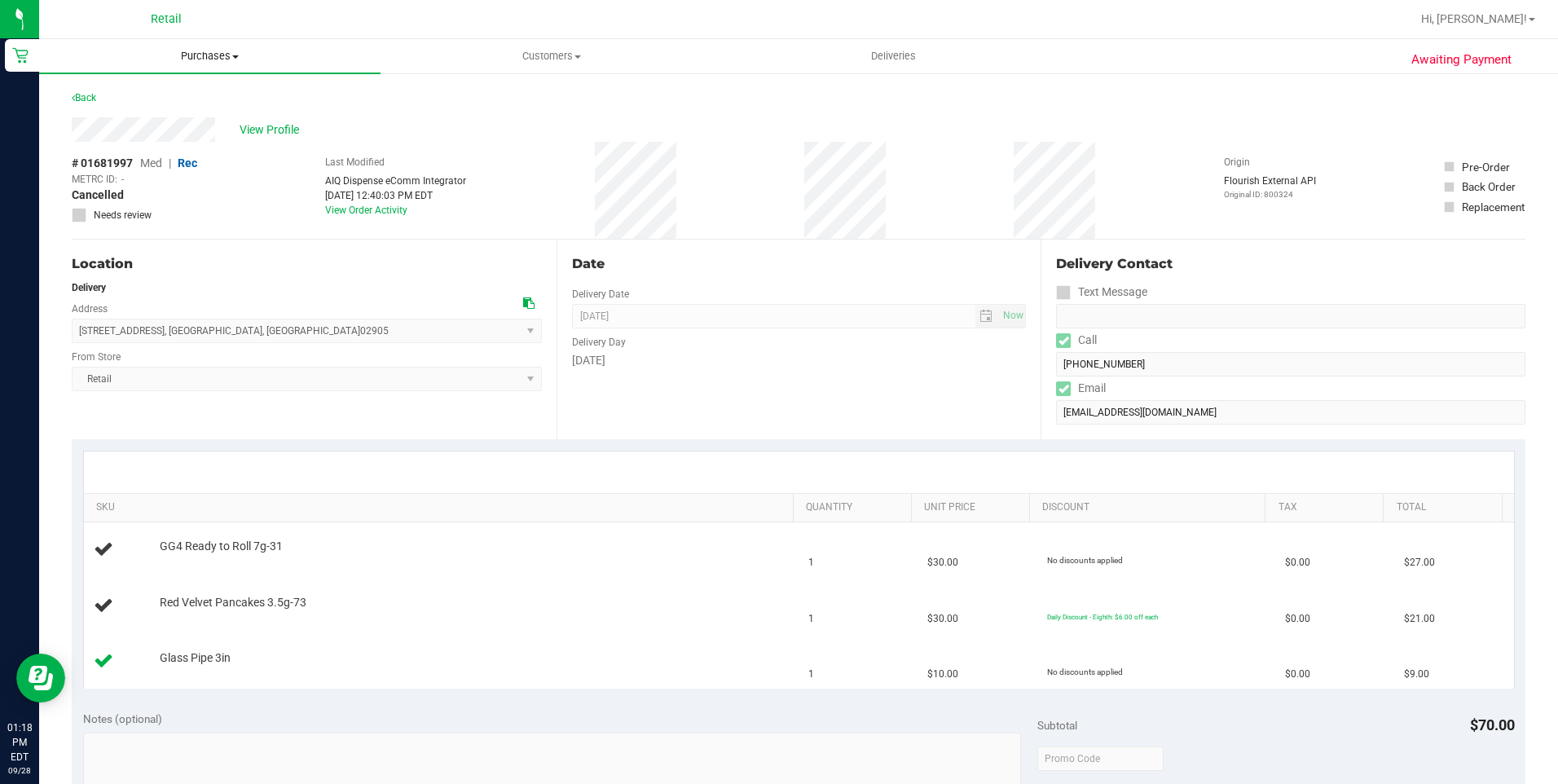
click at [231, 61] on span "Purchases" at bounding box center [209, 57] width 341 height 15
click at [198, 97] on span "Summary of purchases" at bounding box center [122, 97] width 167 height 14
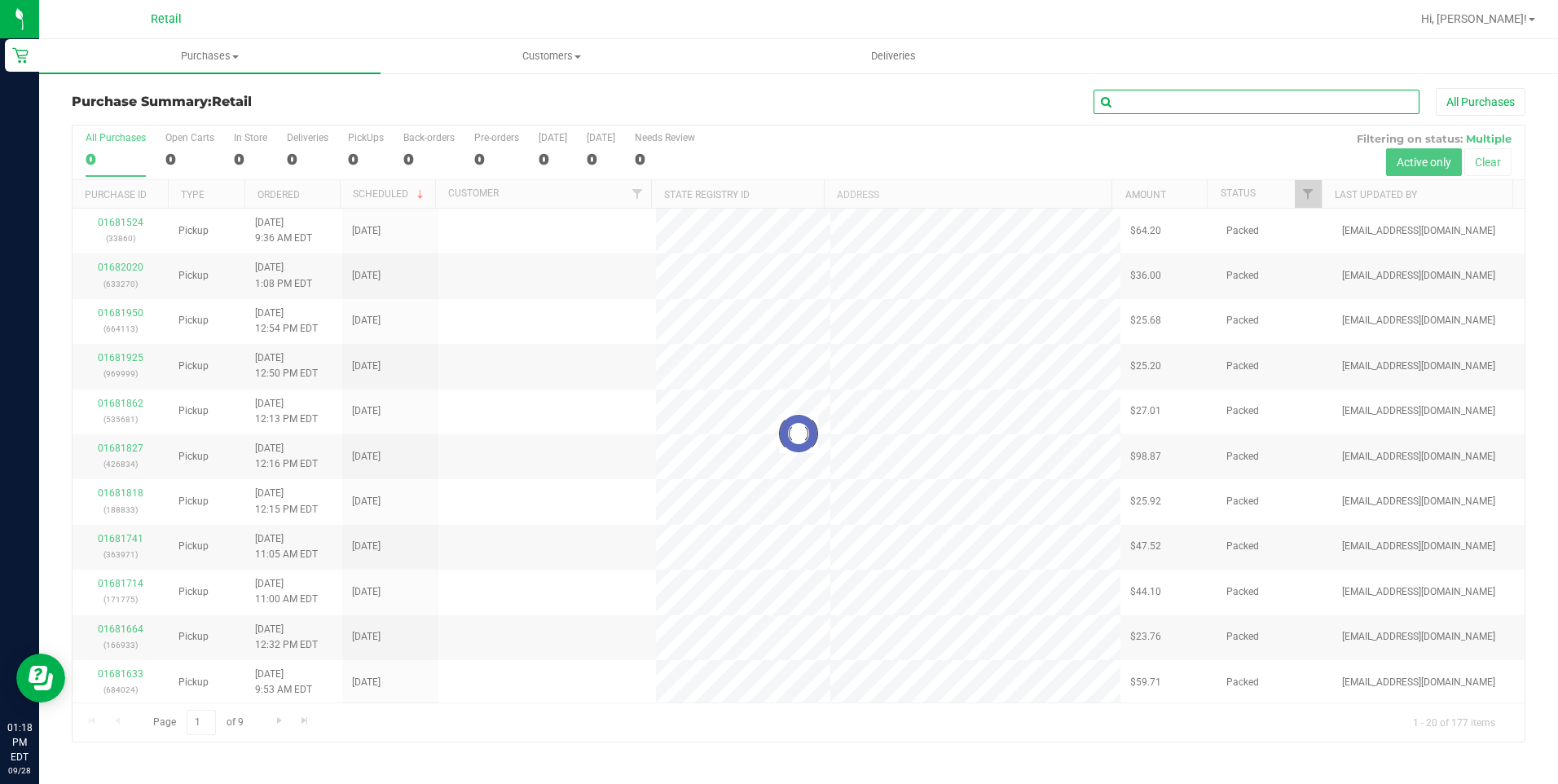
click at [1214, 101] on input "text" at bounding box center [1257, 102] width 326 height 24
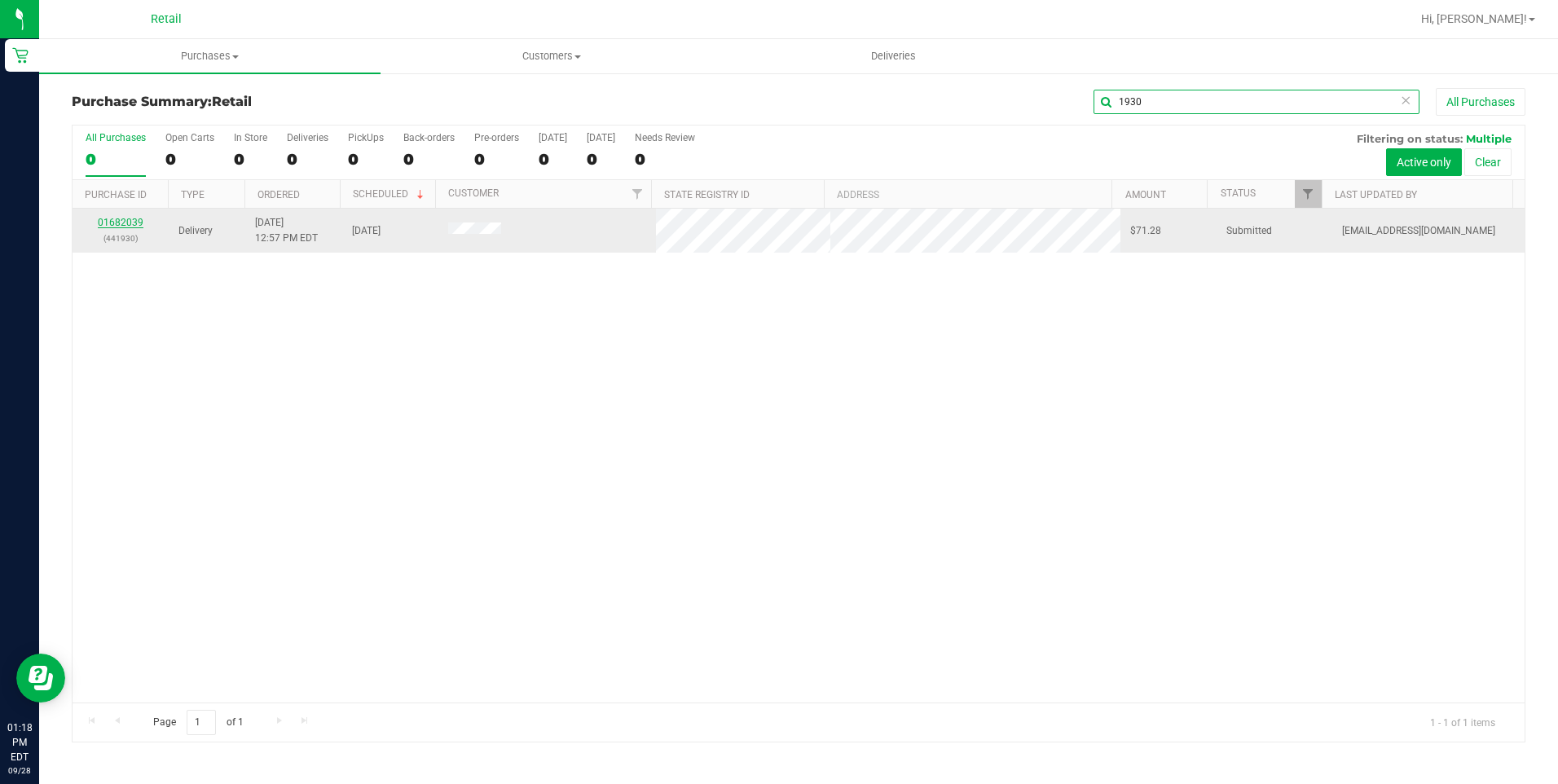
type input "1930"
click at [125, 221] on link "01682039" at bounding box center [120, 222] width 45 height 11
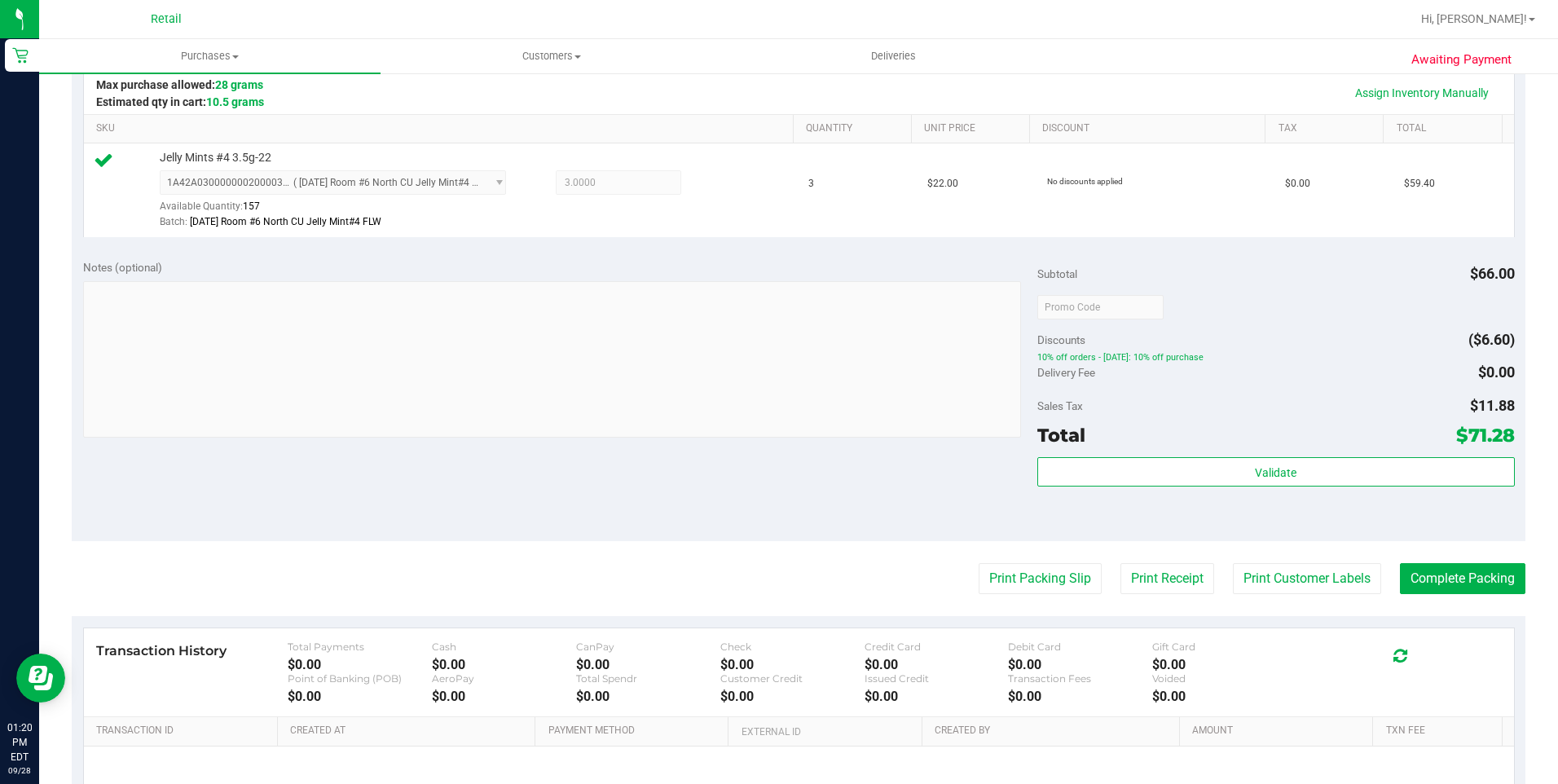
scroll to position [407, 0]
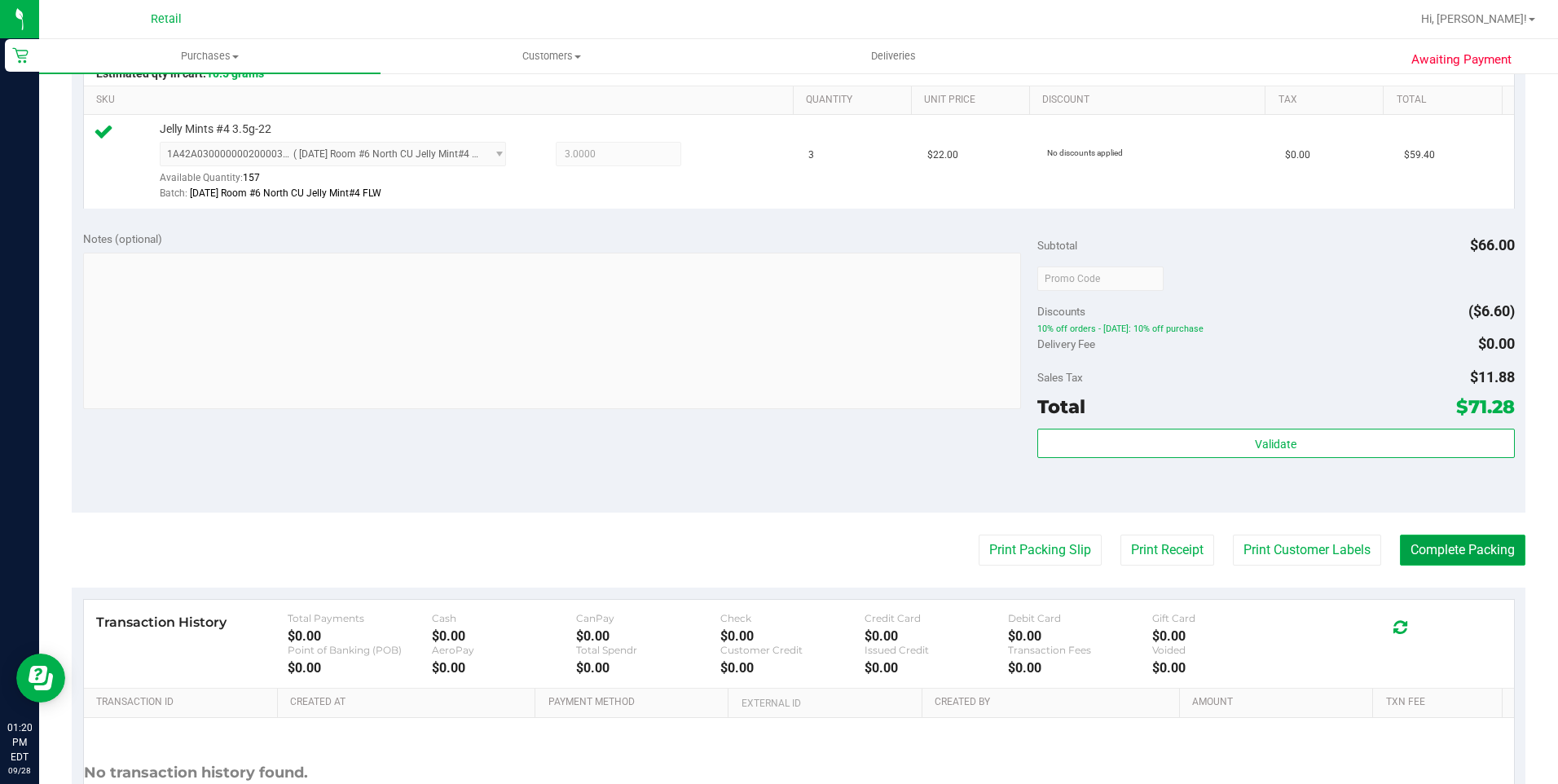
click at [1487, 549] on button "Complete Packing" at bounding box center [1462, 550] width 125 height 31
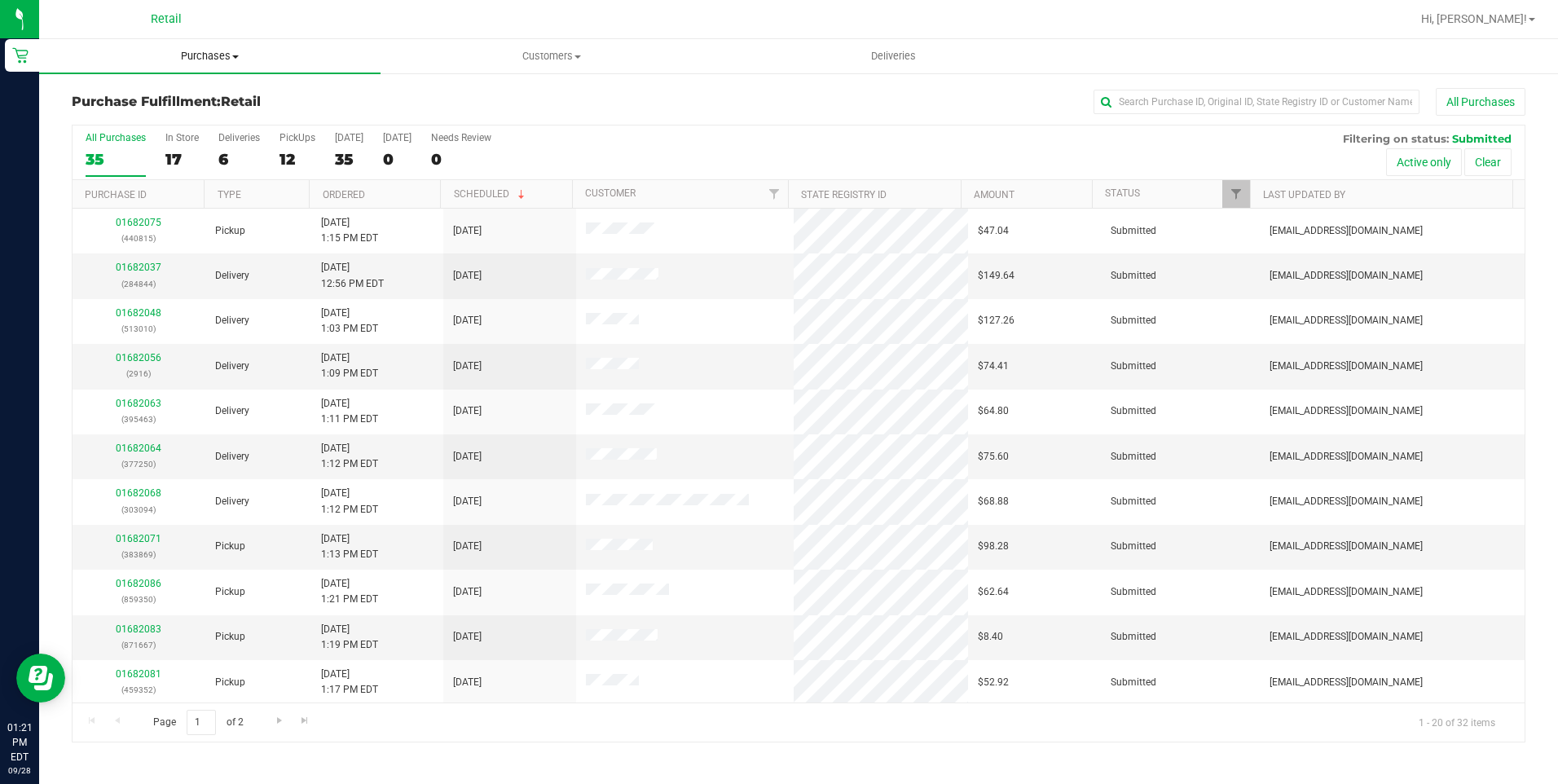
click at [209, 57] on span "Purchases" at bounding box center [209, 57] width 341 height 15
click at [186, 103] on span "Summary of purchases" at bounding box center [122, 97] width 167 height 14
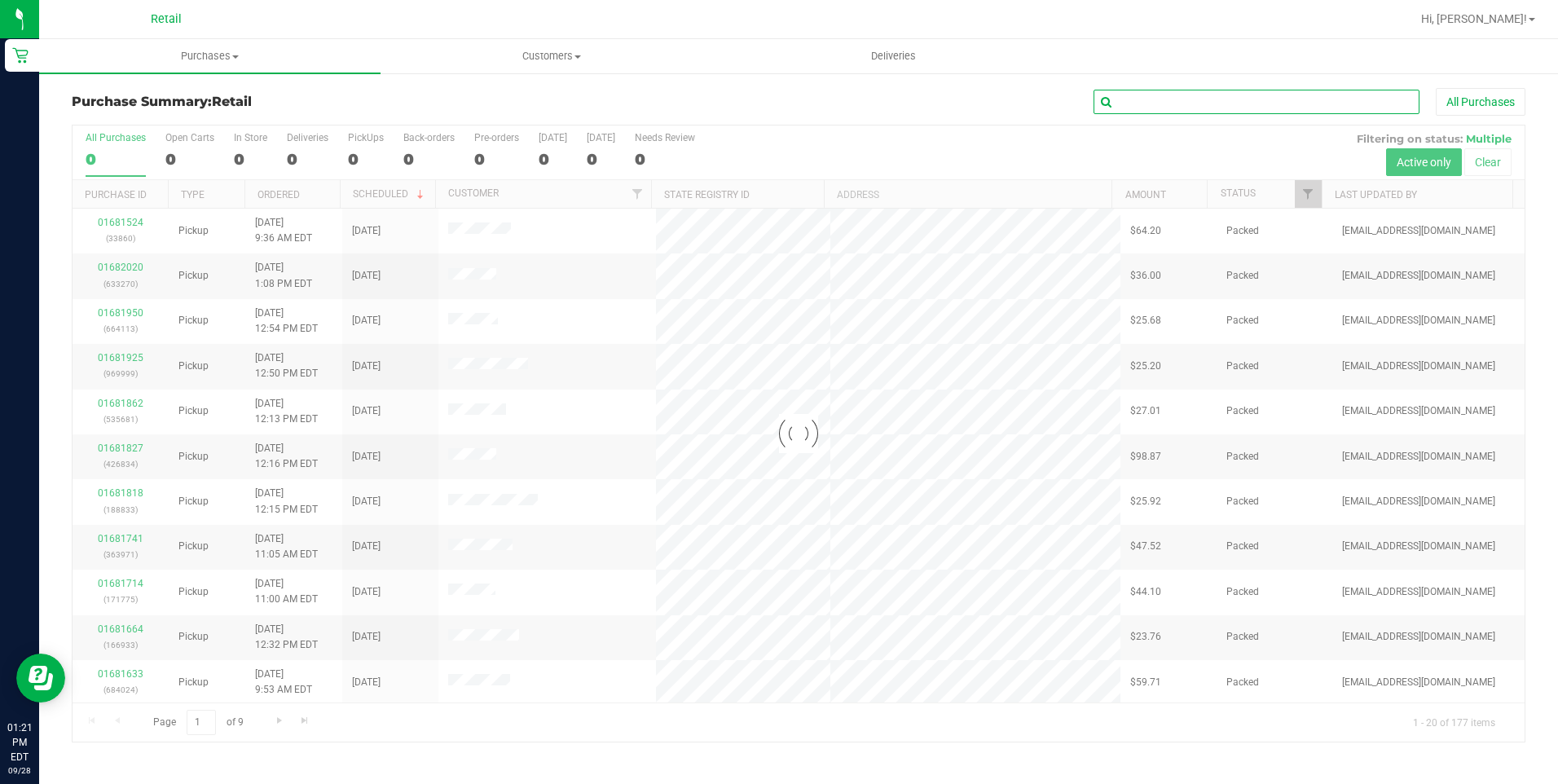
click at [1163, 92] on input "text" at bounding box center [1257, 102] width 326 height 24
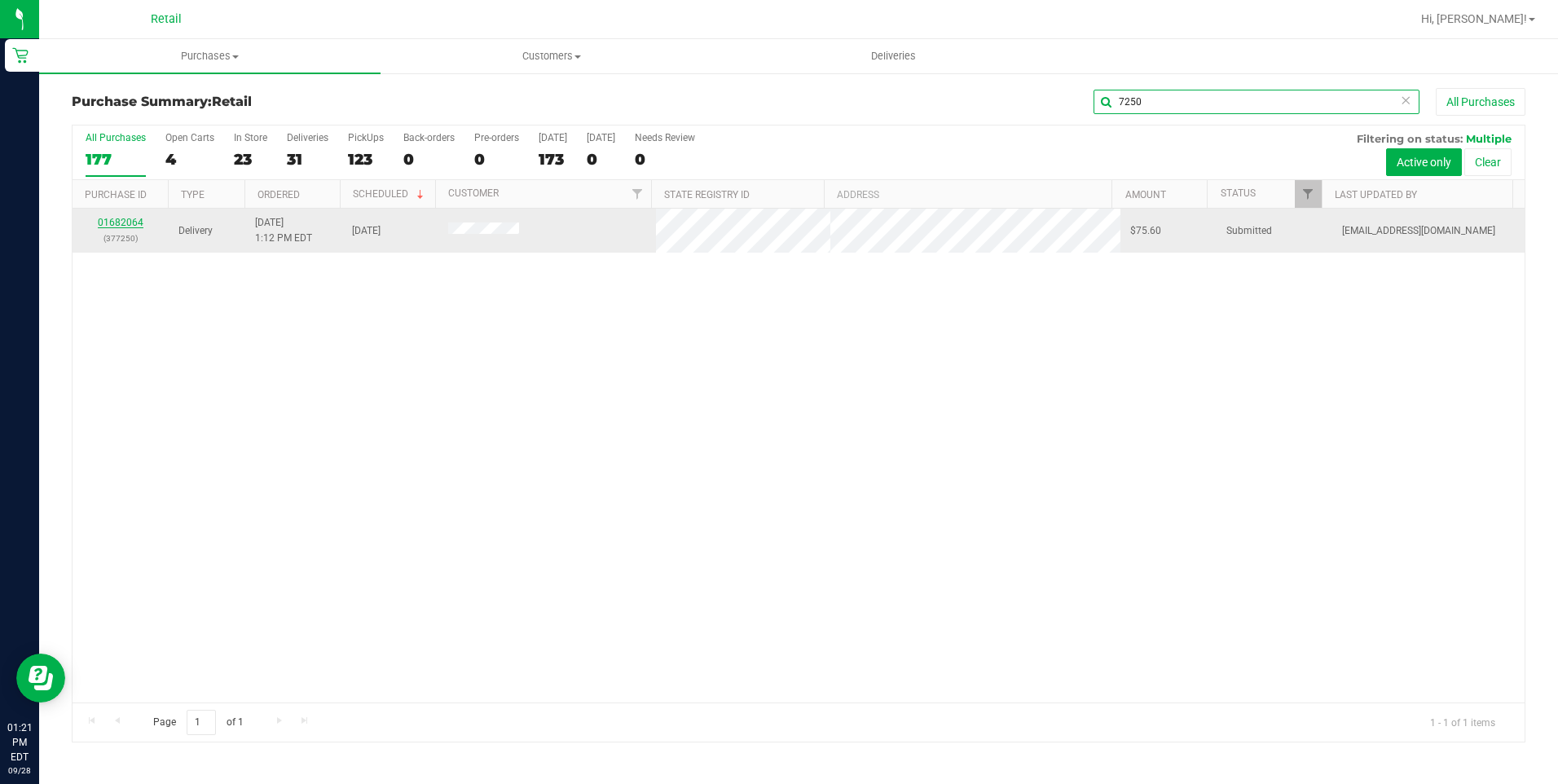
type input "7250"
click at [120, 219] on link "01682064" at bounding box center [120, 222] width 45 height 11
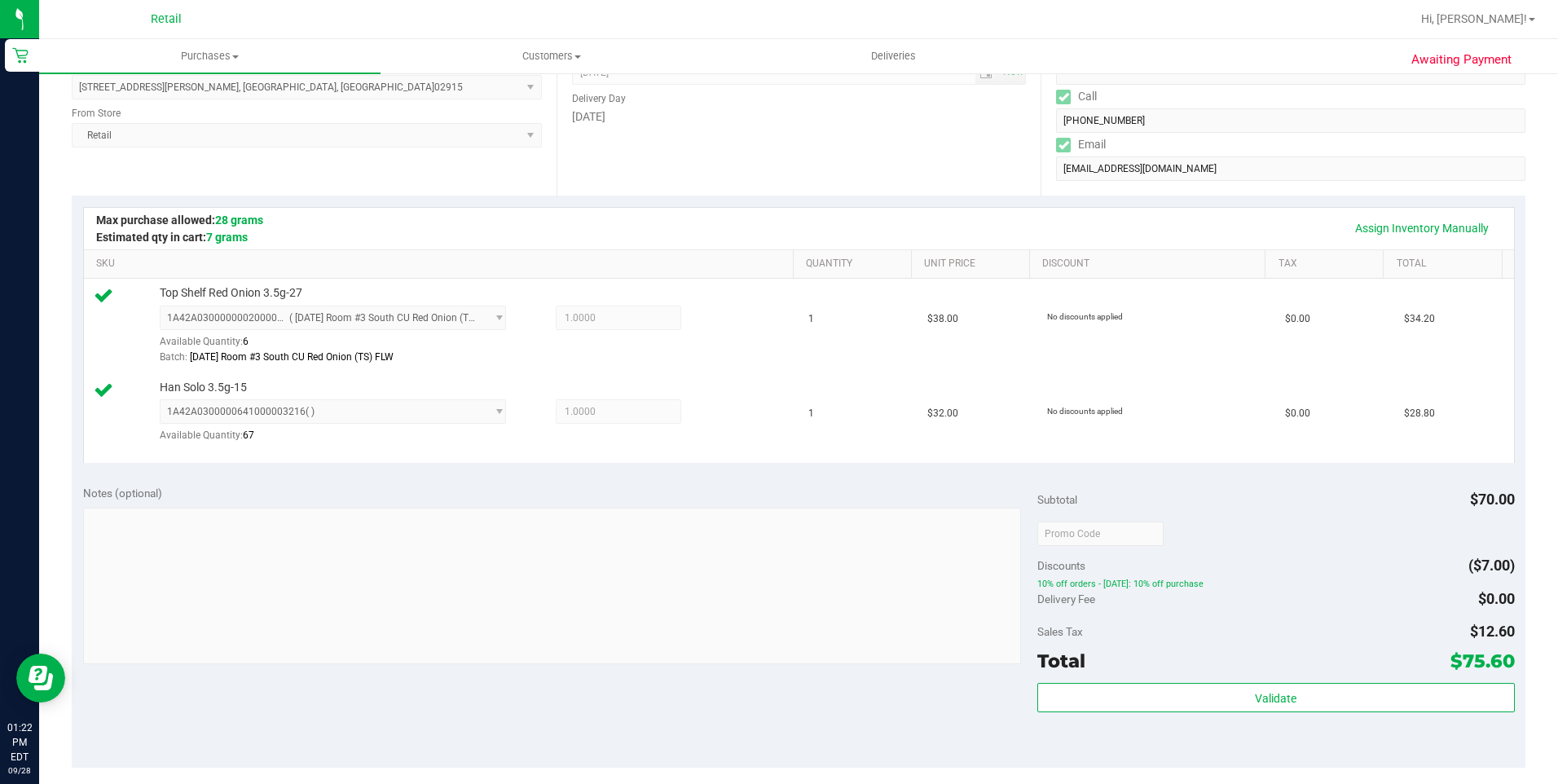
scroll to position [326, 0]
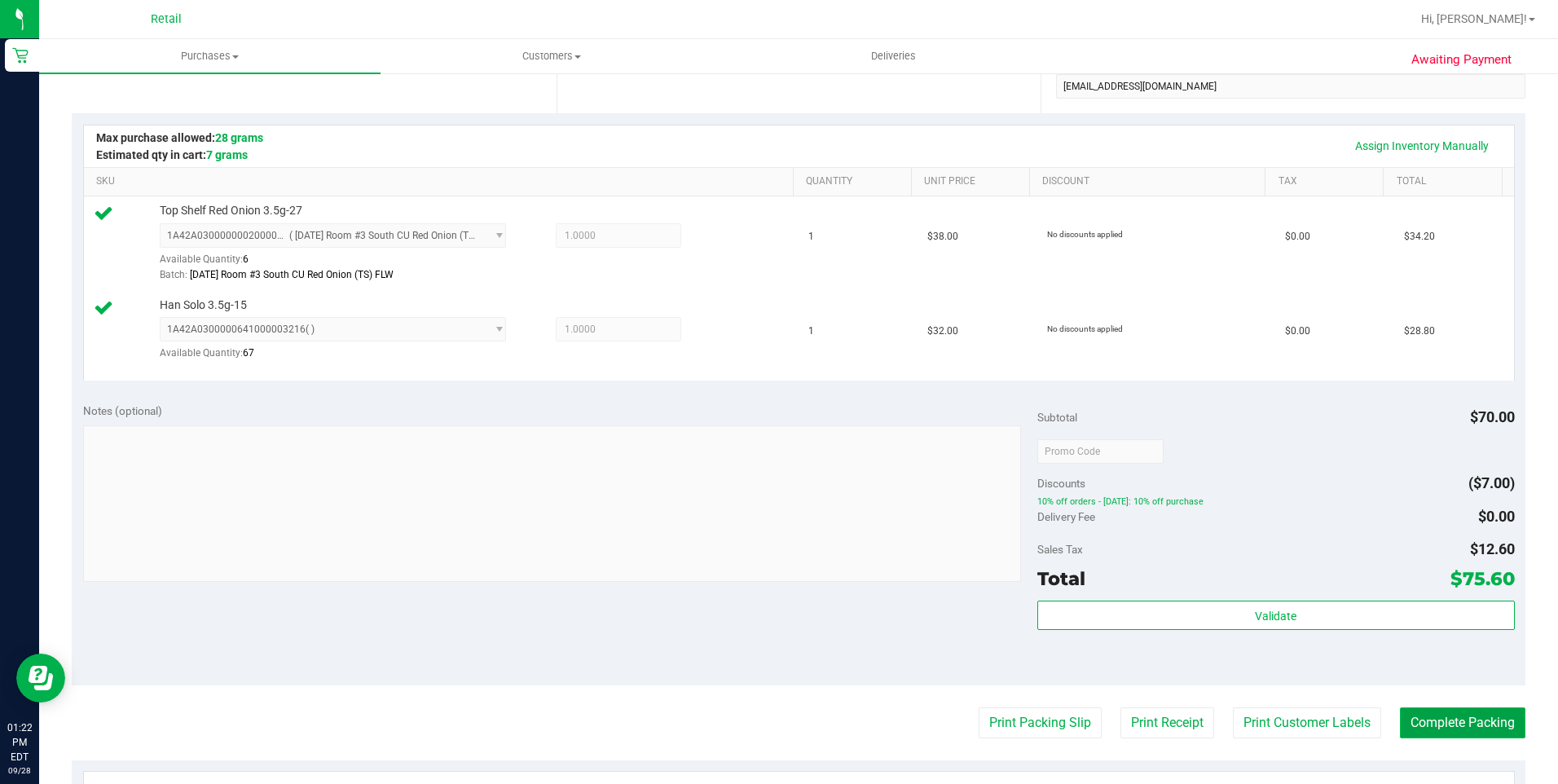
click at [1444, 721] on button "Complete Packing" at bounding box center [1462, 722] width 125 height 31
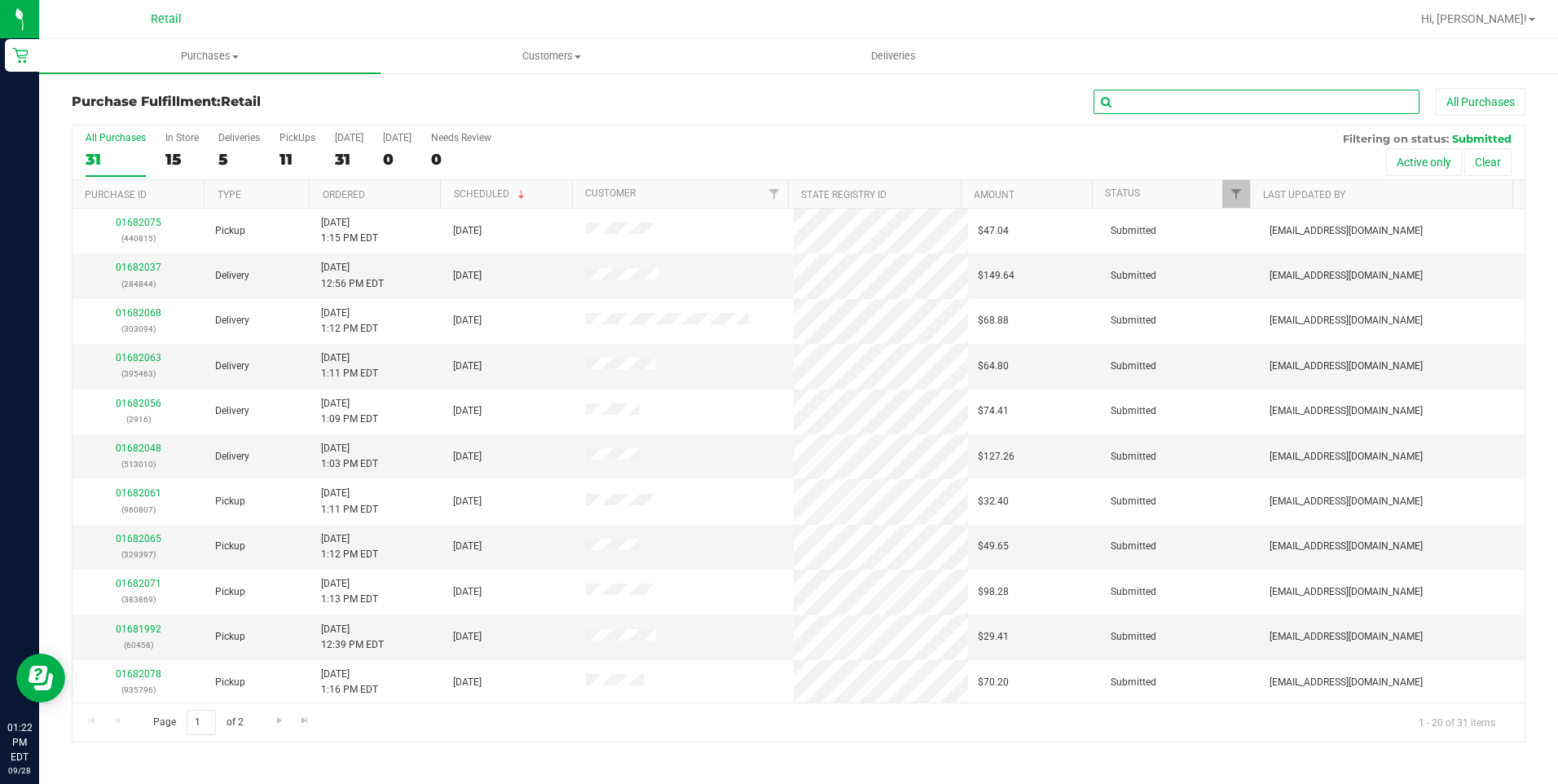
click at [1224, 103] on input "text" at bounding box center [1257, 102] width 326 height 24
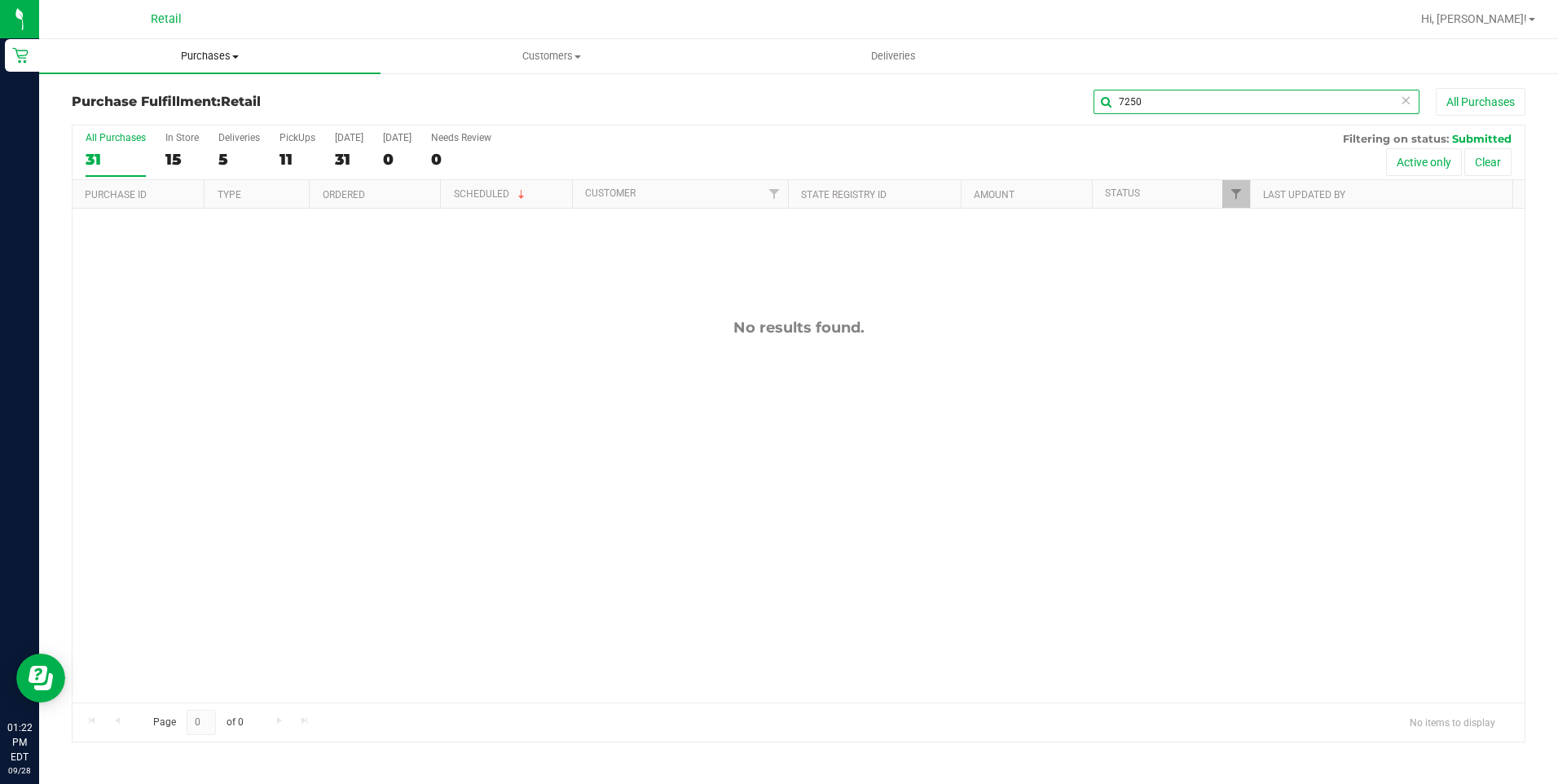
type input "7250"
click at [204, 57] on span "Purchases" at bounding box center [209, 57] width 341 height 15
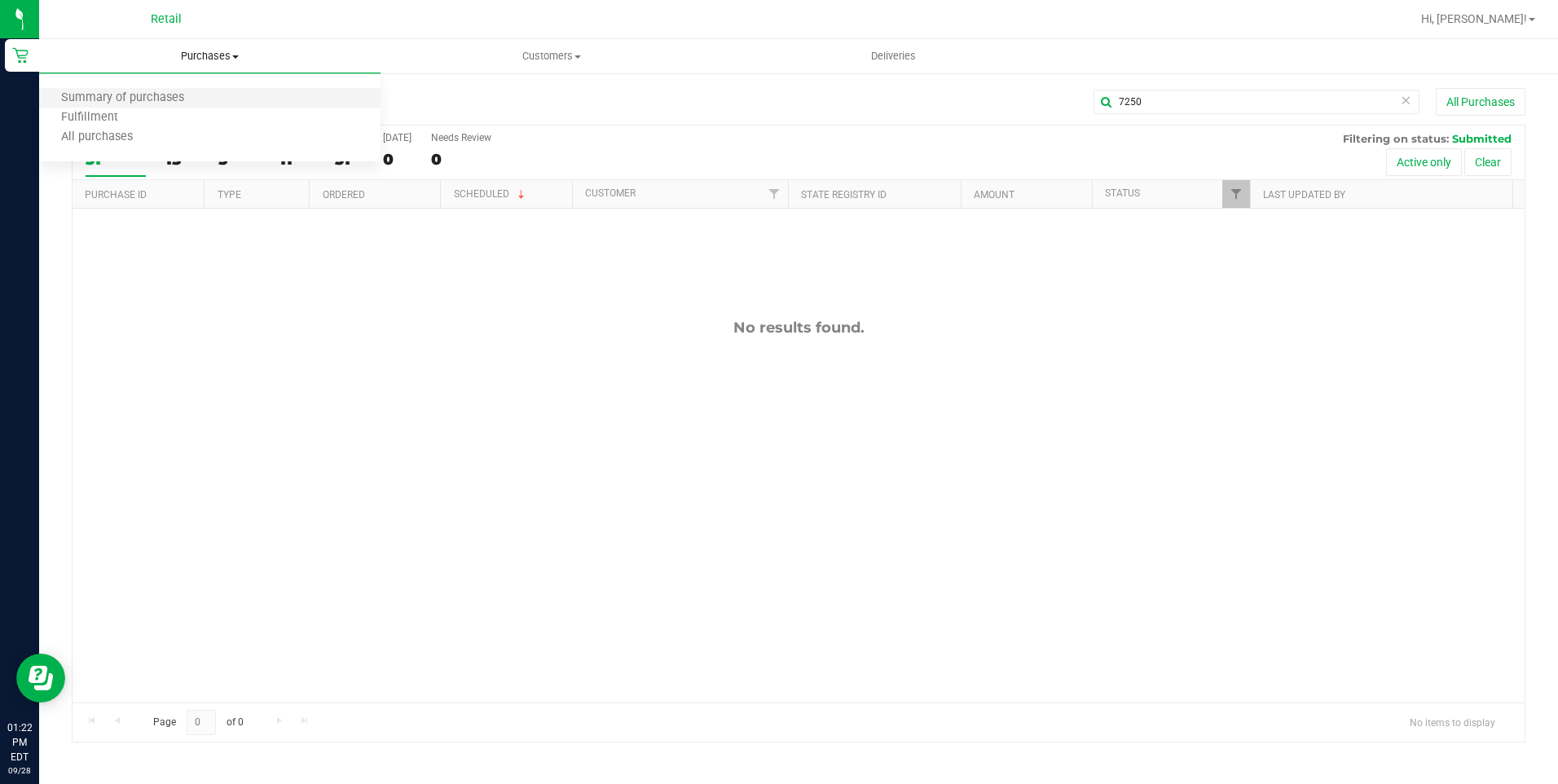
click at [151, 106] on li "Summary of purchases" at bounding box center [209, 98] width 341 height 19
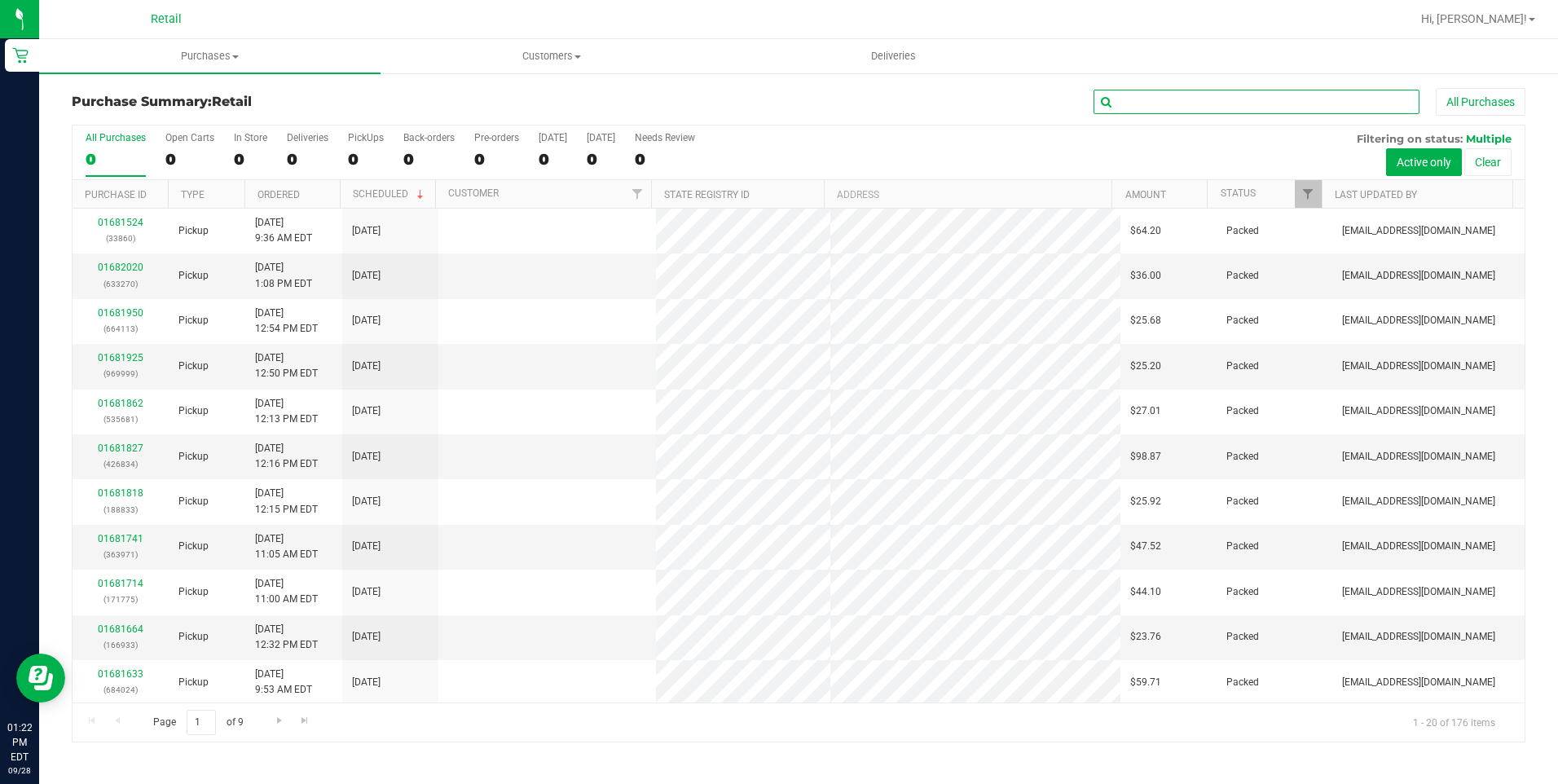
click at [1229, 108] on input "text" at bounding box center [1257, 102] width 326 height 24
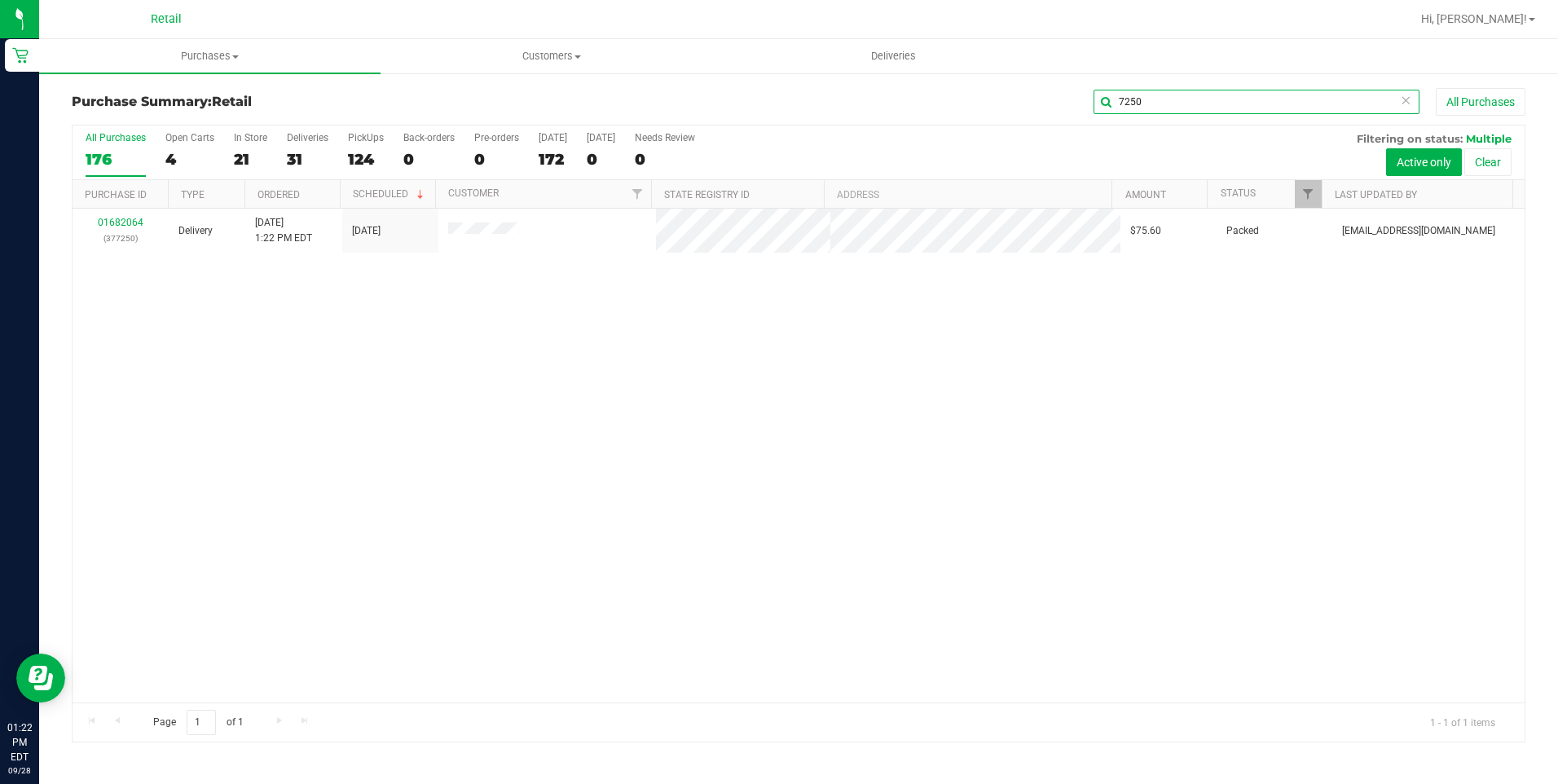
type input "7250"
click at [230, 60] on span "Purchases" at bounding box center [209, 57] width 341 height 15
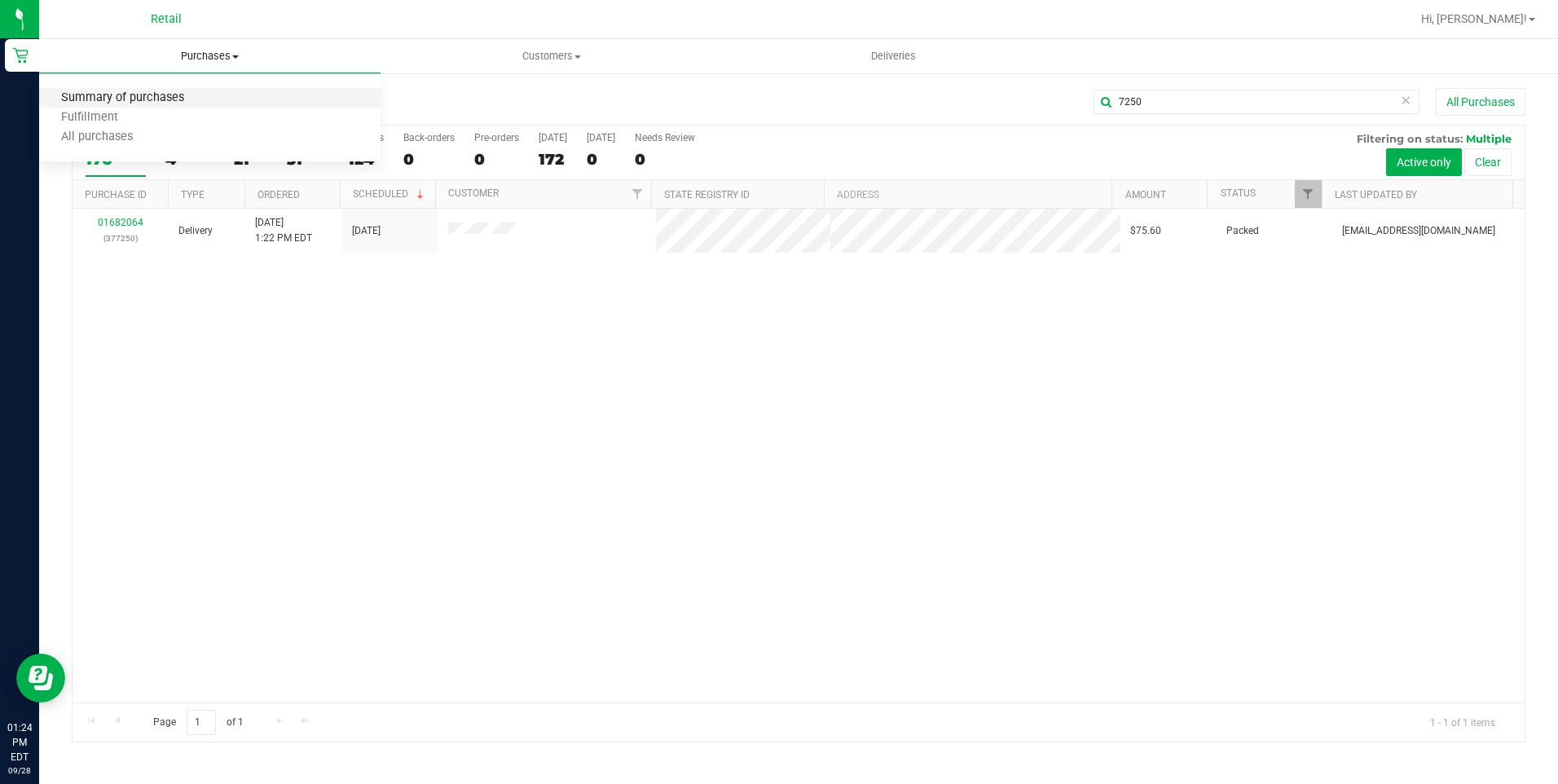
click at [170, 97] on span "Summary of purchases" at bounding box center [122, 97] width 167 height 14
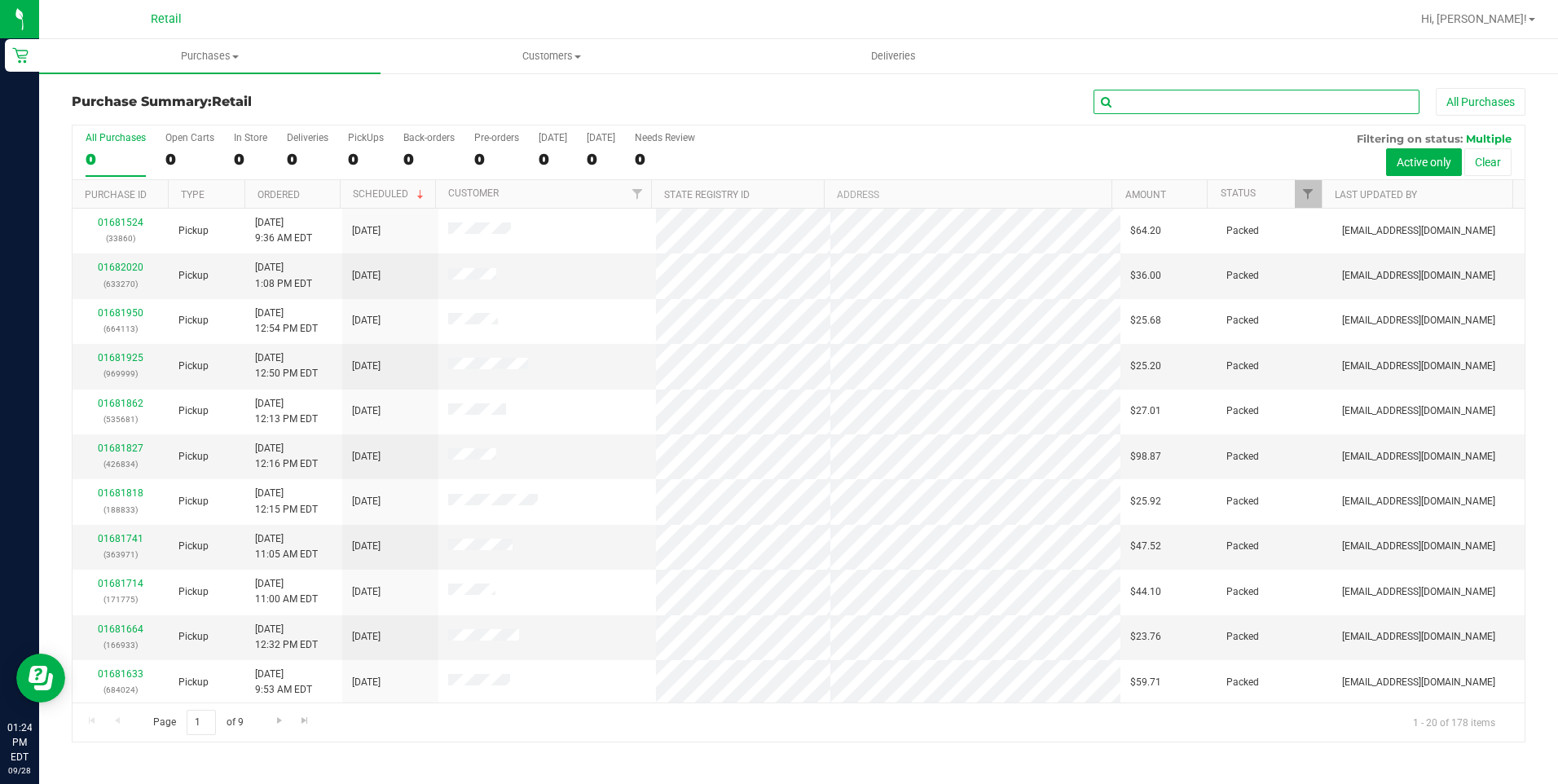
click at [1184, 100] on input "text" at bounding box center [1257, 102] width 326 height 24
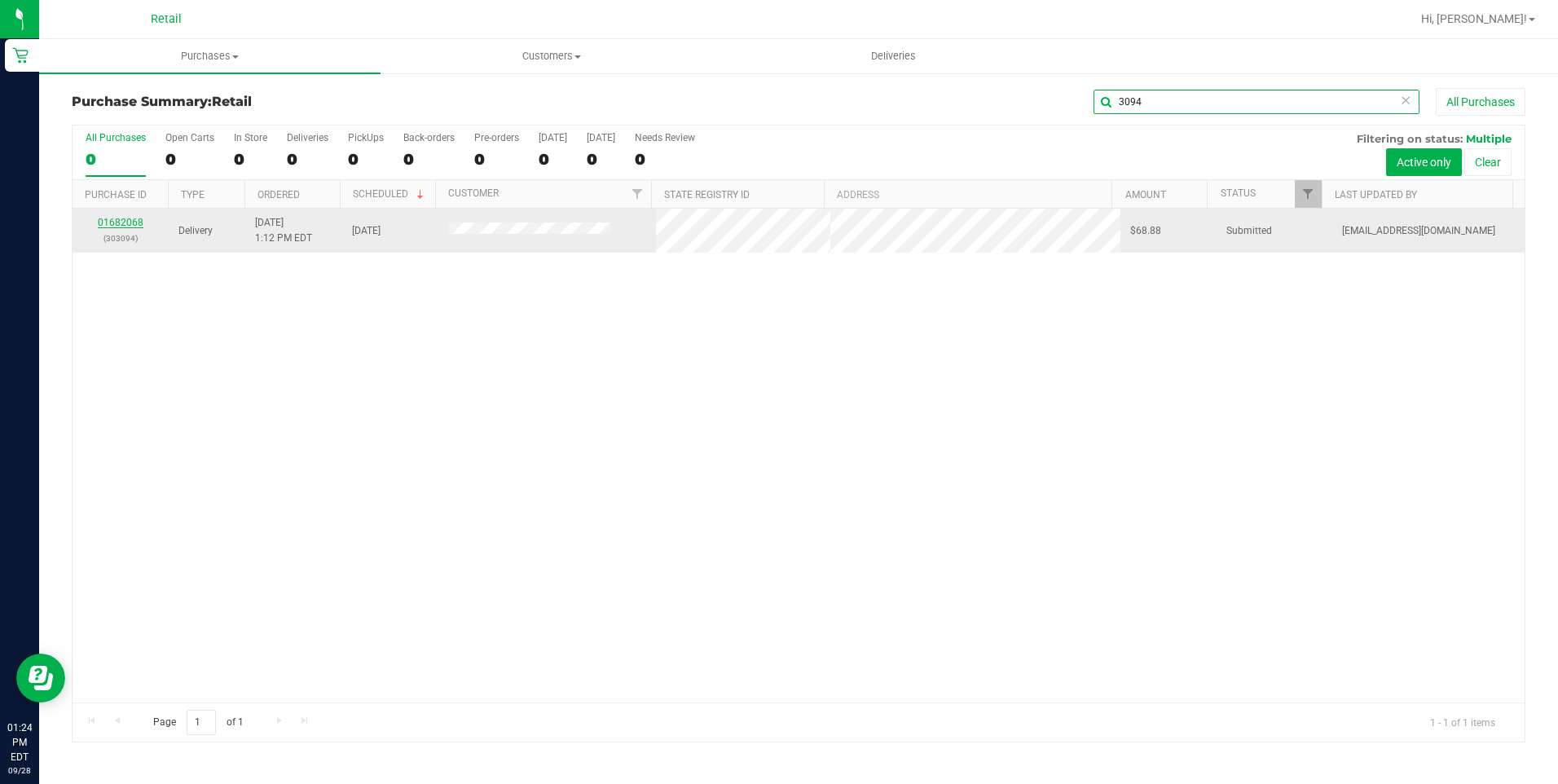
type input "3094"
click at [118, 220] on link "01682068" at bounding box center [120, 222] width 45 height 11
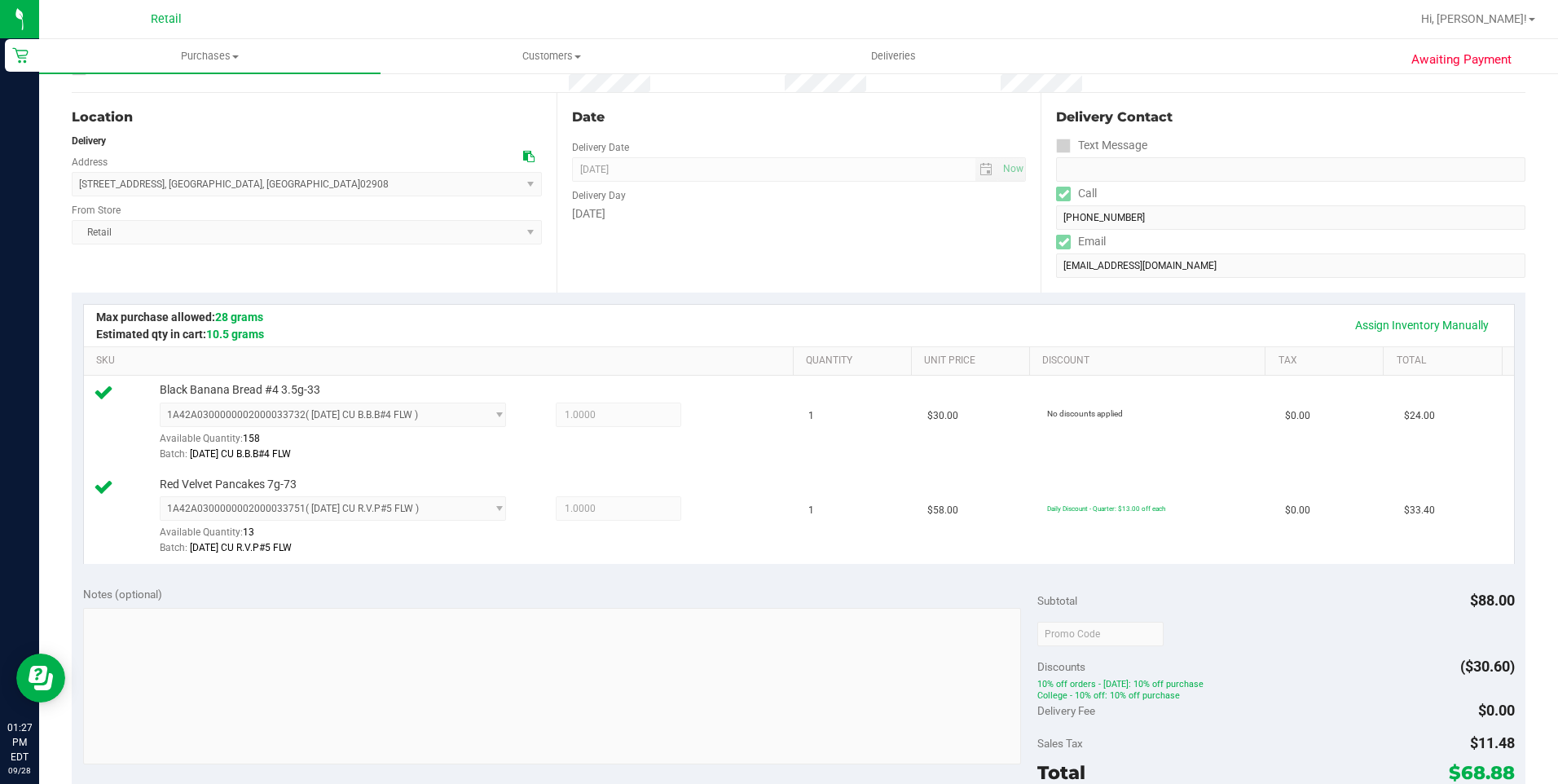
scroll to position [326, 0]
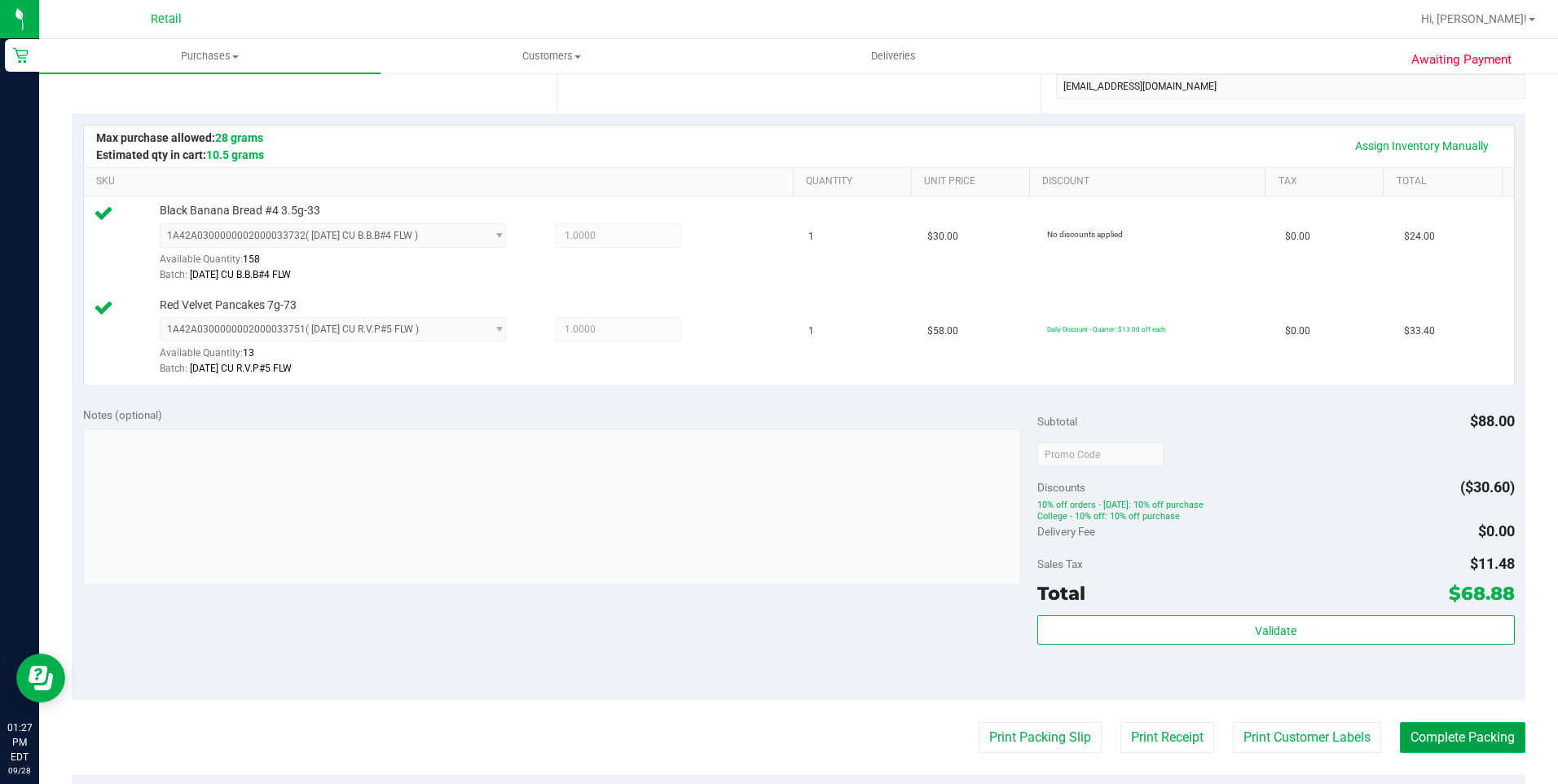
click at [1455, 737] on button "Complete Packing" at bounding box center [1462, 737] width 125 height 31
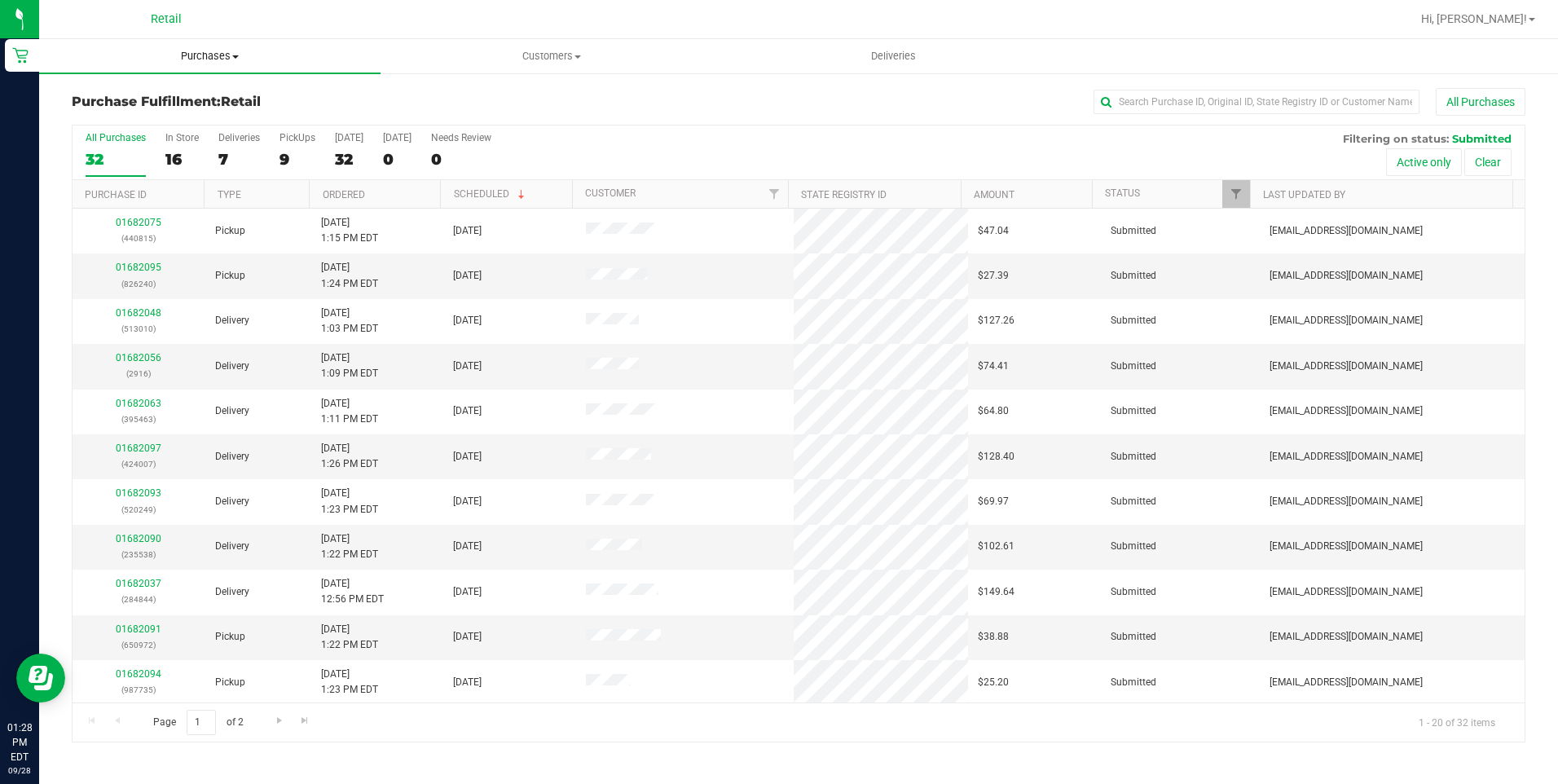
click at [216, 50] on span "Purchases" at bounding box center [209, 57] width 341 height 15
click at [191, 92] on span "Summary of purchases" at bounding box center [122, 97] width 167 height 14
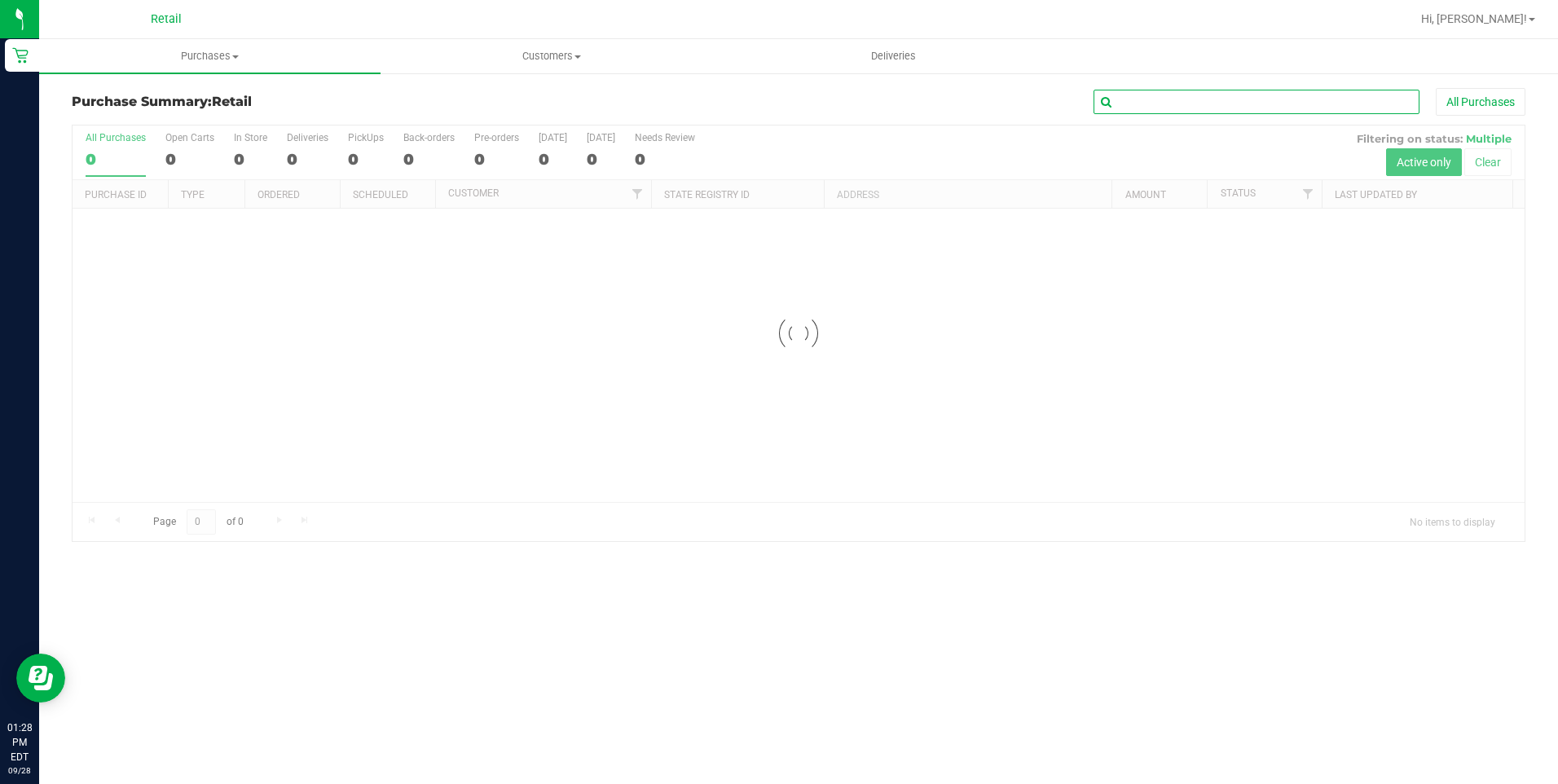
click at [1167, 105] on input "text" at bounding box center [1257, 102] width 326 height 24
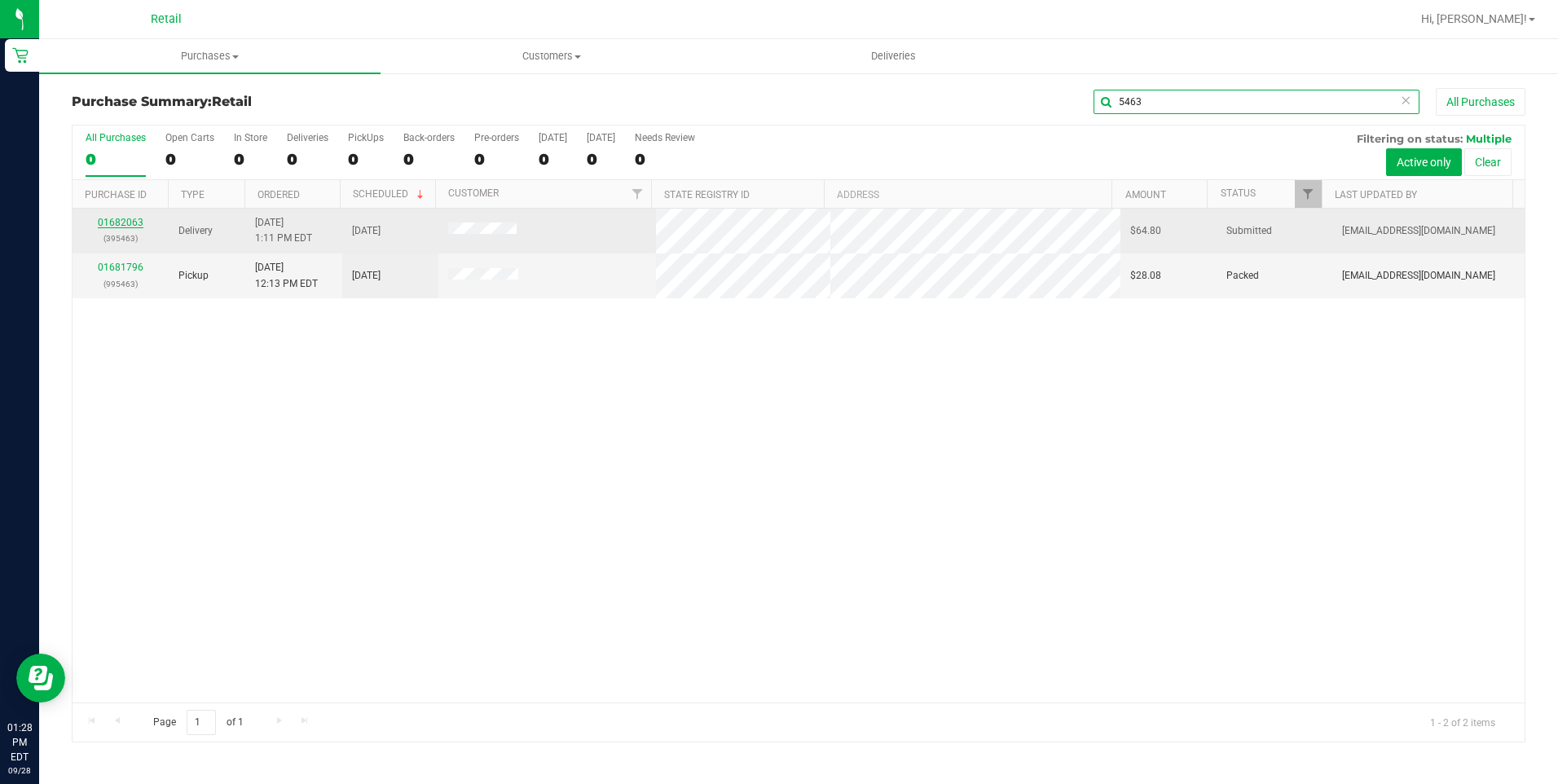
type input "5463"
click at [129, 223] on link "01682063" at bounding box center [120, 222] width 45 height 11
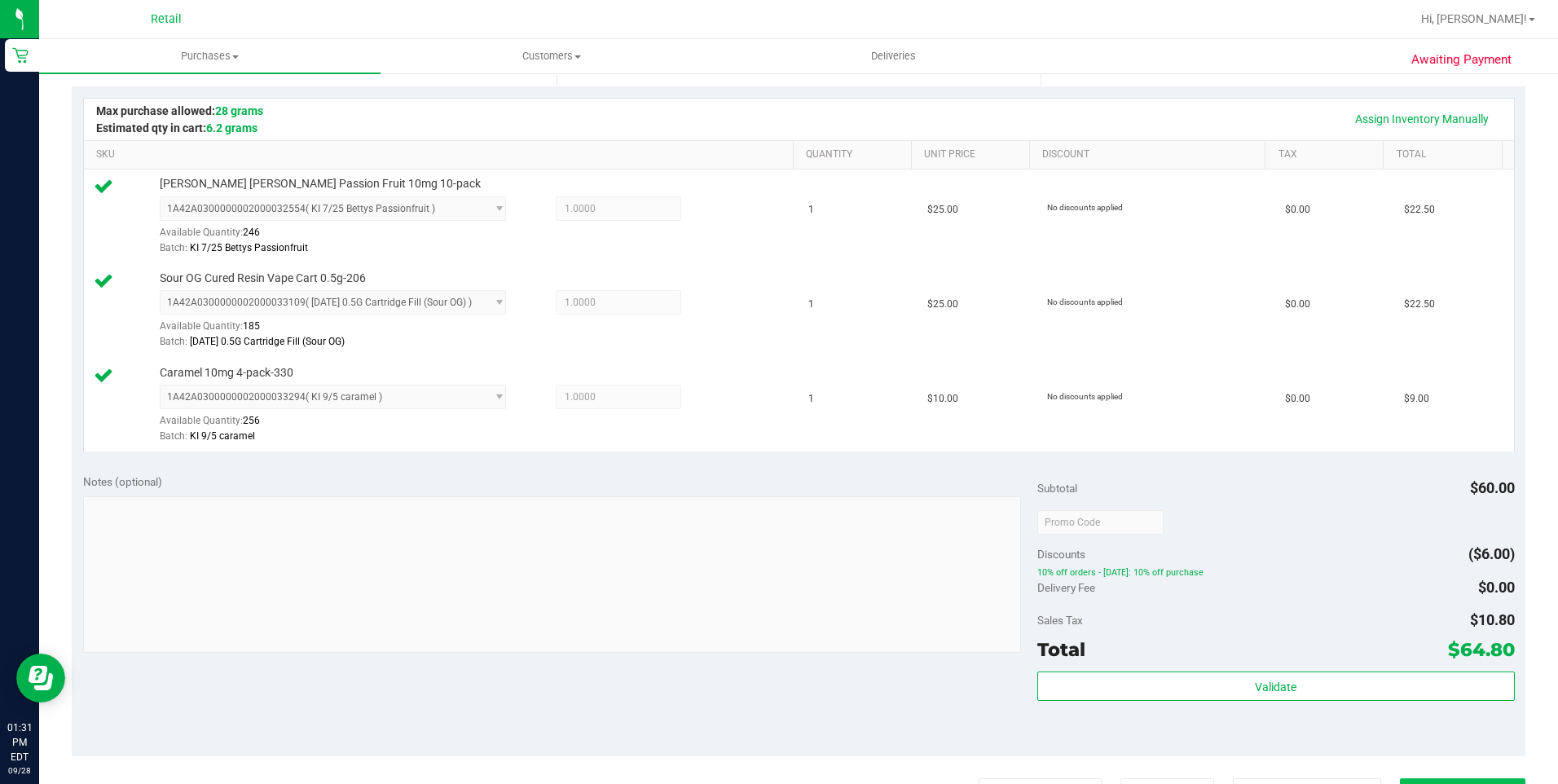
scroll to position [488, 0]
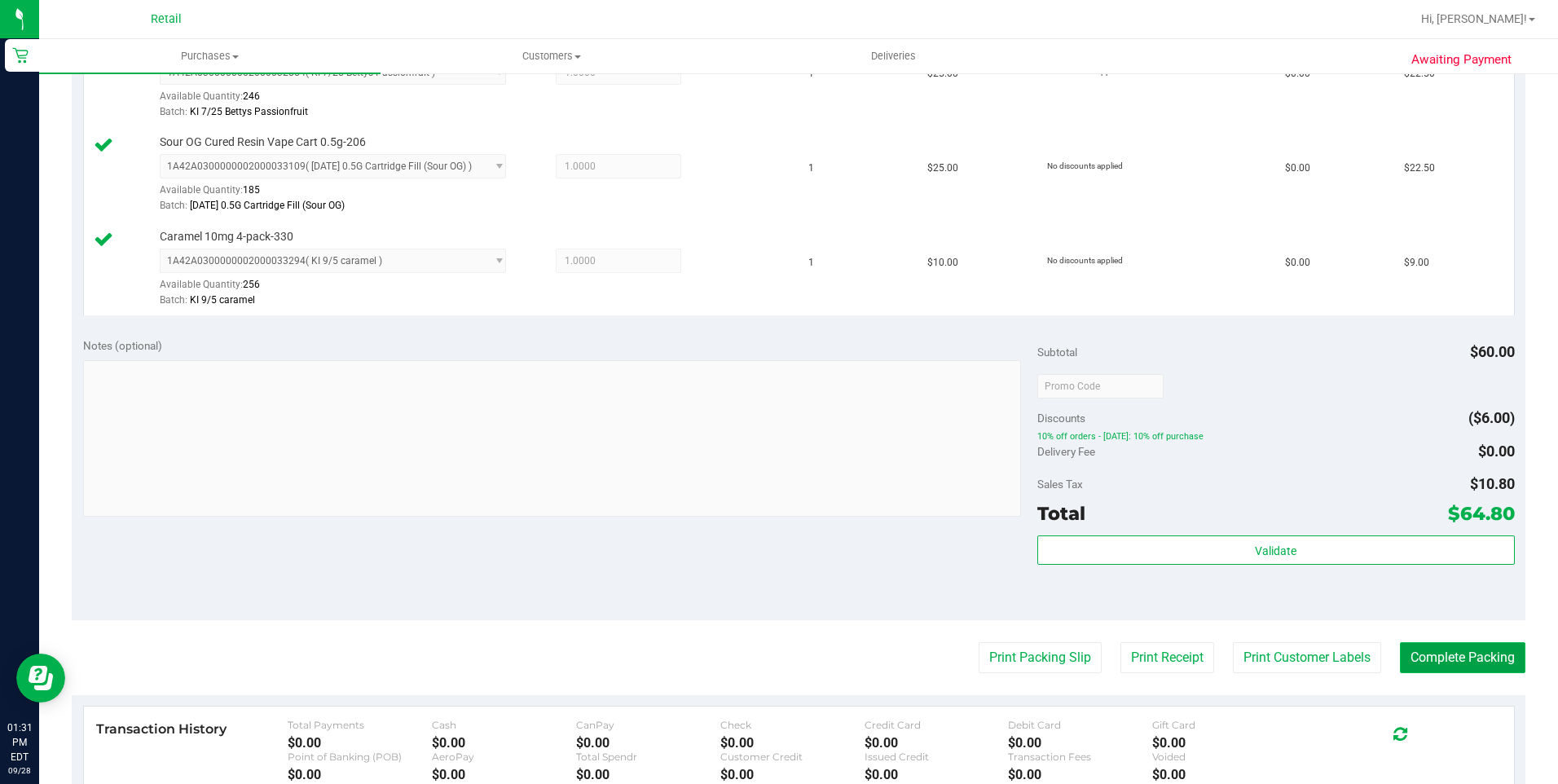
click at [1438, 656] on button "Complete Packing" at bounding box center [1462, 657] width 125 height 31
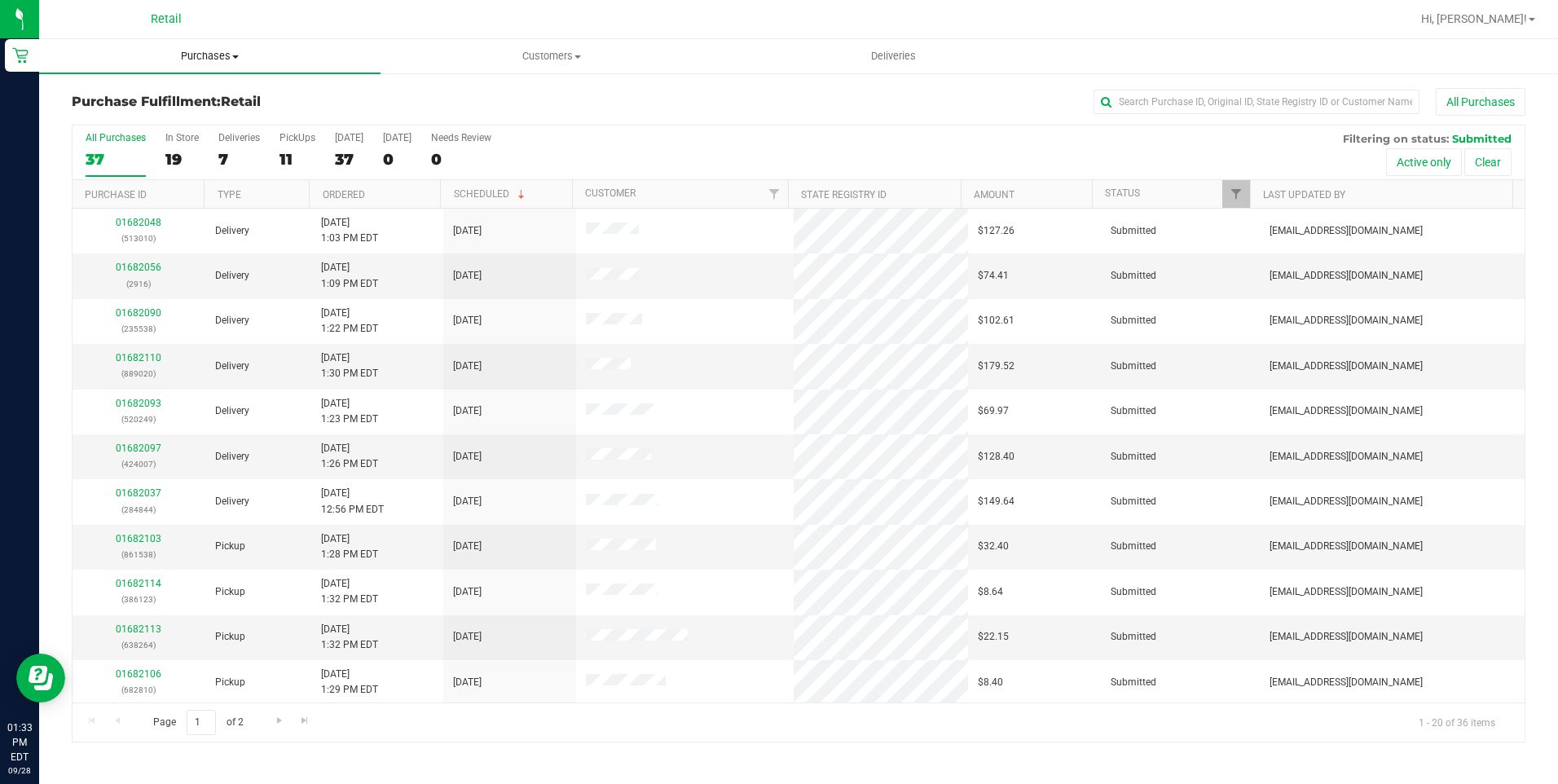
click at [234, 53] on span "Purchases" at bounding box center [209, 57] width 341 height 15
click at [136, 95] on span "Summary of purchases" at bounding box center [122, 97] width 167 height 14
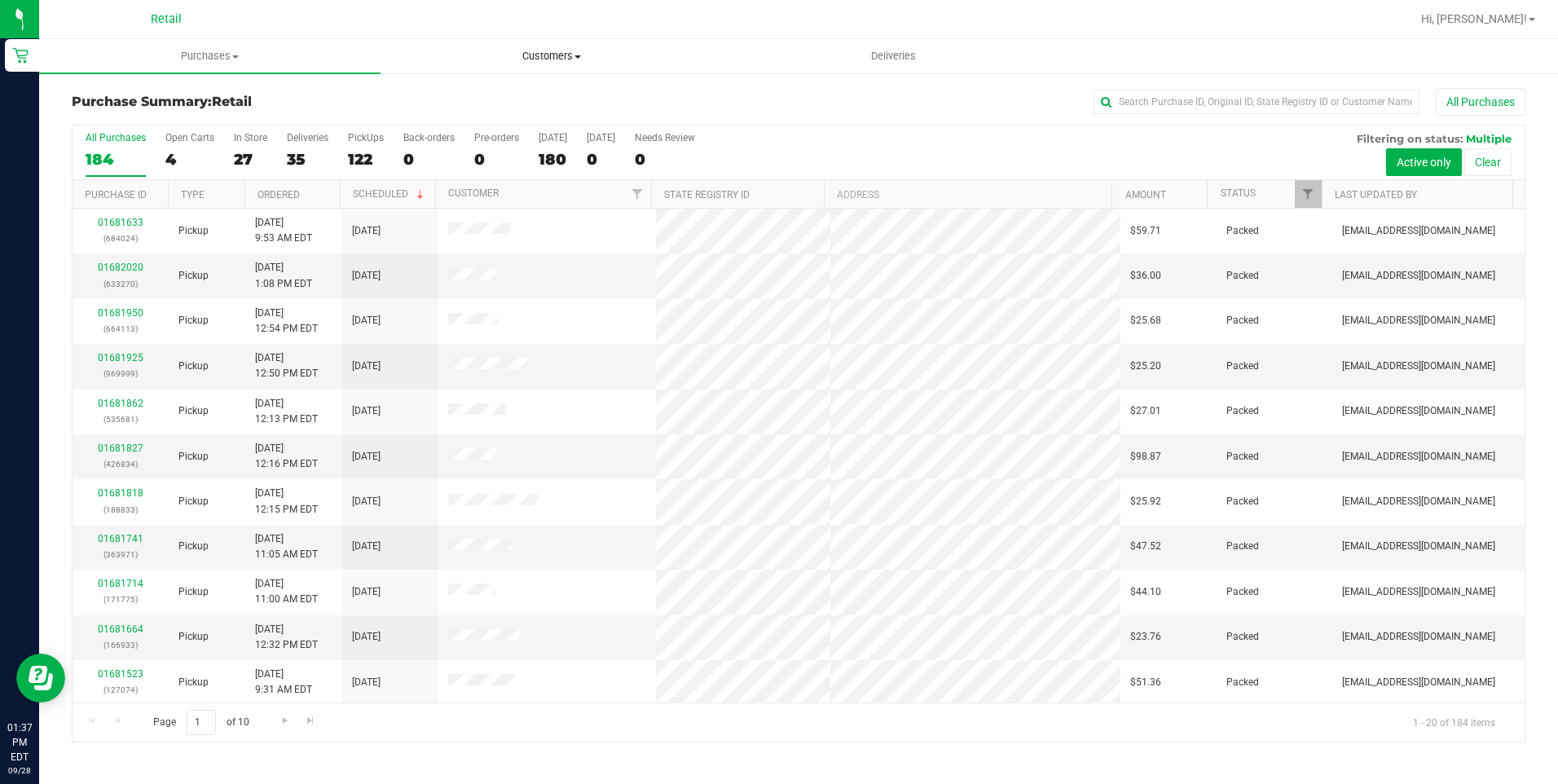
click at [545, 61] on span "Customers" at bounding box center [551, 57] width 340 height 15
click at [492, 92] on span "All customers" at bounding box center [438, 97] width 118 height 14
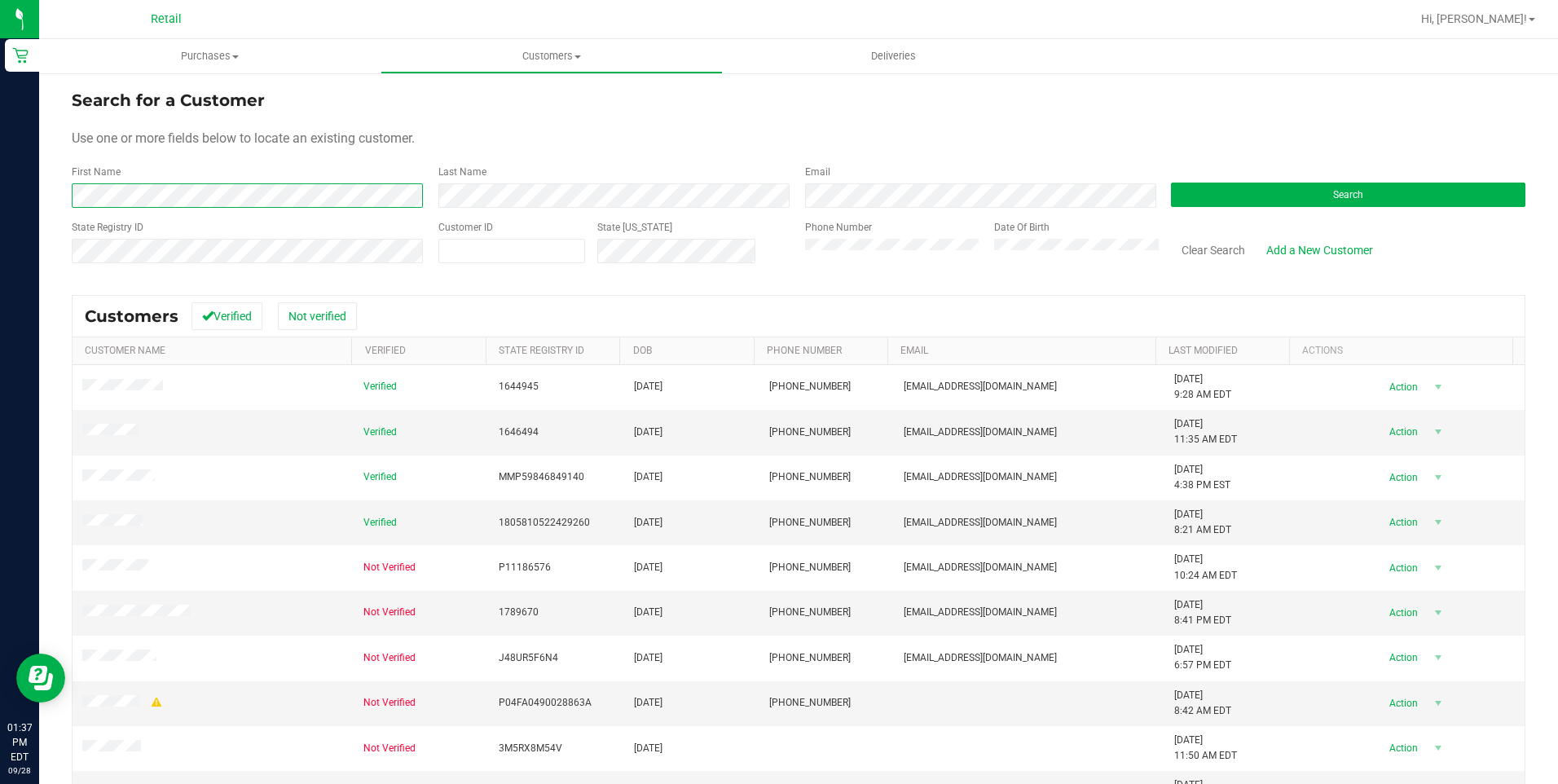
click at [101, 209] on form "Search for a Customer Use one or more fields below to locate an existing custom…" at bounding box center [798, 183] width 1453 height 190
click at [471, 181] on div "Last Name" at bounding box center [610, 186] width 367 height 44
click at [1232, 189] on button "Search" at bounding box center [1348, 195] width 354 height 24
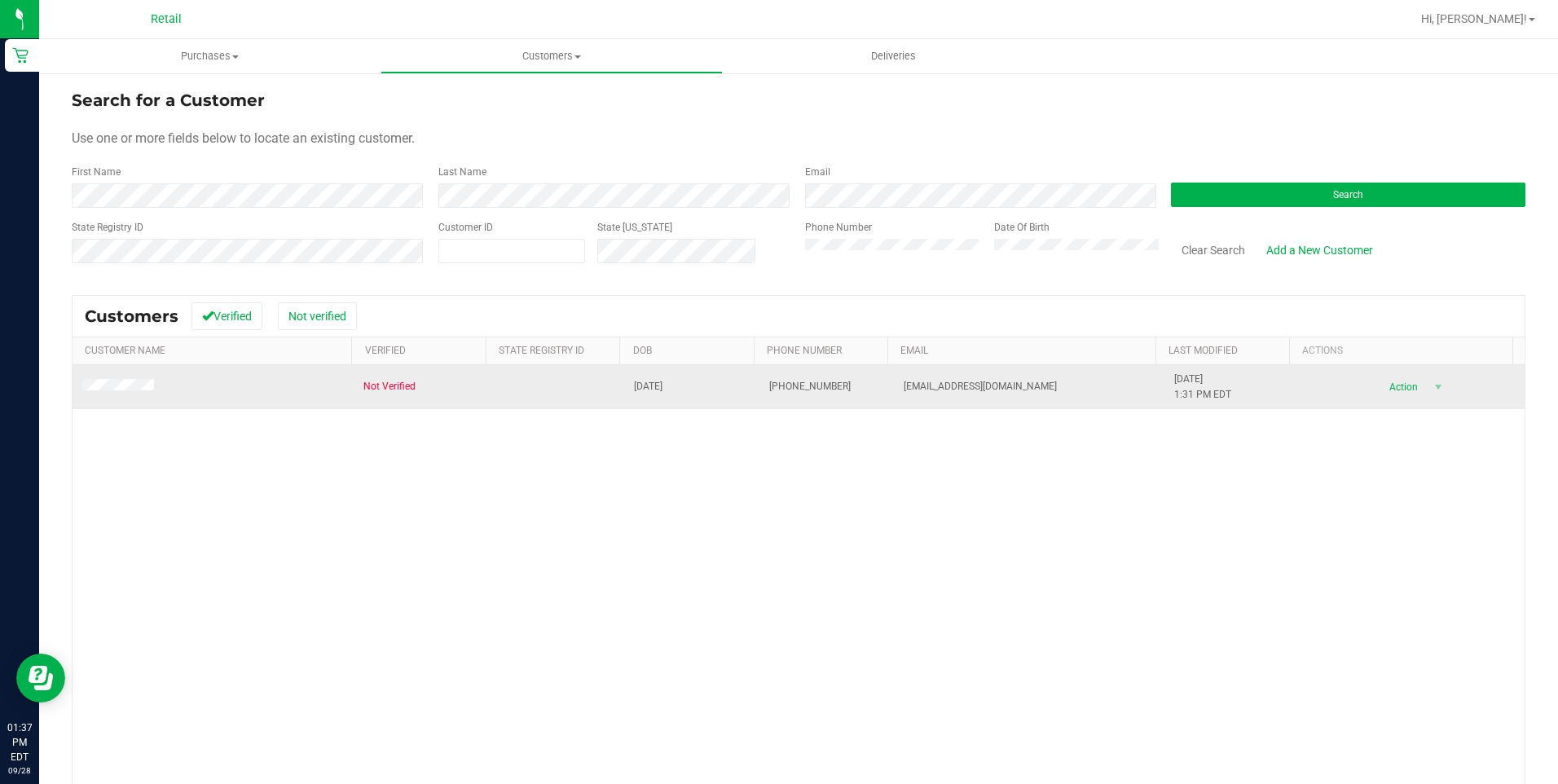
click at [118, 398] on td at bounding box center [212, 386] width 281 height 44
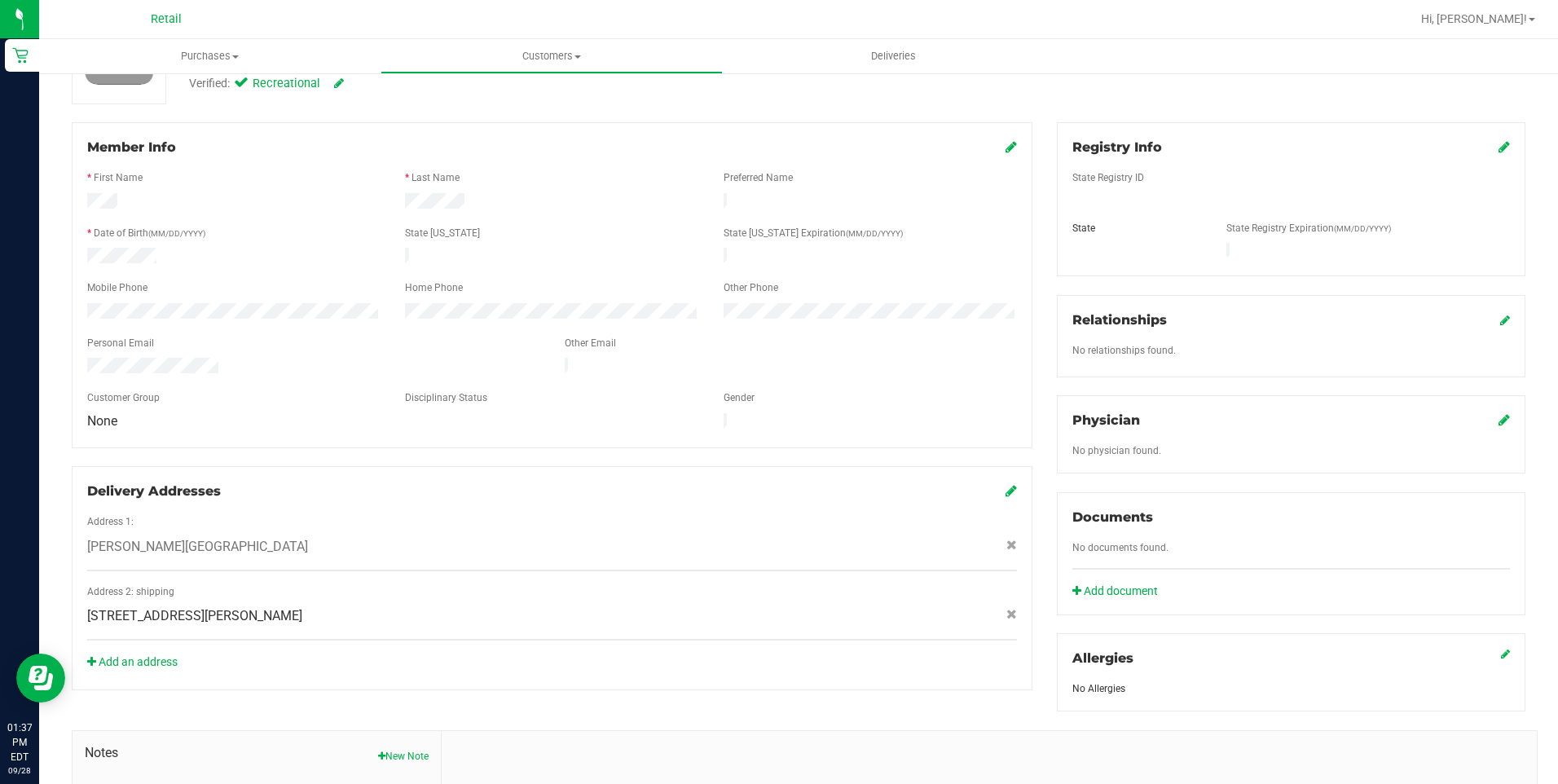
scroll to position [245, 0]
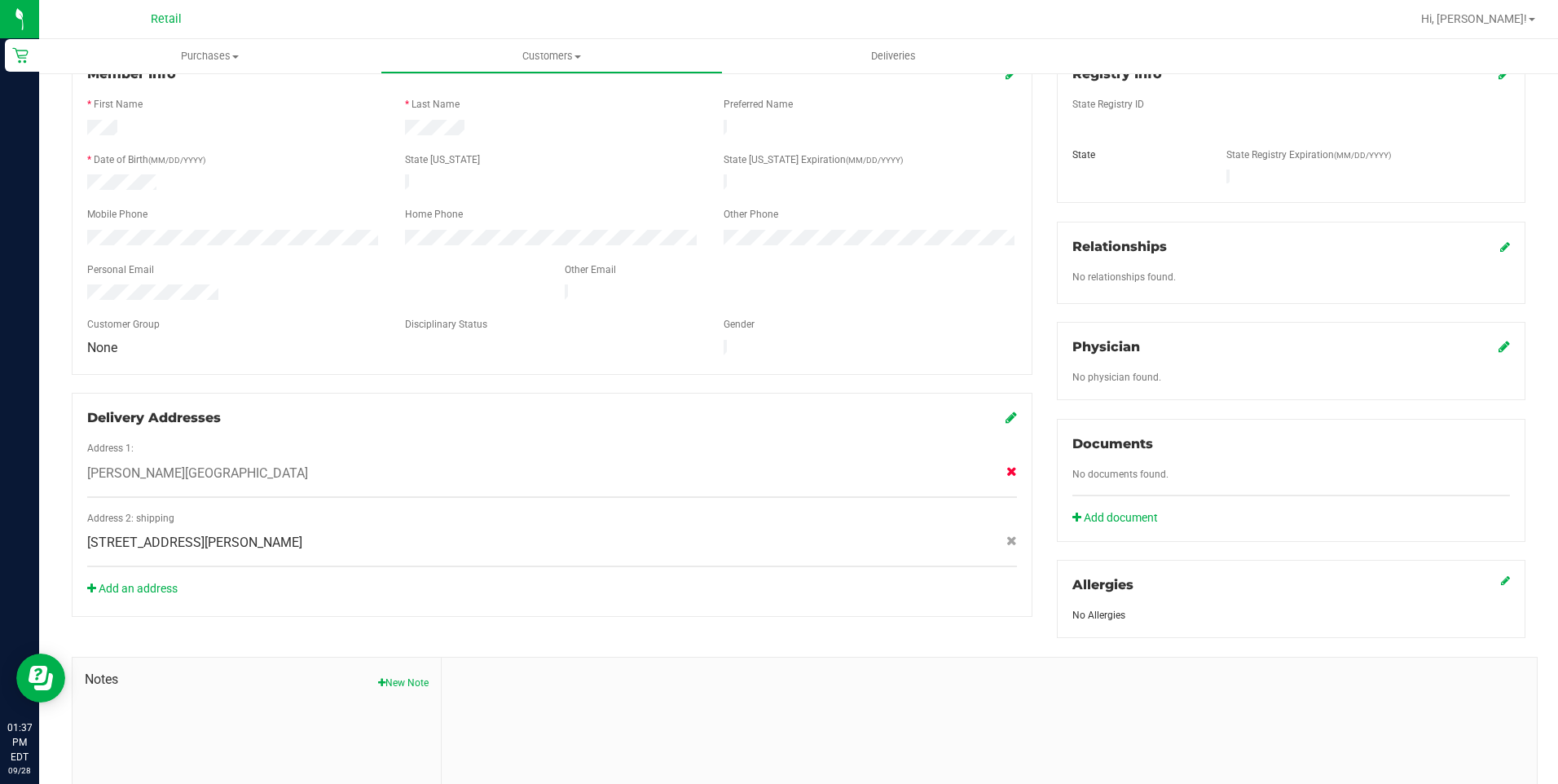
click at [1007, 466] on icon at bounding box center [1011, 471] width 10 height 10
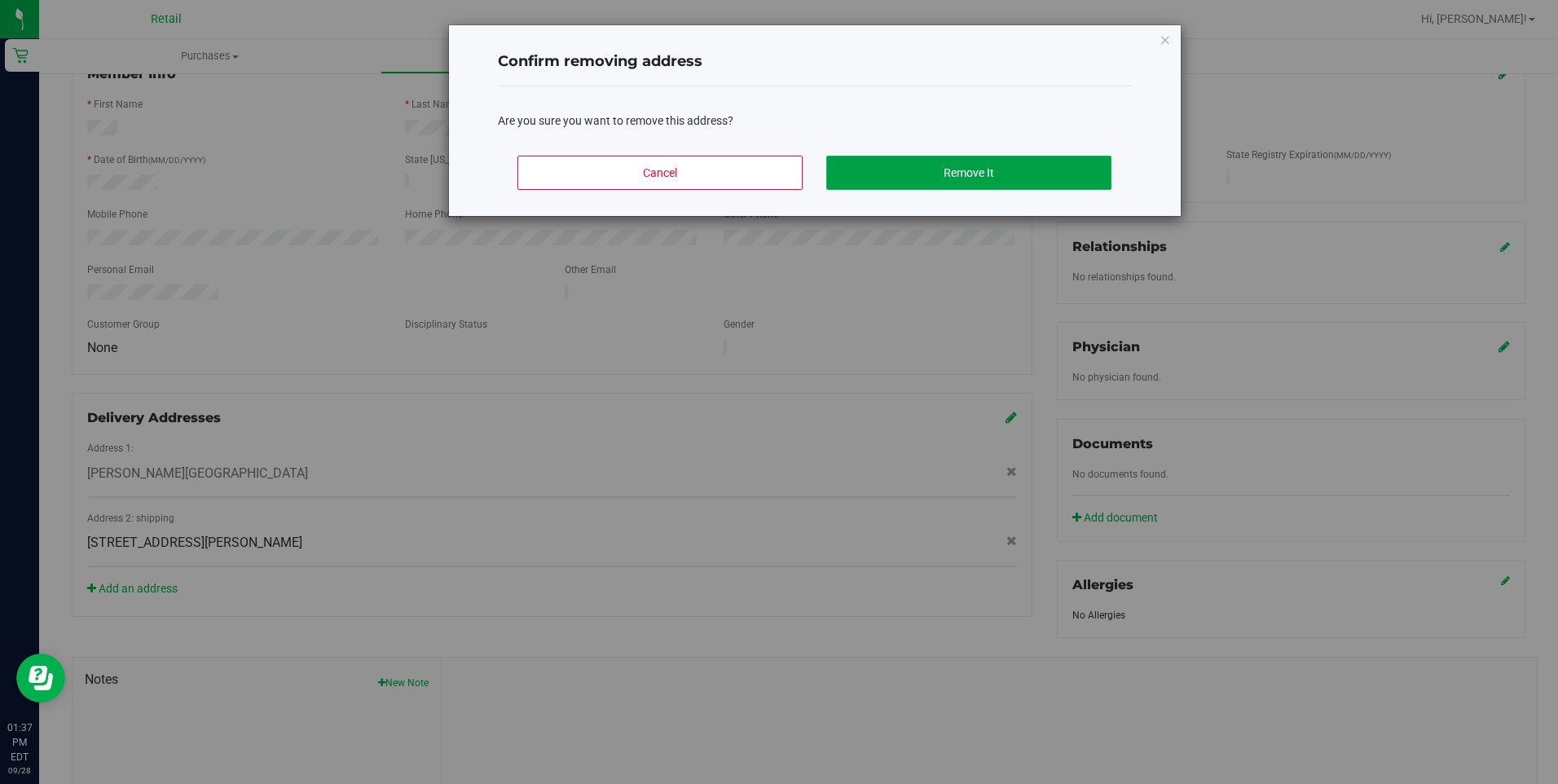
click at [893, 176] on button "Remove It" at bounding box center [969, 172] width 285 height 34
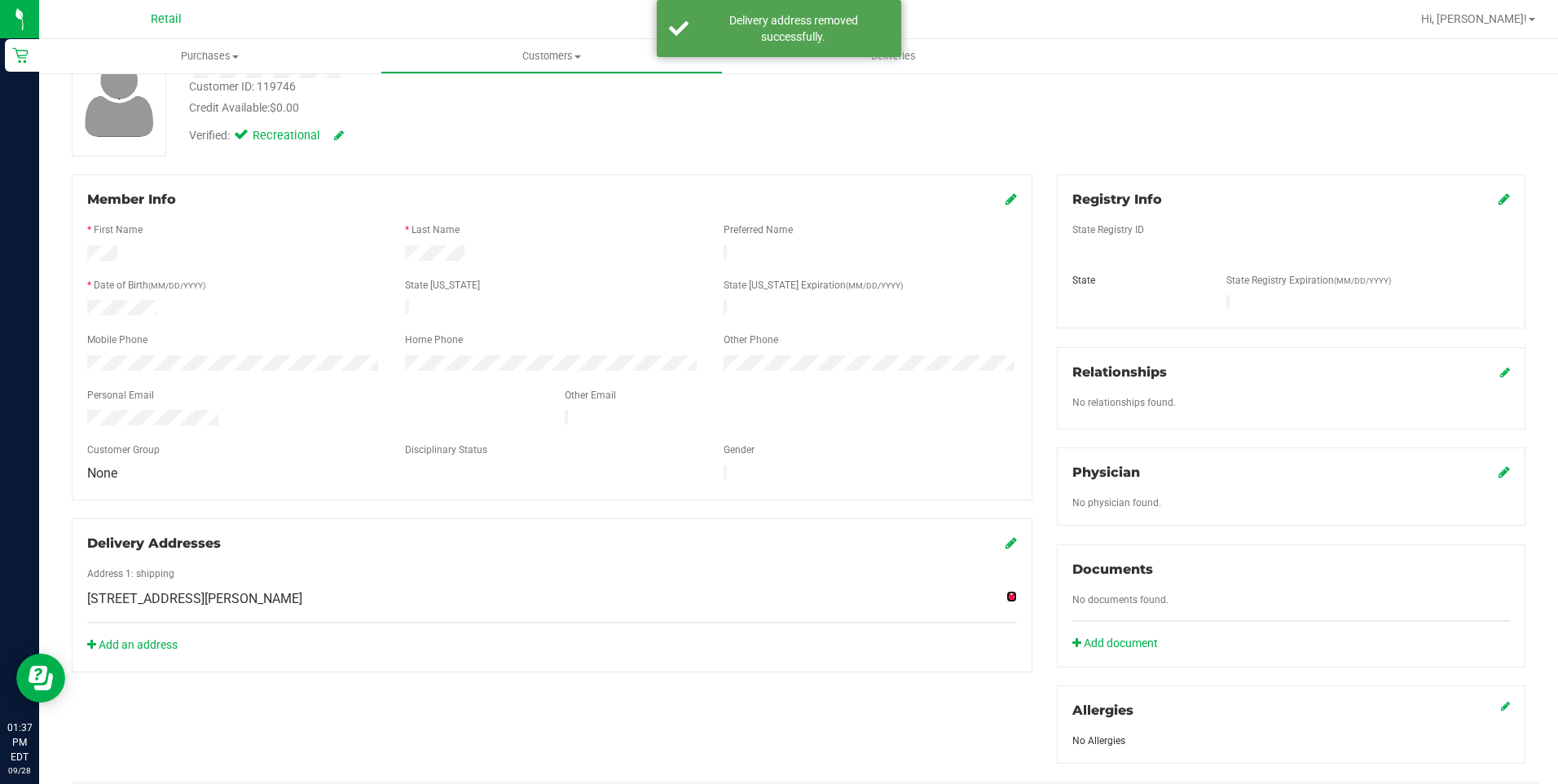
scroll to position [0, 0]
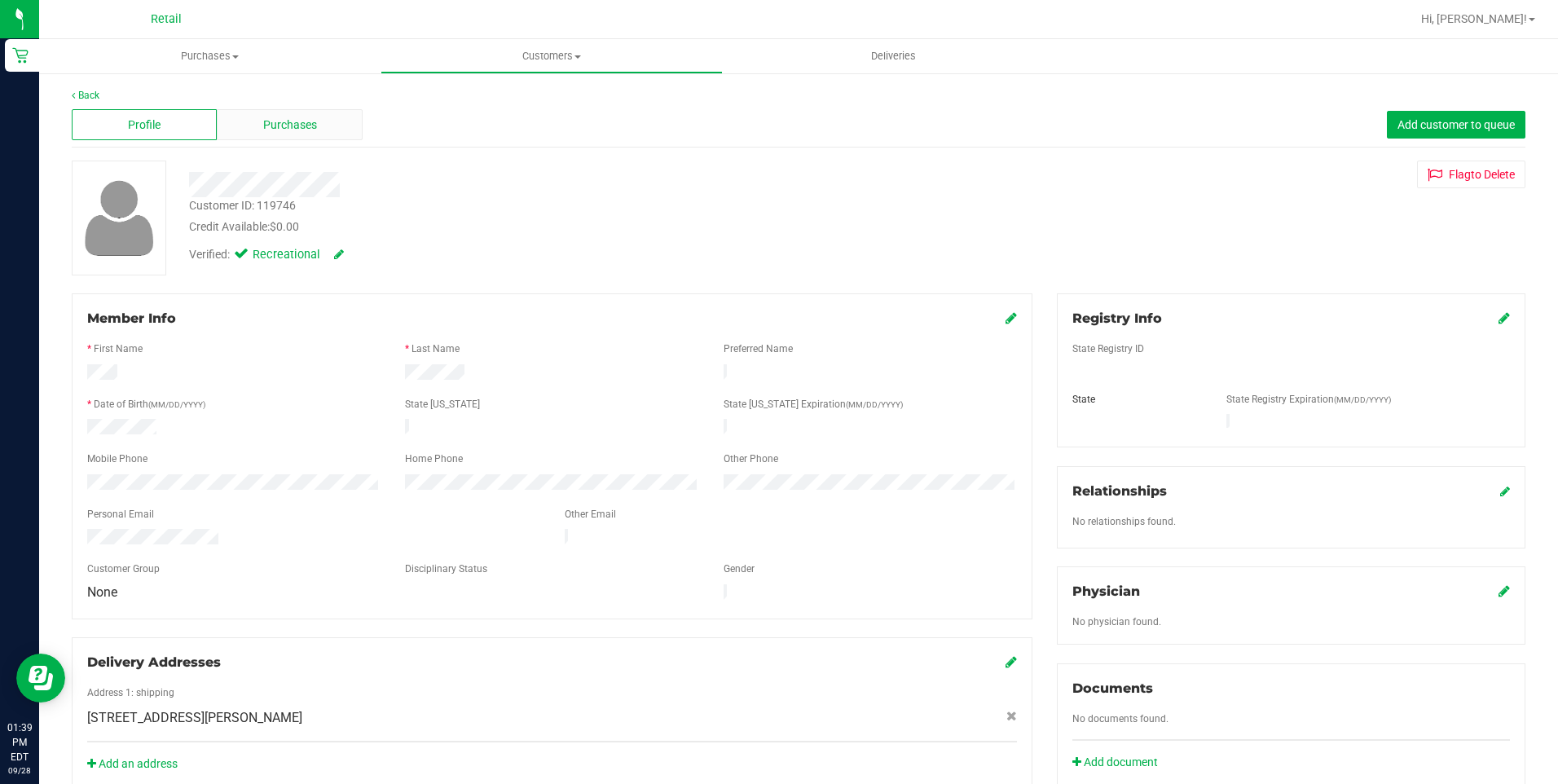
click at [301, 121] on span "Purchases" at bounding box center [290, 125] width 54 height 17
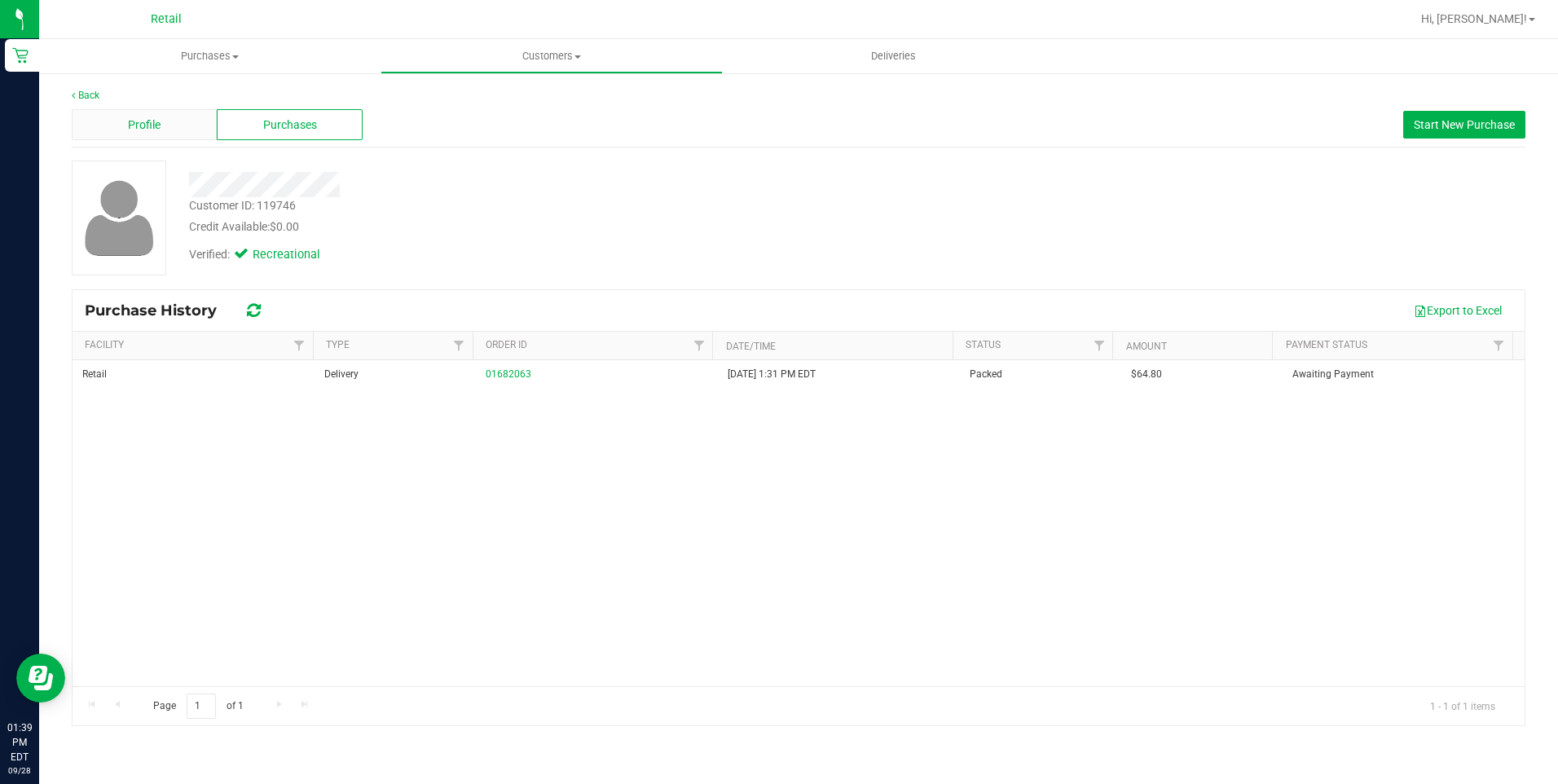
click at [155, 118] on span "Profile" at bounding box center [144, 125] width 32 height 17
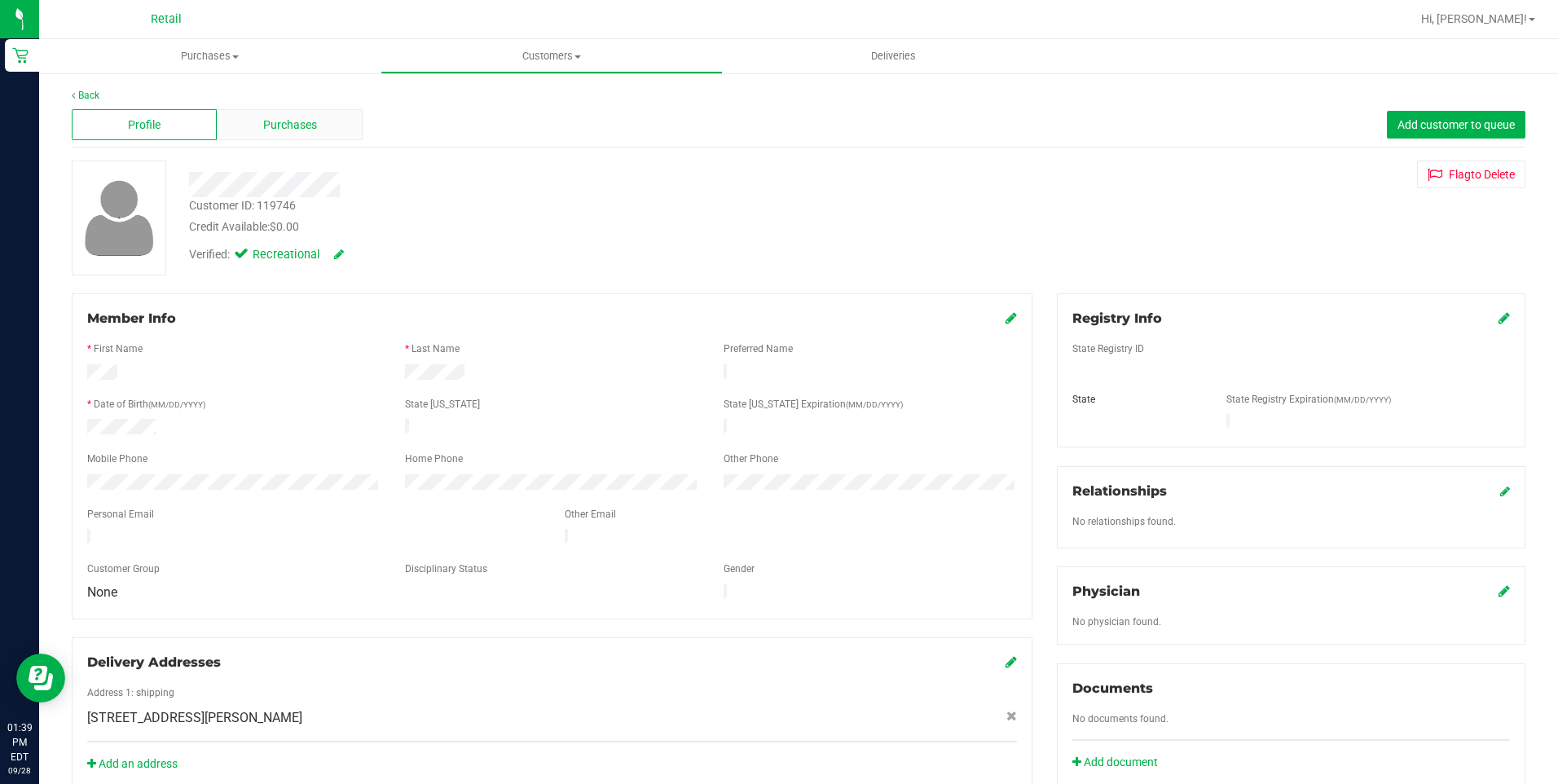
click at [279, 117] on span "Purchases" at bounding box center [290, 125] width 54 height 17
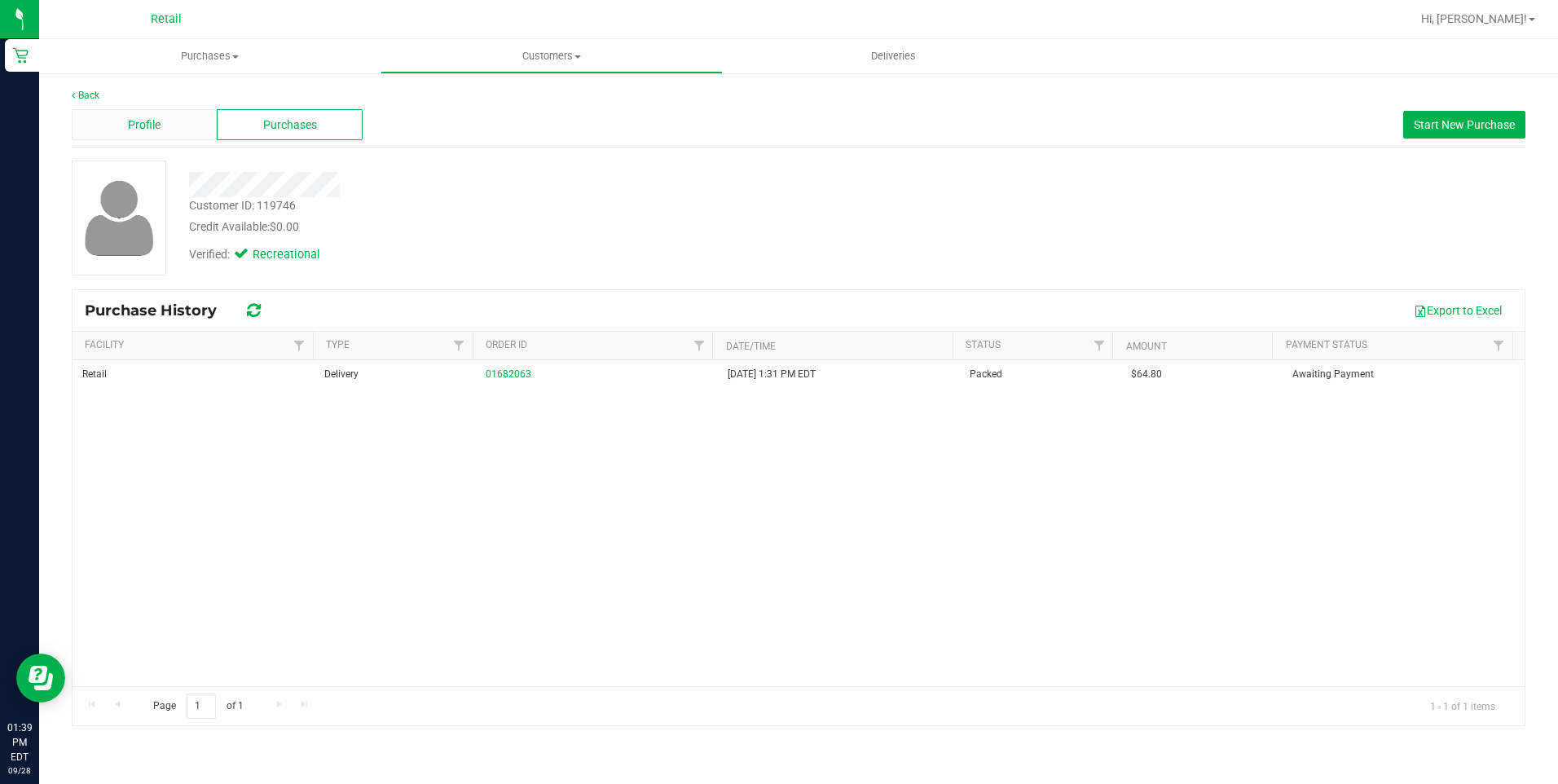
click at [161, 114] on div "Profile" at bounding box center [144, 124] width 145 height 31
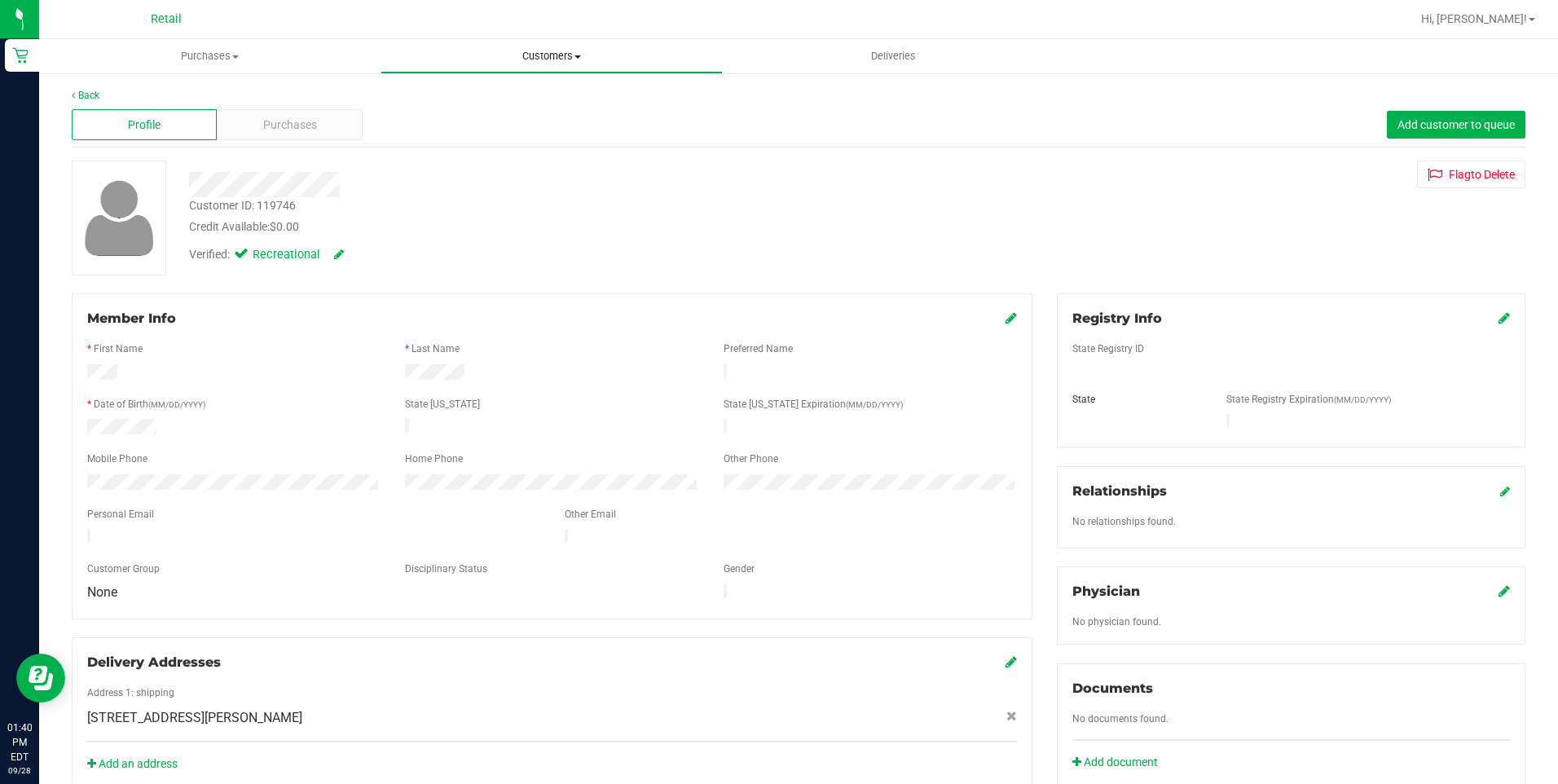
click at [531, 57] on span "Customers" at bounding box center [551, 57] width 340 height 15
click at [477, 101] on span "All customers" at bounding box center [438, 97] width 118 height 14
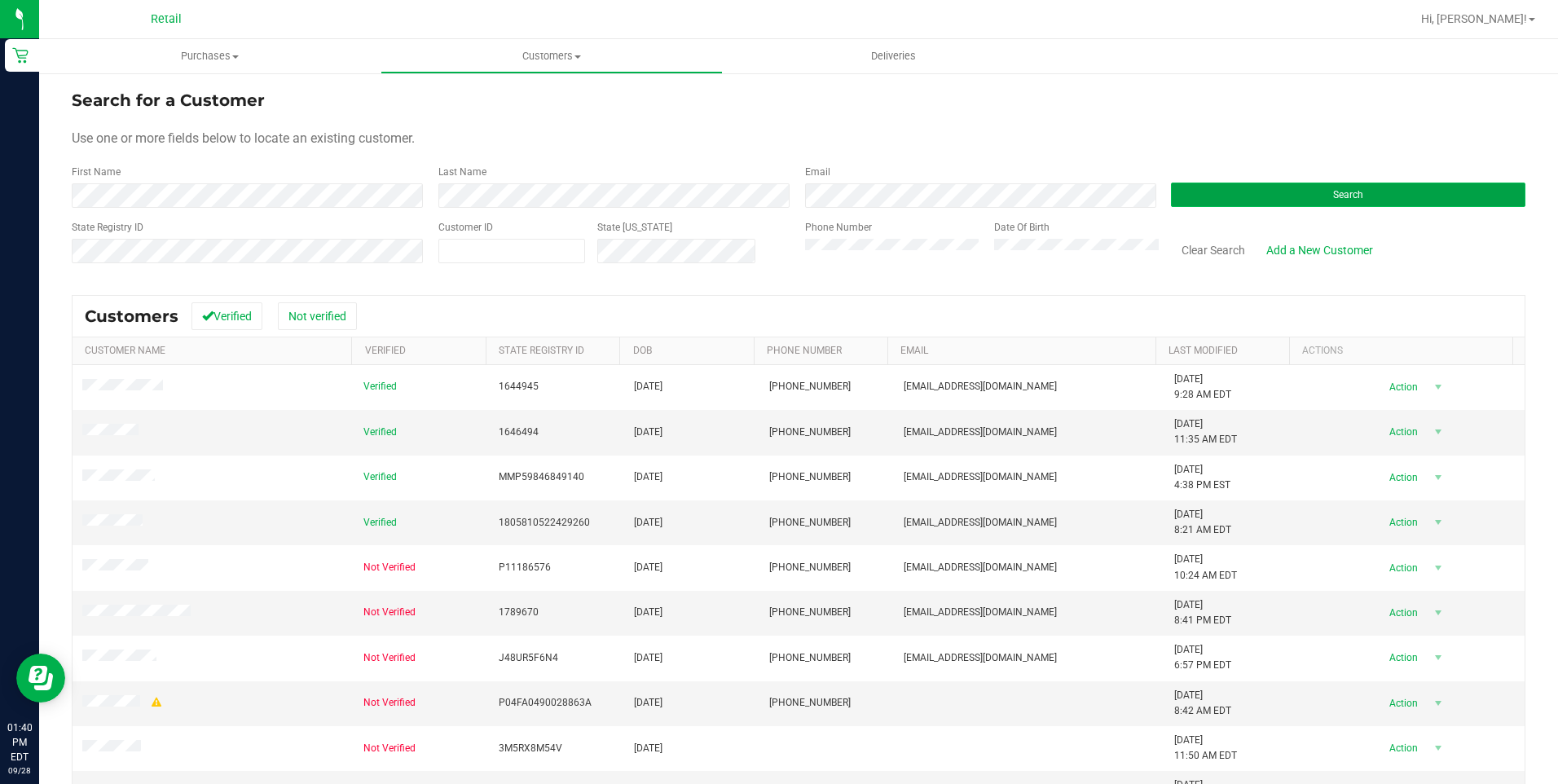
click at [1337, 205] on button "Search" at bounding box center [1348, 195] width 354 height 24
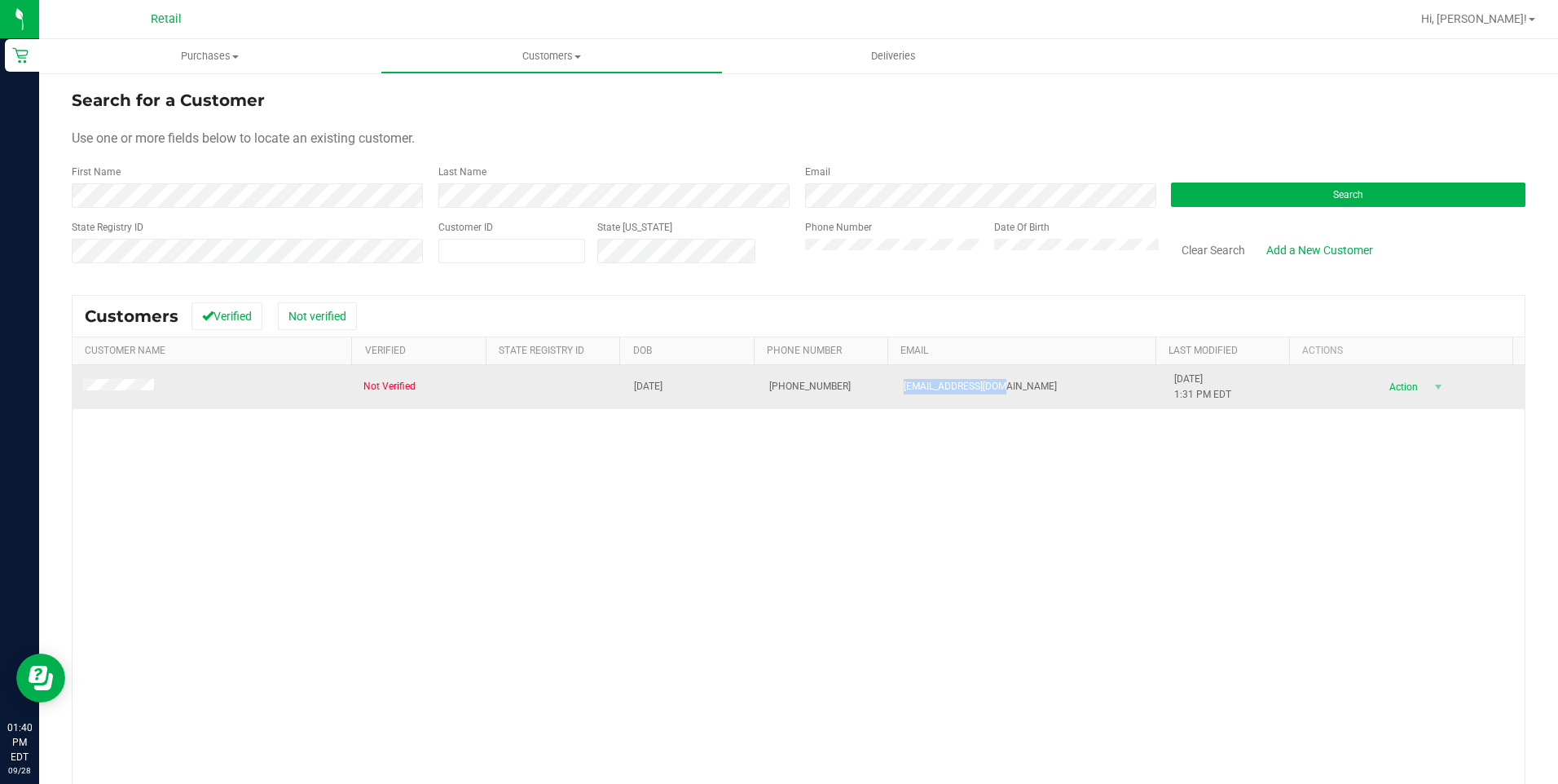
drag, startPoint x: 1003, startPoint y: 387, endPoint x: 900, endPoint y: 400, distance: 103.8
click at [900, 400] on td "[EMAIL_ADDRESS][DOMAIN_NAME]" at bounding box center [1029, 386] width 271 height 44
copy span "[EMAIL_ADDRESS][DOMAIN_NAME]"
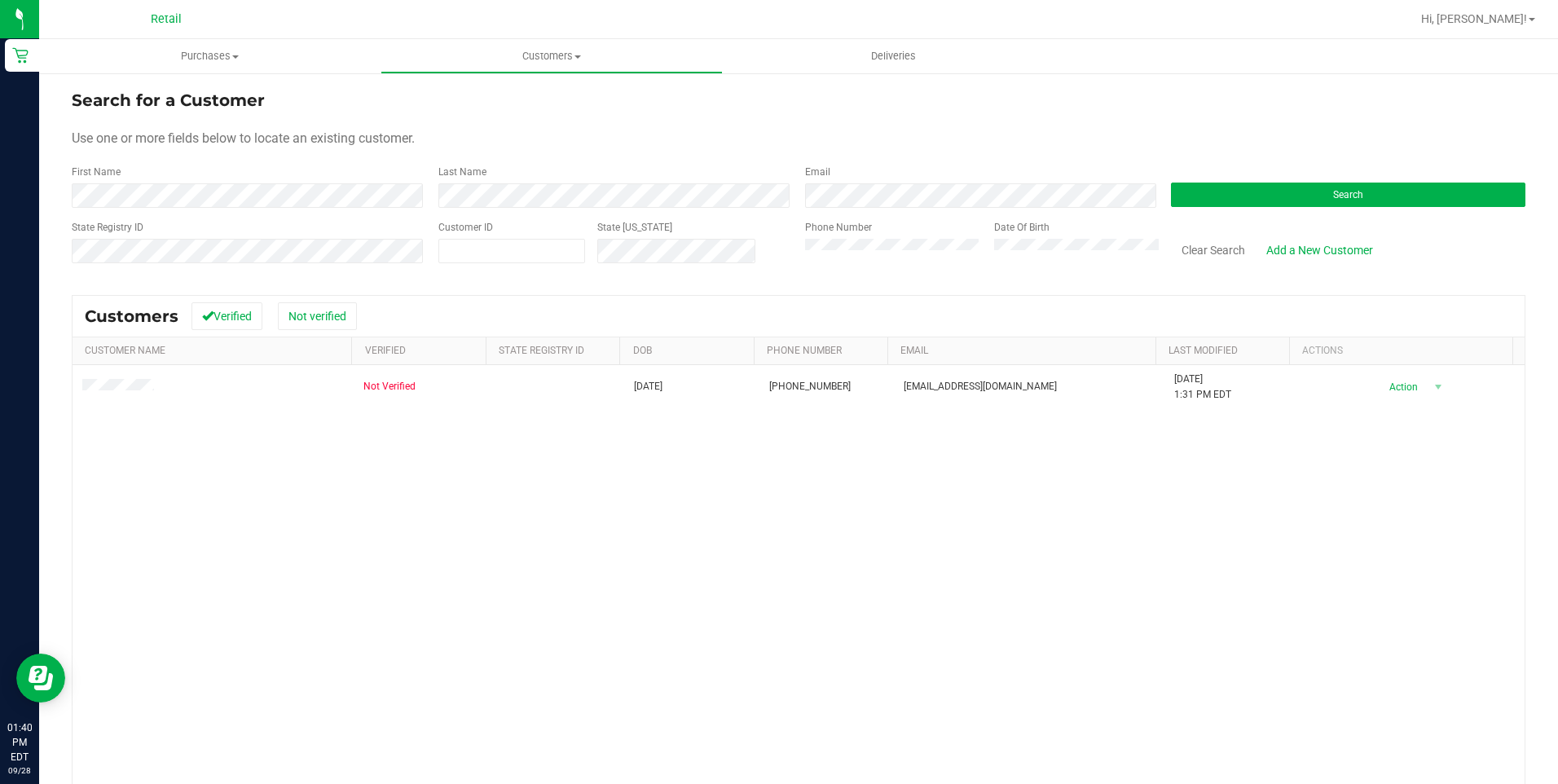
click at [658, 253] on div "State Registry ID Customer ID State ID Phone Number Date Of Birth Clear Search …" at bounding box center [798, 248] width 1453 height 57
click at [1264, 178] on div "Search" at bounding box center [1342, 186] width 367 height 44
click at [1263, 191] on button "Search" at bounding box center [1348, 195] width 354 height 24
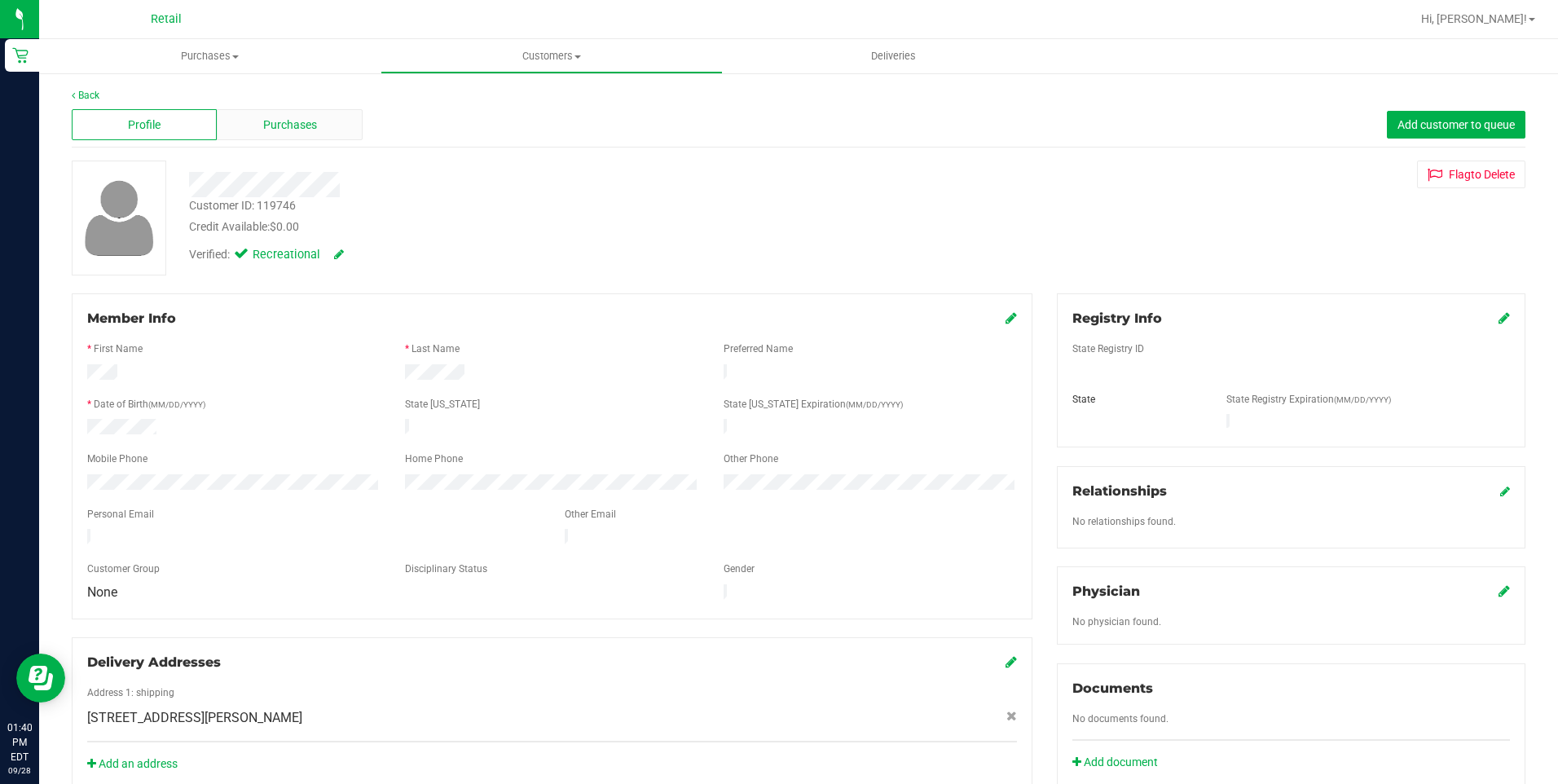
click at [291, 131] on span "Purchases" at bounding box center [290, 125] width 54 height 17
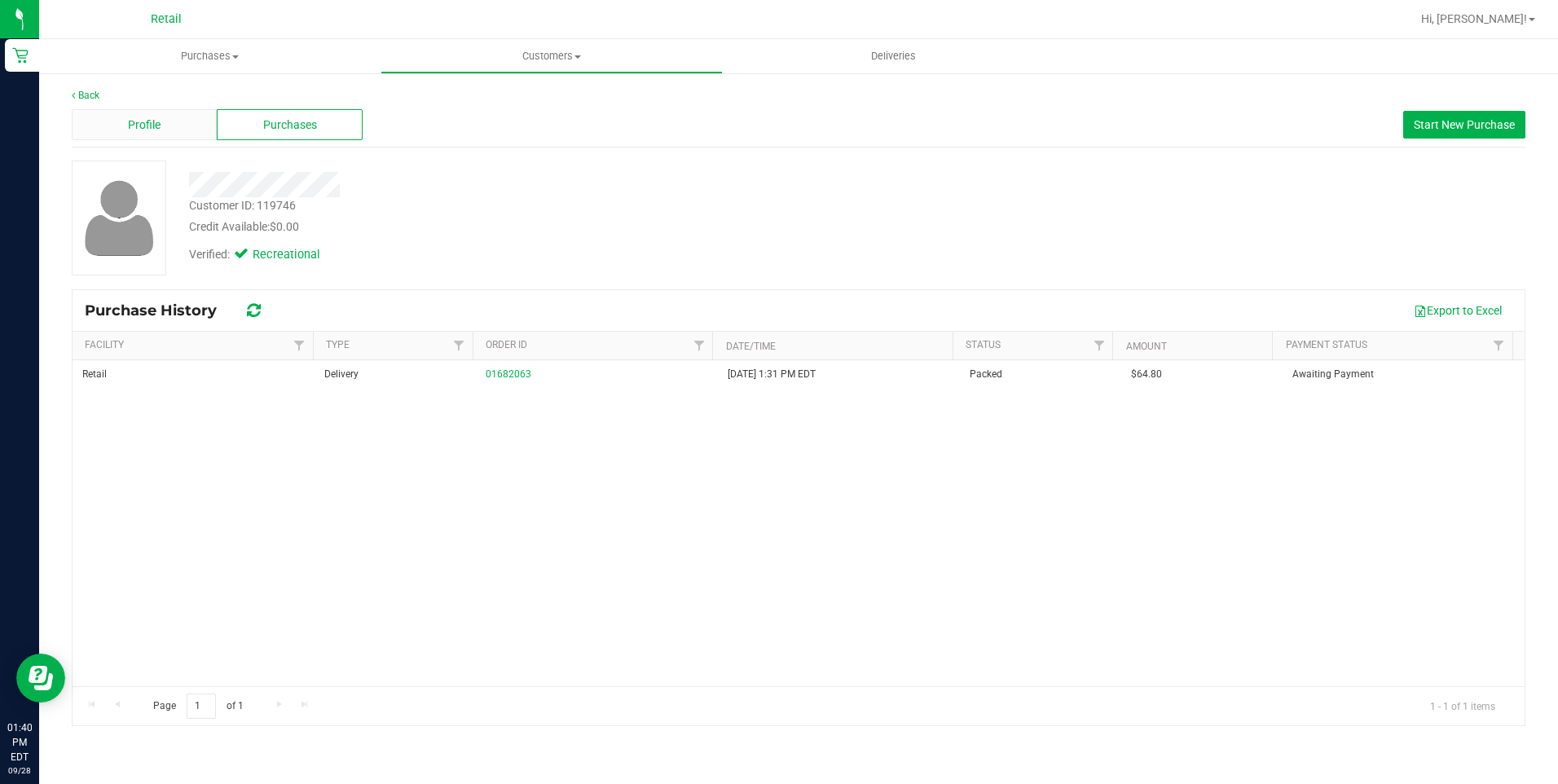
click at [140, 124] on span "Profile" at bounding box center [144, 125] width 32 height 17
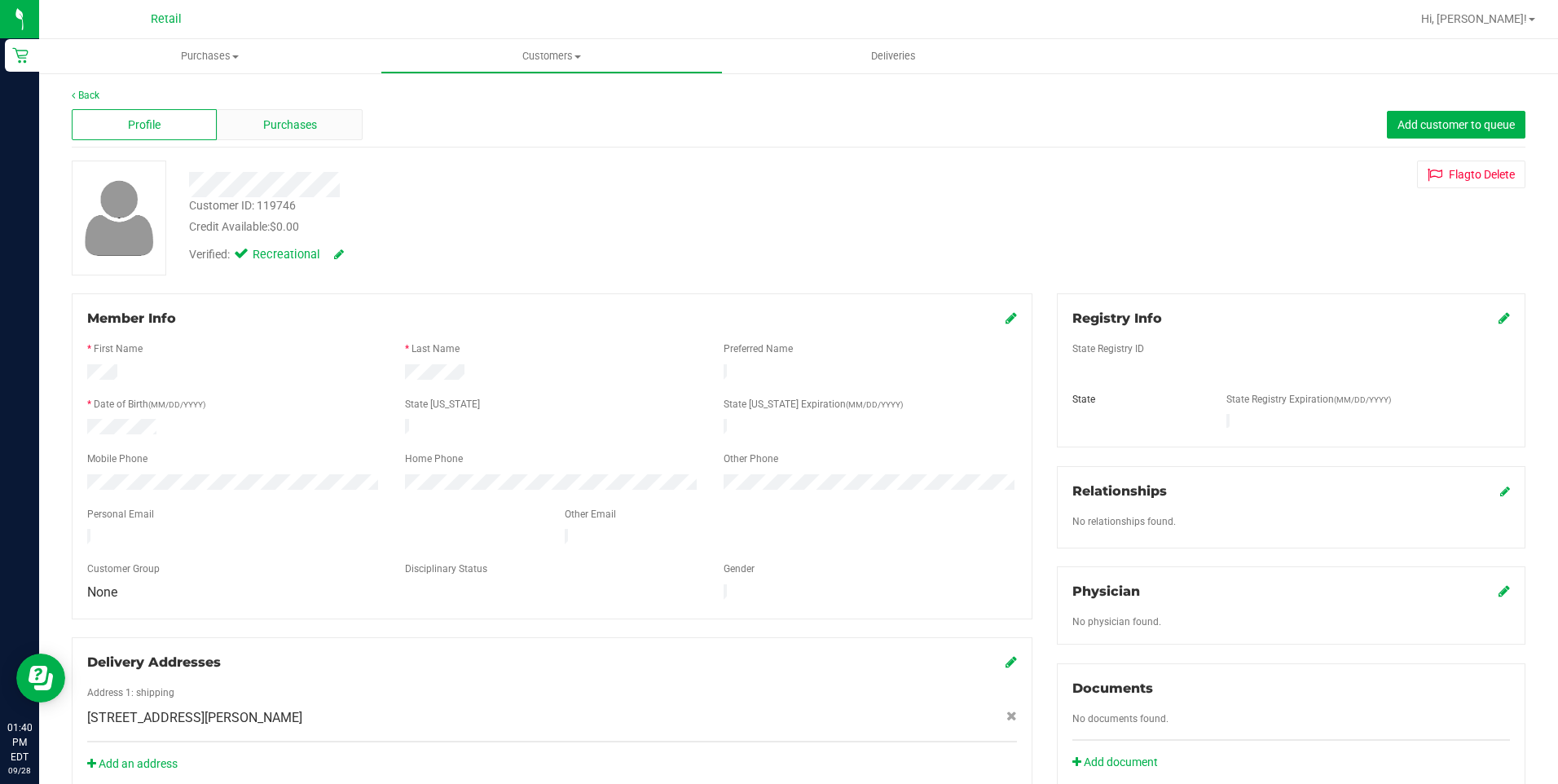
click at [295, 125] on span "Purchases" at bounding box center [290, 125] width 54 height 17
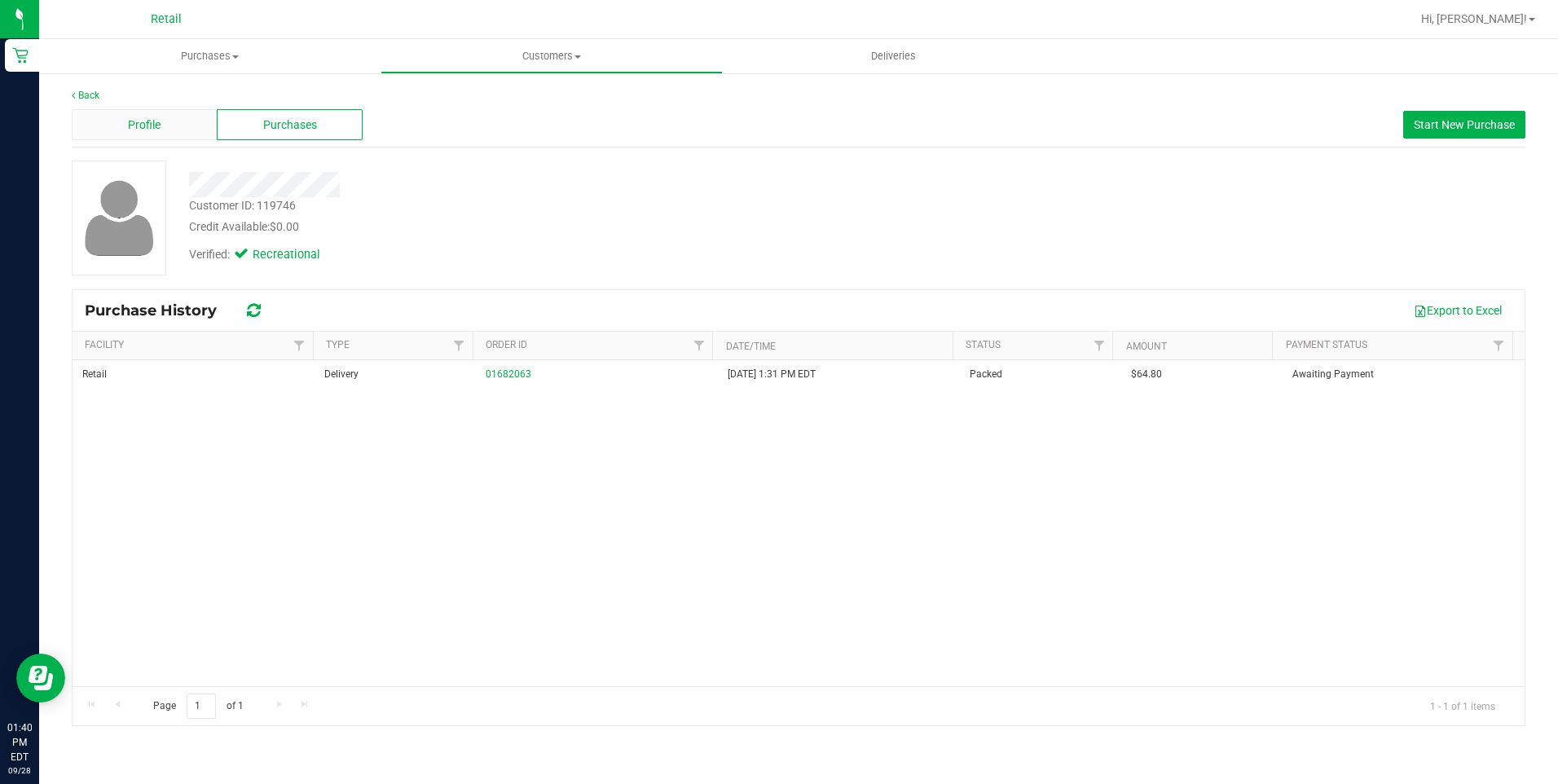
click at [166, 136] on div "Profile" at bounding box center [144, 124] width 145 height 31
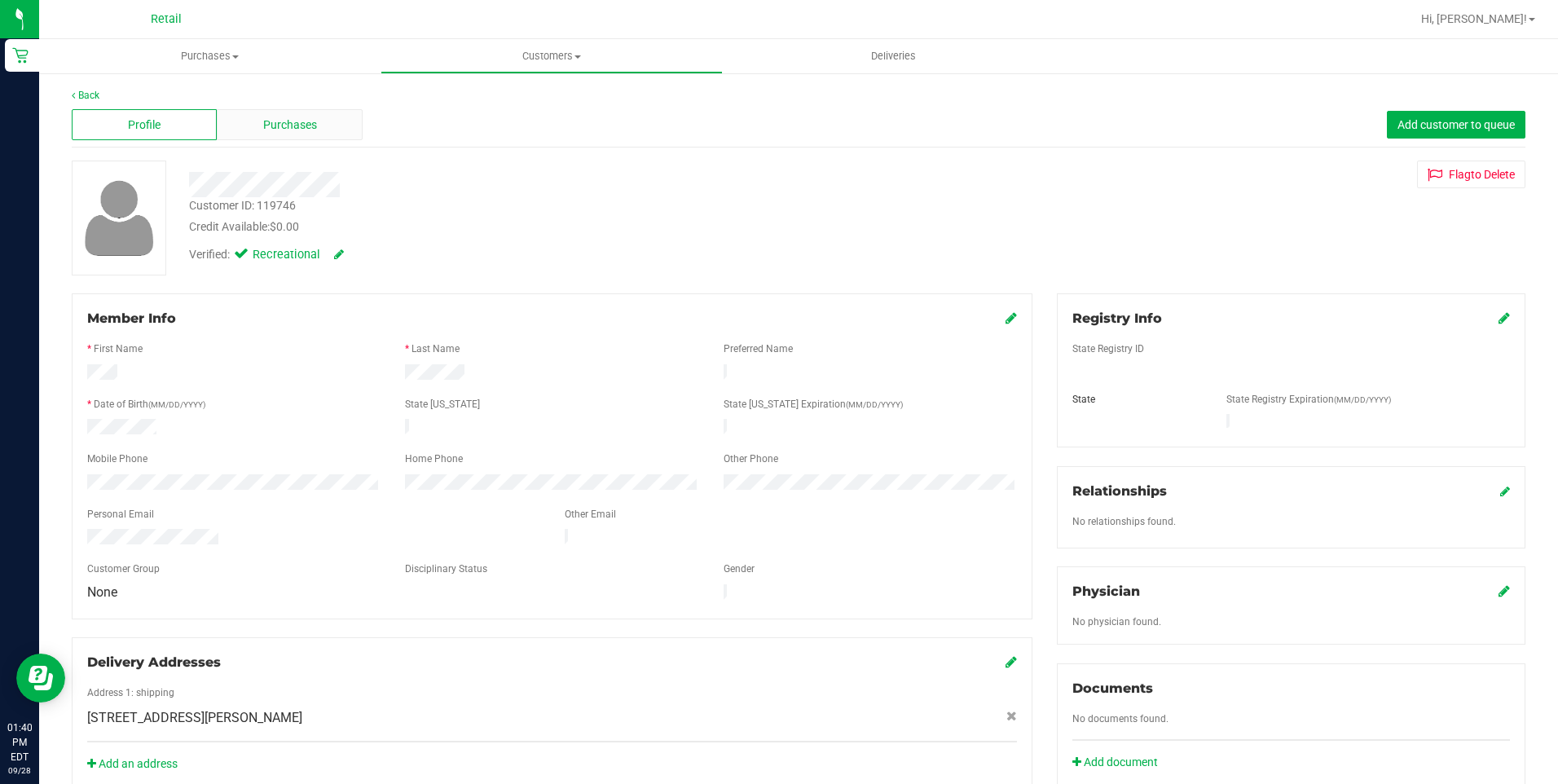
click at [299, 134] on div "Purchases" at bounding box center [289, 124] width 145 height 31
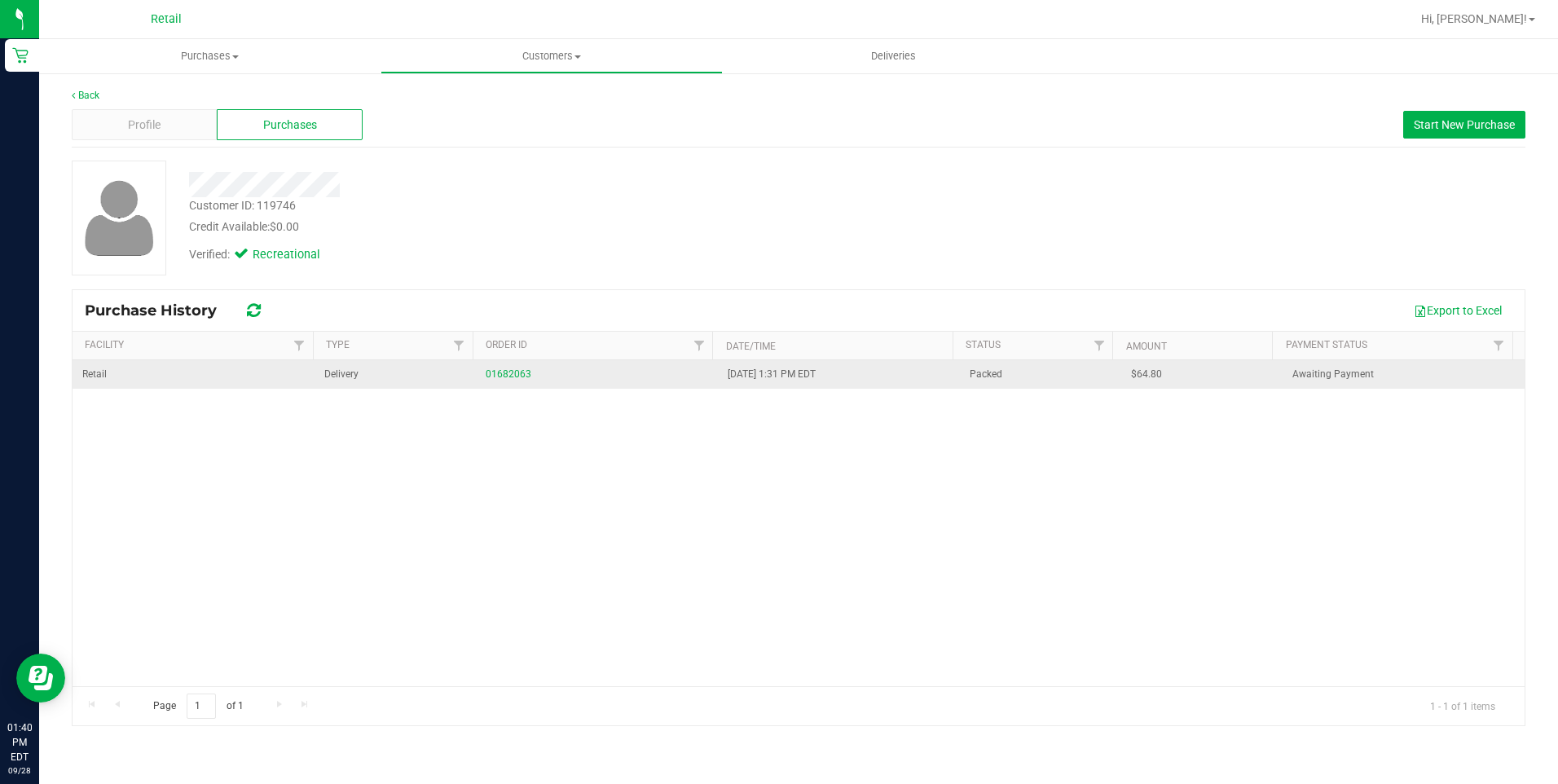
drag, startPoint x: 1173, startPoint y: 377, endPoint x: 1116, endPoint y: 381, distance: 57.1
click at [1121, 381] on td "$64.80" at bounding box center [1201, 374] width 161 height 29
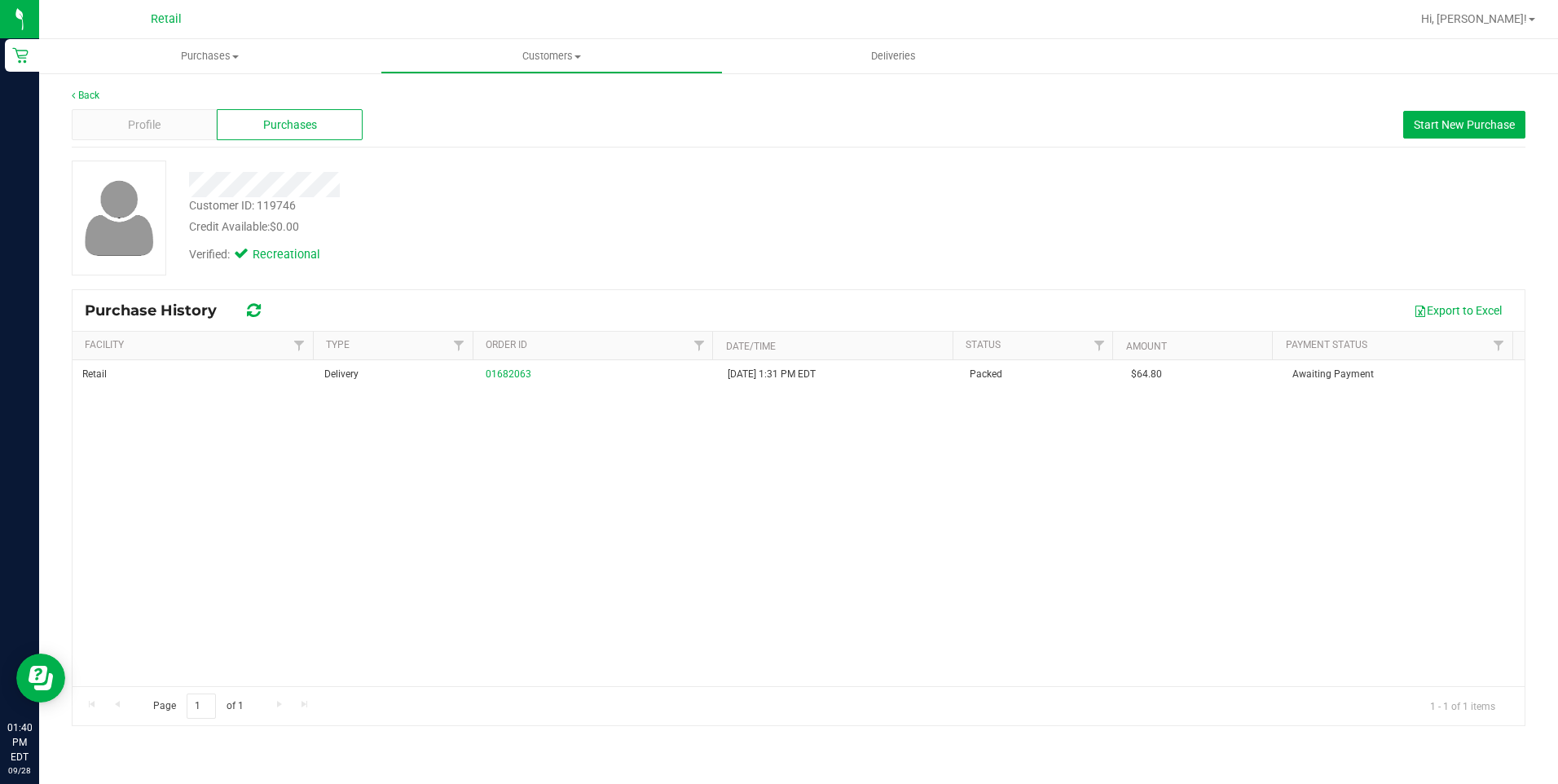
click at [1039, 492] on div "Retail Delivery 01682063 9/28/2025 1:31 PM EDT Packed $64.80 Awaiting Payment" at bounding box center [798, 524] width 1451 height 326
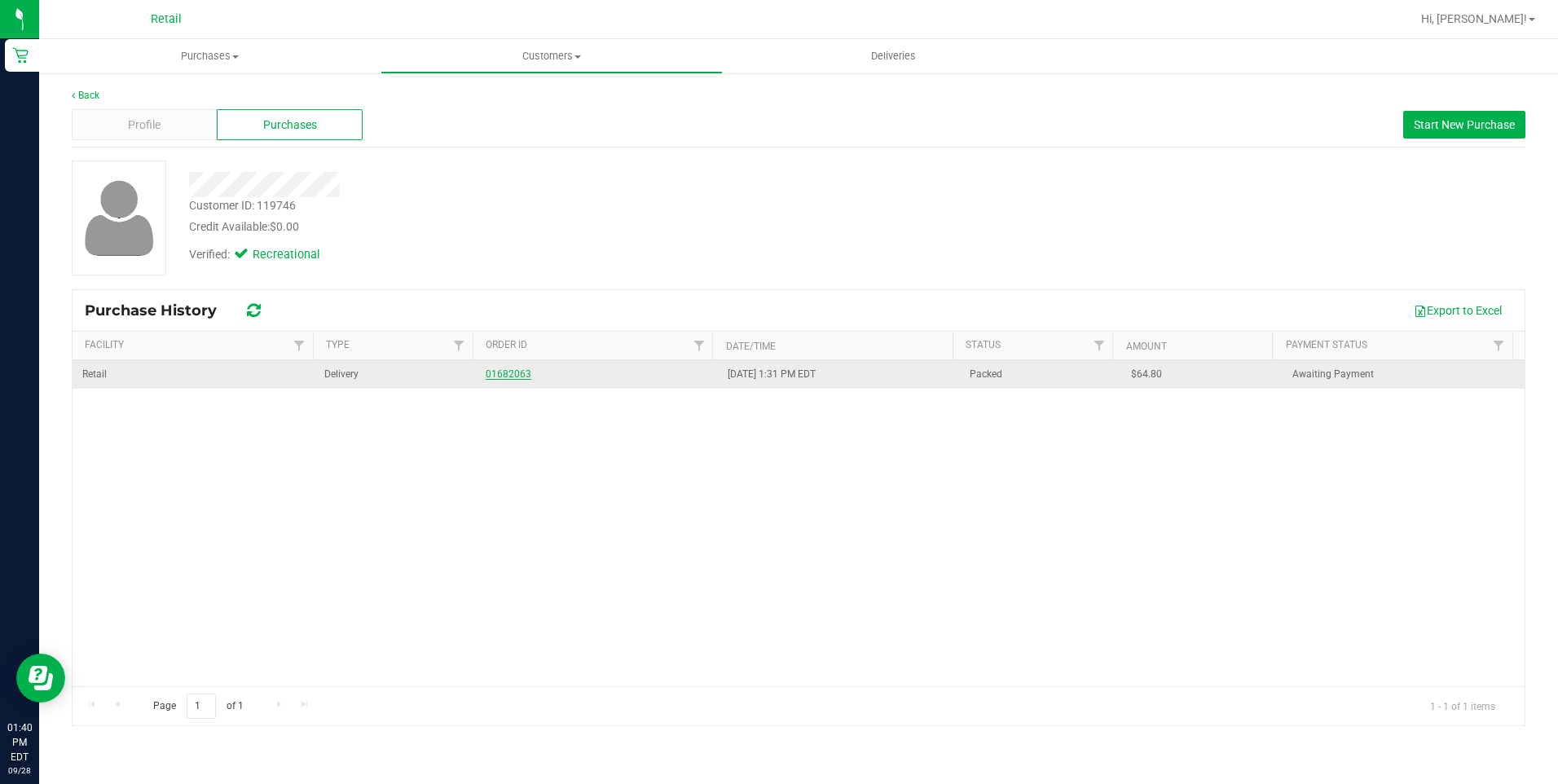
click at [504, 373] on link "01682063" at bounding box center [508, 373] width 45 height 11
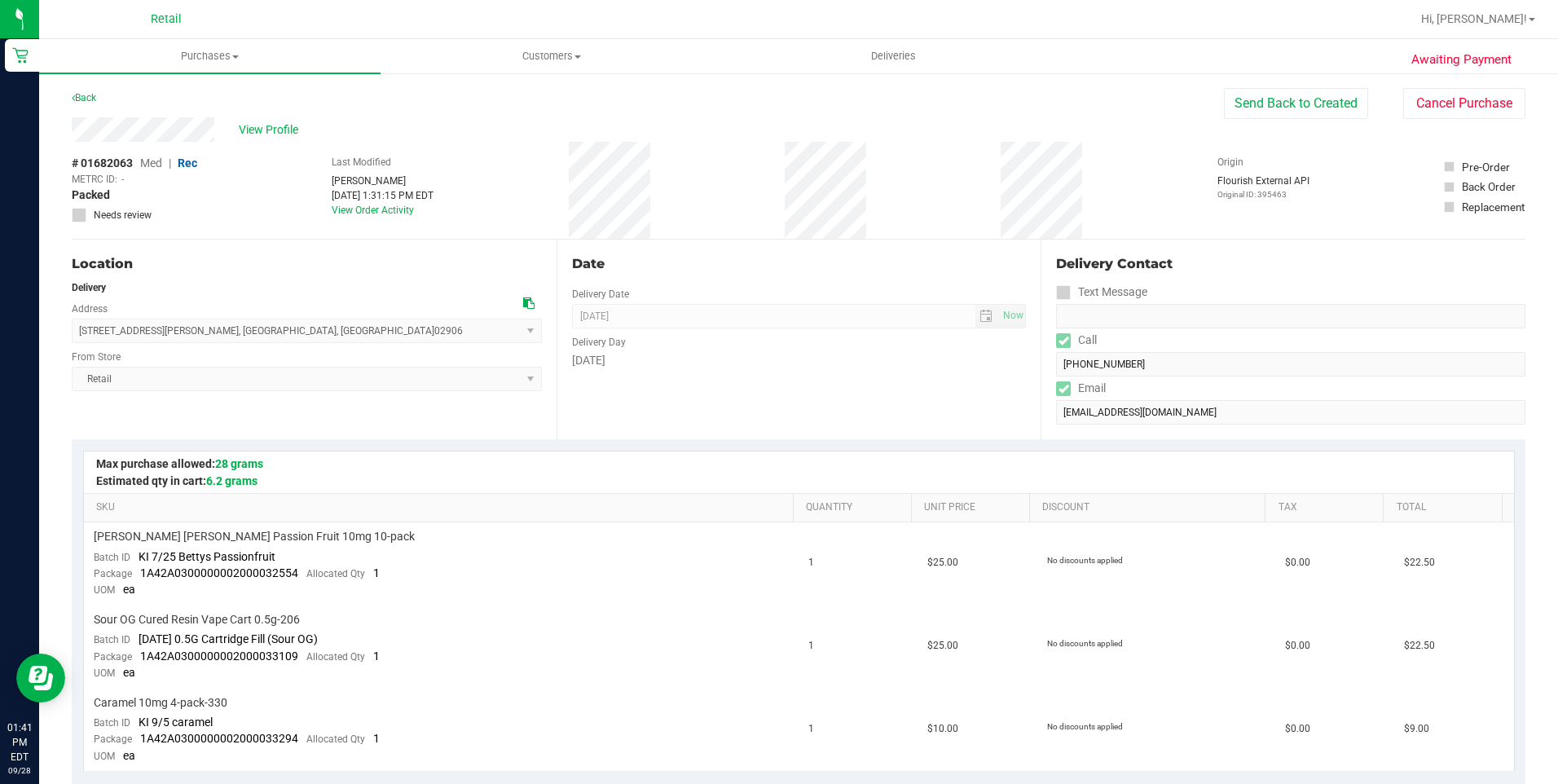
drag, startPoint x: 218, startPoint y: 130, endPoint x: 70, endPoint y: 140, distance: 148.3
click at [70, 140] on div "Awaiting Payment Back Send Back to Created Cancel Purchase View Profile # 01682…" at bounding box center [798, 778] width 1518 height 1415
click at [213, 62] on span "Purchases" at bounding box center [209, 57] width 341 height 15
click at [205, 89] on li "Summary of purchases" at bounding box center [209, 98] width 341 height 19
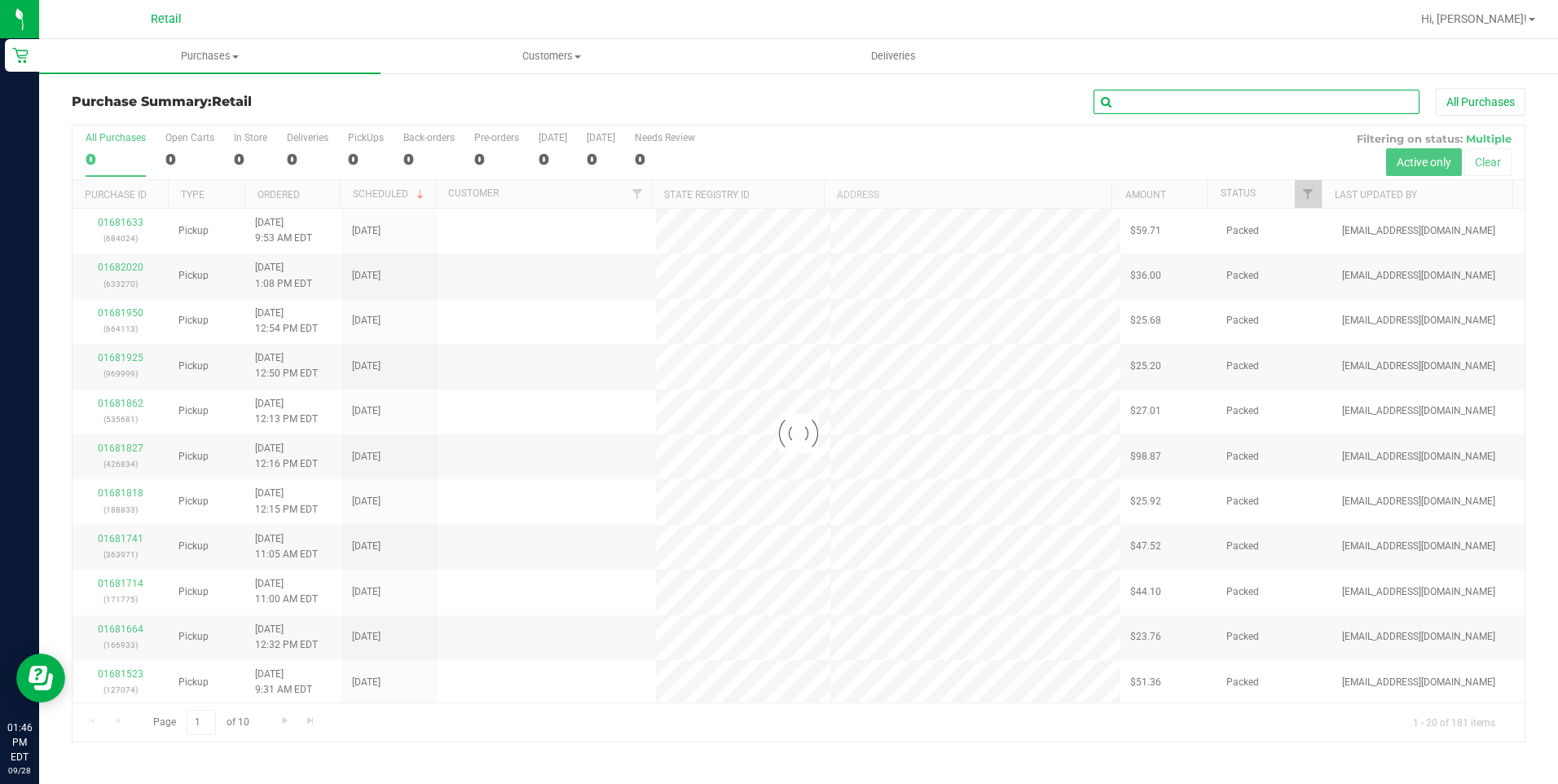
click at [1284, 104] on input "text" at bounding box center [1257, 102] width 326 height 24
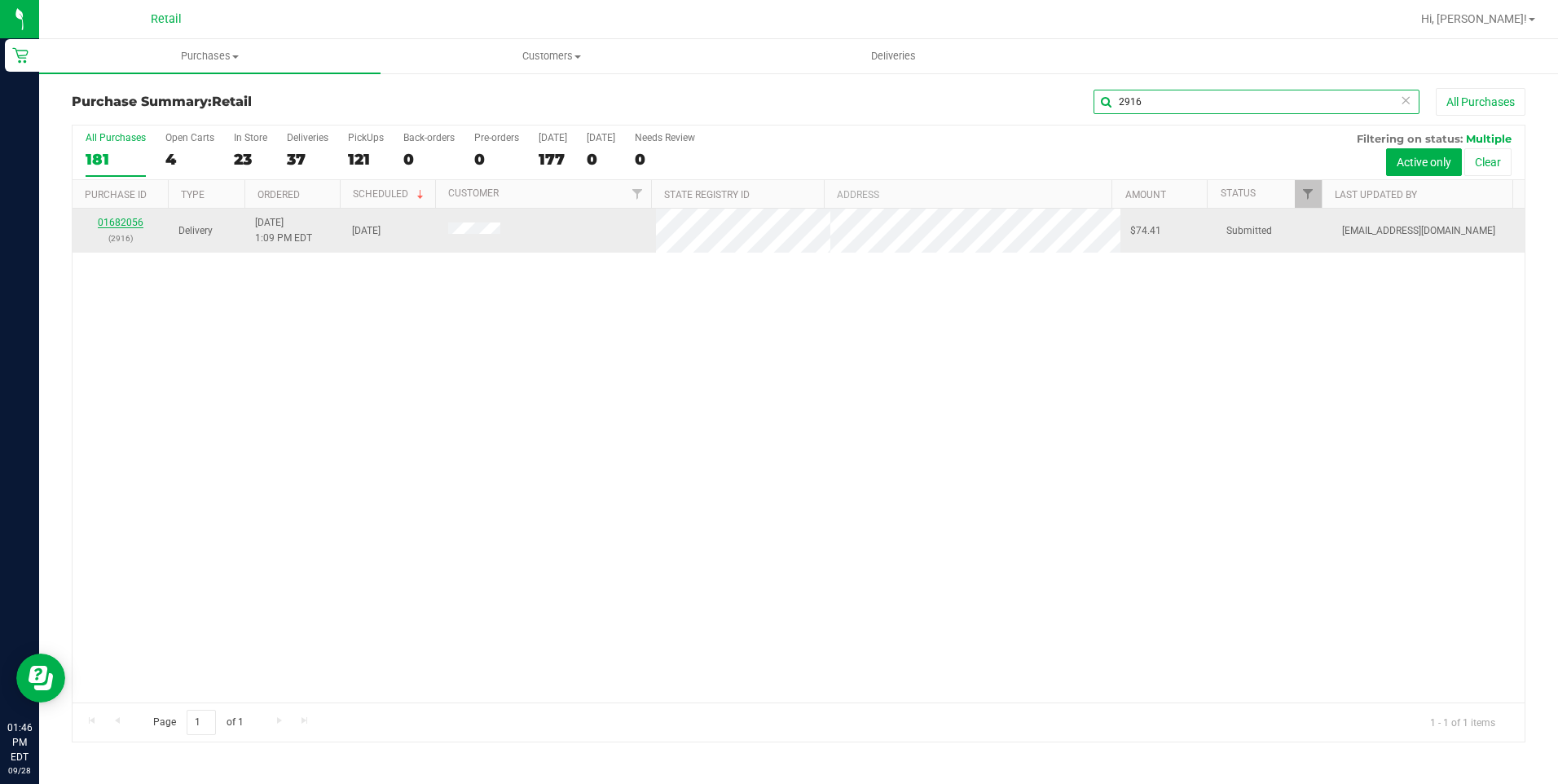
type input "2916"
click at [113, 221] on link "01682056" at bounding box center [120, 222] width 45 height 11
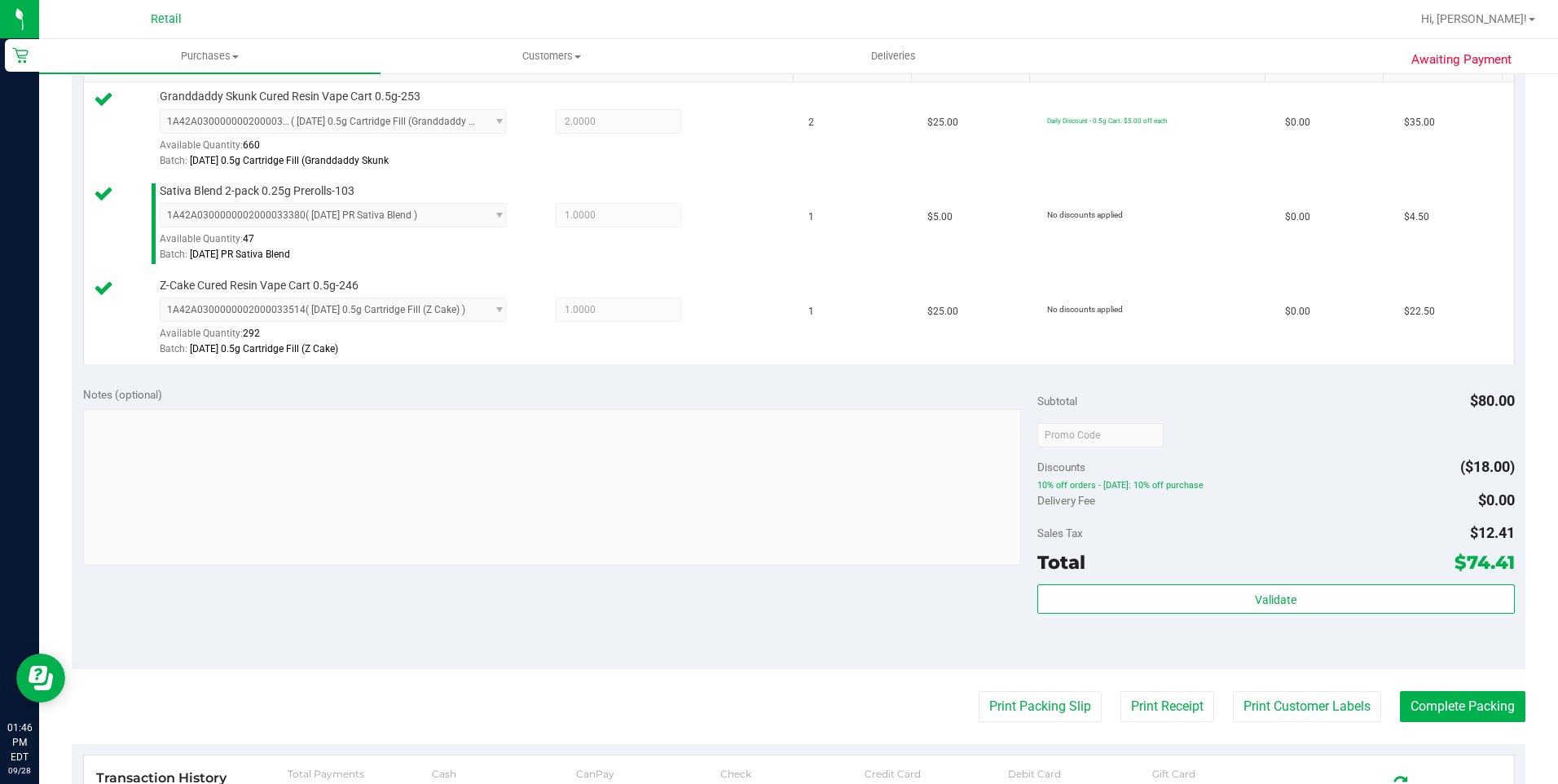
scroll to position [522, 0]
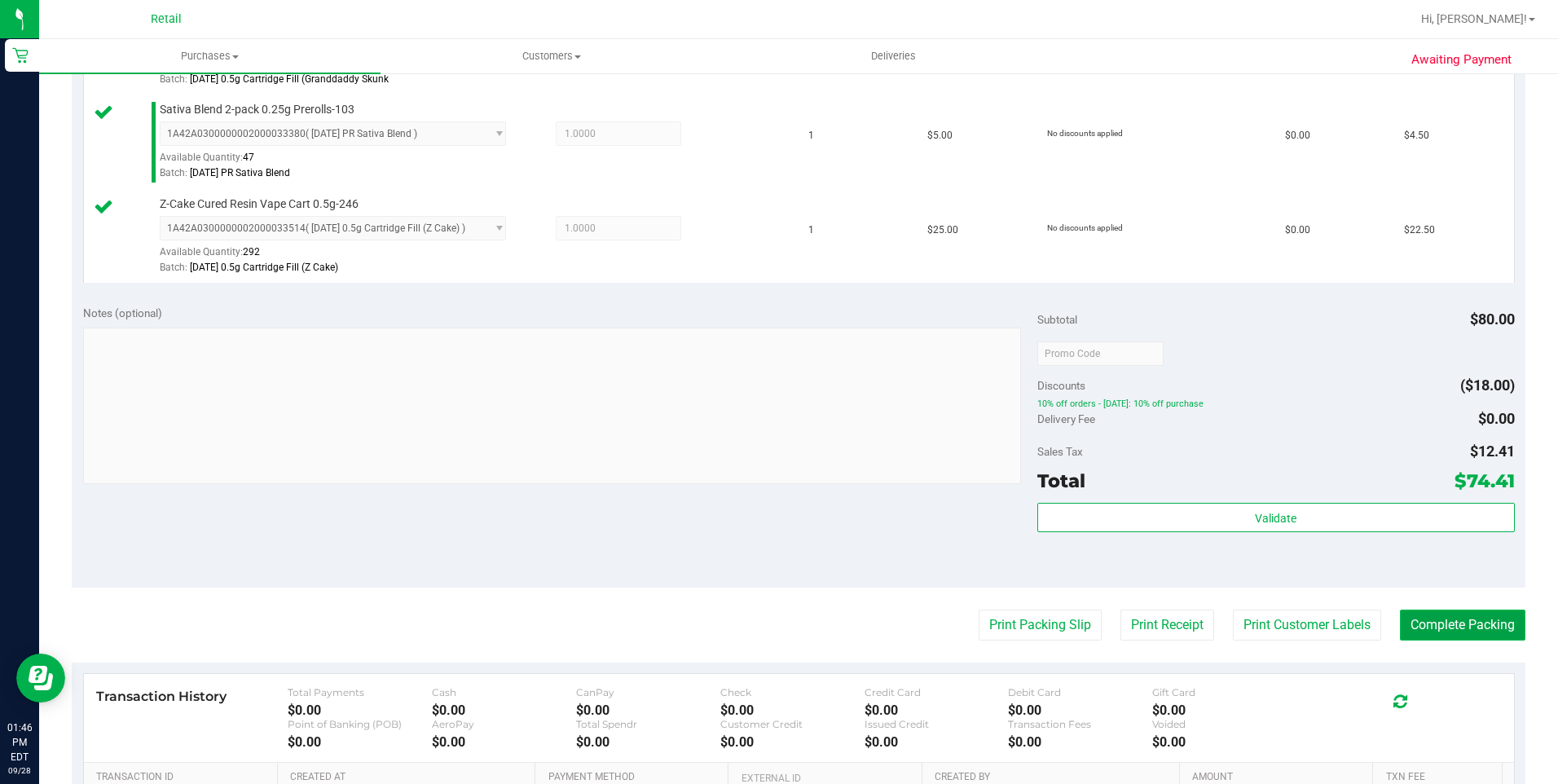
click at [1457, 620] on button "Complete Packing" at bounding box center [1462, 624] width 125 height 31
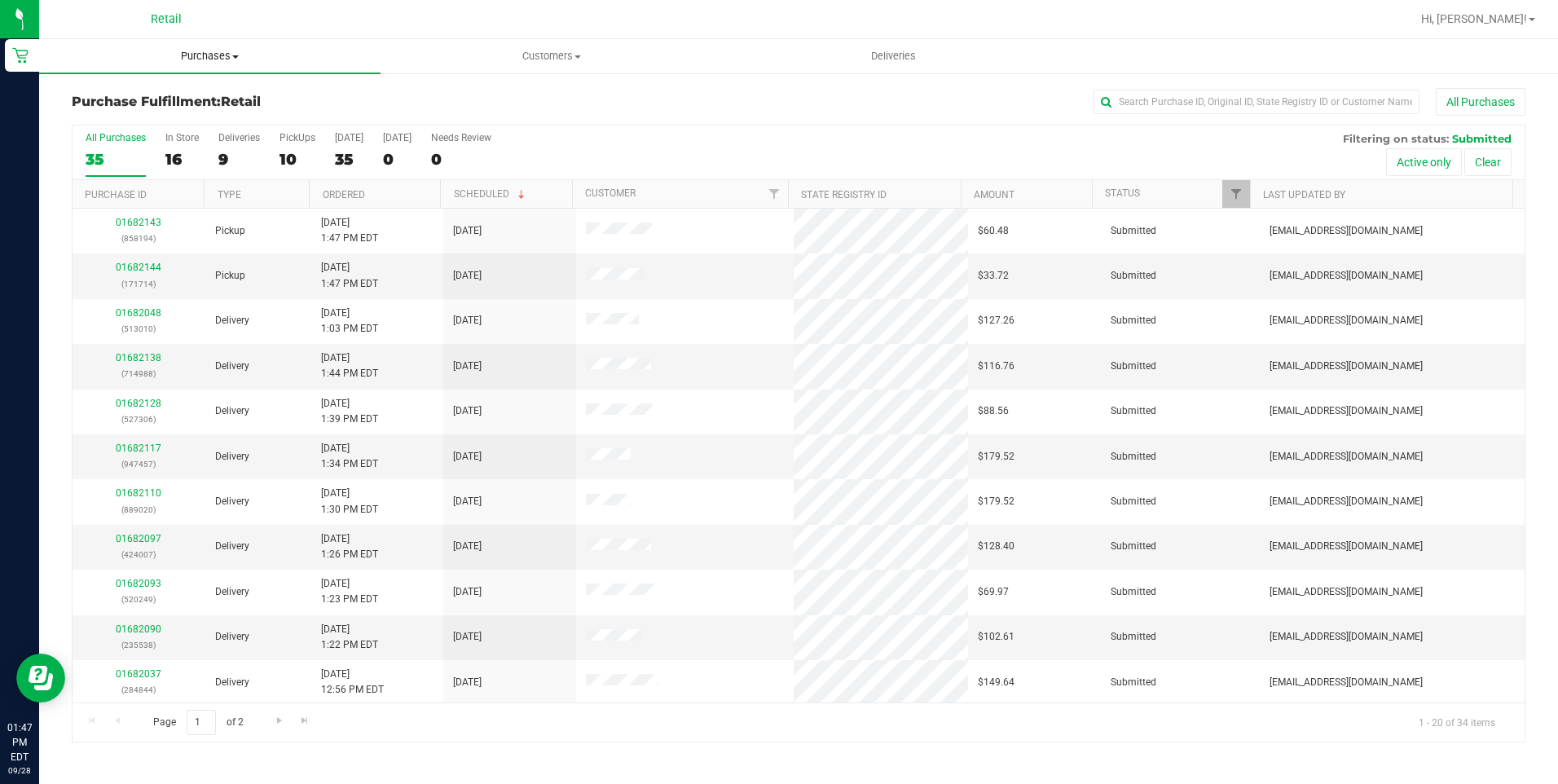
click at [246, 63] on span "Purchases" at bounding box center [209, 57] width 341 height 15
click at [178, 97] on span "Summary of purchases" at bounding box center [122, 97] width 167 height 14
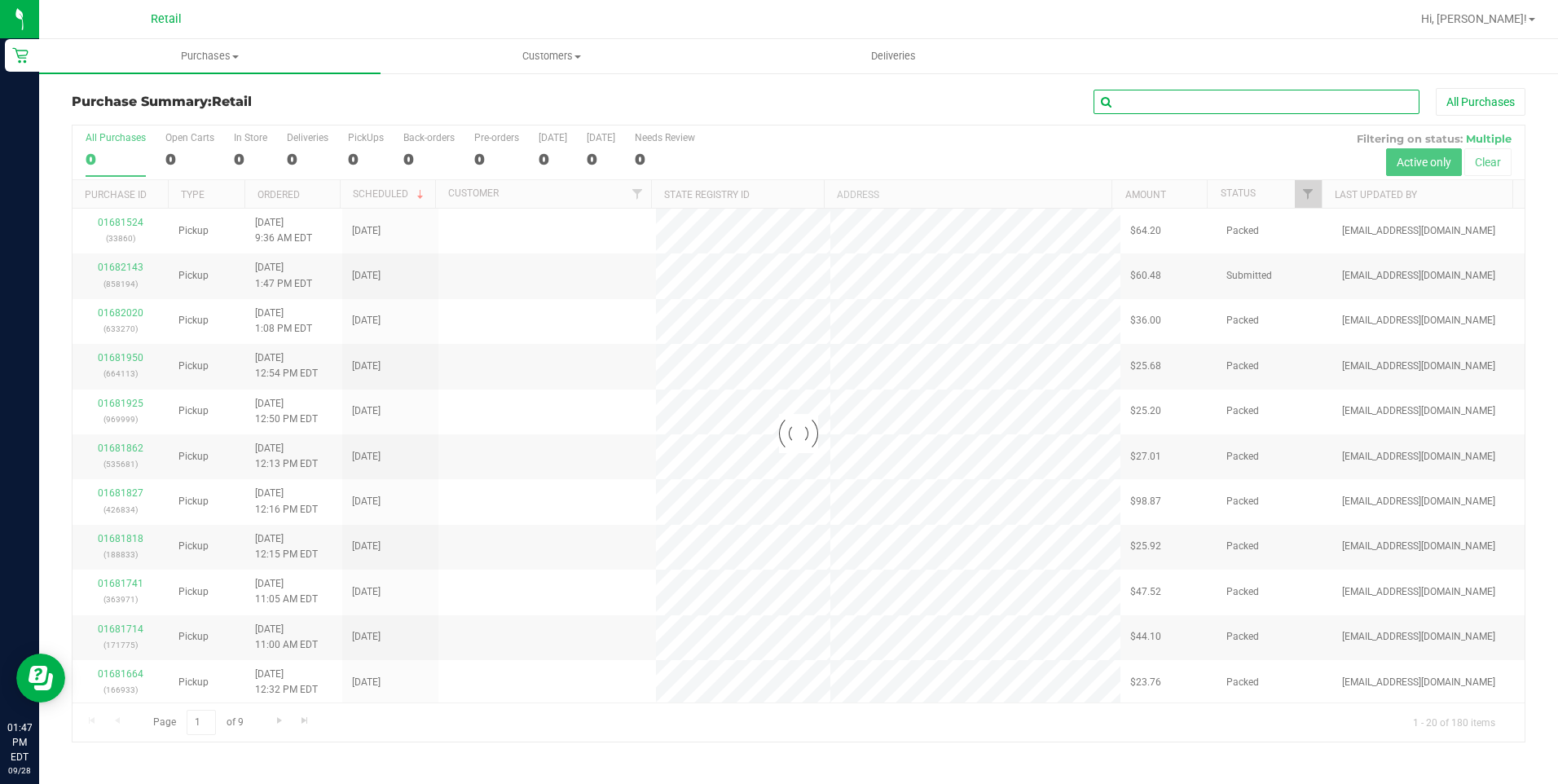
click at [1202, 107] on input "text" at bounding box center [1257, 102] width 326 height 24
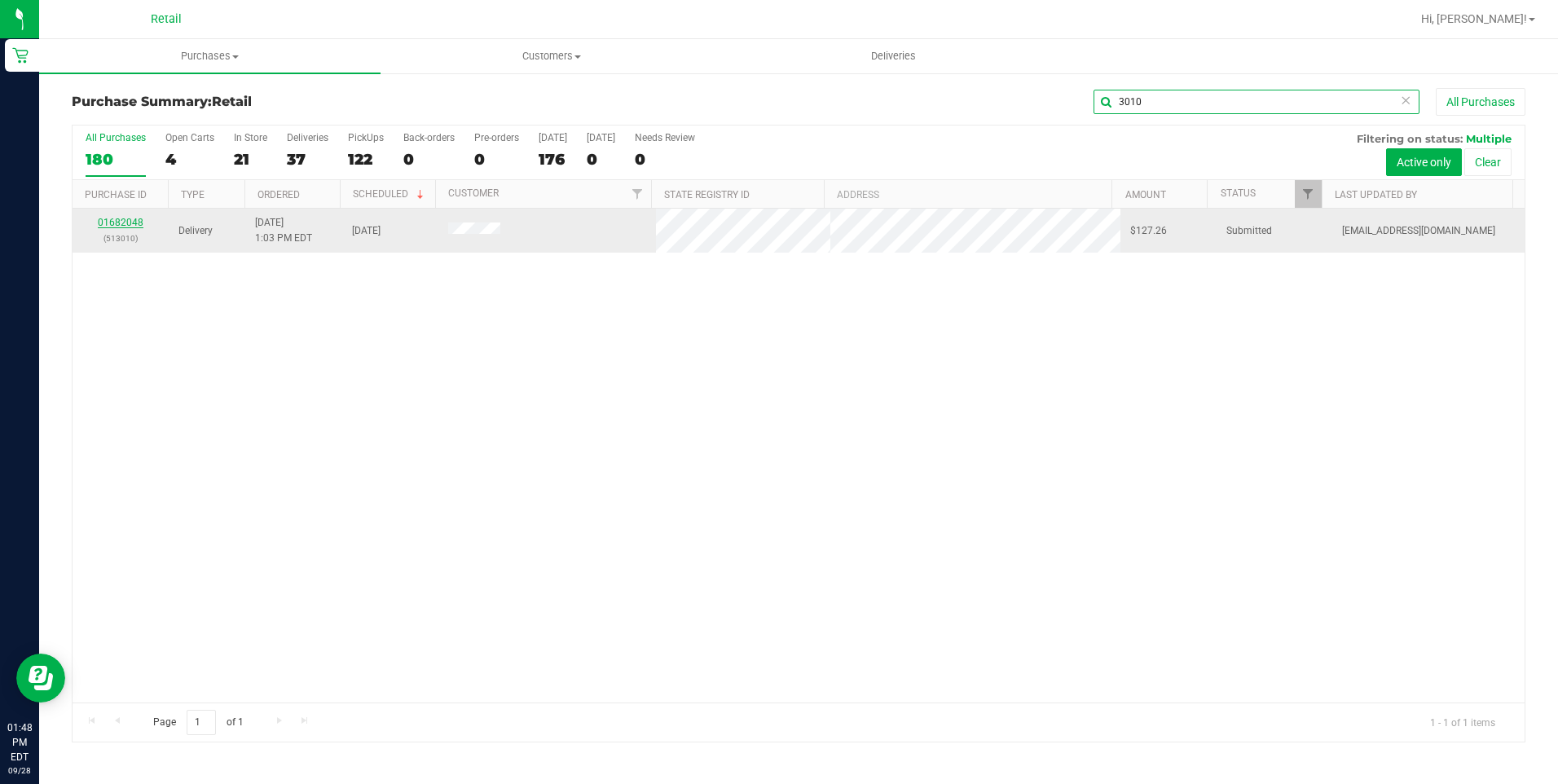
type input "3010"
click at [123, 222] on link "01682048" at bounding box center [120, 222] width 45 height 11
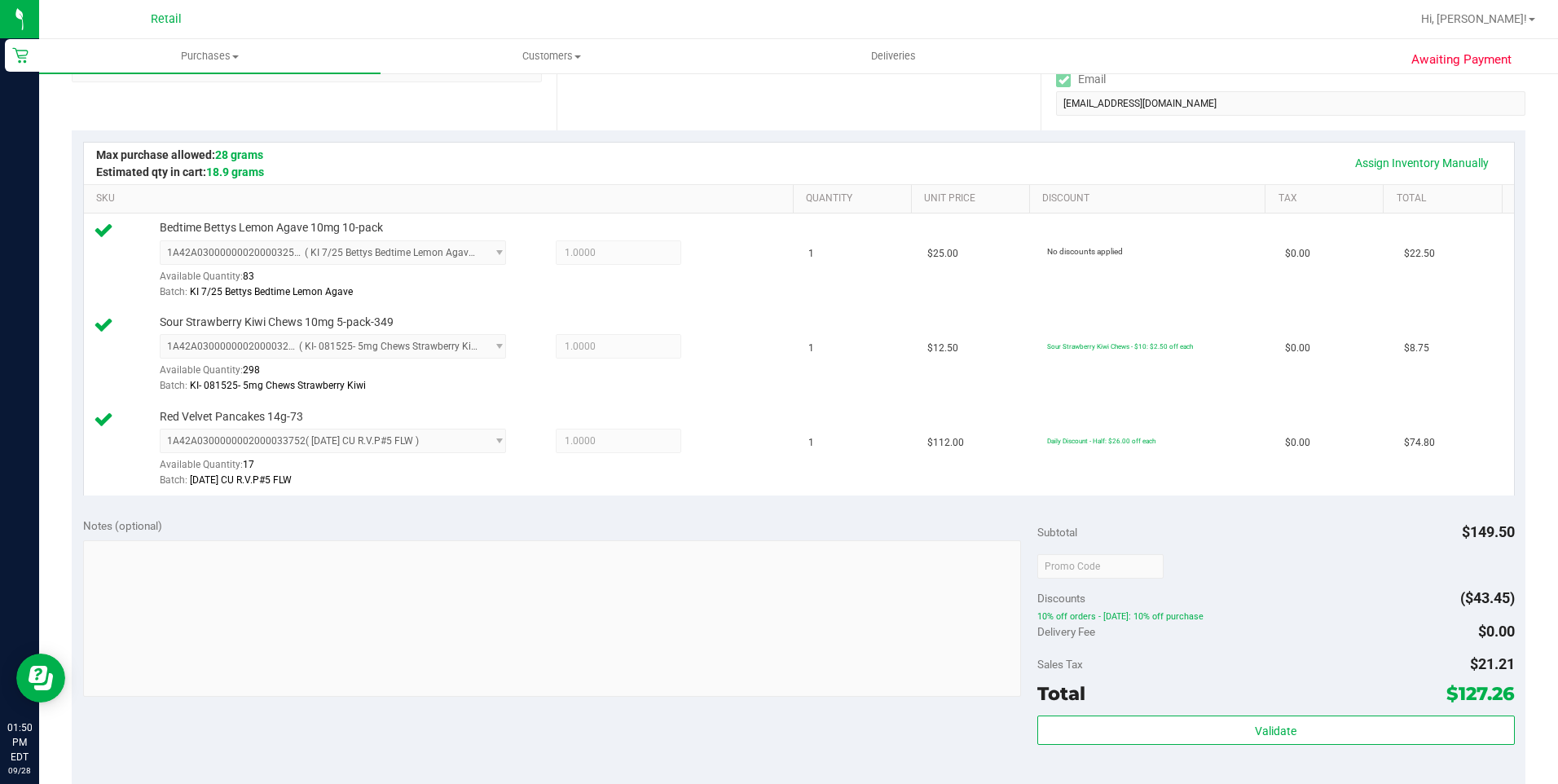
scroll to position [488, 0]
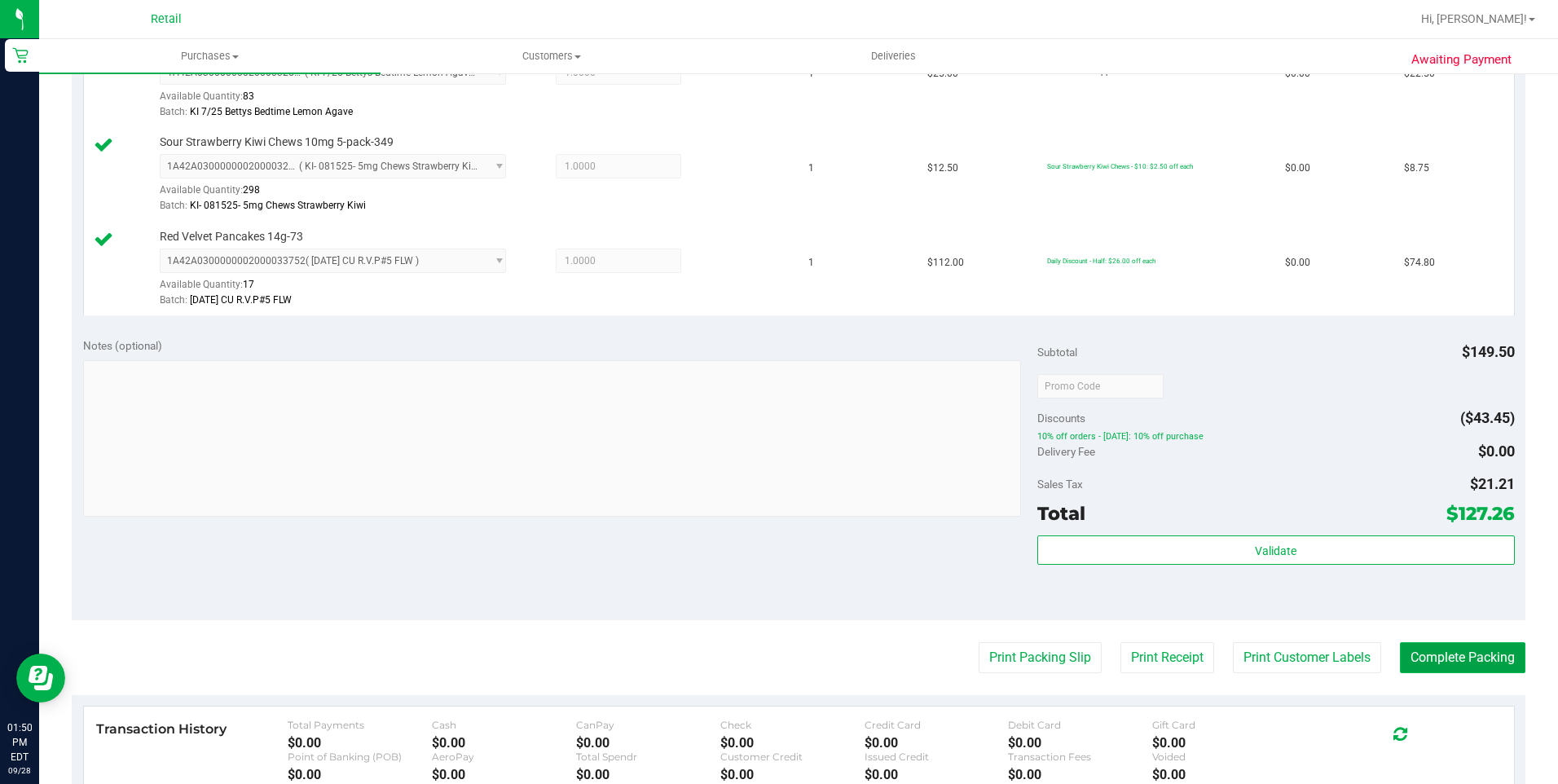
click at [1444, 663] on button "Complete Packing" at bounding box center [1462, 657] width 125 height 31
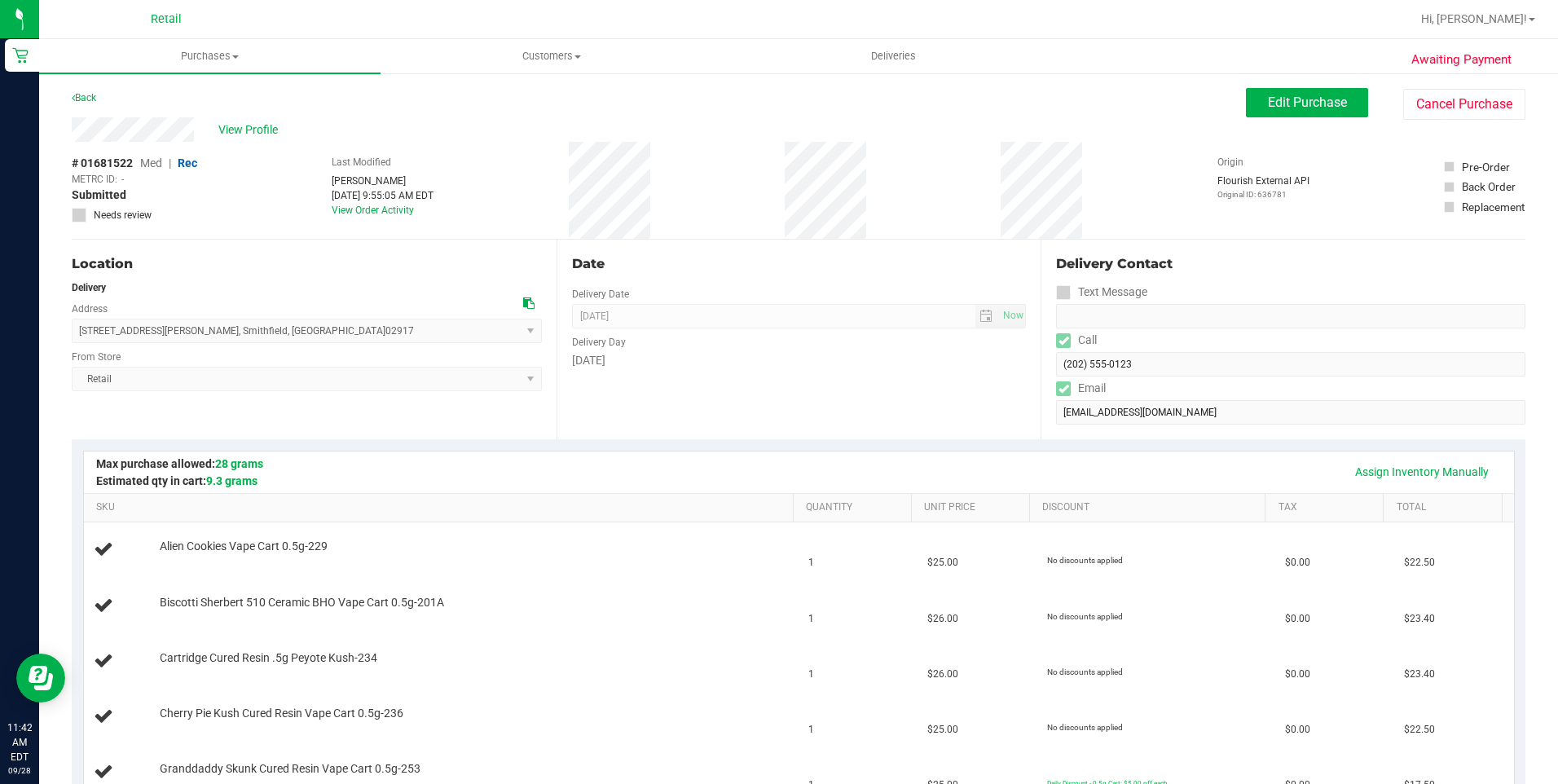
scroll to position [82, 0]
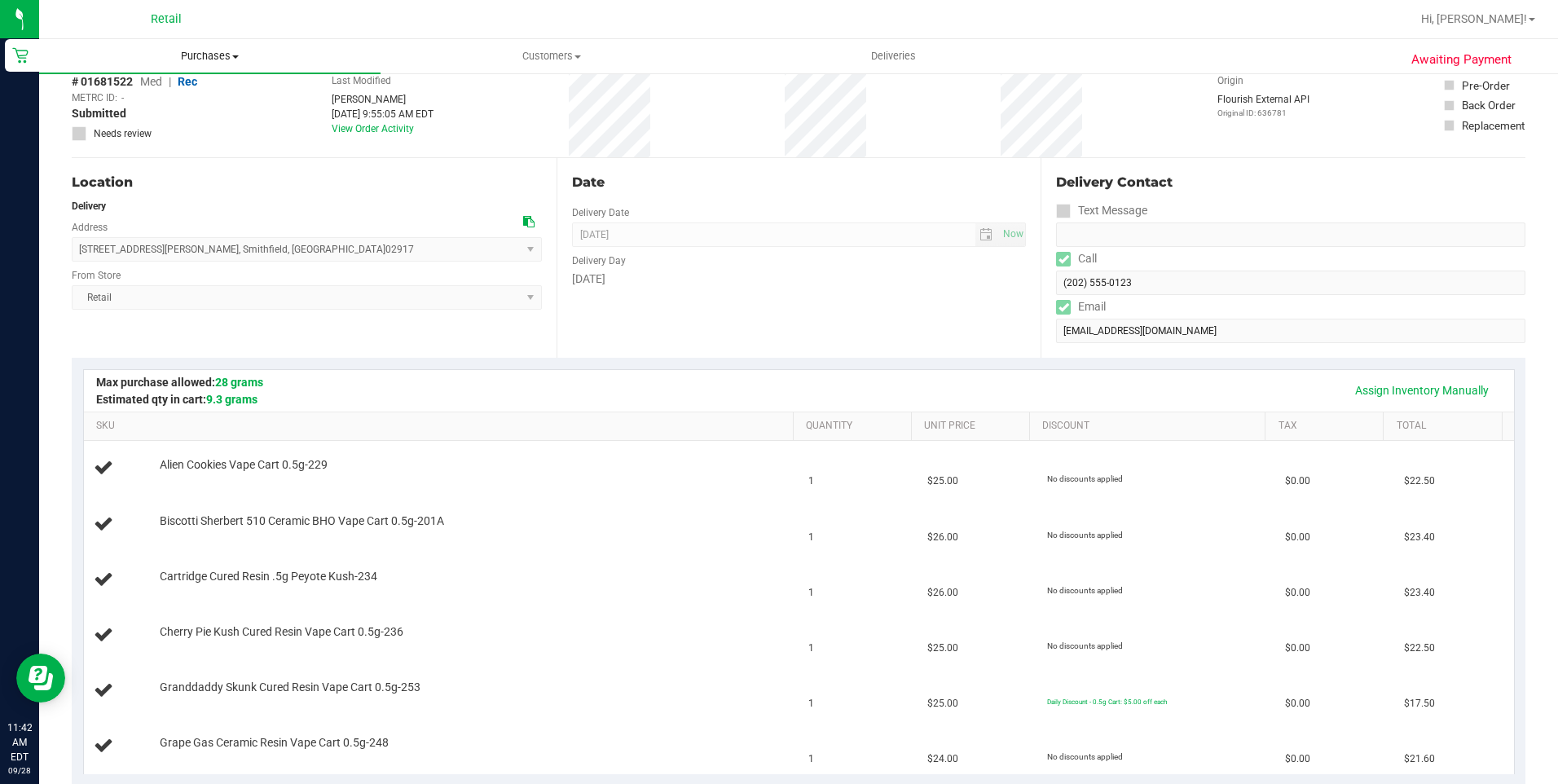
drag, startPoint x: 236, startPoint y: 66, endPoint x: 229, endPoint y: 74, distance: 10.6
click at [236, 66] on uib-tab-heading "Purchases Summary of purchases Fulfillment All purchases" at bounding box center [209, 56] width 341 height 34
click at [200, 96] on span "Summary of purchases" at bounding box center [122, 97] width 167 height 14
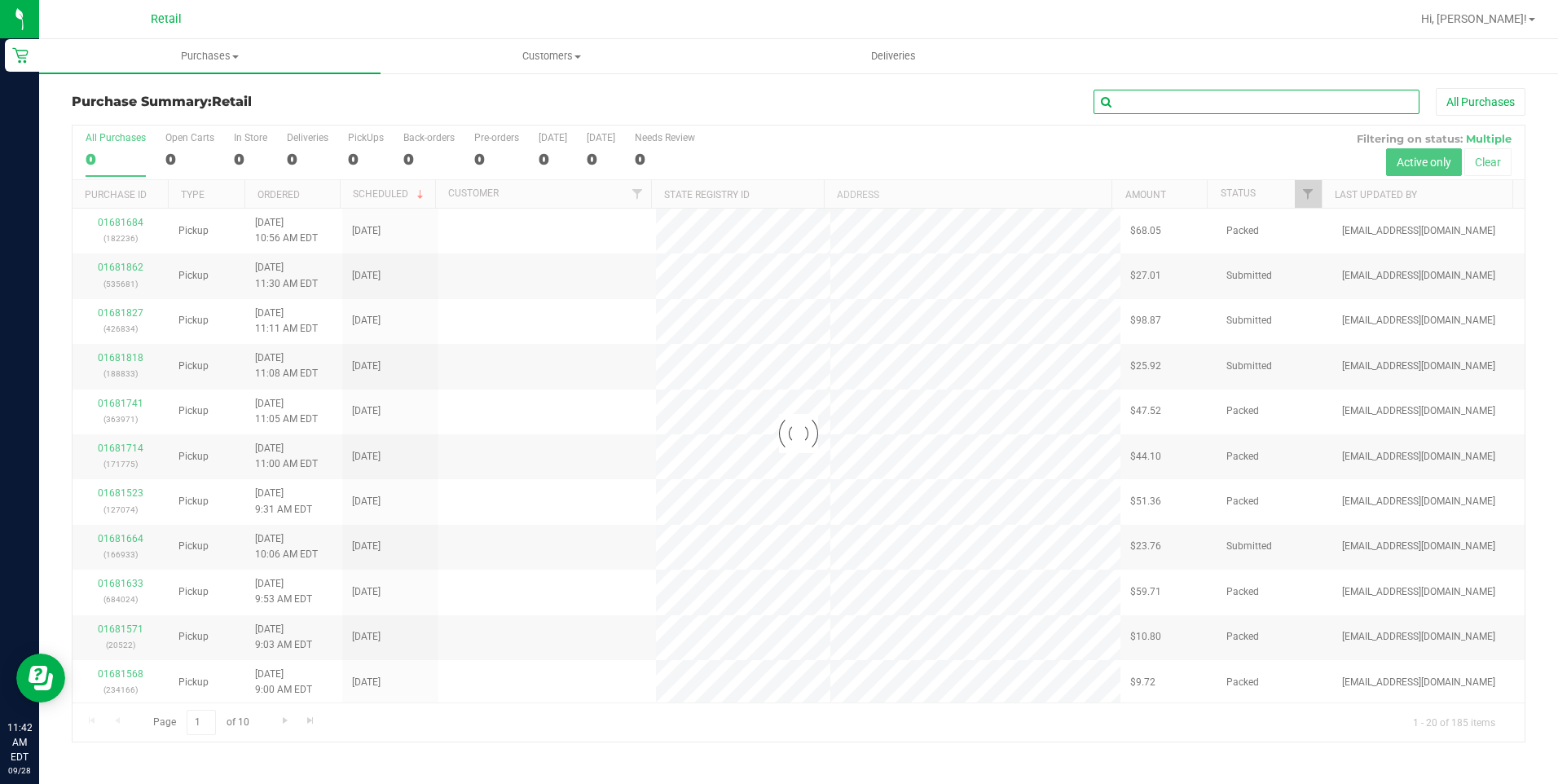
click at [1254, 103] on input "text" at bounding box center [1257, 102] width 326 height 24
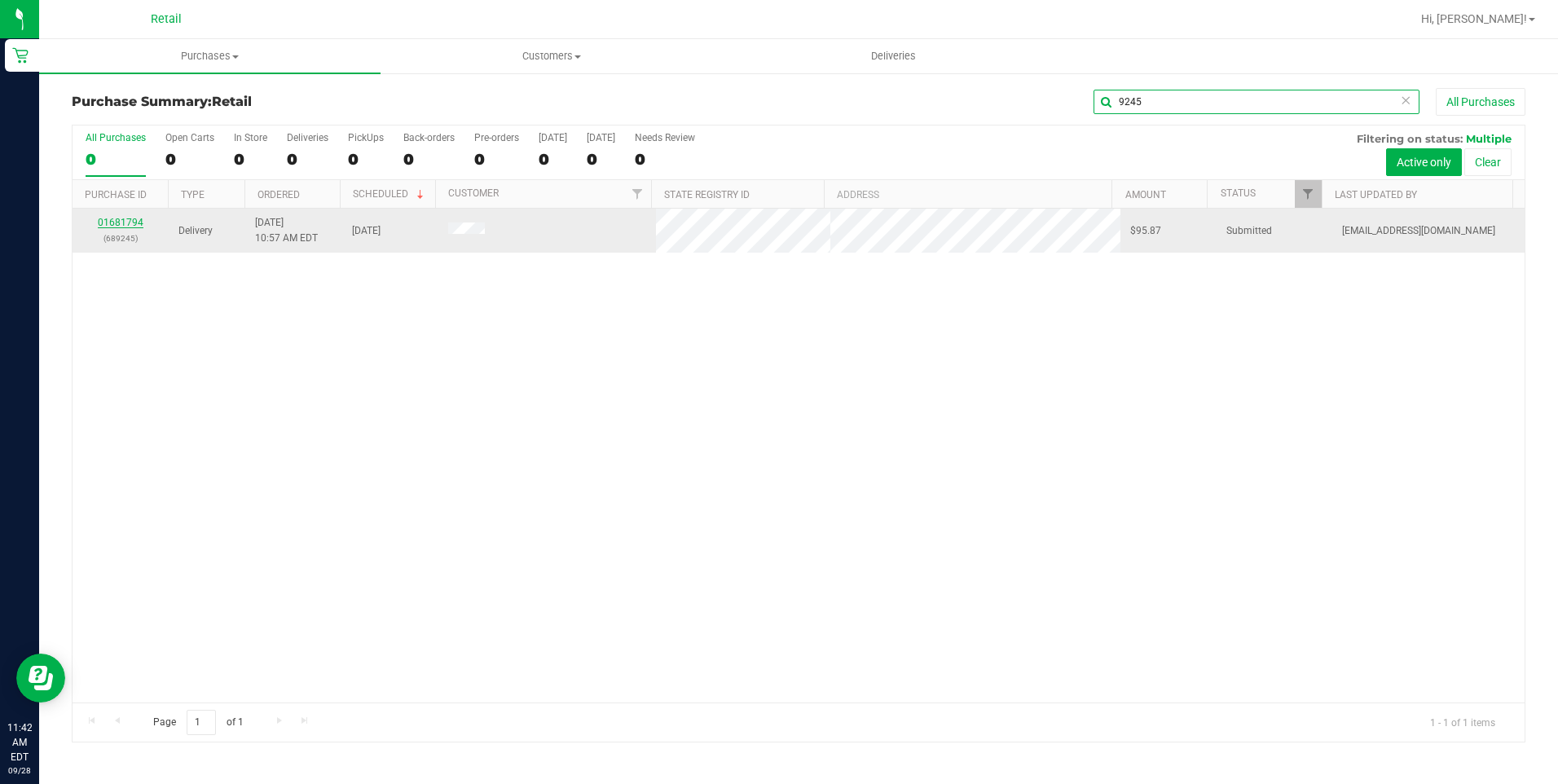
type input "9245"
click at [112, 221] on link "01681794" at bounding box center [120, 222] width 45 height 11
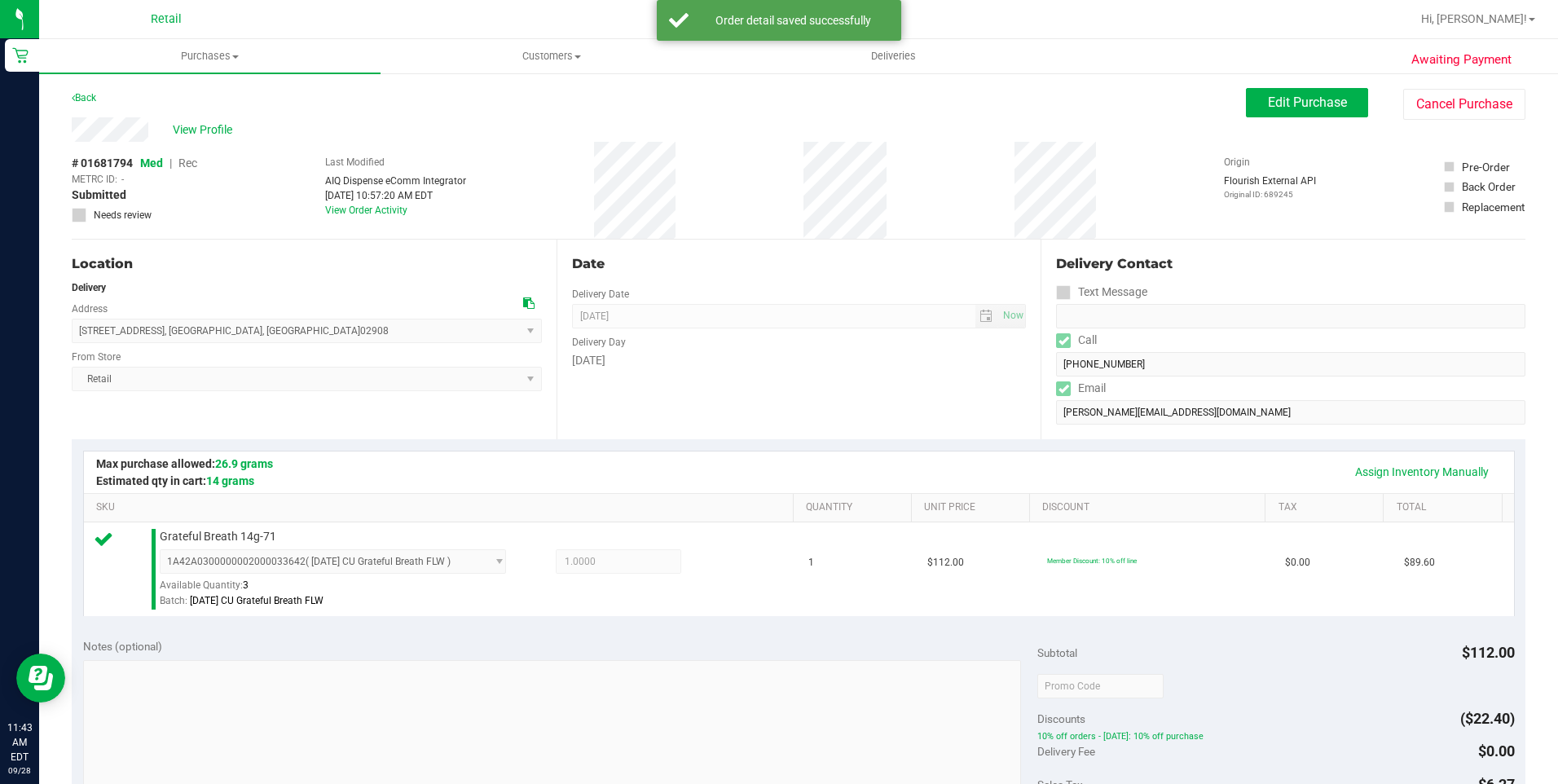
scroll to position [326, 0]
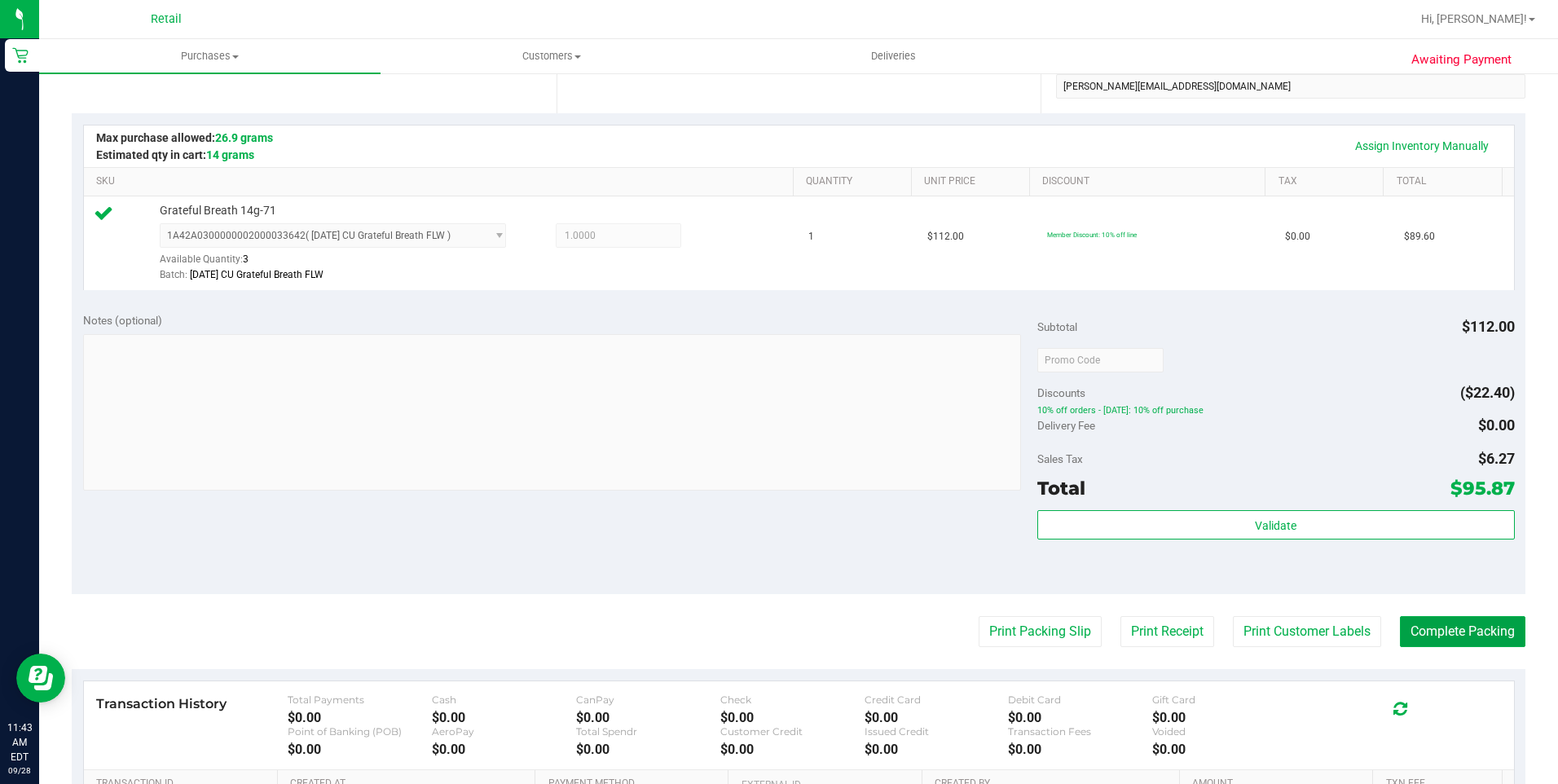
drag, startPoint x: 1476, startPoint y: 627, endPoint x: 1540, endPoint y: 612, distance: 65.7
click at [1476, 627] on button "Complete Packing" at bounding box center [1462, 631] width 125 height 31
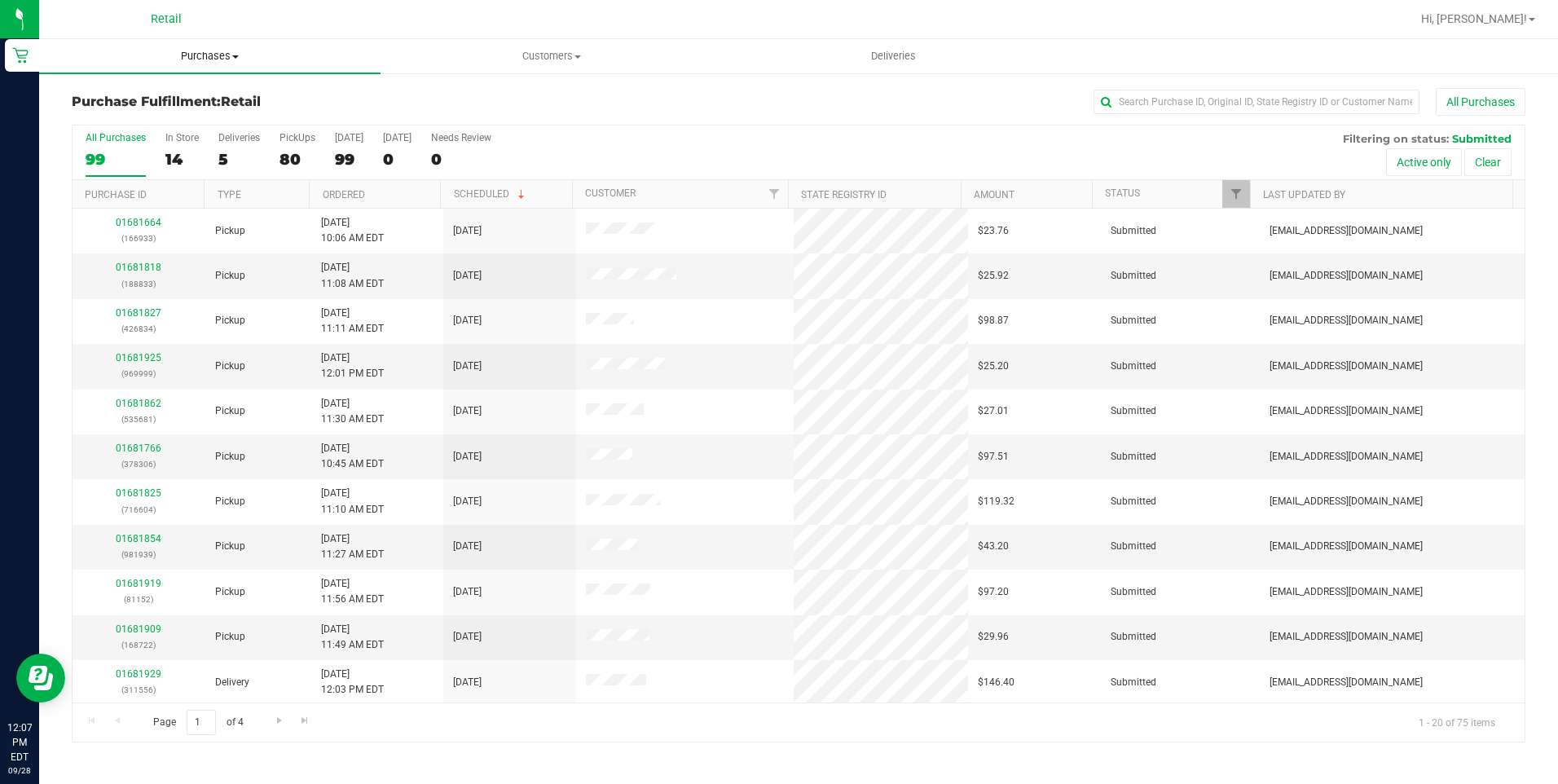
click at [244, 60] on span "Purchases" at bounding box center [209, 57] width 341 height 15
click at [211, 82] on ul "Summary of purchases Fulfillment All purchases" at bounding box center [209, 118] width 341 height 88
click at [185, 97] on span "Summary of purchases" at bounding box center [122, 97] width 167 height 14
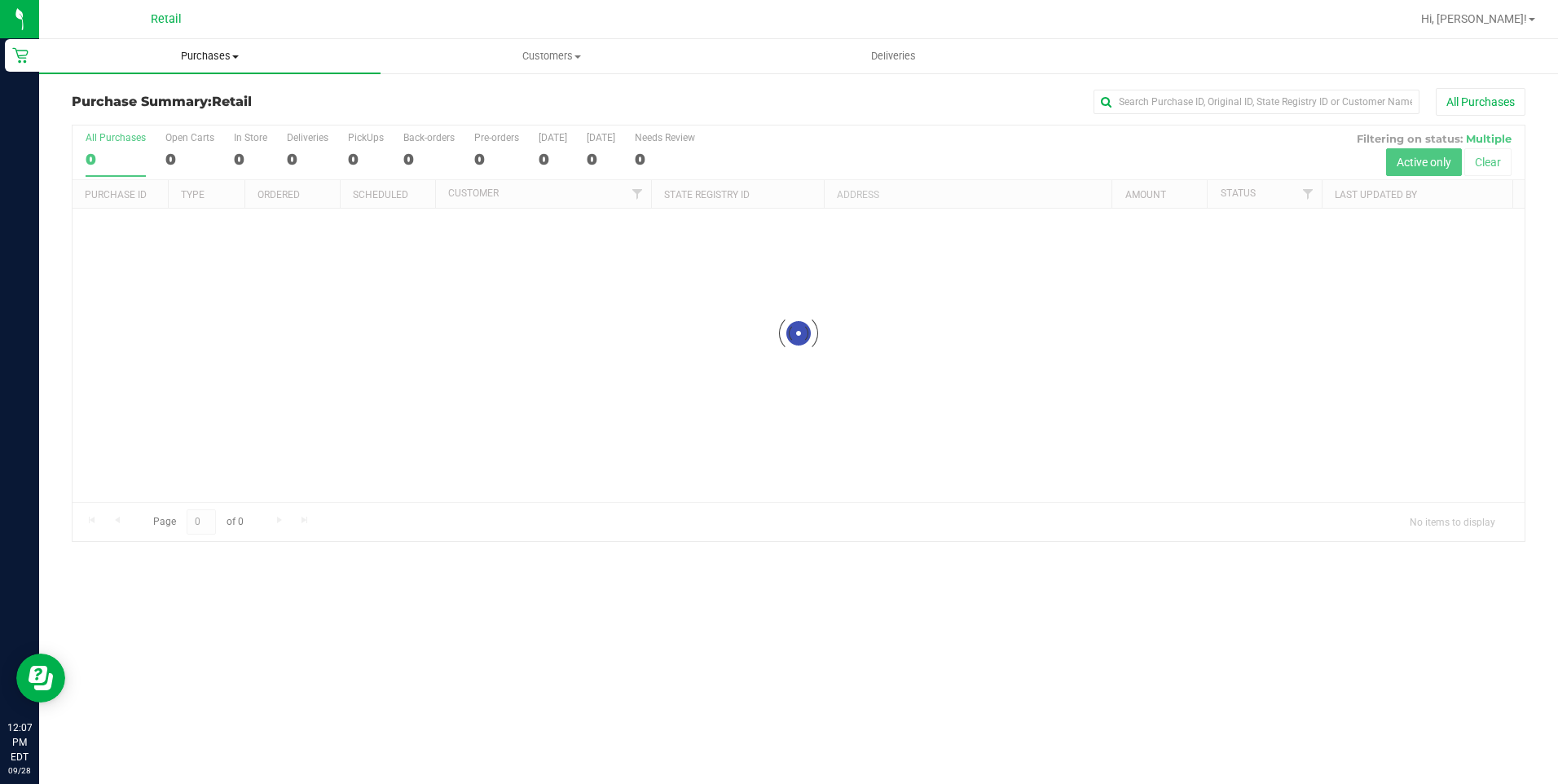
click at [233, 57] on span at bounding box center [235, 57] width 6 height 4
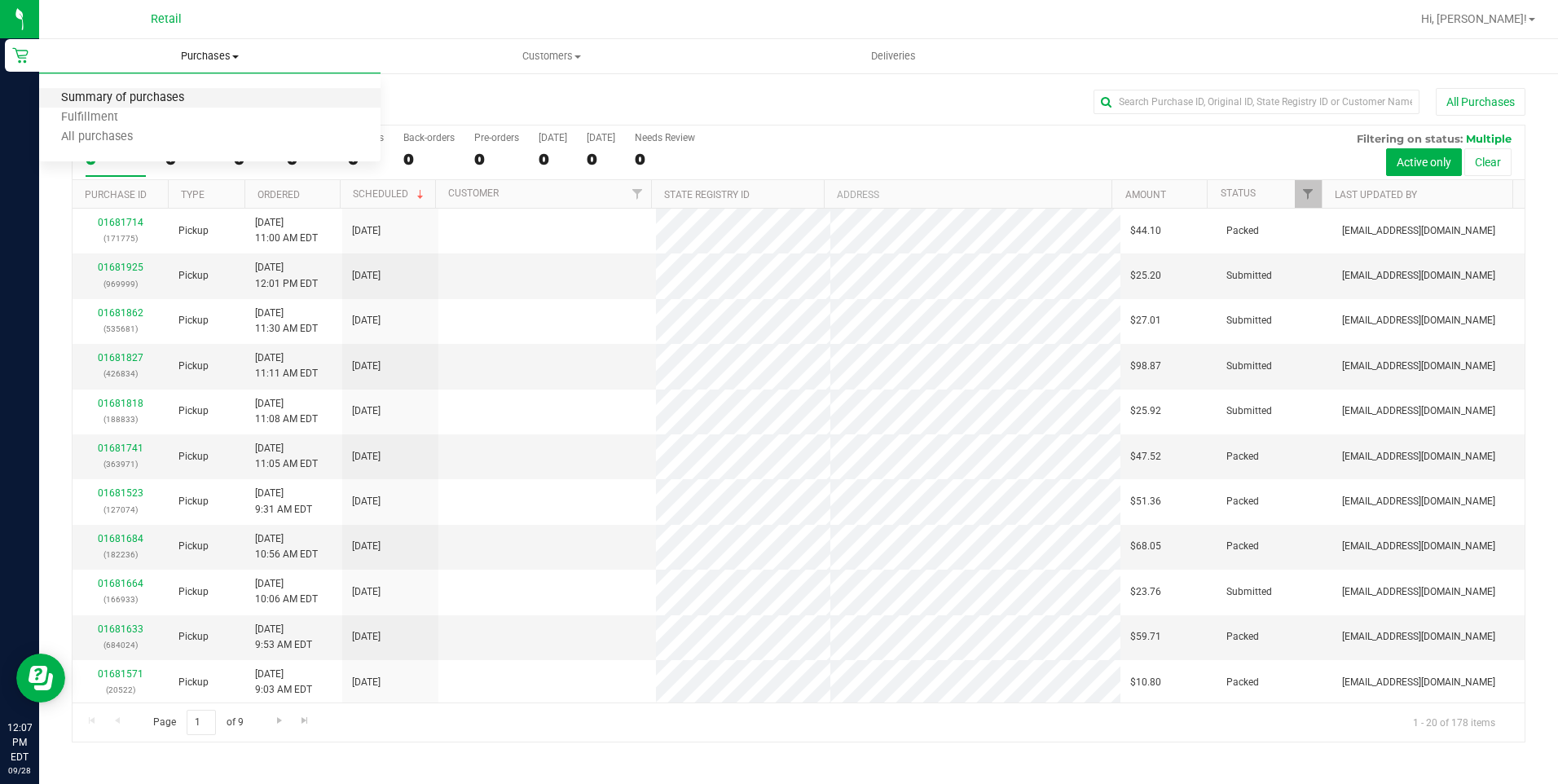
click at [176, 98] on span "Summary of purchases" at bounding box center [122, 97] width 167 height 14
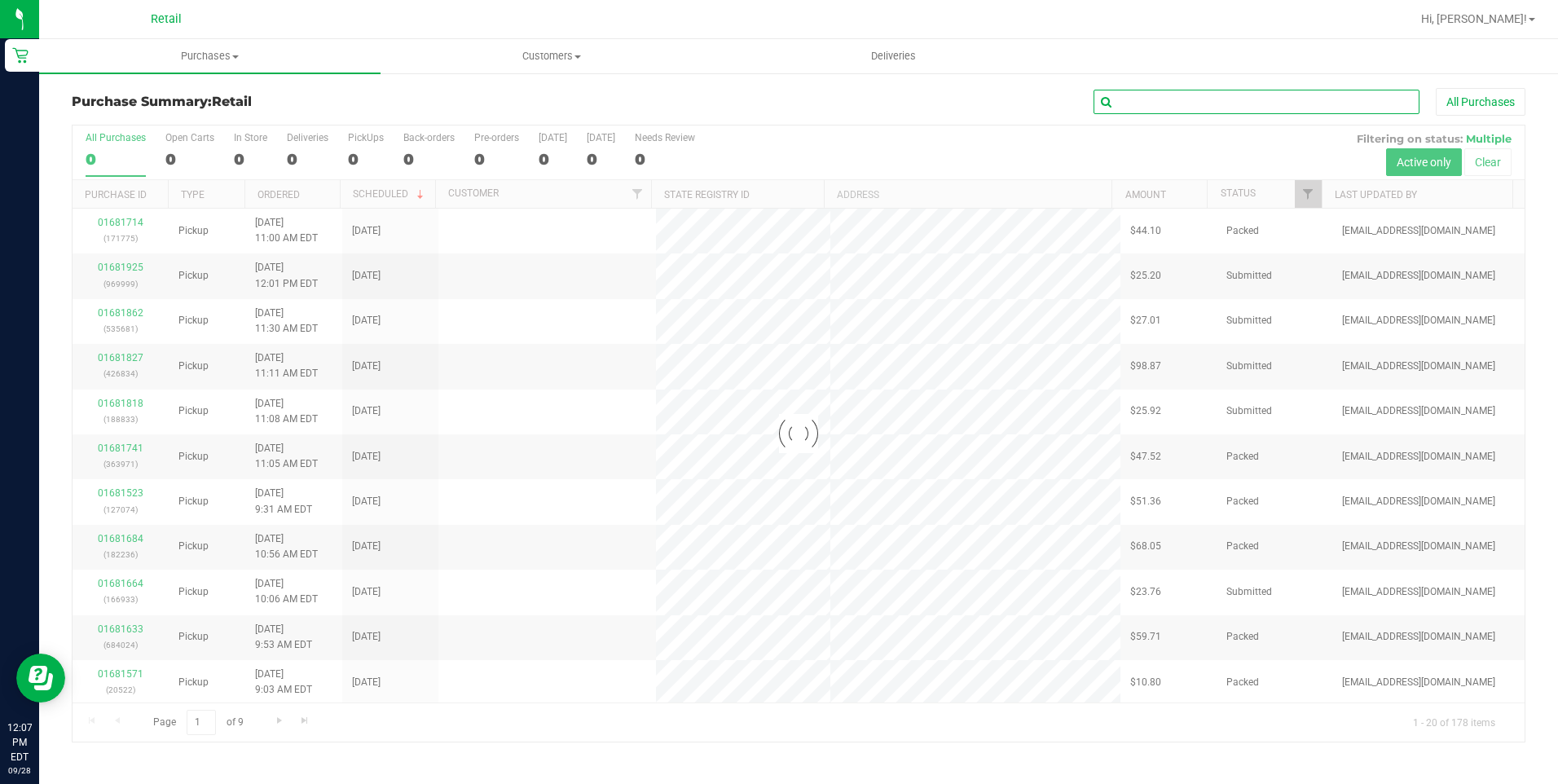
click at [1174, 97] on input "text" at bounding box center [1257, 102] width 326 height 24
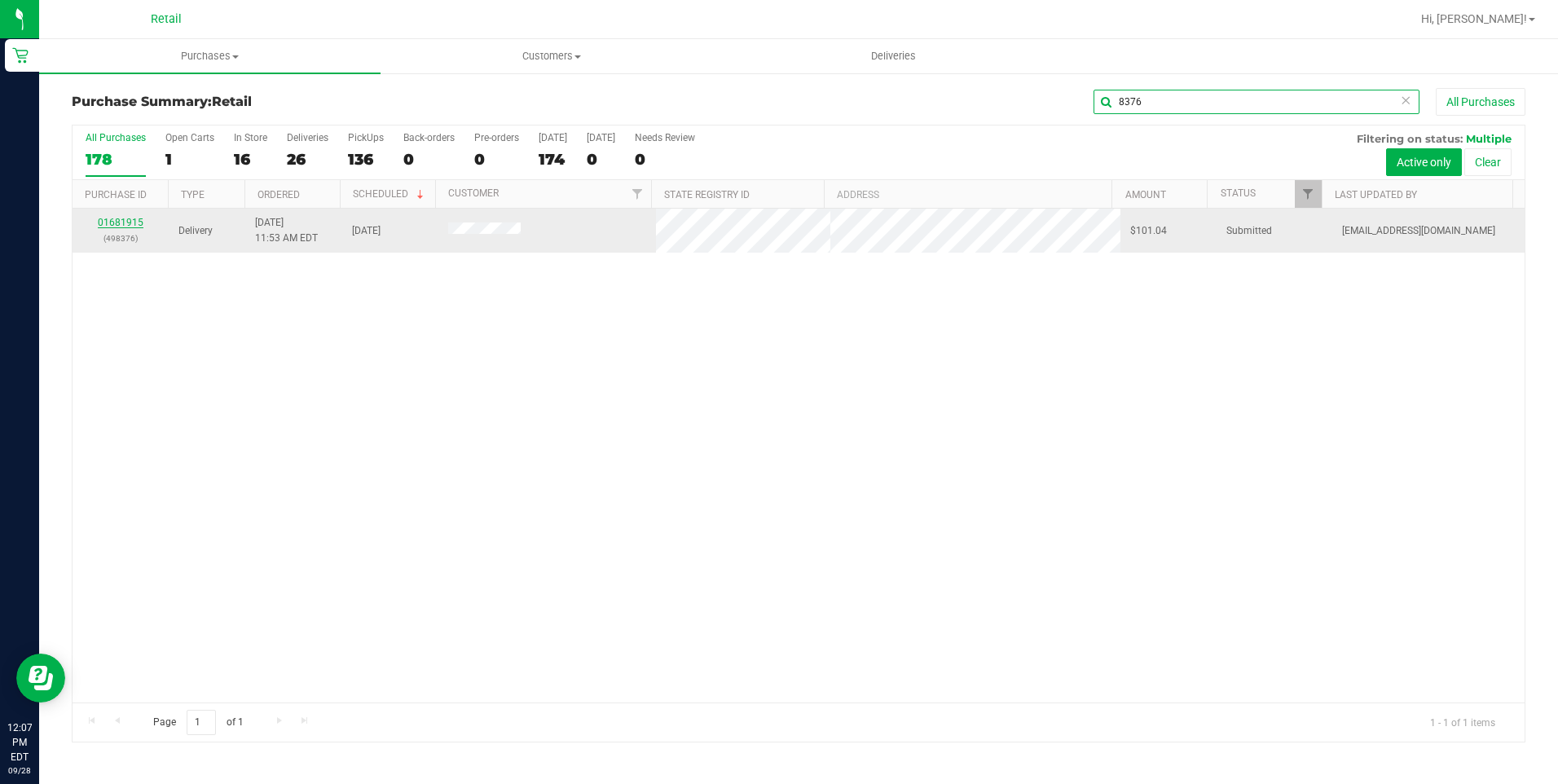
type input "8376"
click at [105, 221] on link "01681915" at bounding box center [120, 222] width 45 height 11
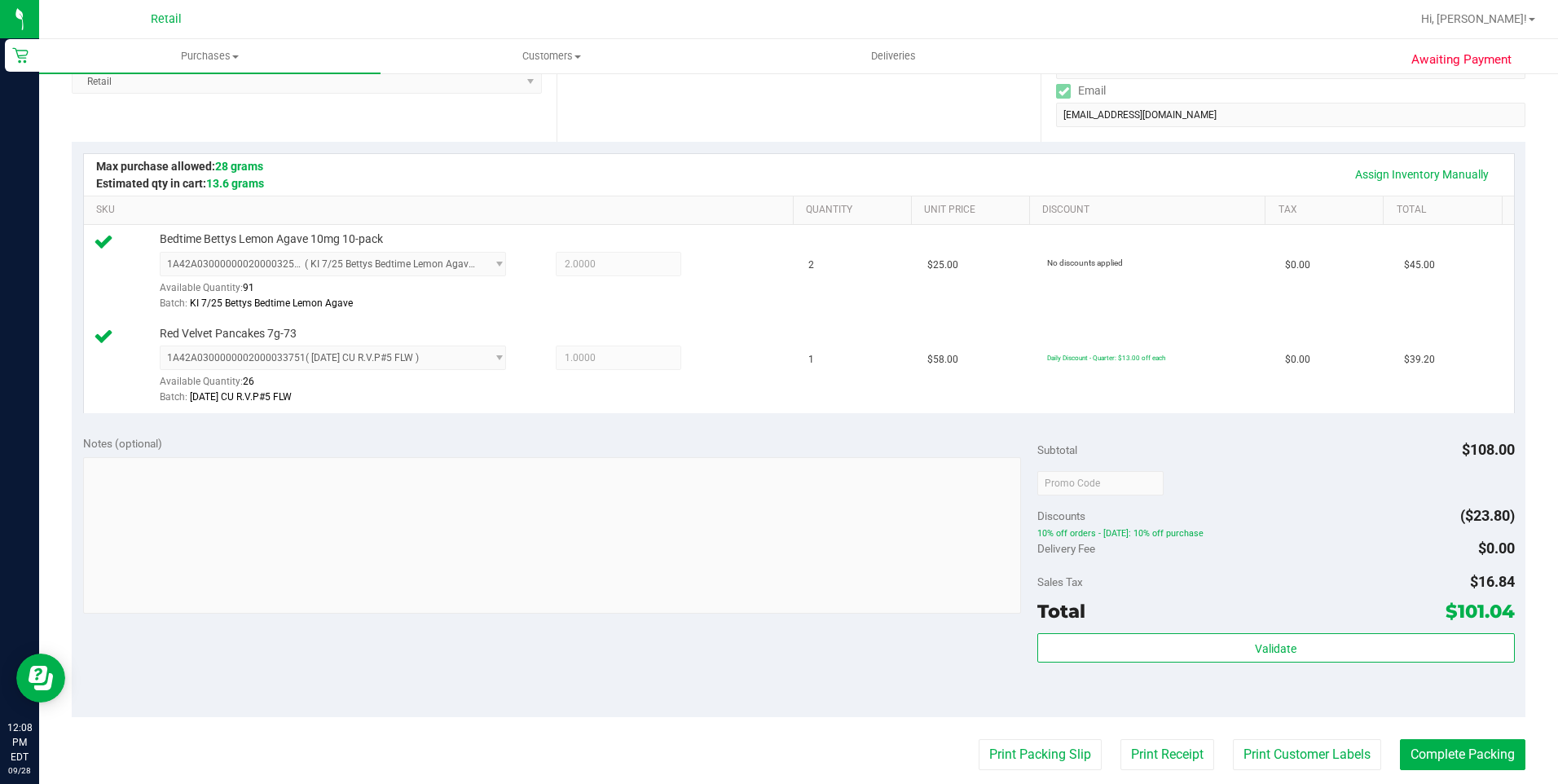
scroll to position [326, 0]
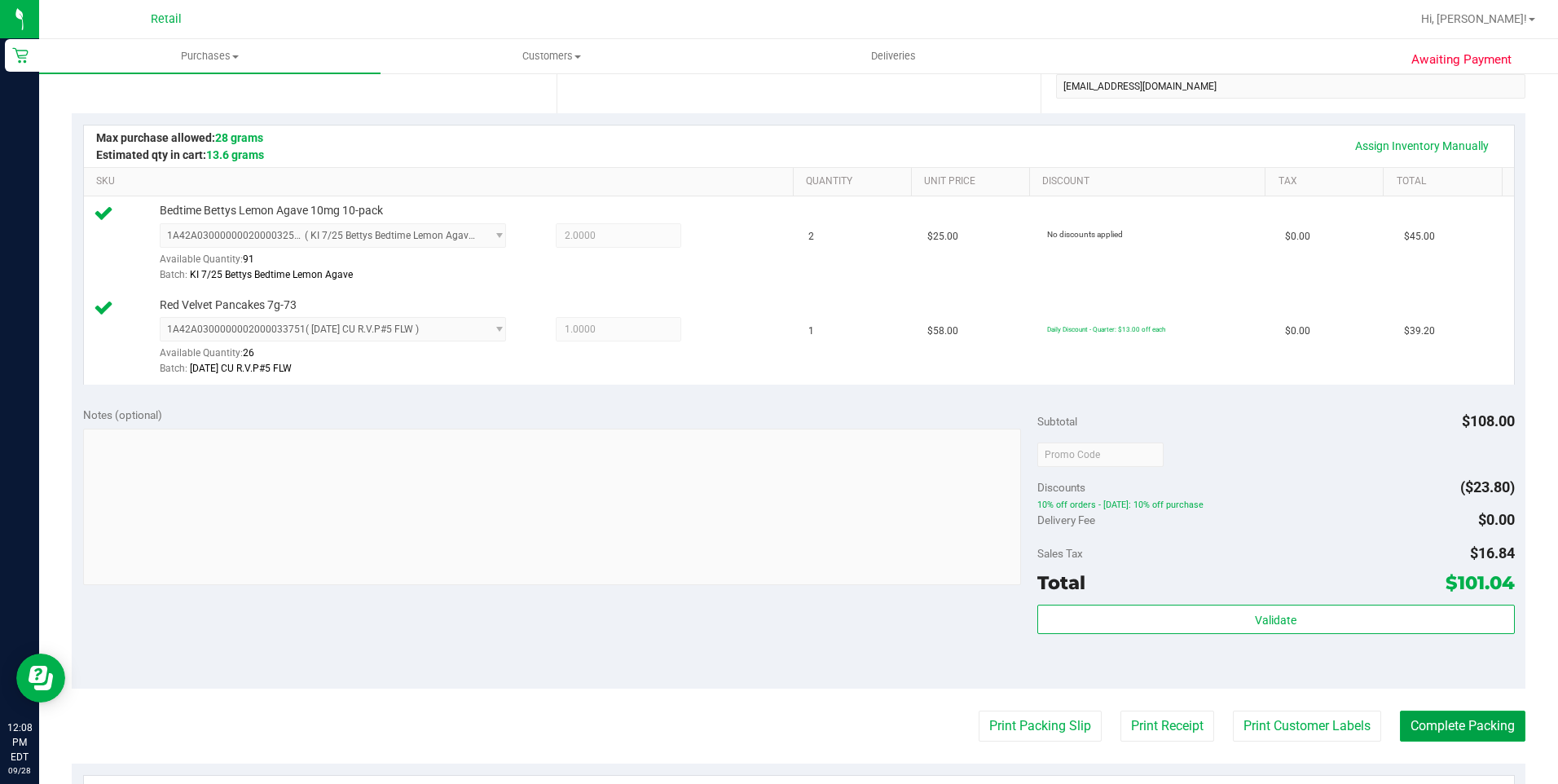
drag, startPoint x: 1438, startPoint y: 727, endPoint x: 1543, endPoint y: 726, distance: 105.0
click at [1438, 727] on button "Complete Packing" at bounding box center [1462, 725] width 125 height 31
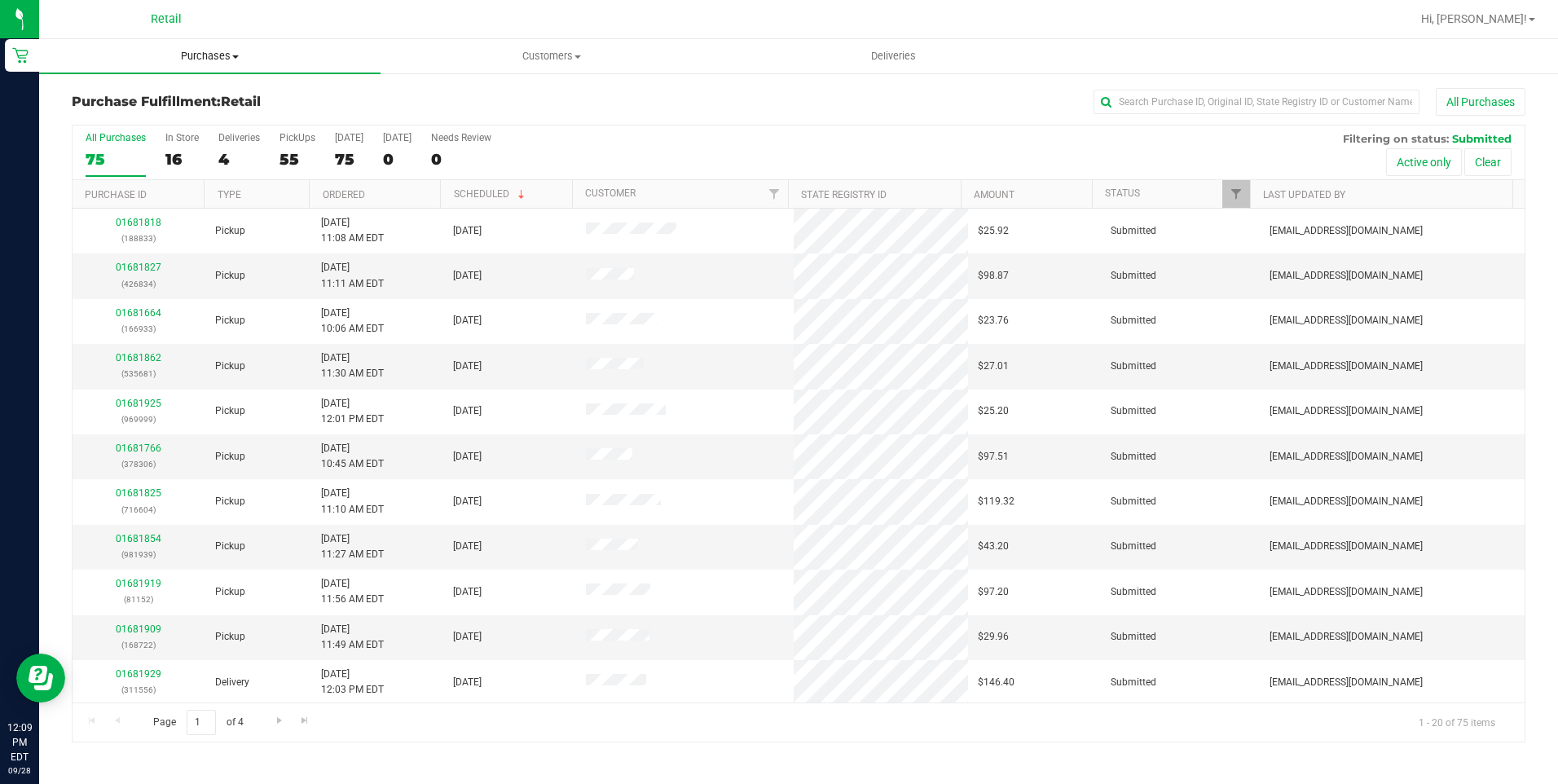
drag, startPoint x: 192, startPoint y: 51, endPoint x: 202, endPoint y: 61, distance: 14.1
click at [192, 51] on span "Purchases" at bounding box center [209, 57] width 341 height 15
click at [216, 94] on li "Summary of purchases" at bounding box center [209, 98] width 341 height 19
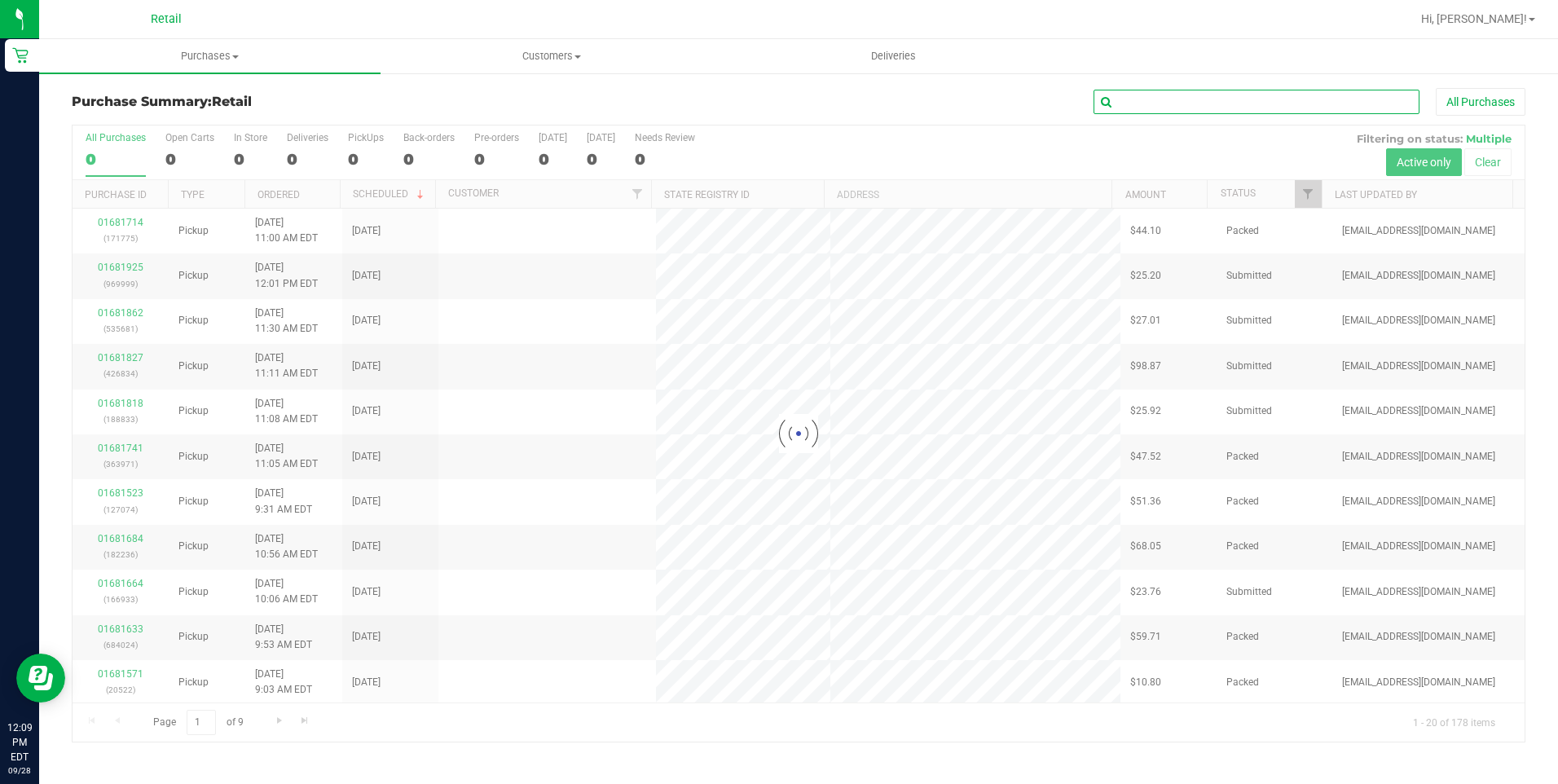
click at [1210, 101] on input "text" at bounding box center [1257, 102] width 326 height 24
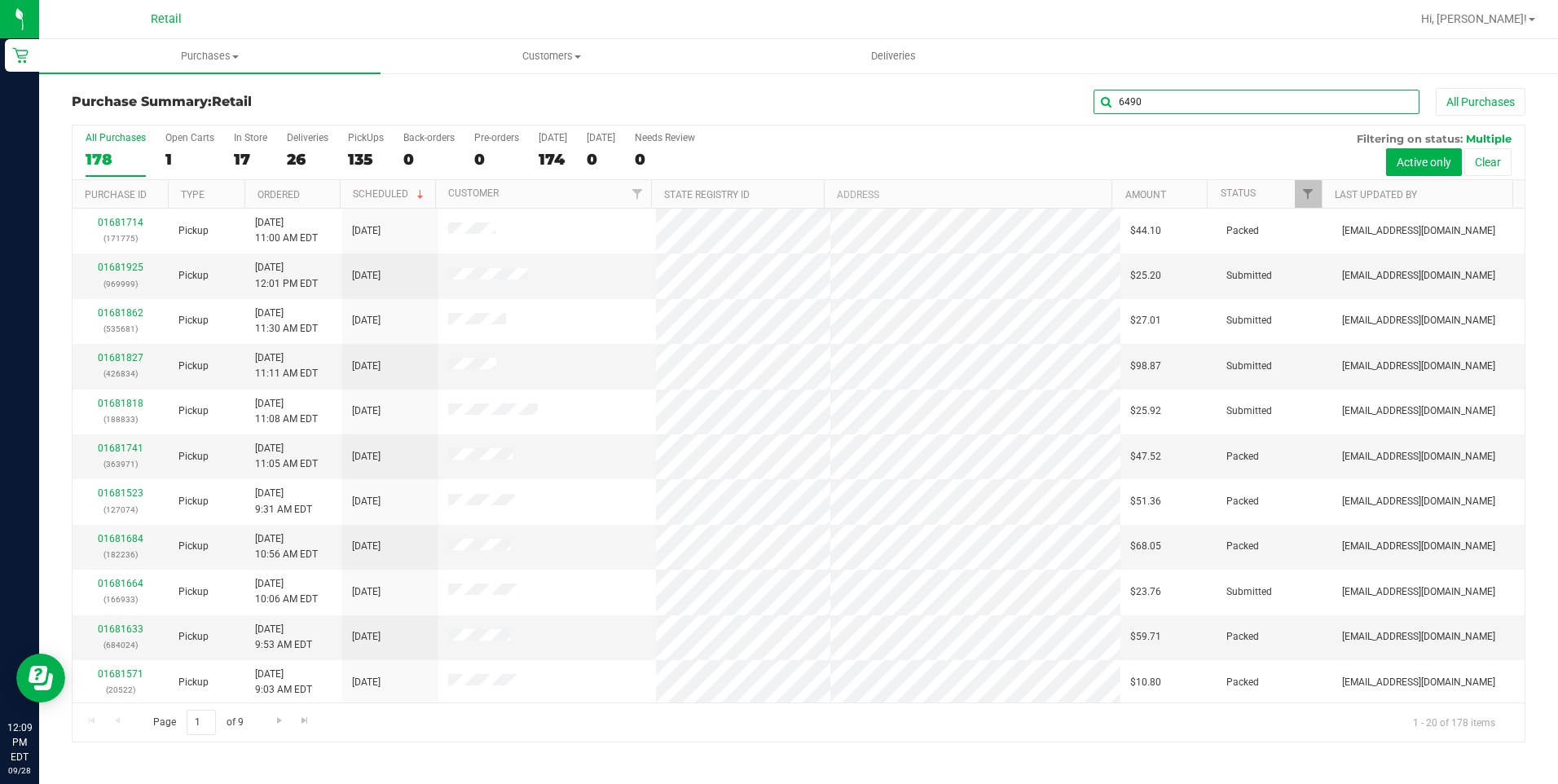
type input "6490"
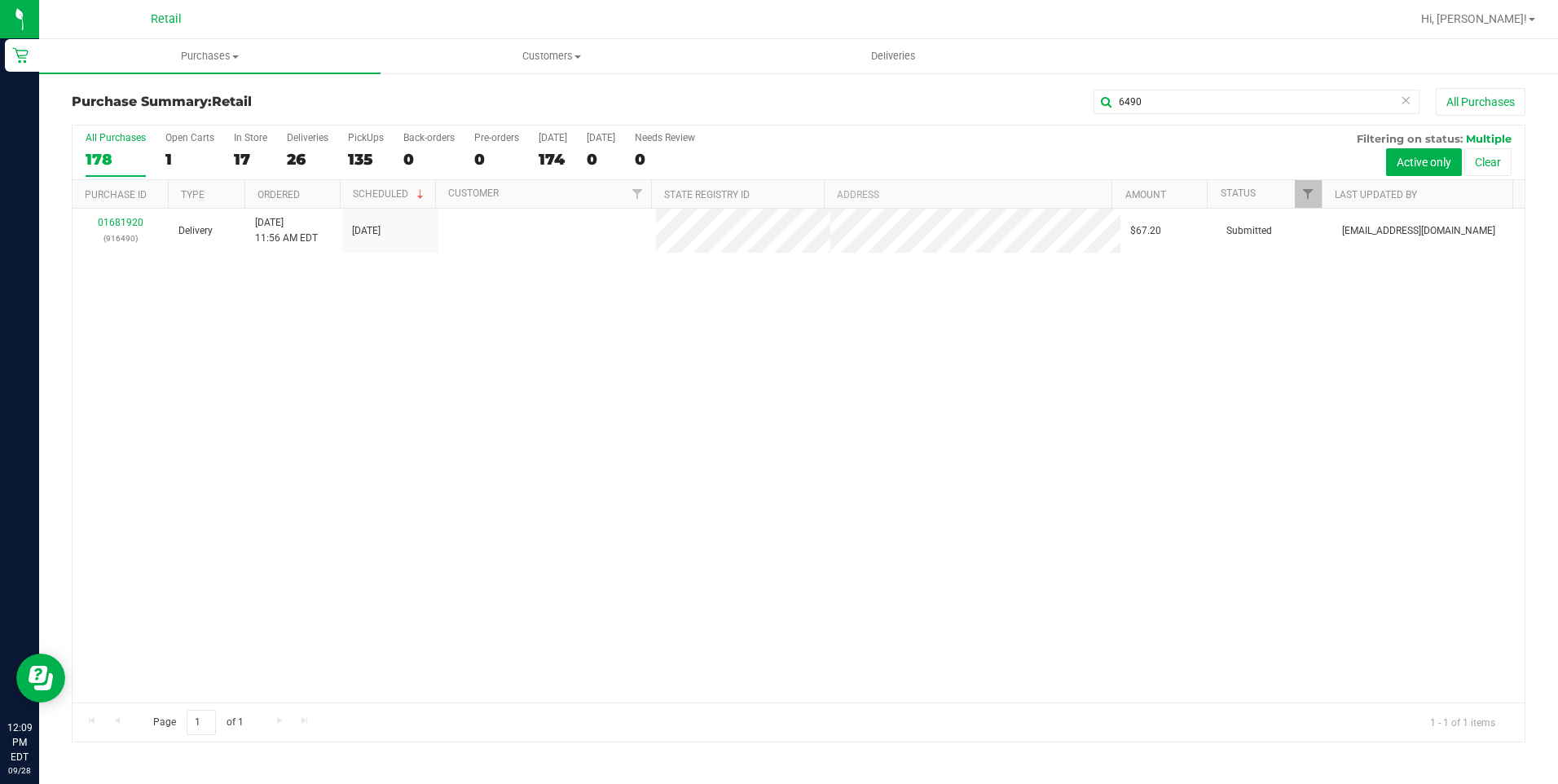
click at [800, 143] on div "All Purchases 178 Open Carts 1 In Store 17 Deliveries 26 PickUps 135 Back-order…" at bounding box center [798, 152] width 1451 height 55
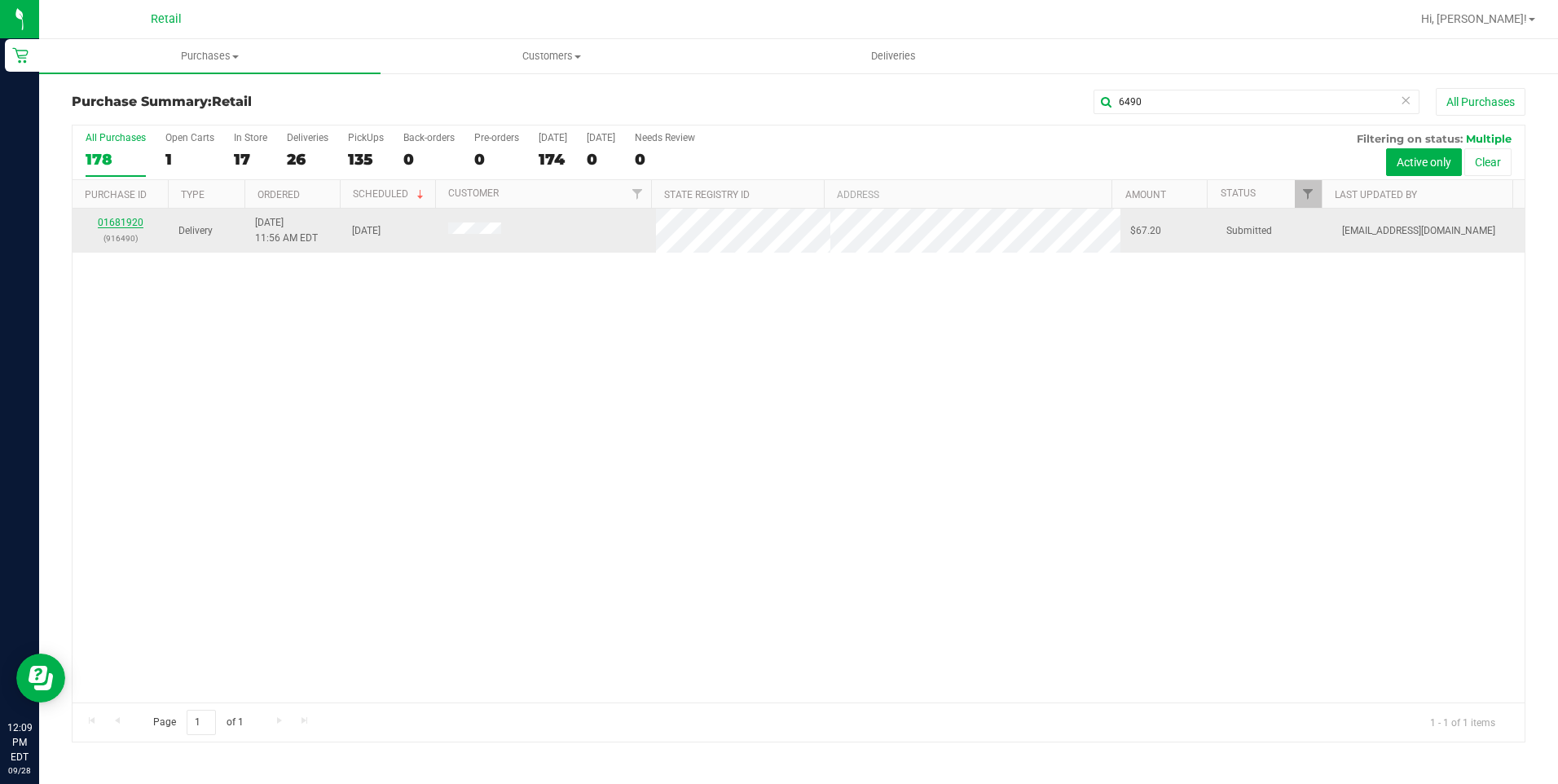
click at [110, 219] on link "01681920" at bounding box center [120, 222] width 45 height 11
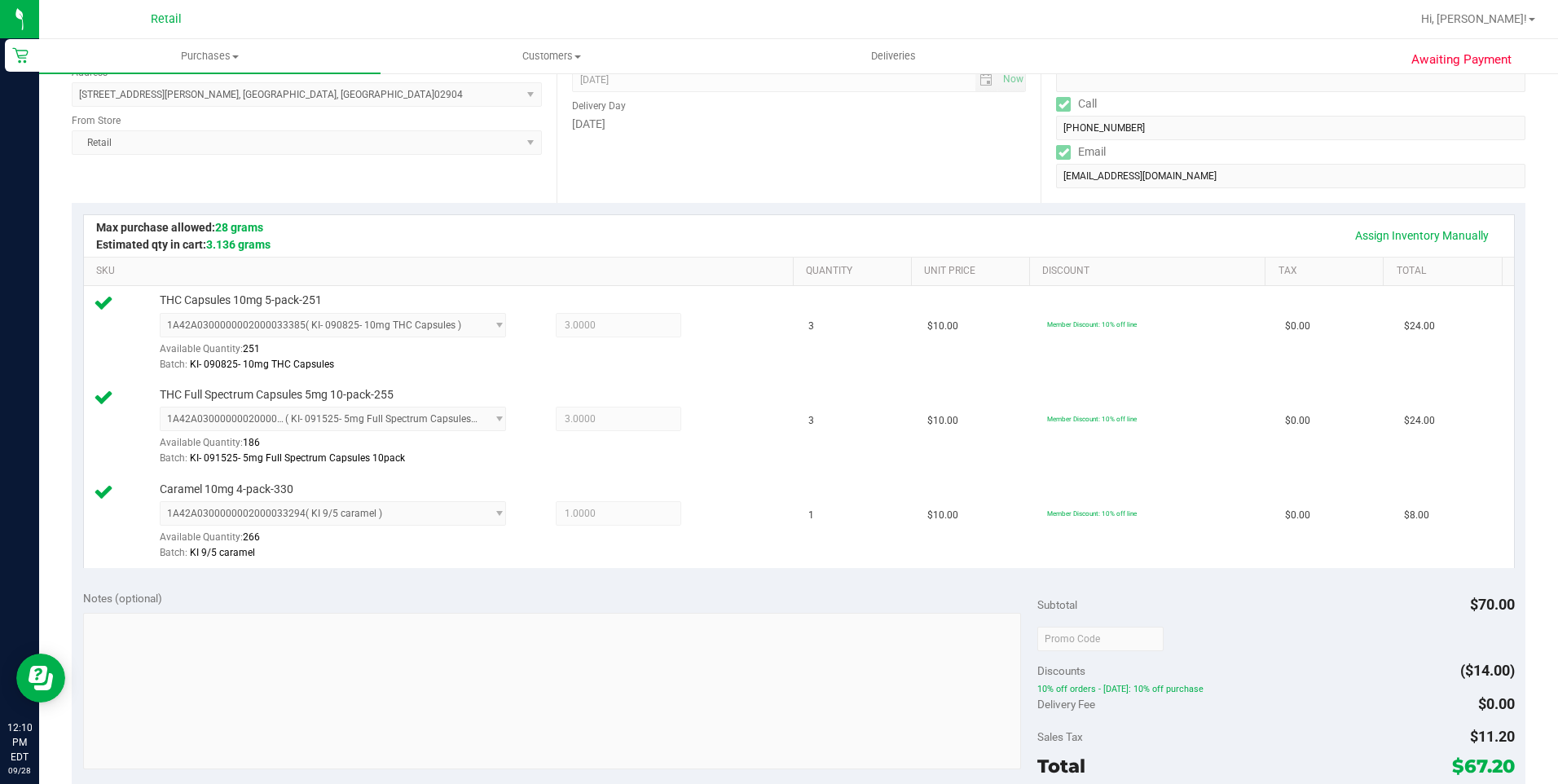
scroll to position [407, 0]
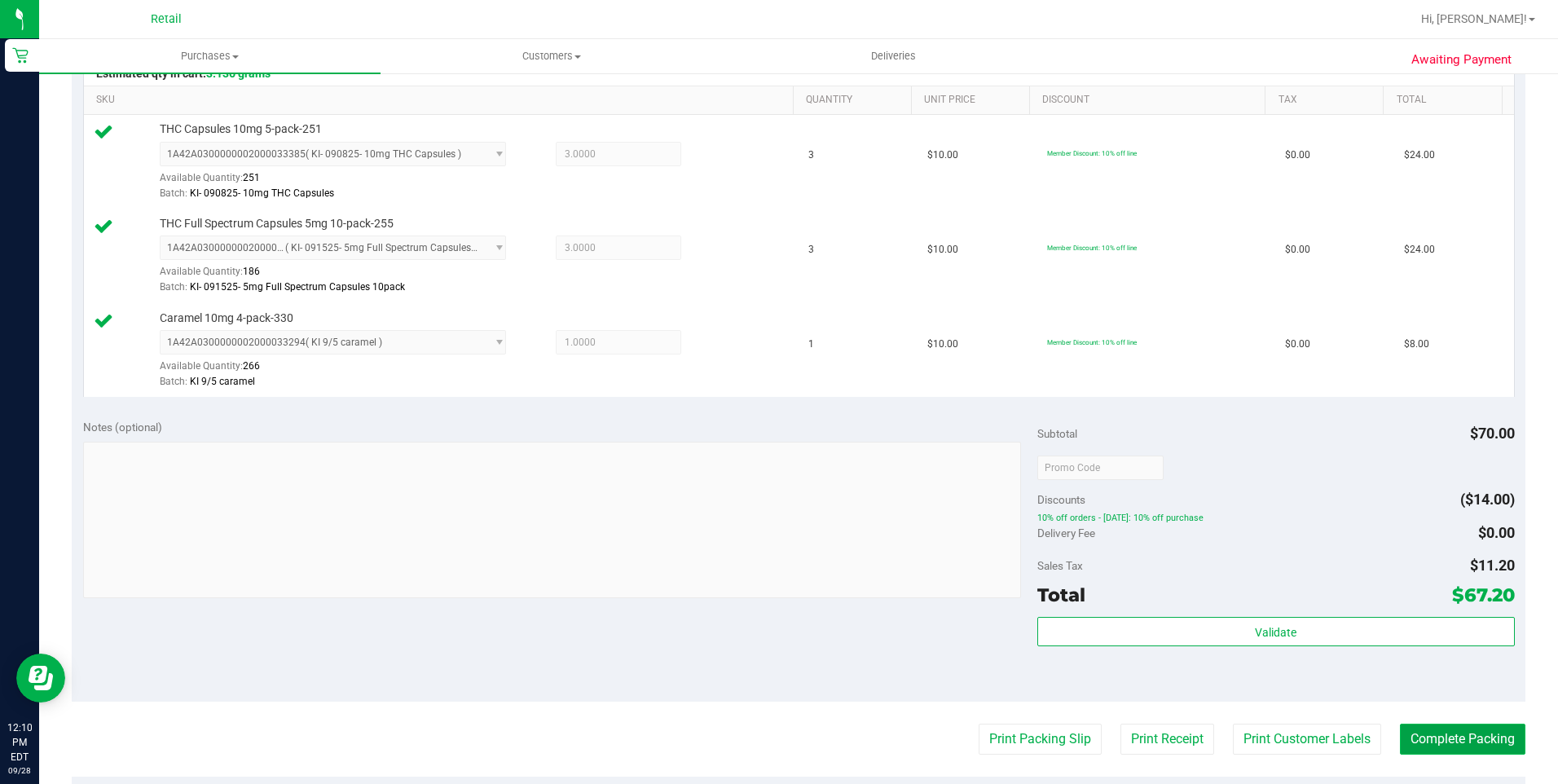
click at [1436, 734] on button "Complete Packing" at bounding box center [1462, 739] width 125 height 31
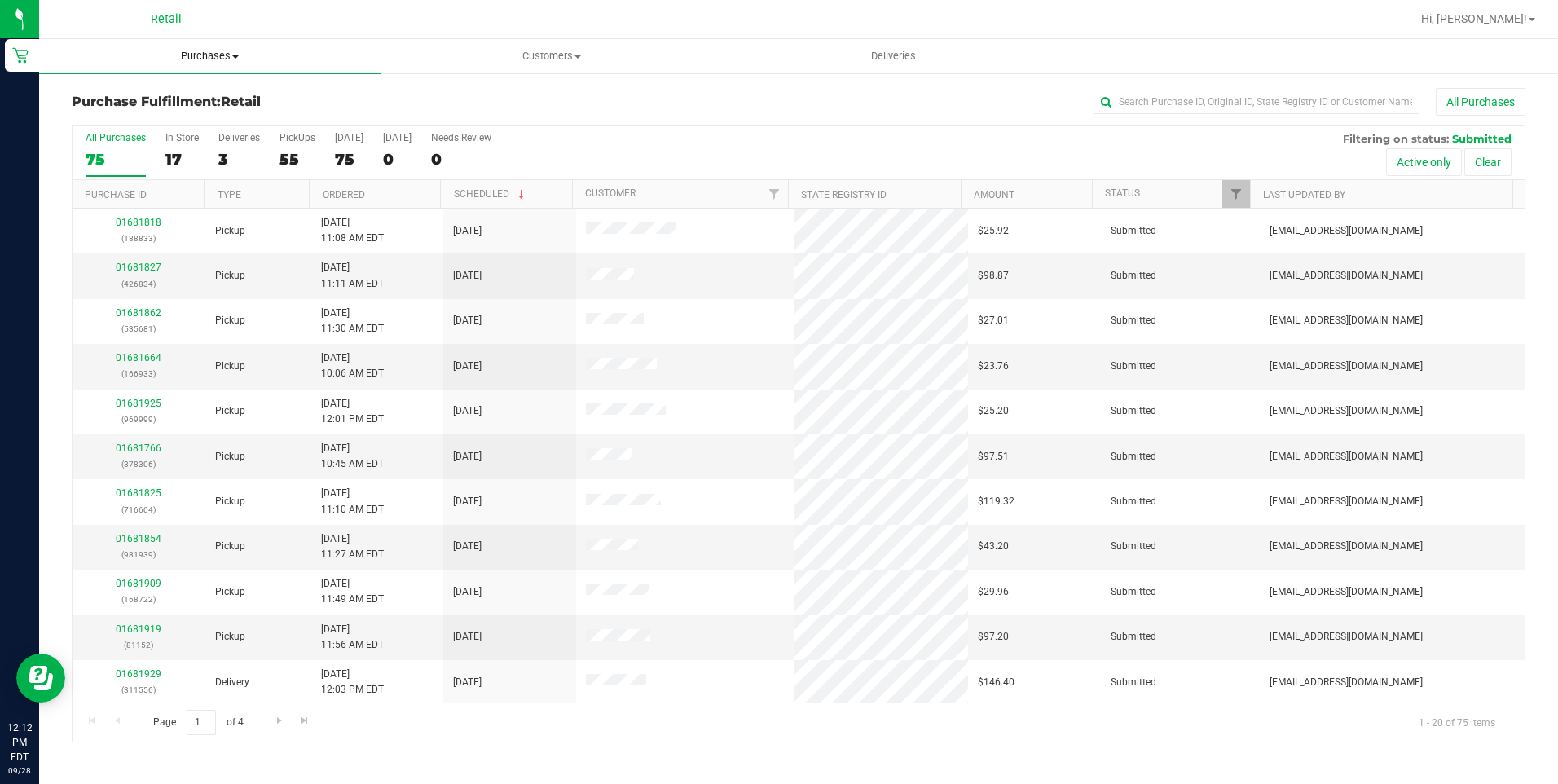
click at [233, 59] on span "Purchases" at bounding box center [209, 57] width 341 height 15
click at [204, 91] on li "Summary of purchases" at bounding box center [209, 98] width 341 height 19
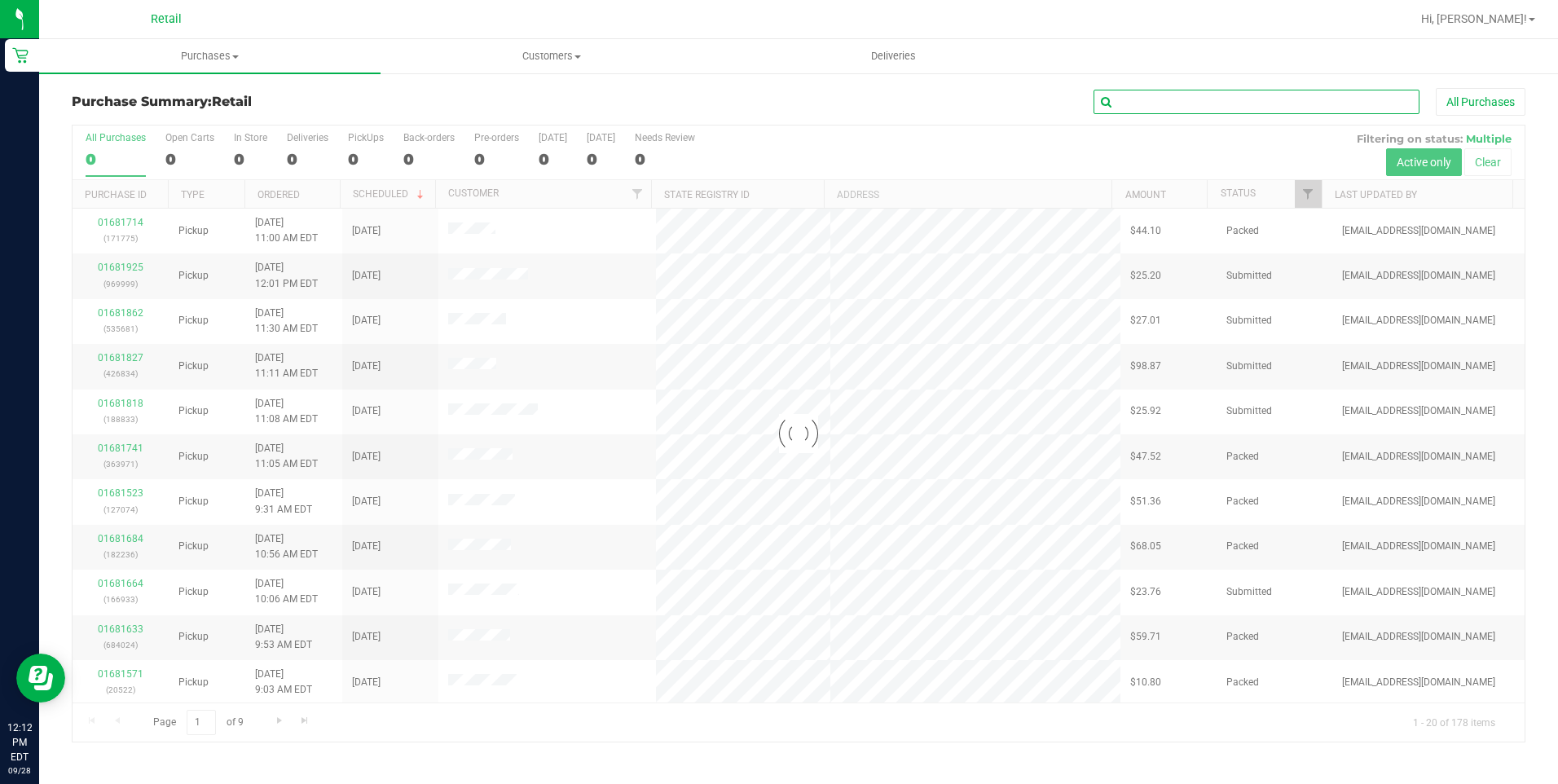
click at [1195, 100] on input "text" at bounding box center [1257, 102] width 326 height 24
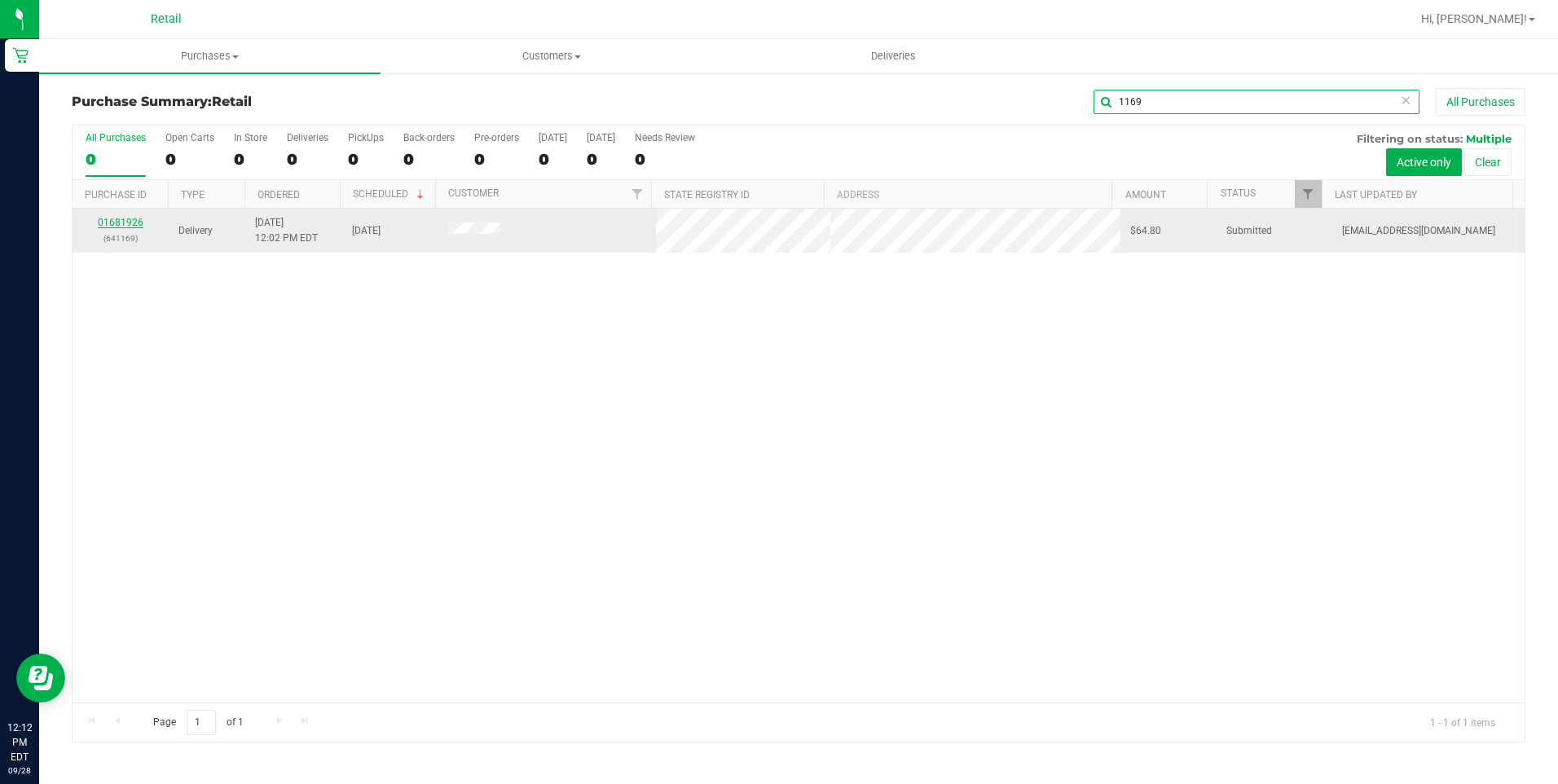
type input "1169"
click at [127, 225] on link "01681926" at bounding box center [120, 222] width 45 height 11
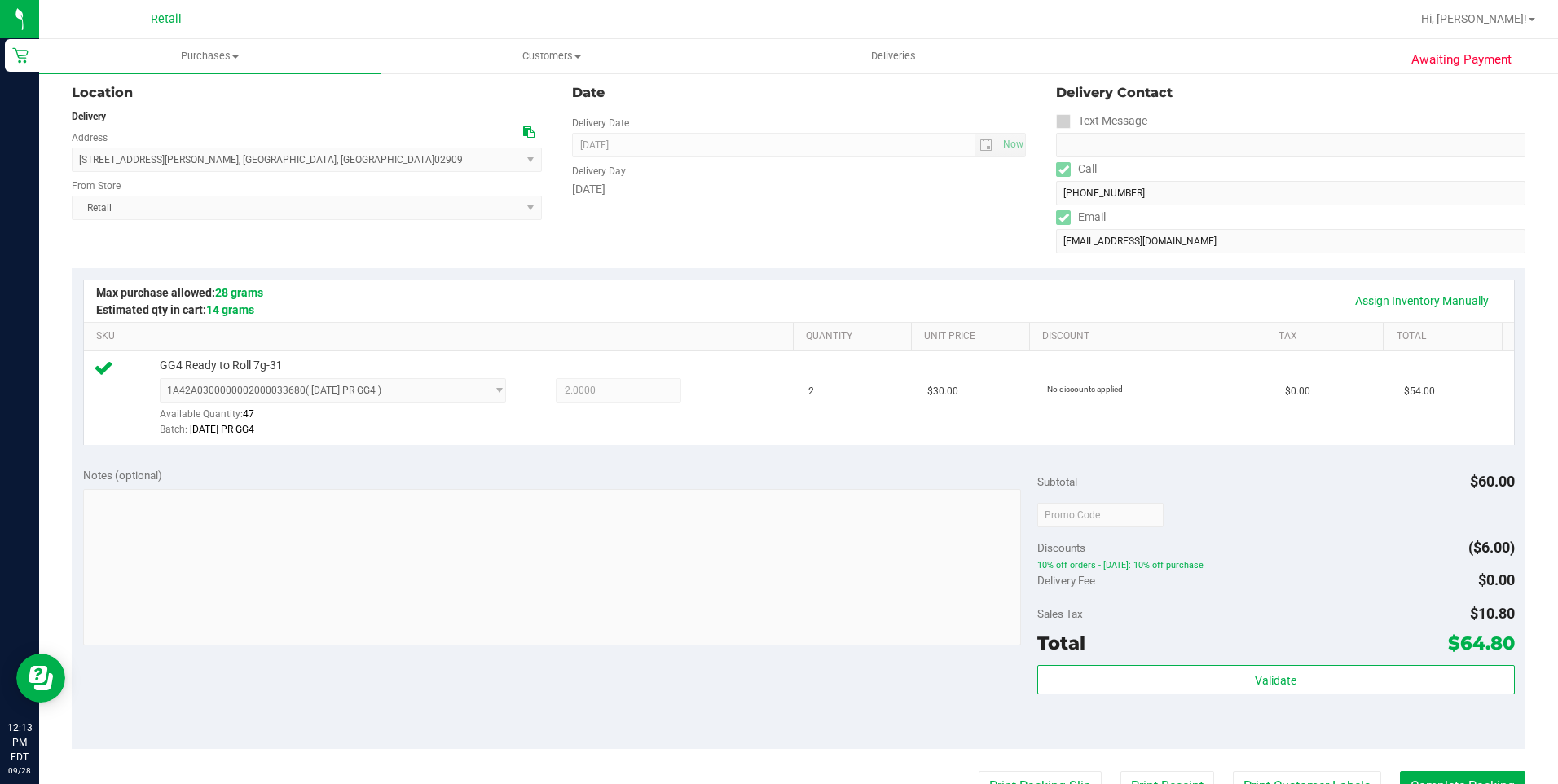
scroll to position [407, 0]
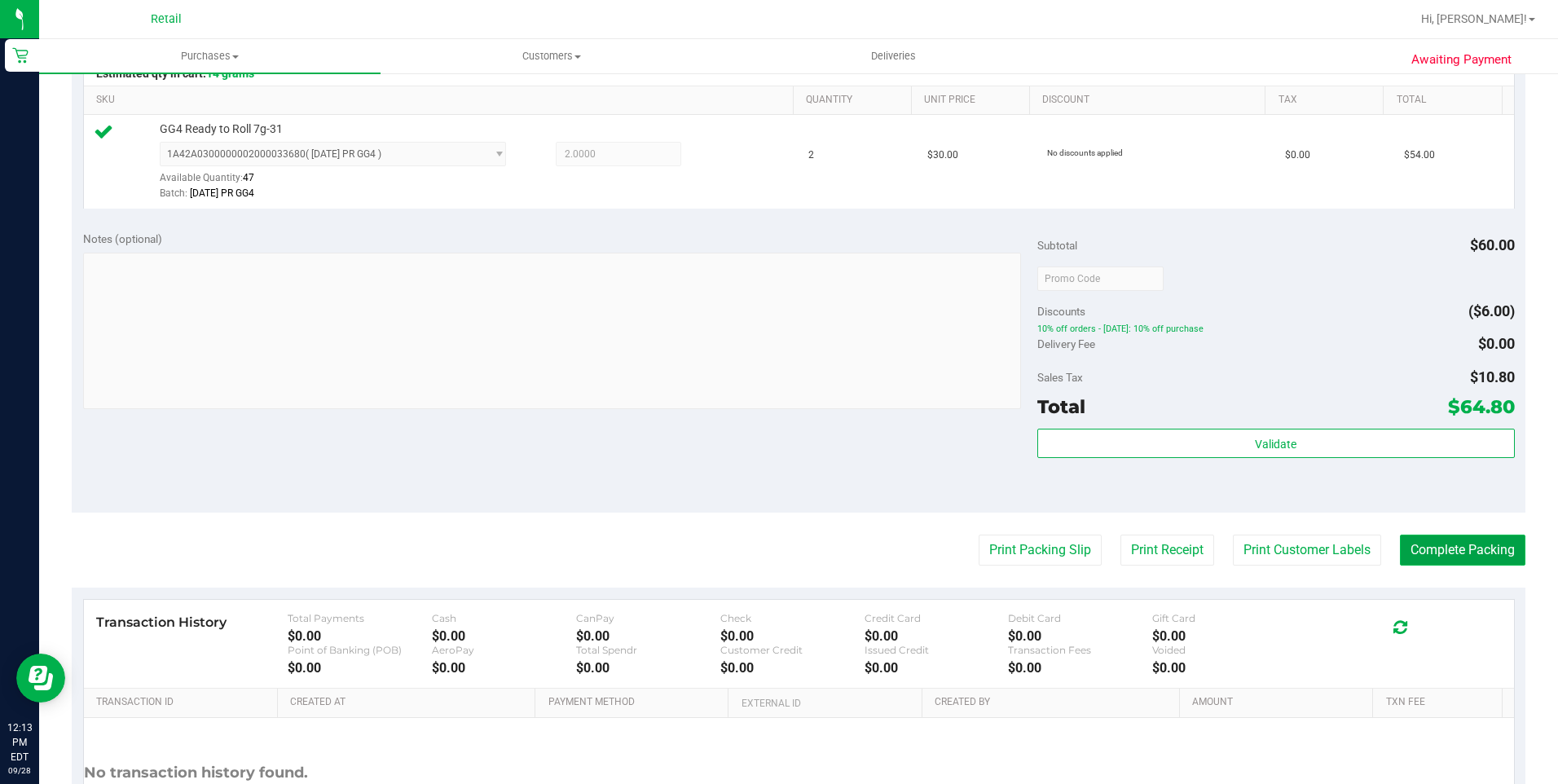
click at [1476, 542] on button "Complete Packing" at bounding box center [1462, 550] width 125 height 31
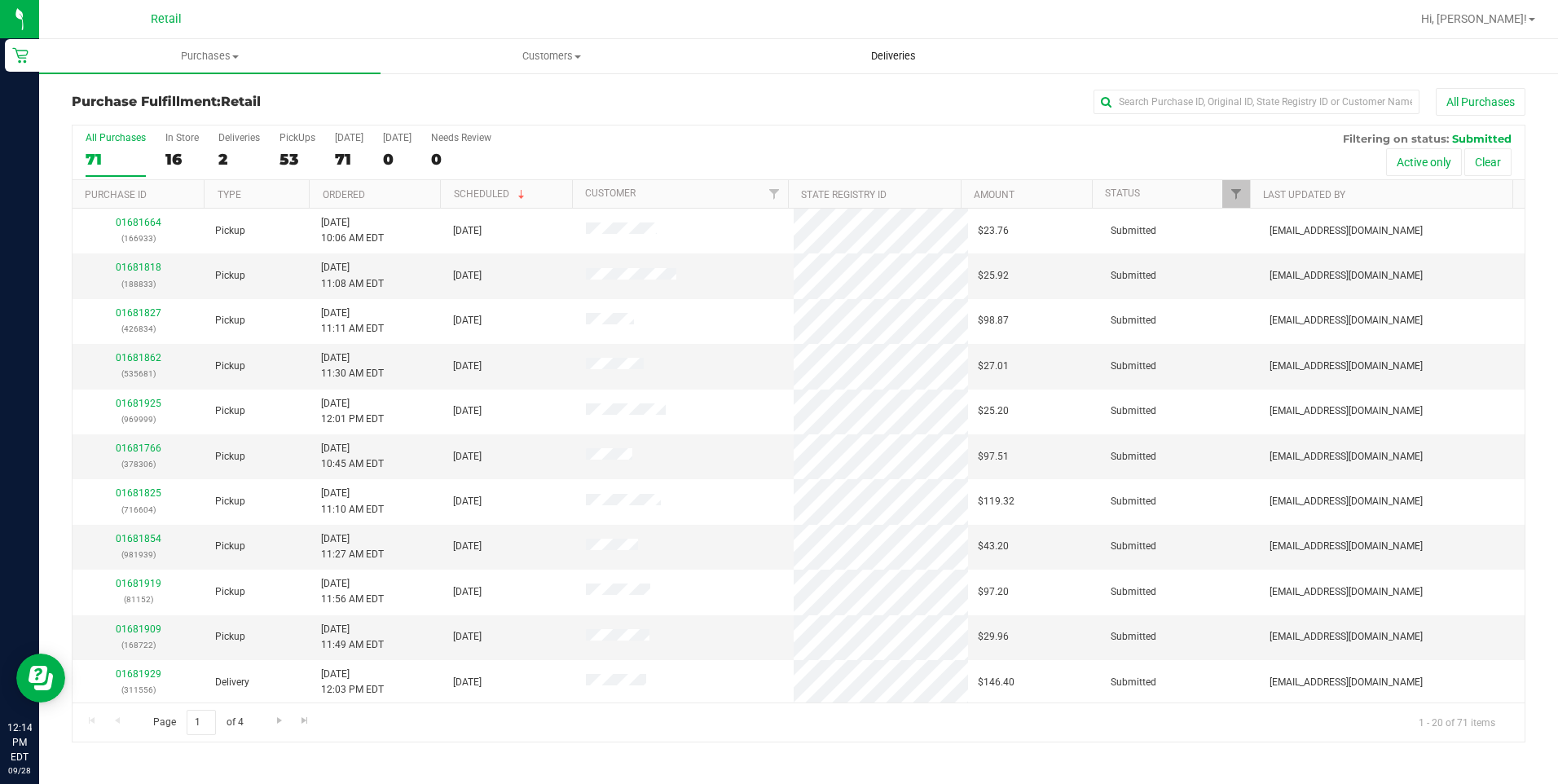
click at [886, 52] on span "Deliveries" at bounding box center [893, 57] width 89 height 15
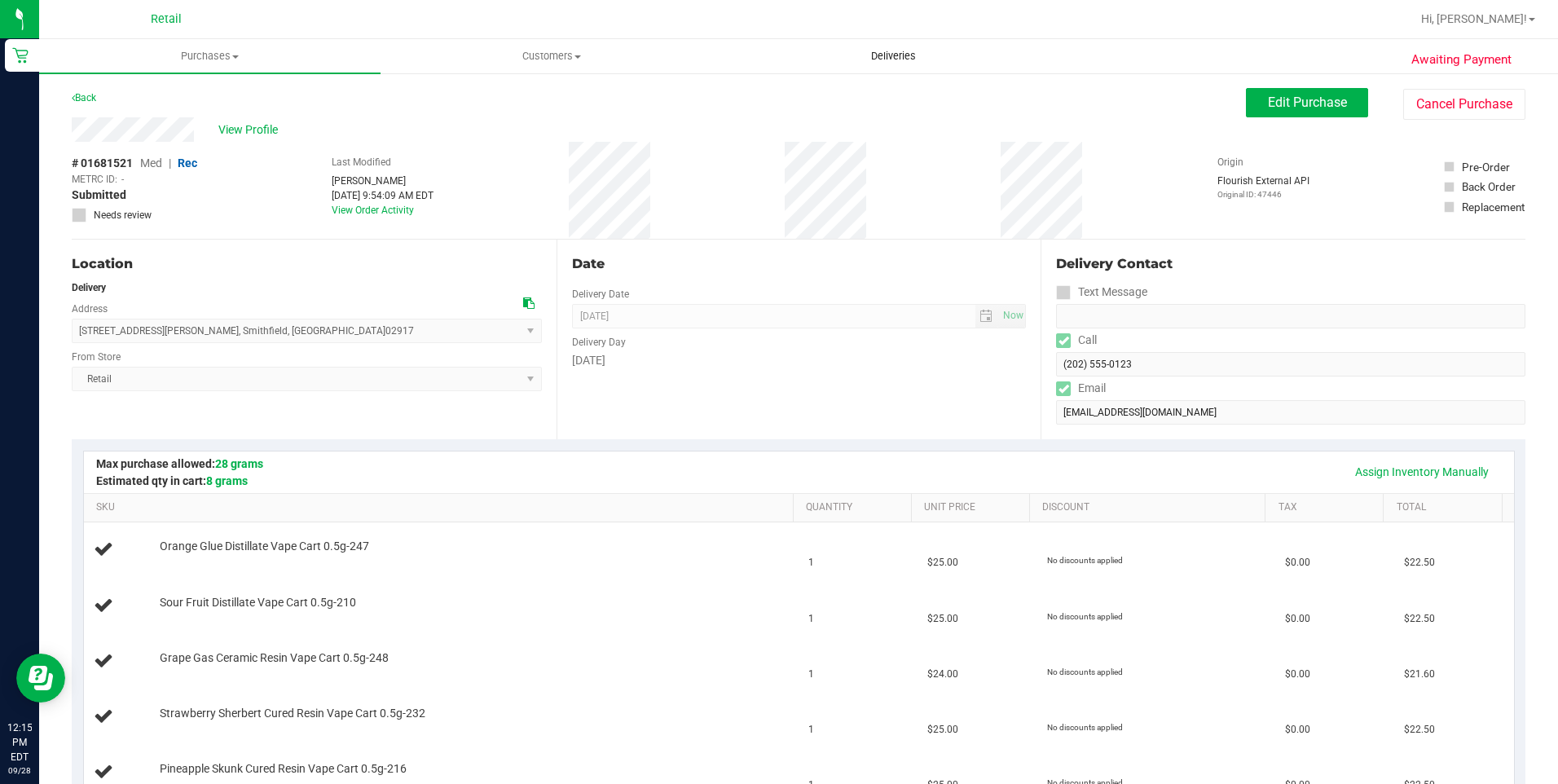
click at [881, 48] on uib-tab-heading "Deliveries" at bounding box center [893, 56] width 340 height 32
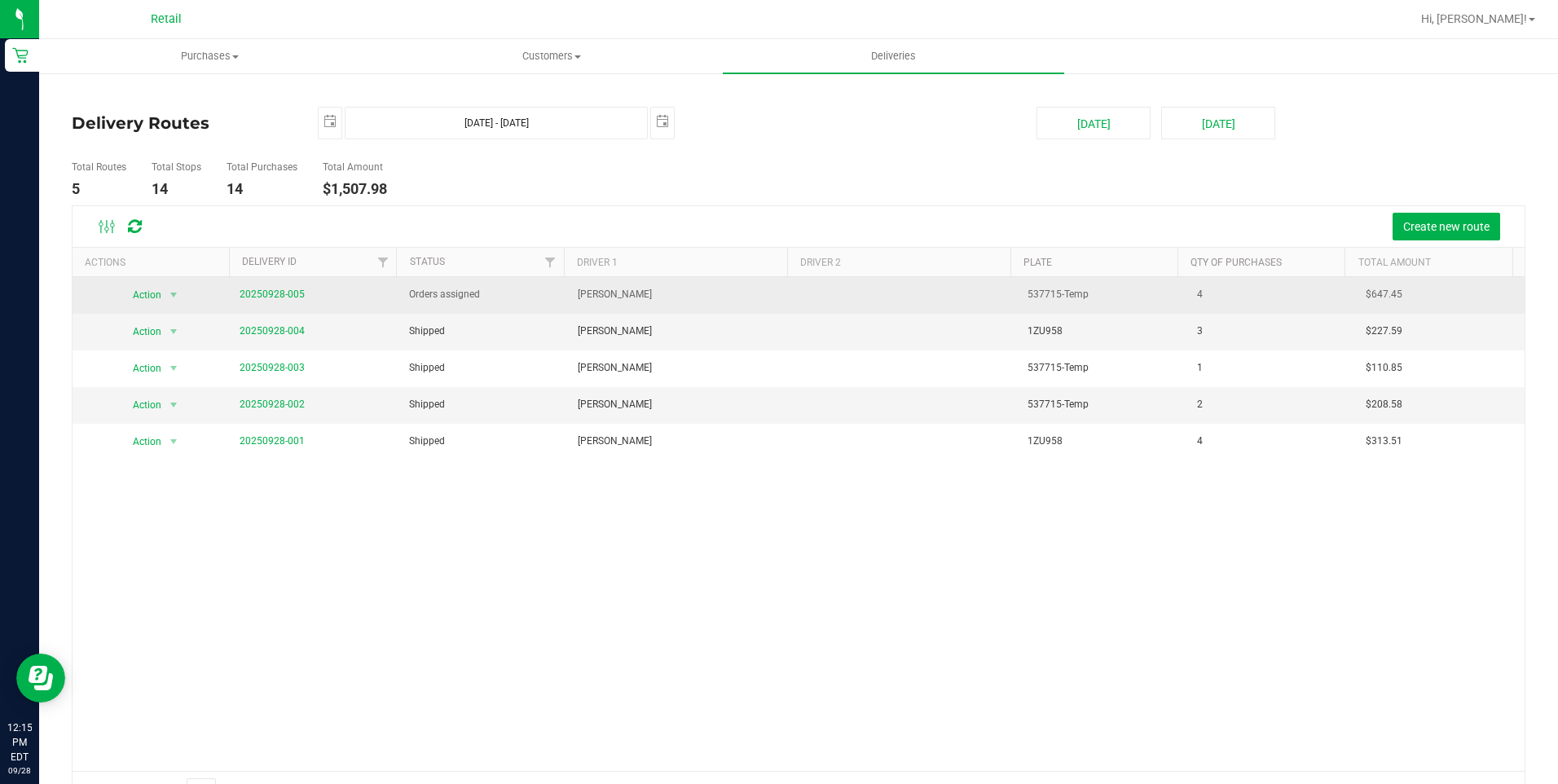
drag, startPoint x: 254, startPoint y: 286, endPoint x: 289, endPoint y: 286, distance: 35.0
click at [254, 286] on span "20250928-005" at bounding box center [272, 294] width 65 height 16
click at [290, 294] on link "20250928-005" at bounding box center [272, 294] width 65 height 11
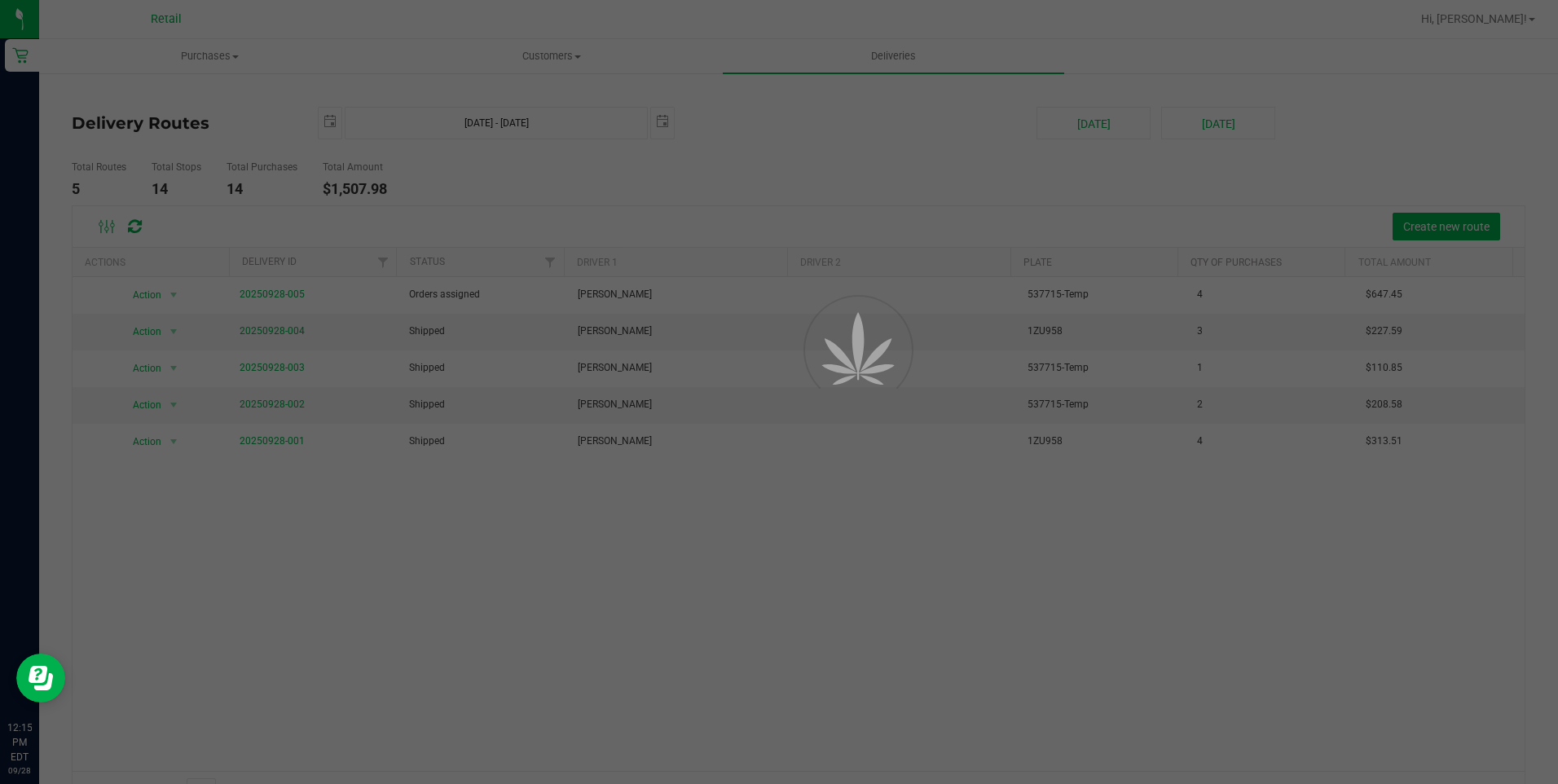
click at [290, 294] on div at bounding box center [779, 392] width 1558 height 784
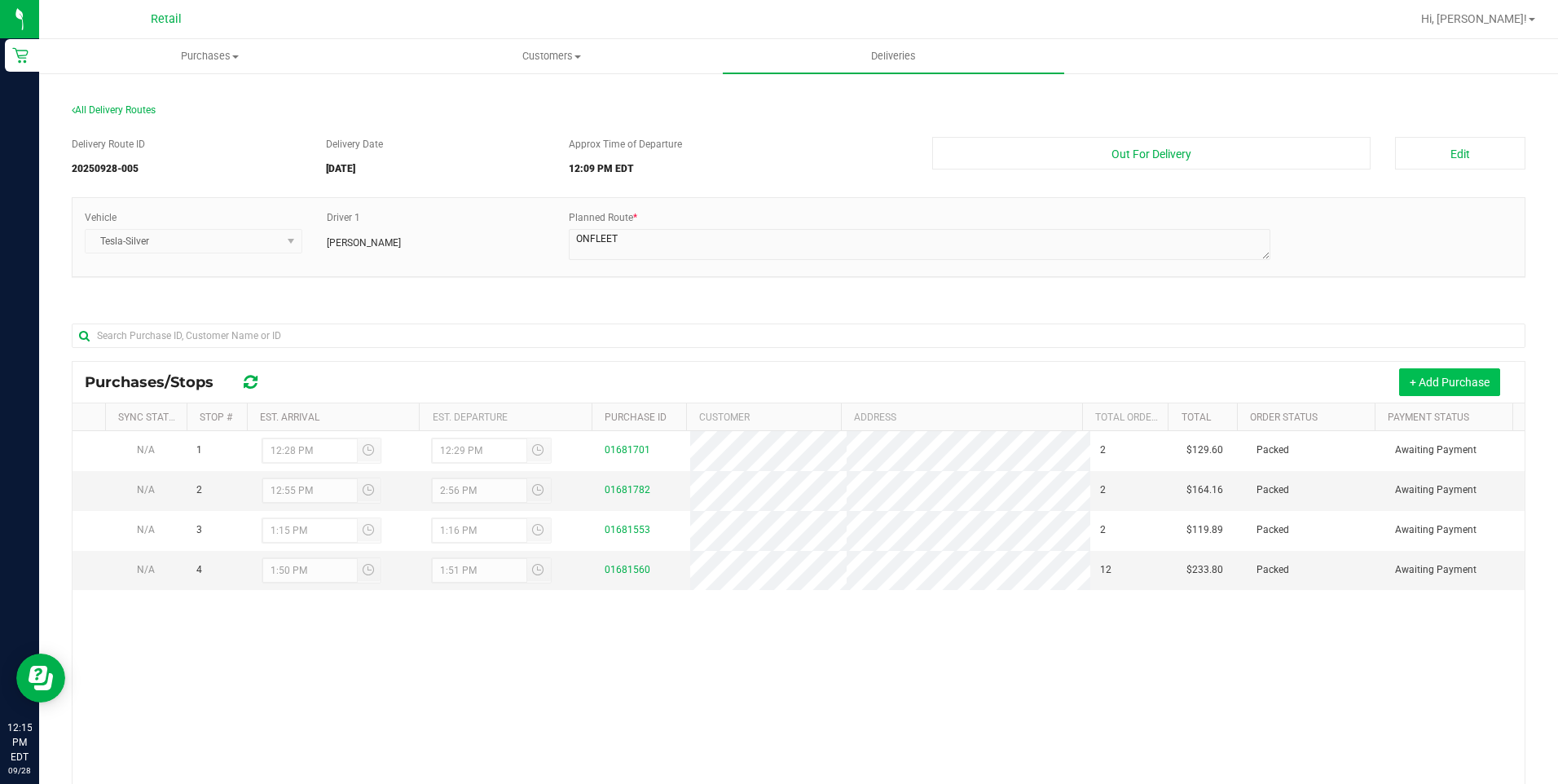
click at [1445, 381] on button "+ Add Purchase" at bounding box center [1449, 382] width 101 height 28
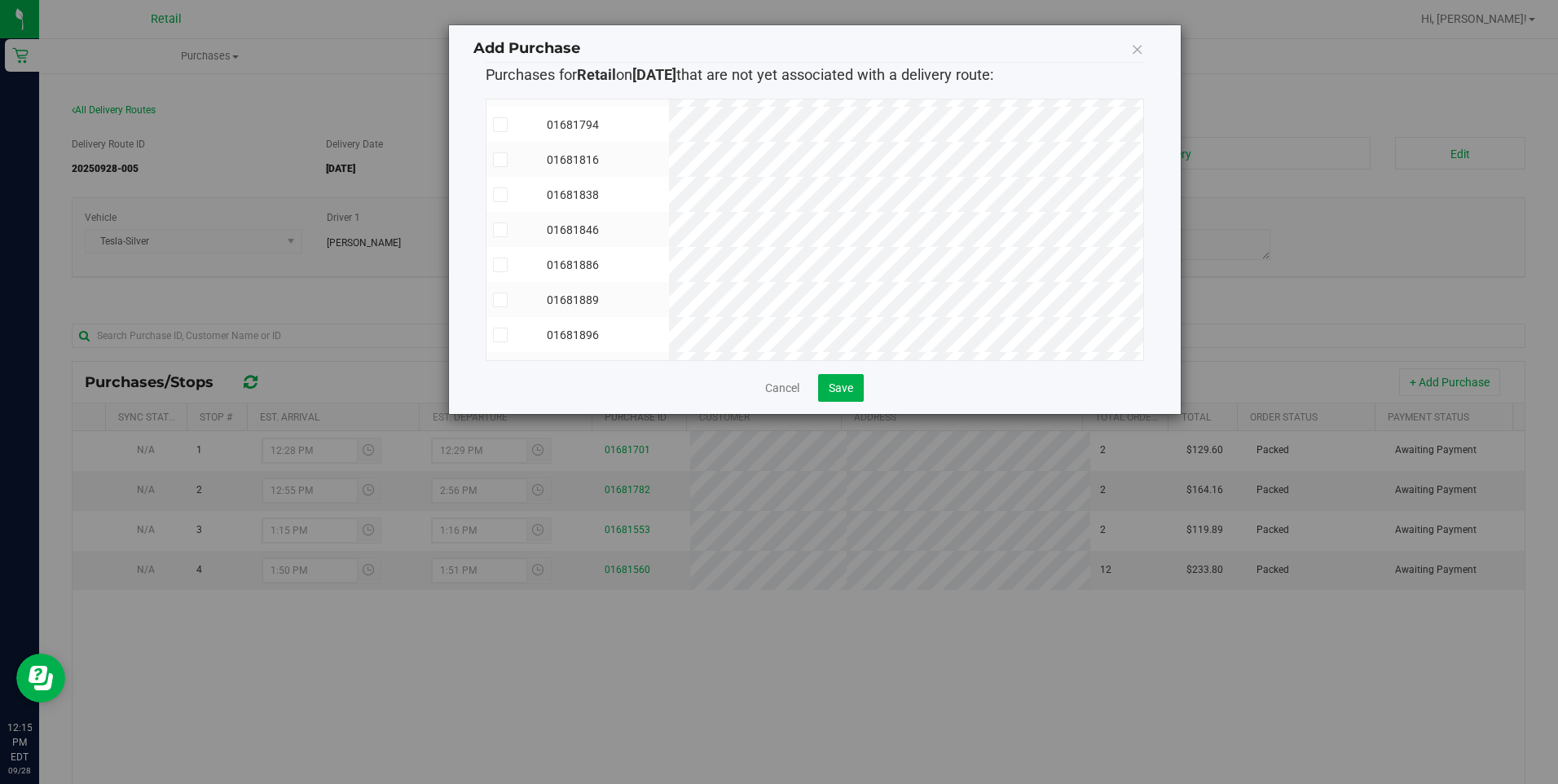
scroll to position [237, 0]
click at [506, 335] on span at bounding box center [500, 343] width 15 height 15
click at [0, 0] on input "checkbox" at bounding box center [0, 0] width 0 height 0
click at [503, 308] on icon at bounding box center [500, 308] width 10 height 0
click at [0, 0] on input "checkbox" at bounding box center [0, 0] width 0 height 0
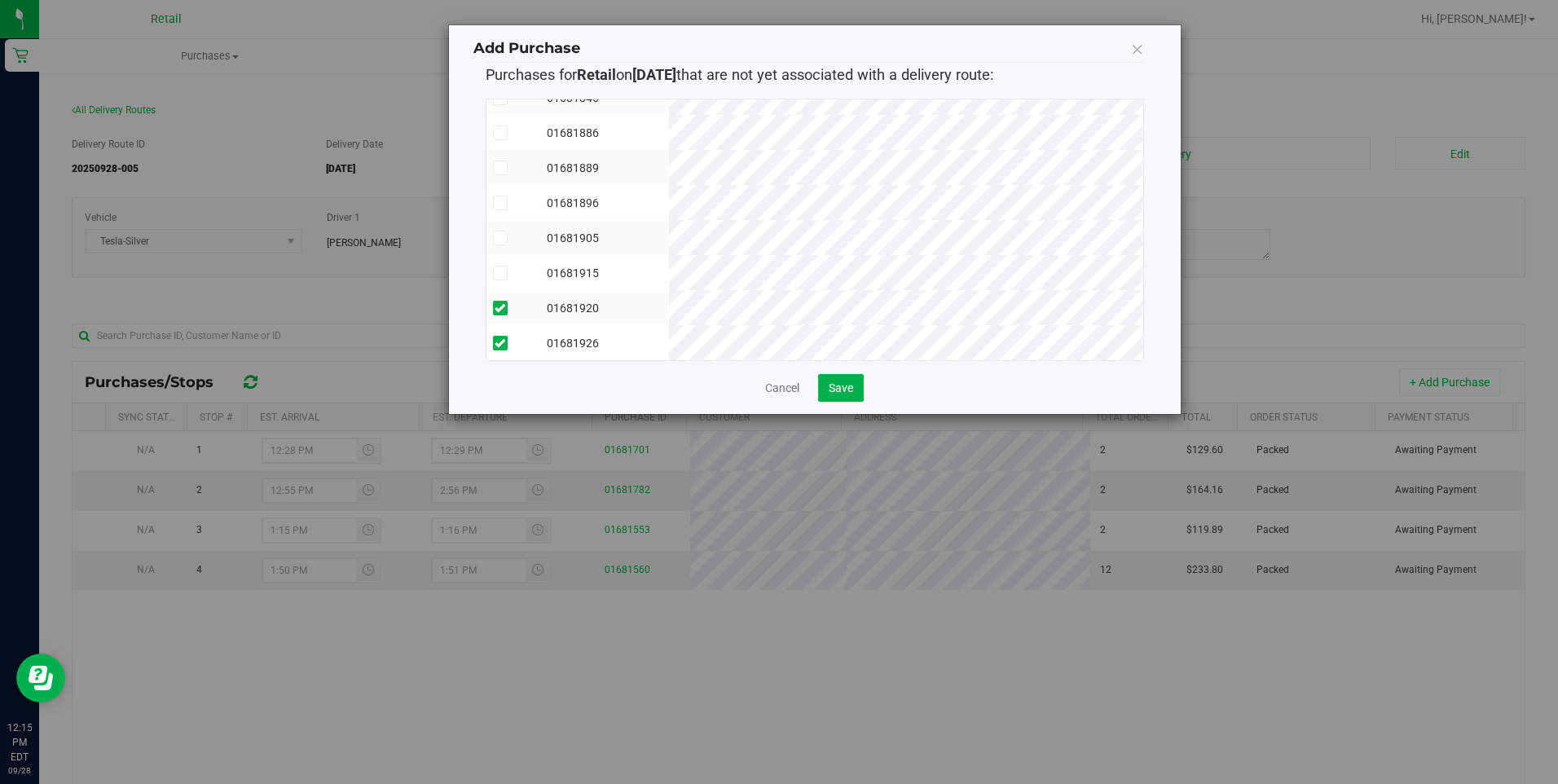
click at [507, 231] on span at bounding box center [500, 238] width 15 height 15
click at [0, 0] on input "checkbox" at bounding box center [0, 0] width 0 height 0
click at [842, 379] on button "Save" at bounding box center [840, 387] width 45 height 28
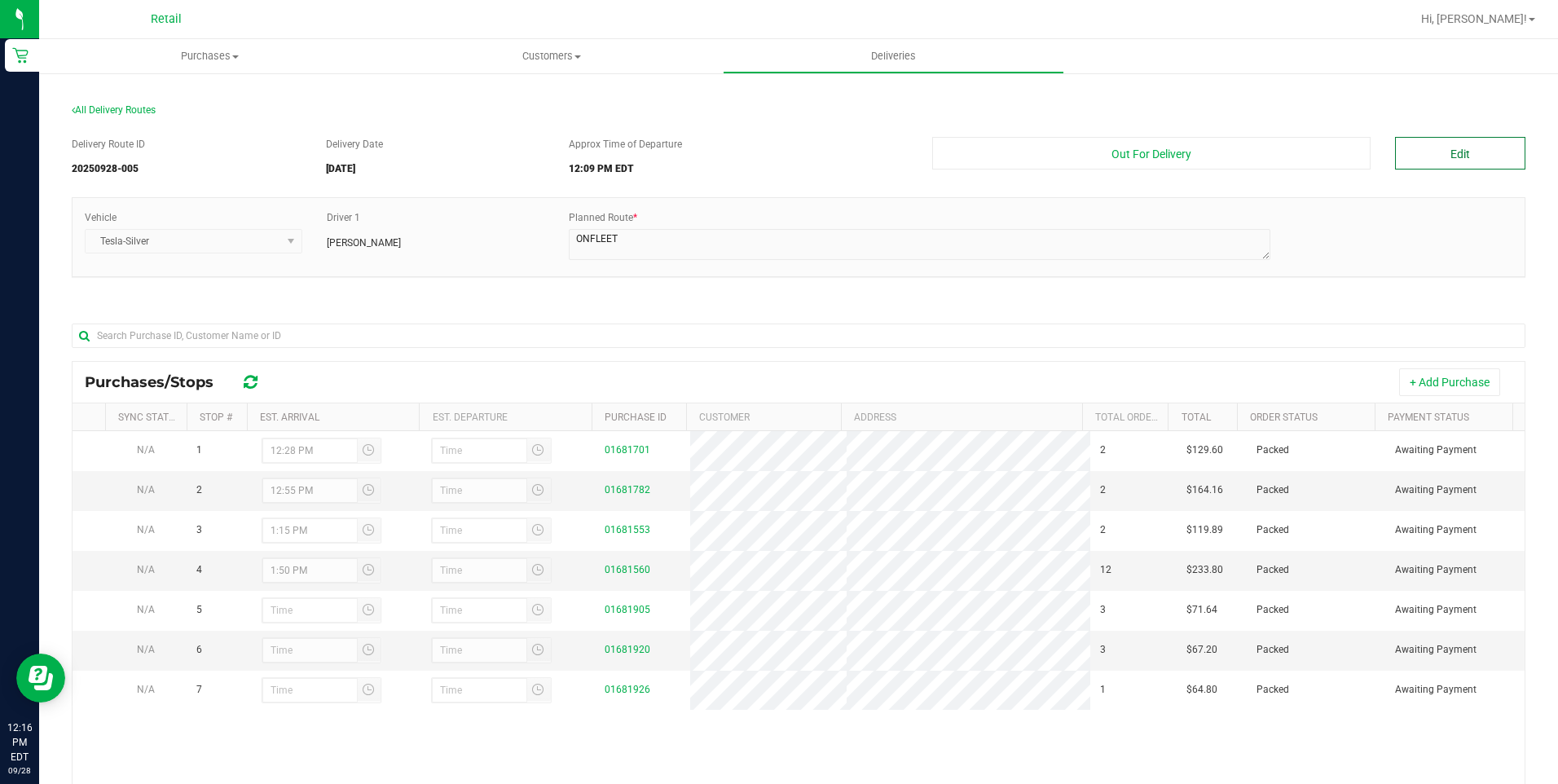
click at [1464, 157] on button "Edit" at bounding box center [1460, 153] width 131 height 32
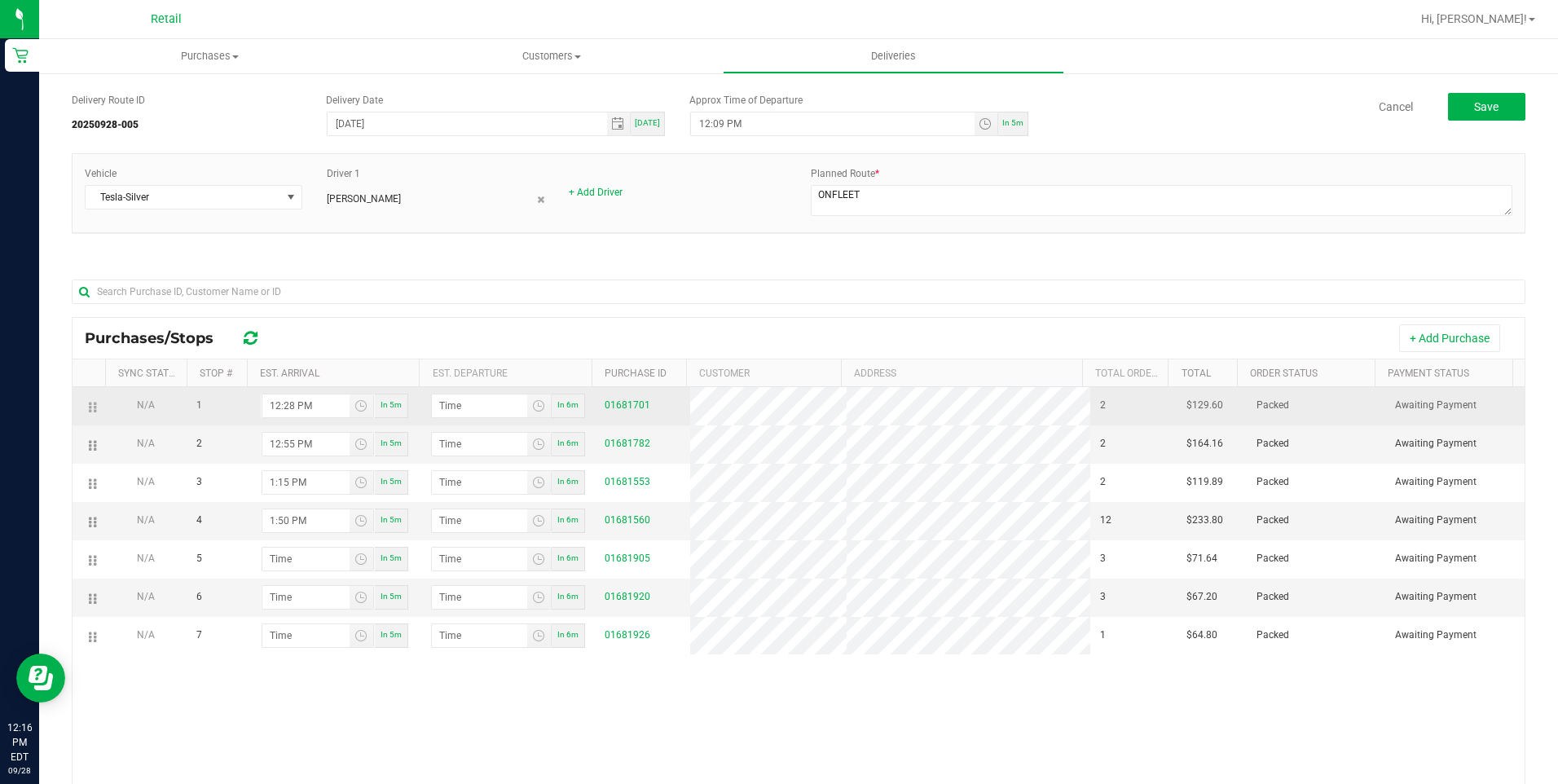
scroll to position [82, 0]
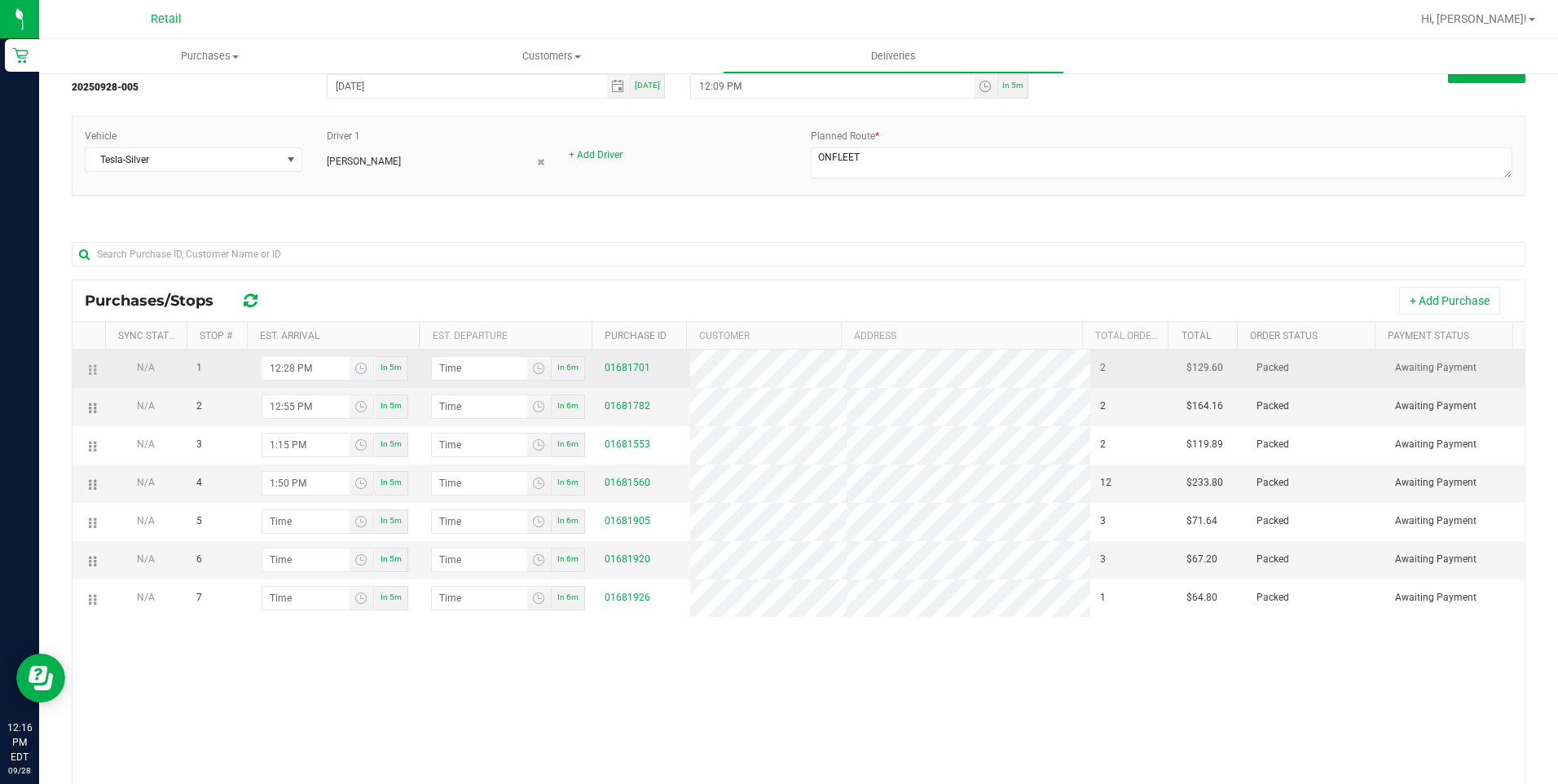
click at [275, 368] on input "12:28 PM" at bounding box center [306, 368] width 87 height 23
type input "1:28 PM"
type input "1:29 PM"
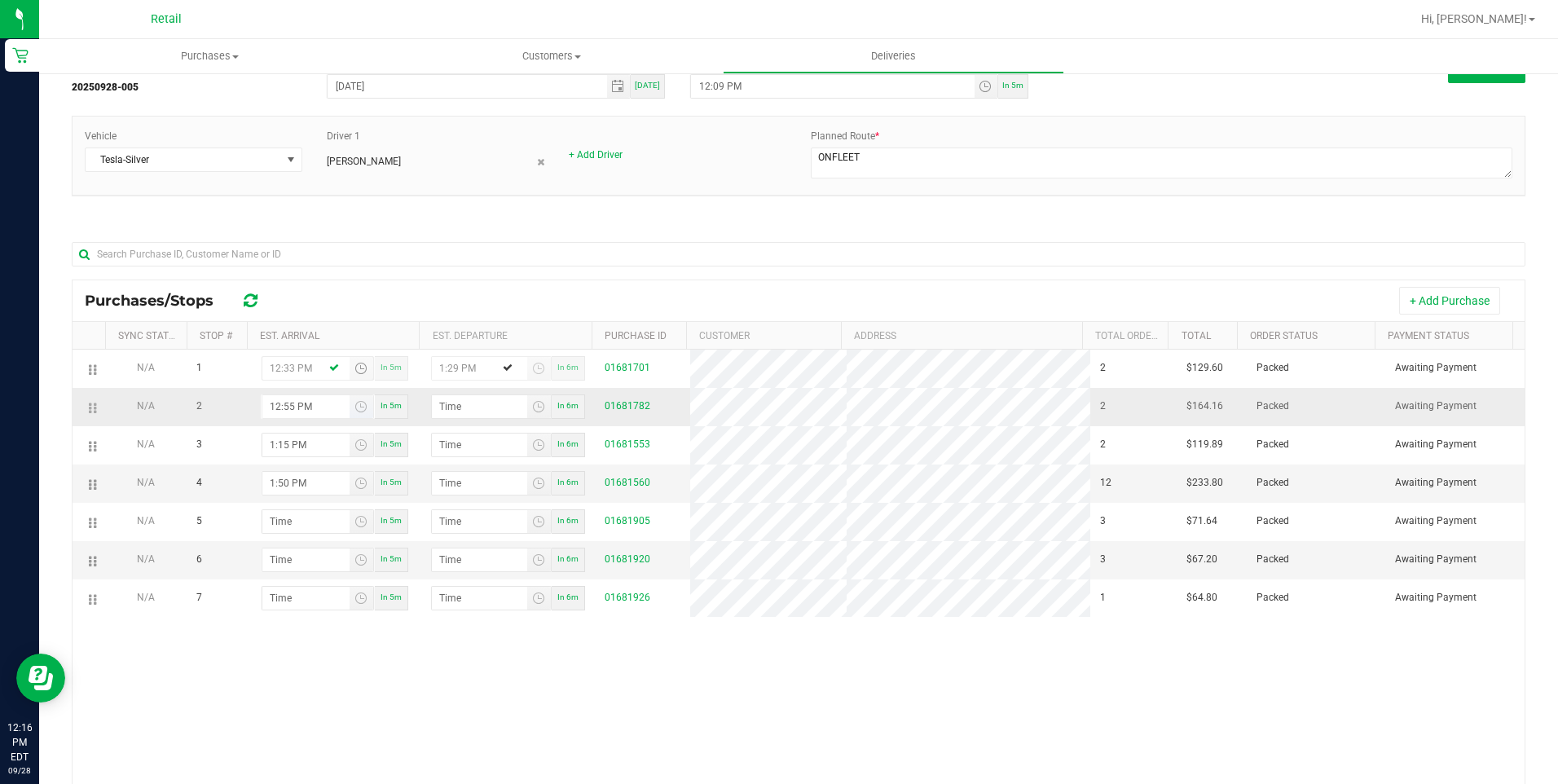
type input "12:33 PM"
click at [268, 407] on input "12:55 PM" at bounding box center [306, 406] width 87 height 23
type input "1:55 PM"
type input "1:56 PM"
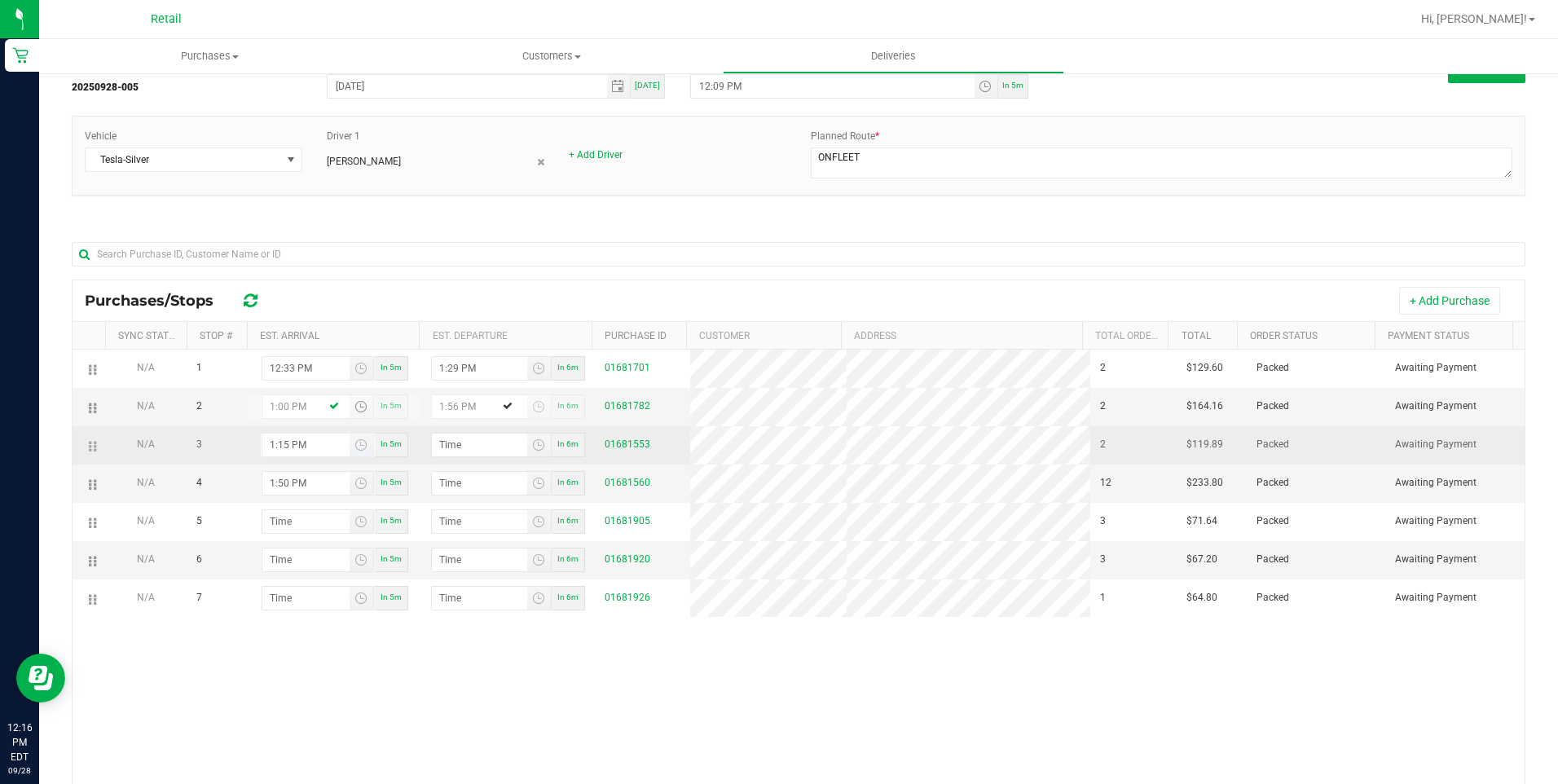
type input "1:00 PM"
click at [272, 443] on input "1:15 PM" at bounding box center [306, 445] width 87 height 23
type input "12:15 PM"
type input "12:16 PM"
type input "1:15 PM"
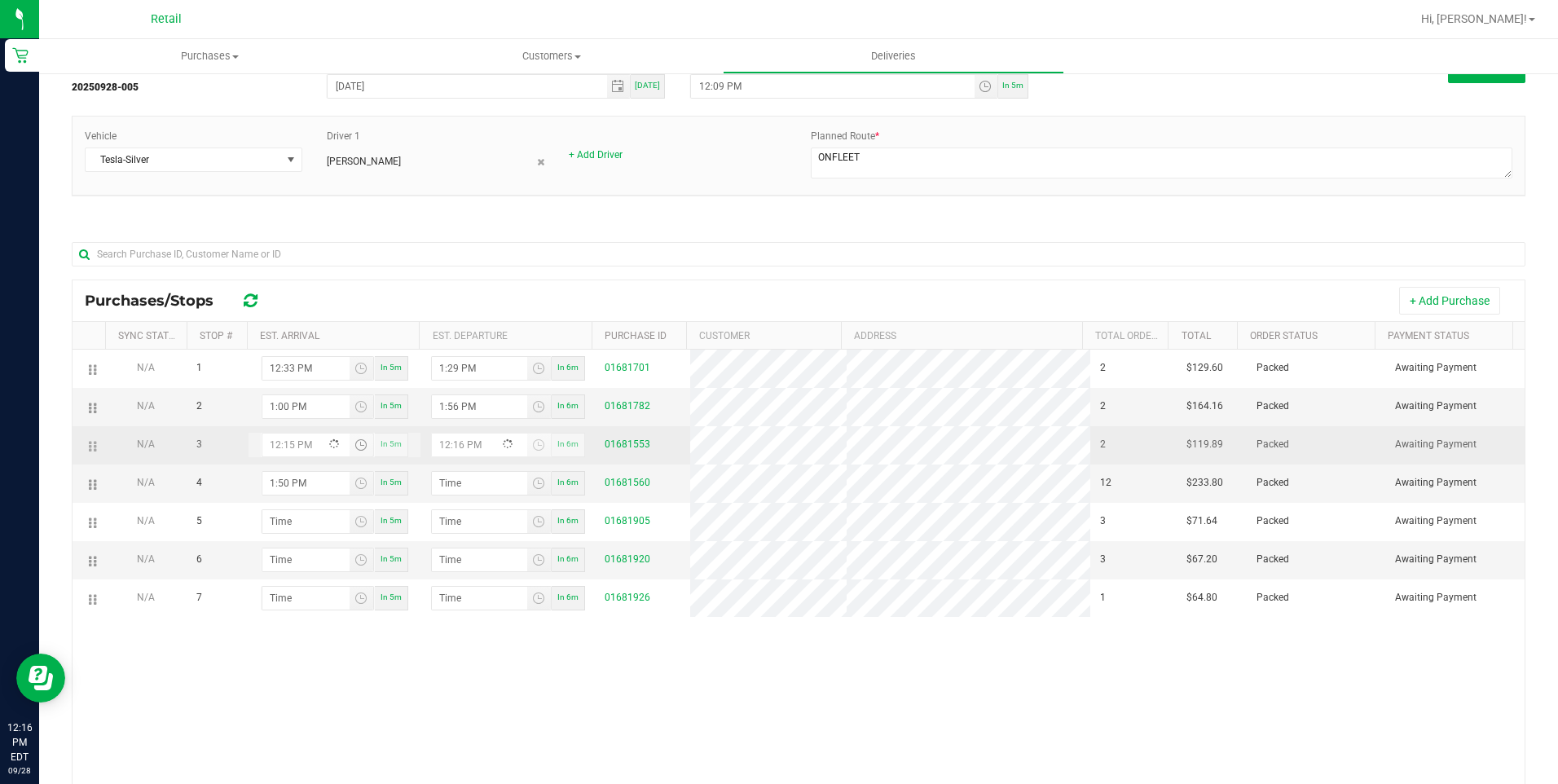
type input "1:16 PM"
type input "1:23 PM"
type input "1:24 PM"
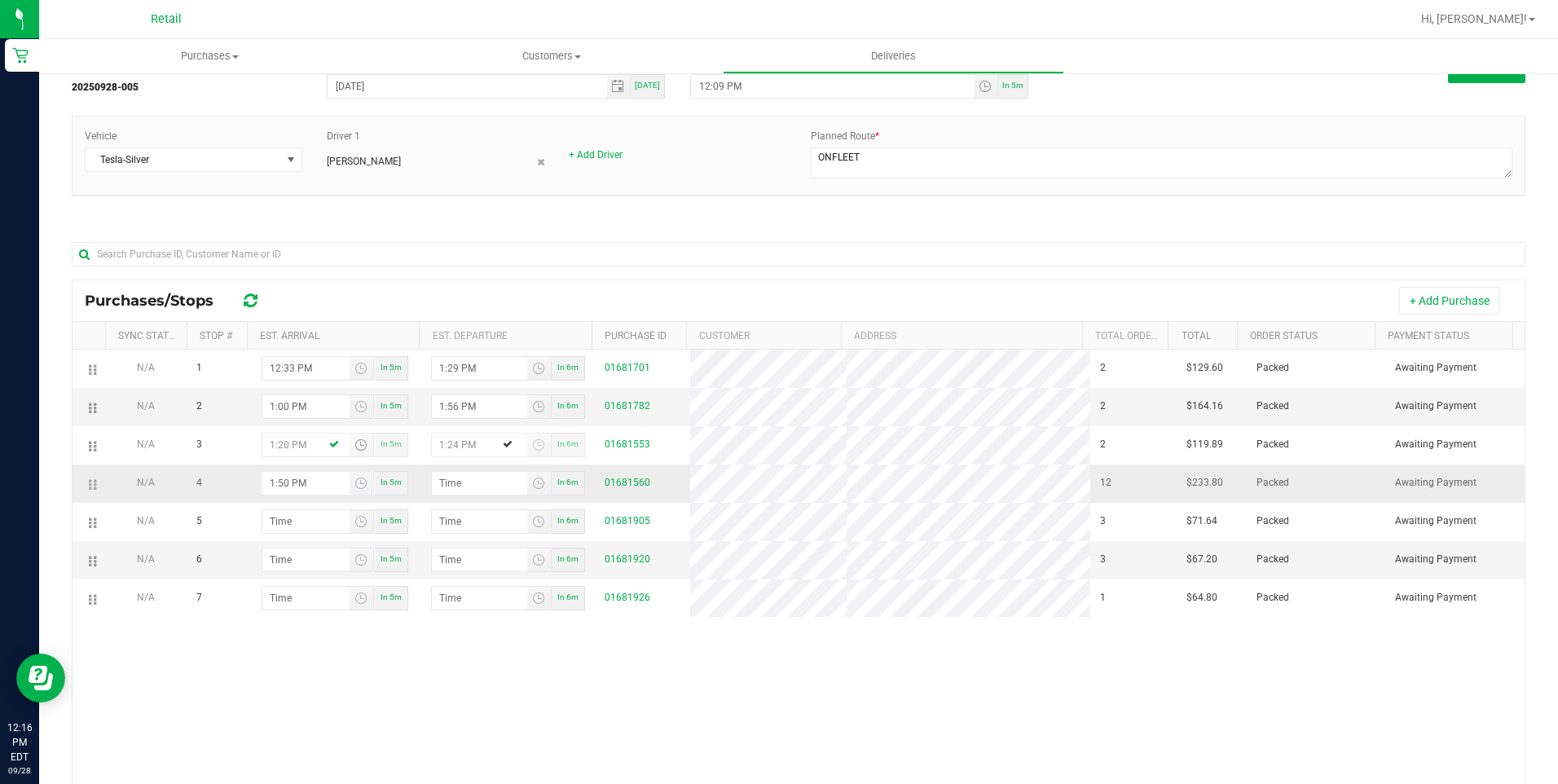
type input "1:20 PM"
click at [272, 489] on input "1:50 PM" at bounding box center [306, 483] width 87 height 23
type input "12:50 PM"
type input "12:51 PM"
type input "1:50 PM"
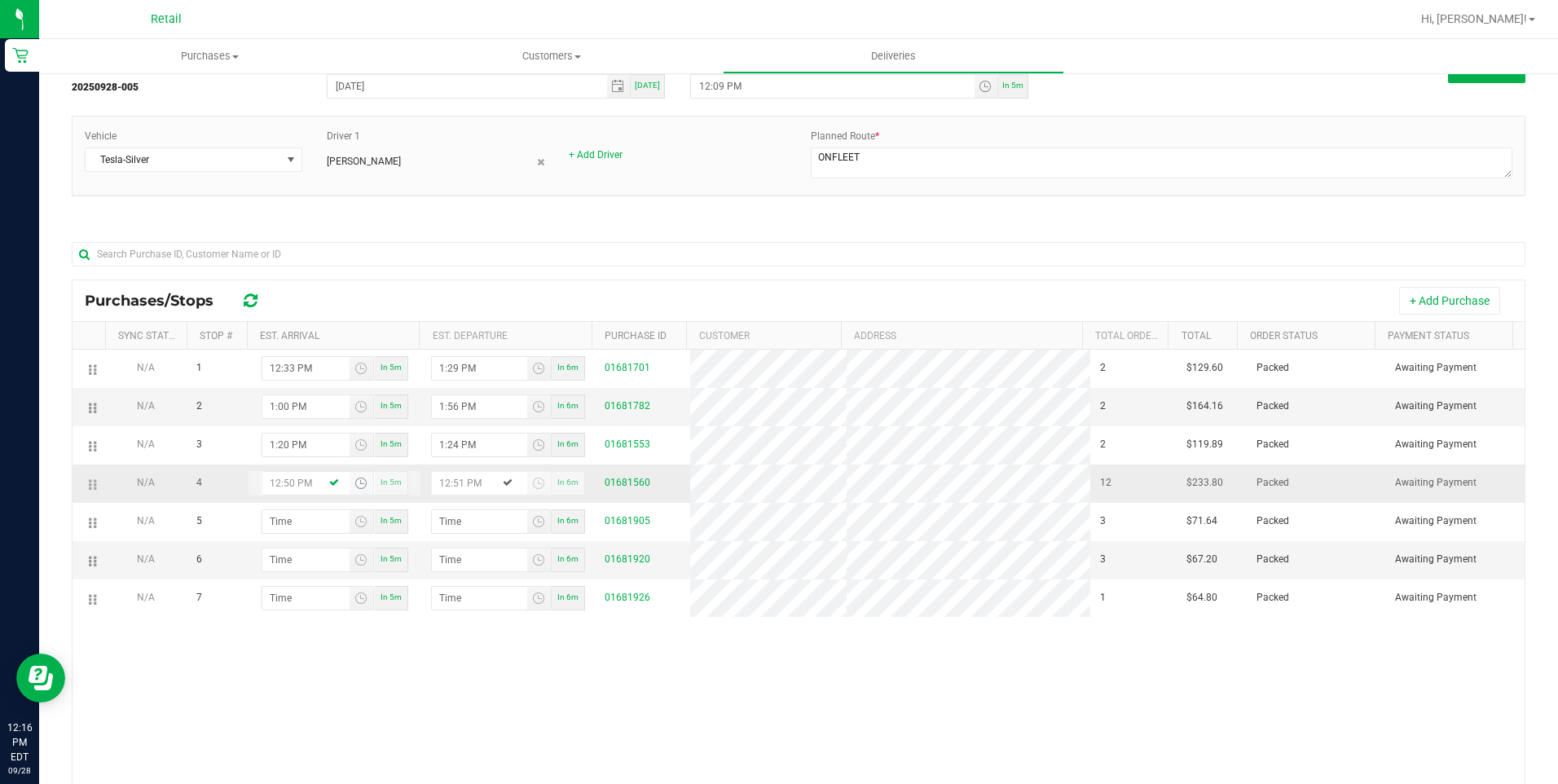
type input "1:51 PM"
type input "1:56 PM"
type input "1:57 PM"
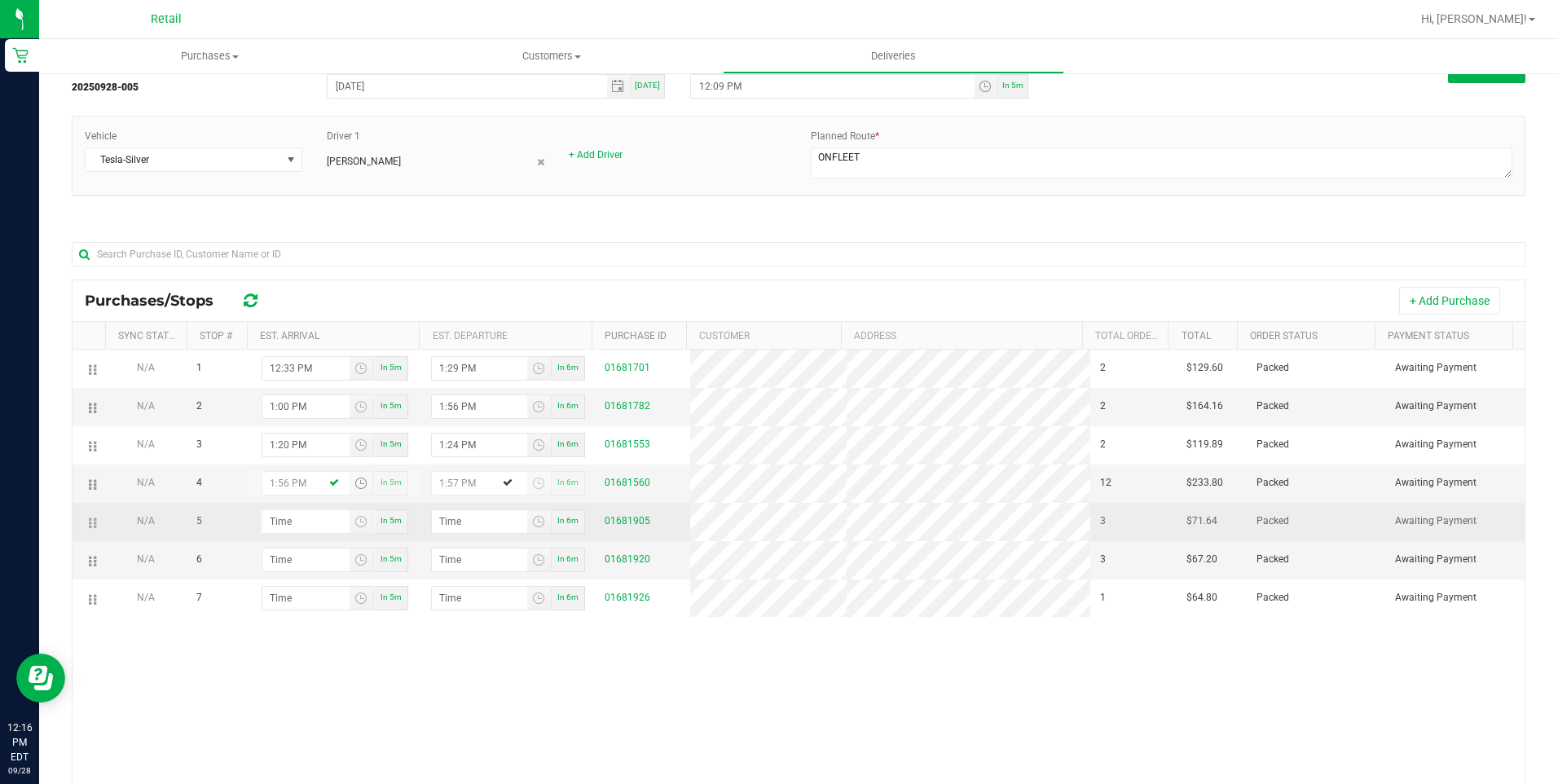
type input "1:56 PM"
click at [280, 515] on input "hour:minute AM" at bounding box center [306, 521] width 87 height 23
type input "2:03 AM"
type input "2:04 AM"
type input "2:38 AM"
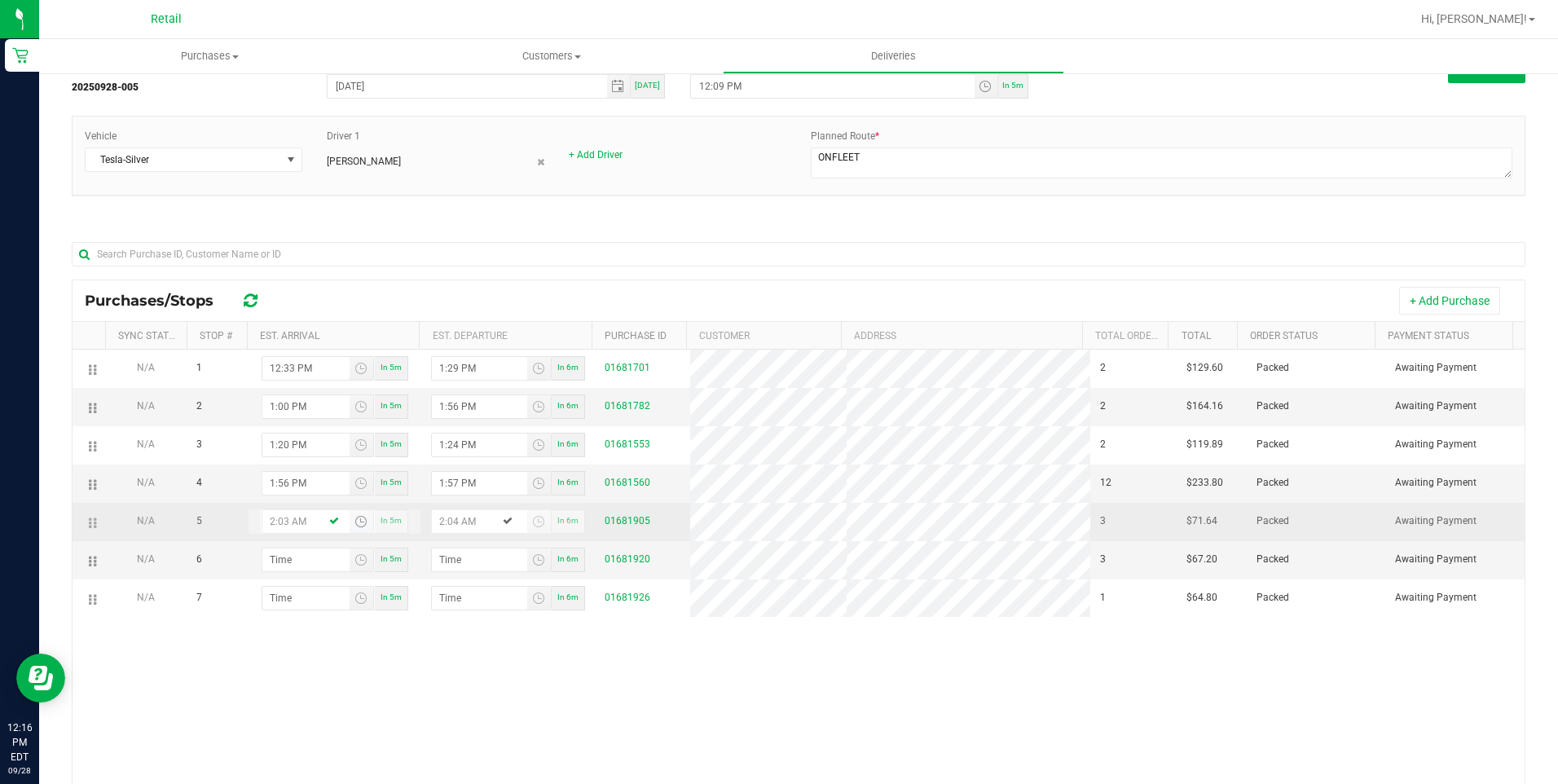
type input "2:39 AM"
type input "2:38 PM"
type input "2:39 PM"
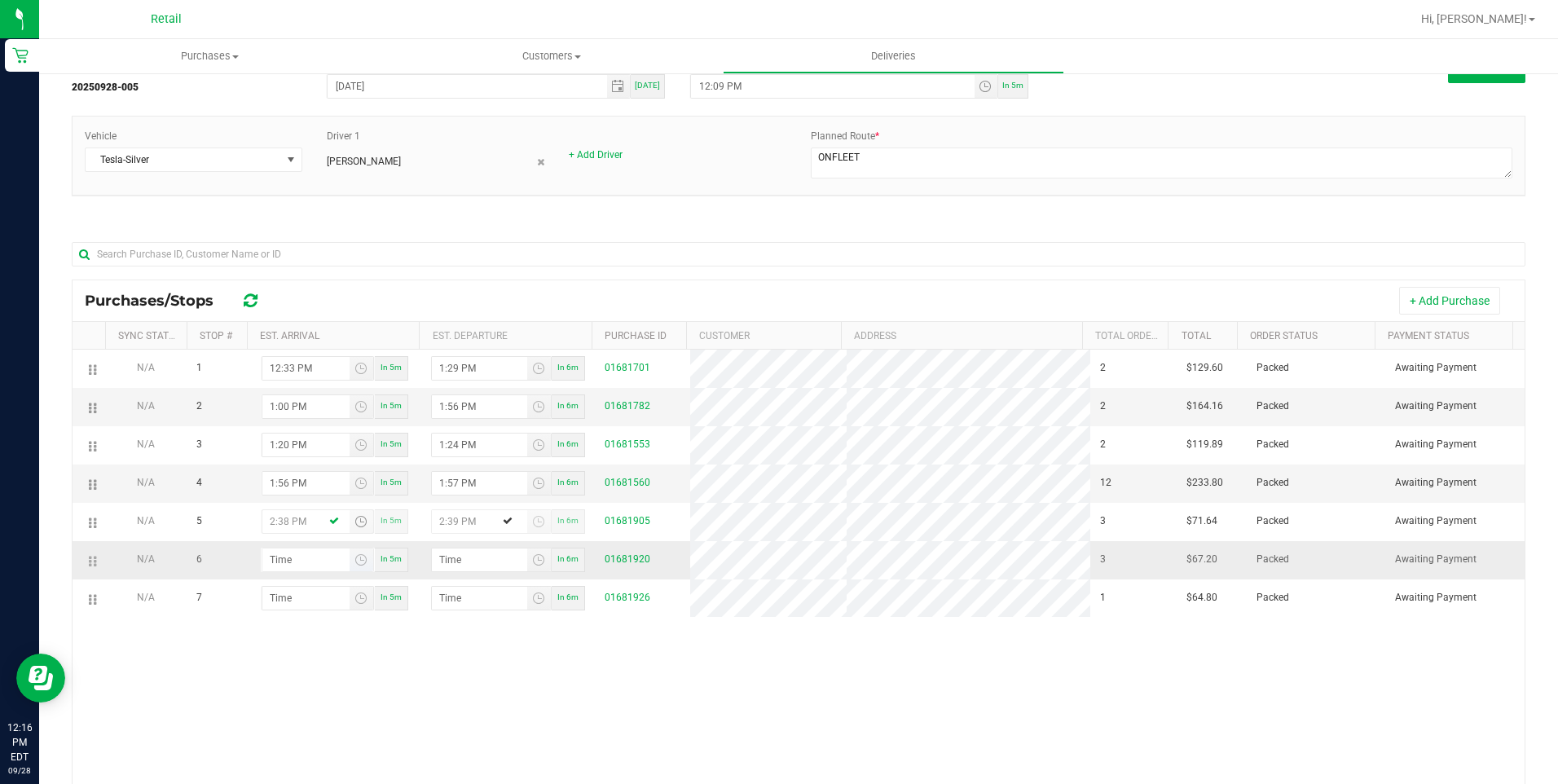
type input "2:38 PM"
click at [279, 555] on input "hour:minute AM" at bounding box center [306, 560] width 87 height 23
click at [265, 557] on input "hour:minute AM" at bounding box center [306, 560] width 87 height 23
type input "2:05 AM"
type input "2:06 AM"
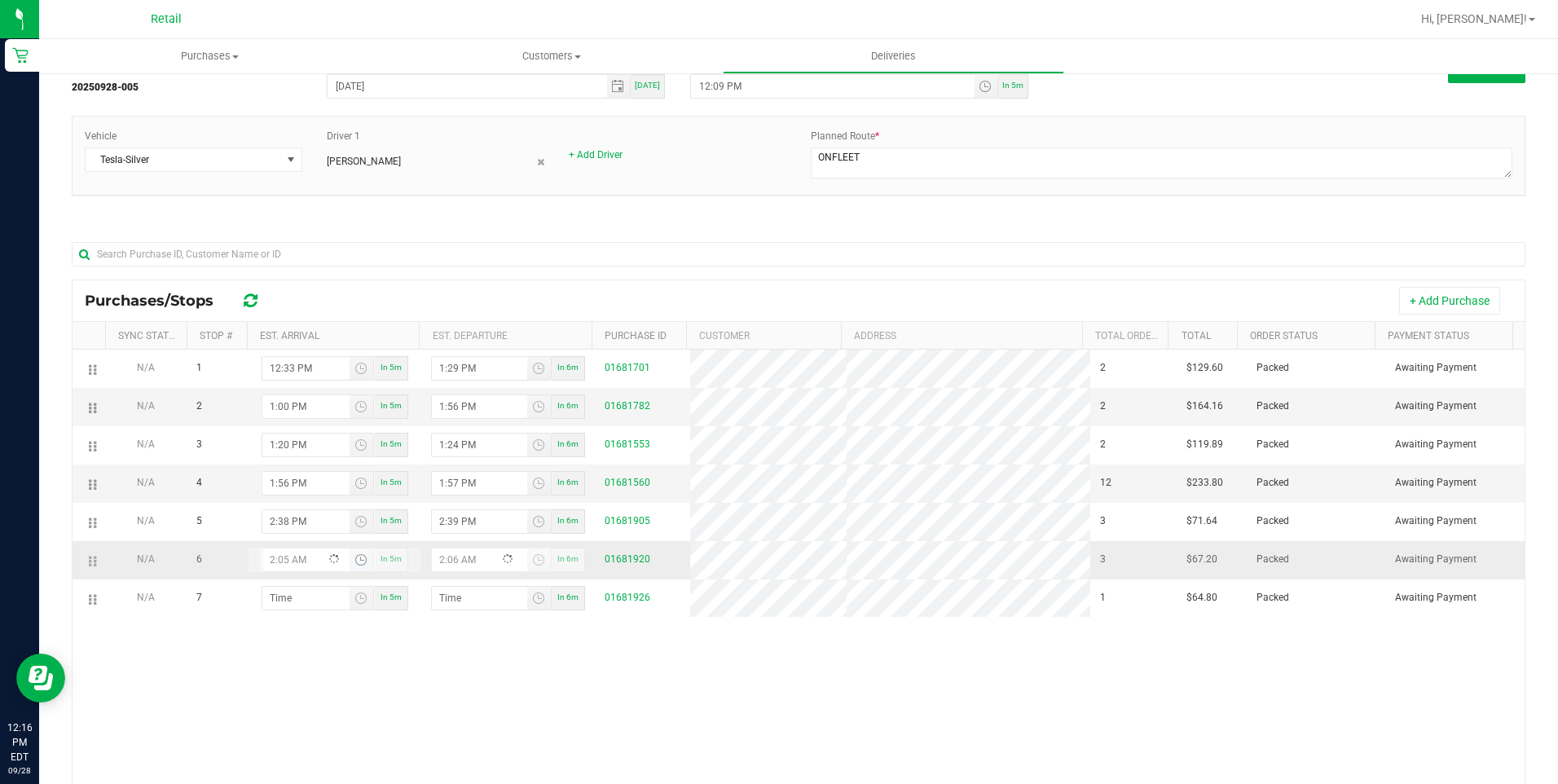
type input "2:57 AM"
type input "2:58 AM"
type input "2:57 PM"
type input "2:58 PM"
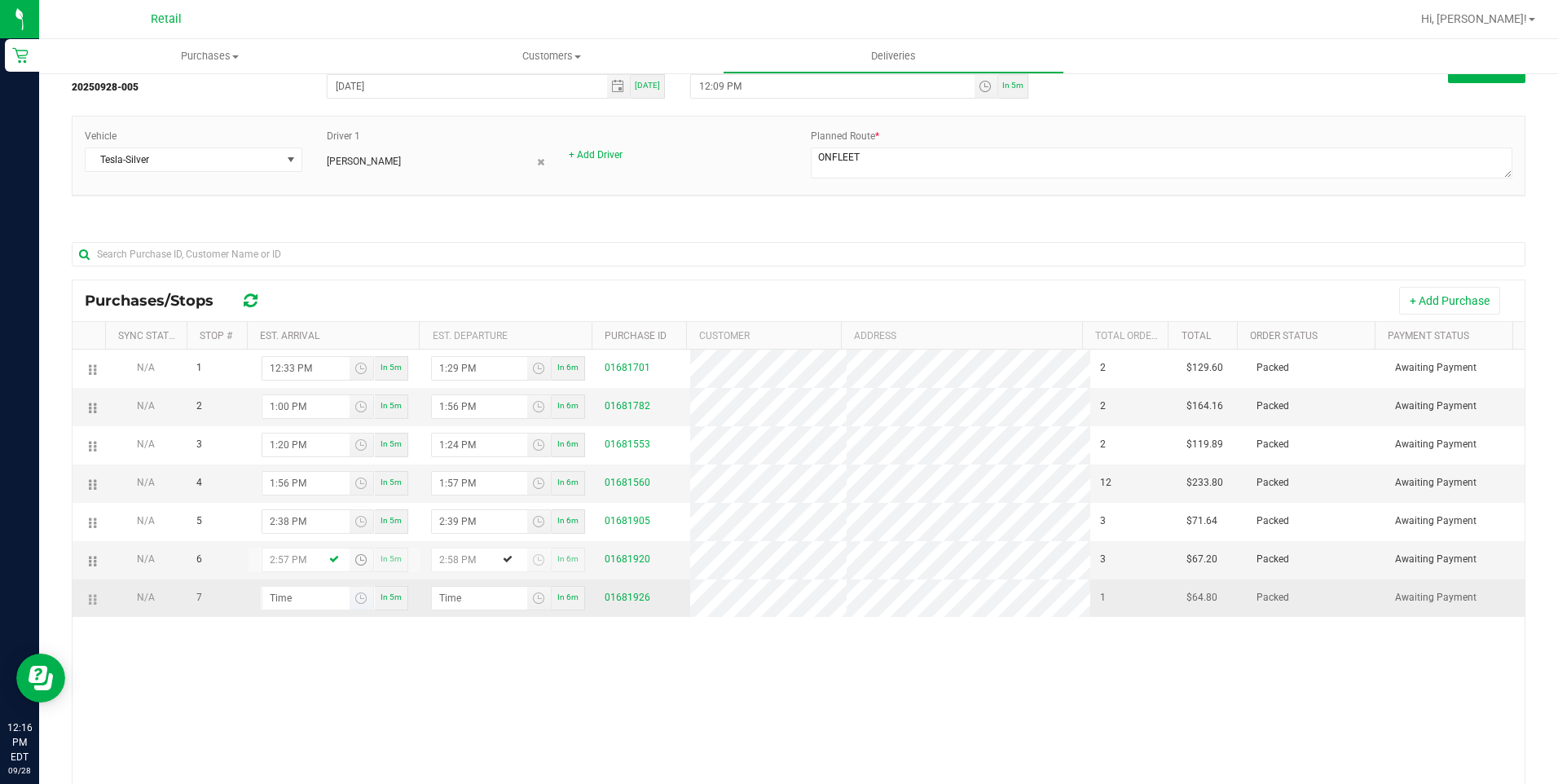
type input "2:57 PM"
click at [267, 595] on input "hour:minute AM" at bounding box center [306, 598] width 87 height 23
type input "3:01 AM"
type input "3:02 AM"
type input "3:14 AM"
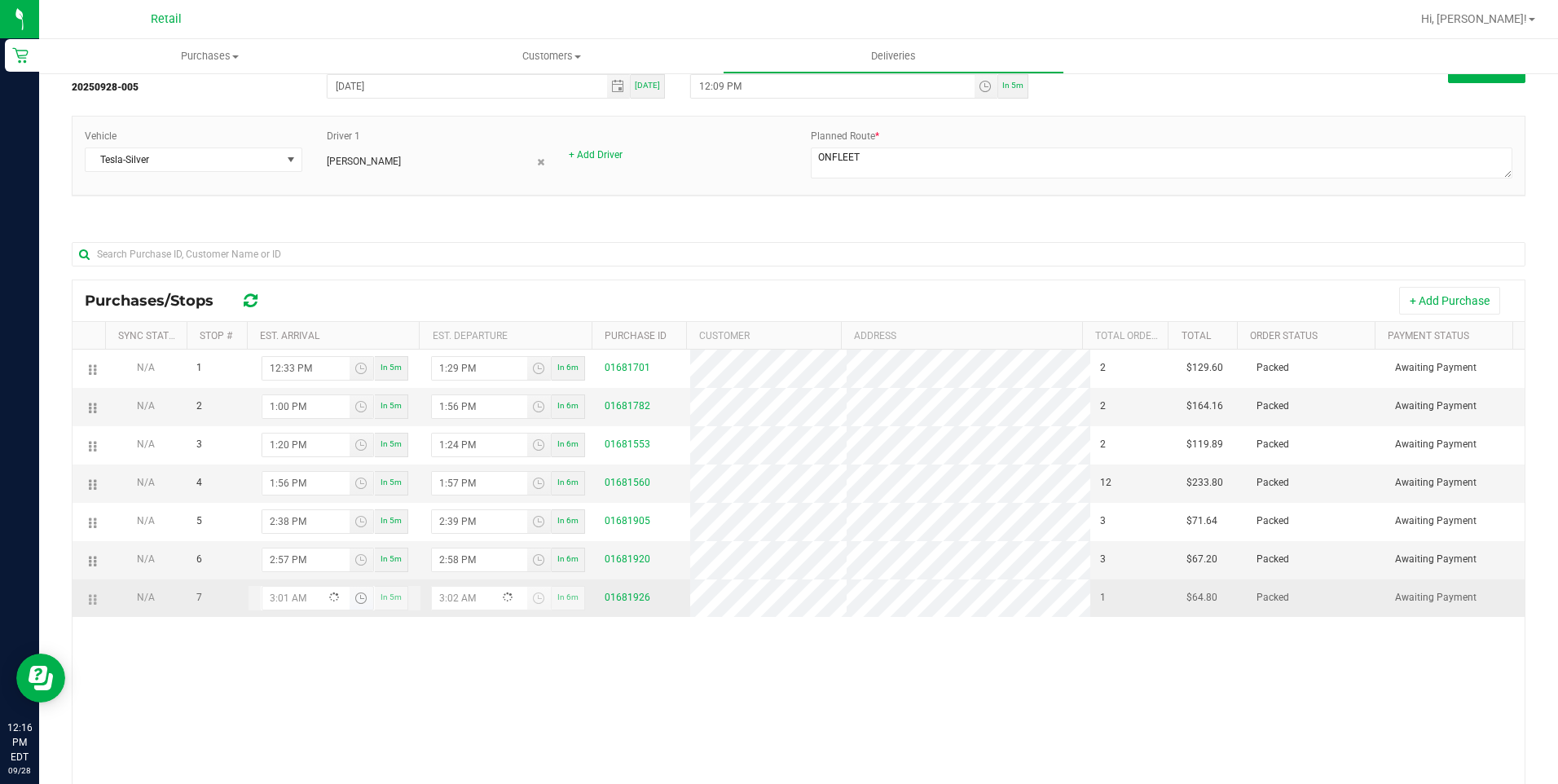
type input "3:15 AM"
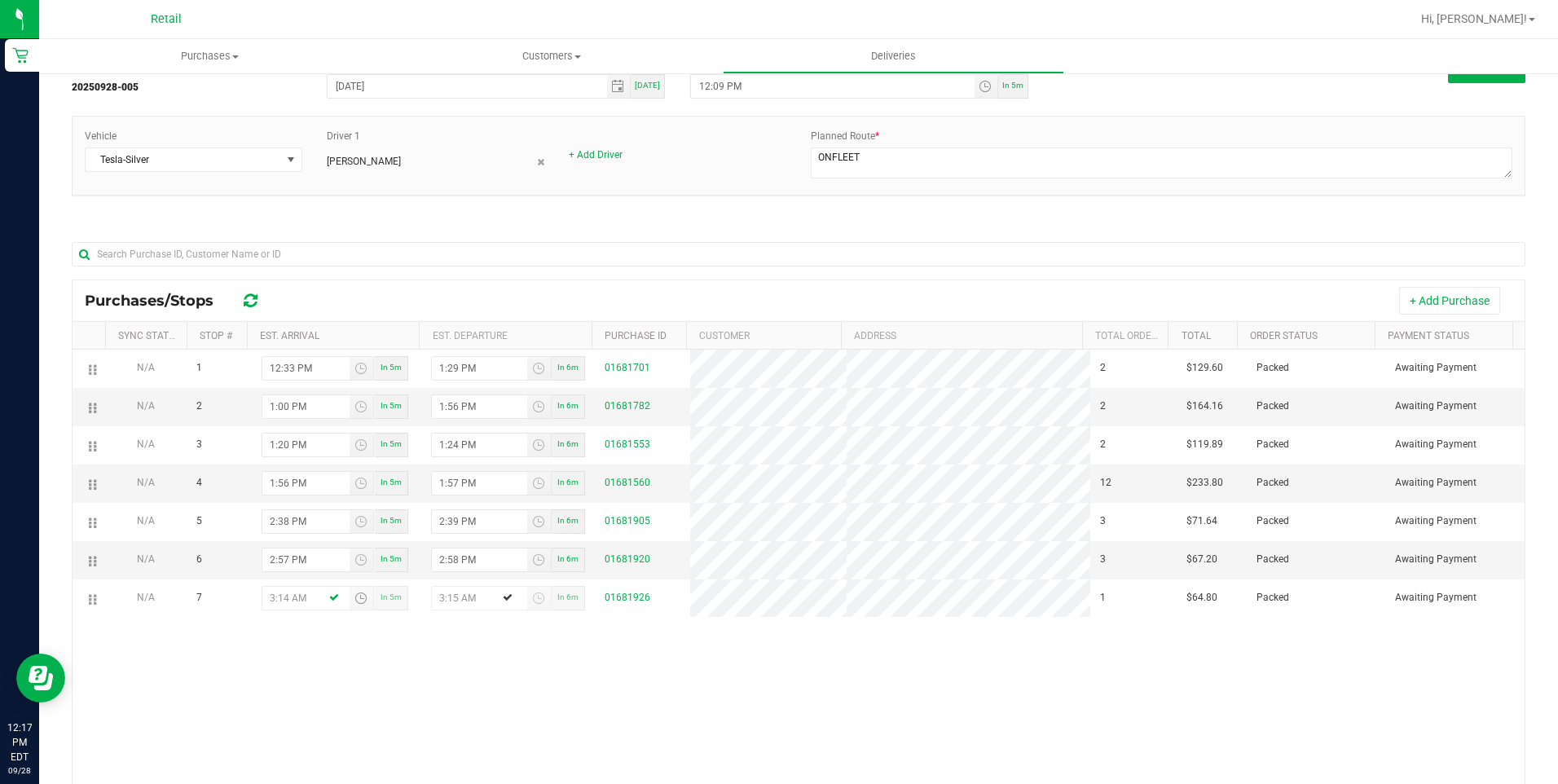
type input "3:14 PM"
type input "3:15 PM"
type input "3:14 PM"
click at [631, 727] on div "N/A 1 12:33 PM In 5m 1:29 PM In 6m 01681701 2 $129.60 Packed Awaiting Payment N…" at bounding box center [798, 596] width 1451 height 494
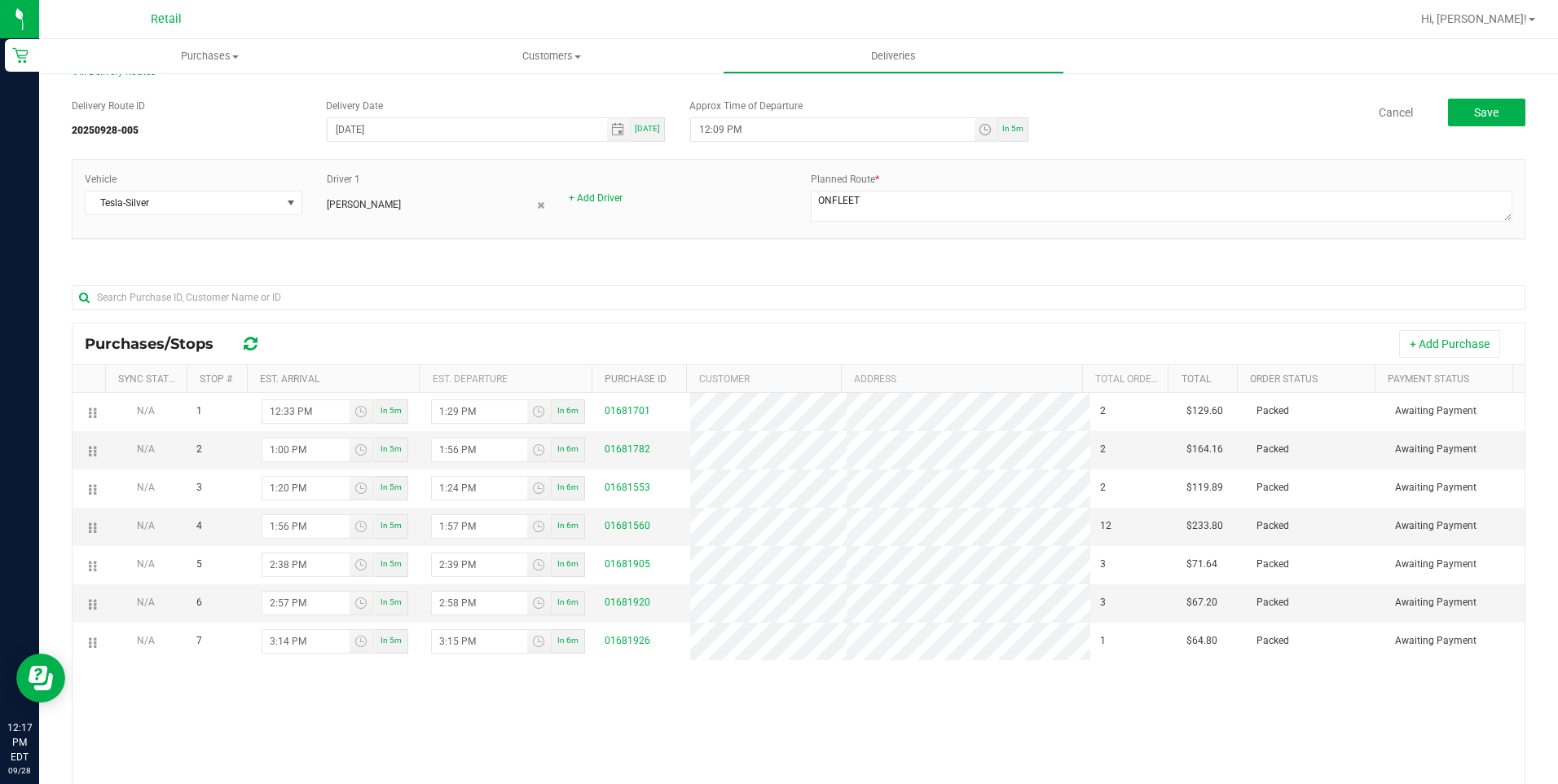
scroll to position [0, 0]
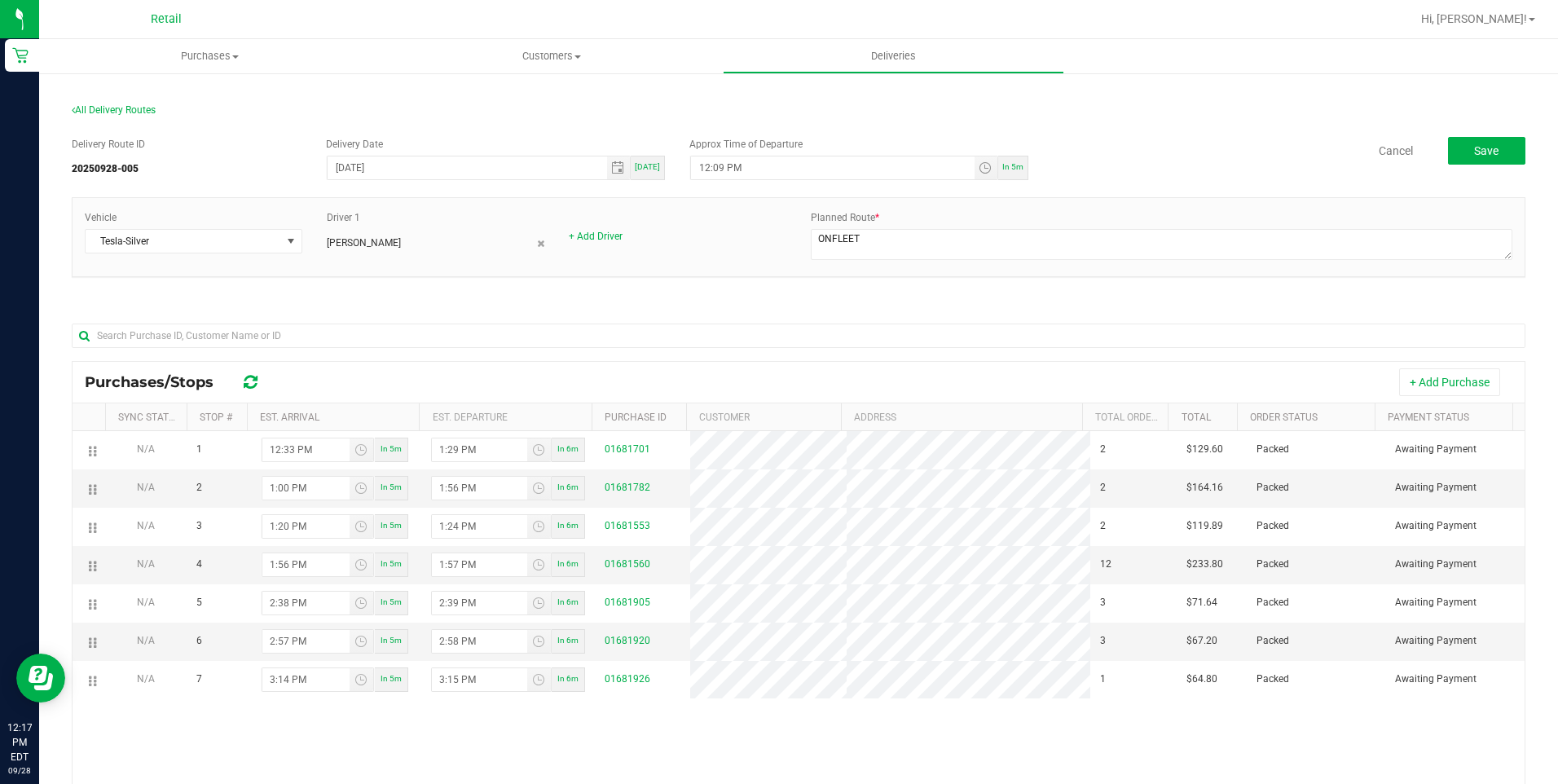
click at [1006, 177] on div "In 5m" at bounding box center [1013, 168] width 31 height 24
type input "12:22 PM"
click at [1009, 171] on div "In 5m" at bounding box center [1013, 168] width 31 height 24
click at [1501, 147] on button "Save" at bounding box center [1487, 151] width 78 height 28
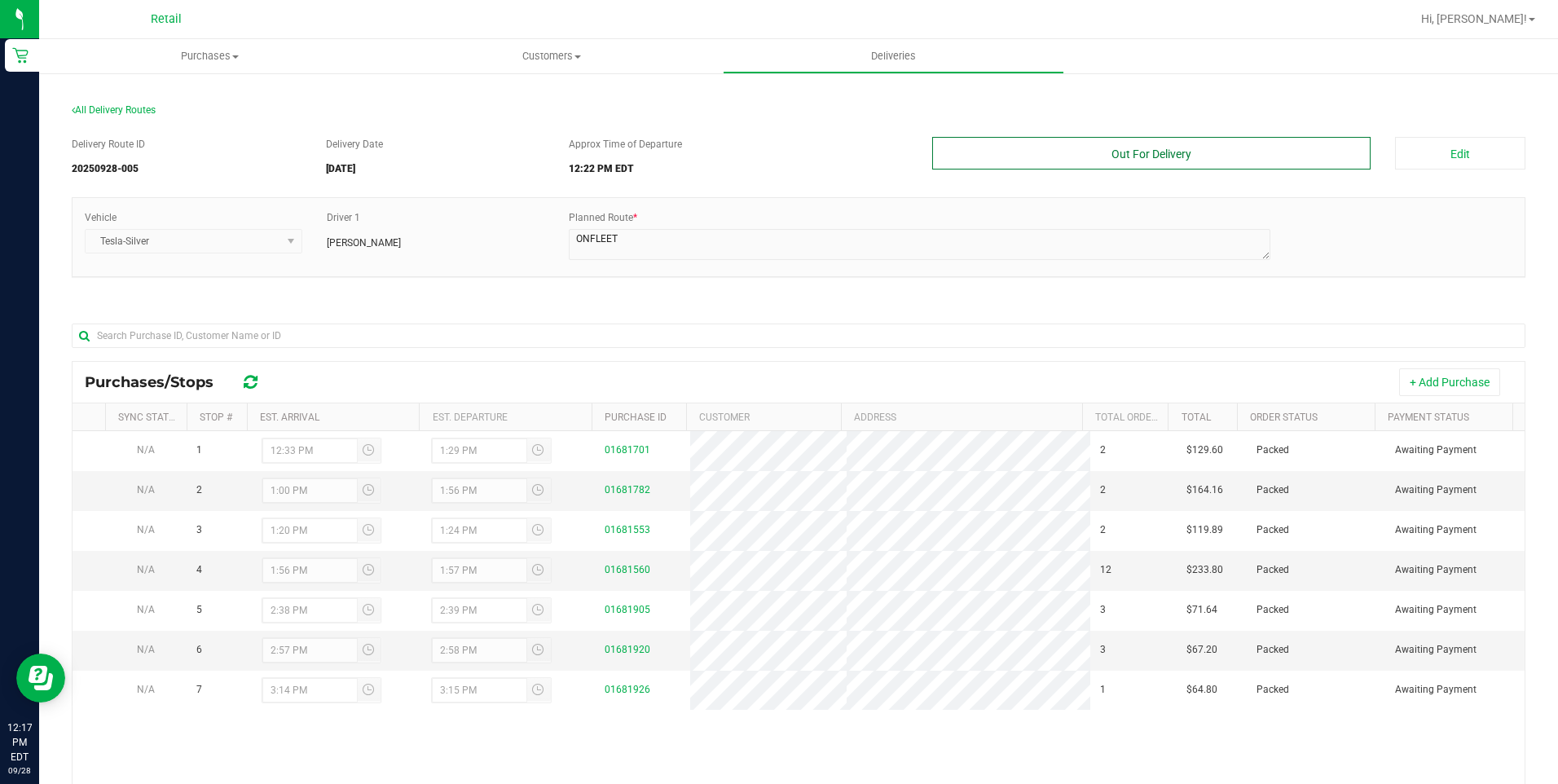
click at [1248, 148] on button "Out For Delivery" at bounding box center [1152, 153] width 439 height 32
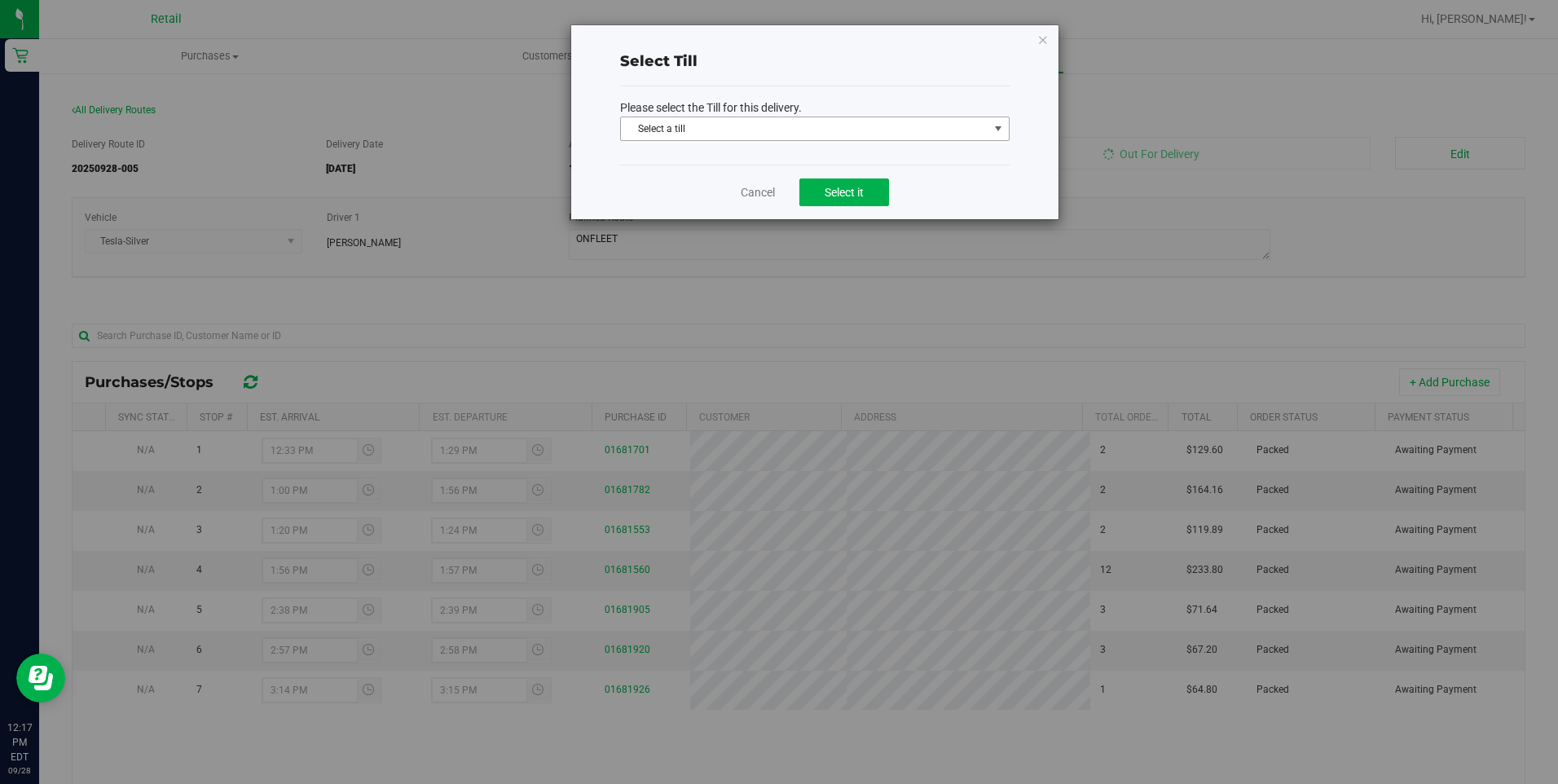
click at [918, 139] on span "Select a till" at bounding box center [804, 129] width 367 height 23
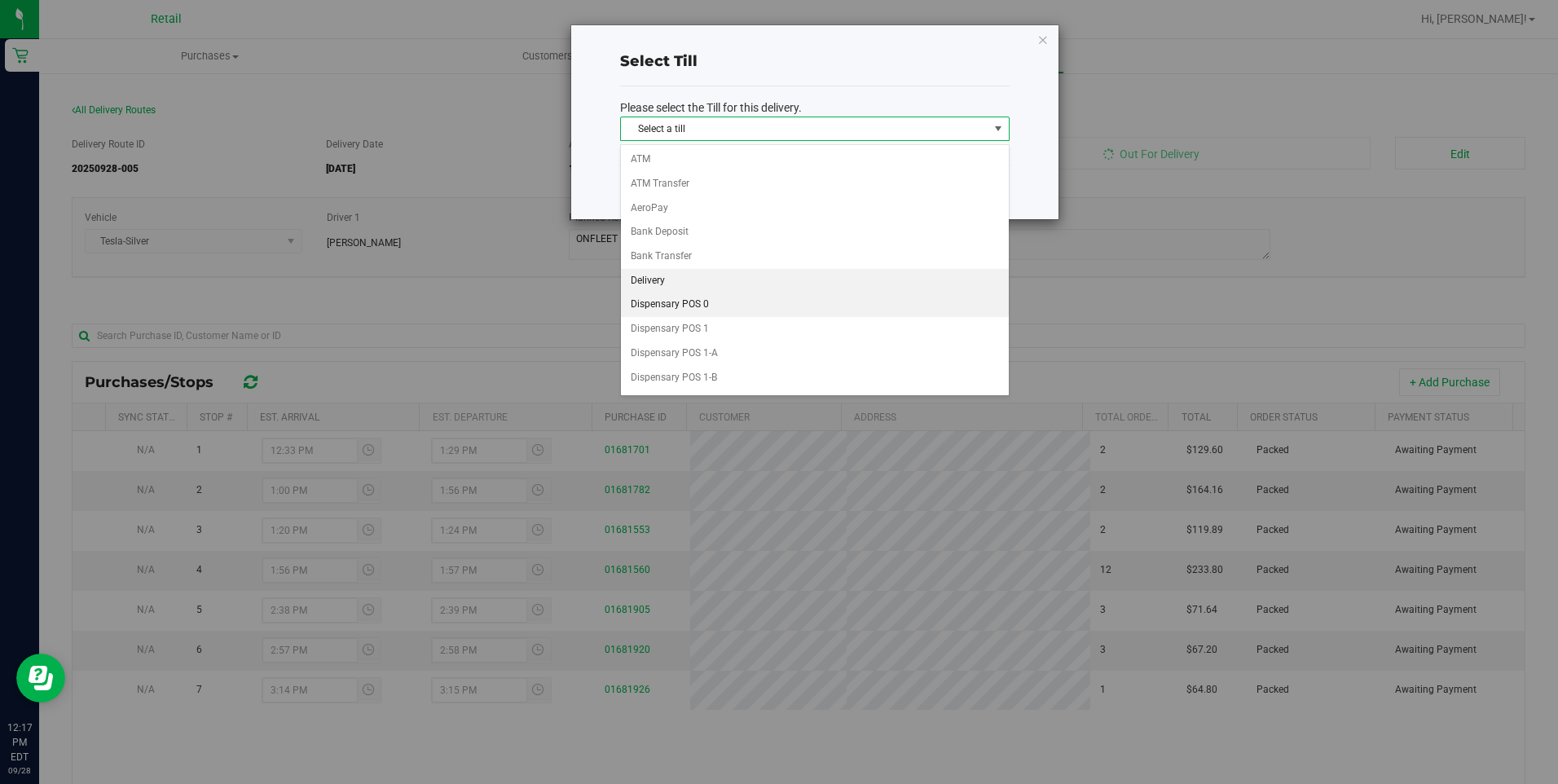
click at [693, 290] on li "Delivery" at bounding box center [815, 281] width 387 height 24
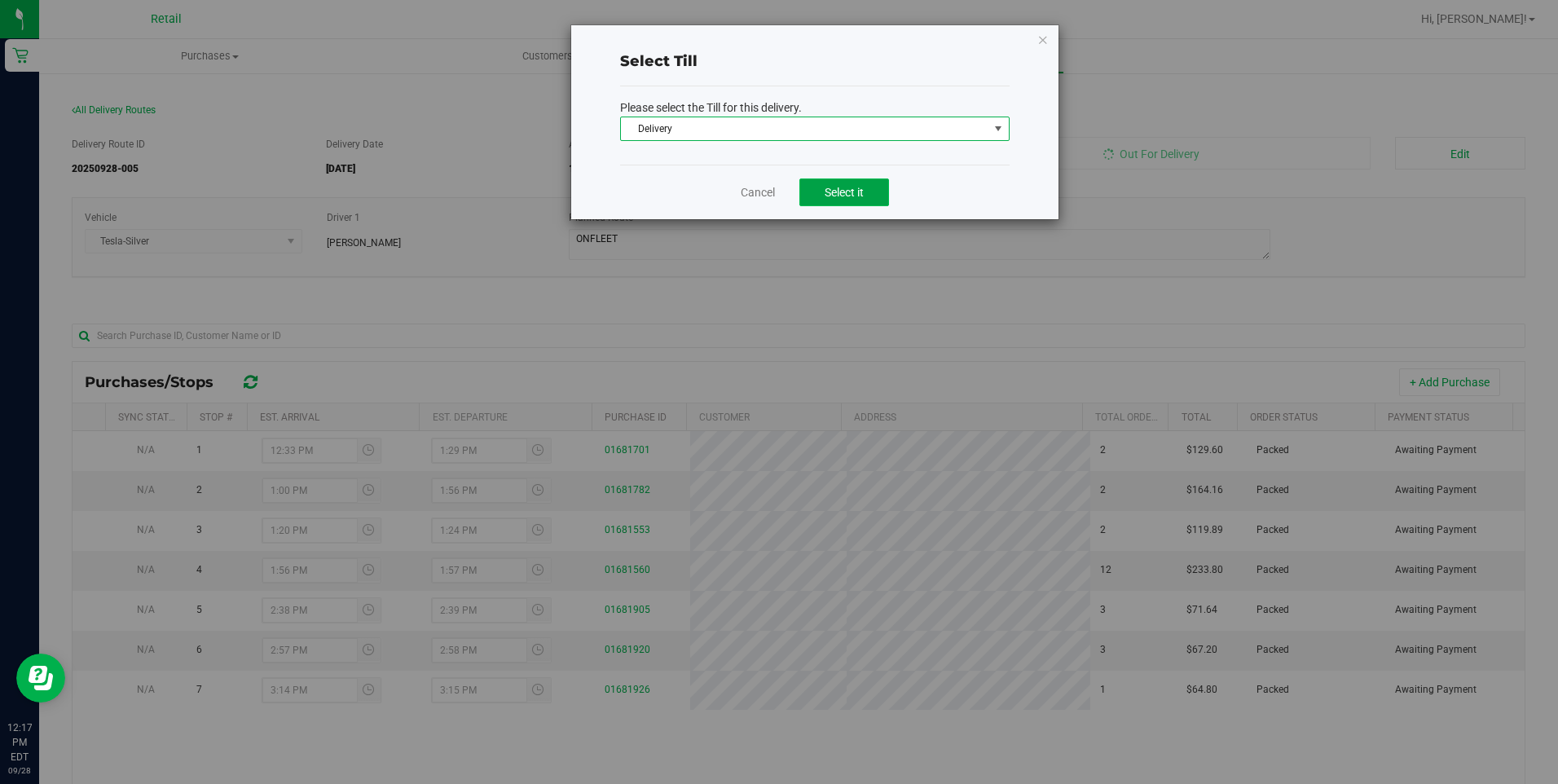
click at [848, 183] on button "Select it" at bounding box center [843, 192] width 90 height 28
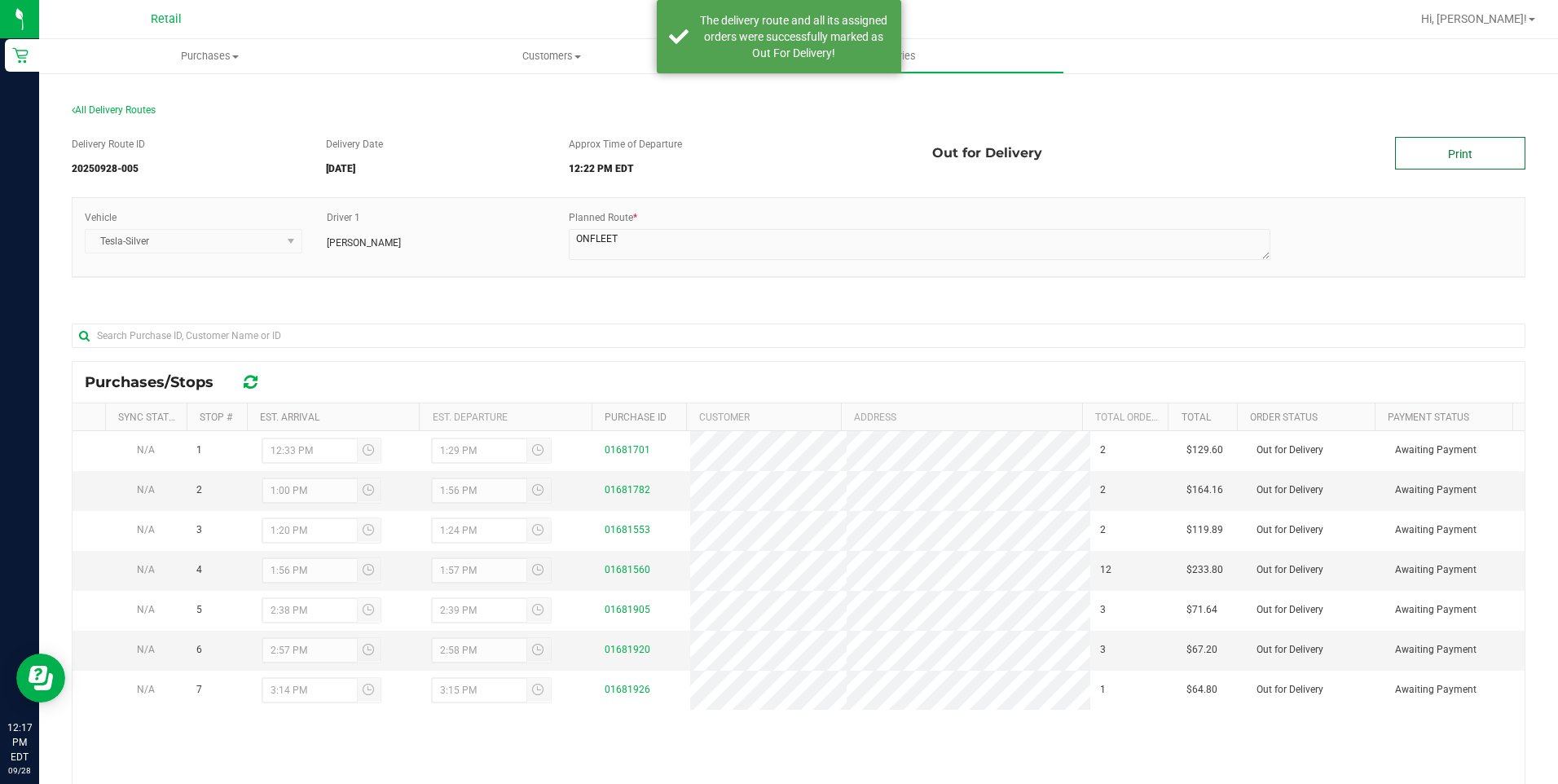
click at [1430, 154] on link "Print" at bounding box center [1460, 153] width 131 height 32
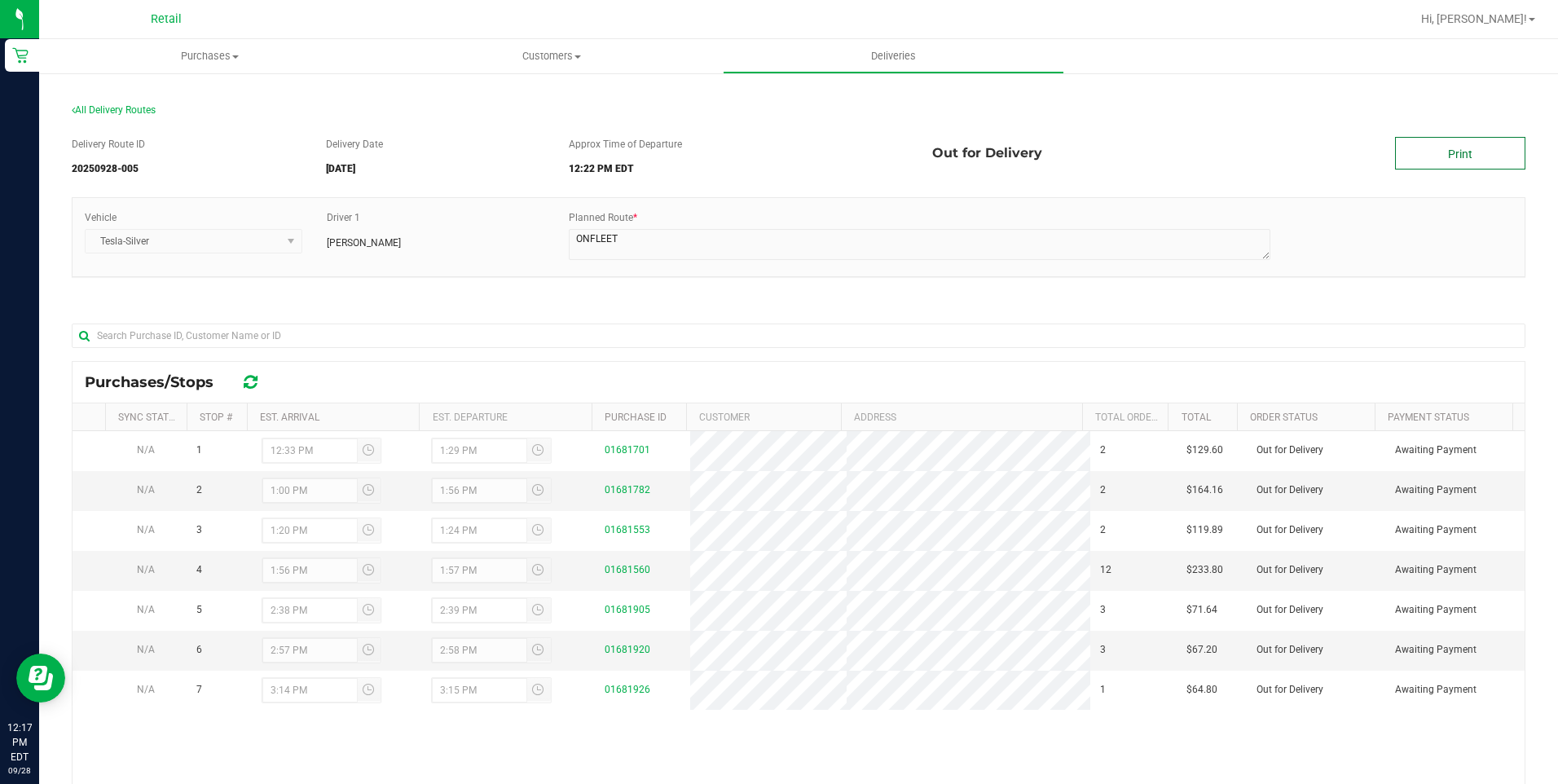
click at [1409, 145] on link "Print" at bounding box center [1460, 153] width 131 height 32
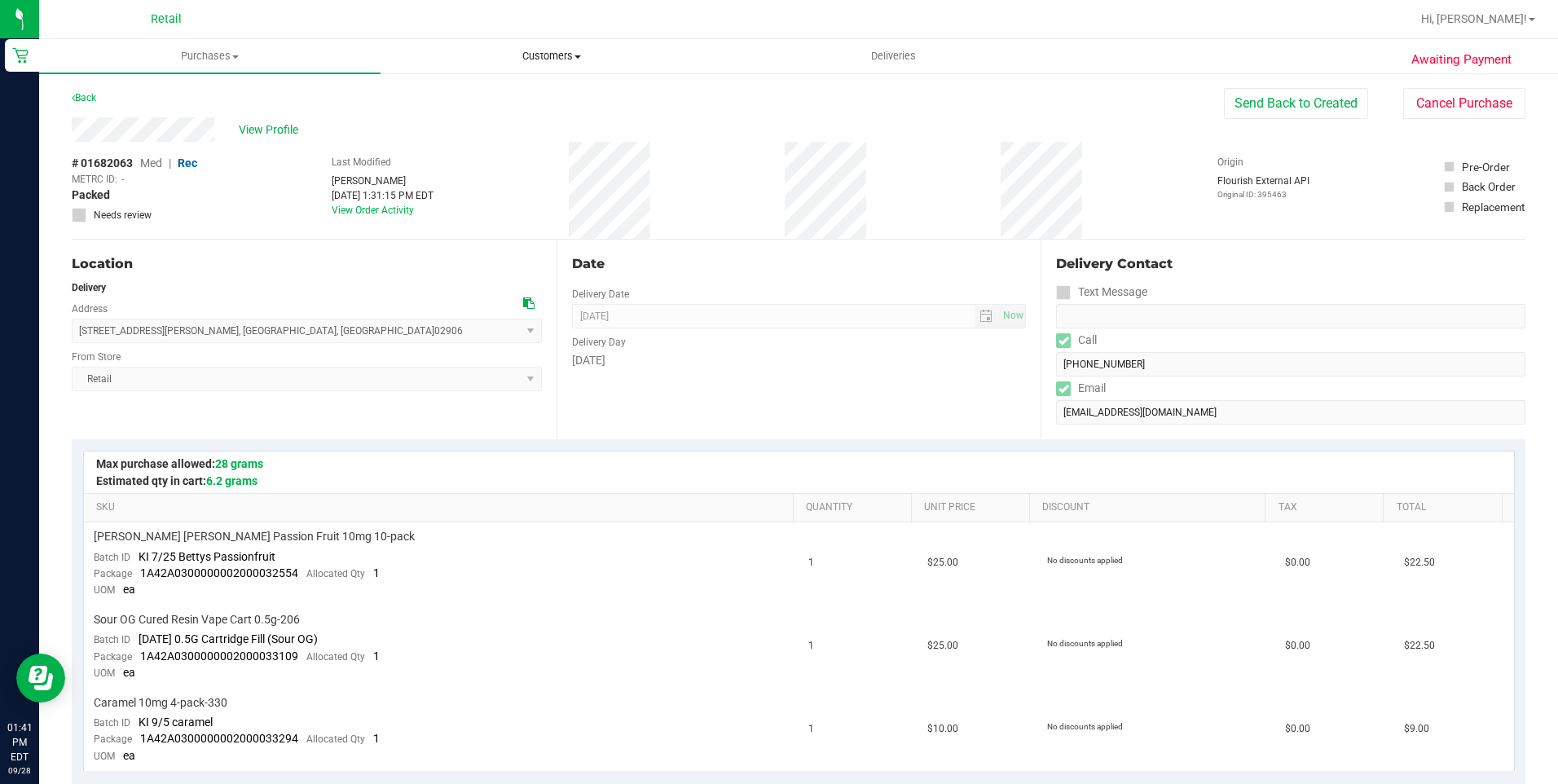
click at [553, 51] on span "Customers" at bounding box center [551, 57] width 340 height 15
click at [461, 90] on li "All customers" at bounding box center [551, 98] width 341 height 19
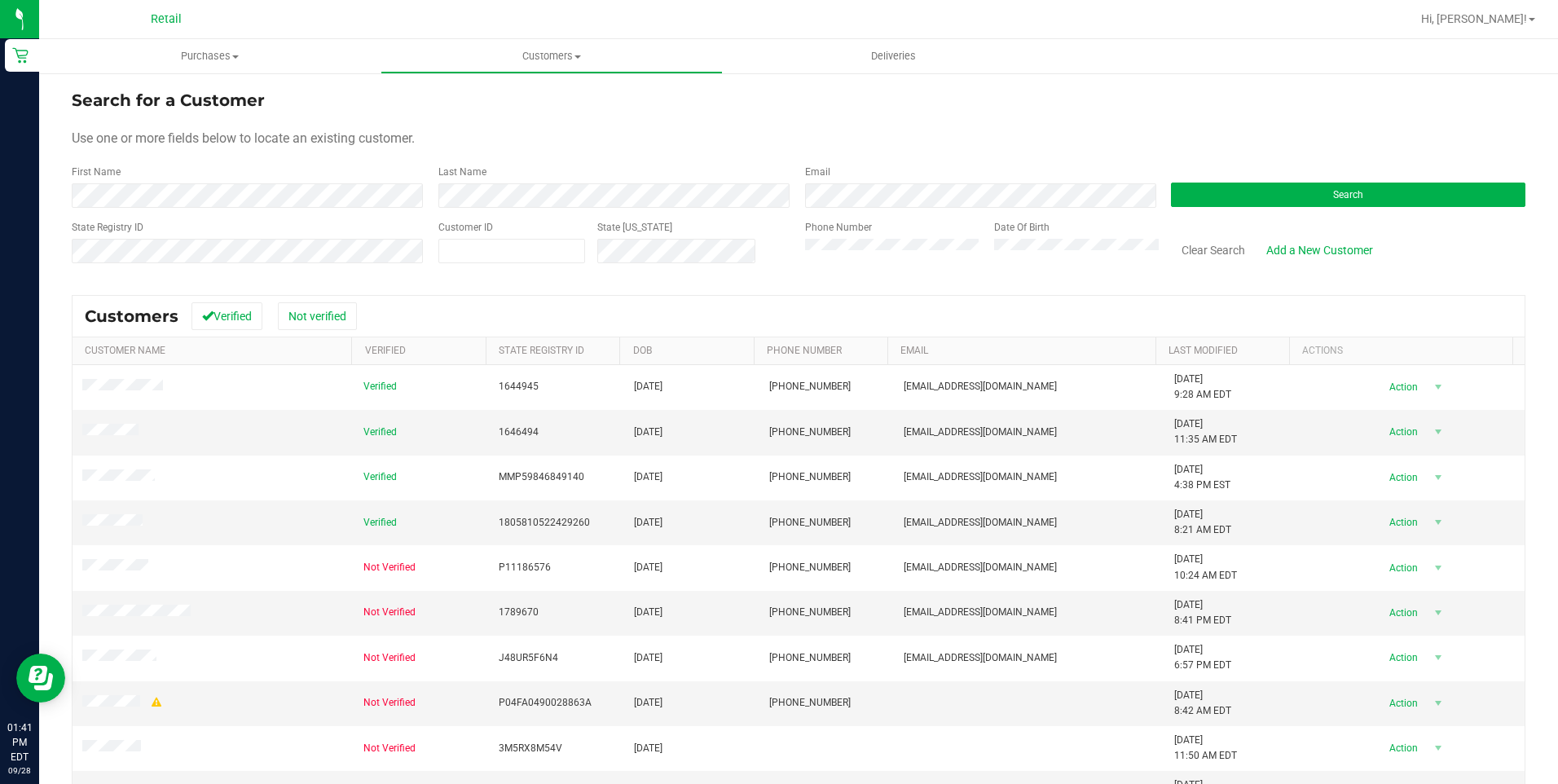
click at [272, 181] on div "First Name" at bounding box center [248, 186] width 354 height 44
drag, startPoint x: 790, startPoint y: 120, endPoint x: 1191, endPoint y: 158, distance: 402.8
click at [800, 119] on form "Search for a Customer Use one or more fields below to locate an existing custom…" at bounding box center [798, 183] width 1453 height 190
click at [1299, 188] on button "Search" at bounding box center [1348, 195] width 354 height 24
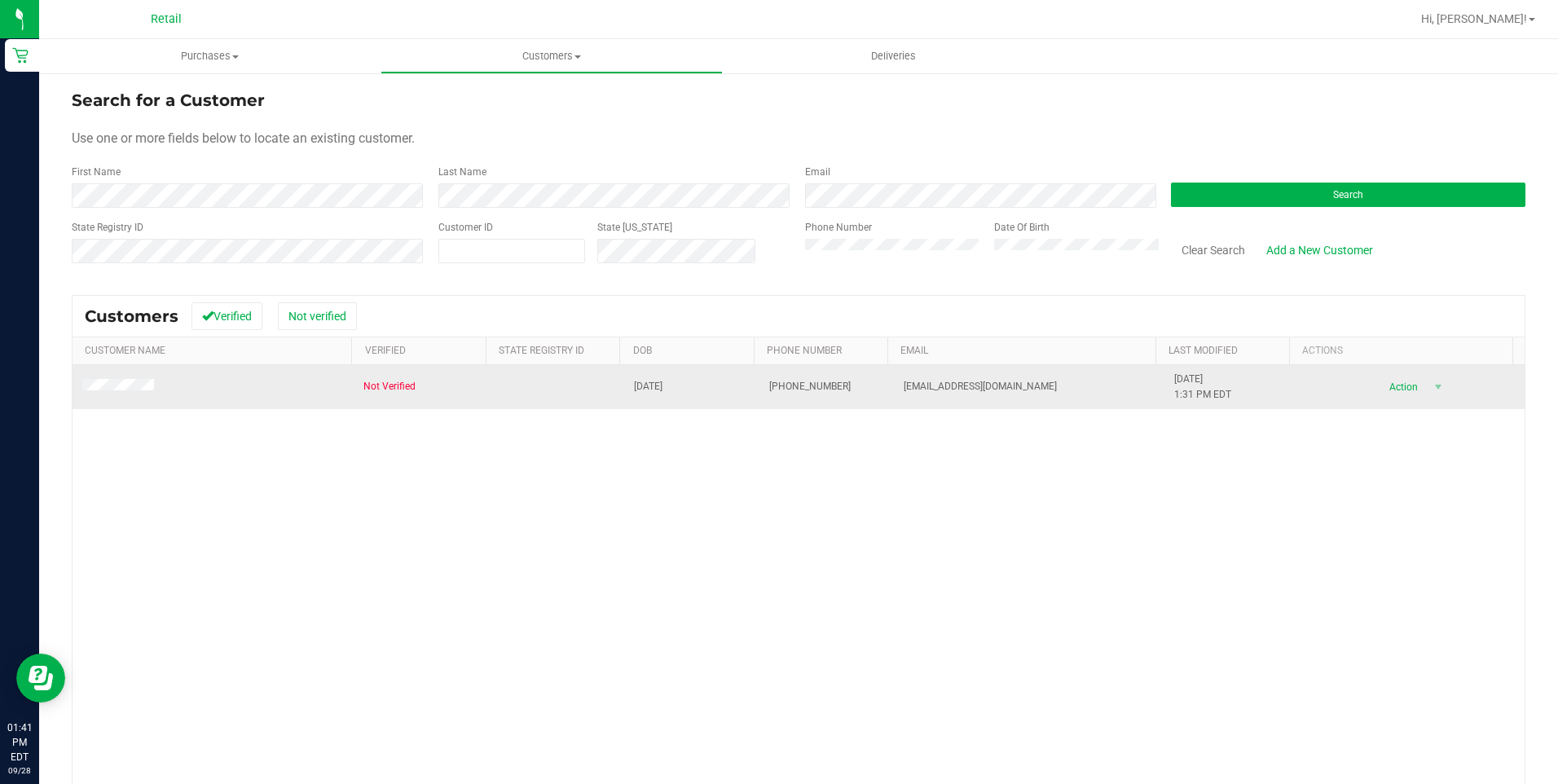
click at [137, 373] on td at bounding box center [212, 386] width 281 height 44
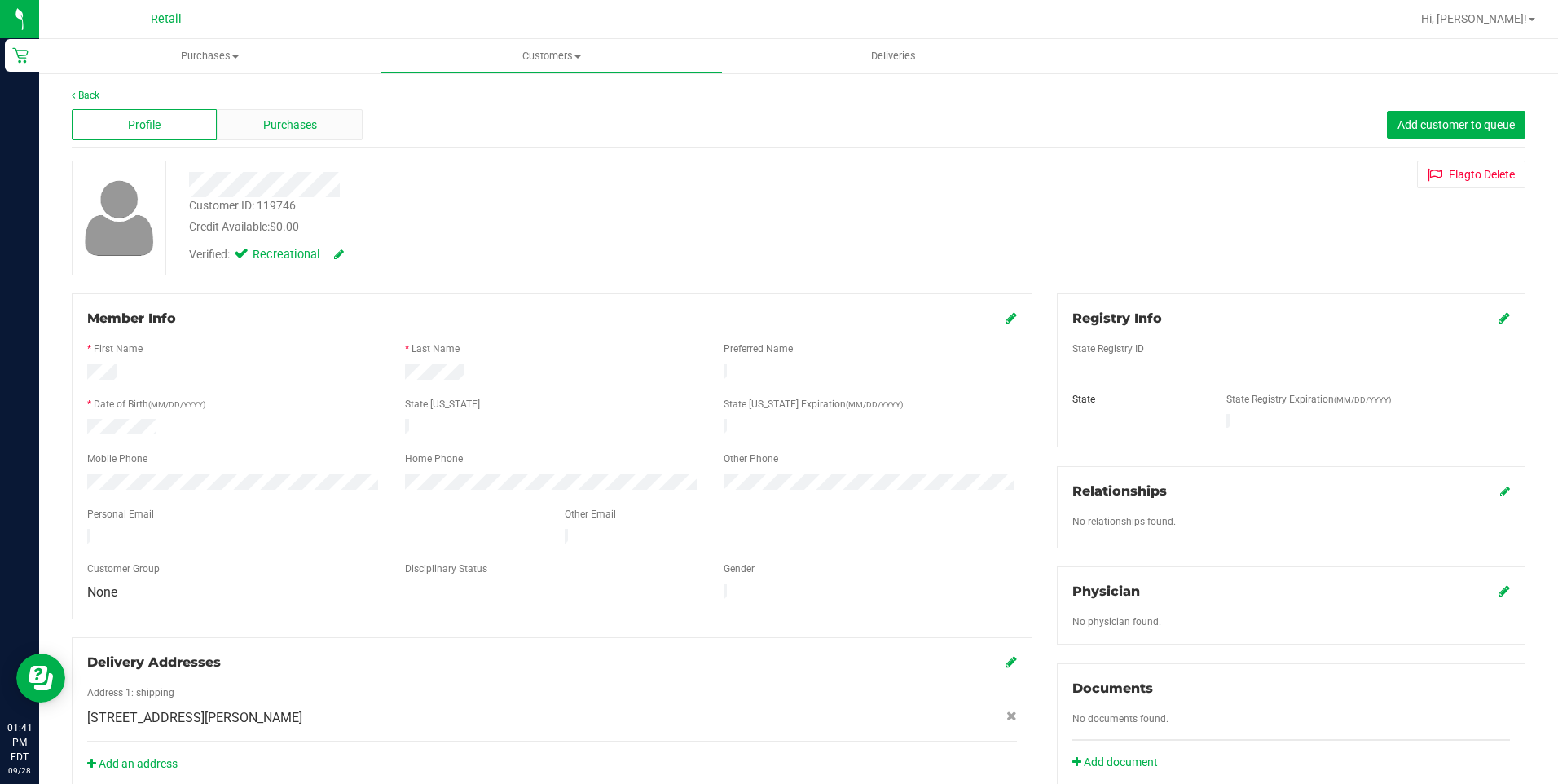
click at [306, 135] on div "Purchases" at bounding box center [289, 124] width 145 height 31
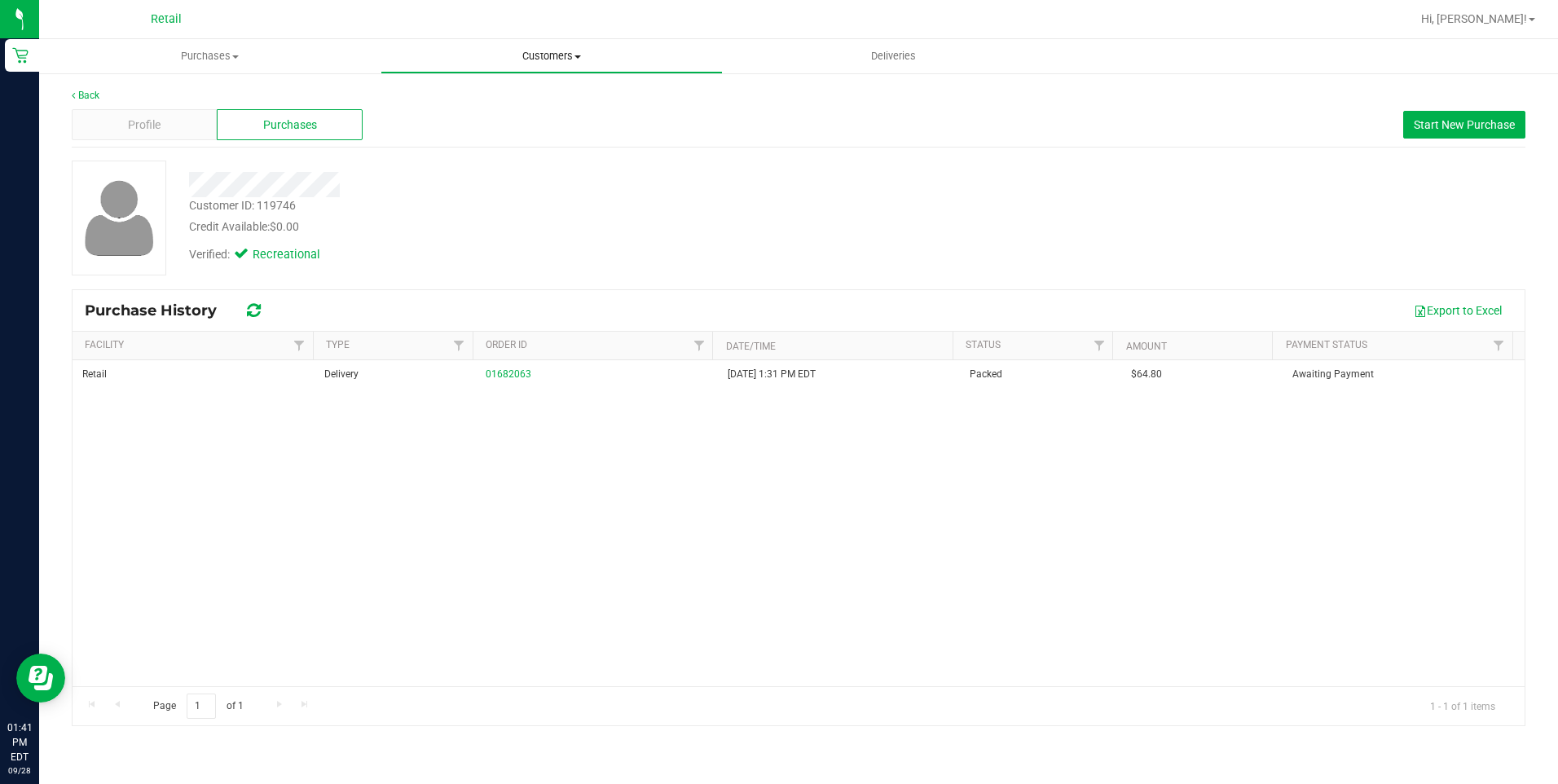
click at [552, 57] on span "Customers" at bounding box center [551, 57] width 340 height 15
click at [500, 95] on li "All customers" at bounding box center [551, 98] width 341 height 19
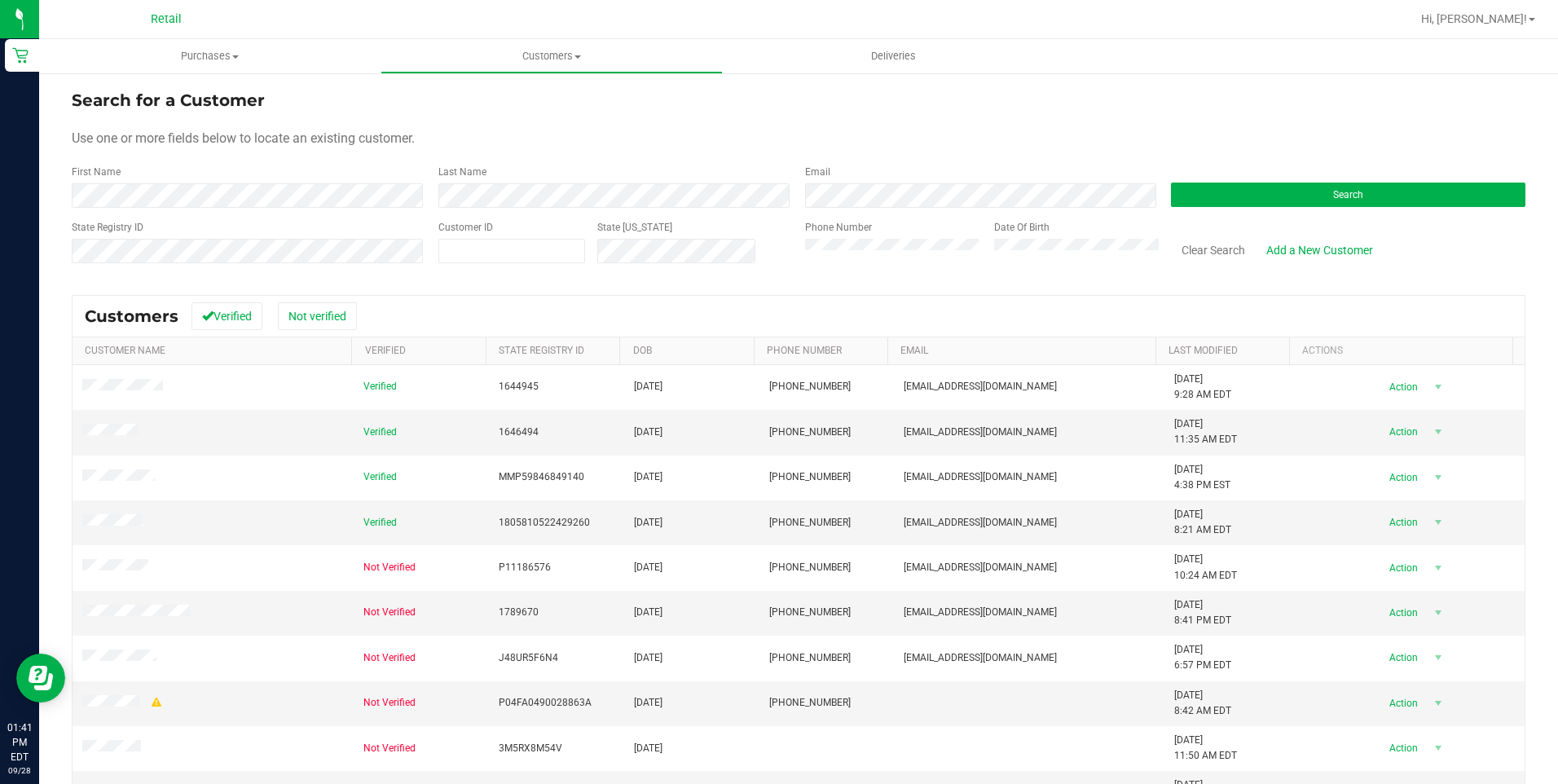
click at [1113, 94] on div "Search for a Customer" at bounding box center [798, 100] width 1453 height 24
click at [1213, 192] on button "Search" at bounding box center [1348, 195] width 354 height 24
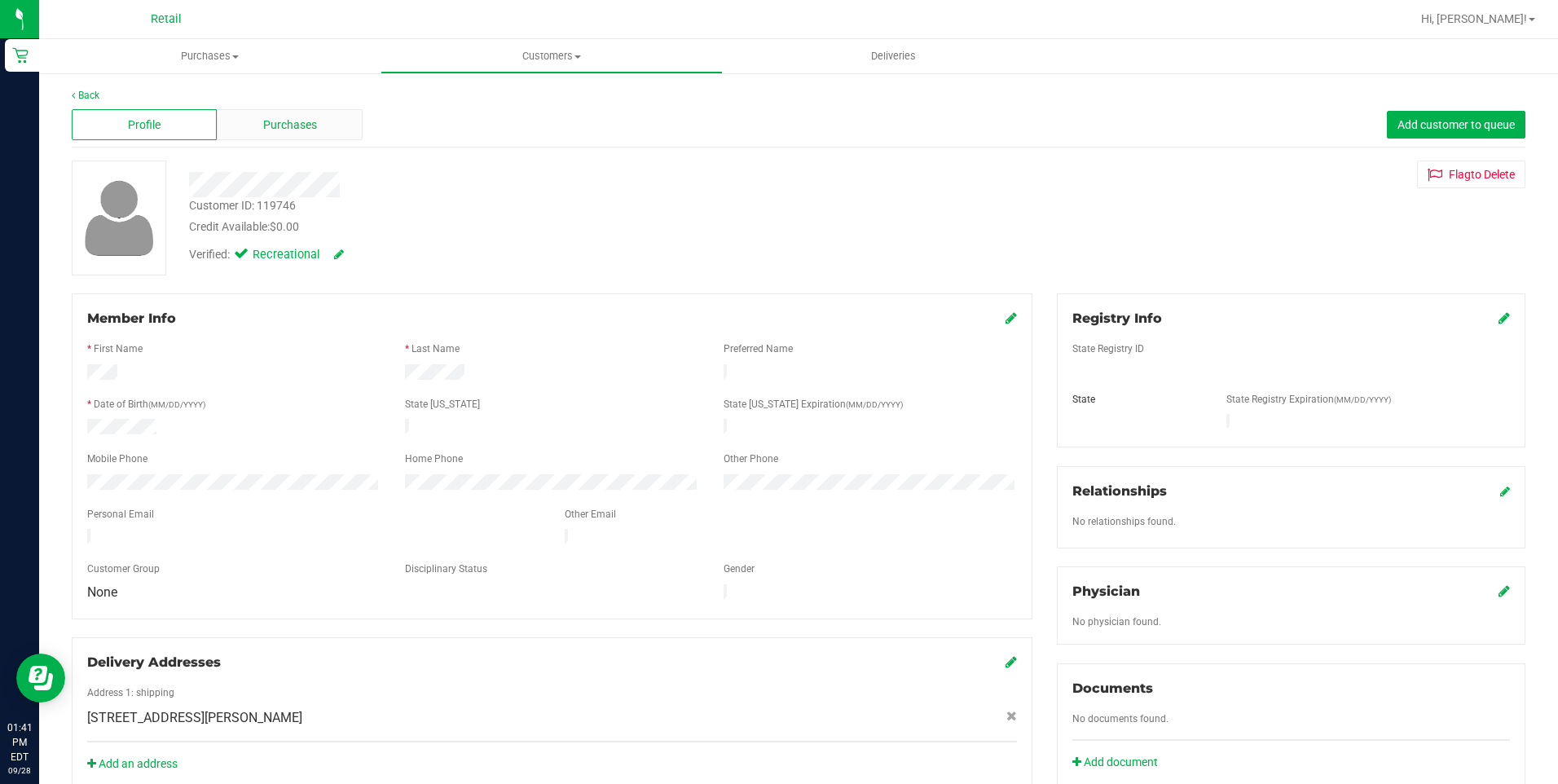
click at [329, 136] on div "Purchases" at bounding box center [289, 124] width 145 height 31
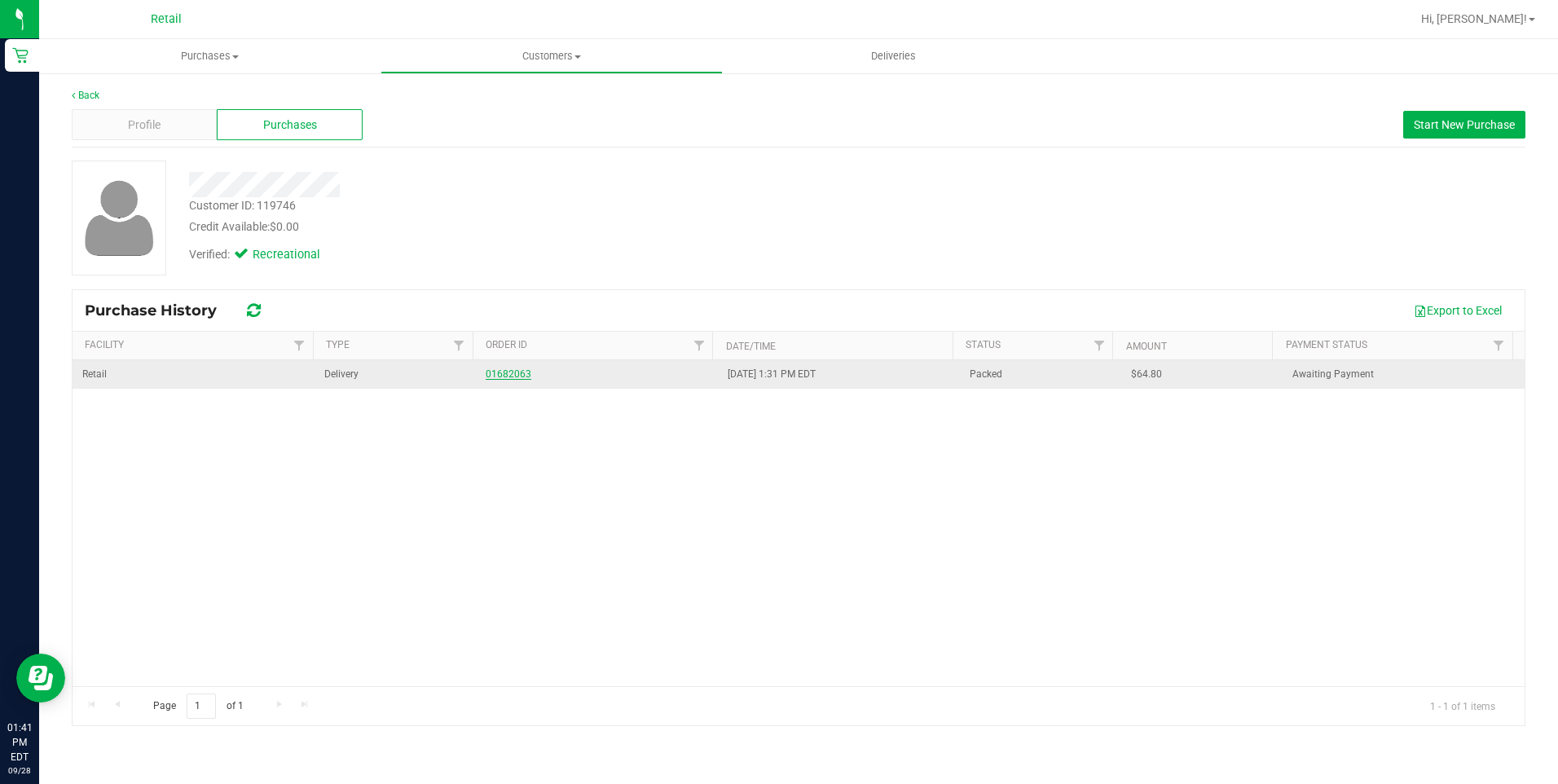
click at [510, 371] on link "01682063" at bounding box center [508, 373] width 45 height 11
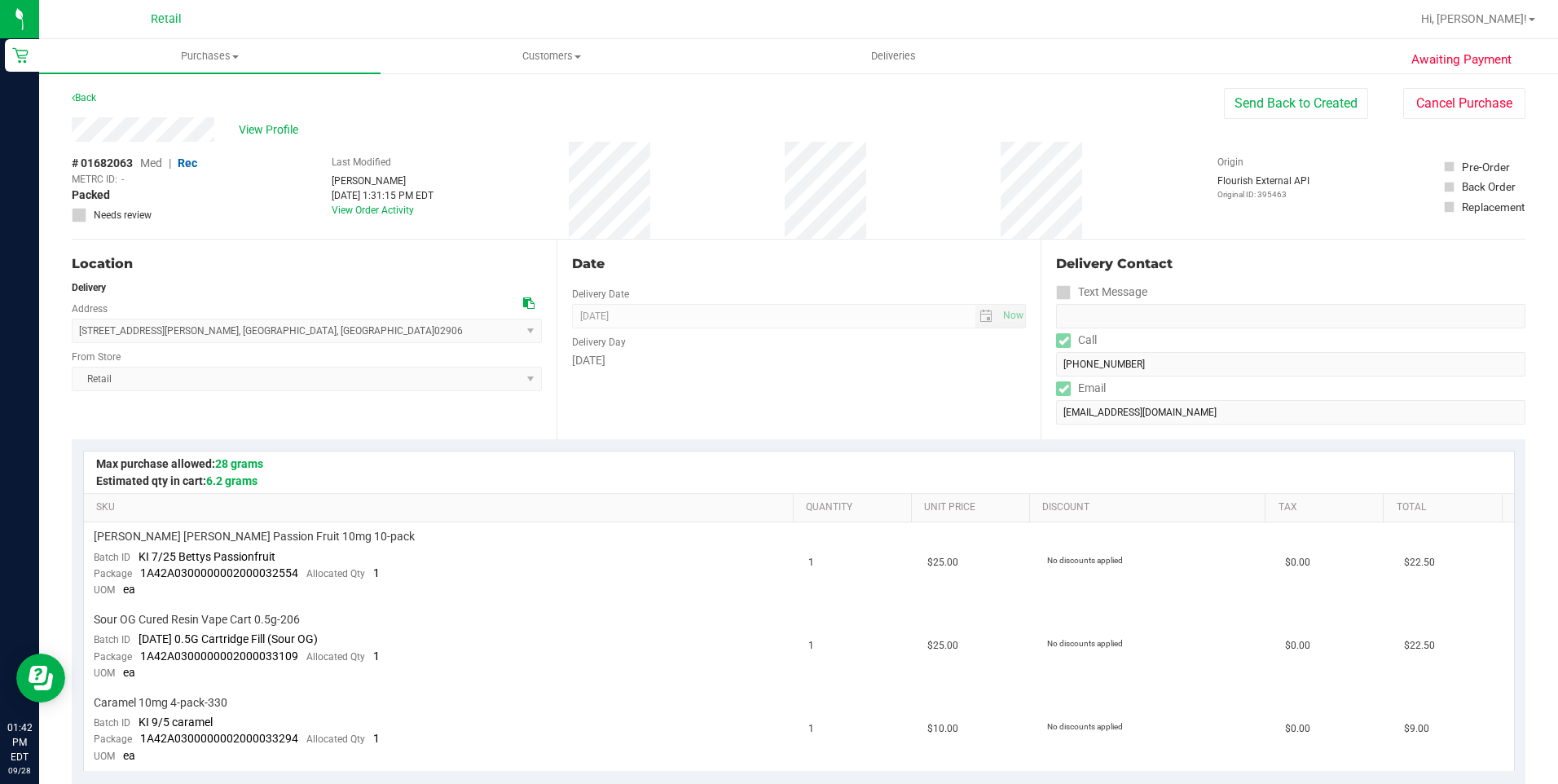
click at [77, 134] on div "View Profile" at bounding box center [647, 130] width 1152 height 24
click at [511, 117] on div "Back Send Back to Created Cancel Purchase" at bounding box center [798, 103] width 1453 height 30
drag, startPoint x: 667, startPoint y: 176, endPoint x: 673, endPoint y: 196, distance: 20.9
click at [673, 196] on div "# 01682063 Med | Rec METRC ID: - Packed Needs review Last Modified [PERSON_NAME…" at bounding box center [798, 190] width 1453 height 97
drag, startPoint x: 666, startPoint y: 186, endPoint x: 690, endPoint y: 143, distance: 49.2
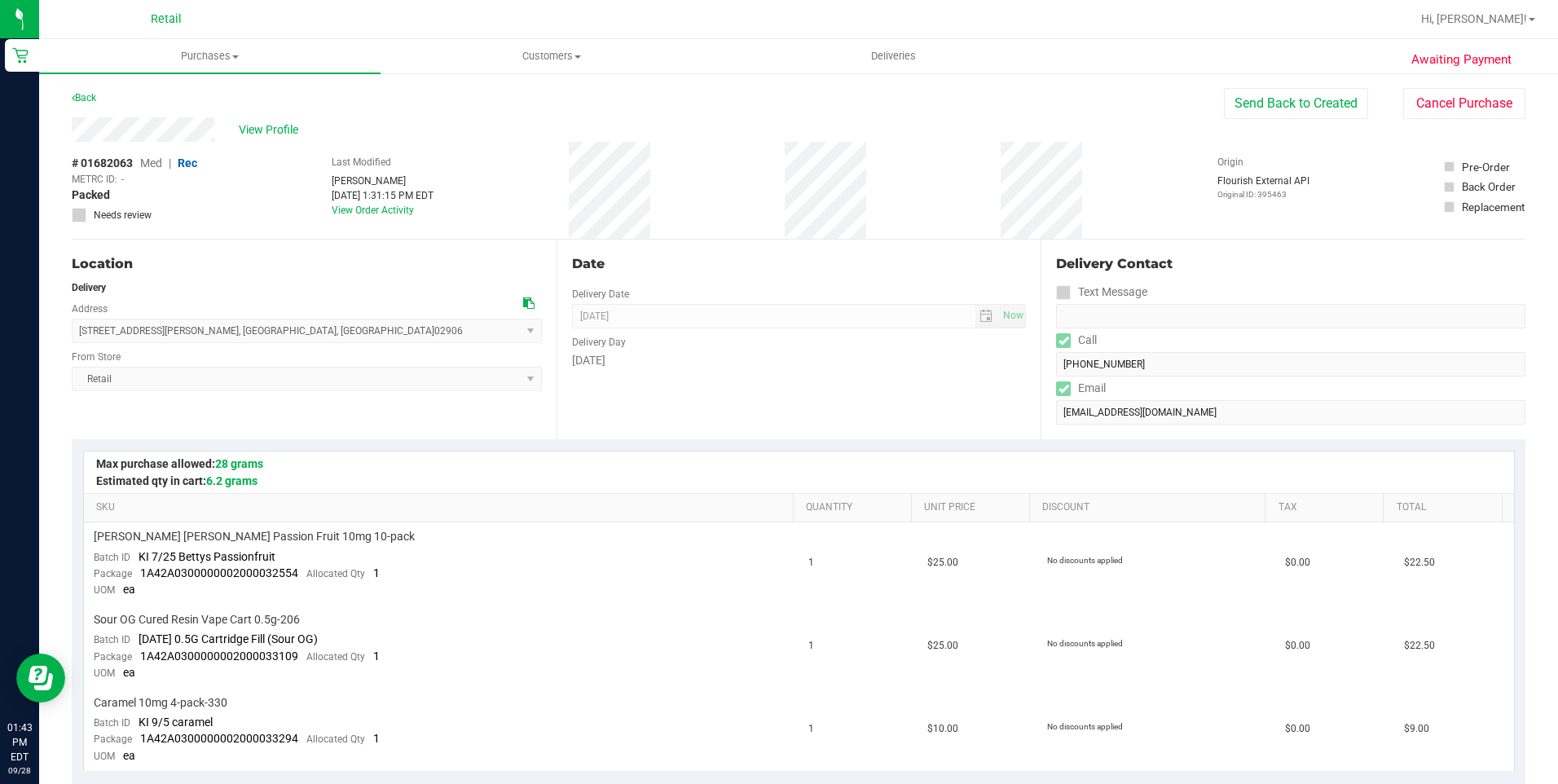
click at [690, 143] on div "# 01682063 Med | Rec METRC ID: - Packed Needs review Last Modified [PERSON_NAME…" at bounding box center [798, 190] width 1453 height 97
drag, startPoint x: 579, startPoint y: 213, endPoint x: 719, endPoint y: 212, distance: 140.0
click at [719, 212] on div "# 01682063 Med | Rec METRC ID: - Packed Needs review Last Modified [PERSON_NAME…" at bounding box center [798, 190] width 1453 height 97
drag, startPoint x: 225, startPoint y: 133, endPoint x: 323, endPoint y: 127, distance: 98.2
click at [323, 127] on div "View Profile" at bounding box center [647, 130] width 1152 height 24
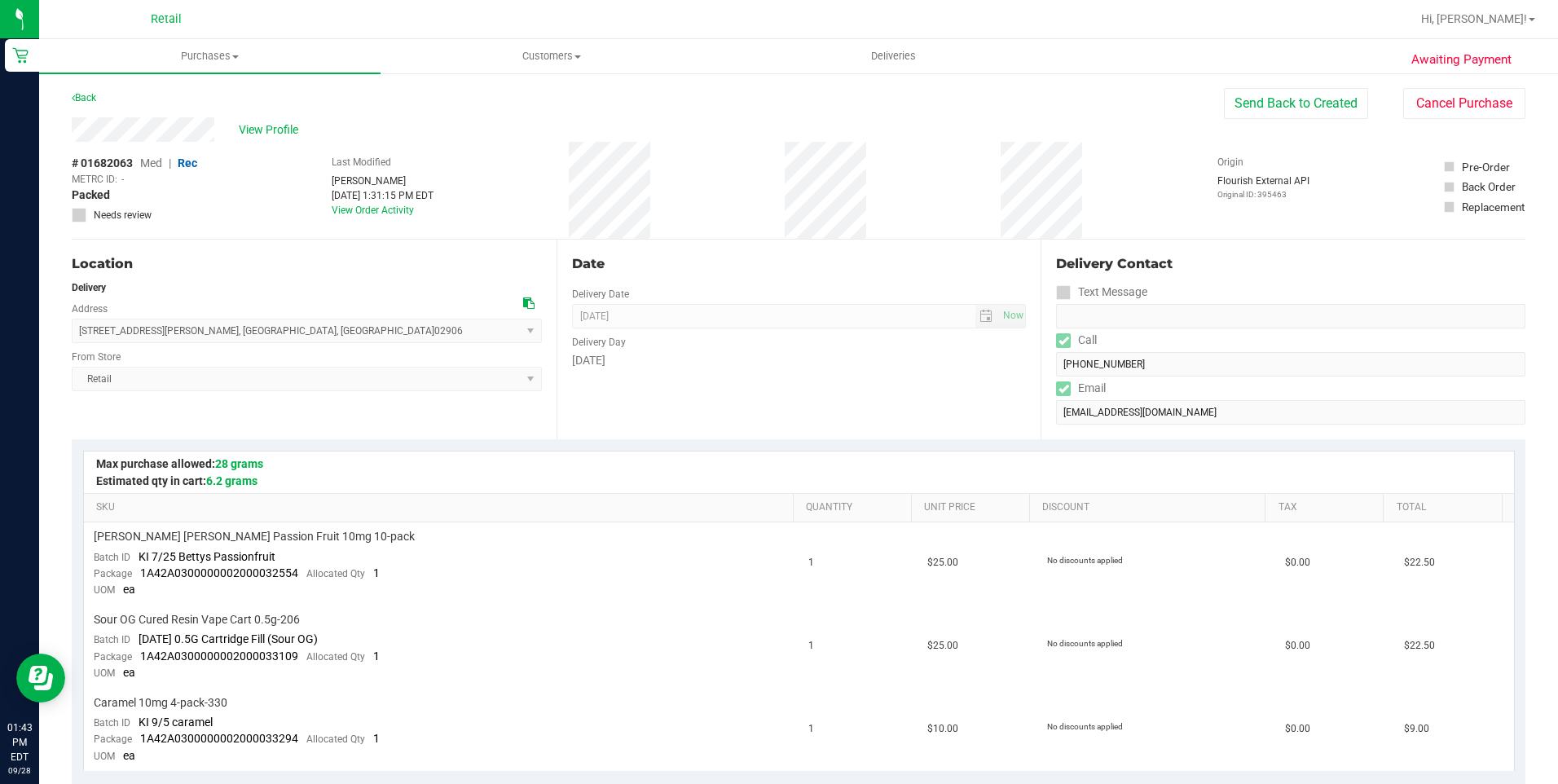
drag, startPoint x: 323, startPoint y: 127, endPoint x: 417, endPoint y: 118, distance: 94.4
click at [417, 118] on div "View Profile" at bounding box center [647, 130] width 1152 height 24
